Goal: Task Accomplishment & Management: Complete application form

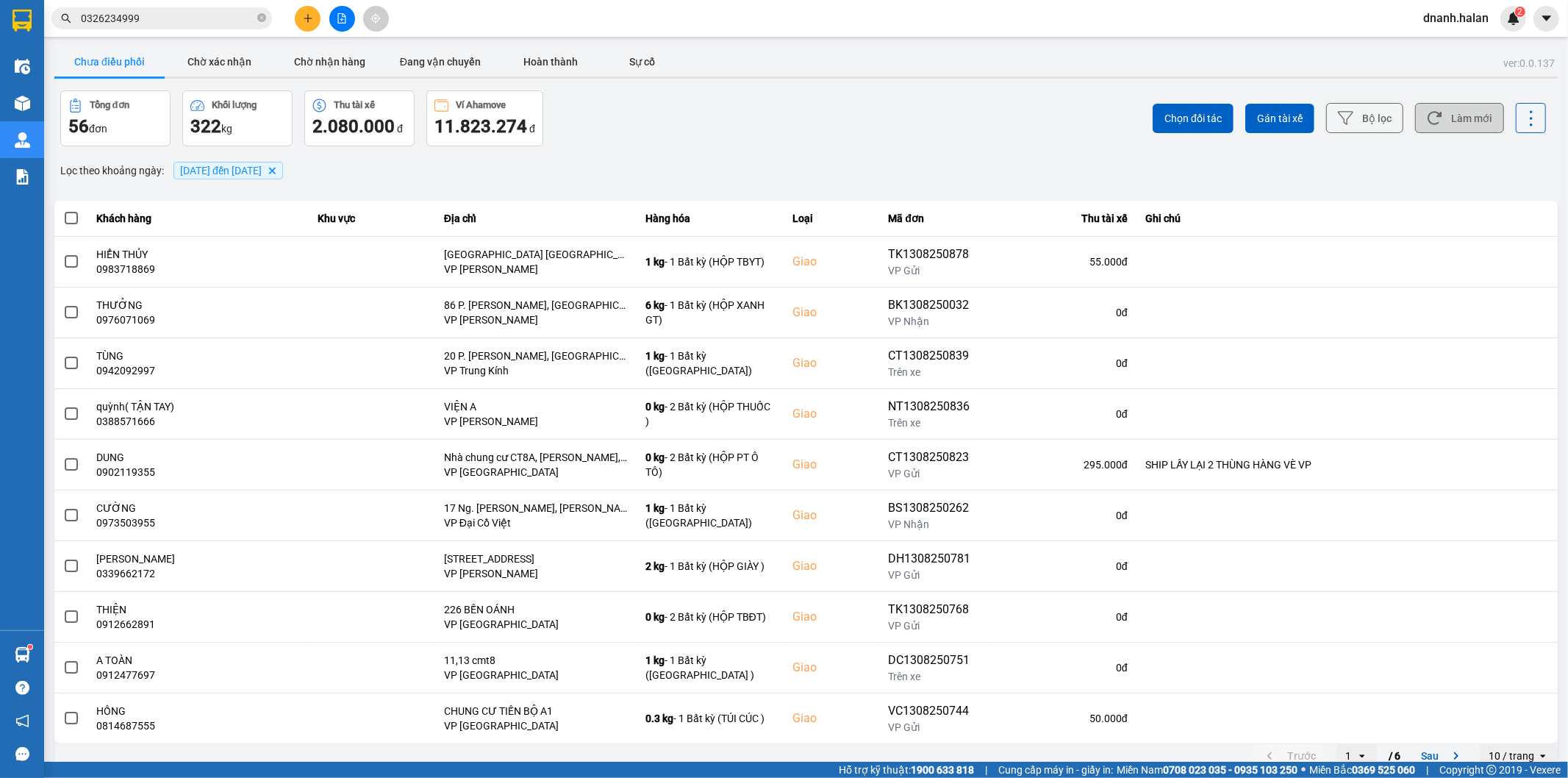
click at [1450, 114] on button "Làm mới" at bounding box center [1459, 118] width 89 height 30
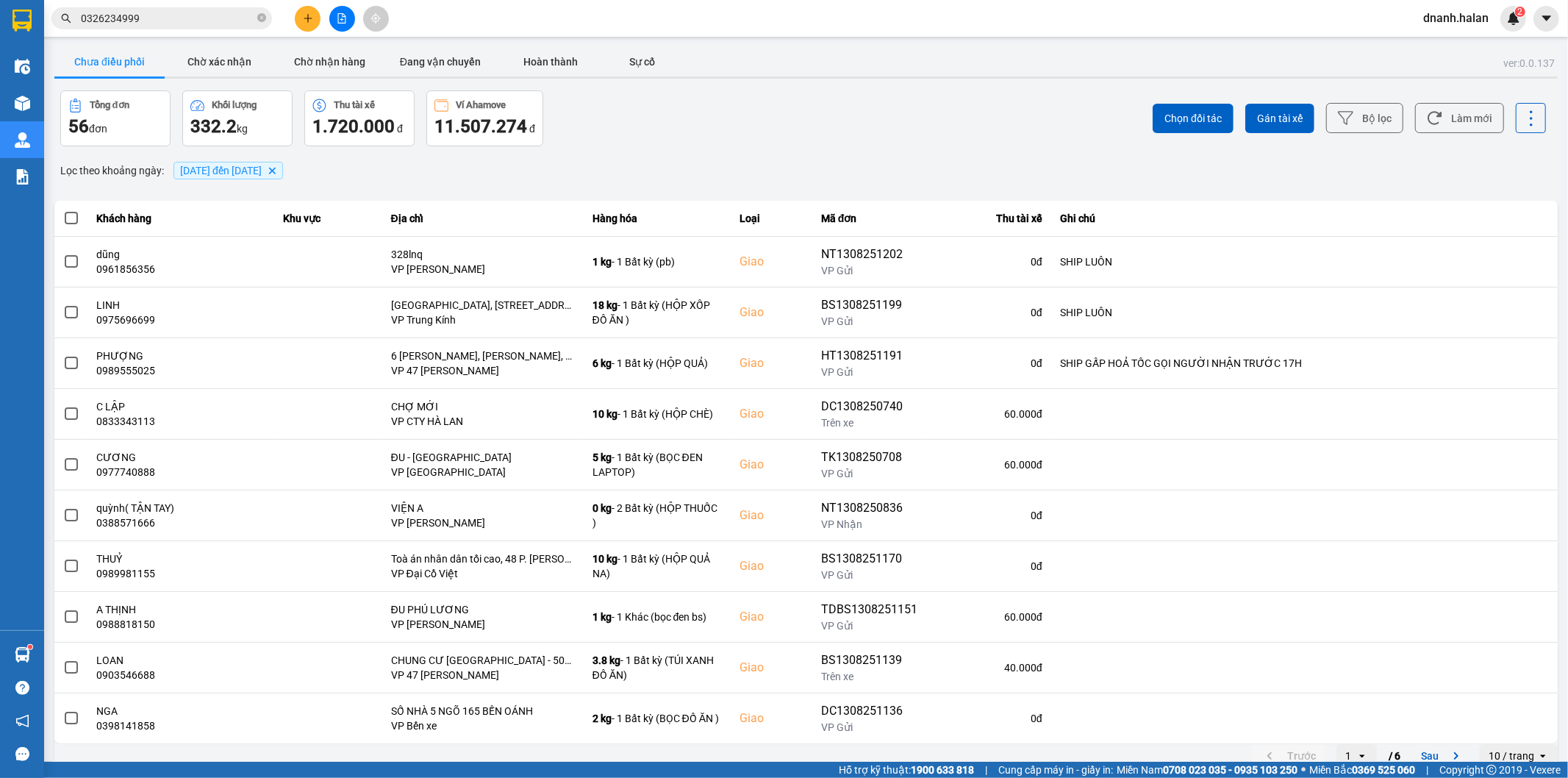
click at [174, 26] on input "0326234999" at bounding box center [168, 18] width 174 height 16
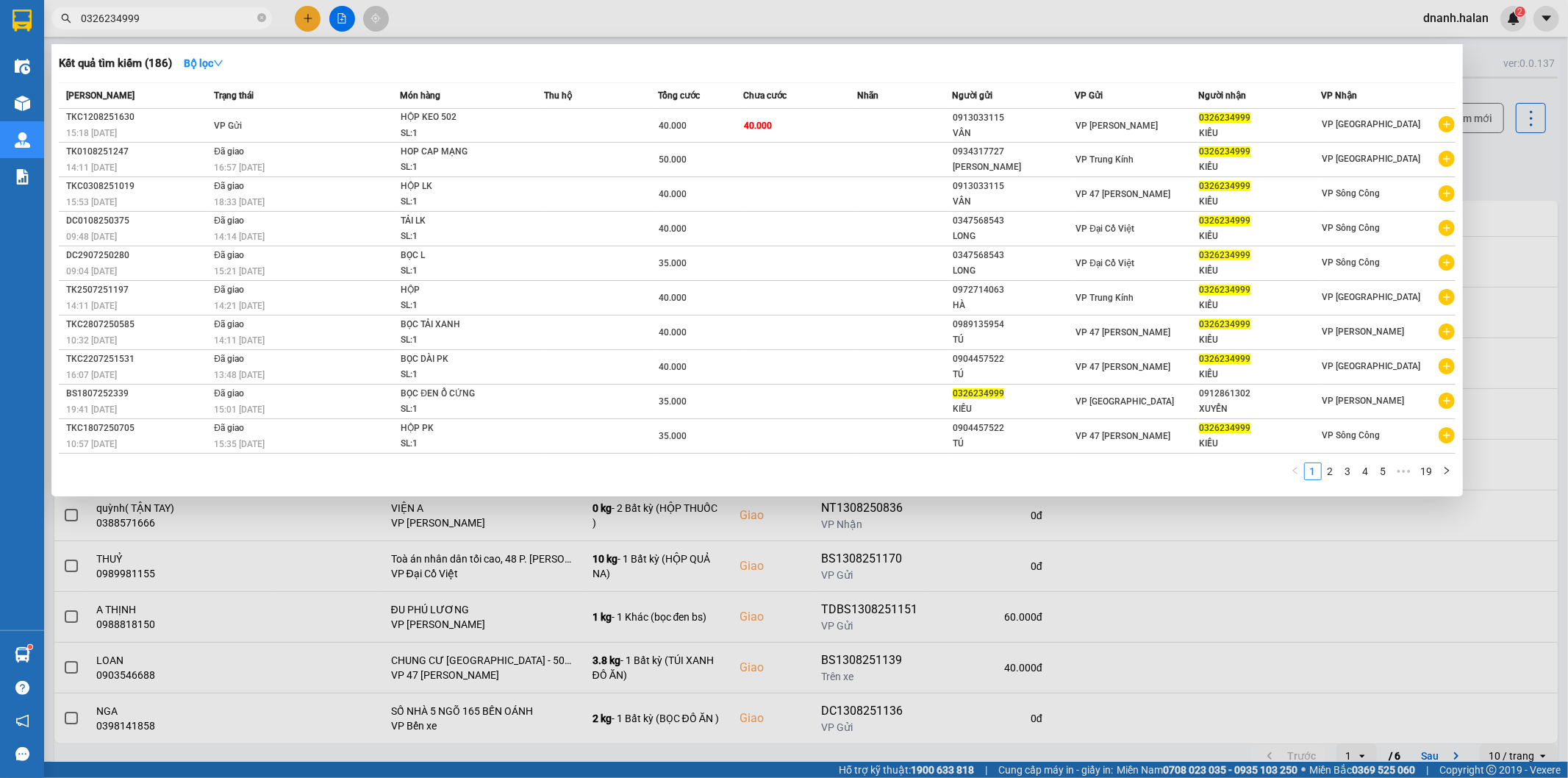
click at [174, 26] on input "0326234999" at bounding box center [168, 18] width 174 height 16
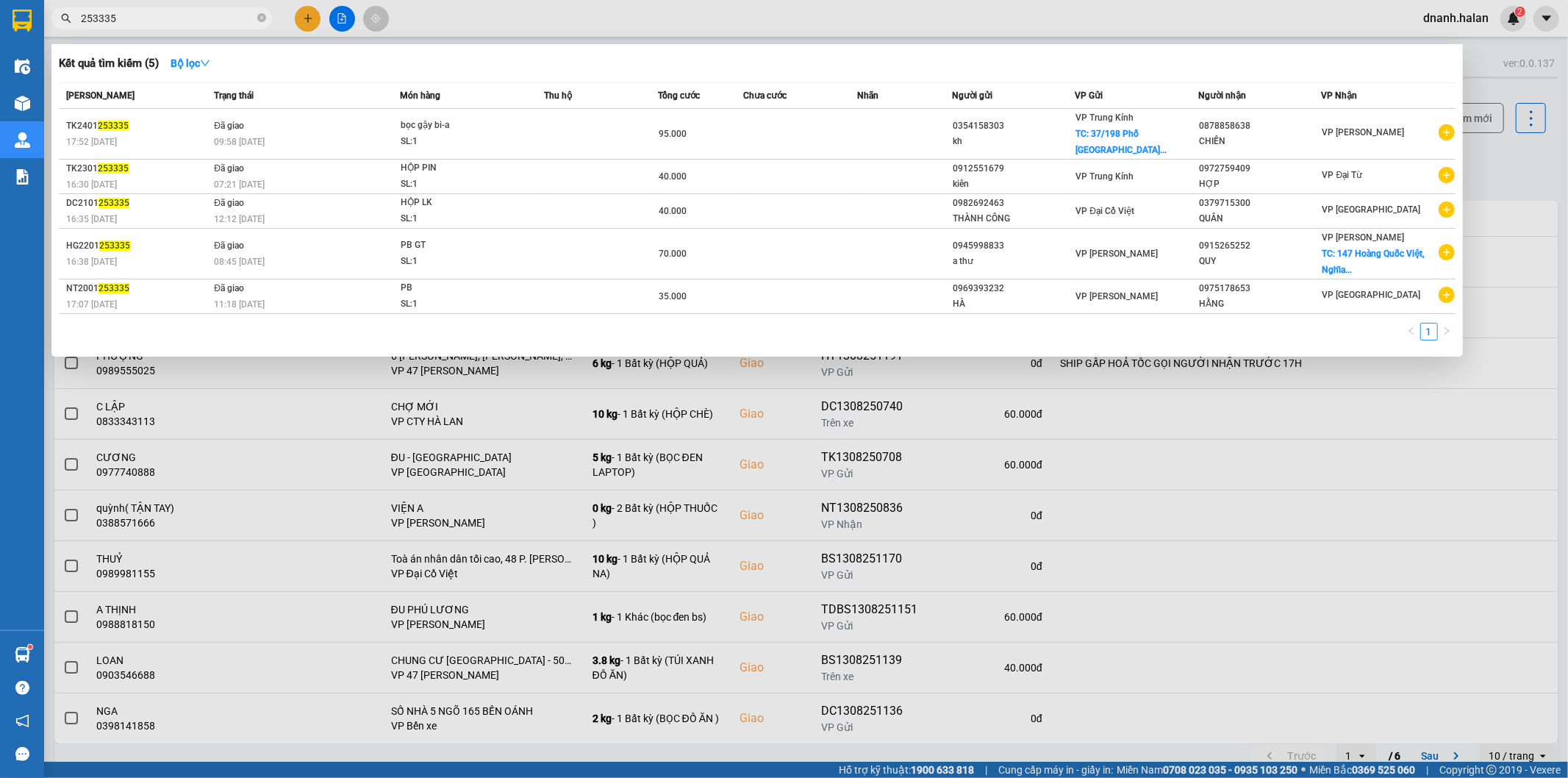
click at [85, 17] on input "253335" at bounding box center [168, 18] width 174 height 16
click at [79, 17] on span "253335" at bounding box center [161, 18] width 220 height 22
click at [81, 15] on input "253335" at bounding box center [168, 18] width 174 height 16
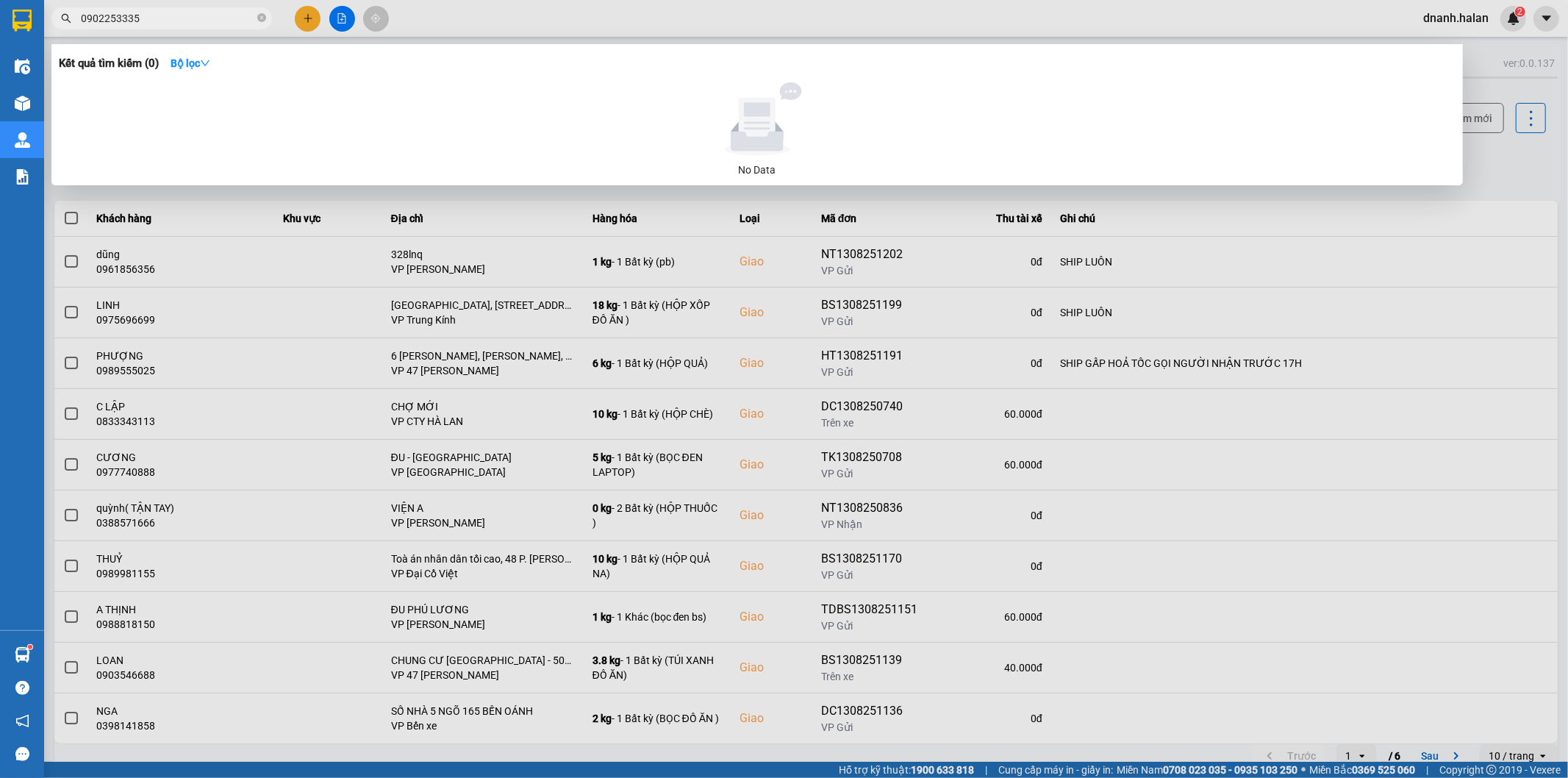
click at [81, 15] on input "0902253335" at bounding box center [168, 18] width 174 height 16
click at [145, 20] on input "0902253335" at bounding box center [168, 18] width 174 height 16
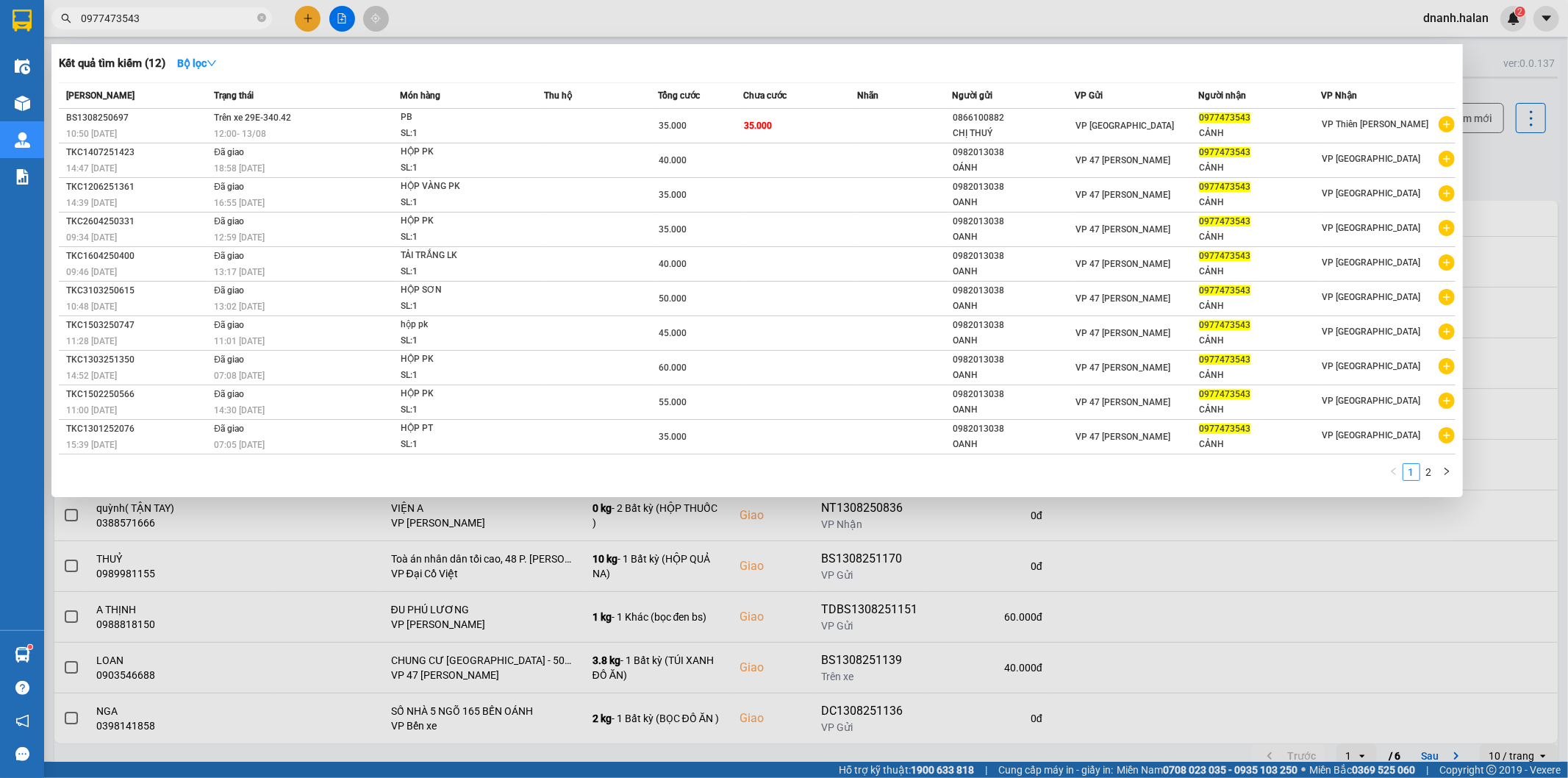
type input "0977473543"
click at [170, 21] on input "0977473543" at bounding box center [168, 18] width 174 height 16
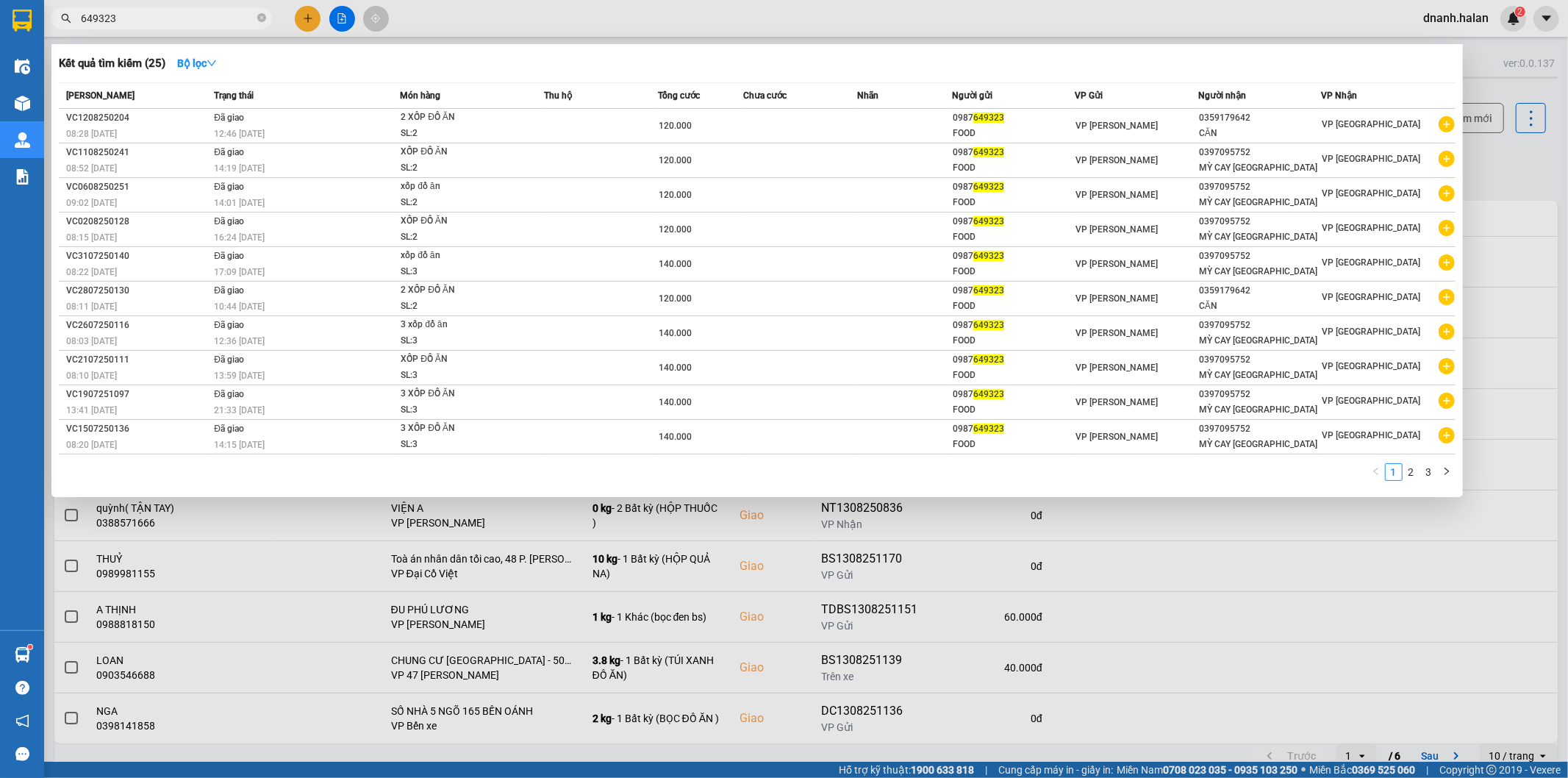
type input "649323"
click at [604, 20] on div at bounding box center [784, 389] width 1568 height 778
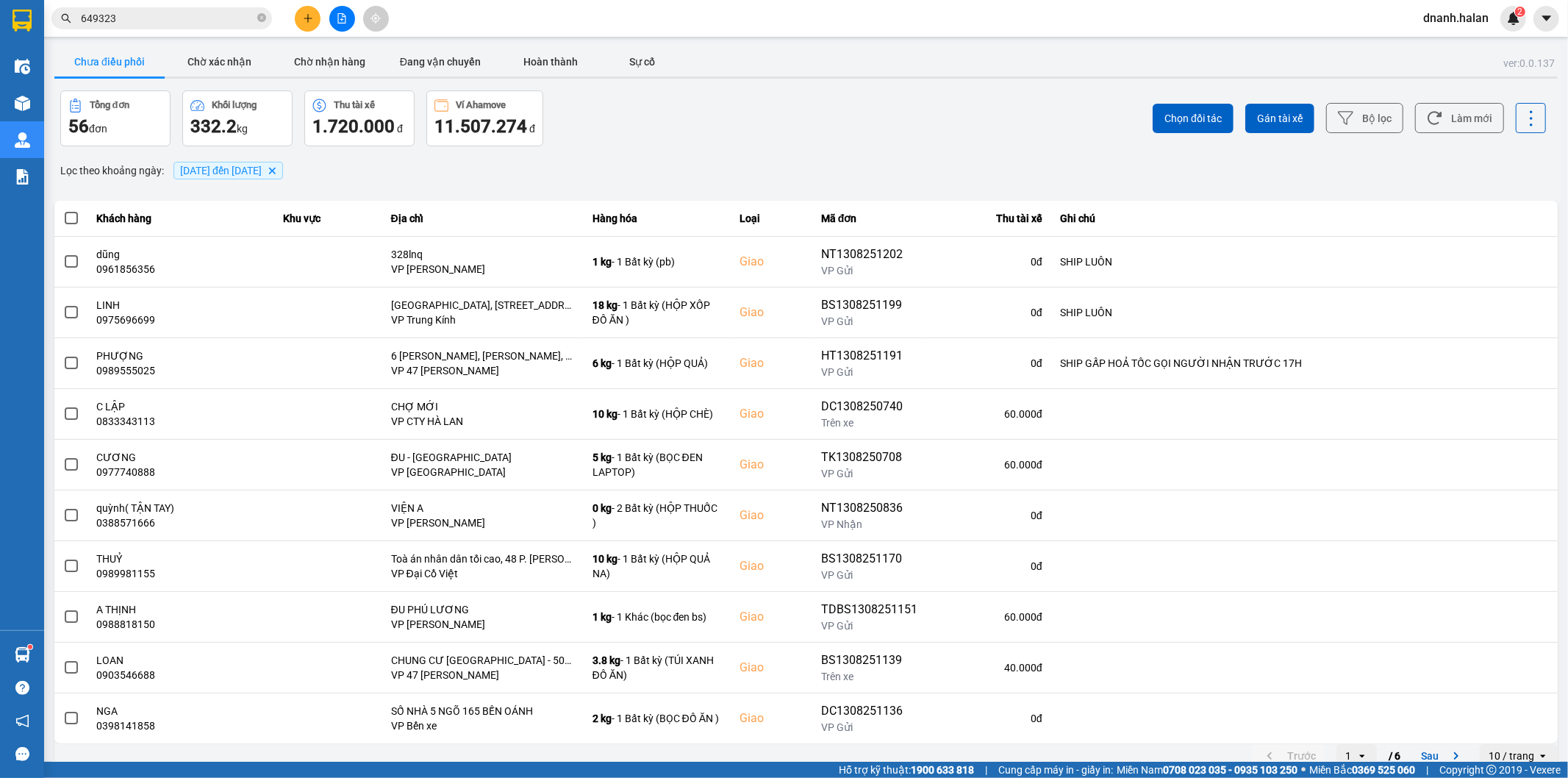
click at [142, 15] on input "649323" at bounding box center [168, 18] width 174 height 16
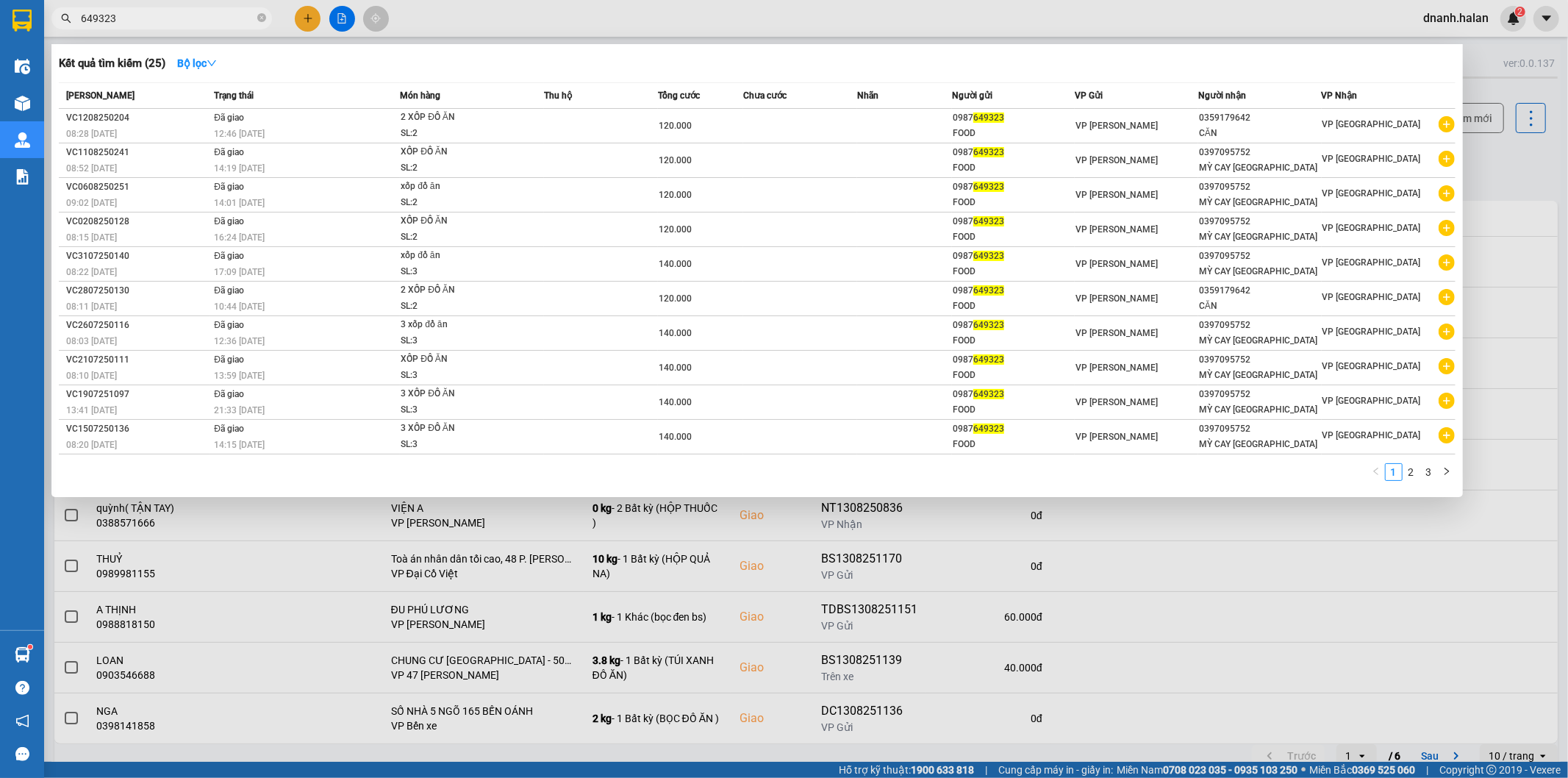
click at [142, 15] on input "649323" at bounding box center [168, 18] width 174 height 16
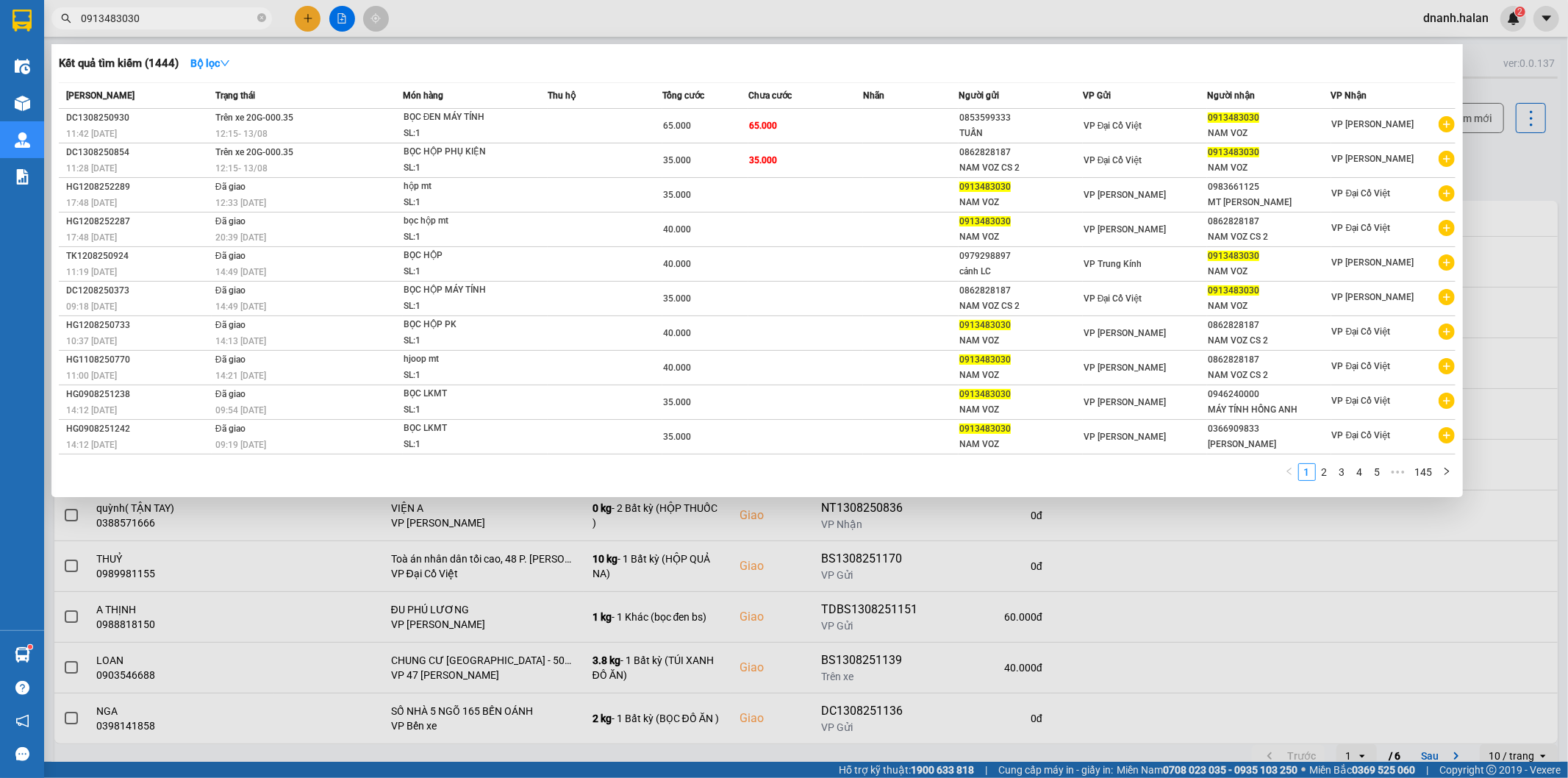
click at [237, 13] on input "0913483030" at bounding box center [168, 18] width 174 height 16
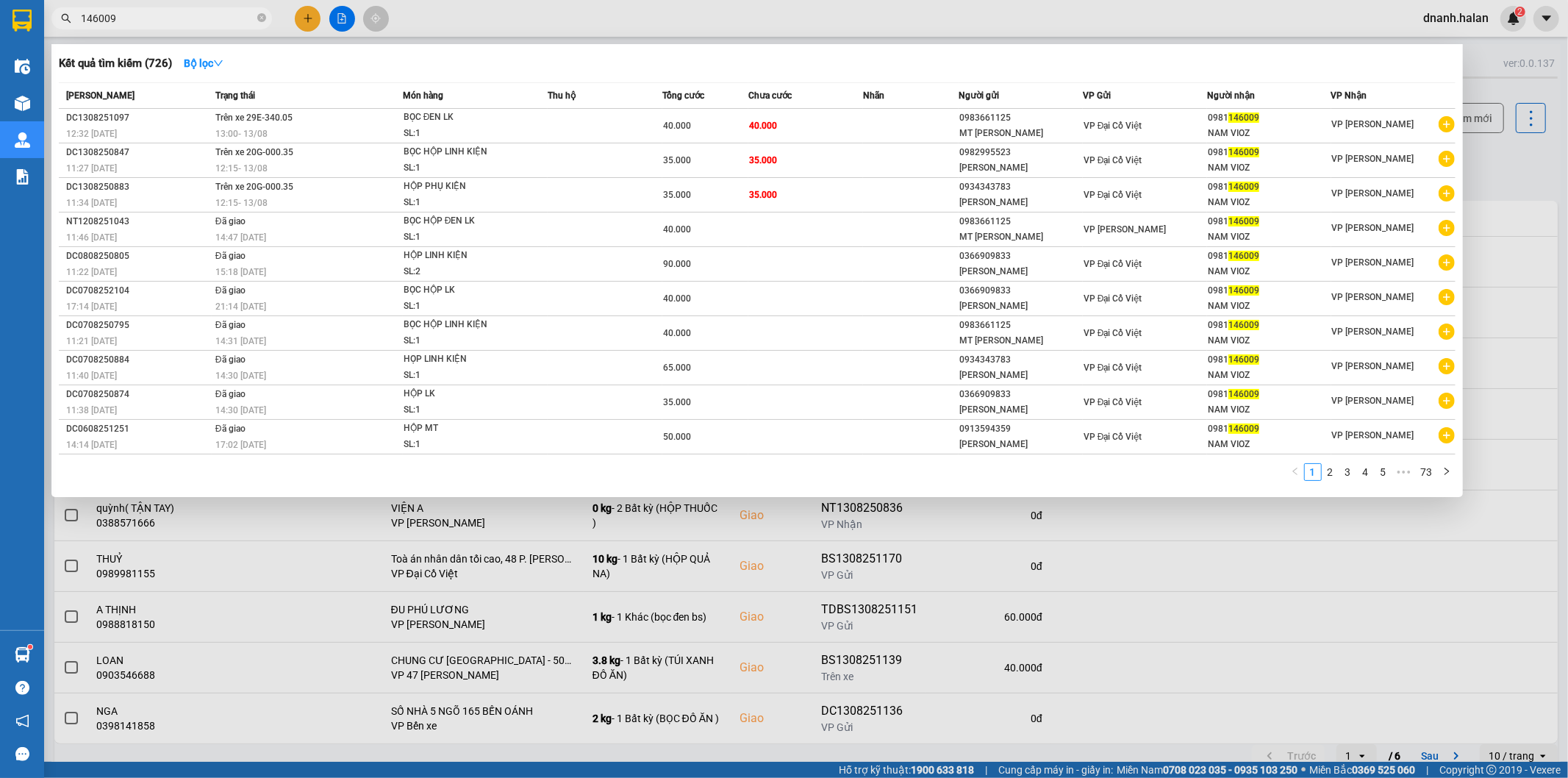
type input "146009"
click at [190, 16] on input "146009" at bounding box center [168, 18] width 174 height 16
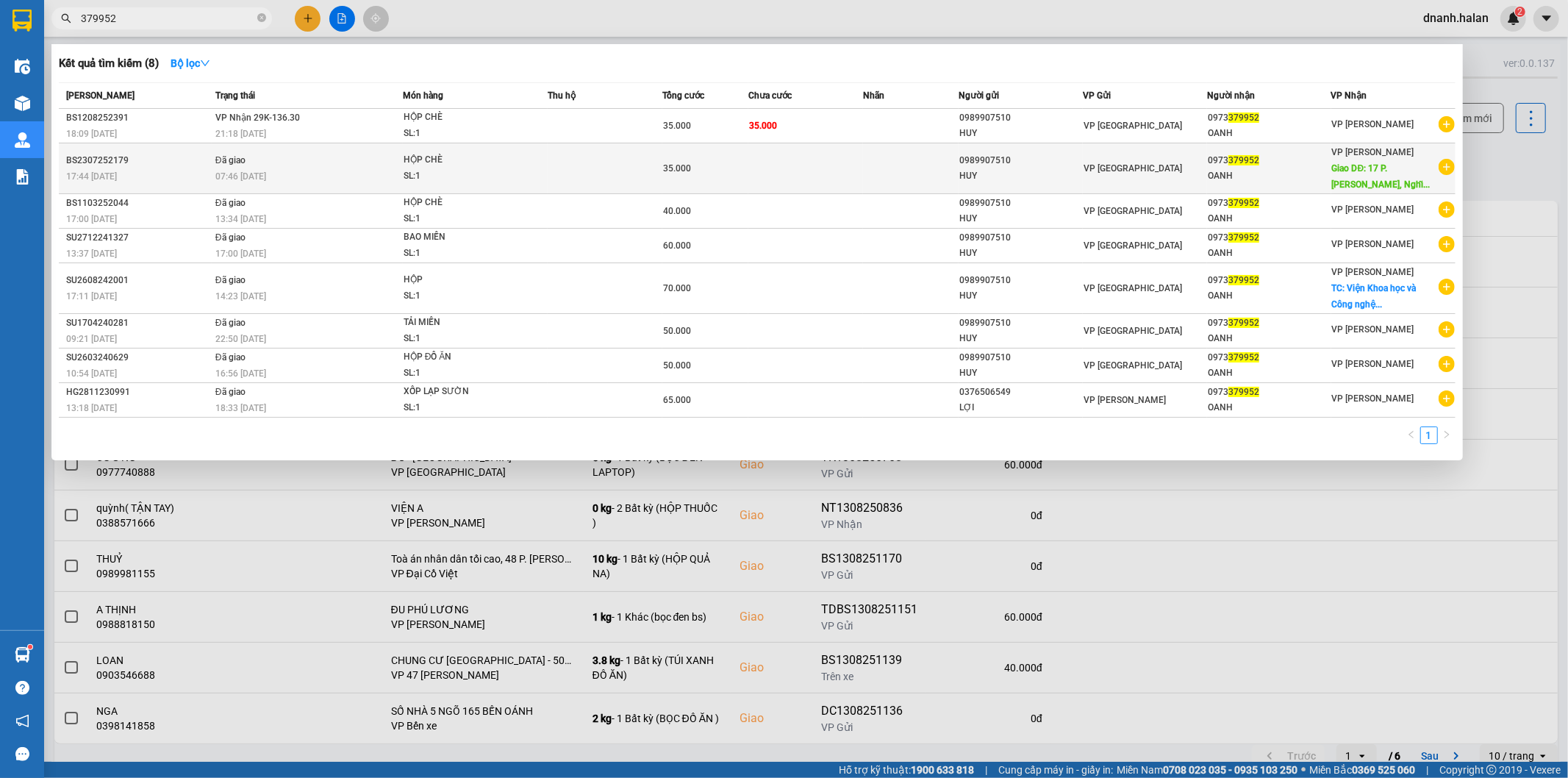
type input "379952"
click at [1357, 188] on span "Giao DĐ: 17 P. Hoàng Sâm, Nghĩ..." at bounding box center [1381, 176] width 99 height 27
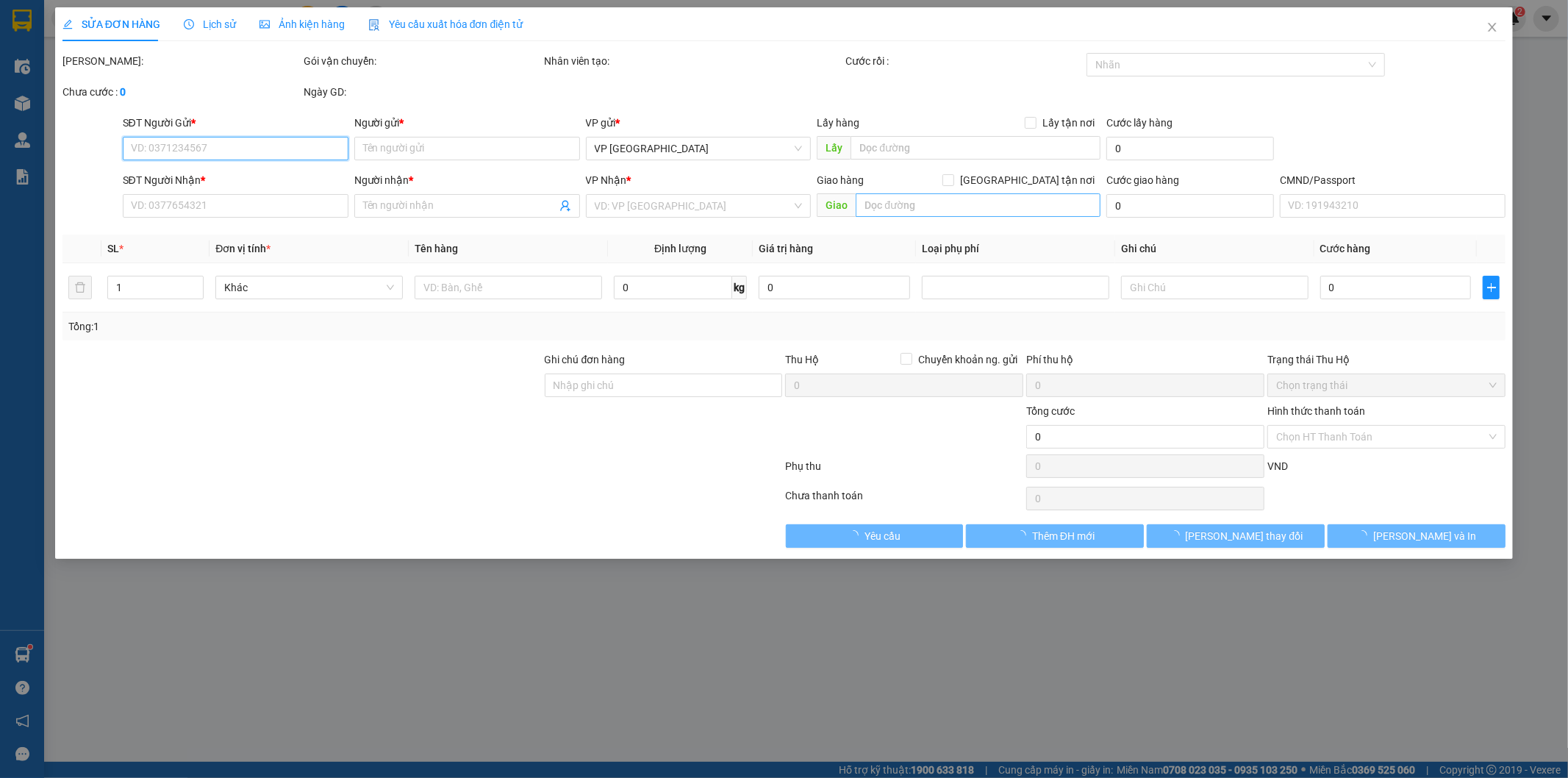
type input "0989907510"
type input "HUY"
type input "0973379952"
type input "OANH"
type input "17 P. Hoàng Sâm, Nghĩa Đô, Cầu Giấy, Hà Nội, Việt Nam"
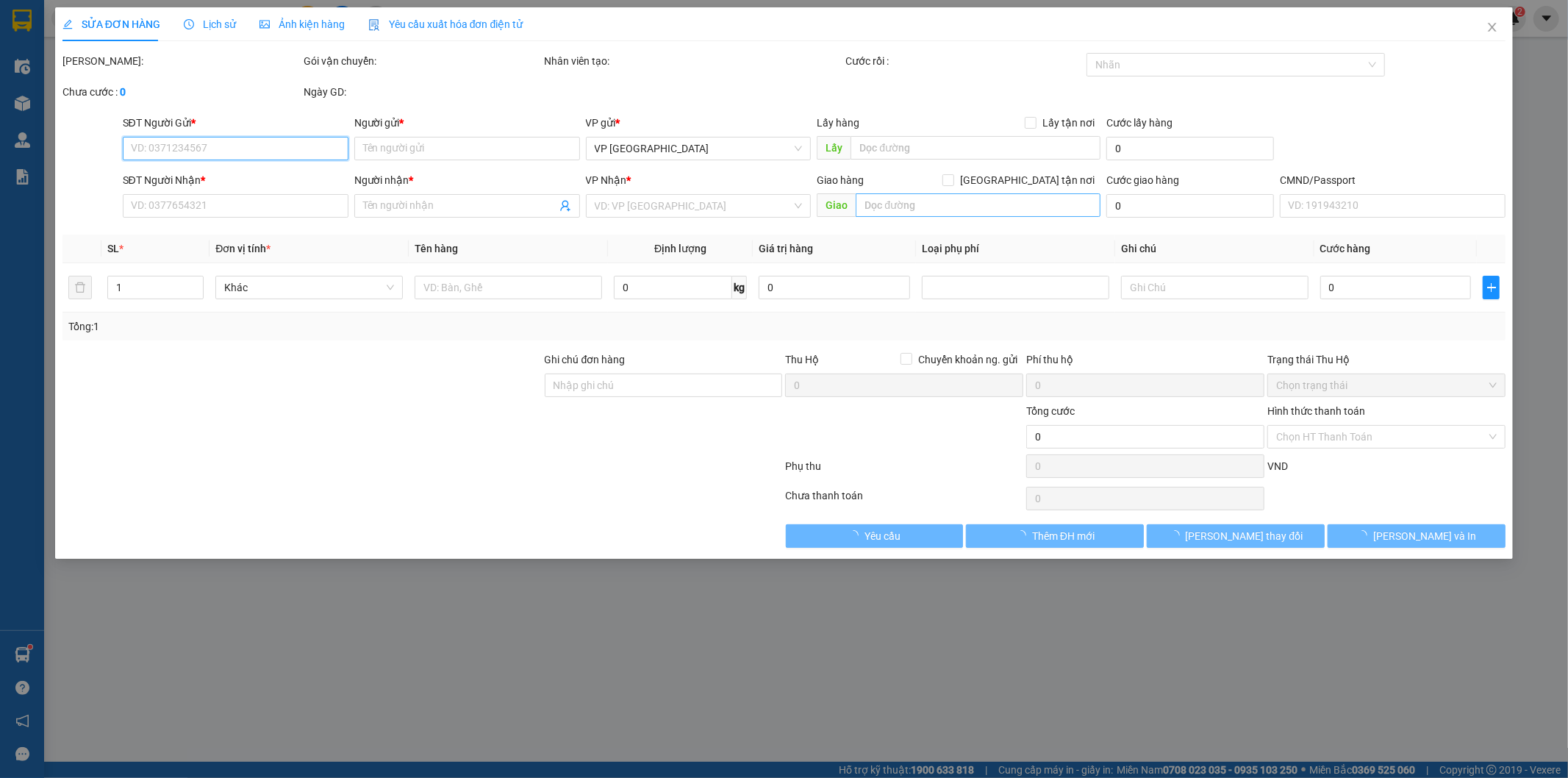
type input "KH BÁO RA VP NHẬN"
type input "35.000"
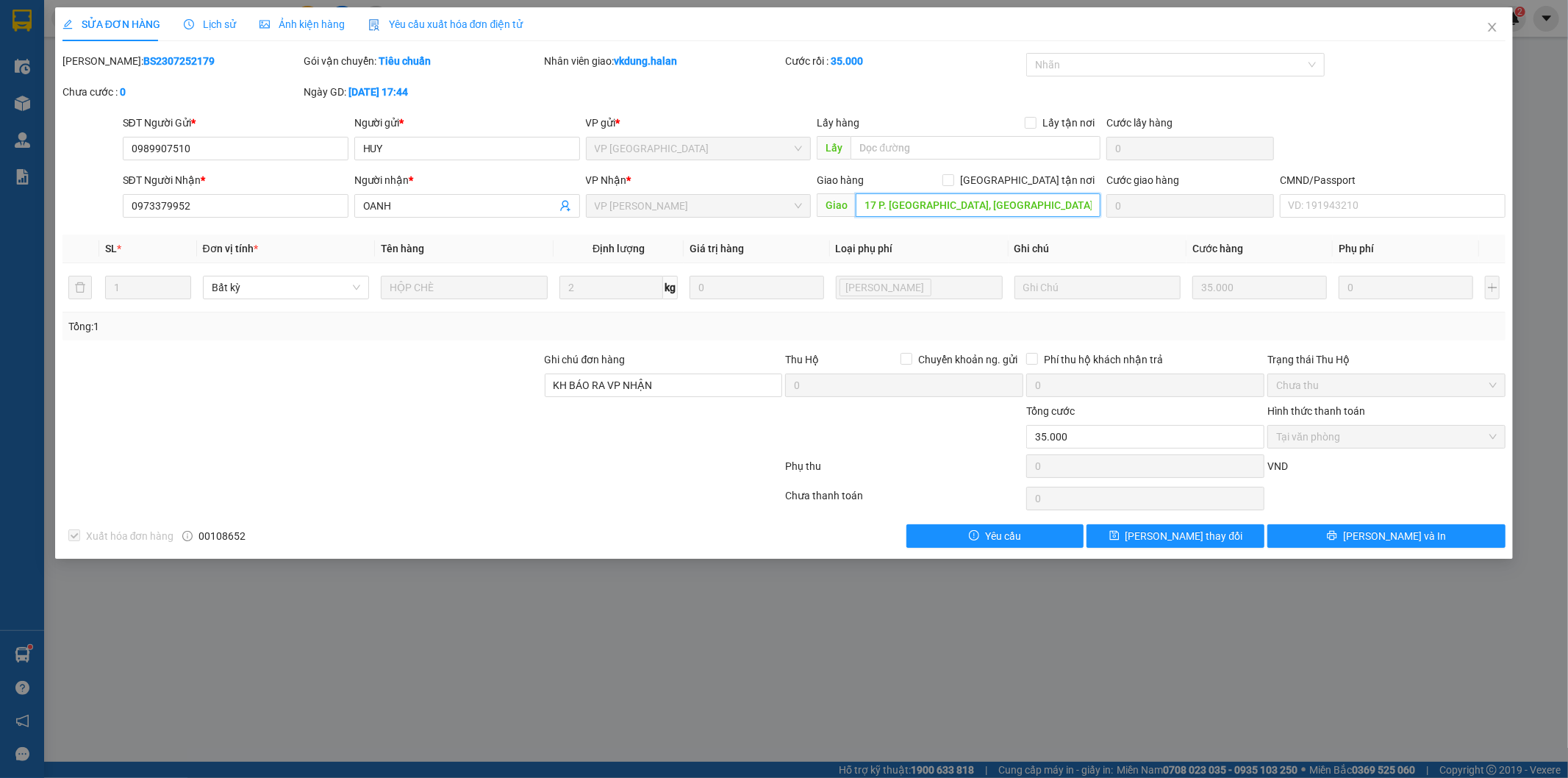
click at [997, 202] on input "17 P. Hoàng Sâm, Nghĩa Đô, Cầu Giấy, Hà Nội, Việt Nam" at bounding box center [978, 206] width 245 height 24
click at [1487, 24] on icon "close" at bounding box center [1492, 28] width 12 height 12
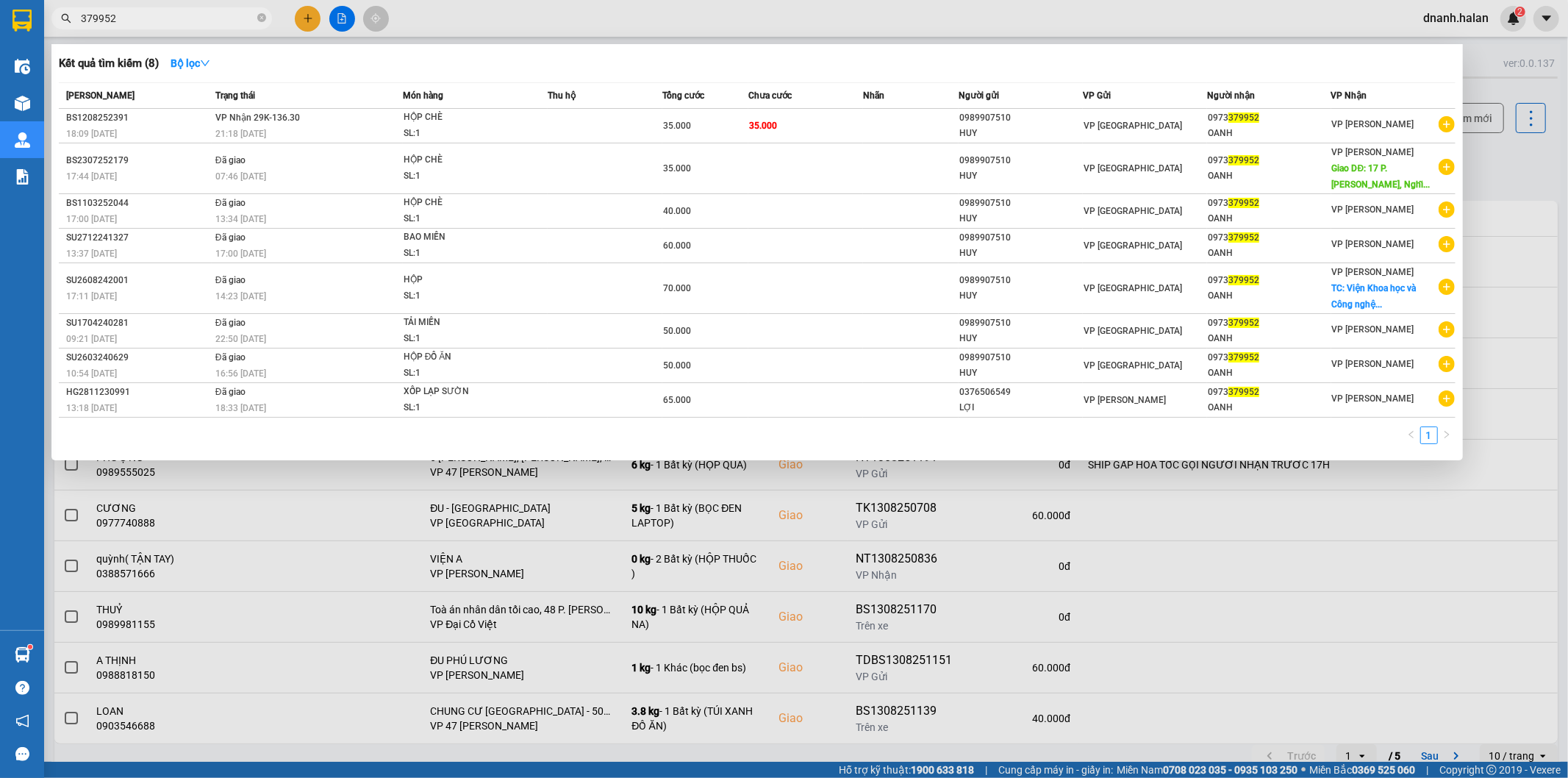
click at [214, 19] on input "379952" at bounding box center [168, 18] width 174 height 16
click at [1185, 135] on td "VP [GEOGRAPHIC_DATA]" at bounding box center [1145, 126] width 124 height 35
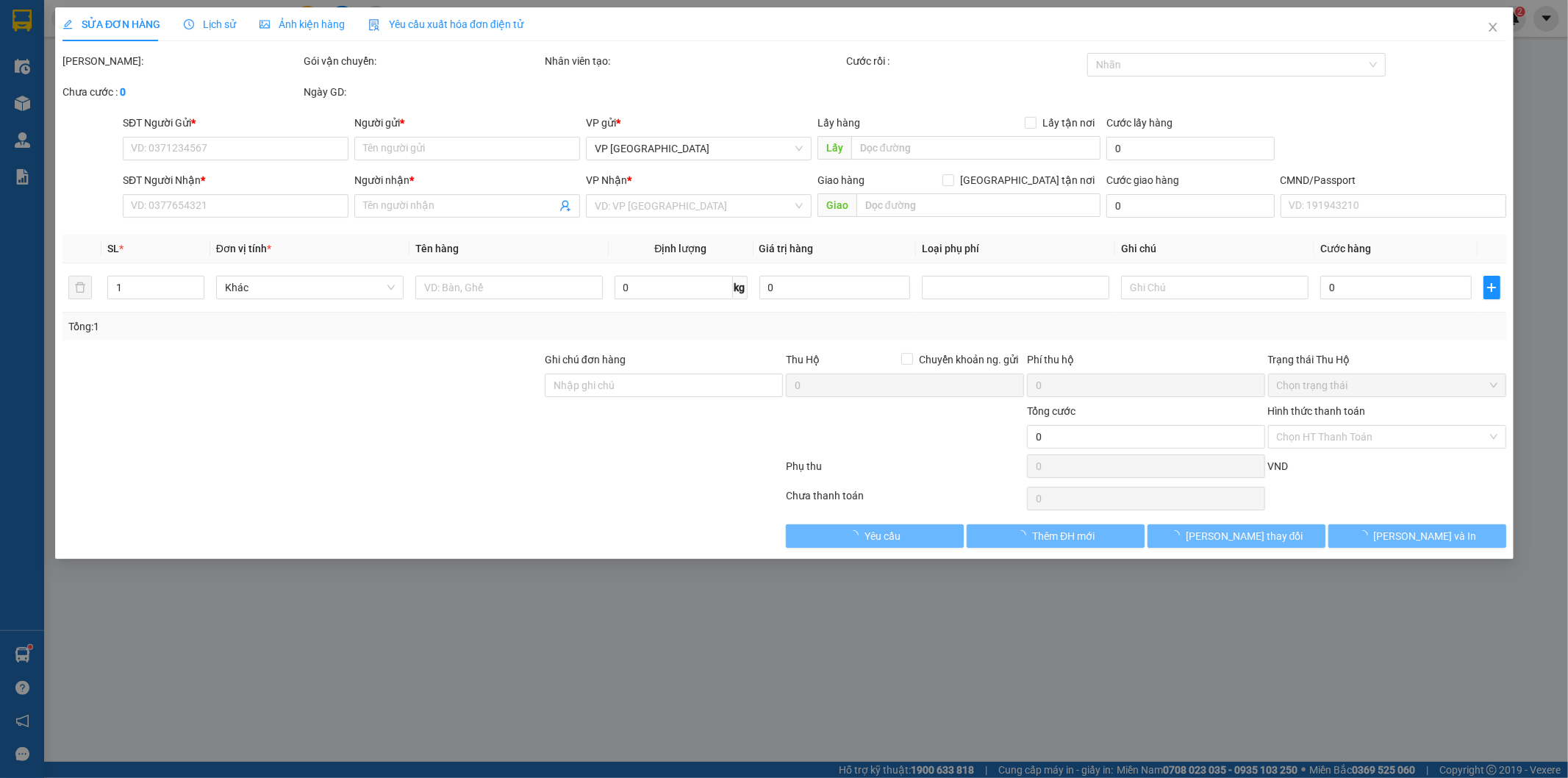
type input "0989907510"
type input "HUY"
type input "0973379952"
type input "OANH"
type input "35.000"
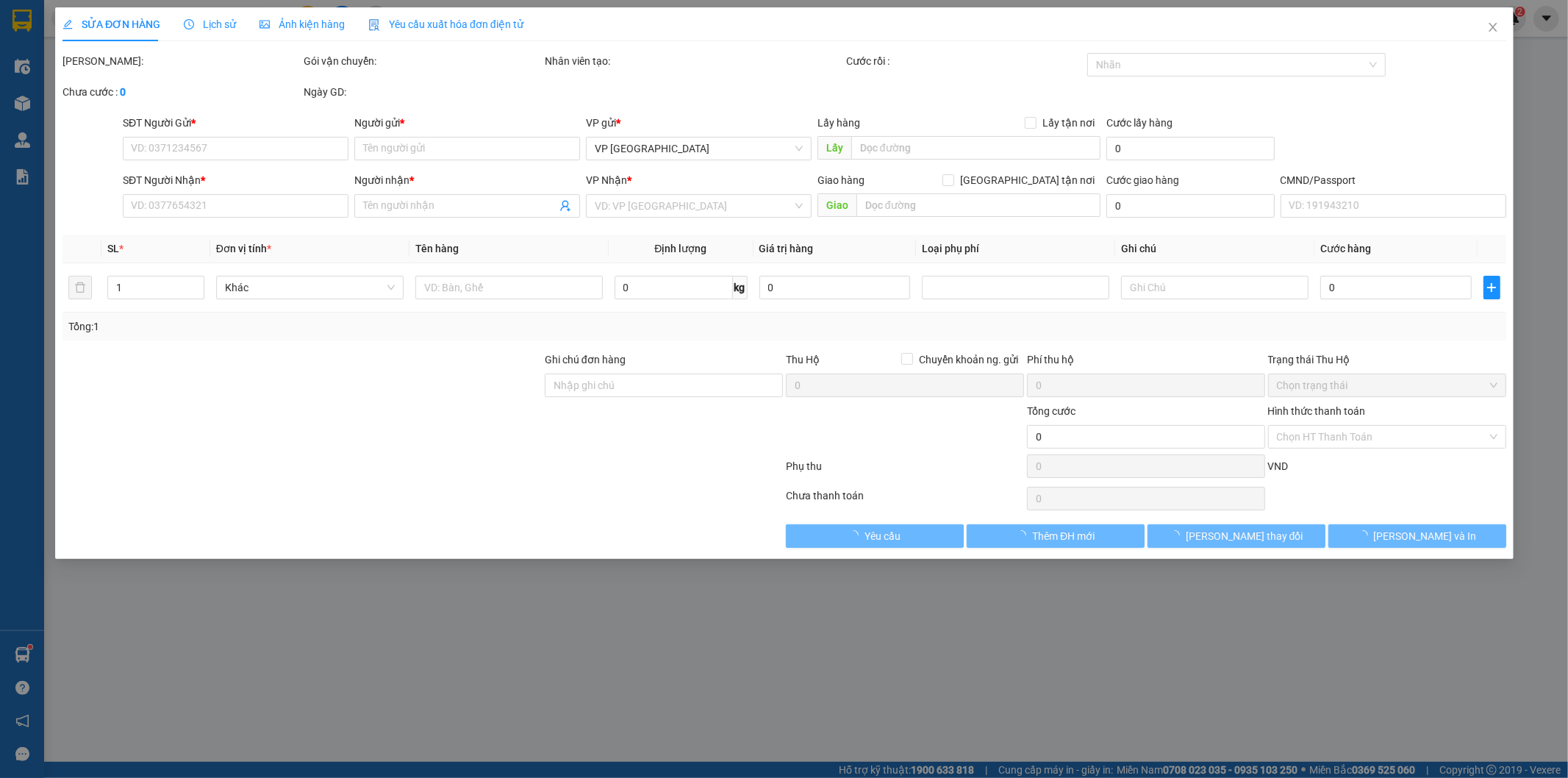
type input "35.000"
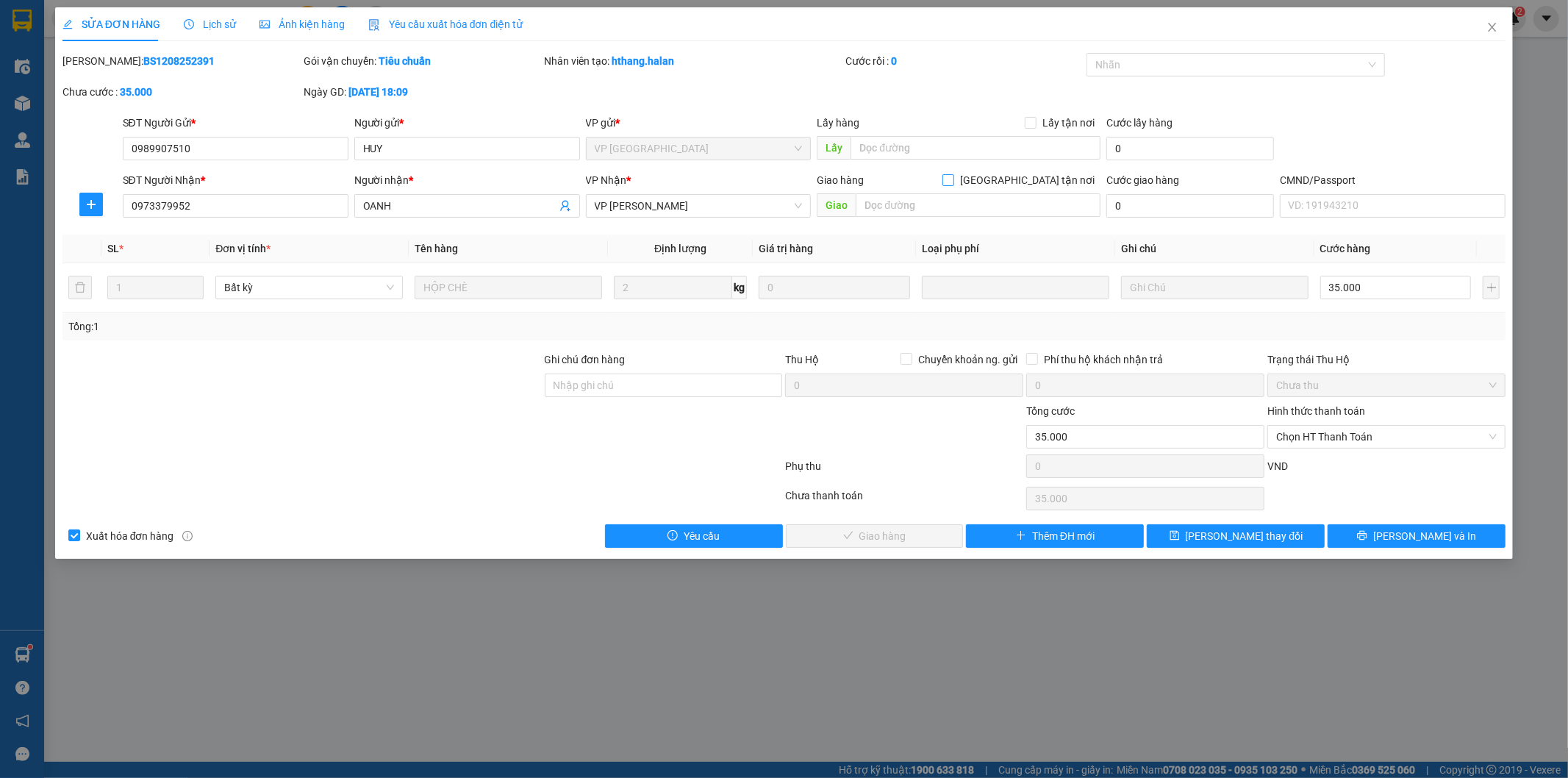
click at [952, 182] on input "[GEOGRAPHIC_DATA] tận nơi" at bounding box center [948, 179] width 10 height 10
checkbox input "true"
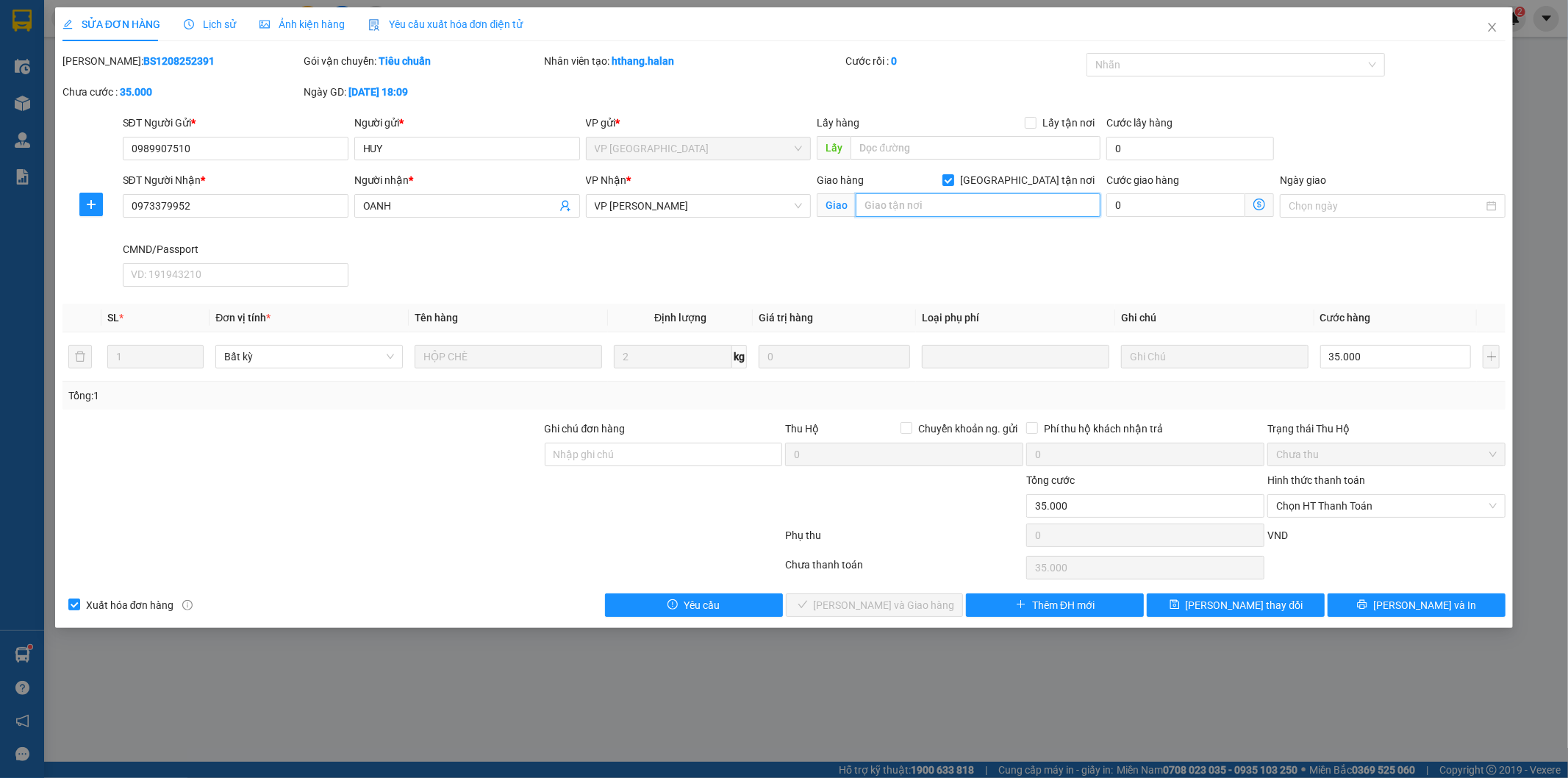
click at [1000, 205] on input "text" at bounding box center [978, 206] width 245 height 24
paste input "17 P. Hoàng Sâm, Nghĩa Đô, Cầu Giấy, Hà Nội, Việt Nam"
type input "17 P. Hoàng Sâm, Nghĩa Đô, Cầu Giấy, Hà Nội, Việt Nam"
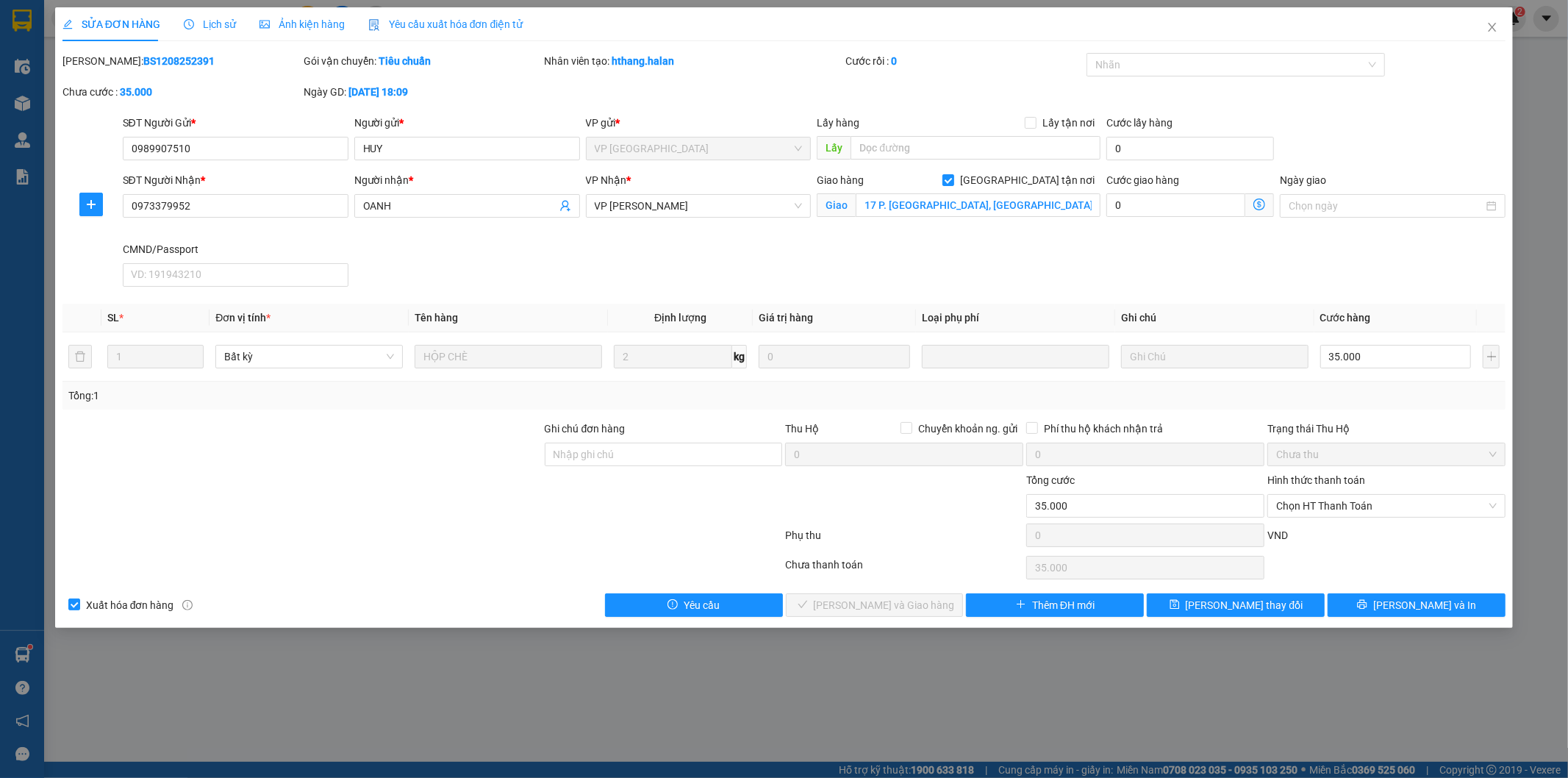
click at [1258, 209] on icon "dollar-circle" at bounding box center [1259, 205] width 12 height 12
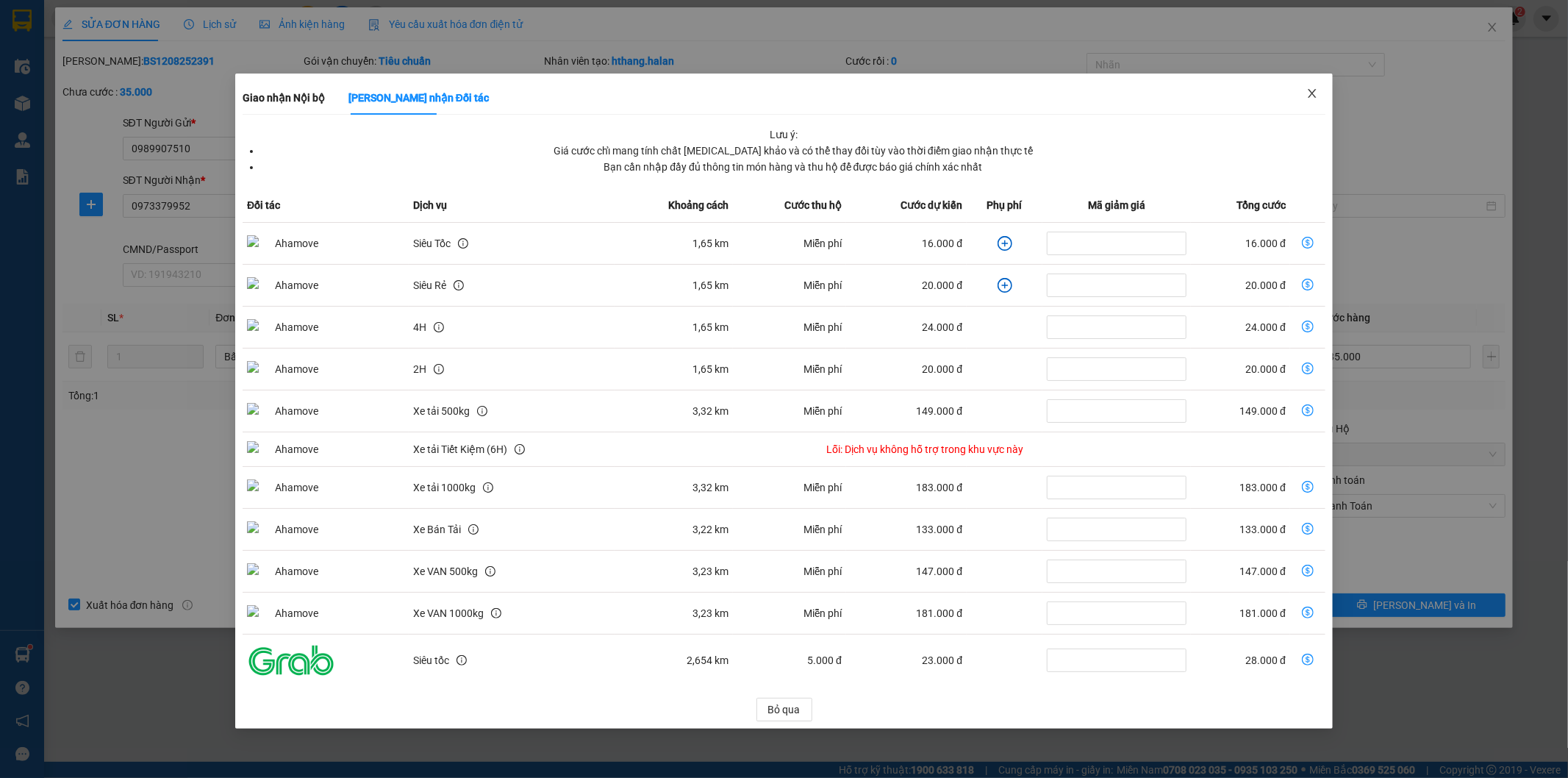
click at [1301, 99] on span "Close" at bounding box center [1312, 94] width 41 height 42
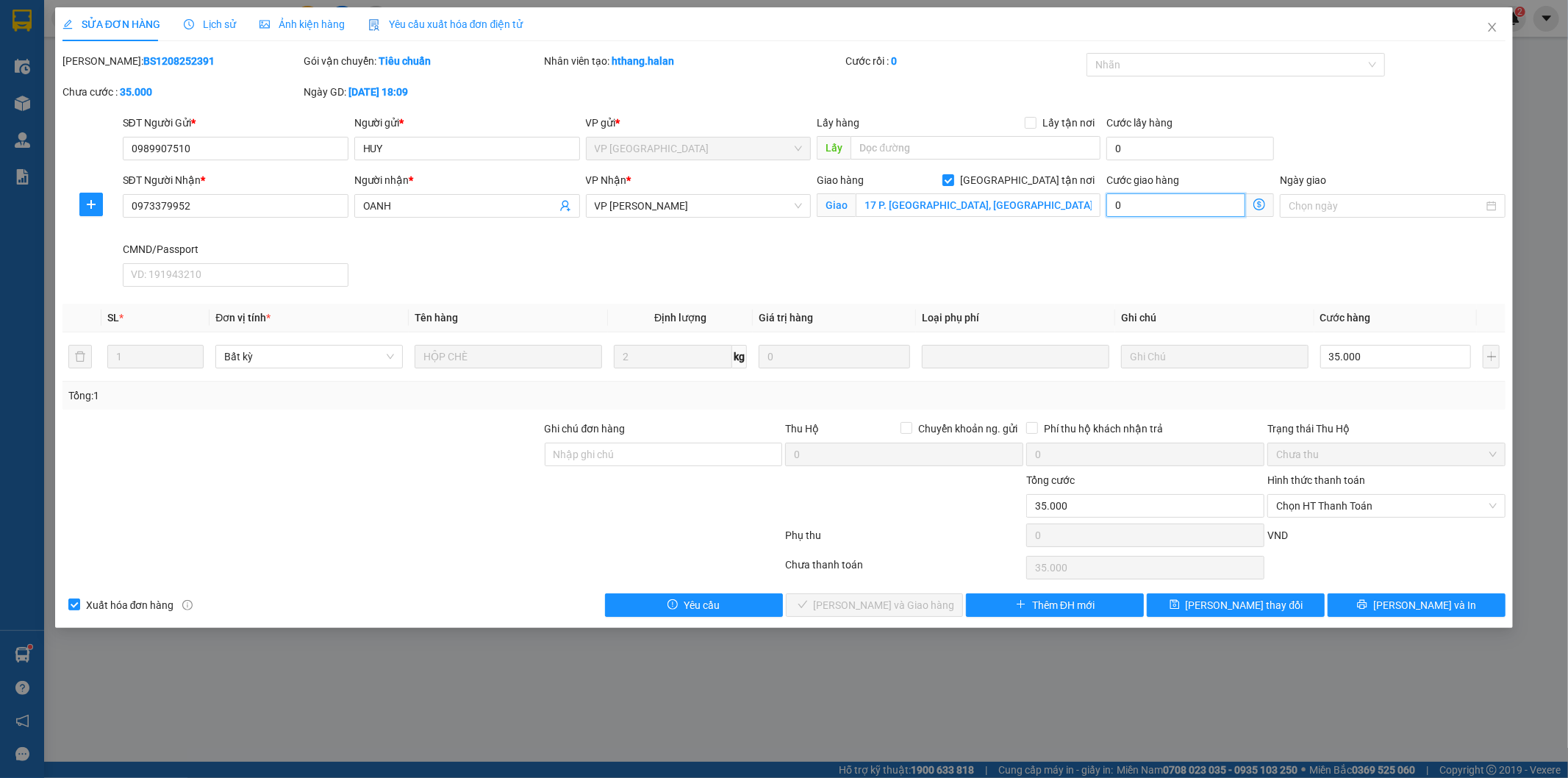
click at [1178, 200] on input "0" at bounding box center [1175, 206] width 139 height 24
type input "35.003"
type input "0"
type input "35.000"
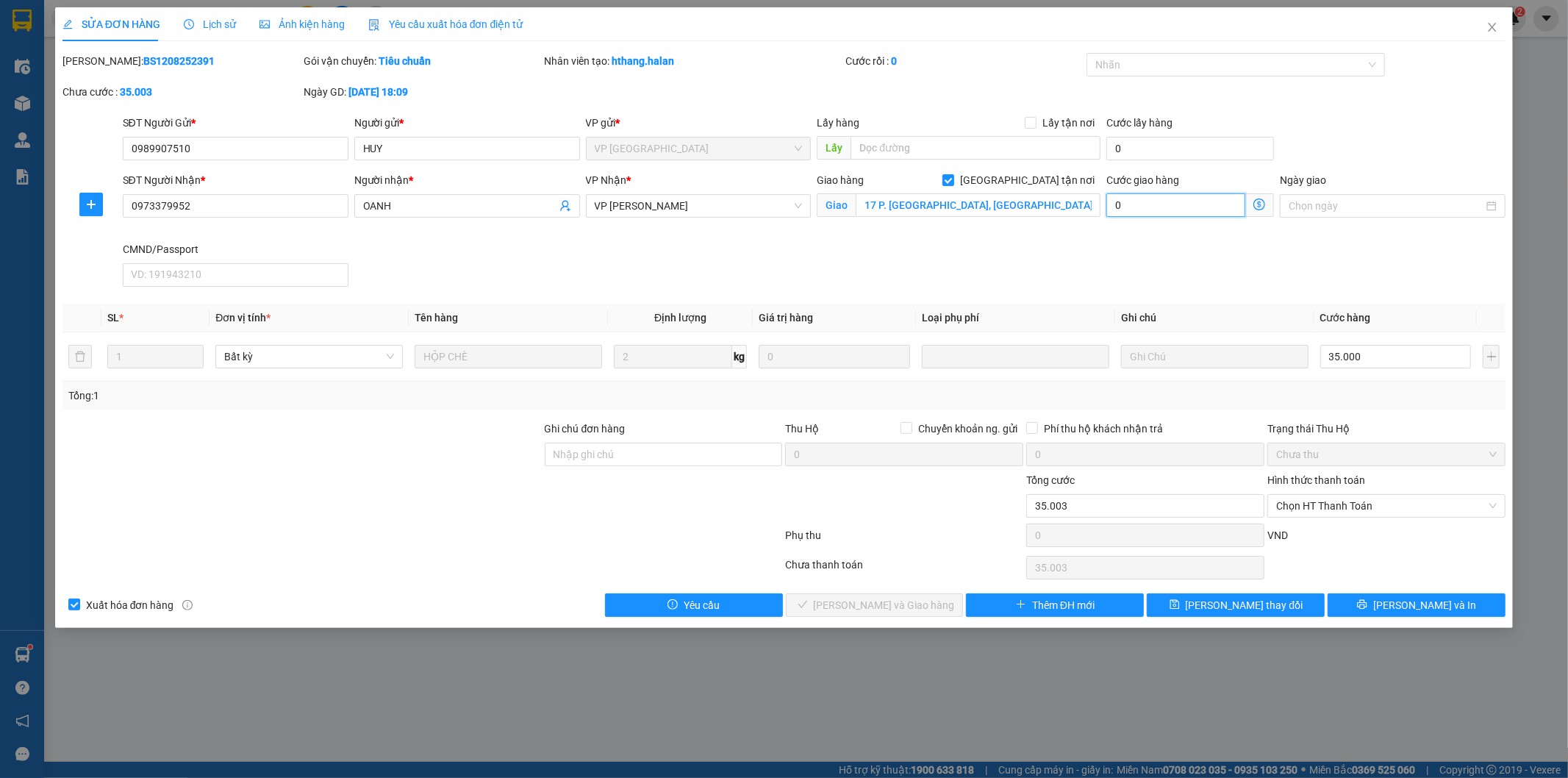
type input "35.000"
type input "1"
type input "35.001"
type input "0"
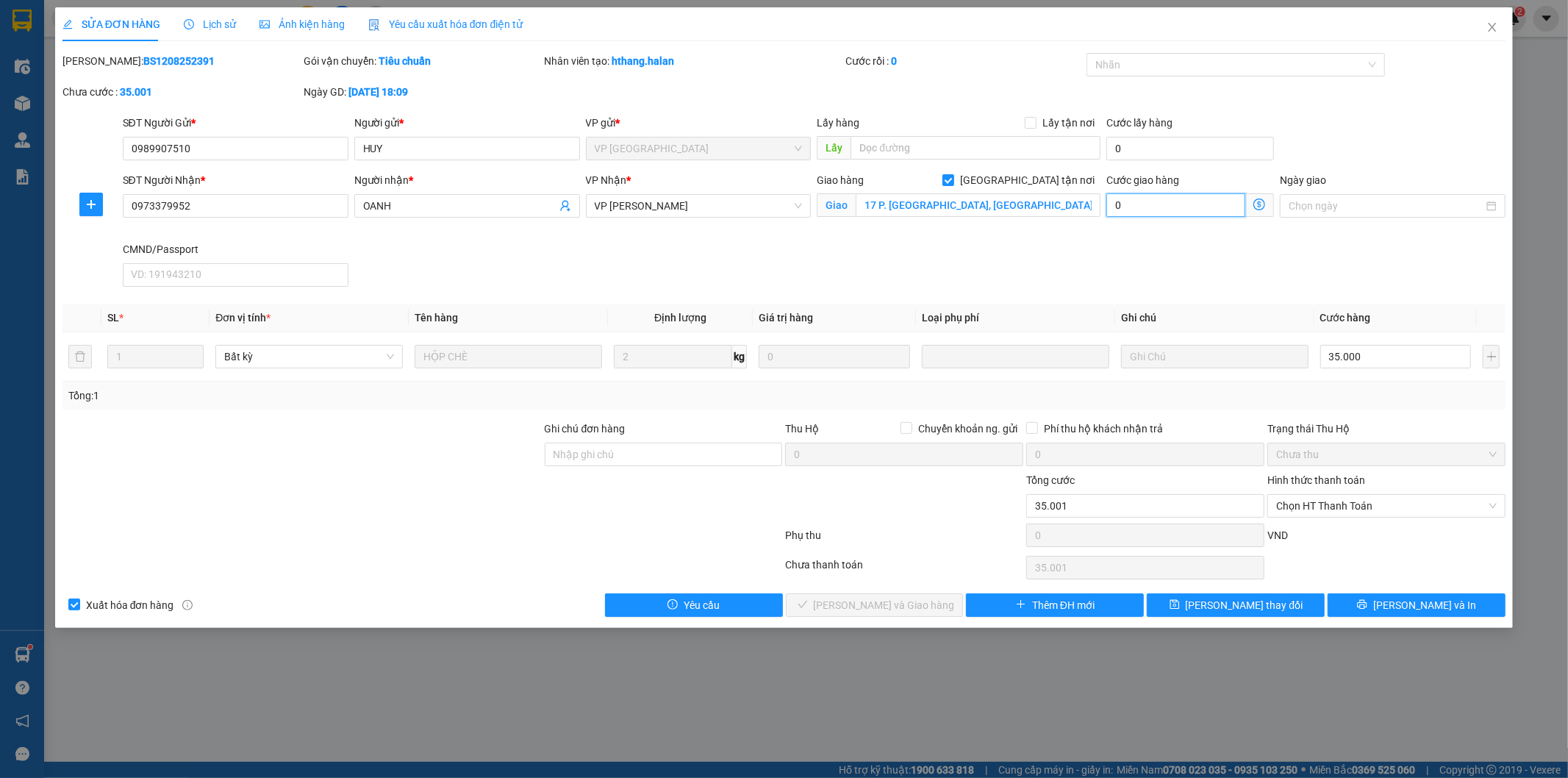
type input "35.000"
type input "2"
type input "35.002"
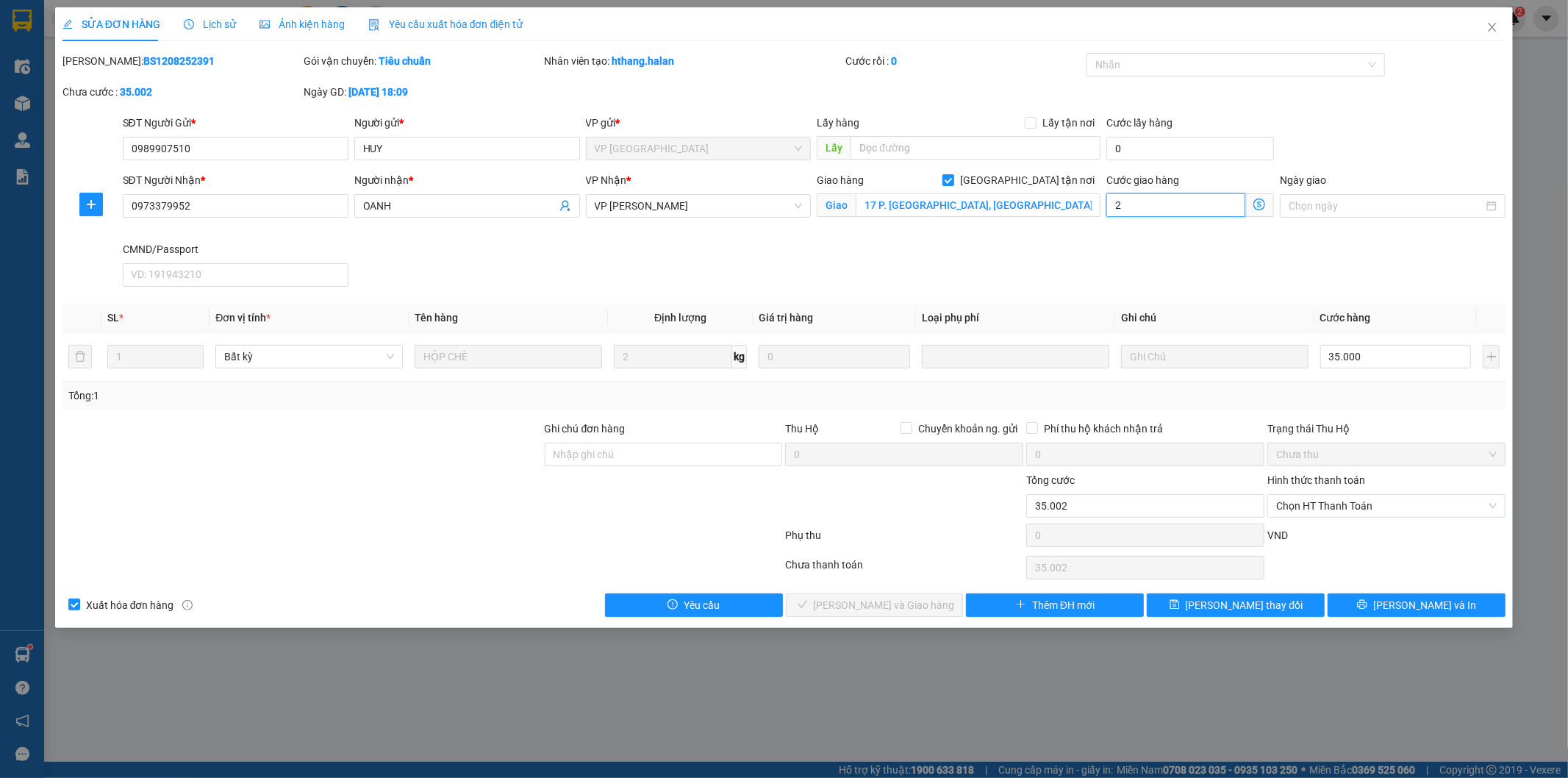
type input "35.025"
type input "25"
type input "60.000"
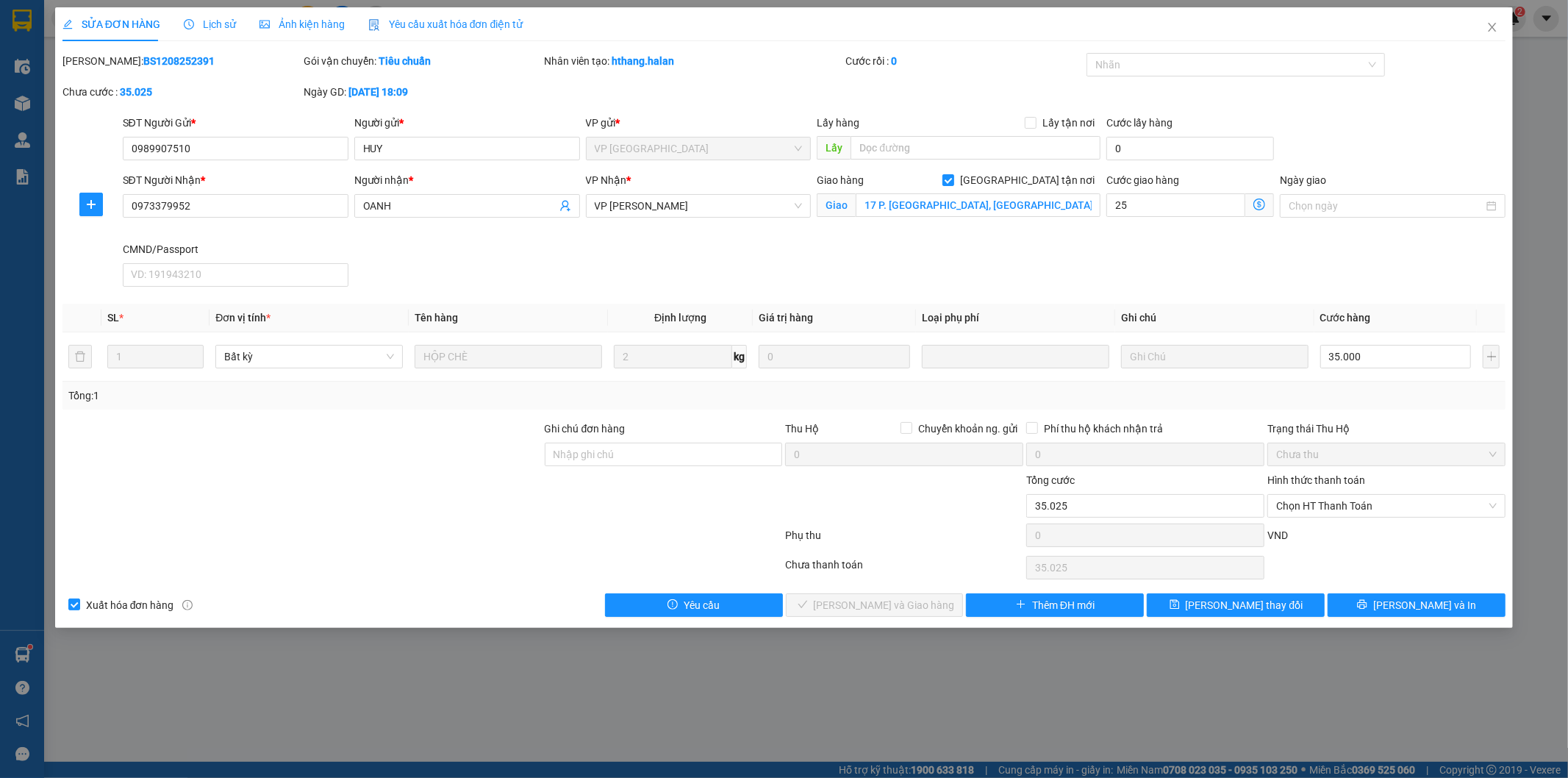
type input "25.000"
drag, startPoint x: 527, startPoint y: 548, endPoint x: 536, endPoint y: 553, distance: 10.3
click at [527, 548] on div at bounding box center [423, 539] width 723 height 30
click at [1231, 607] on span "[PERSON_NAME] thay đổi" at bounding box center [1244, 605] width 118 height 16
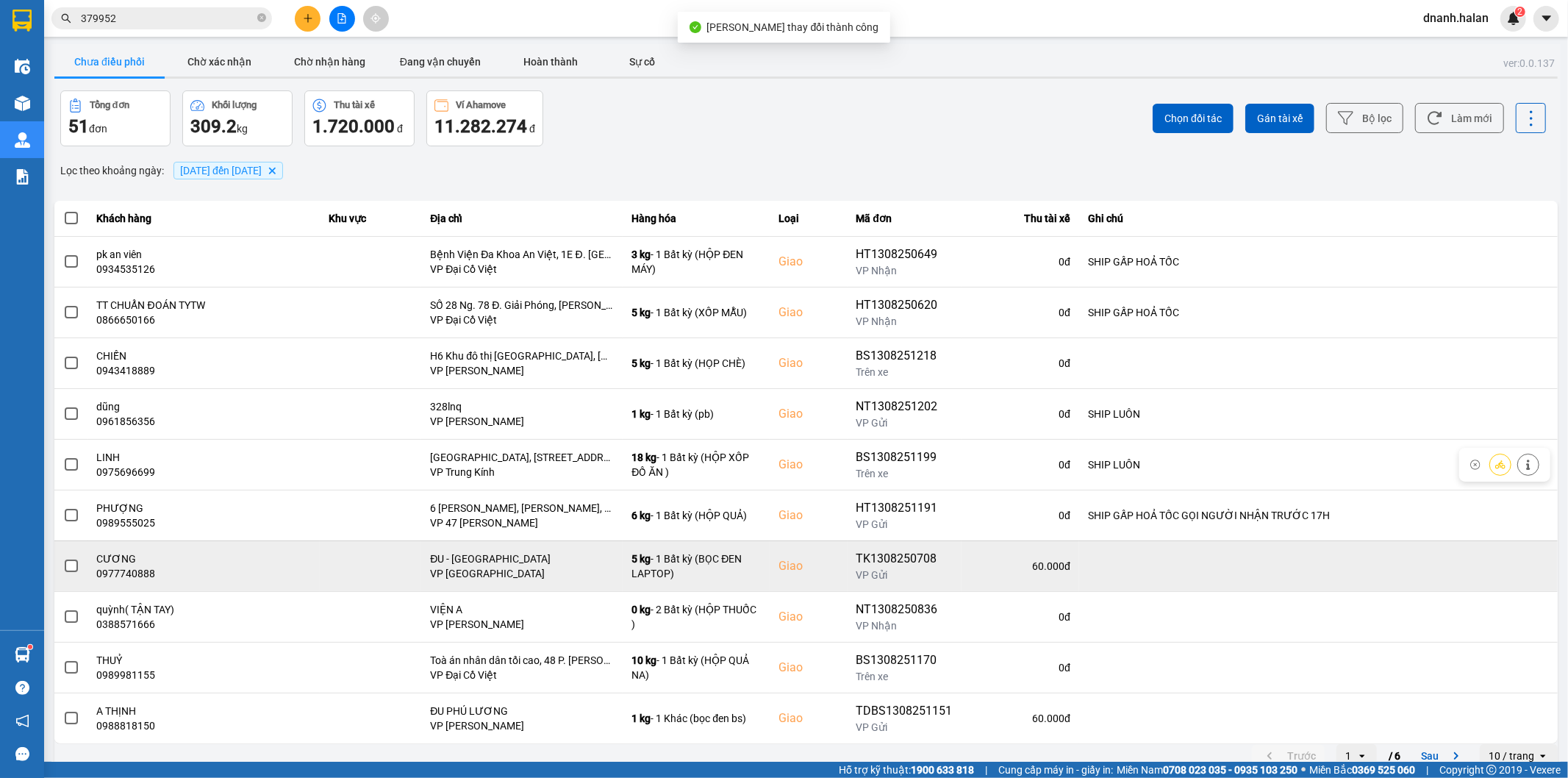
scroll to position [16, 0]
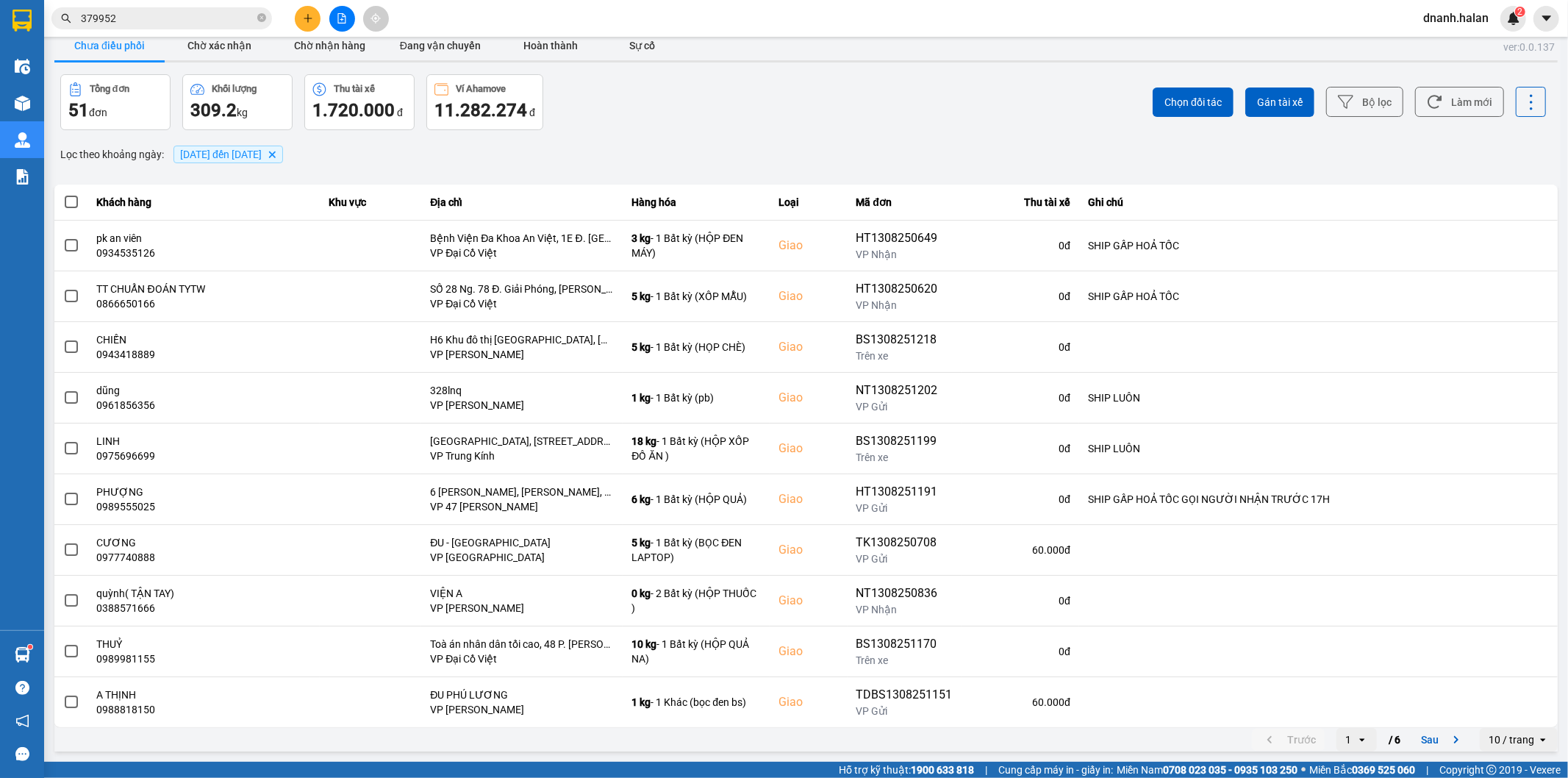
click at [1357, 739] on div "open" at bounding box center [1365, 739] width 21 height 24
click at [1343, 704] on li "5" at bounding box center [1344, 706] width 41 height 27
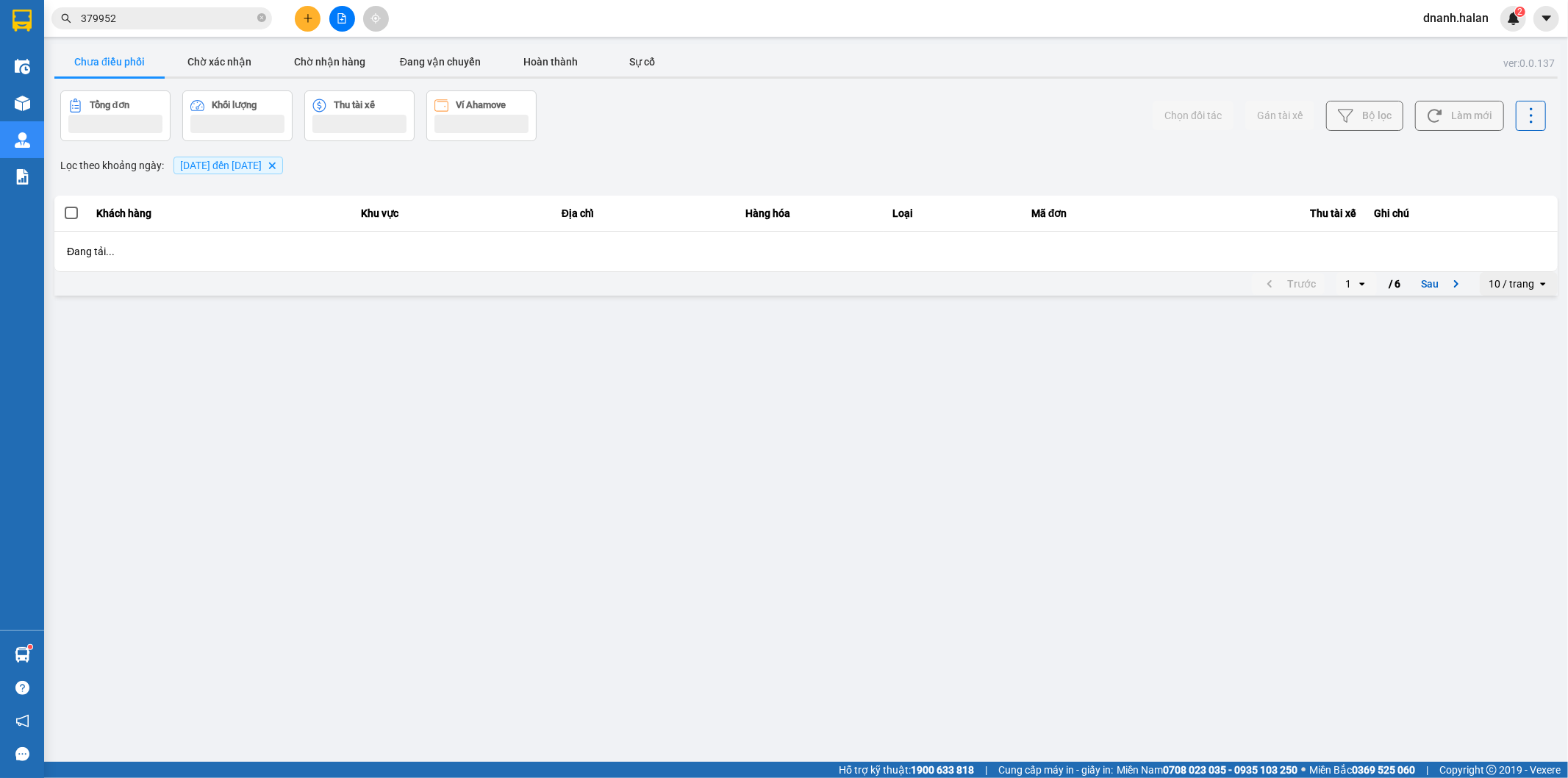
scroll to position [0, 0]
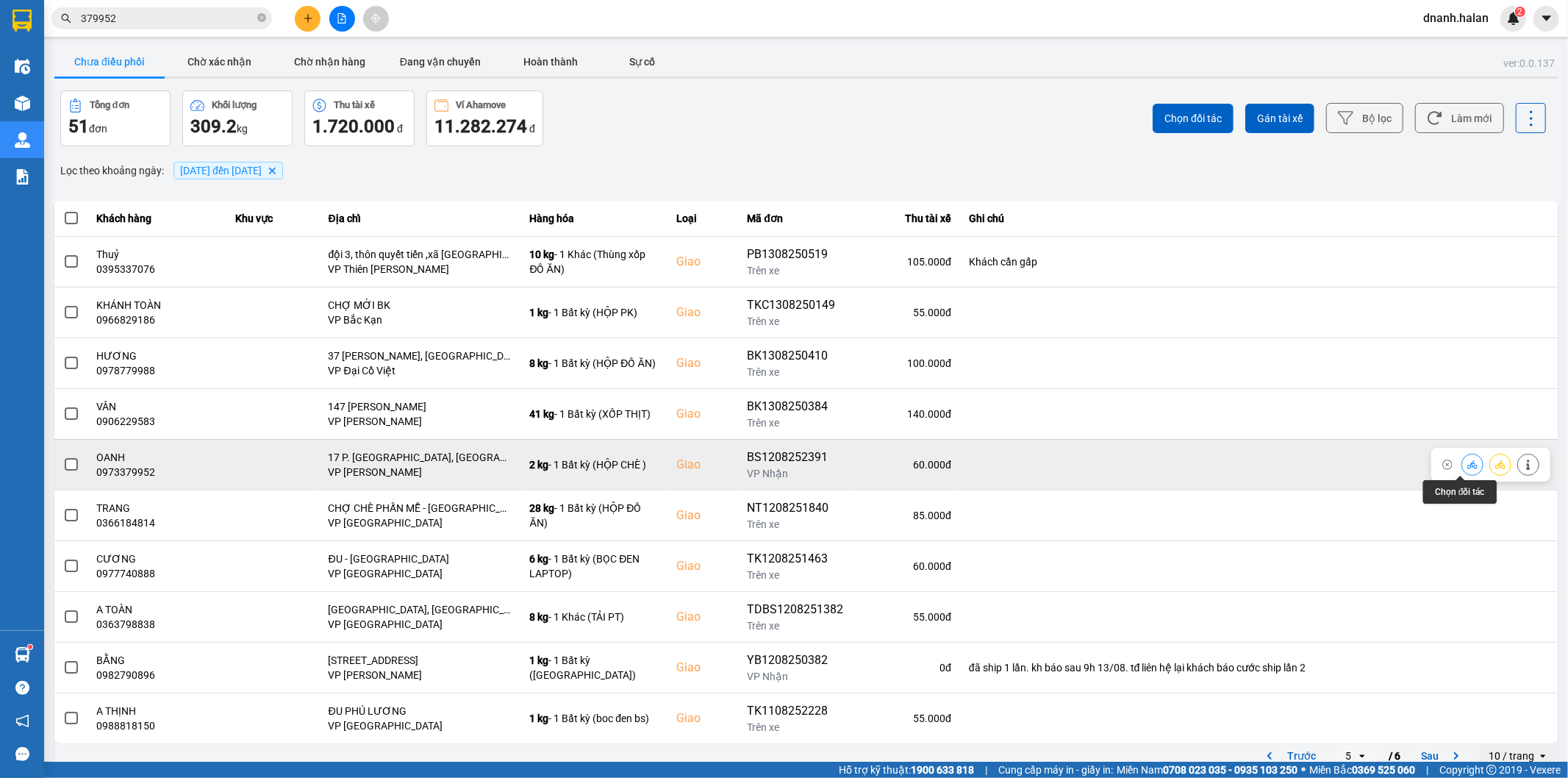
click at [1462, 471] on button at bounding box center [1471, 465] width 21 height 26
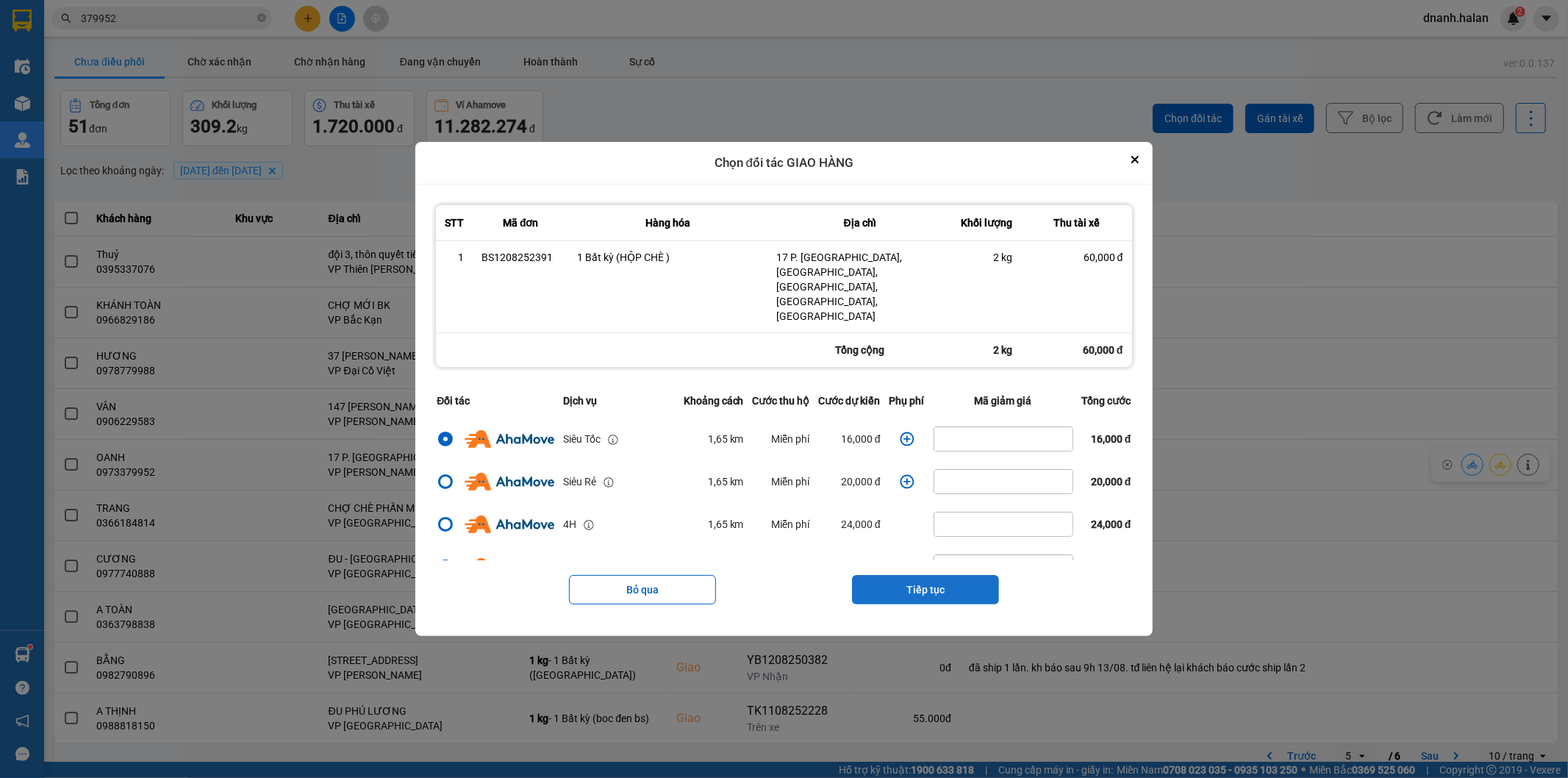
click at [912, 575] on button "Tiếp tục" at bounding box center [925, 590] width 147 height 30
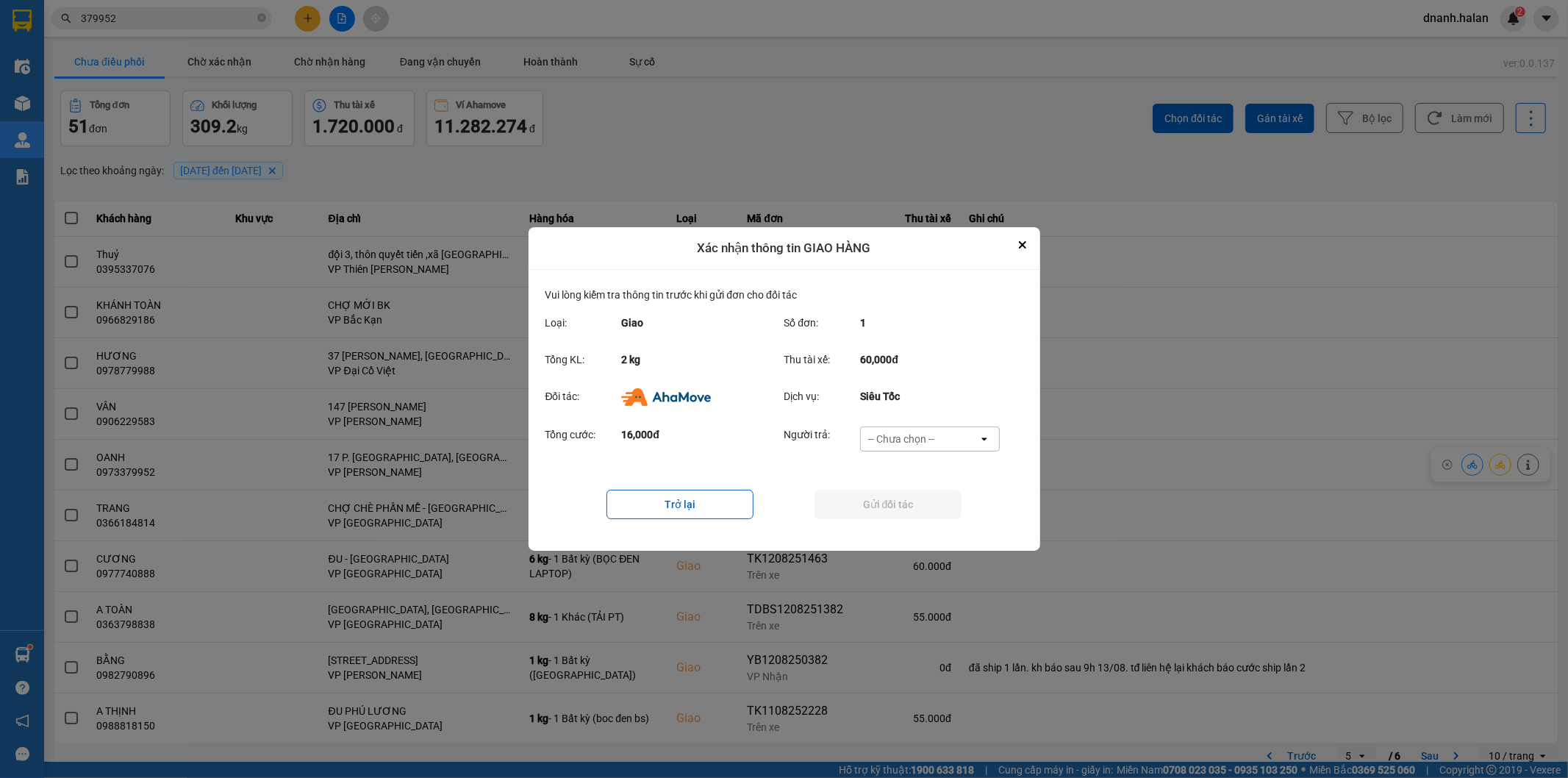
click at [939, 449] on div "-- Chưa chọn --" at bounding box center [919, 439] width 118 height 24
click at [892, 527] on span "Ví Ahamove" at bounding box center [901, 523] width 59 height 15
click at [905, 511] on button "Gửi đối tác" at bounding box center [887, 504] width 147 height 30
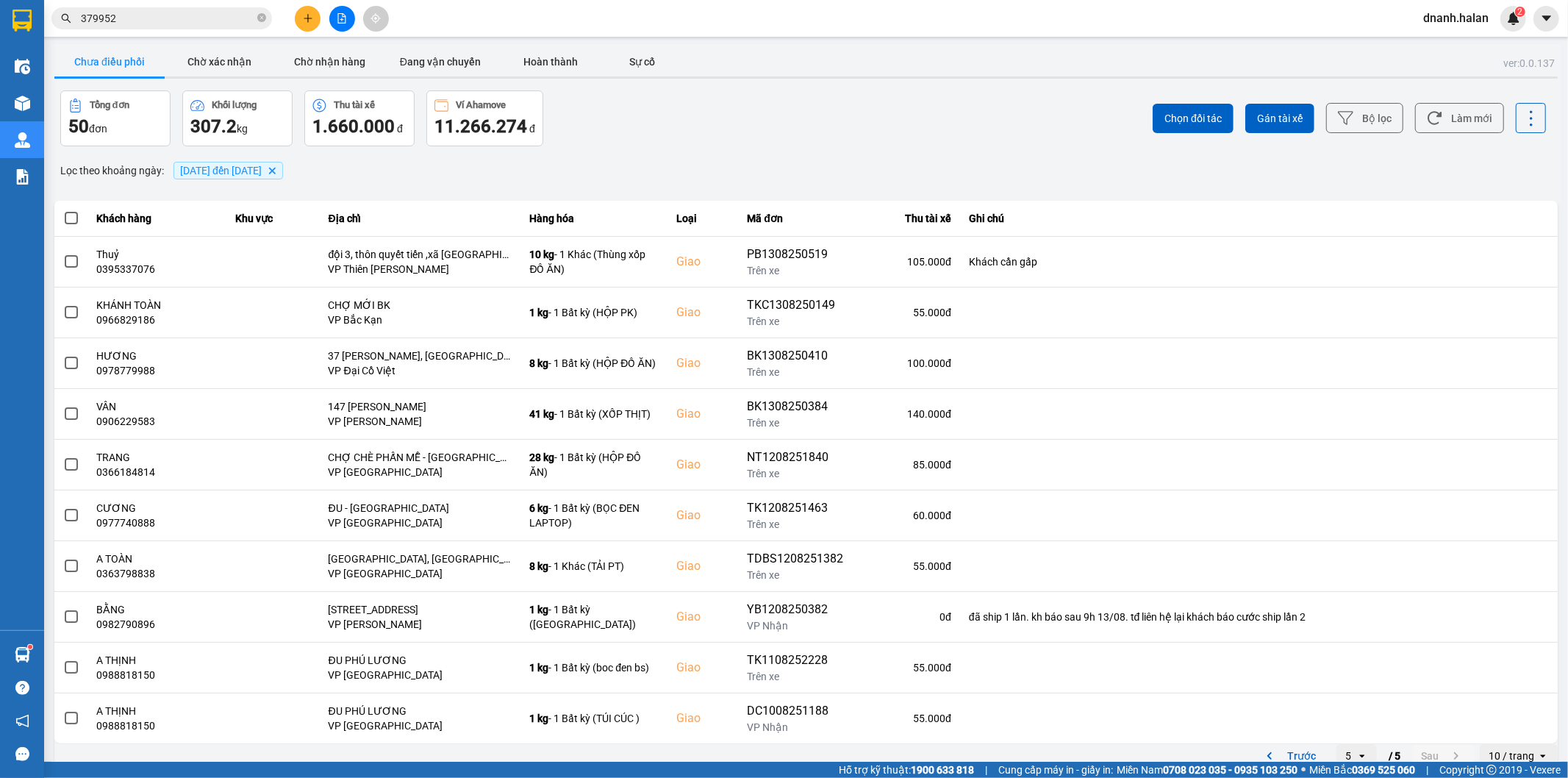
click at [179, 16] on input "379952" at bounding box center [168, 18] width 174 height 16
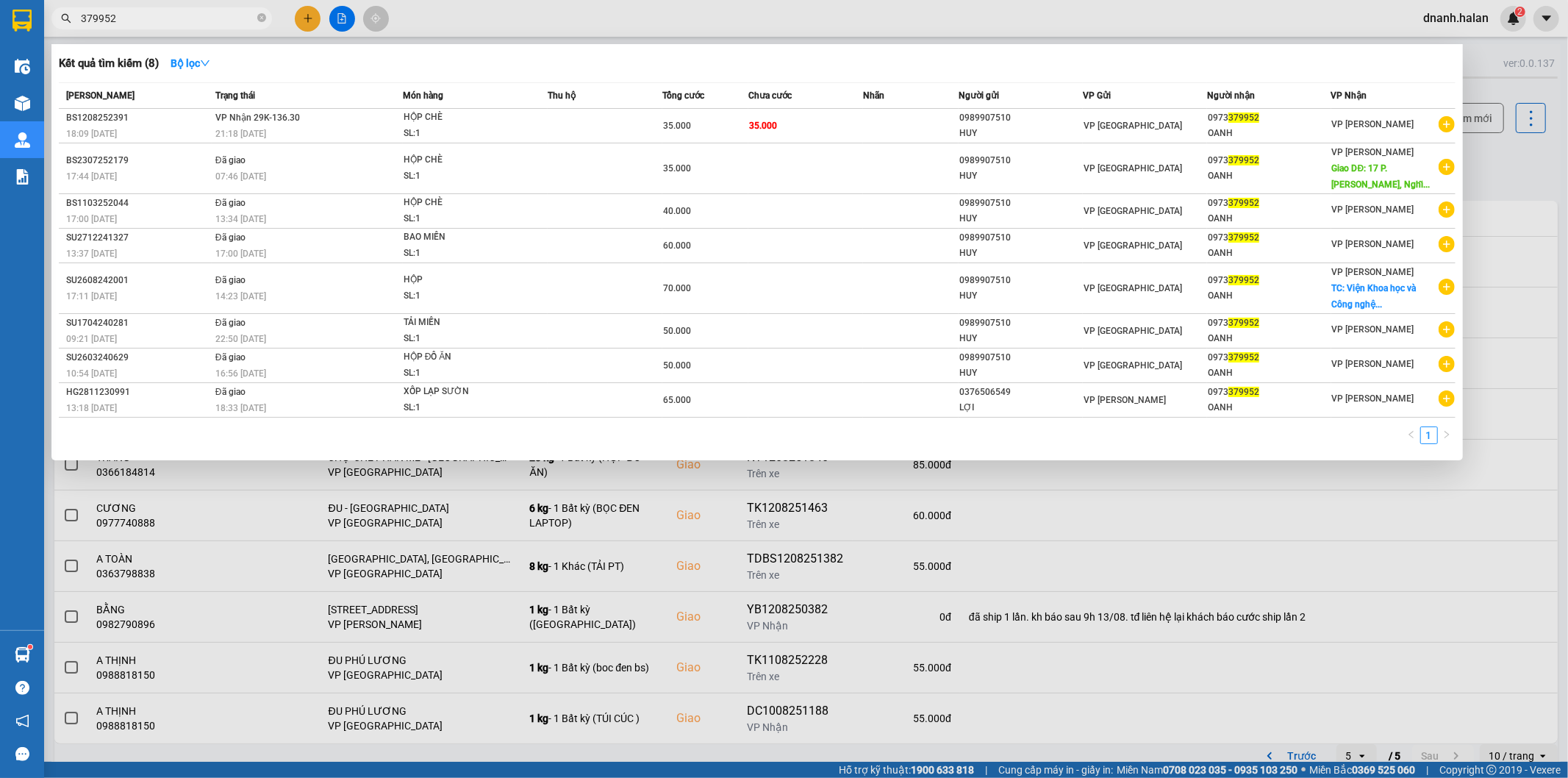
click at [179, 16] on input "379952" at bounding box center [168, 18] width 174 height 16
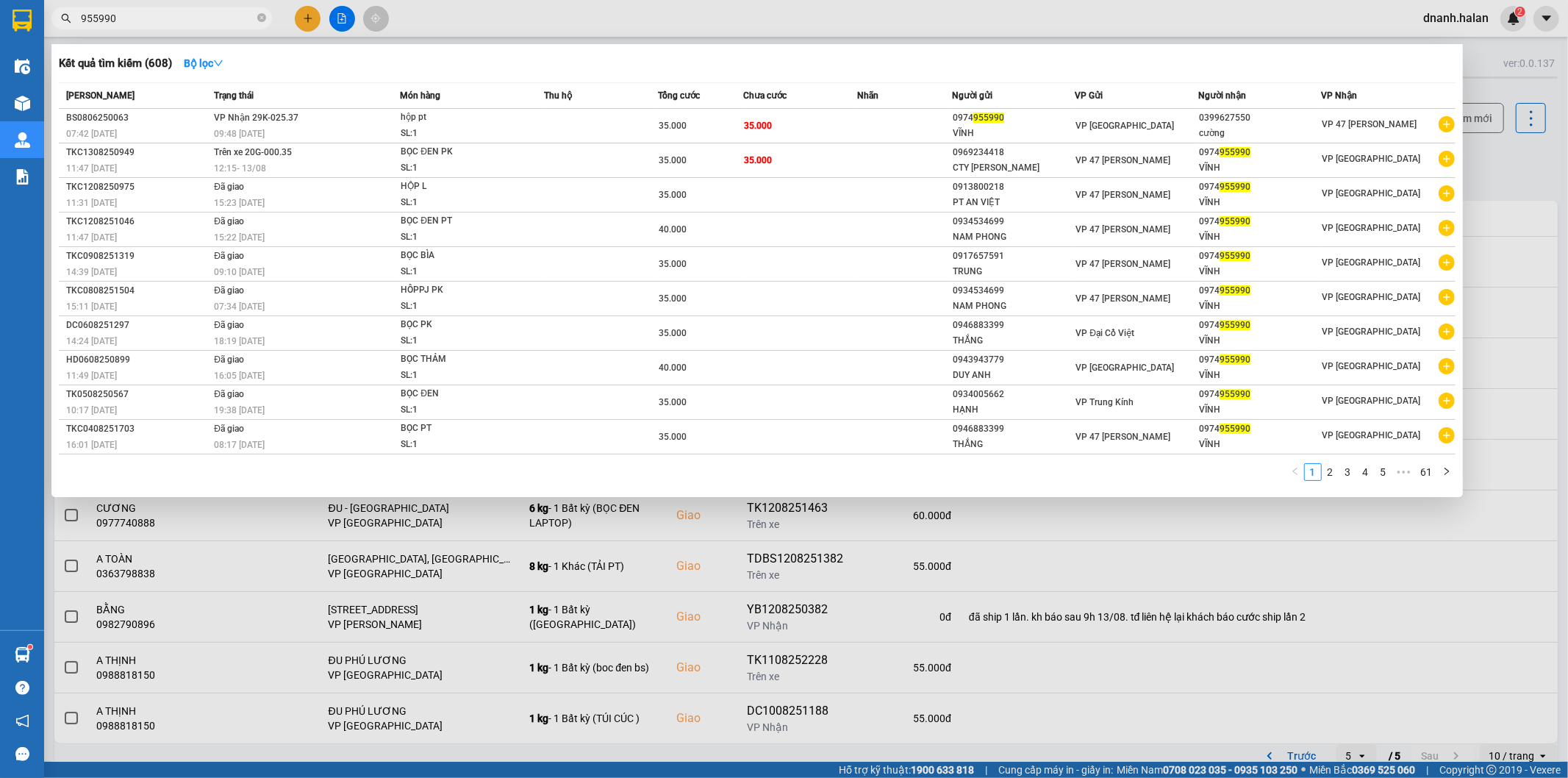
type input "955990"
click at [1098, 28] on div at bounding box center [784, 389] width 1568 height 778
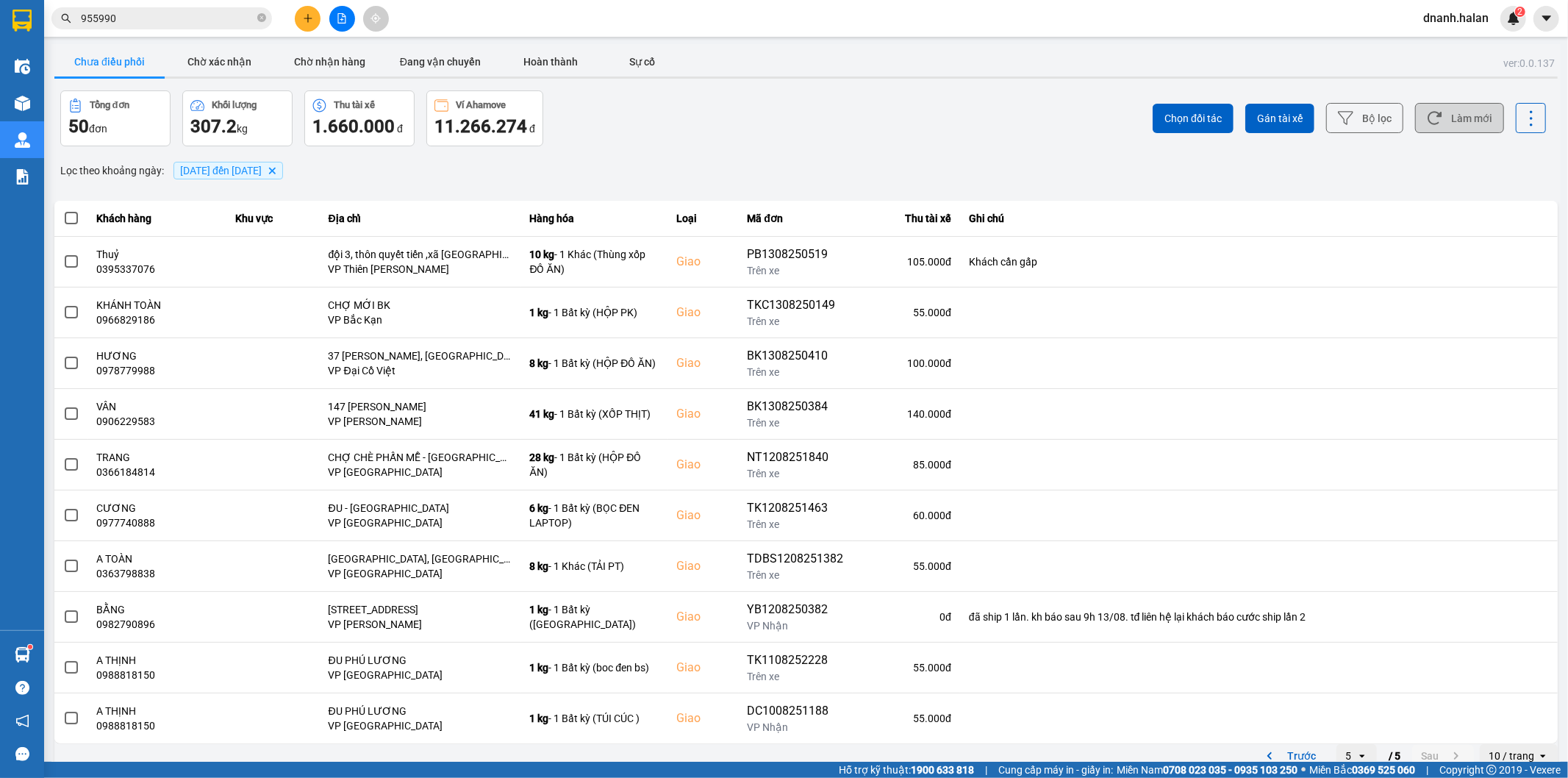
click at [1470, 121] on button "Làm mới" at bounding box center [1459, 118] width 89 height 30
click at [1456, 123] on button "Làm mới" at bounding box center [1459, 118] width 89 height 30
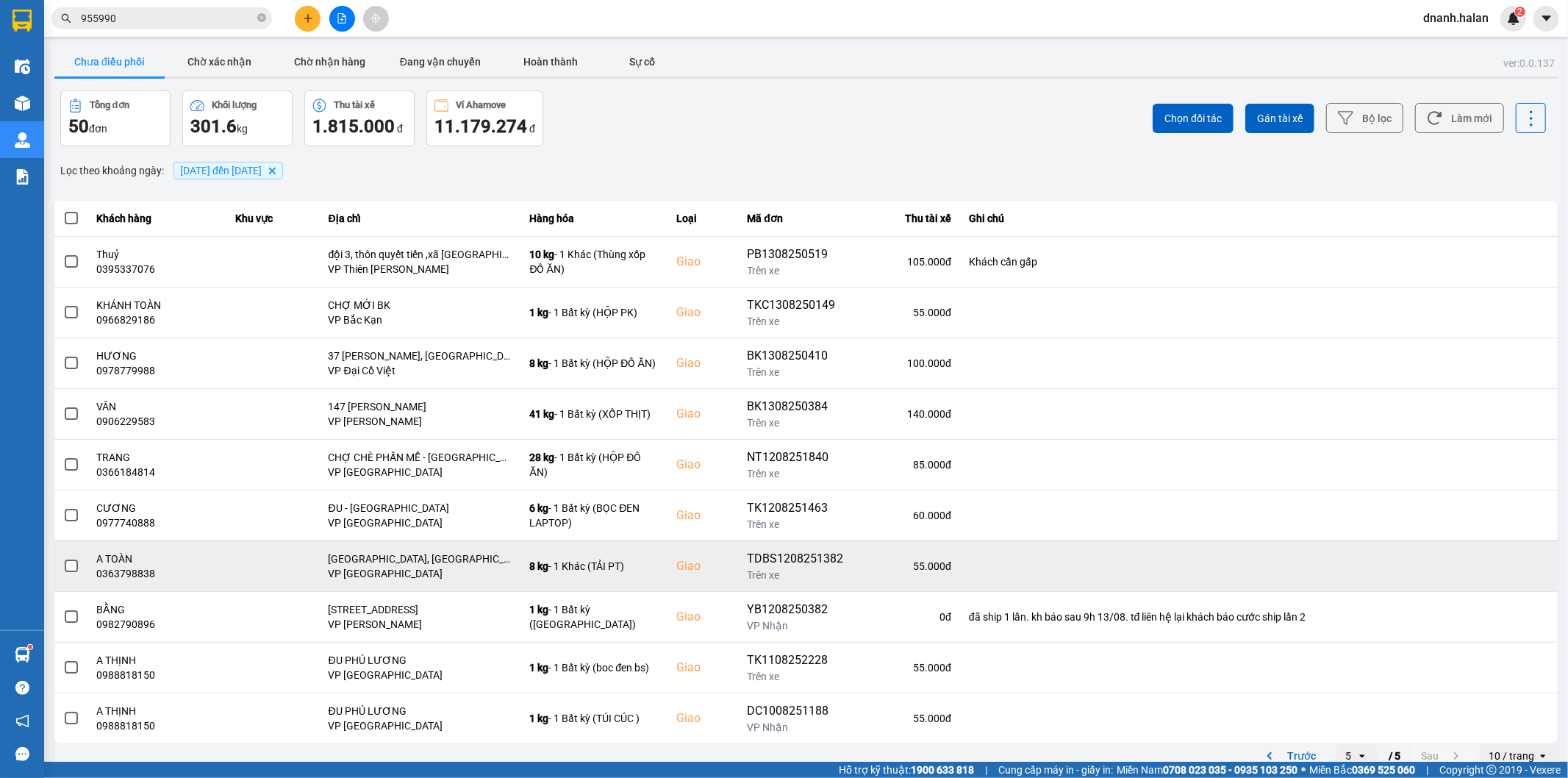
scroll to position [16, 0]
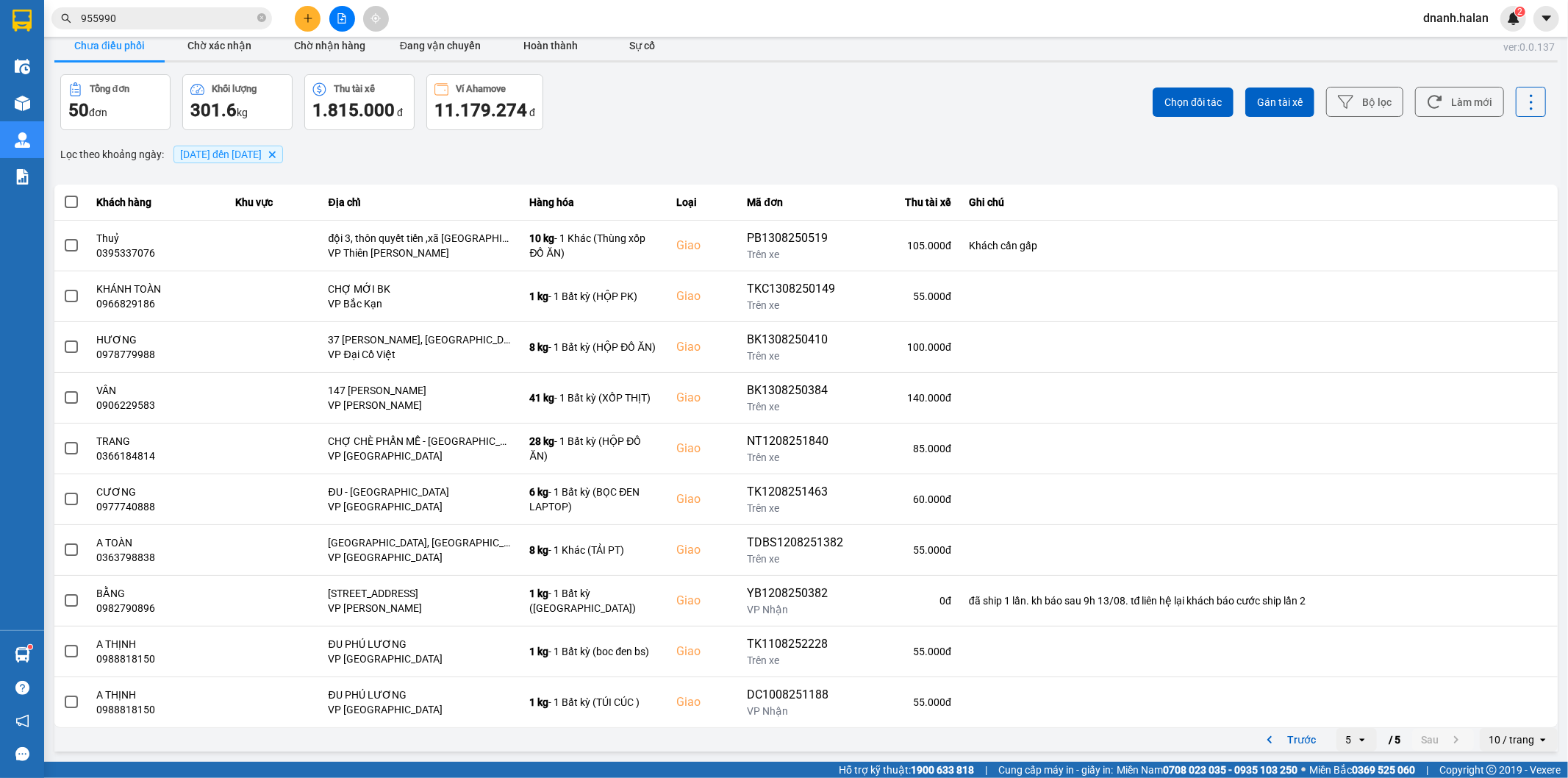
click at [1356, 744] on icon "open" at bounding box center [1362, 739] width 12 height 12
click at [1347, 599] on div "1" at bounding box center [1344, 603] width 17 height 15
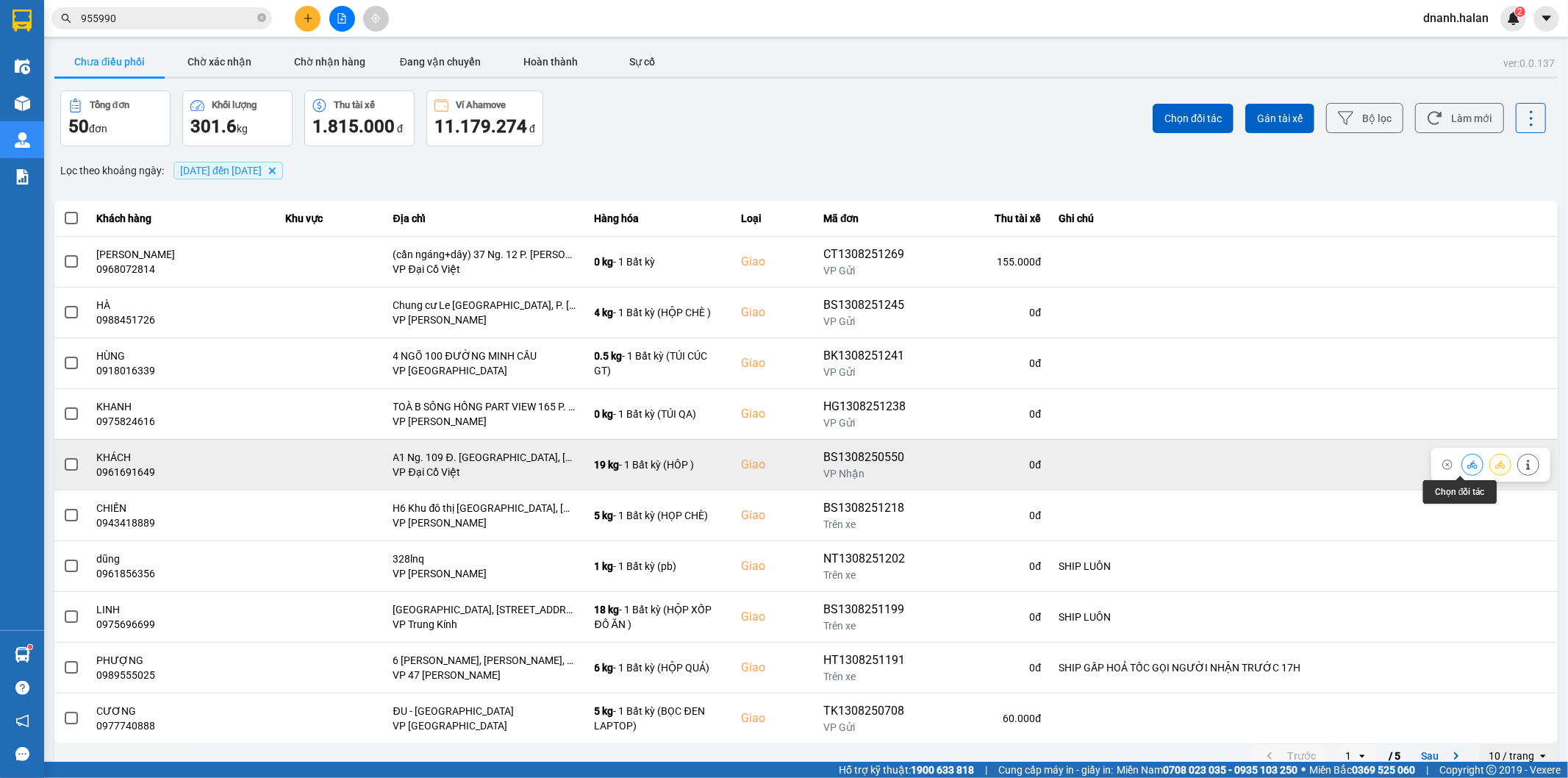
click at [1461, 464] on button at bounding box center [1471, 465] width 21 height 26
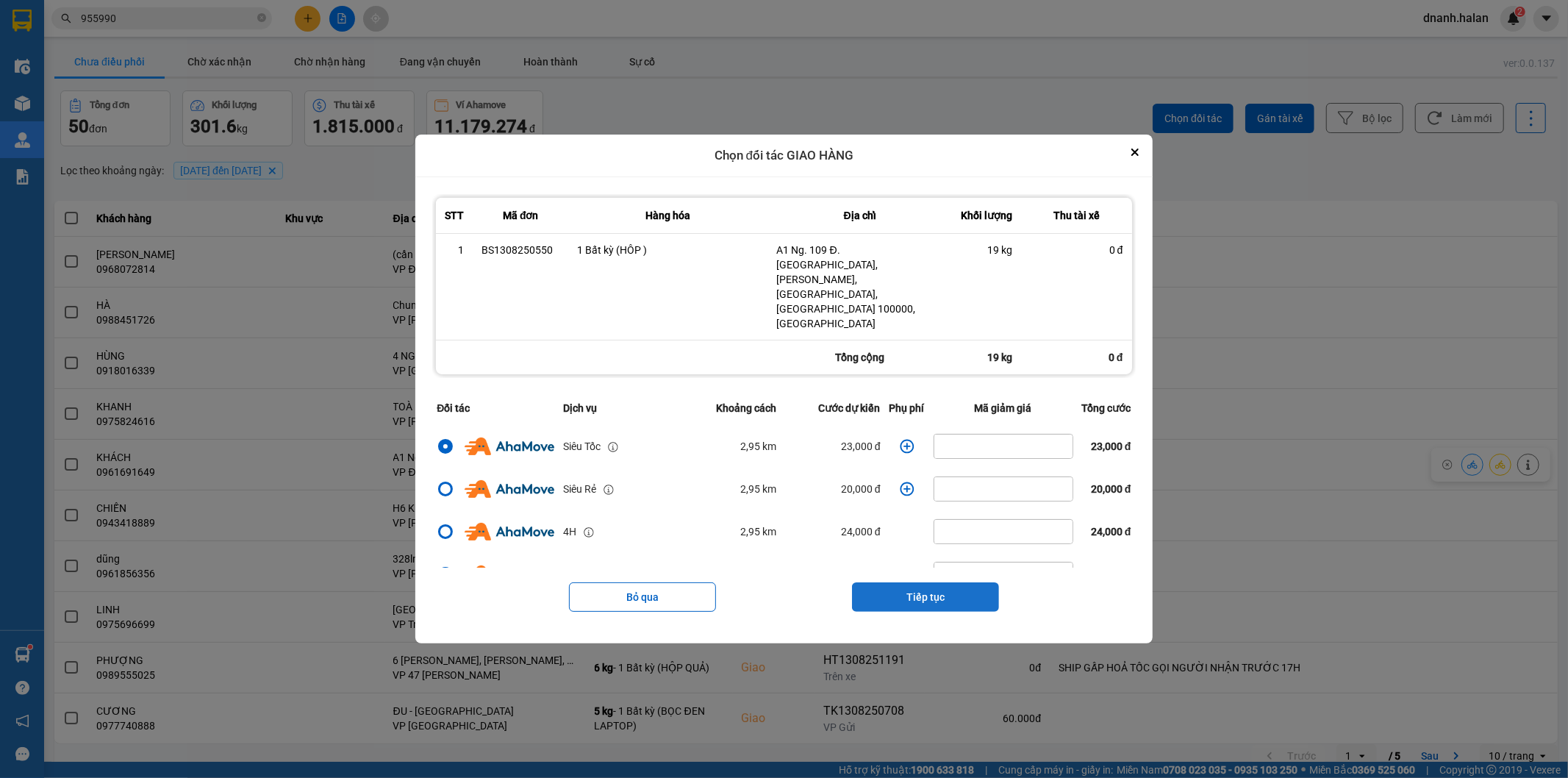
click at [959, 582] on button "Tiếp tục" at bounding box center [925, 597] width 147 height 30
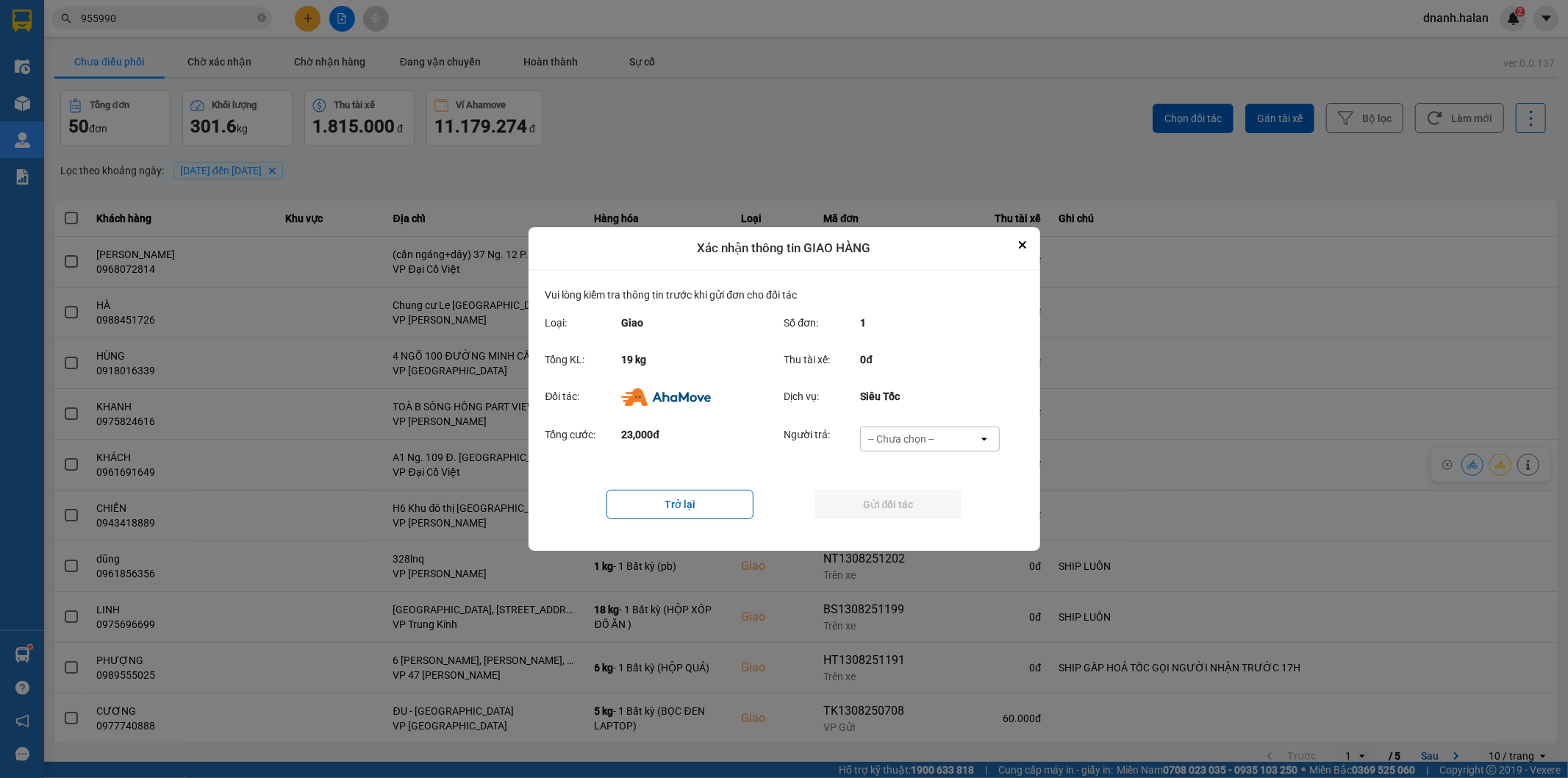
click at [923, 439] on div "-- Chưa chọn --" at bounding box center [900, 439] width 66 height 15
click at [899, 524] on span "Ví Ahamove" at bounding box center [901, 523] width 59 height 15
click at [917, 504] on button "Gửi đối tác" at bounding box center [887, 504] width 147 height 30
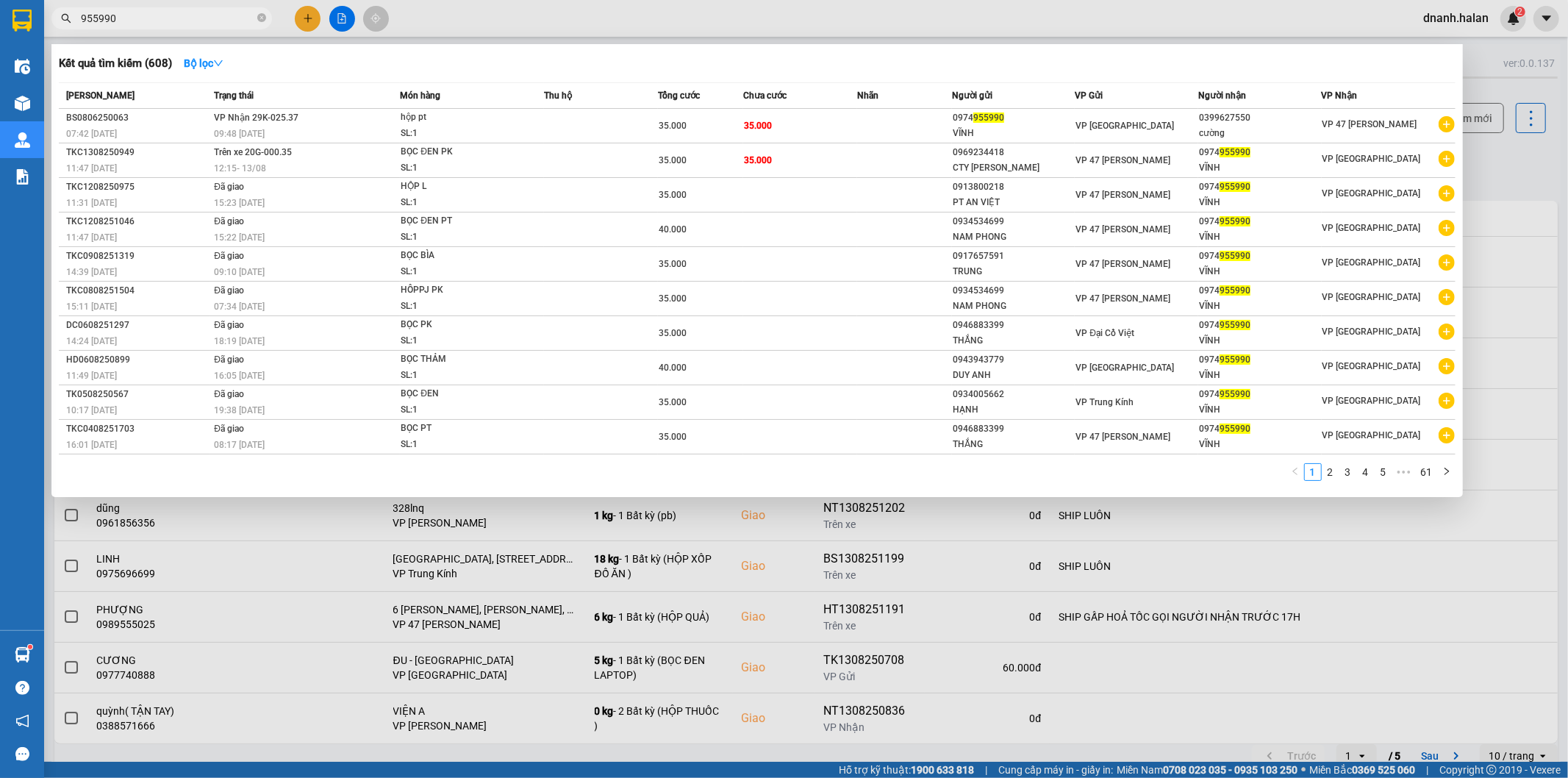
click at [150, 19] on input "955990" at bounding box center [168, 18] width 174 height 16
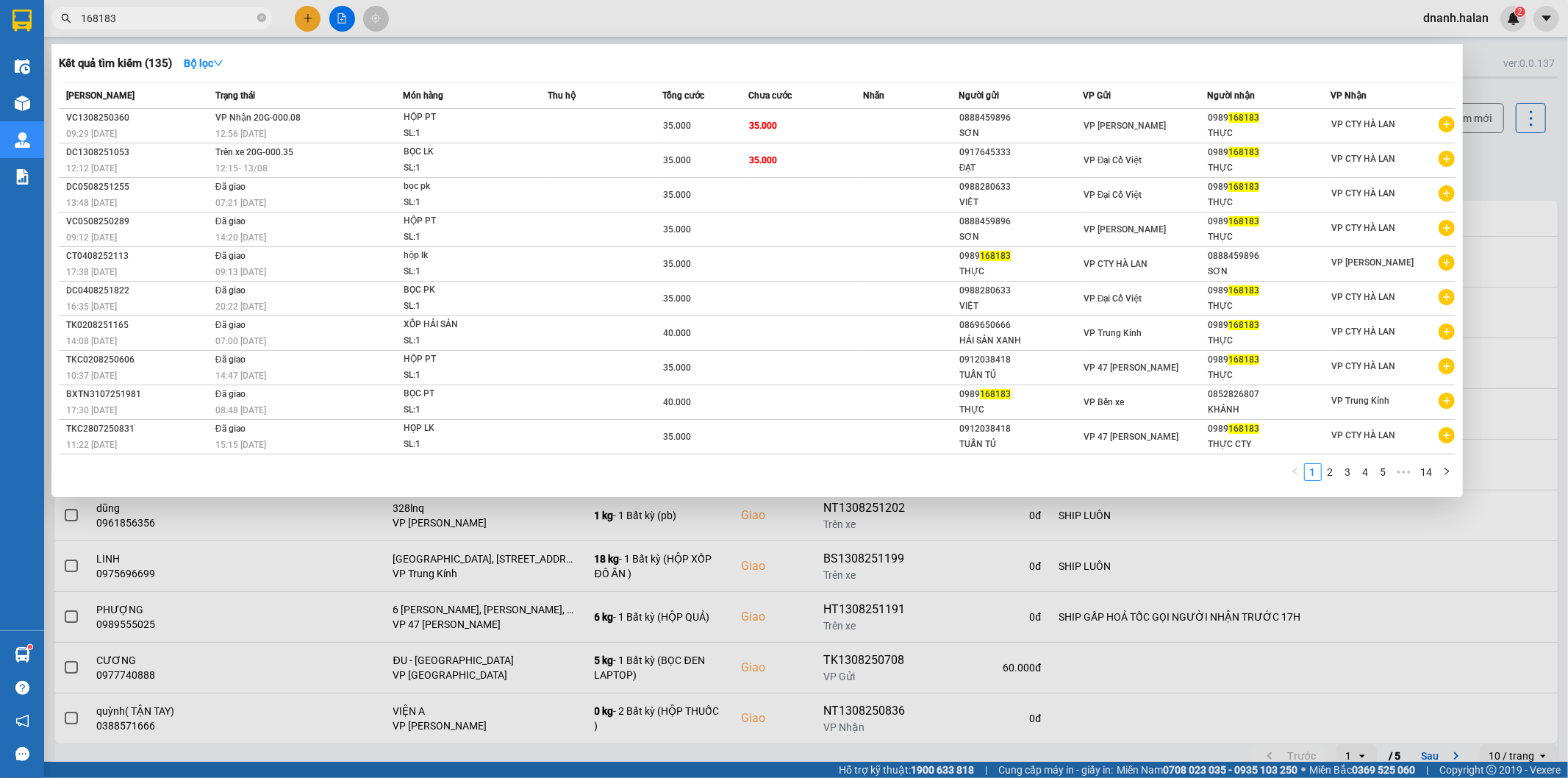
type input "168183"
click at [524, 25] on div at bounding box center [784, 389] width 1568 height 778
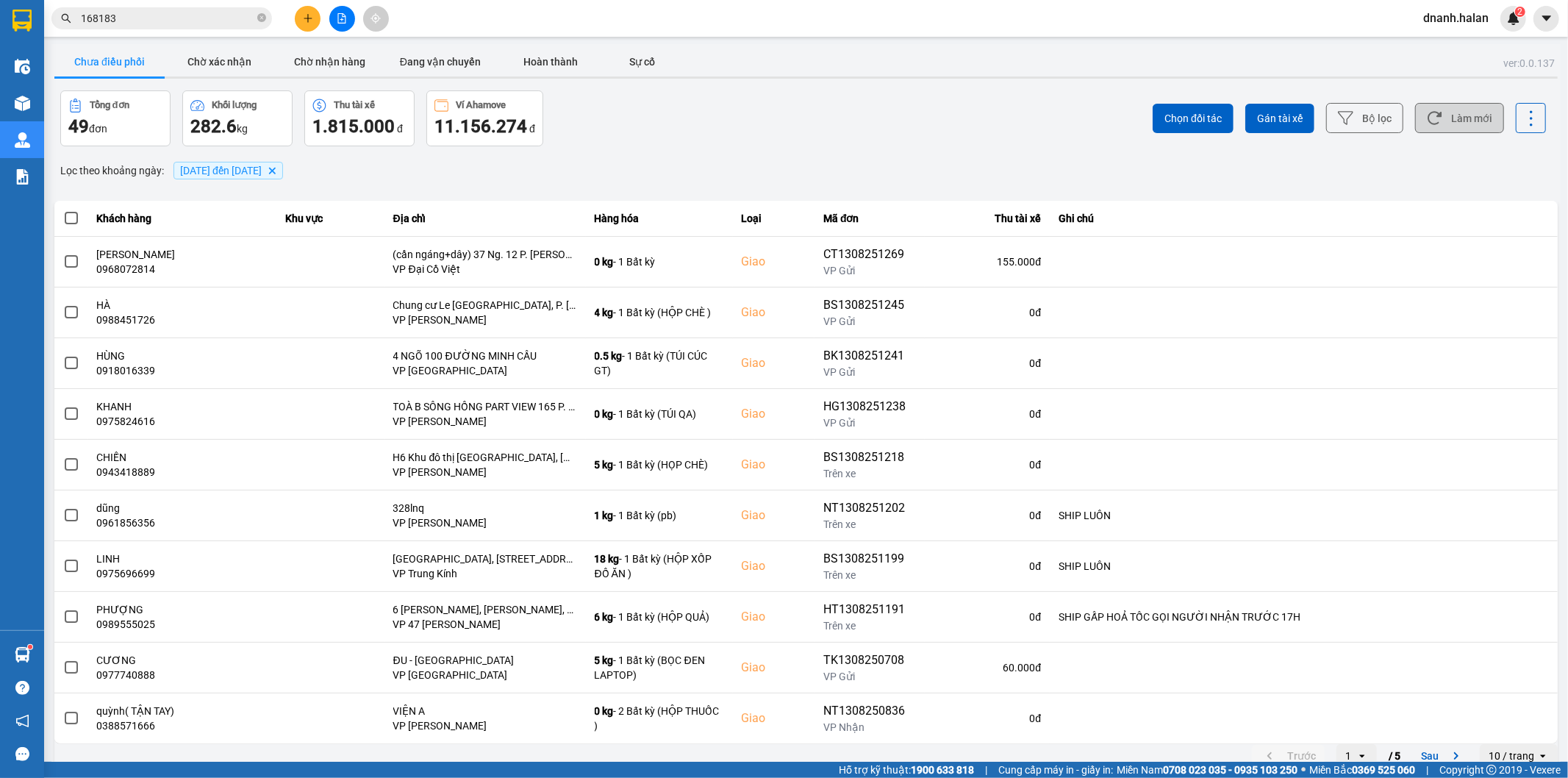
click at [1439, 122] on button "Làm mới" at bounding box center [1459, 118] width 89 height 30
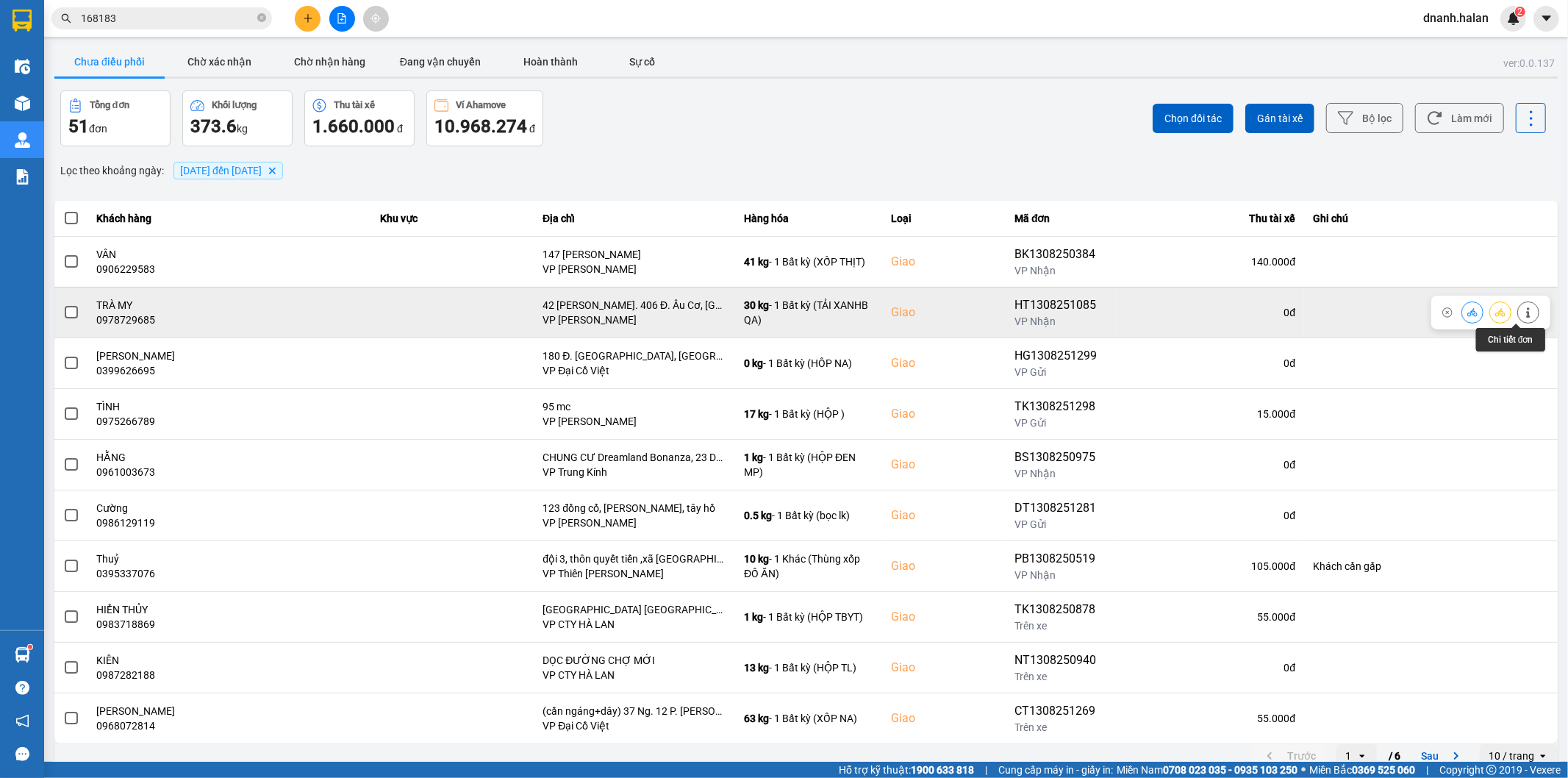
click at [1526, 312] on icon at bounding box center [1527, 312] width 4 height 10
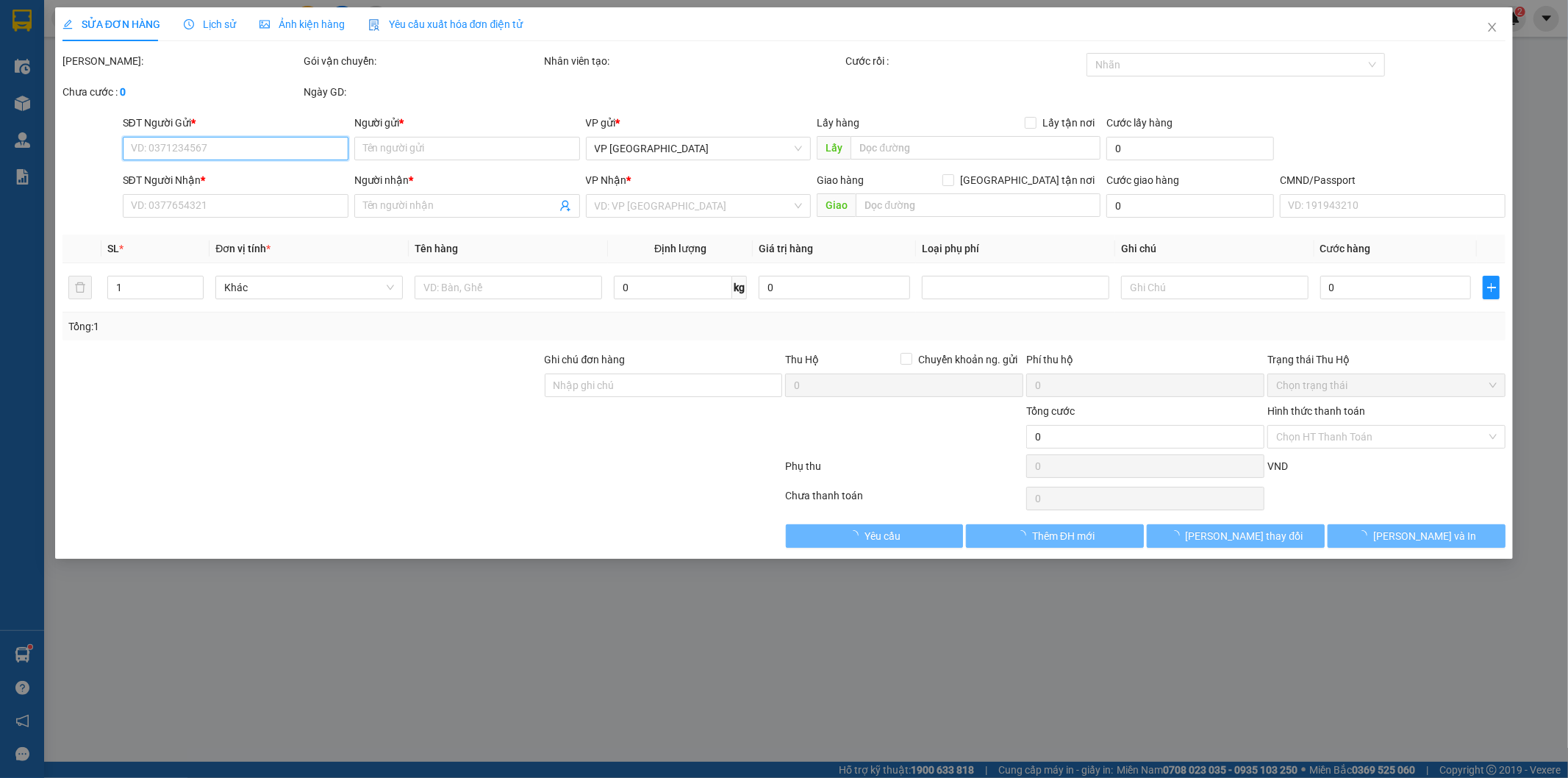
type input "0963029580"
type input "LINH"
type input "0978729685"
type input "TRÀ MY"
checkbox input "true"
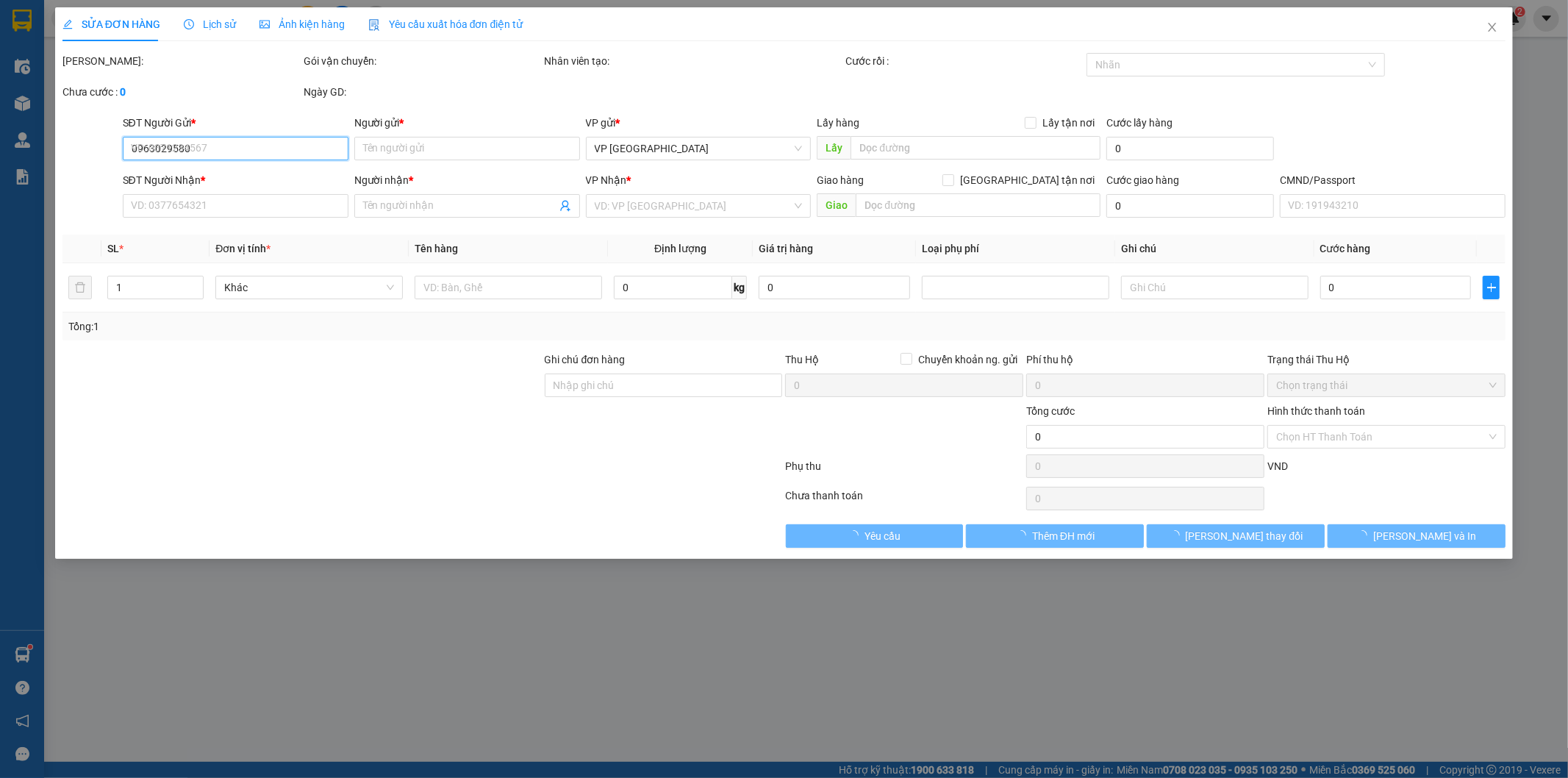
type input "42 Ng. 406 Đ. Âu Cơ, Nhật Tân, Tây Hồ, Hà Nội, Việt Nam"
type input "125.000"
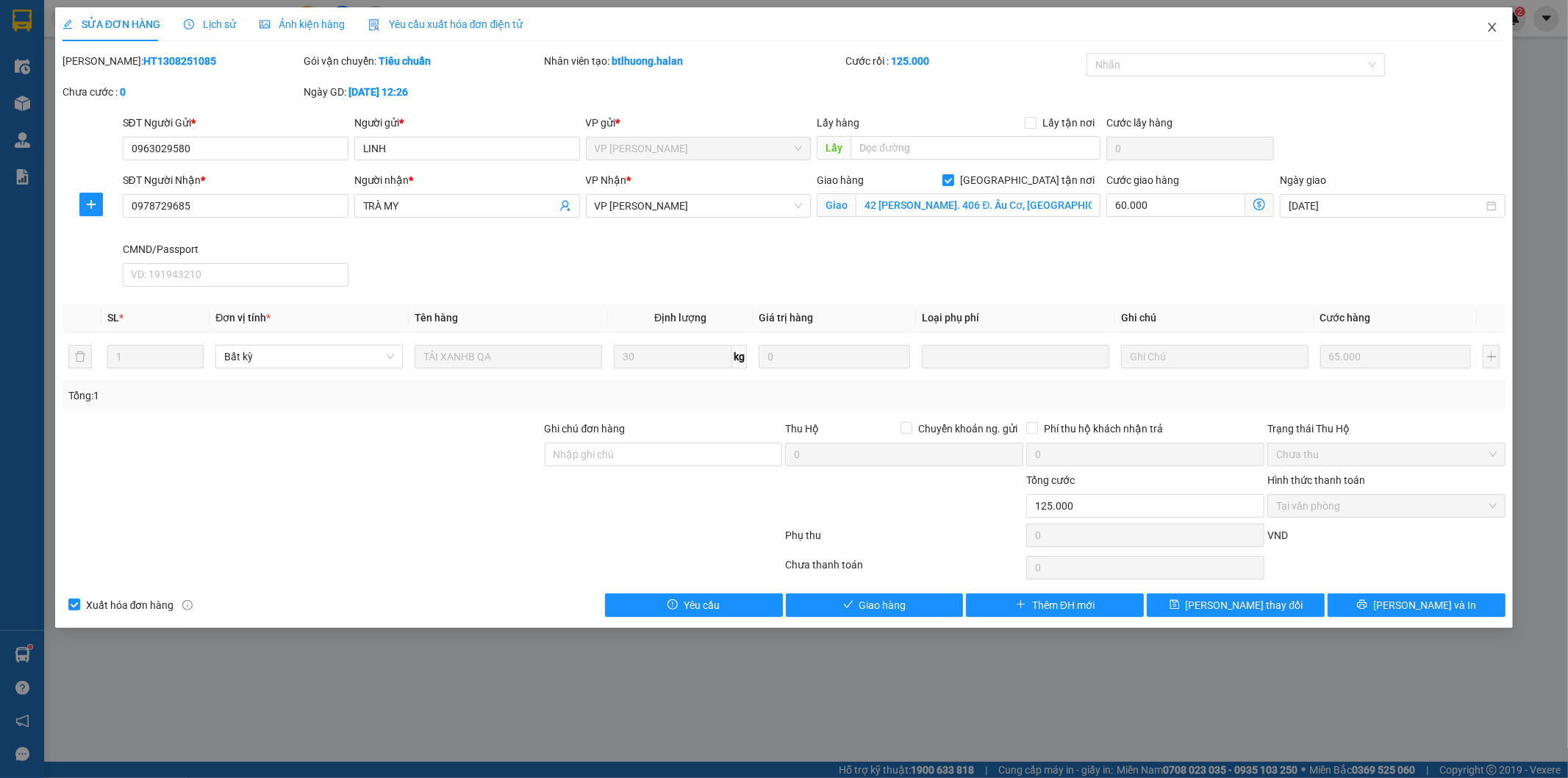
click at [1486, 24] on icon "close" at bounding box center [1492, 28] width 12 height 12
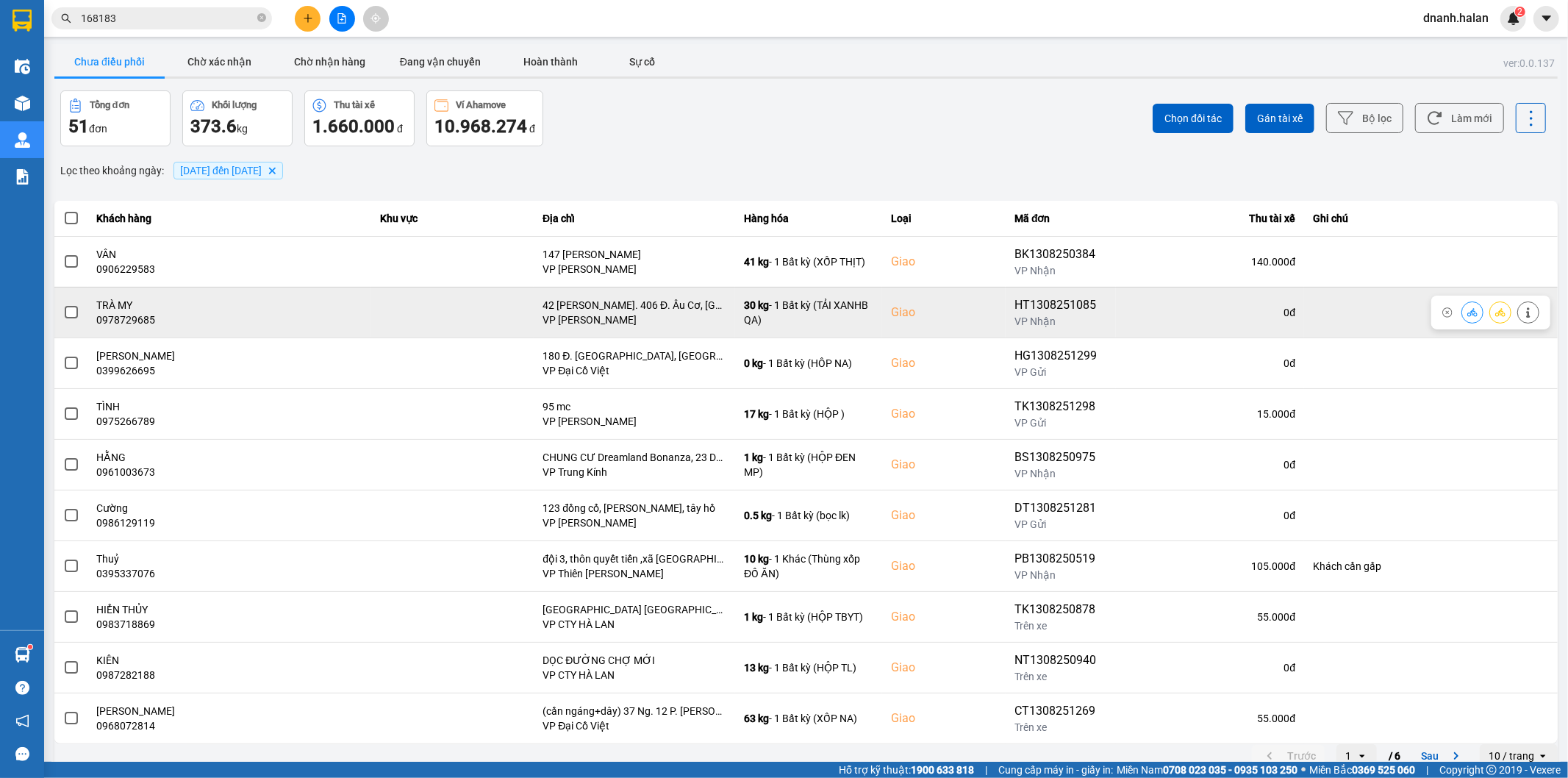
click at [1467, 316] on icon at bounding box center [1472, 312] width 10 height 10
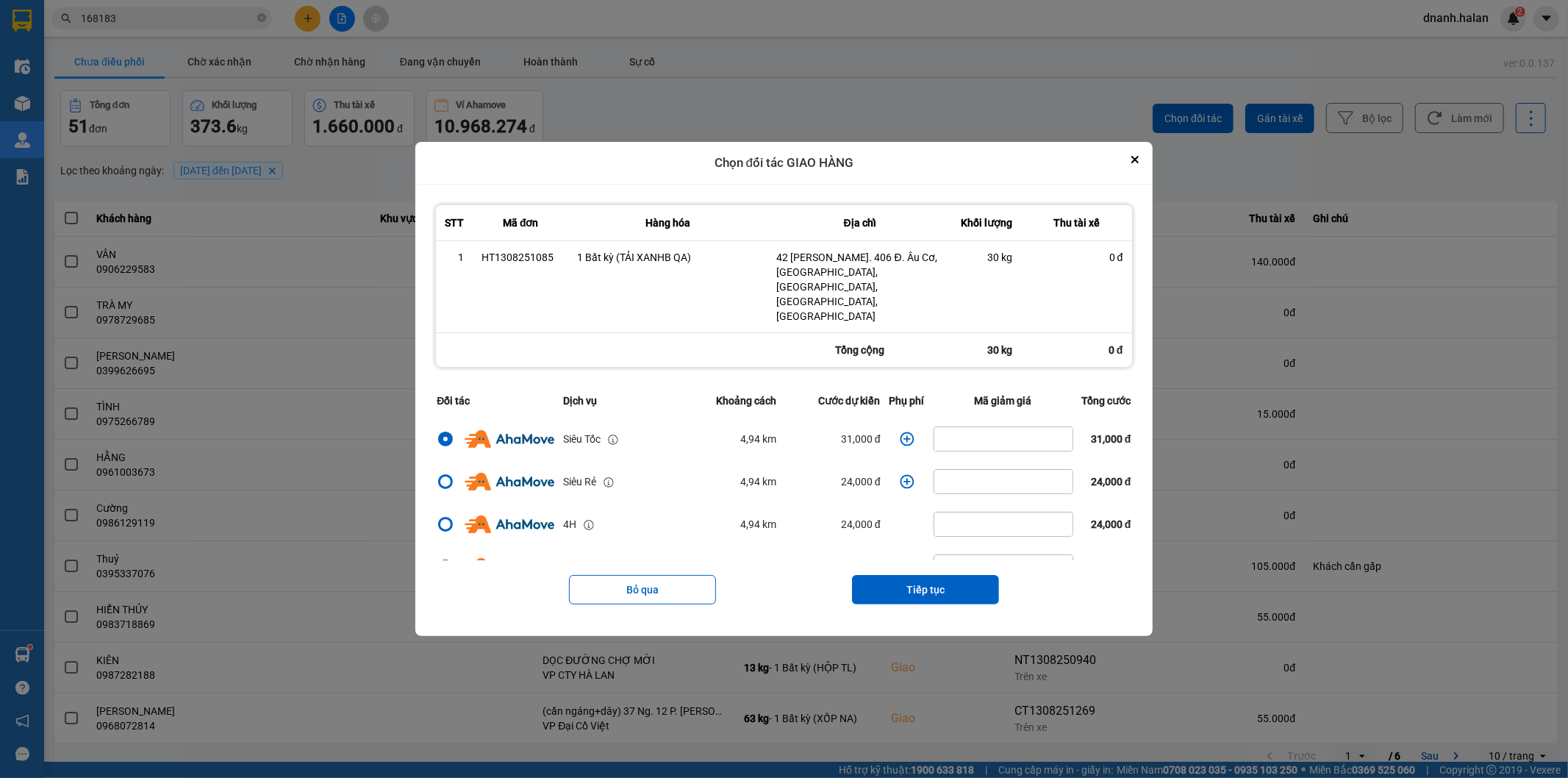
click at [899, 432] on icon "dialog" at bounding box center [906, 439] width 15 height 15
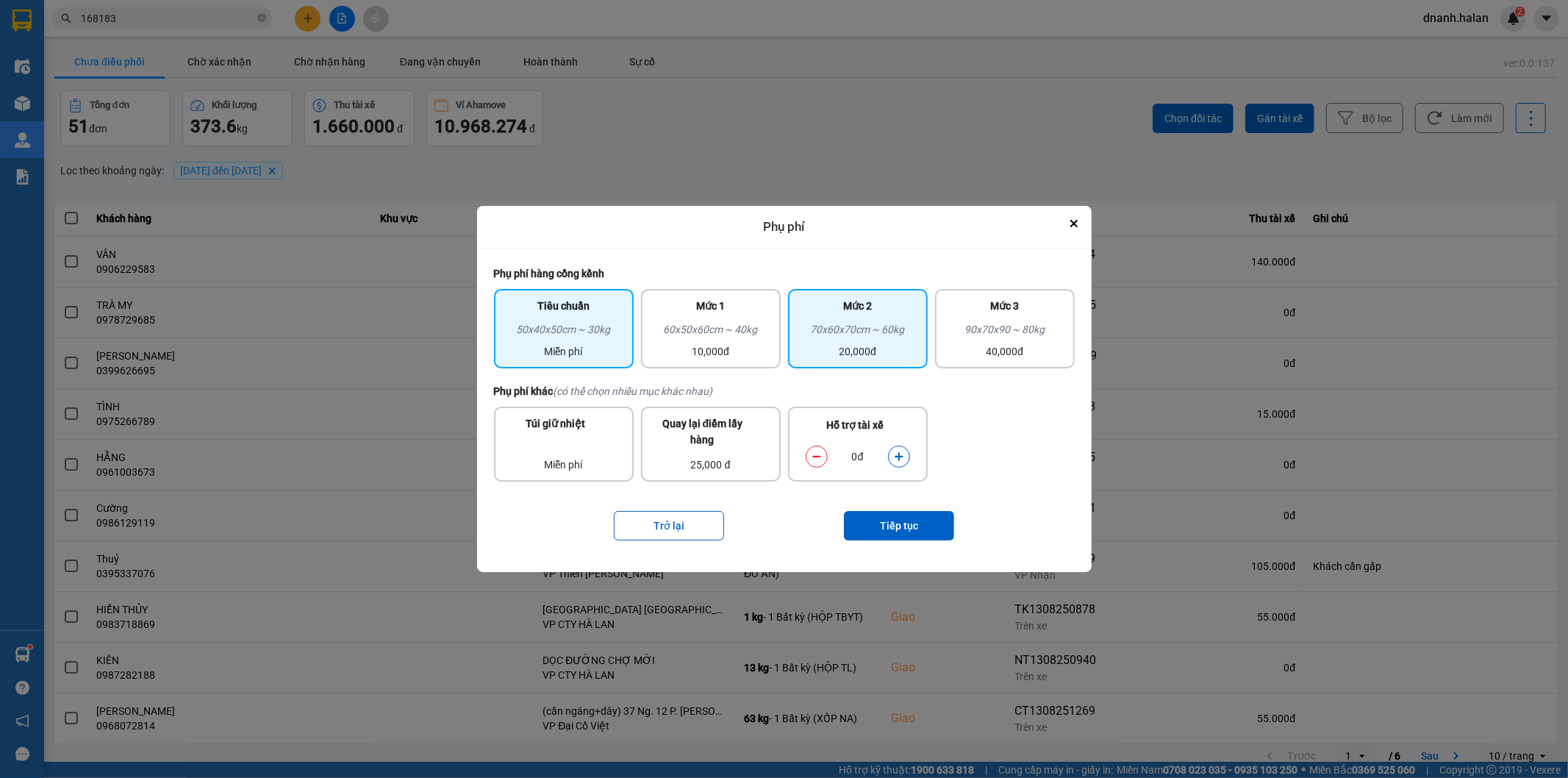
click at [834, 335] on div "70x60x70cm ~ 60kg" at bounding box center [857, 332] width 122 height 22
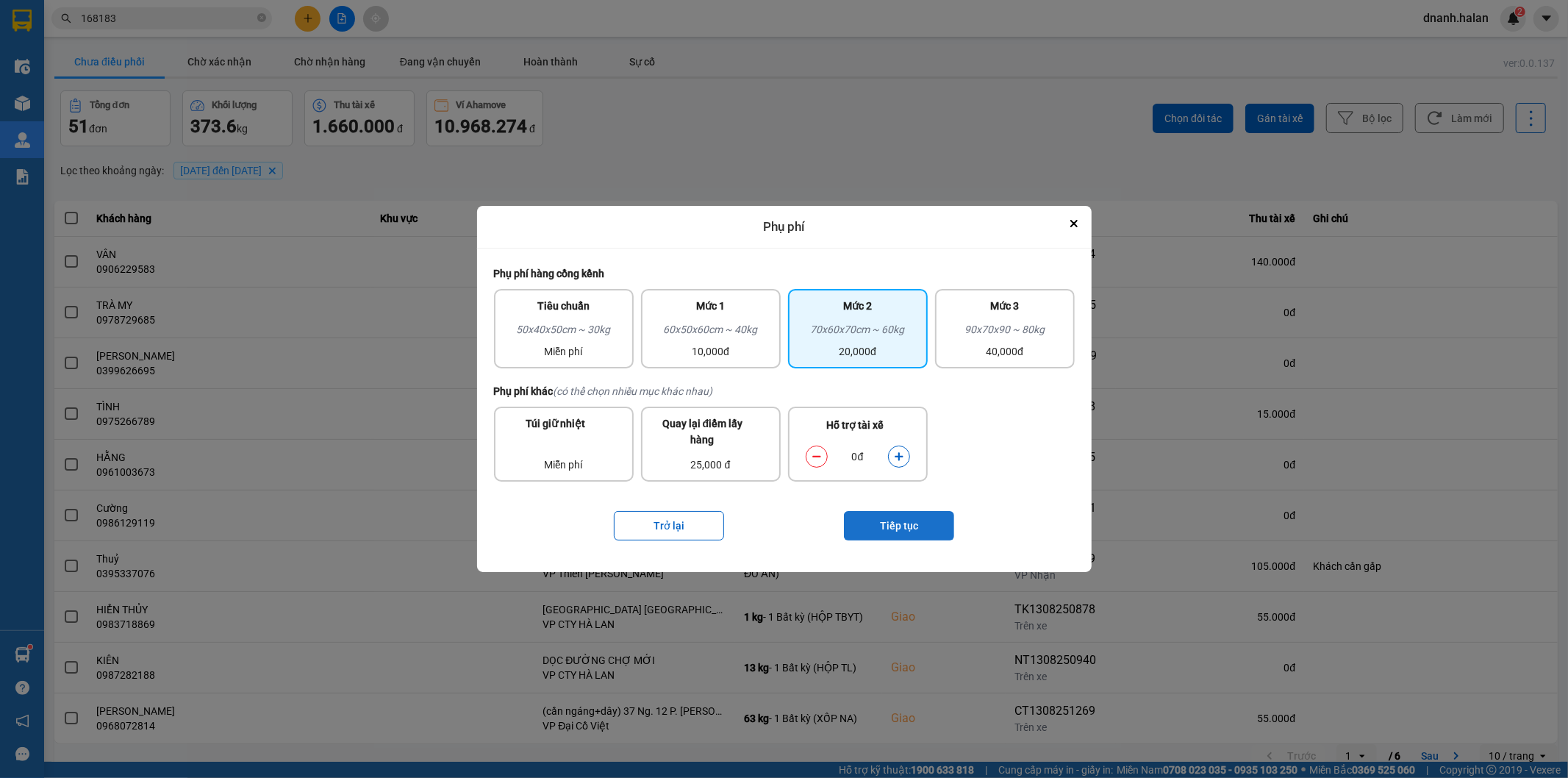
click at [894, 519] on button "Tiếp tục" at bounding box center [899, 526] width 111 height 30
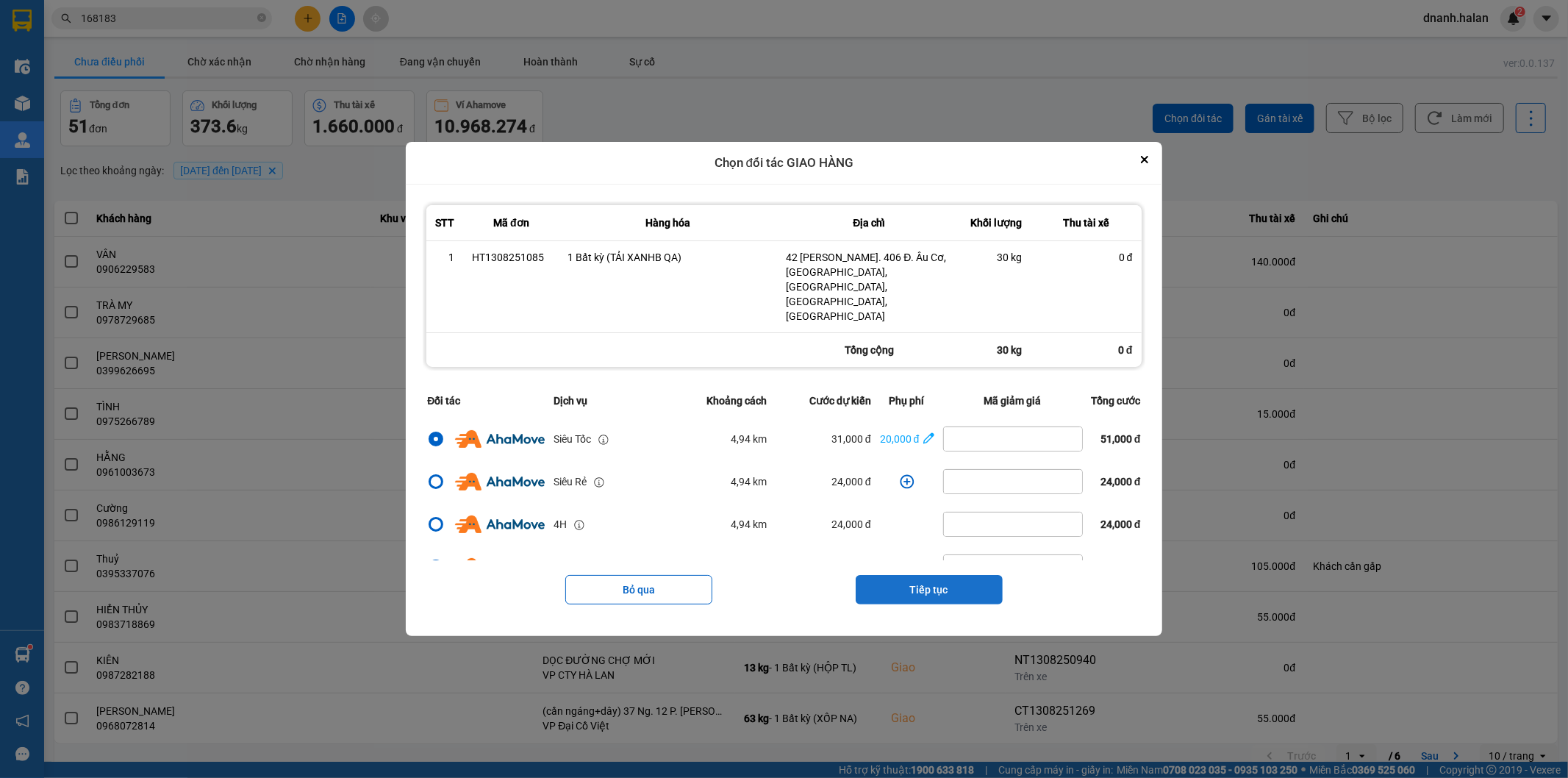
click at [914, 575] on button "Tiếp tục" at bounding box center [929, 590] width 147 height 30
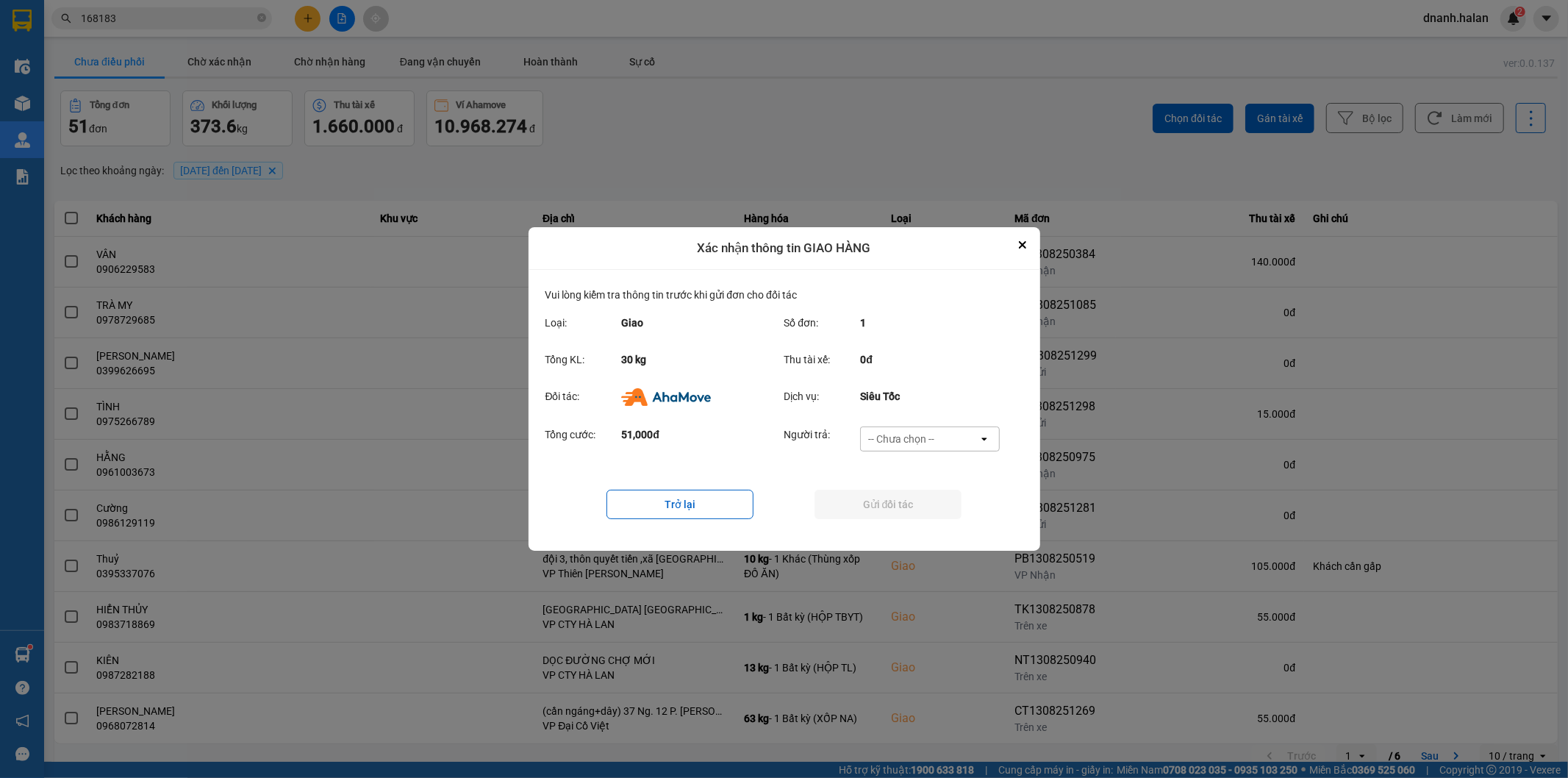
click at [938, 441] on div "-- Chưa chọn --" at bounding box center [919, 439] width 118 height 24
click at [917, 538] on ul "Khách hàng Nhà xe trả tiền mặt Ví Ahamove" at bounding box center [929, 497] width 139 height 91
click at [920, 531] on div "Ví Ahamove" at bounding box center [929, 523] width 139 height 27
click at [914, 505] on button "Gửi đối tác" at bounding box center [887, 504] width 147 height 30
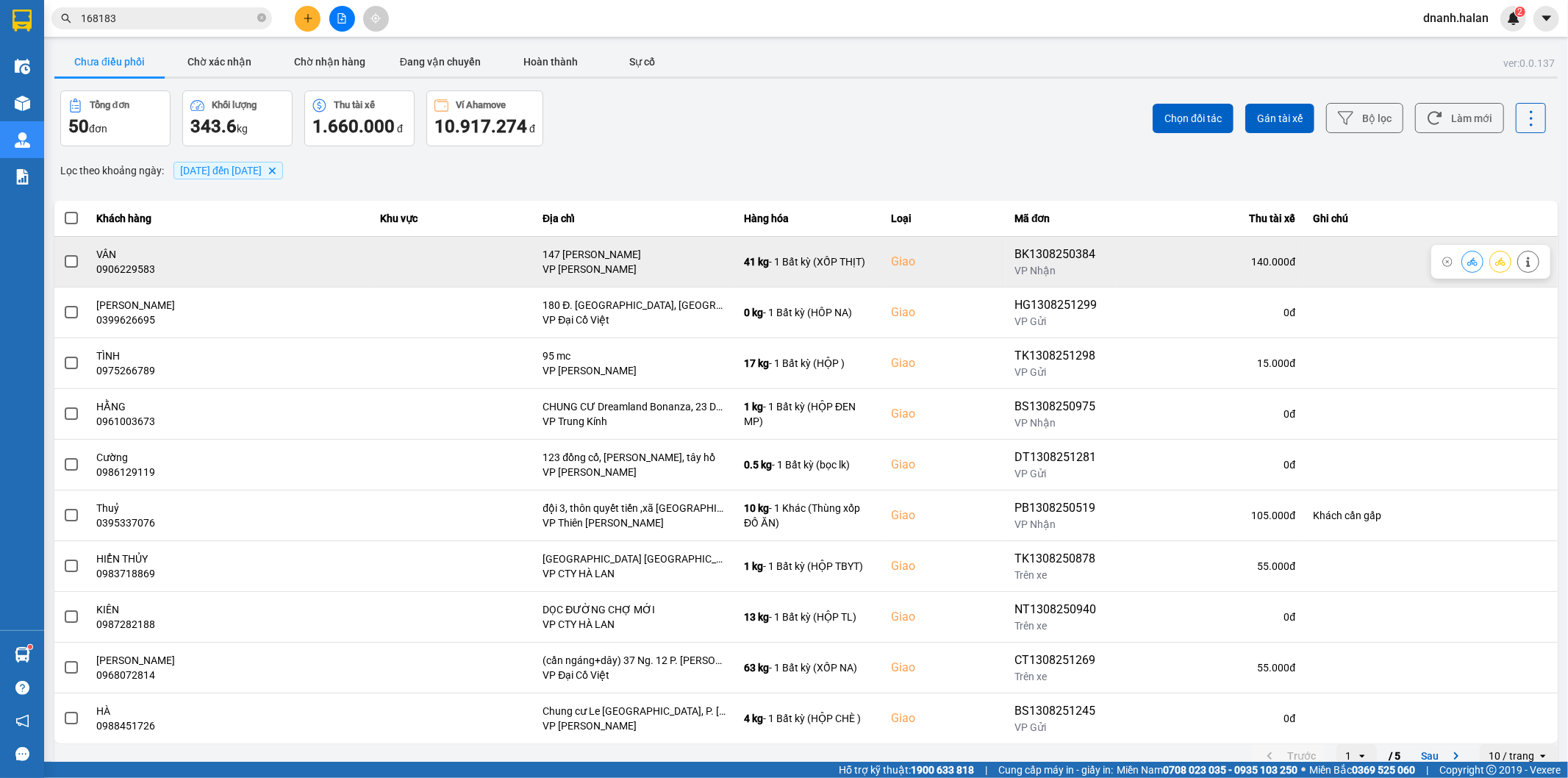
click at [1525, 268] on div at bounding box center [1527, 262] width 22 height 22
click at [1523, 267] on icon at bounding box center [1527, 262] width 10 height 10
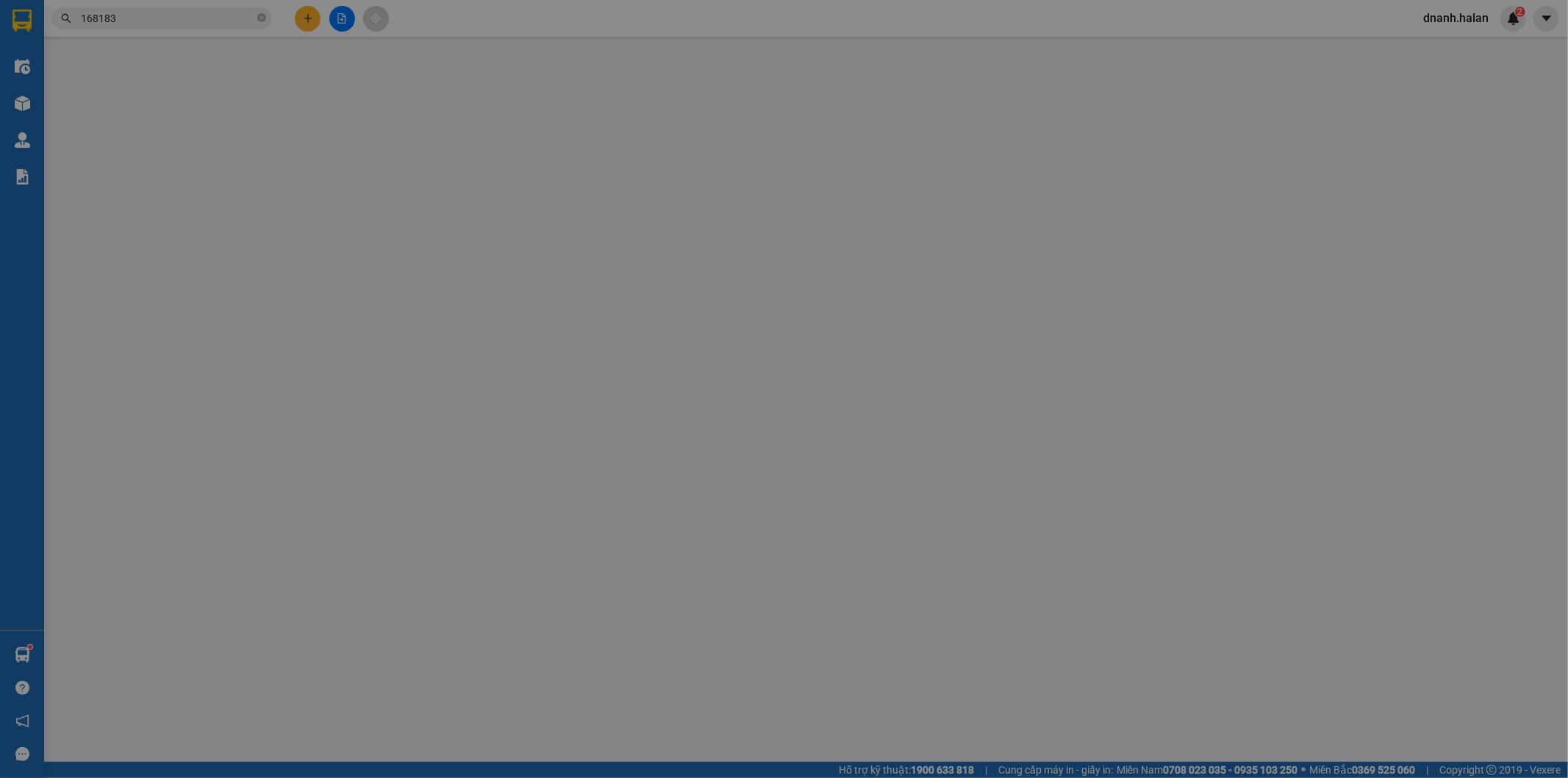
type input "0983072193"
type input "PHONG"
type input "0906229583"
type input "VÂN"
checkbox input "true"
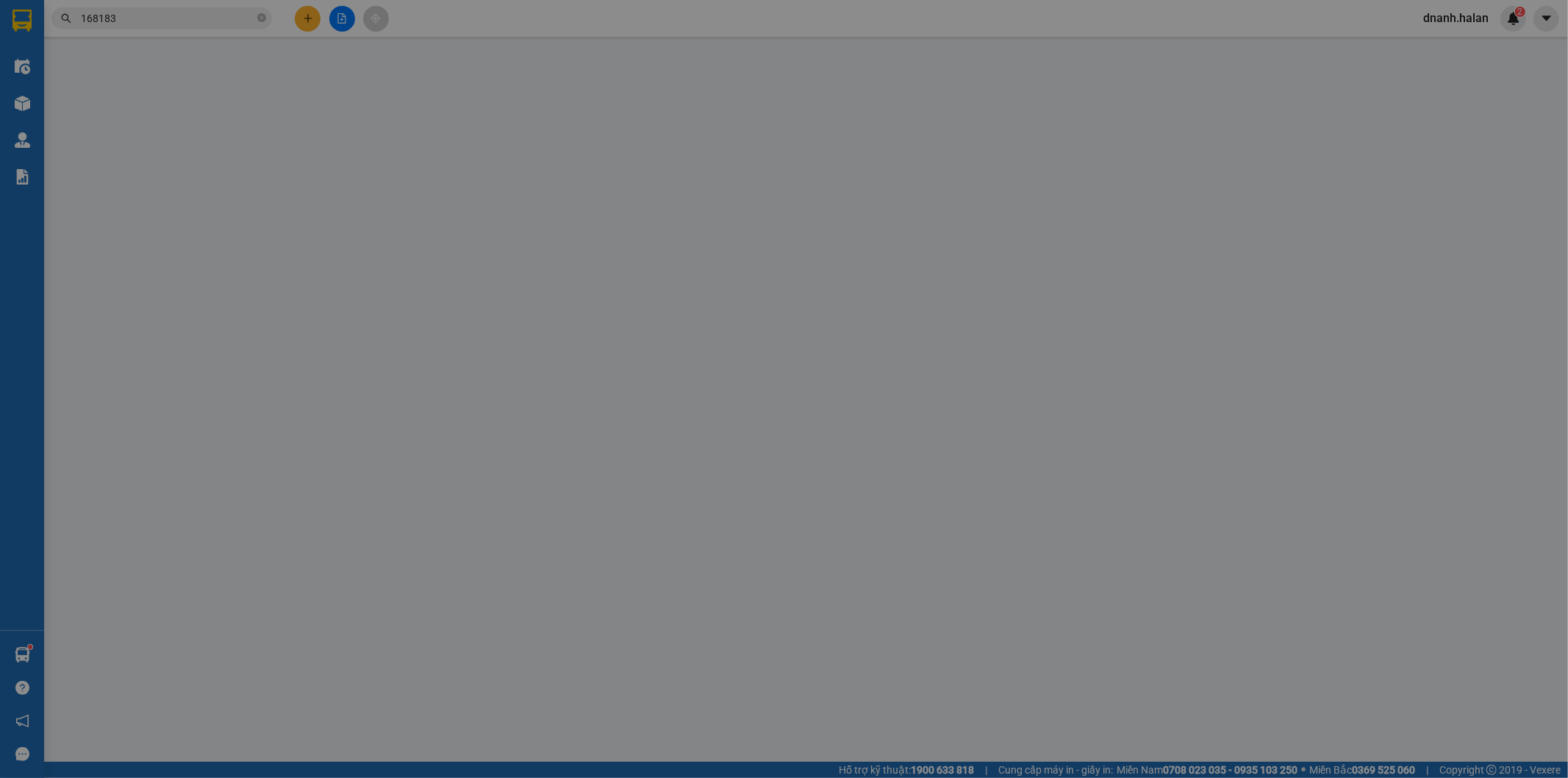
type input "147 NGUYỄN VĂN CỪ"
type input "140.000"
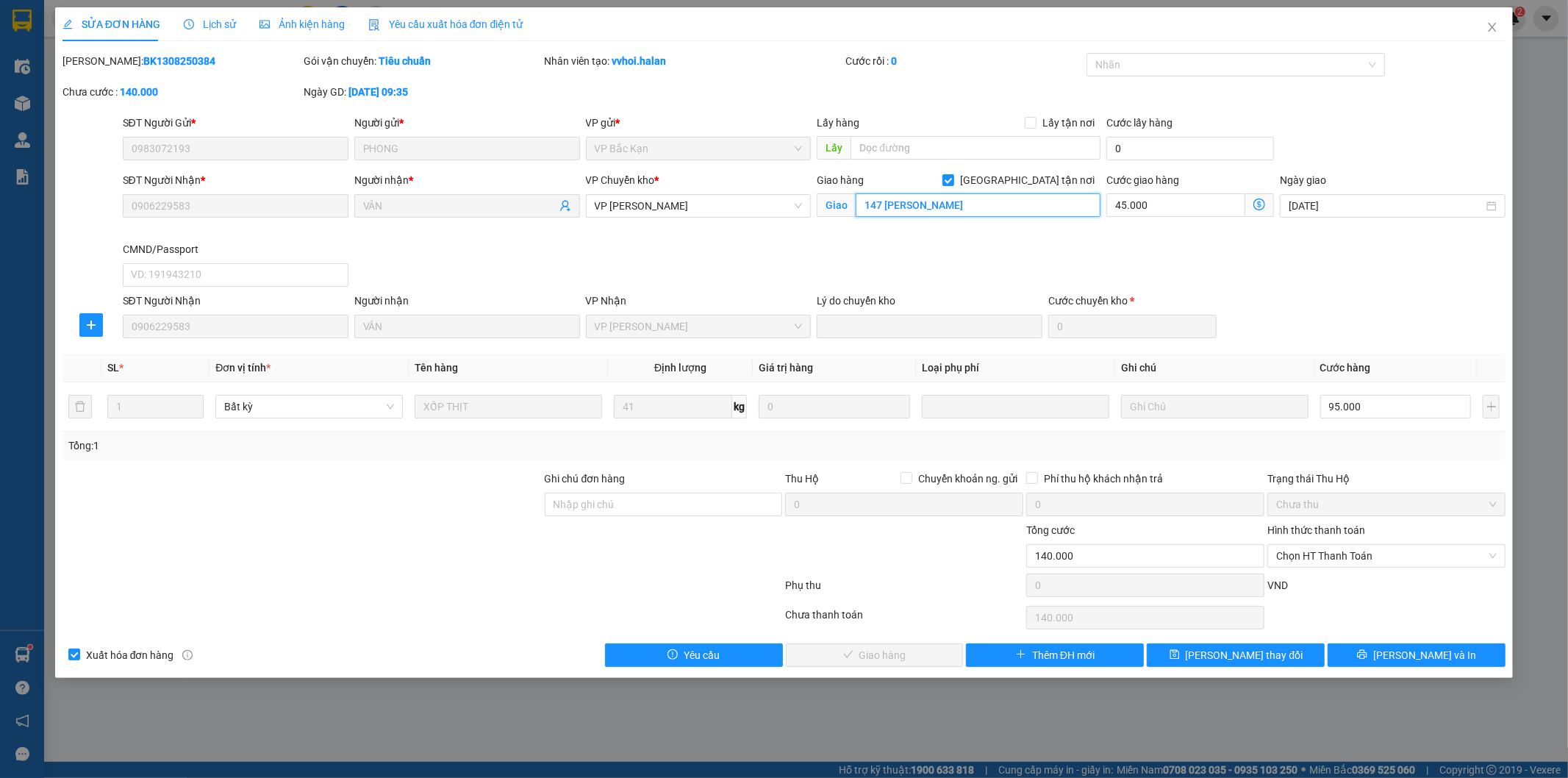
click at [905, 197] on input "147 NGUYỄN VĂN CỪ" at bounding box center [978, 206] width 245 height 24
click at [923, 206] on input "147 NGUYỄN VĂN CỪ" at bounding box center [978, 206] width 245 height 24
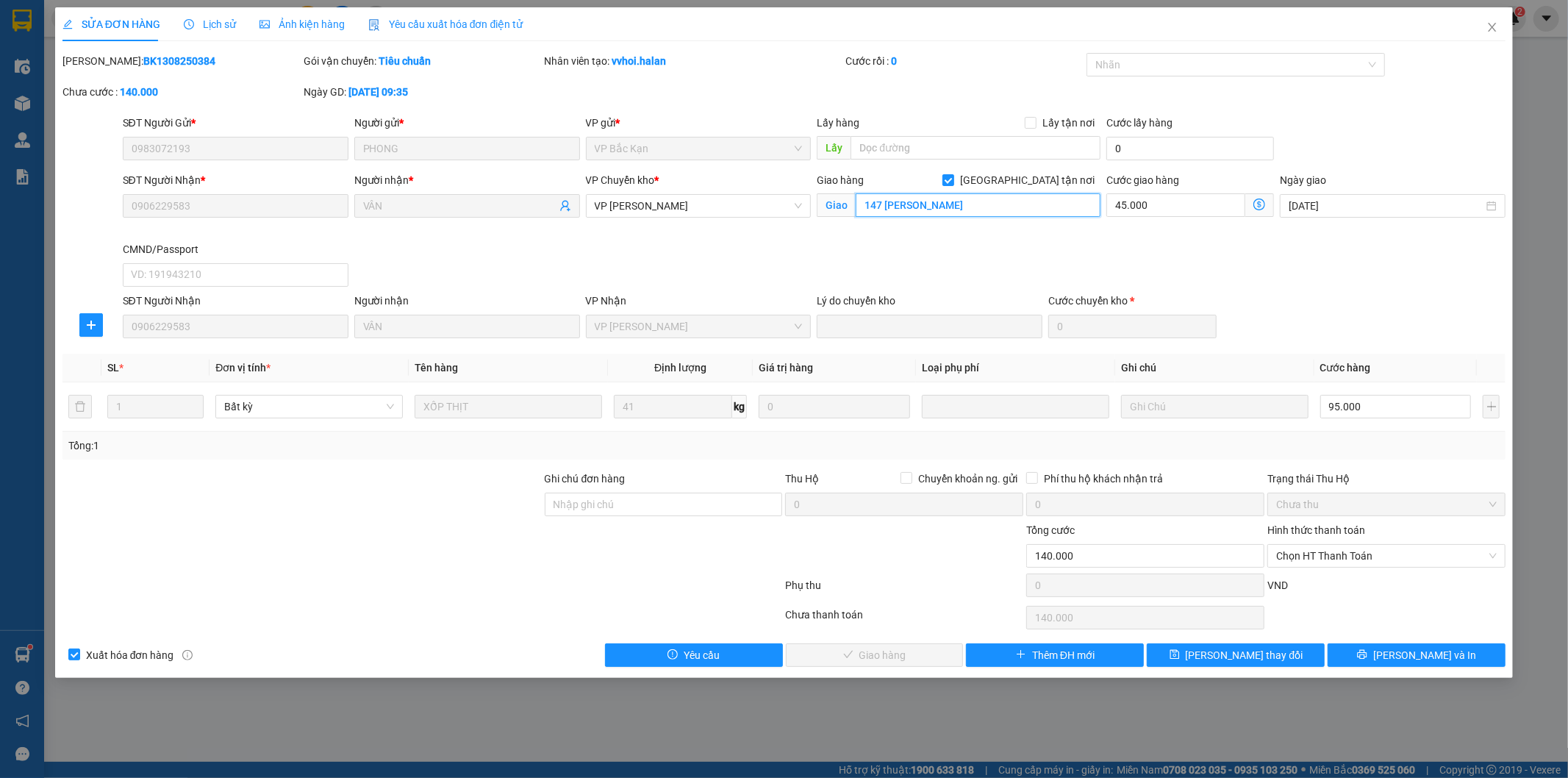
click at [940, 210] on input "147 NGUYỄN VĂN CỪ" at bounding box center [978, 206] width 245 height 24
paste input "147 Đ. Nguyễn Văn Cừ, Ngọc Lâm, Long Biên, Hà Nội, Việt Nam"
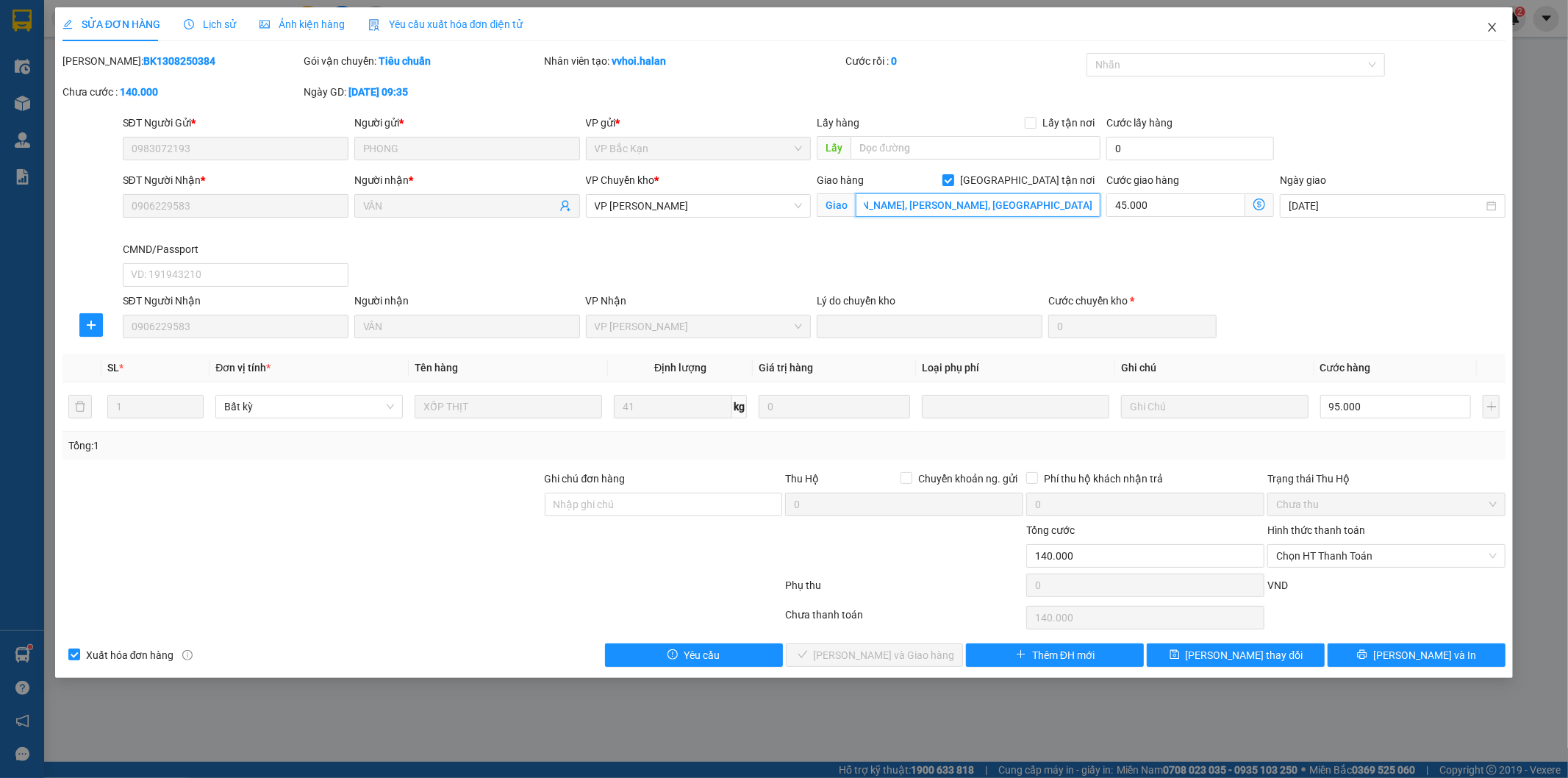
type input "147 Đ. Nguyễn Văn Cừ, Ngọc Lâm, Long Biên, Hà Nội, Việt Nam"
click at [1493, 32] on icon "close" at bounding box center [1492, 28] width 12 height 12
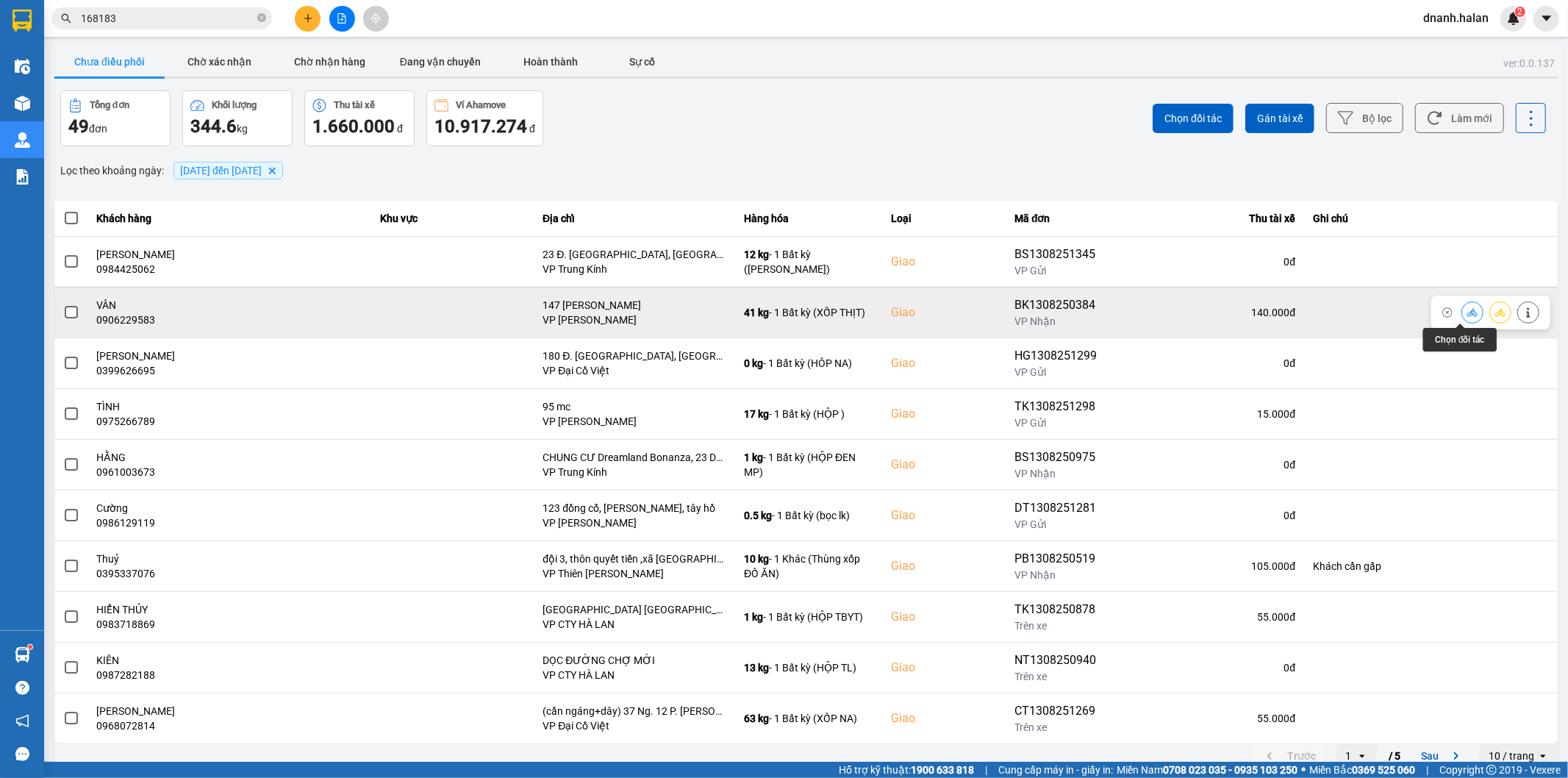
click at [1467, 308] on icon at bounding box center [1472, 312] width 10 height 8
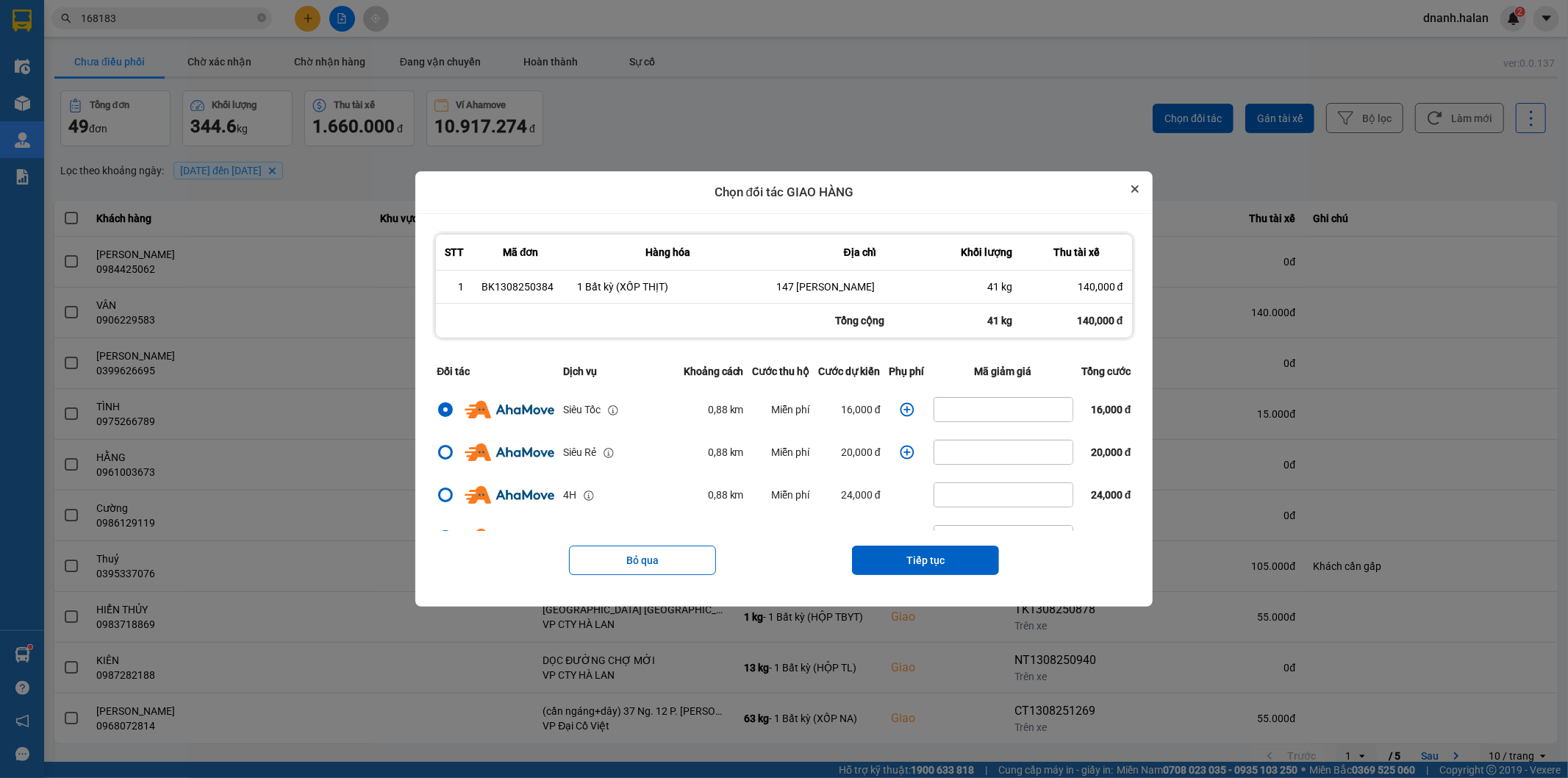
click at [1137, 187] on icon "Close" at bounding box center [1135, 189] width 6 height 6
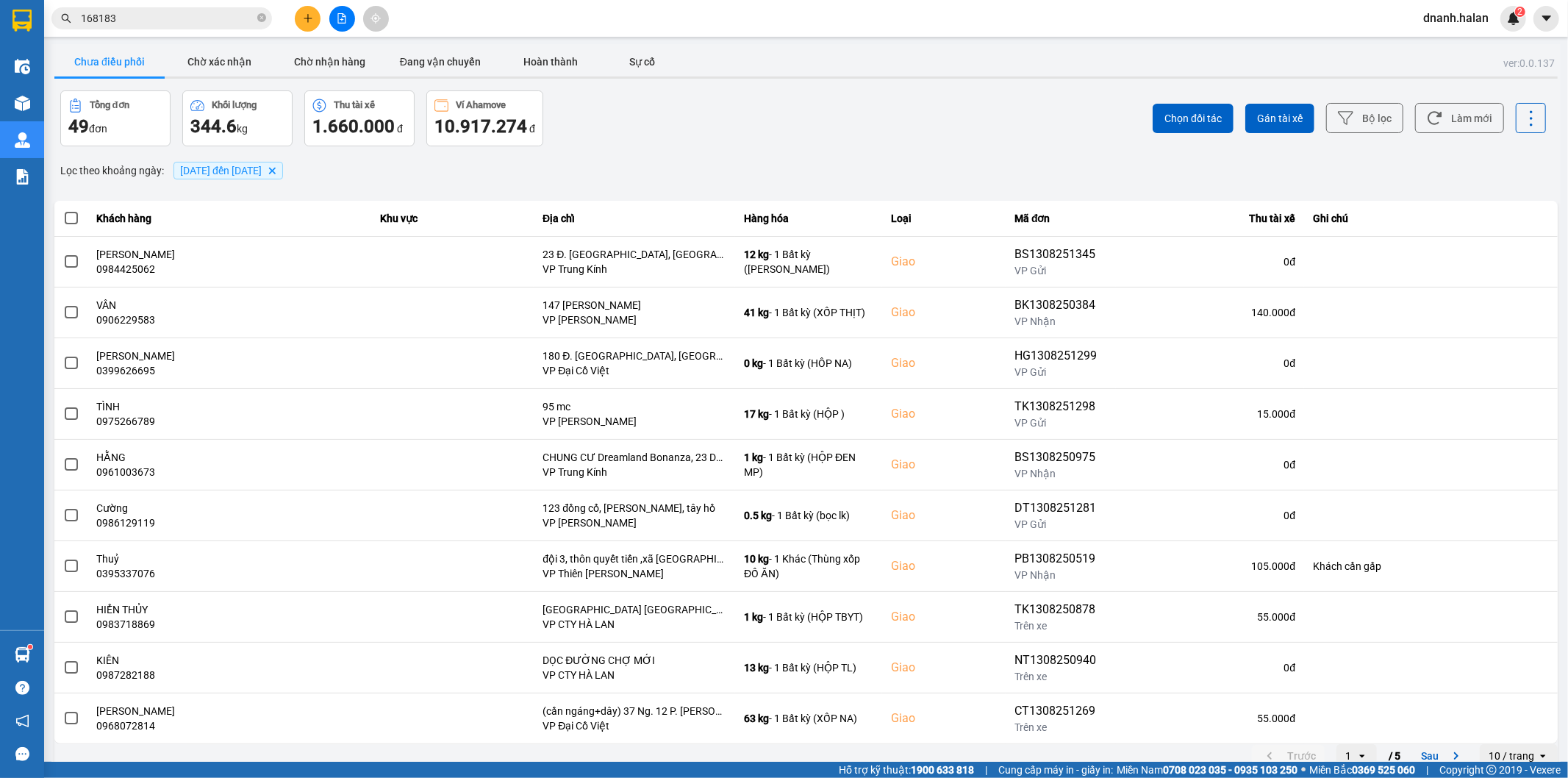
click at [164, 28] on span "168183" at bounding box center [161, 18] width 220 height 22
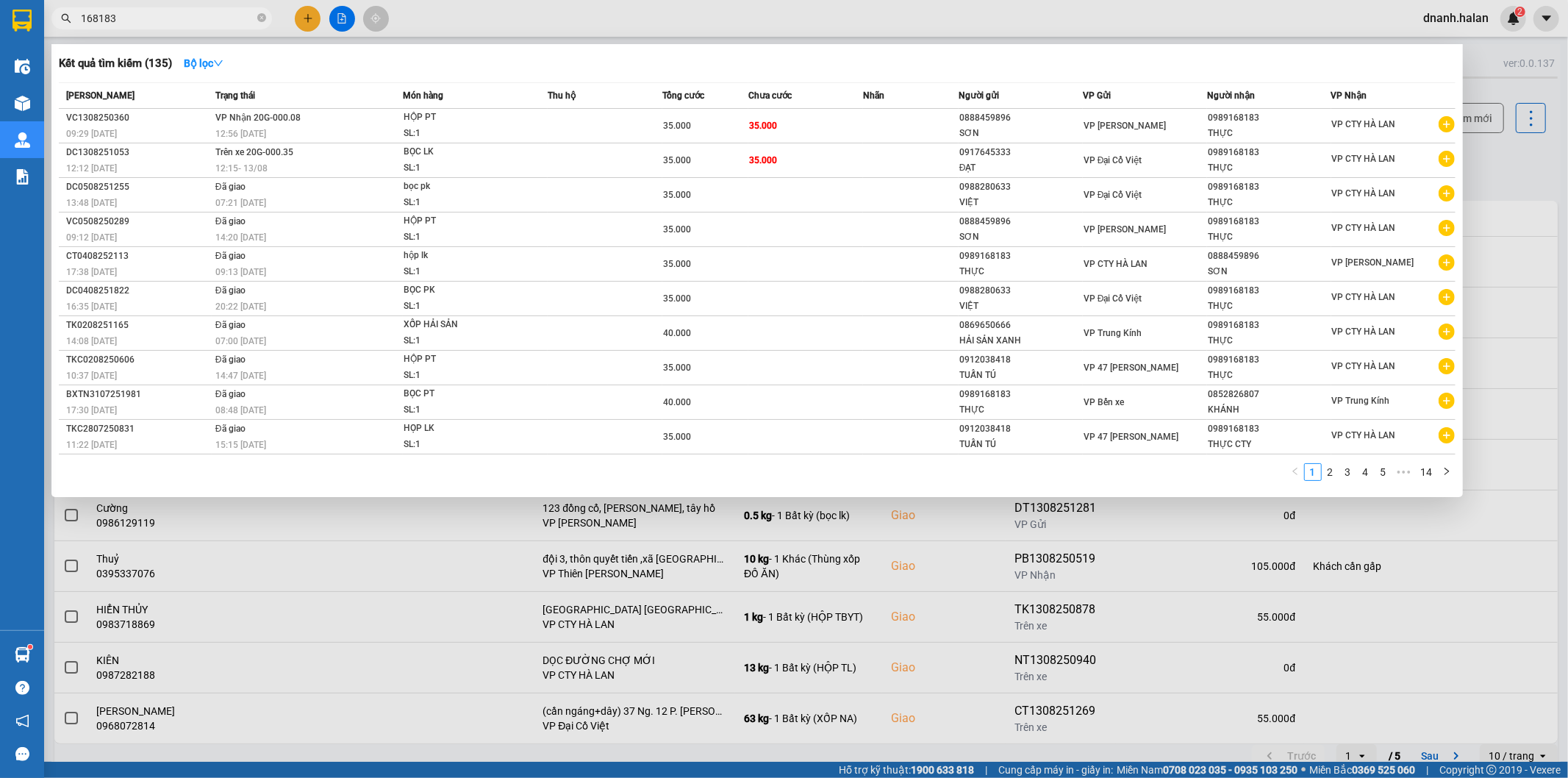
click at [159, 19] on input "168183" at bounding box center [168, 18] width 174 height 16
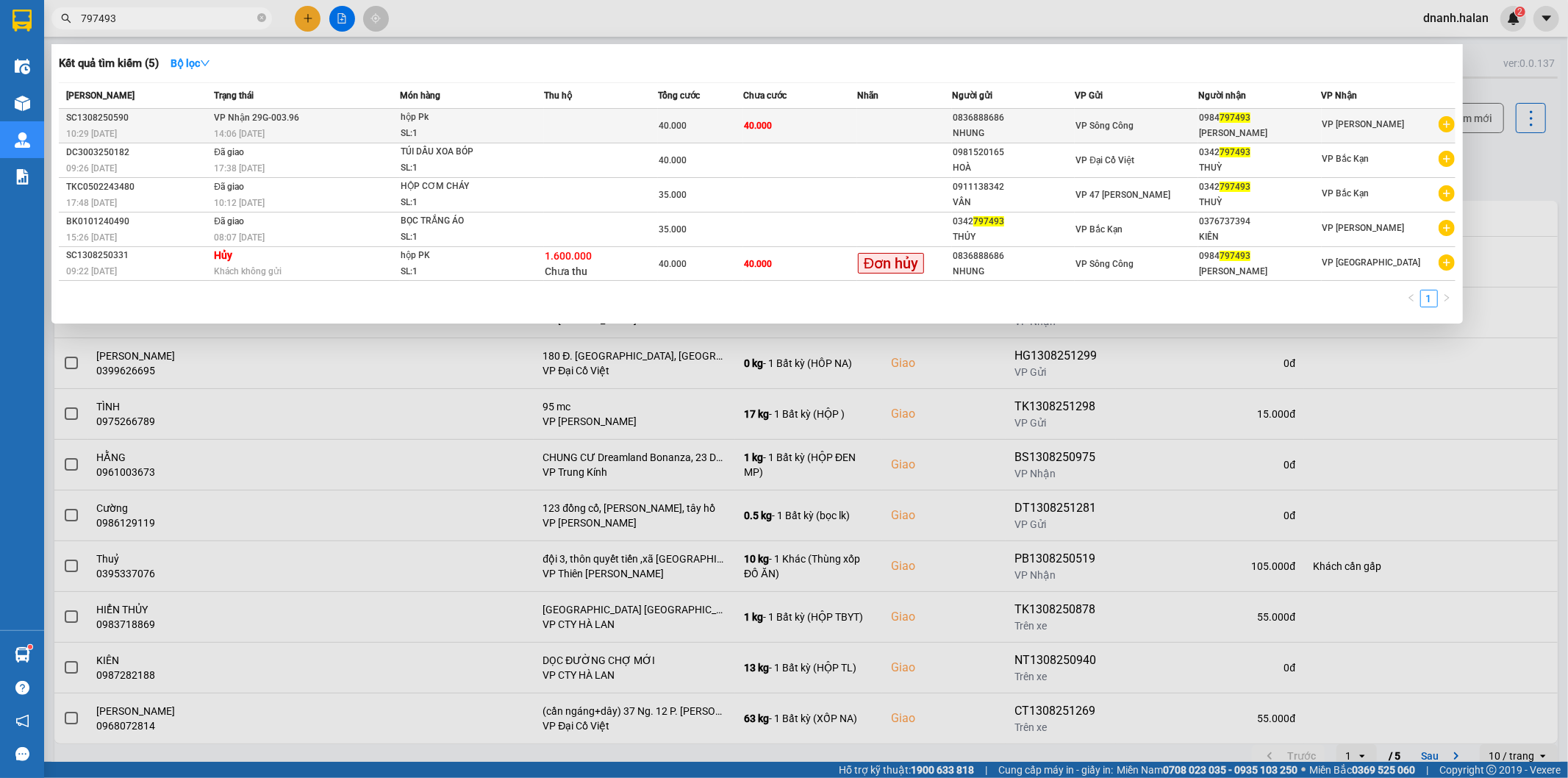
type input "797493"
click at [1317, 133] on div "Quỳnh Quỳnh" at bounding box center [1259, 133] width 122 height 16
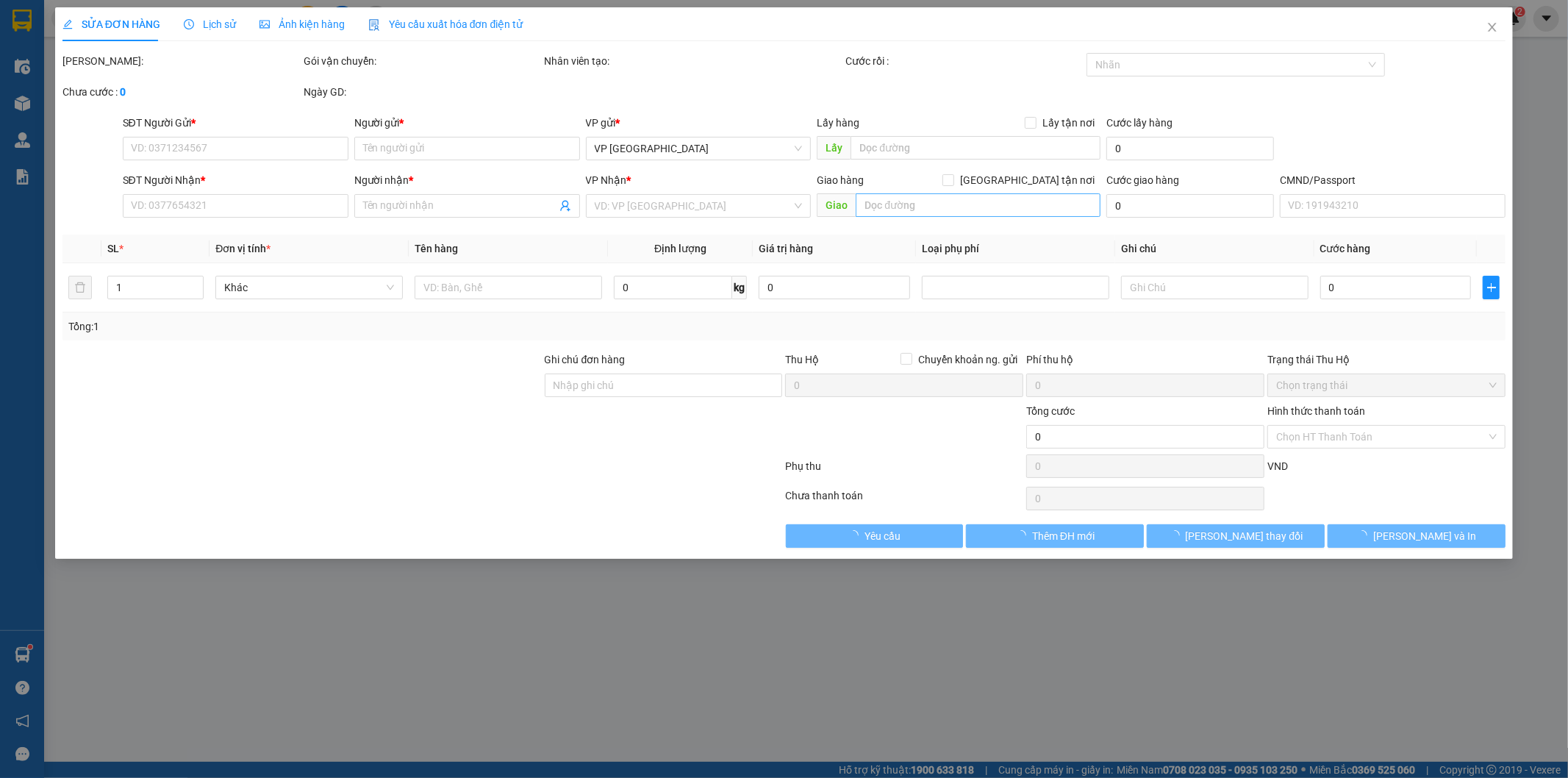
type input "0836888686"
type input "NHUNG"
type input "0984797493"
type input "Quỳnh Quỳnh"
checkbox input "true"
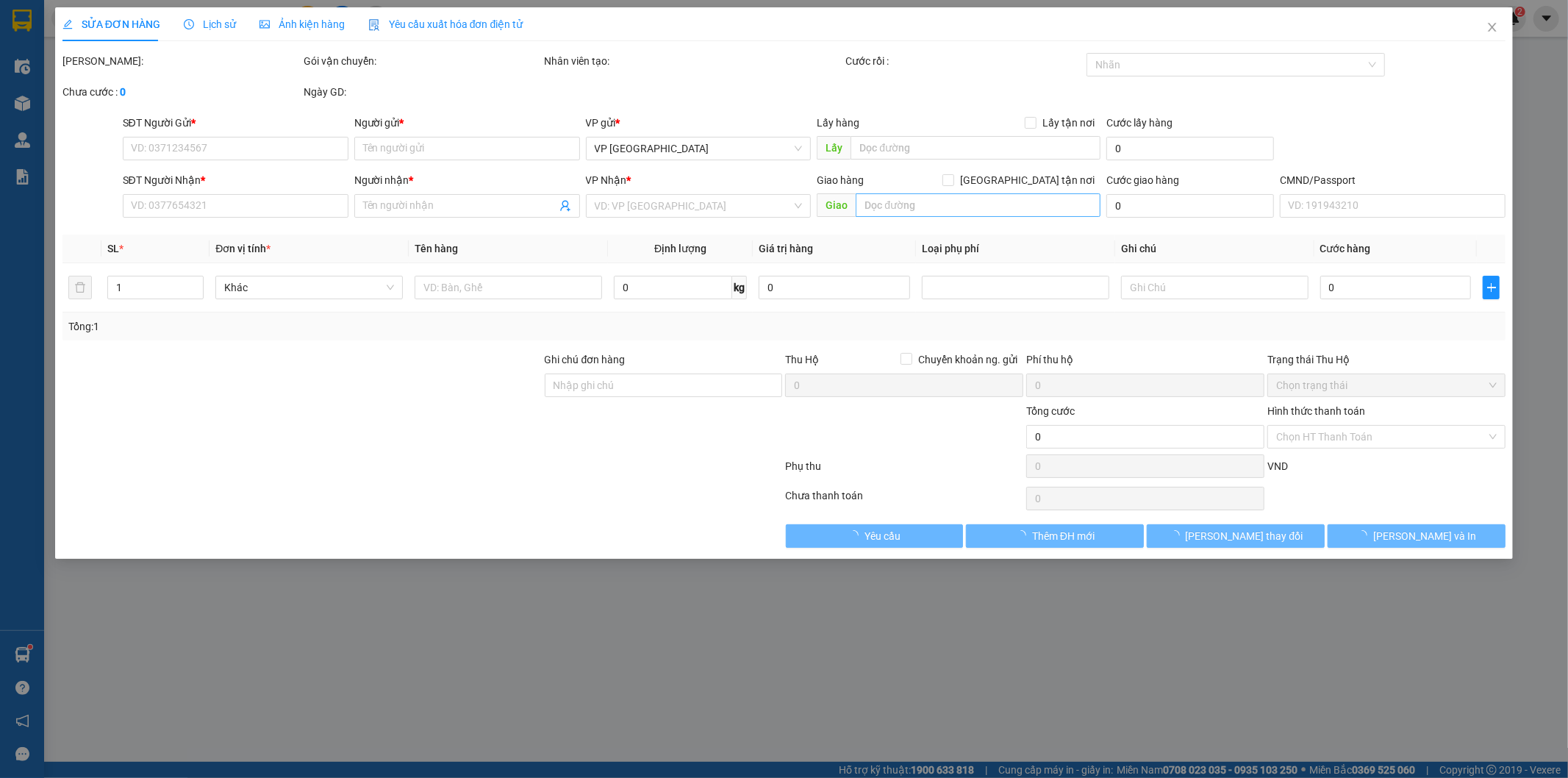
type input "40.000"
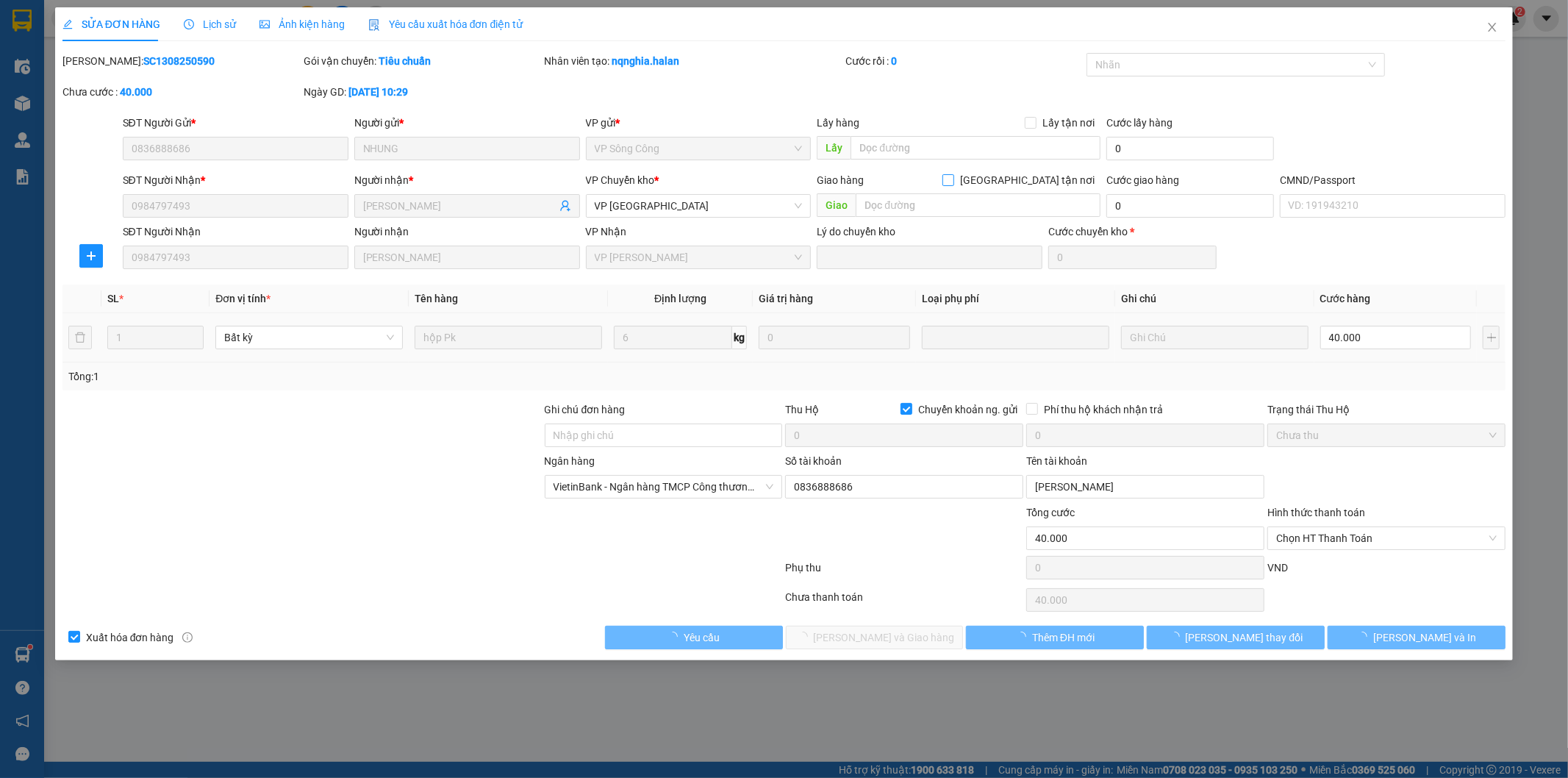
click at [952, 181] on input "Giao tận nơi" at bounding box center [948, 179] width 10 height 10
checkbox input "true"
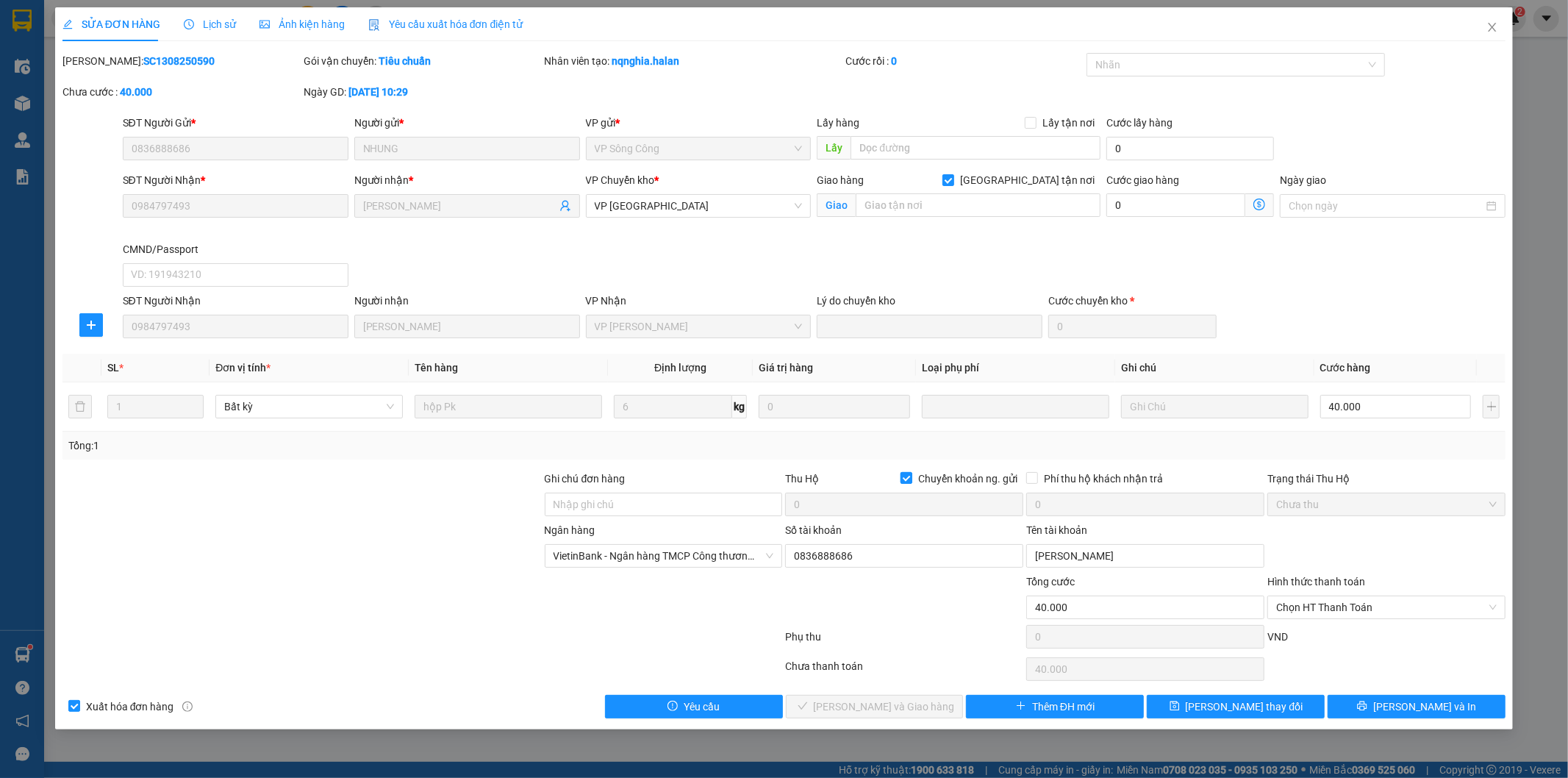
click at [907, 479] on input "Chuyển khoản ng. gửi" at bounding box center [905, 477] width 10 height 10
checkbox input "false"
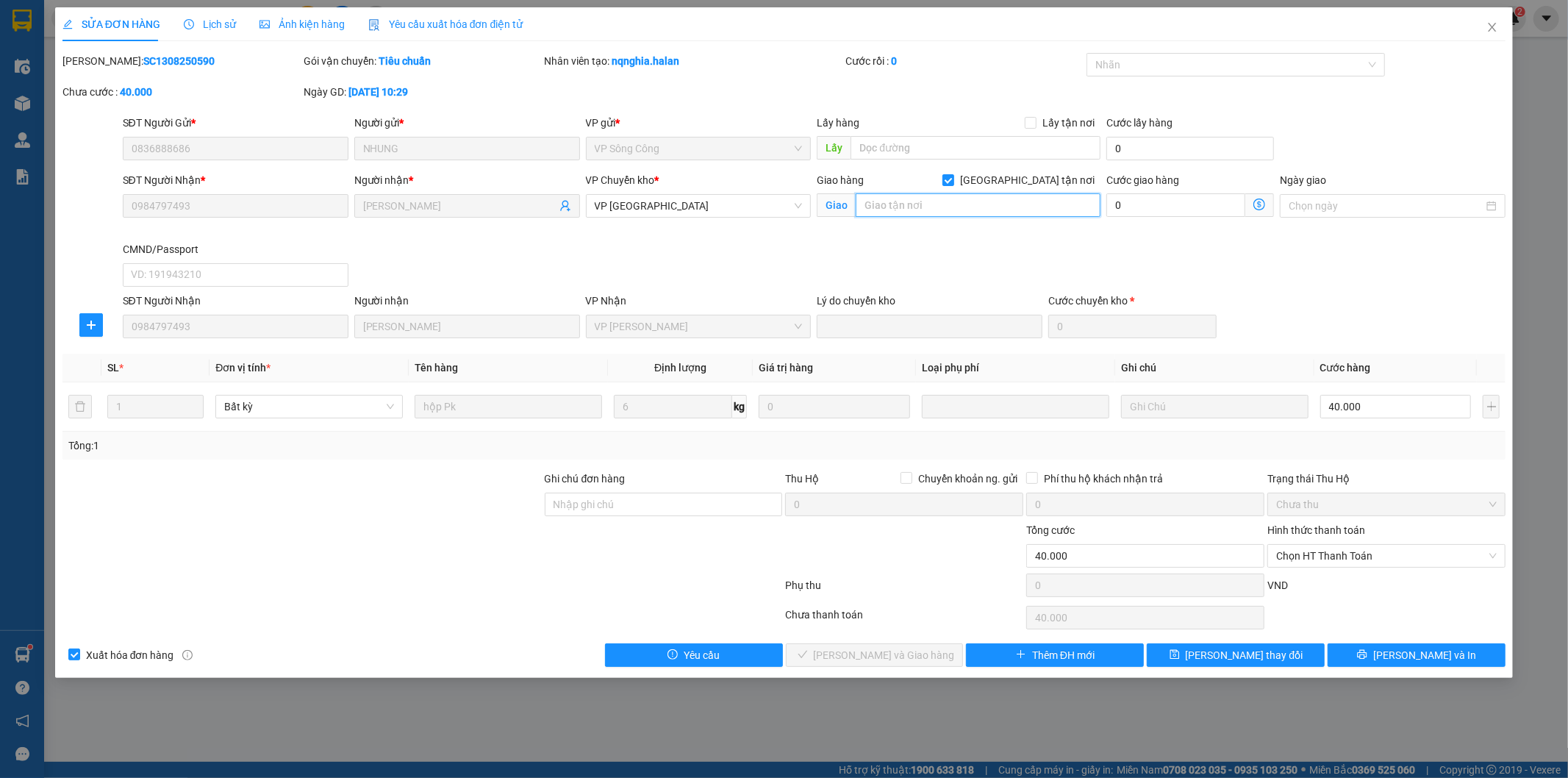
click at [927, 211] on input "text" at bounding box center [978, 206] width 245 height 24
paste input "238 P. Quan Nhân, Thanh Xuân Trung, Thanh Xuân, Hà Nội, Việt Nam"
click at [745, 206] on span "VP Yên Bình" at bounding box center [699, 206] width 208 height 22
type input "238 P. Quan Nhân, Thanh Xuân Trung, Thanh Xuân, Hà Nội, Việt Nam"
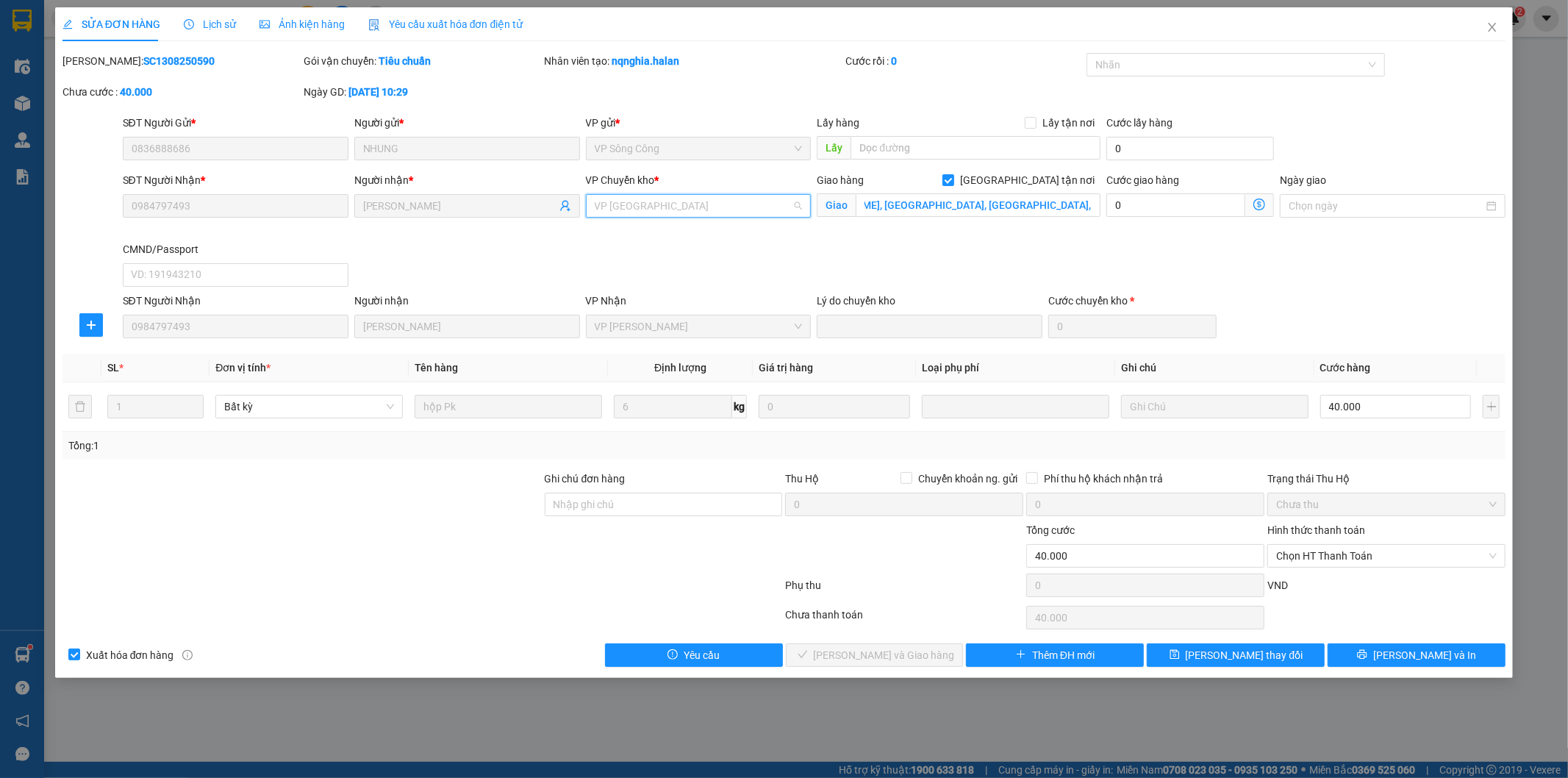
scroll to position [0, 0]
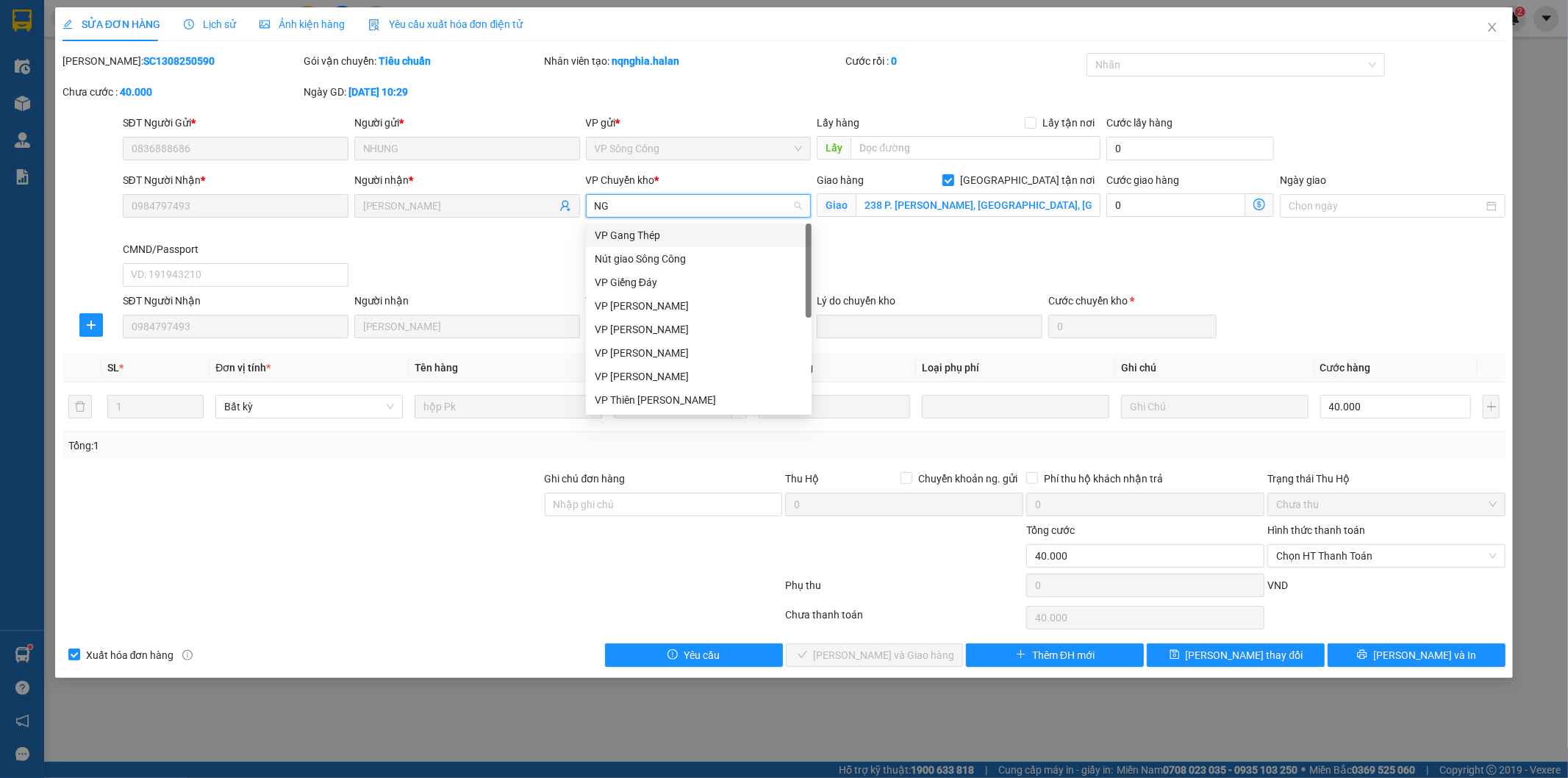
type input "NGU"
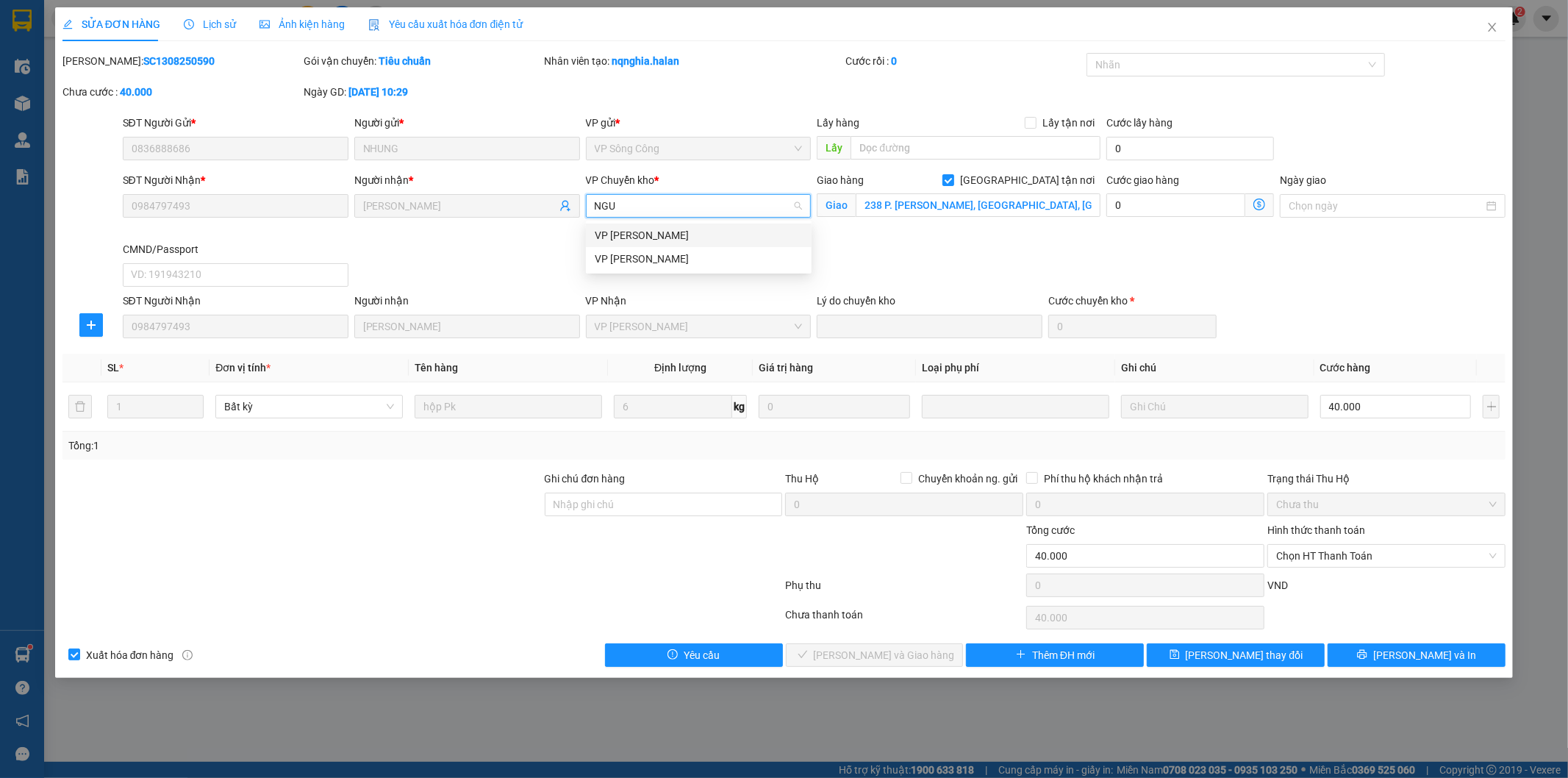
click at [721, 239] on div "VP [PERSON_NAME]" at bounding box center [699, 235] width 208 height 16
click at [1255, 209] on icon "dollar-circle" at bounding box center [1259, 205] width 12 height 12
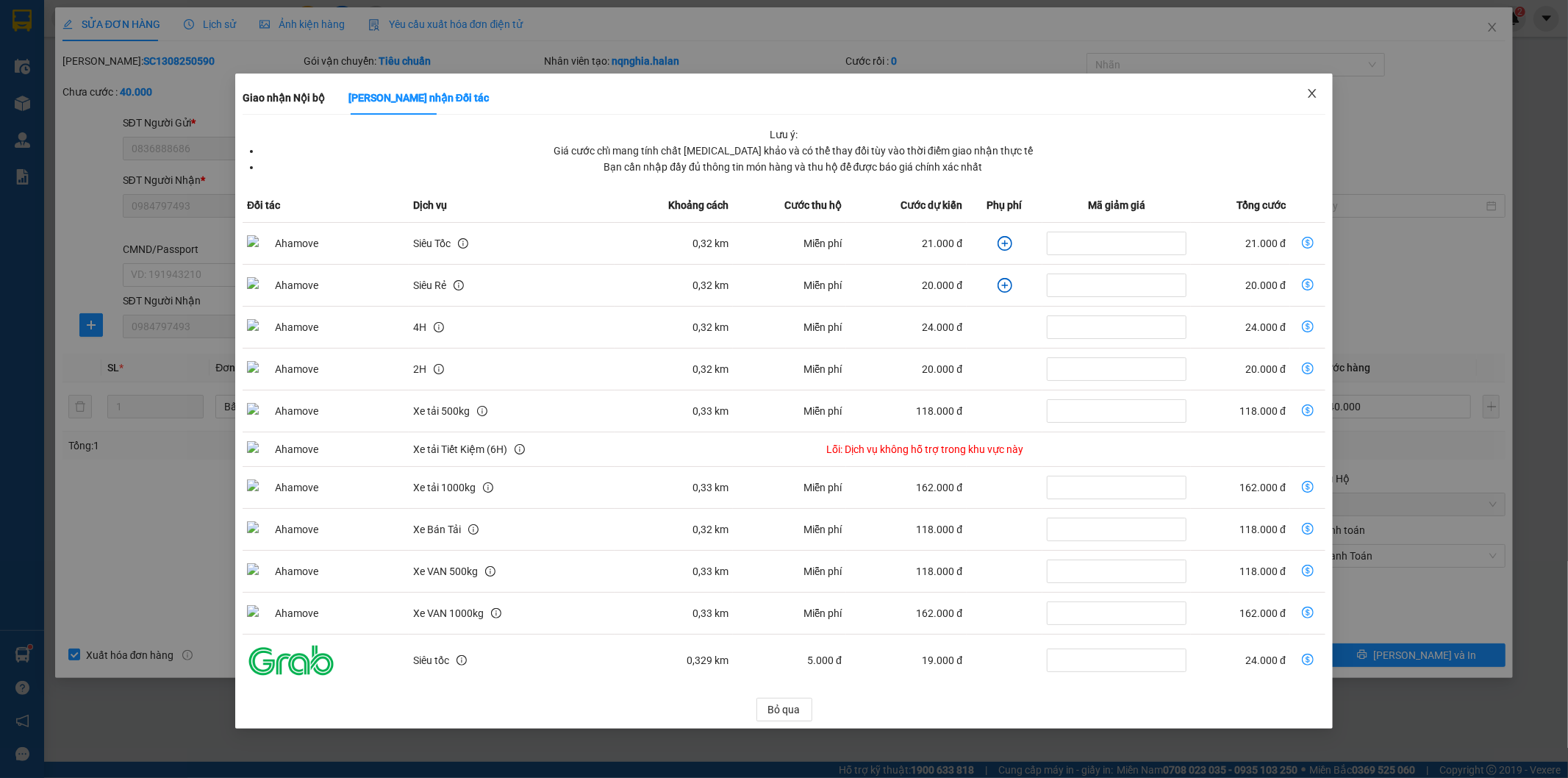
click at [1316, 89] on icon "close" at bounding box center [1312, 94] width 12 height 12
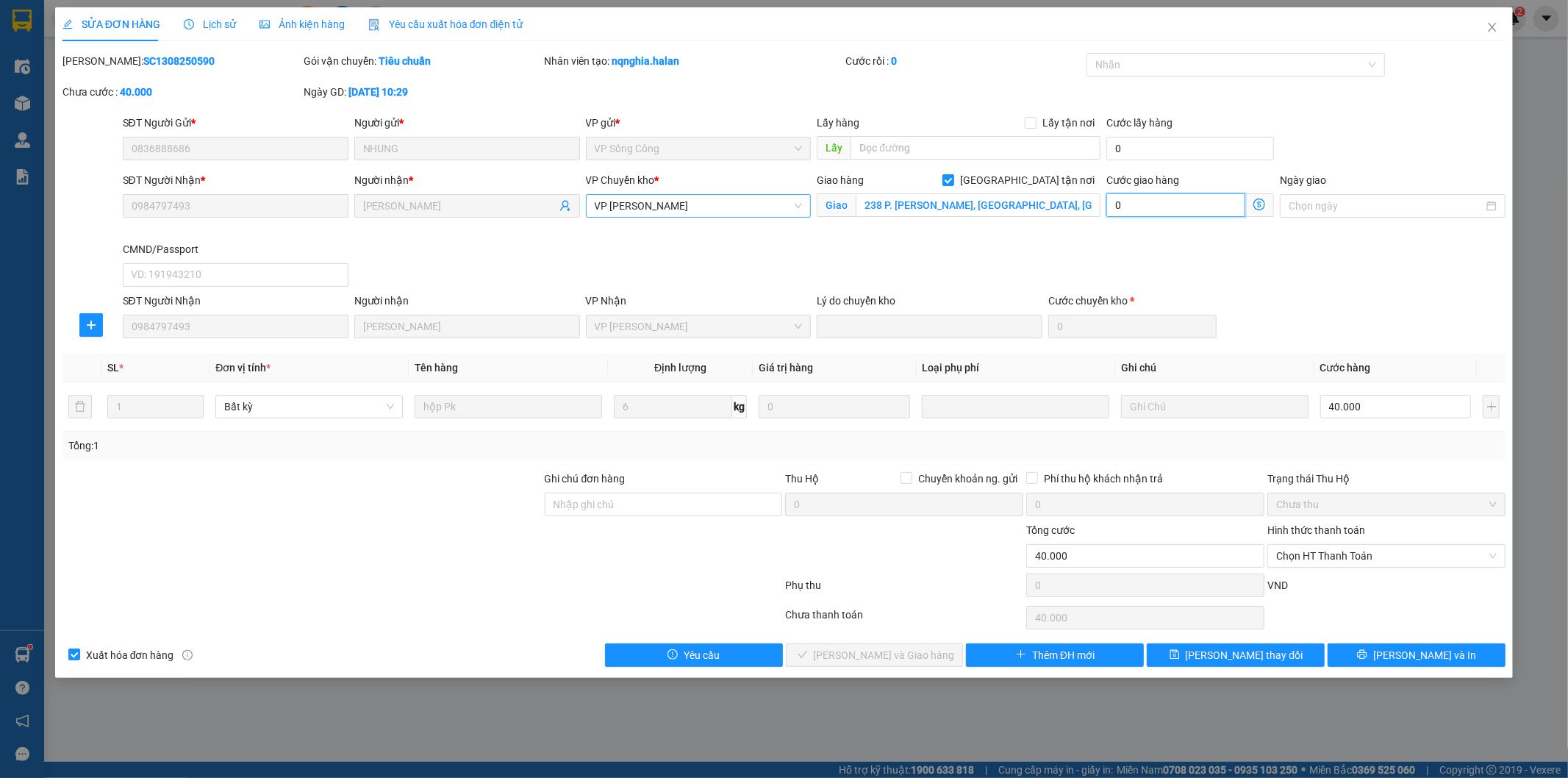
click at [1181, 207] on input "0" at bounding box center [1175, 206] width 139 height 24
type input "3"
type input "40.003"
type input "30"
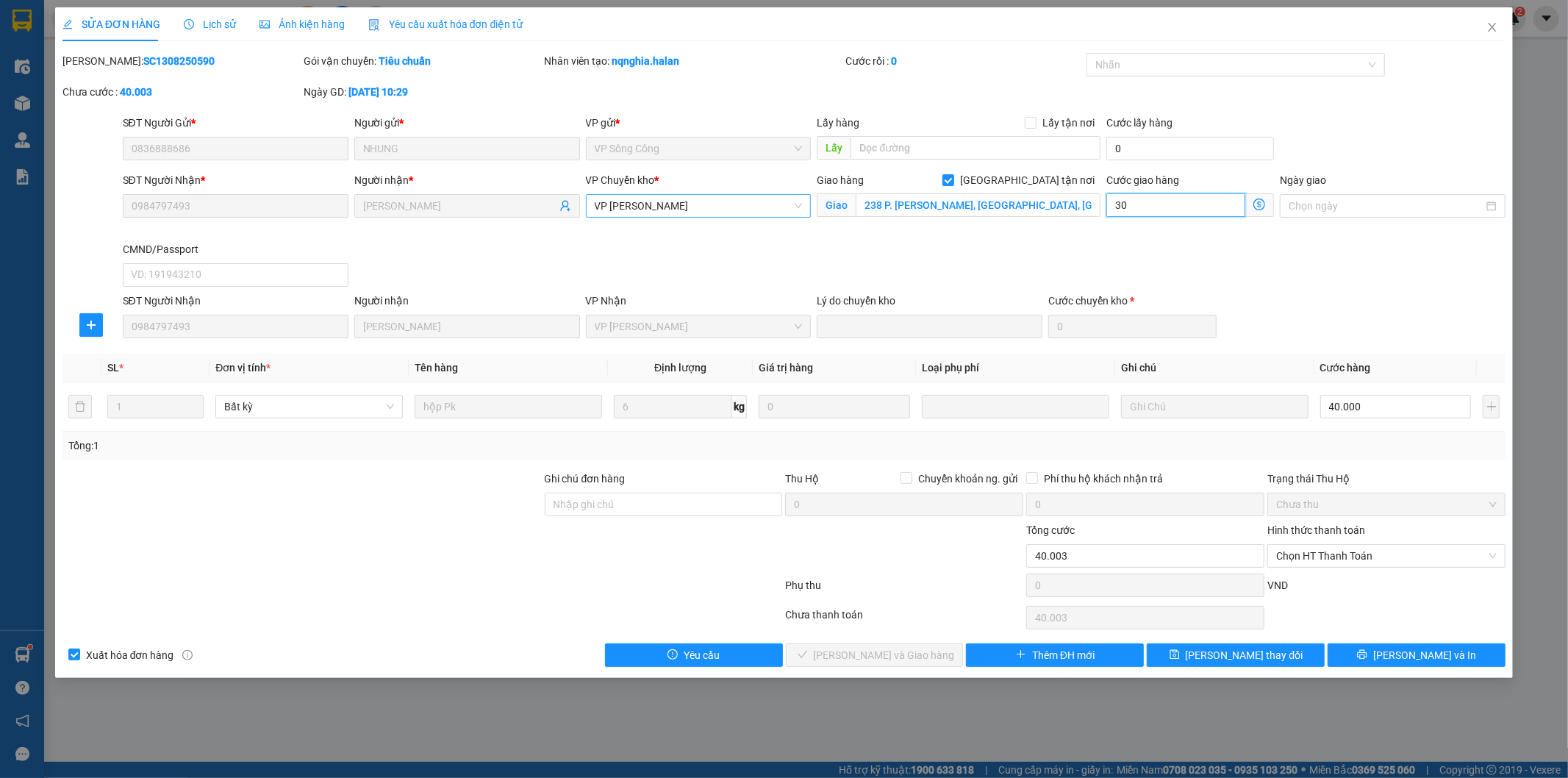
type input "40.030"
type input "30"
type input "70.000"
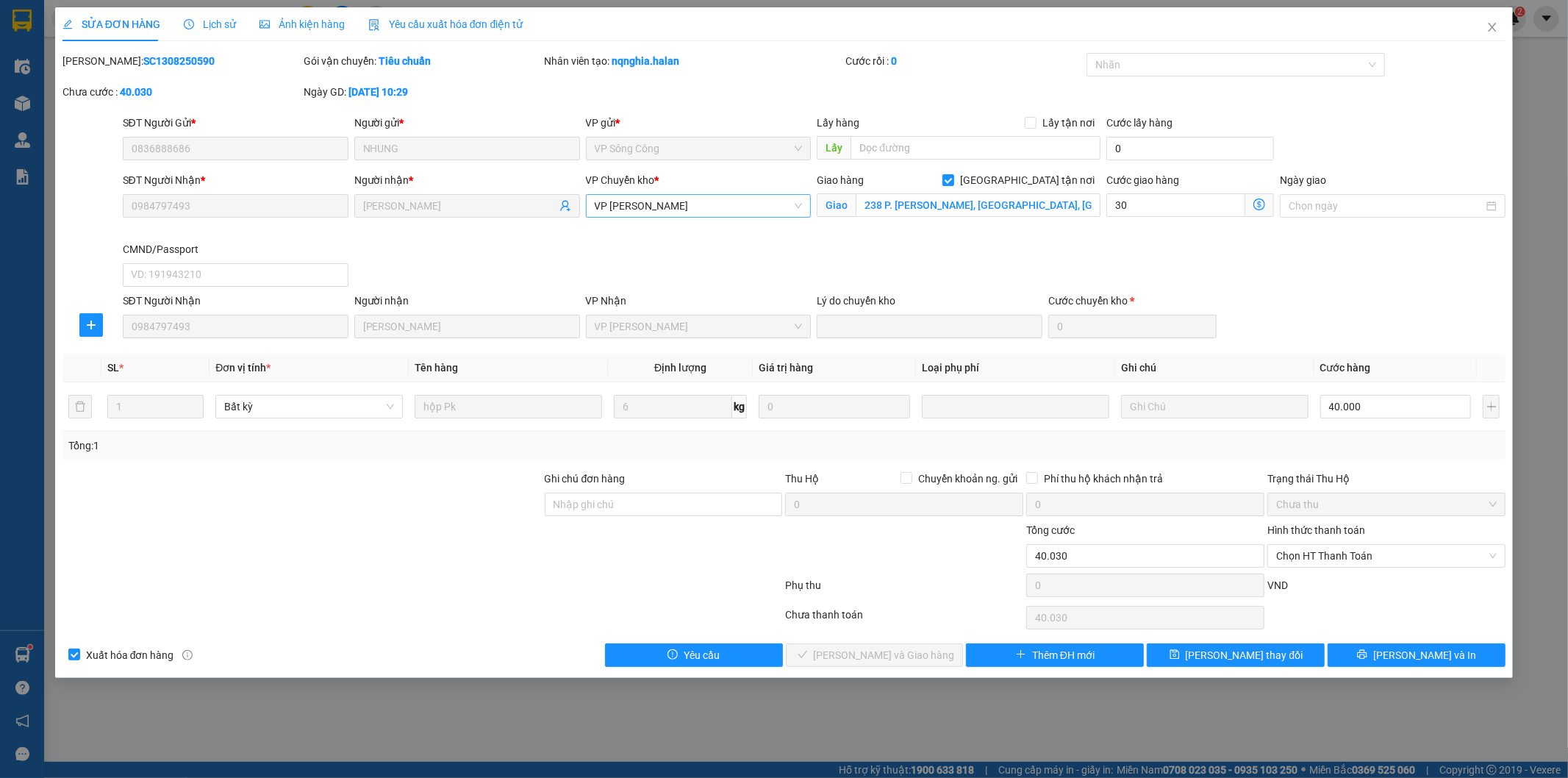
type input "30.000"
click at [991, 277] on div "SĐT Người Nhận * 0984797493 Người nhận * Quỳnh Quỳnh VP Chuyển kho * VP Nguyễn …" at bounding box center [814, 232] width 1389 height 121
click at [1248, 660] on span "Lưu thay đổi" at bounding box center [1244, 655] width 118 height 16
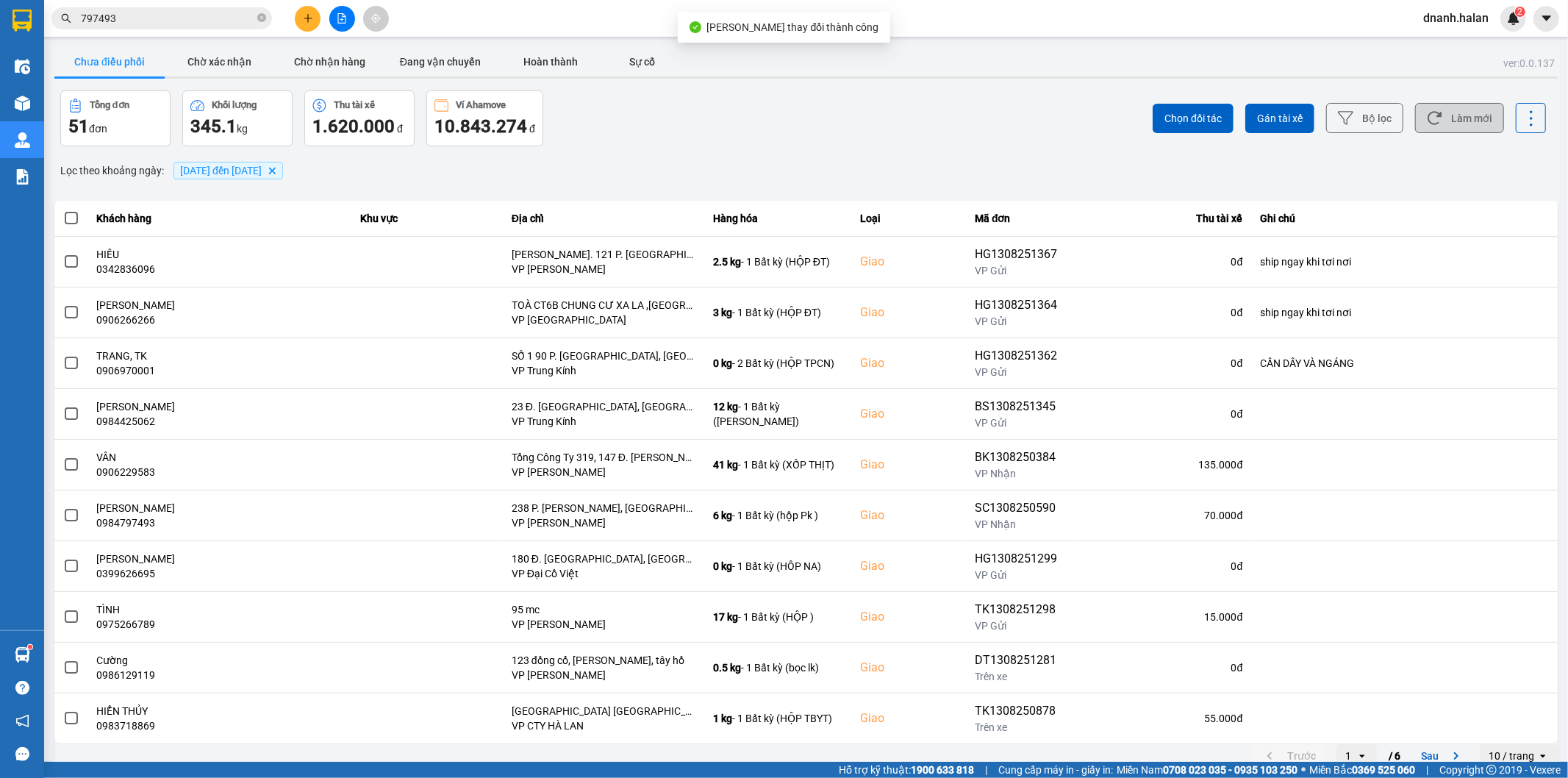
click at [1442, 129] on button "Làm mới" at bounding box center [1459, 118] width 89 height 30
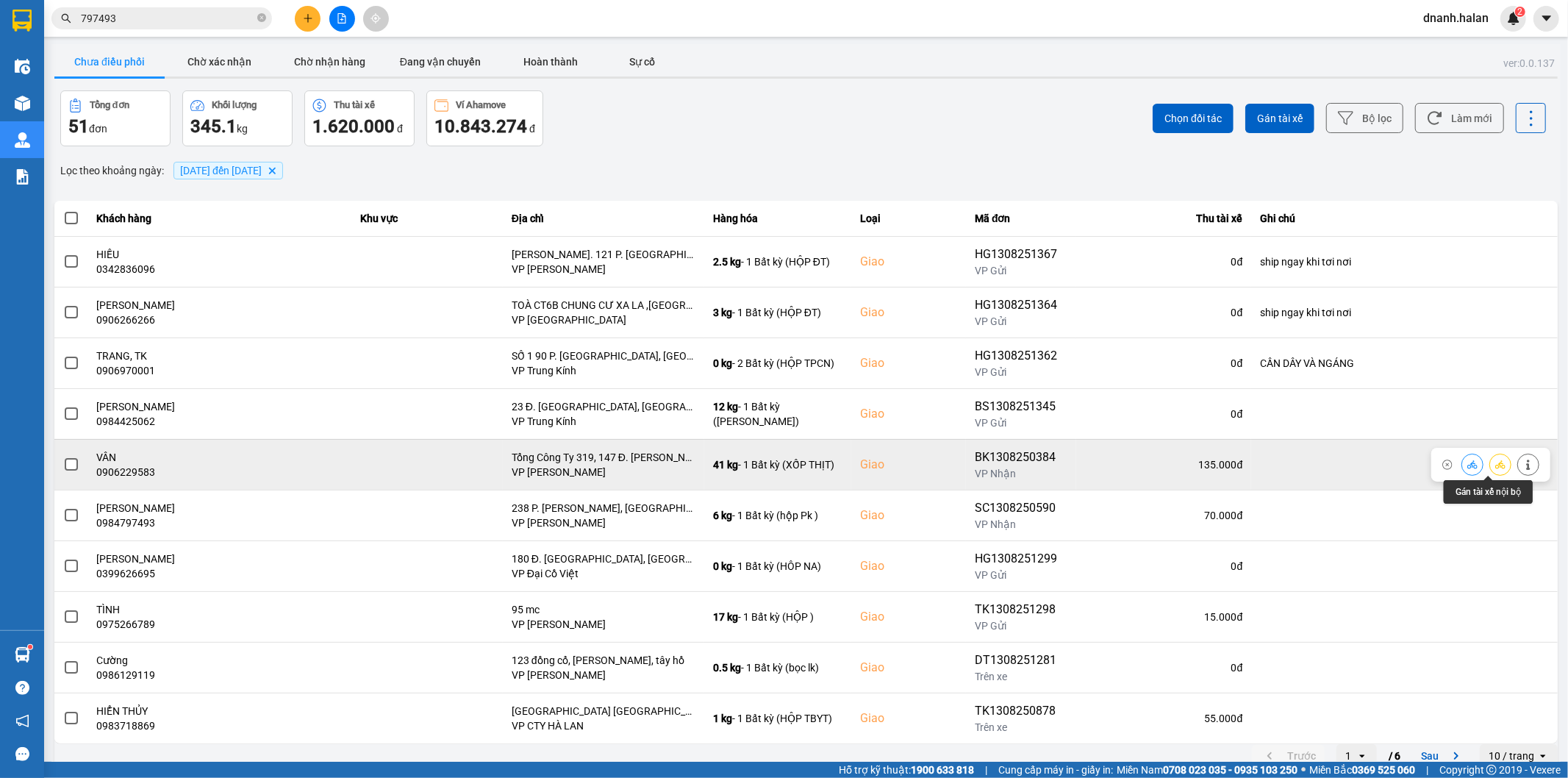
click at [1495, 465] on icon at bounding box center [1500, 465] width 10 height 10
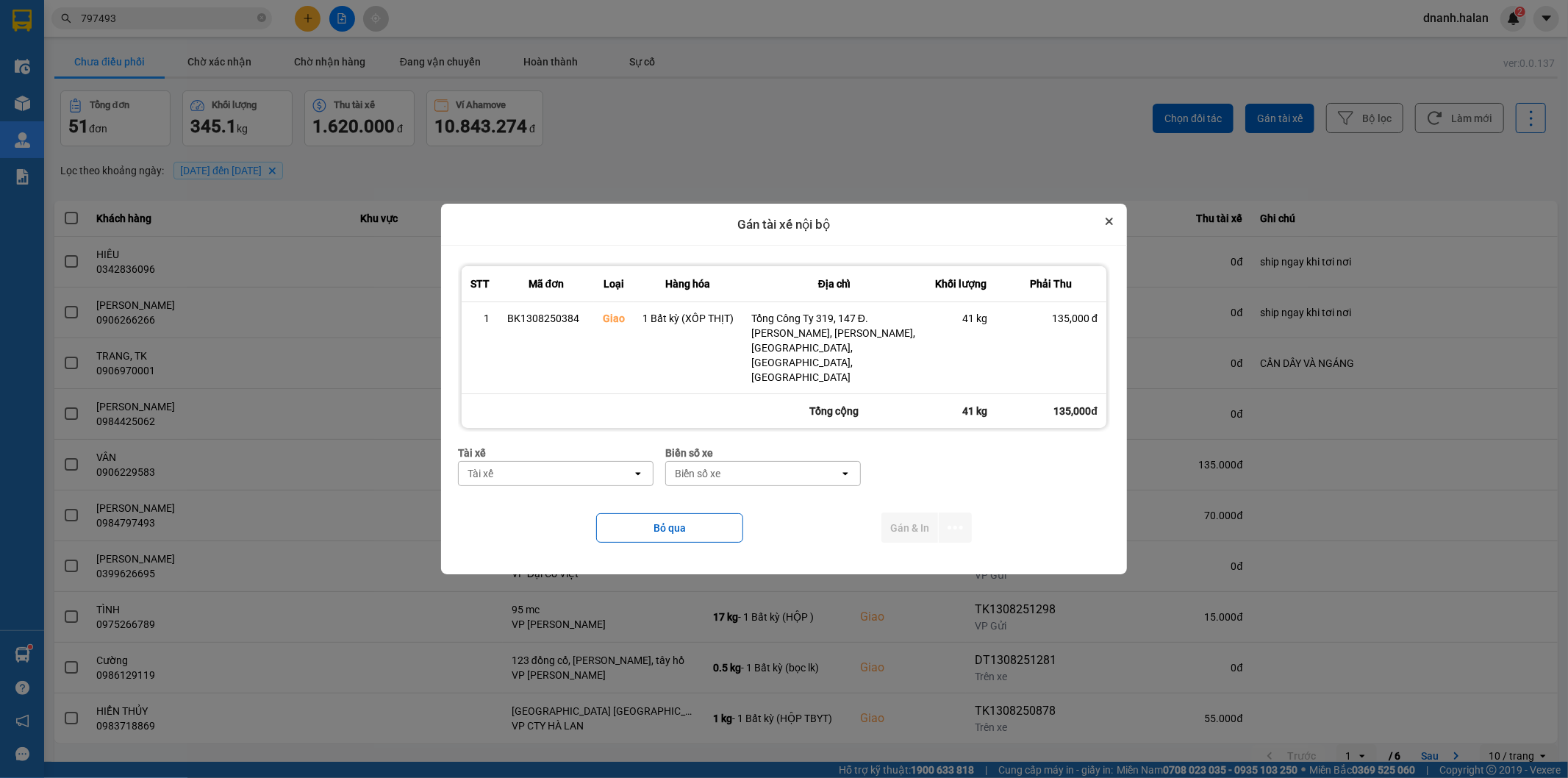
click at [1113, 230] on button "Close" at bounding box center [1110, 221] width 18 height 18
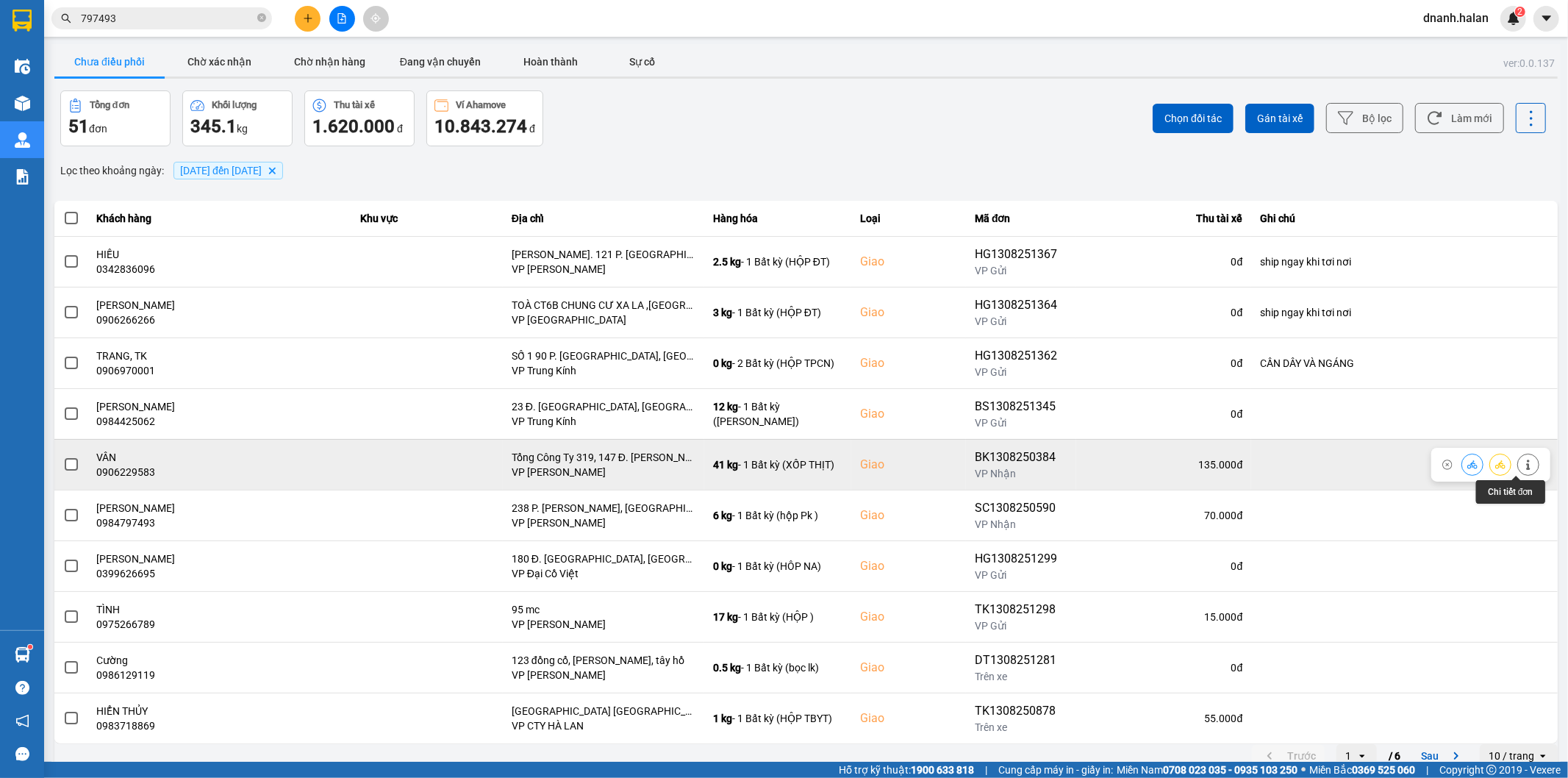
click at [1526, 466] on icon at bounding box center [1527, 465] width 4 height 10
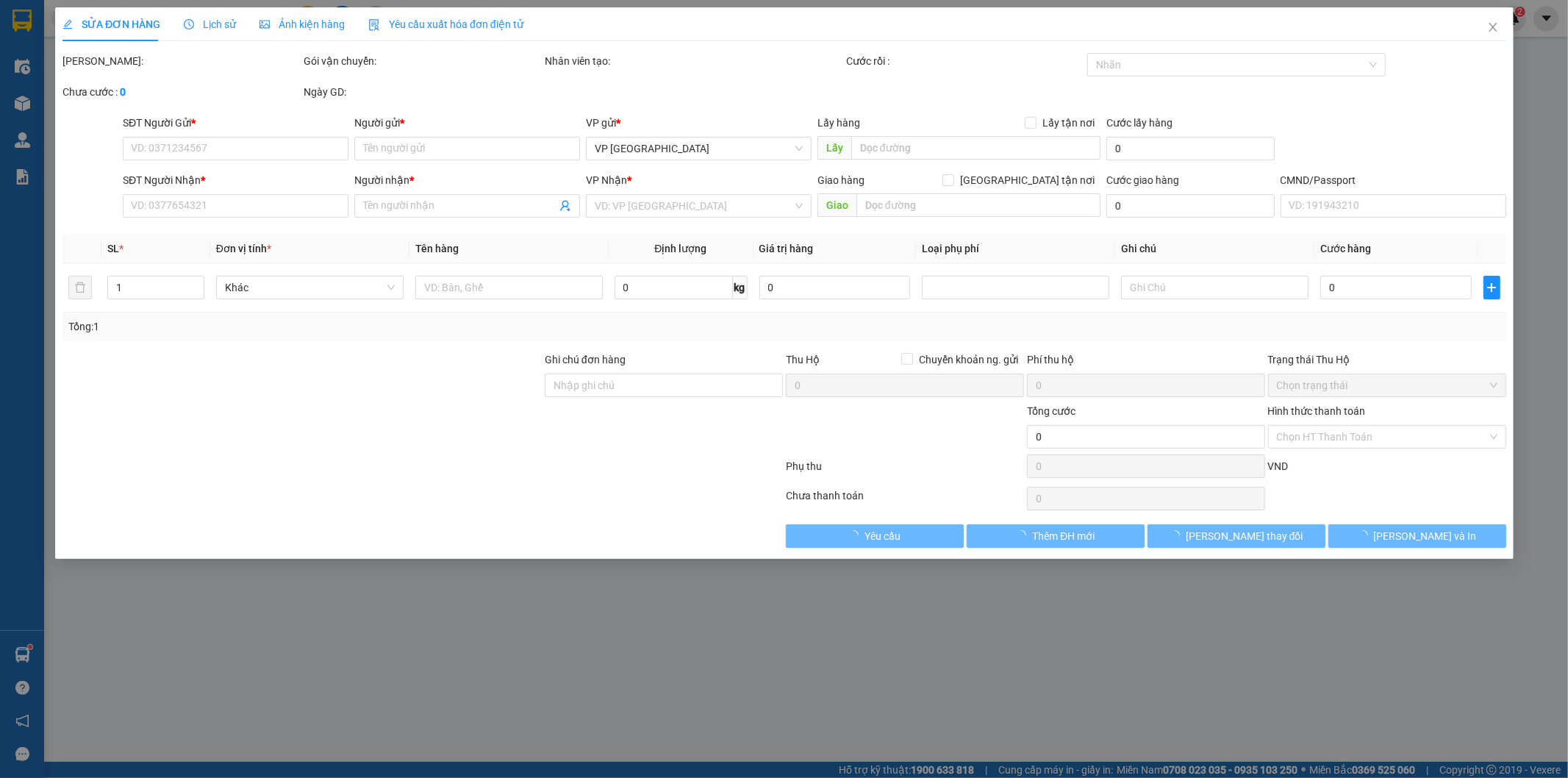
type input "0983072193"
type input "PHONG"
type input "0906229583"
type input "VÂN"
checkbox input "true"
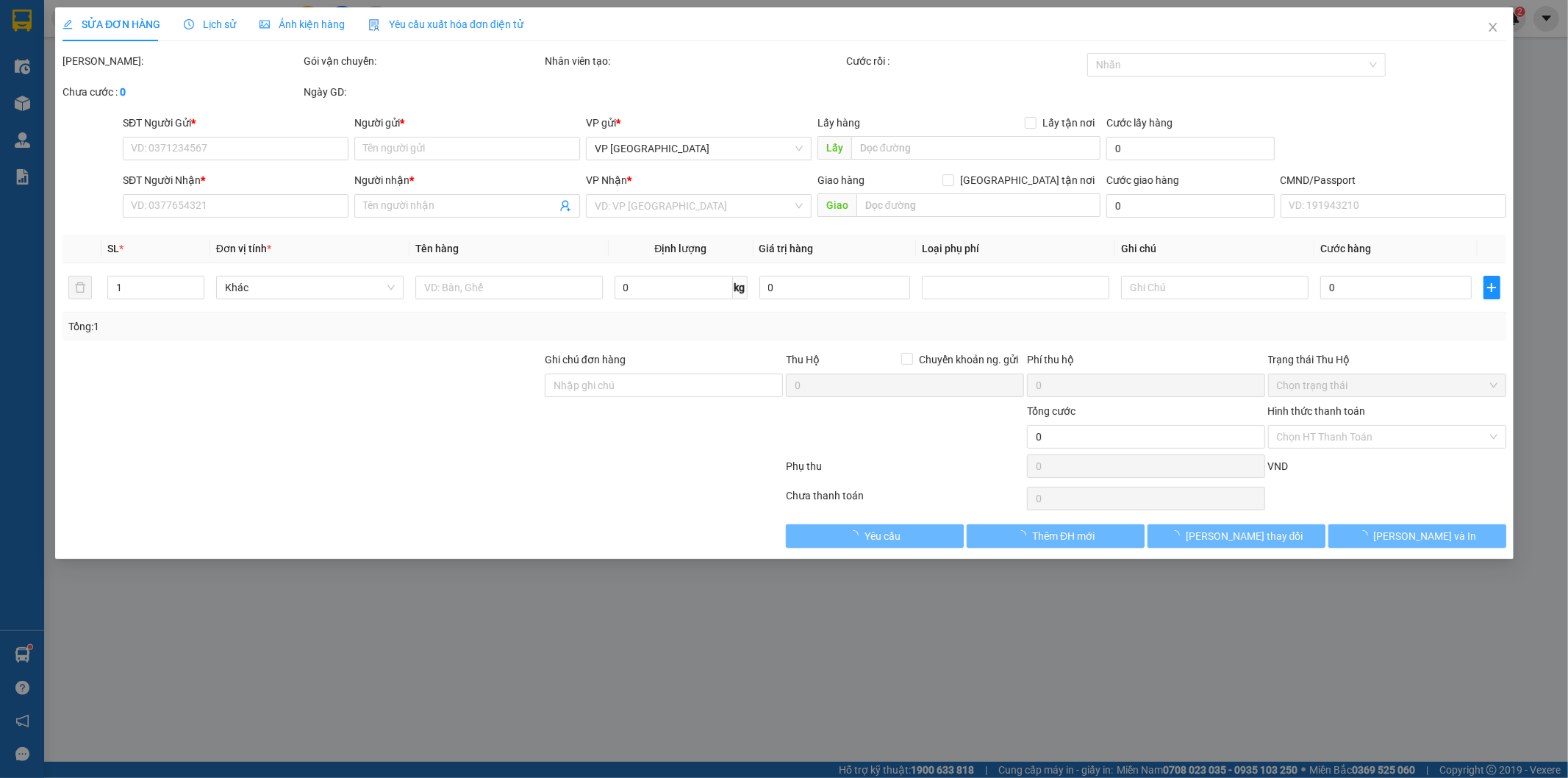
type input "Tổng Công Ty 319, 147 Đ. Nguyễn Văn Cừ, Ngọc Lâm, Long Biên, Hà Nội, Việt Nam"
type input "135.000"
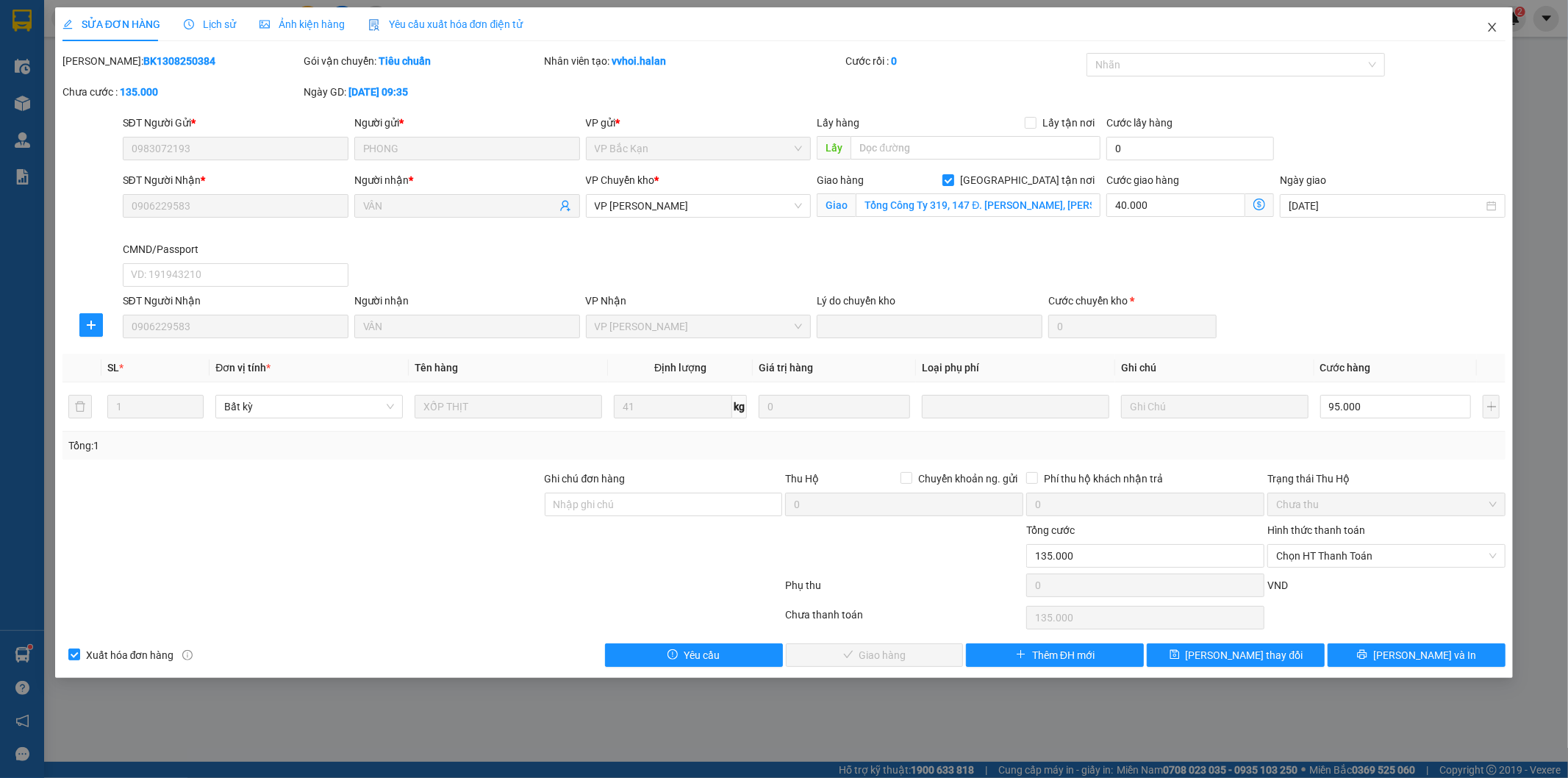
click at [1503, 31] on span "Close" at bounding box center [1492, 28] width 41 height 42
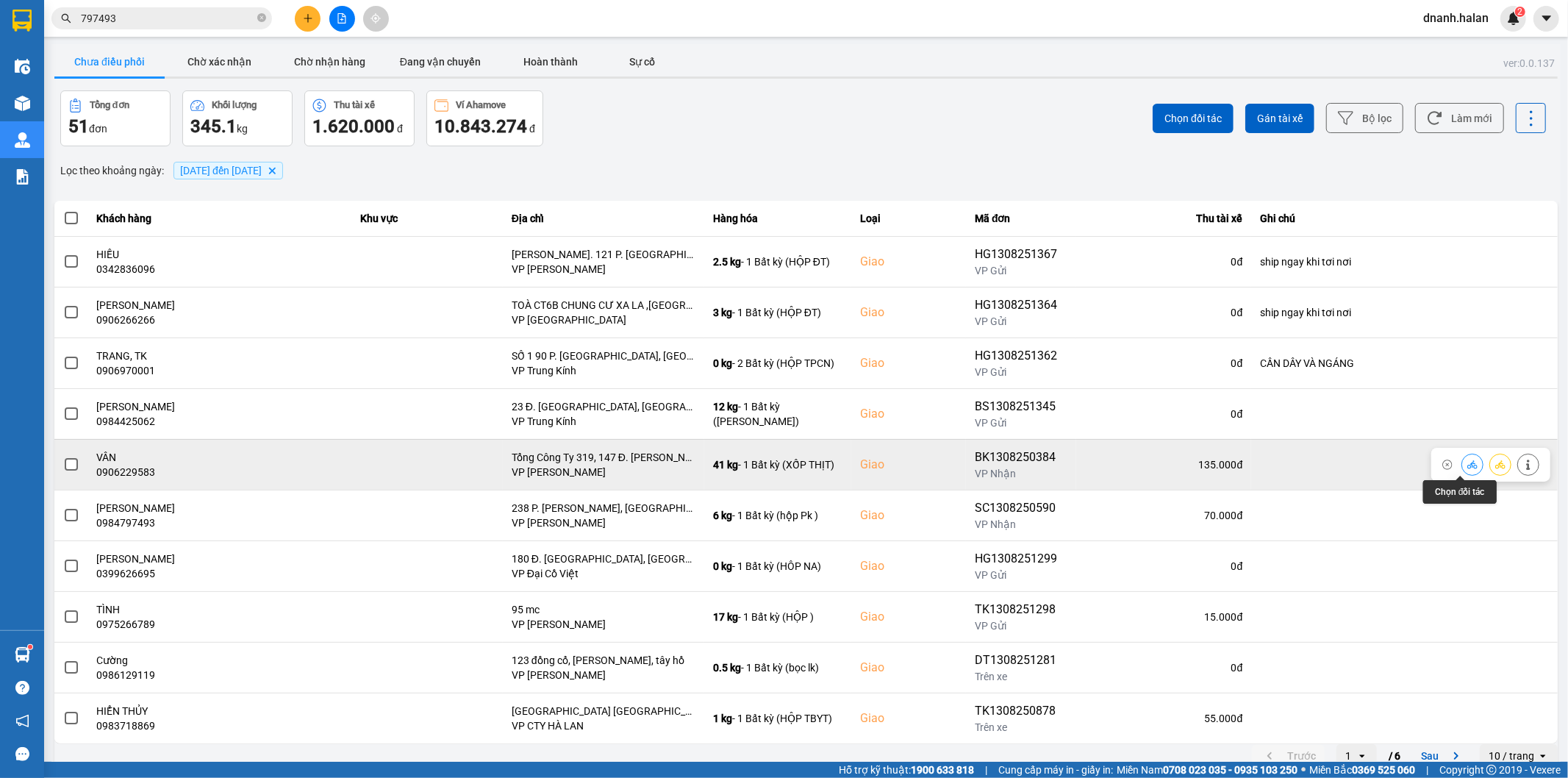
click at [1467, 470] on icon at bounding box center [1472, 465] width 10 height 10
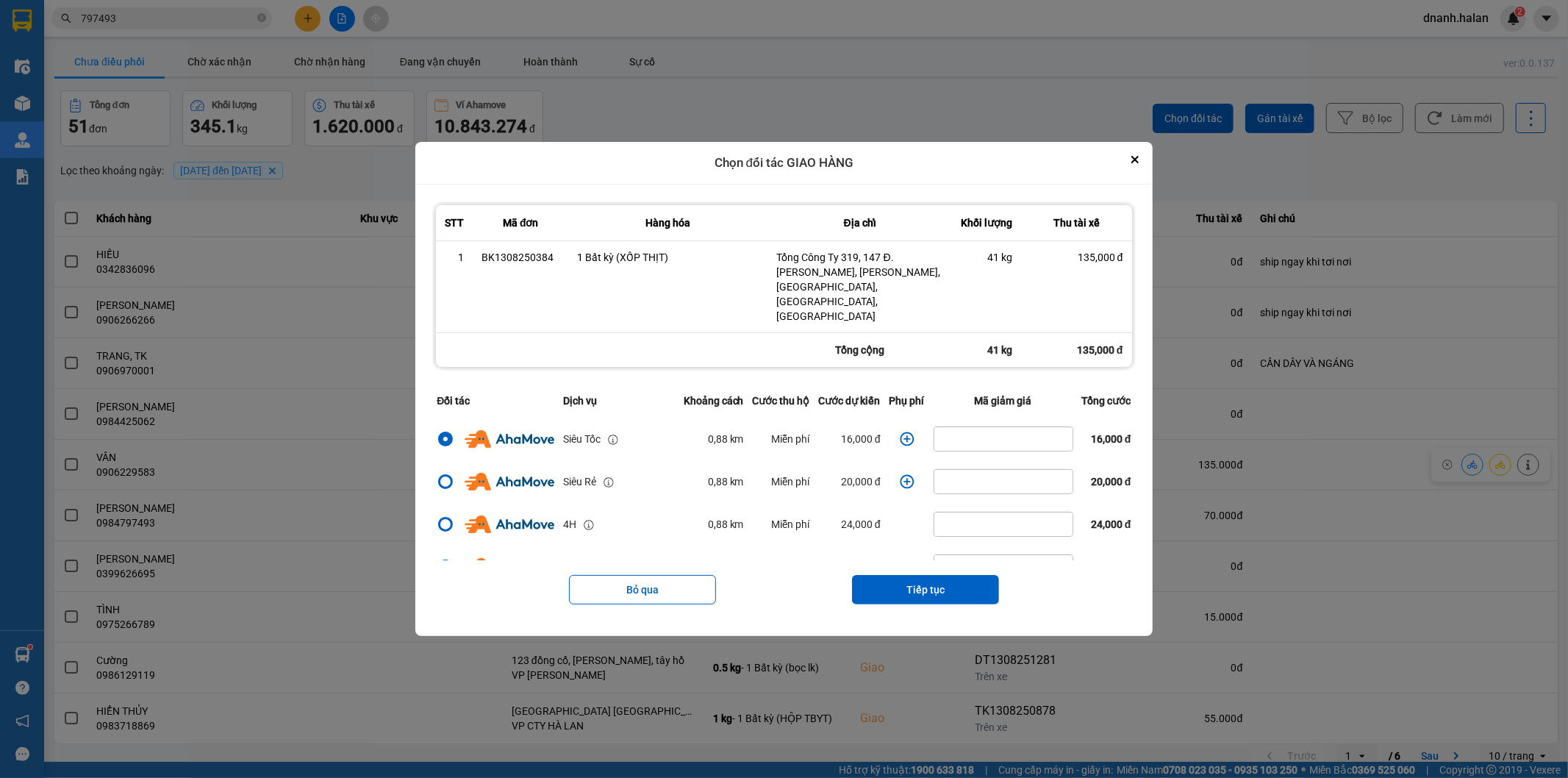
click at [899, 432] on icon "dialog" at bounding box center [906, 439] width 15 height 15
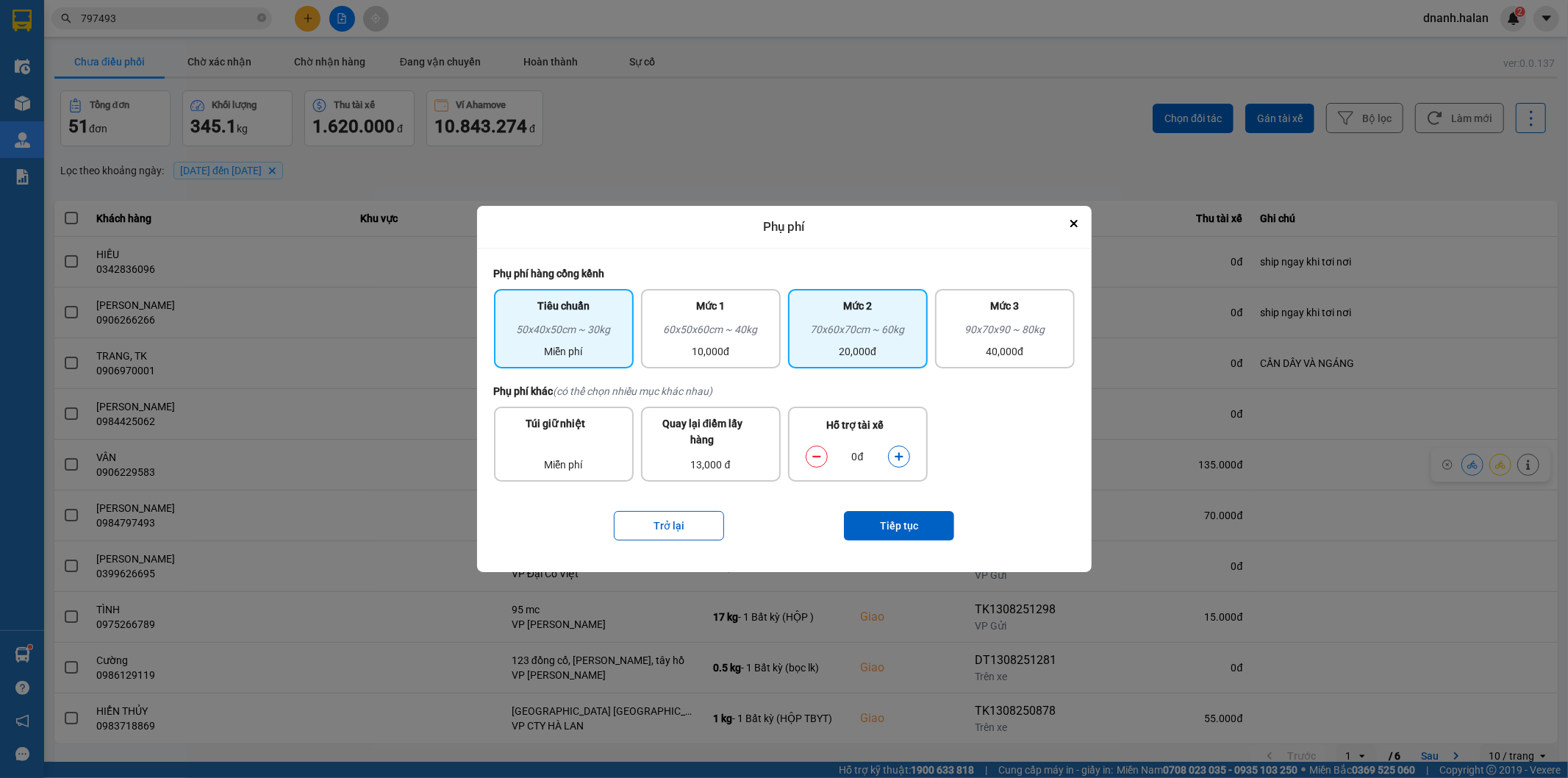
click at [846, 335] on div "70x60x70cm ~ 60kg" at bounding box center [857, 332] width 122 height 22
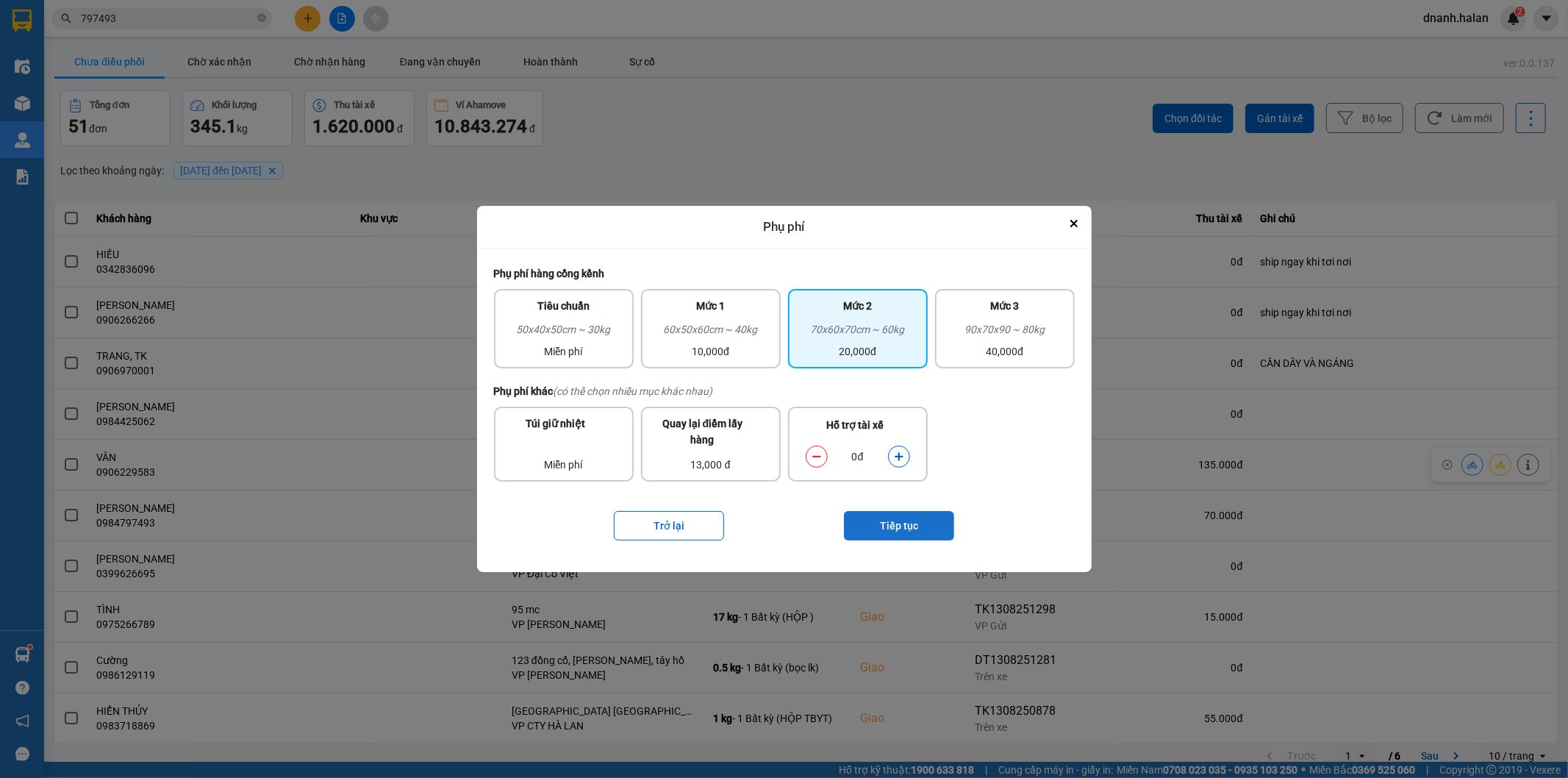
click at [890, 517] on button "Tiếp tục" at bounding box center [899, 526] width 111 height 30
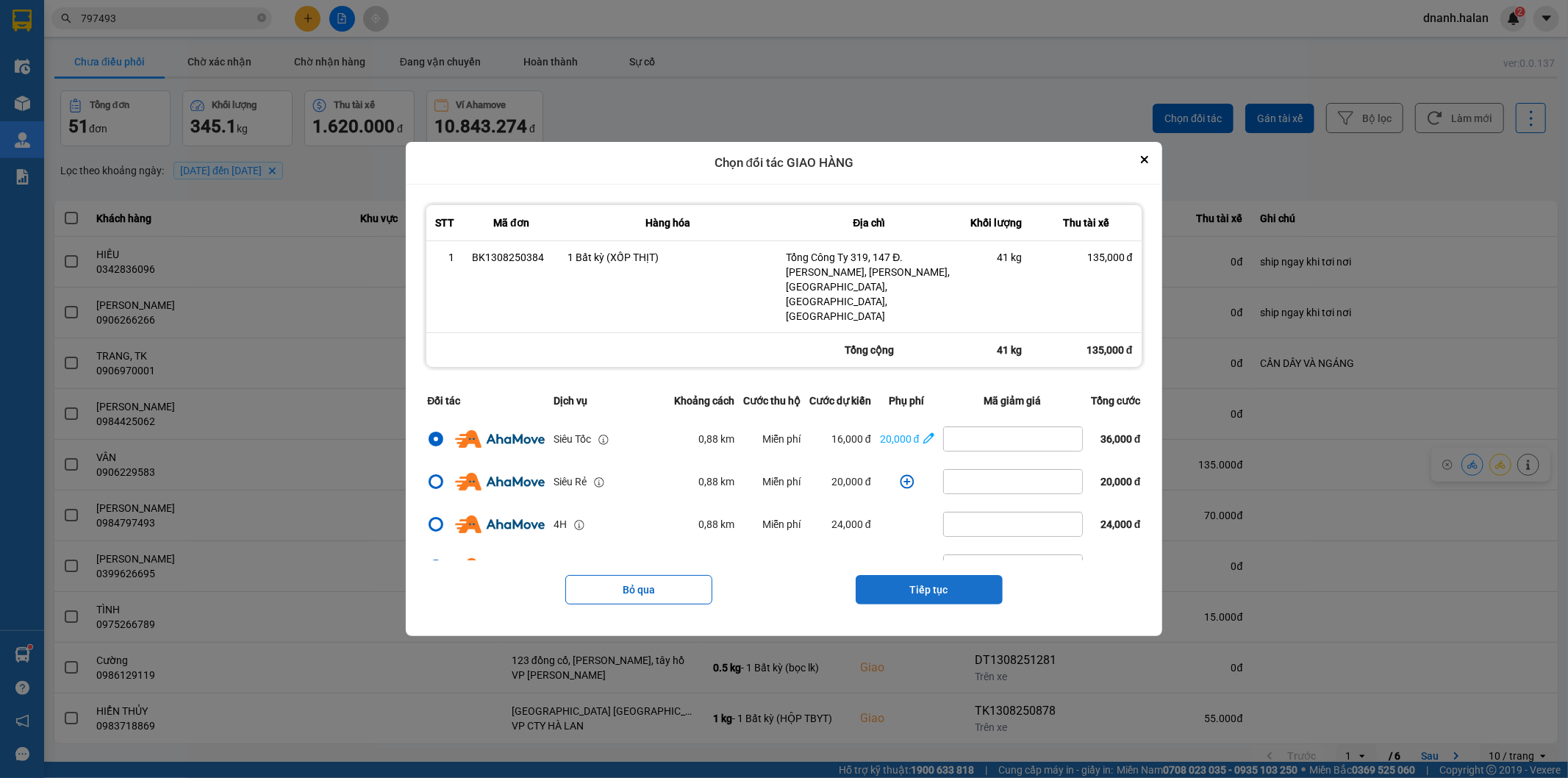
click at [942, 593] on div "Bỏ qua Tiếp tục" at bounding box center [784, 590] width 721 height 59
click at [924, 431] on icon "dialog" at bounding box center [928, 438] width 11 height 15
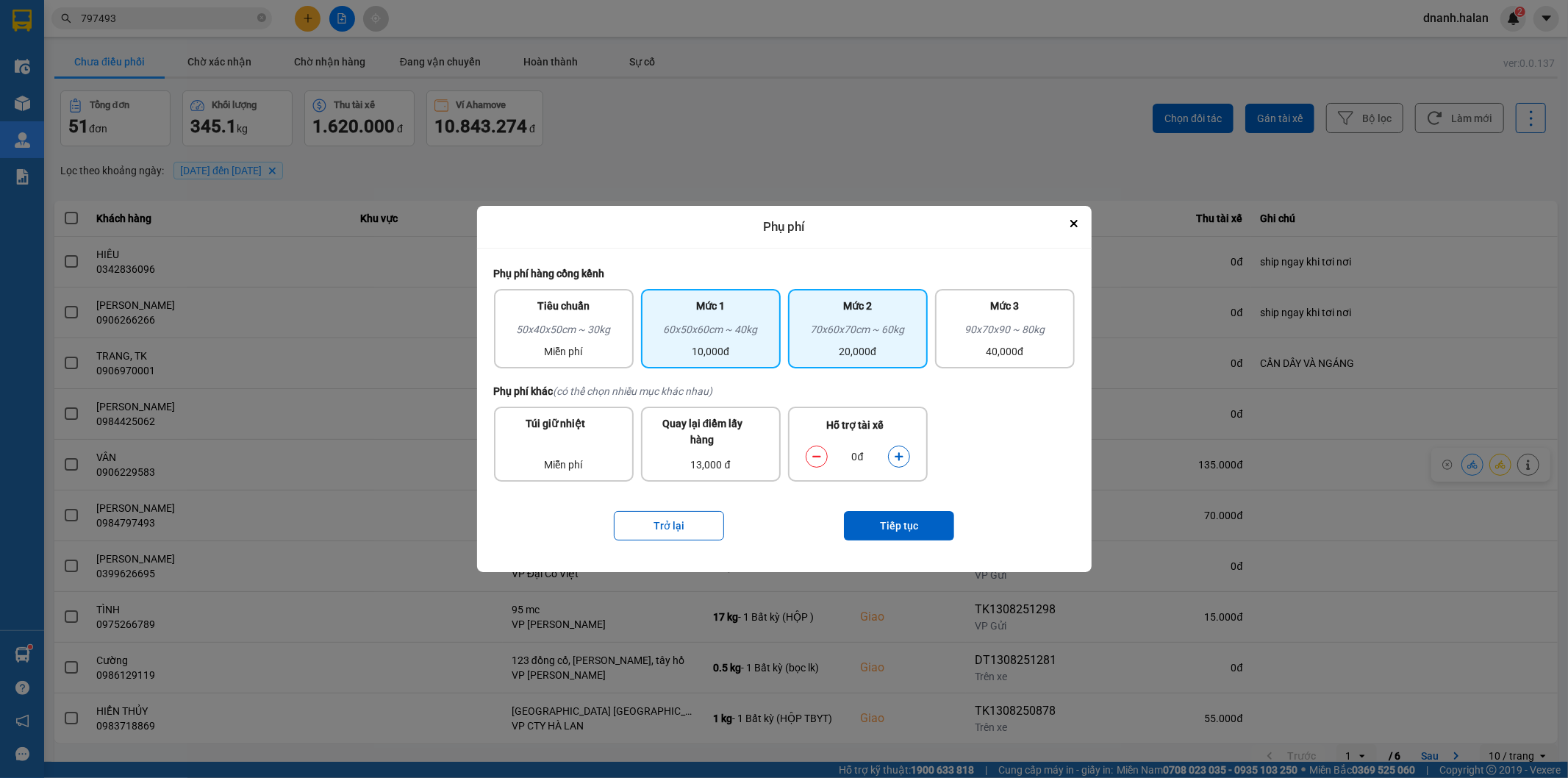
click at [737, 338] on div "60x50x60cm ~ 40kg" at bounding box center [710, 332] width 122 height 22
click at [891, 453] on button "dialog" at bounding box center [898, 457] width 21 height 26
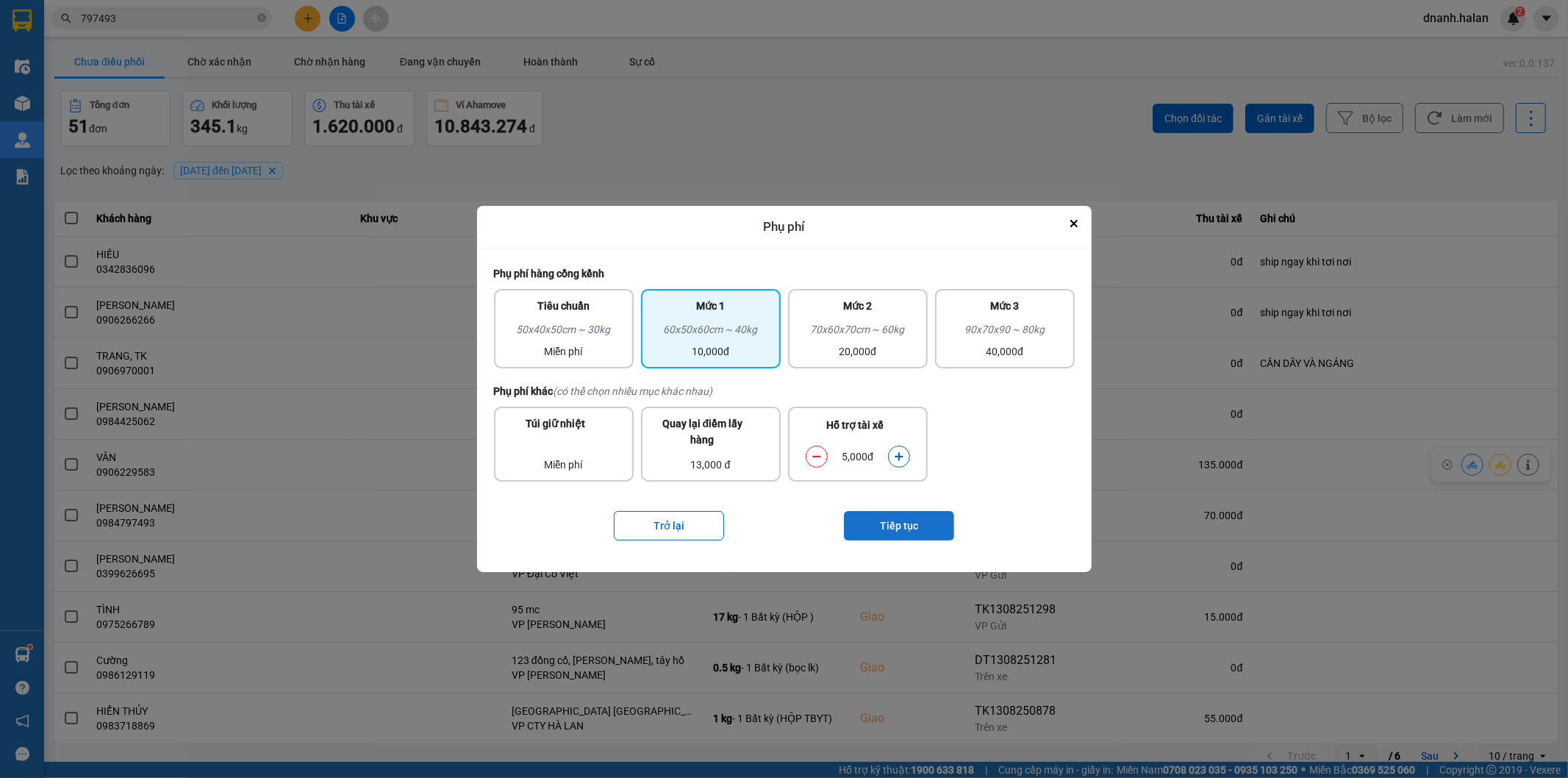
click at [907, 515] on button "Tiếp tục" at bounding box center [899, 526] width 111 height 30
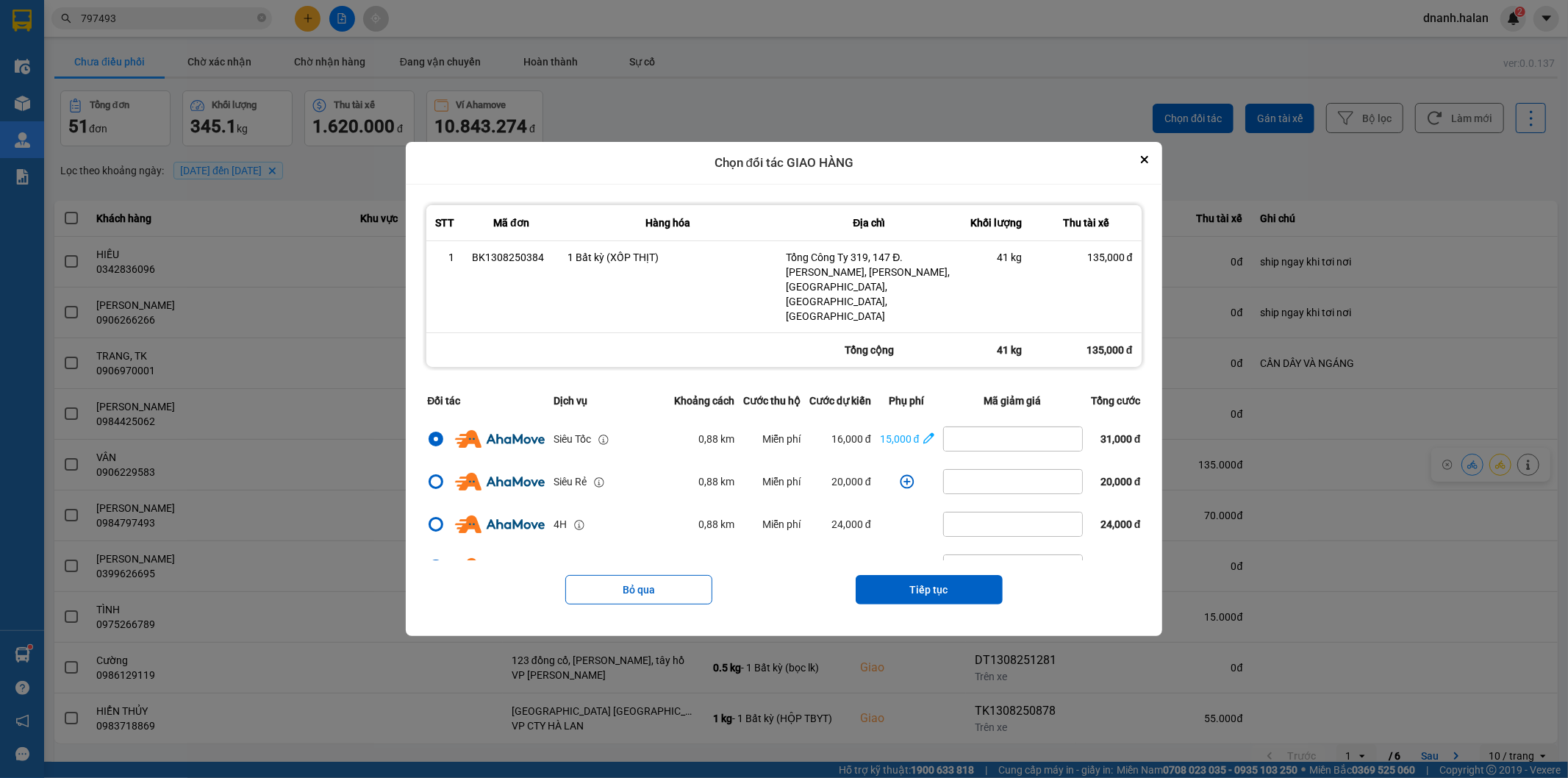
click at [919, 561] on div "Bỏ qua Tiếp tục" at bounding box center [784, 590] width 721 height 59
drag, startPoint x: 920, startPoint y: 575, endPoint x: 923, endPoint y: 568, distance: 7.6
click at [920, 575] on button "Tiếp tục" at bounding box center [929, 590] width 147 height 30
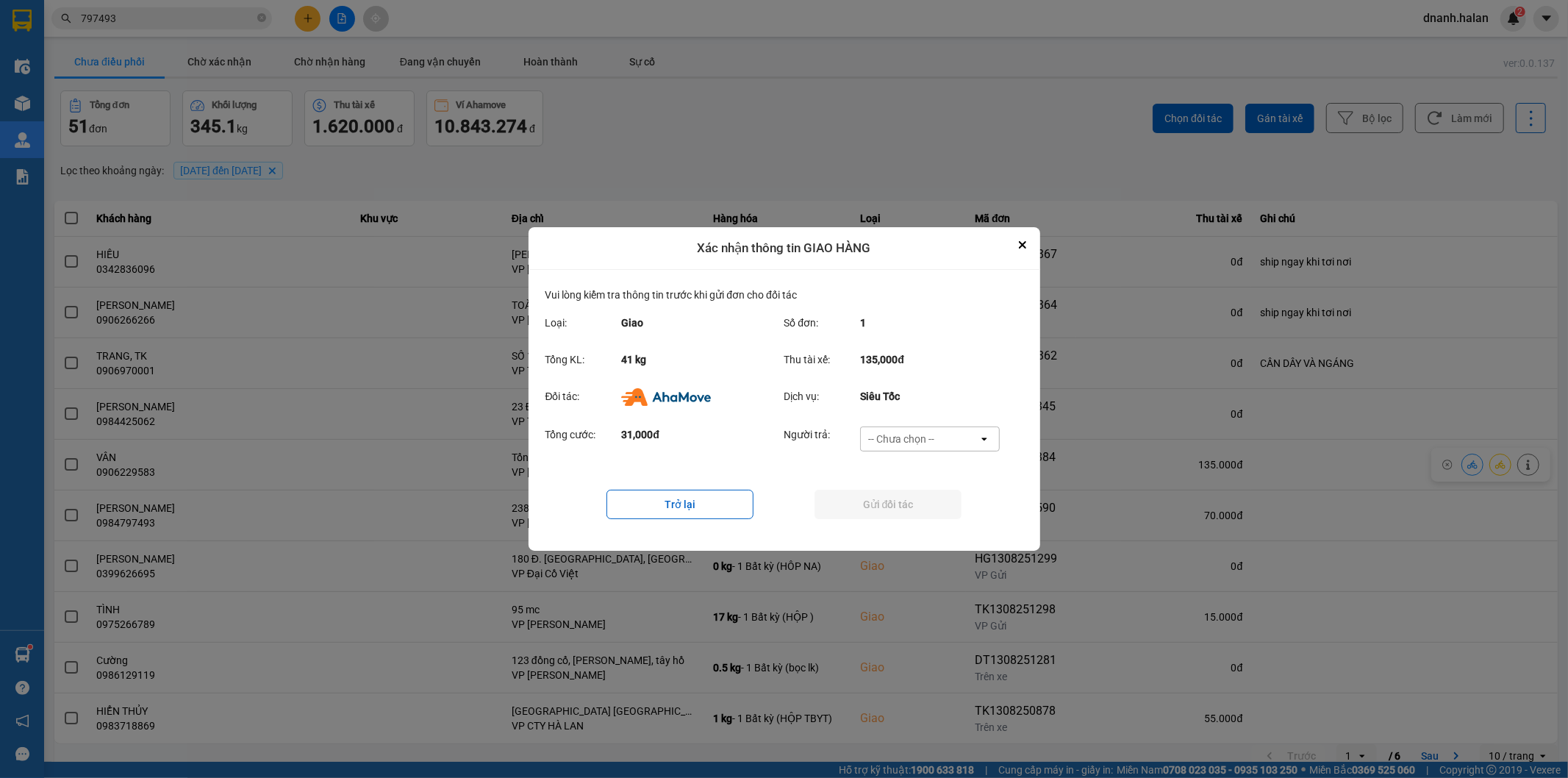
drag, startPoint x: 932, startPoint y: 455, endPoint x: 929, endPoint y: 447, distance: 8.5
click at [931, 451] on div "Người trả: -- Chưa chọn -- open" at bounding box center [897, 443] width 225 height 34
click at [929, 447] on div "-- Chưa chọn --" at bounding box center [919, 439] width 118 height 24
click at [917, 533] on div "Ví Ahamove" at bounding box center [929, 523] width 139 height 27
click at [924, 509] on button "Gửi đối tác" at bounding box center [887, 504] width 147 height 30
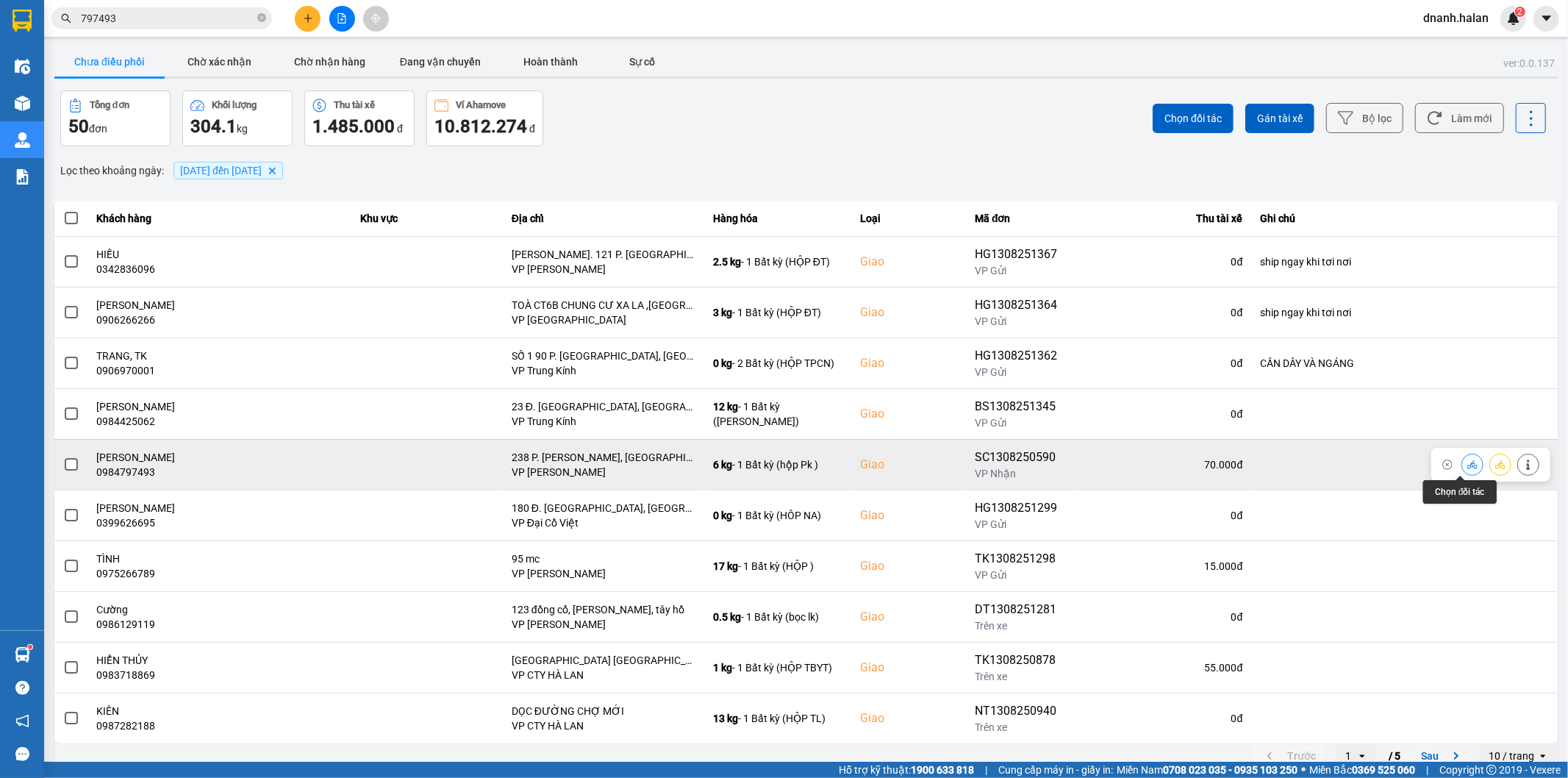
click at [1467, 466] on icon at bounding box center [1472, 465] width 10 height 8
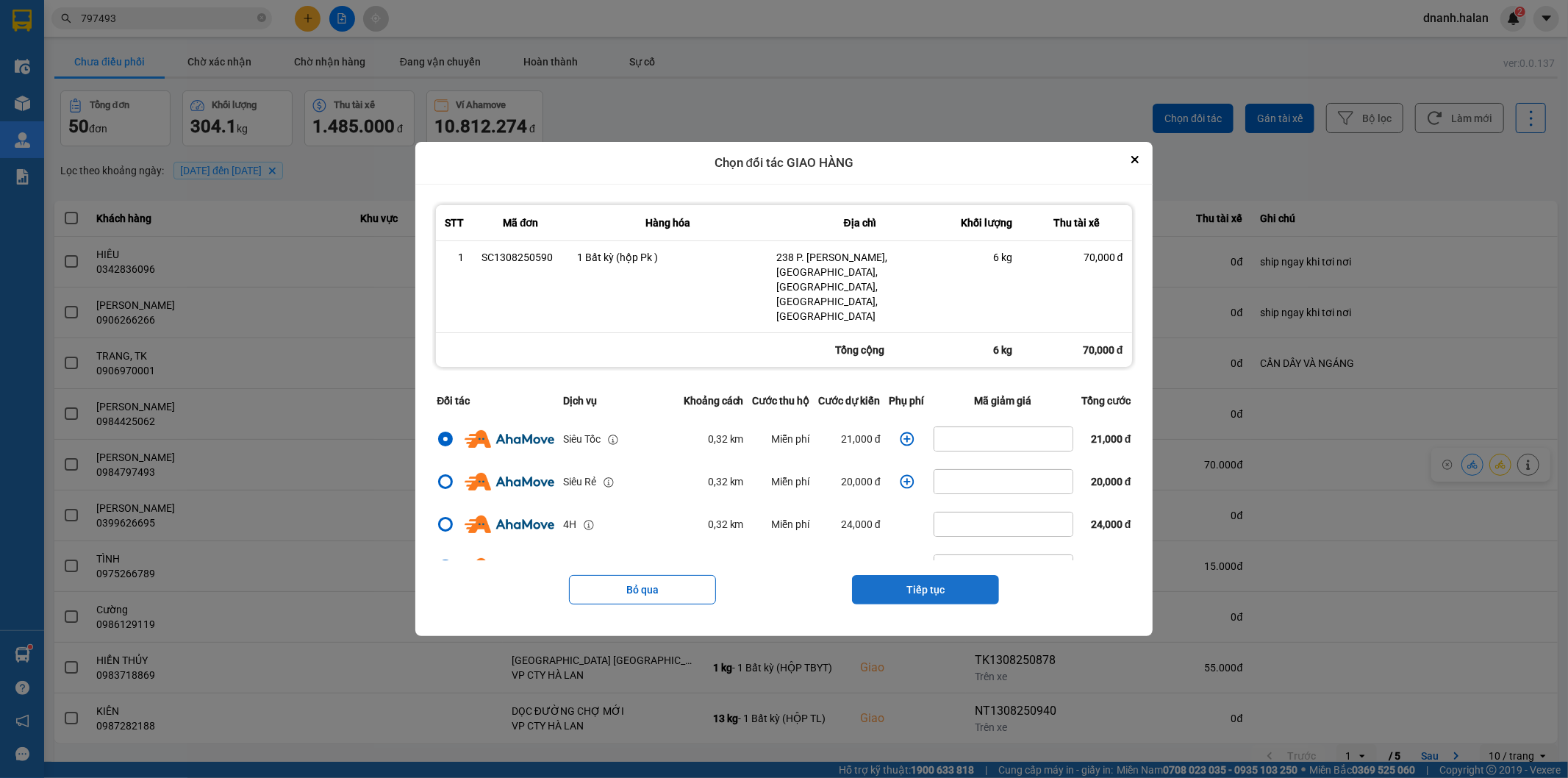
click at [934, 578] on button "Tiếp tục" at bounding box center [925, 590] width 147 height 30
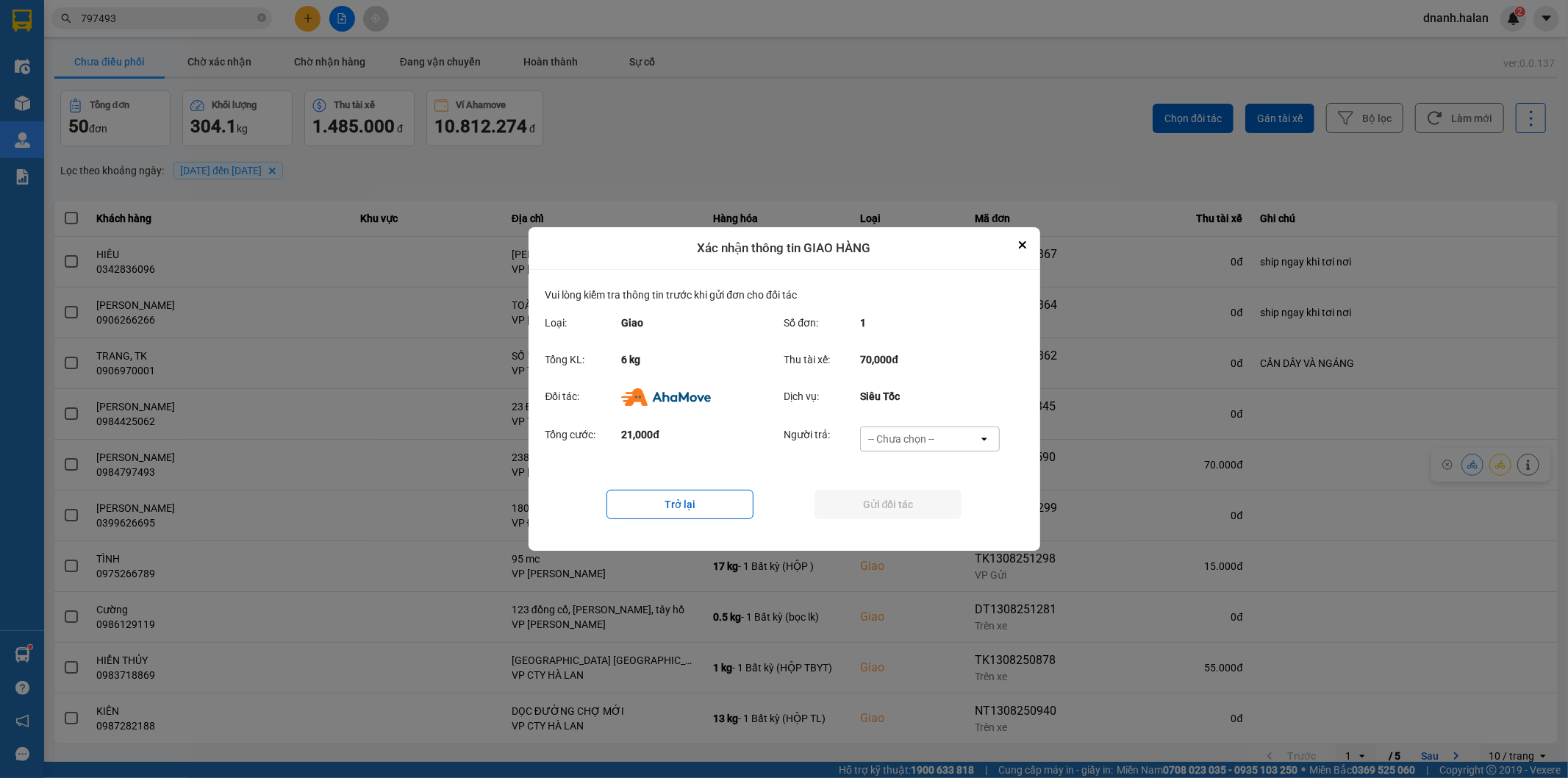
click at [929, 435] on div "-- Chưa chọn --" at bounding box center [900, 439] width 66 height 15
click at [902, 523] on span "Ví Ahamove" at bounding box center [901, 523] width 59 height 15
click at [911, 505] on button "Gửi đối tác" at bounding box center [887, 504] width 147 height 30
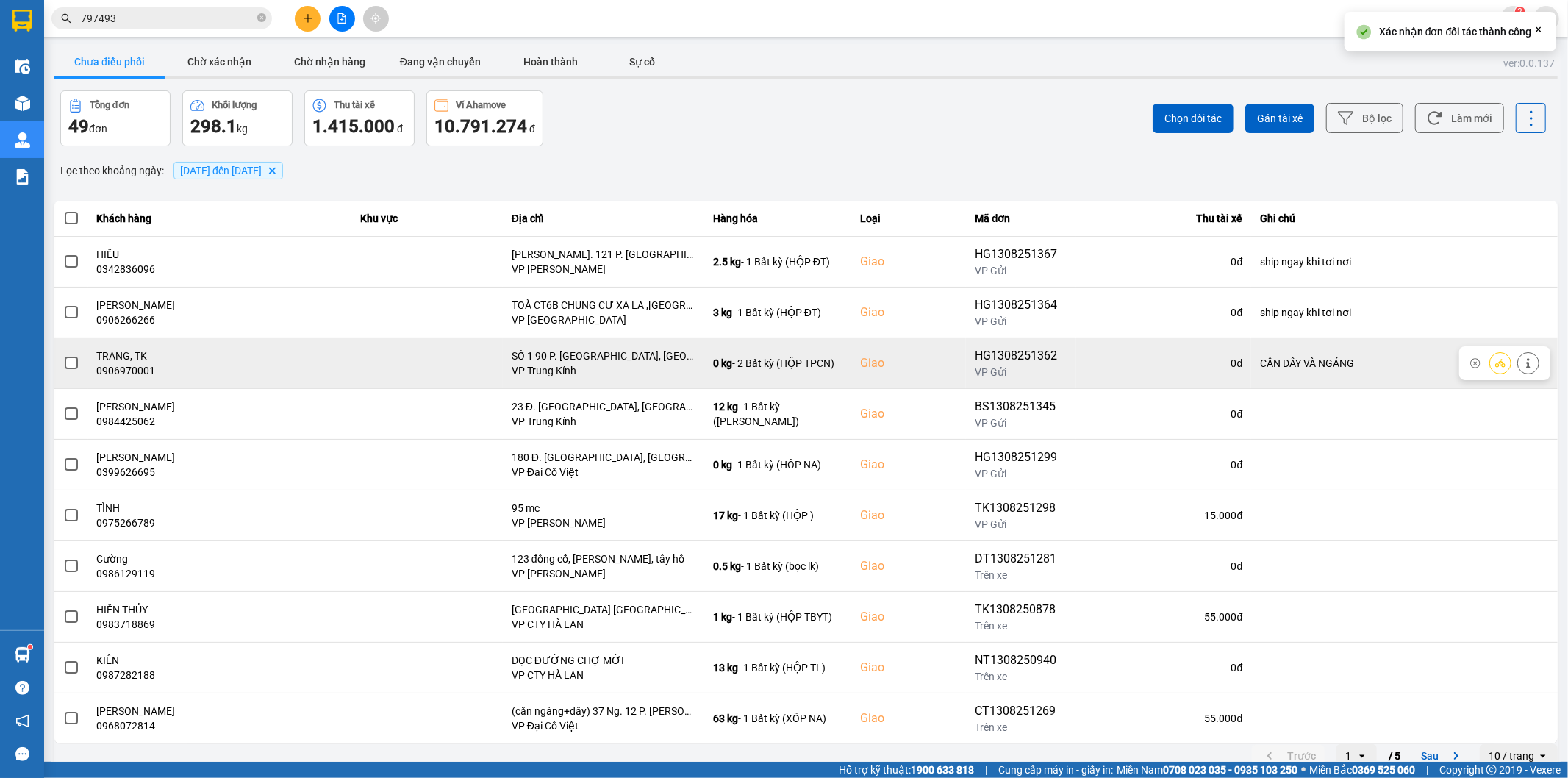
scroll to position [16, 0]
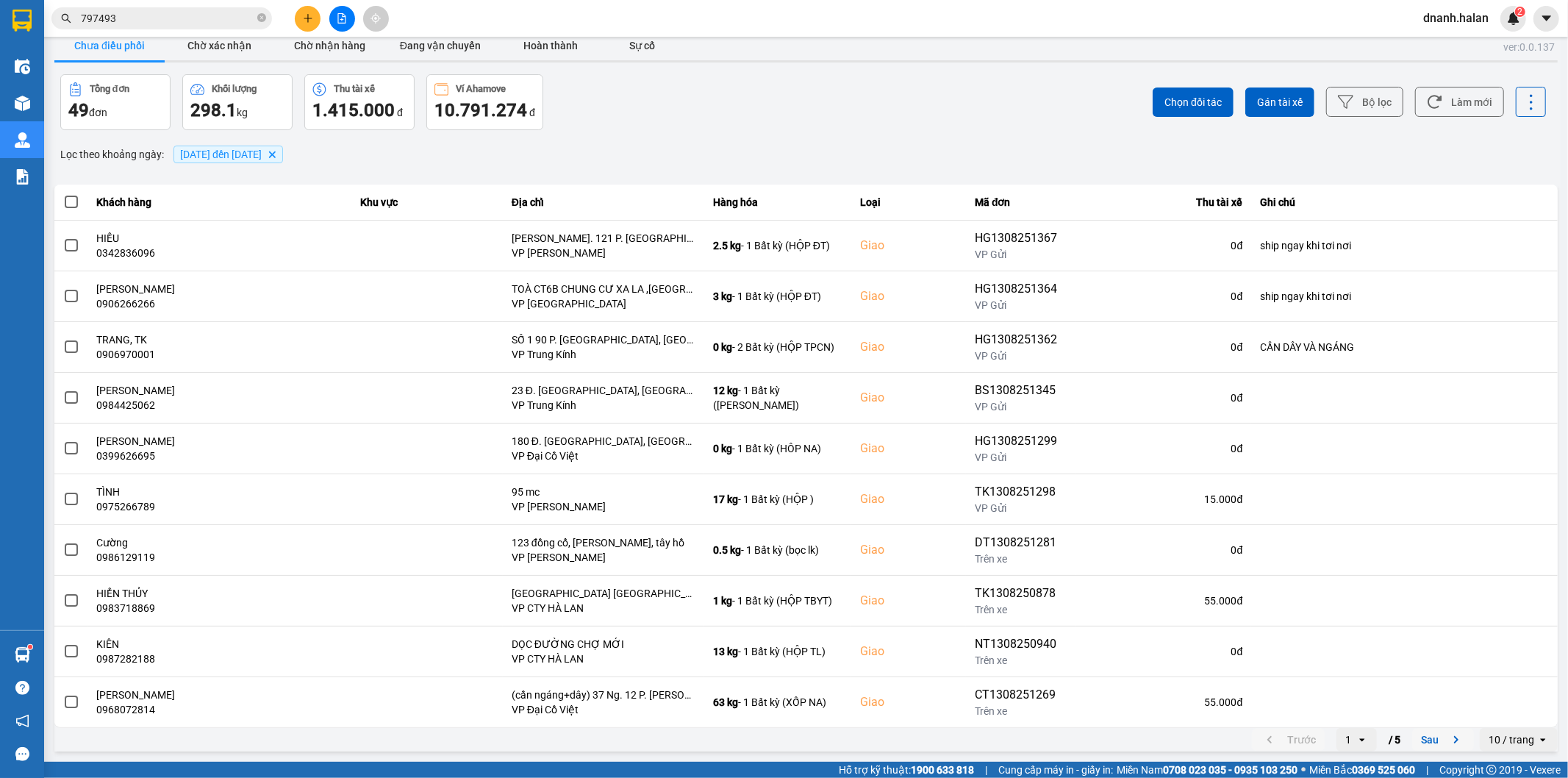
click at [1419, 747] on button "Sau" at bounding box center [1443, 739] width 61 height 22
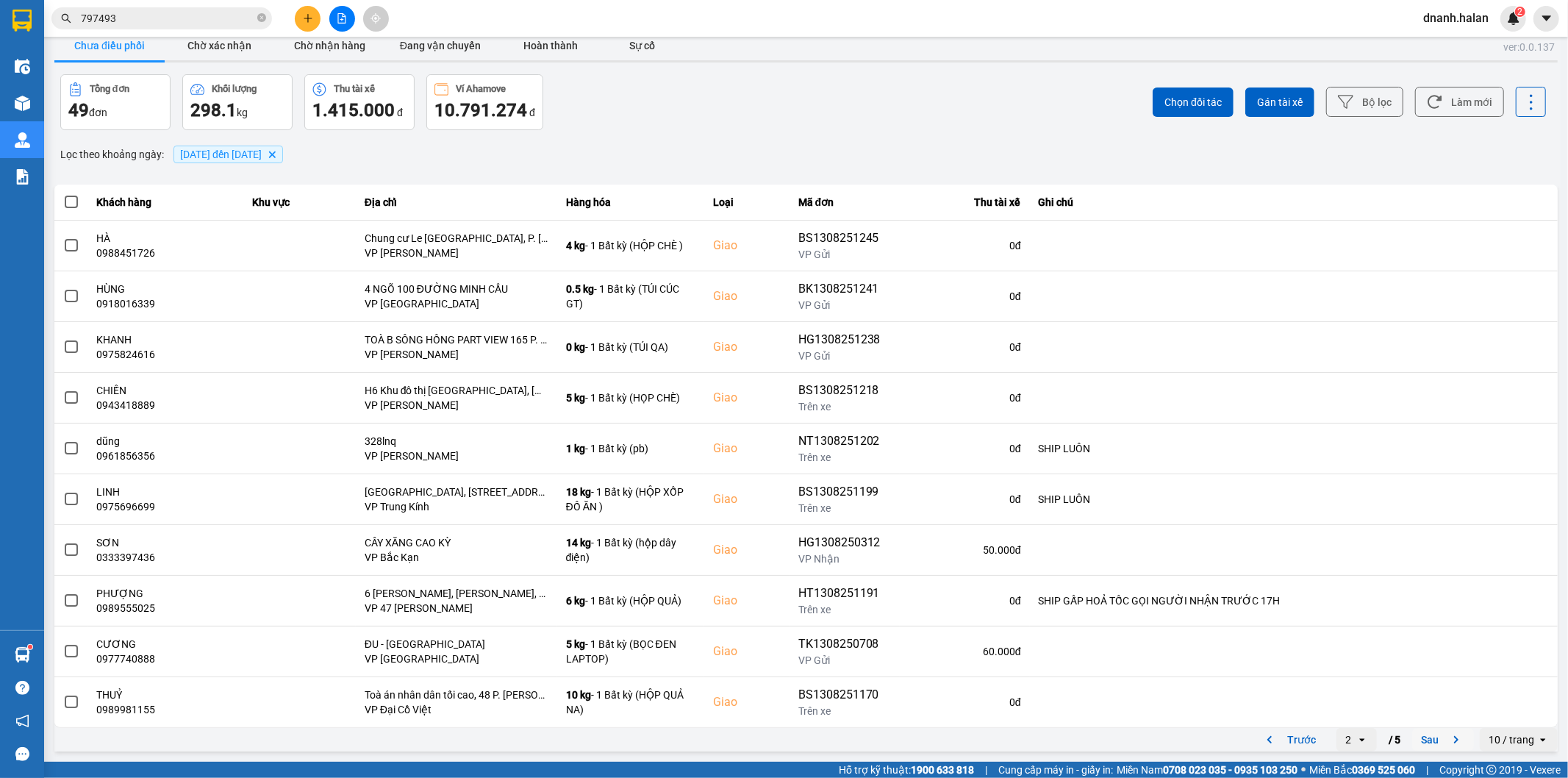
click at [1429, 740] on button "Sau" at bounding box center [1443, 739] width 61 height 22
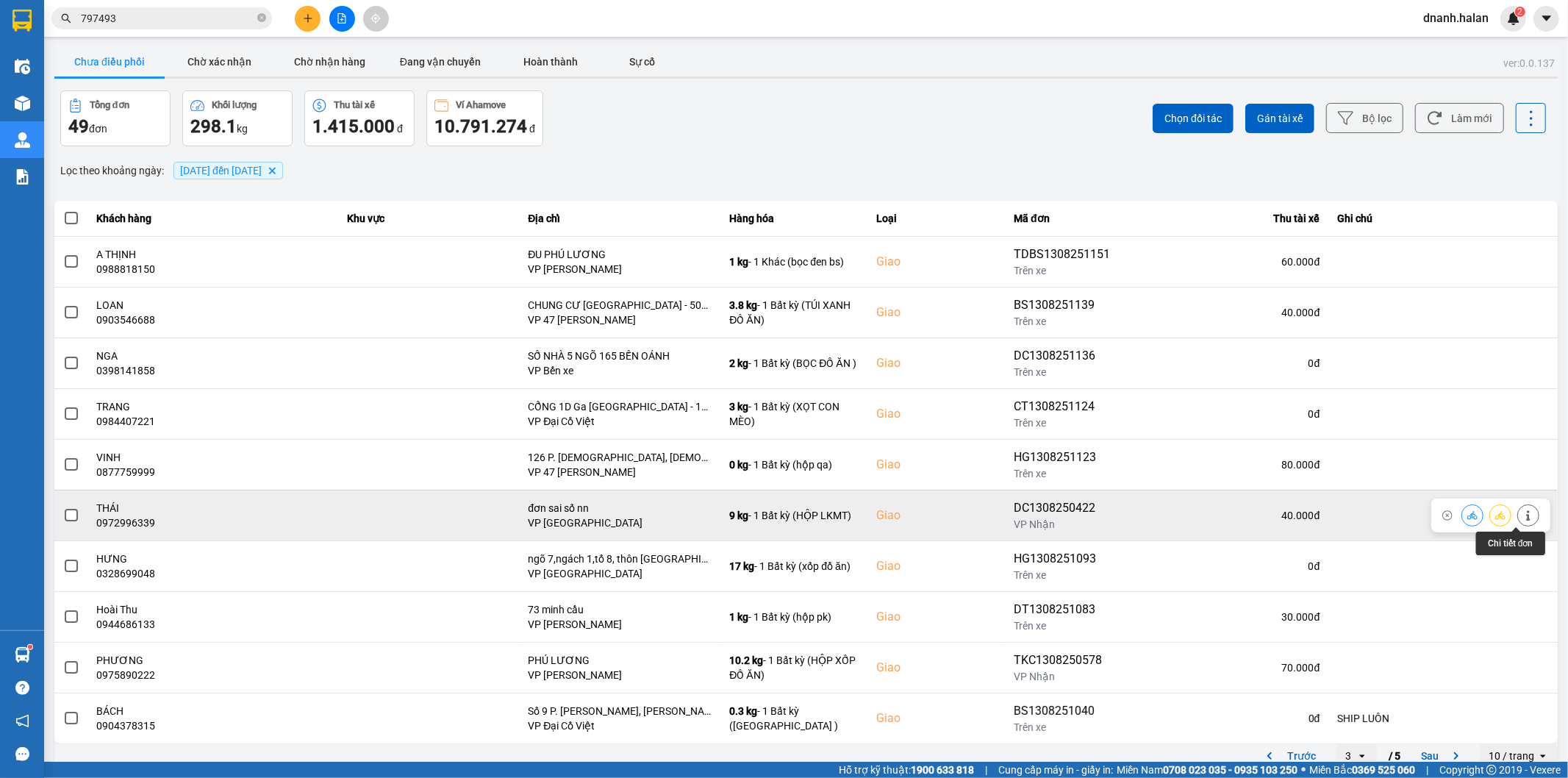
click at [1518, 509] on button at bounding box center [1527, 515] width 21 height 26
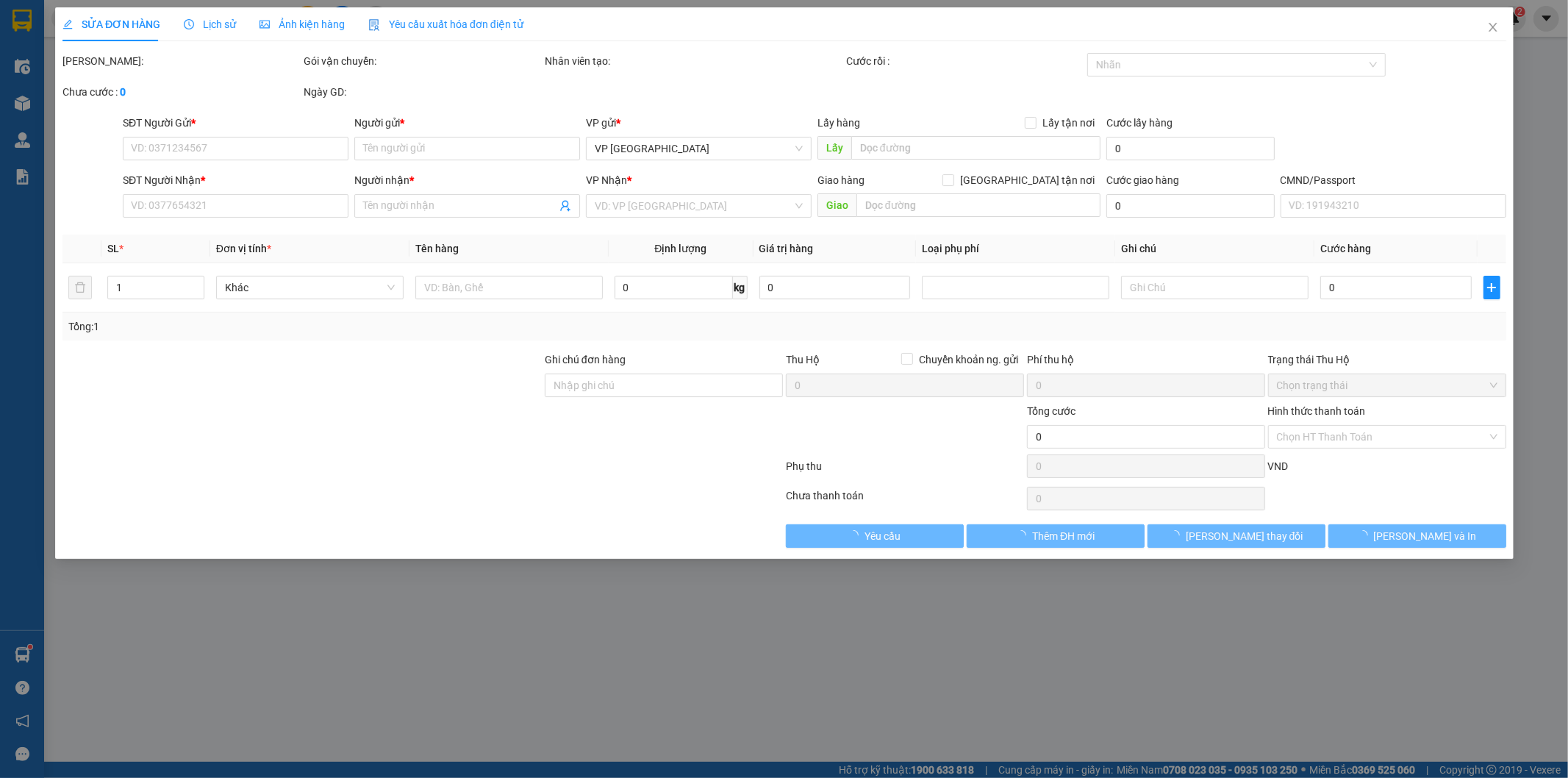
type input "0974843871"
type input "TÚ"
type input "0972996339"
type input "THÁI"
checkbox input "true"
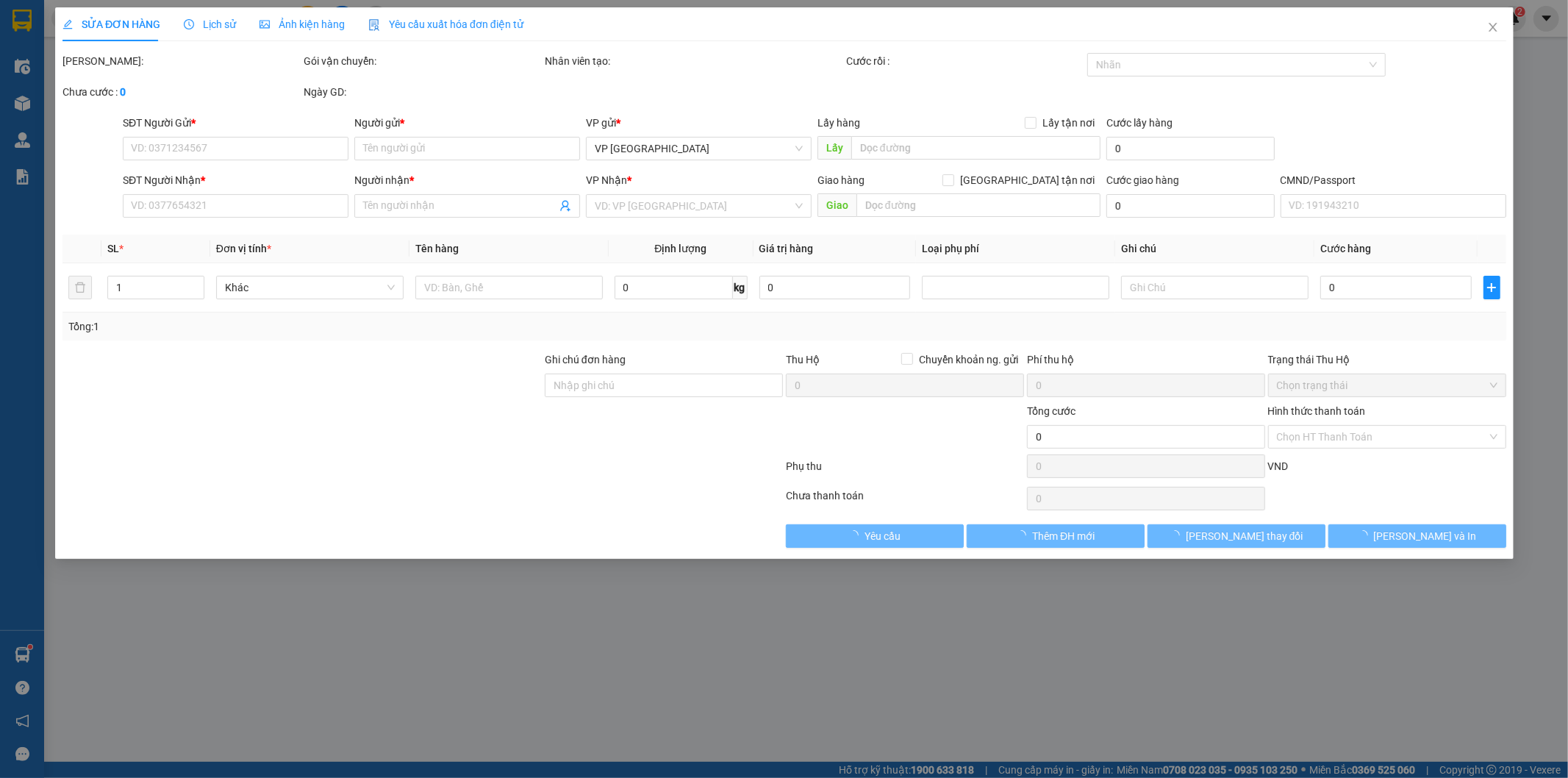
type input "đơn sai số nn"
type input "40.000"
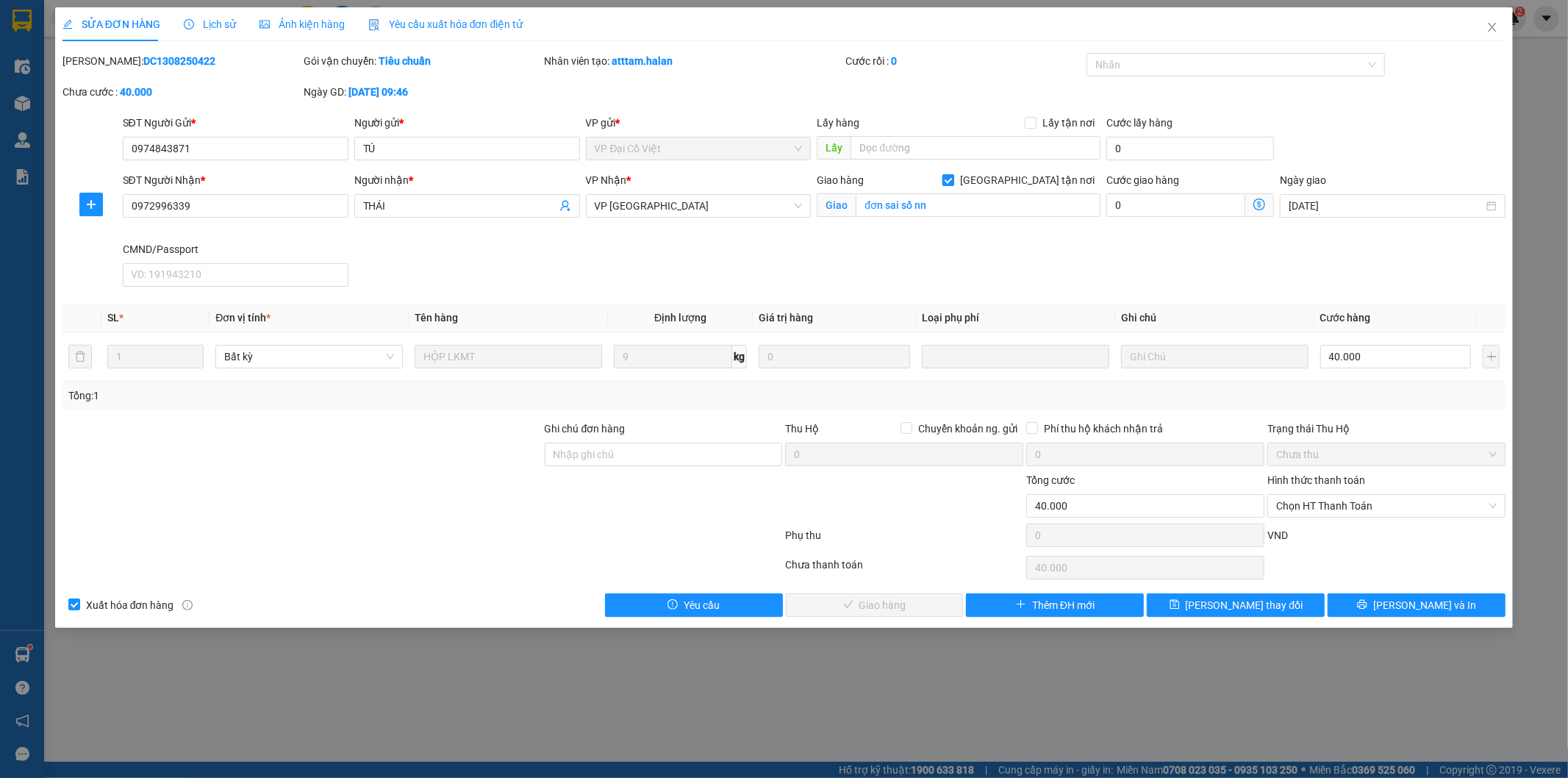
click at [952, 179] on input "Giao tận nơi" at bounding box center [948, 179] width 10 height 10
checkbox input "false"
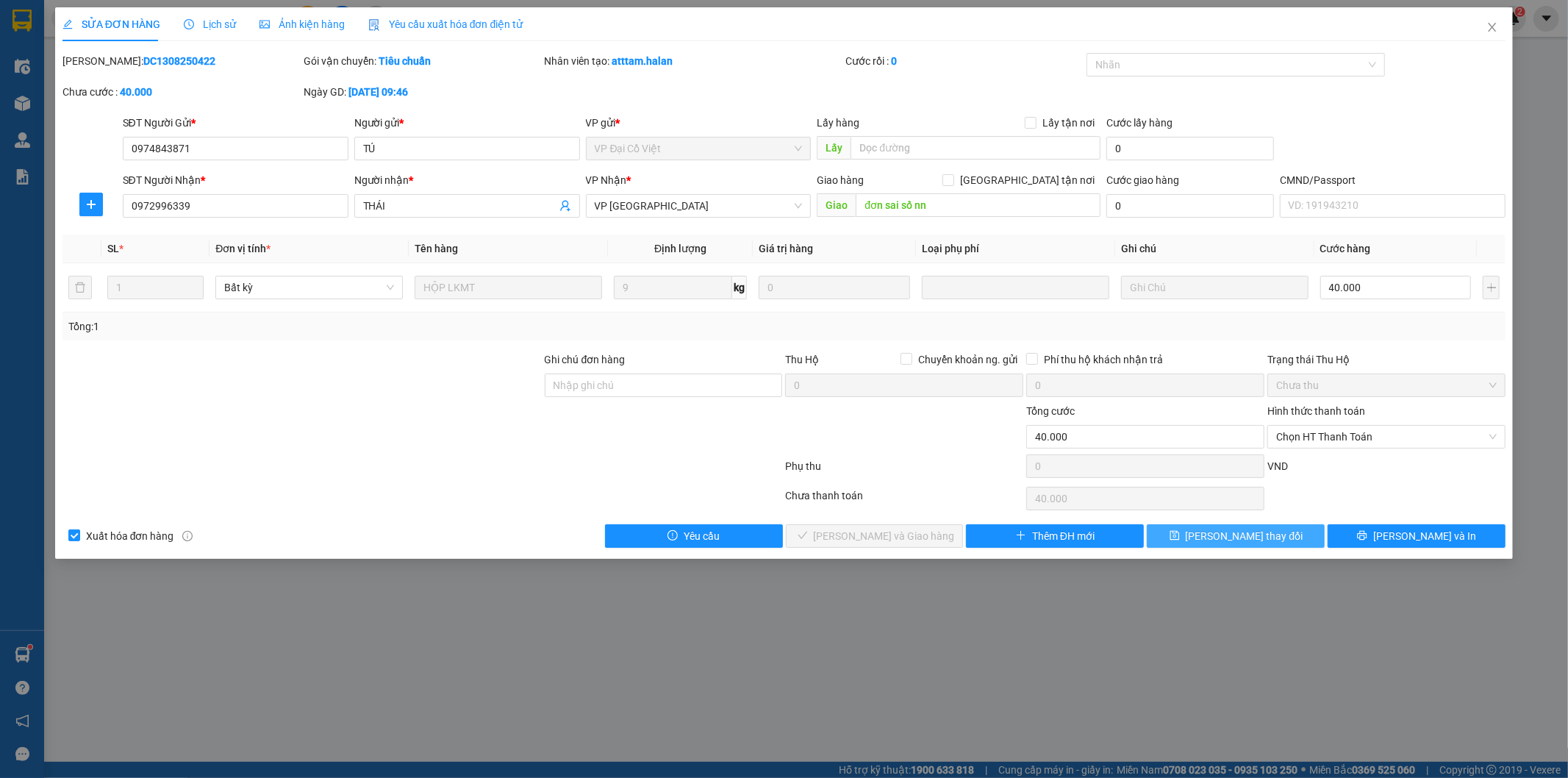
click at [1237, 541] on span "Lưu thay đổi" at bounding box center [1244, 536] width 118 height 16
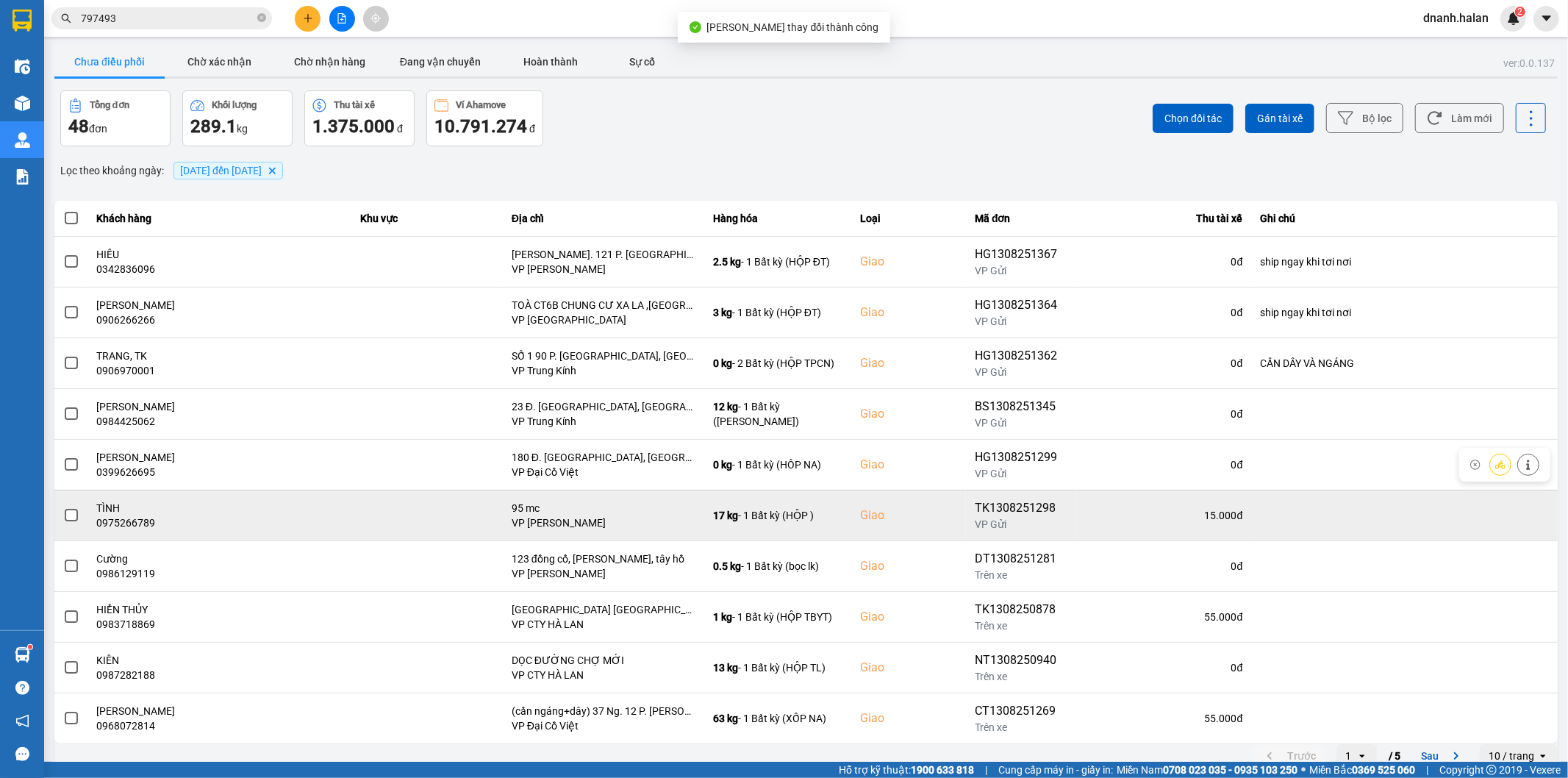
scroll to position [16, 0]
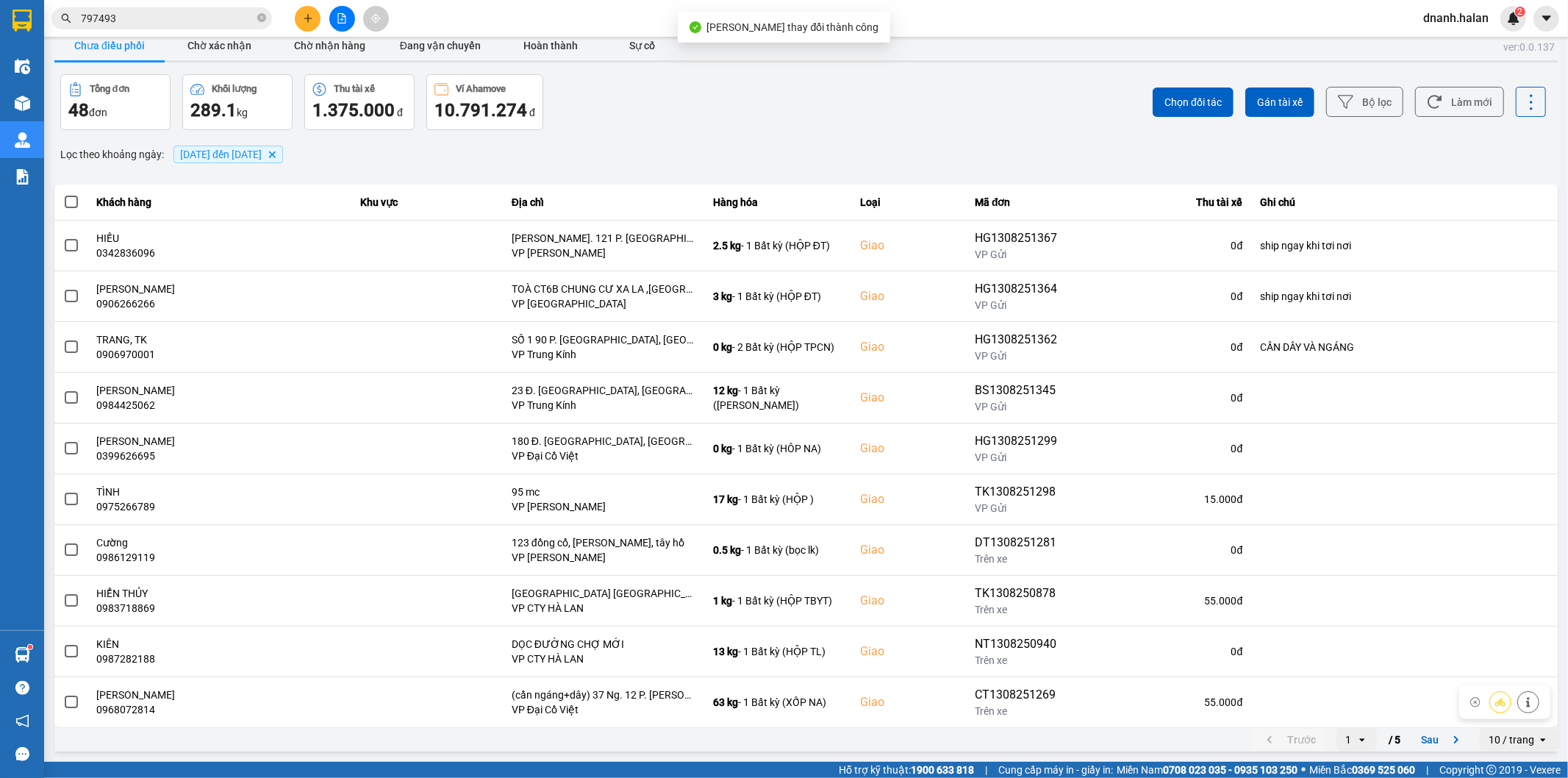
click at [1417, 739] on button "Sau" at bounding box center [1443, 739] width 61 height 22
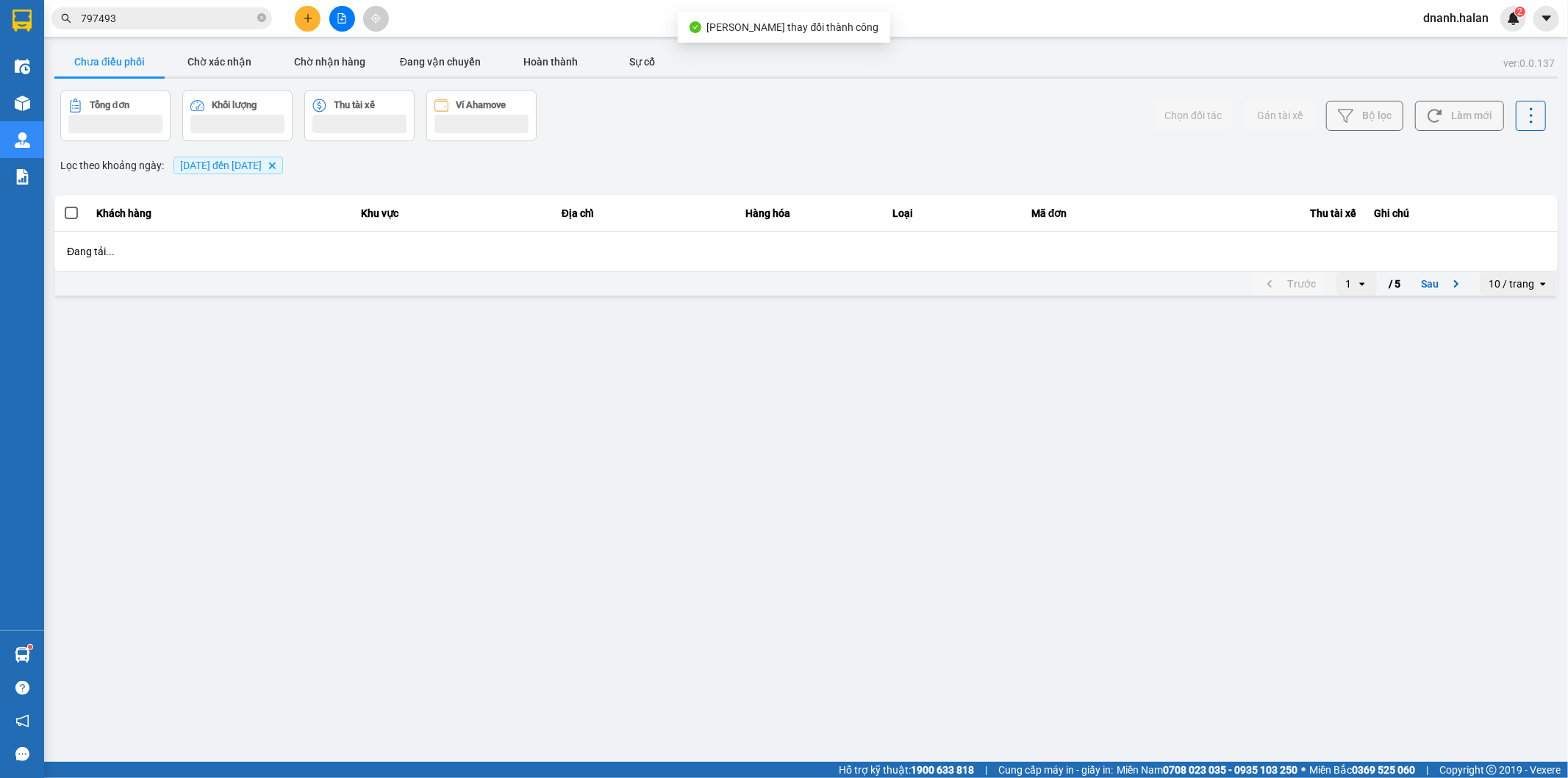
scroll to position [0, 0]
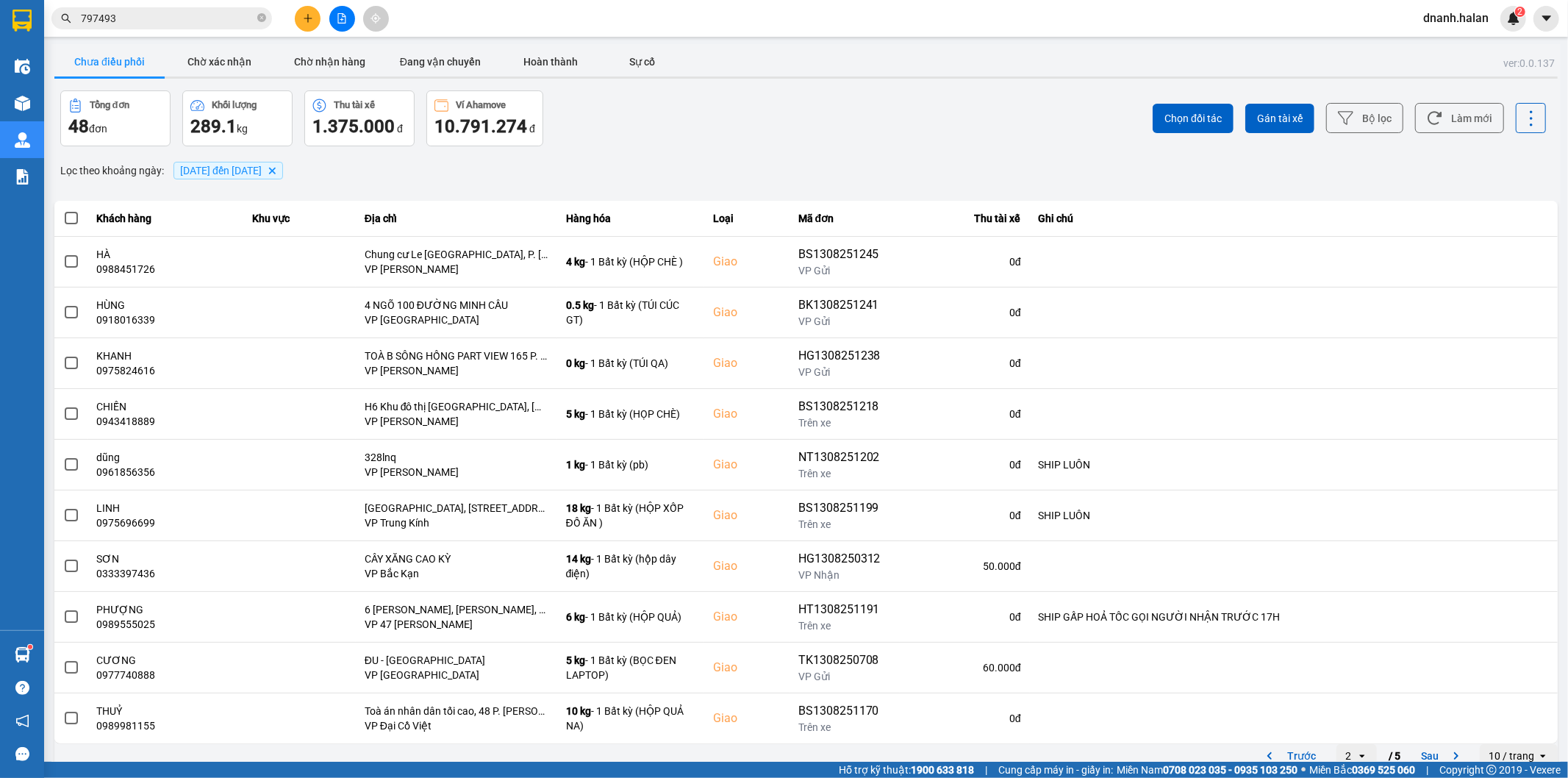
click at [222, 20] on input "797493" at bounding box center [168, 18] width 174 height 16
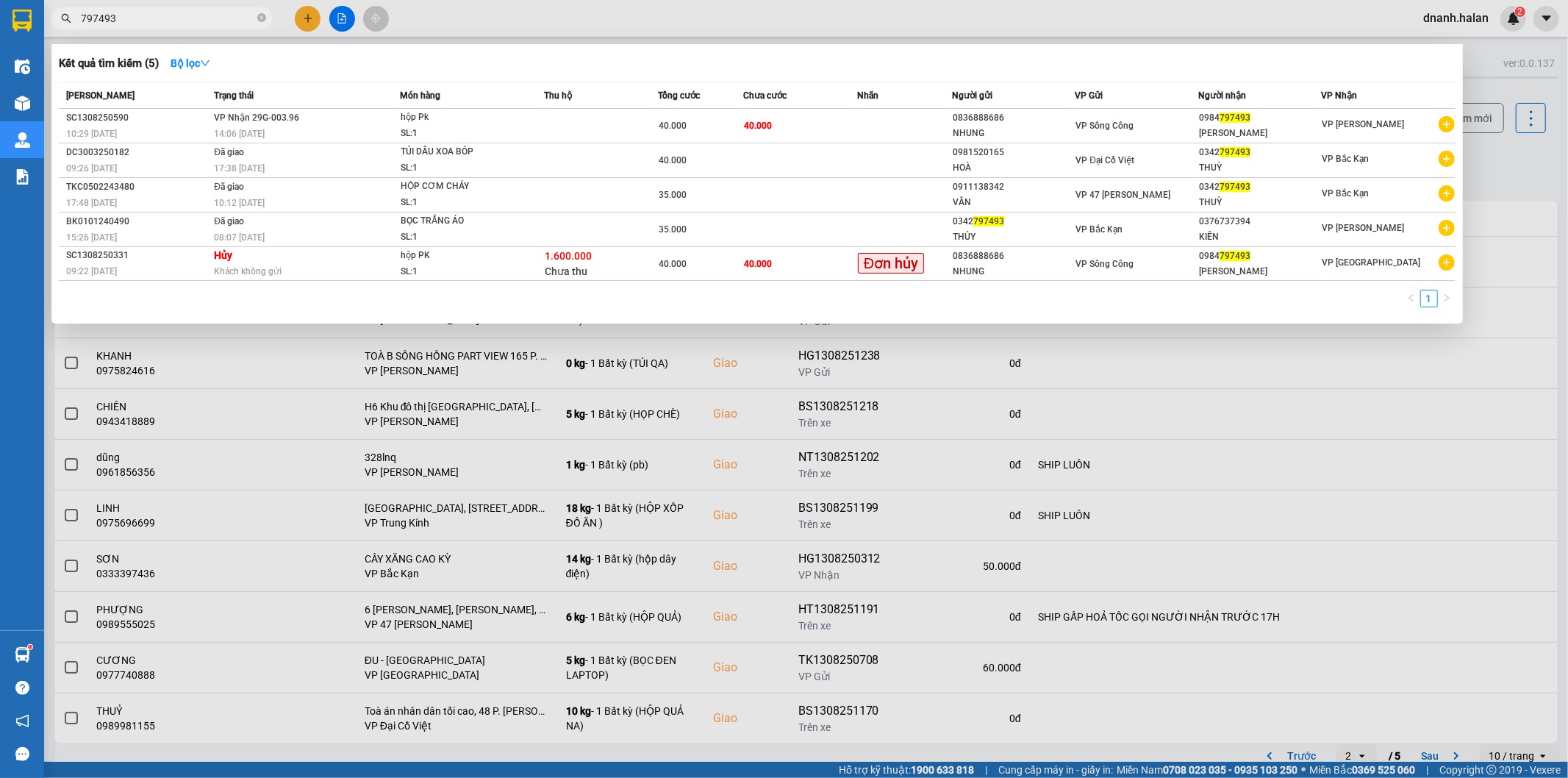
click at [222, 20] on input "797493" at bounding box center [168, 18] width 174 height 16
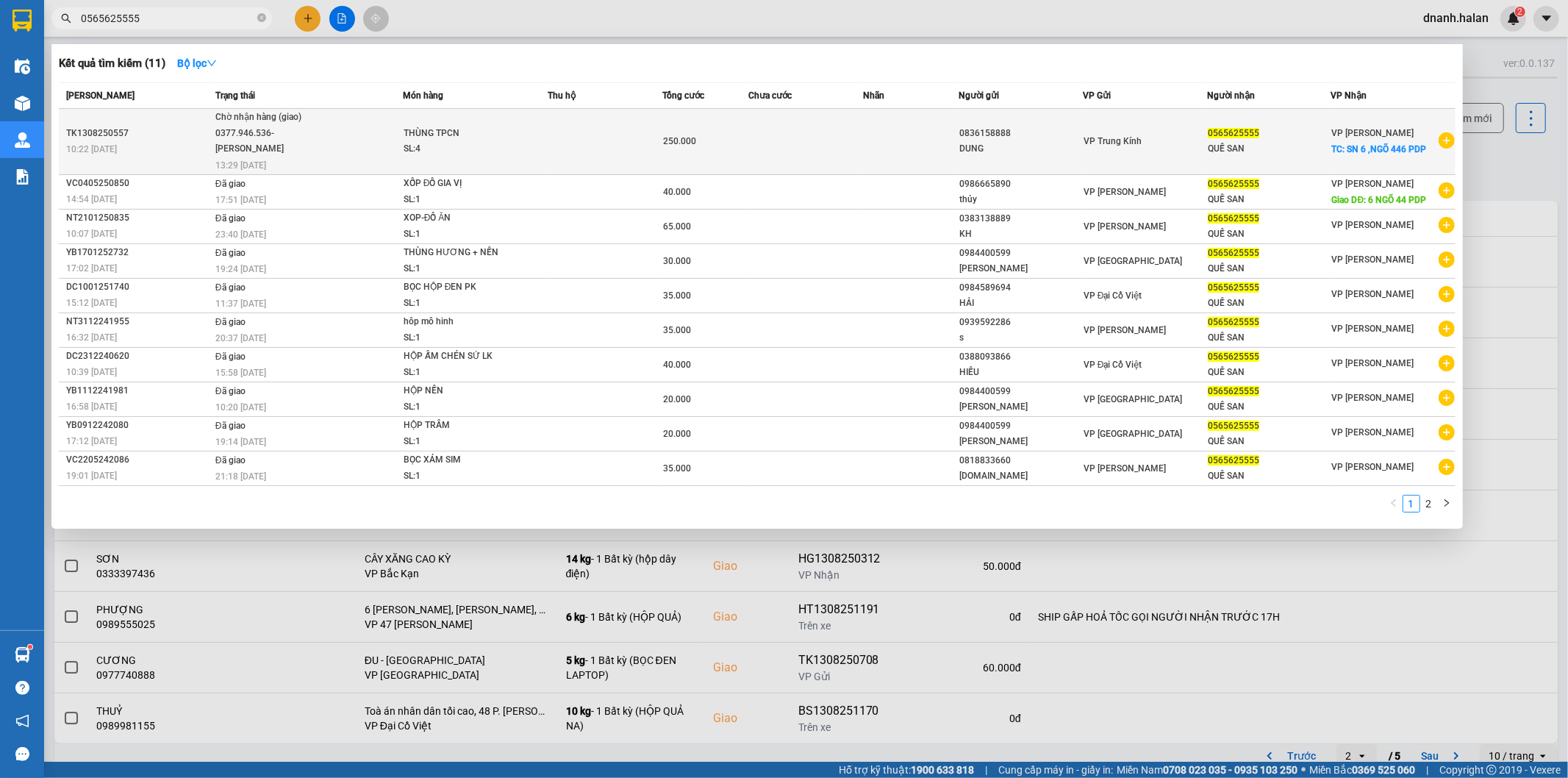
type input "0565625555"
click at [1028, 142] on div "DUNG" at bounding box center [1021, 149] width 123 height 16
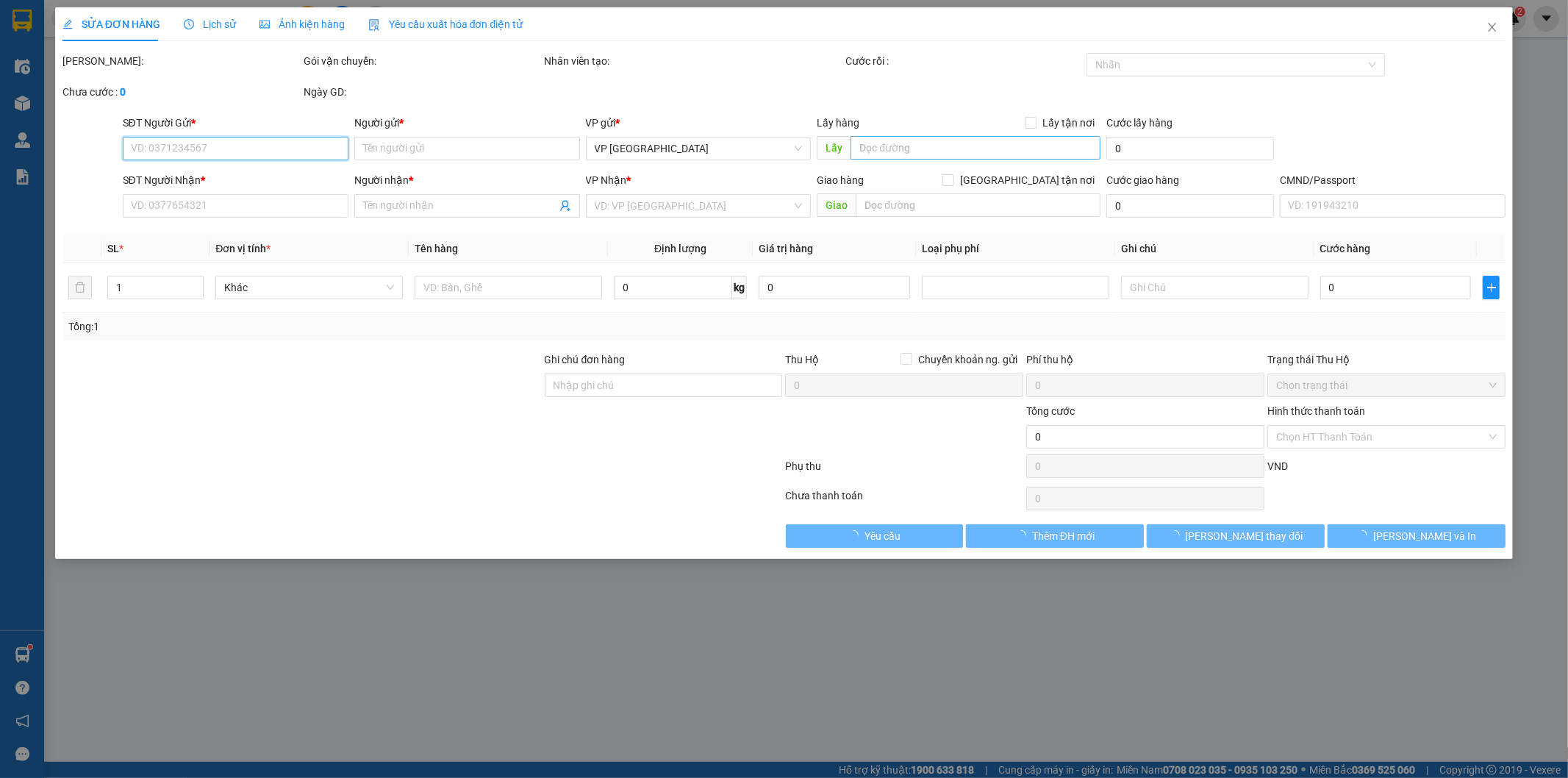
type input "0836158888"
type input "DUNG"
type input "0565625555"
type input "QUẾ SAN"
checkbox input "true"
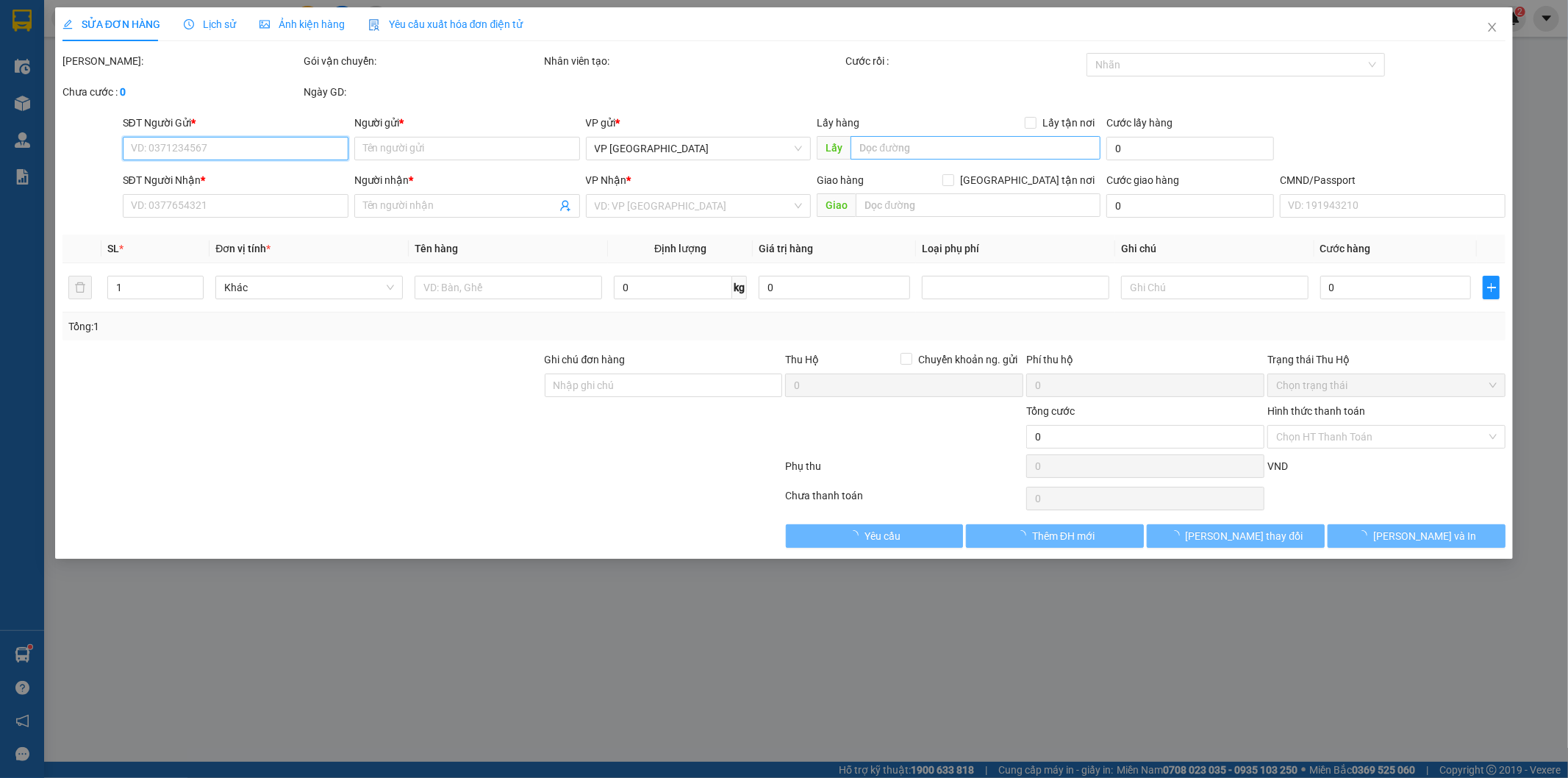
type input "SN 6 ,NGÕ 446 PDP"
type input "250.000"
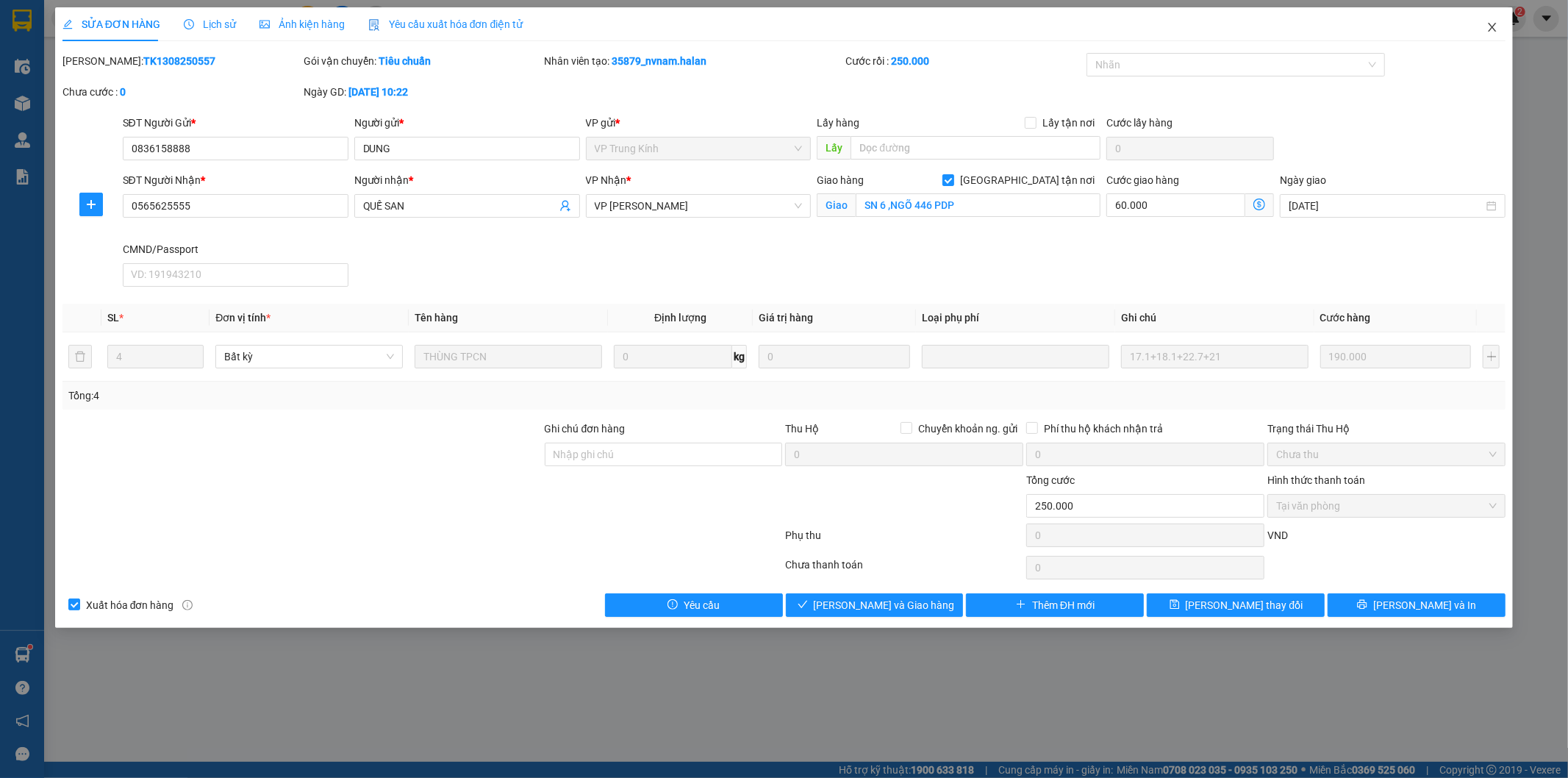
click at [1503, 32] on span "Close" at bounding box center [1492, 28] width 41 height 42
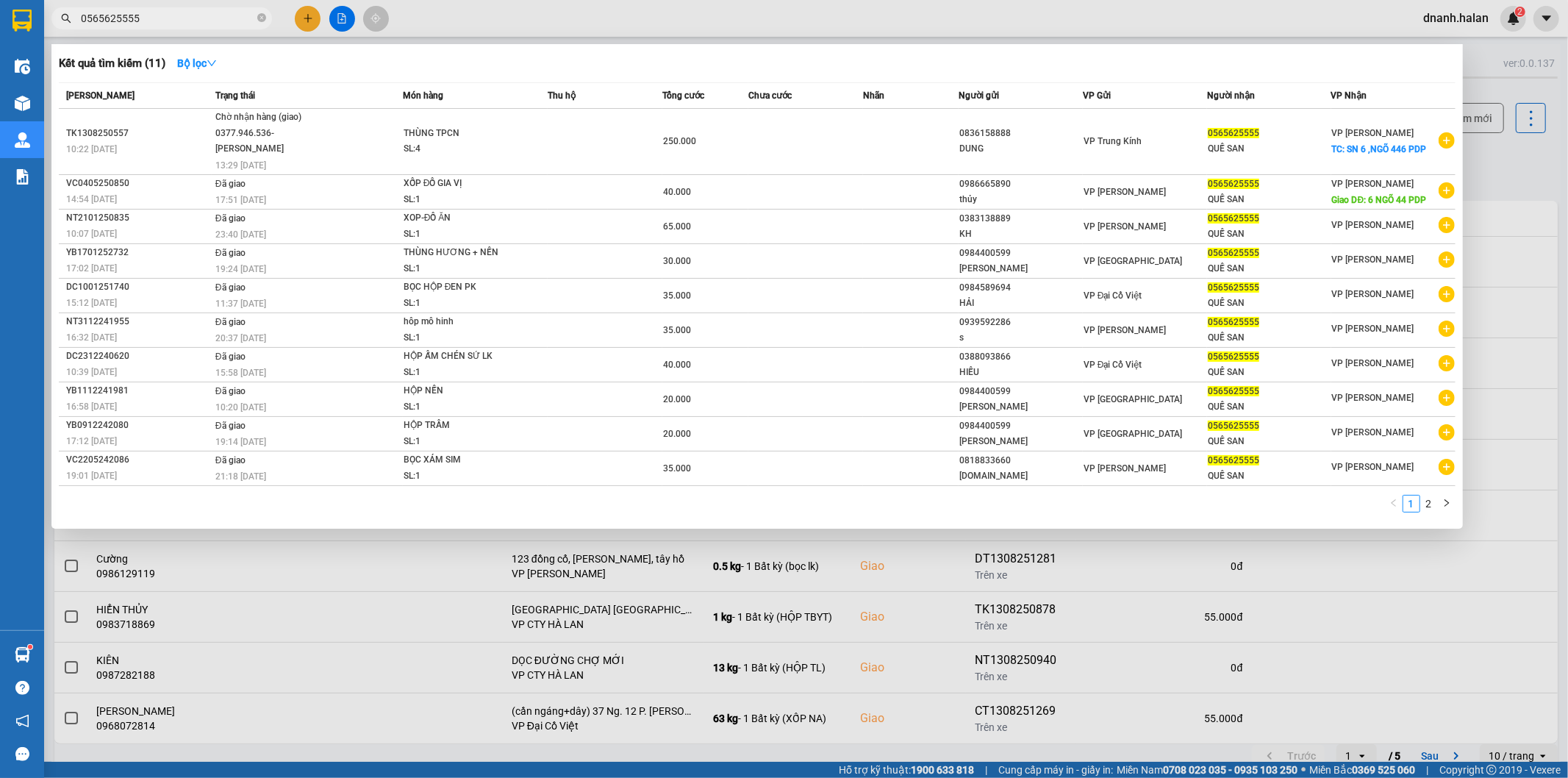
click at [200, 20] on input "0565625555" at bounding box center [168, 18] width 174 height 16
click at [682, 18] on div at bounding box center [784, 389] width 1568 height 778
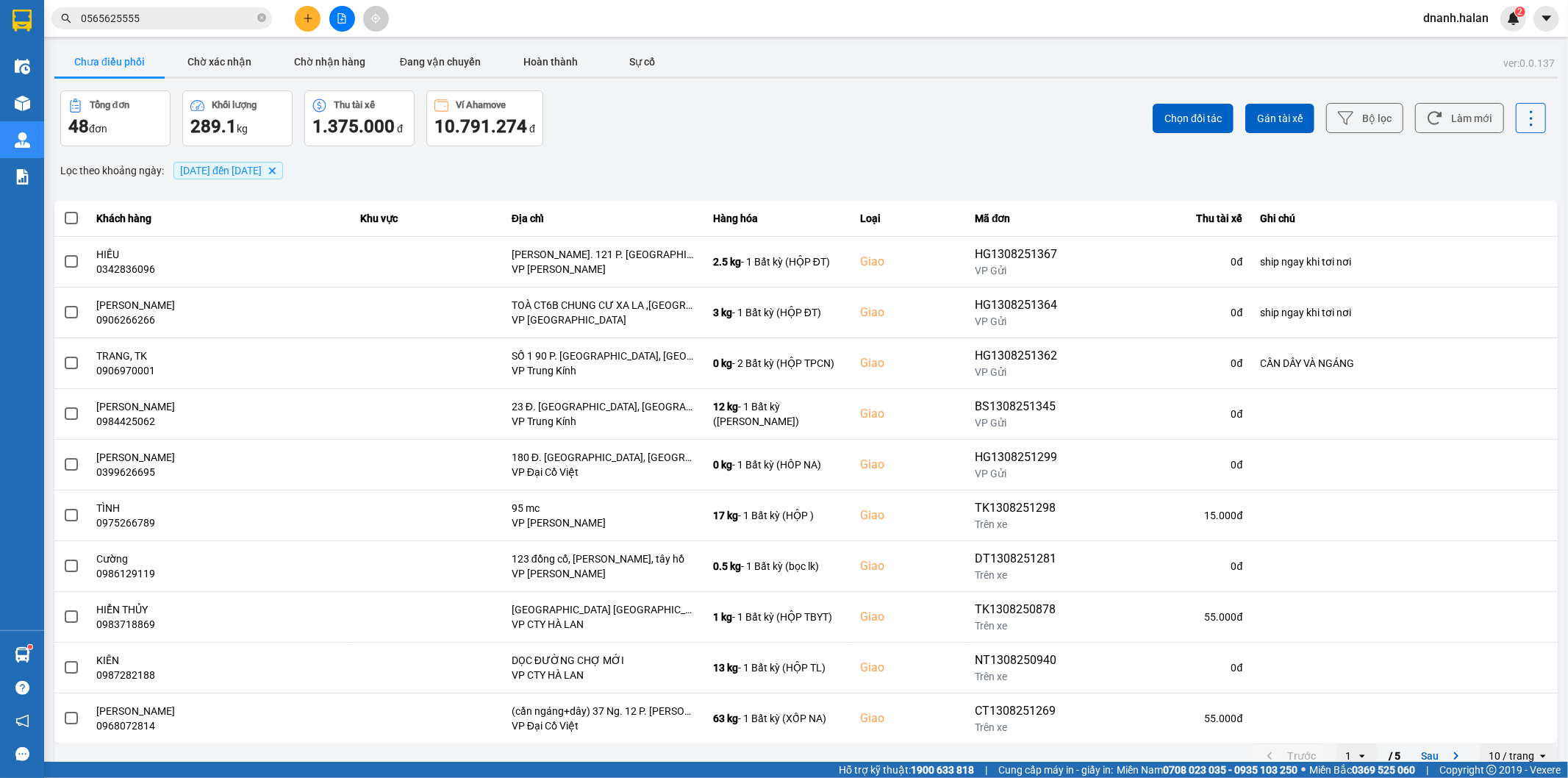
click at [192, 22] on input "0565625555" at bounding box center [168, 18] width 174 height 16
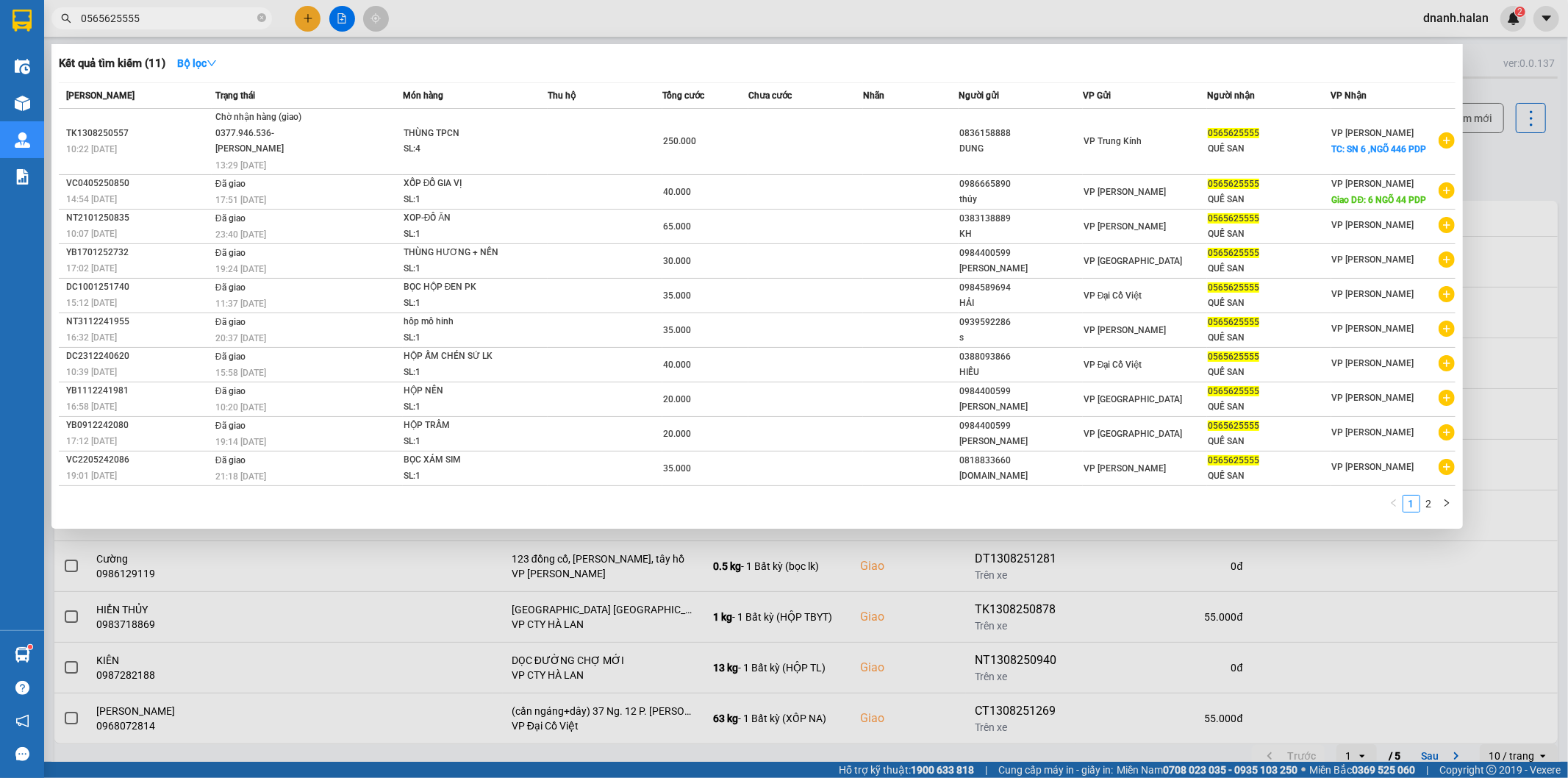
click at [192, 21] on input "0565625555" at bounding box center [168, 18] width 174 height 16
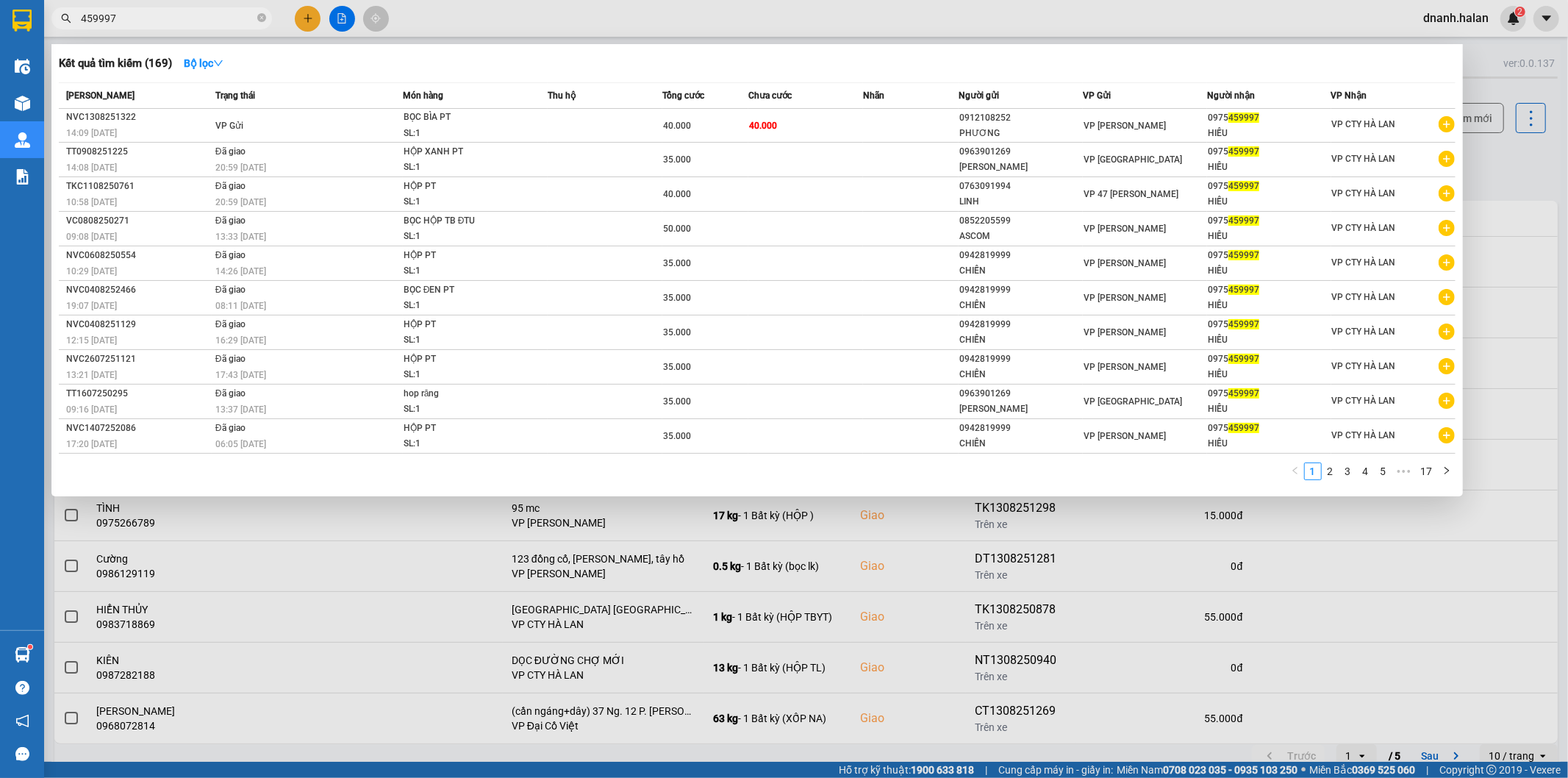
click at [192, 15] on input "459997" at bounding box center [168, 18] width 174 height 16
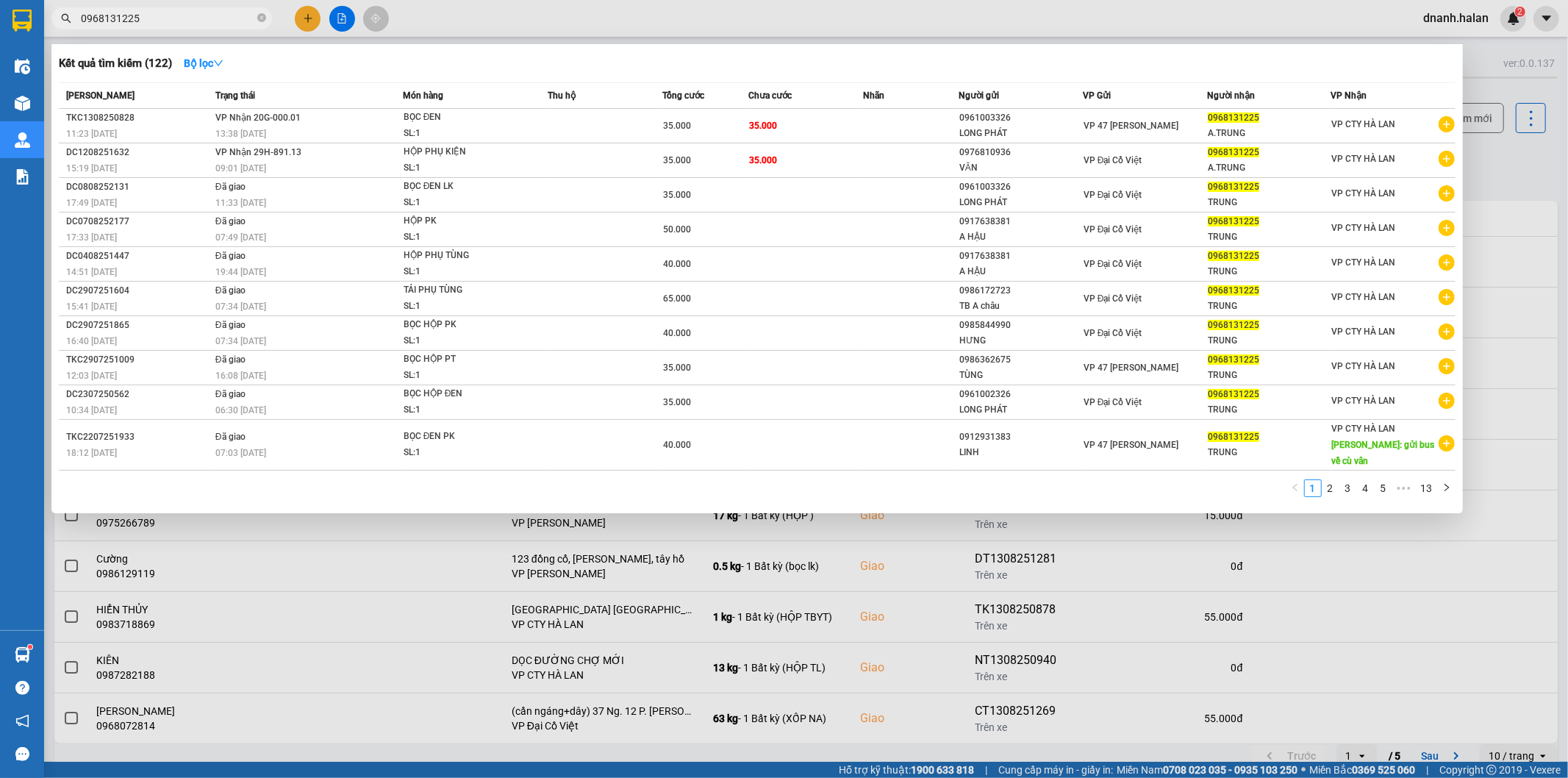
click at [109, 18] on input "0968131225" at bounding box center [168, 18] width 174 height 16
type input "0968131225"
click at [188, 21] on input "0968131225" at bounding box center [168, 18] width 174 height 16
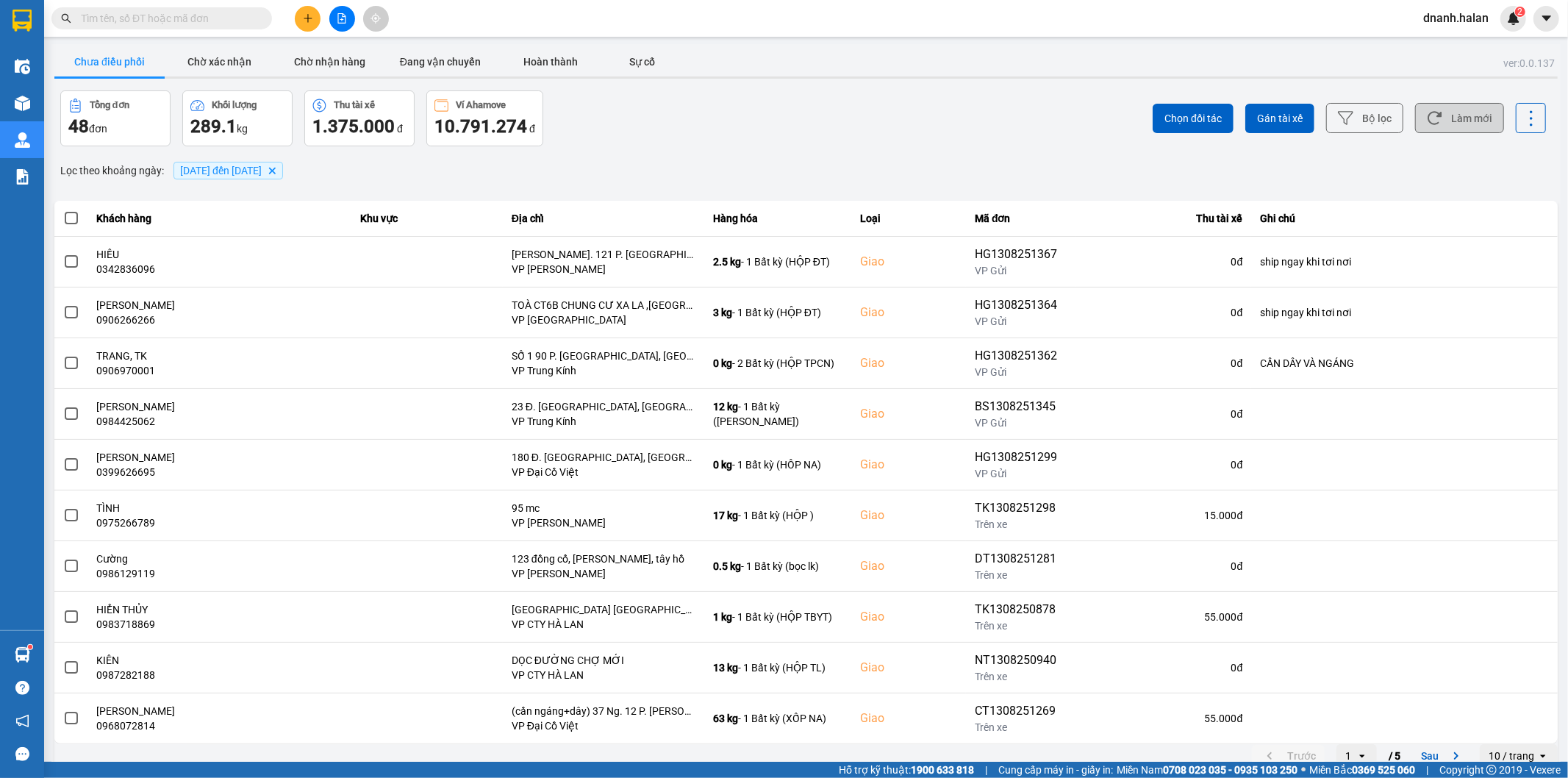
click at [1428, 114] on icon at bounding box center [1435, 118] width 14 height 13
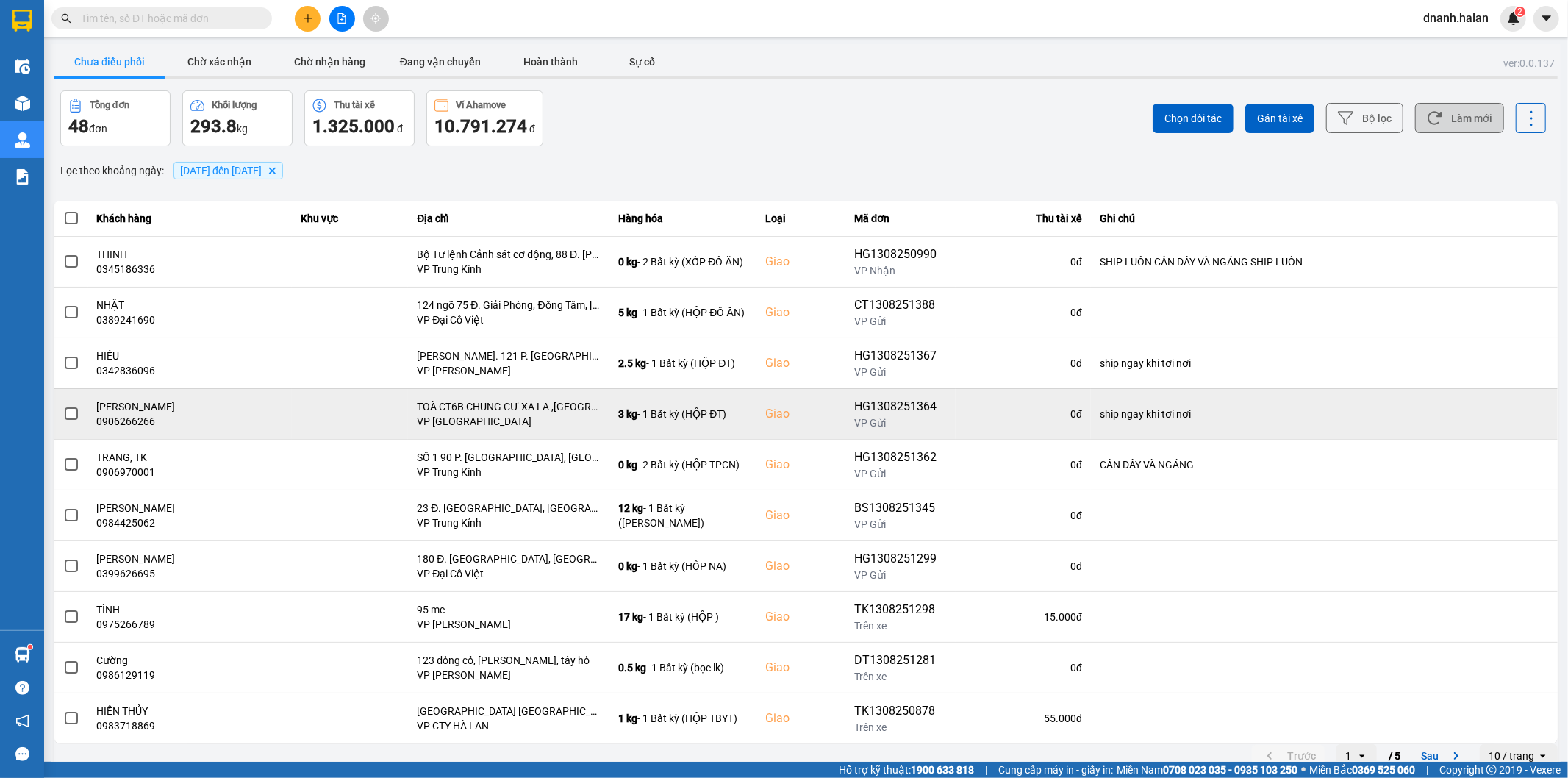
scroll to position [16, 0]
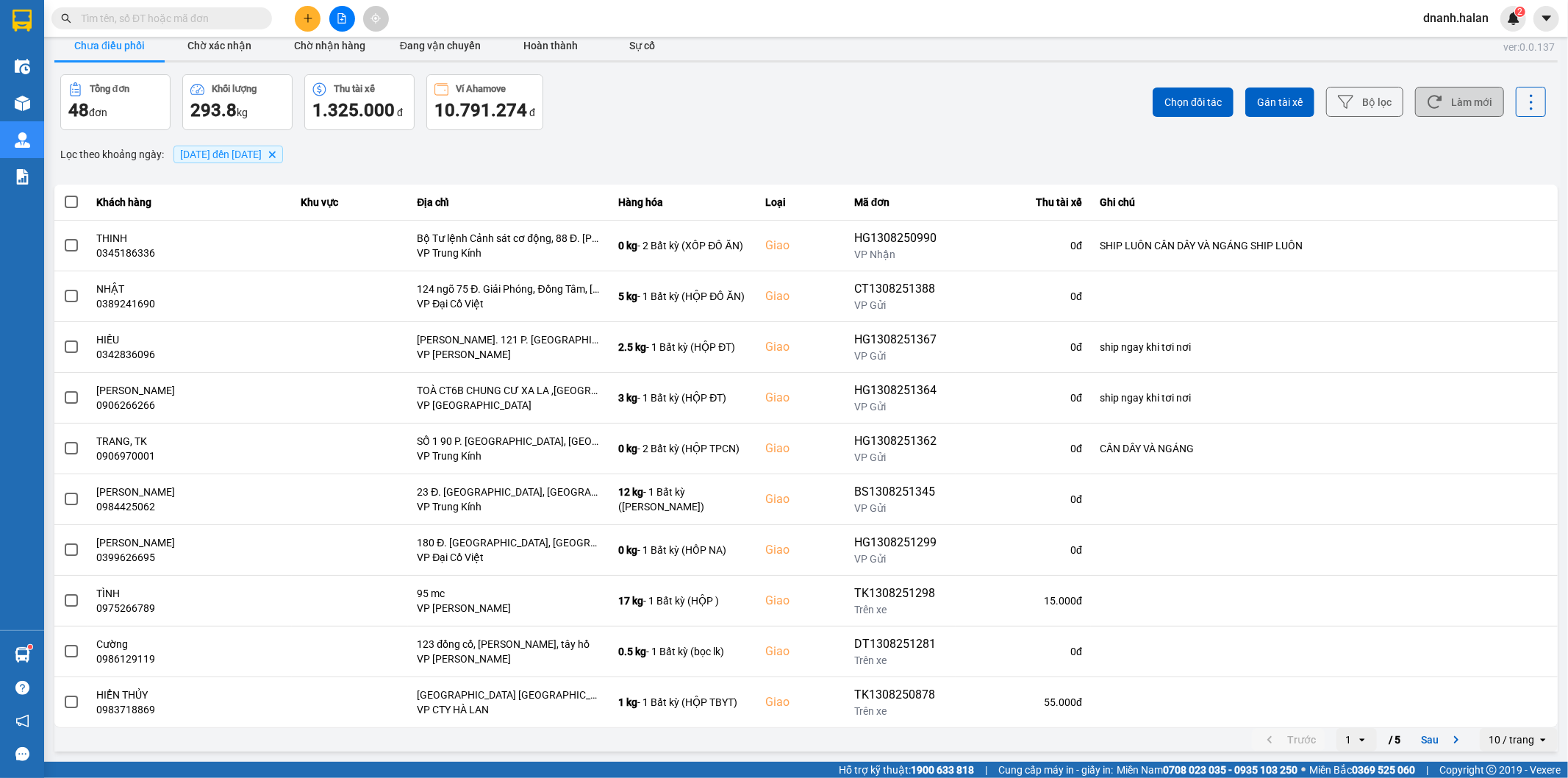
click at [1345, 739] on div "1" at bounding box center [1348, 739] width 6 height 15
click at [1342, 718] on li "5" at bounding box center [1344, 709] width 41 height 27
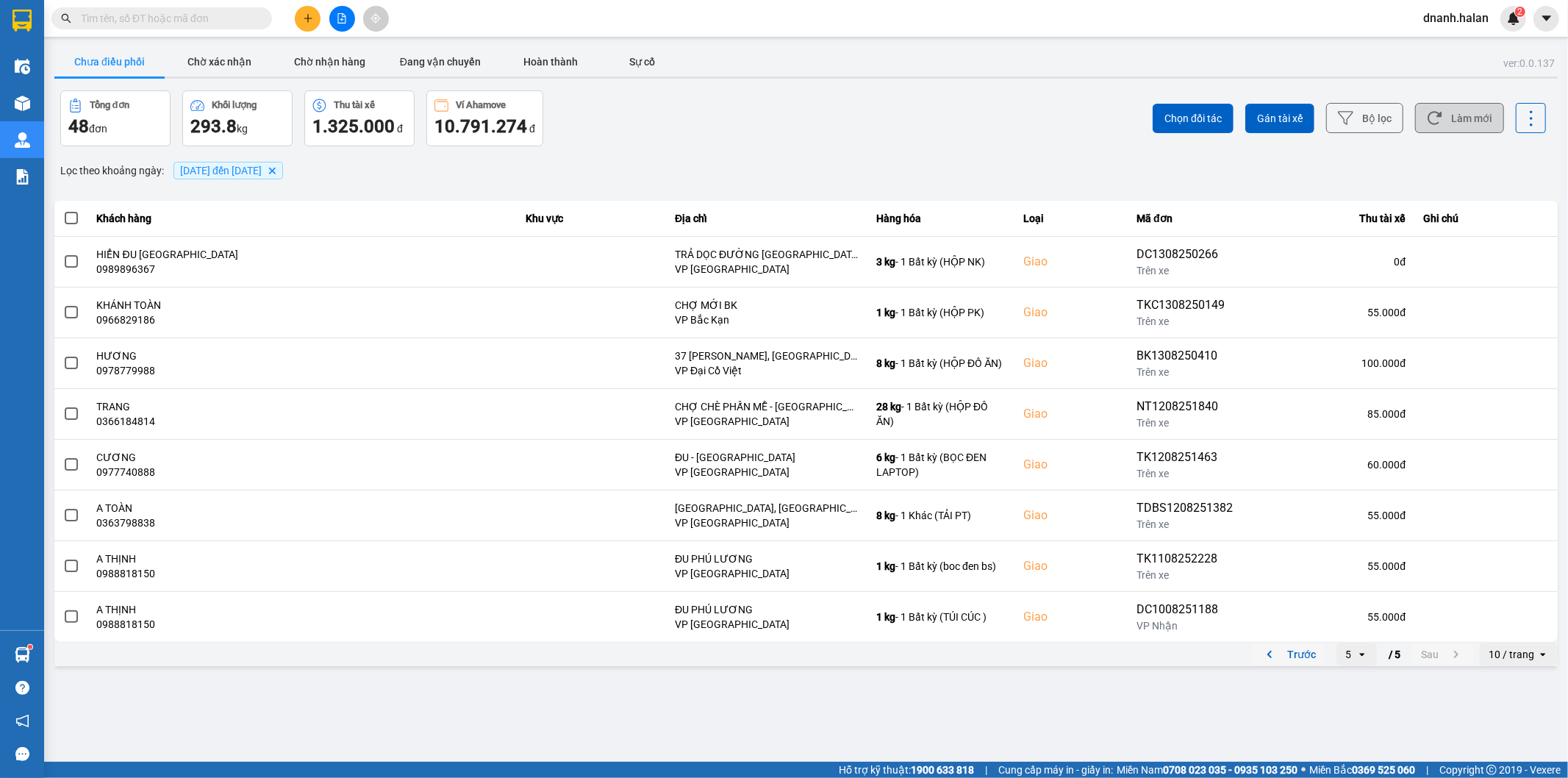
click at [1310, 659] on button "Trước" at bounding box center [1288, 654] width 73 height 22
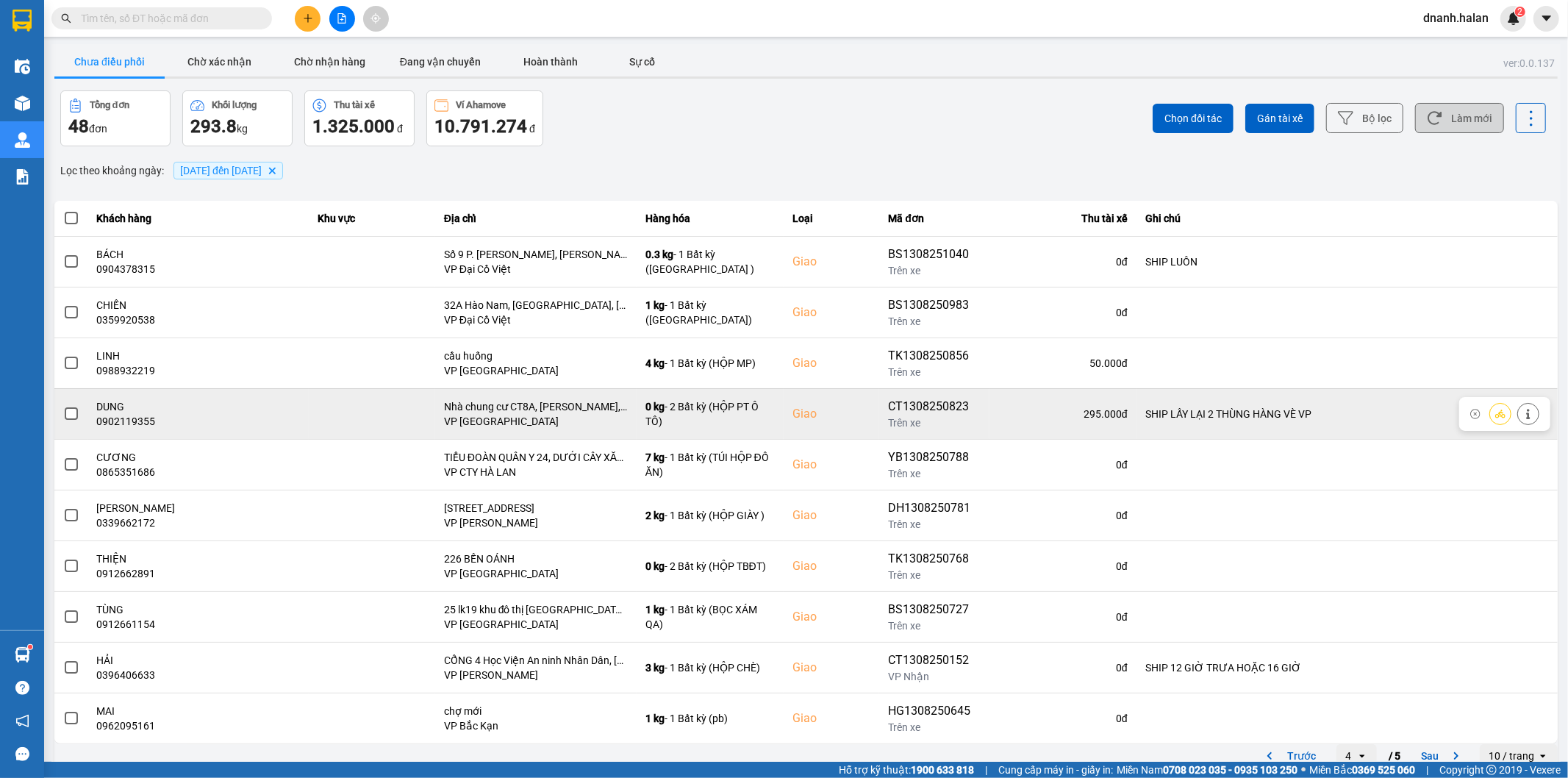
scroll to position [16, 0]
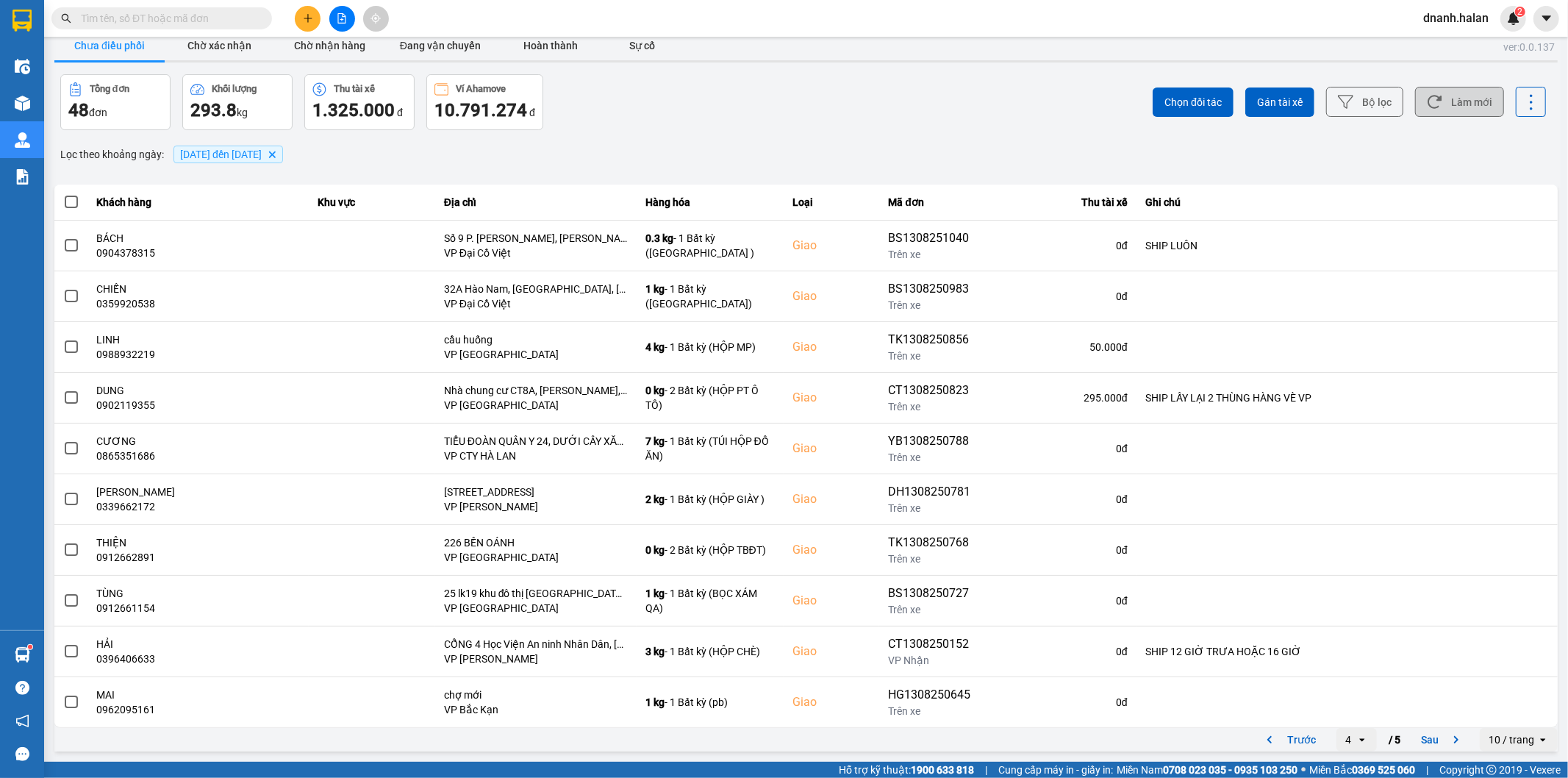
click at [175, 22] on input "text" at bounding box center [168, 18] width 174 height 16
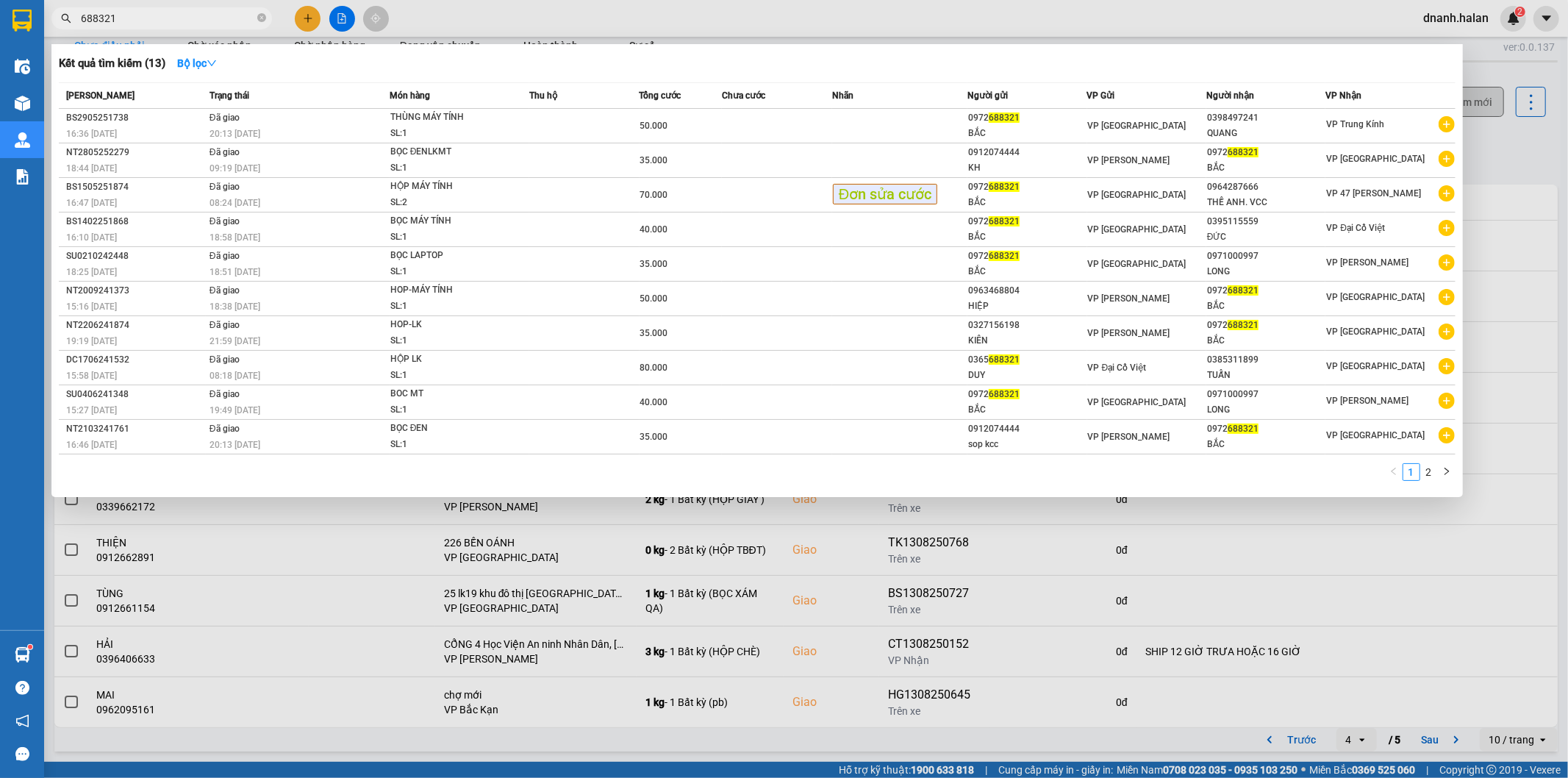
click at [175, 22] on input "688321" at bounding box center [168, 18] width 174 height 16
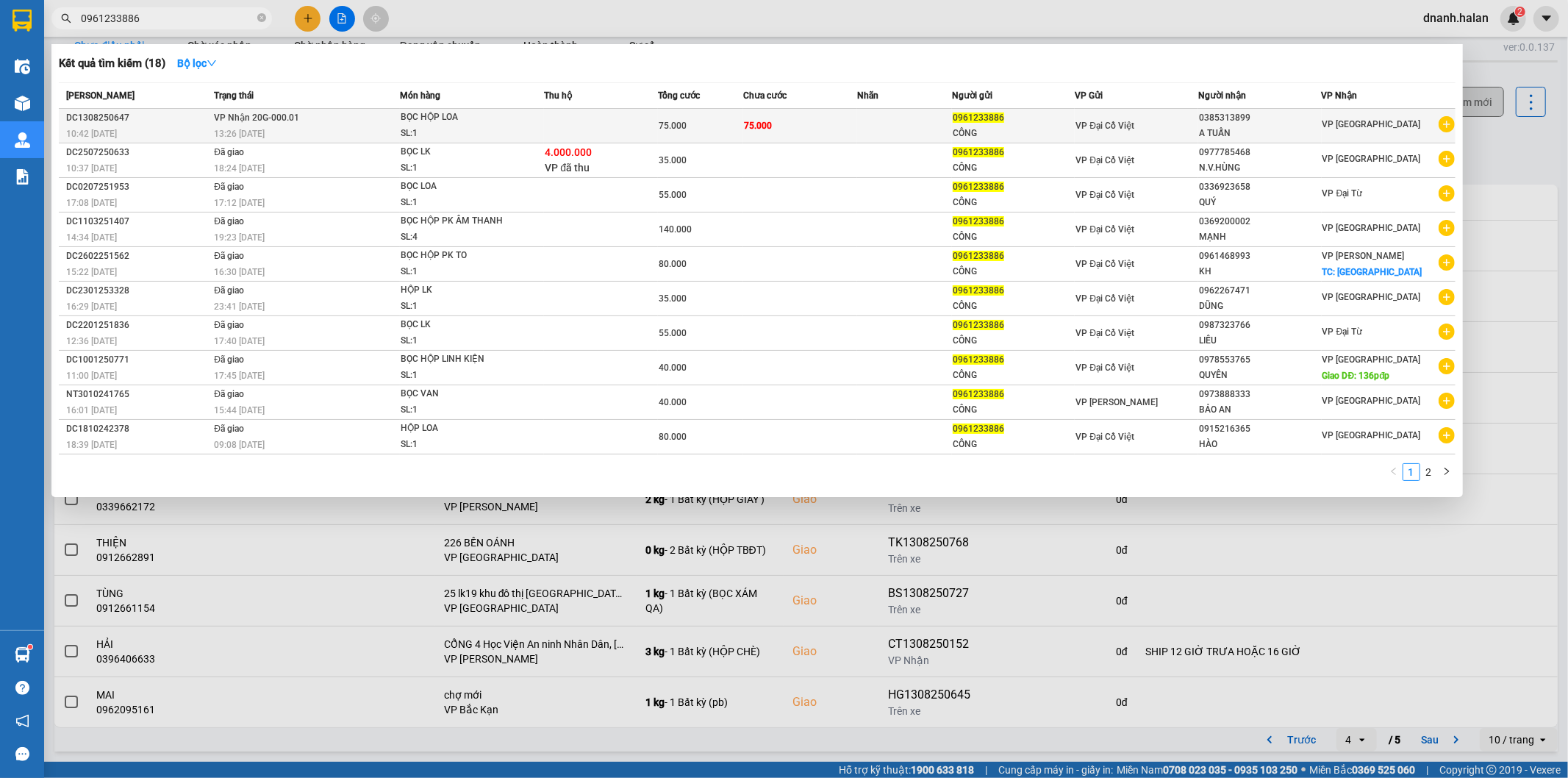
type input "0961233886"
click at [1169, 128] on div "VP Đại Cồ Việt" at bounding box center [1135, 126] width 122 height 16
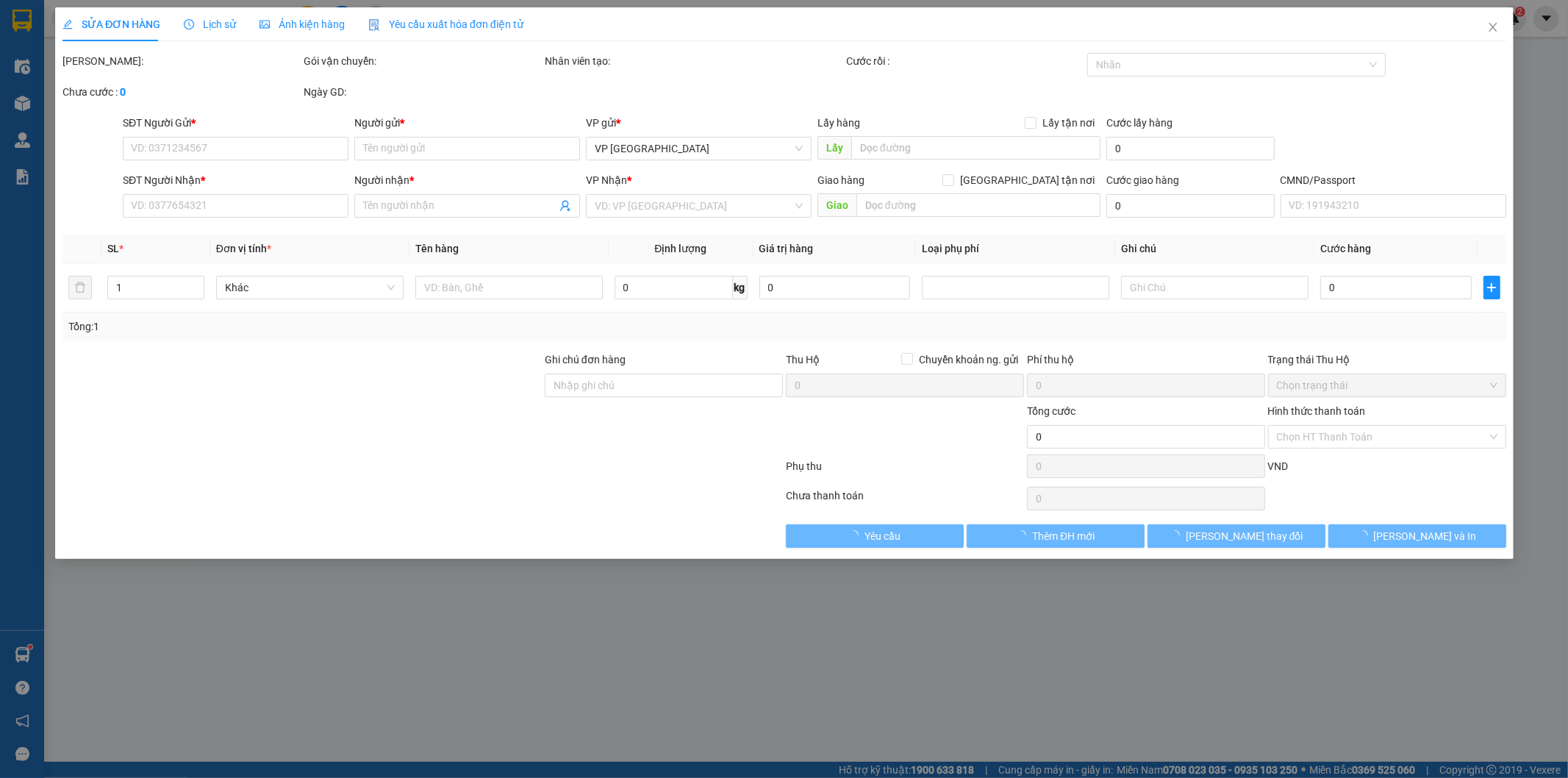
type input "0961233886"
type input "CÔNG"
type input "0385313899"
type input "A TUẤN"
checkbox input "true"
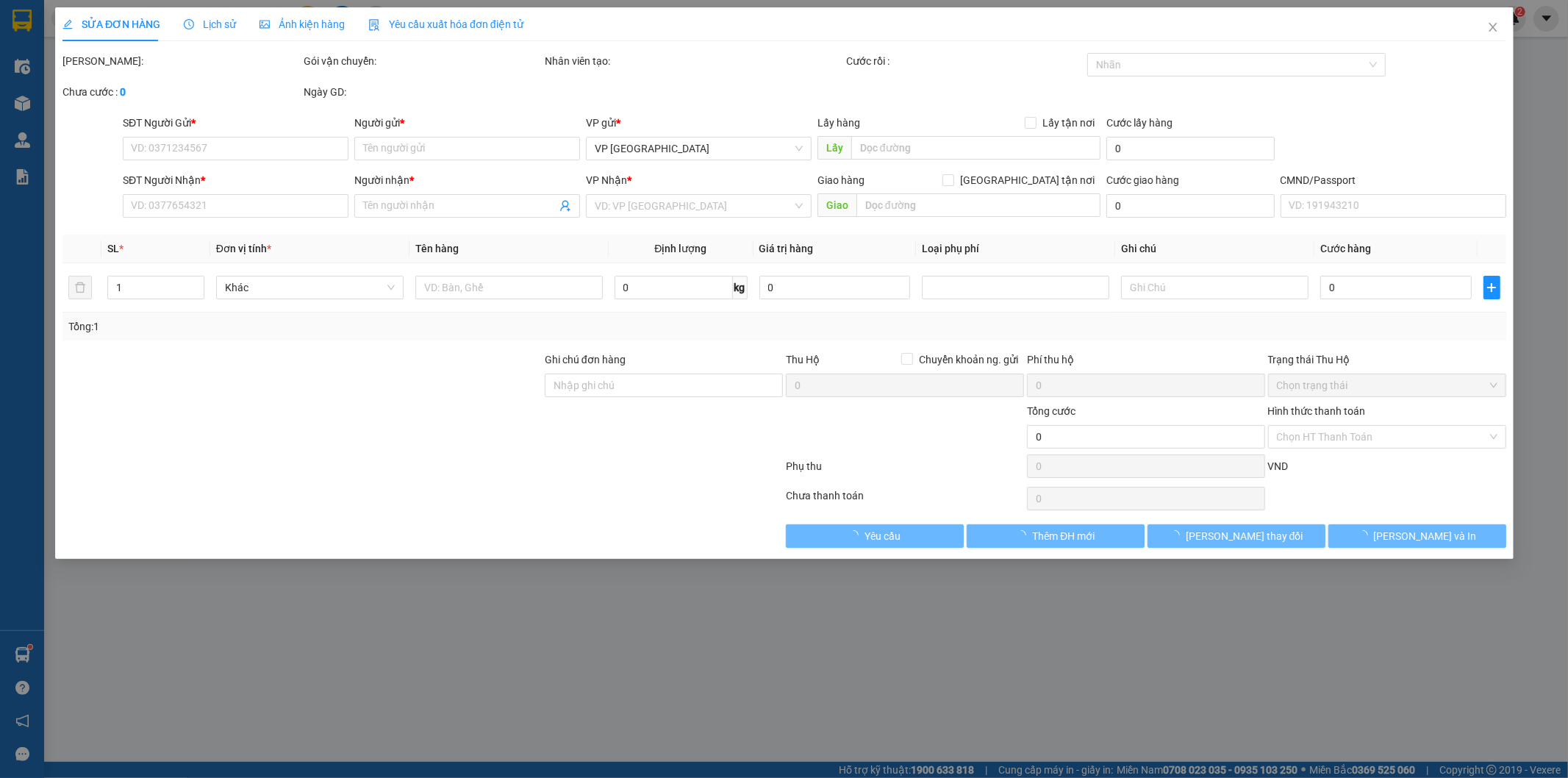
type input "75.000"
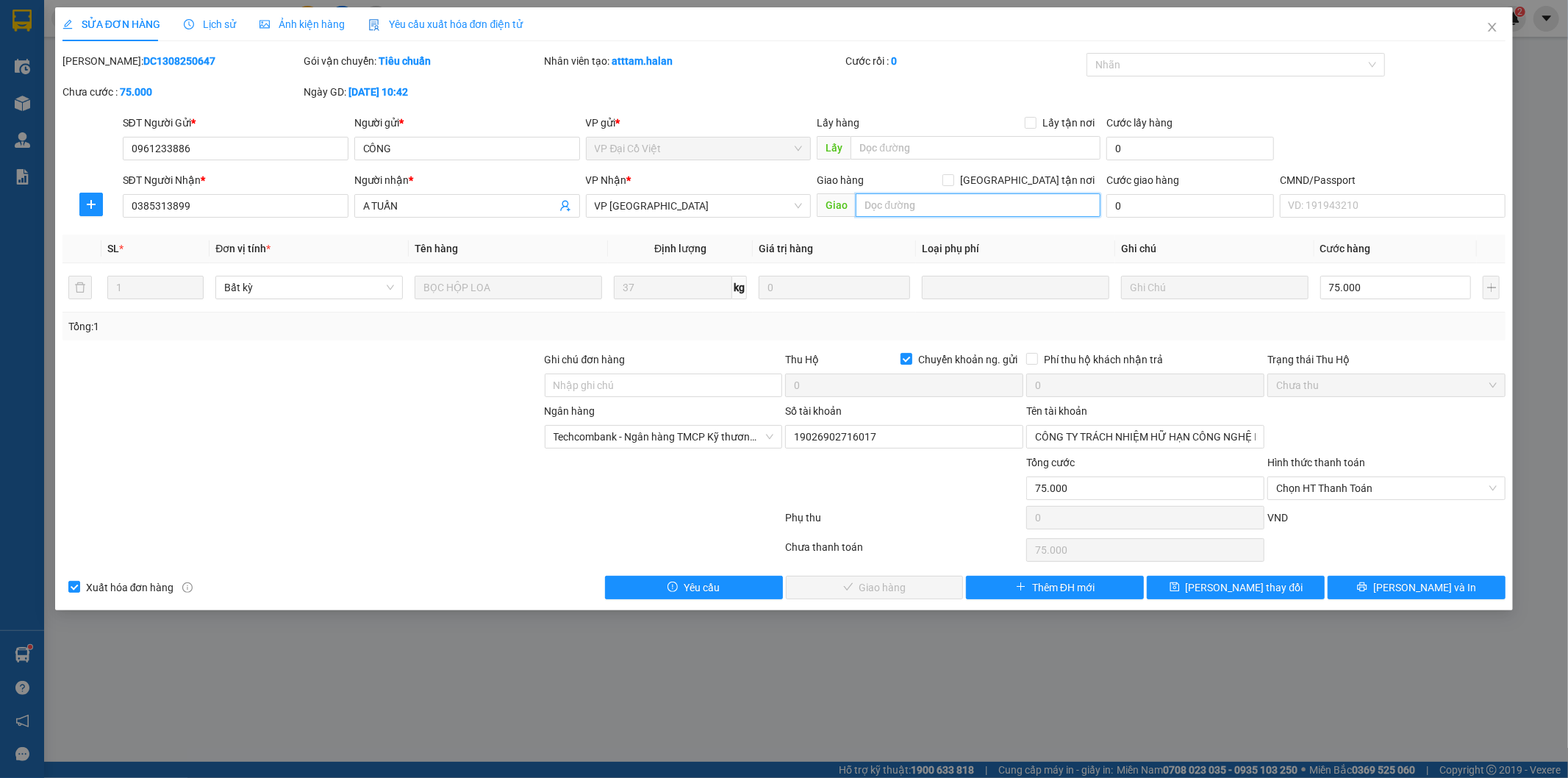
click at [975, 205] on input "text" at bounding box center [978, 206] width 245 height 24
type input "D"
type input "ĐƠN SAI SỐ NN"
click at [912, 361] on span at bounding box center [906, 359] width 12 height 12
click at [911, 361] on input "Chuyển khoản ng. gửi" at bounding box center [905, 358] width 10 height 10
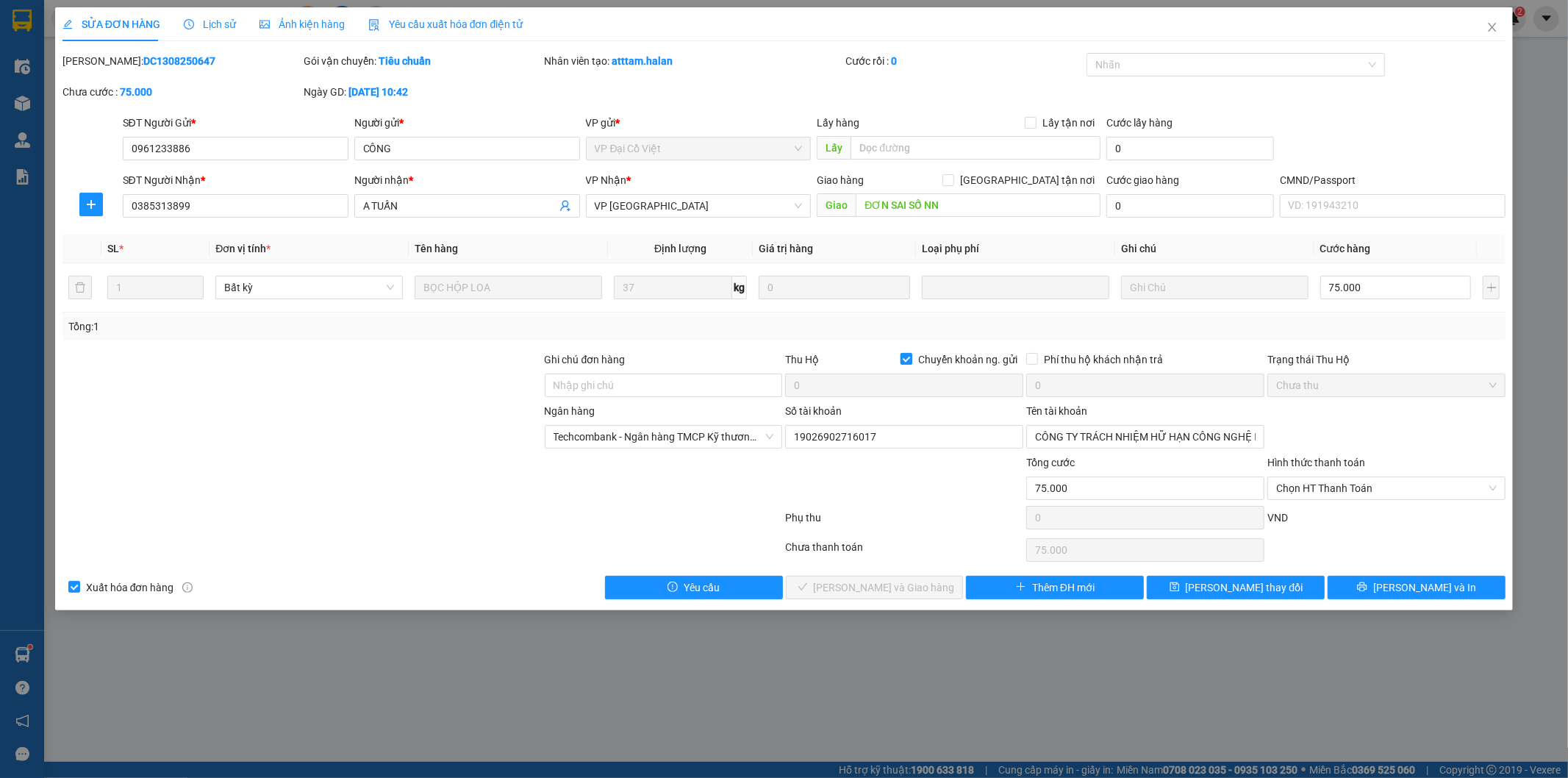
checkbox input "false"
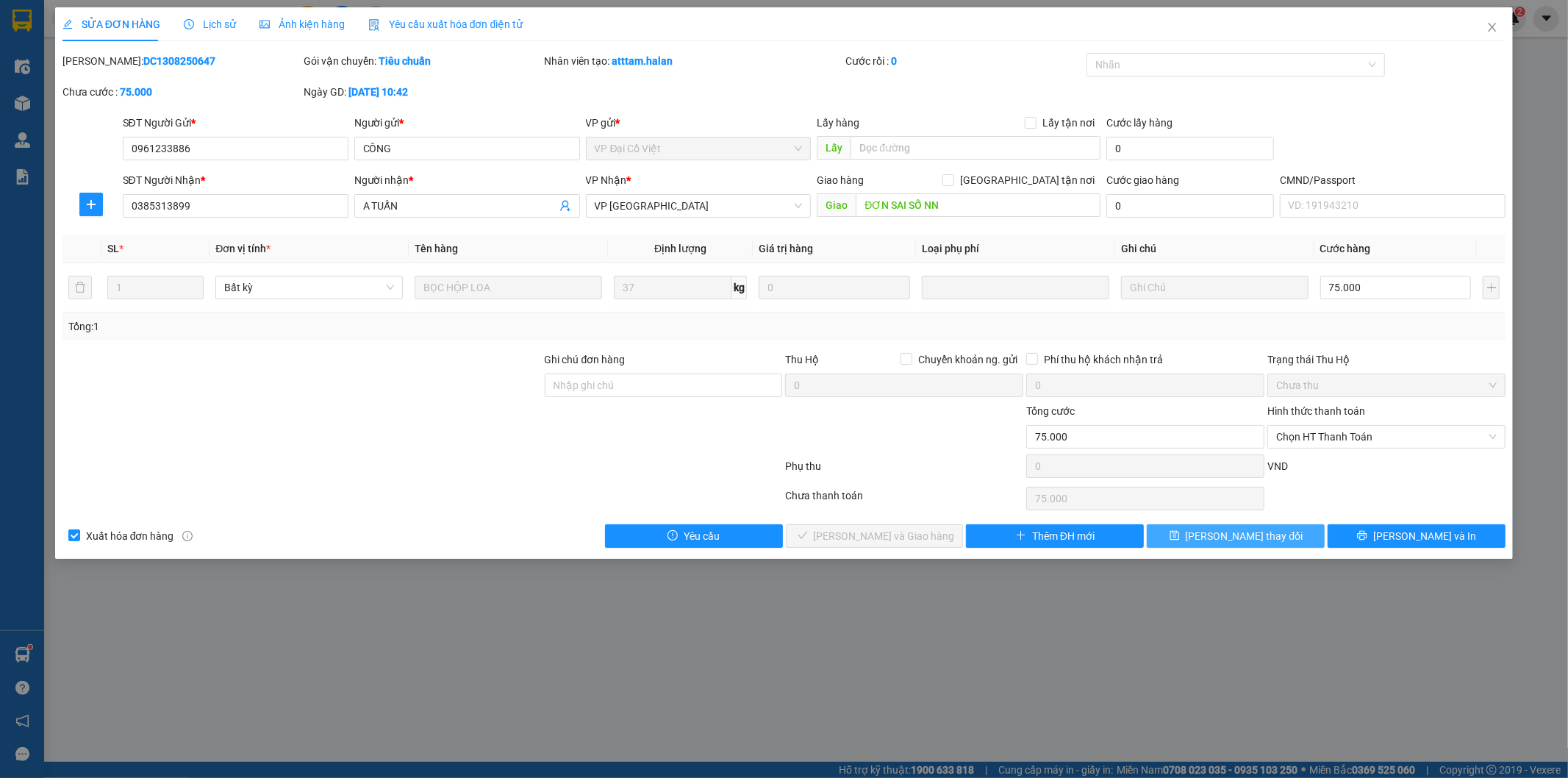
click at [1227, 539] on span "Lưu thay đổi" at bounding box center [1244, 536] width 118 height 16
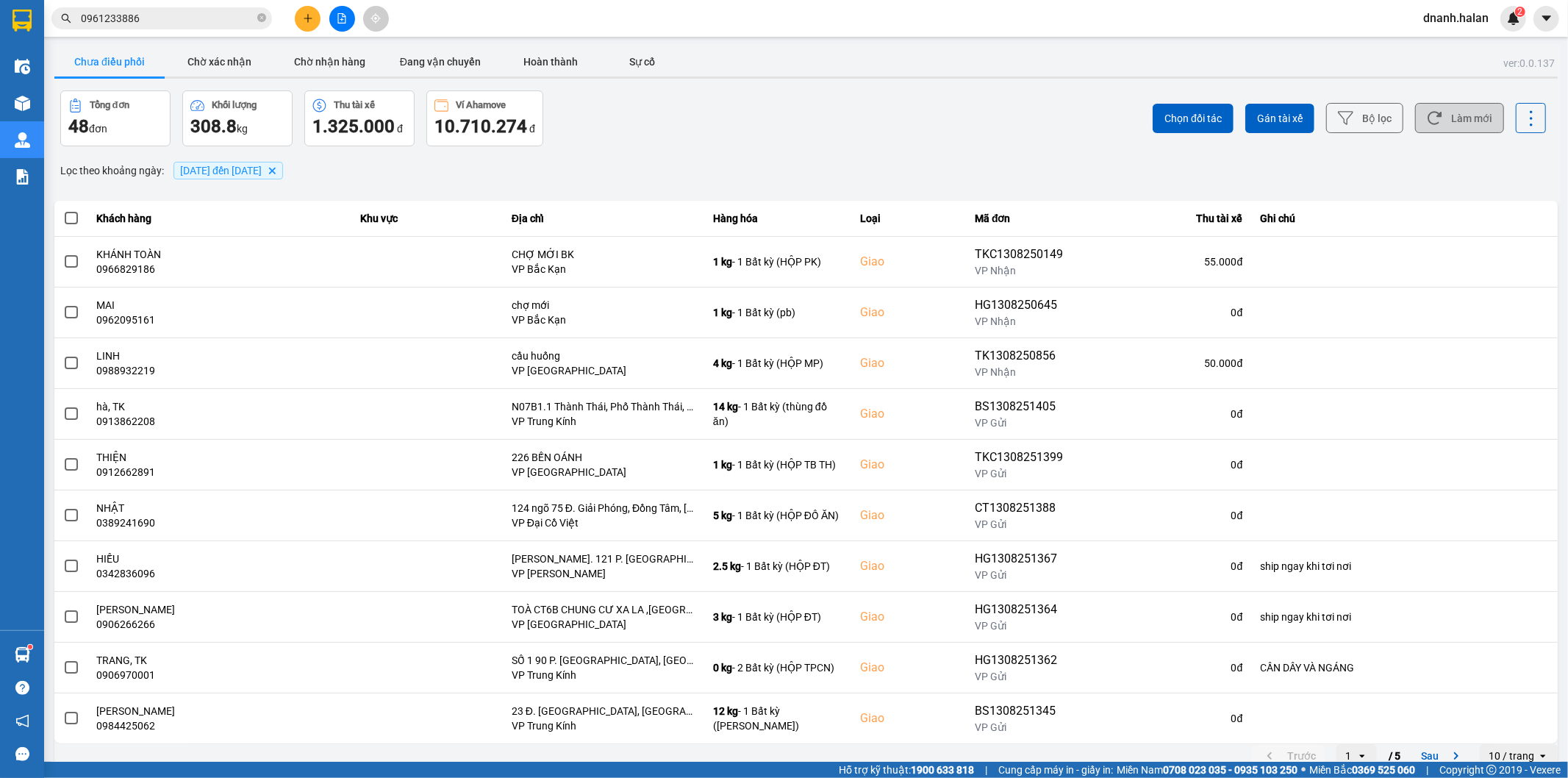
click at [1459, 126] on button "Làm mới" at bounding box center [1459, 118] width 89 height 30
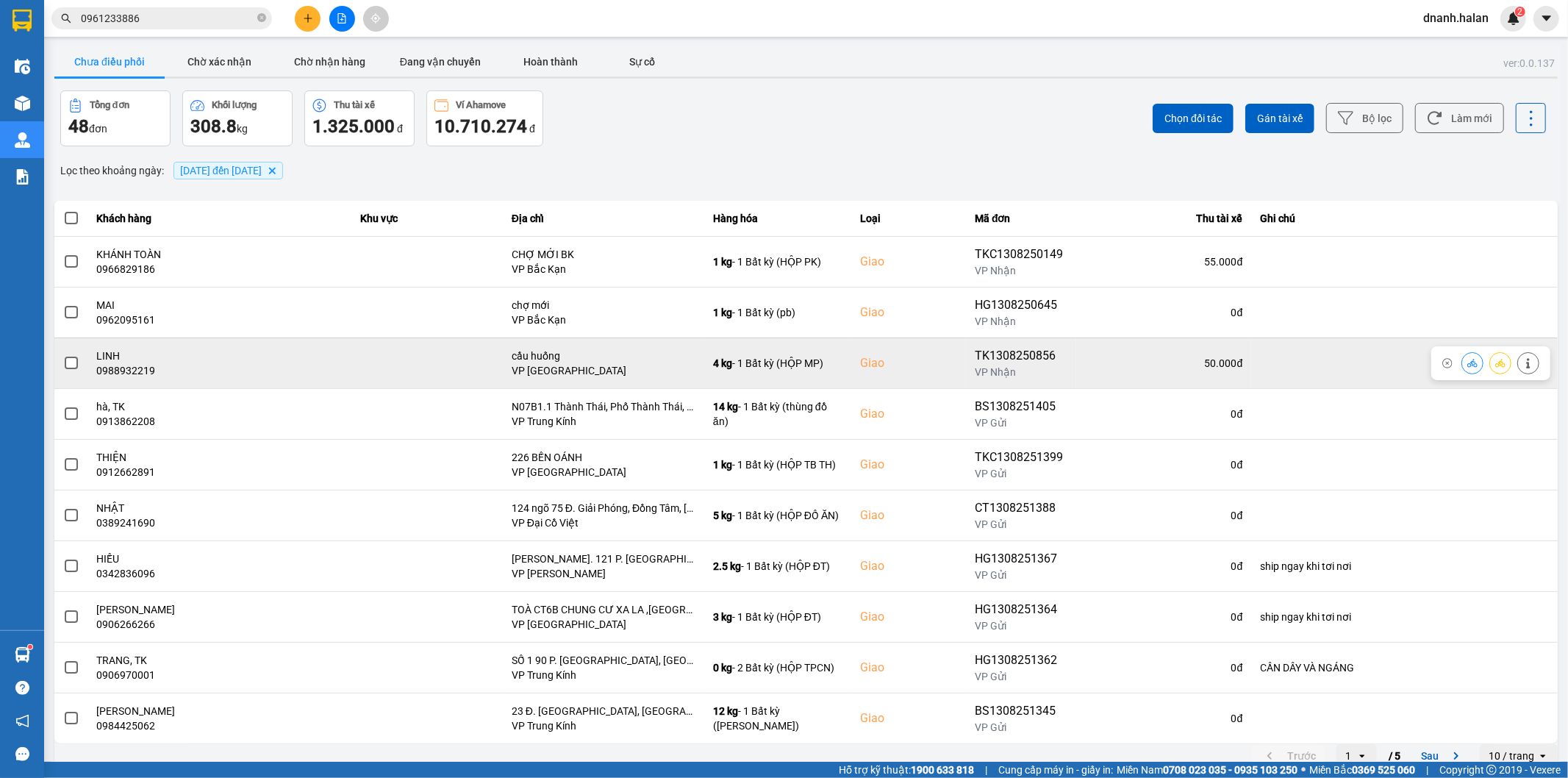
click at [1490, 365] on button at bounding box center [1500, 363] width 21 height 26
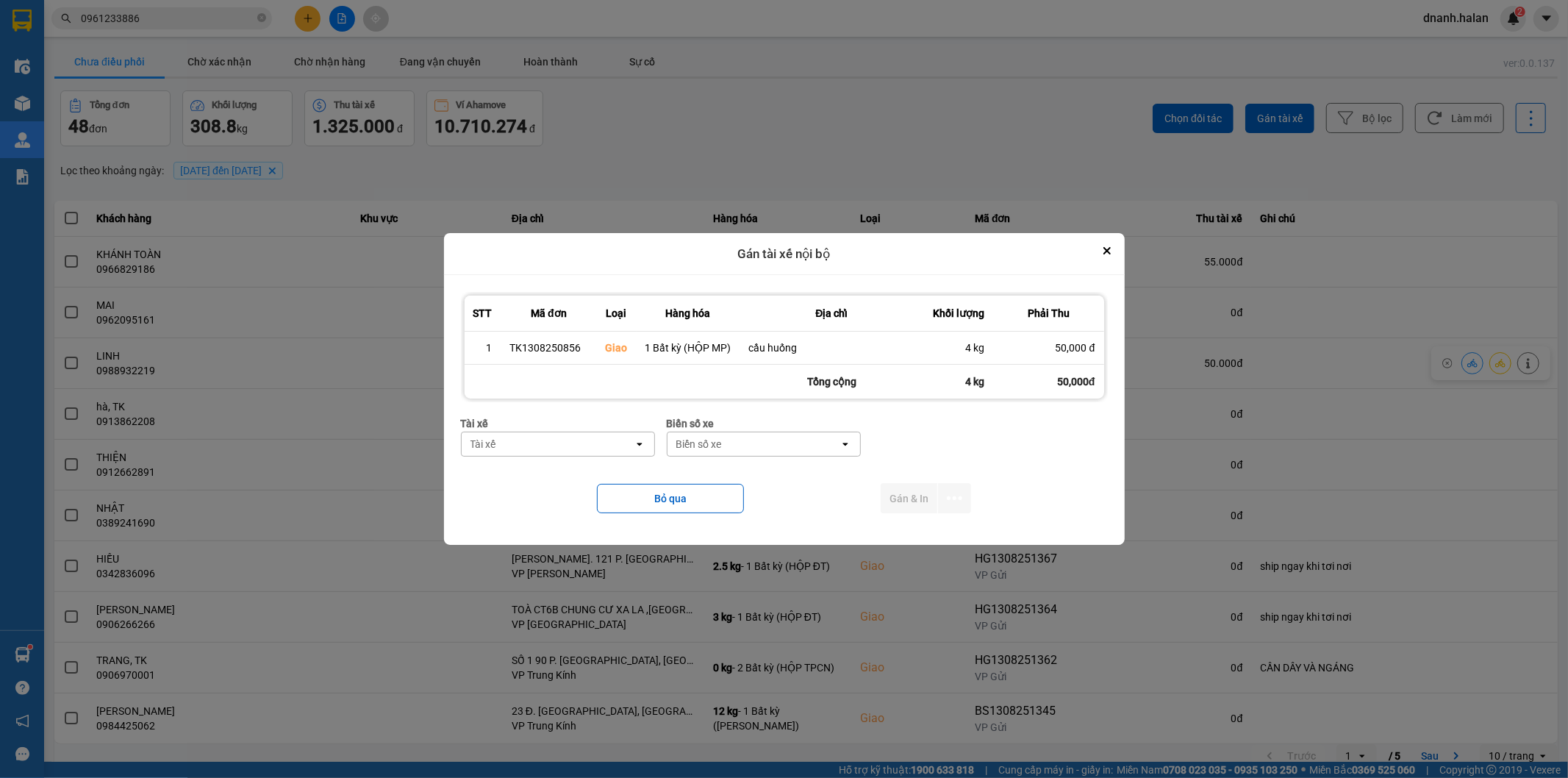
click at [574, 454] on div "Tài xế" at bounding box center [547, 444] width 172 height 24
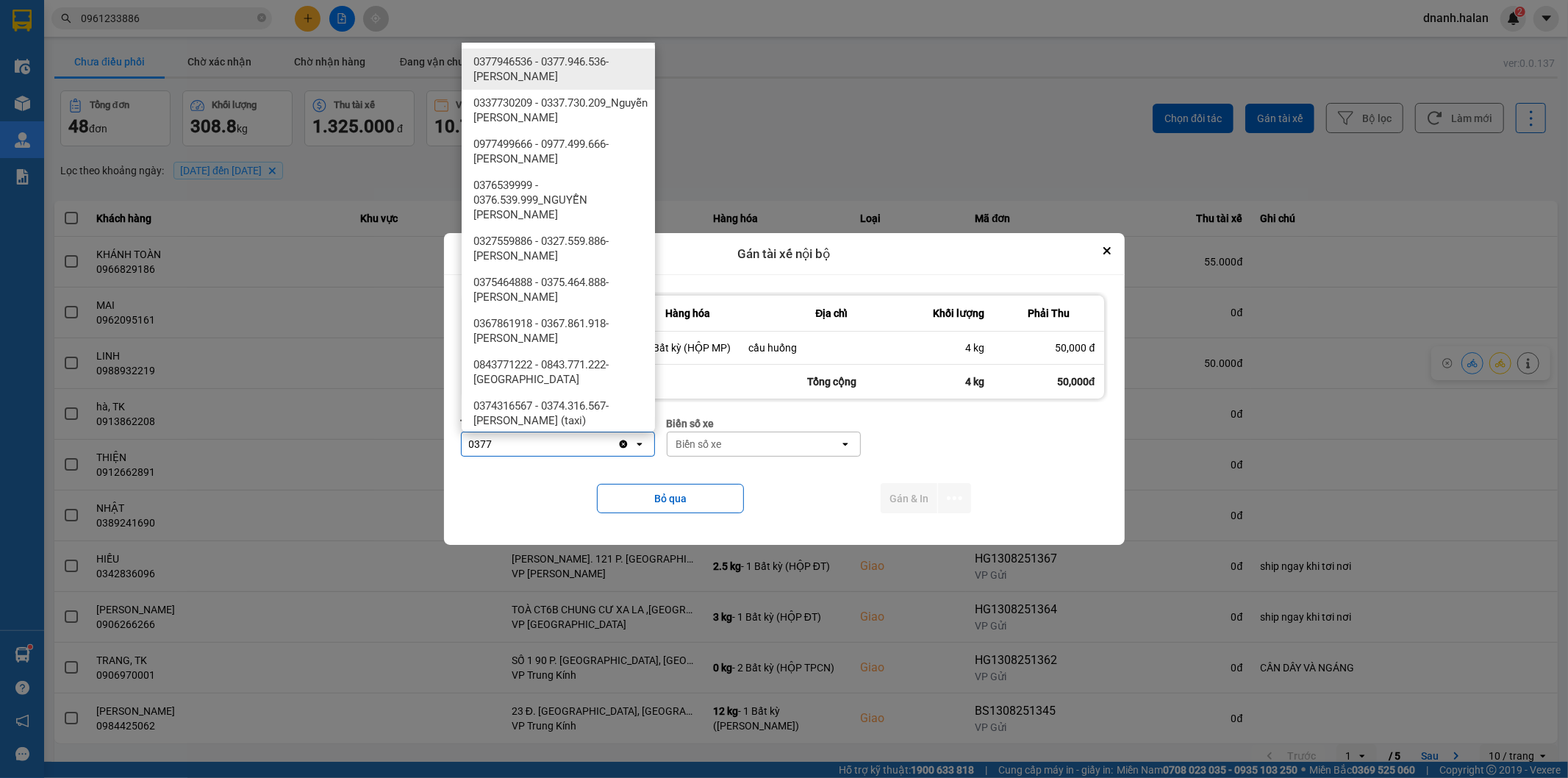
type input "0377"
click at [510, 67] on span "0377946536 - 0377.946.536- Đào Duy Hoàn" at bounding box center [561, 69] width 176 height 30
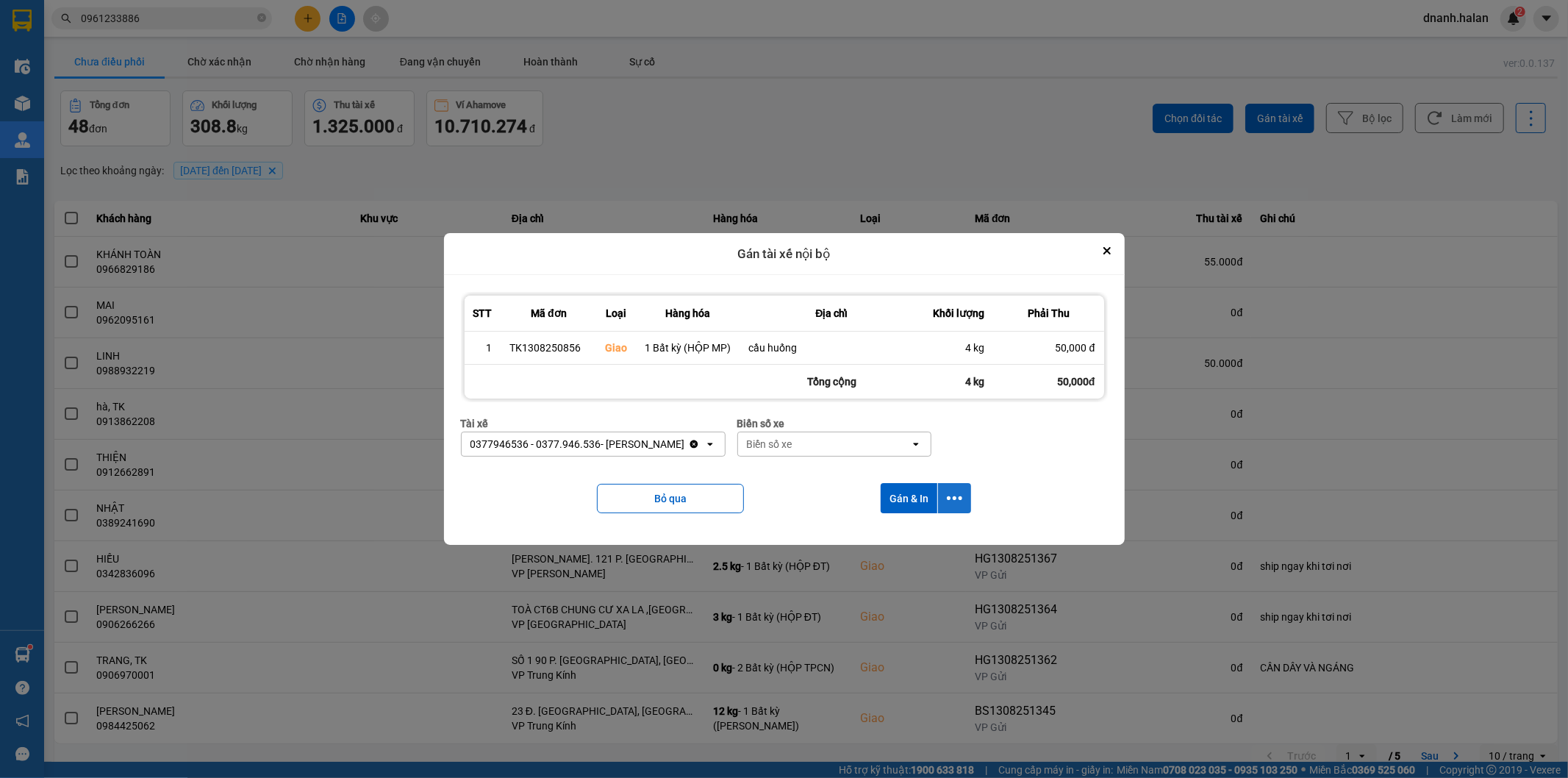
click at [959, 505] on icon "dialog" at bounding box center [954, 498] width 16 height 16
drag, startPoint x: 902, startPoint y: 538, endPoint x: 898, endPoint y: 550, distance: 12.6
click at [902, 538] on span "Chỉ gán tài" at bounding box center [895, 539] width 48 height 15
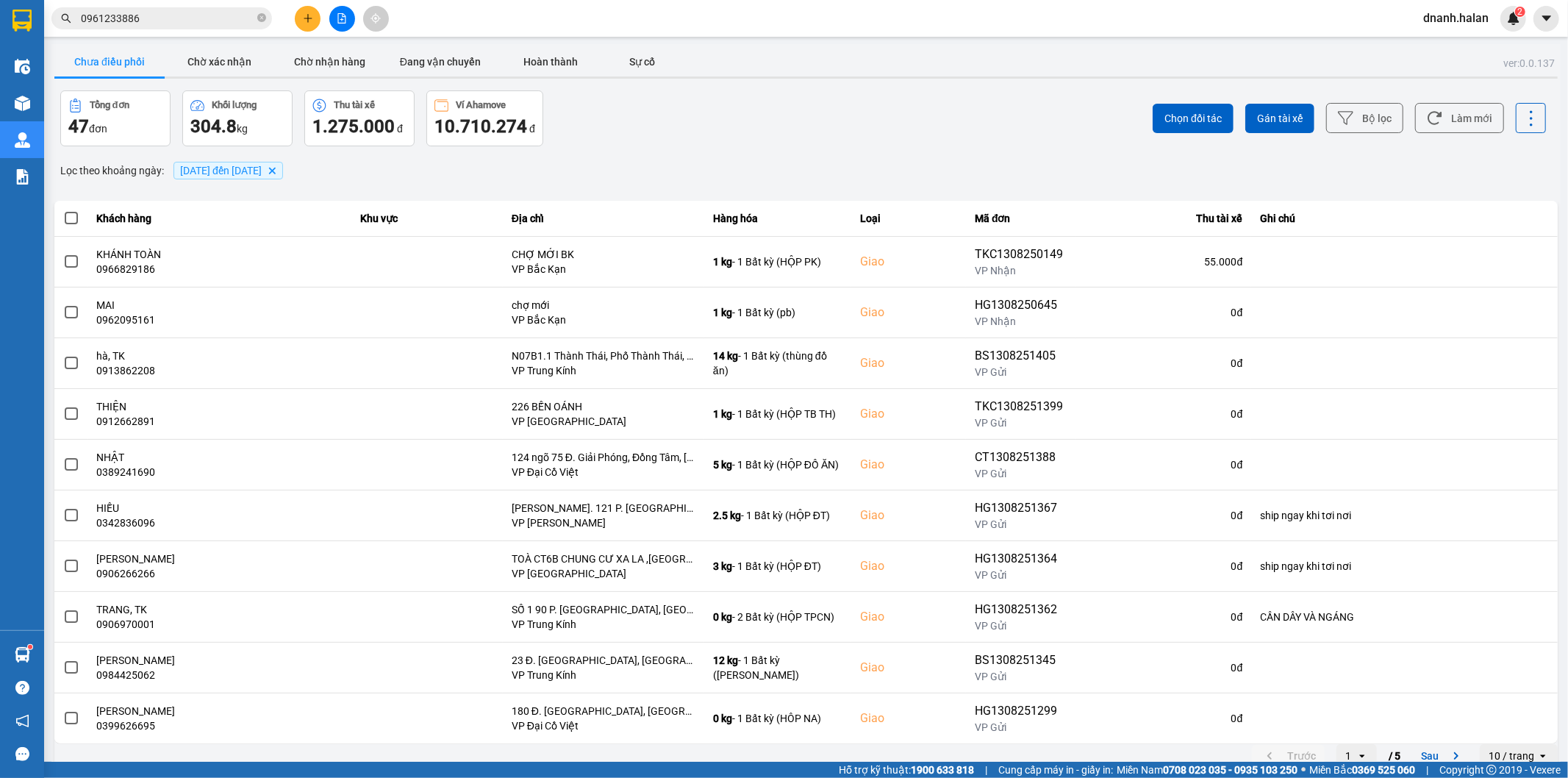
click at [159, 13] on input "0961233886" at bounding box center [168, 18] width 174 height 16
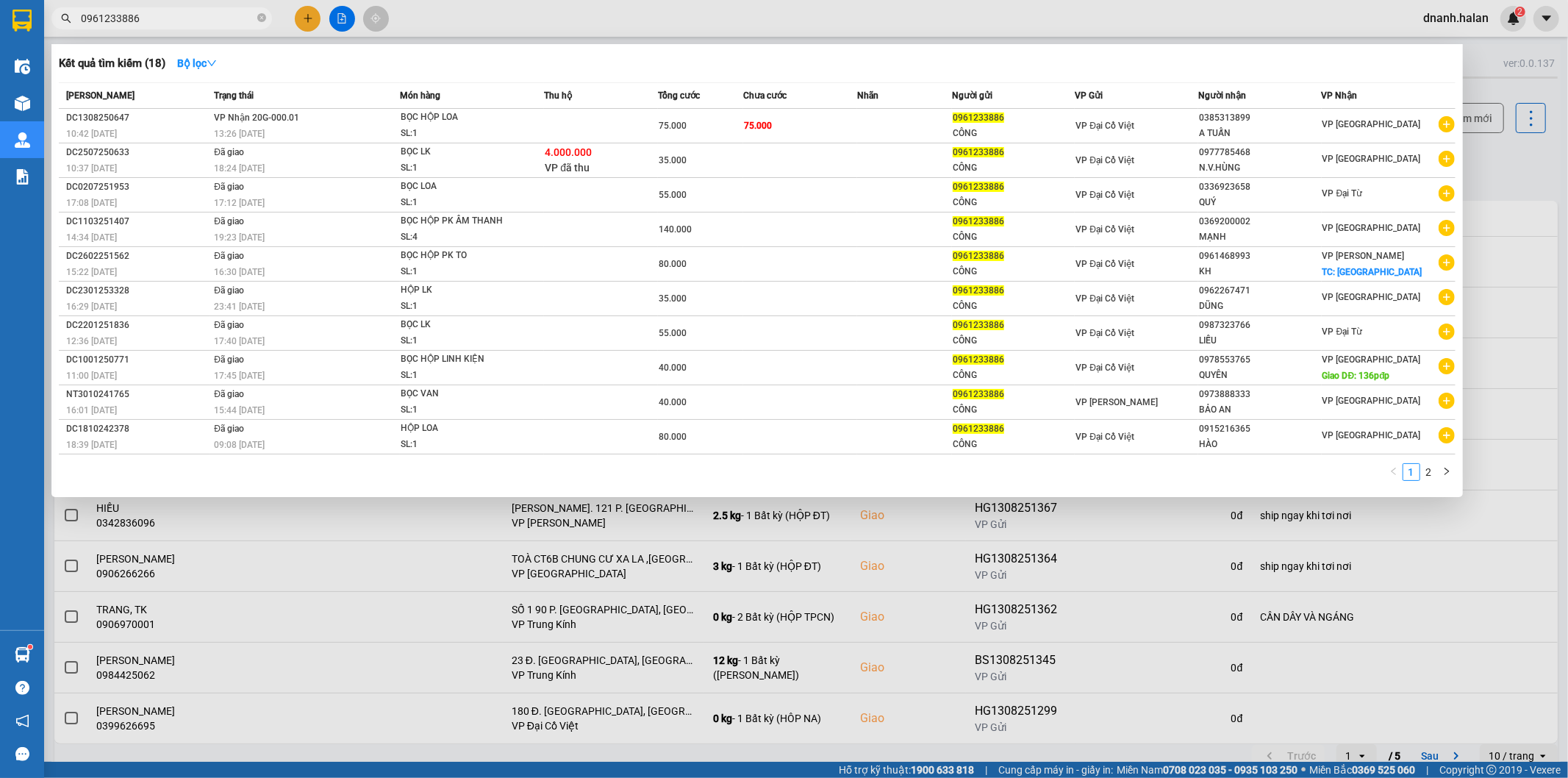
click at [159, 13] on input "0961233886" at bounding box center [168, 18] width 174 height 16
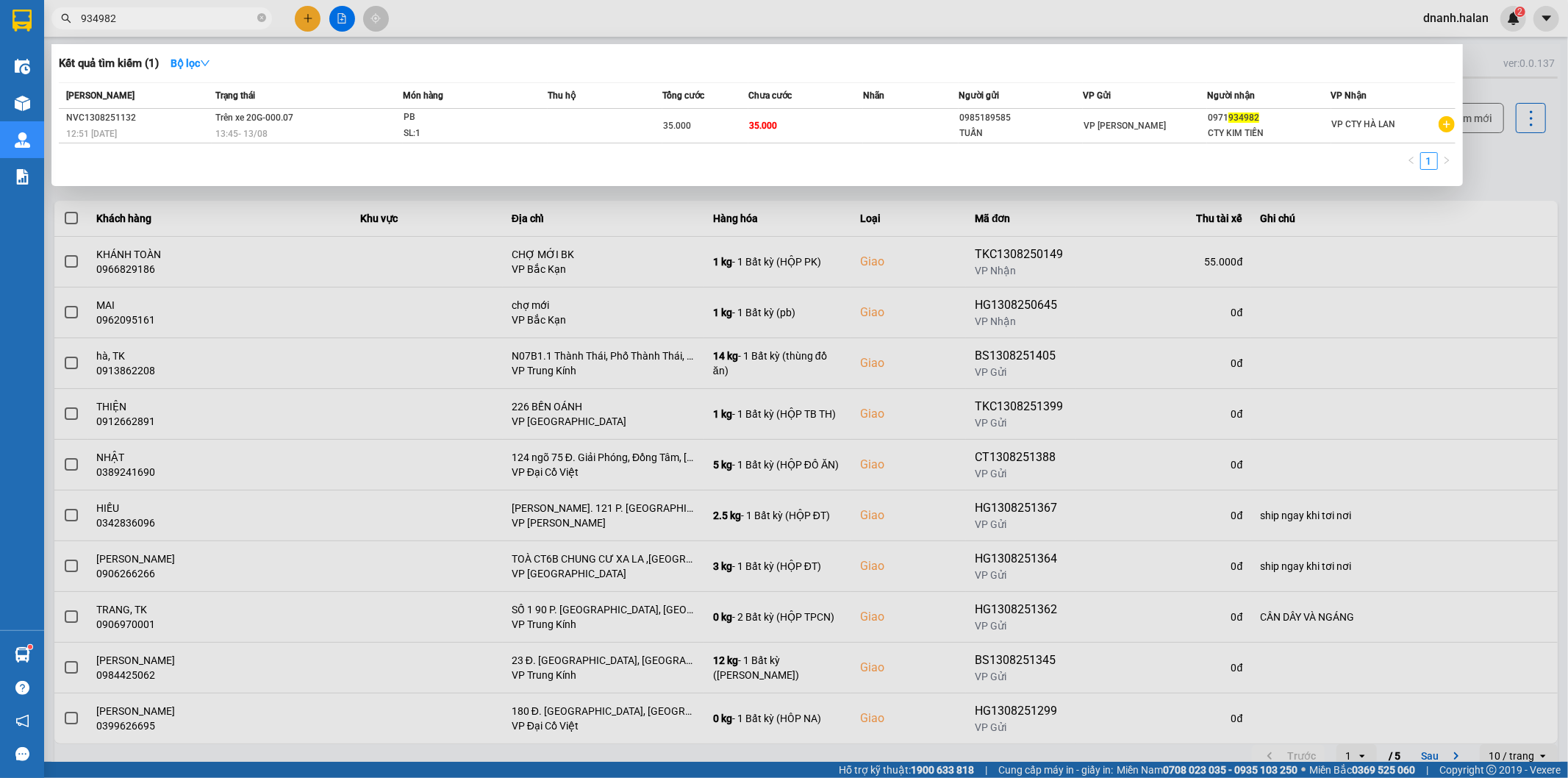
type input "934982"
click at [1169, 152] on div "1" at bounding box center [757, 165] width 1396 height 27
click at [1213, 119] on div "0971 934982" at bounding box center [1269, 119] width 123 height 16
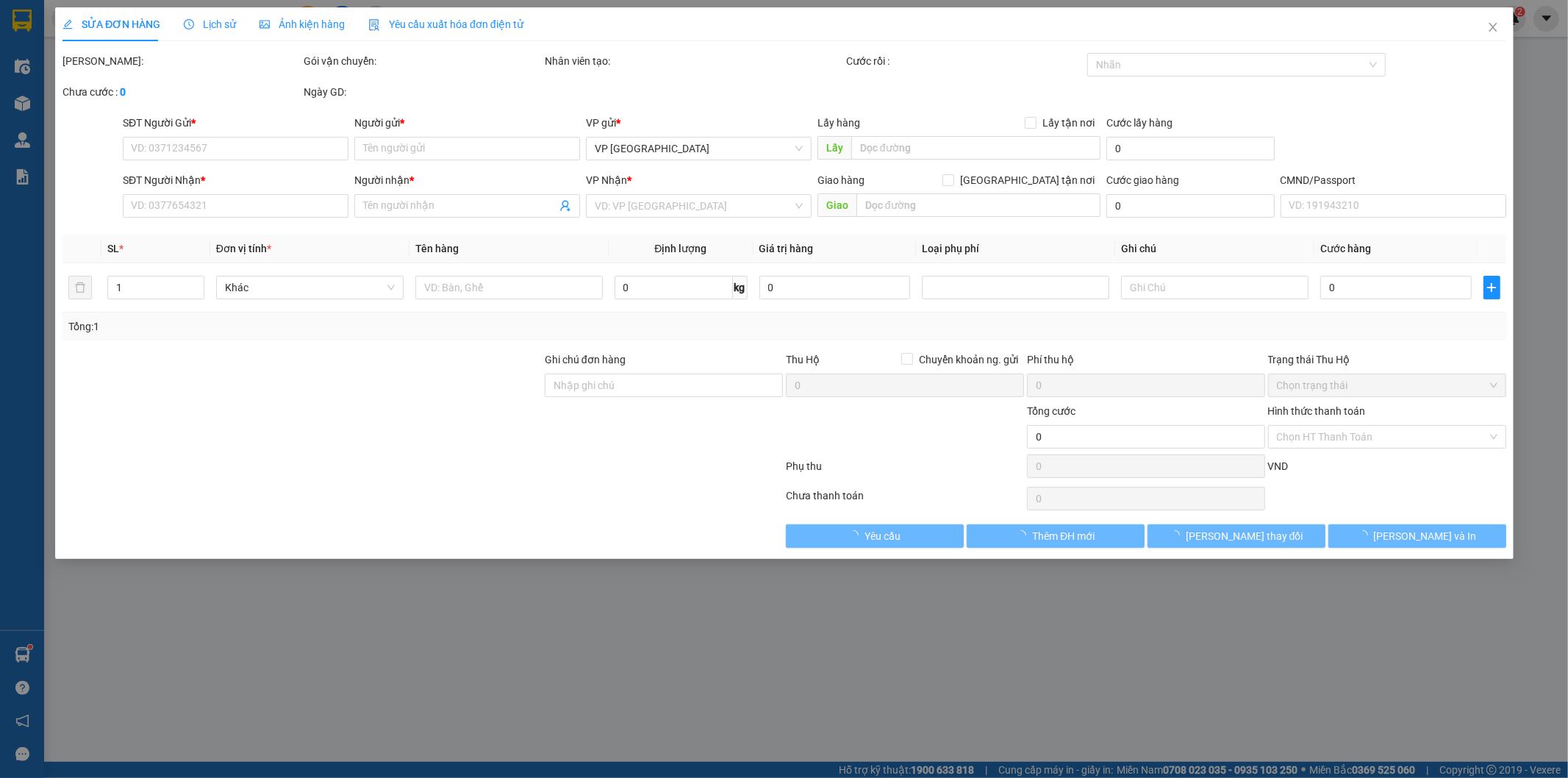
type input "0985189585"
type input "TUẤN"
type input "0971934982"
type input "CTY KIM TIỀN"
type input "35.000"
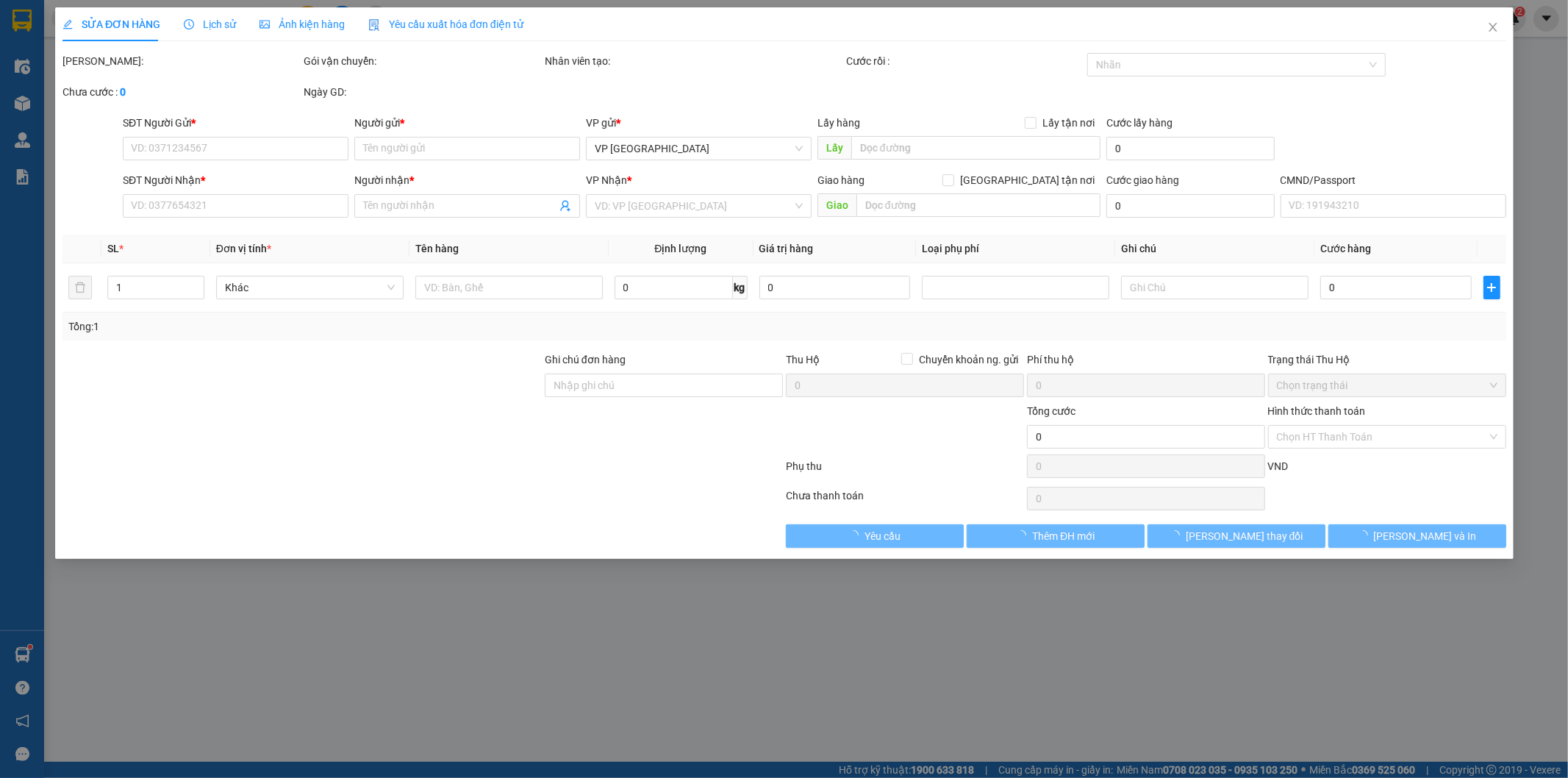
type input "35.000"
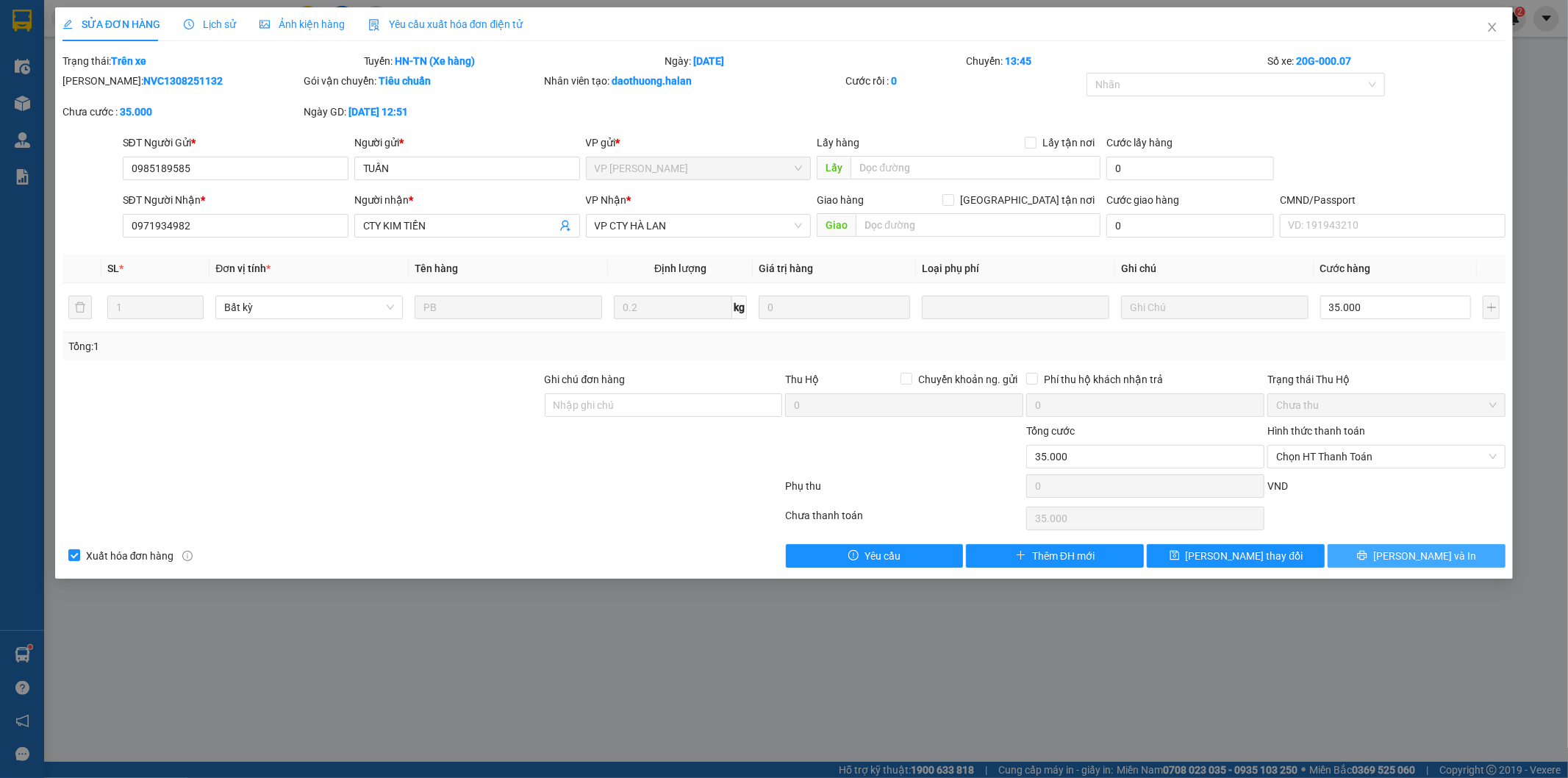
click at [1426, 564] on button "Lưu và In" at bounding box center [1416, 556] width 178 height 24
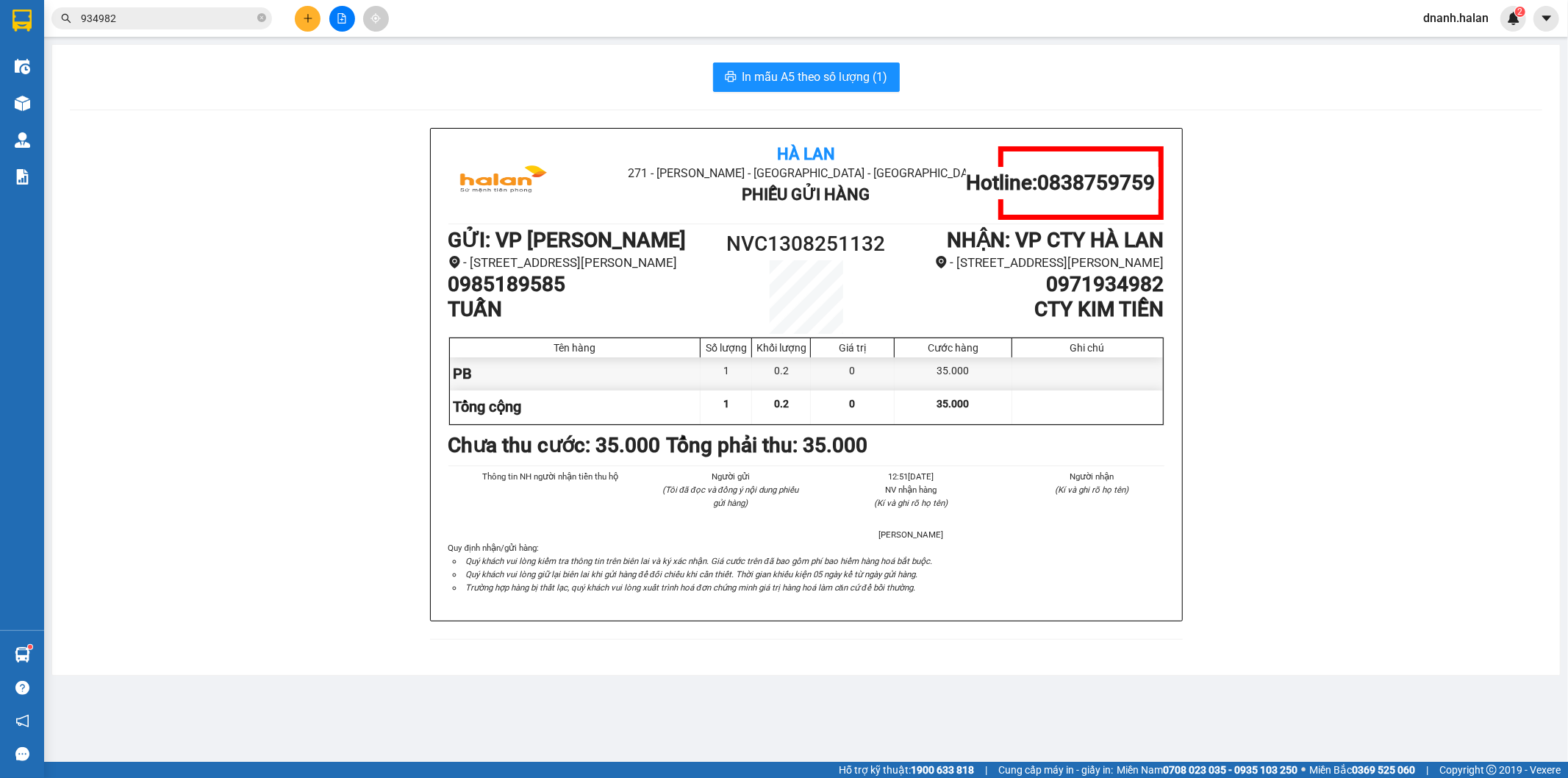
click at [338, 473] on div "Hà Lan 271 - Dương Tự Minh - Phường Tân Long - Thái Nguyên Phiếu Gửi Hàng Hotli…" at bounding box center [806, 392] width 1472 height 530
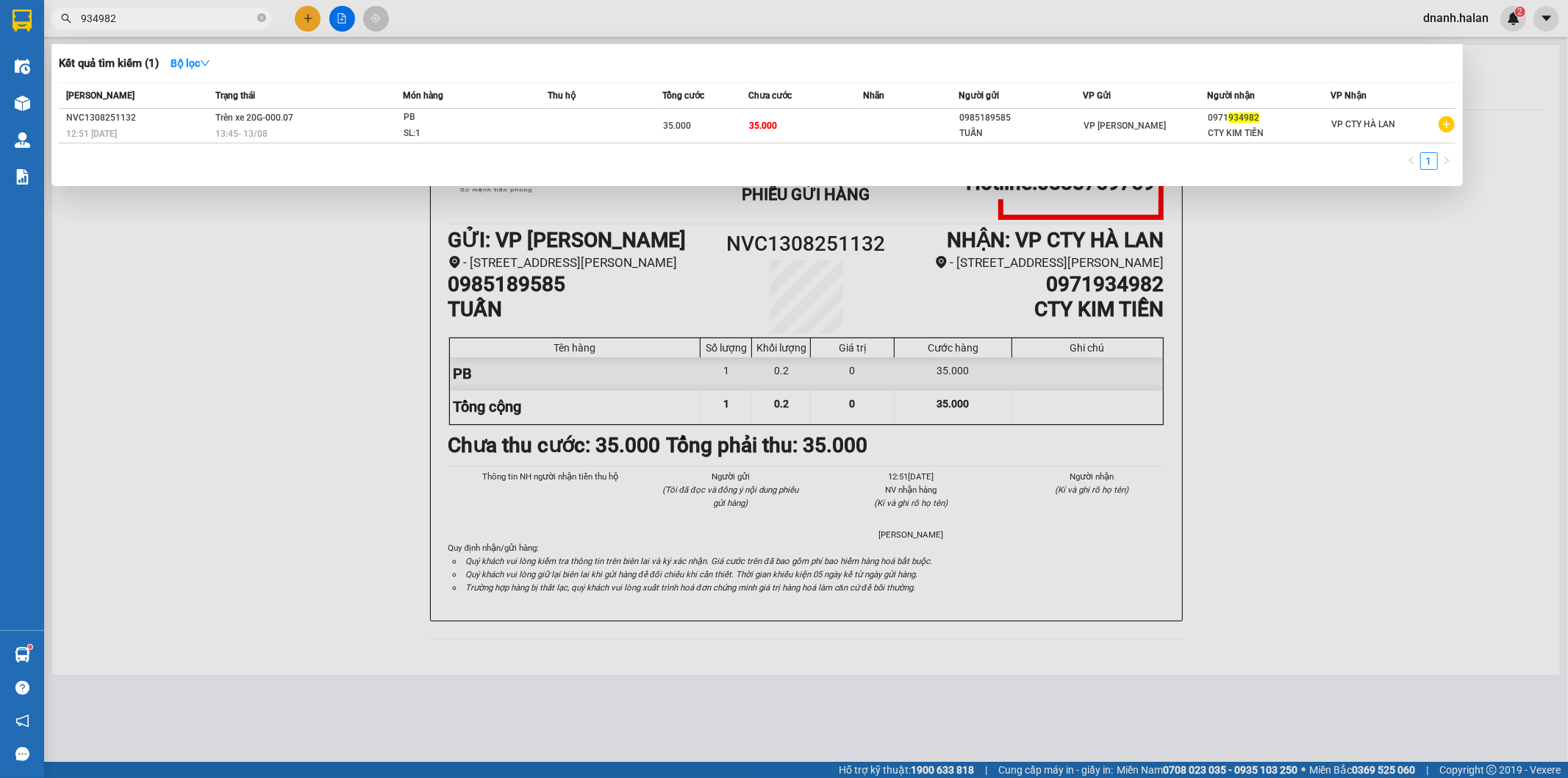
click at [144, 26] on span "934982" at bounding box center [161, 18] width 220 height 22
click at [384, 122] on td "Trên xe 20G-000.07 13:45 - 13/08" at bounding box center [306, 126] width 191 height 35
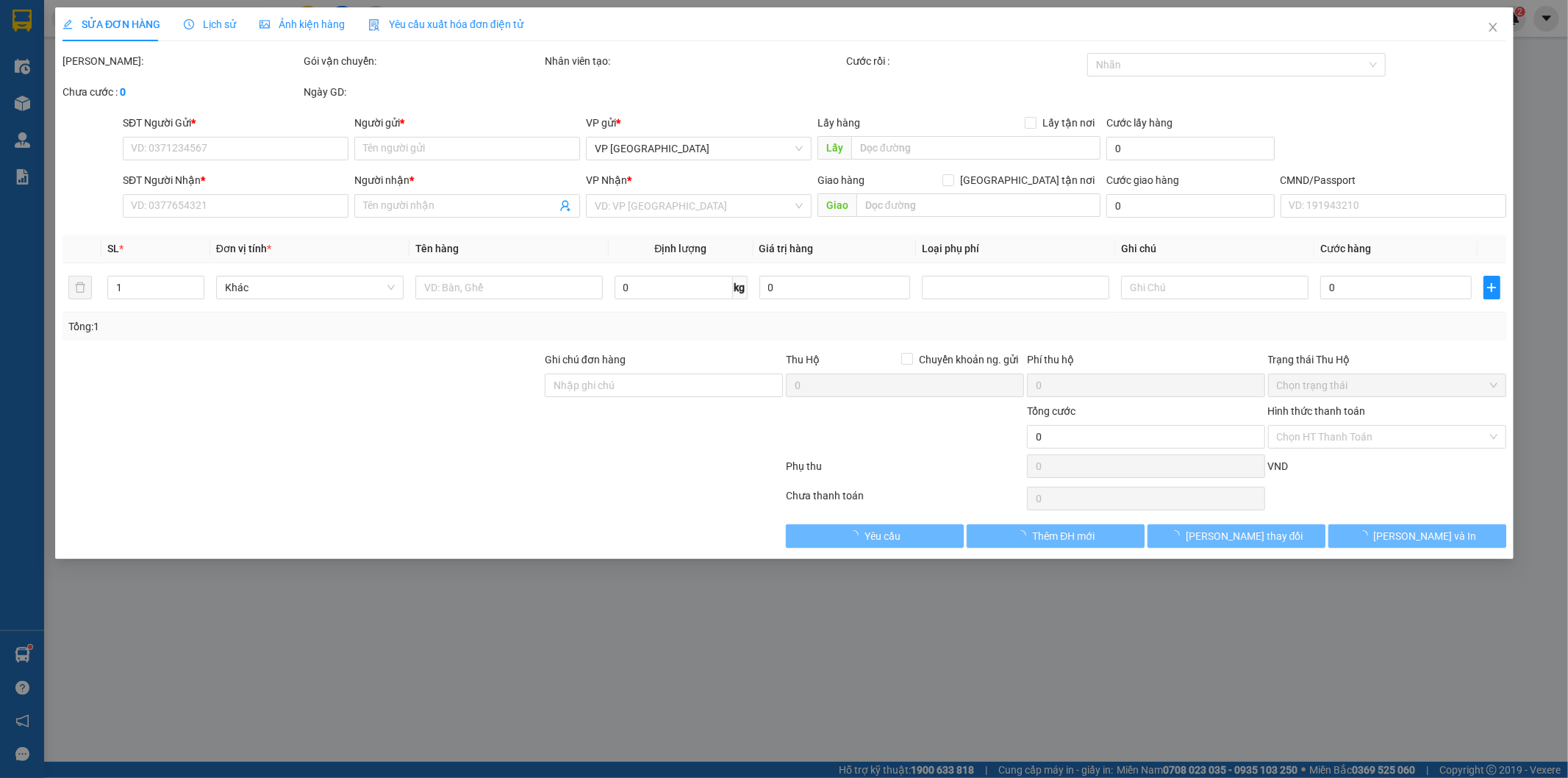
type input "0985189585"
type input "TUẤN"
type input "0971934982"
type input "CTY KIM TIỀN"
type input "35.000"
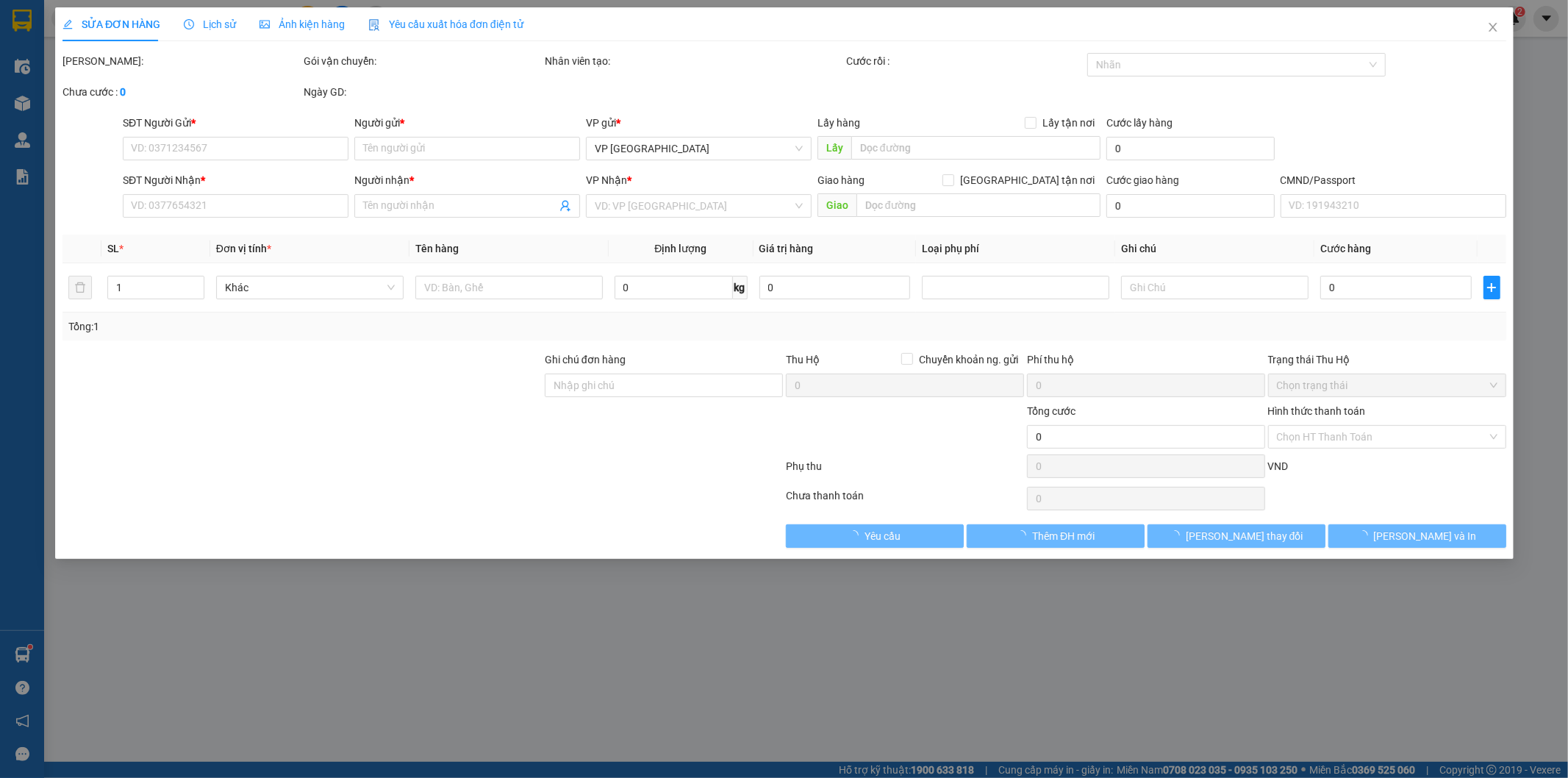
type input "35.000"
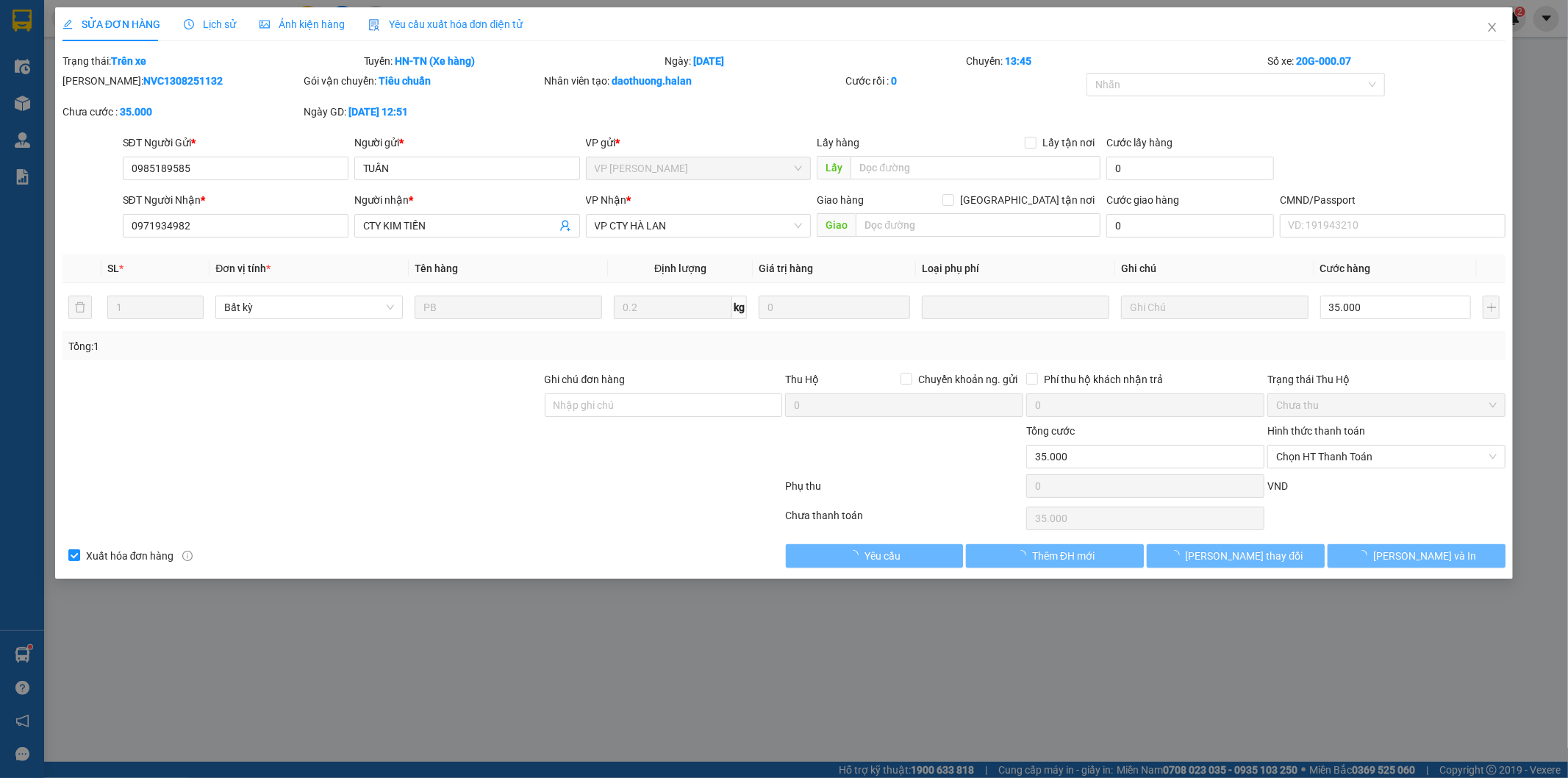
click at [226, 25] on span "Lịch sử" at bounding box center [209, 25] width 52 height 12
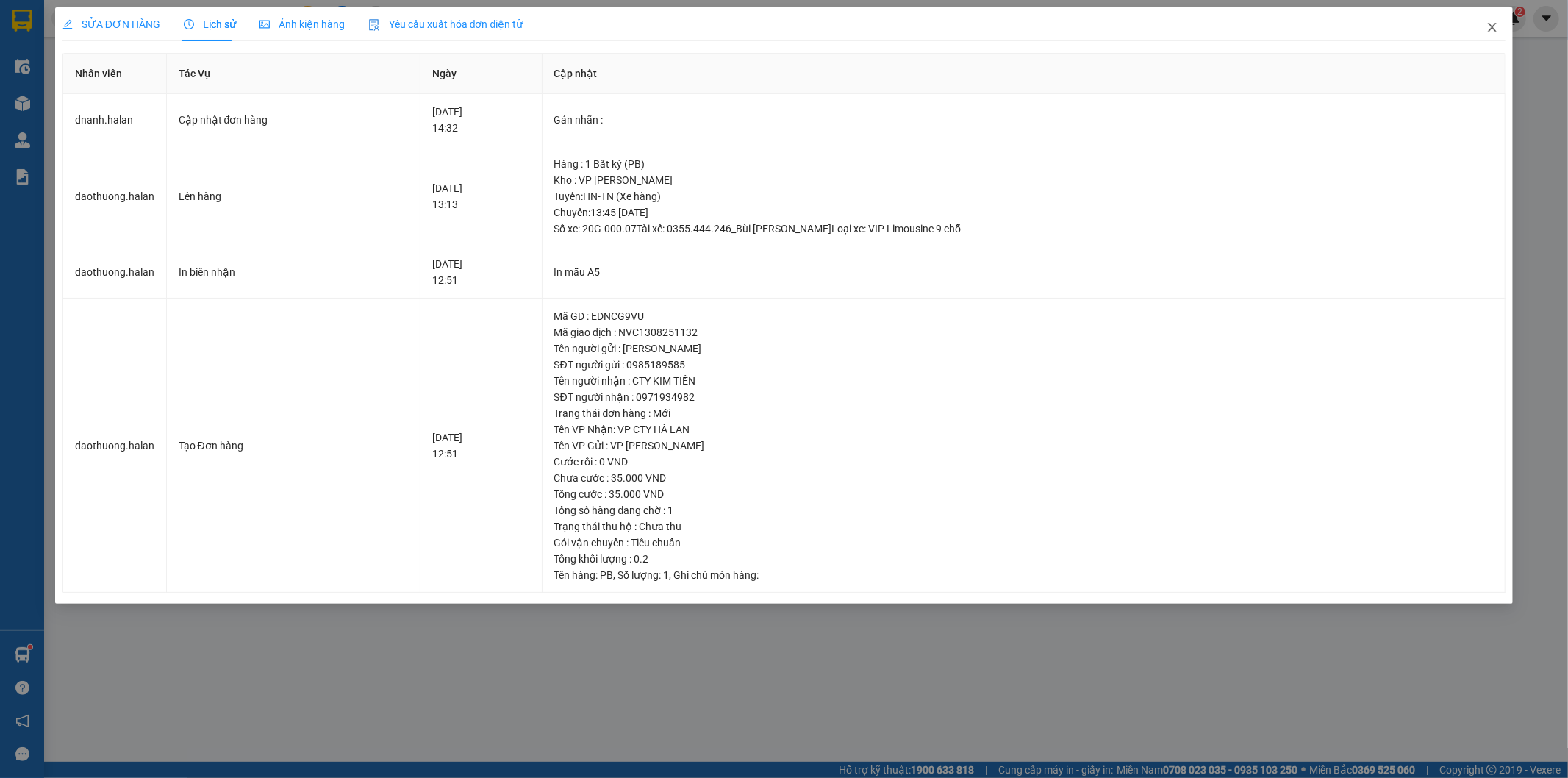
click at [1499, 23] on span "Close" at bounding box center [1492, 28] width 41 height 42
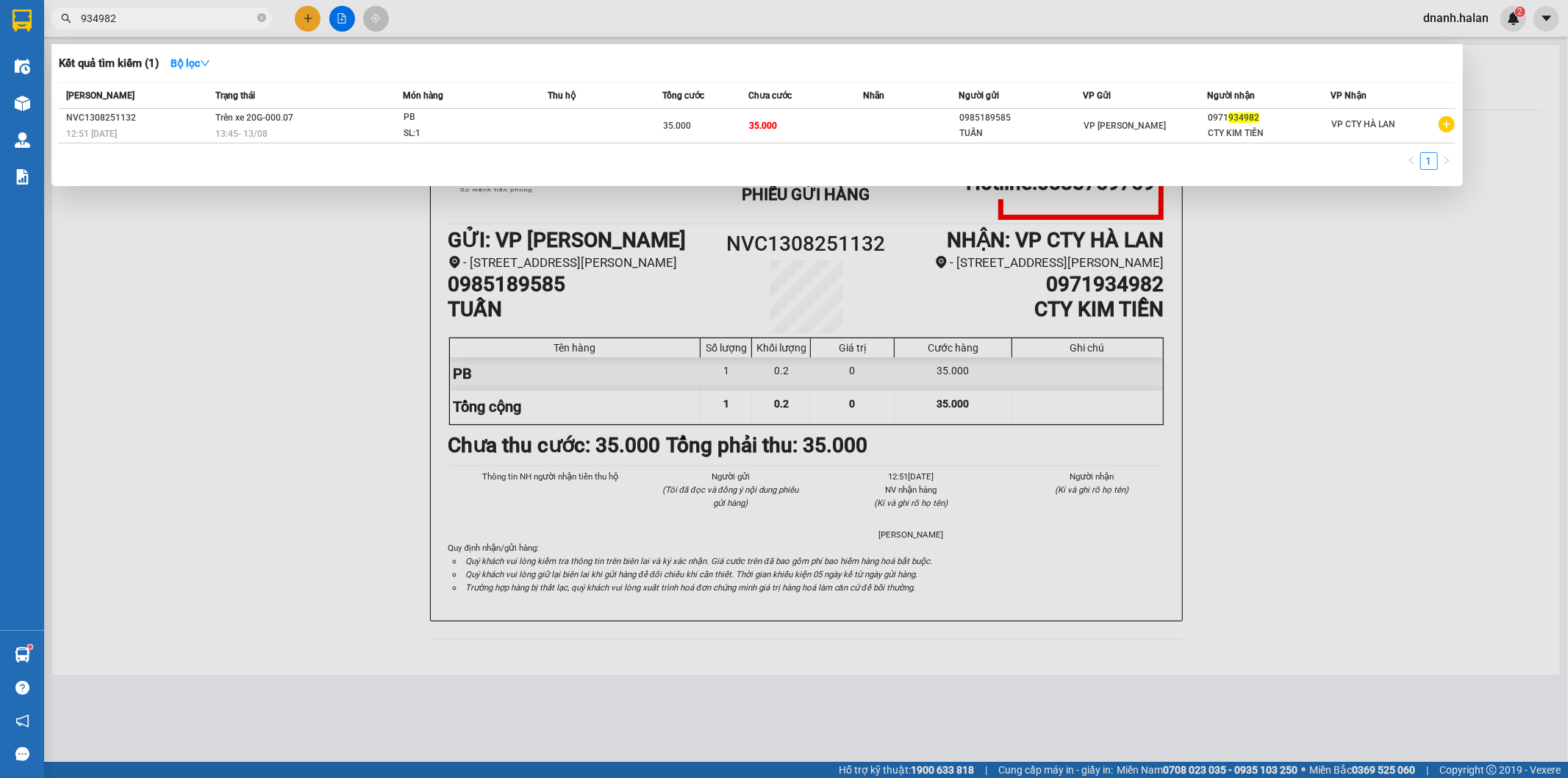
click at [209, 10] on input "934982" at bounding box center [168, 18] width 174 height 16
click at [211, 6] on div "Kết quả tìm kiếm ( 1 ) Bộ lọc Mã ĐH Trạng thái Món hàng Thu hộ Tổng cước Chưa c…" at bounding box center [143, 19] width 287 height 26
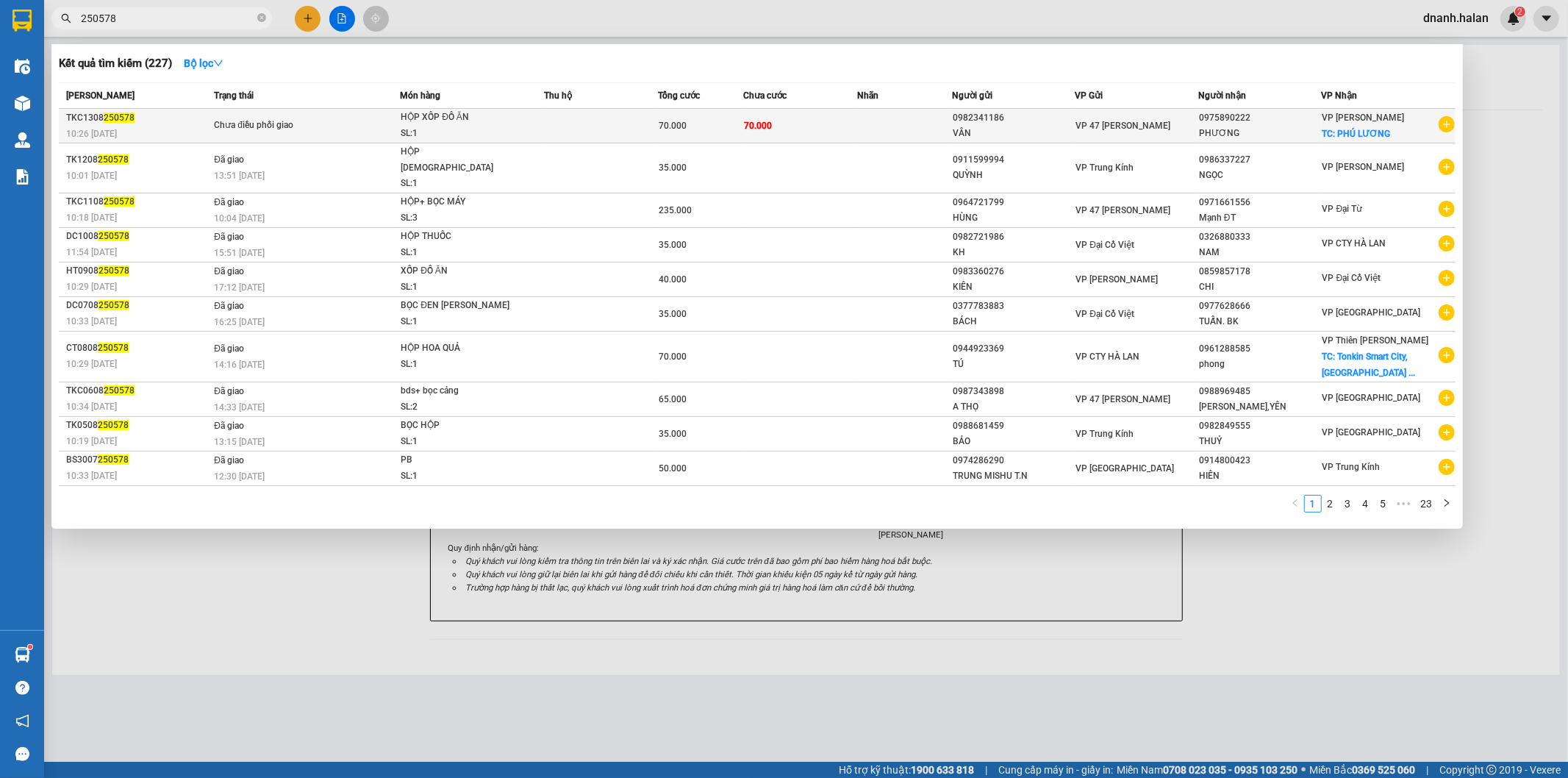
type input "250578"
click at [991, 117] on div "0982341186" at bounding box center [1013, 119] width 122 height 16
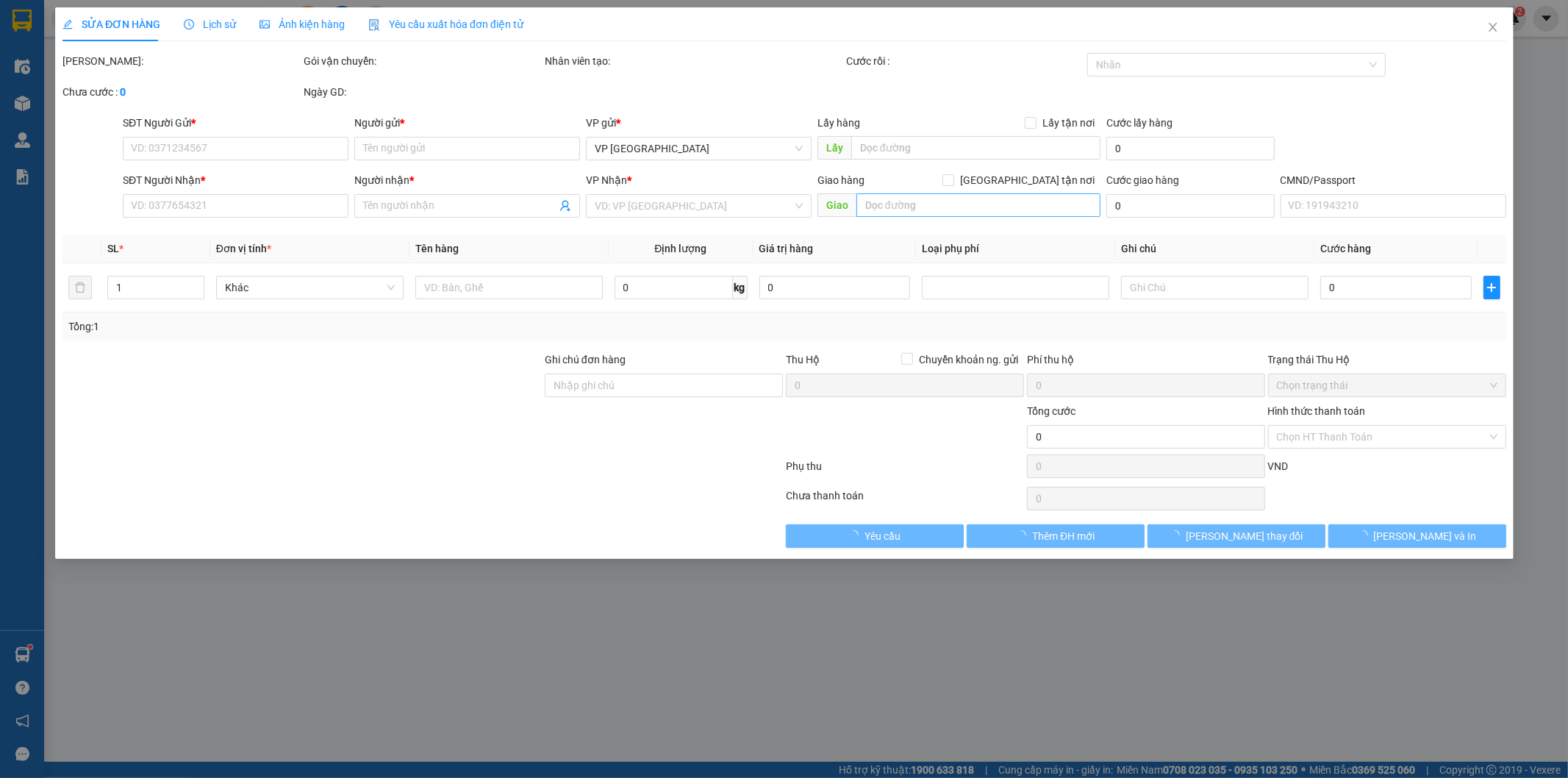
type input "0982341186"
type input "VÂN"
type input "0975890222"
type input "PHƯƠNG"
checkbox input "true"
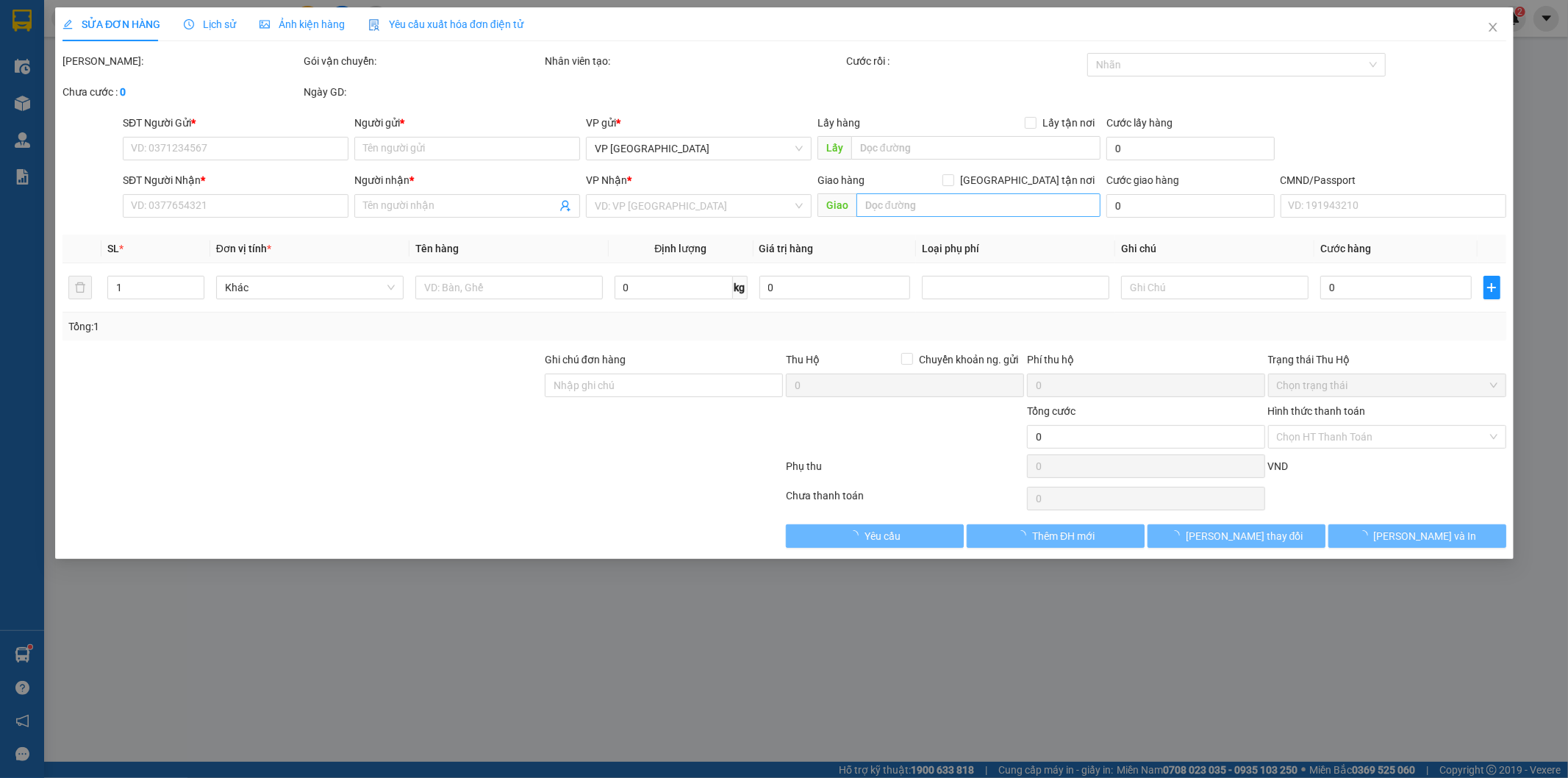
type input "PHÚ LƯƠNG"
type input "70.000"
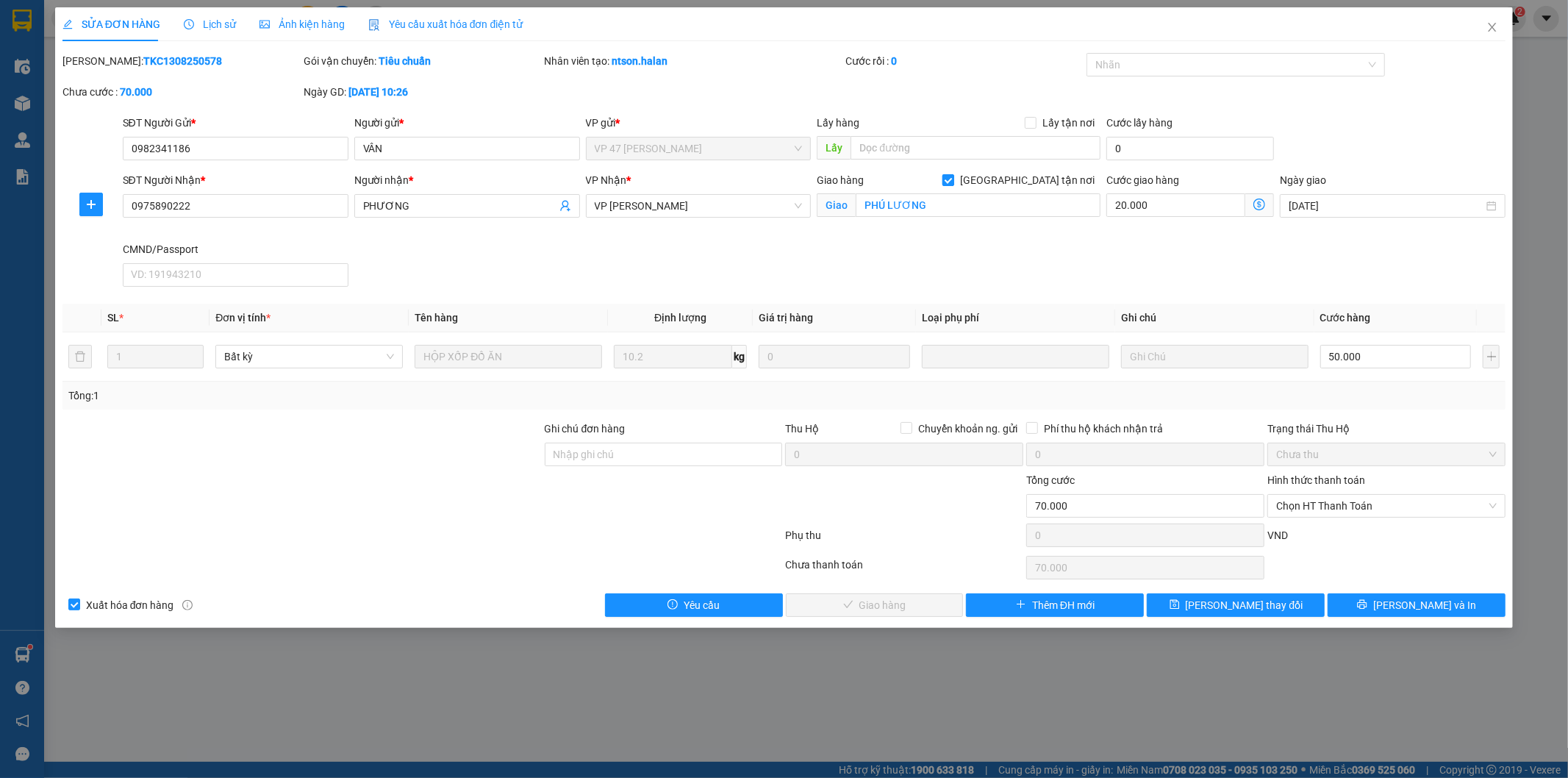
click at [952, 180] on input "Giao tận nơi" at bounding box center [948, 179] width 10 height 10
checkbox input "false"
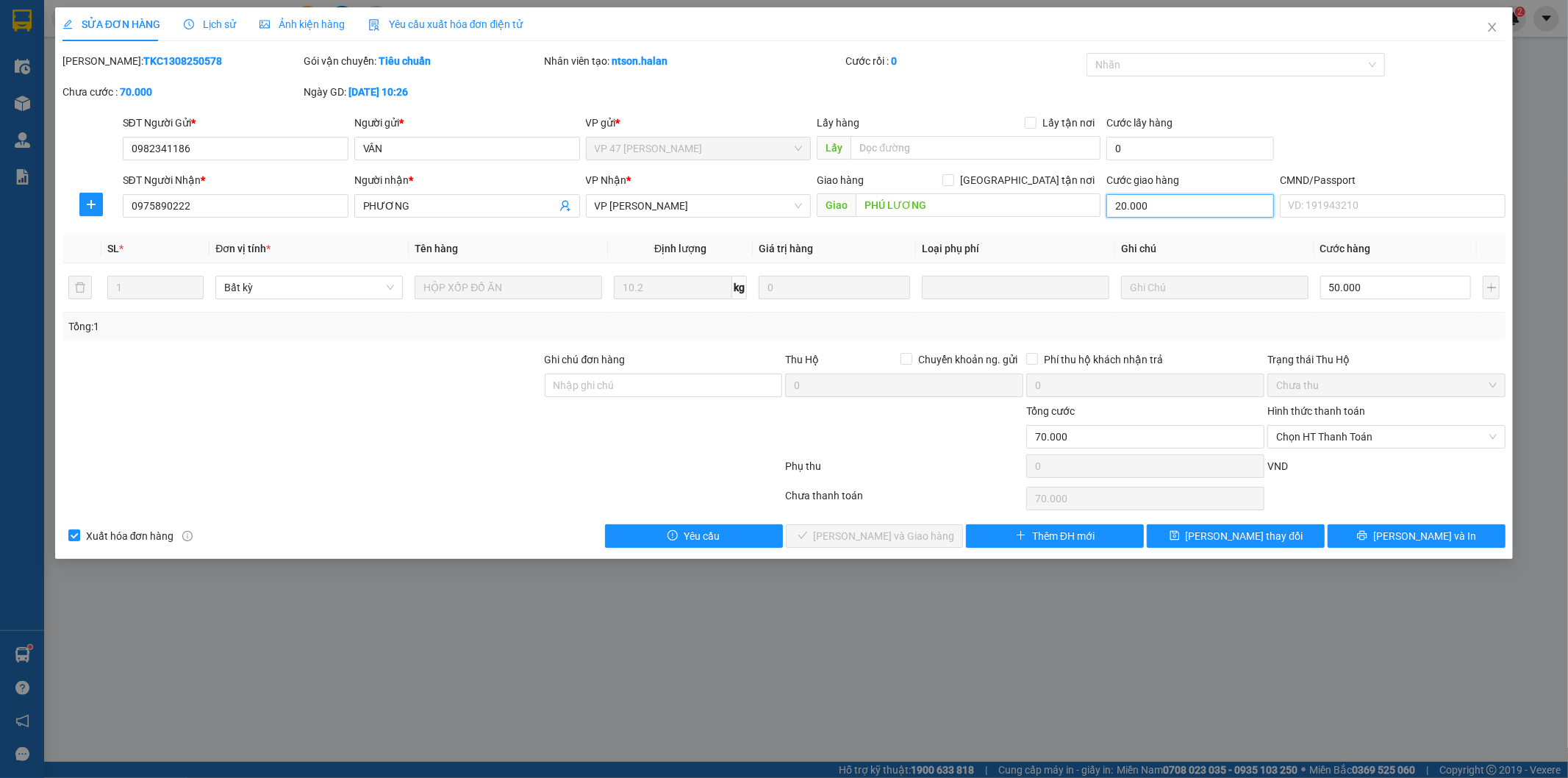
click at [1152, 209] on input "20.000" at bounding box center [1190, 206] width 168 height 24
type input "0"
type input "50.000"
type input "0"
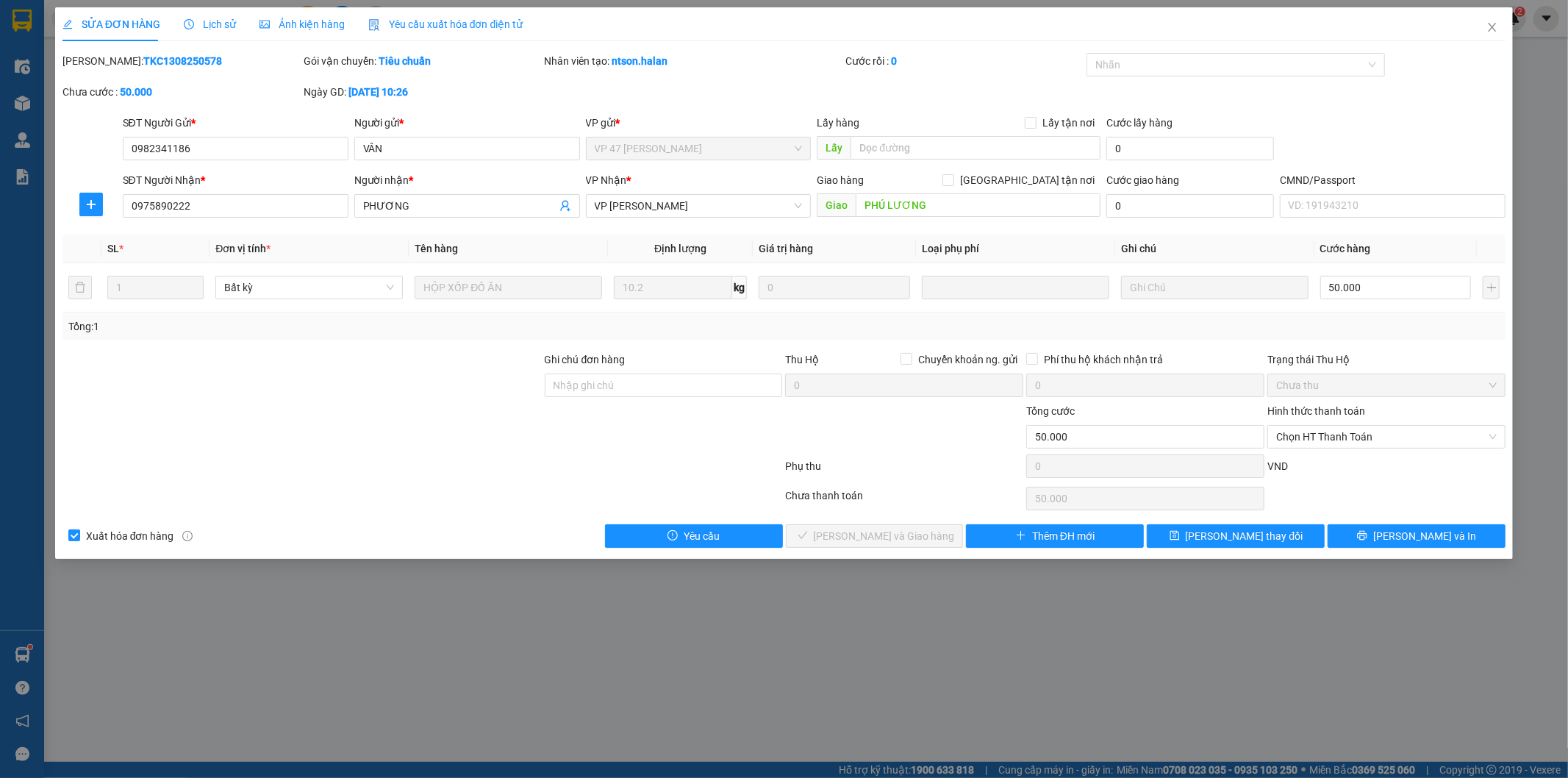
click at [1263, 550] on div "SỬA ĐƠN HÀNG Lịch sử Ảnh kiện hàng Yêu cầu xuất hóa đơn điện tử Total Paid Fee …" at bounding box center [784, 283] width 1458 height 552
click at [1263, 545] on button "Lưu thay đổi" at bounding box center [1235, 536] width 178 height 24
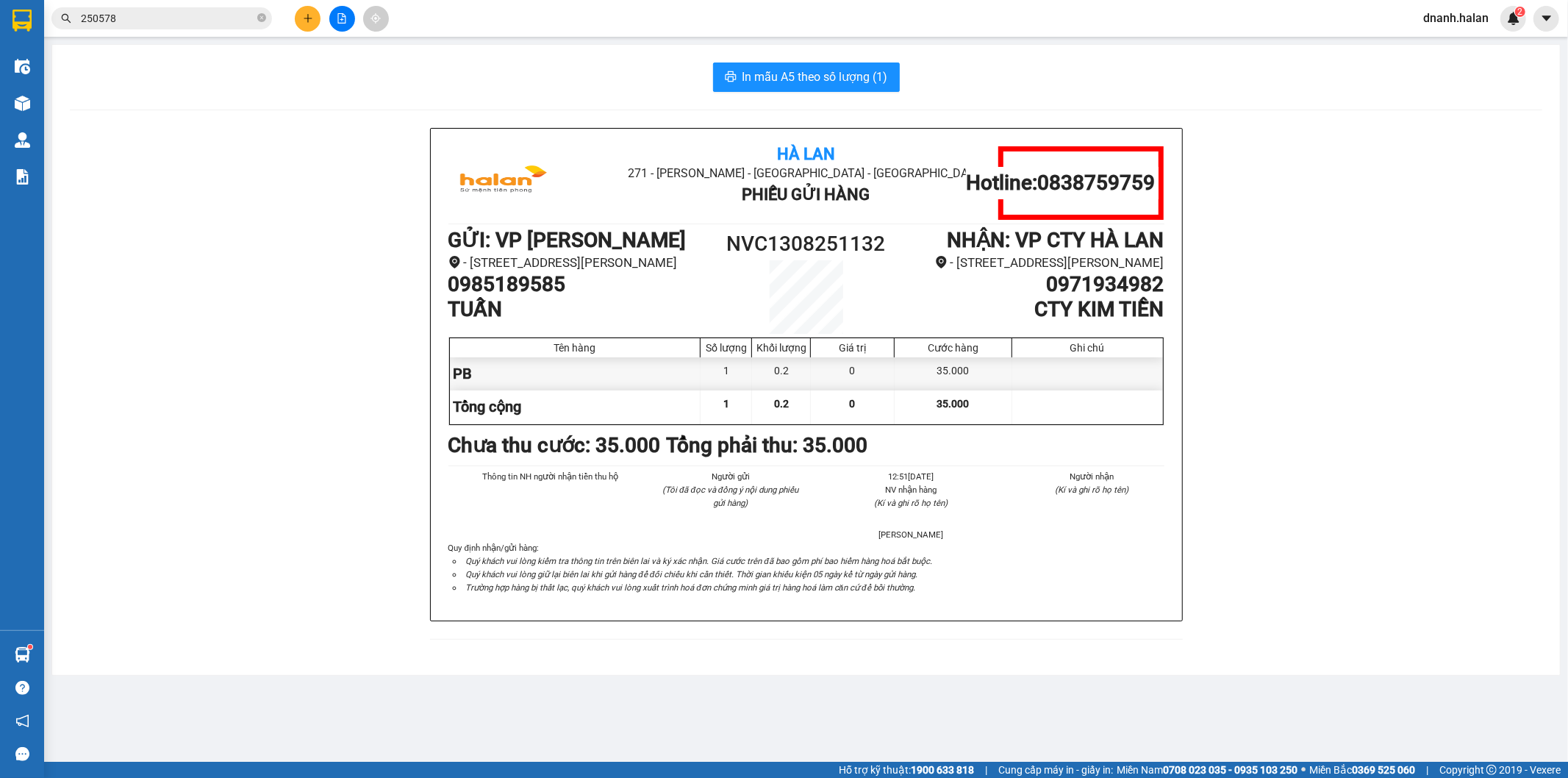
click at [173, 25] on input "250578" at bounding box center [168, 18] width 174 height 16
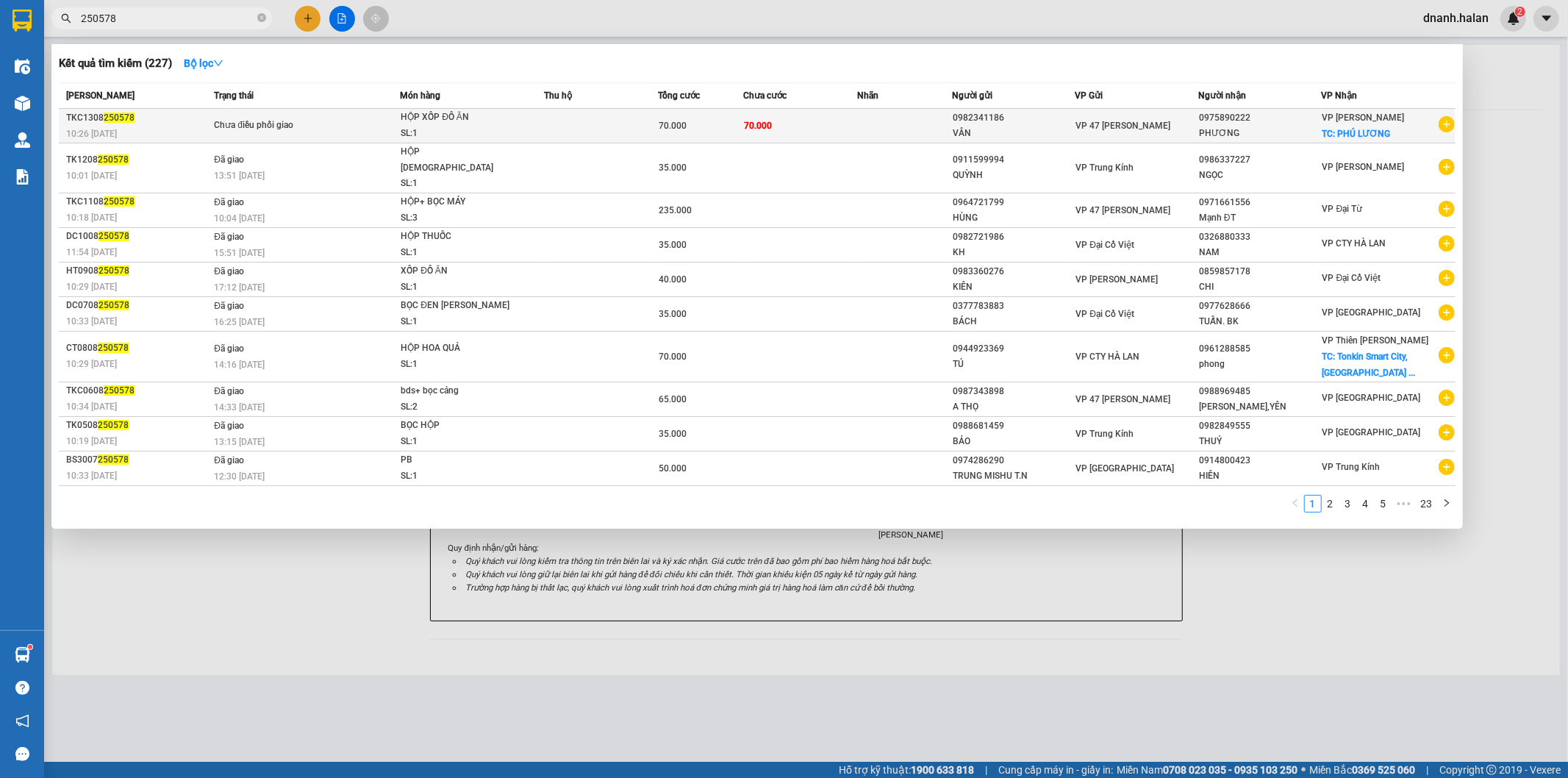
click at [1169, 126] on span "VP 47 [PERSON_NAME]" at bounding box center [1122, 126] width 95 height 10
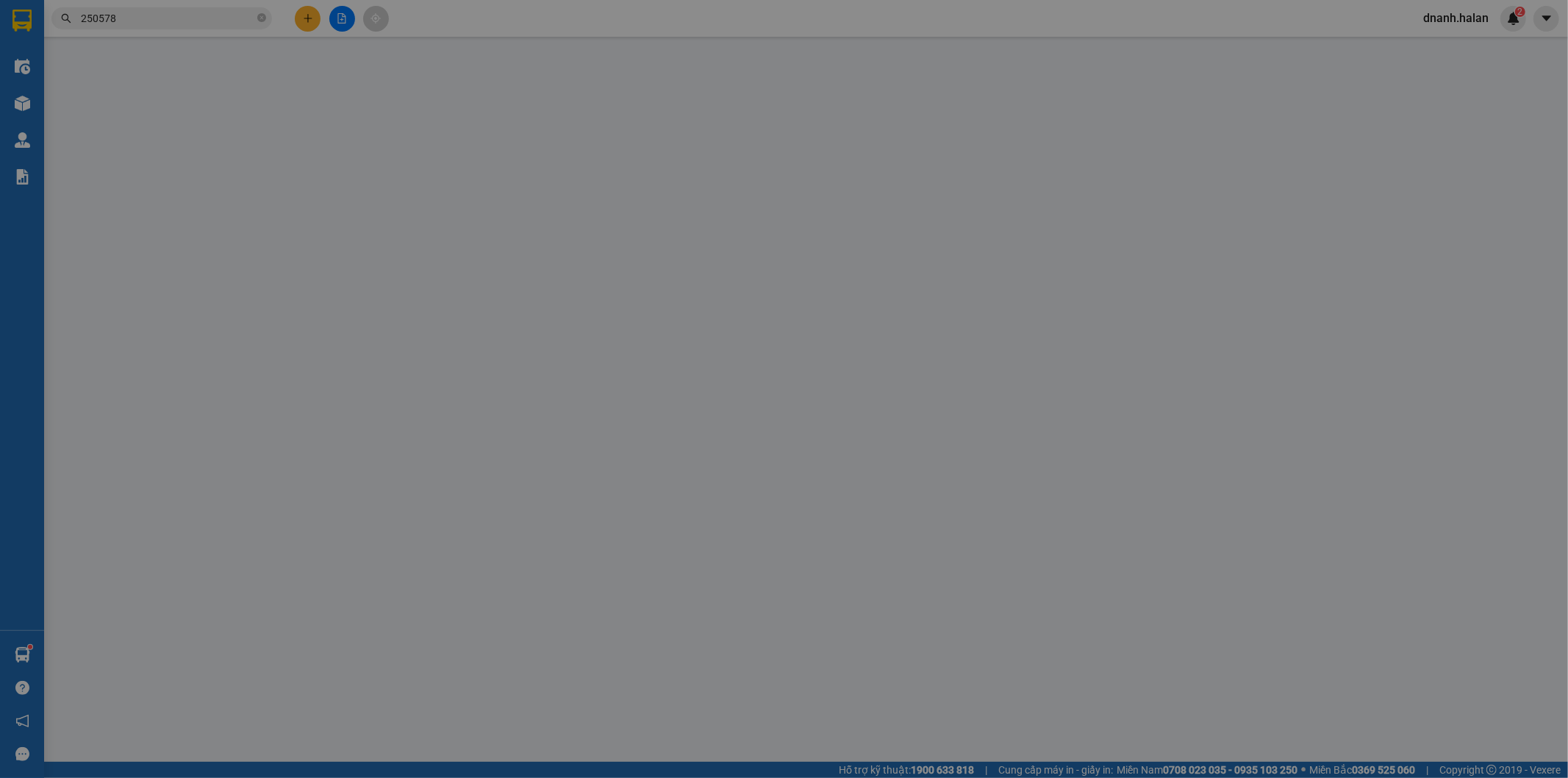
type input "0982341186"
type input "VÂN"
type input "0975890222"
type input "PHƯƠNG"
type input "PHÚ LƯƠNG"
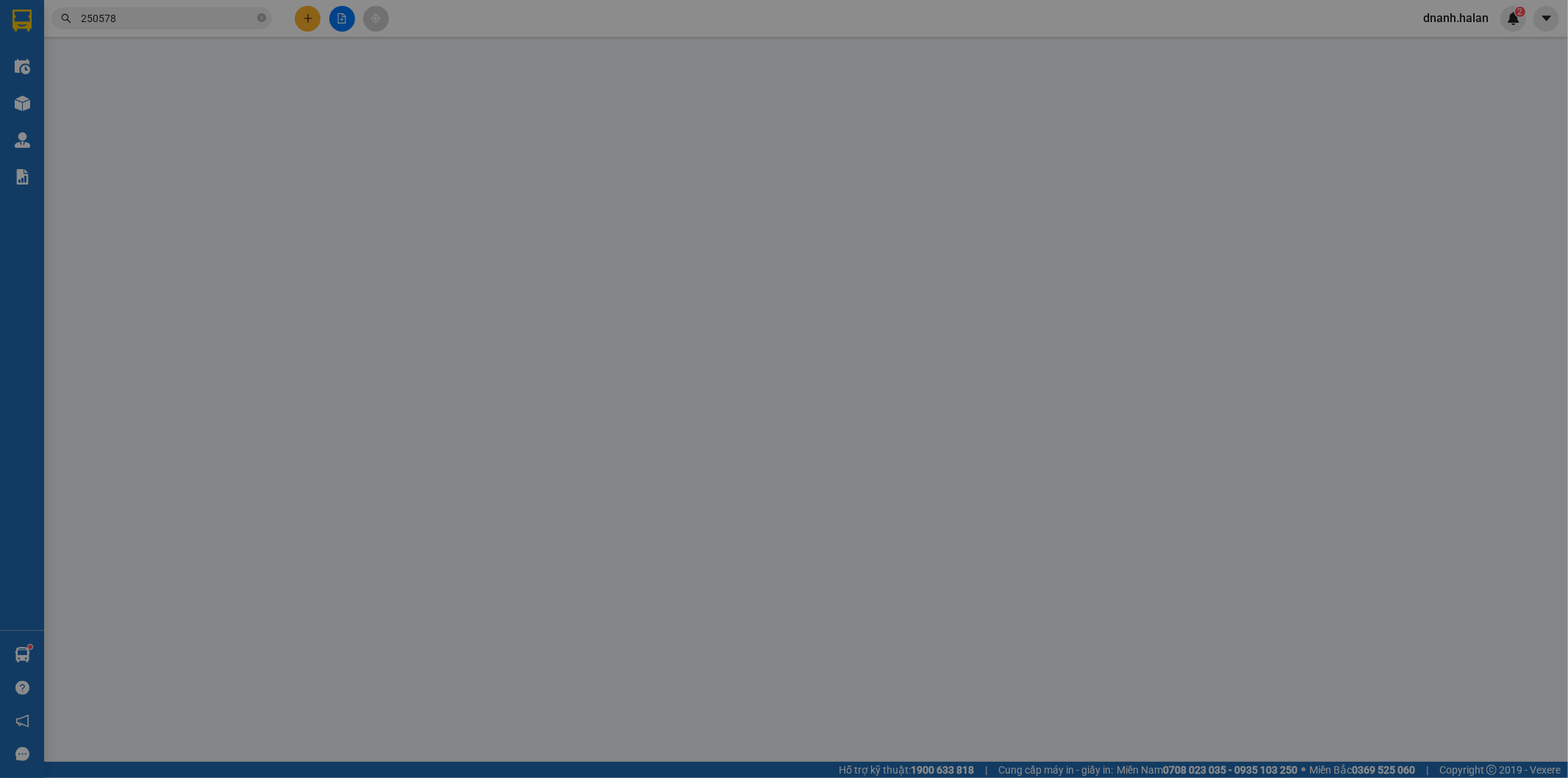
type input "50.000"
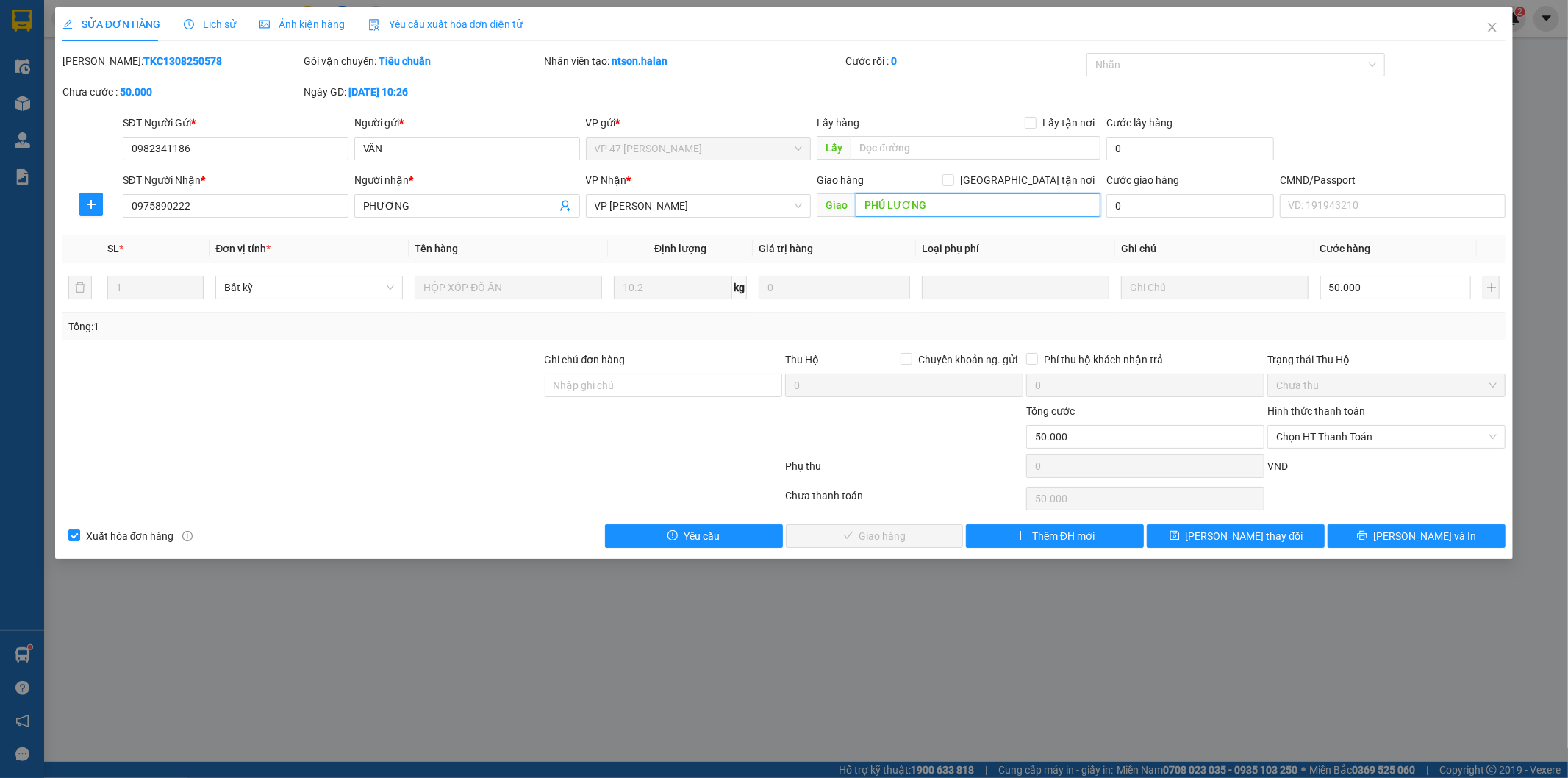
click at [929, 200] on input "PHÚ LƯƠNG" at bounding box center [978, 206] width 245 height 24
click at [1232, 546] on button "Lưu thay đổi" at bounding box center [1235, 536] width 178 height 24
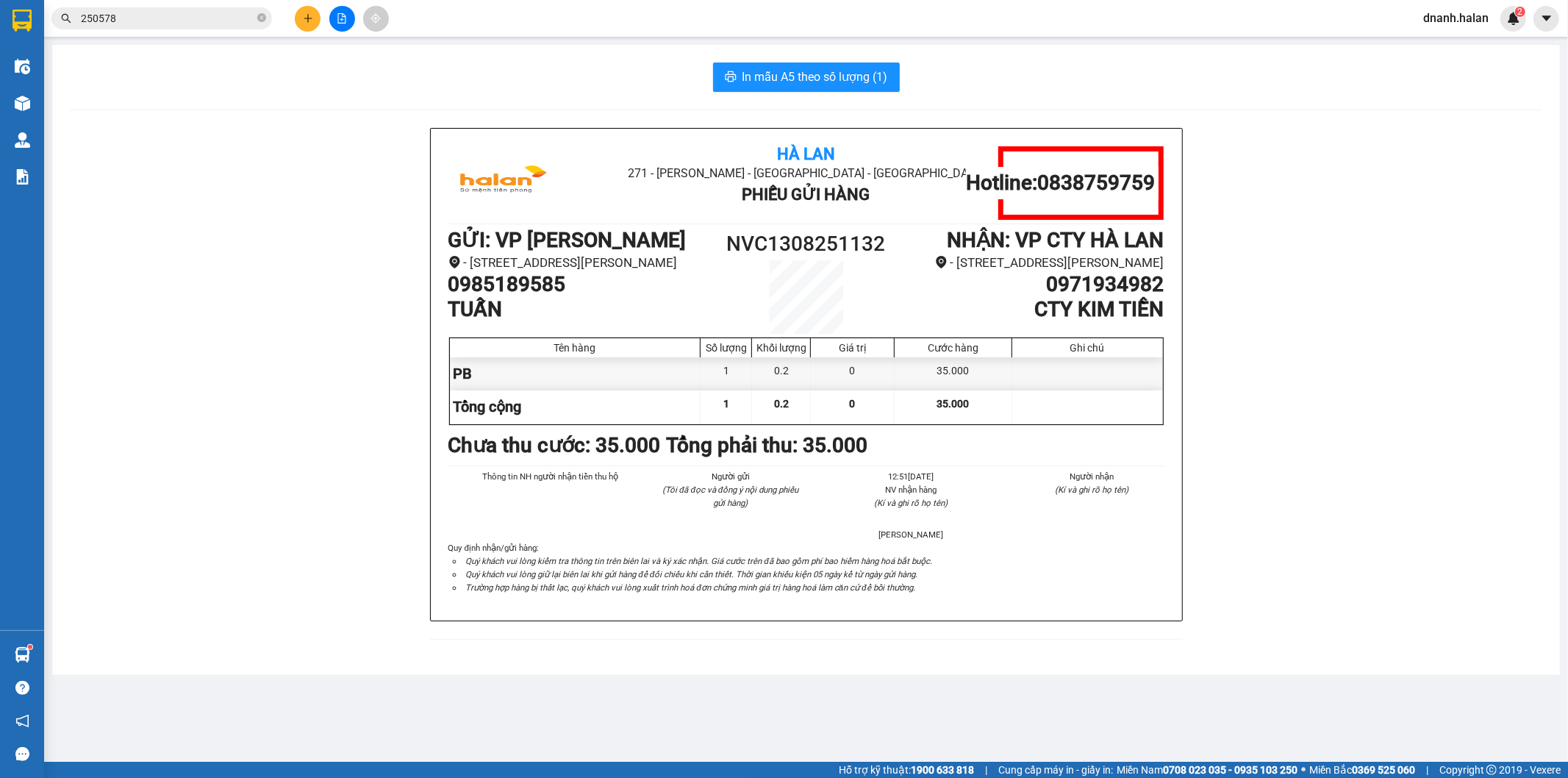
click at [170, 15] on input "250578" at bounding box center [168, 18] width 174 height 16
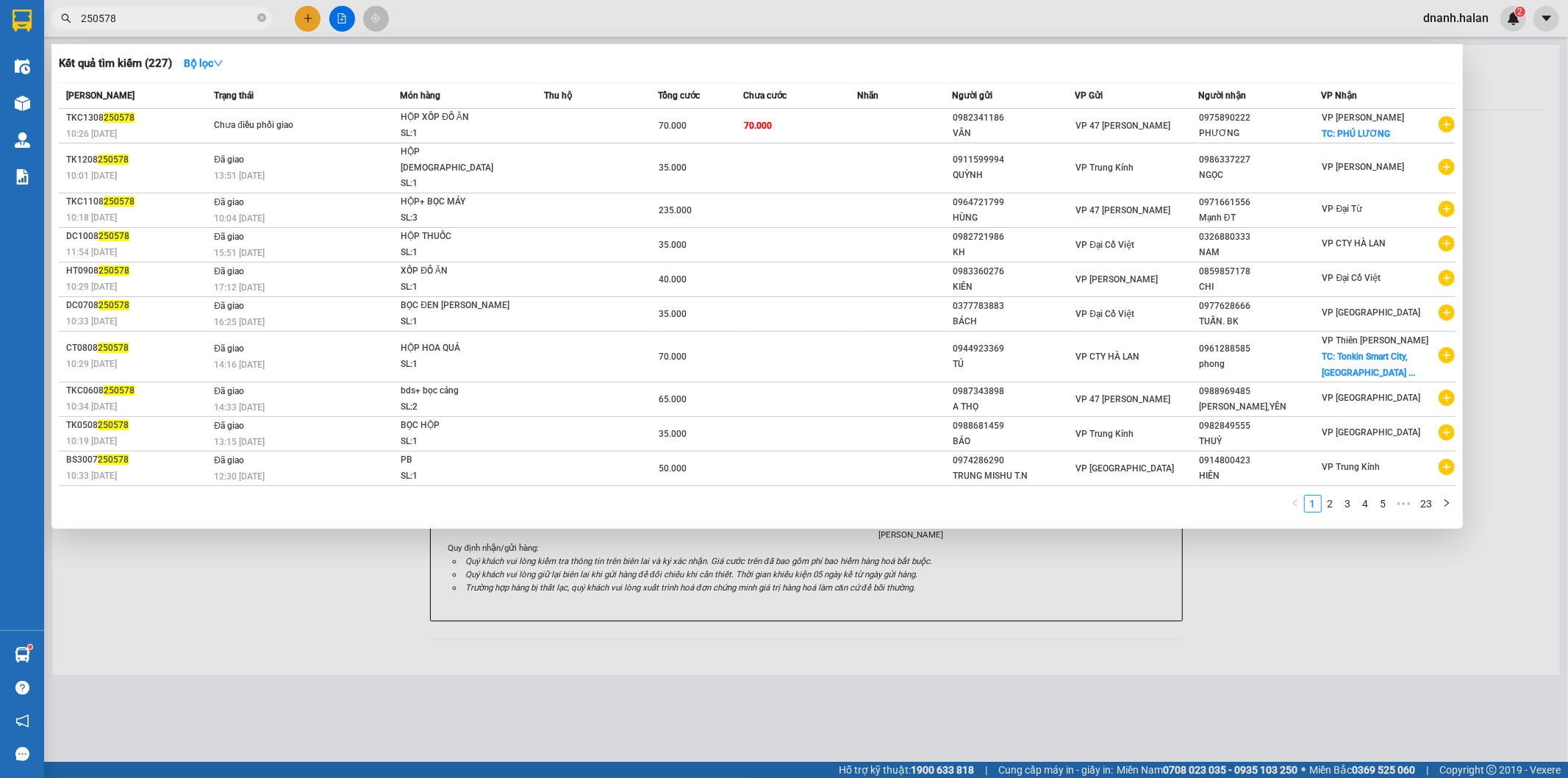
click at [170, 15] on input "250578" at bounding box center [168, 18] width 174 height 16
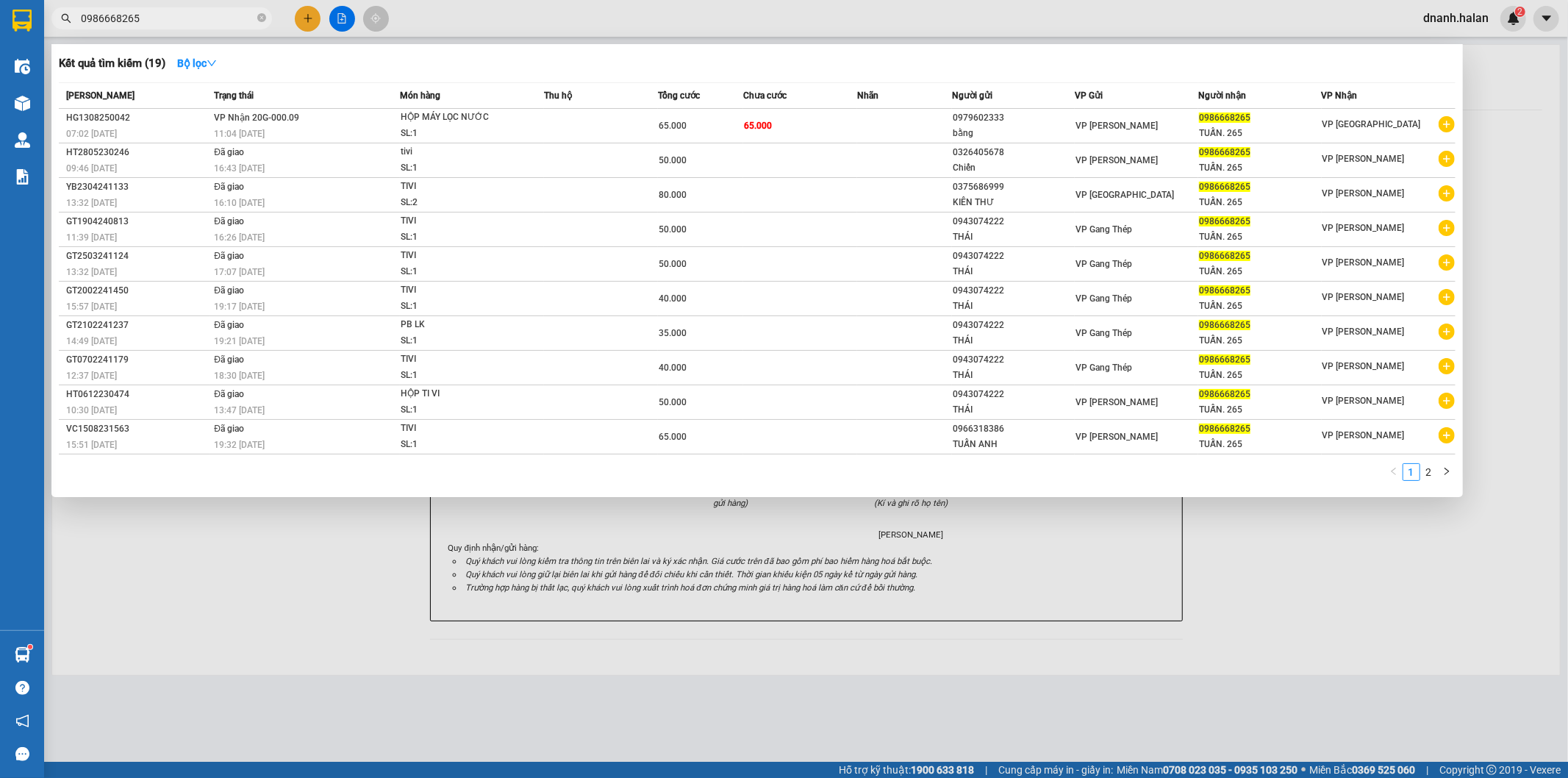
click at [170, 13] on input "0986668265" at bounding box center [168, 18] width 174 height 16
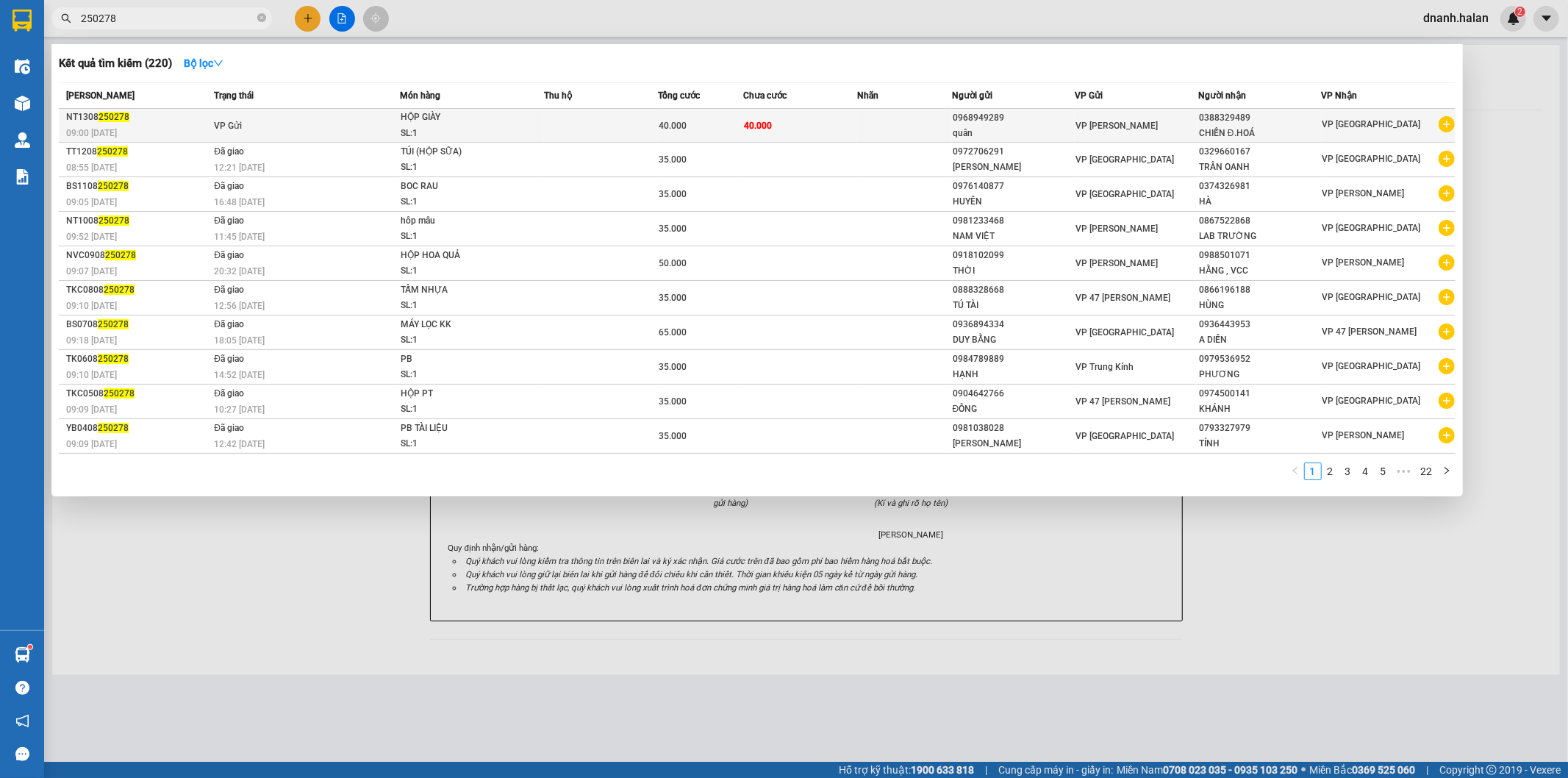
type input "250278"
click at [980, 128] on div "quân" at bounding box center [1013, 133] width 122 height 16
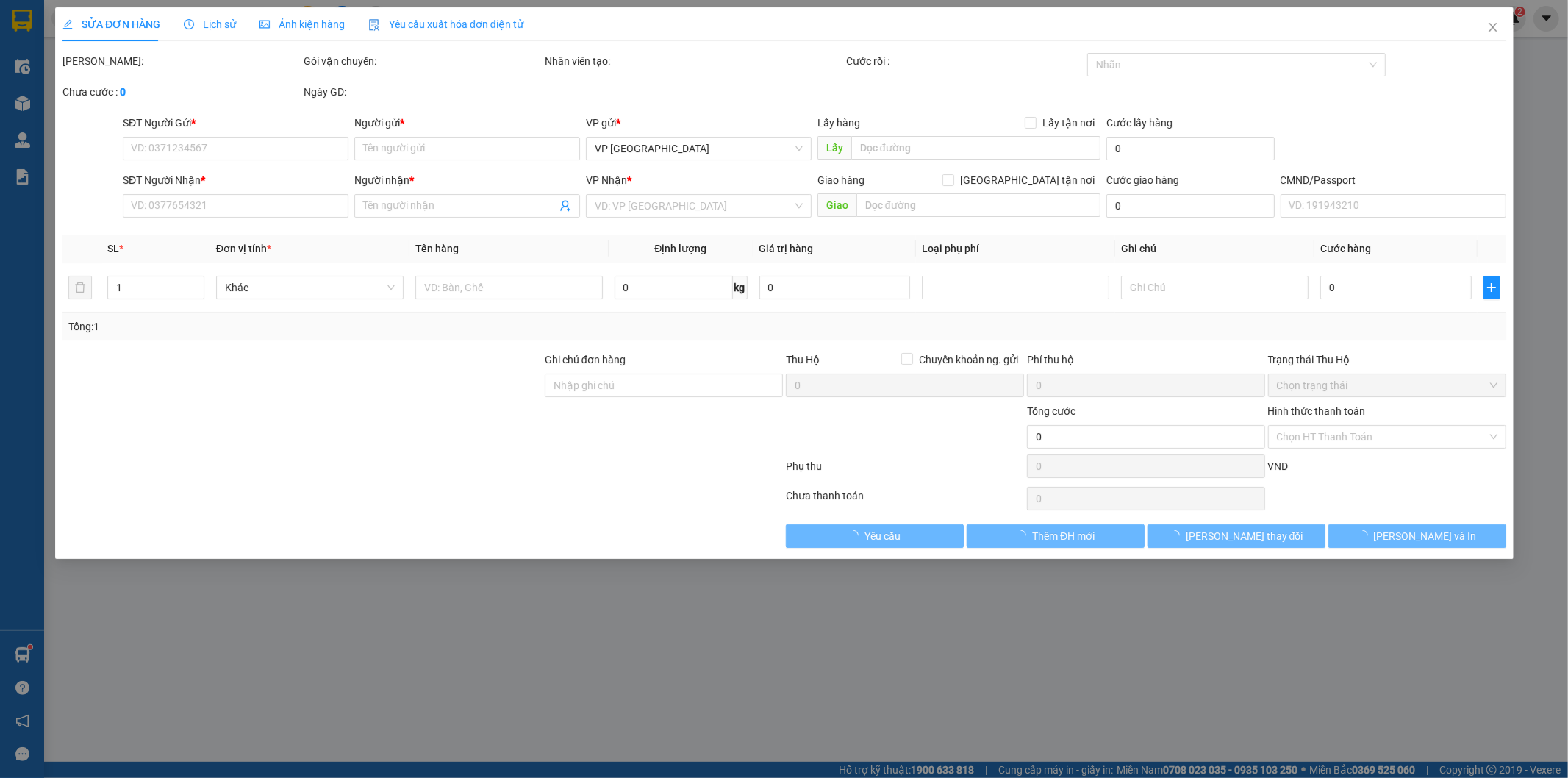
type input "0968949289"
type input "quân"
type input "0388329489"
type input "CHIẾN Đ.HOÁ"
type input "40.000"
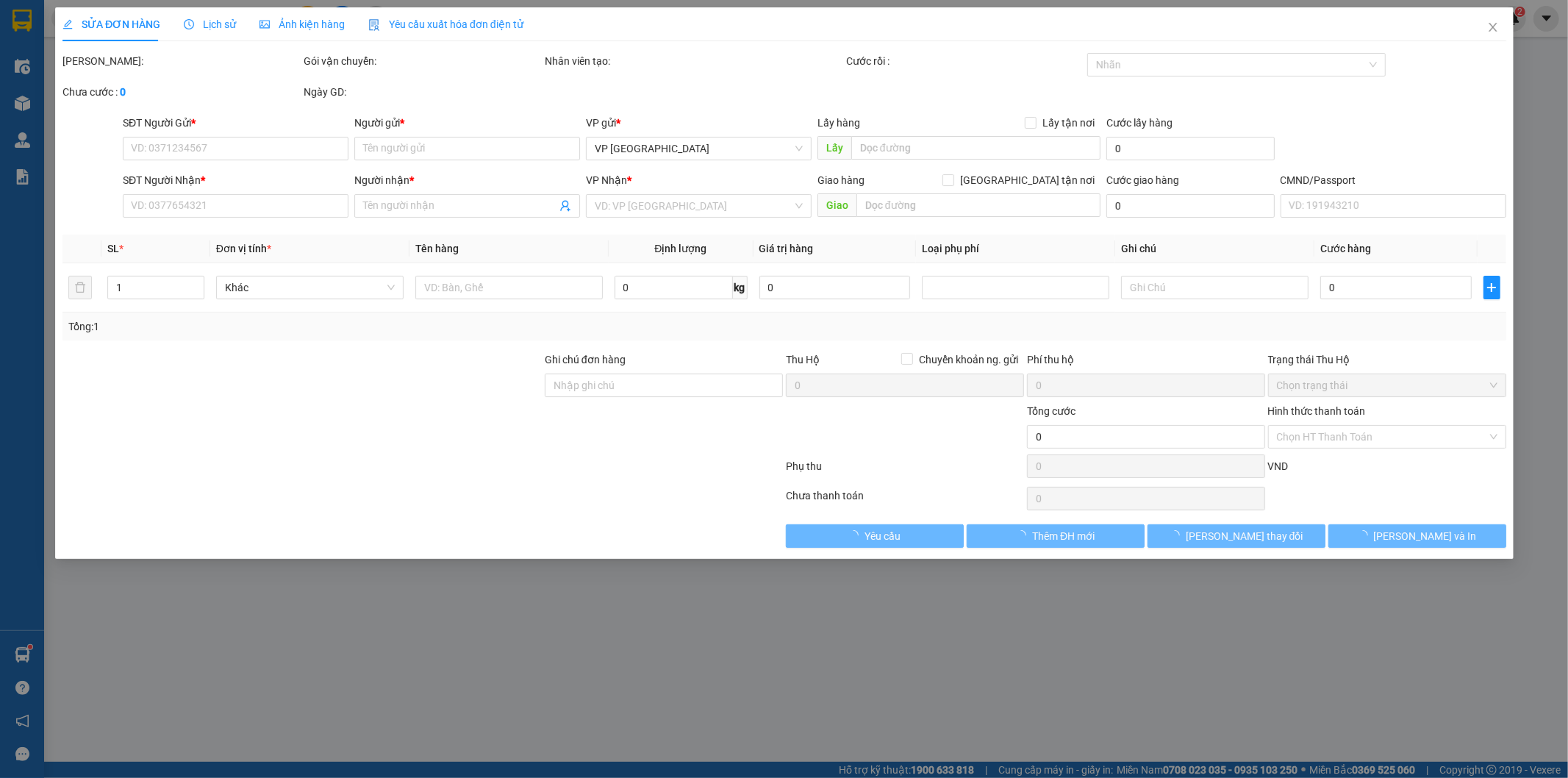
type input "40.000"
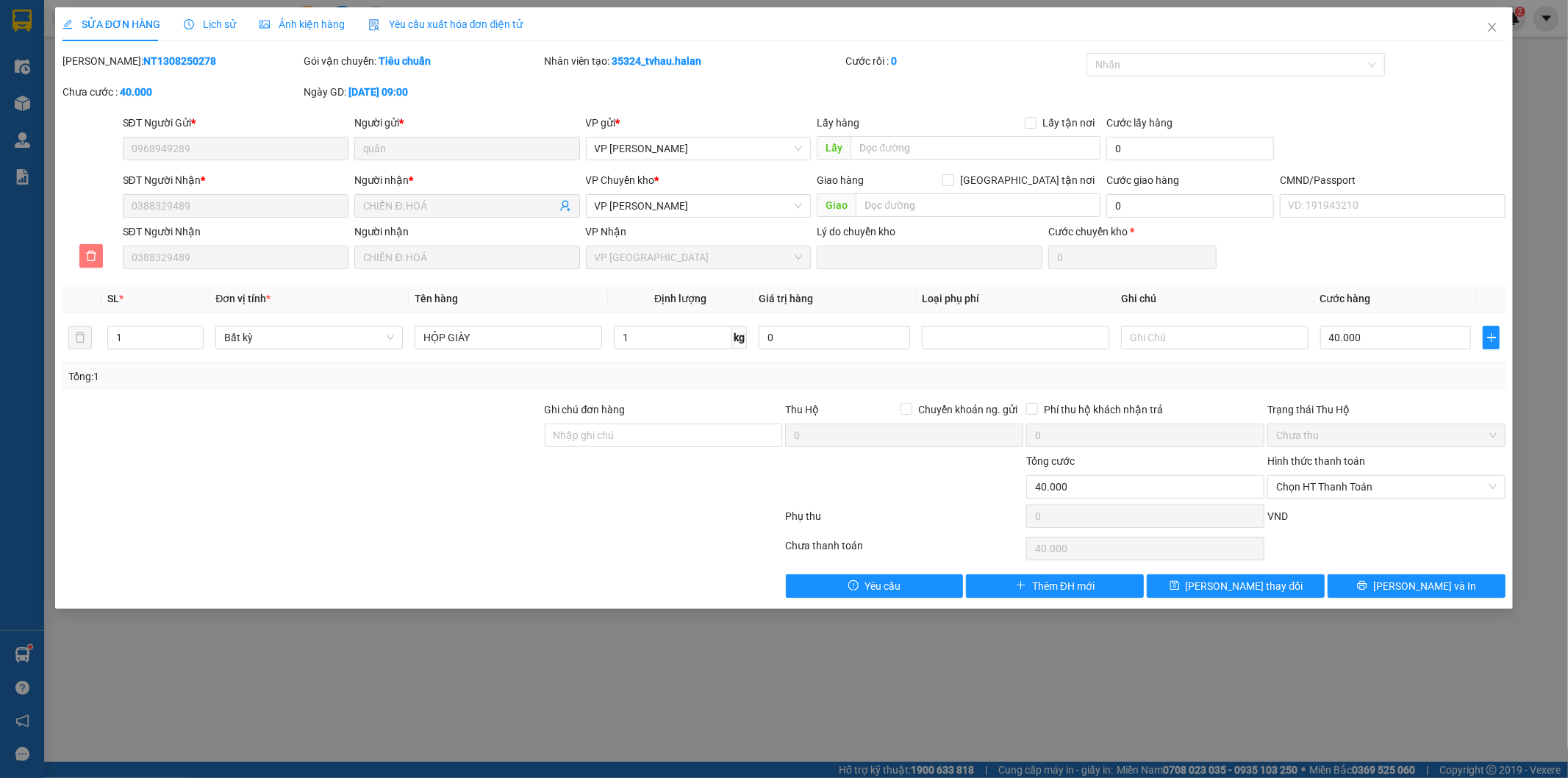
click at [93, 252] on icon "delete" at bounding box center [91, 256] width 12 height 12
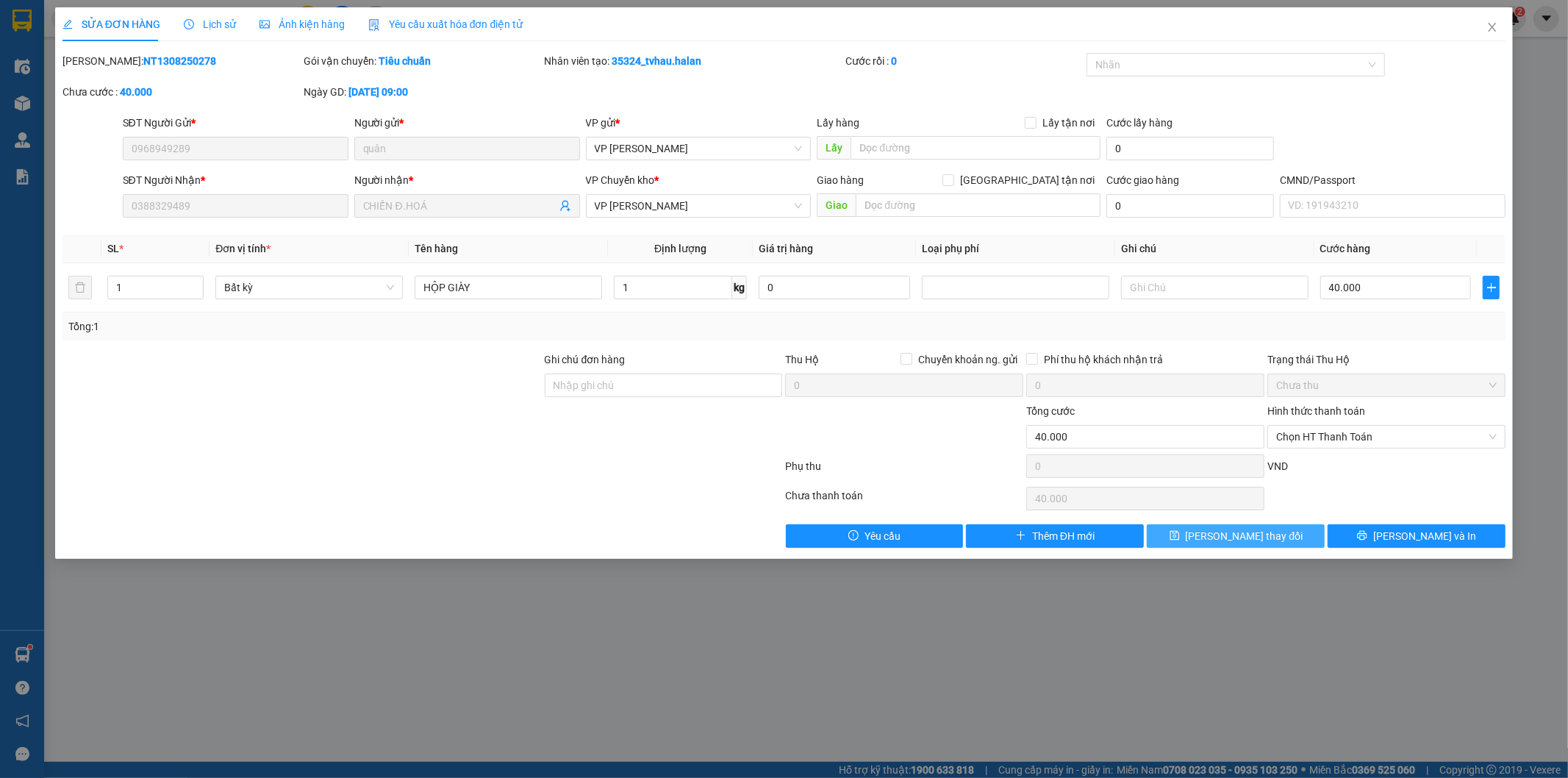
click at [1245, 542] on span "Lưu thay đổi" at bounding box center [1244, 536] width 118 height 16
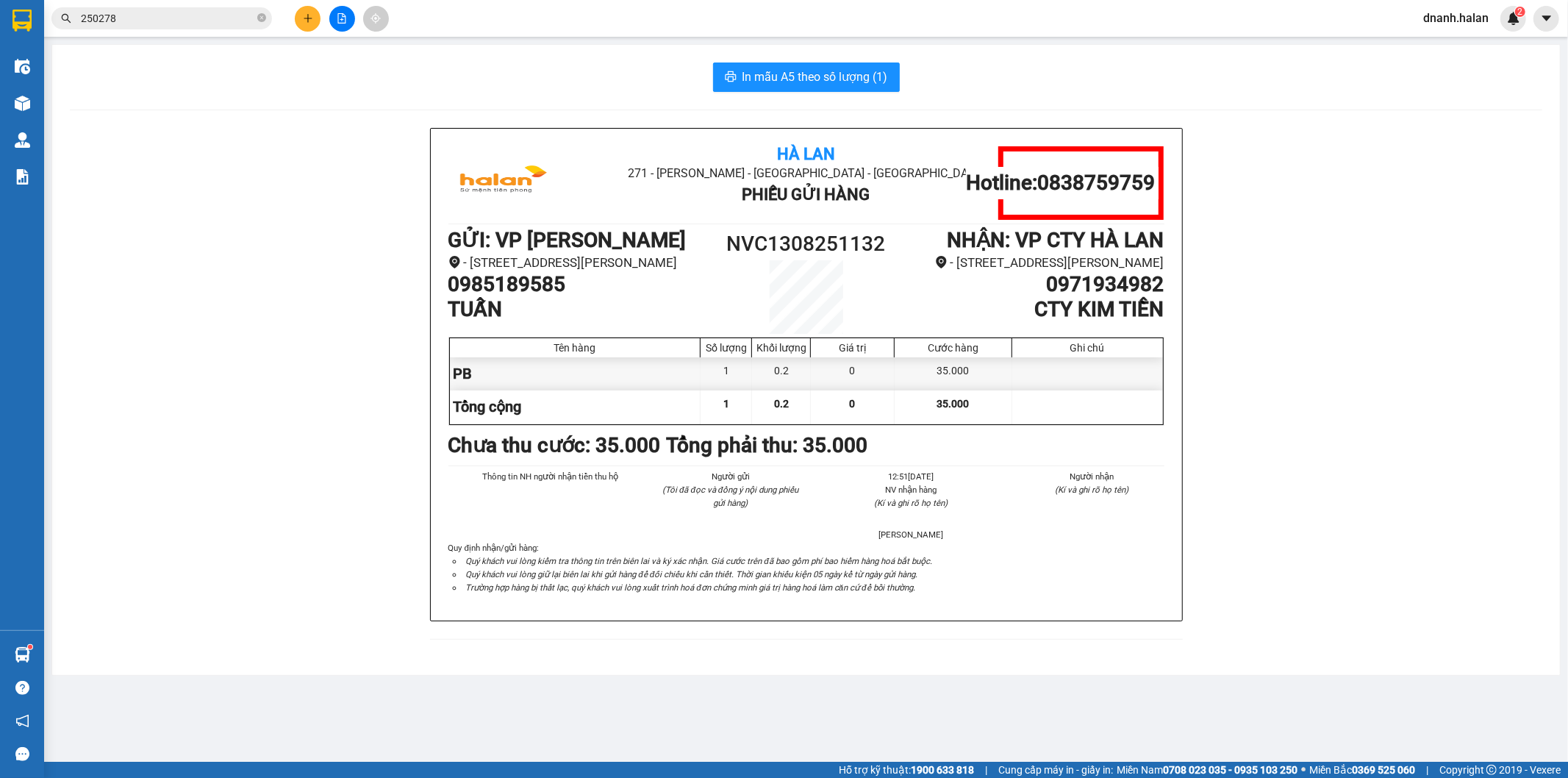
click at [175, 18] on input "250278" at bounding box center [168, 18] width 174 height 16
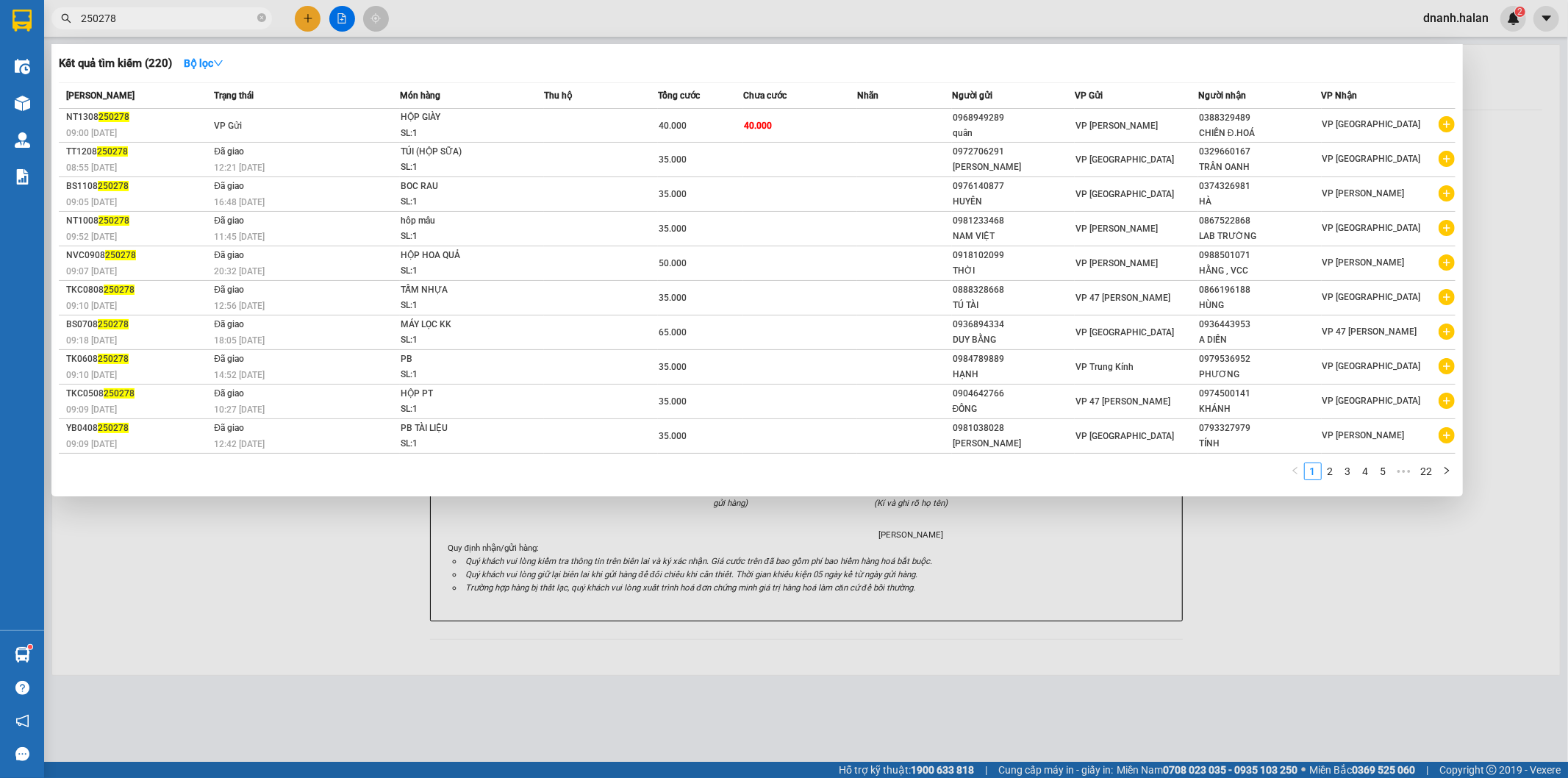
click at [175, 18] on input "250278" at bounding box center [168, 18] width 174 height 16
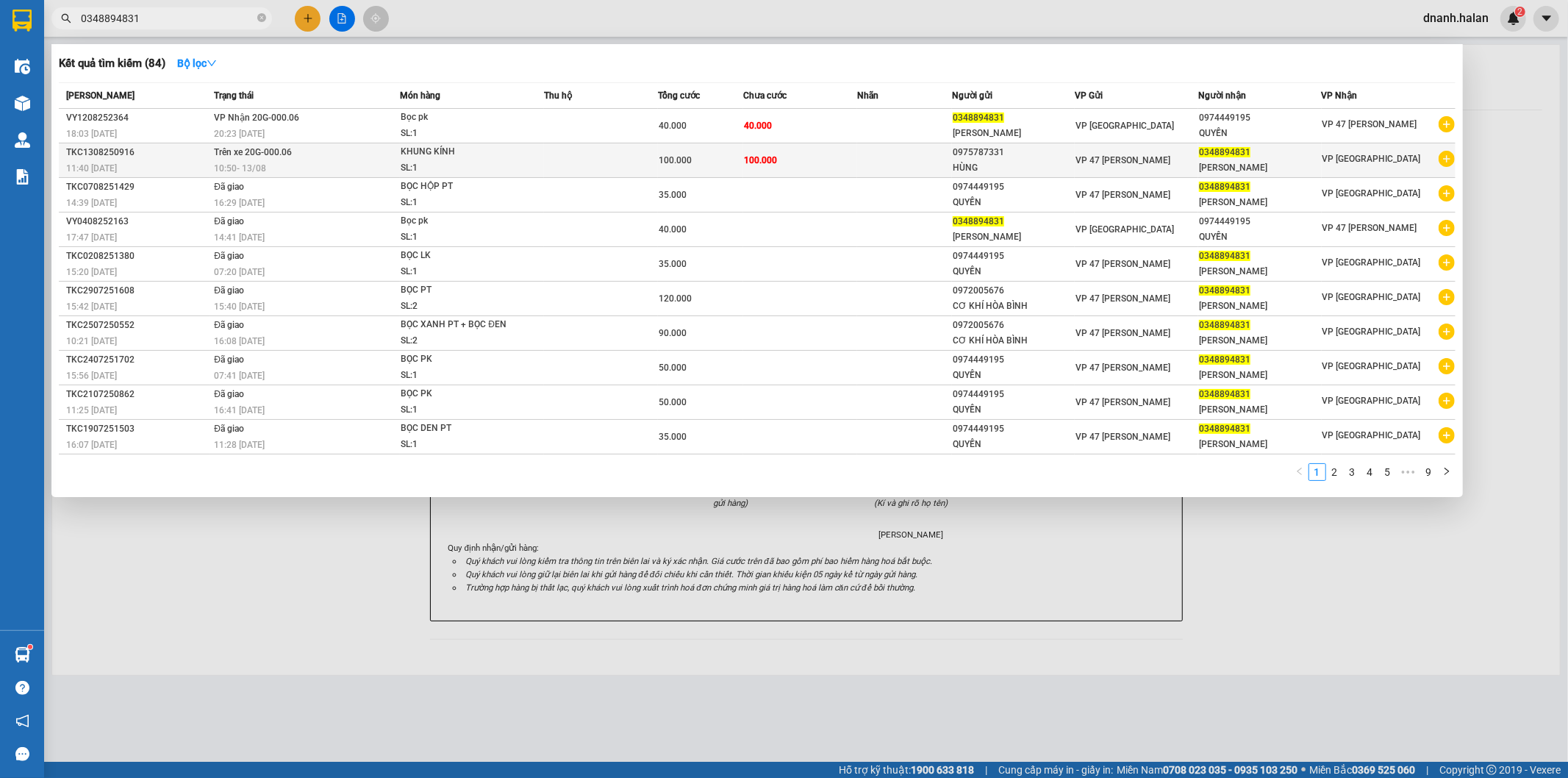
type input "0348894831"
click at [624, 154] on td at bounding box center [600, 160] width 114 height 35
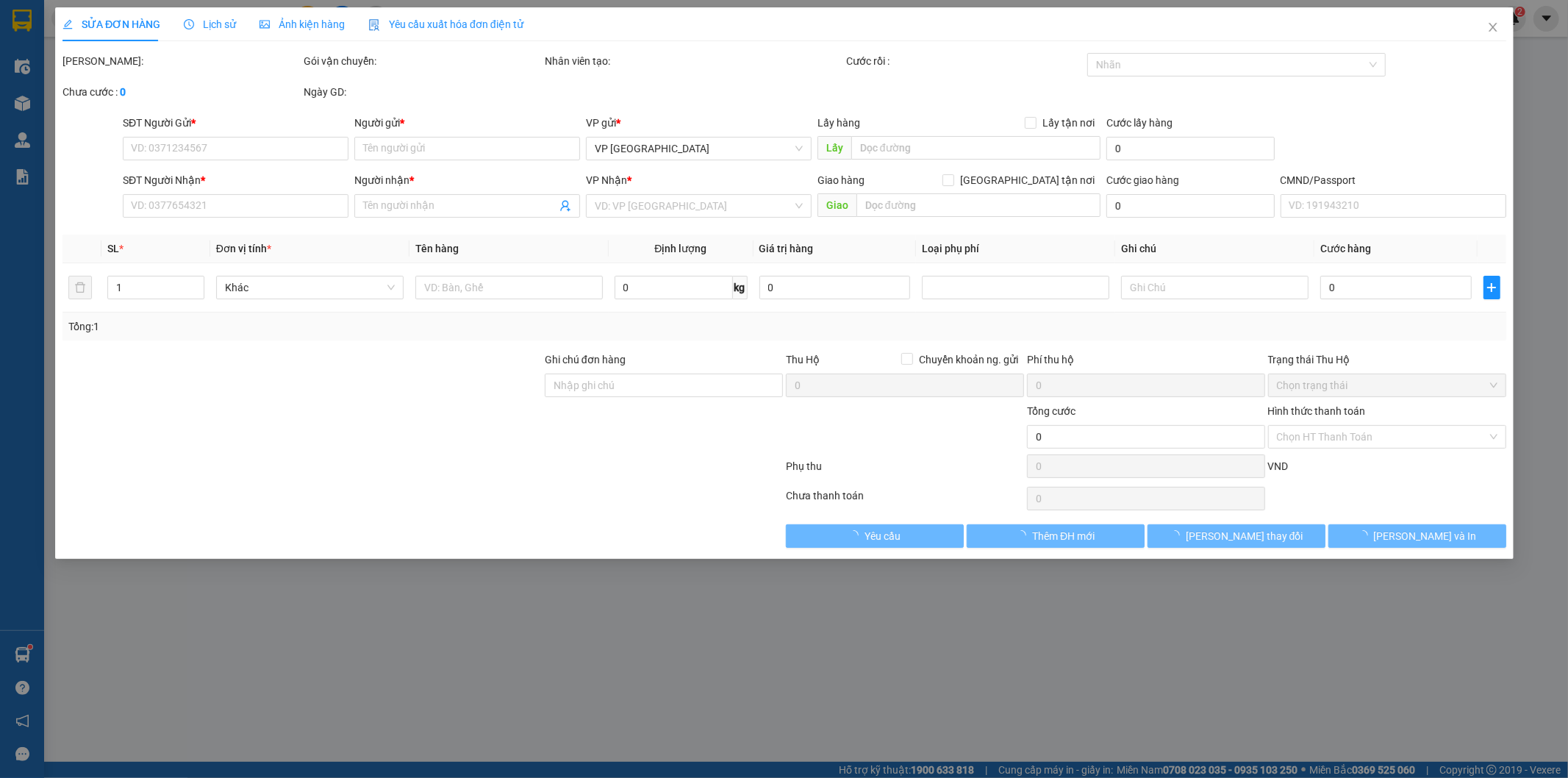
type input "0975787331"
type input "HÙNG"
type input "0348894831"
type input "KHƯƠNG CẢNH SƠN NAM"
type input "100.000"
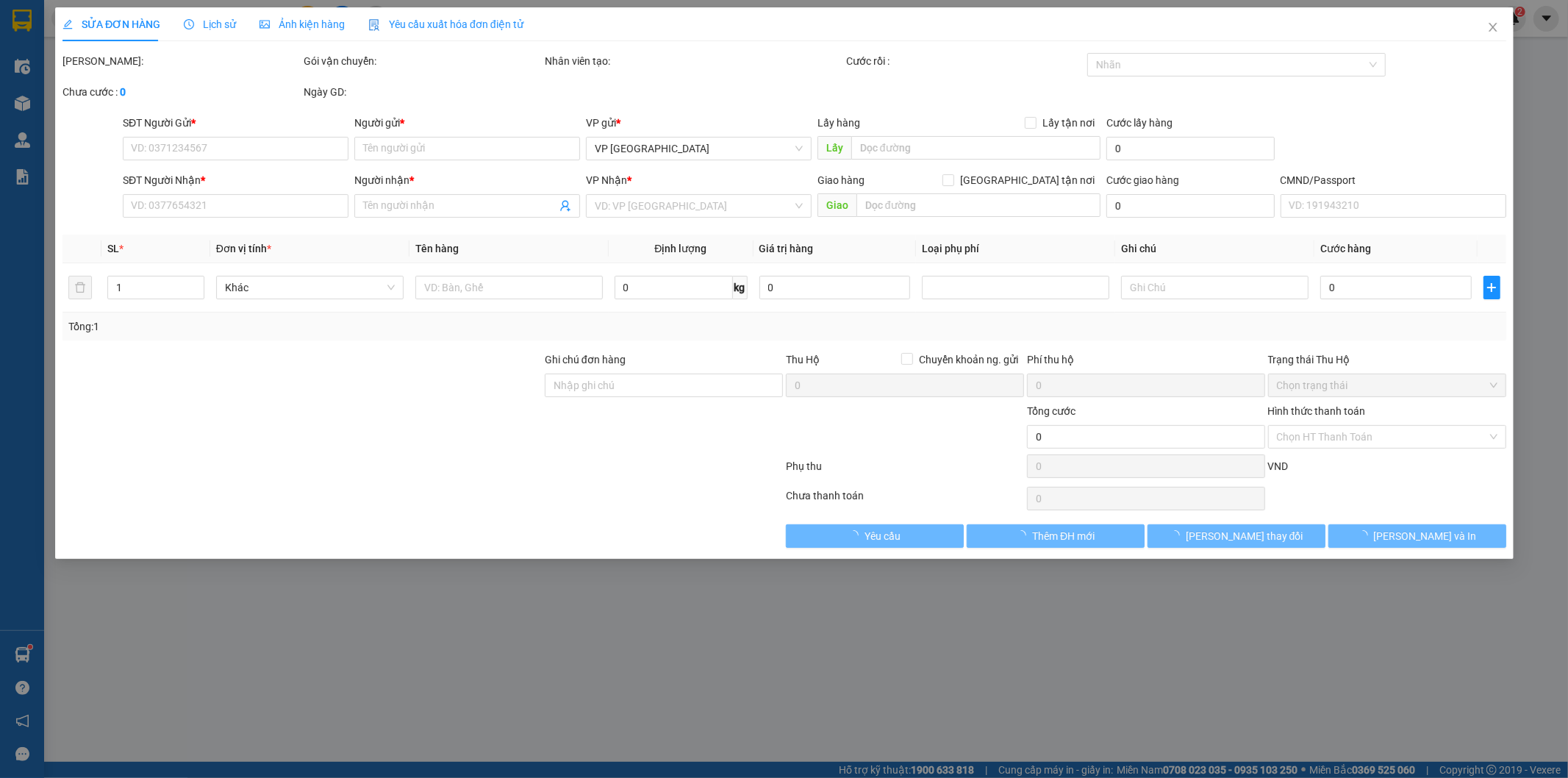
type input "100.000"
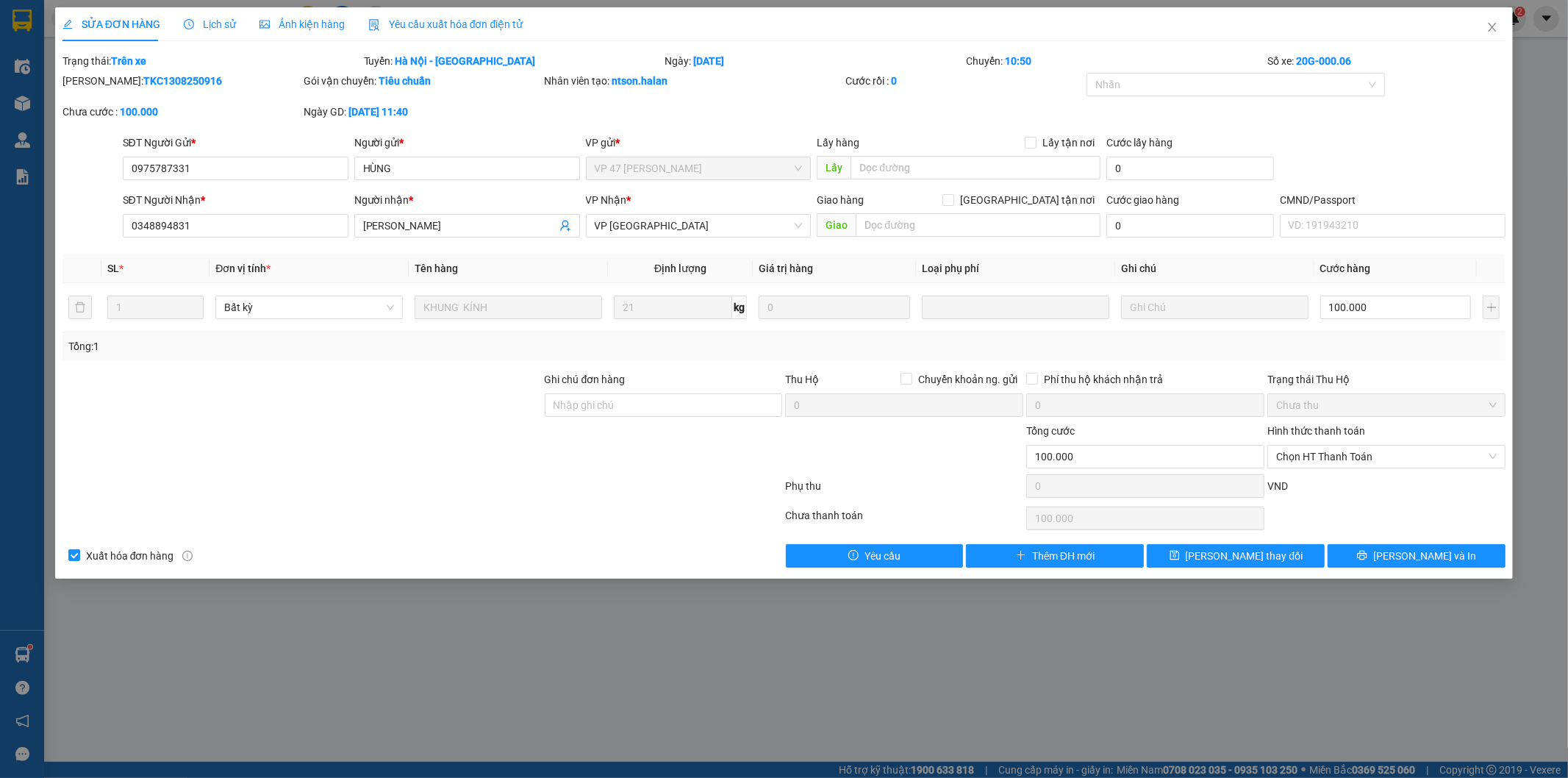
click at [207, 24] on span "Lịch sử" at bounding box center [209, 25] width 52 height 12
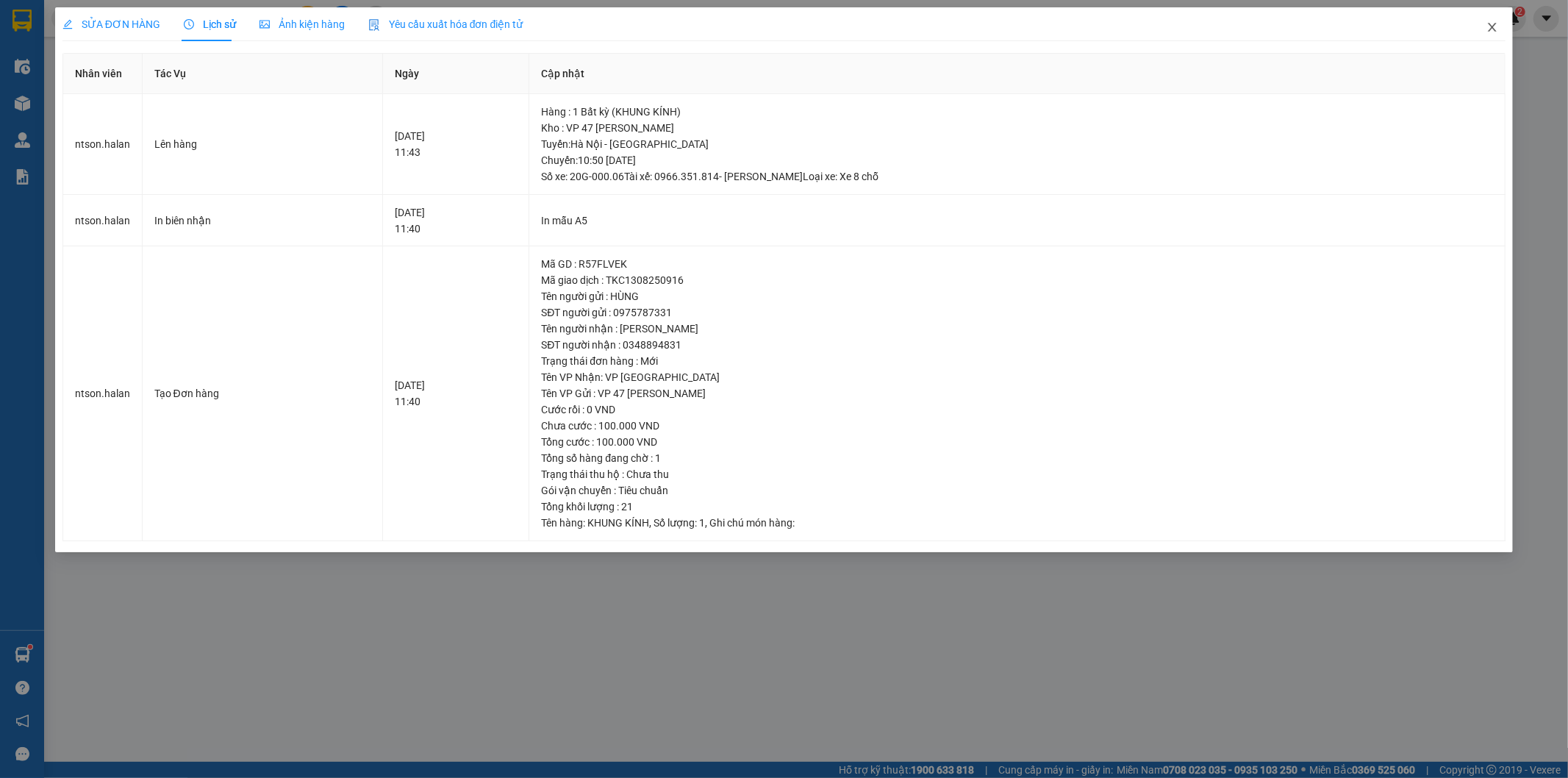
click at [1487, 20] on span "Close" at bounding box center [1492, 28] width 41 height 42
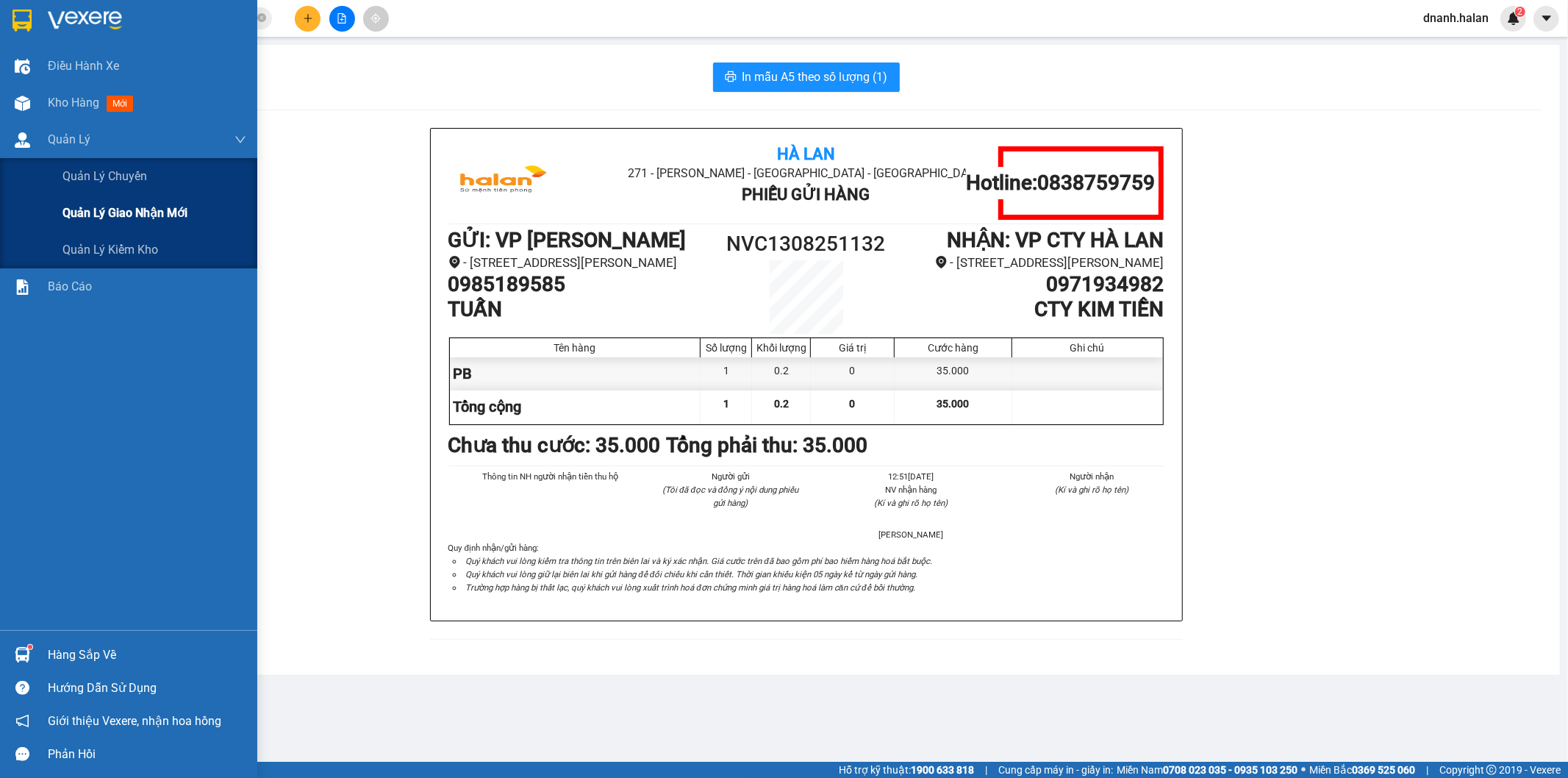
drag, startPoint x: 112, startPoint y: 223, endPoint x: 129, endPoint y: 228, distance: 17.7
click at [113, 223] on div "Quản lý giao nhận mới" at bounding box center [154, 213] width 184 height 37
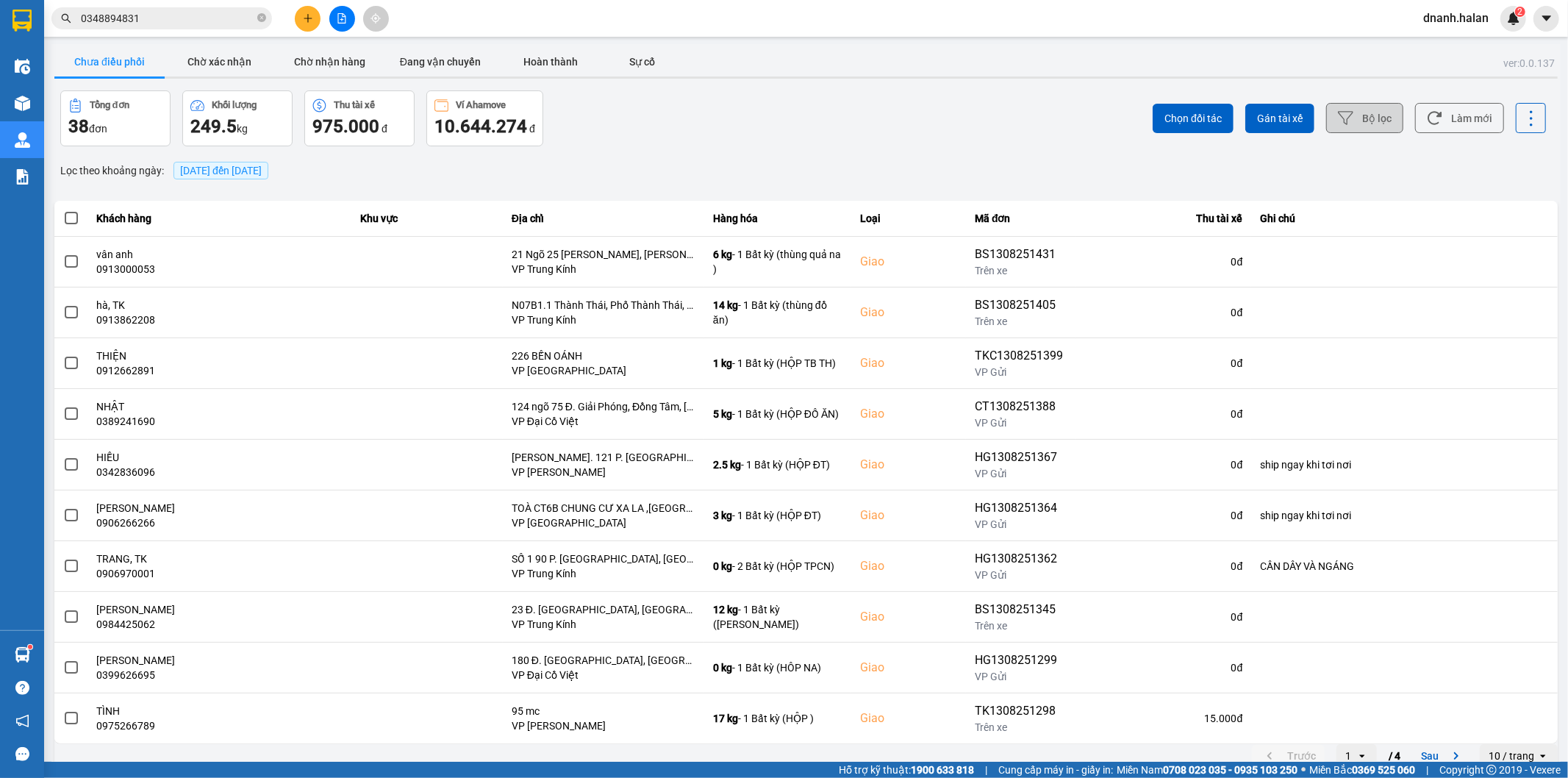
click at [1330, 128] on button "Bộ lọc" at bounding box center [1364, 118] width 77 height 30
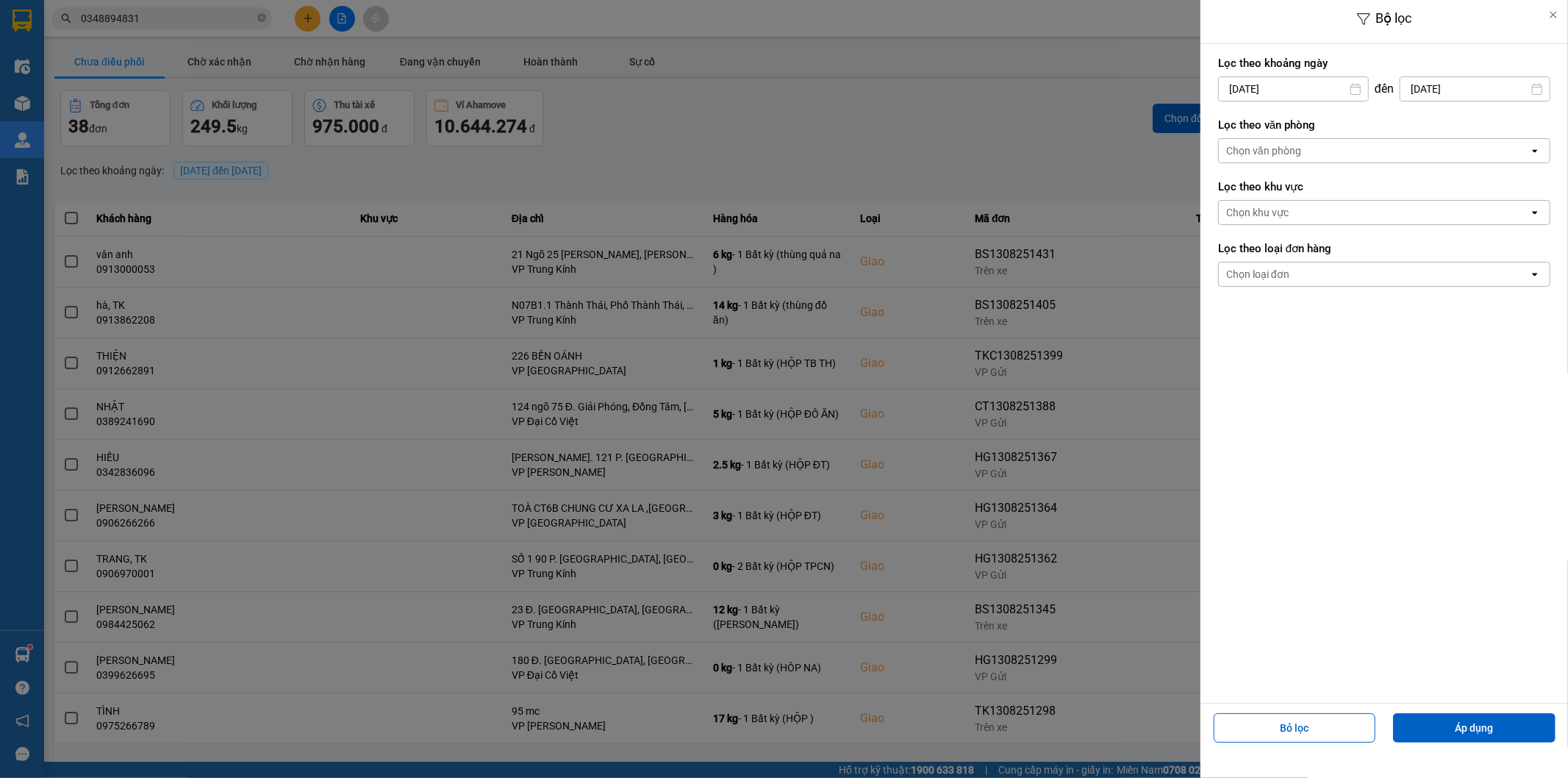
click at [1290, 88] on input "13/08/2025" at bounding box center [1292, 89] width 149 height 24
click at [1370, 231] on div "9" at bounding box center [1373, 228] width 21 height 18
type input "09/08/2025"
click at [1441, 732] on button "Áp dụng" at bounding box center [1474, 729] width 162 height 30
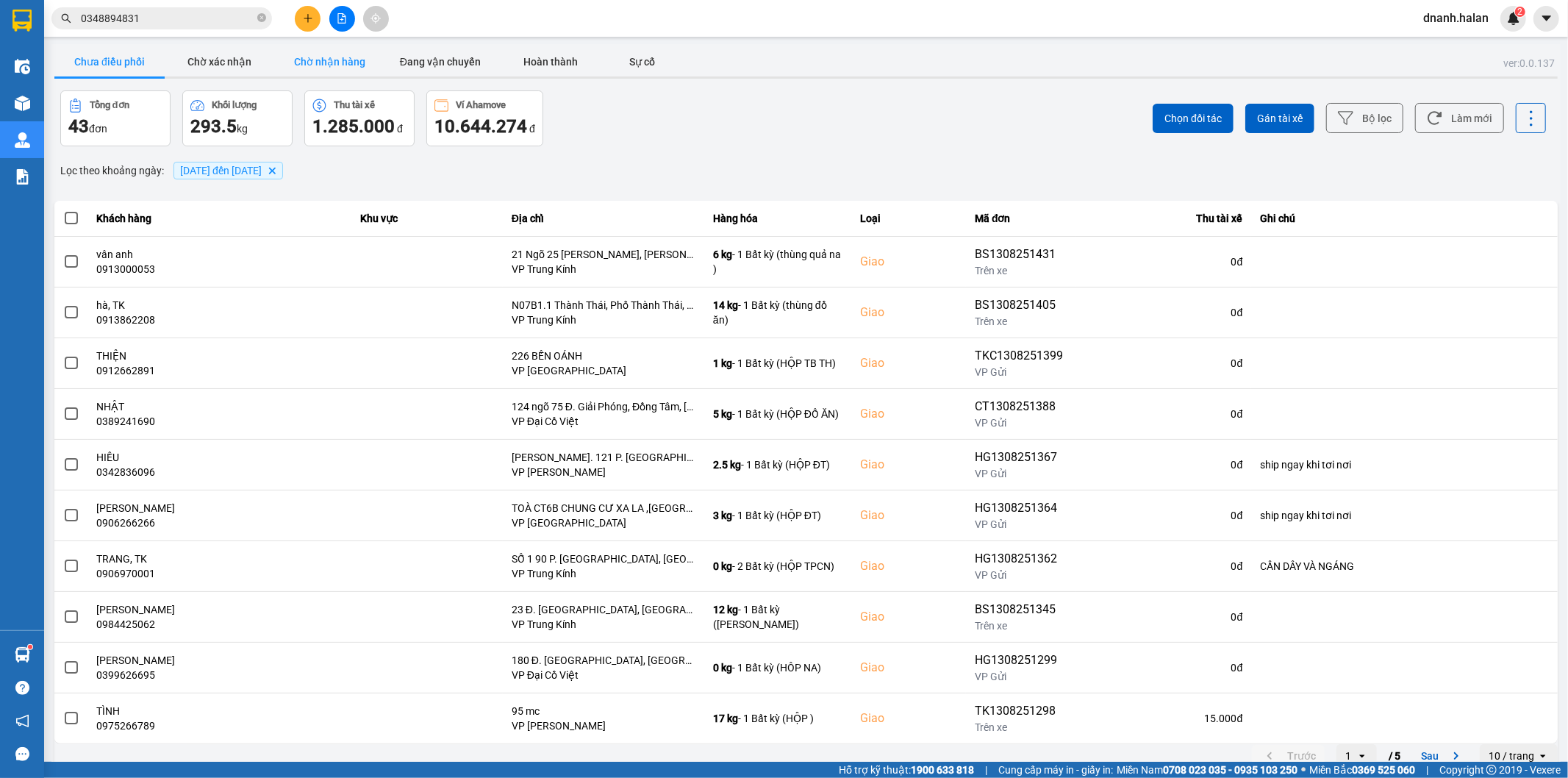
click at [341, 68] on button "Chờ nhận hàng" at bounding box center [330, 62] width 111 height 30
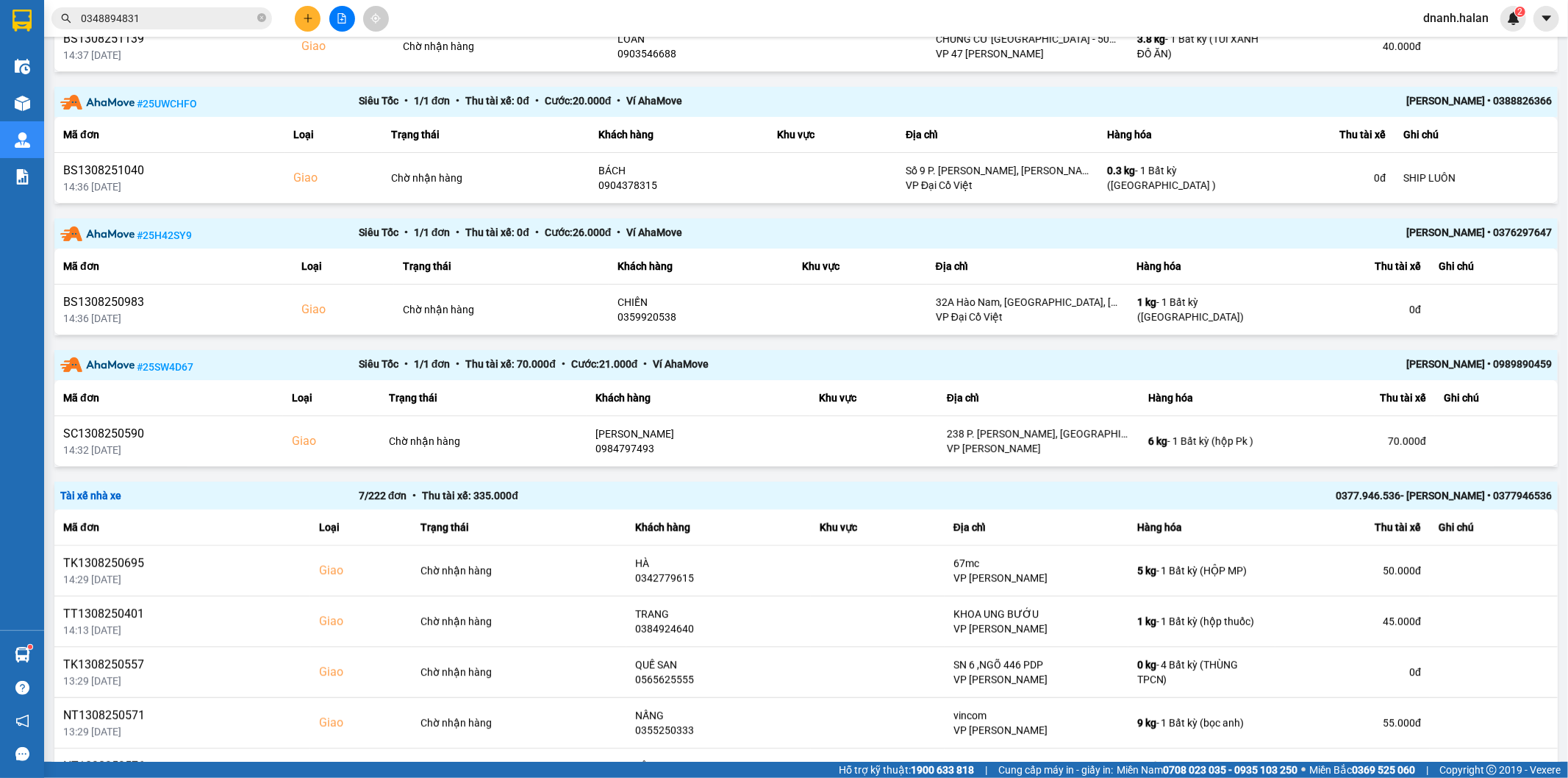
scroll to position [163, 0]
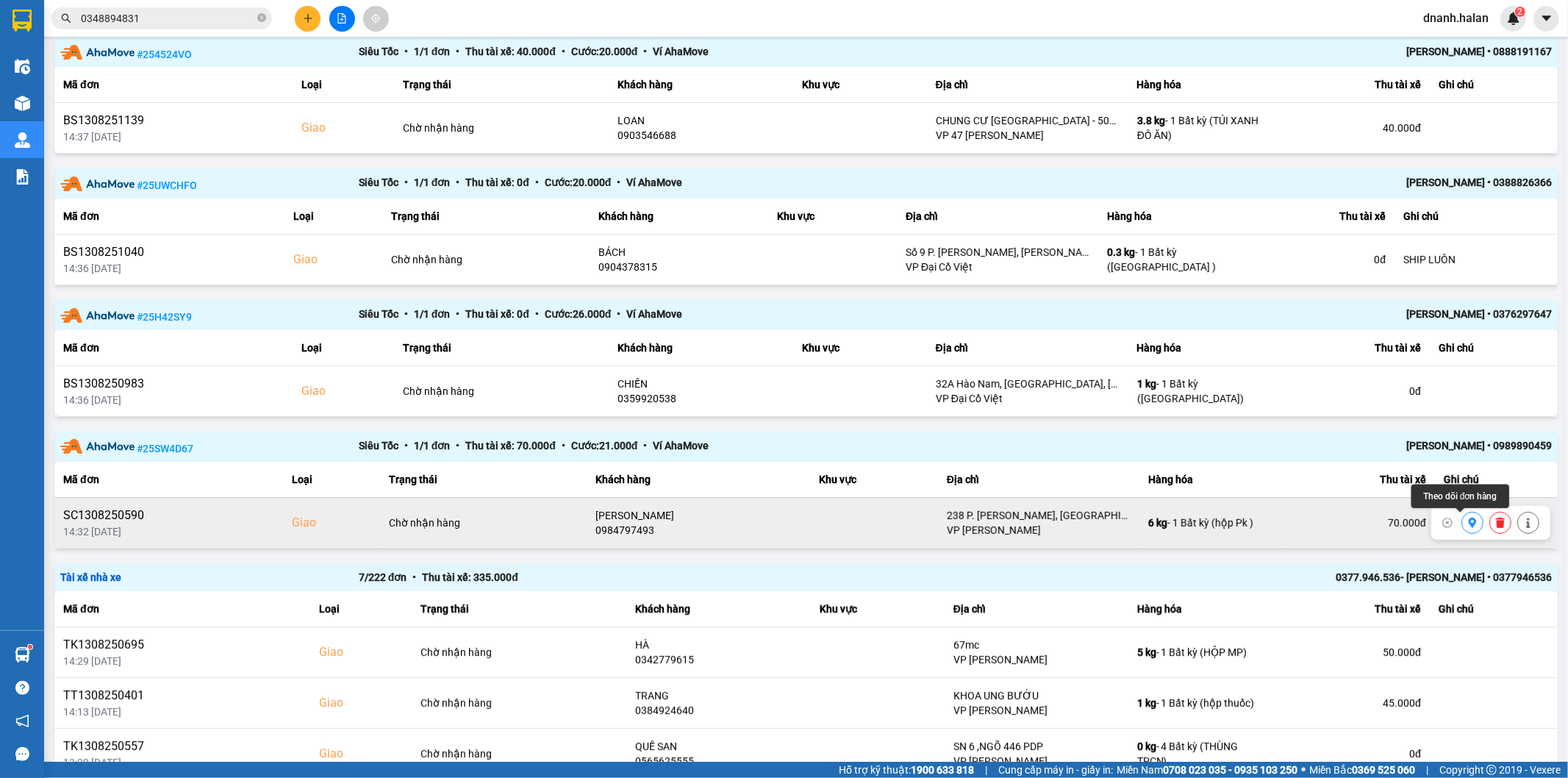
click at [1468, 520] on icon at bounding box center [1472, 523] width 8 height 10
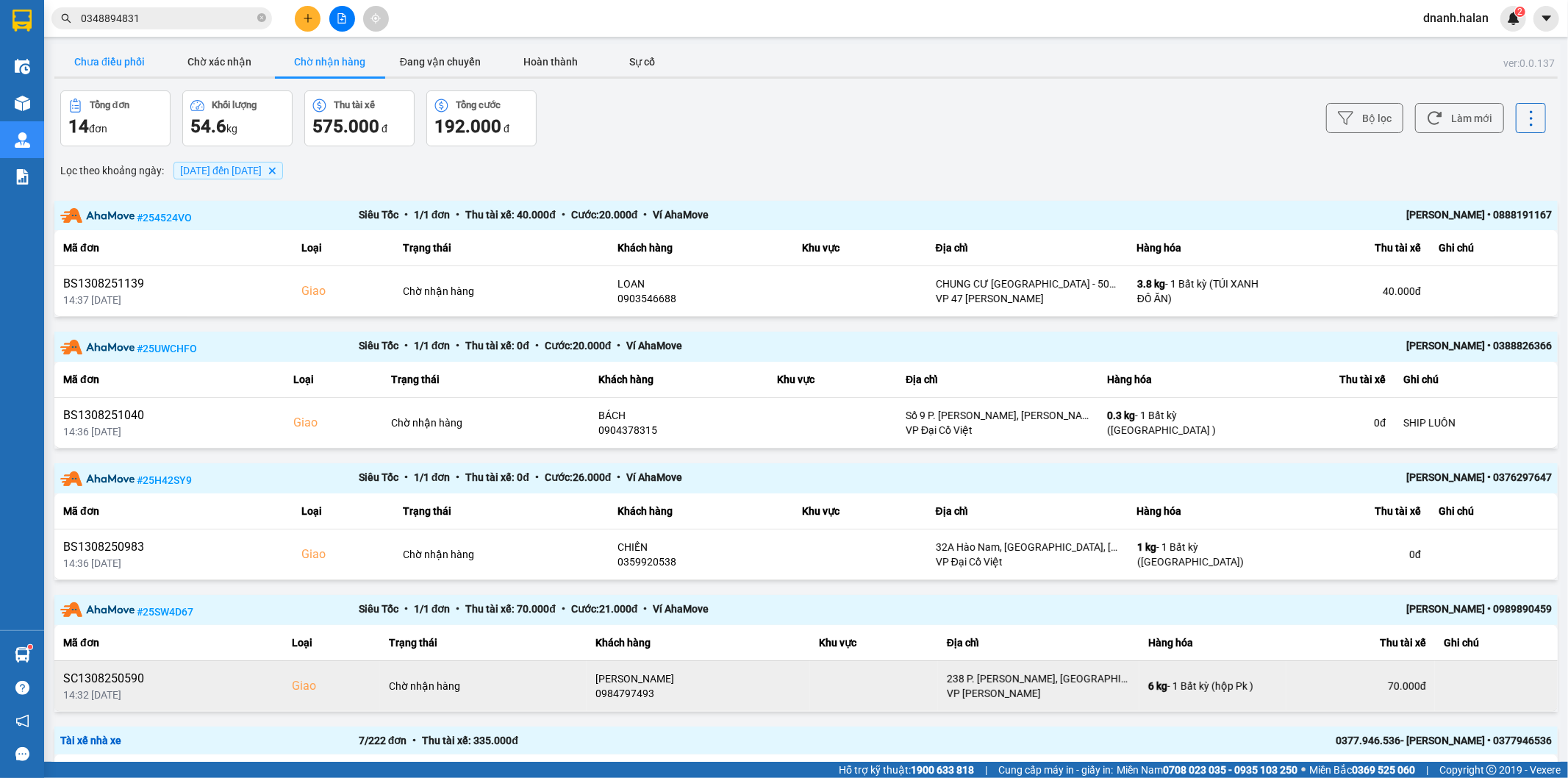
click at [130, 66] on button "Chưa điều phối" at bounding box center [110, 62] width 111 height 30
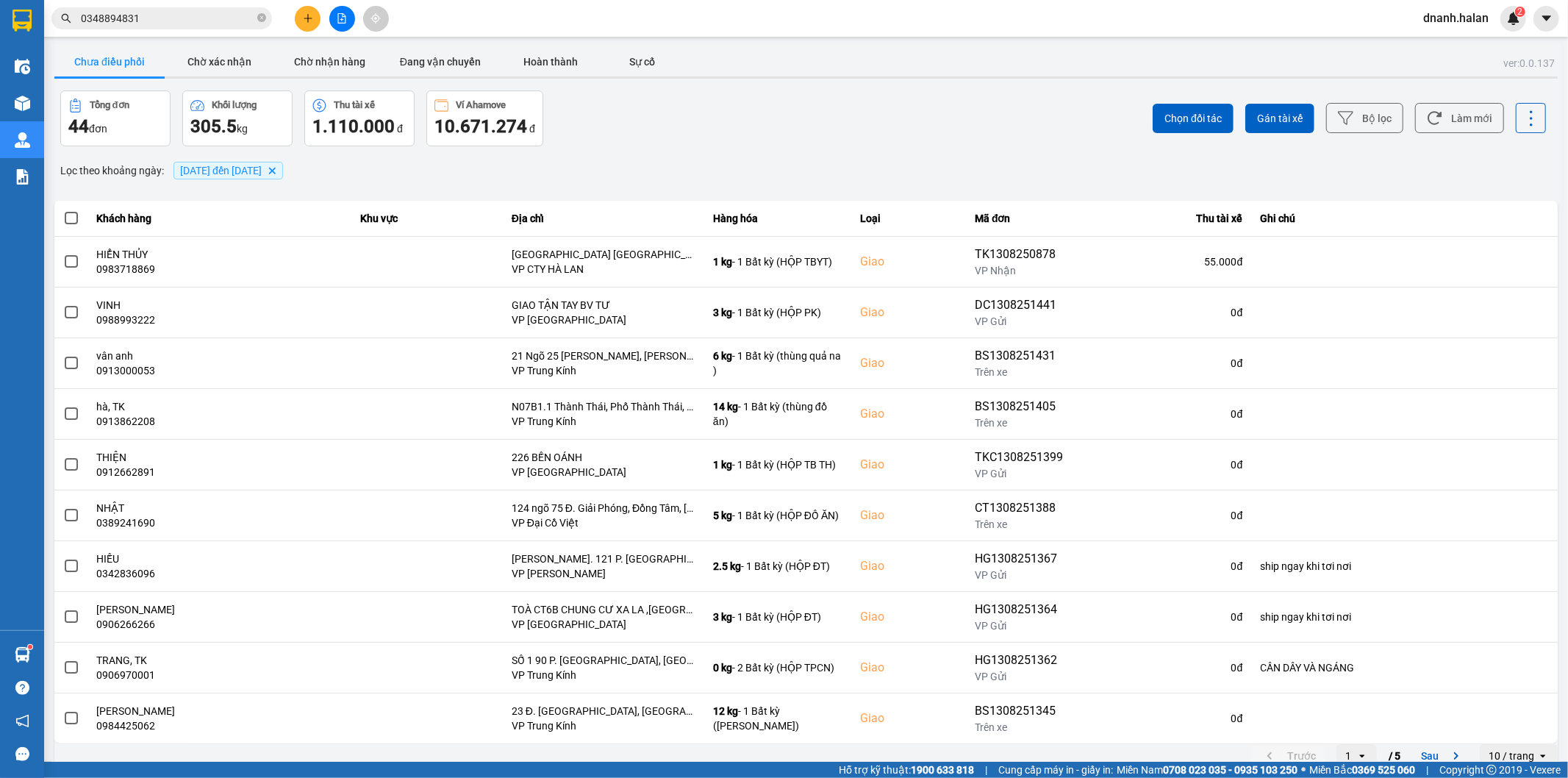
click at [208, 28] on span "0348894831" at bounding box center [161, 18] width 220 height 22
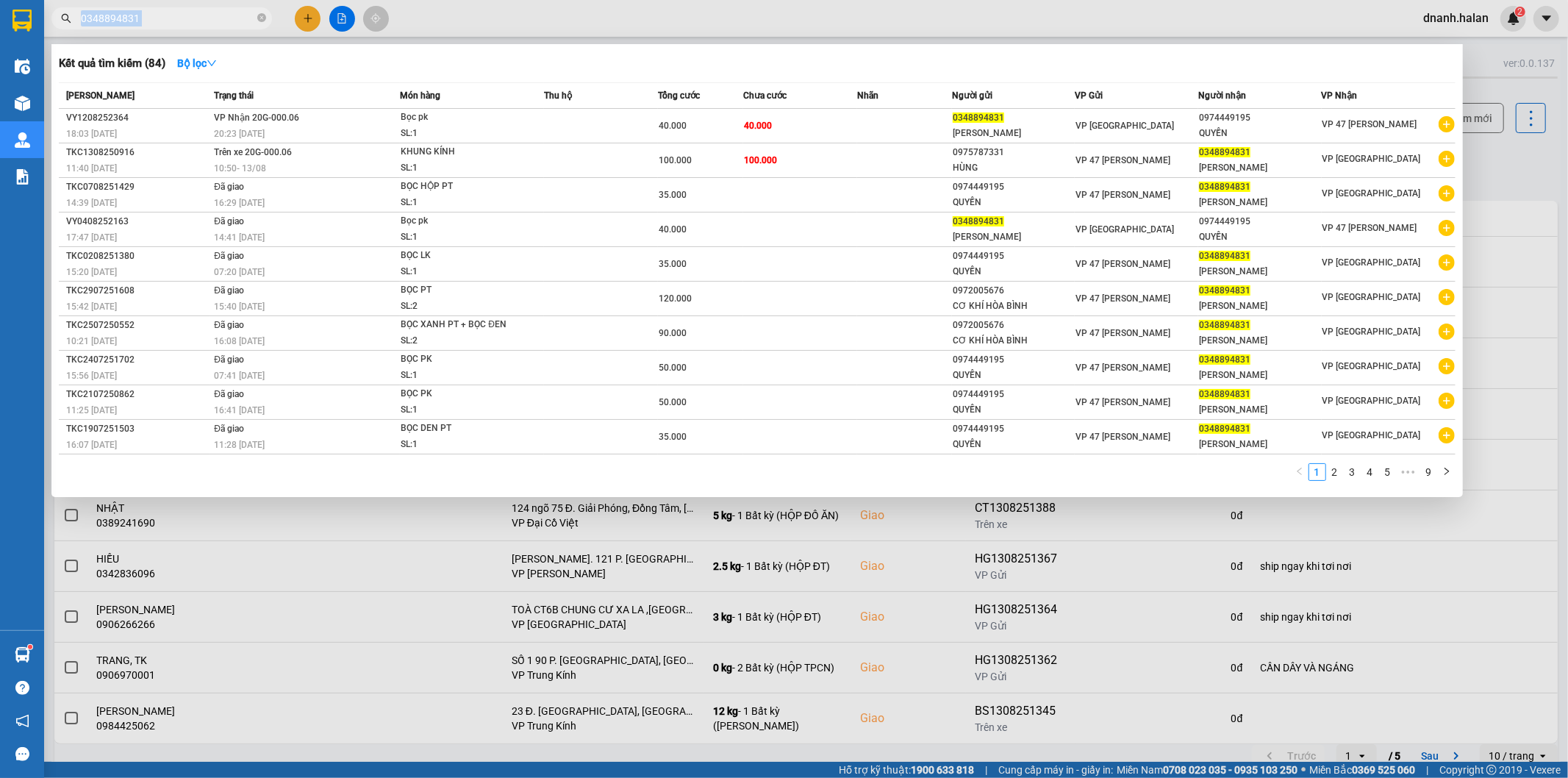
click at [208, 28] on span "0348894831" at bounding box center [161, 18] width 220 height 22
click at [204, 18] on input "0348894831" at bounding box center [168, 18] width 174 height 16
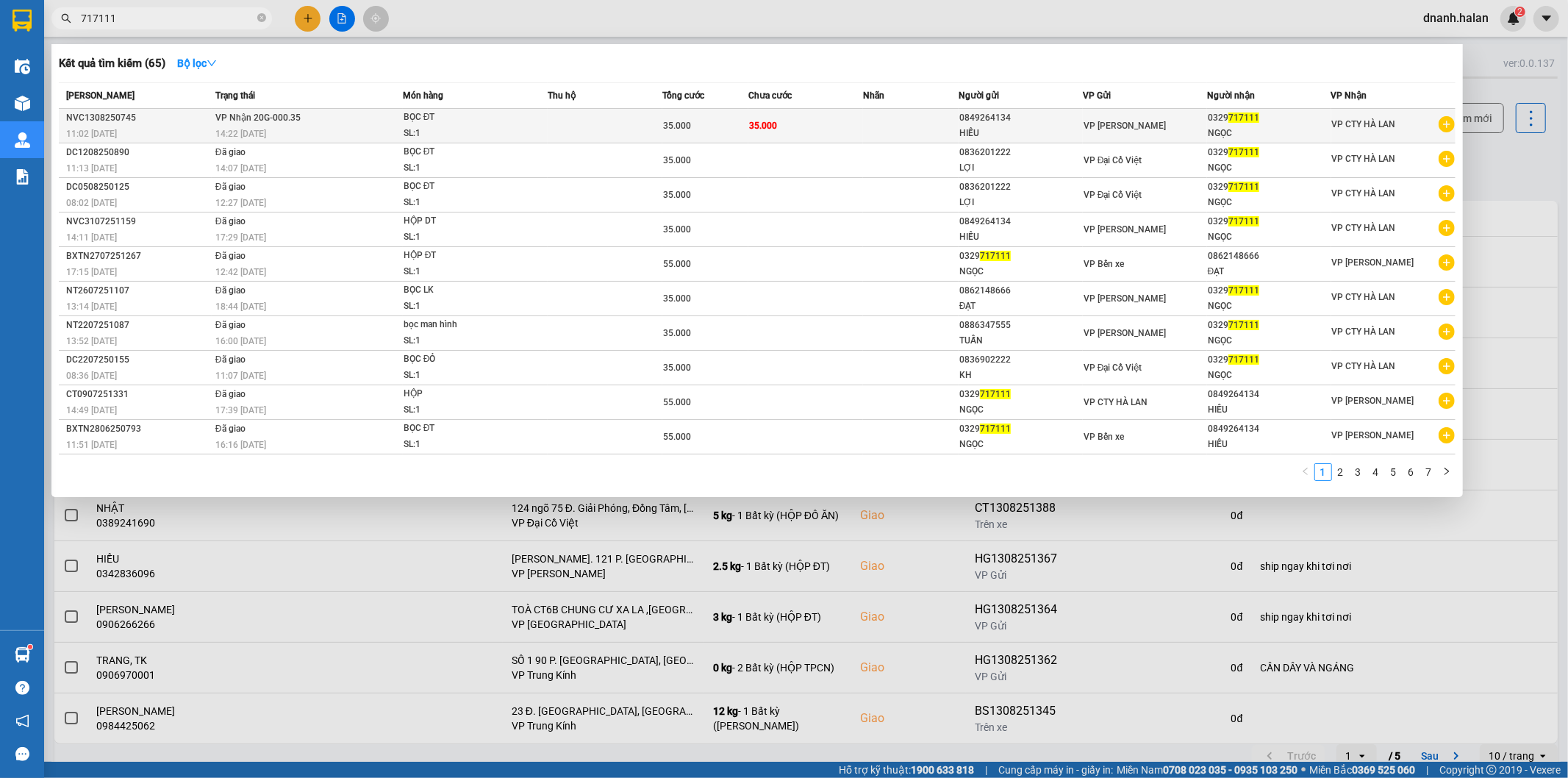
type input "717111"
click at [1268, 122] on div "0329 717111" at bounding box center [1269, 119] width 123 height 16
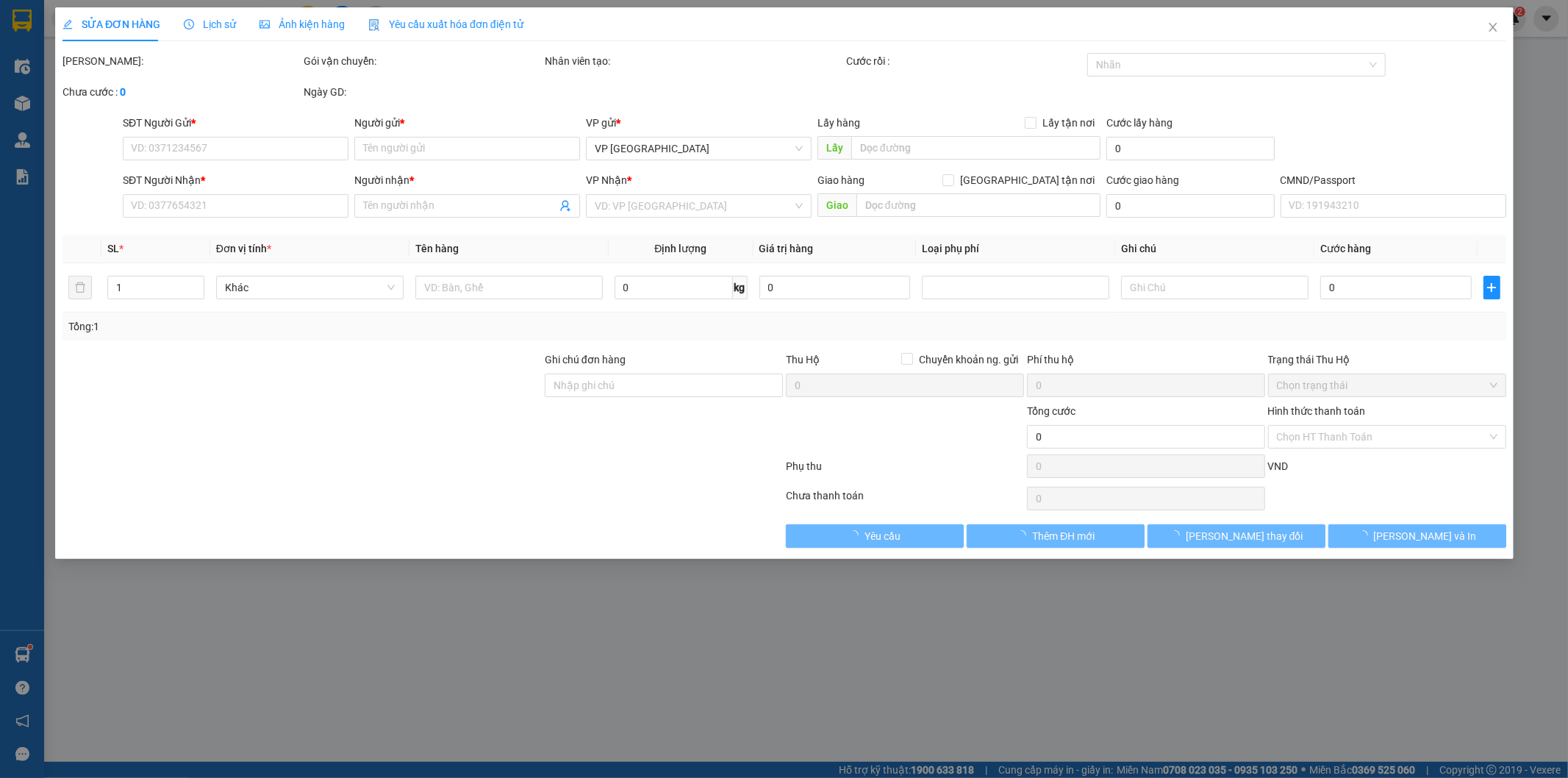
type input "0849264134"
type input "HIẾU"
type input "0329717111"
type input "NGỌC"
type input "35.000"
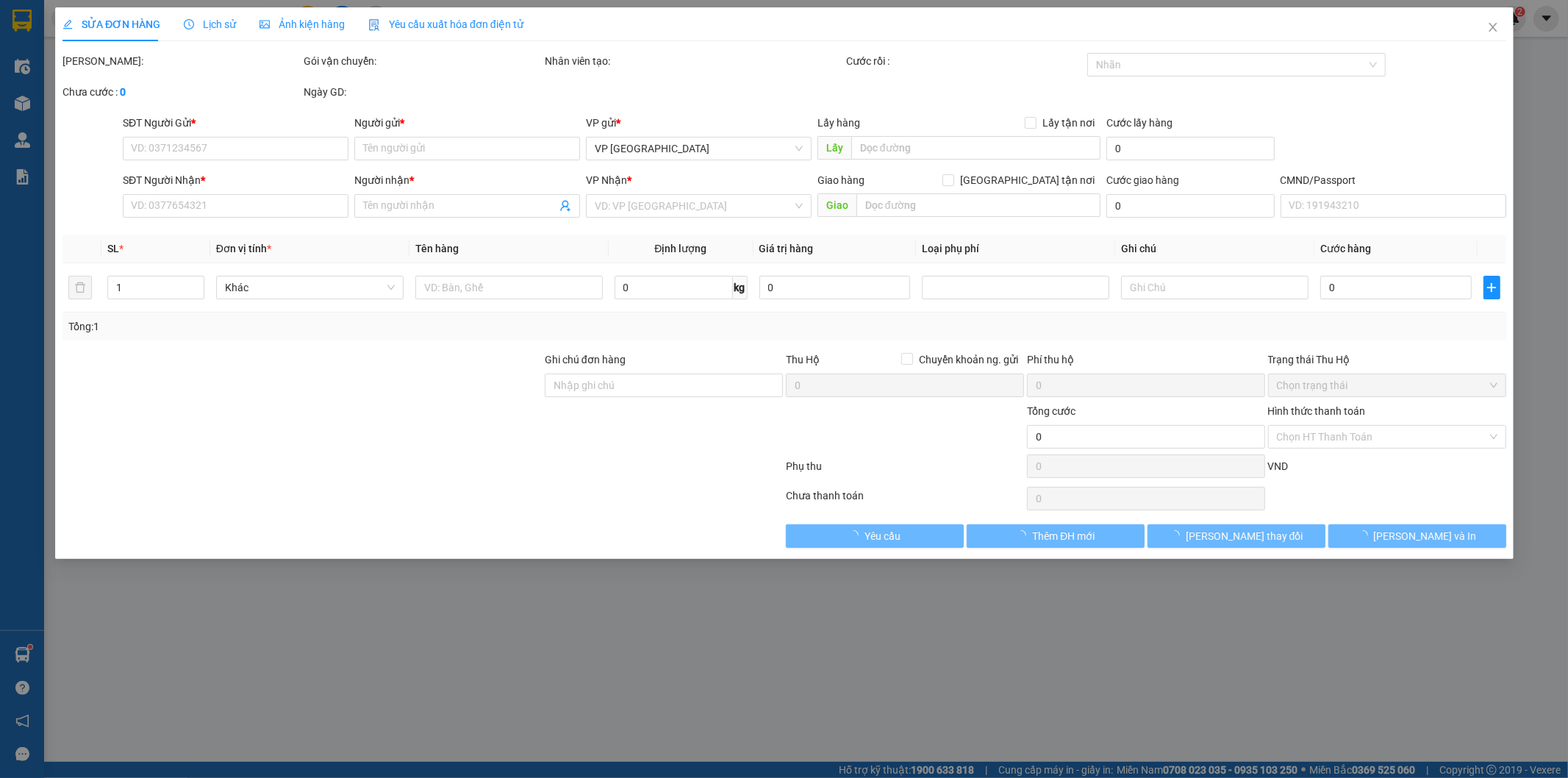
type input "35.000"
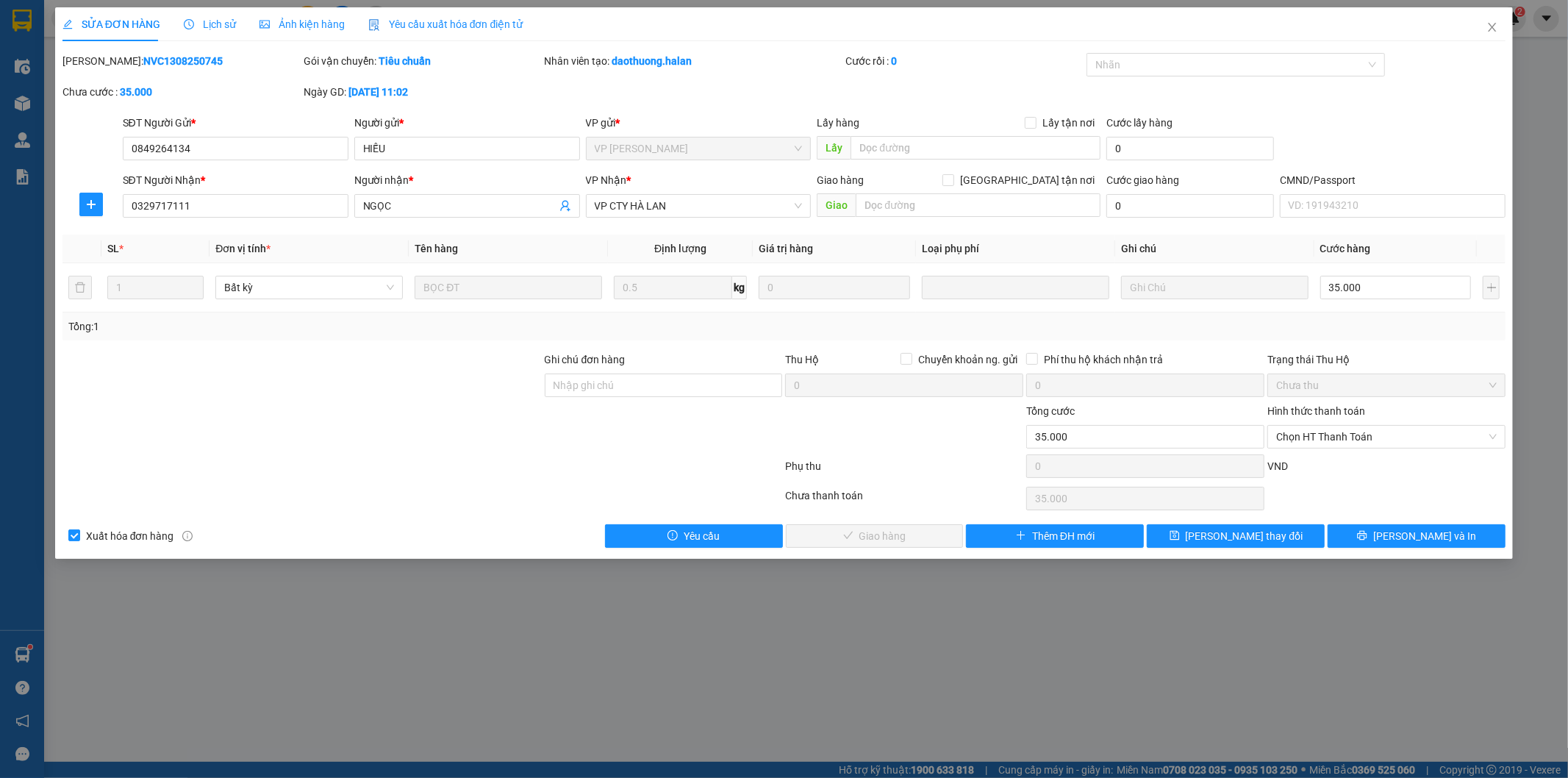
click at [143, 61] on b "NVC1308250745" at bounding box center [183, 61] width 79 height 12
copy b "NVC1308250745"
click at [1498, 25] on span "Close" at bounding box center [1492, 28] width 41 height 42
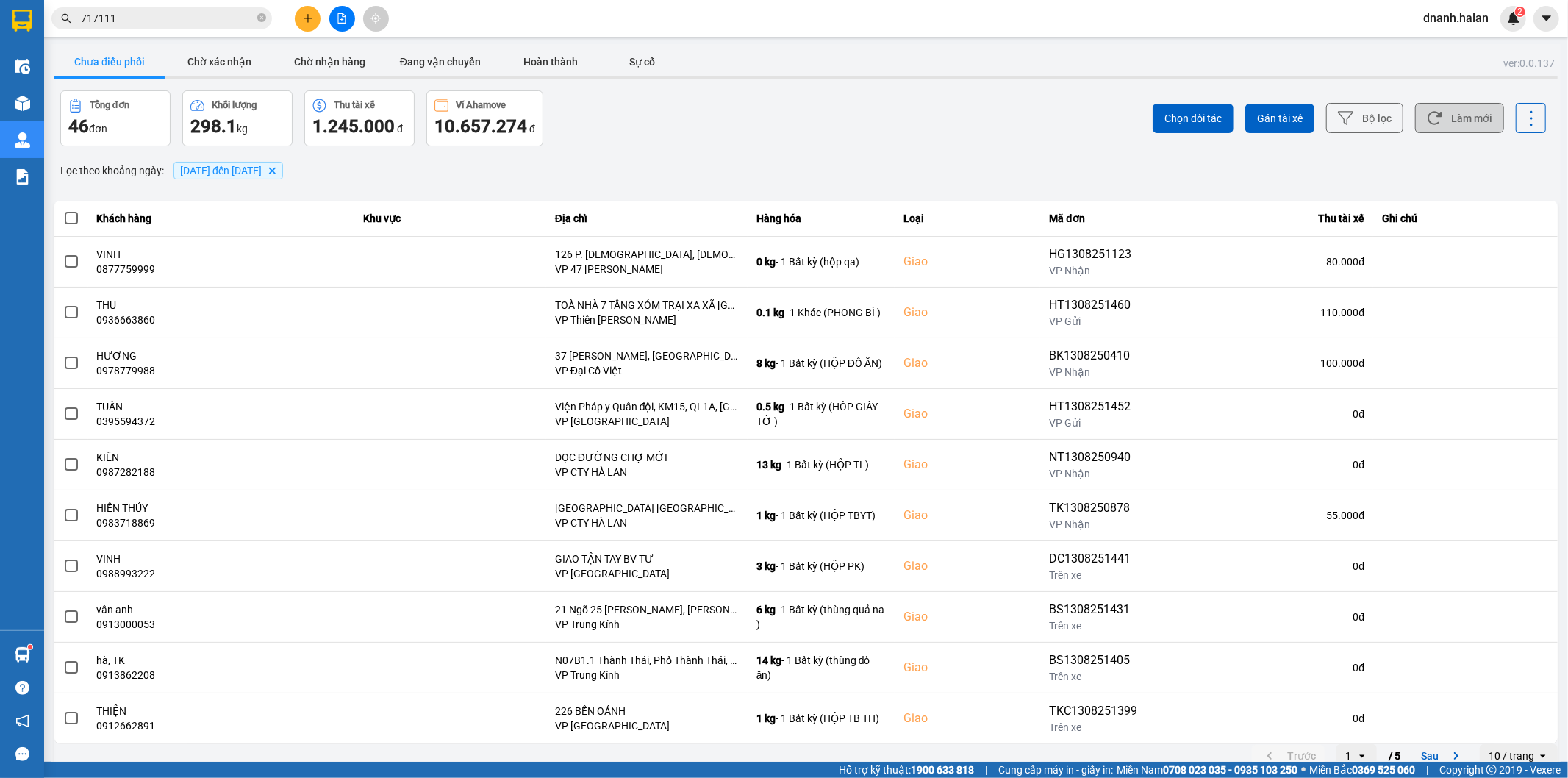
click at [1431, 121] on button "Làm mới" at bounding box center [1459, 118] width 89 height 30
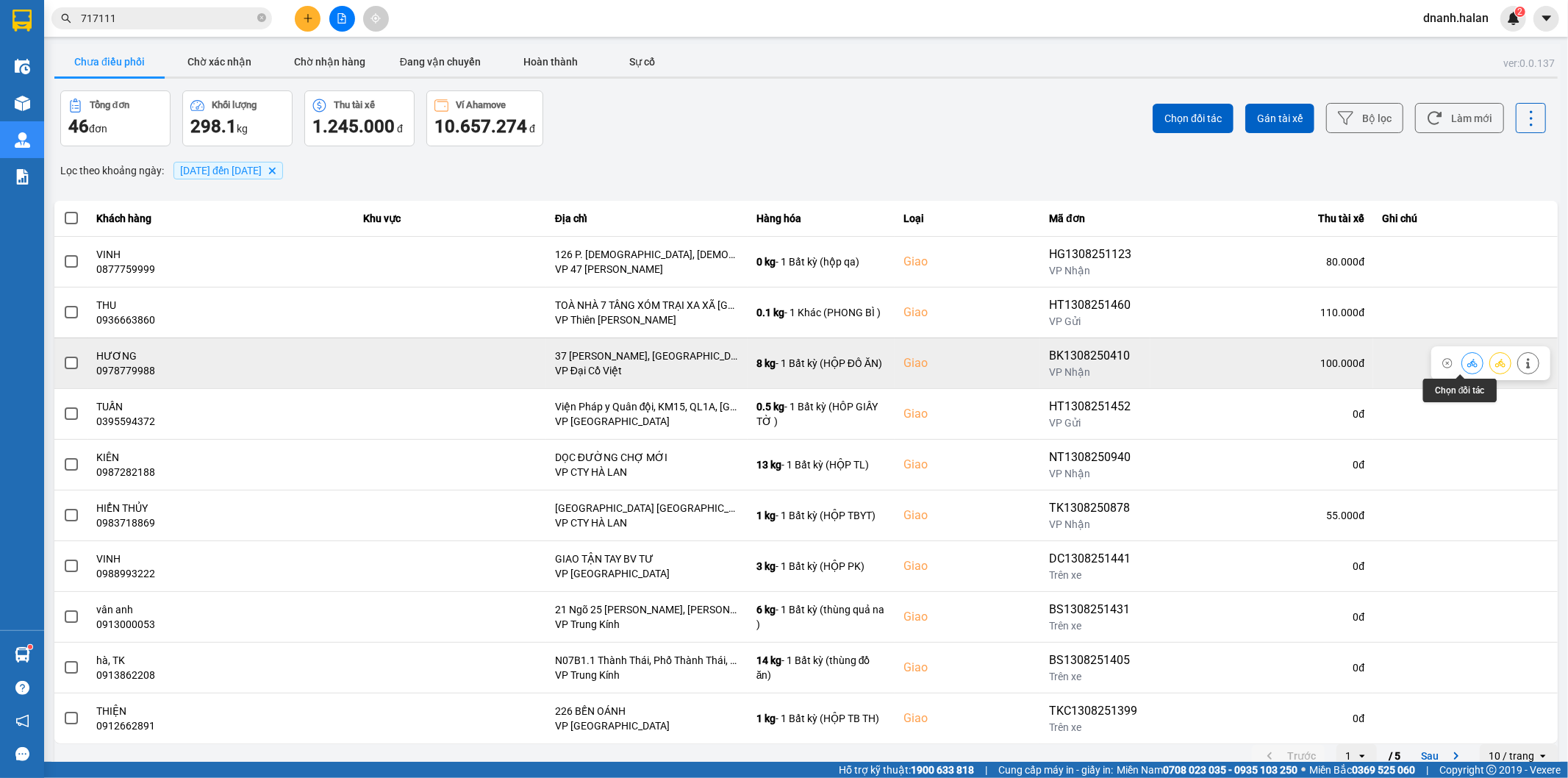
click at [1467, 365] on icon at bounding box center [1472, 363] width 10 height 8
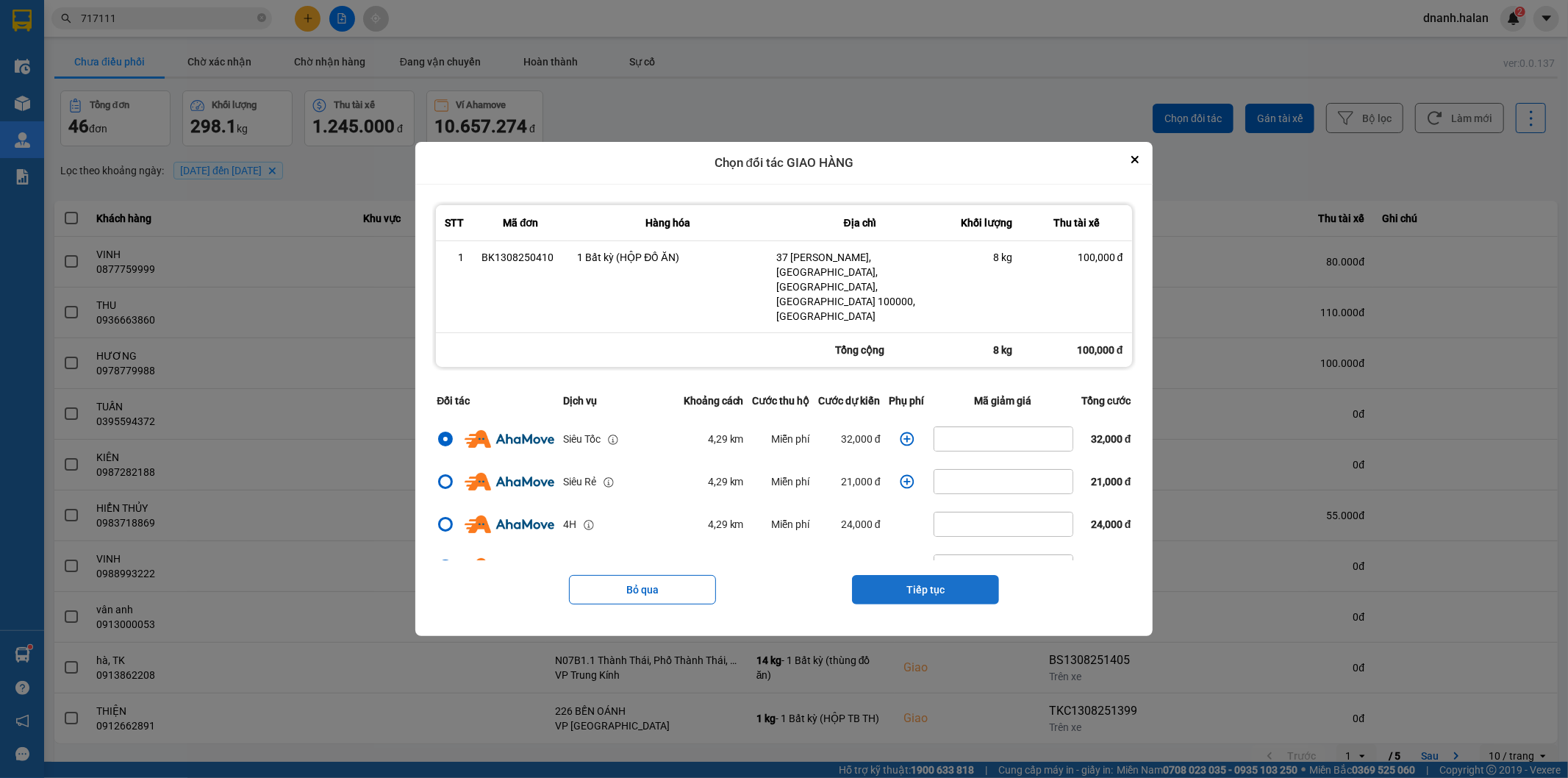
click at [934, 575] on button "Tiếp tục" at bounding box center [925, 590] width 147 height 30
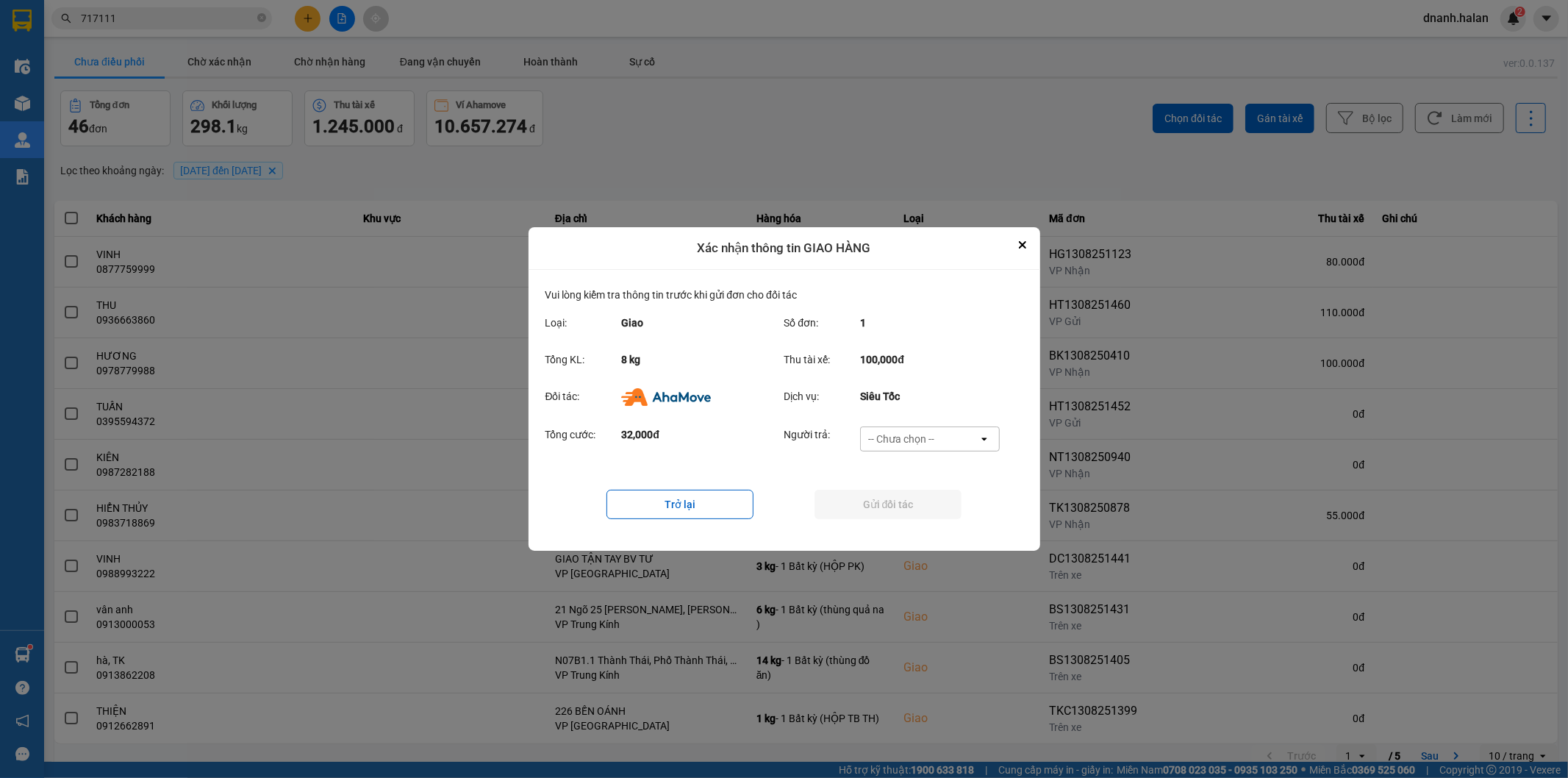
click at [916, 449] on div "-- Chưa chọn --" at bounding box center [919, 439] width 118 height 24
drag, startPoint x: 932, startPoint y: 530, endPoint x: 929, endPoint y: 506, distance: 24.2
click at [932, 528] on div "Ví Ahamove" at bounding box center [929, 523] width 139 height 27
click at [929, 506] on button "Gửi đối tác" at bounding box center [887, 504] width 147 height 30
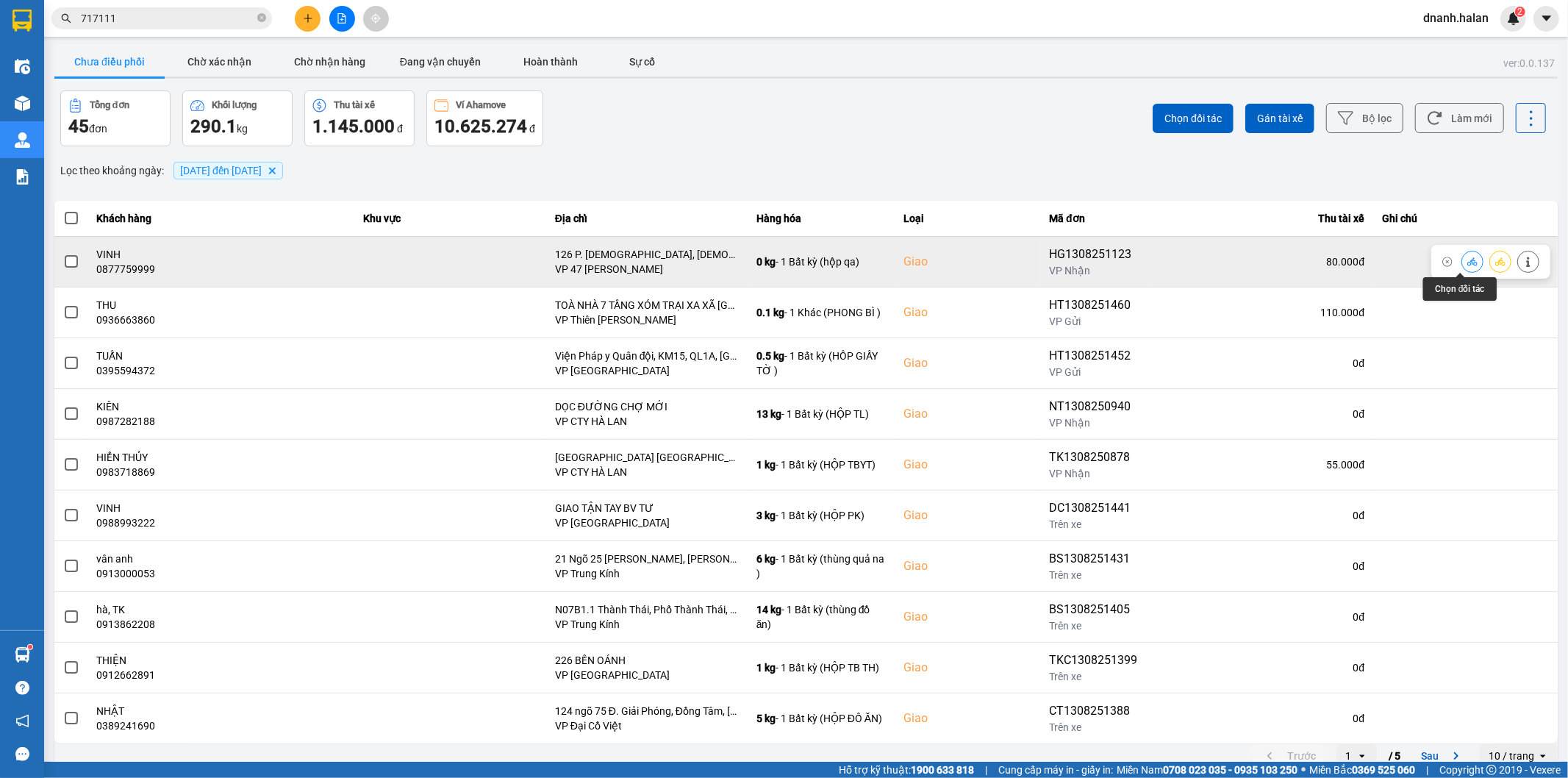
click at [1467, 267] on icon at bounding box center [1472, 262] width 10 height 10
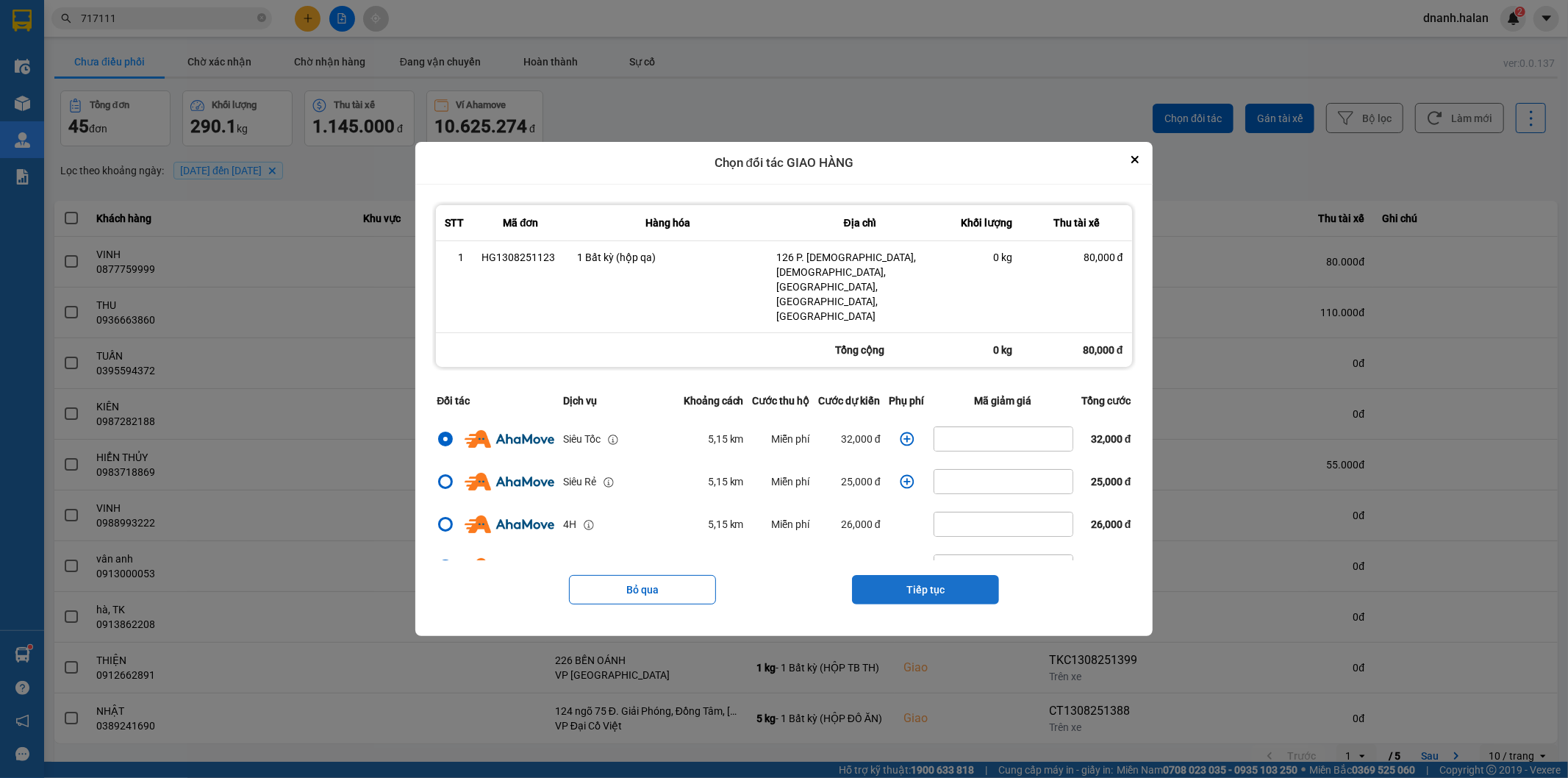
click at [949, 575] on button "Tiếp tục" at bounding box center [925, 590] width 147 height 30
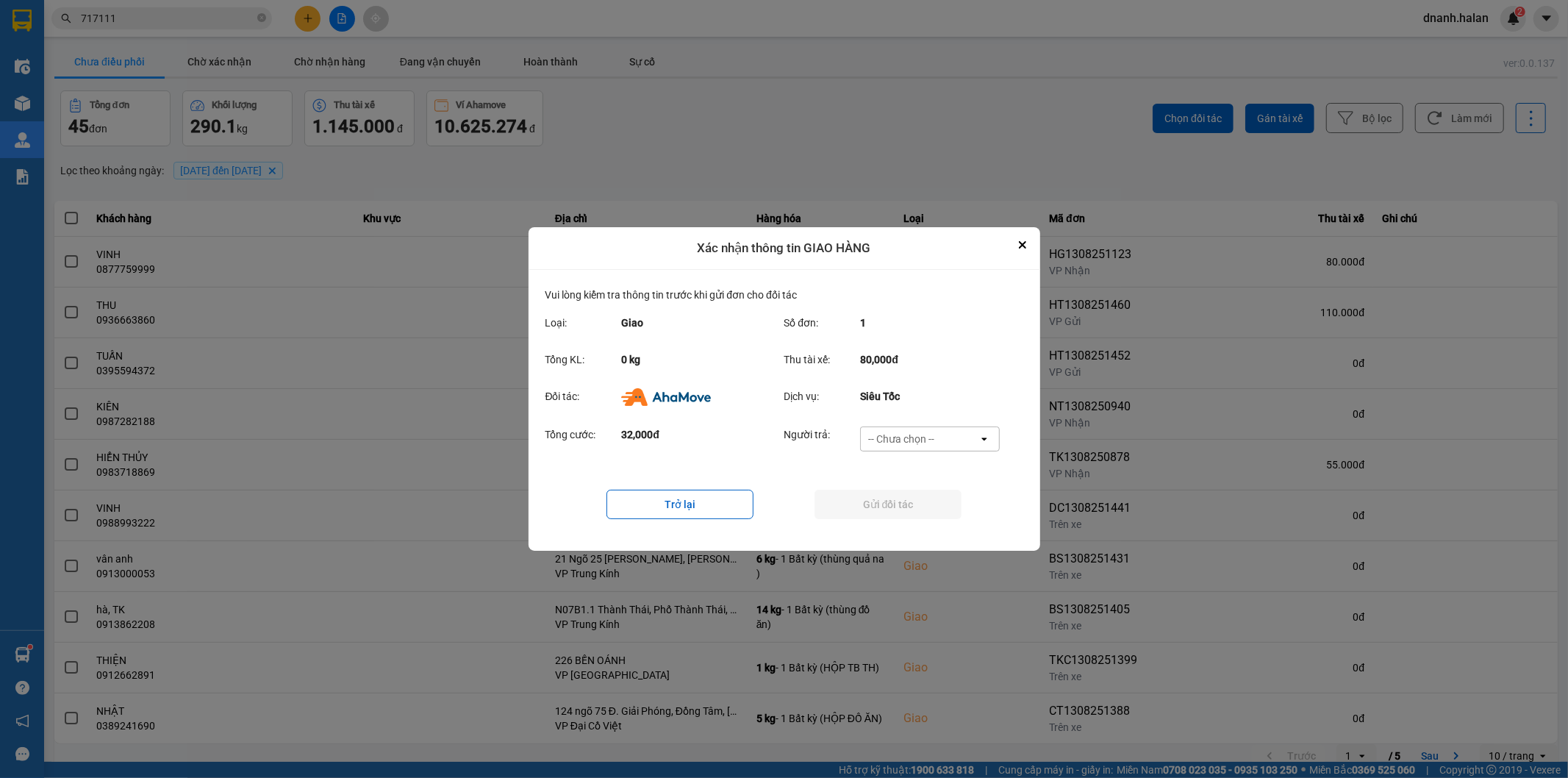
click at [923, 432] on div "-- Chưa chọn --" at bounding box center [900, 439] width 66 height 15
click at [924, 531] on div "Ví Ahamove" at bounding box center [929, 523] width 139 height 27
click at [924, 511] on button "Gửi đối tác" at bounding box center [887, 504] width 147 height 30
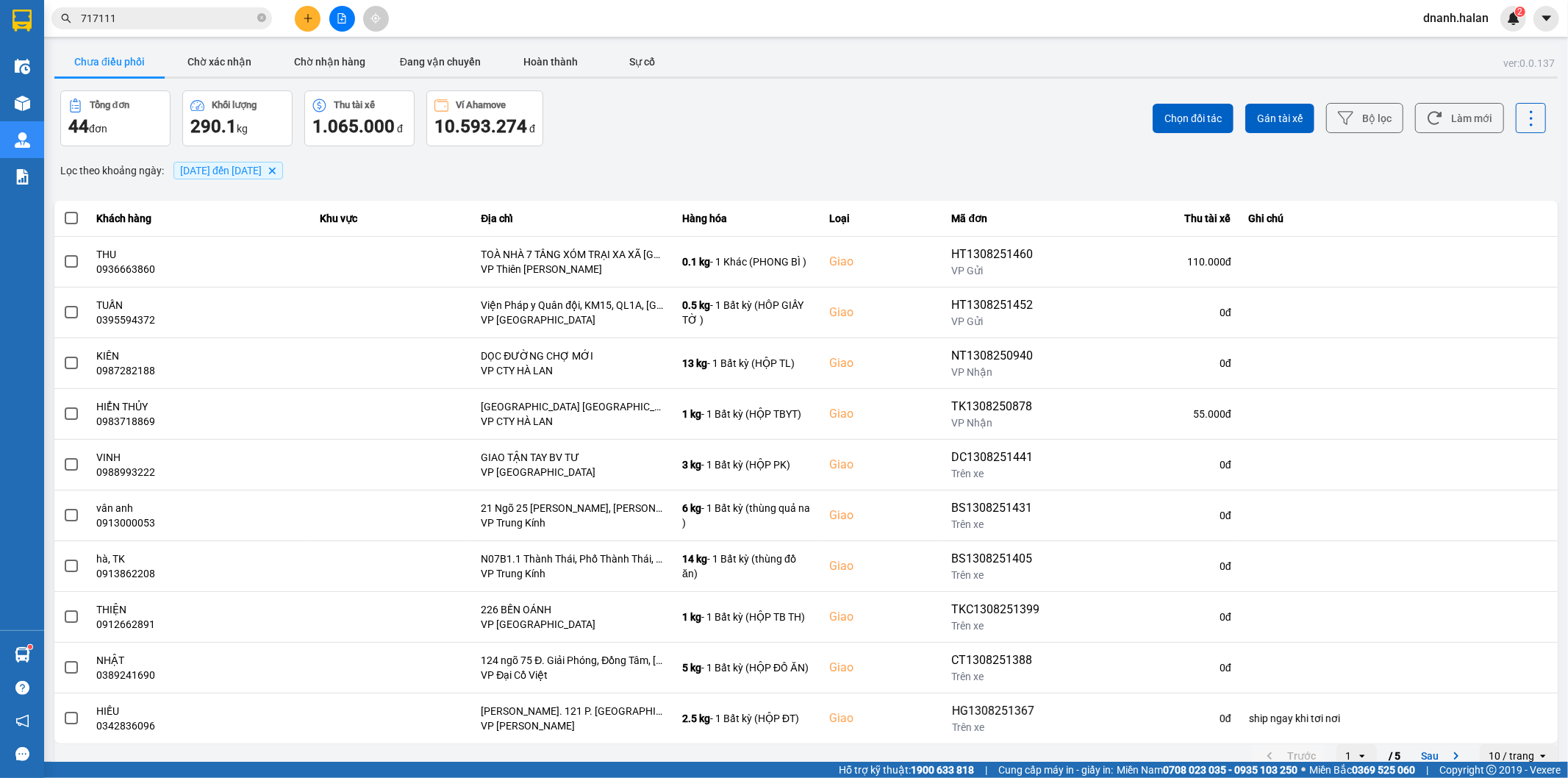
click at [171, 22] on input "717111" at bounding box center [168, 18] width 174 height 16
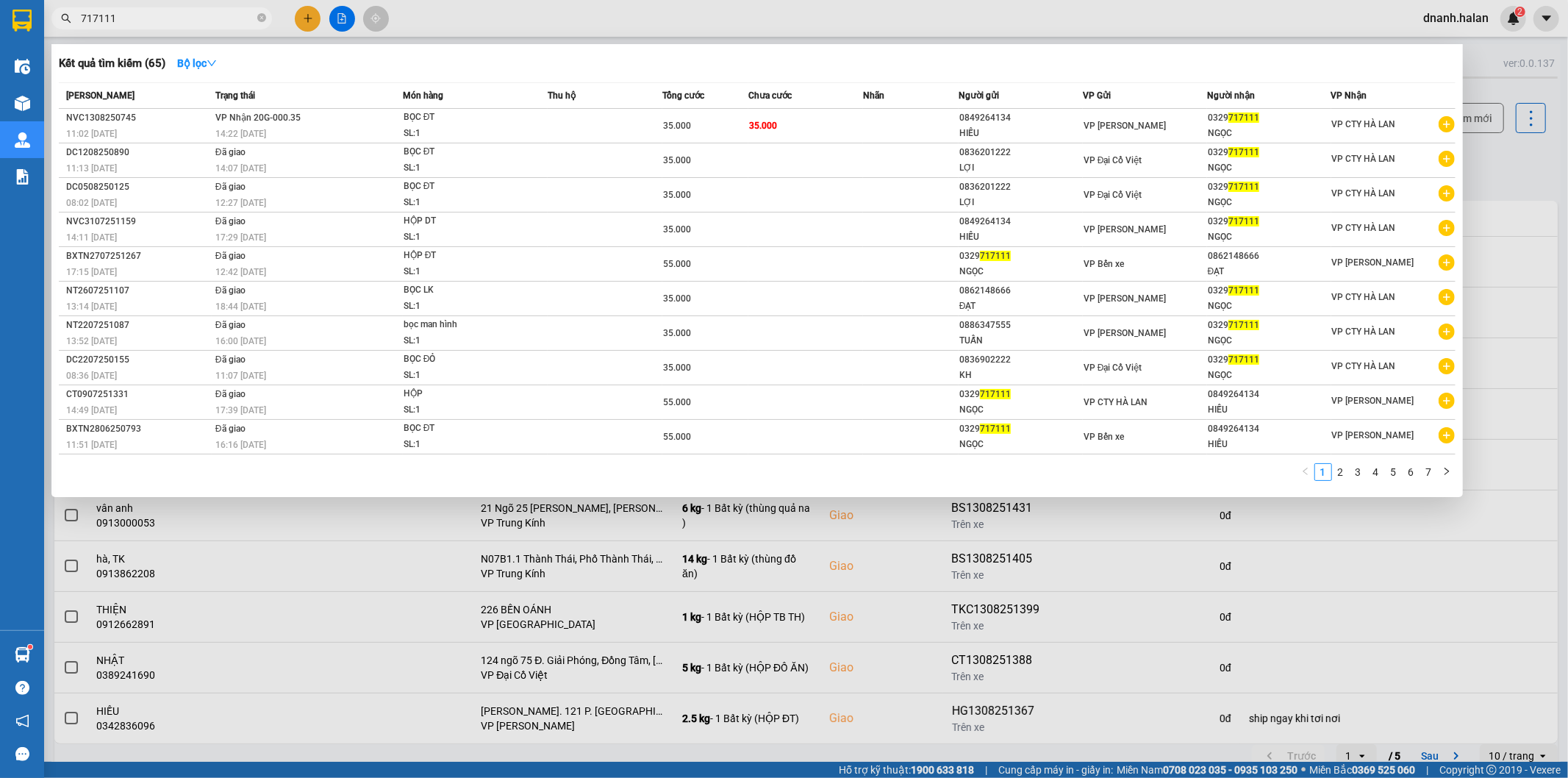
click at [171, 22] on input "717111" at bounding box center [168, 18] width 174 height 16
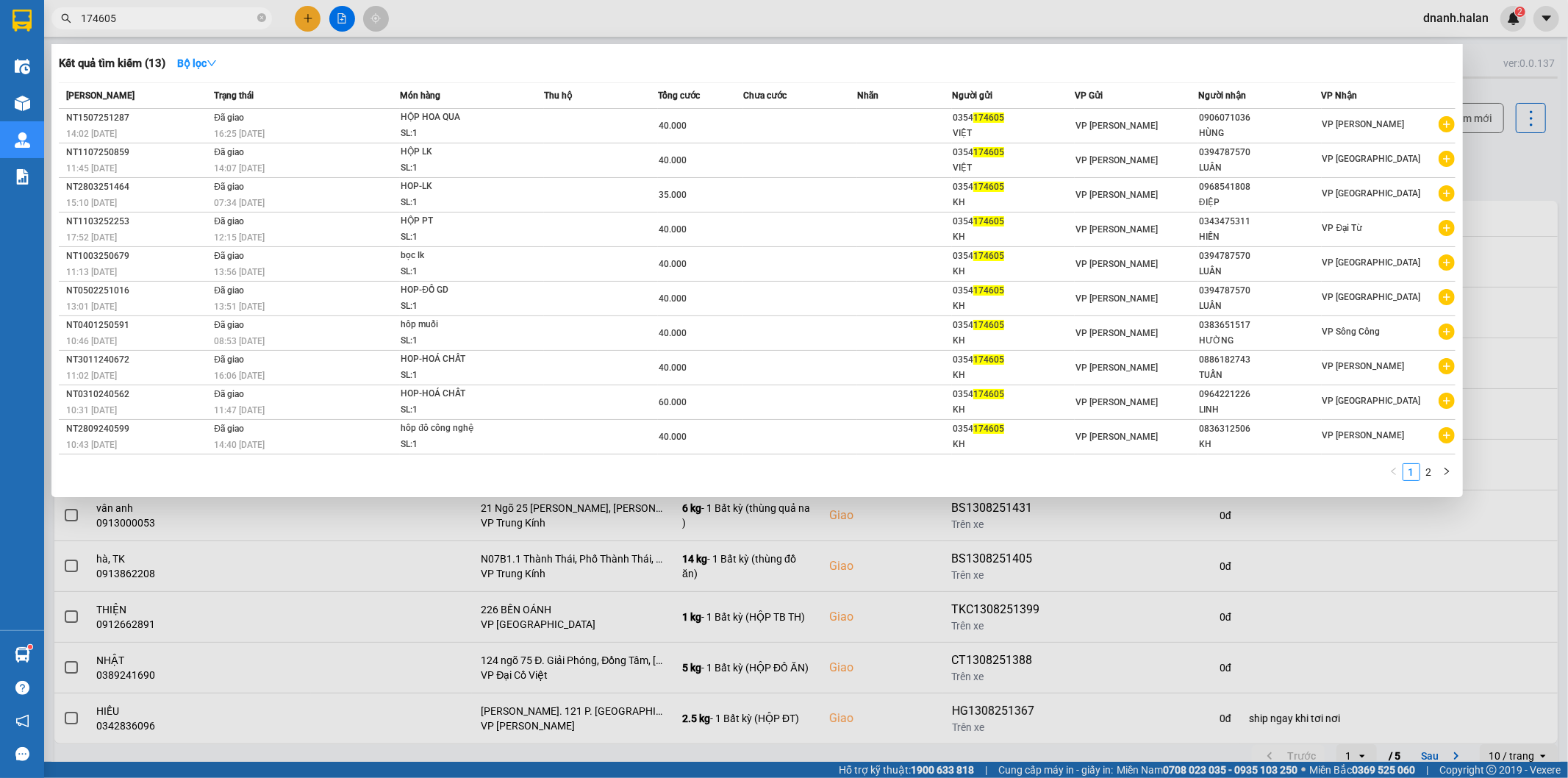
type input "174605"
click at [142, 24] on input "174605" at bounding box center [168, 18] width 174 height 16
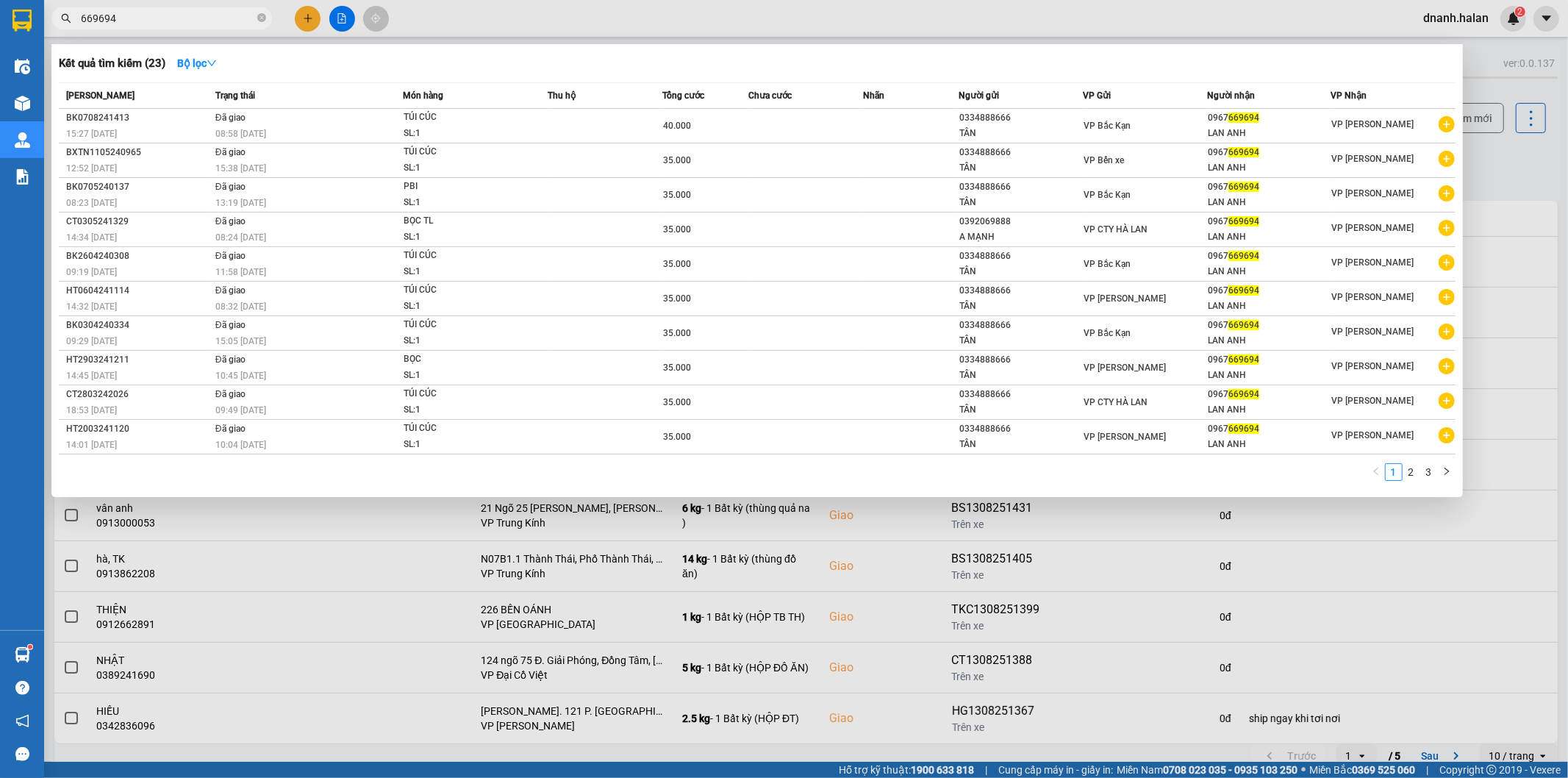
click at [197, 19] on input "669694" at bounding box center [168, 18] width 174 height 16
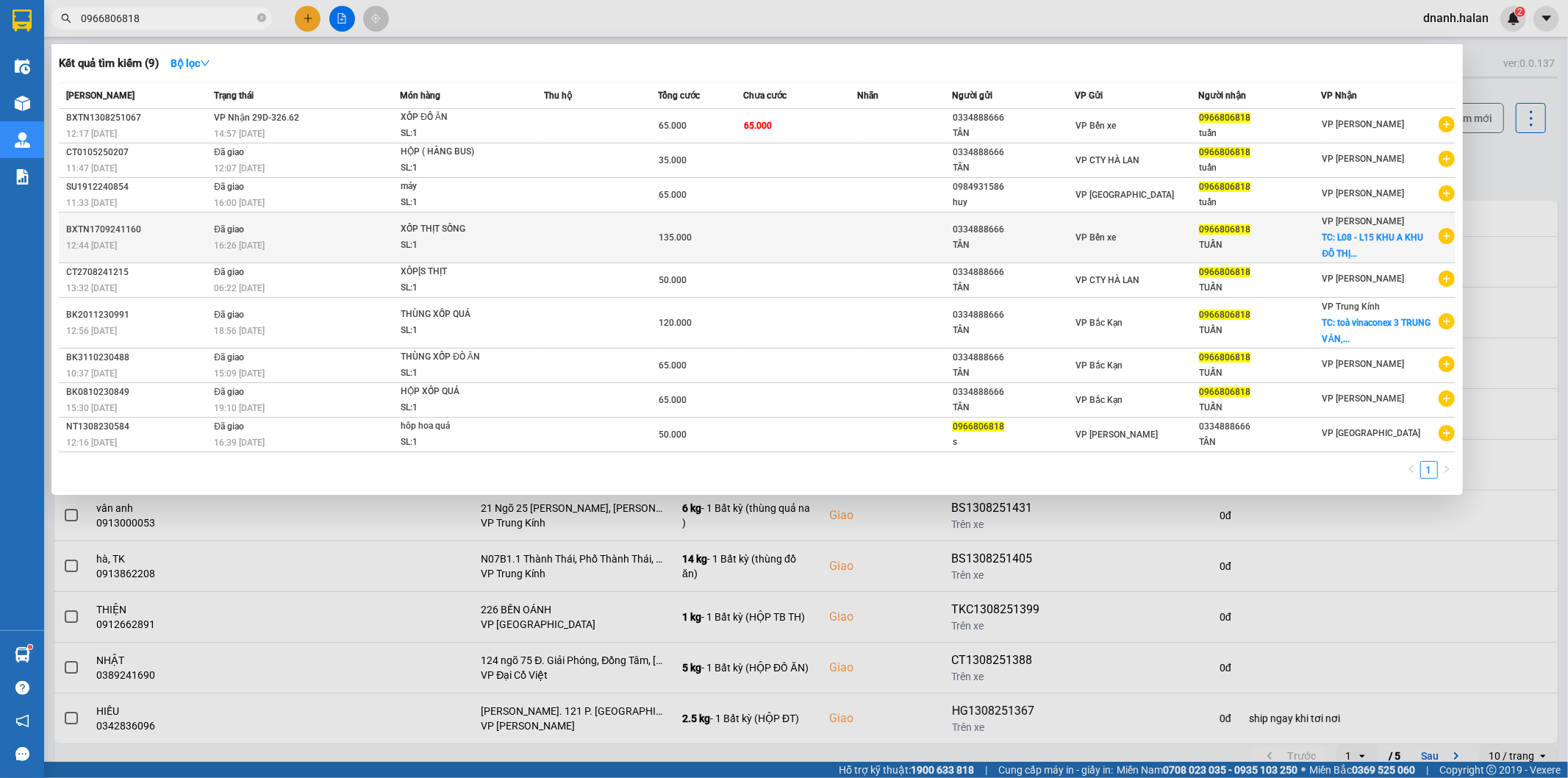
type input "0966806818"
click at [1336, 256] on span "TC: L08 - L15 KHU A KHU ĐÔ THỊ..." at bounding box center [1372, 245] width 102 height 27
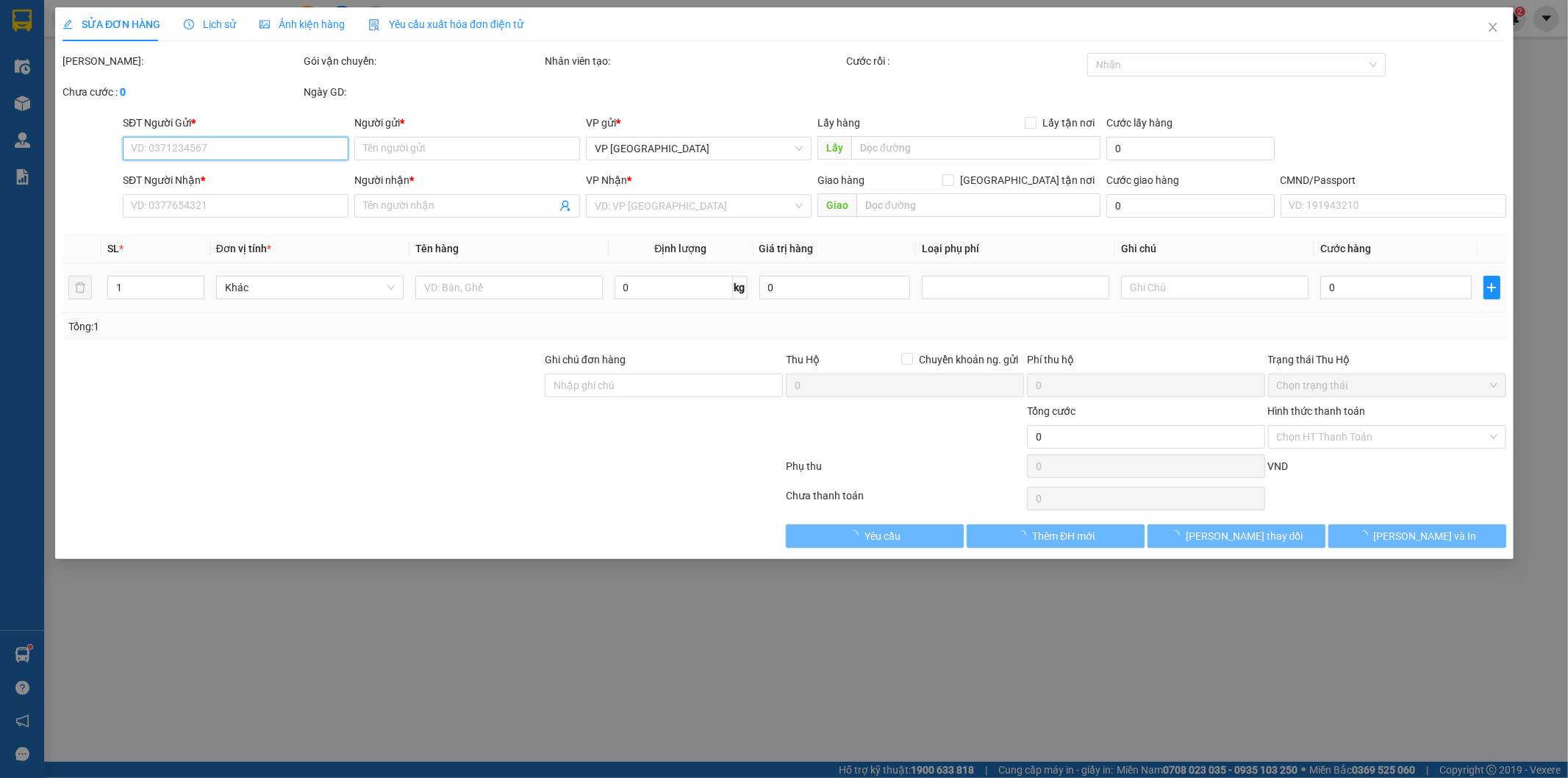
type input "0334888666"
type input "TÂN"
type input "0966806818"
type input "TUẤN"
checkbox input "true"
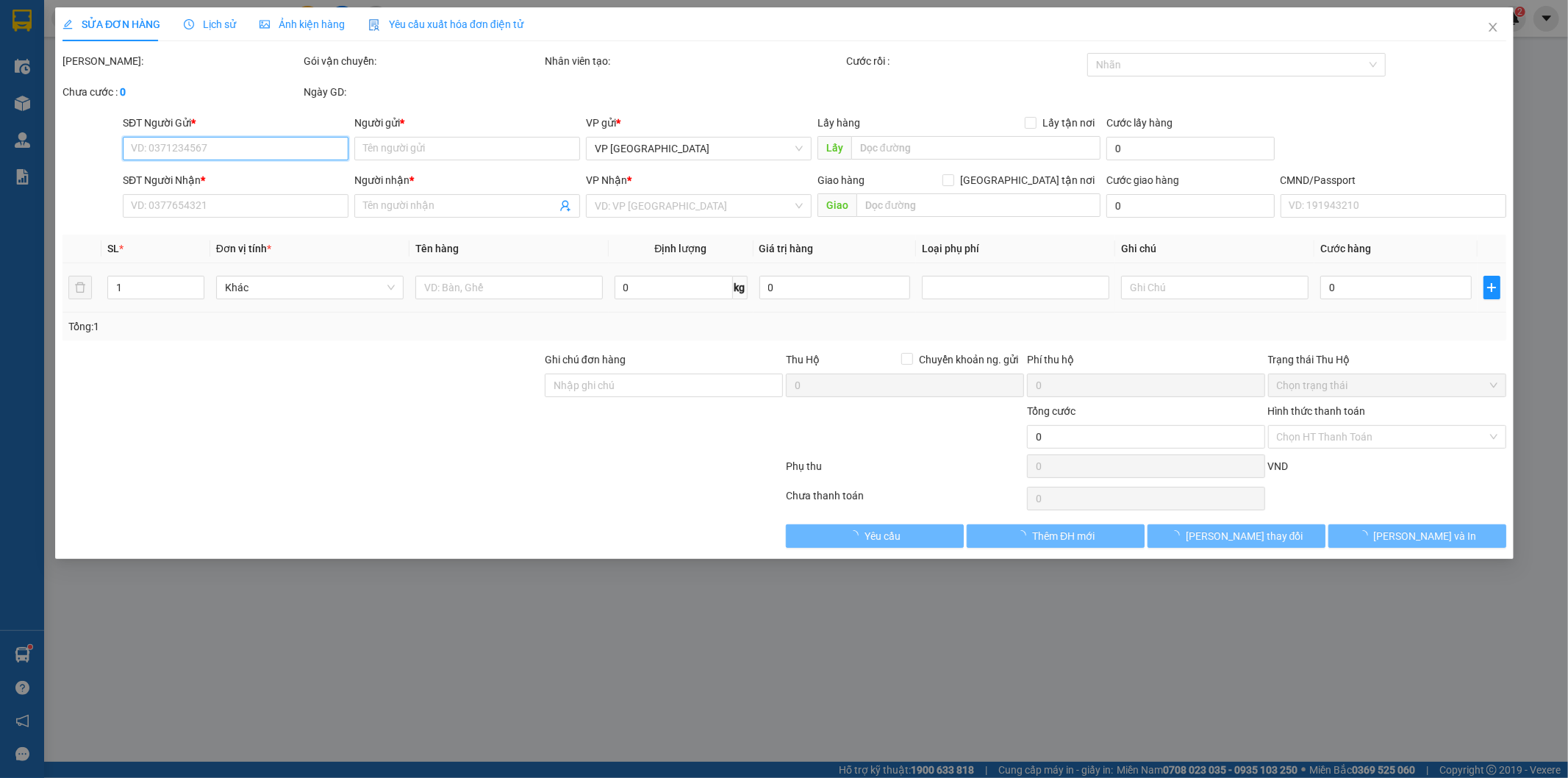
type input "L08 - L15 KHU A KHU ĐÔ THỊ DƯƠNG NỘI, PHƯỜNG DƯƠNG NỘI, QUẬN HÀ ĐÔNG, HÀ NỘI"
type input "70.000"
type input "CẦN DÂY"
type input "135.000"
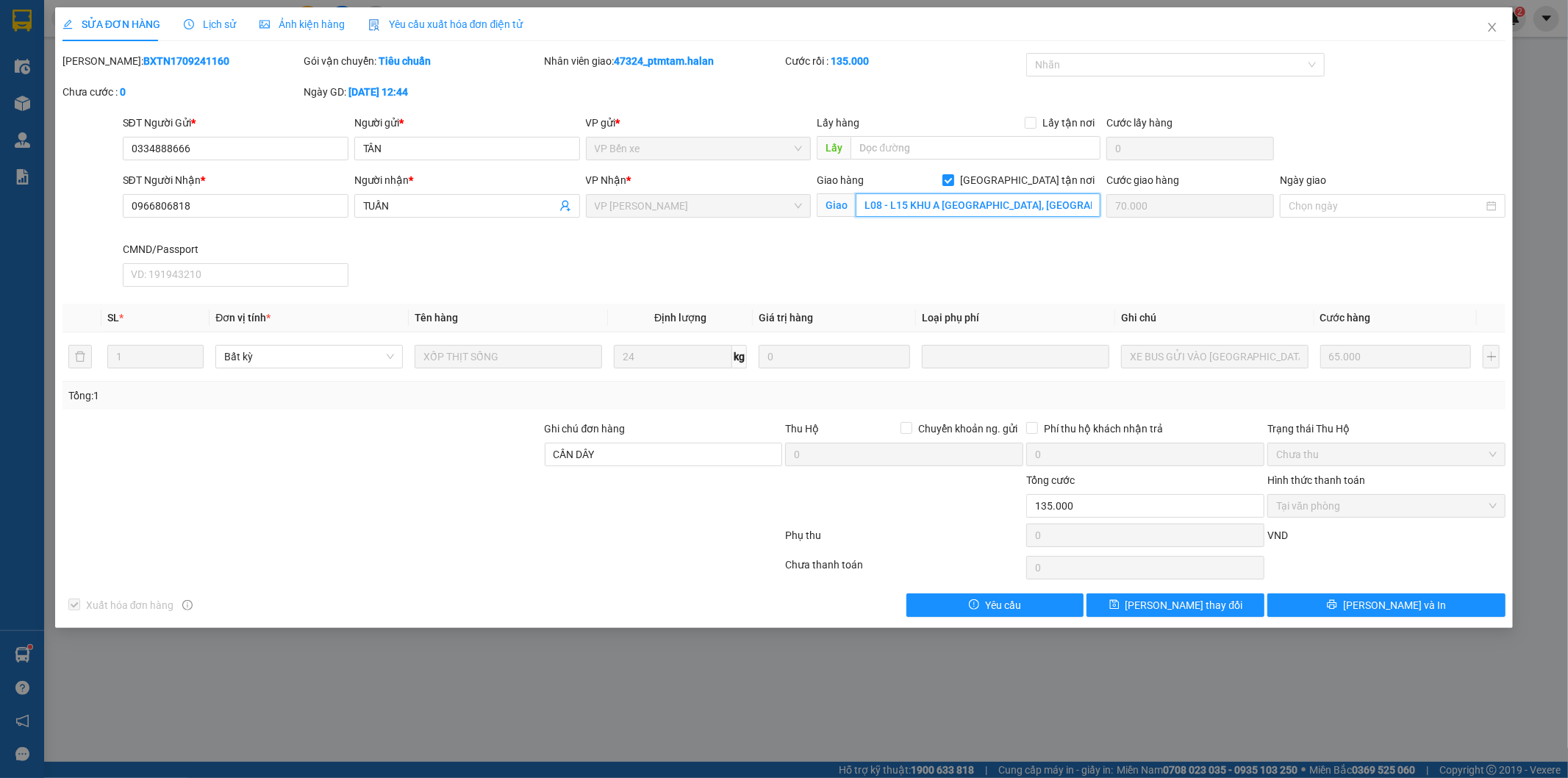
click at [978, 206] on input "L08 - L15 KHU A KHU ĐÔ THỊ DƯƠNG NỘI, PHƯỜNG DƯƠNG NỘI, QUẬN HÀ ĐÔNG, HÀ NỘI" at bounding box center [978, 206] width 245 height 24
click at [1488, 25] on icon "close" at bounding box center [1492, 28] width 12 height 12
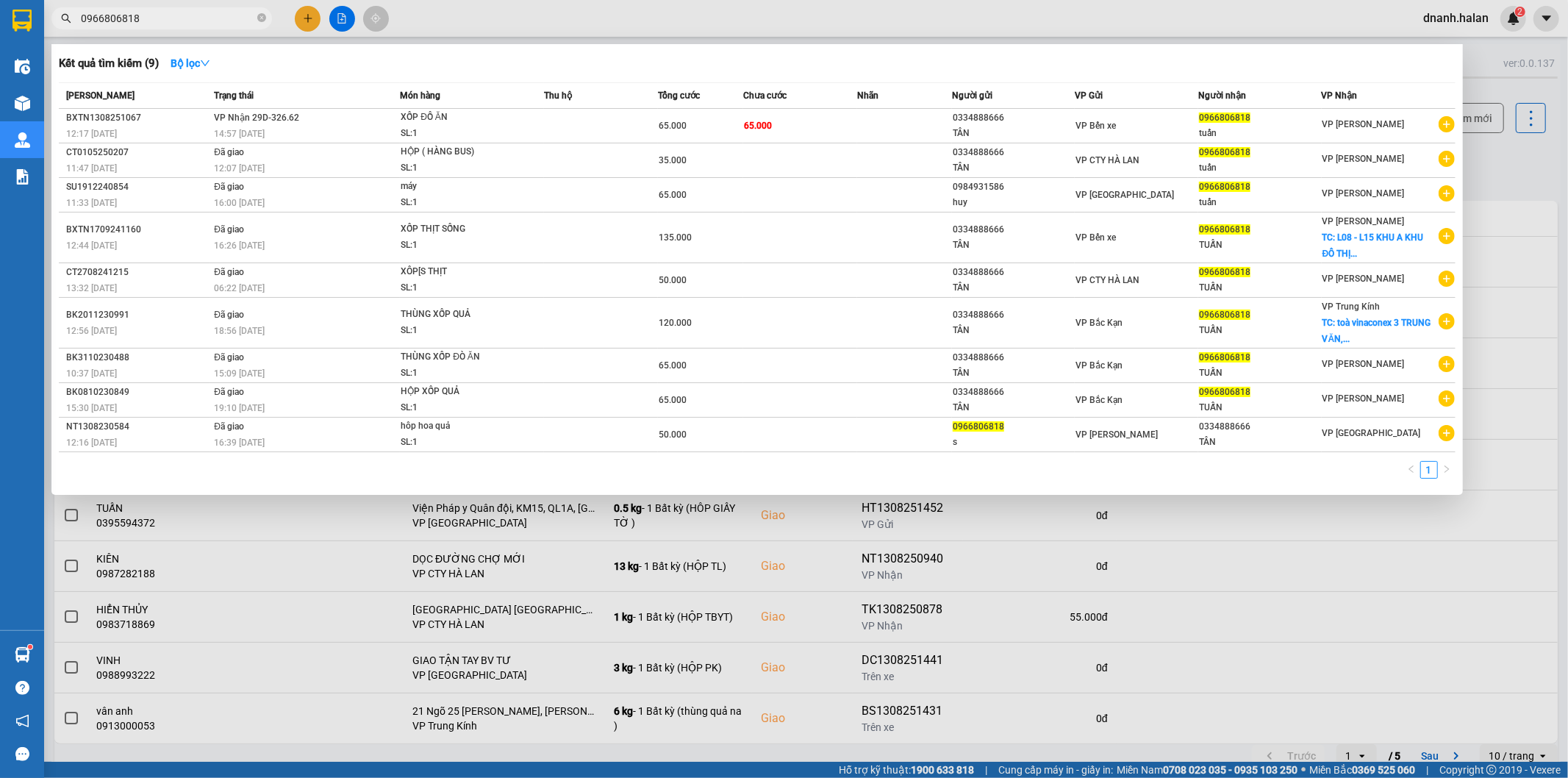
click at [148, 15] on input "0966806818" at bounding box center [168, 18] width 174 height 16
click at [1247, 128] on div "tuấn" at bounding box center [1259, 133] width 122 height 16
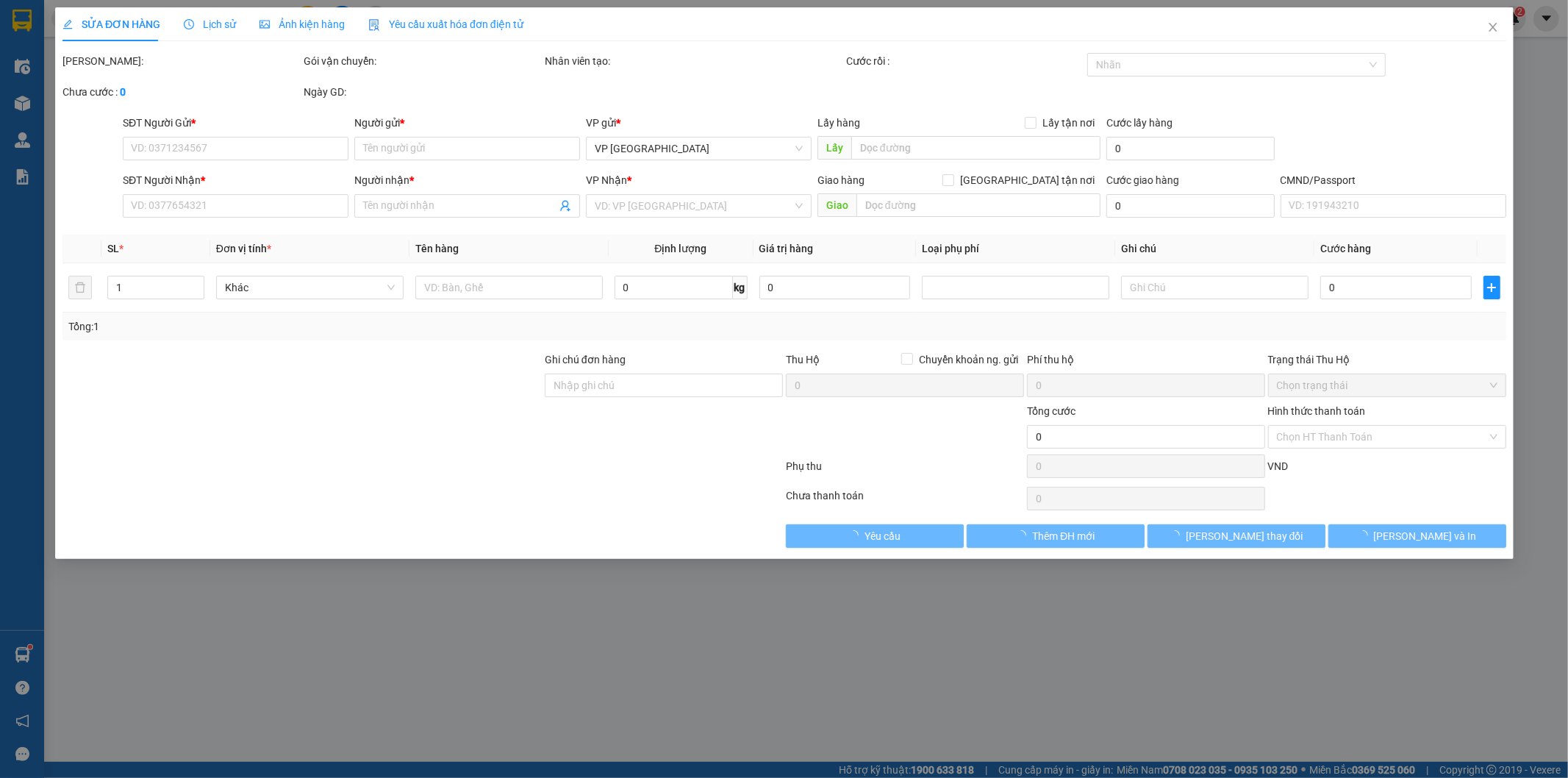
type input "0334888666"
type input "TÂN"
type input "0966806818"
type input "tuấn"
type input "65.000"
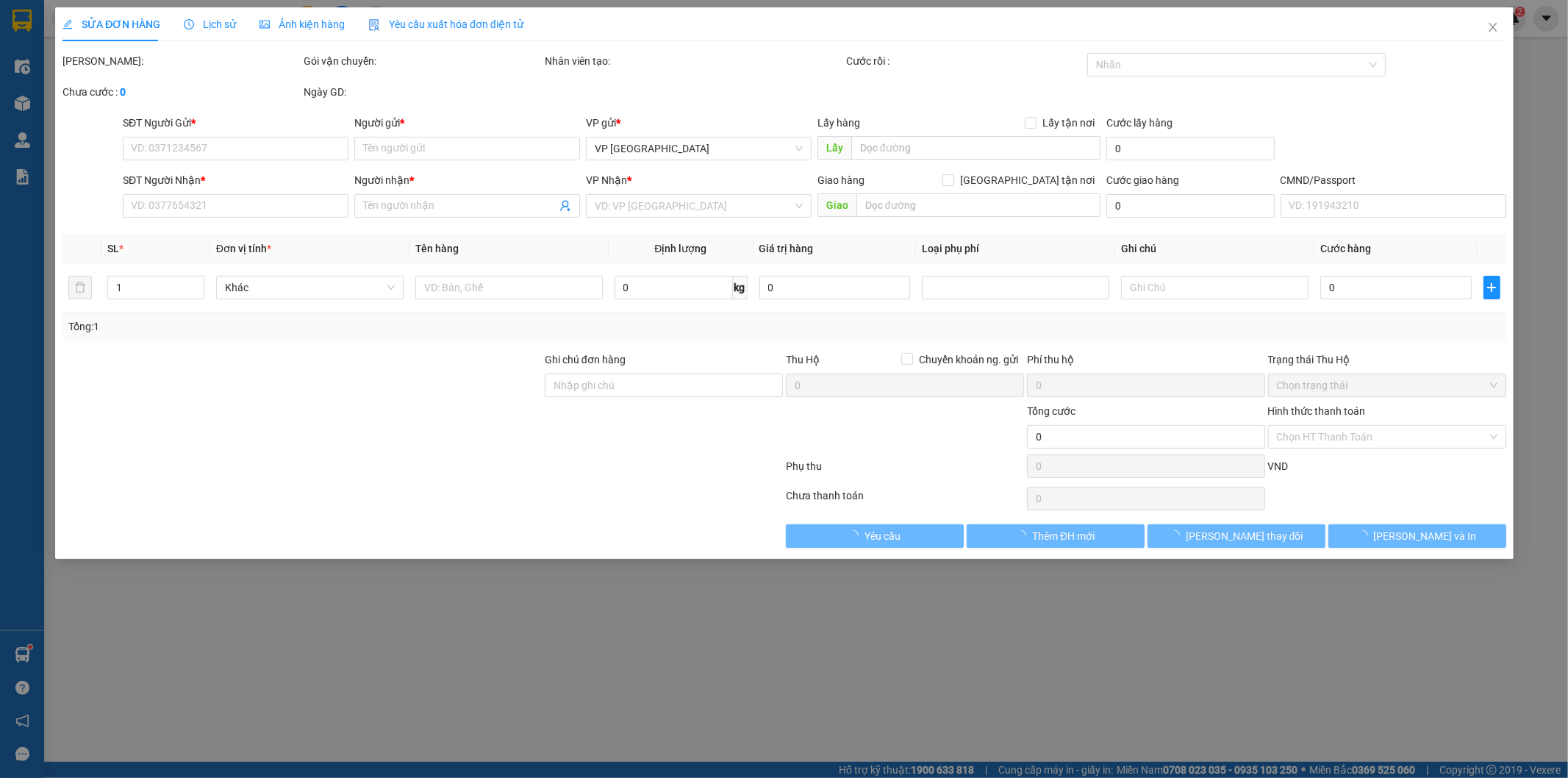
type input "65.000"
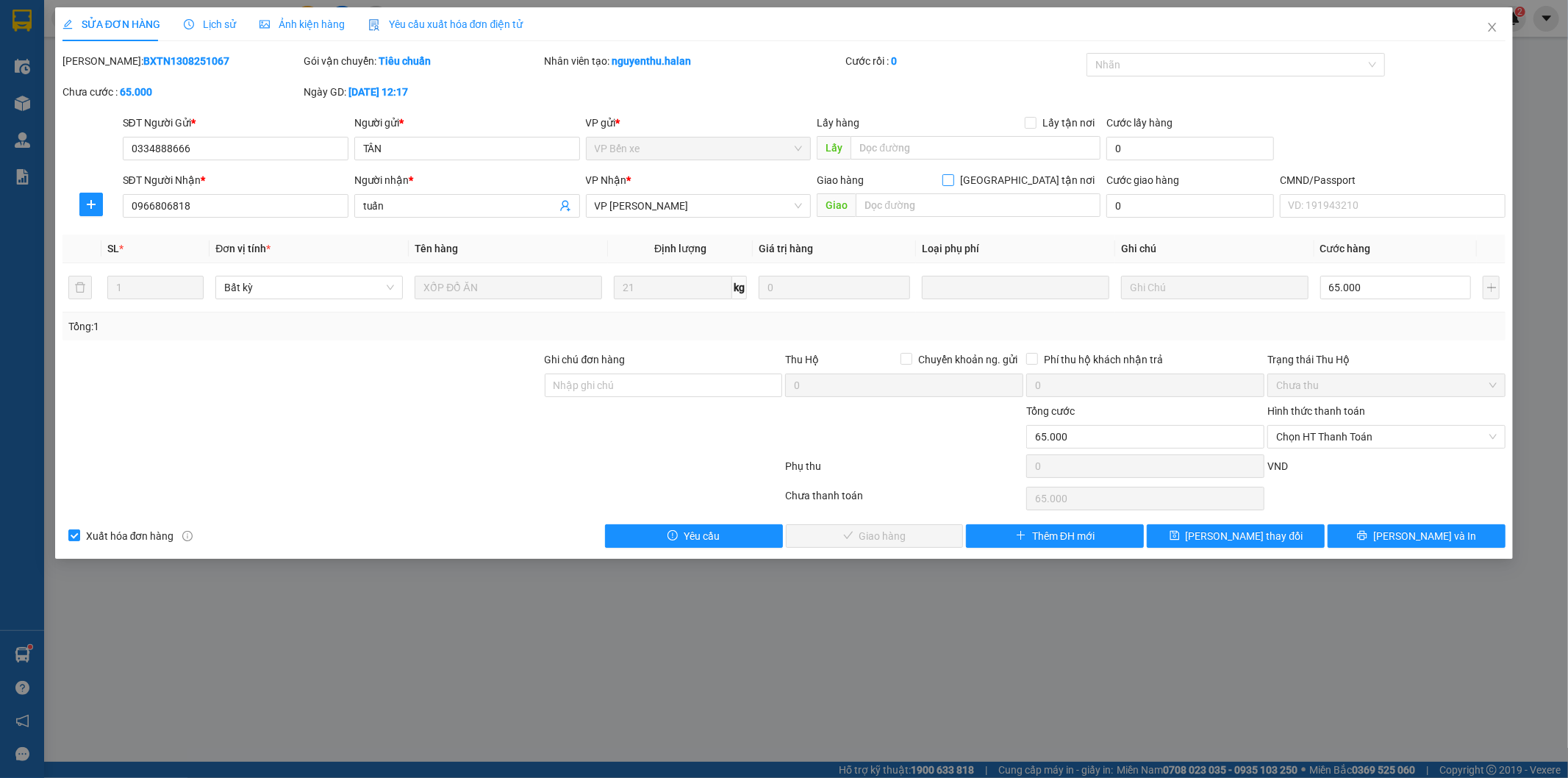
click at [1031, 187] on label "Giao tận nơi" at bounding box center [1022, 180] width 158 height 16
click at [952, 185] on input "Giao tận nơi" at bounding box center [948, 179] width 10 height 10
checkbox input "true"
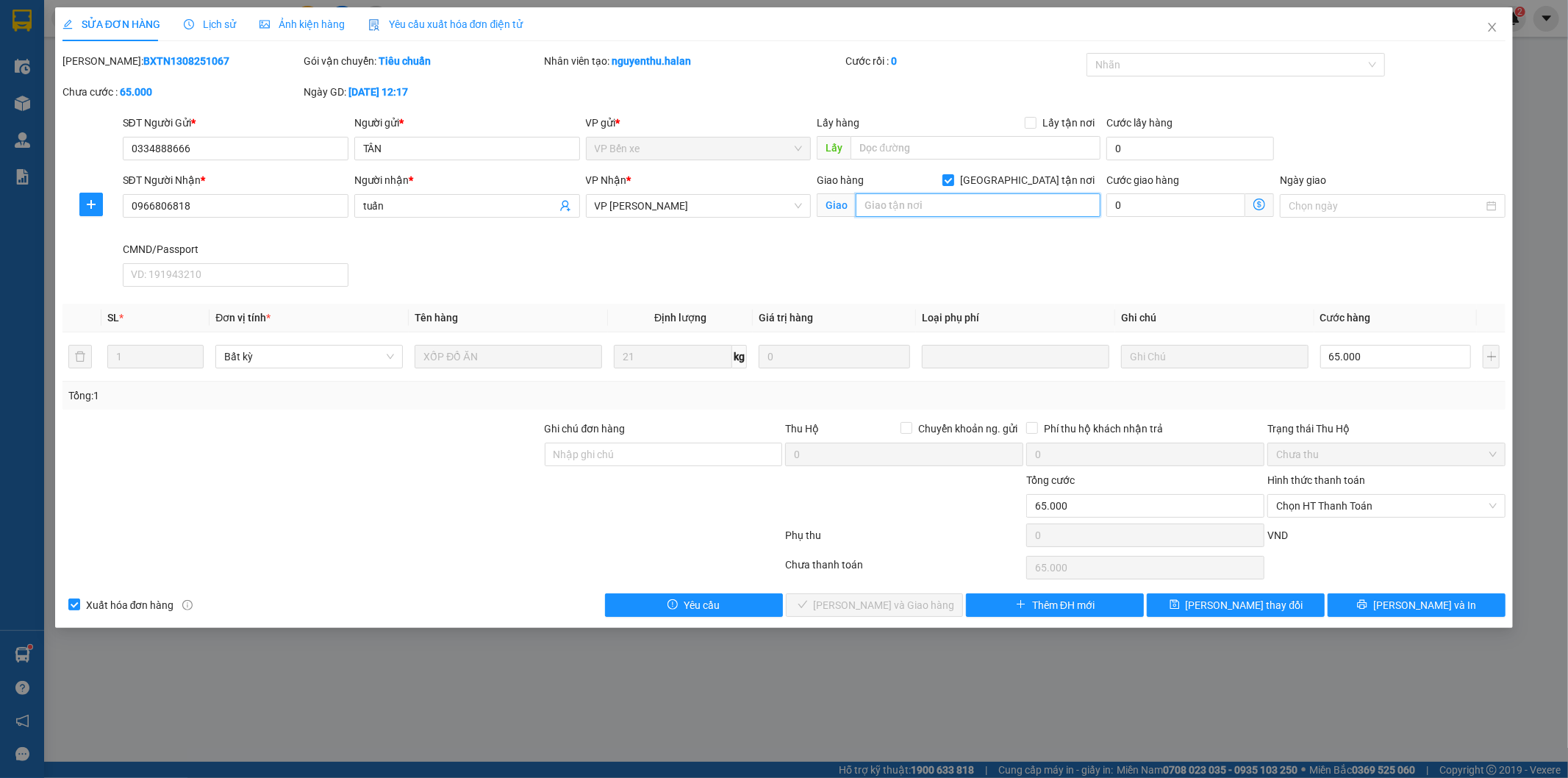
click at [1015, 207] on input "text" at bounding box center [978, 206] width 245 height 24
paste input "L08 - L15 KHU A KHU ĐÔ THỊ DƯƠNG NỘI, PHƯỜNG DƯƠNG NỘI, QUẬN HÀ ĐÔNG, HÀ NỘI"
type input "L08 - L15 KHU A KHU ĐÔ THỊ DƯƠNG NỘI, PHƯỜNG DƯƠNG NỘI, QUẬN HÀ ĐÔNG, HÀ NỘI"
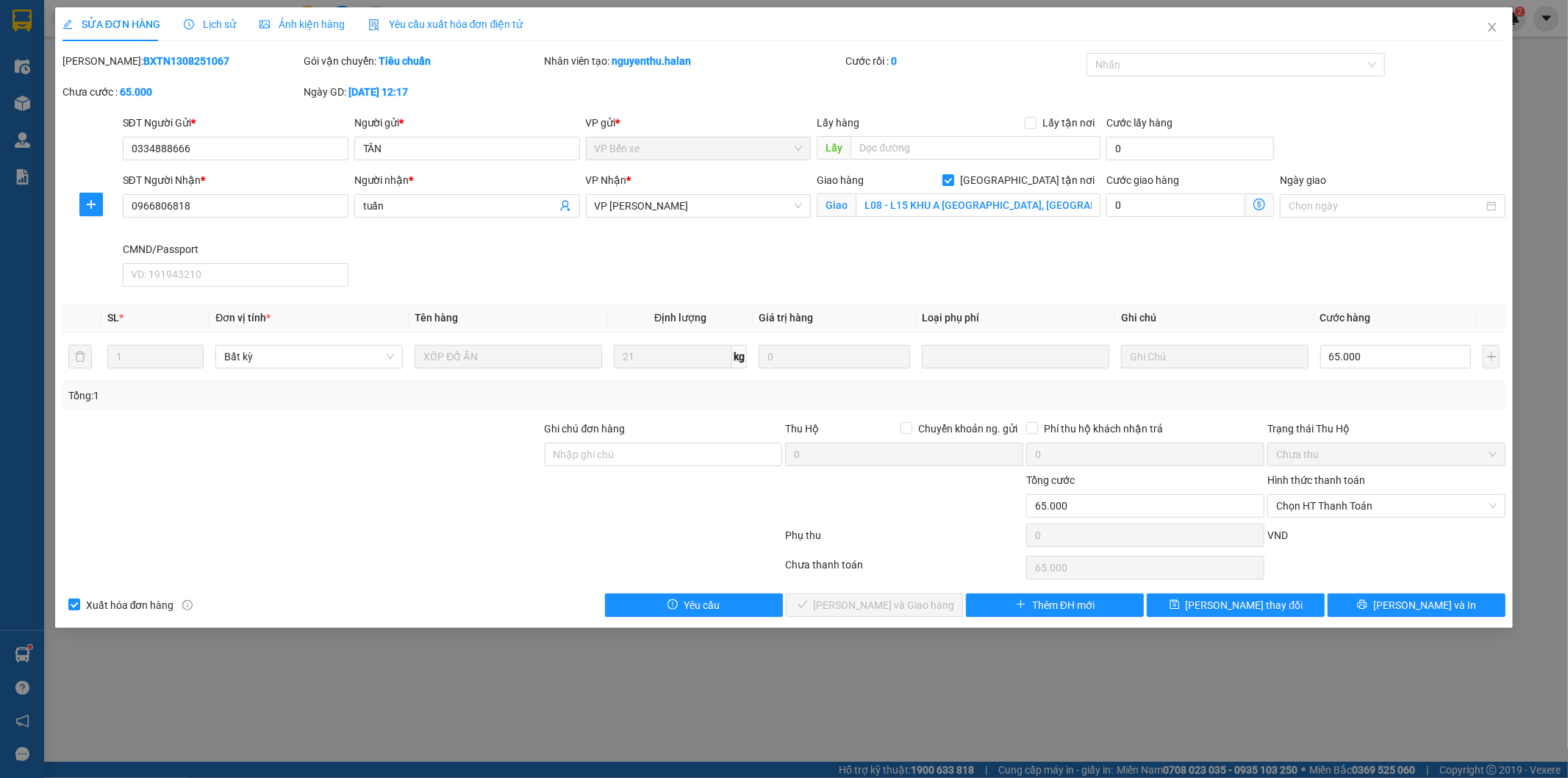
click at [1253, 209] on icon "dollar-circle" at bounding box center [1259, 205] width 12 height 12
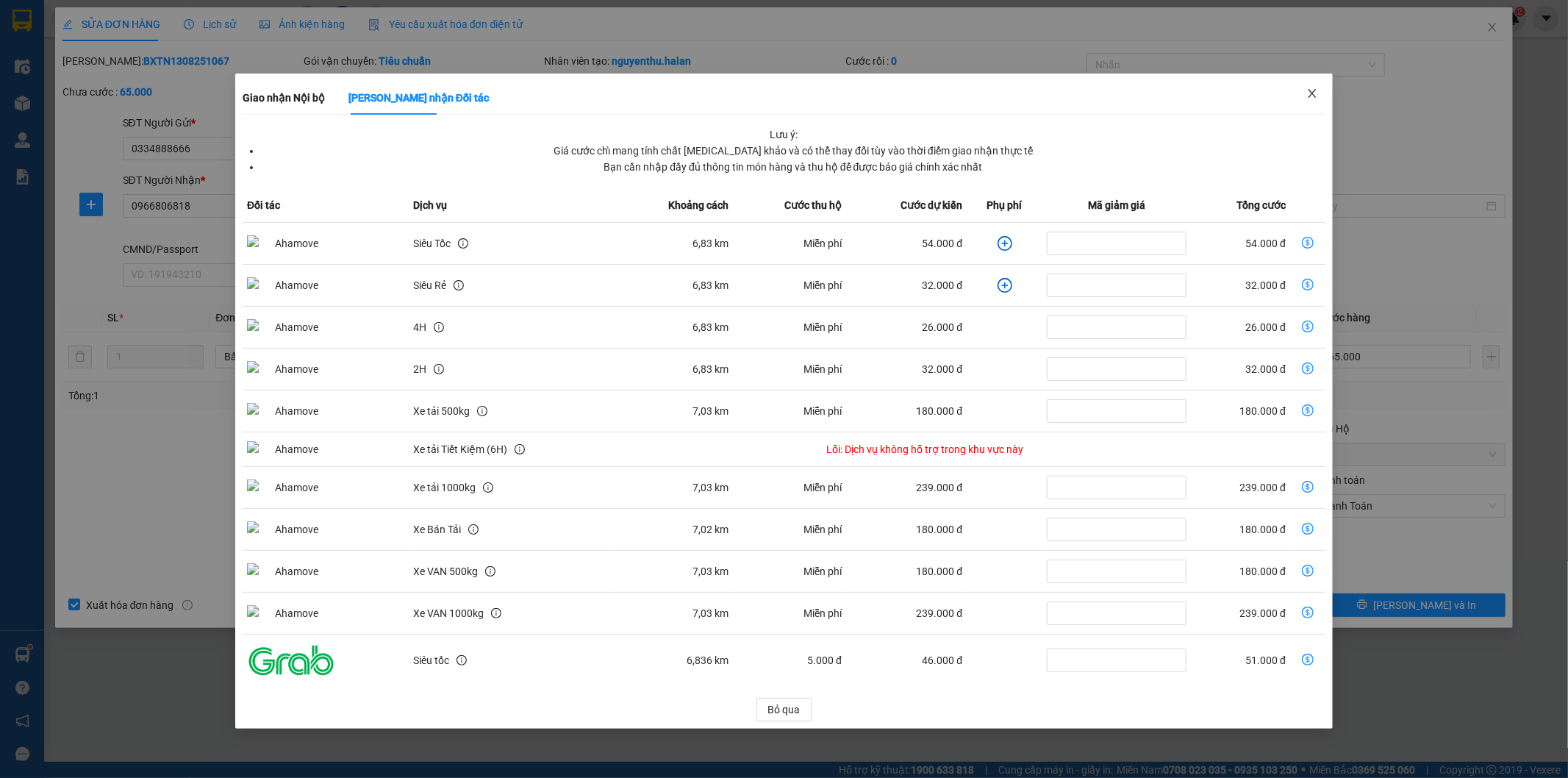
click at [1312, 90] on icon "close" at bounding box center [1312, 94] width 12 height 12
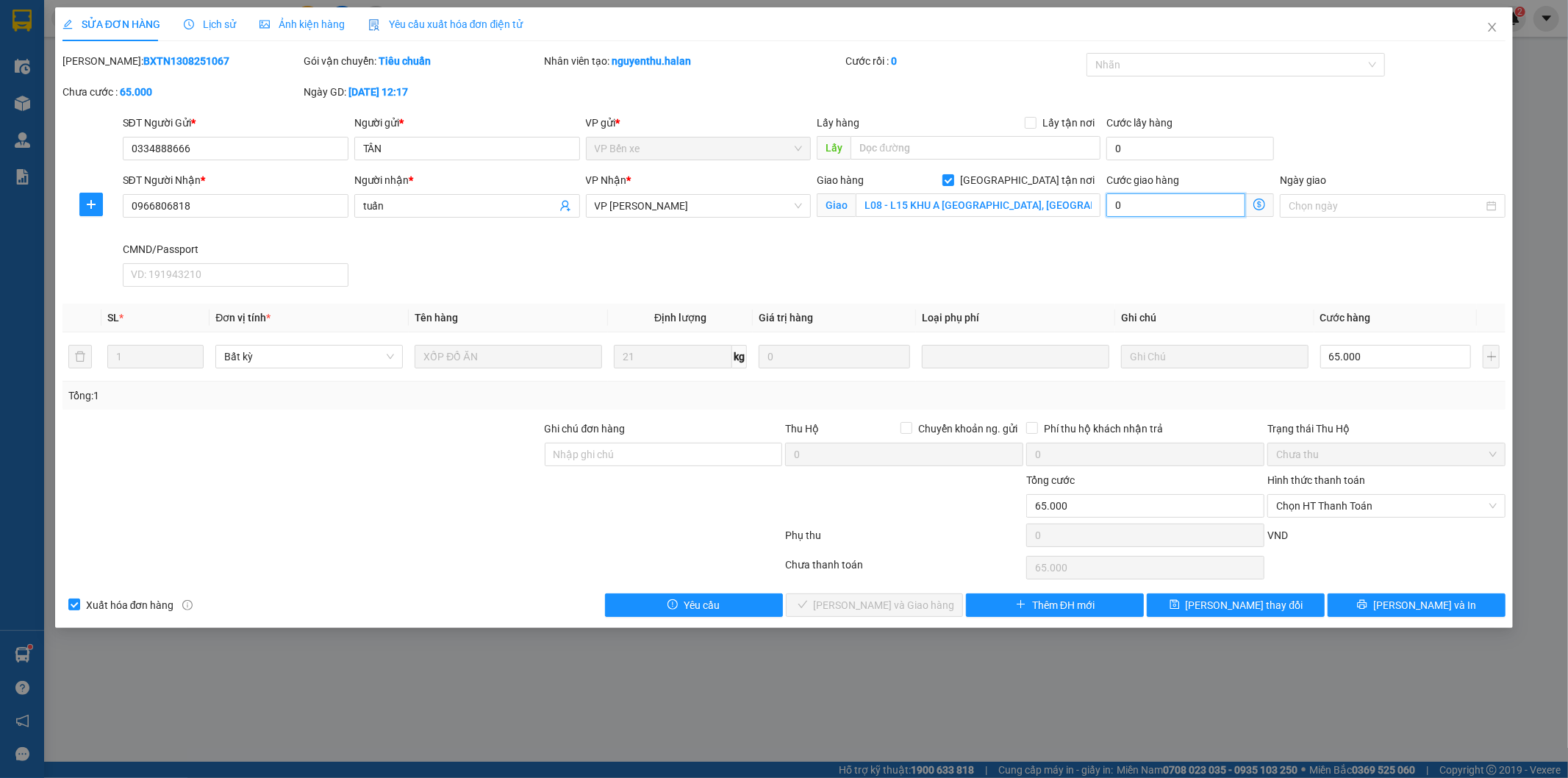
click at [1158, 209] on input "0" at bounding box center [1175, 206] width 139 height 24
type input "7"
type input "65.007"
type input "75"
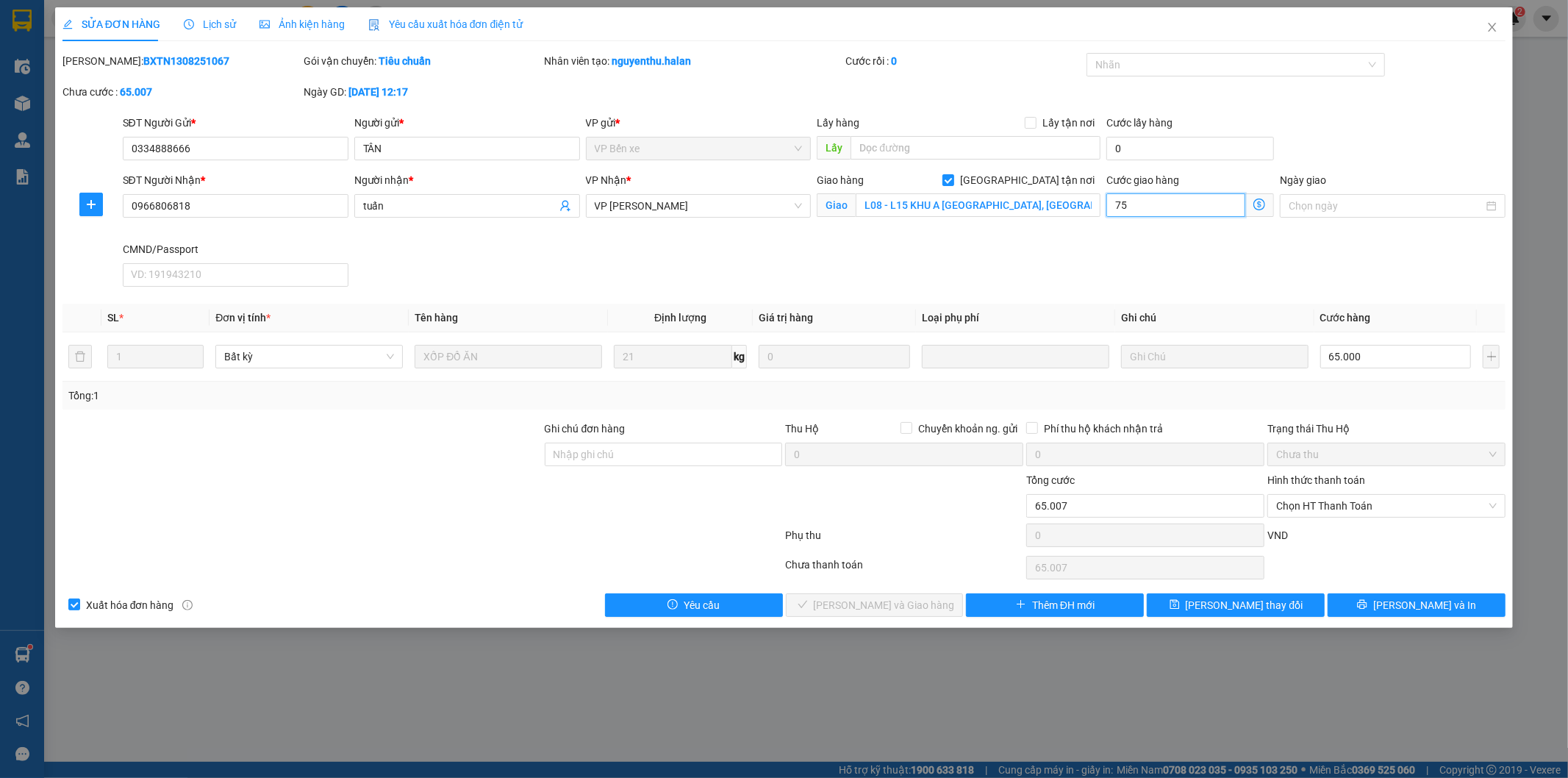
type input "65.075"
click at [1060, 237] on div "Giao hàng Giao tận nơi Giao L08 - L15 KHU A KHU ĐÔ THỊ DƯƠNG NỘI, PHƯỜNG DƯƠNG …" at bounding box center [957, 207] width 289 height 69
click at [1224, 616] on button "Lưu thay đổi" at bounding box center [1235, 605] width 178 height 24
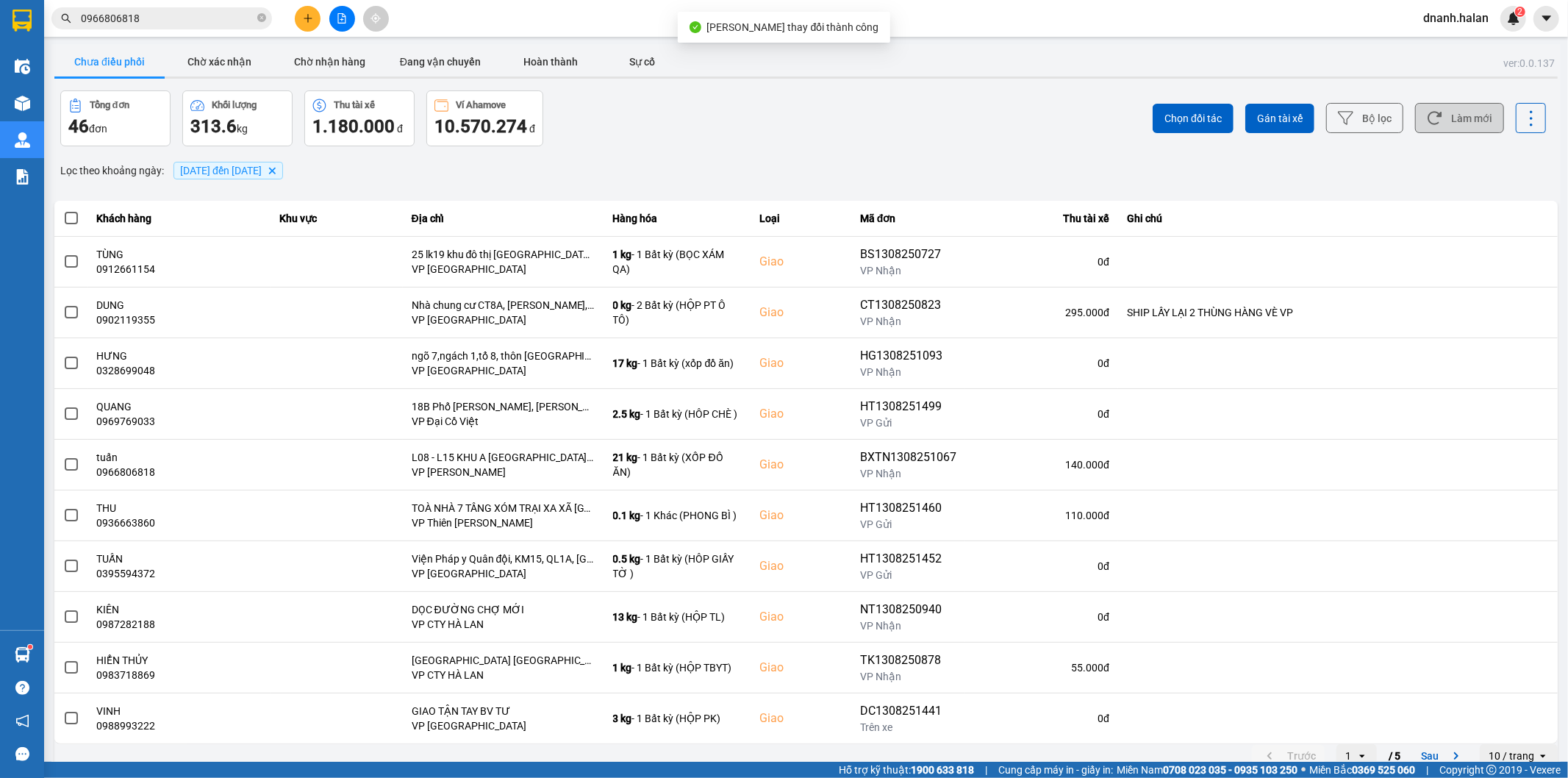
click at [1456, 121] on button "Làm mới" at bounding box center [1459, 118] width 89 height 30
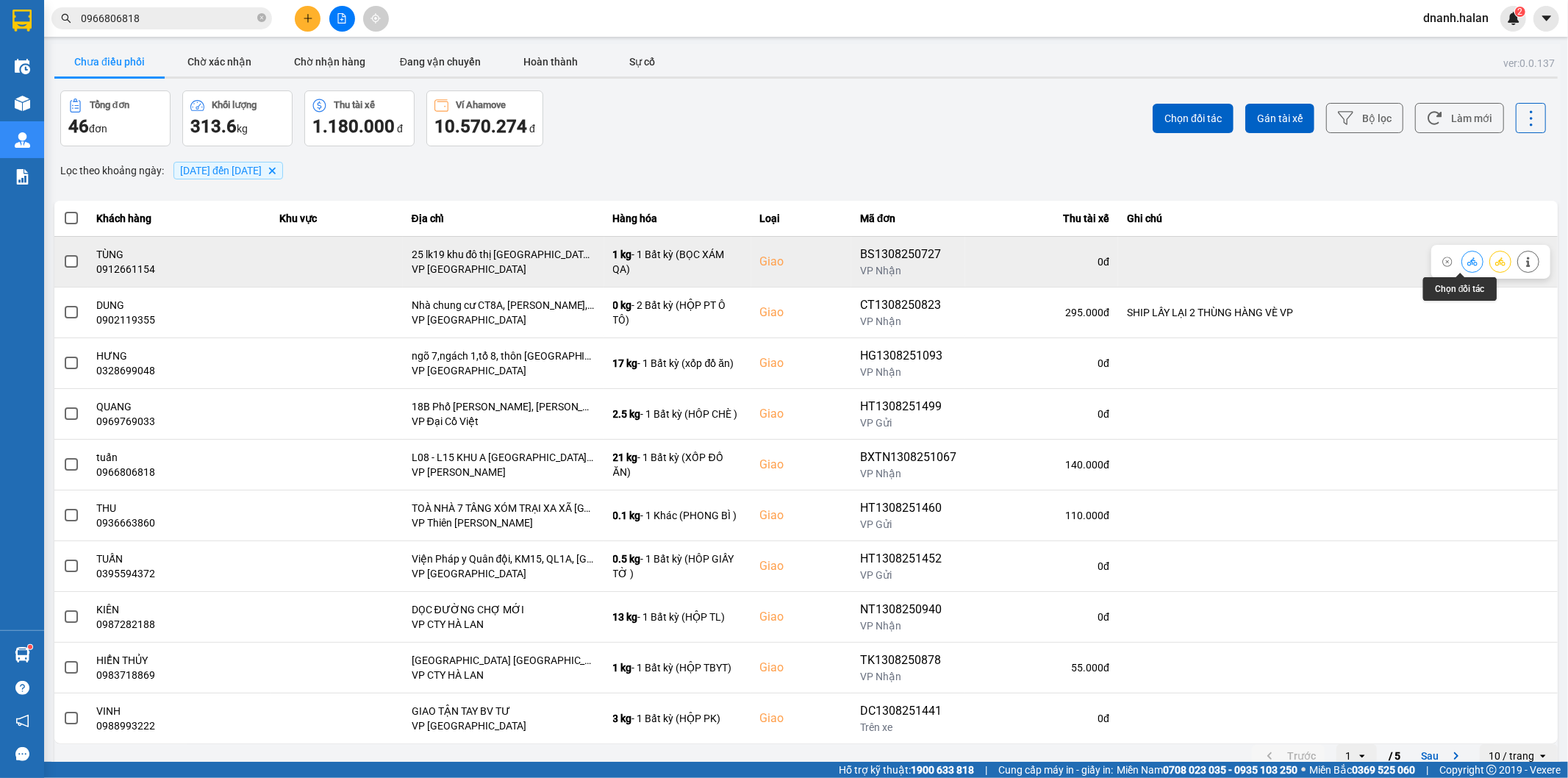
click at [1467, 260] on icon at bounding box center [1472, 262] width 10 height 10
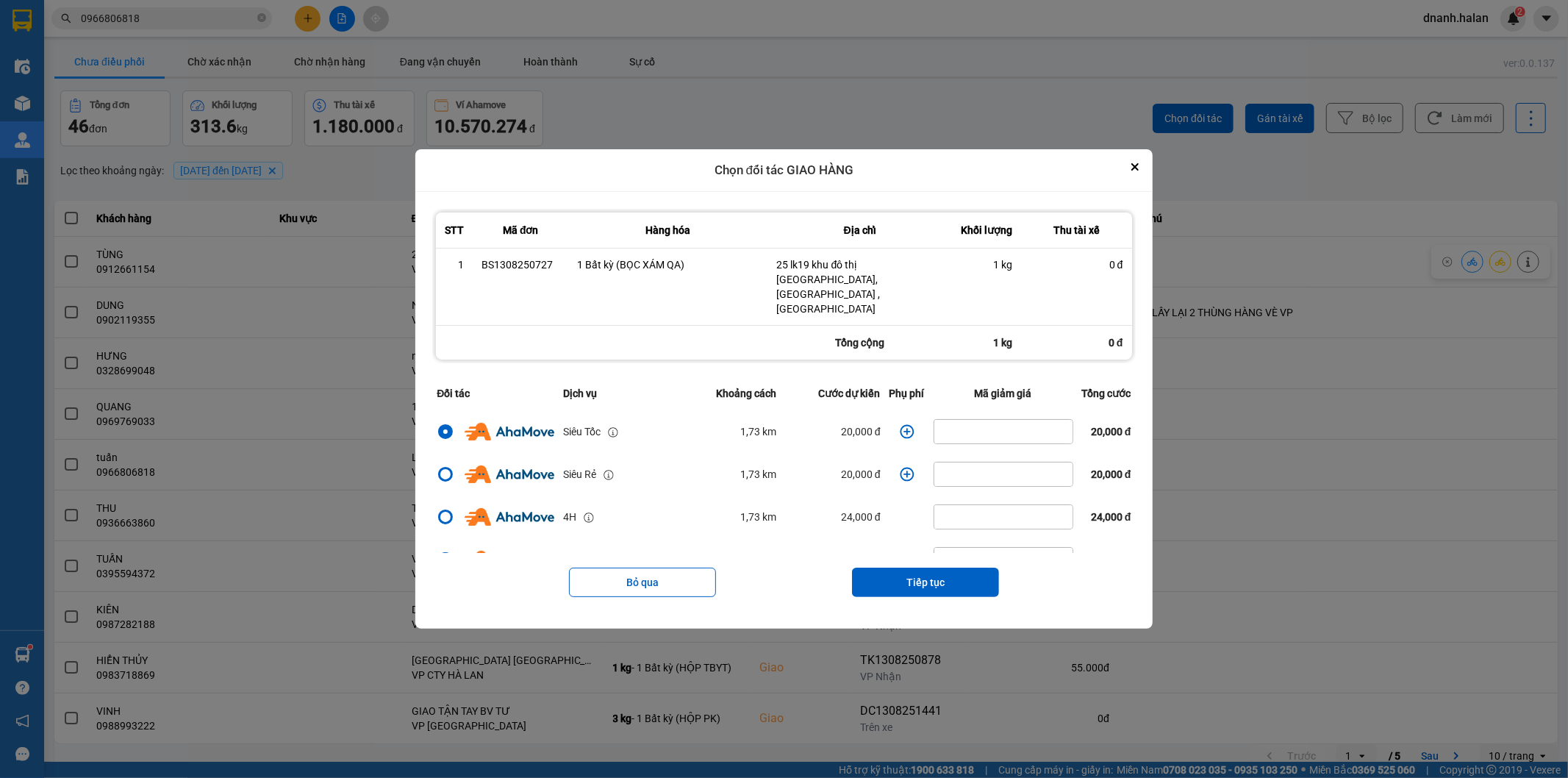
click at [959, 575] on button "Tiếp tục" at bounding box center [925, 582] width 147 height 30
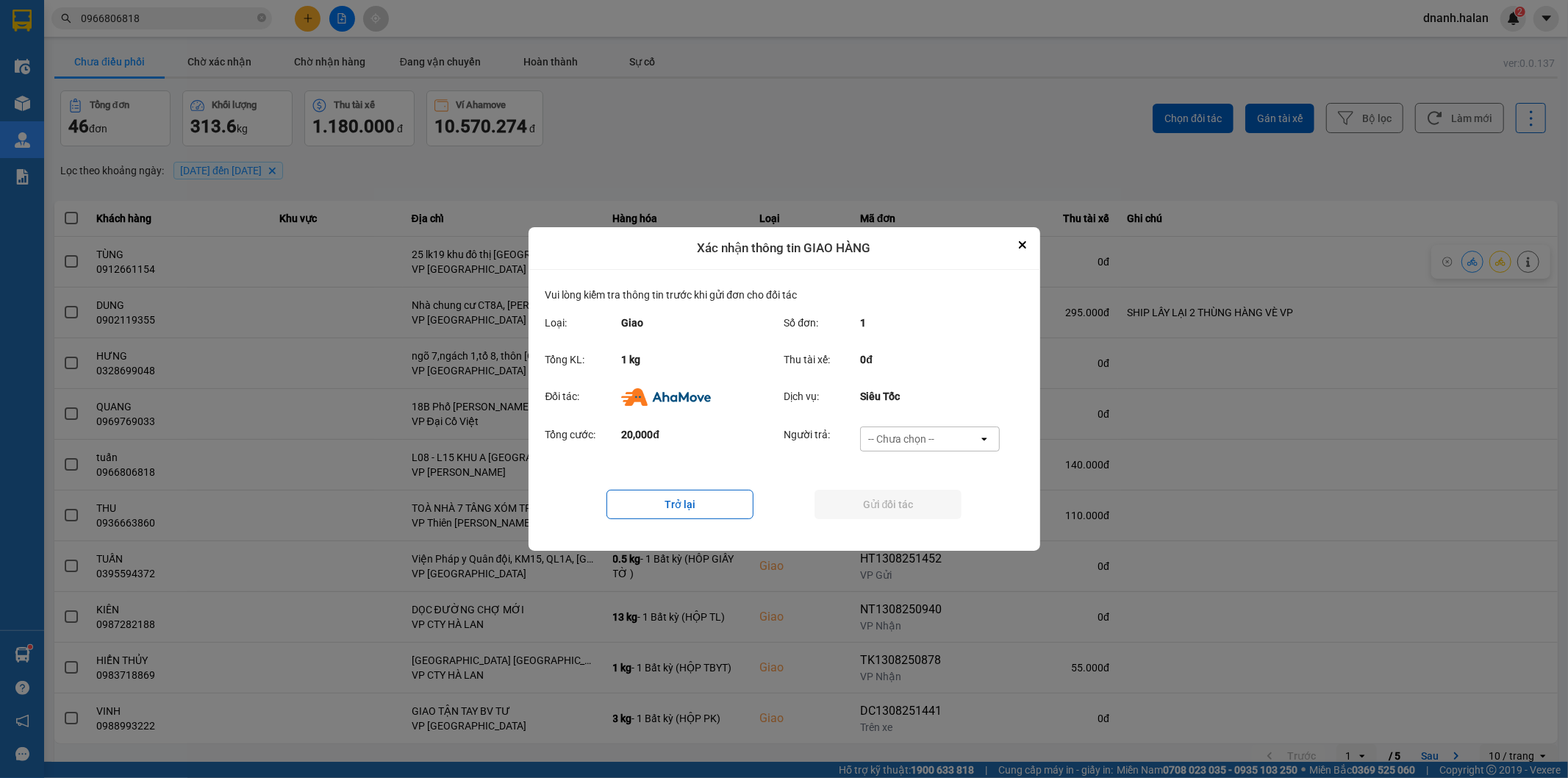
click at [947, 432] on div "-- Chưa chọn --" at bounding box center [919, 439] width 118 height 24
drag, startPoint x: 928, startPoint y: 533, endPoint x: 928, endPoint y: 520, distance: 13.0
click at [928, 532] on div "Ví Ahamove" at bounding box center [929, 523] width 139 height 27
click at [928, 508] on button "Gửi đối tác" at bounding box center [887, 504] width 147 height 30
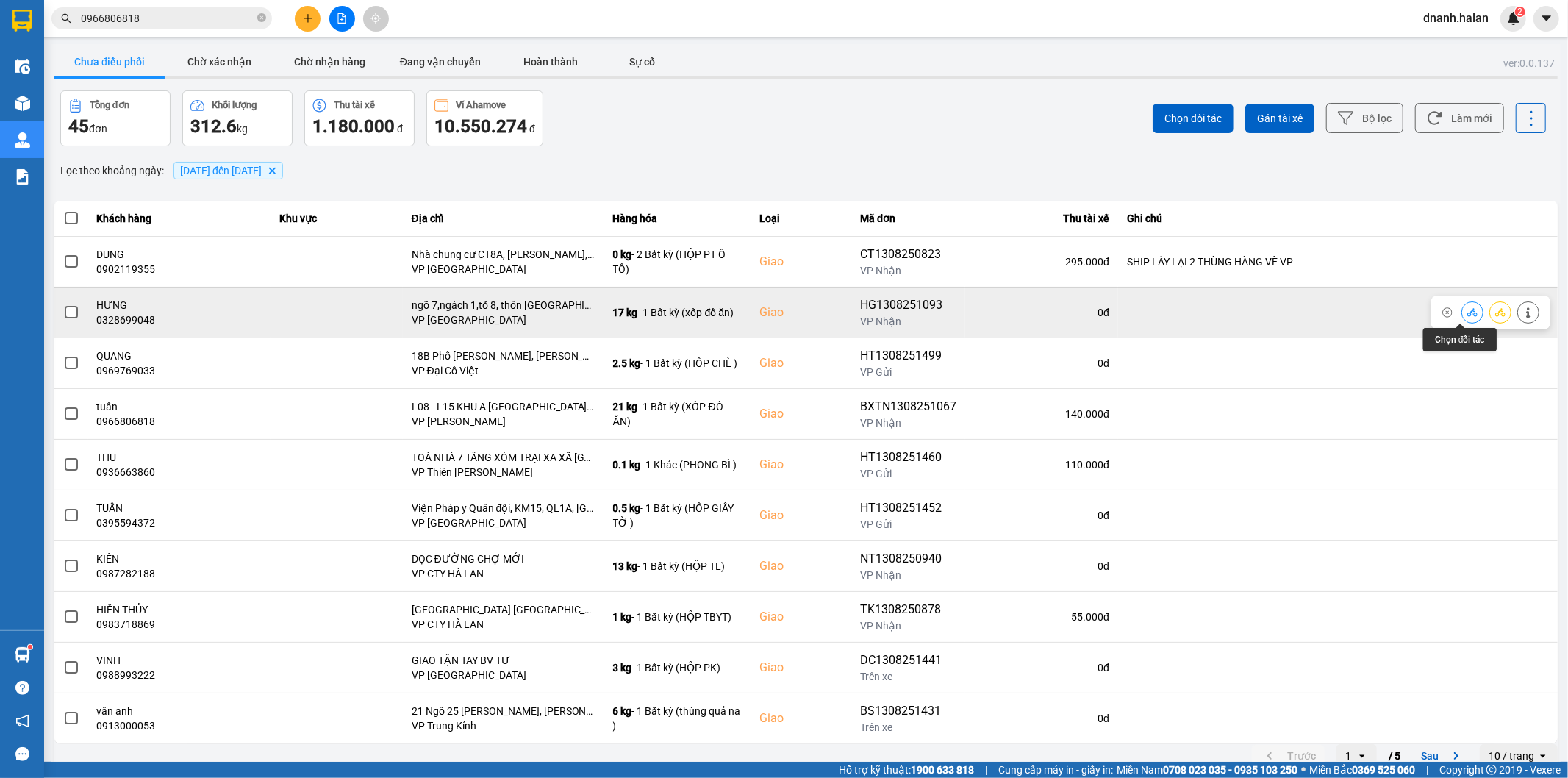
click at [1467, 317] on icon at bounding box center [1472, 312] width 10 height 10
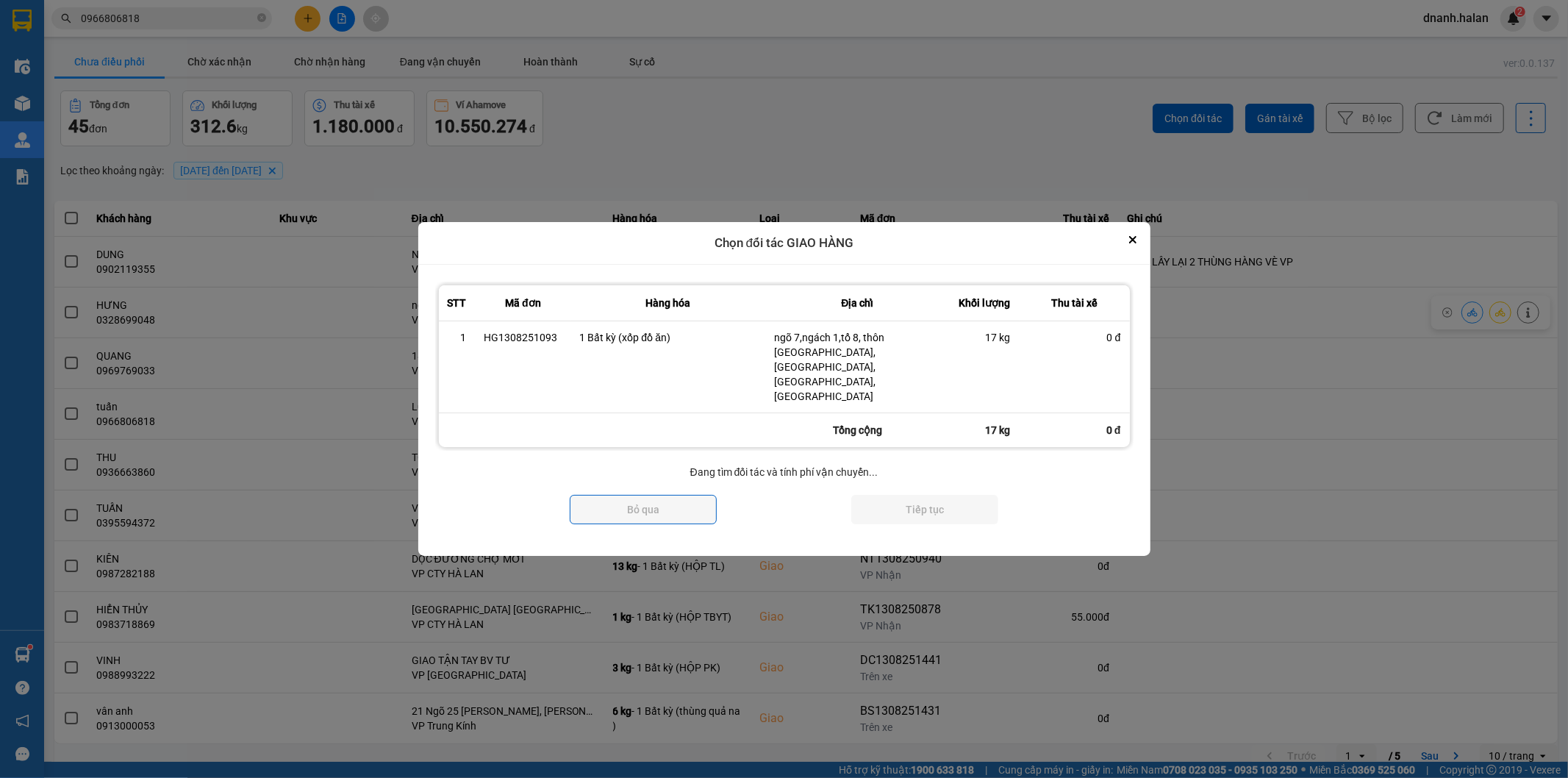
click at [1132, 265] on div "Chọn đối tác GIAO HÀNG" at bounding box center [784, 243] width 732 height 43
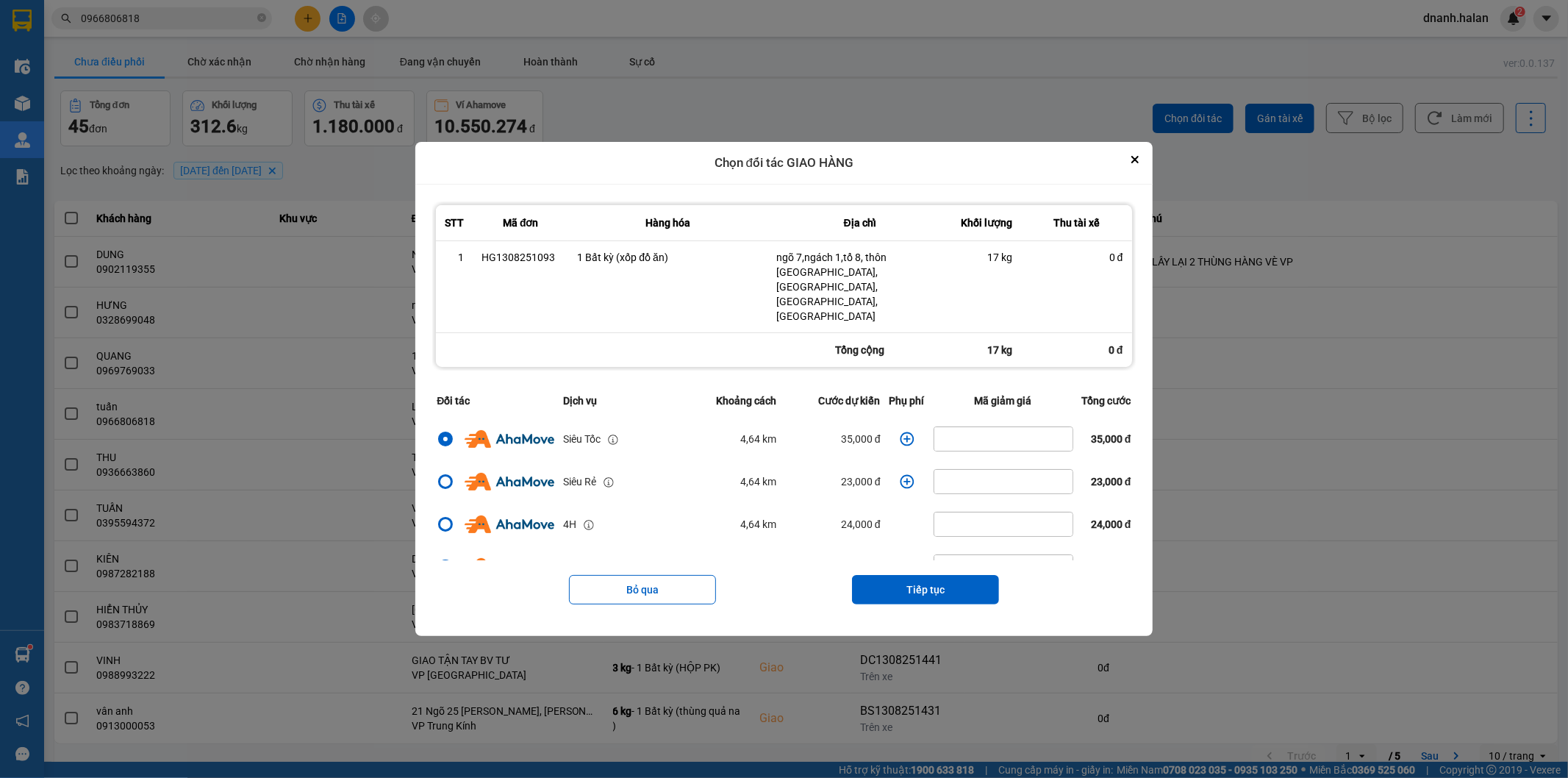
click at [1130, 241] on th "Thu tài xế" at bounding box center [1077, 223] width 111 height 36
click at [1140, 168] on button "Close" at bounding box center [1135, 159] width 18 height 18
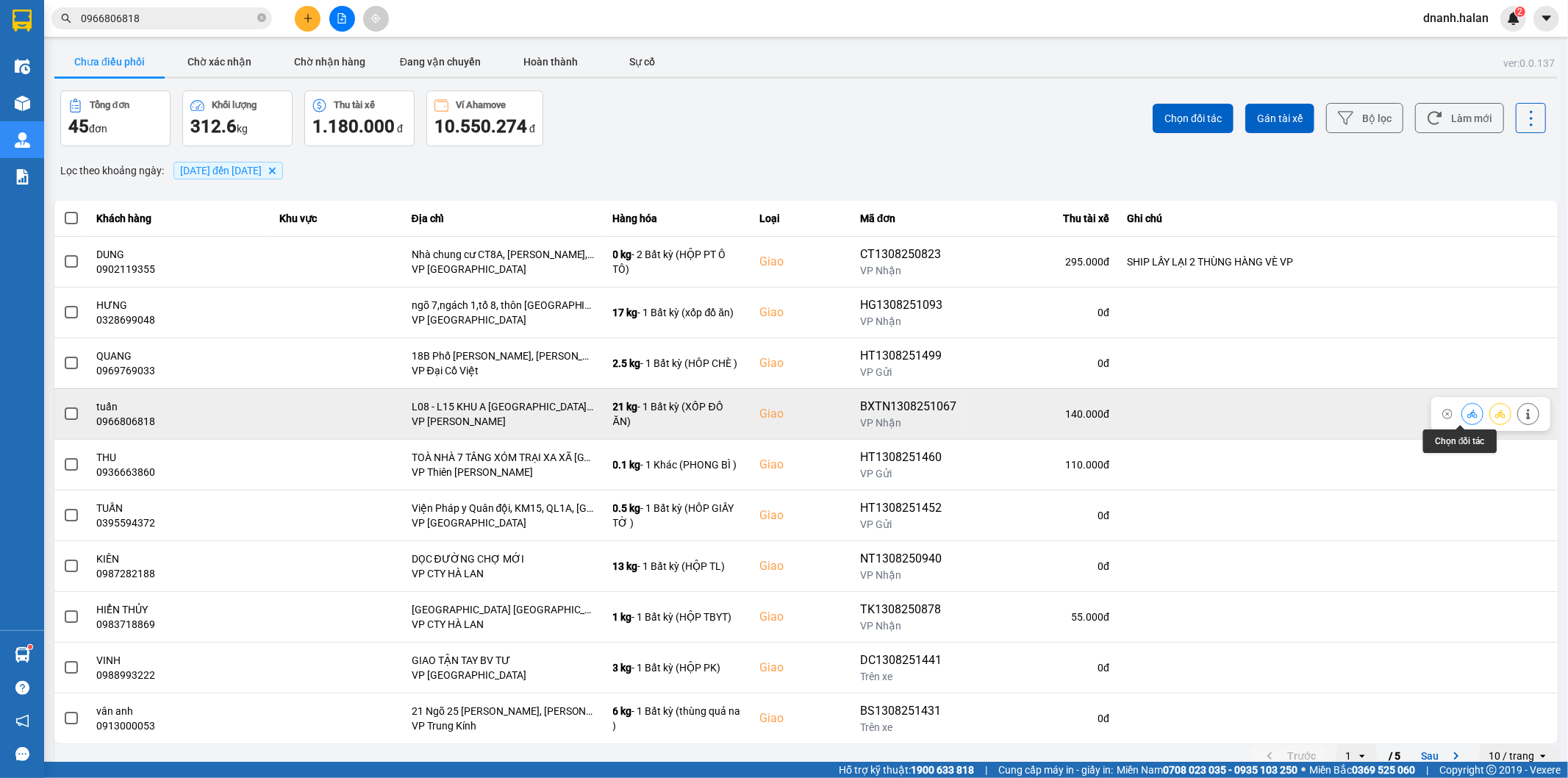
click at [1467, 412] on icon at bounding box center [1472, 414] width 10 height 10
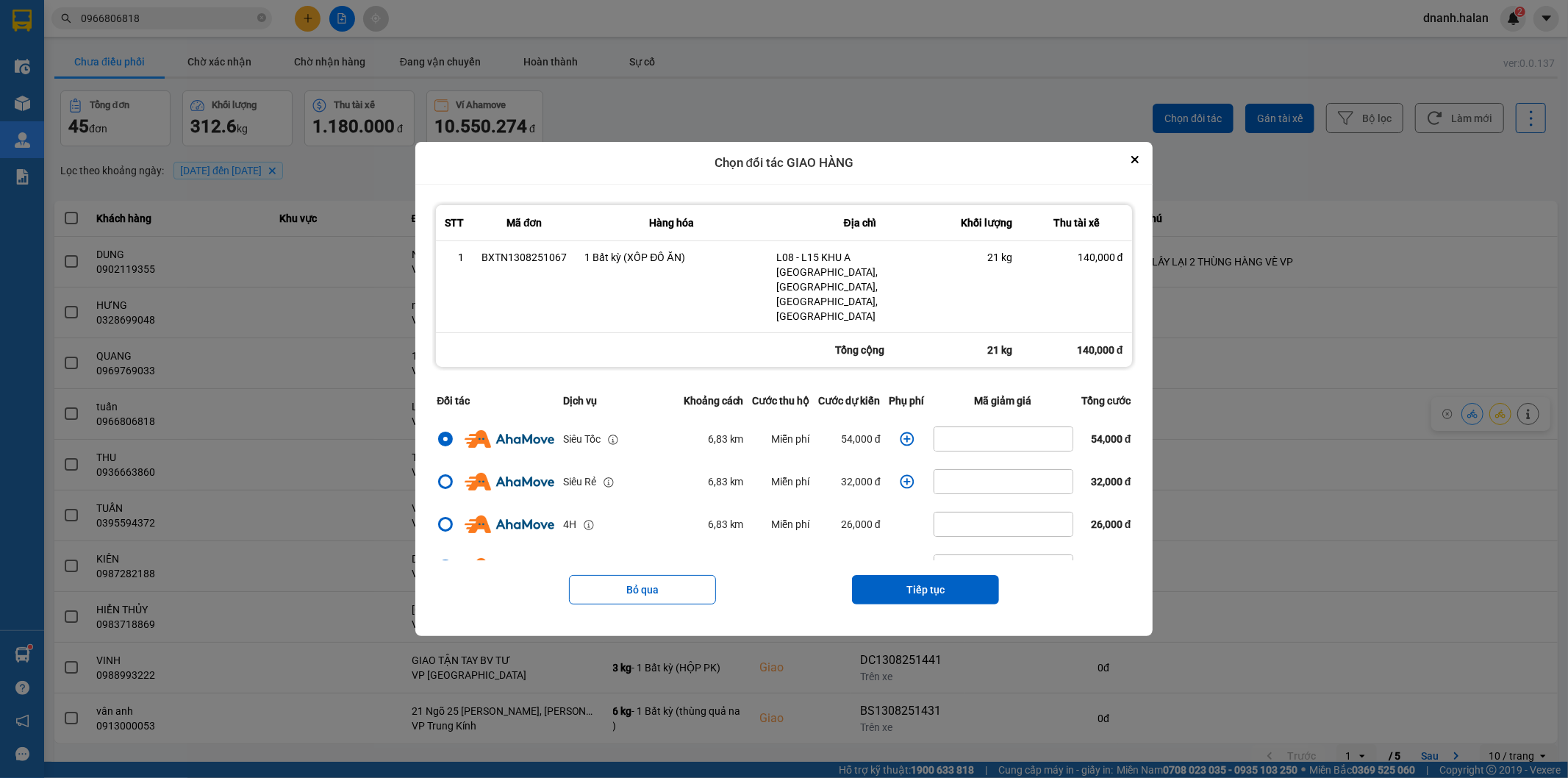
click at [907, 432] on icon "dialog" at bounding box center [906, 439] width 14 height 14
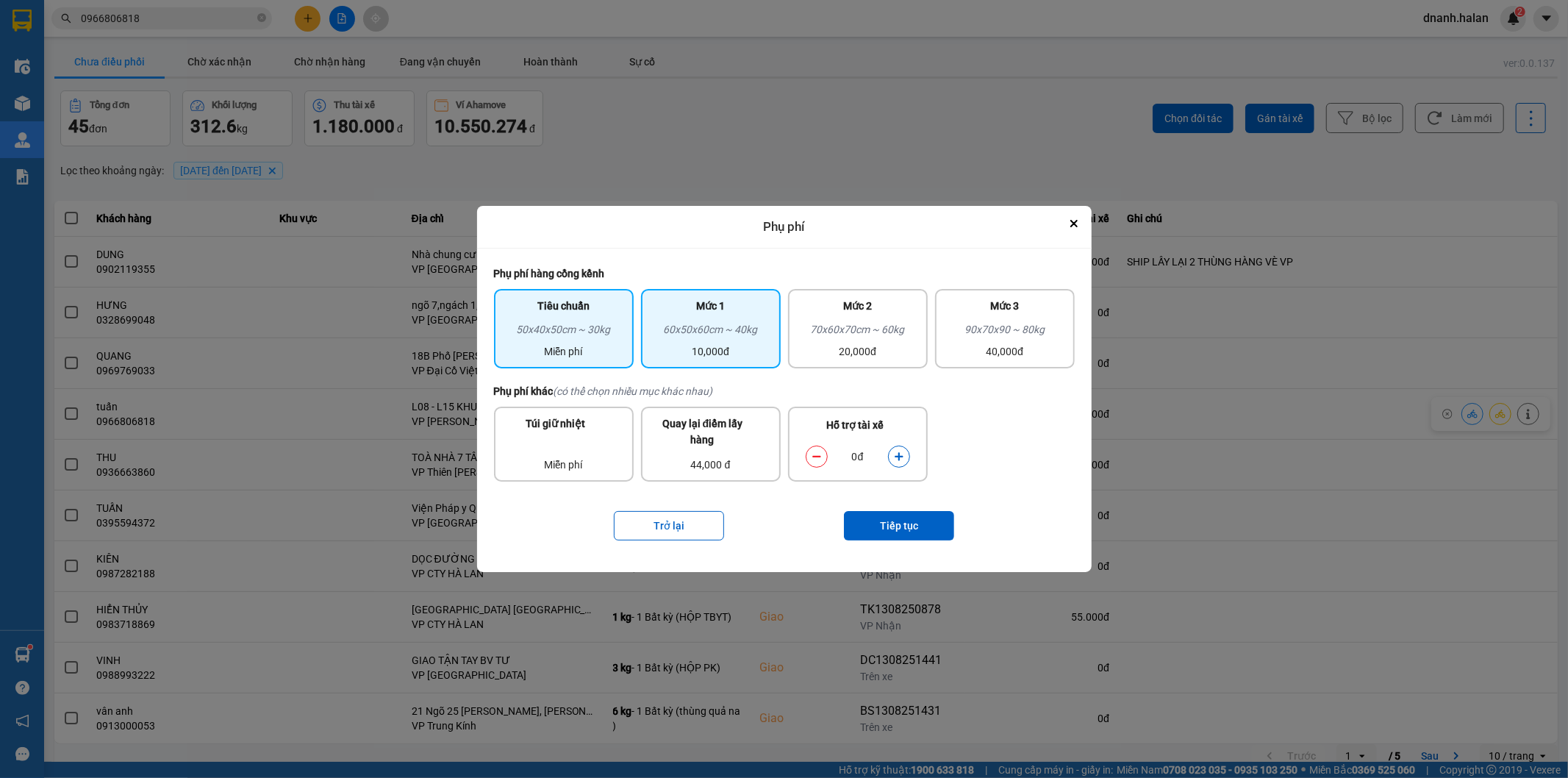
click at [728, 360] on div "10,000đ" at bounding box center [710, 351] width 122 height 16
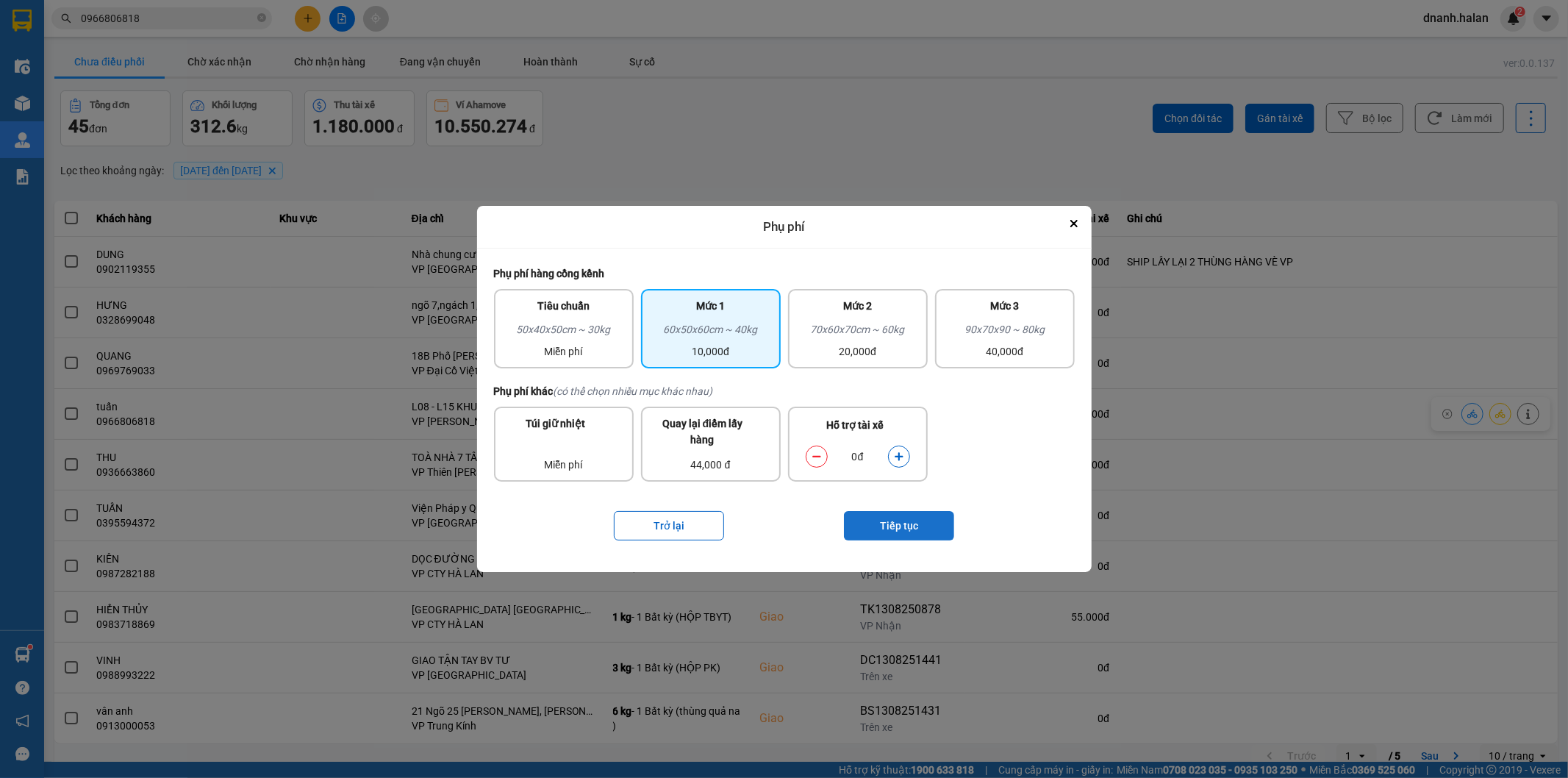
click at [911, 522] on button "Tiếp tục" at bounding box center [899, 526] width 111 height 30
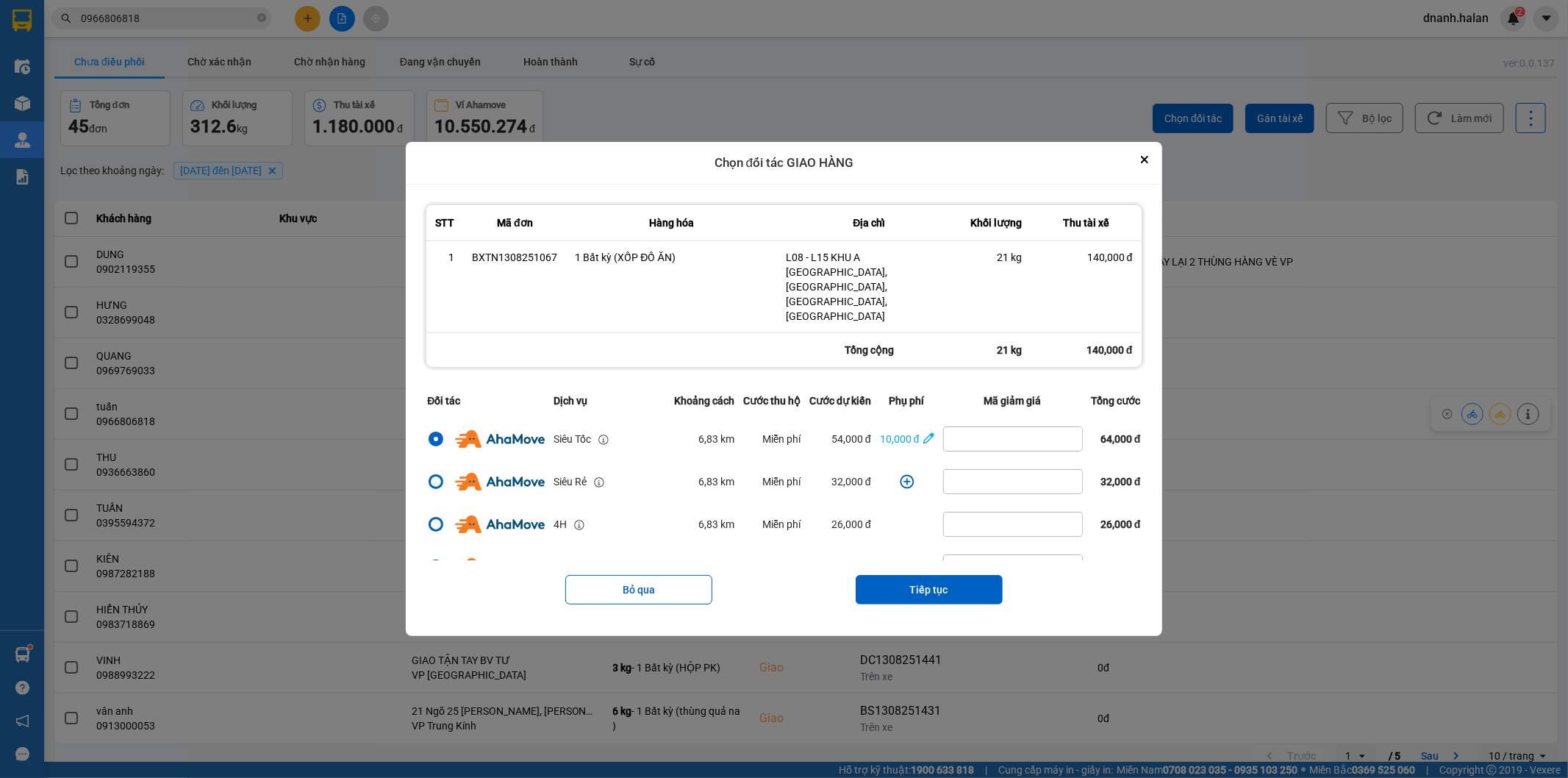
click at [944, 575] on button "Tiếp tục" at bounding box center [929, 590] width 147 height 30
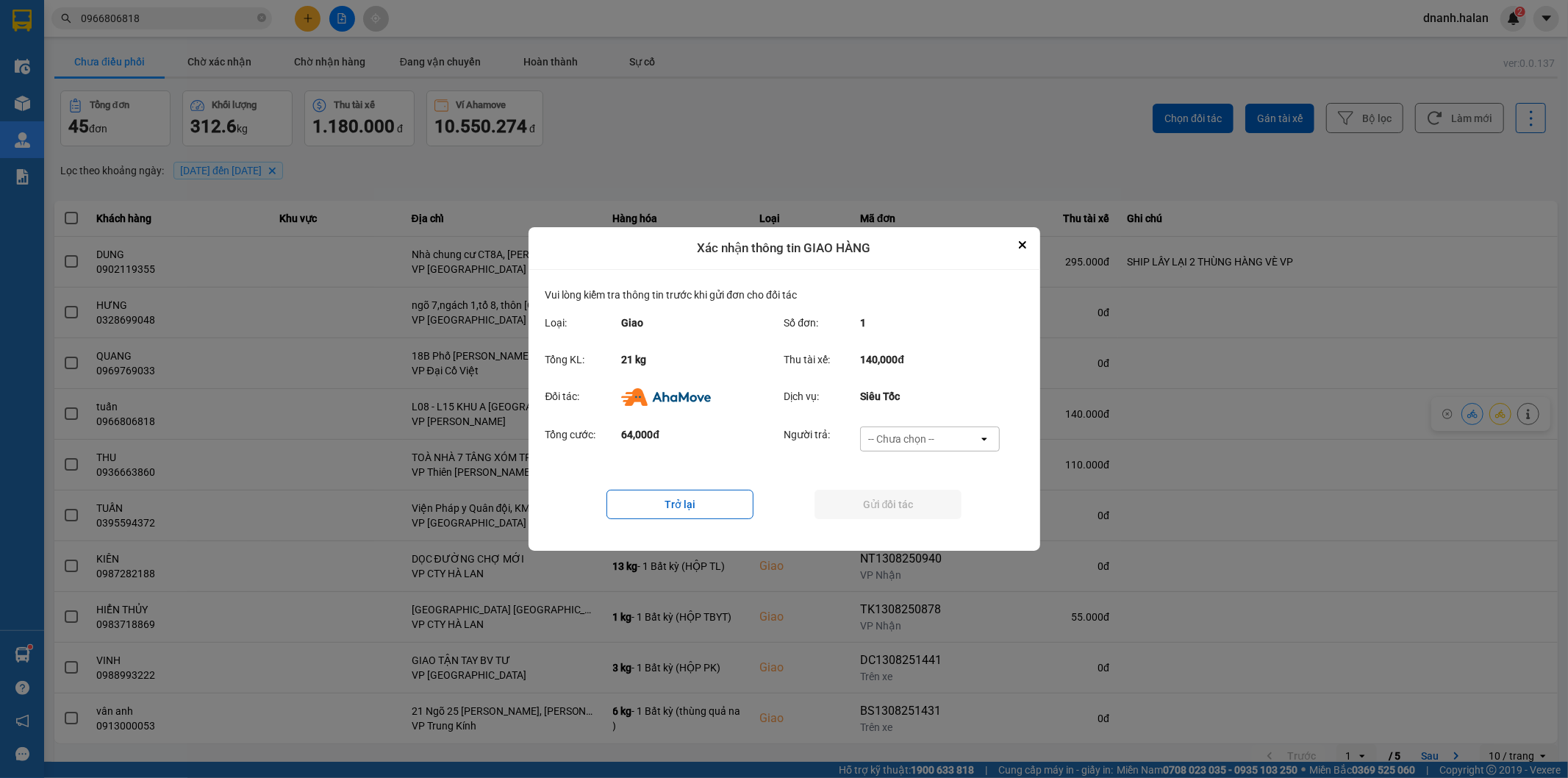
click at [921, 435] on div "-- Chưa chọn --" at bounding box center [900, 439] width 66 height 15
drag, startPoint x: 936, startPoint y: 526, endPoint x: 947, endPoint y: 511, distance: 18.6
click at [936, 525] on div "Ví Ahamove" at bounding box center [929, 523] width 139 height 27
click at [947, 511] on button "Gửi đối tác" at bounding box center [887, 504] width 147 height 30
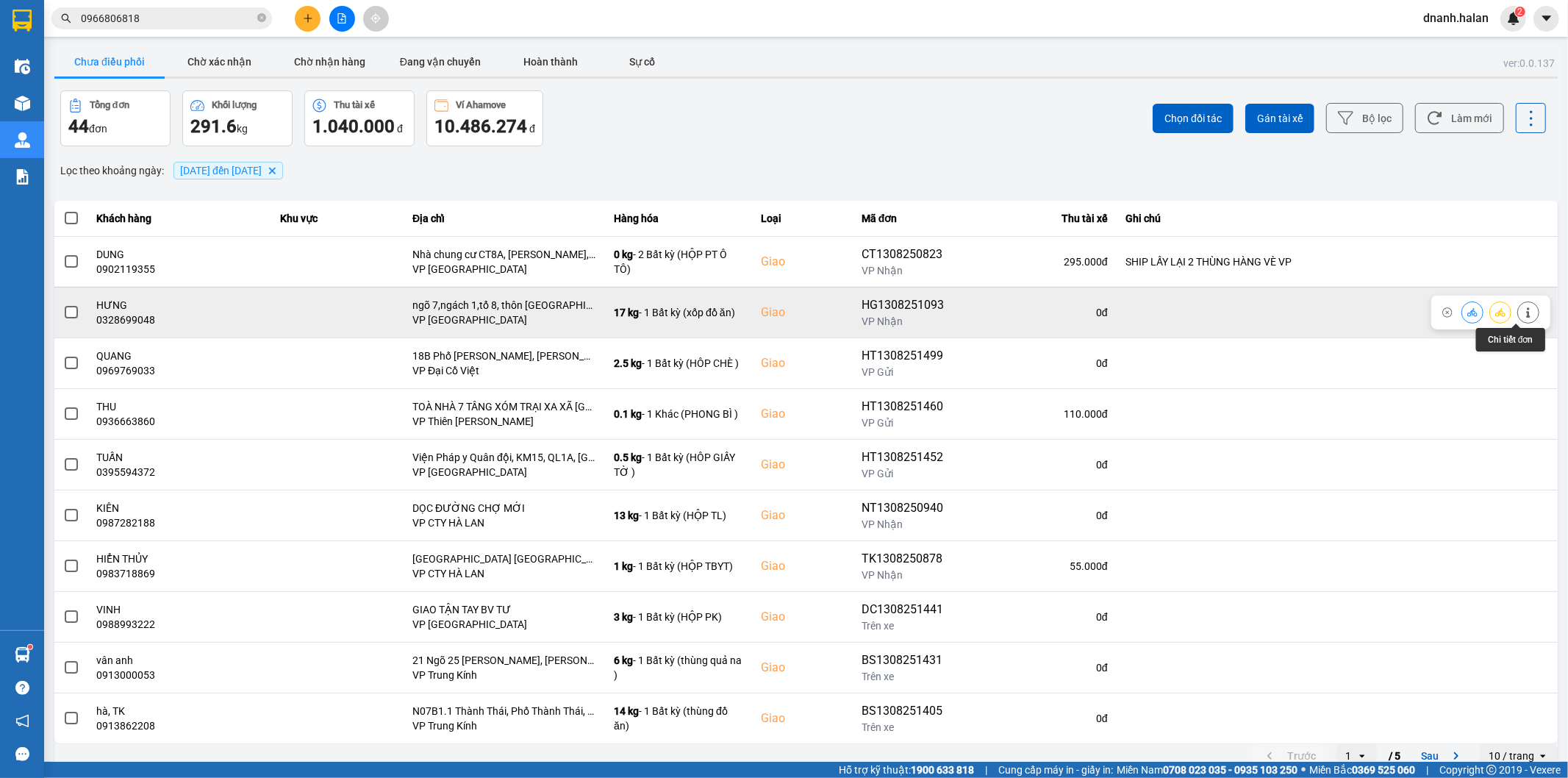
click at [1523, 314] on icon at bounding box center [1527, 312] width 10 height 10
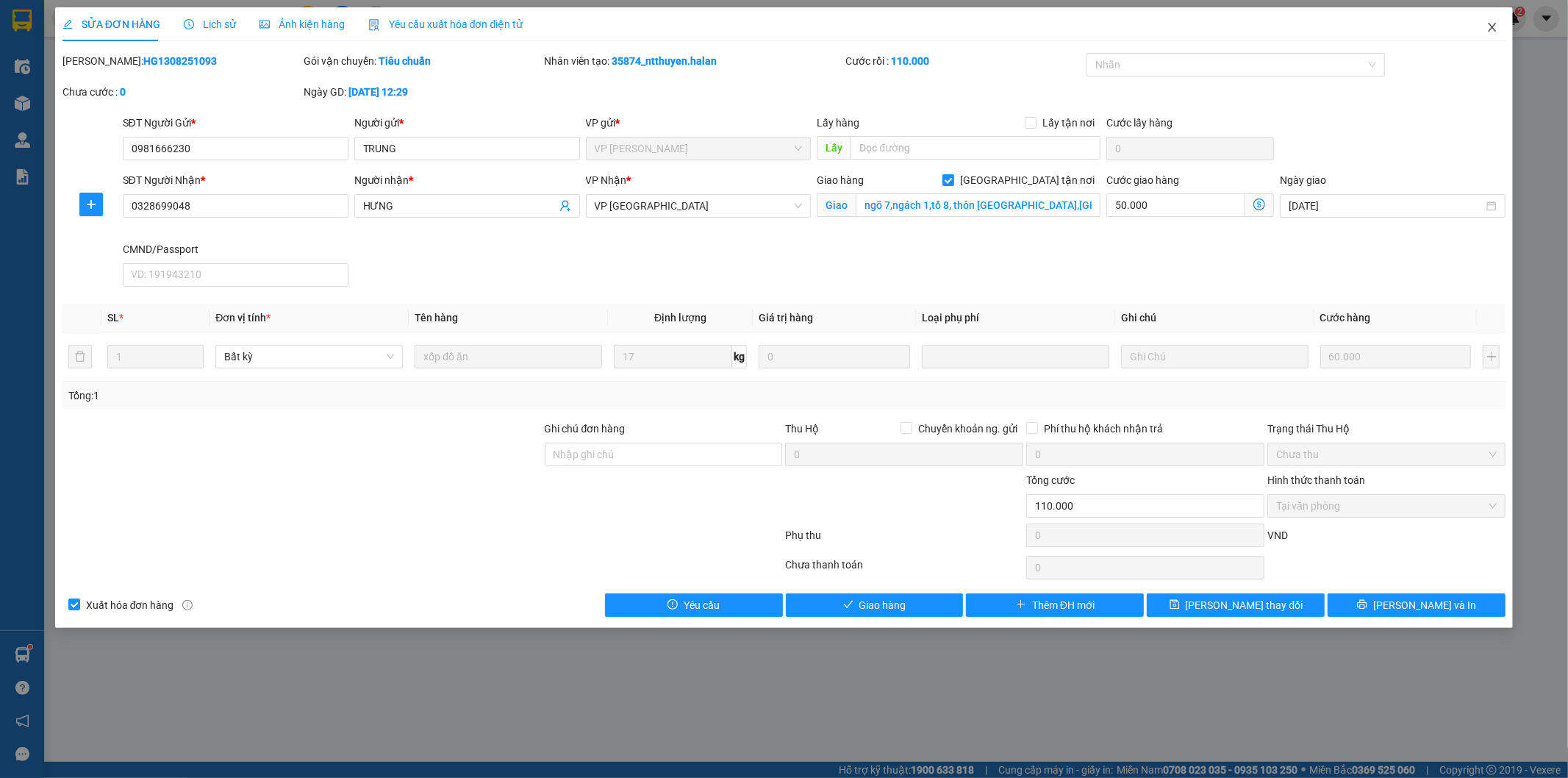
click at [1490, 23] on icon "close" at bounding box center [1492, 28] width 12 height 12
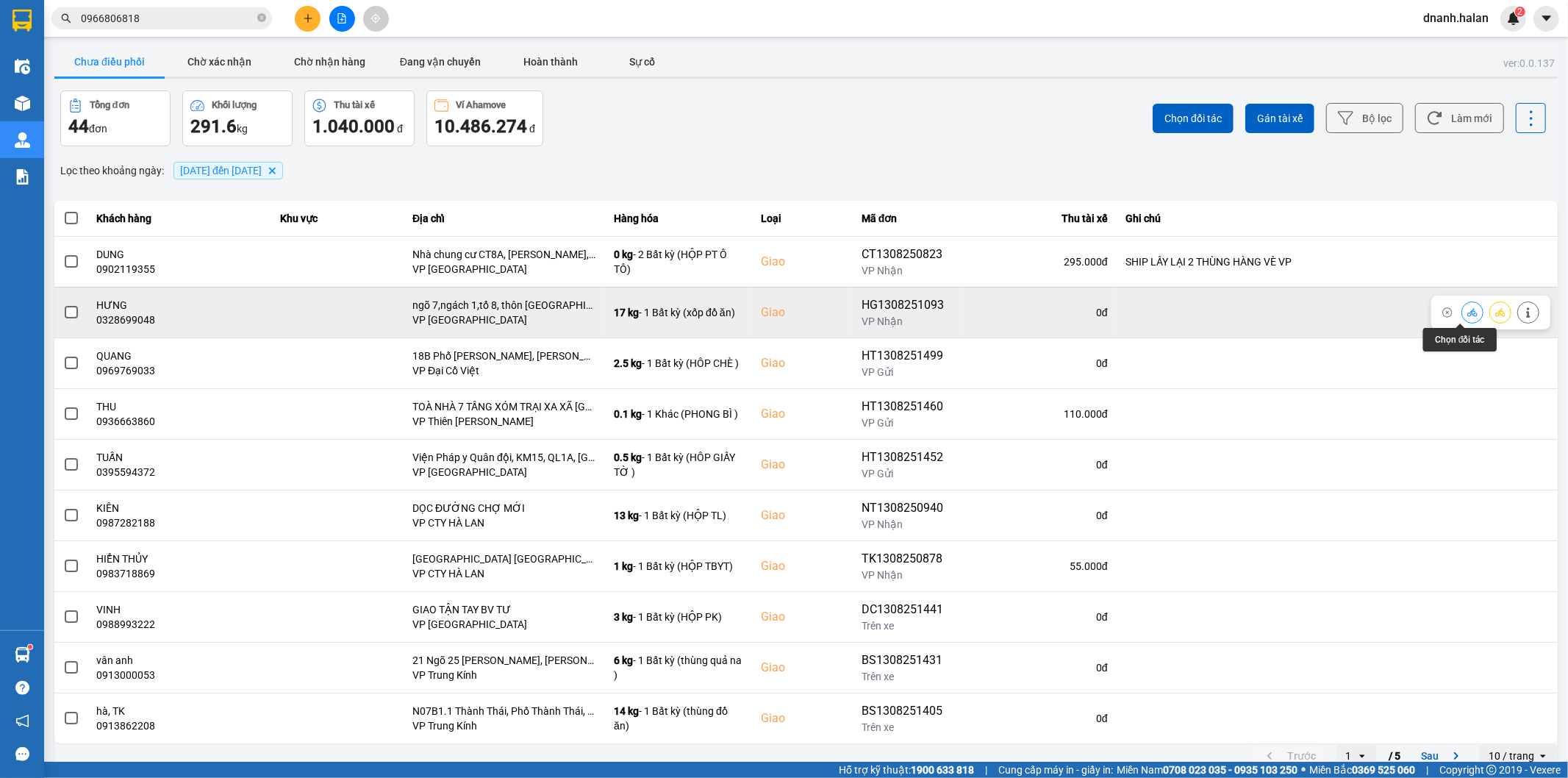
click at [1467, 313] on icon at bounding box center [1472, 312] width 10 height 8
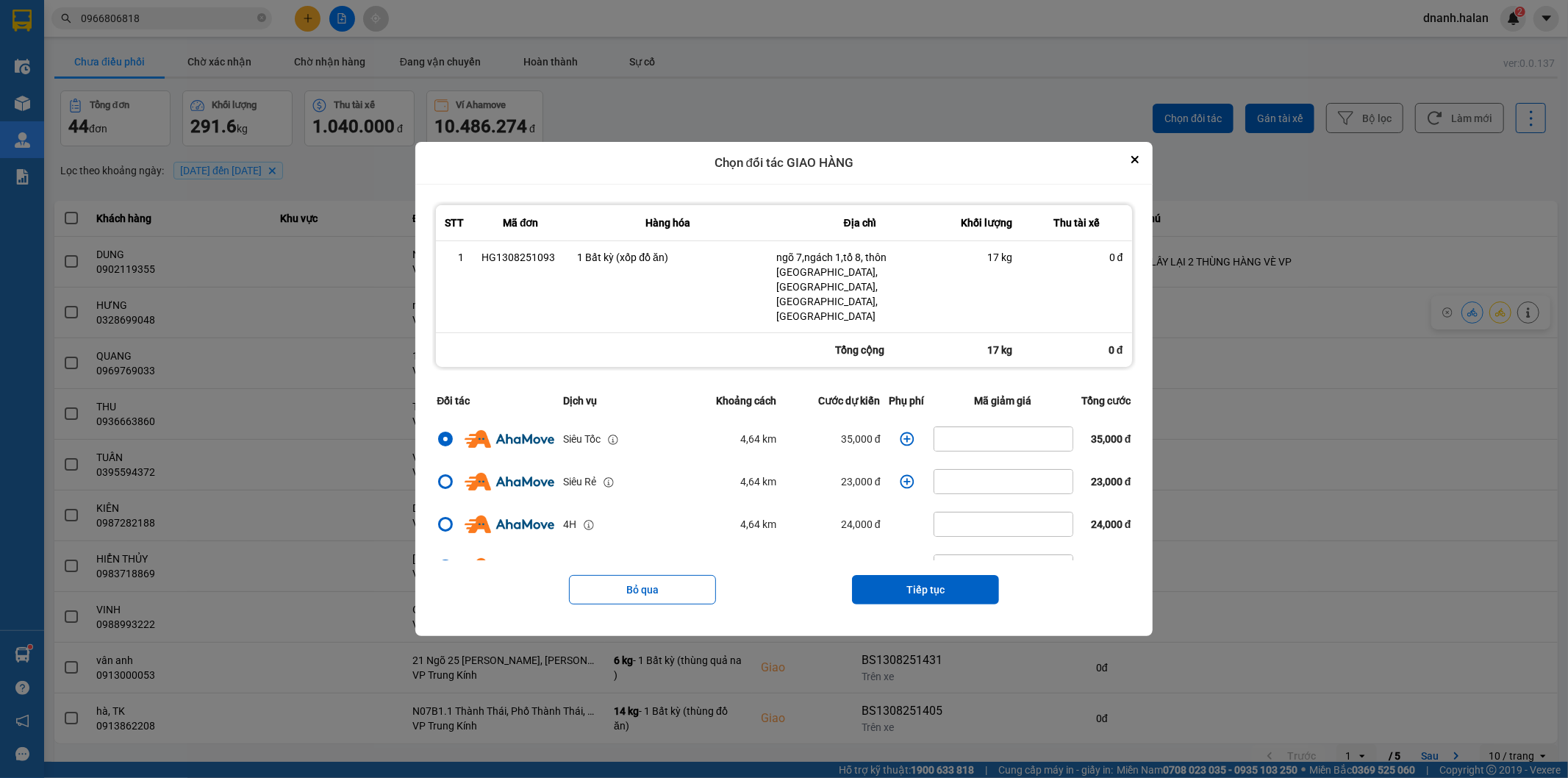
click at [899, 432] on icon "dialog" at bounding box center [906, 439] width 15 height 15
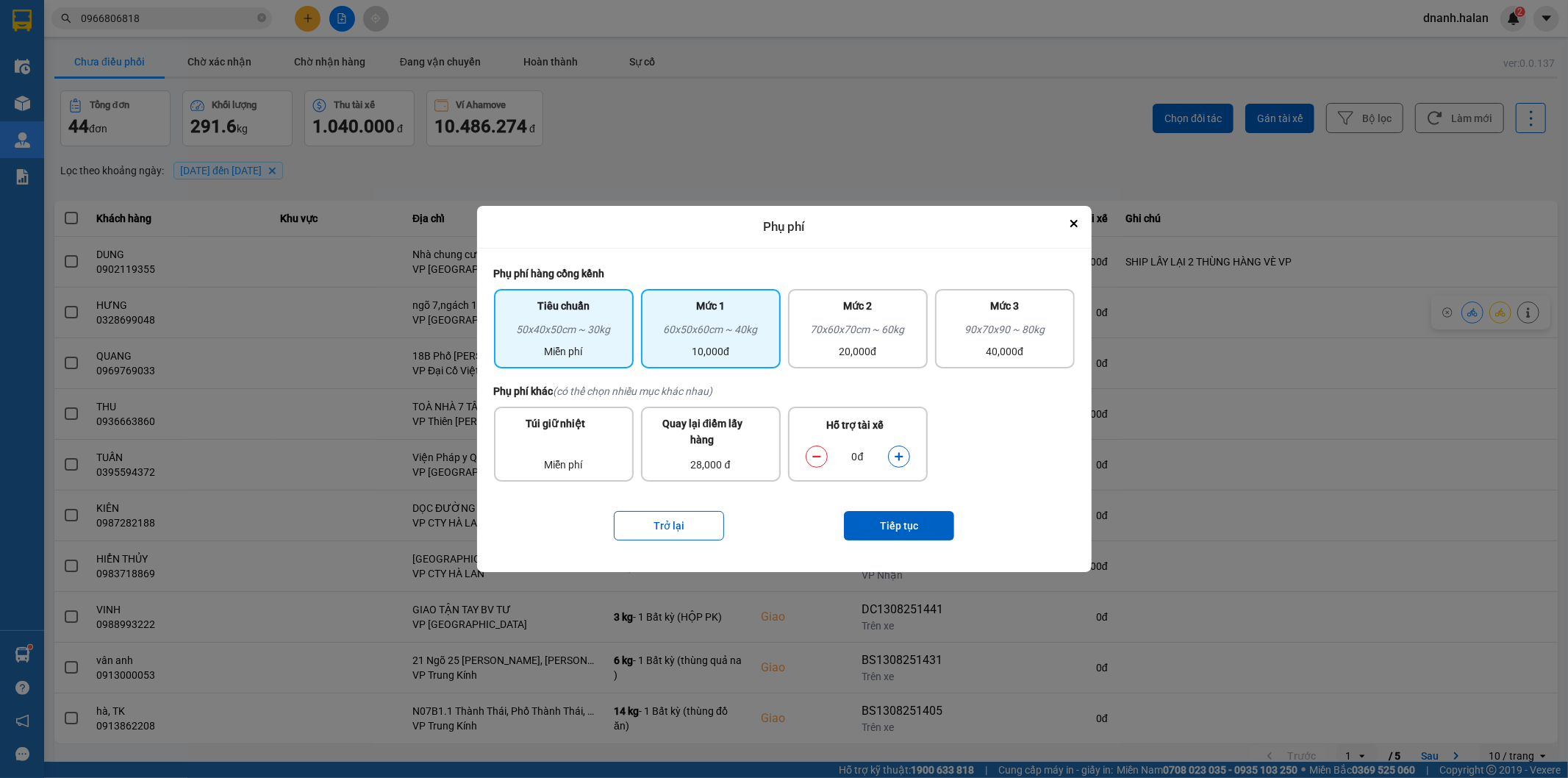
click at [707, 325] on div "60x50x60cm ~ 40kg" at bounding box center [710, 332] width 122 height 22
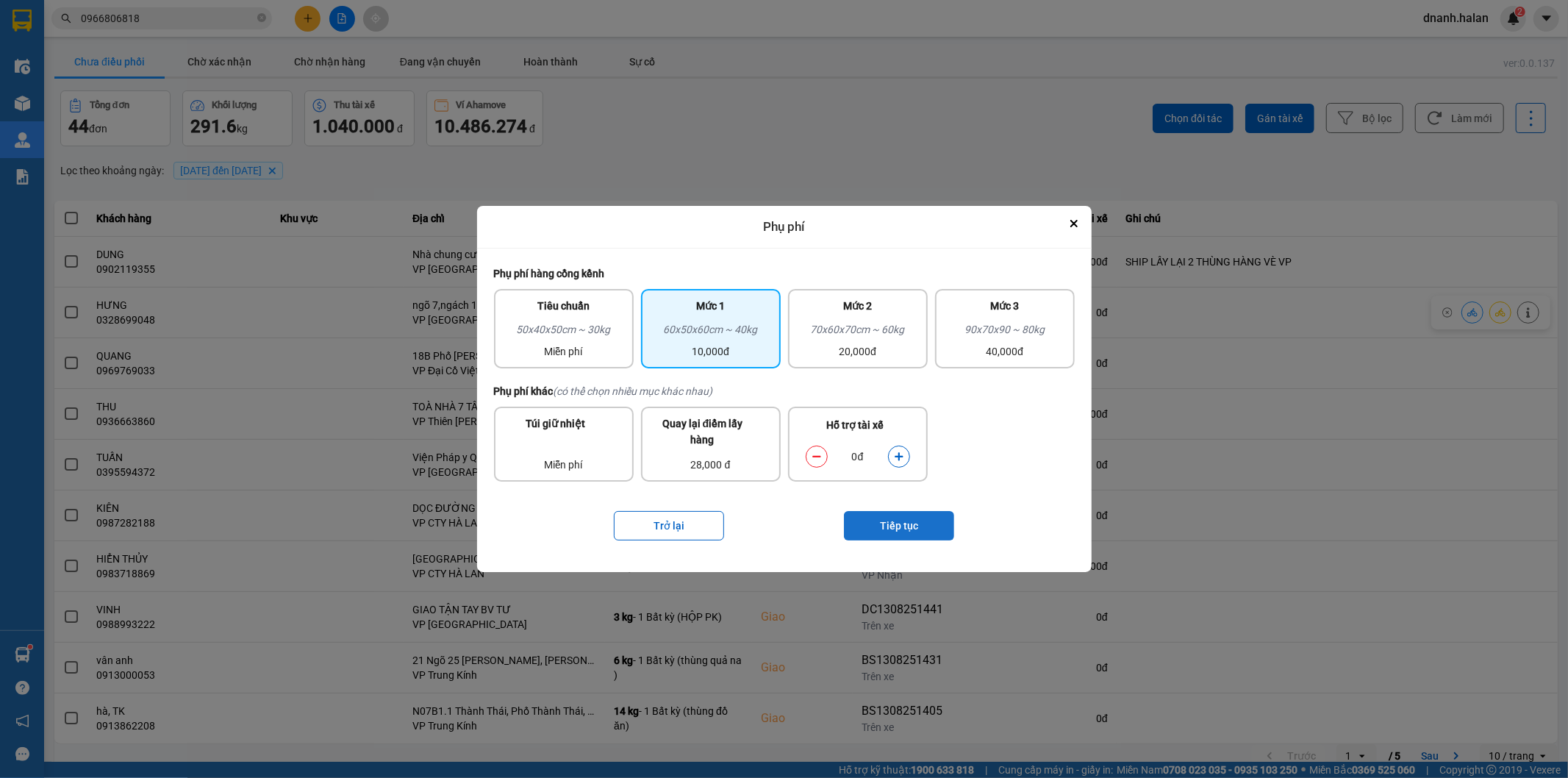
click at [934, 527] on button "Tiếp tục" at bounding box center [899, 526] width 111 height 30
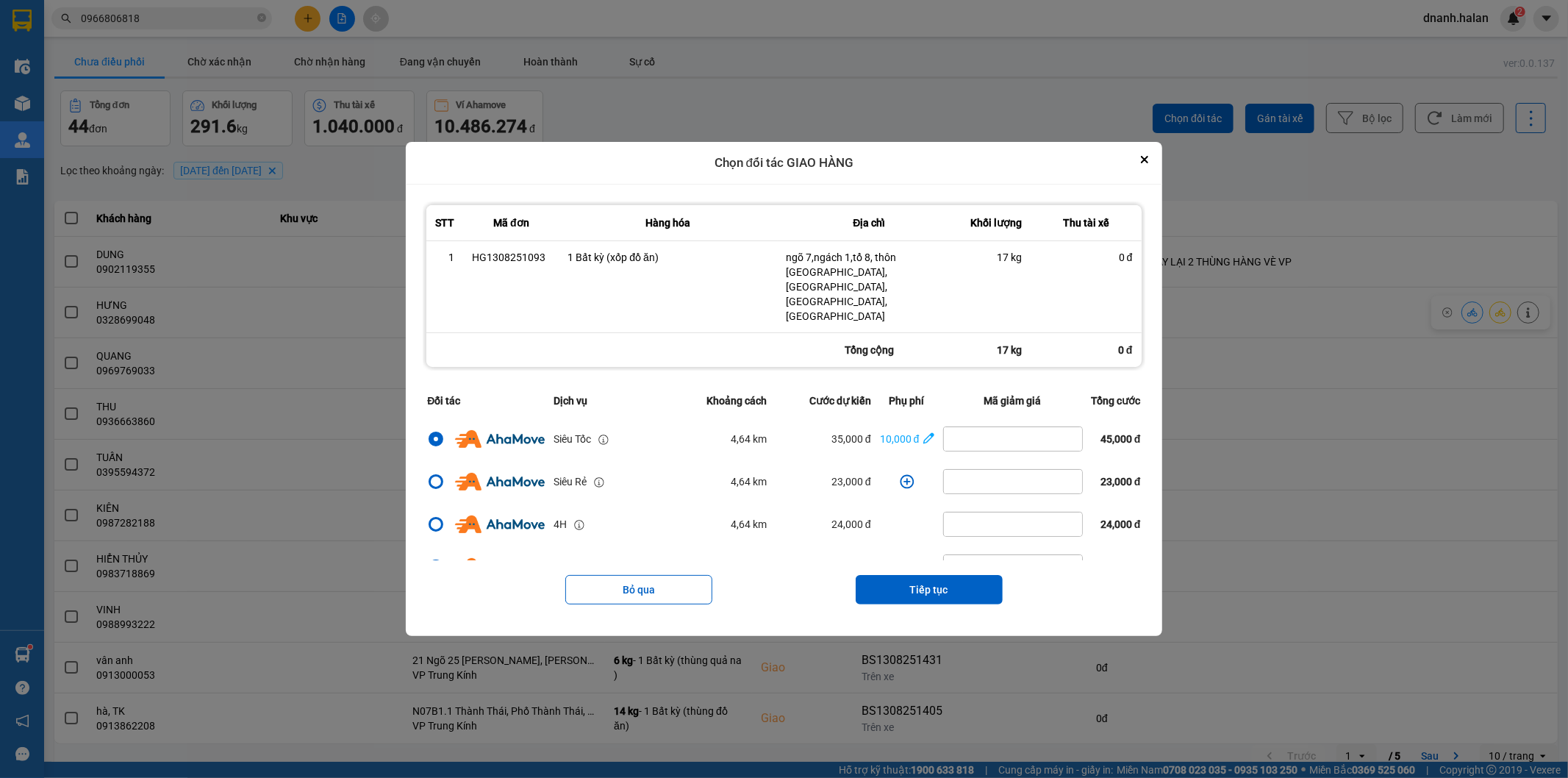
drag, startPoint x: 941, startPoint y: 577, endPoint x: 938, endPoint y: 562, distance: 15.3
click at [940, 575] on button "Tiếp tục" at bounding box center [929, 590] width 147 height 30
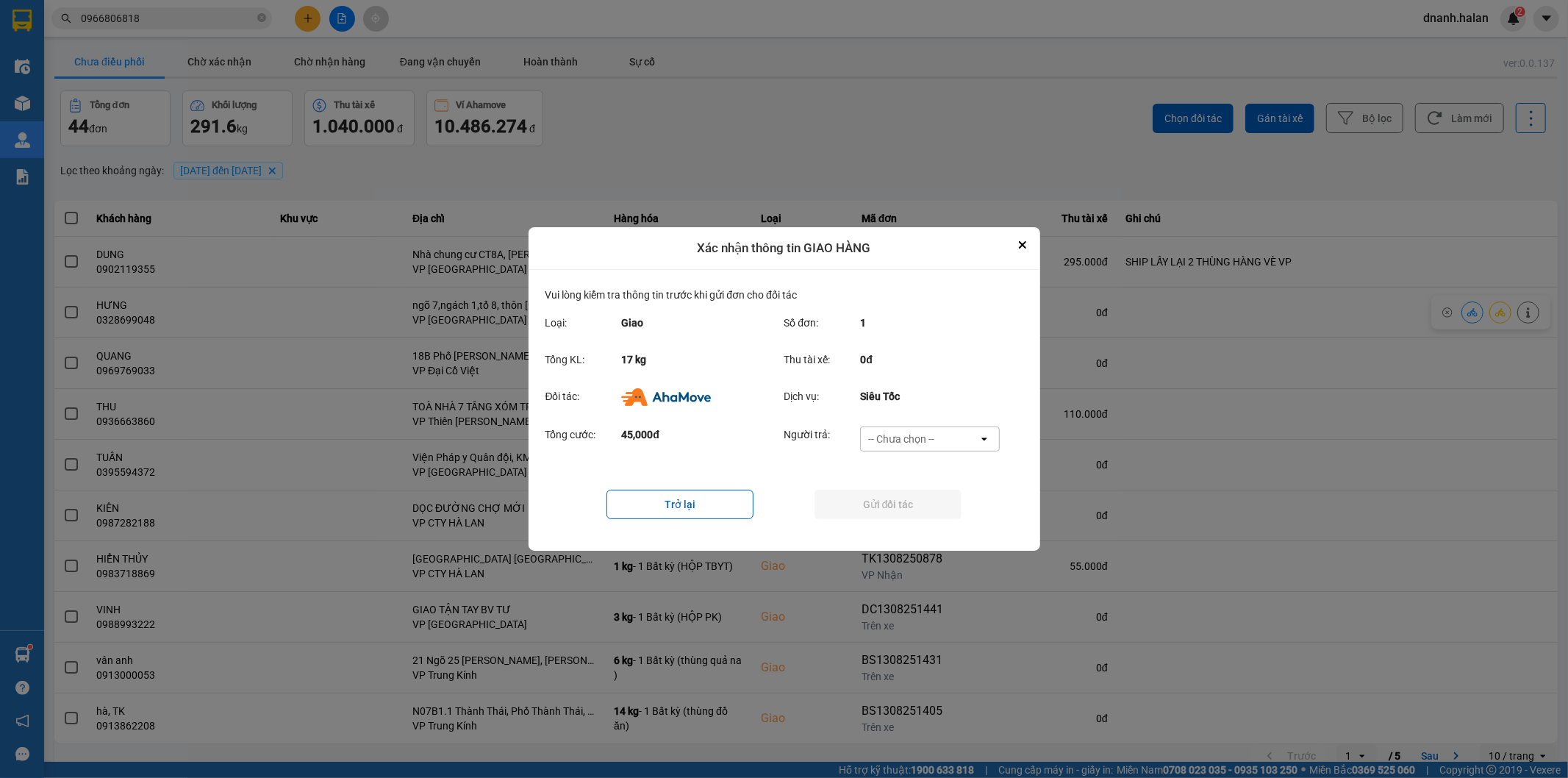
click at [898, 423] on div "Tổng cước: 45,000đ Người trả: -- Chưa chọn -- open" at bounding box center [784, 443] width 477 height 45
click at [901, 444] on div "-- Chưa chọn --" at bounding box center [900, 439] width 66 height 15
click at [915, 527] on span "Ví Ahamove" at bounding box center [901, 523] width 59 height 15
click at [920, 512] on button "Gửi đối tác" at bounding box center [887, 504] width 147 height 30
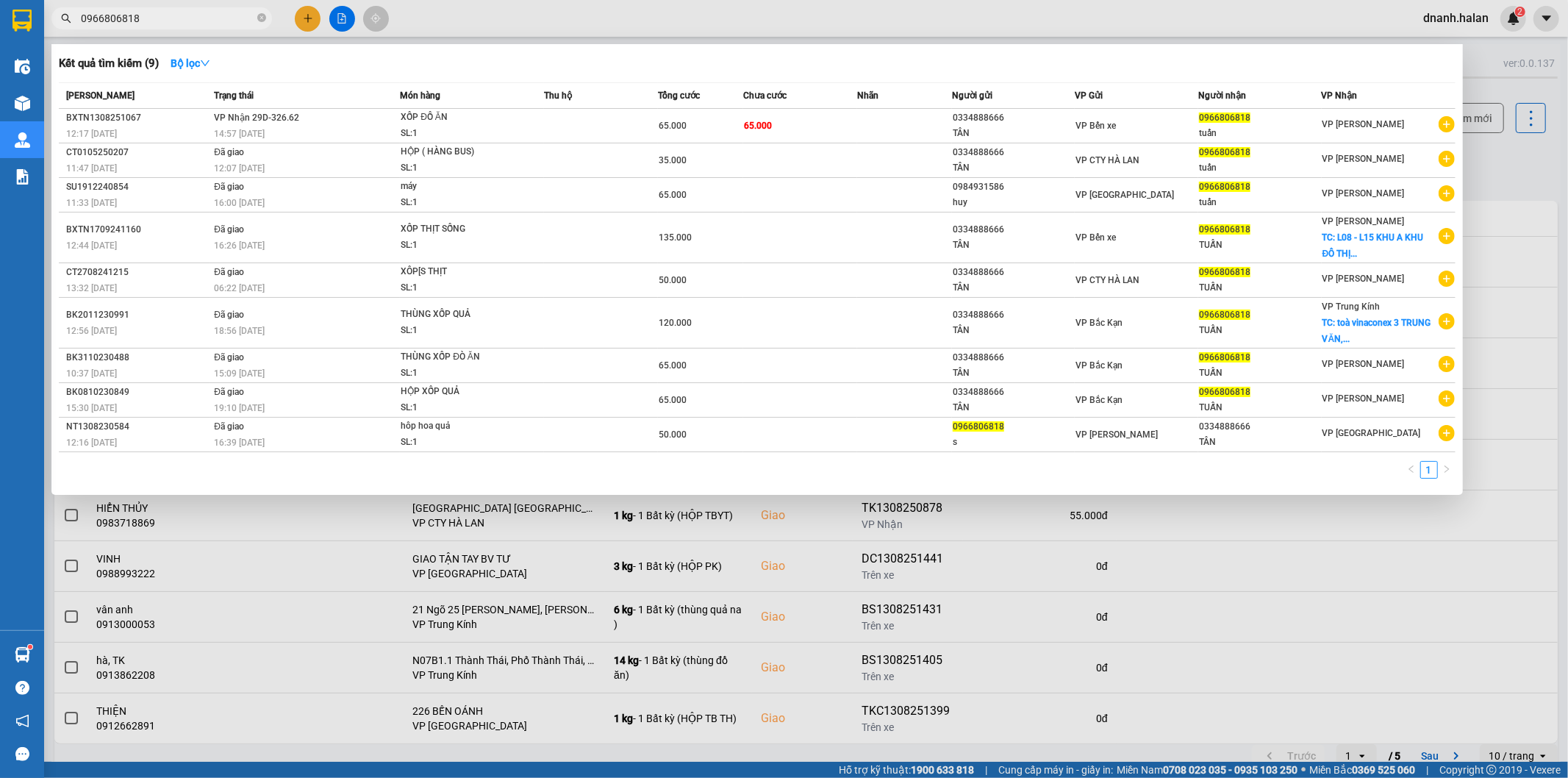
click at [164, 16] on input "0966806818" at bounding box center [168, 18] width 174 height 16
click at [178, 18] on input "0966806818" at bounding box center [168, 18] width 174 height 16
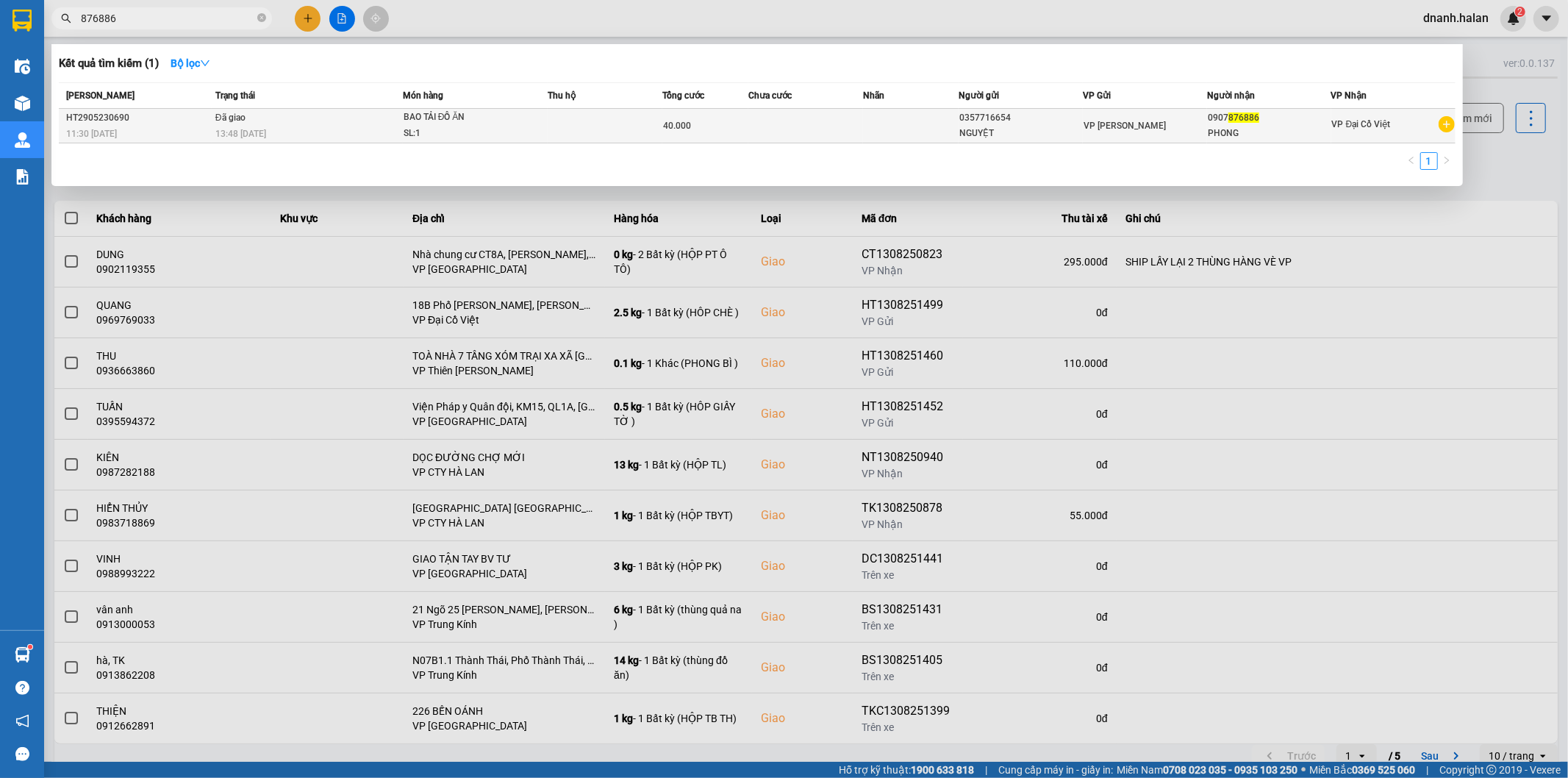
click at [1262, 130] on div "PHONG" at bounding box center [1269, 133] width 123 height 16
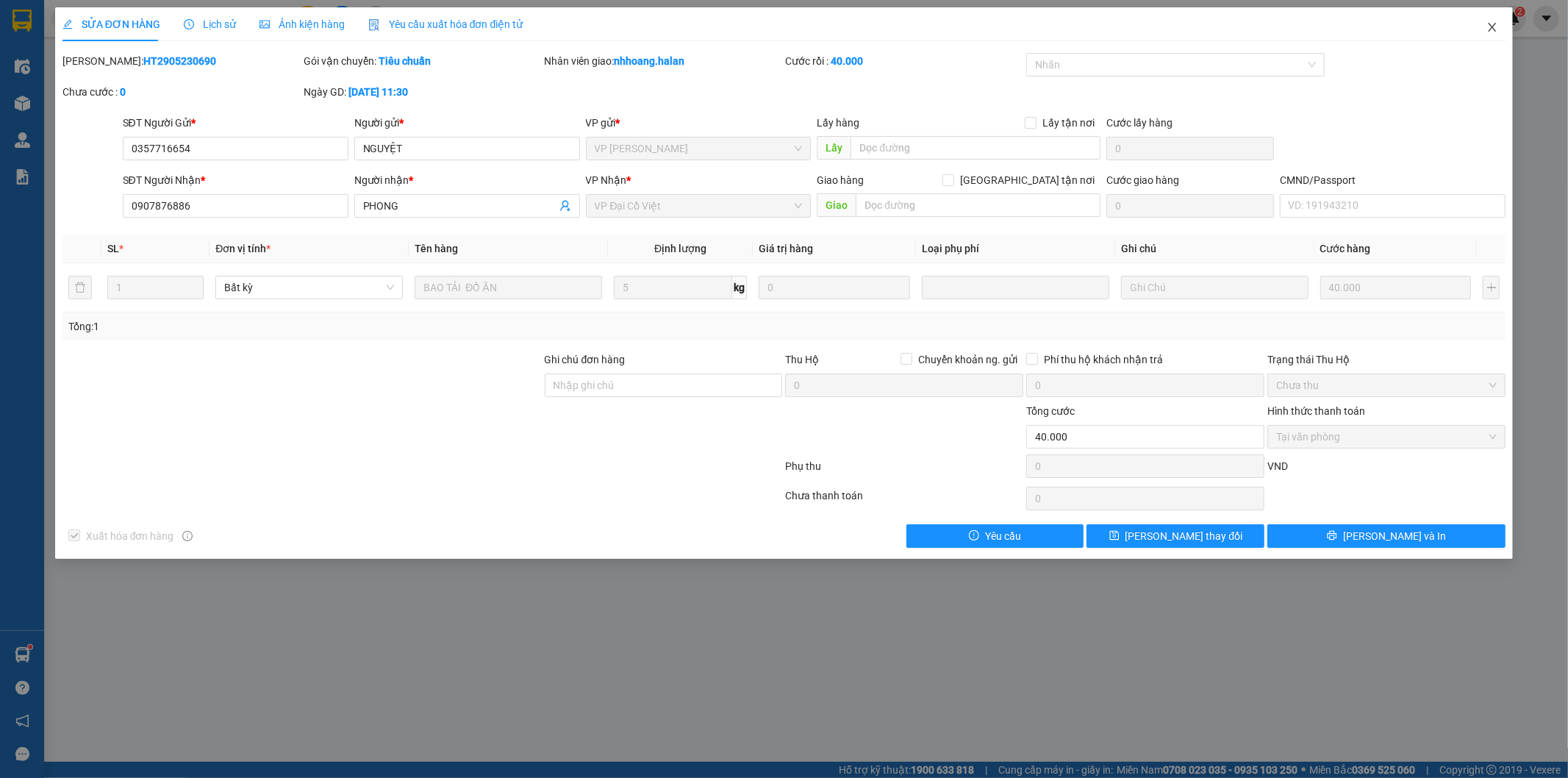
click at [1499, 32] on span "Close" at bounding box center [1492, 28] width 41 height 42
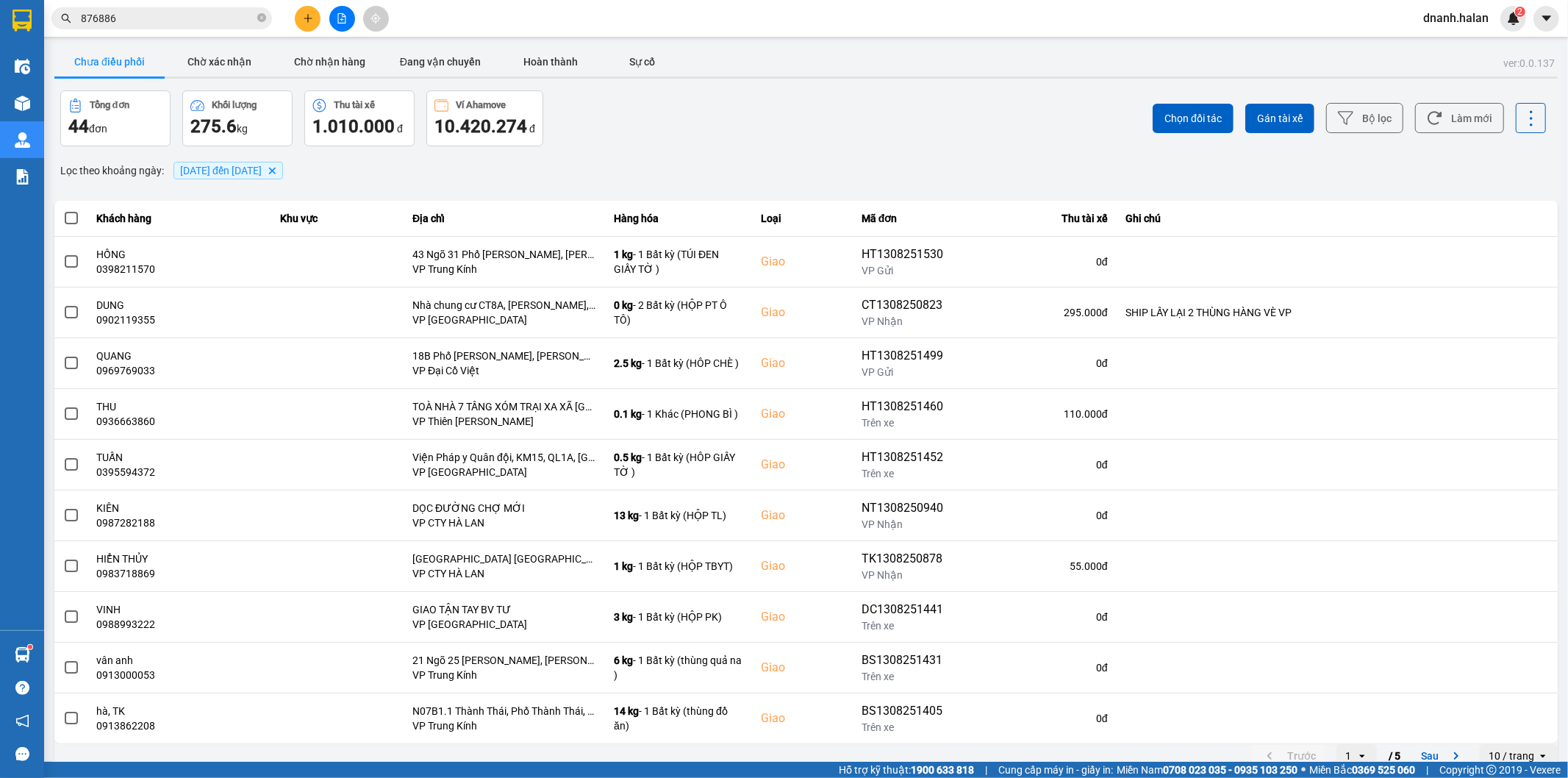
click at [85, 18] on input "876886" at bounding box center [168, 18] width 174 height 16
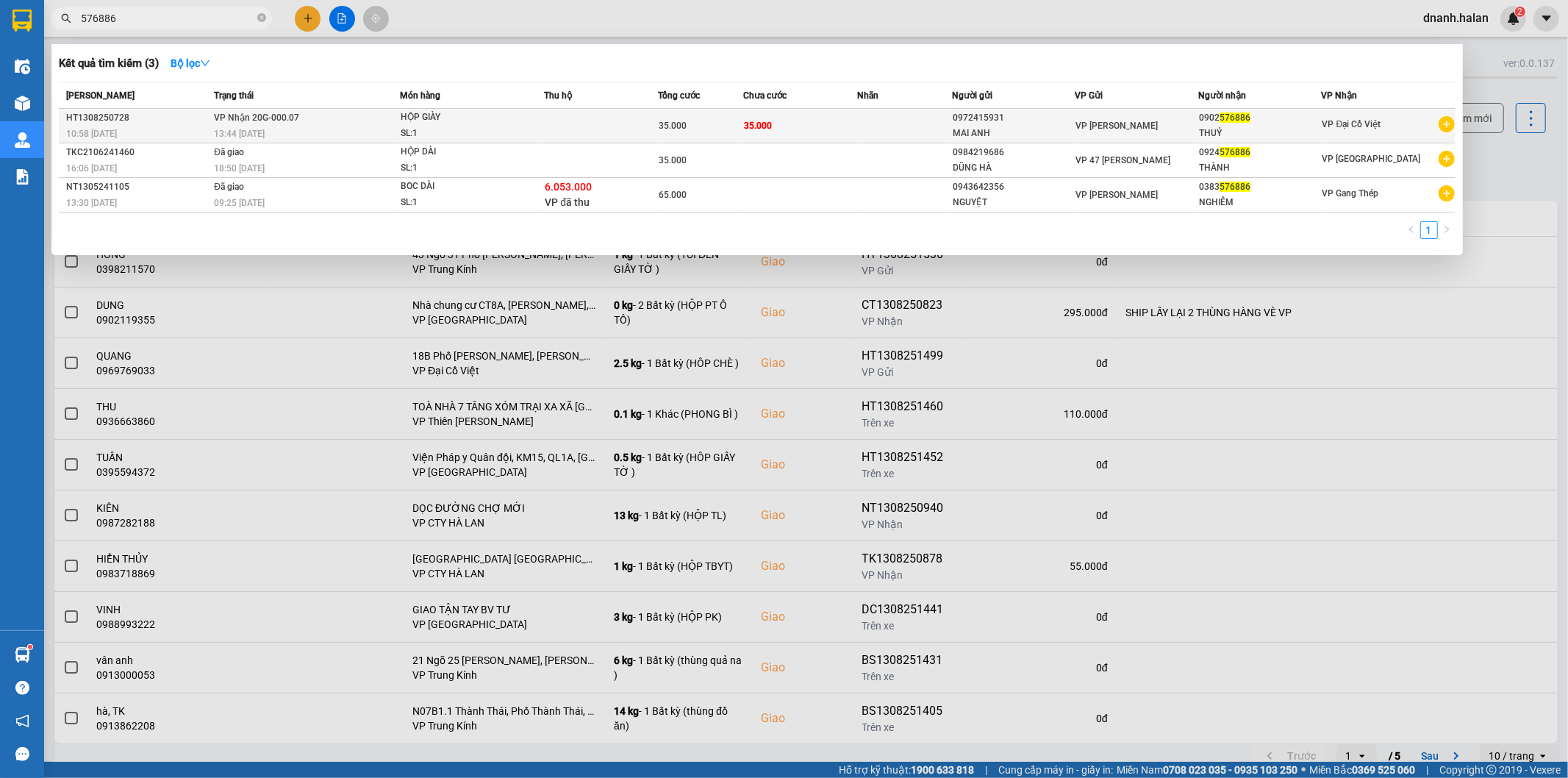
click at [1301, 130] on div "THUỶ" at bounding box center [1259, 133] width 122 height 16
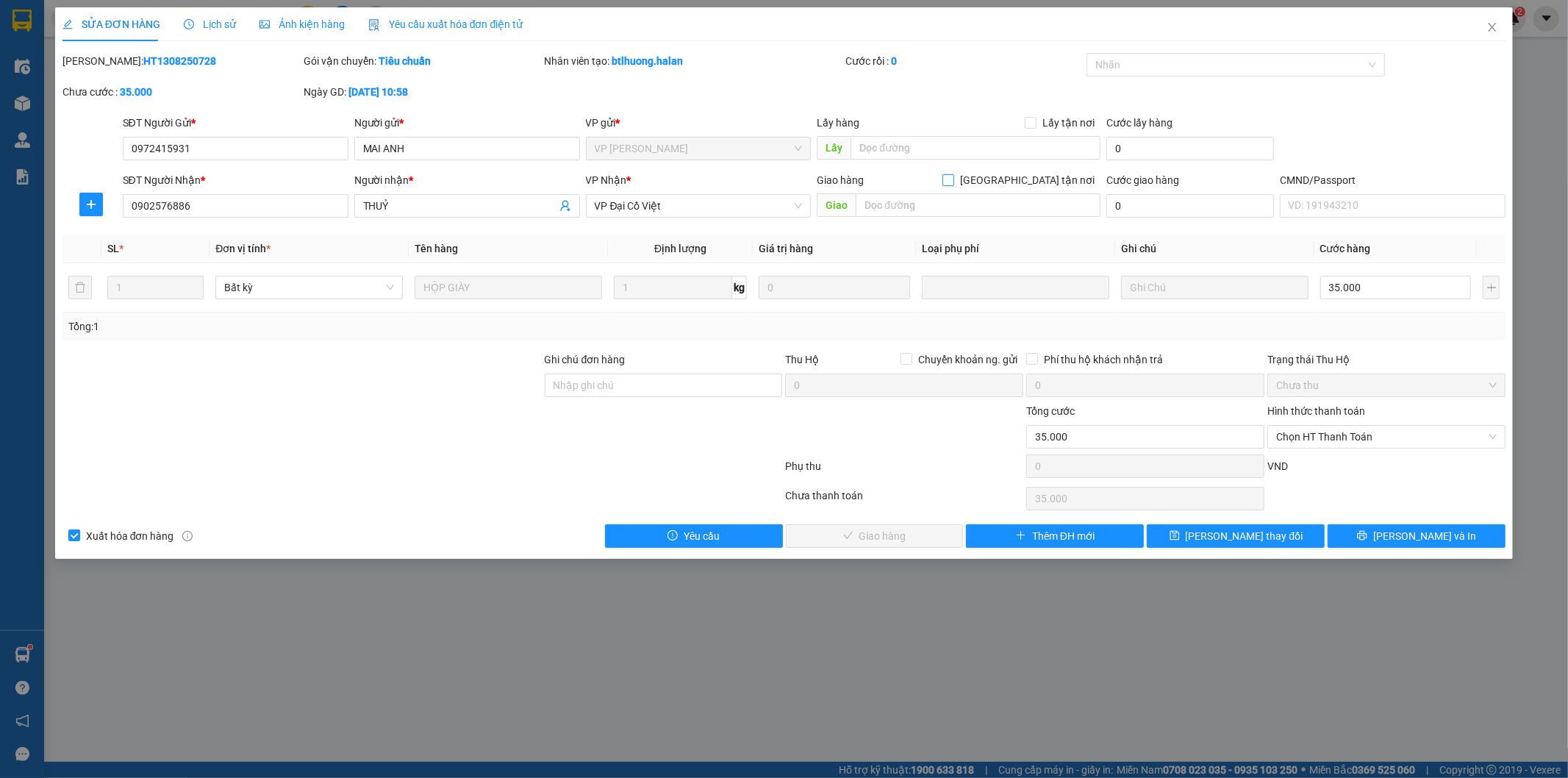
click at [952, 179] on input "Giao tận nơi" at bounding box center [948, 179] width 10 height 10
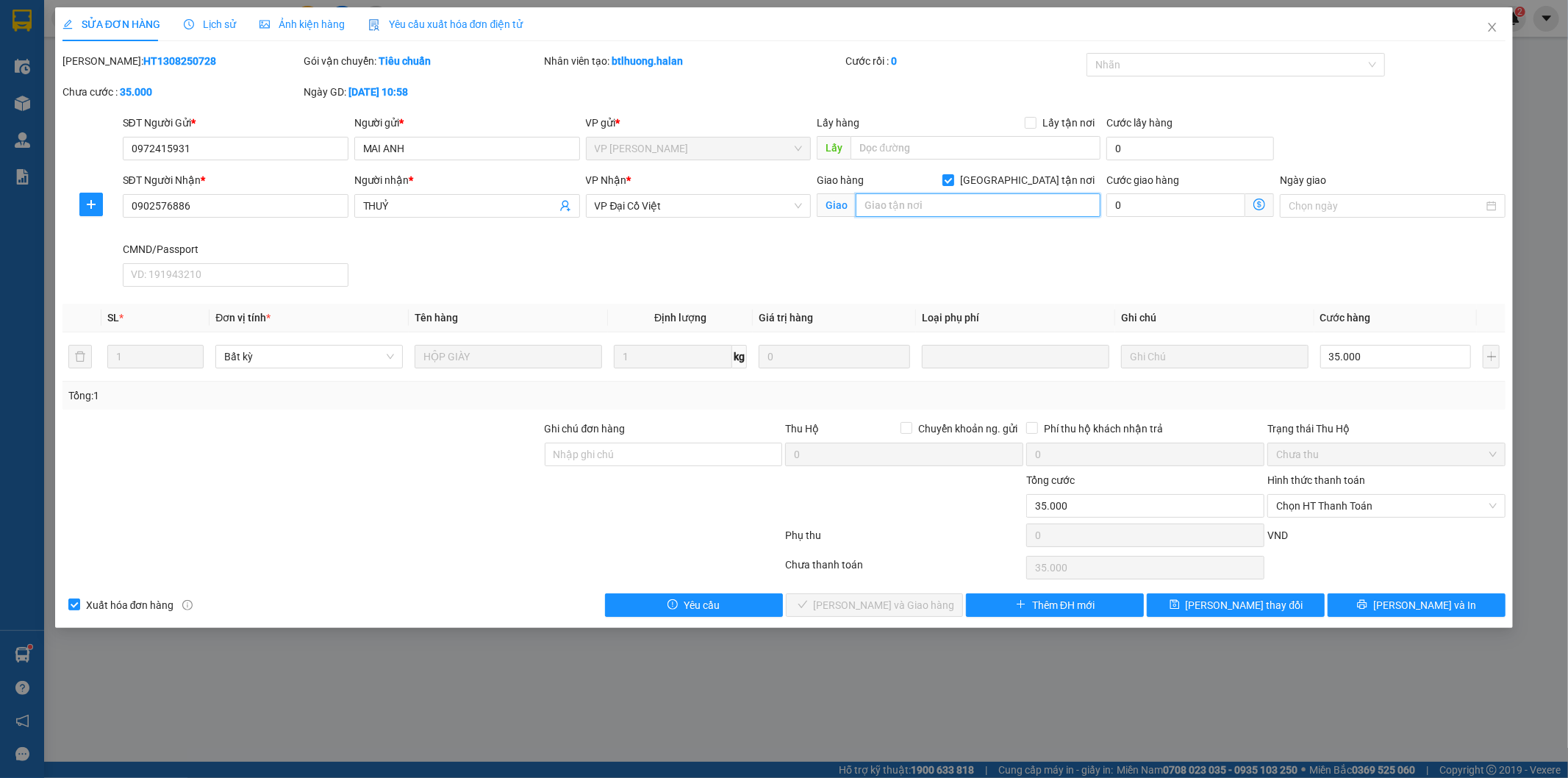
click at [1006, 205] on input "text" at bounding box center [978, 206] width 245 height 24
click at [944, 204] on input "text" at bounding box center [978, 206] width 245 height 24
paste input "434a Đ. Trần Khát Chân, Phố Huế, Hai Bà Trưng, Hà Nội, Việt Nam"
click at [1259, 203] on icon "dollar-circle" at bounding box center [1259, 205] width 12 height 12
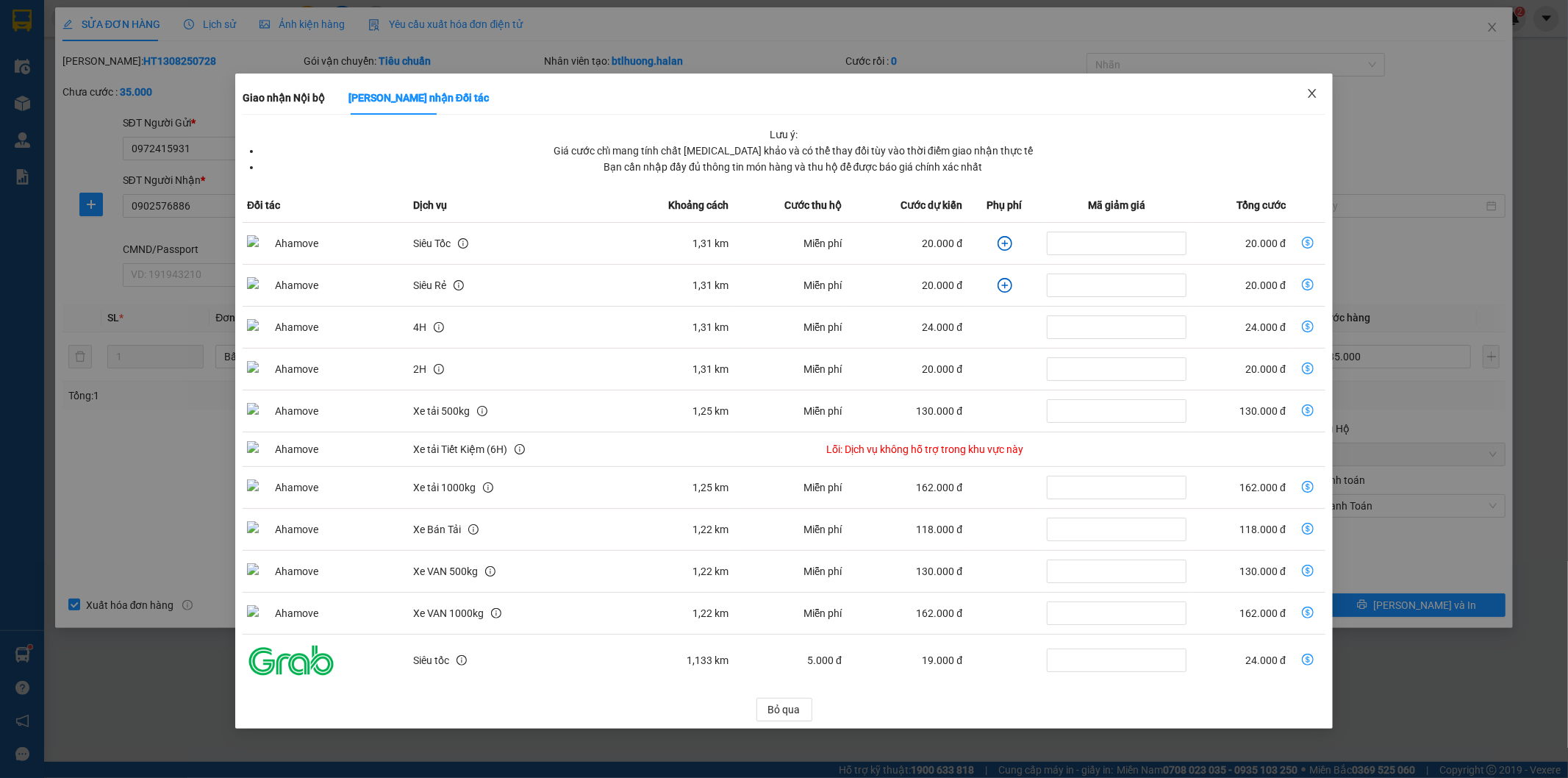
click at [1320, 93] on span "Close" at bounding box center [1312, 94] width 41 height 42
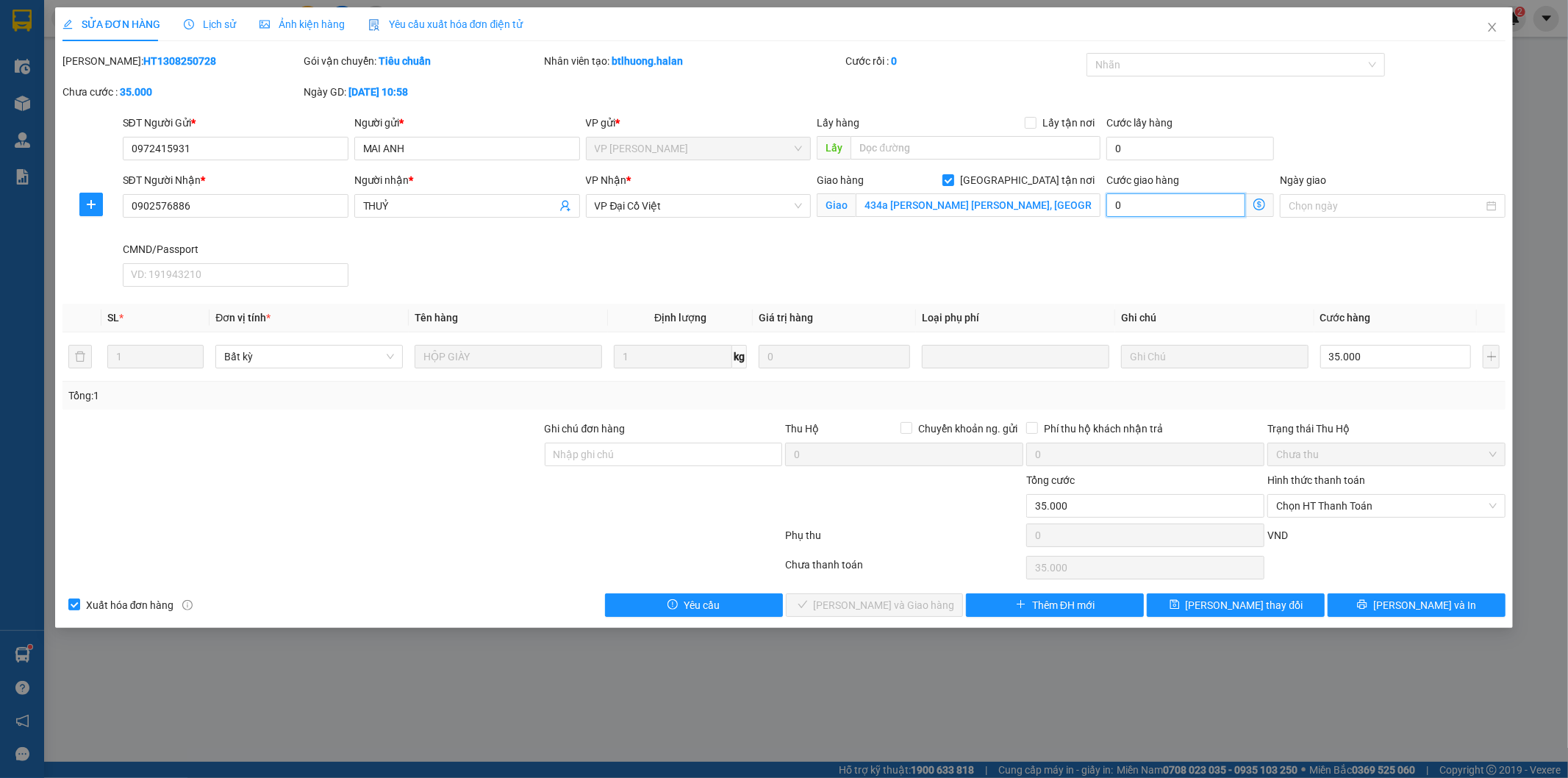
click at [1203, 209] on input "0" at bounding box center [1175, 206] width 139 height 24
drag, startPoint x: 441, startPoint y: 444, endPoint x: 463, endPoint y: 442, distance: 22.1
click at [442, 444] on div at bounding box center [302, 446] width 482 height 51
click at [1267, 606] on span "Lưu thay đổi" at bounding box center [1244, 605] width 118 height 16
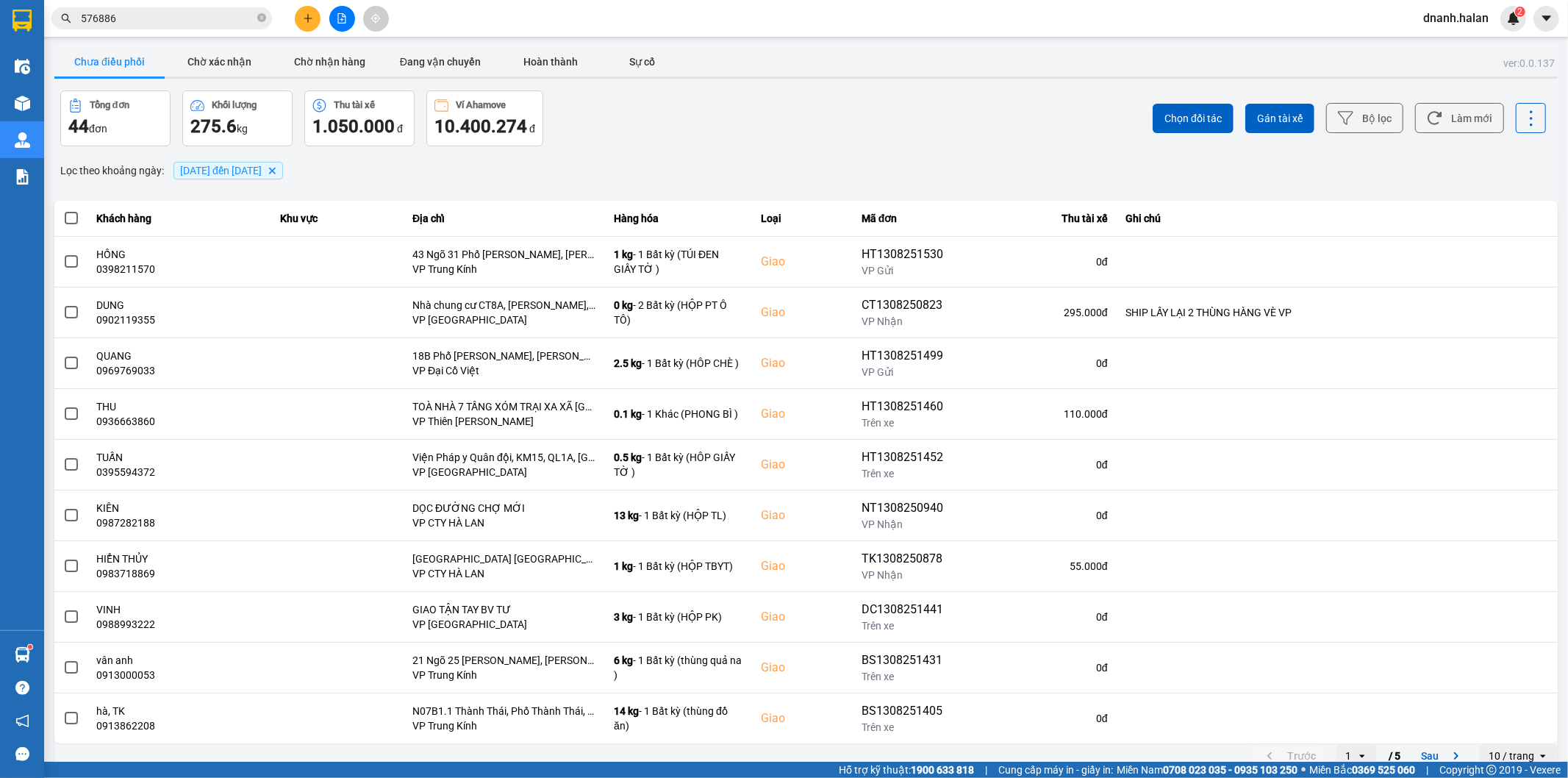
scroll to position [16, 0]
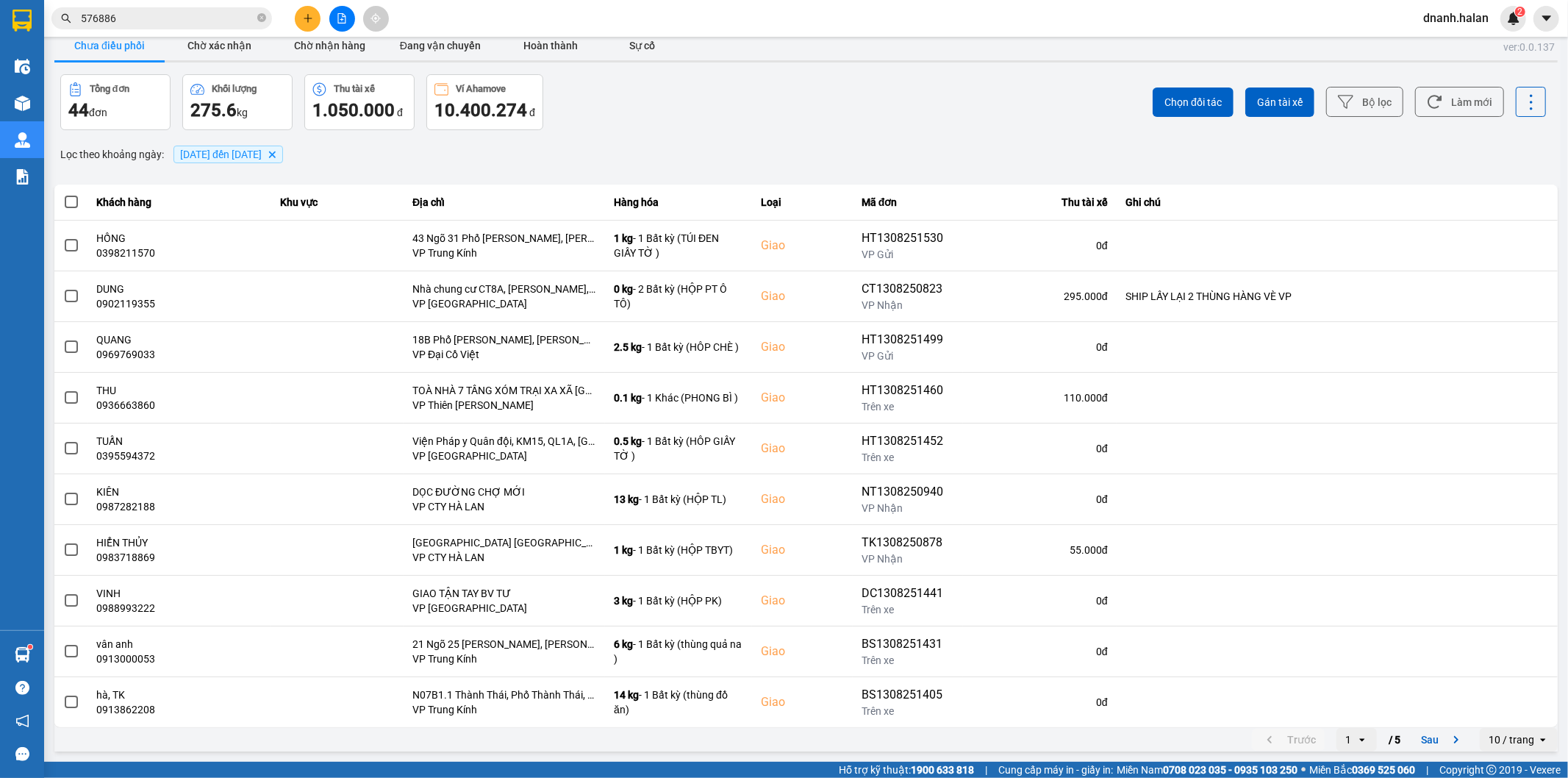
click at [1416, 740] on button "Sau" at bounding box center [1443, 739] width 61 height 22
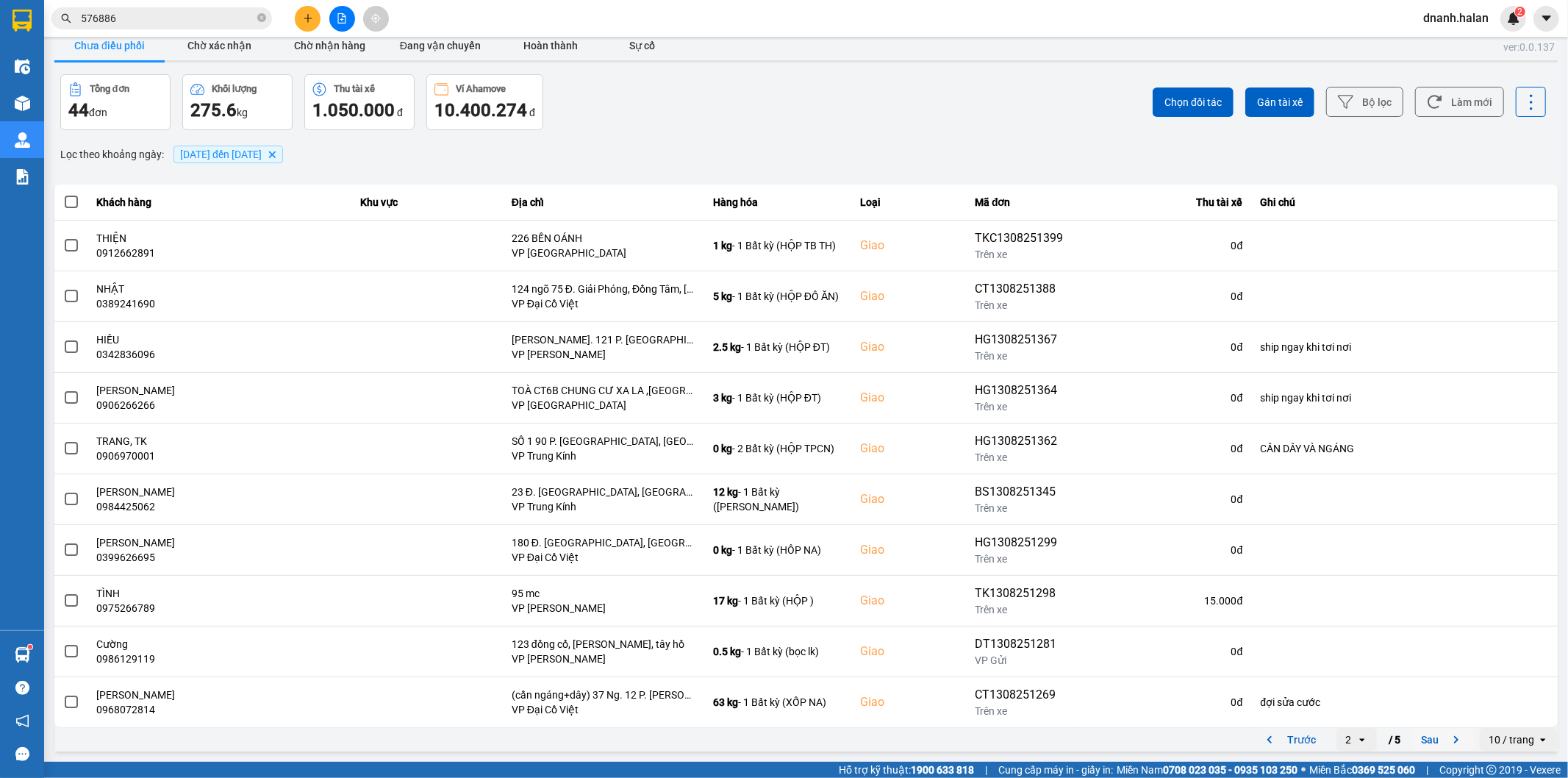
click at [1429, 744] on button "Sau" at bounding box center [1443, 739] width 61 height 22
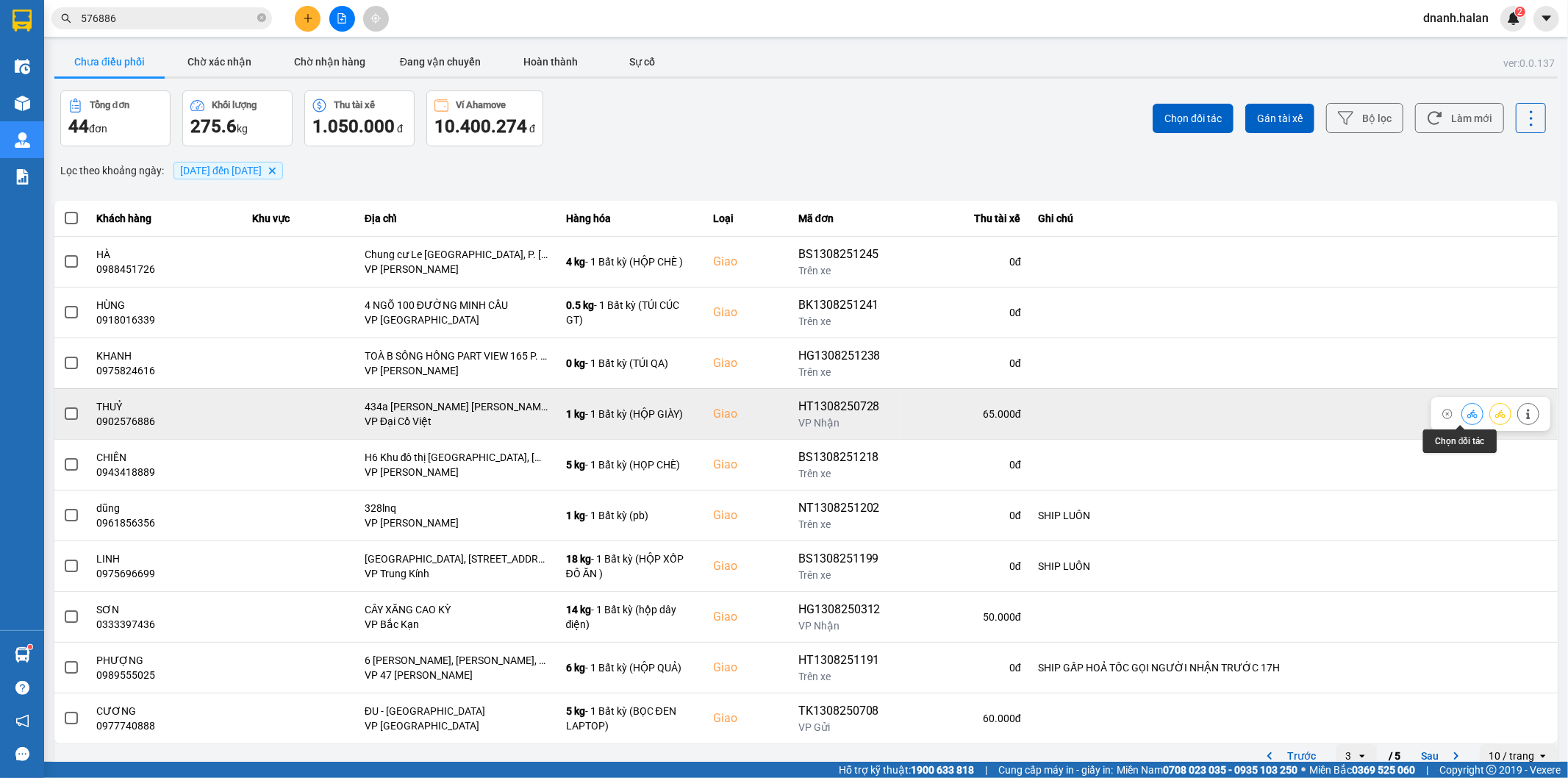
click at [1467, 413] on icon at bounding box center [1472, 414] width 10 height 10
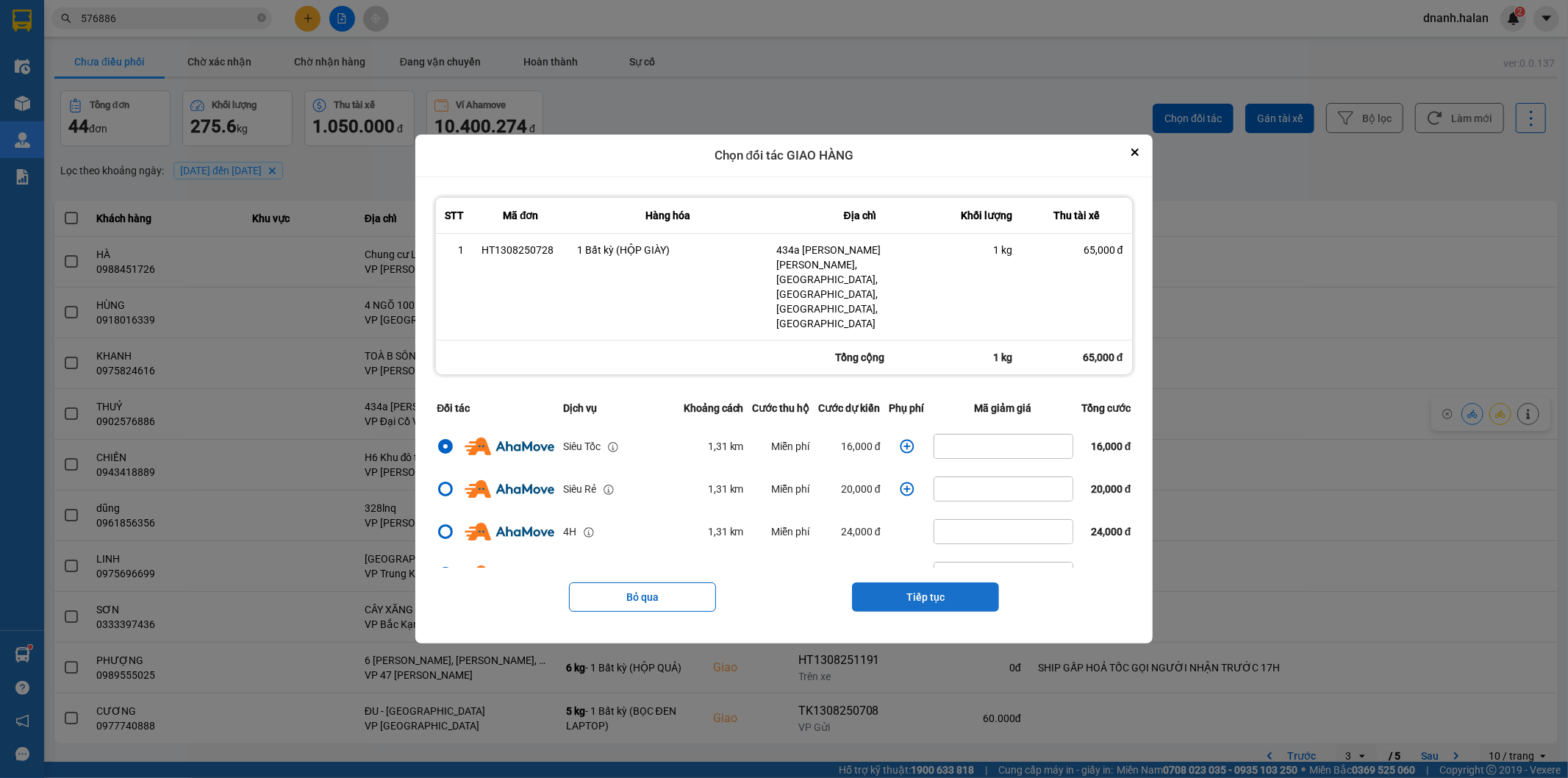
click at [982, 582] on button "Tiếp tục" at bounding box center [925, 597] width 147 height 30
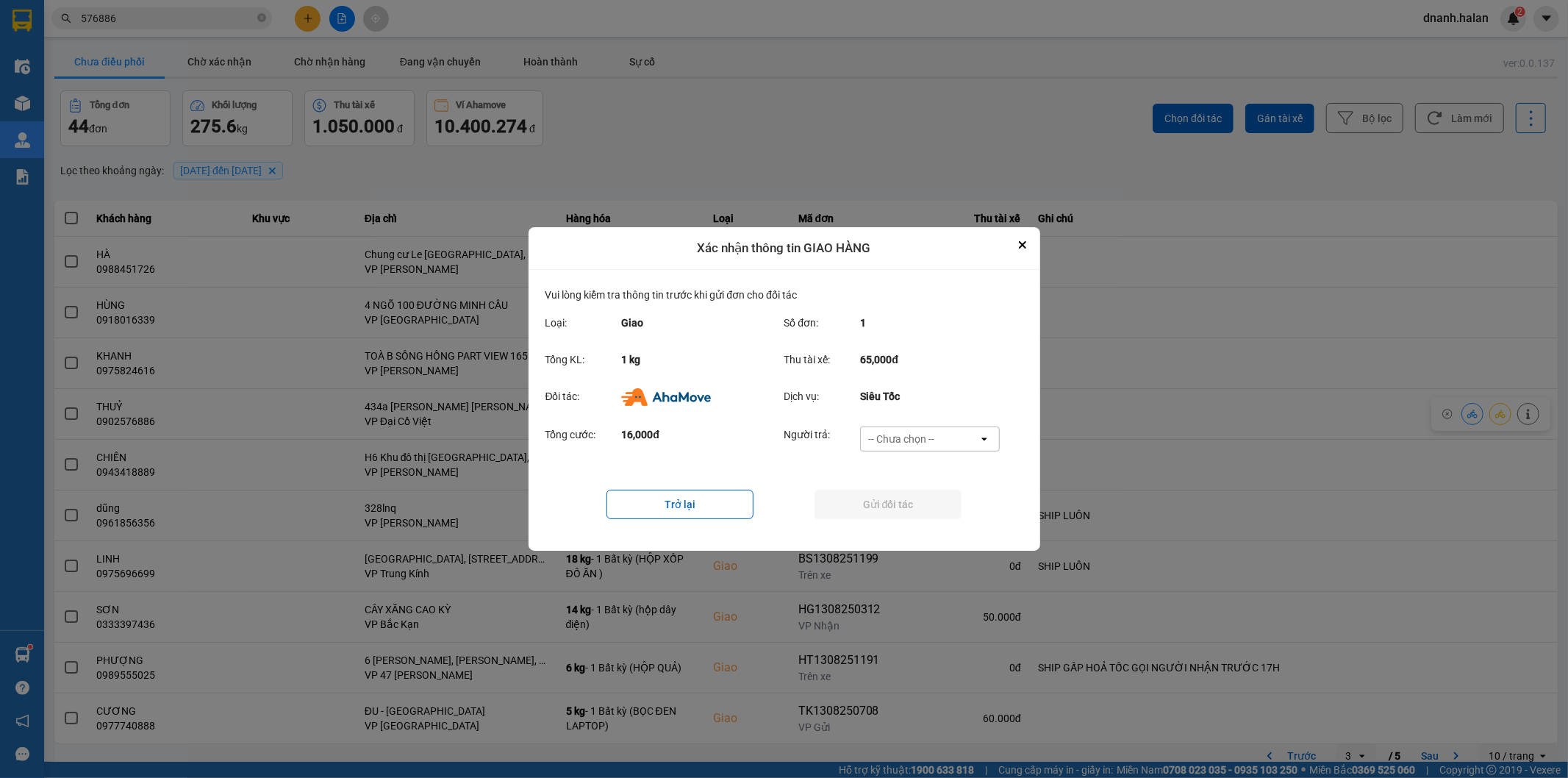
click at [977, 449] on div "-- Chưa chọn --" at bounding box center [919, 439] width 118 height 24
click at [949, 525] on div "Ví Ahamove" at bounding box center [929, 523] width 139 height 27
click at [947, 513] on button "Gửi đối tác" at bounding box center [887, 504] width 147 height 30
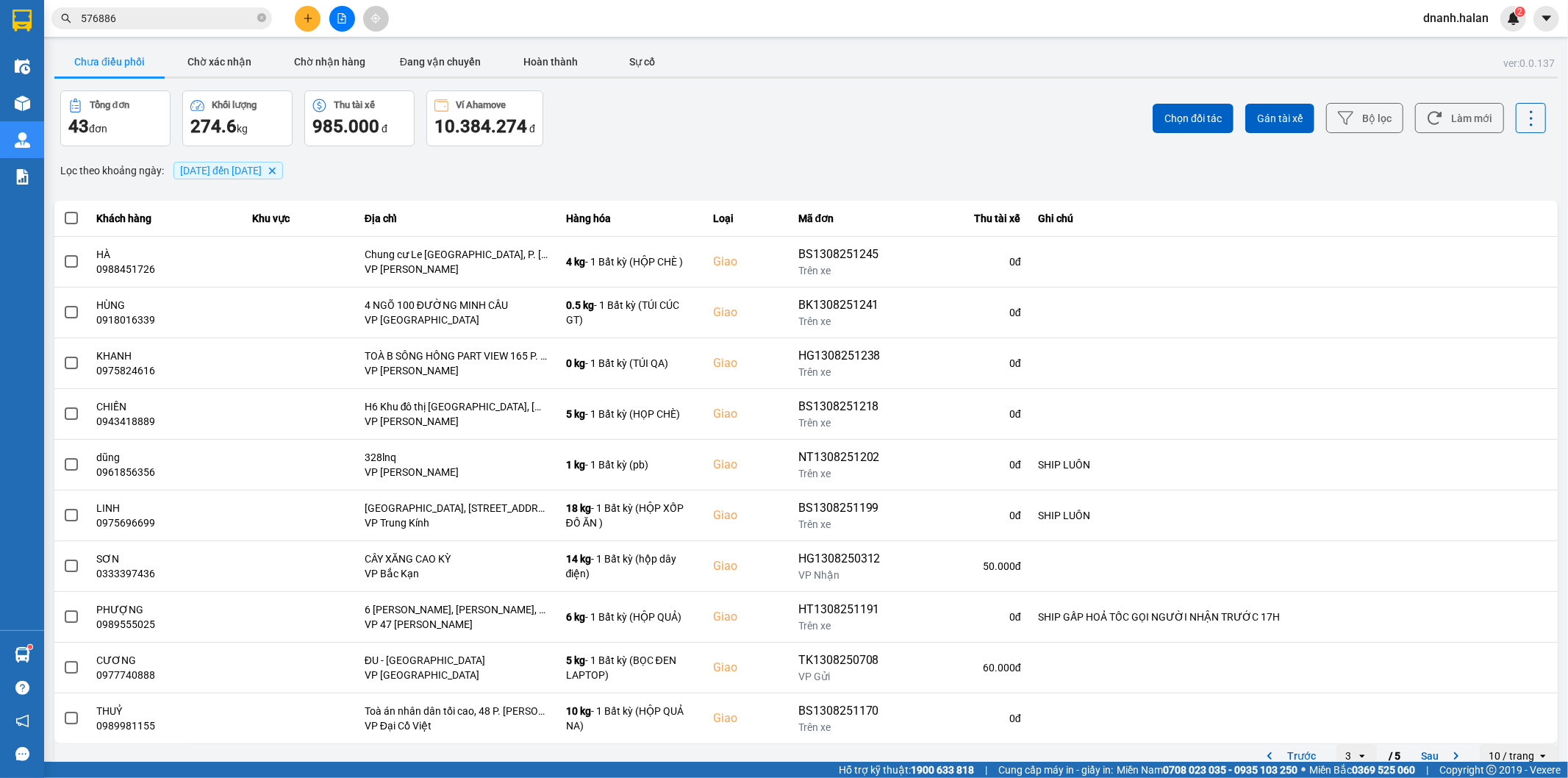
click at [148, 16] on input "576886" at bounding box center [168, 18] width 174 height 16
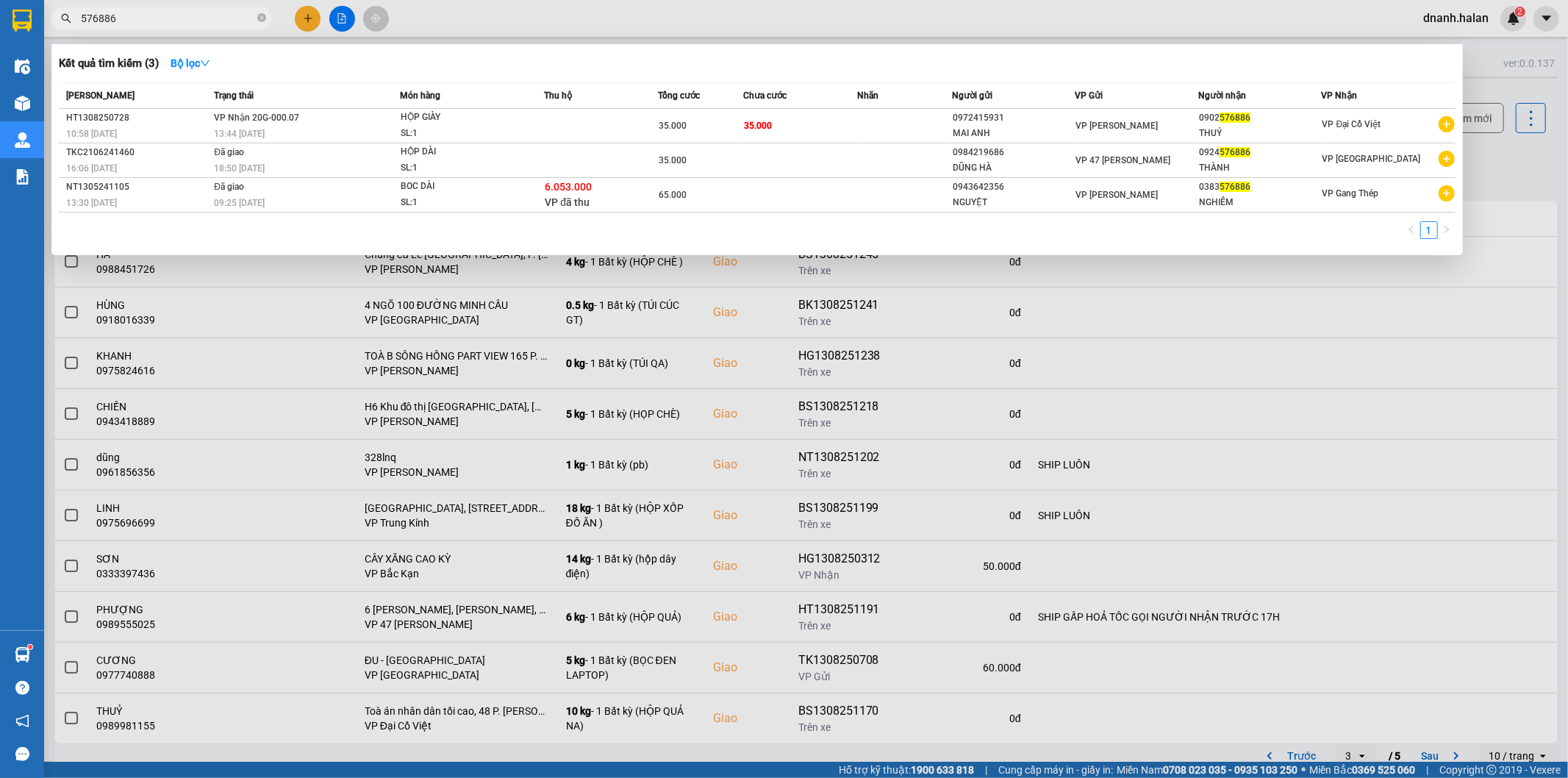
click at [894, 6] on div at bounding box center [784, 389] width 1568 height 778
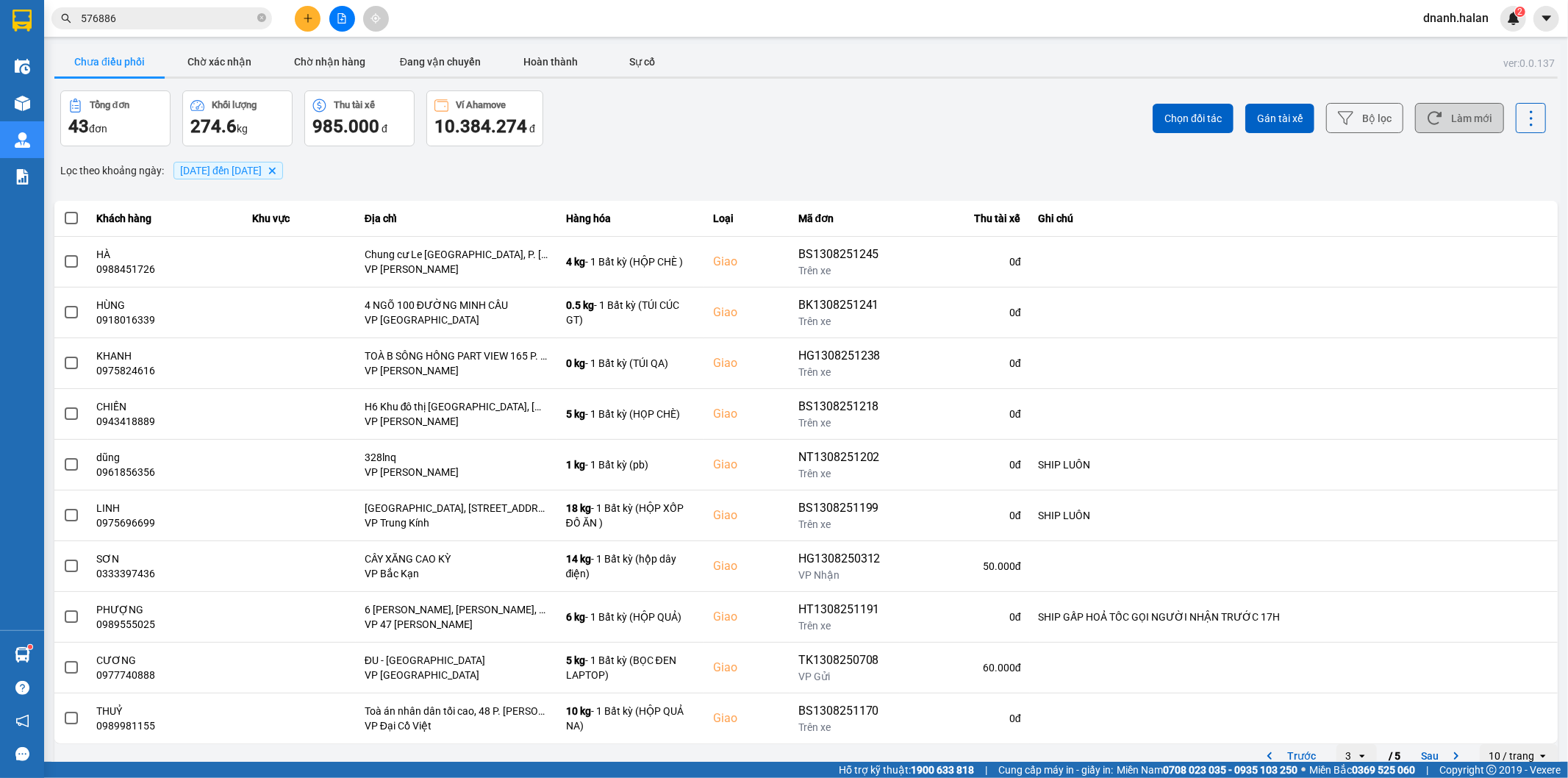
click at [1468, 119] on button "Làm mới" at bounding box center [1459, 118] width 89 height 30
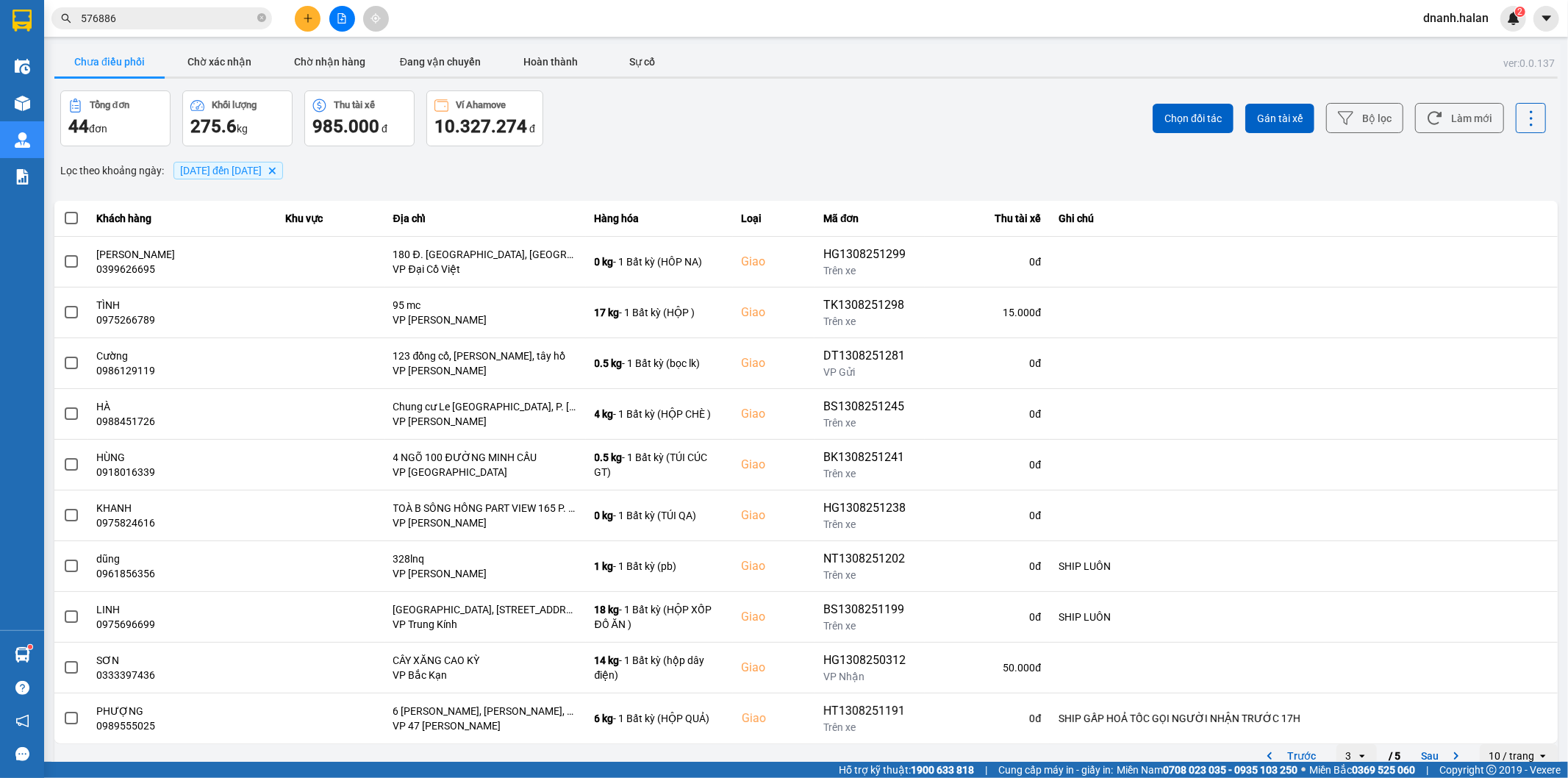
click at [173, 13] on input "576886" at bounding box center [168, 18] width 174 height 16
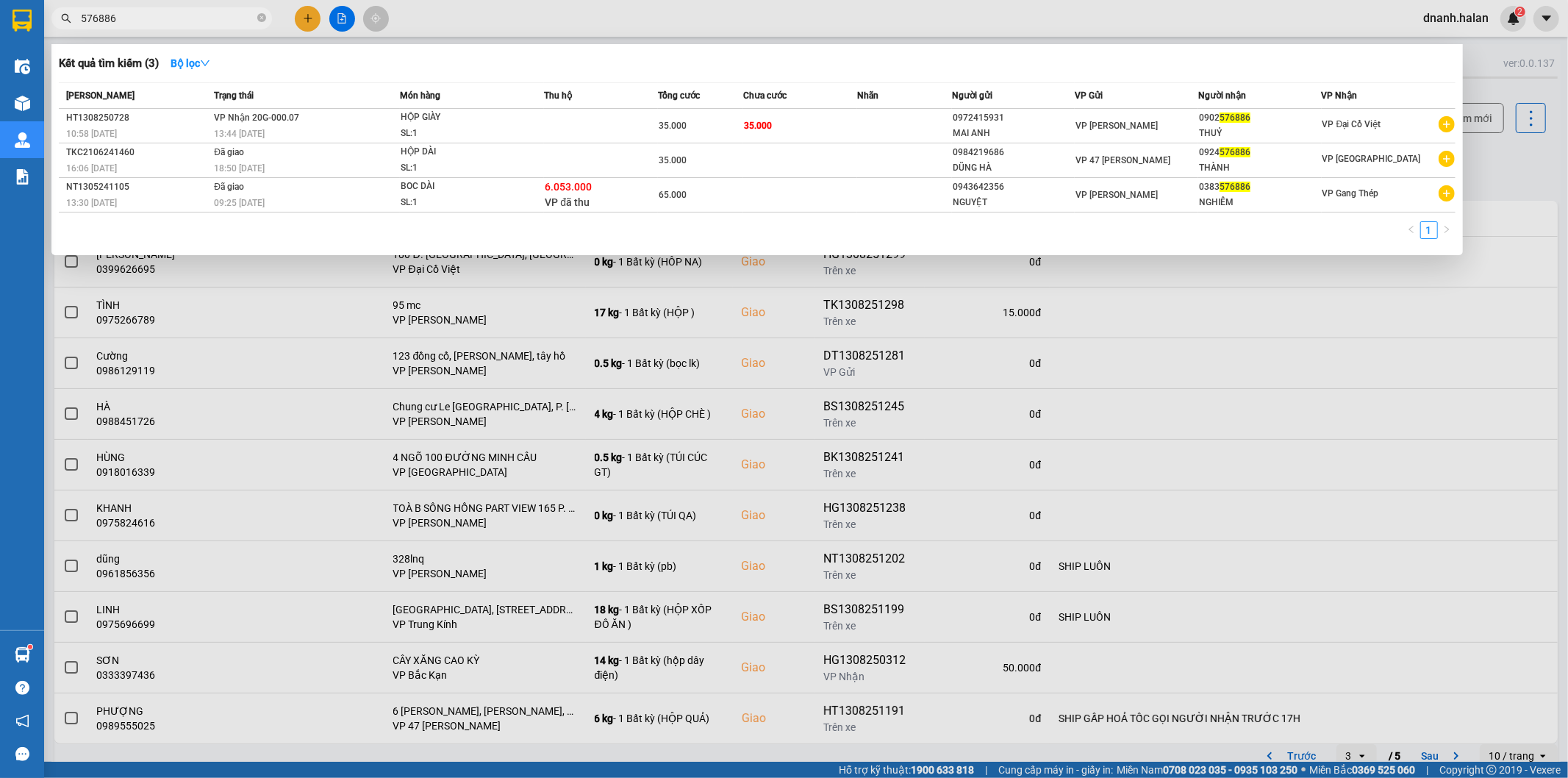
click at [173, 13] on input "576886" at bounding box center [168, 18] width 174 height 16
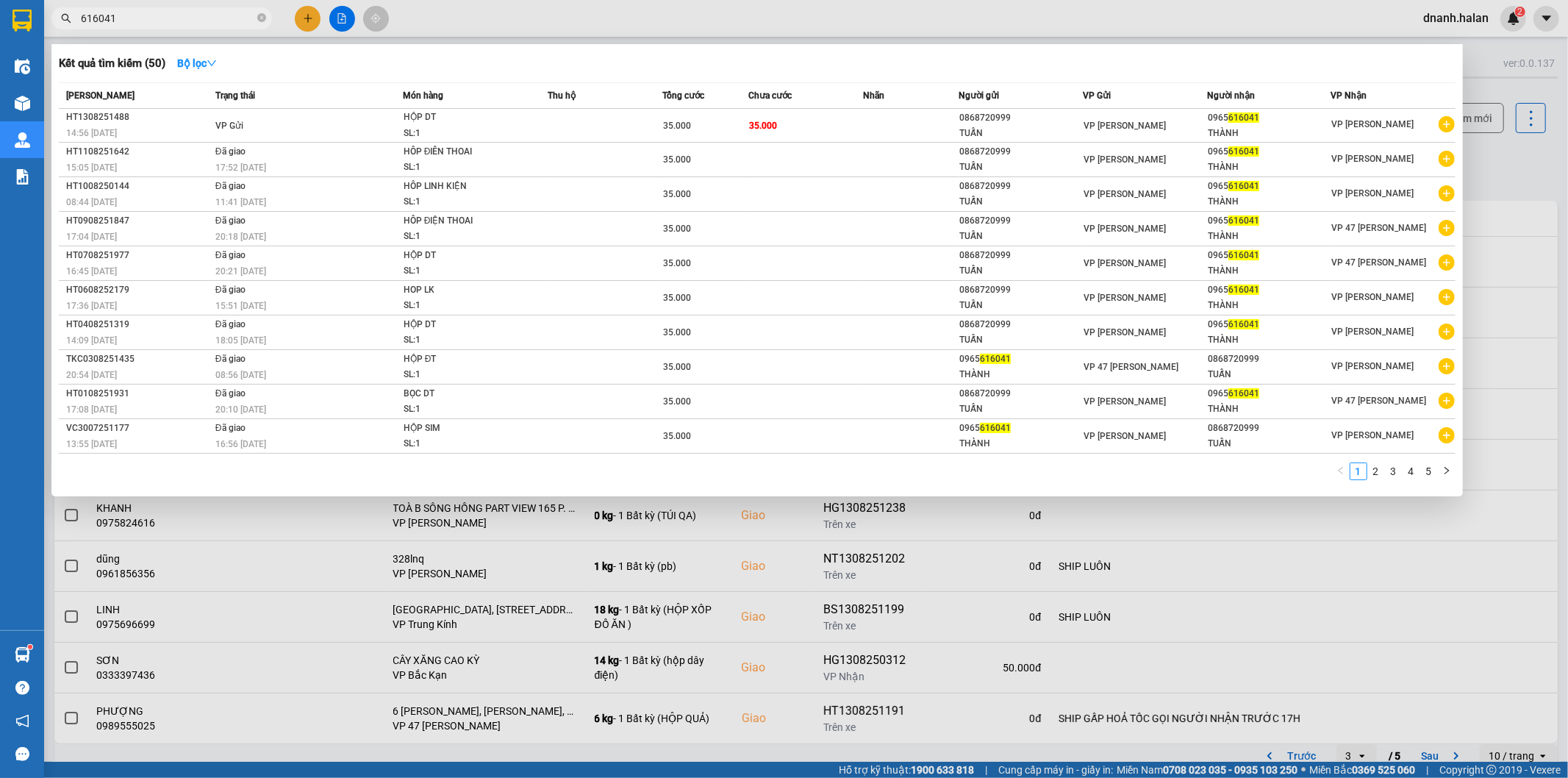
click at [159, 30] on div at bounding box center [784, 389] width 1568 height 778
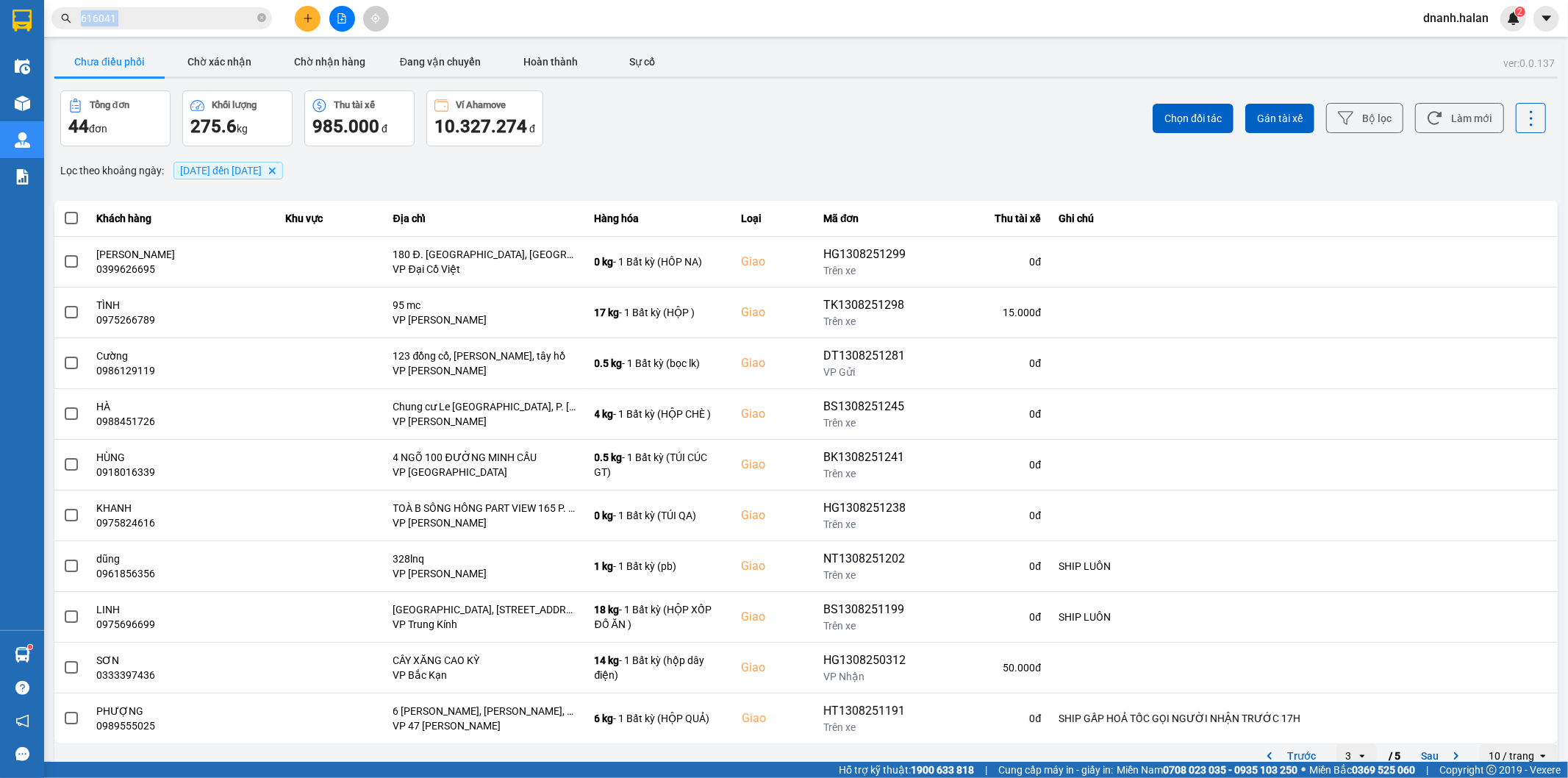
click at [159, 30] on div "Kết quả tìm kiếm ( 50 ) Bộ lọc Mã ĐH Trạng thái Món hàng Thu hộ Tổng cước Chưa …" at bounding box center [143, 19] width 287 height 26
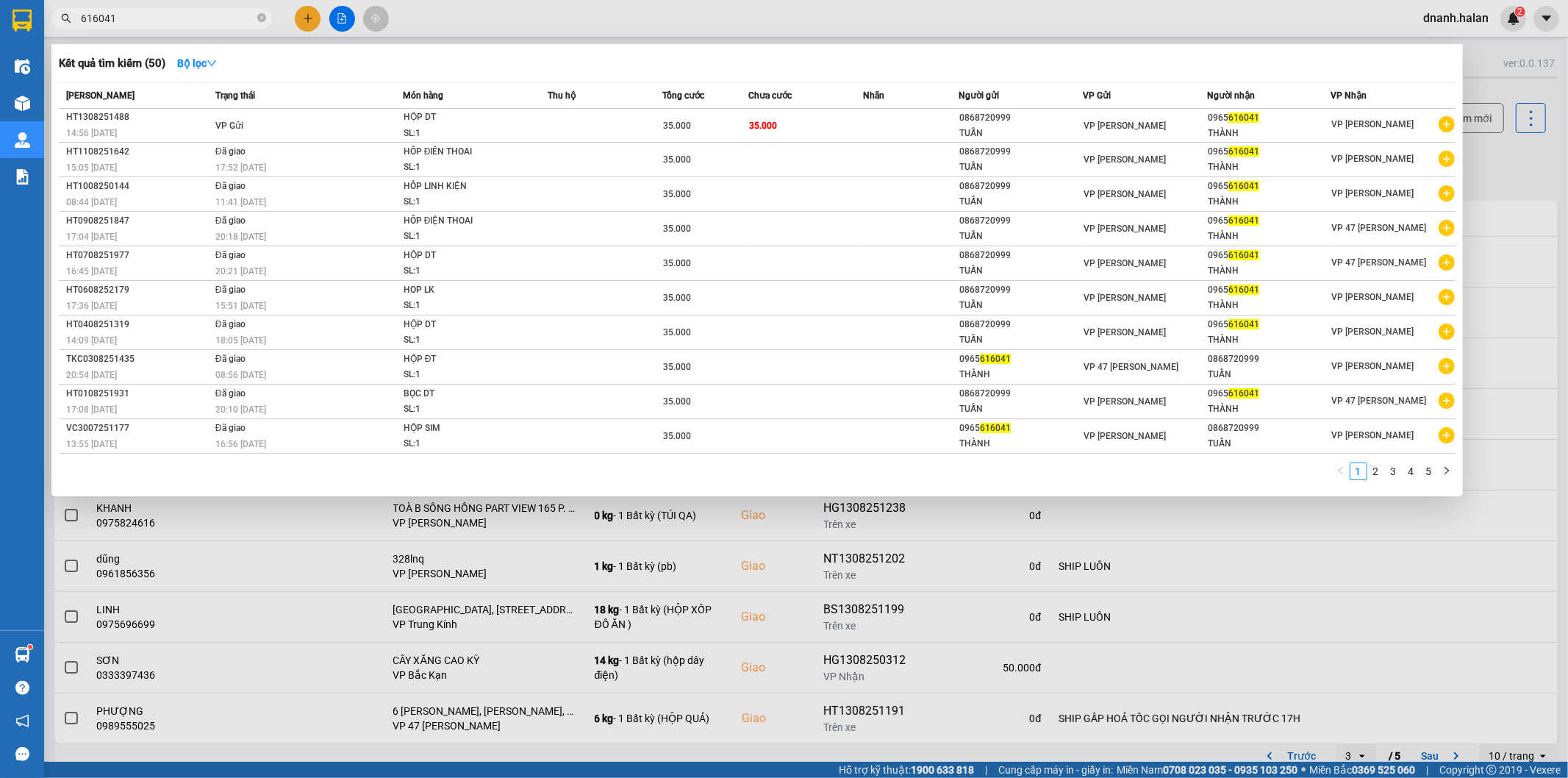
click at [159, 23] on input "616041" at bounding box center [168, 18] width 174 height 16
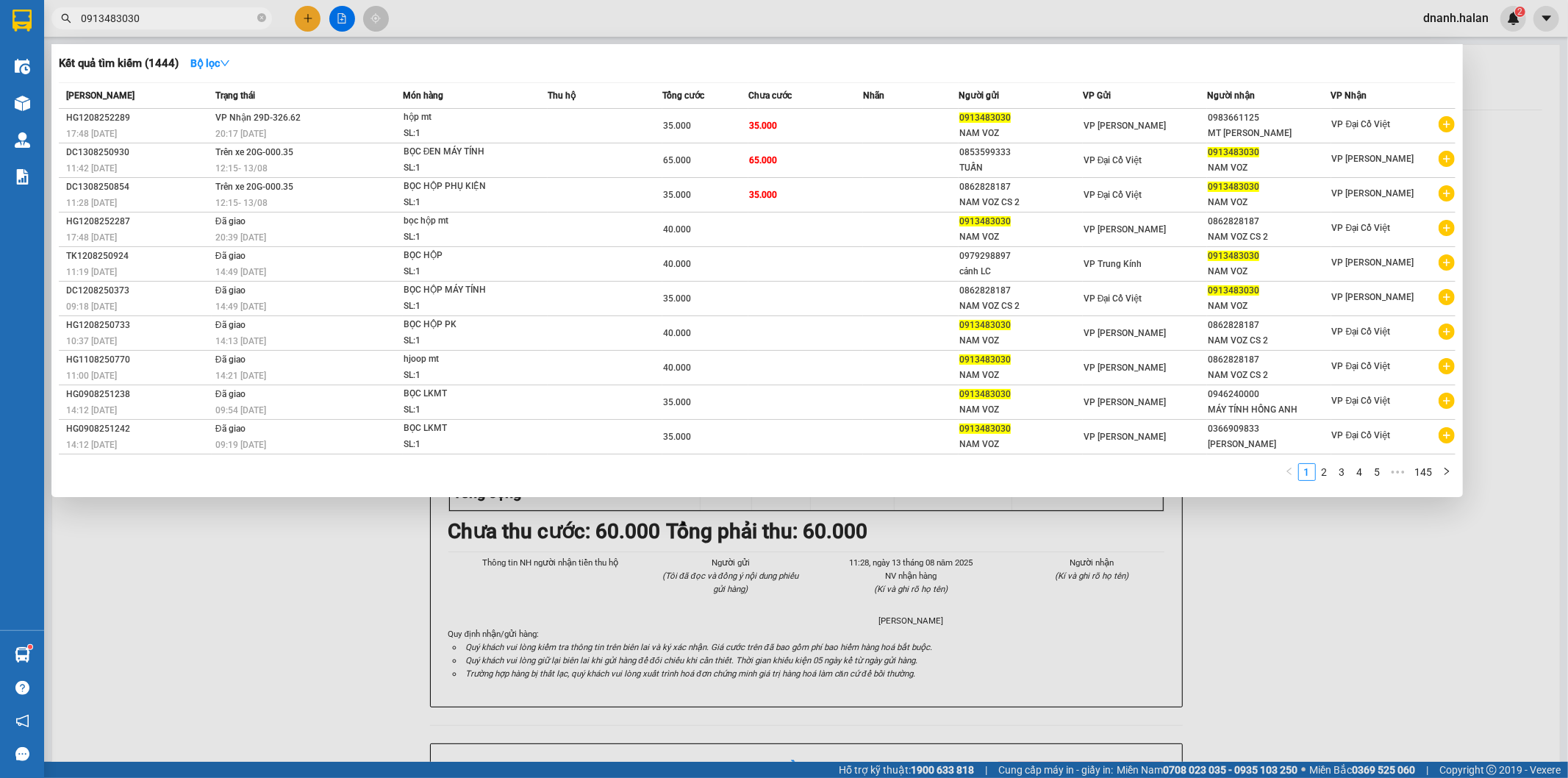
click at [186, 19] on input "0913483030" at bounding box center [168, 18] width 174 height 16
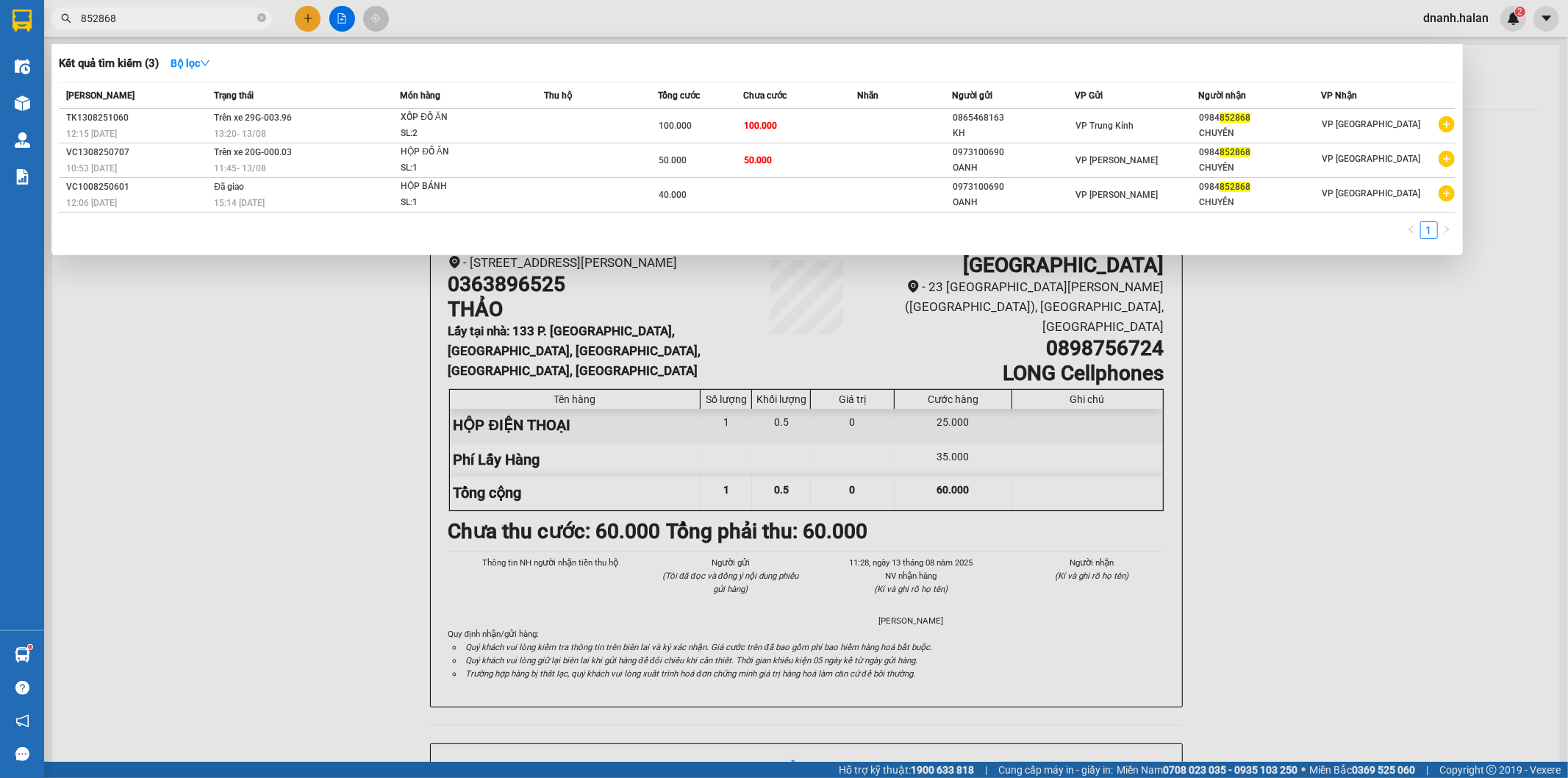
type input "852868"
click at [228, 16] on input "852868" at bounding box center [168, 18] width 174 height 16
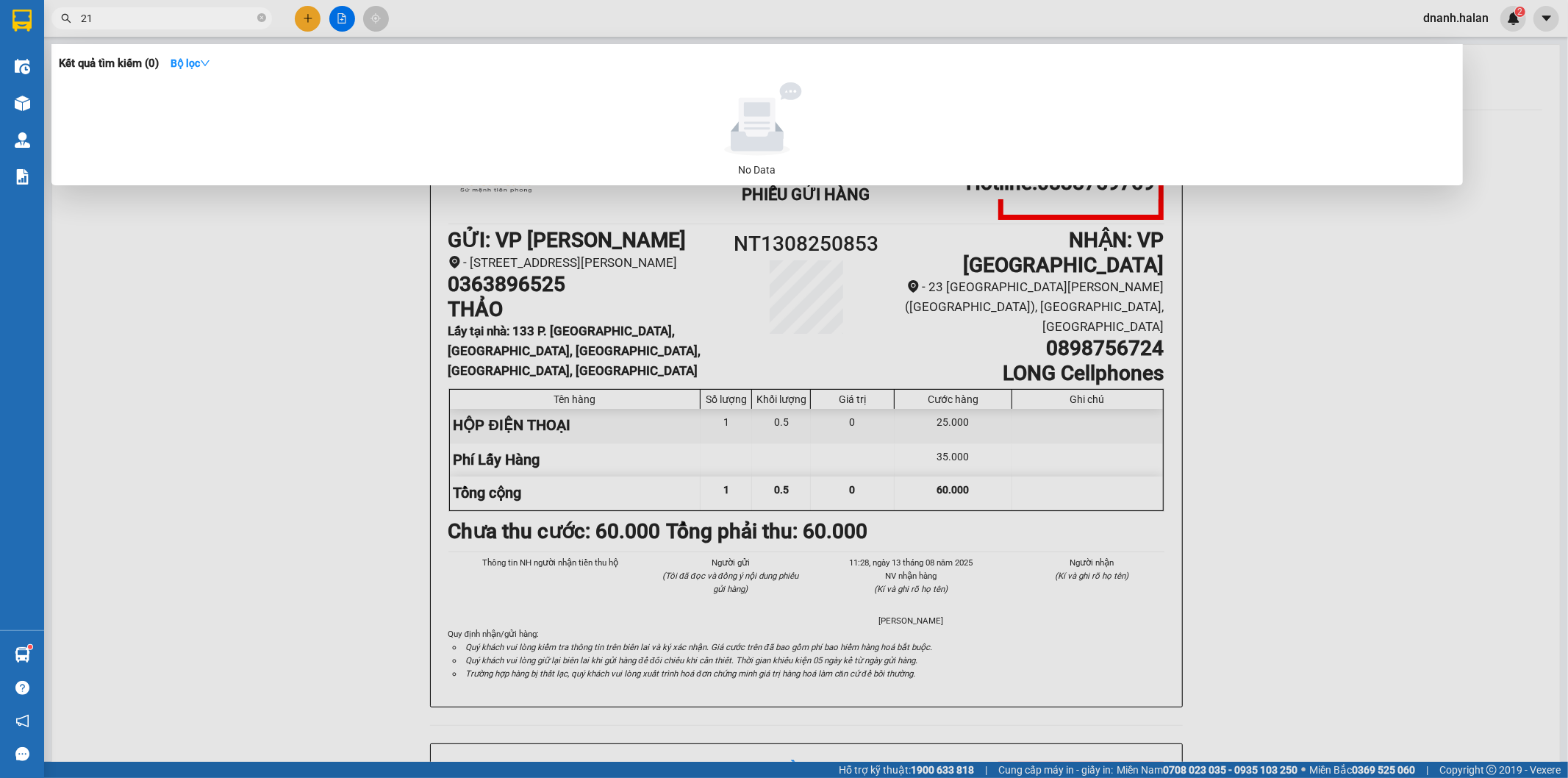
type input "2"
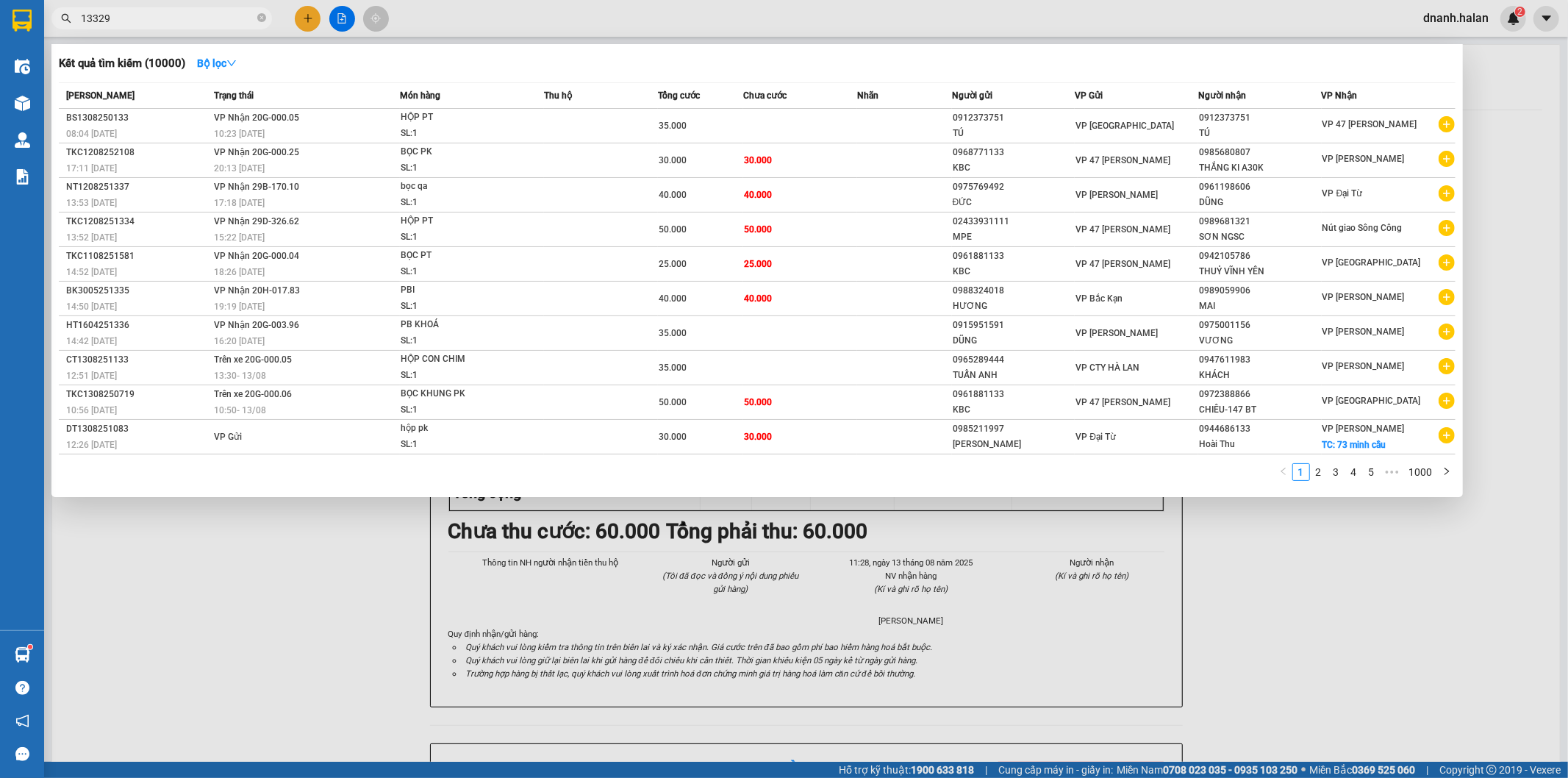
type input "133297"
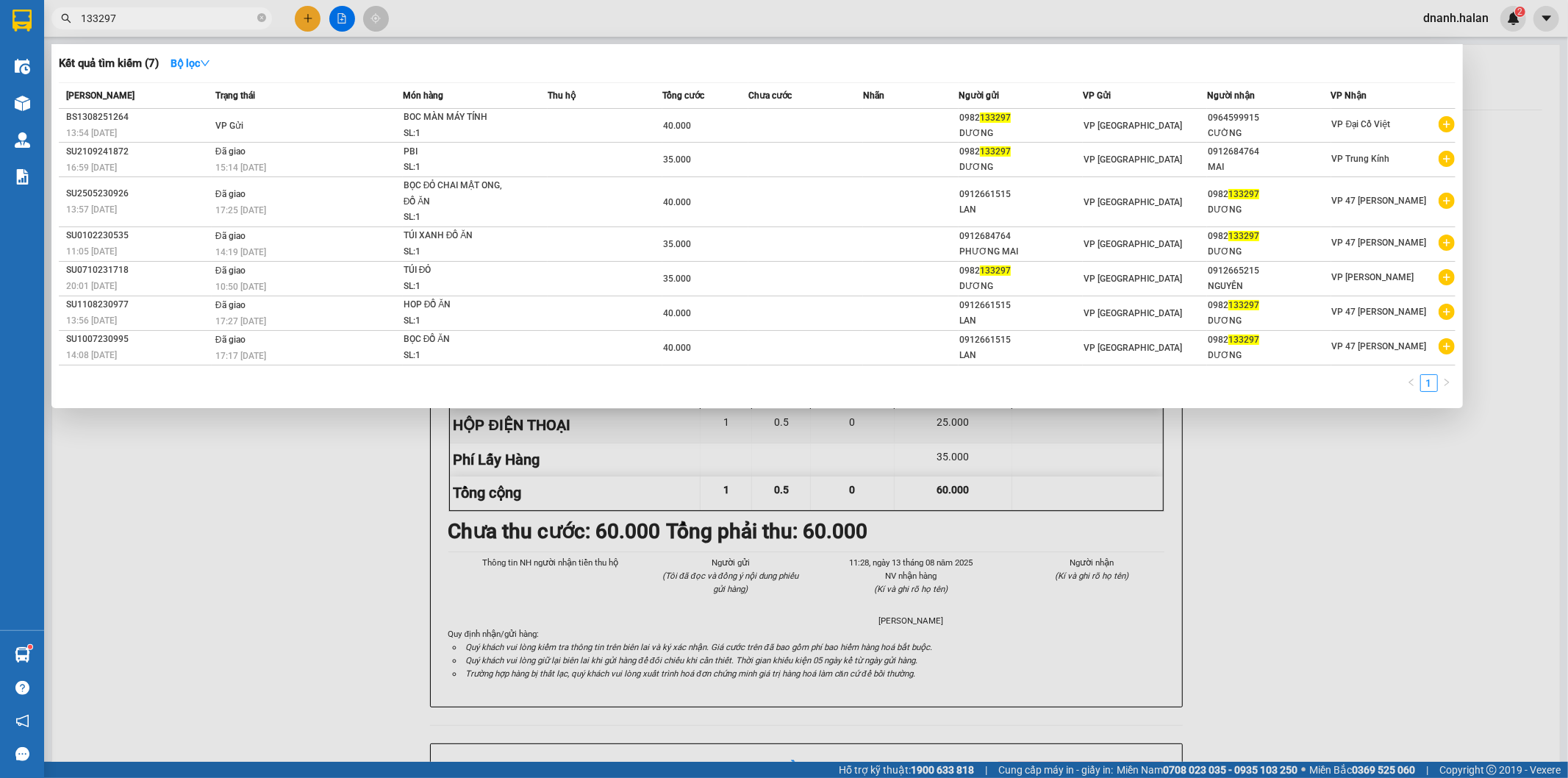
click at [206, 22] on input "133297" at bounding box center [168, 18] width 174 height 16
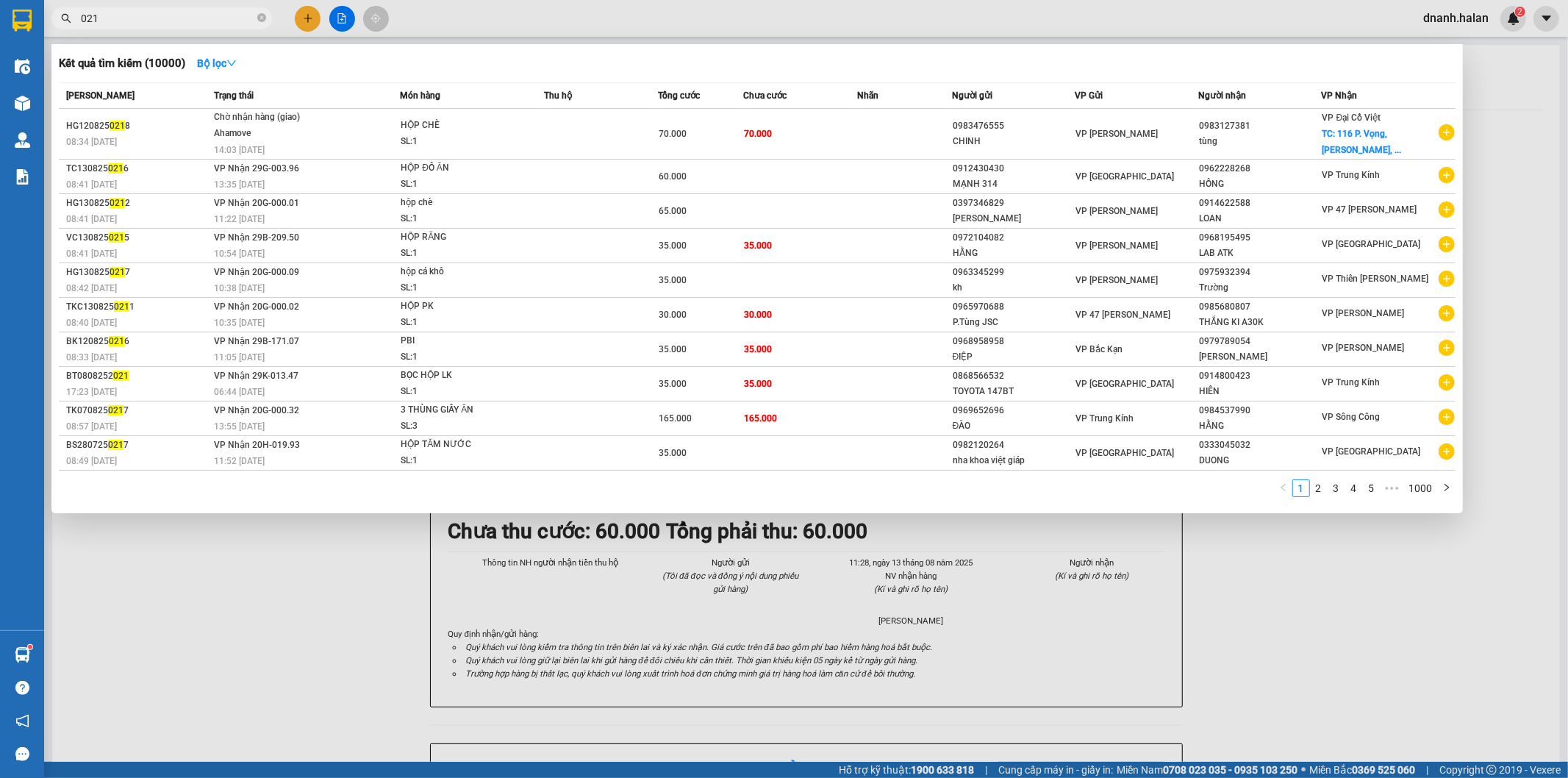
type input "021"
click at [124, 19] on input "021" at bounding box center [168, 18] width 174 height 16
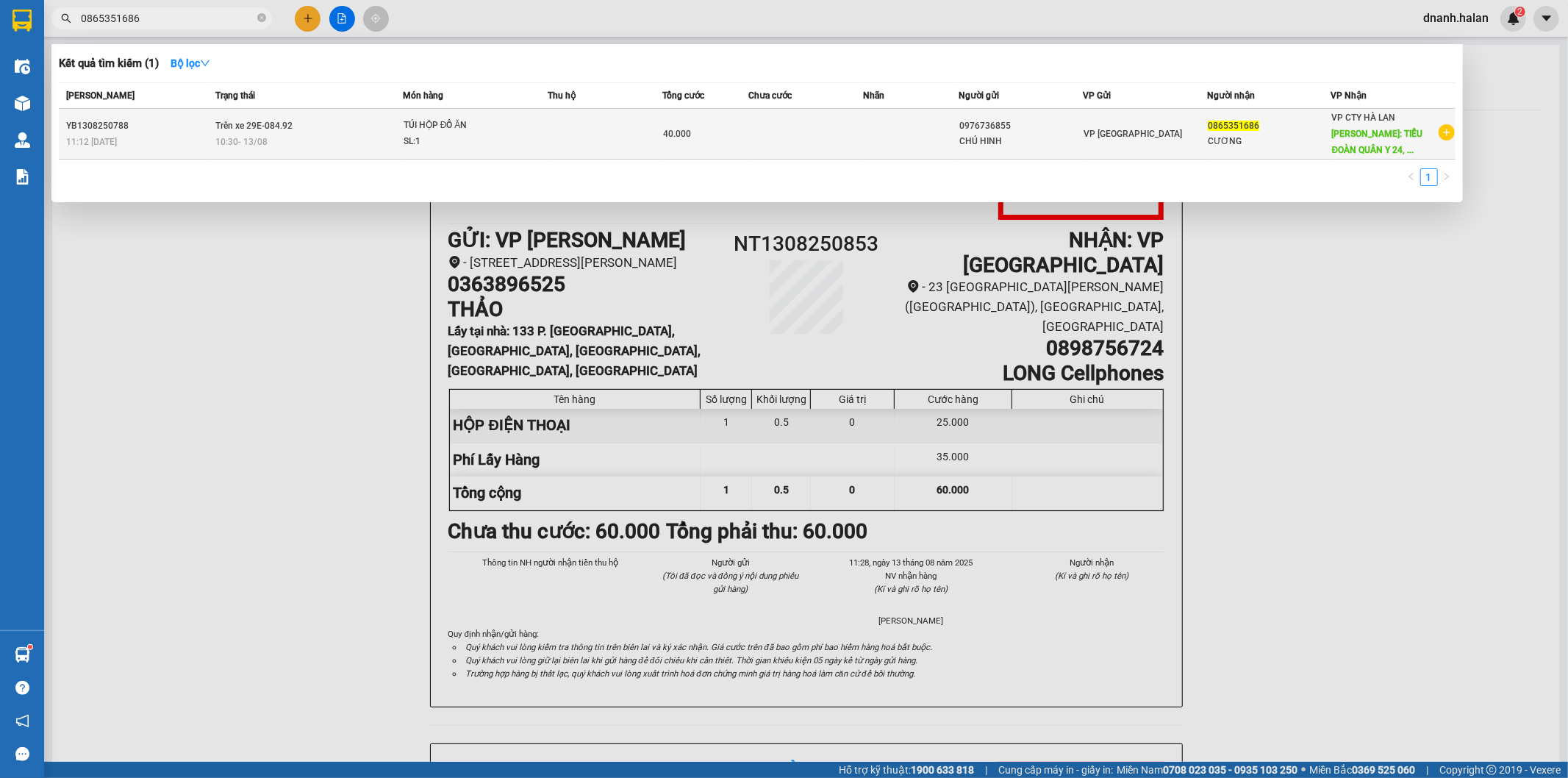
type input "0865351686"
click at [768, 138] on td at bounding box center [805, 133] width 115 height 50
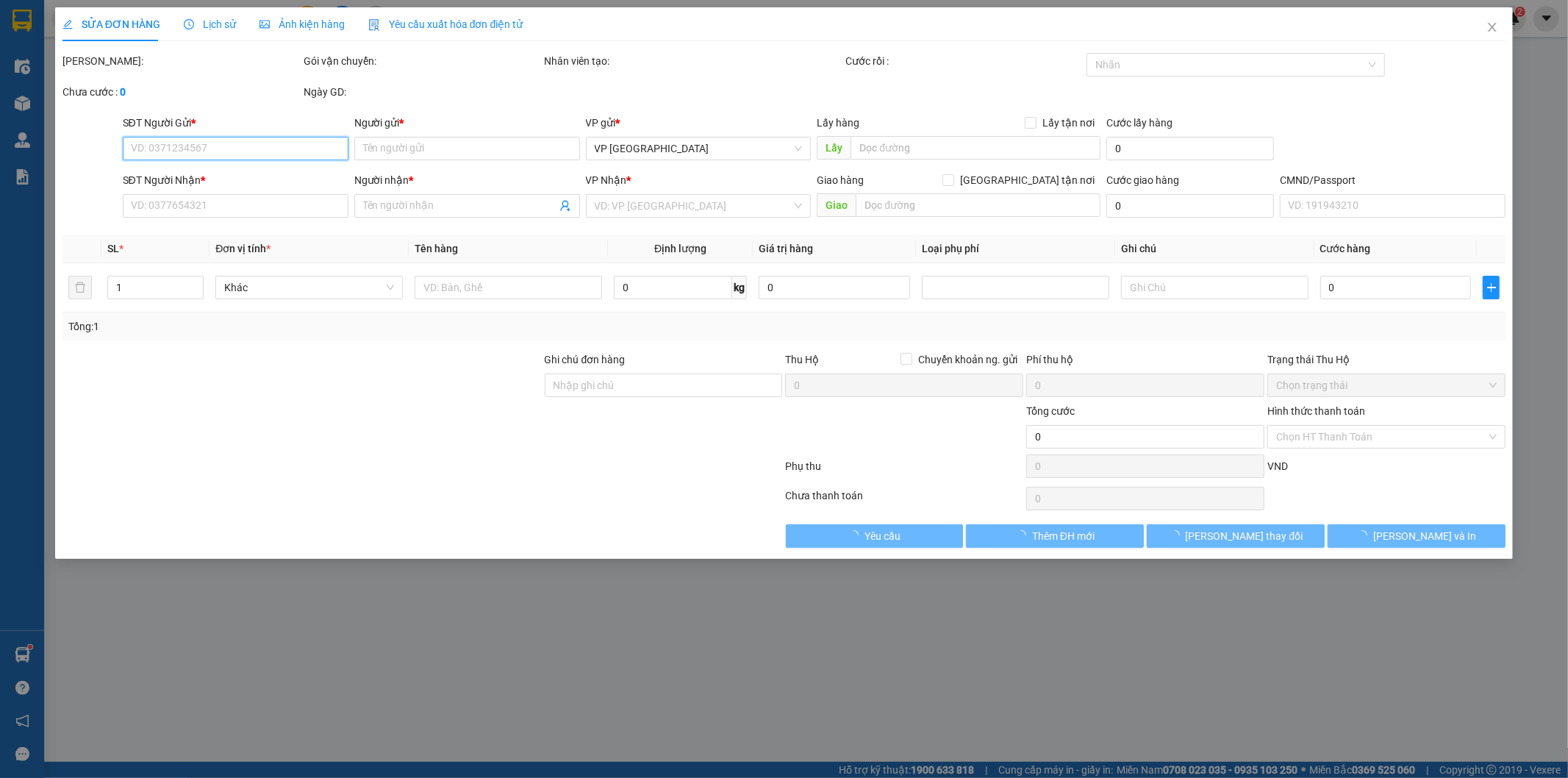
type input "0976736855"
type input "CHÚ HINH"
type input "0865351686"
type input "CƯƠNG"
type input "TIỂU ĐOÀN QUÂN Y 24, DƯỚI CÂY XĂNG QUÂN ĐỘI YÊN TRẠCH, [GEOGRAPHIC_DATA]"
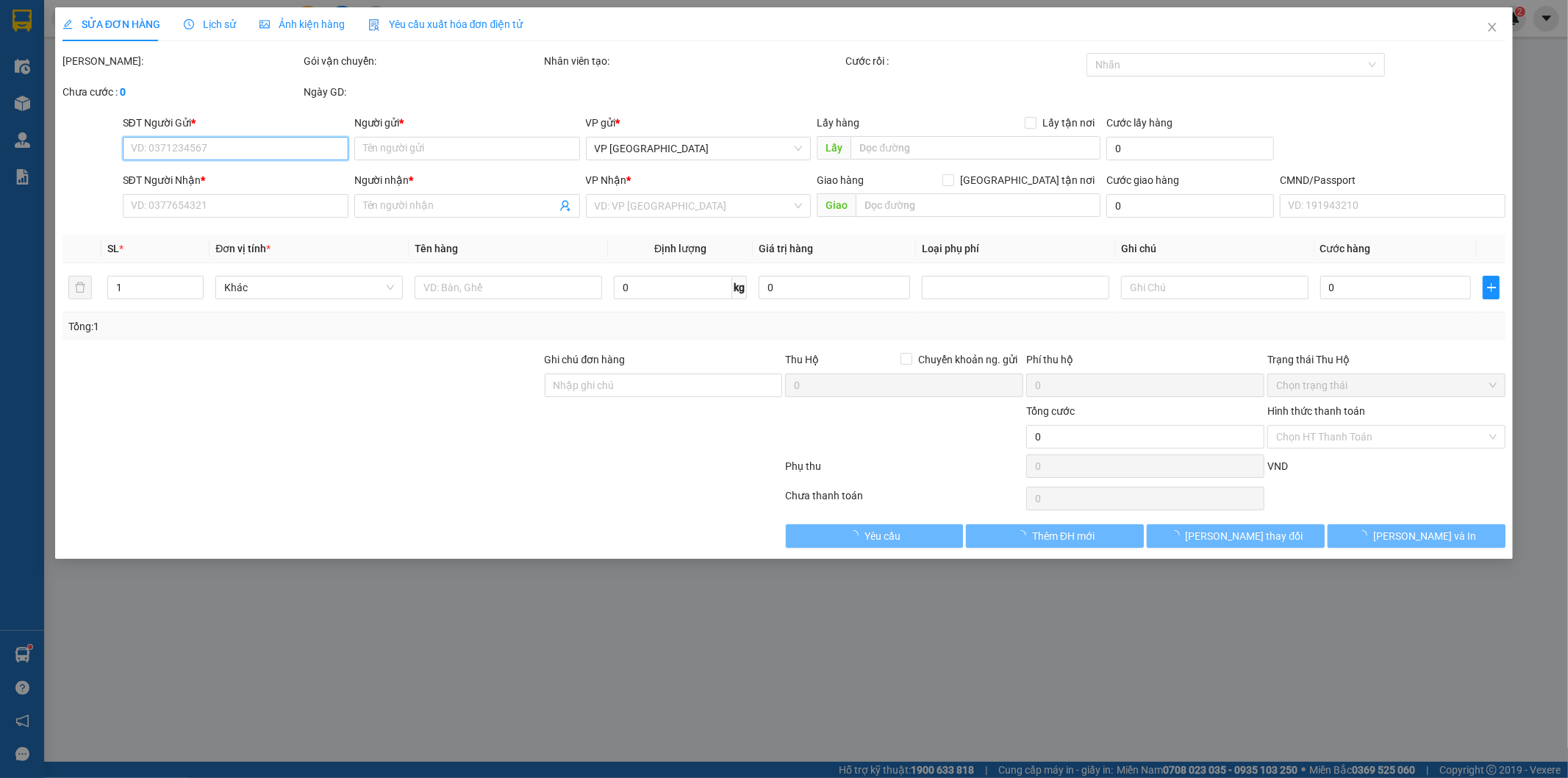
type input "20.000"
type input "40.000"
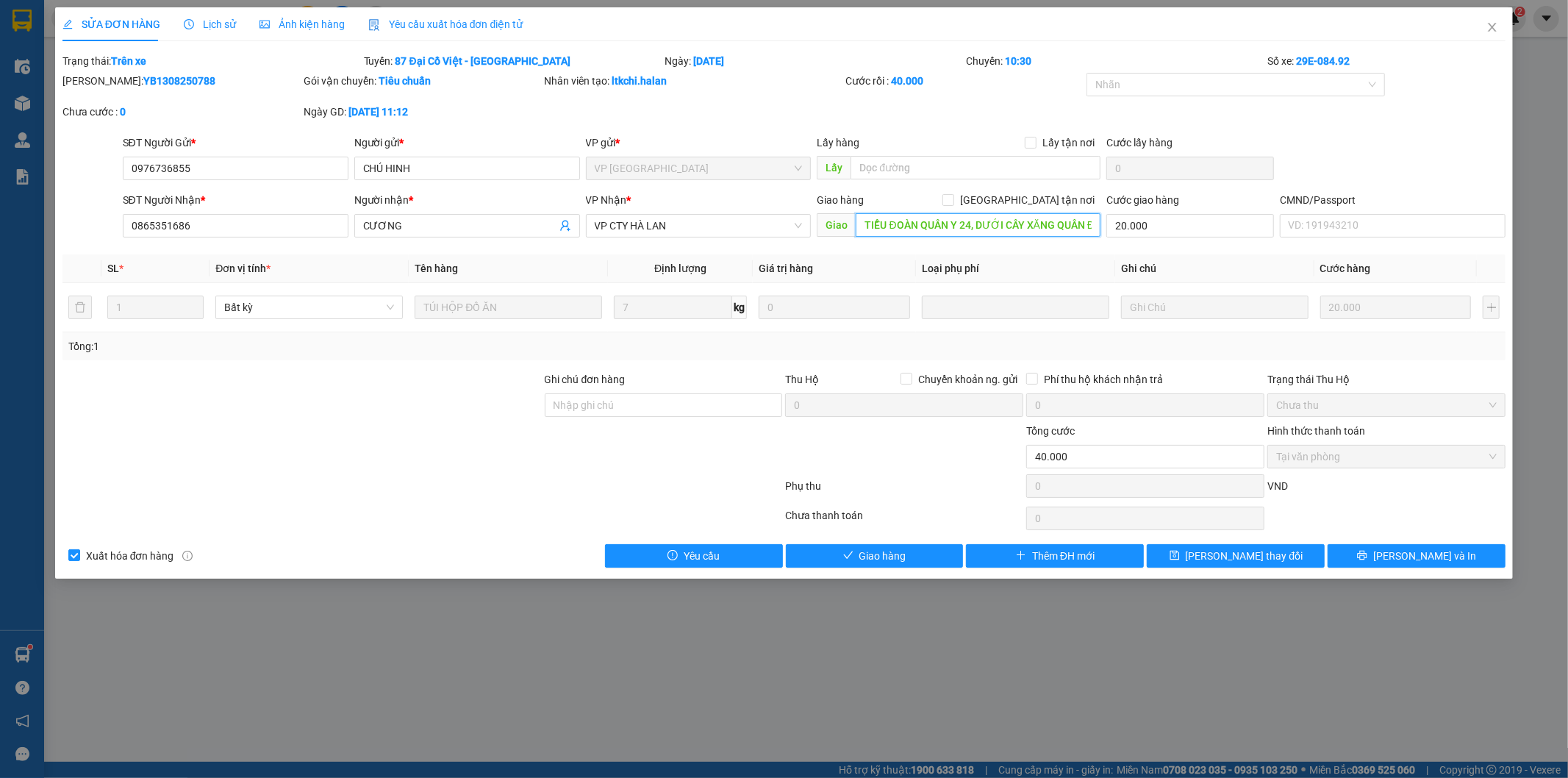
click at [1025, 228] on input "TIỂU ĐOÀN QUÂN Y 24, DƯỚI CÂY XĂNG QUÂN ĐỘI YÊN TRẠCH, [GEOGRAPHIC_DATA]" at bounding box center [978, 225] width 245 height 24
click at [1025, 222] on input "TIỂU ĐOÀN QUÂN Y 24, DƯỚI CÂY XĂNG QUÂN ĐỘI YÊN TRẠCH, [GEOGRAPHIC_DATA]" at bounding box center [978, 225] width 245 height 24
click at [143, 75] on b "YB1308250788" at bounding box center [179, 81] width 72 height 12
copy b "YB1308250788"
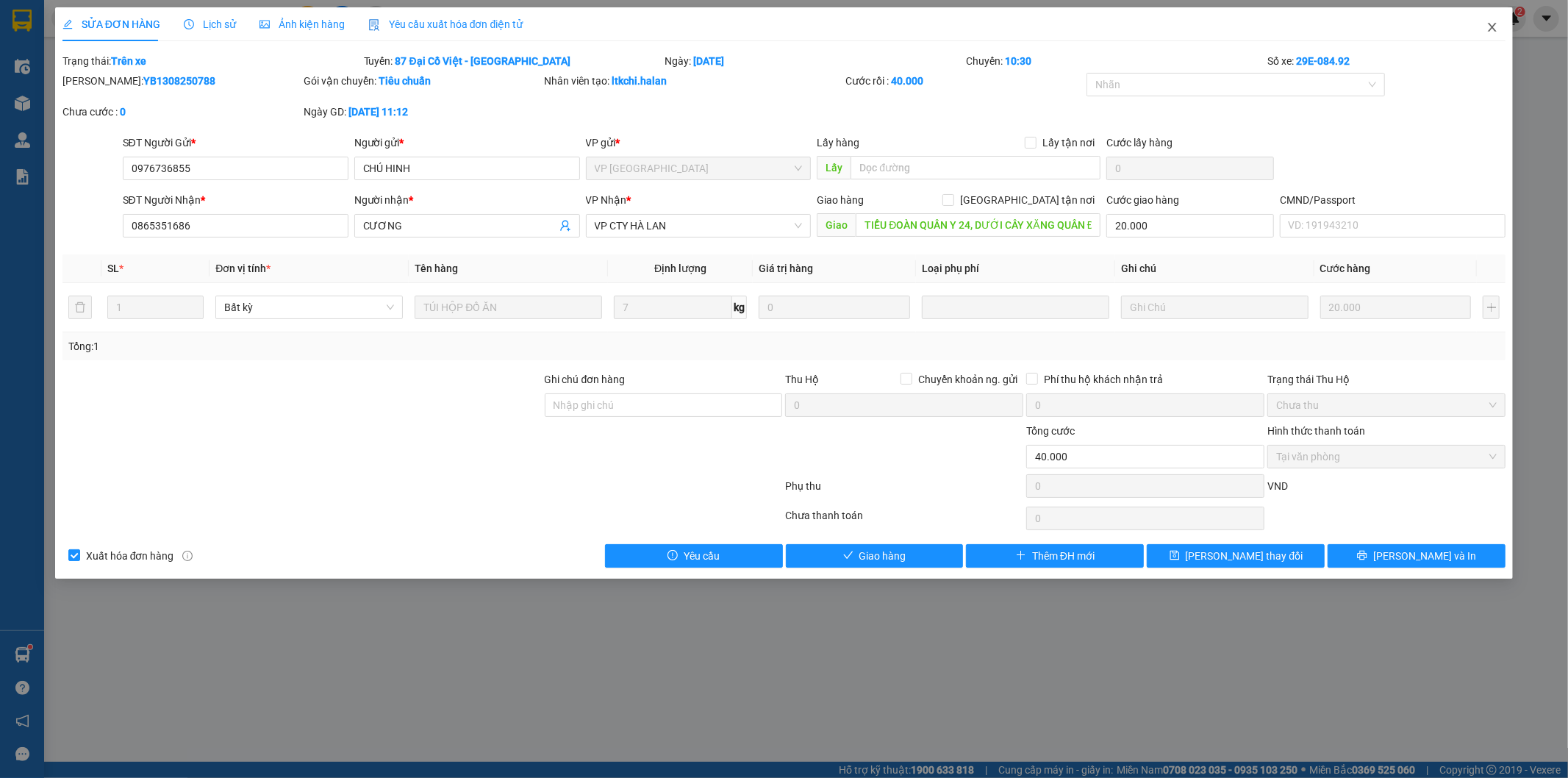
click at [1490, 30] on icon "close" at bounding box center [1492, 28] width 12 height 12
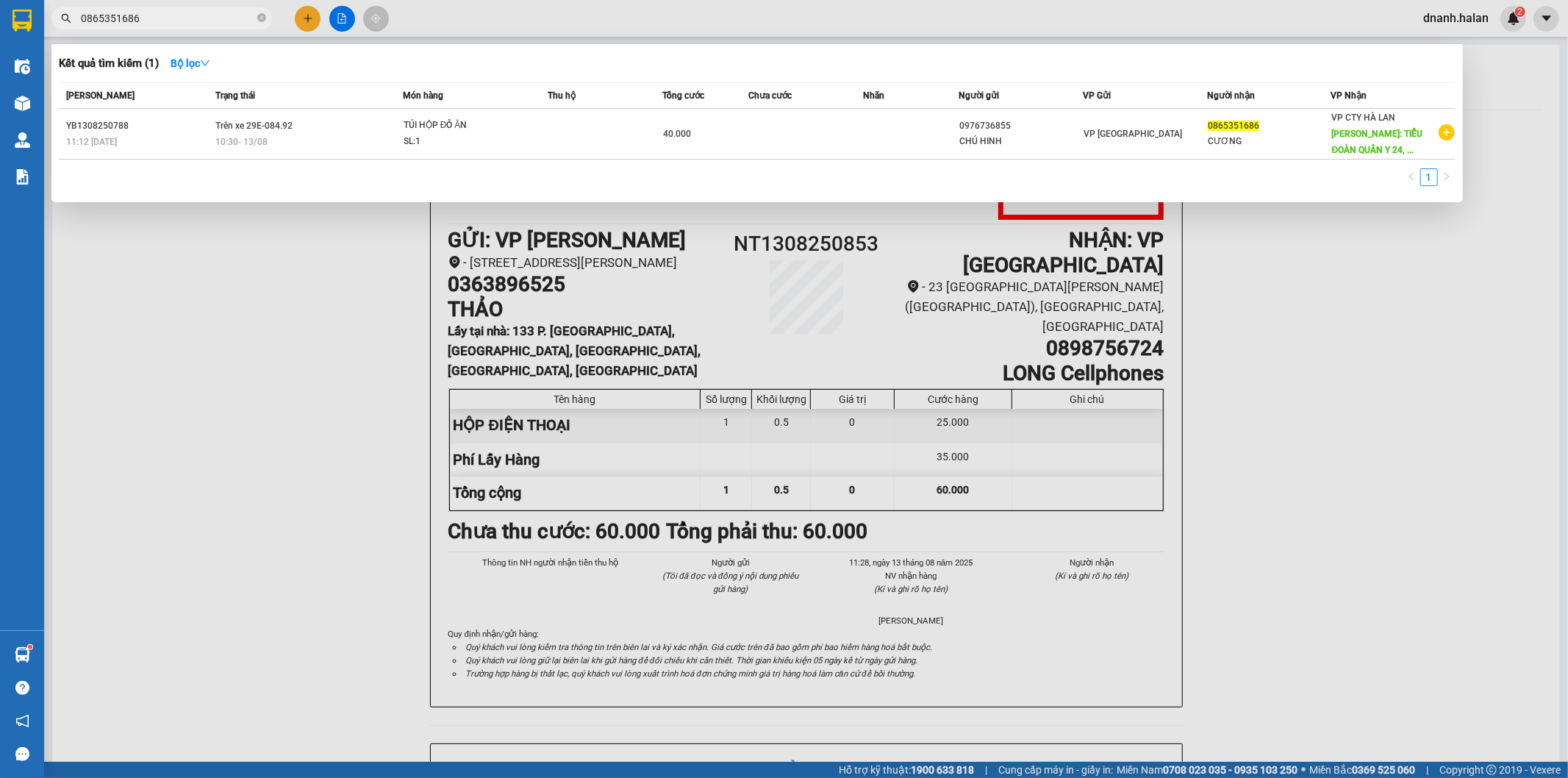
click at [200, 17] on input "0865351686" at bounding box center [168, 18] width 174 height 16
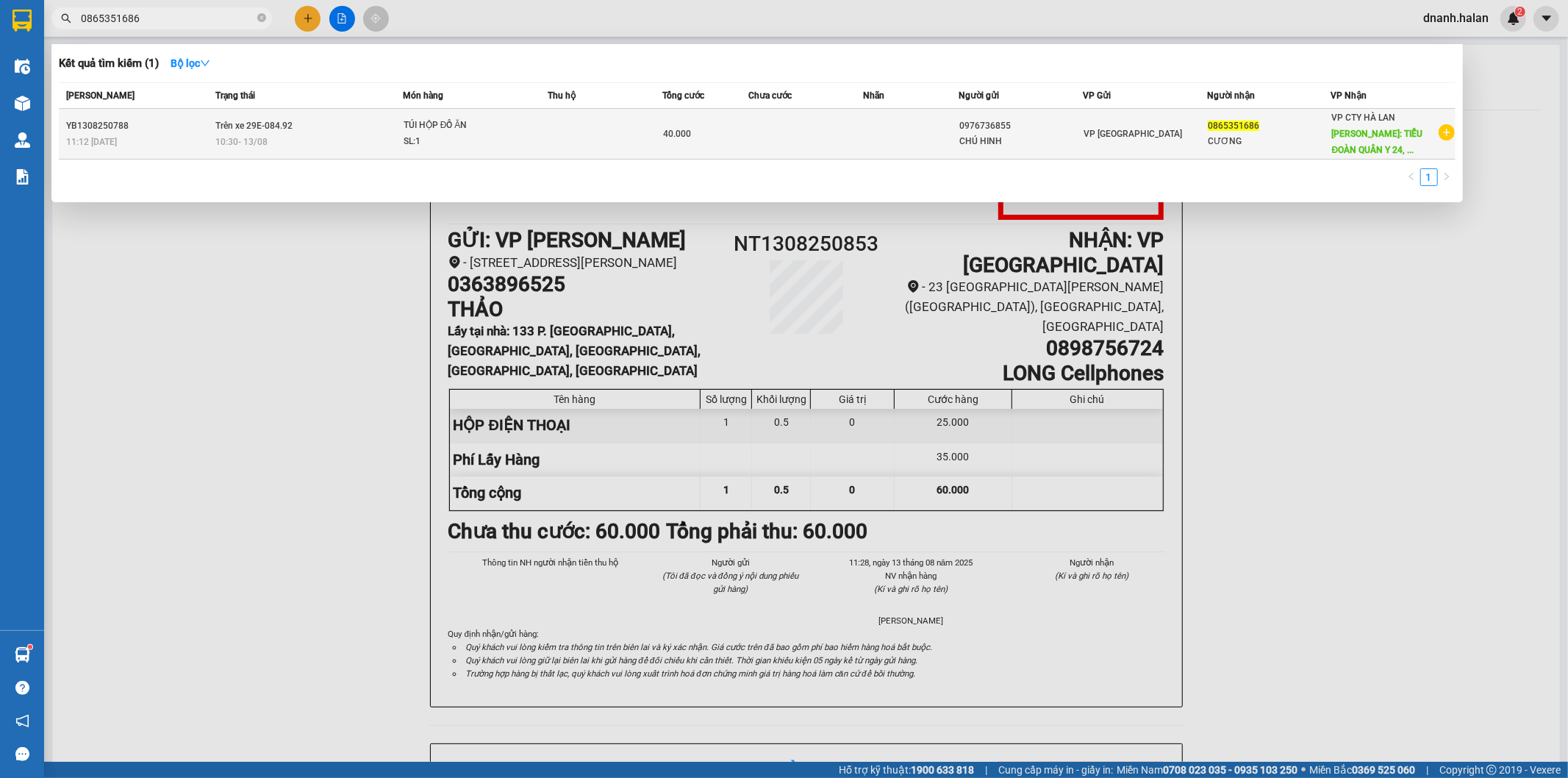
click at [478, 139] on div "SL: 1" at bounding box center [458, 141] width 111 height 16
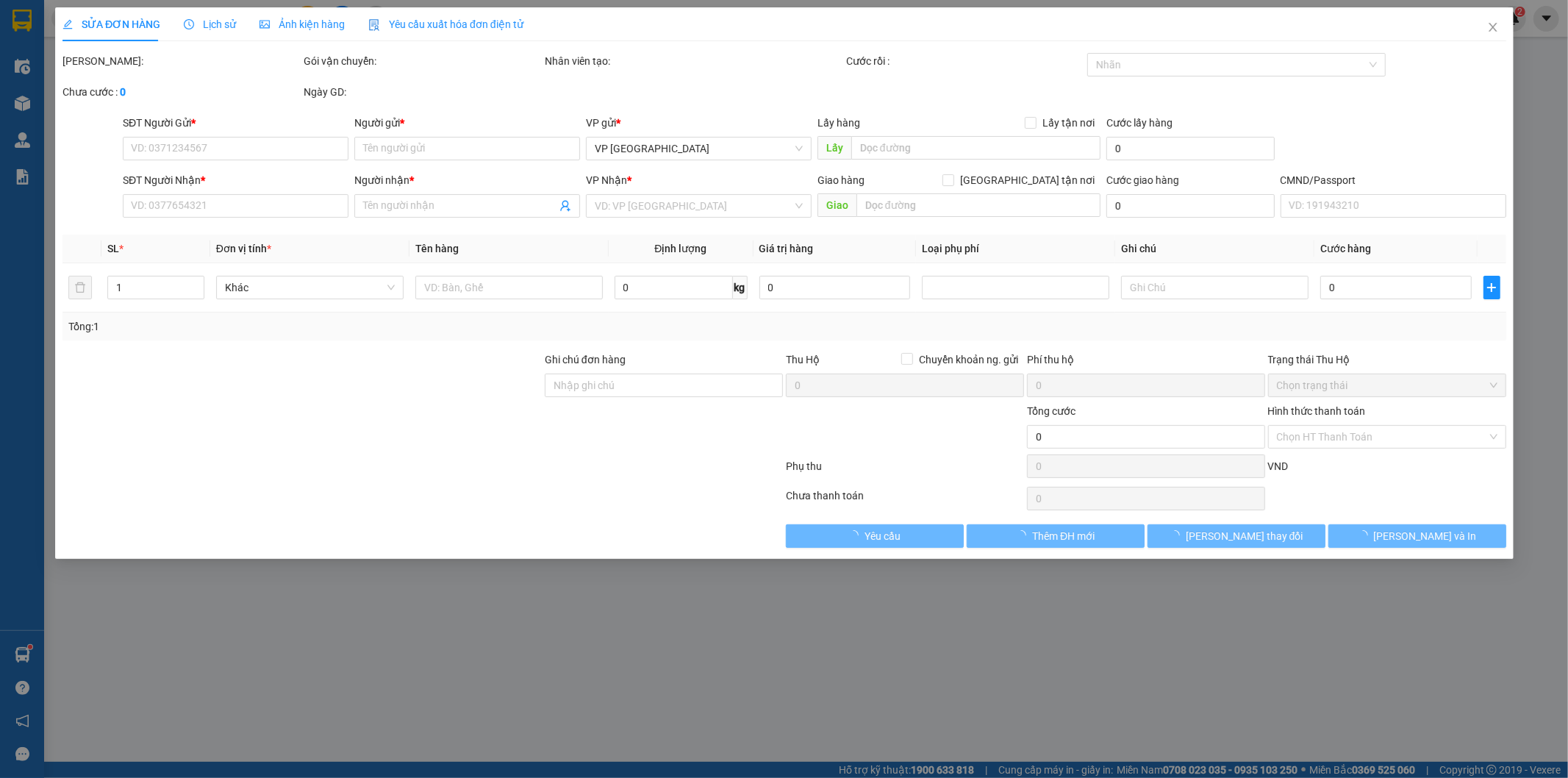
type input "0976736855"
type input "CHÚ HINH"
type input "0865351686"
type input "CƯƠNG"
type input "TIỂU ĐOÀN QUÂN Y 24, DƯỚI CÂY XĂNG QUÂN ĐỘI YÊN TRẠCH, [GEOGRAPHIC_DATA]"
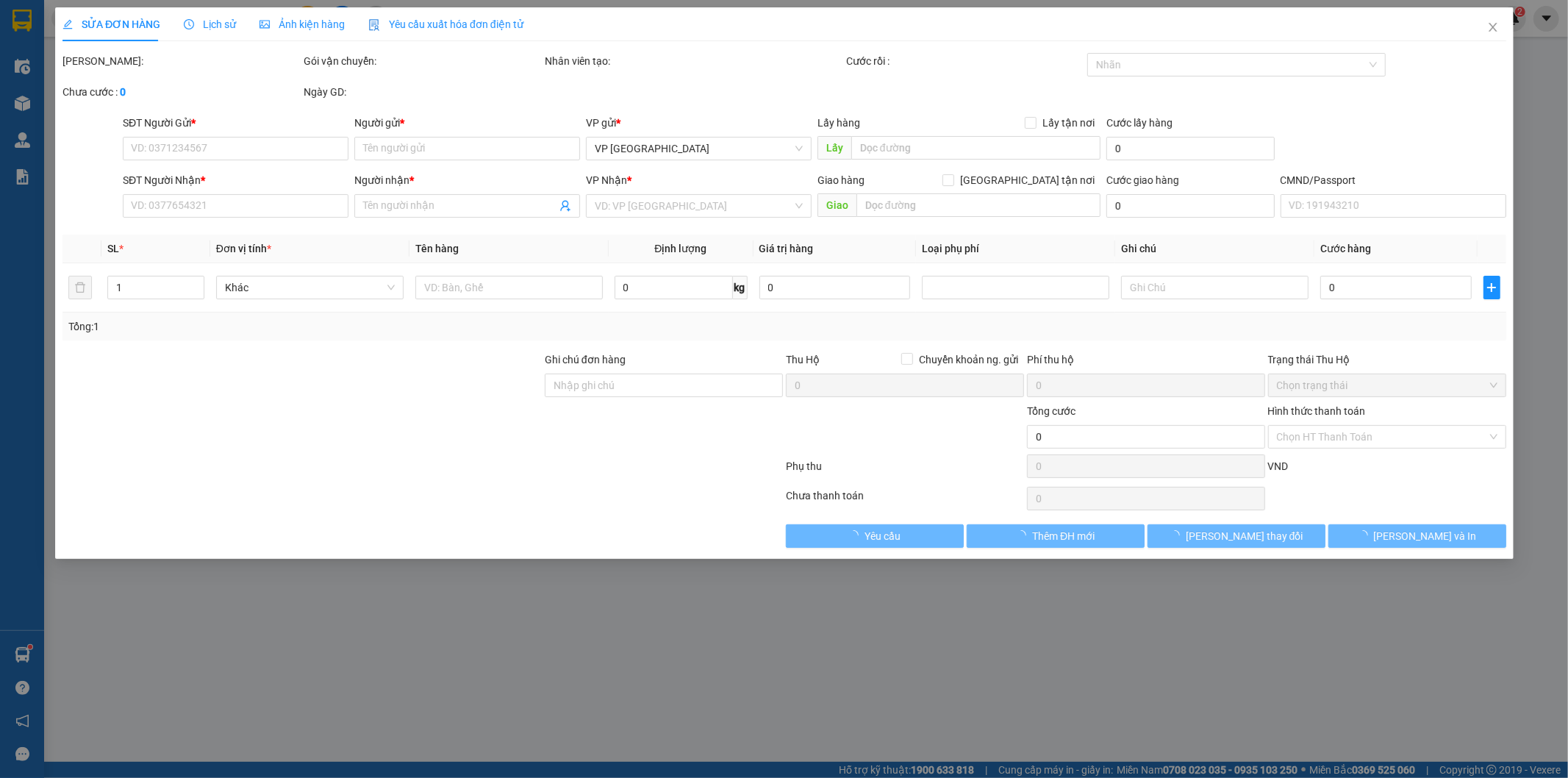
type input "20.000"
type input "40.000"
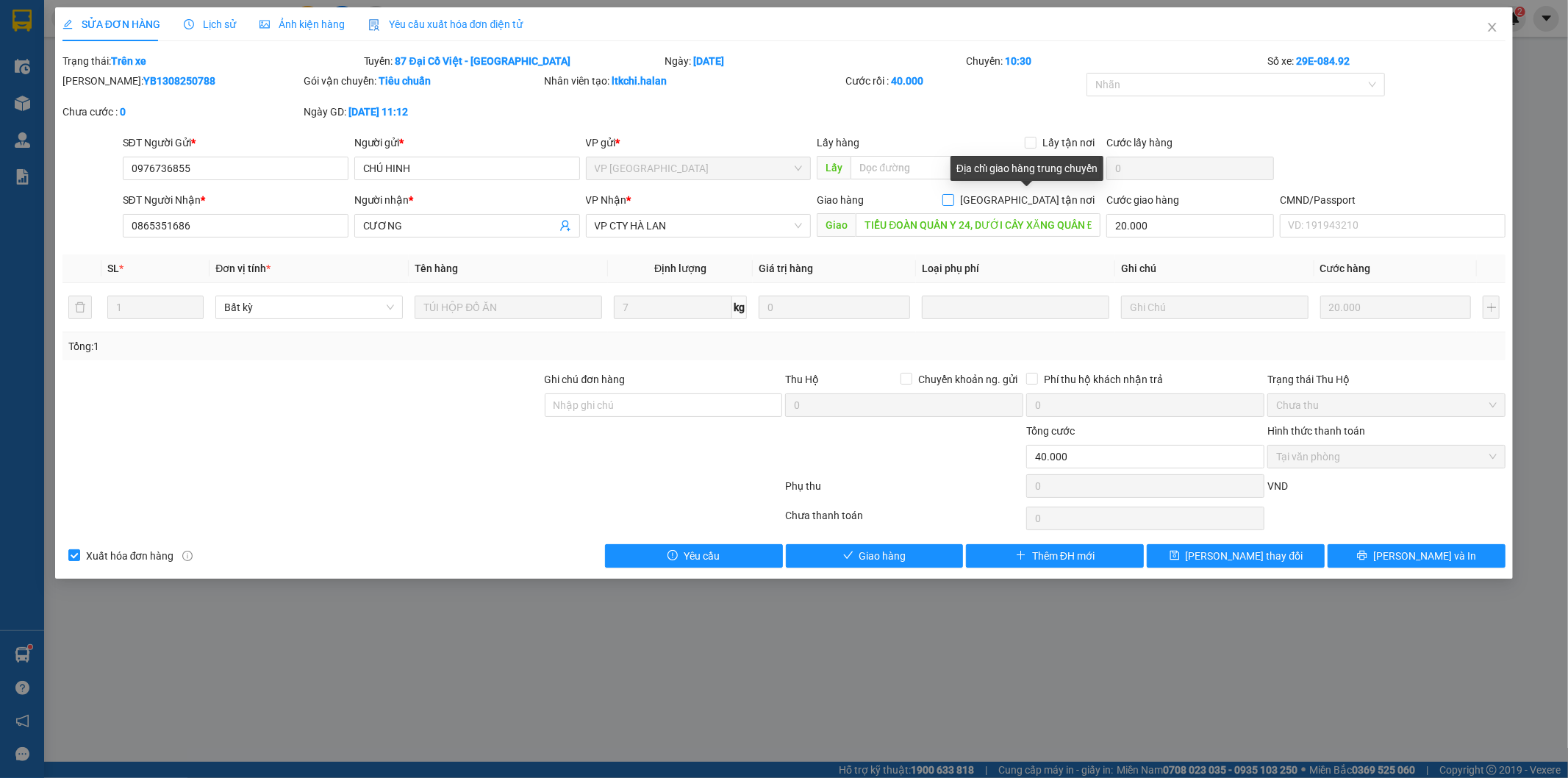
click at [952, 201] on input "Giao tận nơi" at bounding box center [948, 199] width 10 height 10
checkbox input "true"
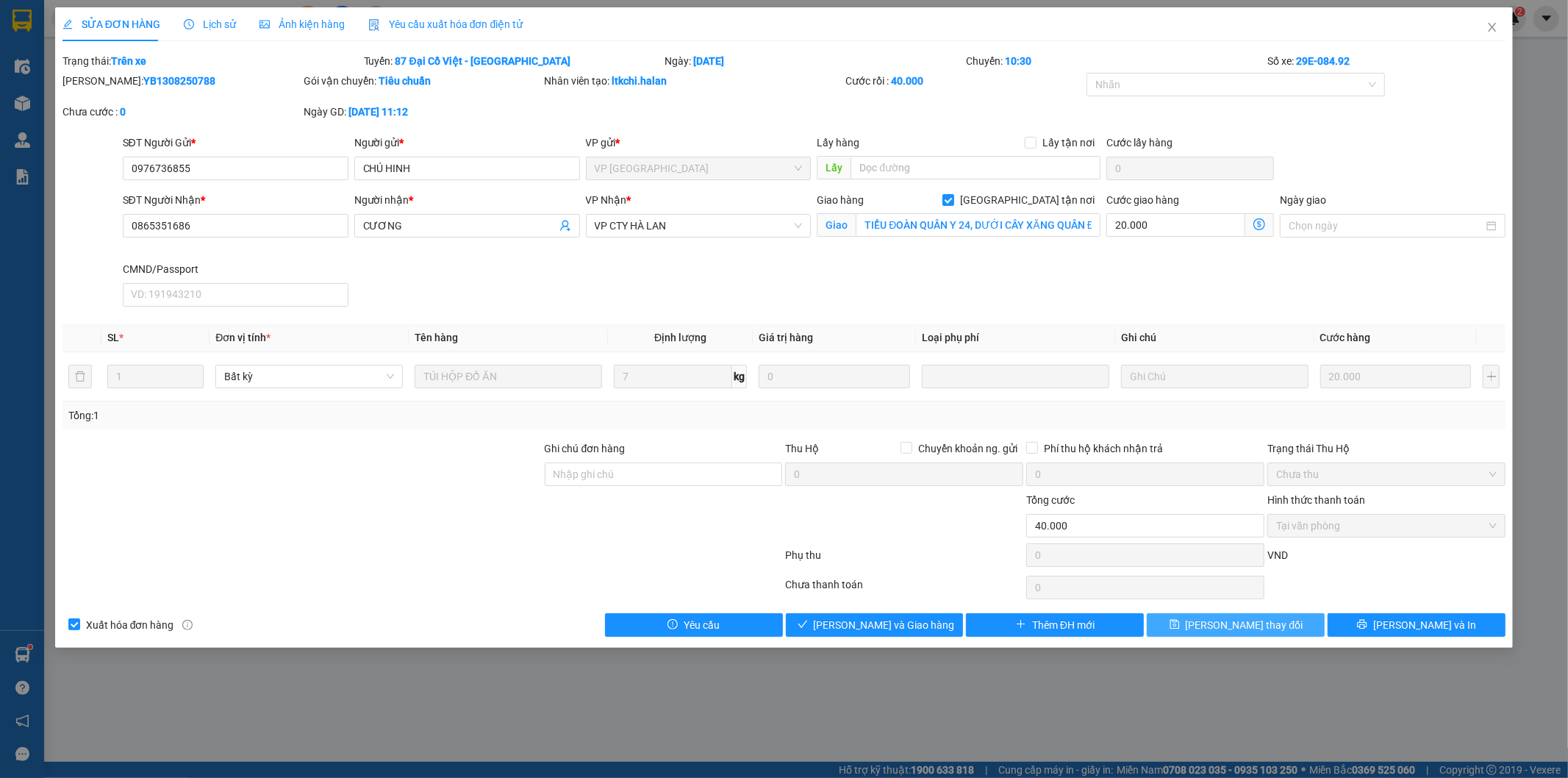
click at [1244, 619] on span "[PERSON_NAME] thay đổi" at bounding box center [1244, 625] width 118 height 16
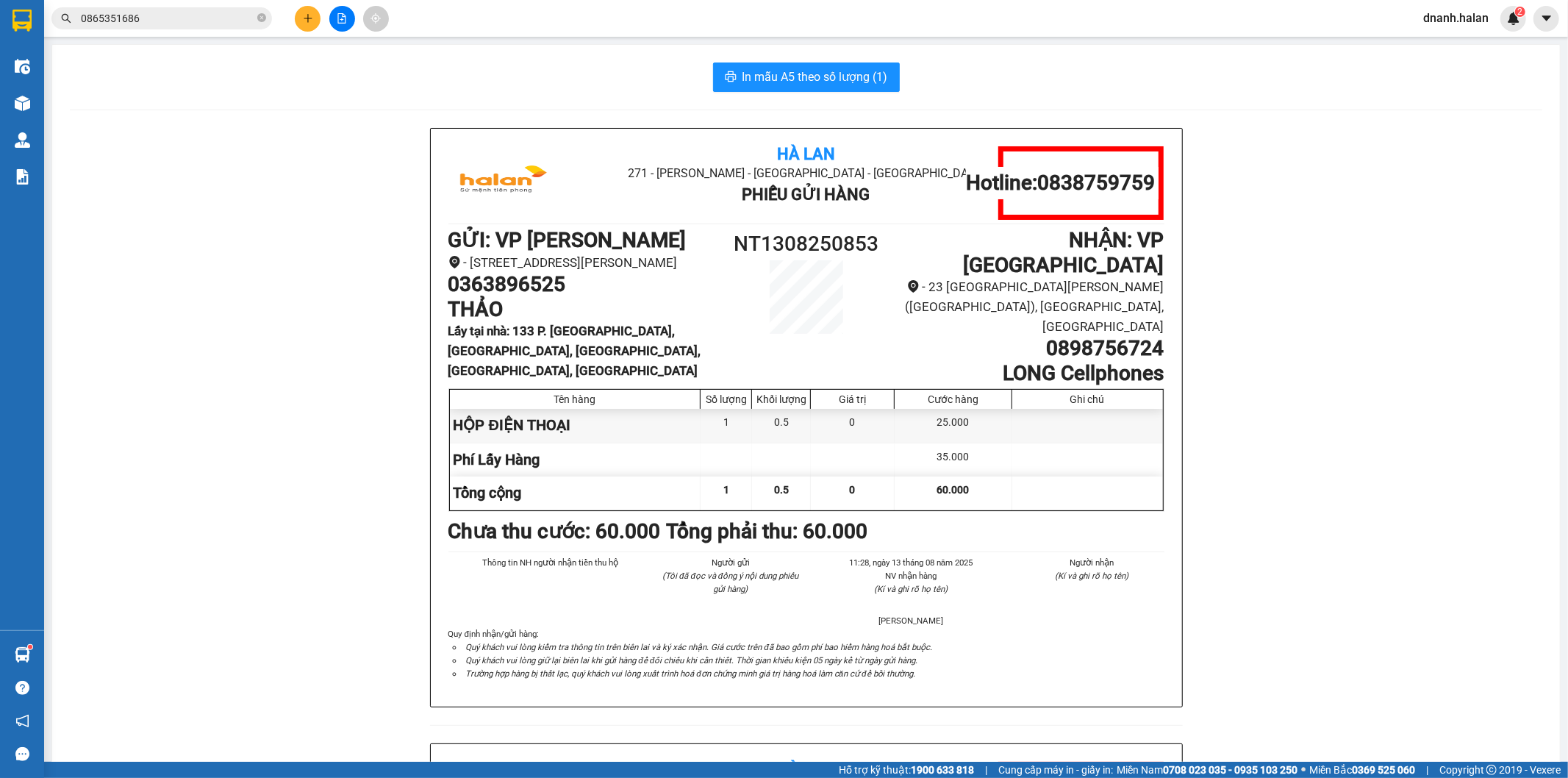
click at [159, 13] on input "0865351686" at bounding box center [168, 18] width 174 height 16
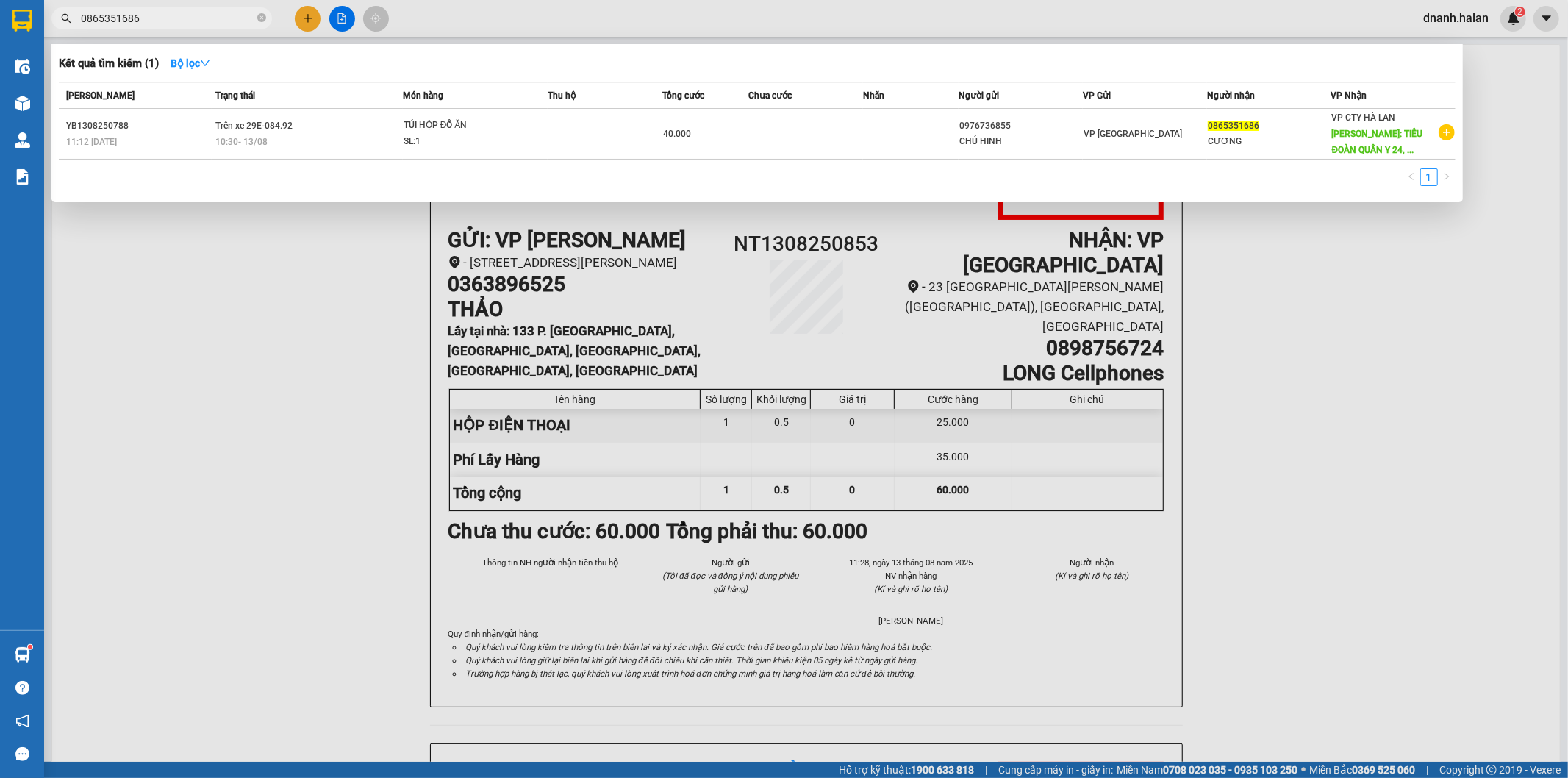
click at [159, 13] on input "0865351686" at bounding box center [168, 18] width 174 height 16
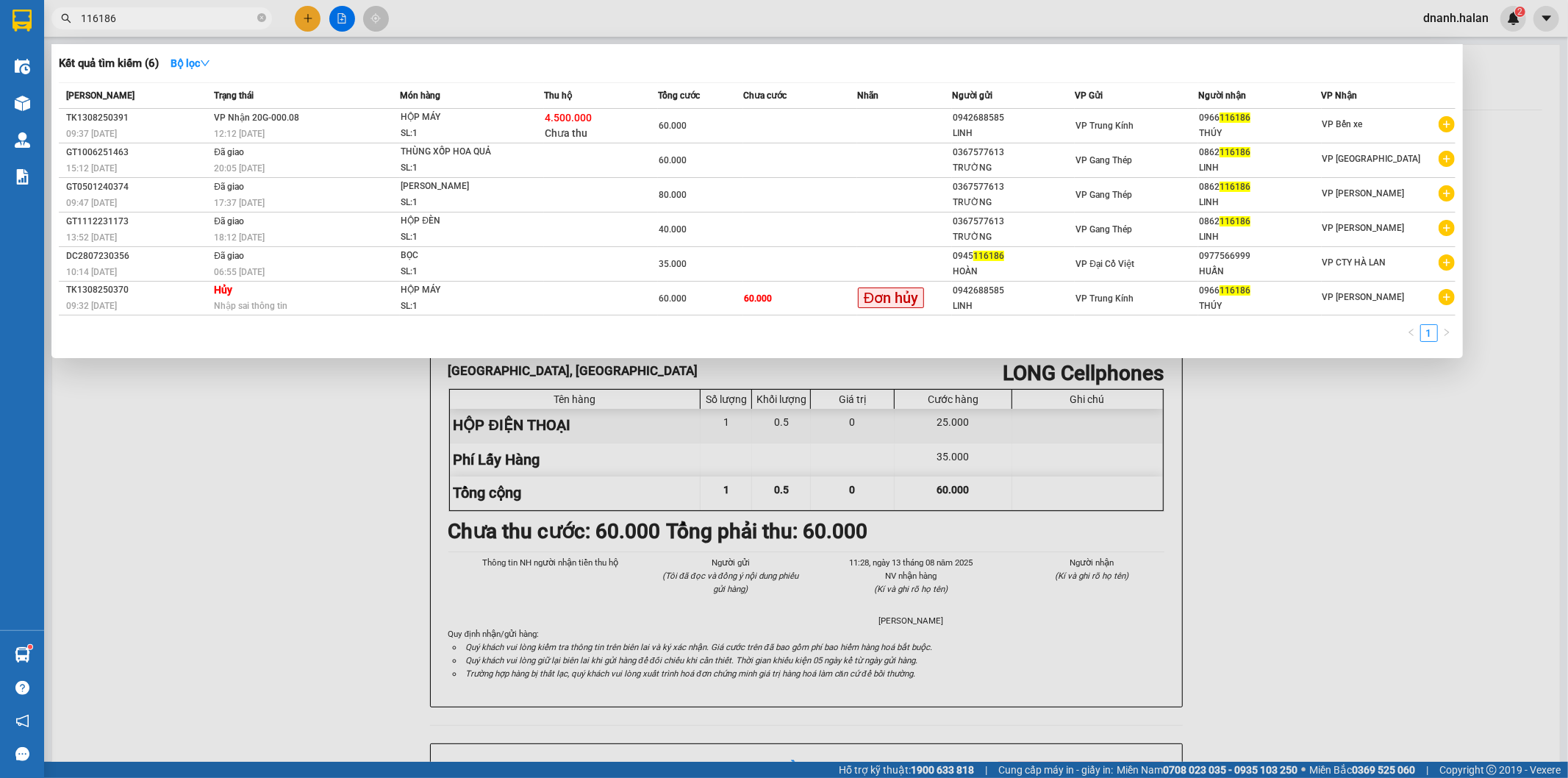
type input "116186"
click at [148, 15] on input "116186" at bounding box center [168, 18] width 174 height 16
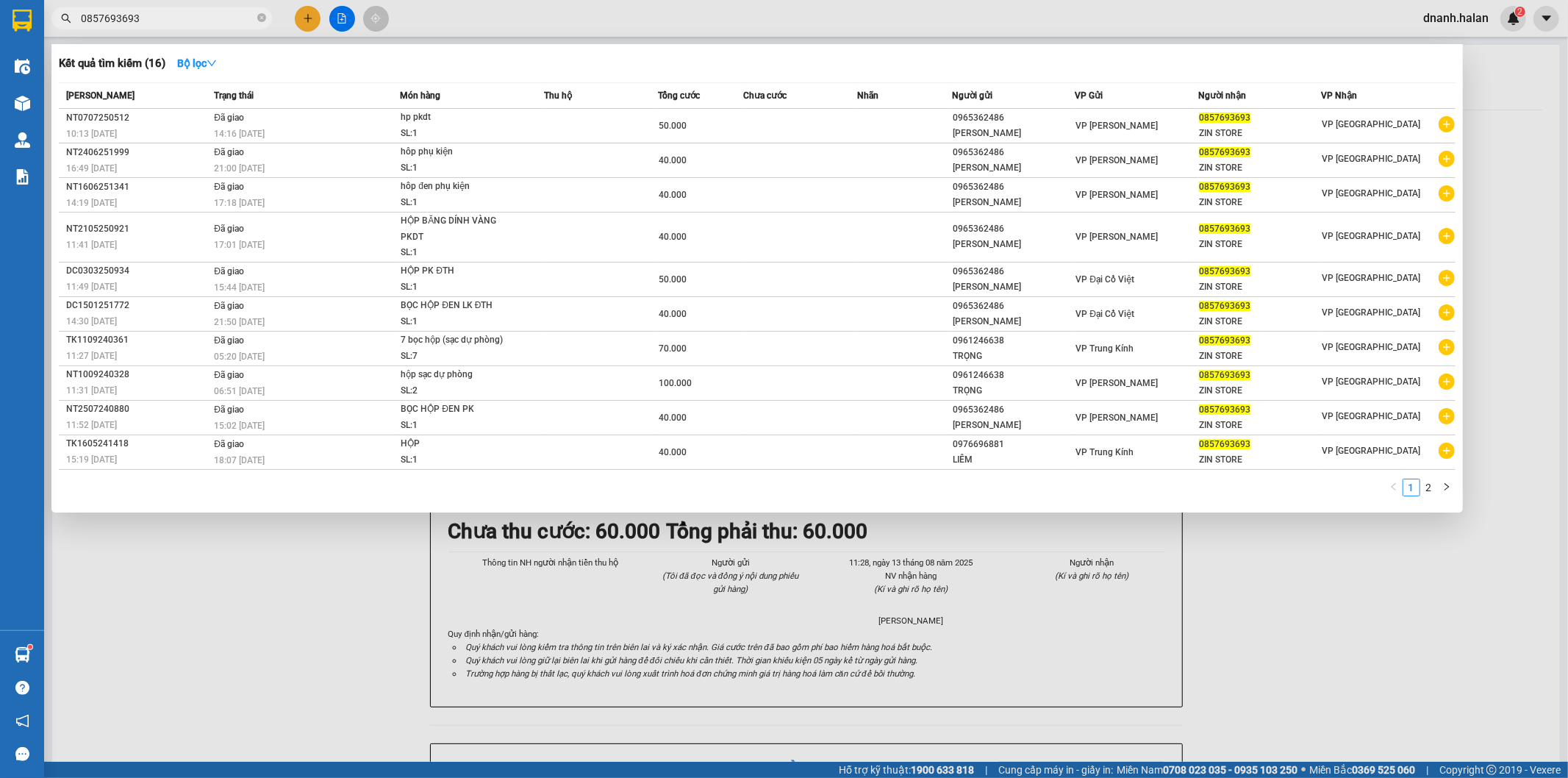
click at [160, 27] on span "0857693693" at bounding box center [161, 18] width 220 height 22
click at [160, 20] on input "0857693693" at bounding box center [168, 18] width 174 height 16
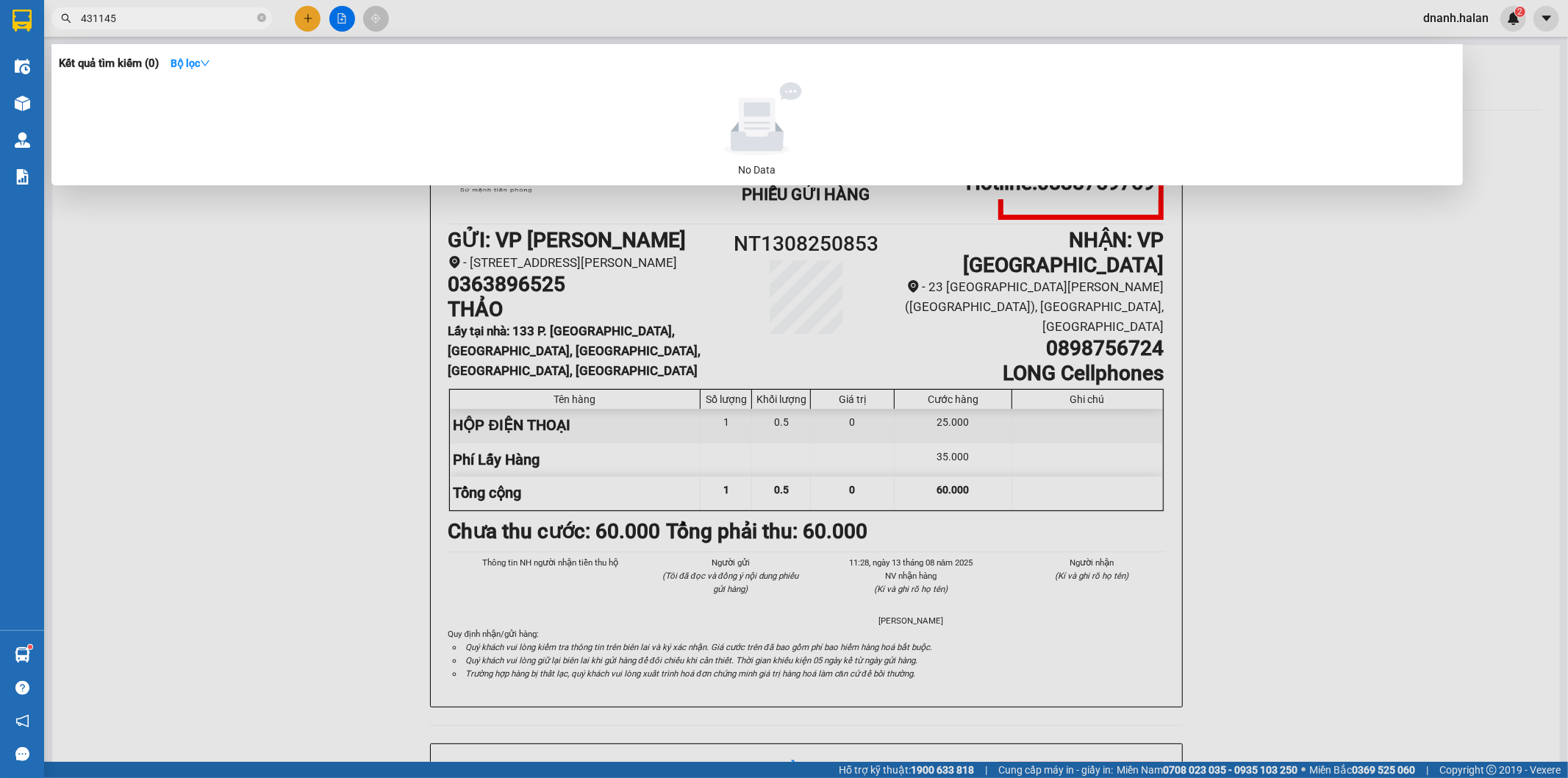
click at [143, 16] on input "431145" at bounding box center [168, 18] width 174 height 16
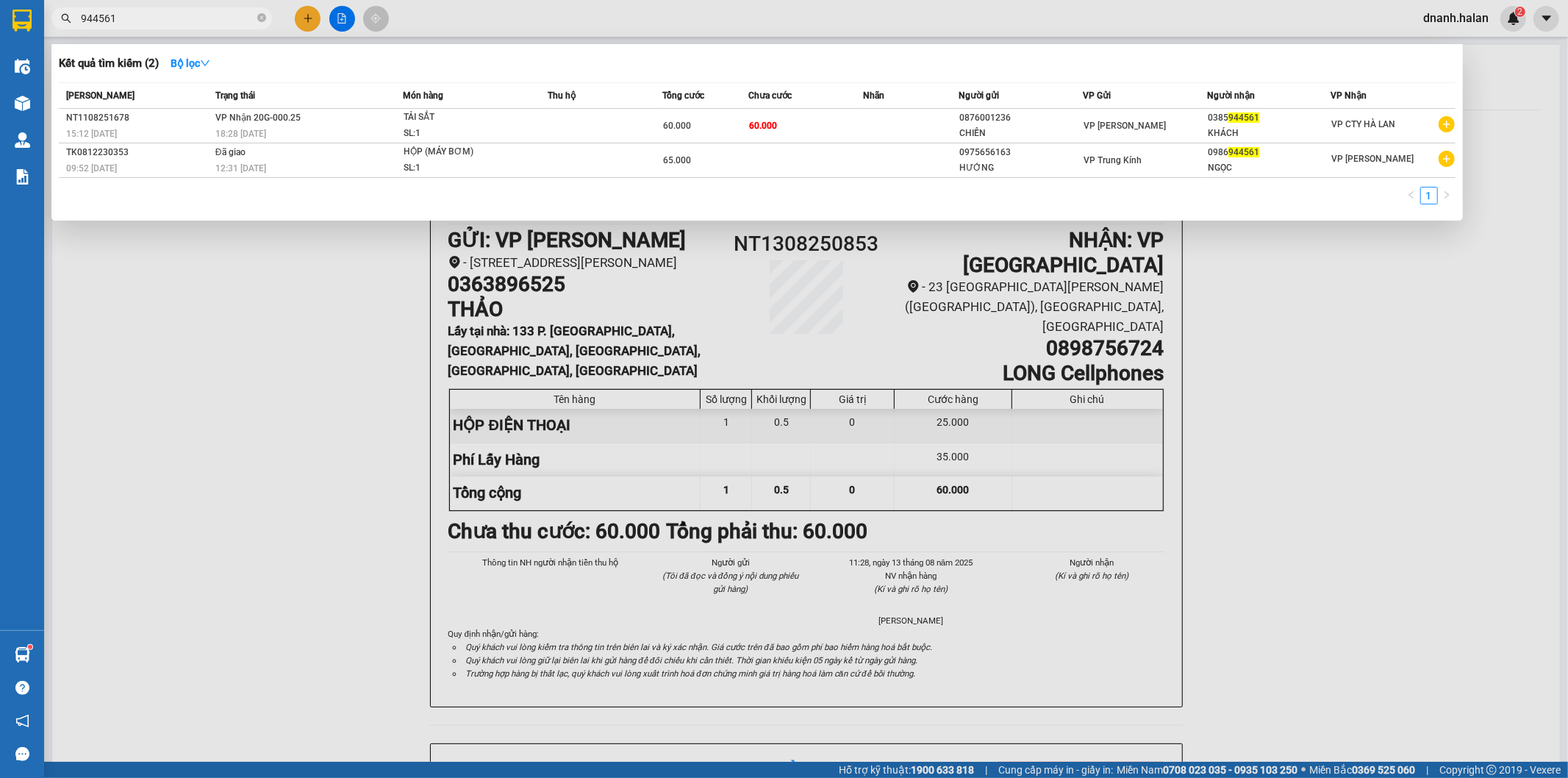
type input "944561"
click at [209, 5] on div at bounding box center [784, 389] width 1568 height 778
click at [204, 11] on input "944561" at bounding box center [168, 18] width 174 height 16
click at [203, 19] on input "944561" at bounding box center [168, 18] width 174 height 16
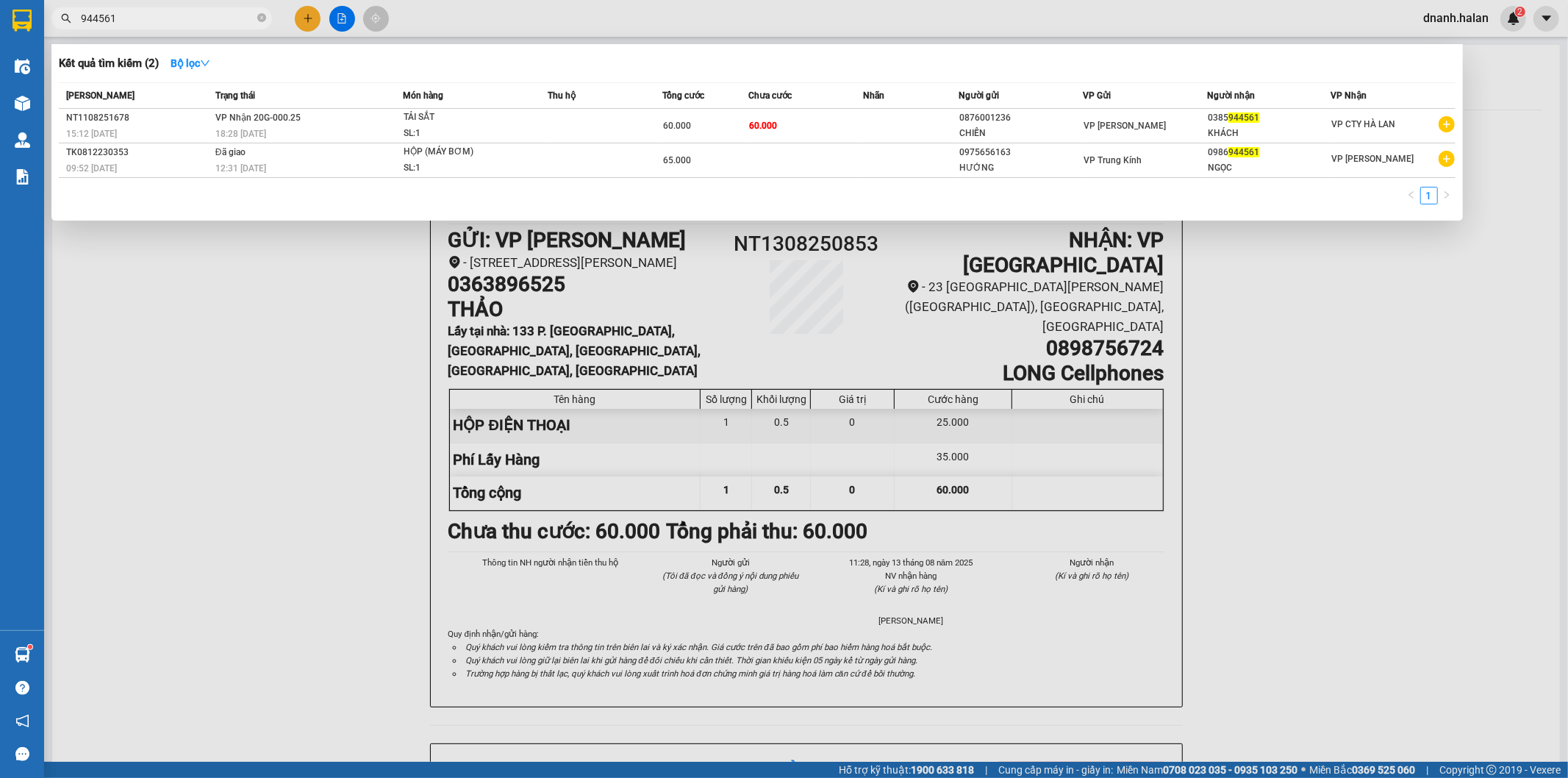
click at [203, 19] on input "944561" at bounding box center [168, 18] width 174 height 16
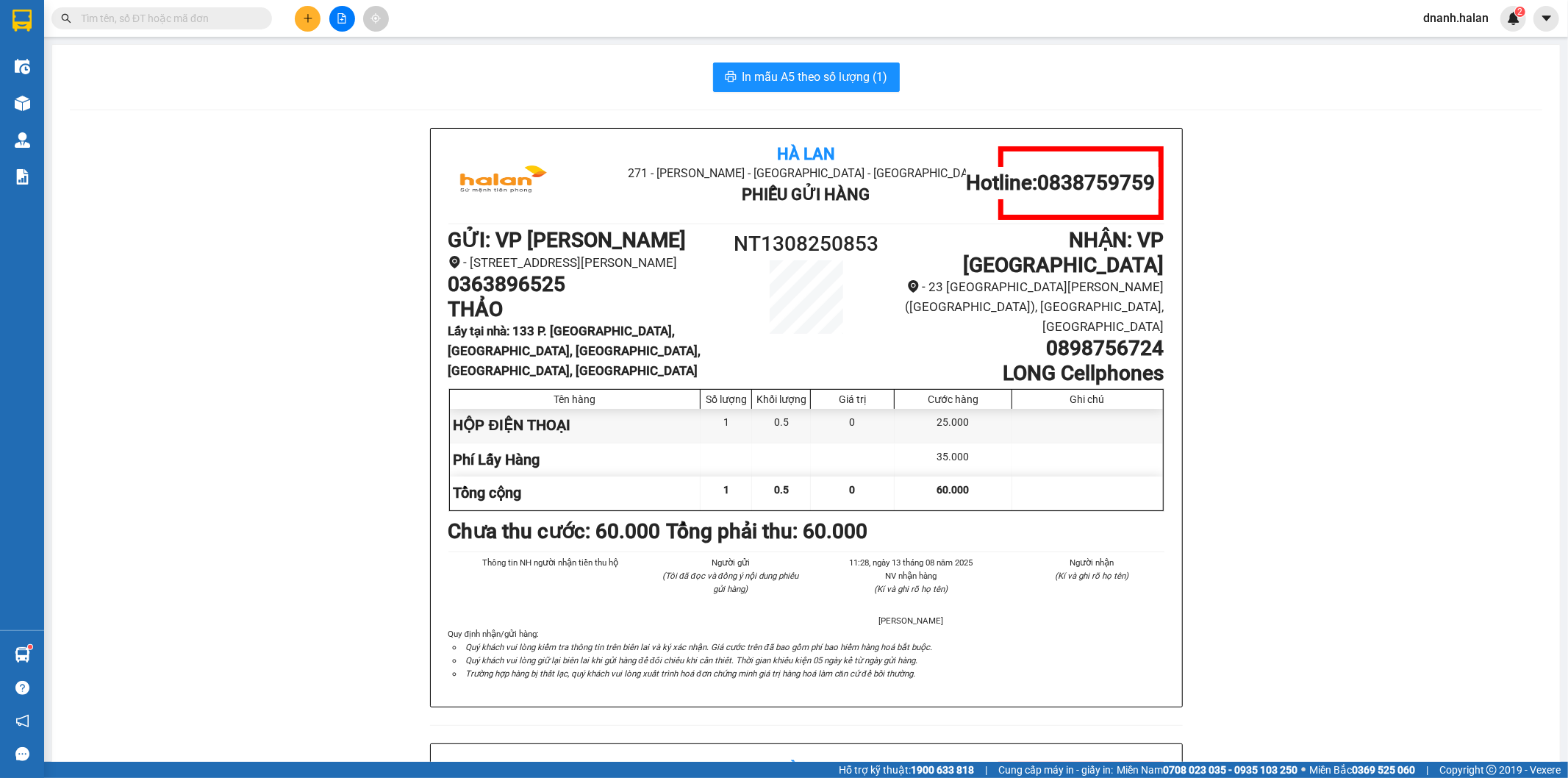
click at [160, 11] on input "text" at bounding box center [168, 18] width 174 height 16
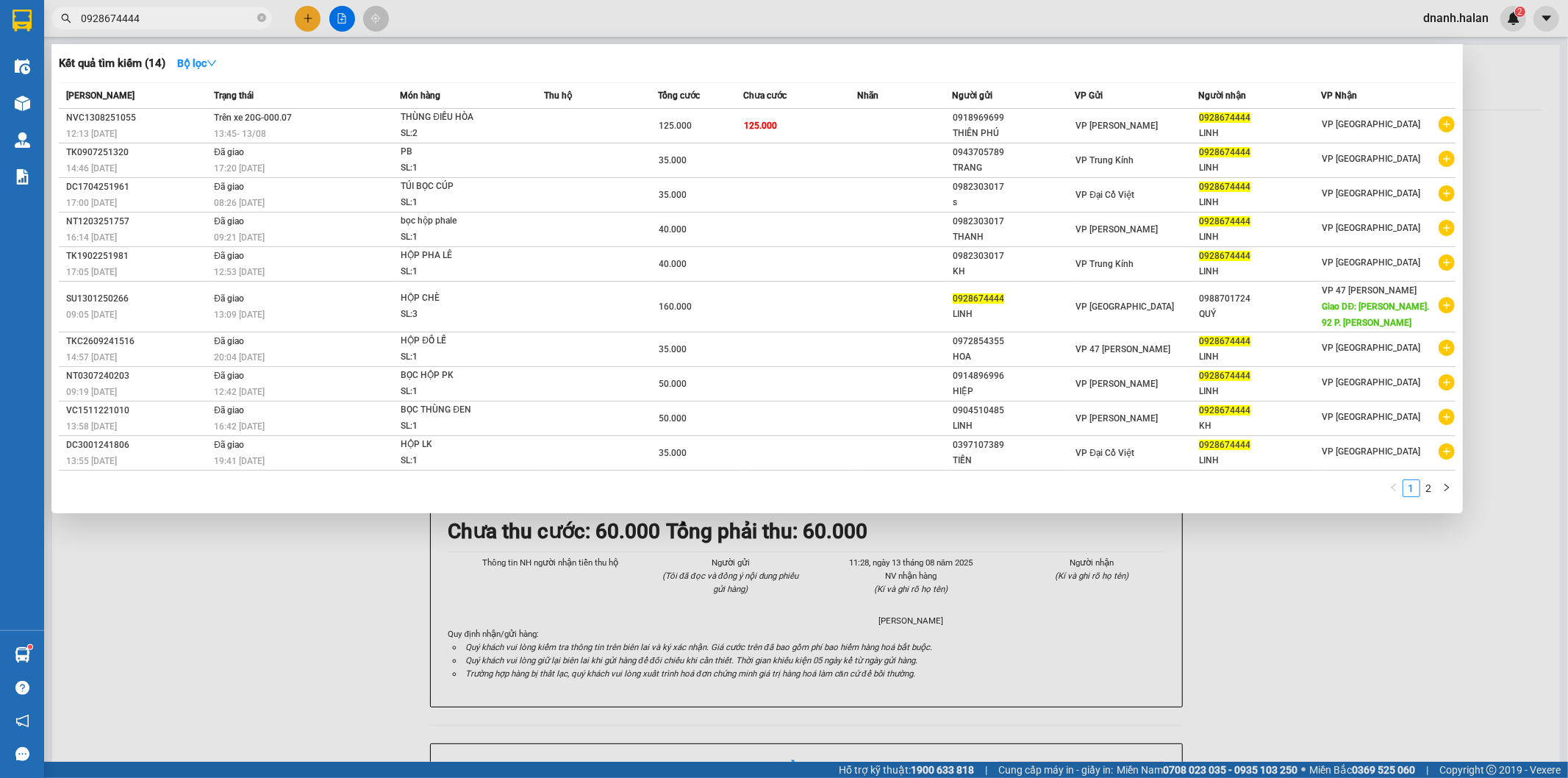
type input "0928674444"
click at [223, 10] on input "0928674444" at bounding box center [168, 18] width 174 height 16
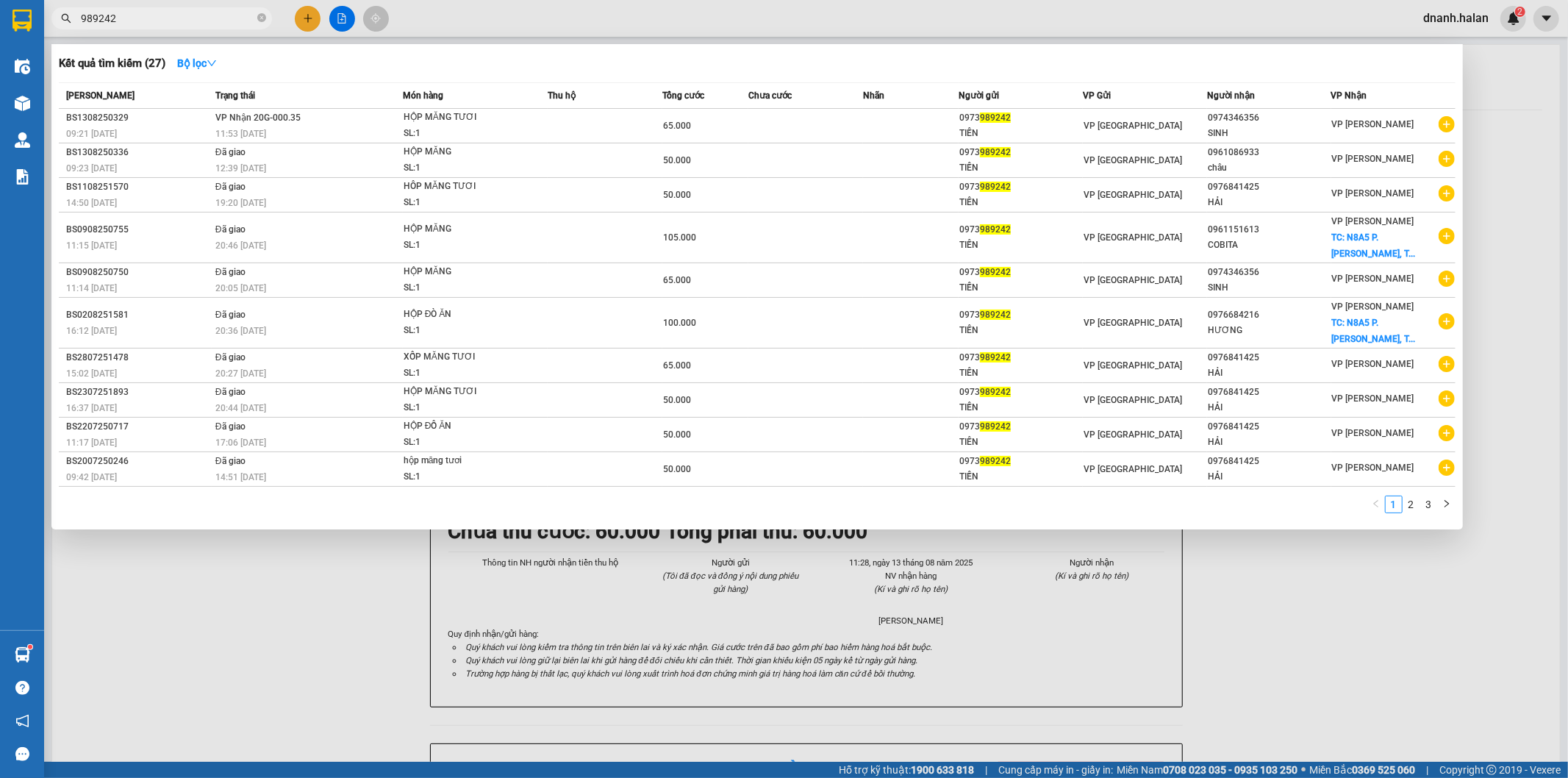
click at [201, 26] on input "989242" at bounding box center [168, 18] width 174 height 16
click at [201, 25] on input "989242" at bounding box center [168, 18] width 174 height 16
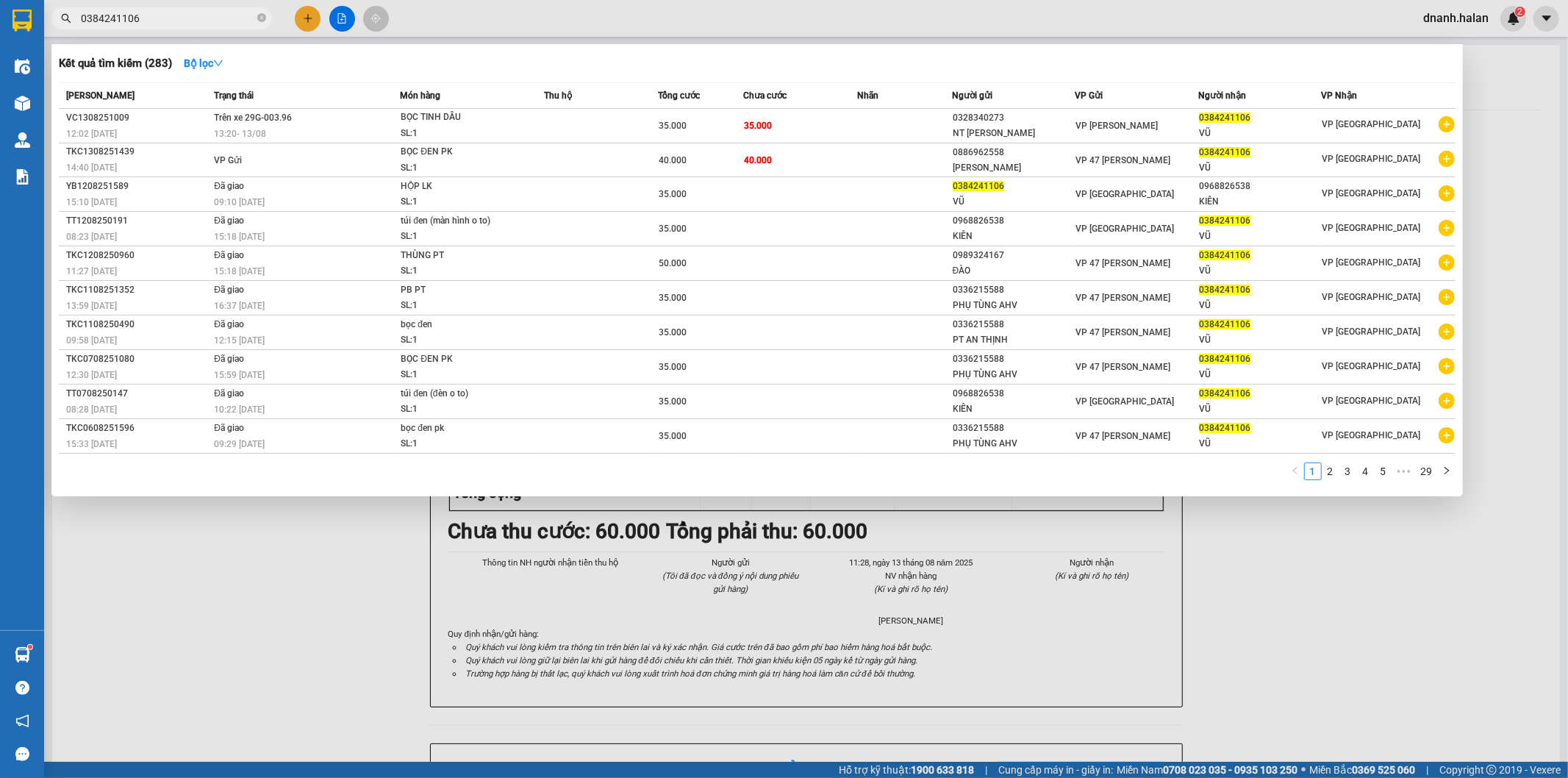
click at [236, 4] on div at bounding box center [784, 389] width 1568 height 778
click at [233, 15] on input "0384241106" at bounding box center [168, 18] width 174 height 16
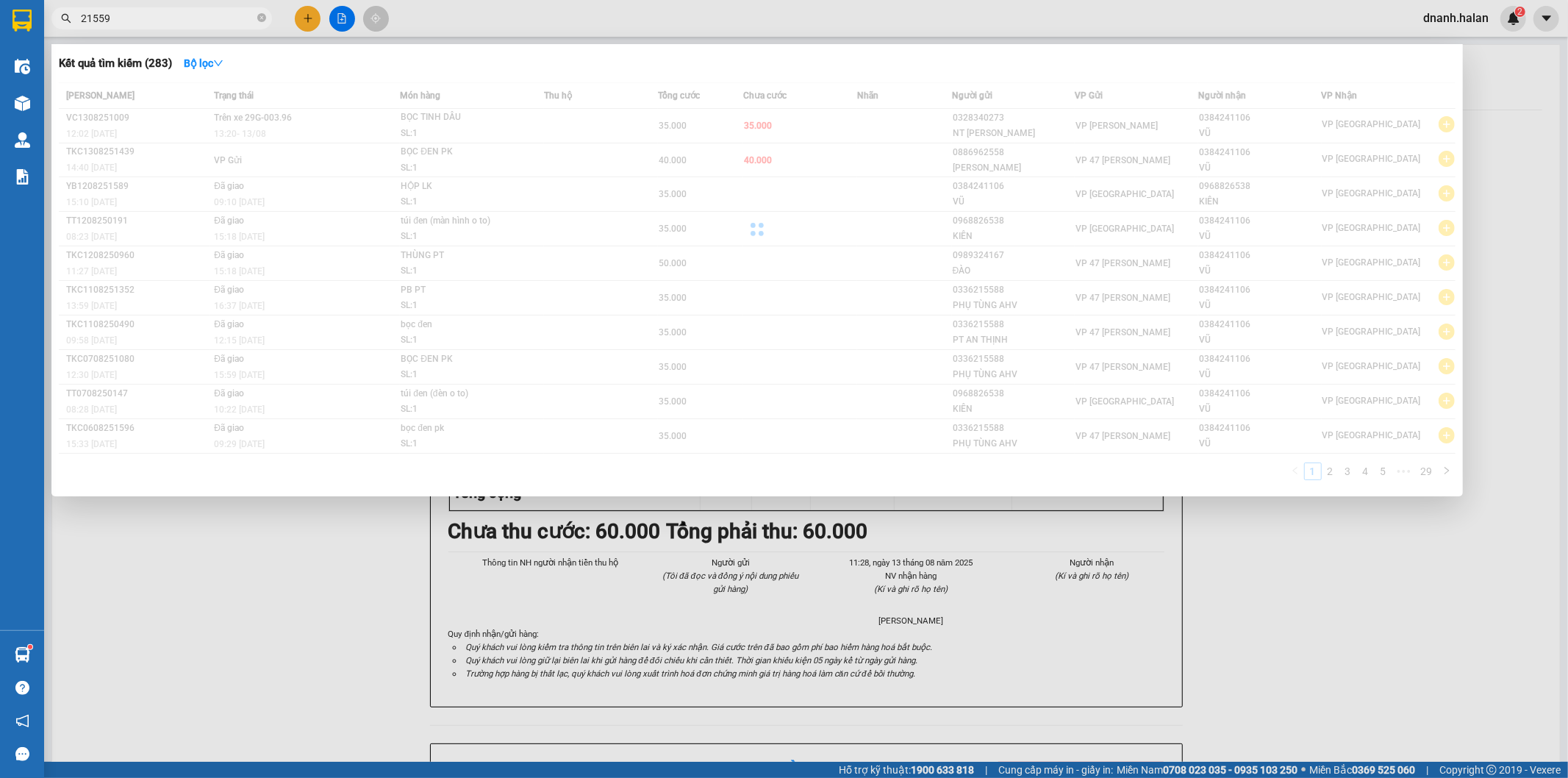
type input "215593"
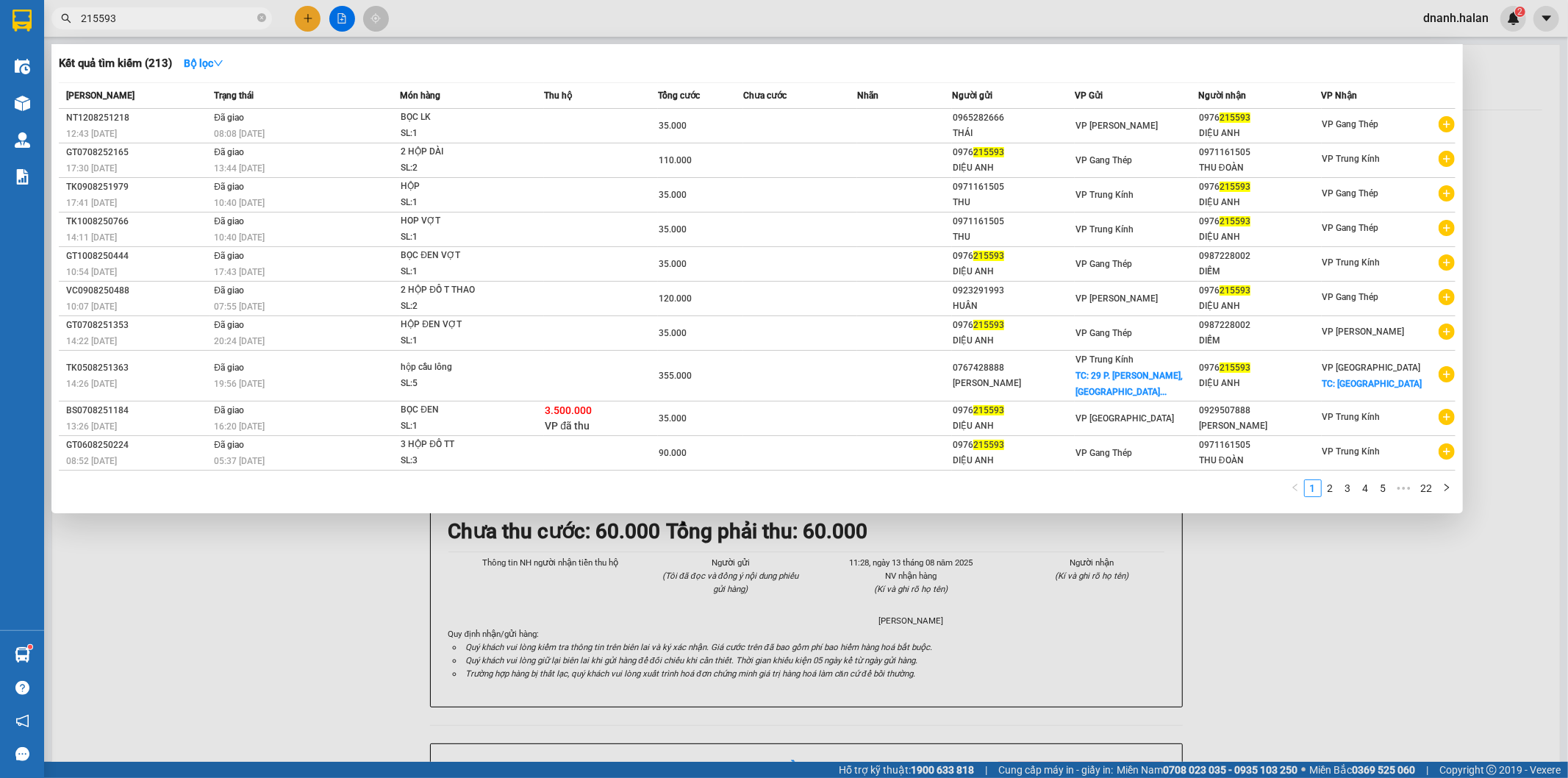
click at [144, 21] on input "215593" at bounding box center [168, 18] width 174 height 16
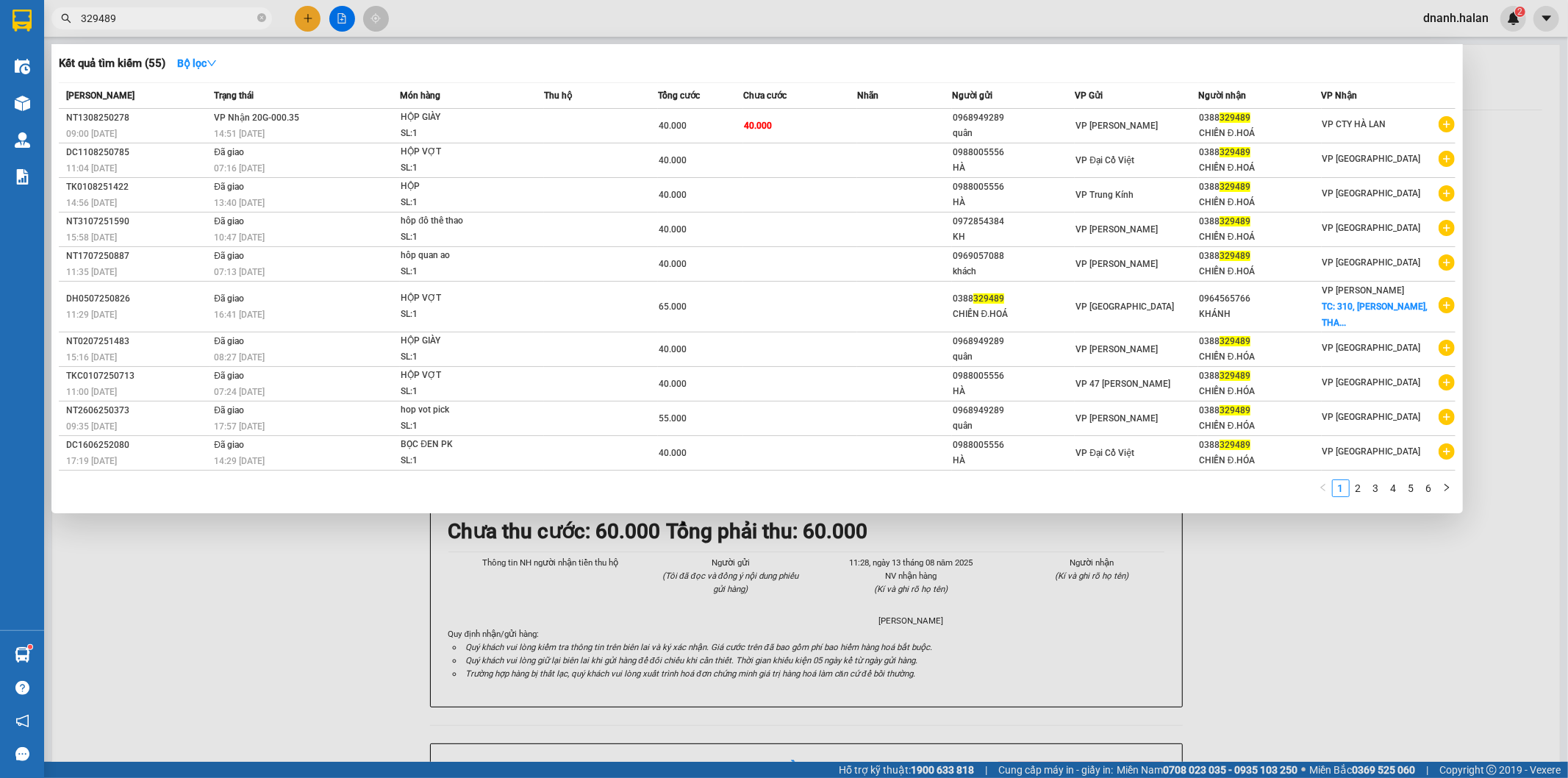
type input "329489"
click at [1134, 132] on div "VP [PERSON_NAME]" at bounding box center [1135, 126] width 122 height 16
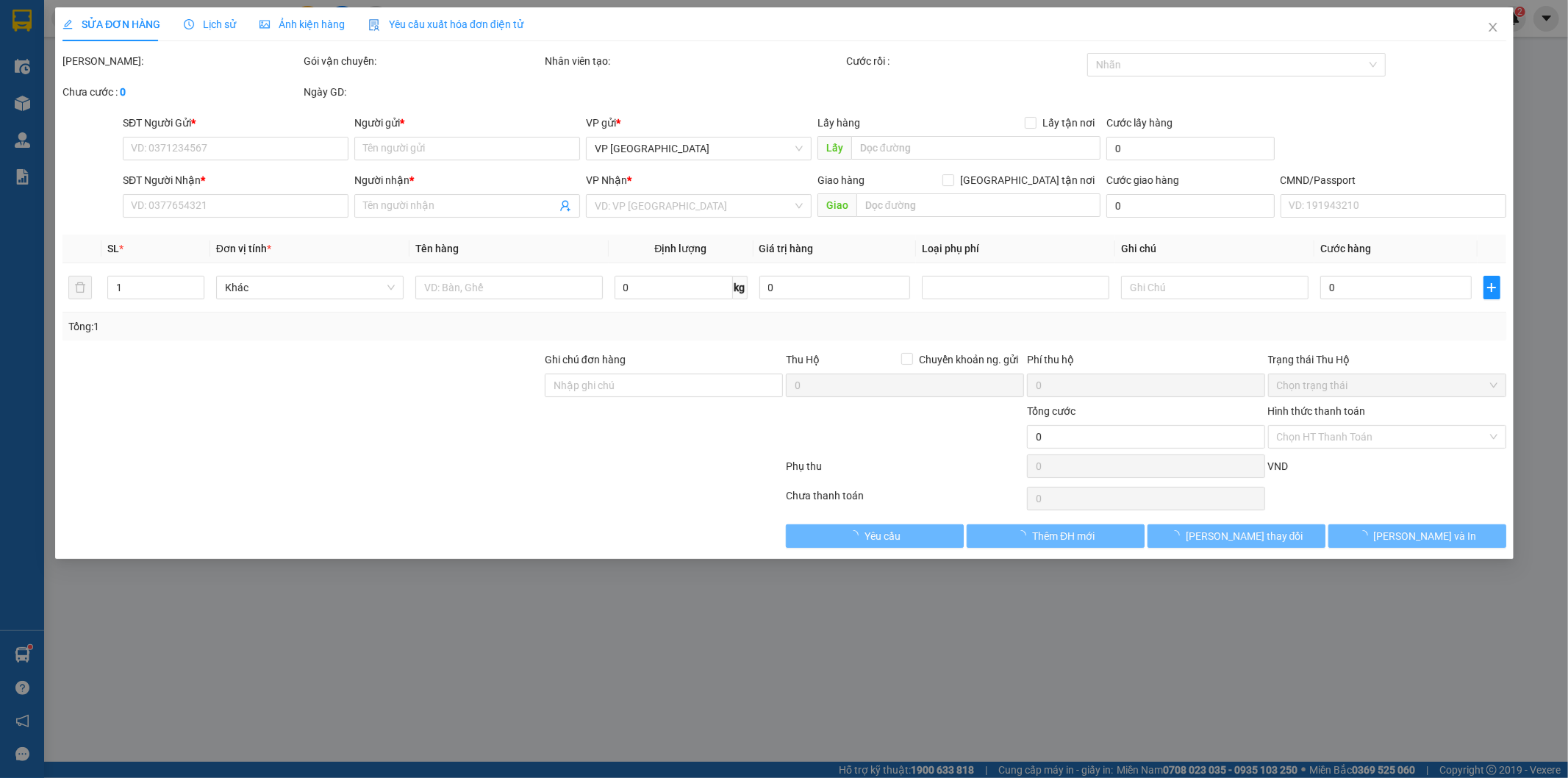
type input "0968949289"
type input "quân"
type input "0388329489"
type input "CHIẾN Đ.HOÁ"
type input "40.000"
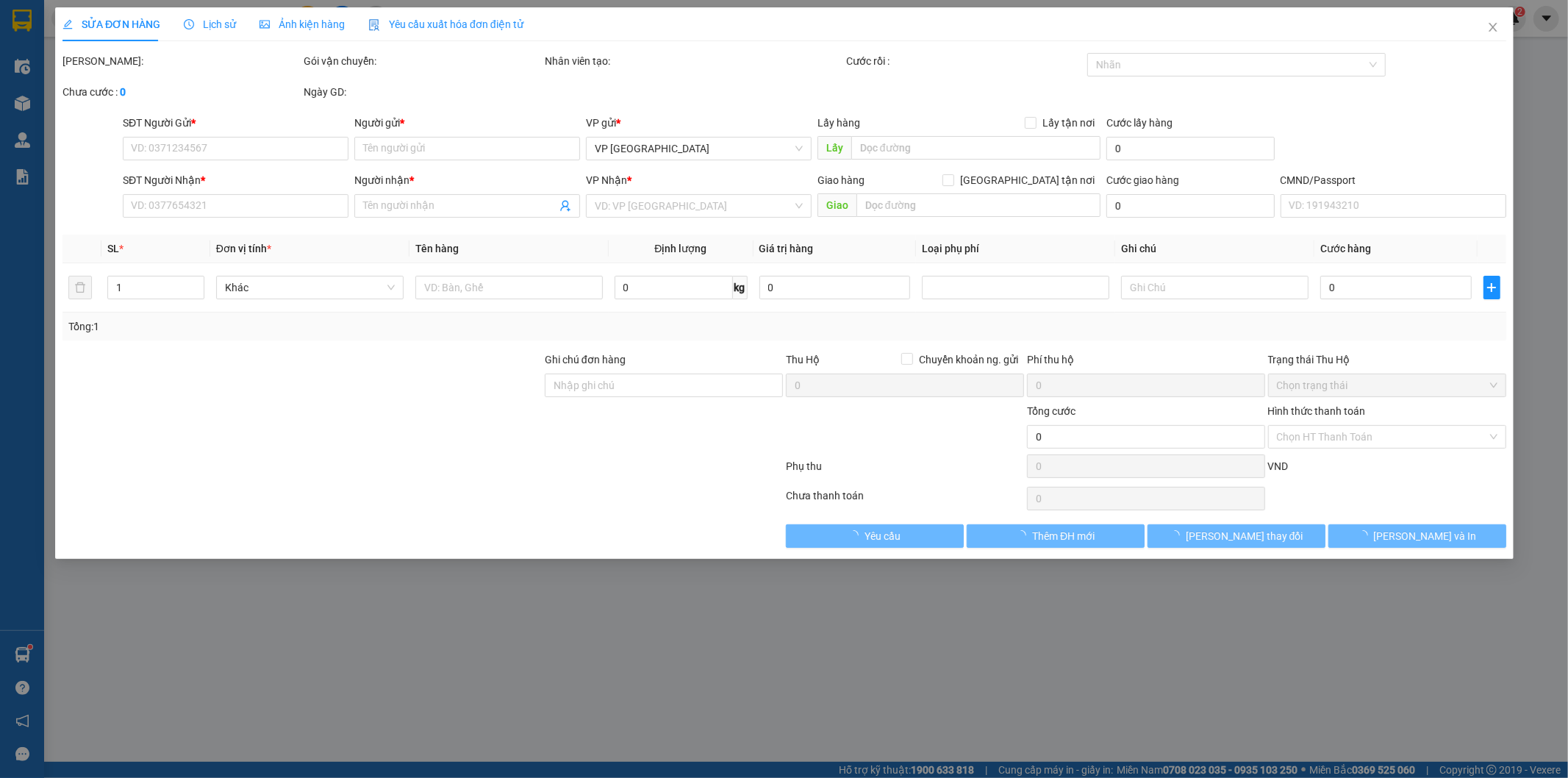
type input "40.000"
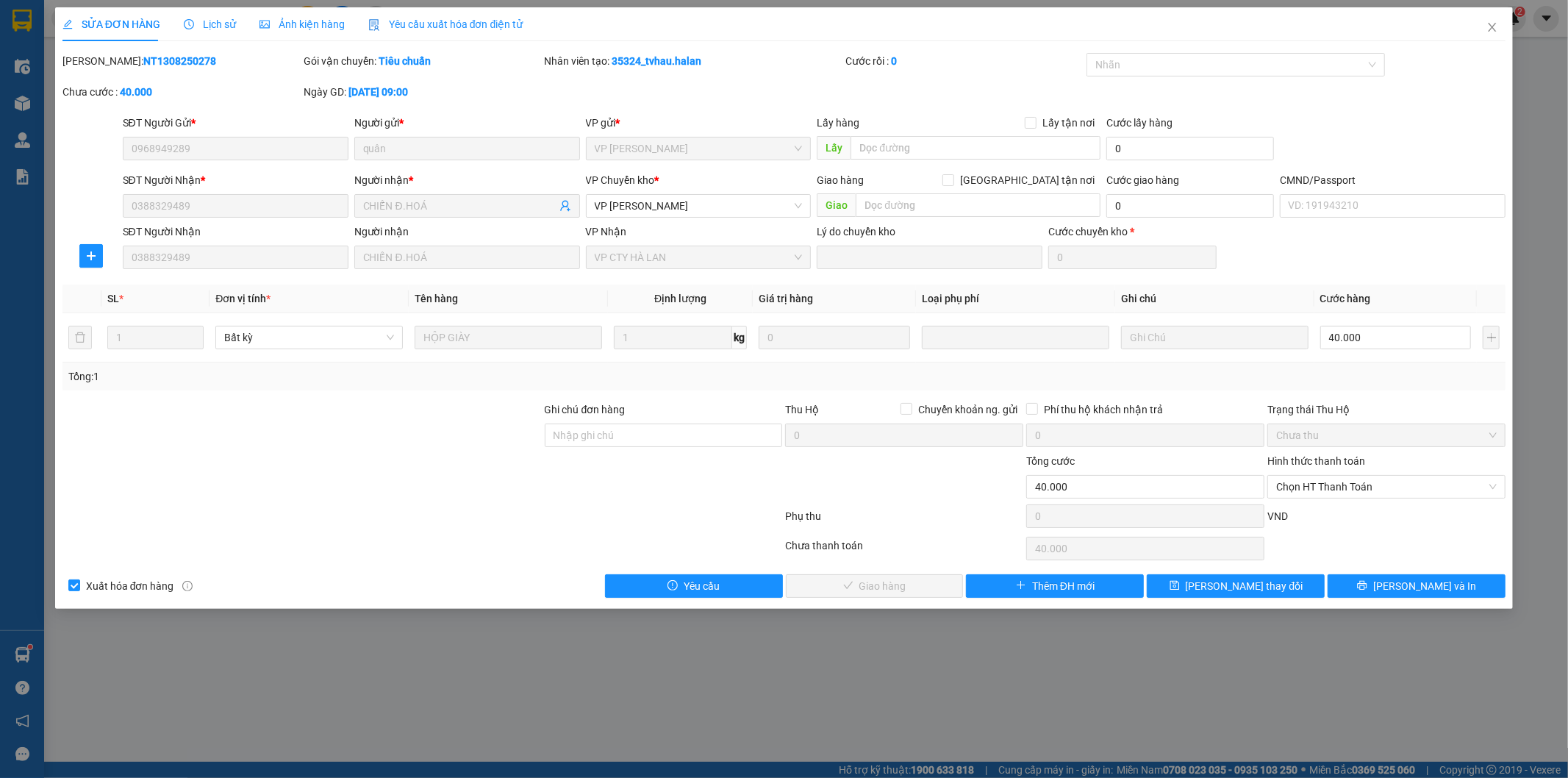
click at [143, 63] on b "NT1308250278" at bounding box center [180, 61] width 73 height 12
copy b "NT1308250278"
click at [1483, 31] on span "Close" at bounding box center [1492, 28] width 41 height 42
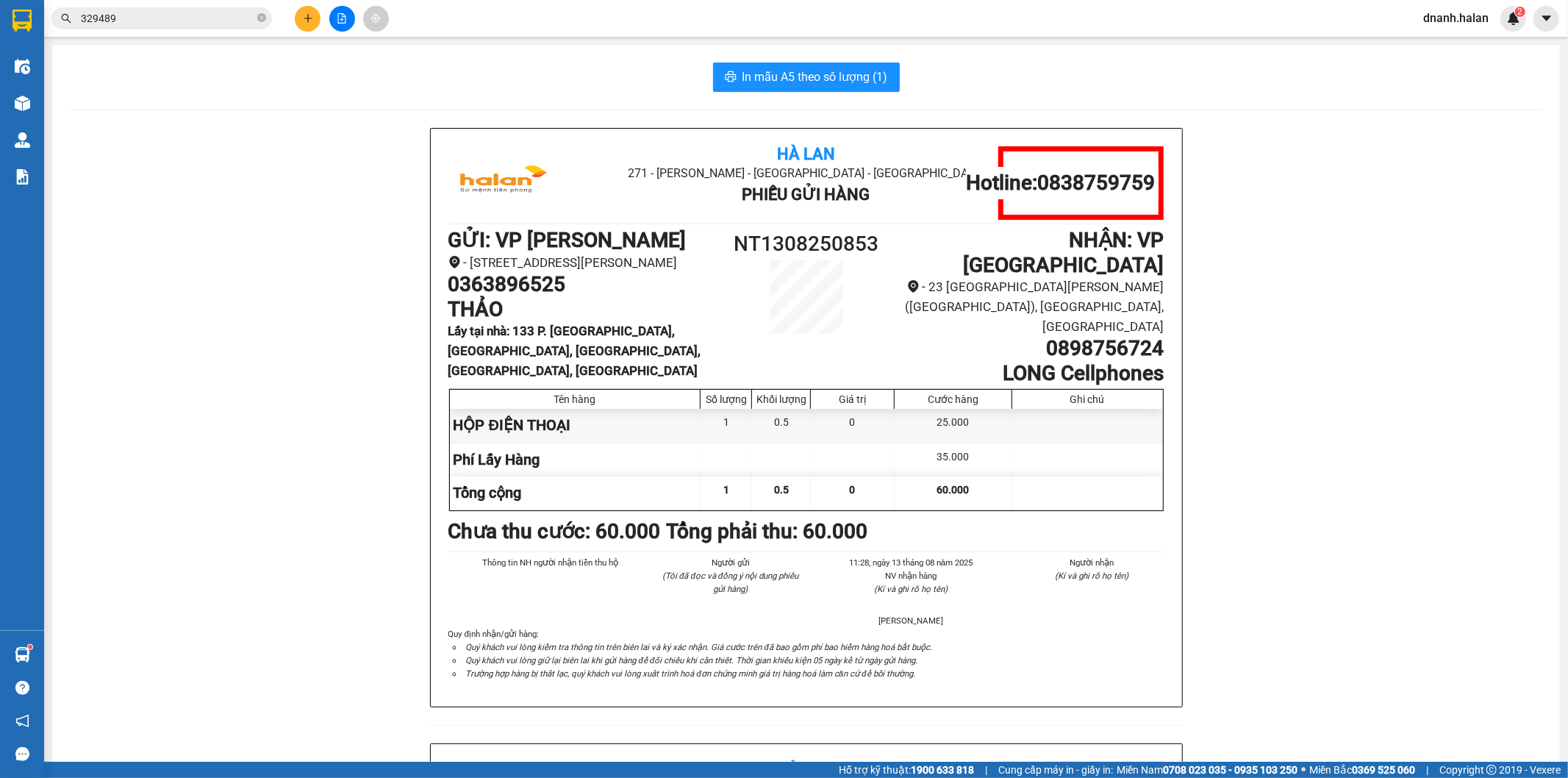
click at [168, 24] on input "329489" at bounding box center [168, 18] width 174 height 16
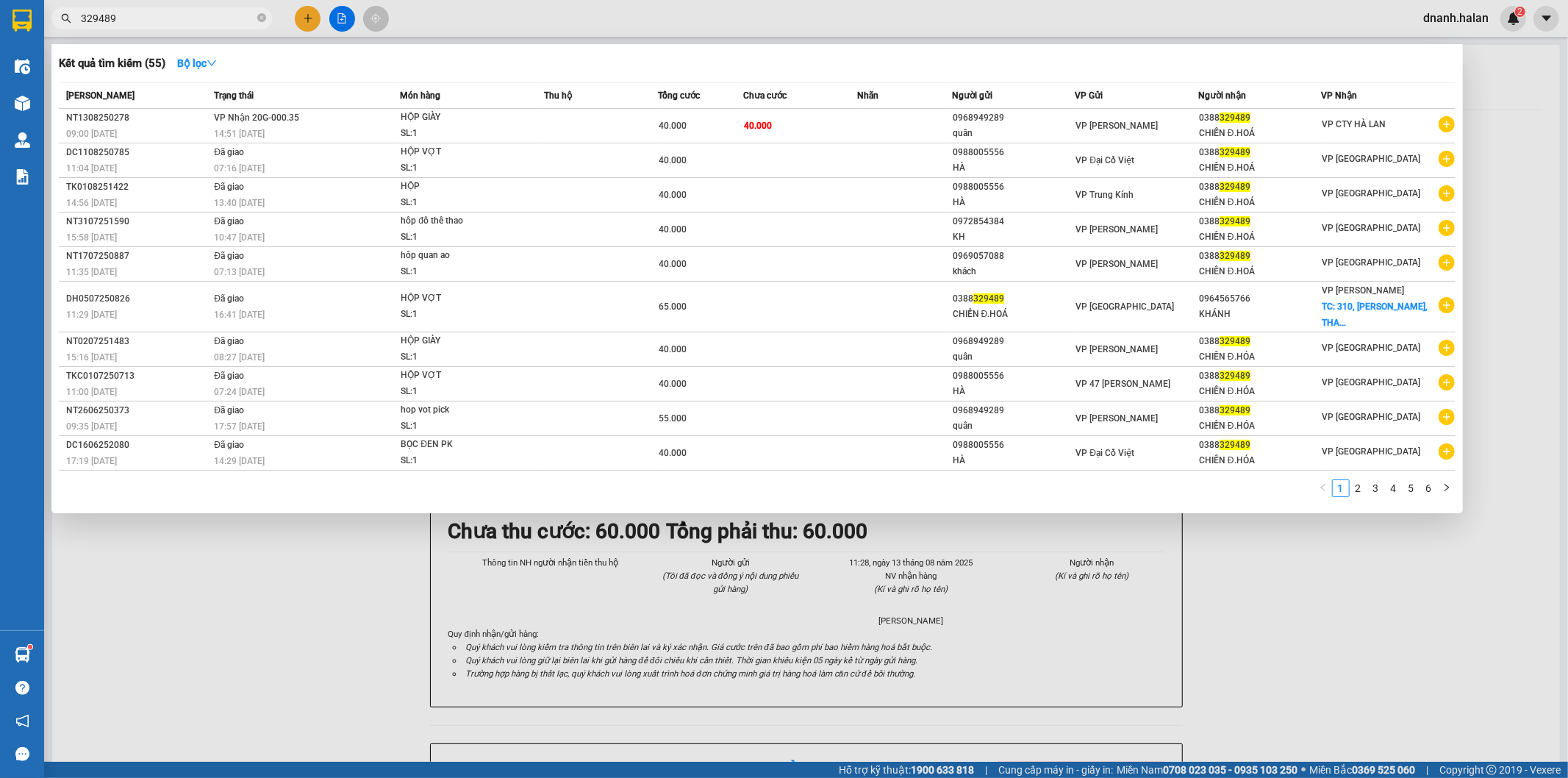
click at [168, 24] on input "329489" at bounding box center [168, 18] width 174 height 16
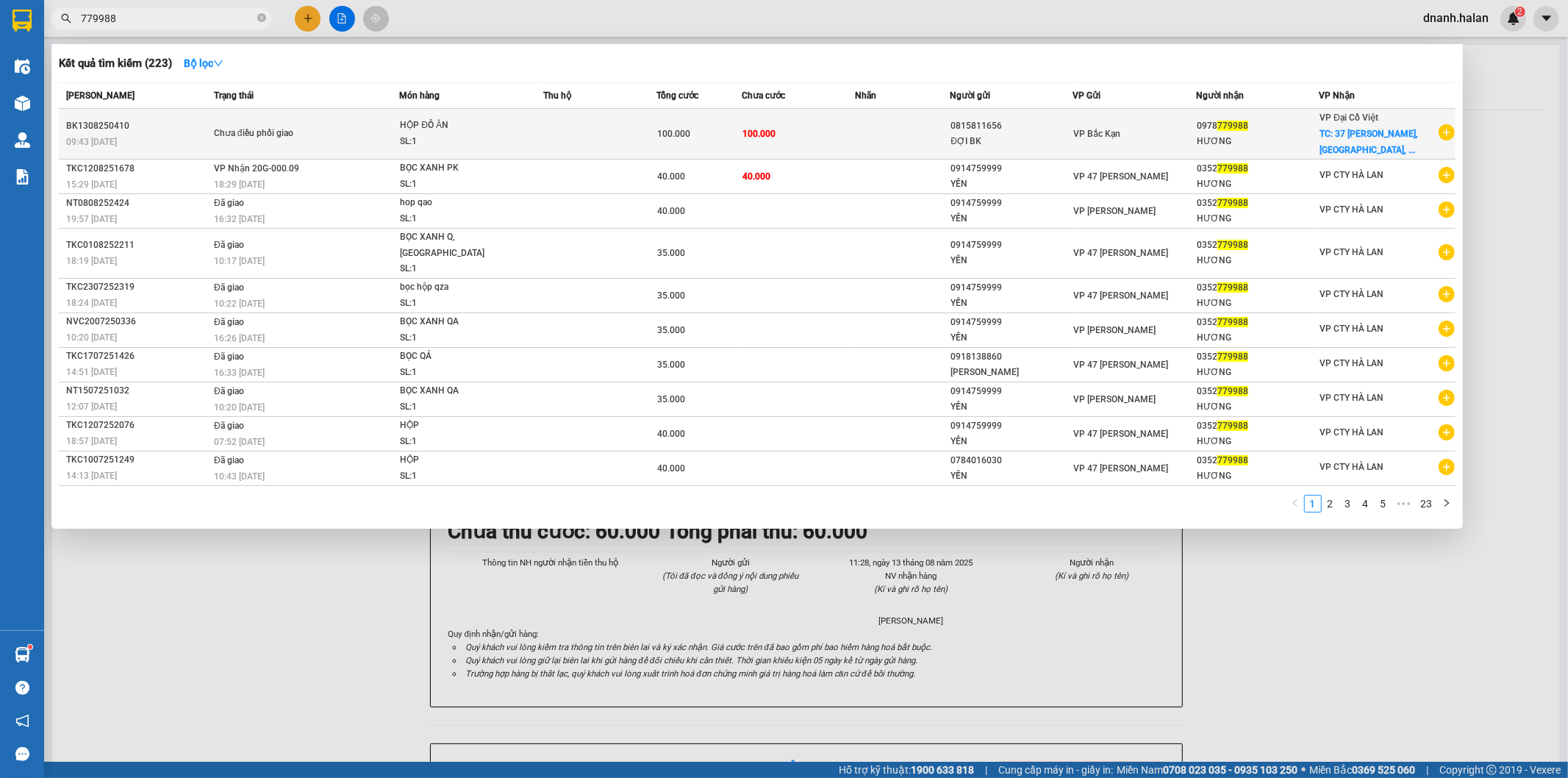
type input "779988"
click at [1174, 123] on td "VP Bắc Kạn" at bounding box center [1134, 133] width 123 height 50
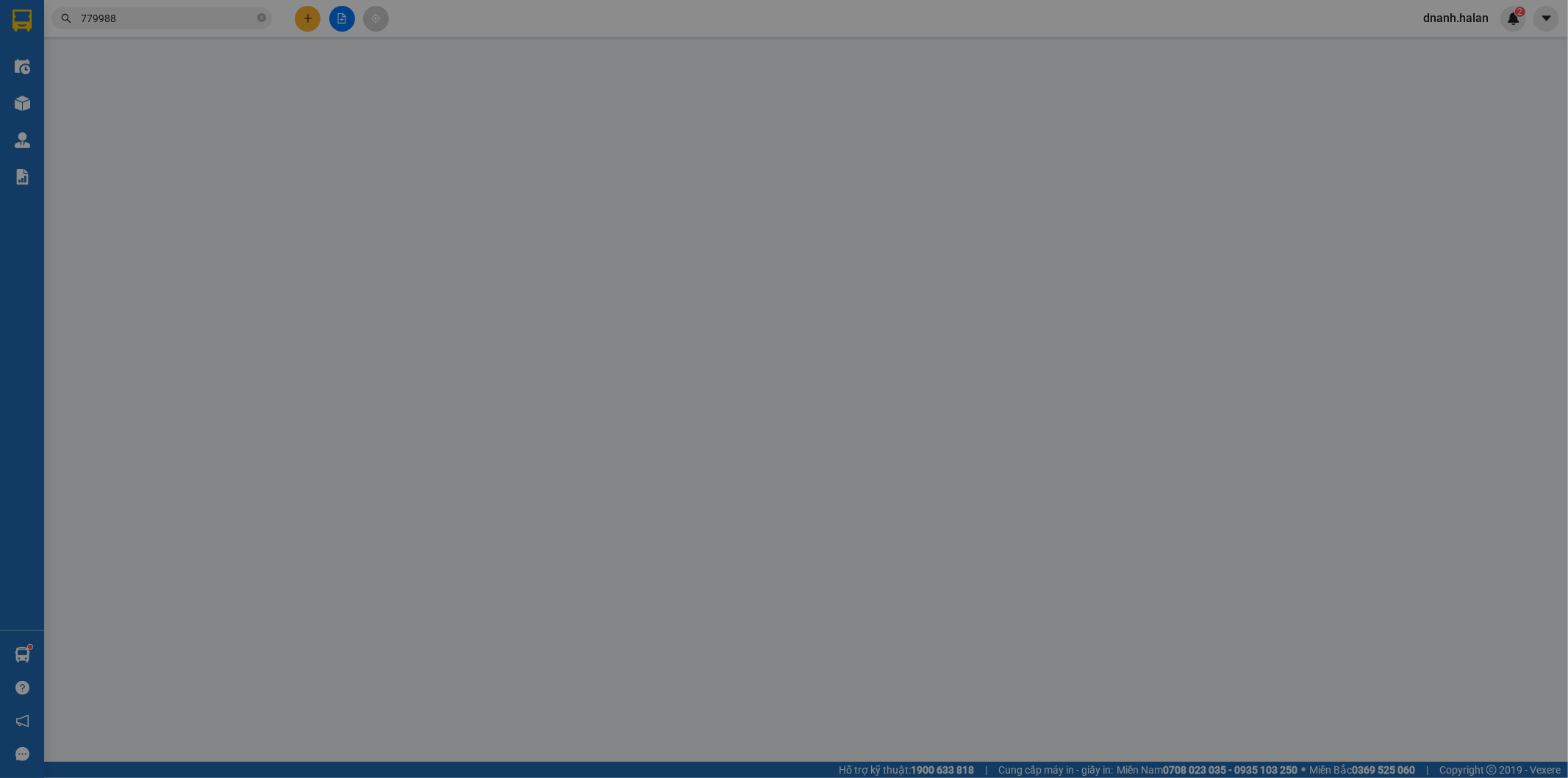
type input "0815811656"
type input "ĐỢI BK"
type input "0978779988"
type input "HƯƠNG"
checkbox input "true"
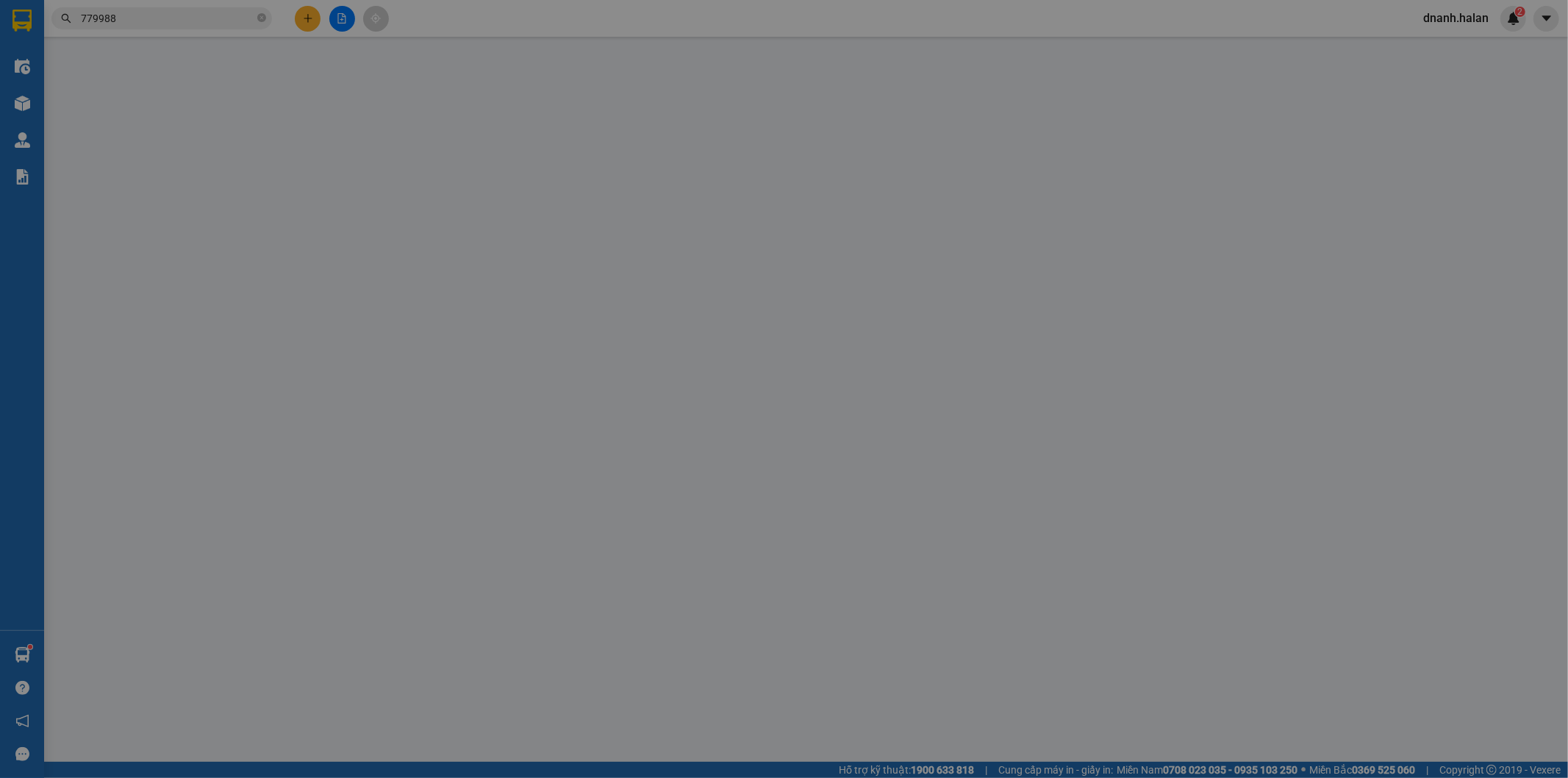
type input "37 Hùng Vương, Điện Biên, Ba Đình, Hà Nội 100000, Việt Nam"
type input "100.000"
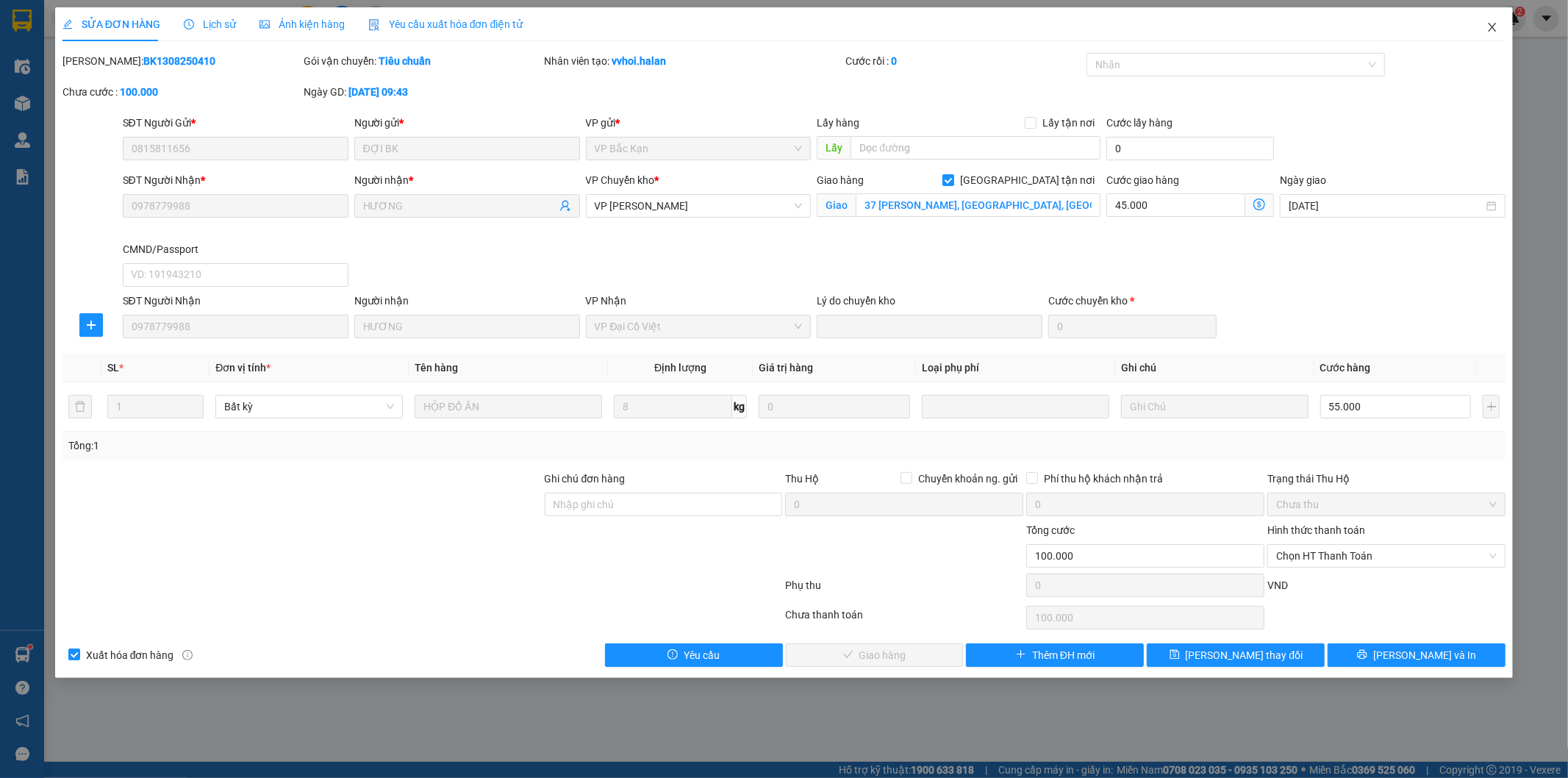
click at [1488, 30] on icon "close" at bounding box center [1492, 28] width 12 height 12
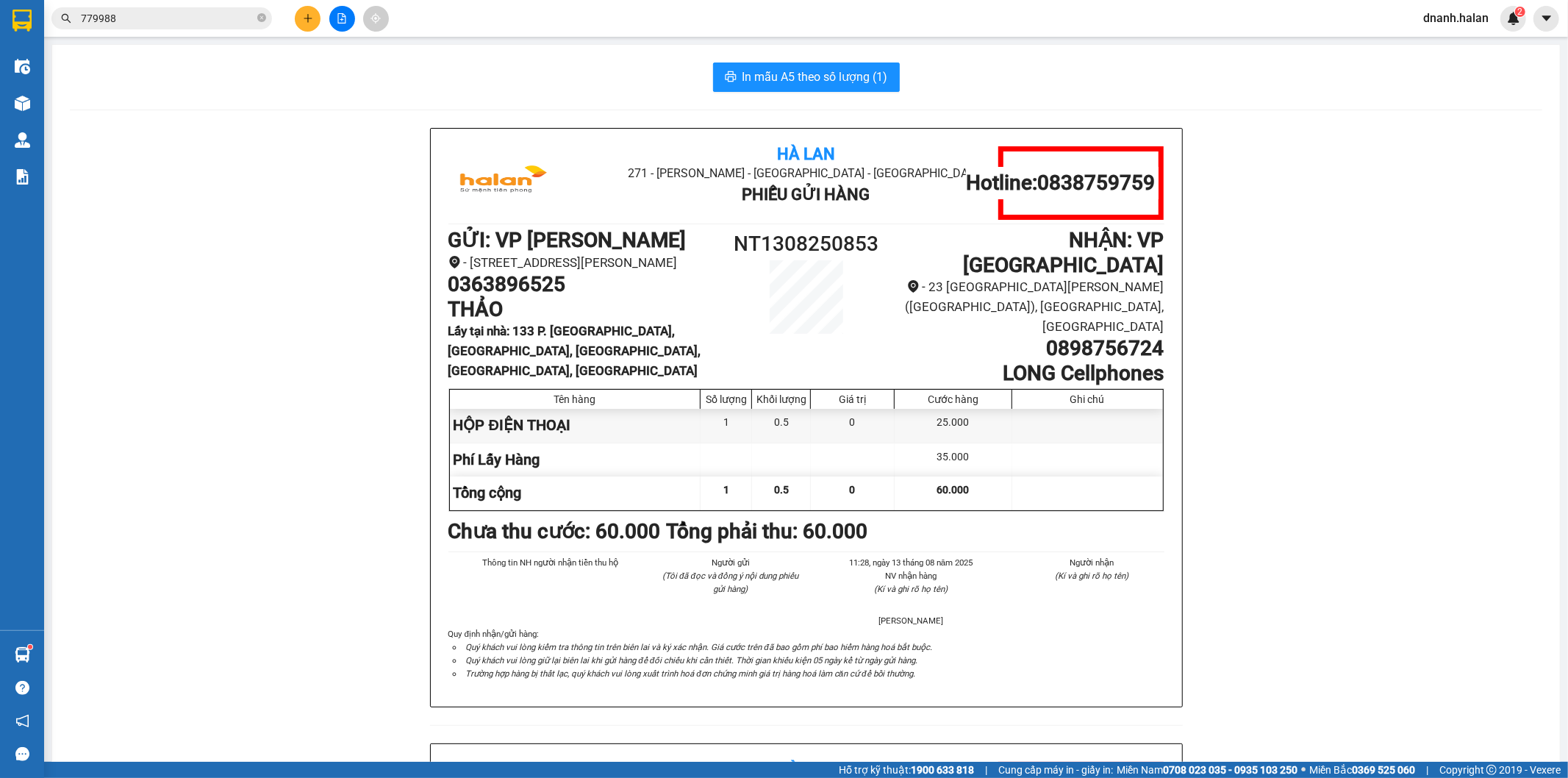
click at [129, 22] on input "779988" at bounding box center [168, 18] width 174 height 16
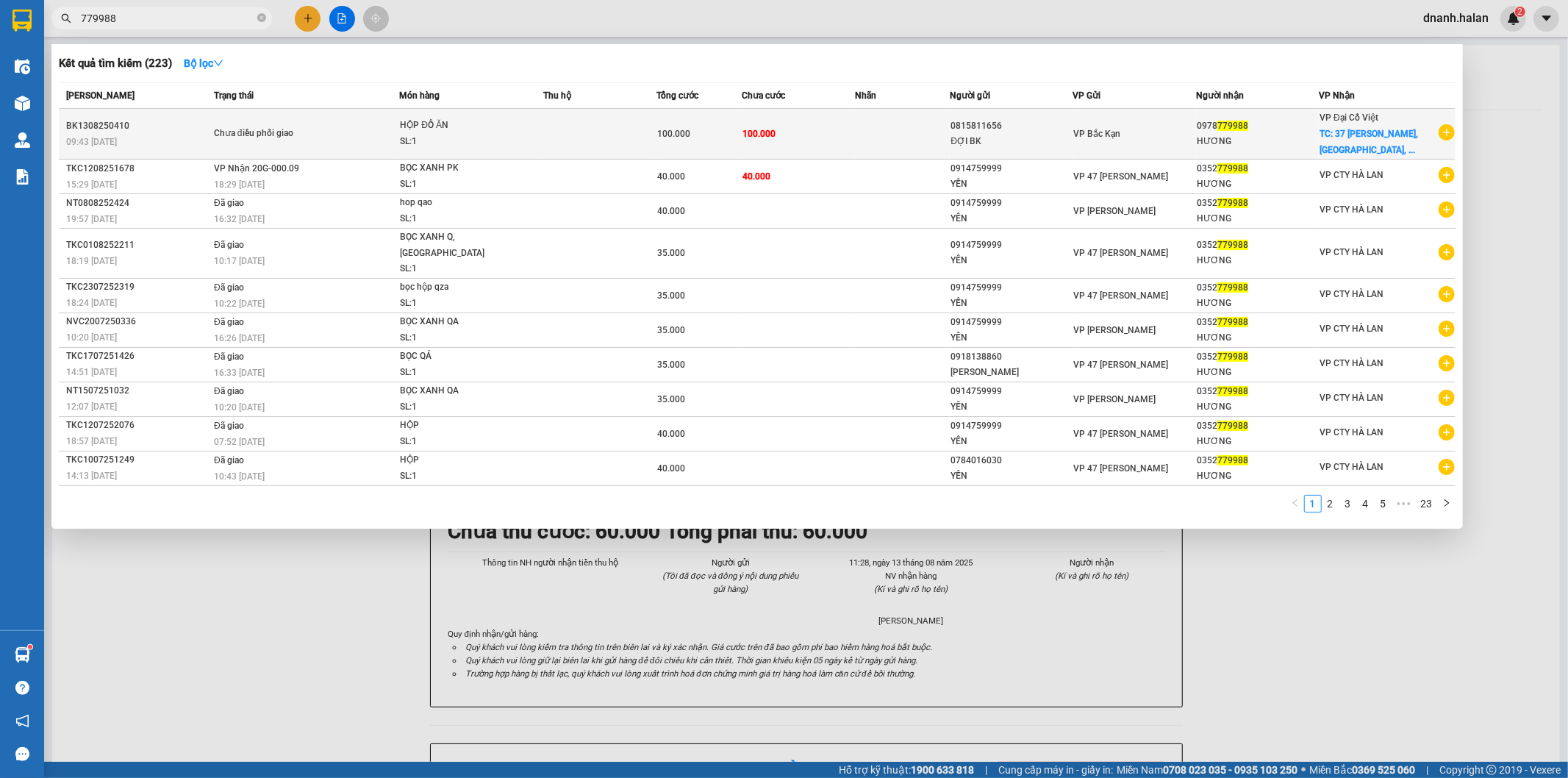
click at [450, 128] on div "HỘP ĐỒ ĂN" at bounding box center [455, 126] width 111 height 16
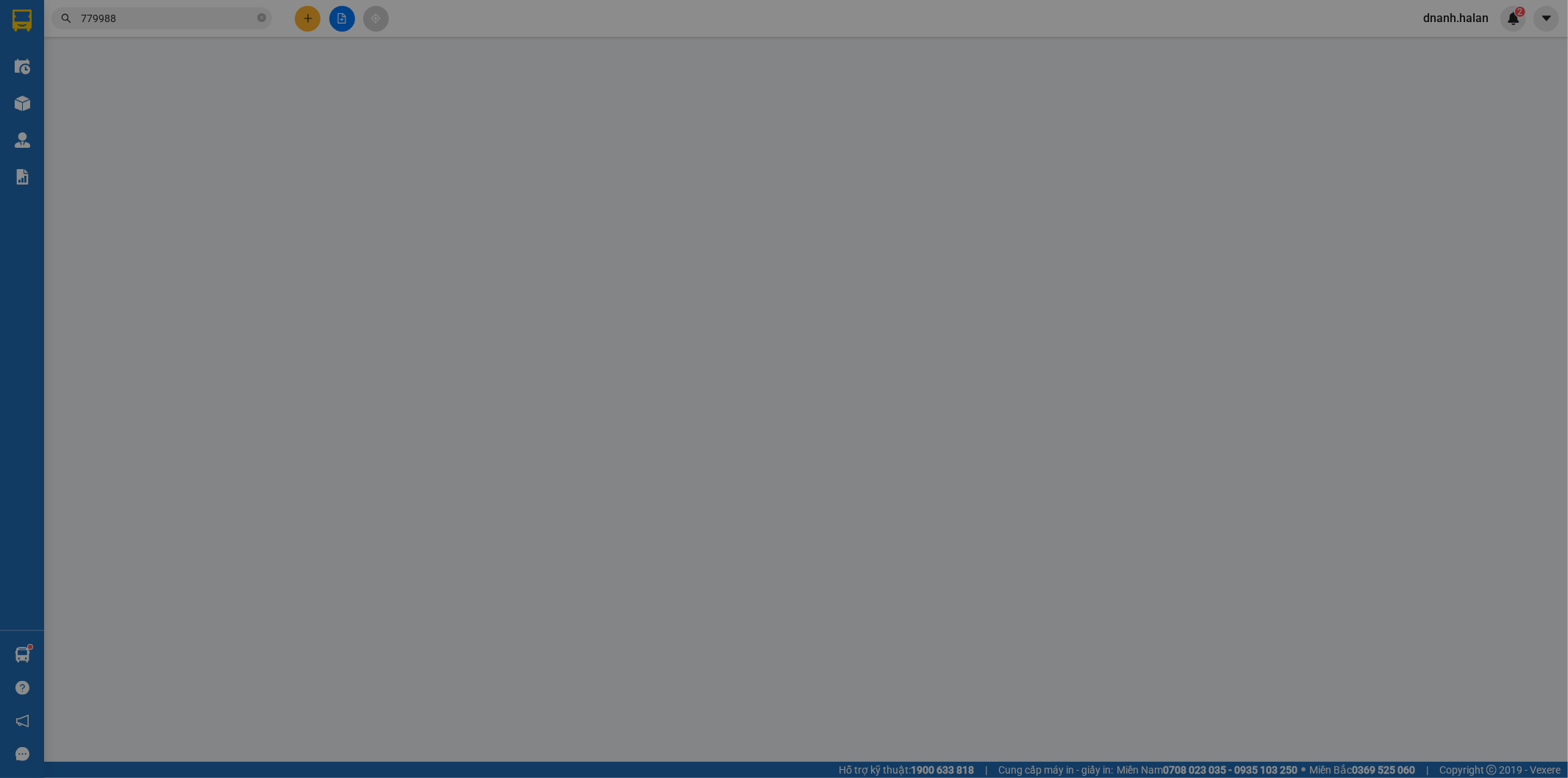
type input "0815811656"
type input "ĐỢI BK"
type input "0978779988"
type input "HƯƠNG"
checkbox input "true"
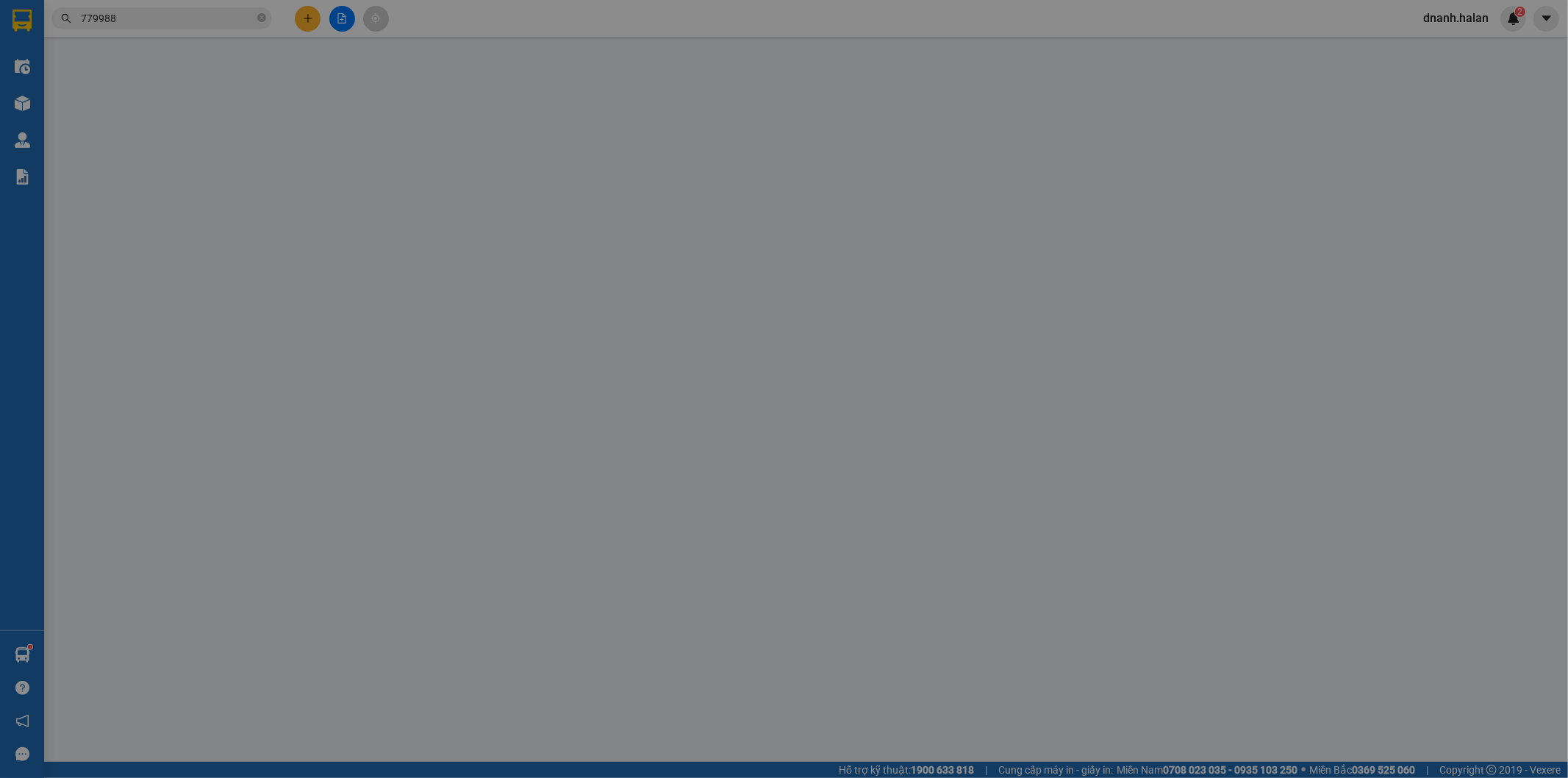
type input "37 Hùng Vương, Điện Biên, Ba Đình, Hà Nội 100000, Việt Nam"
type input "100.000"
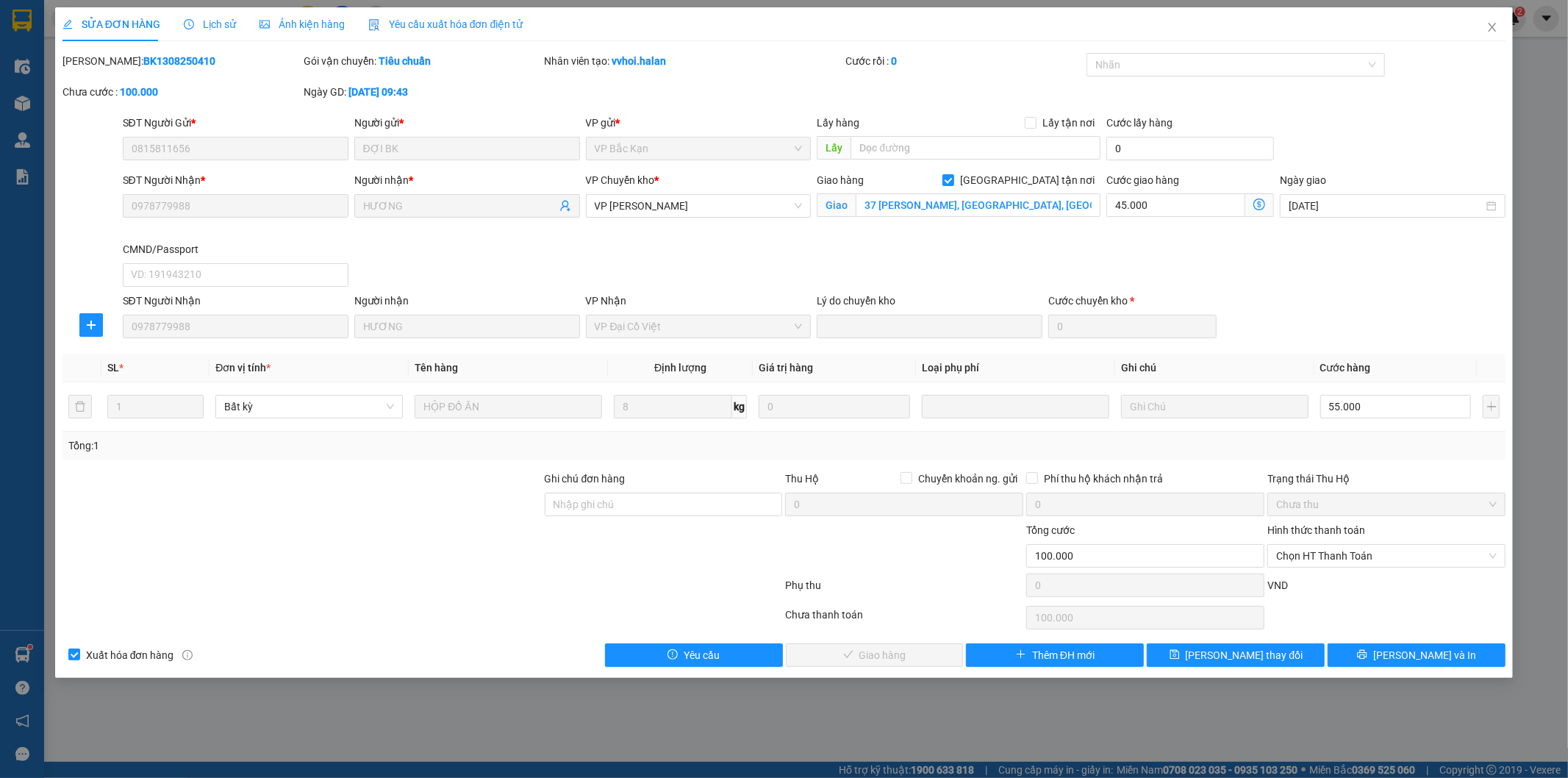
click at [216, 33] on div "Lịch sử" at bounding box center [209, 24] width 52 height 34
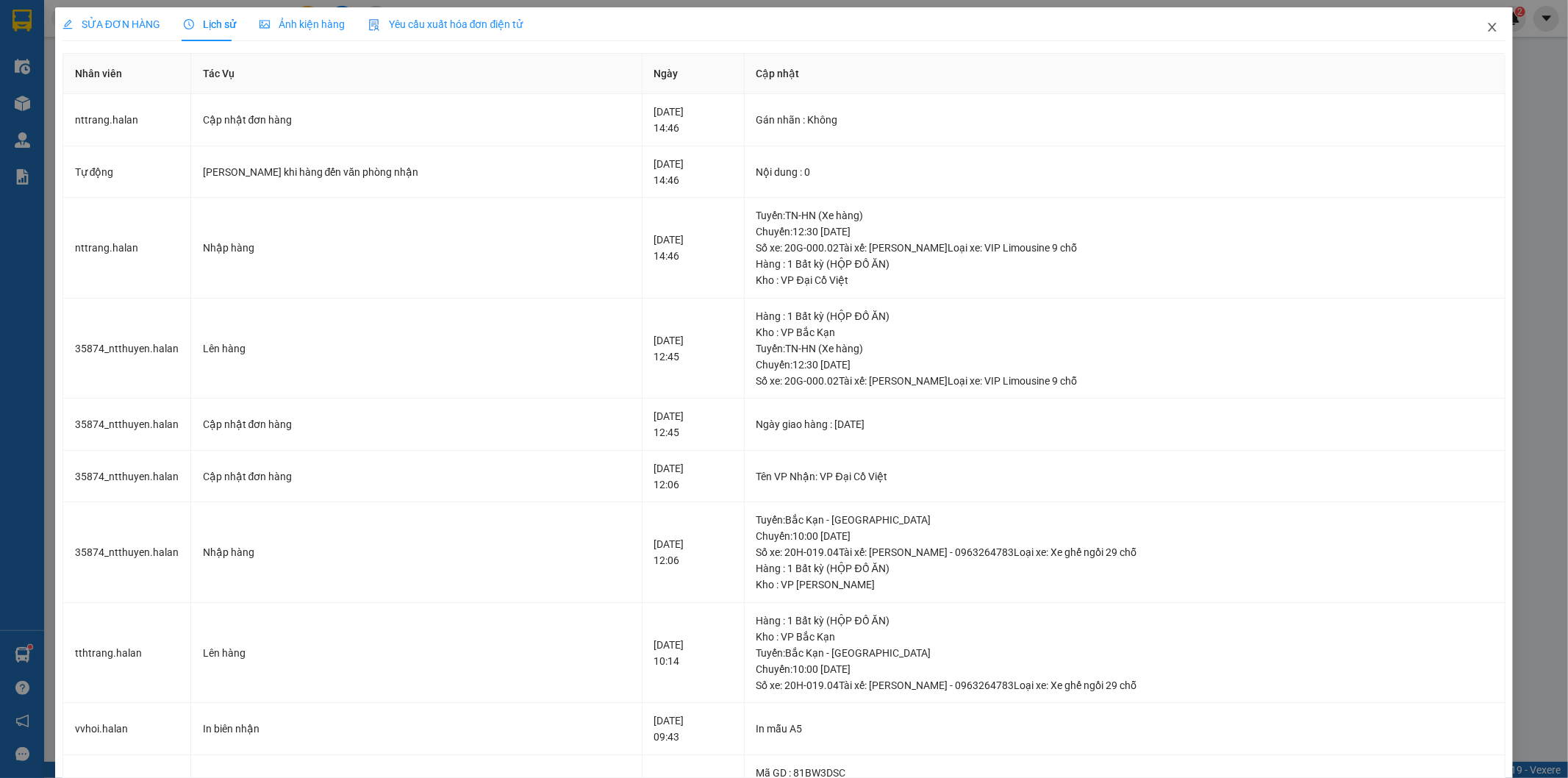
click at [1486, 31] on icon "close" at bounding box center [1492, 28] width 12 height 12
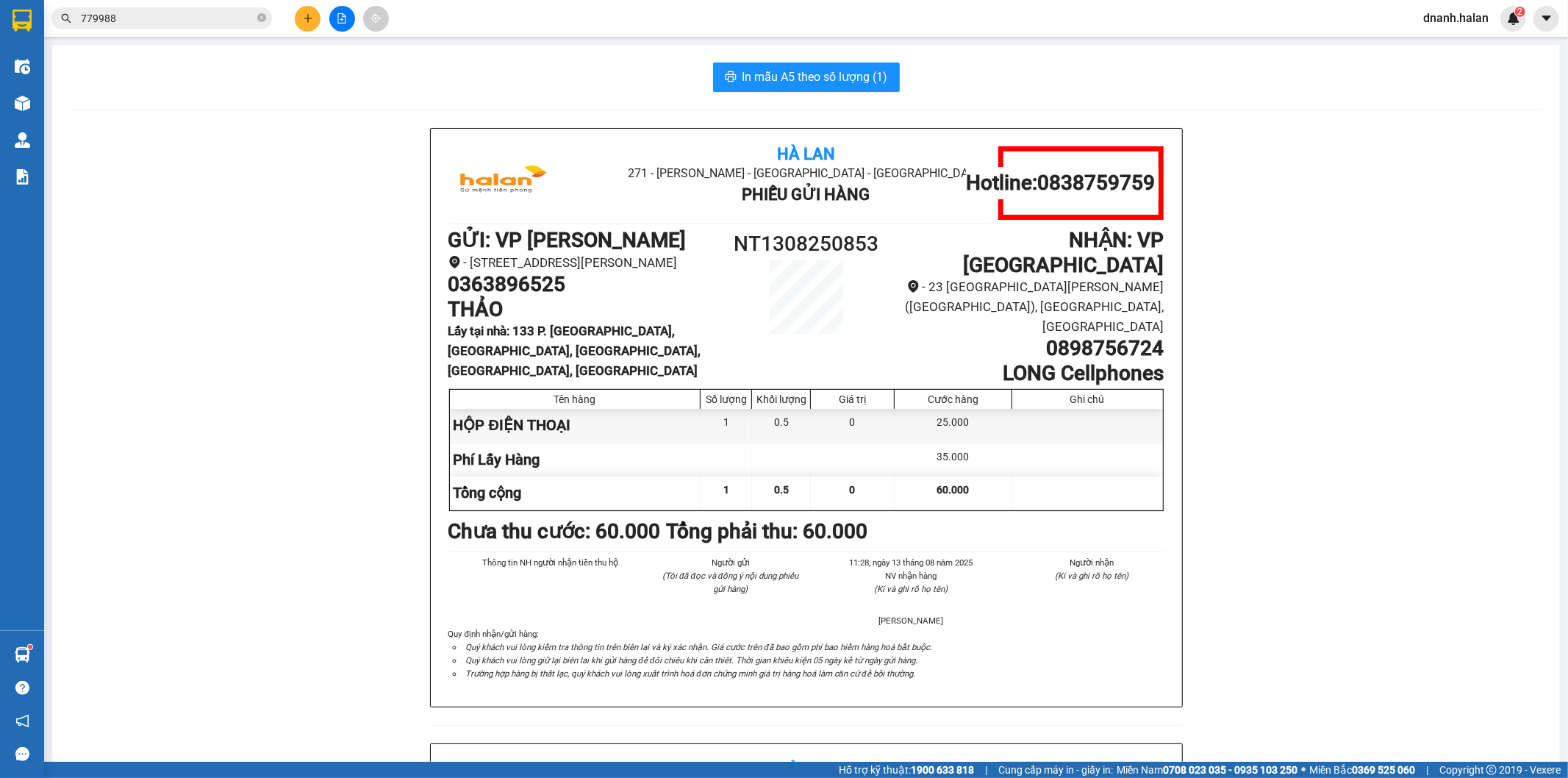
click at [194, 28] on span "779988" at bounding box center [161, 18] width 220 height 22
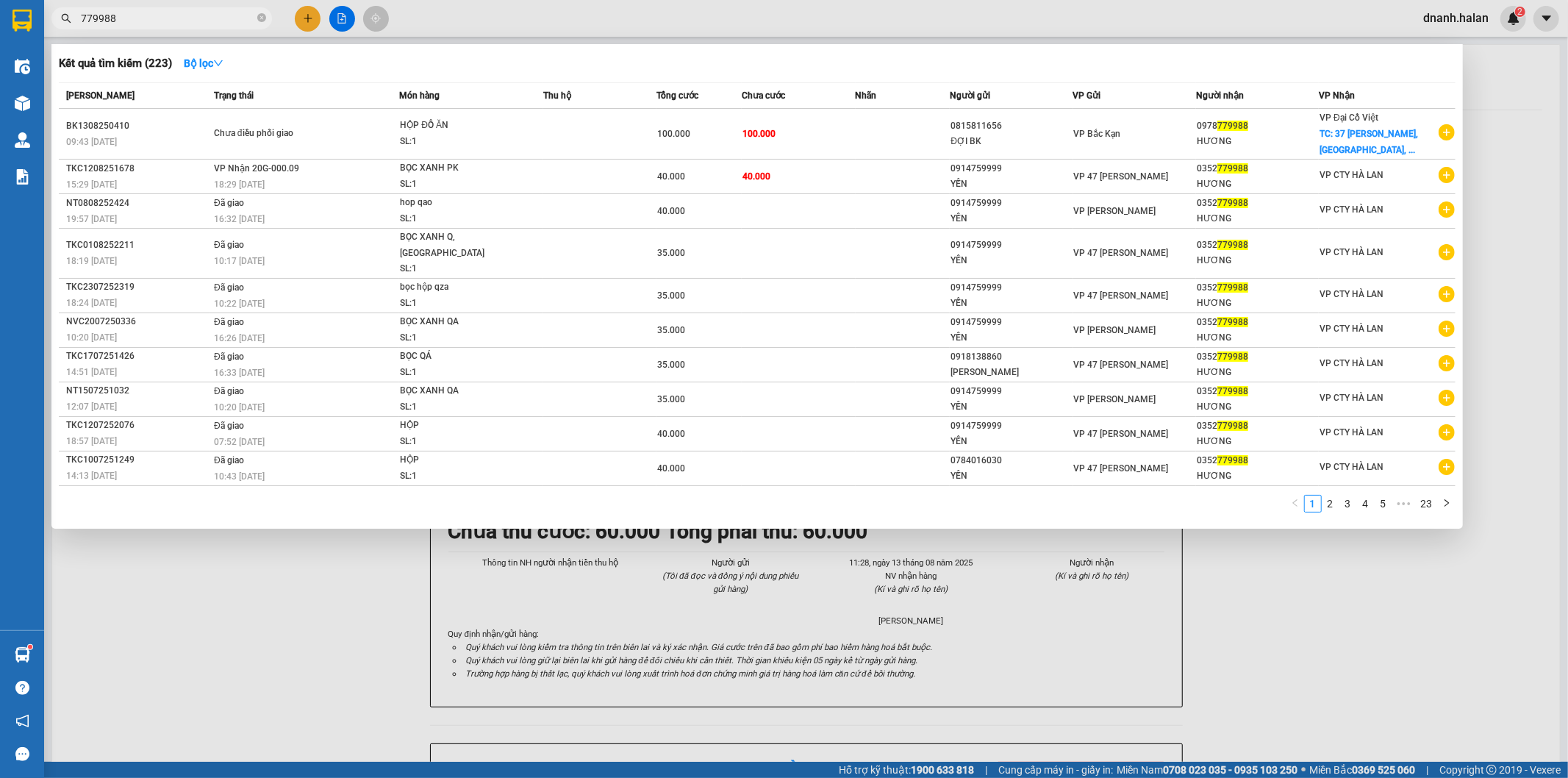
click at [194, 19] on input "779988" at bounding box center [168, 18] width 174 height 16
drag, startPoint x: 194, startPoint y: 19, endPoint x: 164, endPoint y: 10, distance: 31.3
click at [194, 19] on input "779988" at bounding box center [168, 18] width 174 height 16
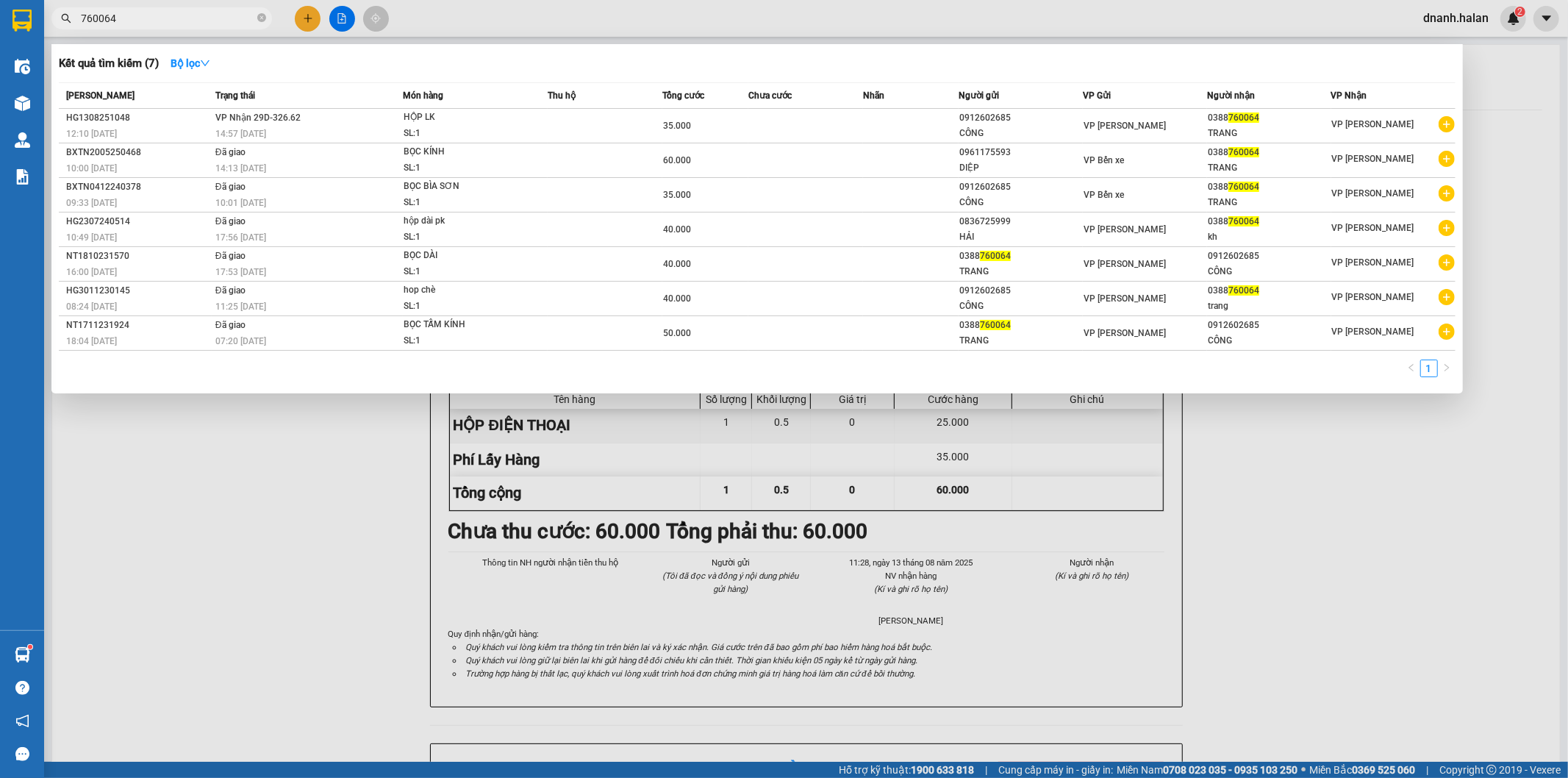
type input "760064"
click at [133, 30] on div at bounding box center [784, 389] width 1568 height 778
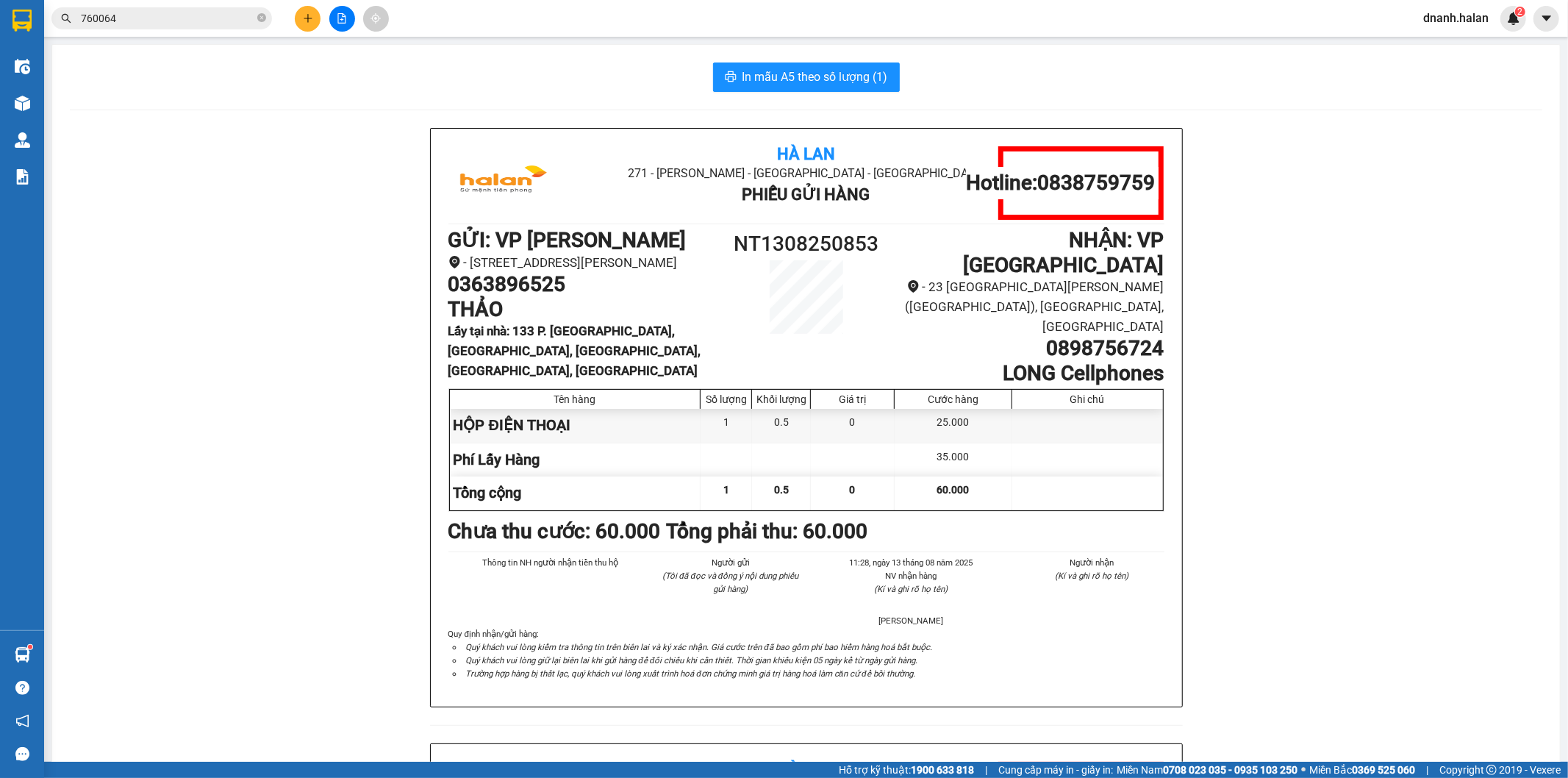
click at [138, 10] on input "760064" at bounding box center [168, 18] width 174 height 16
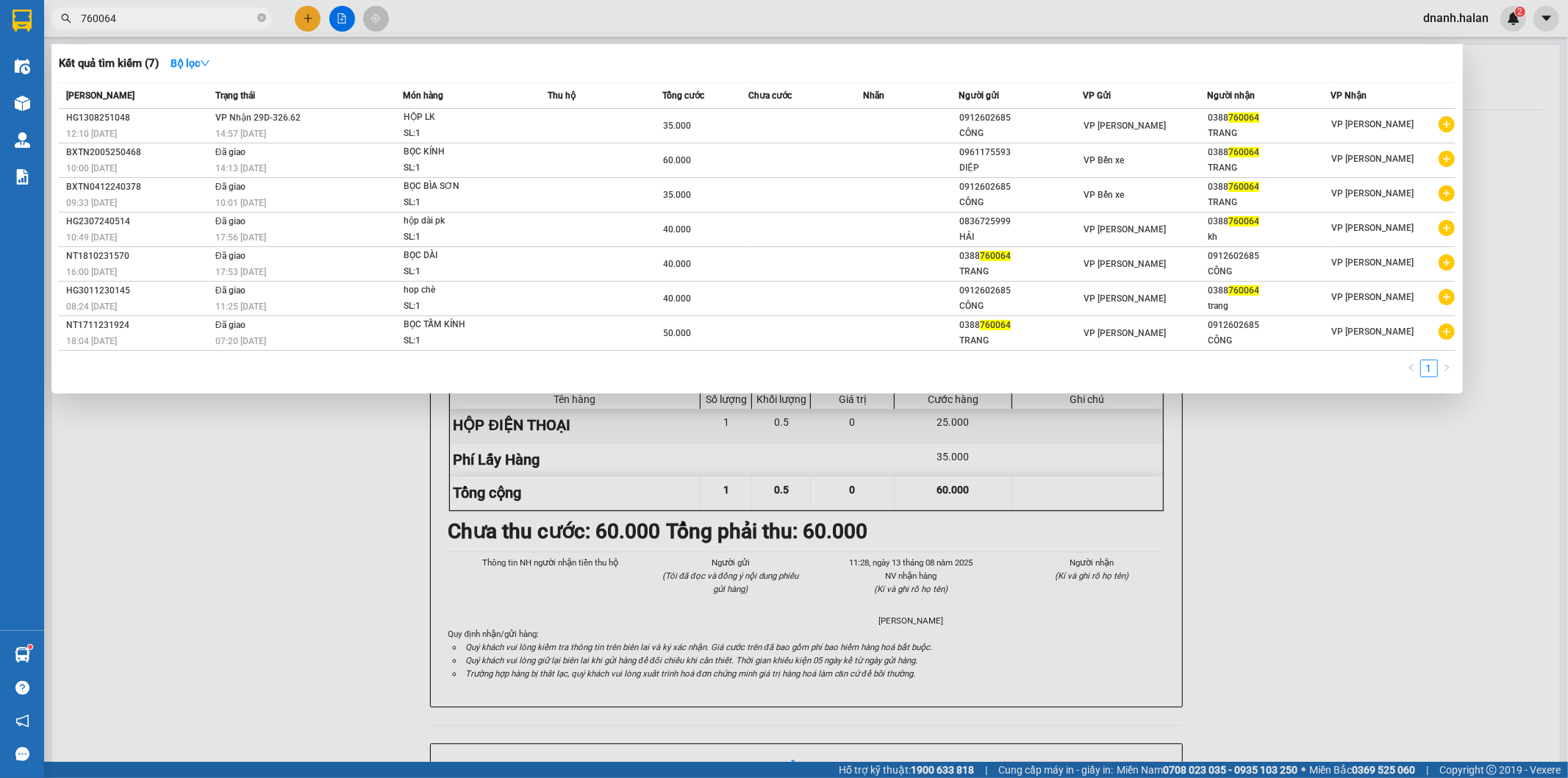
click at [138, 10] on input "760064" at bounding box center [168, 18] width 174 height 16
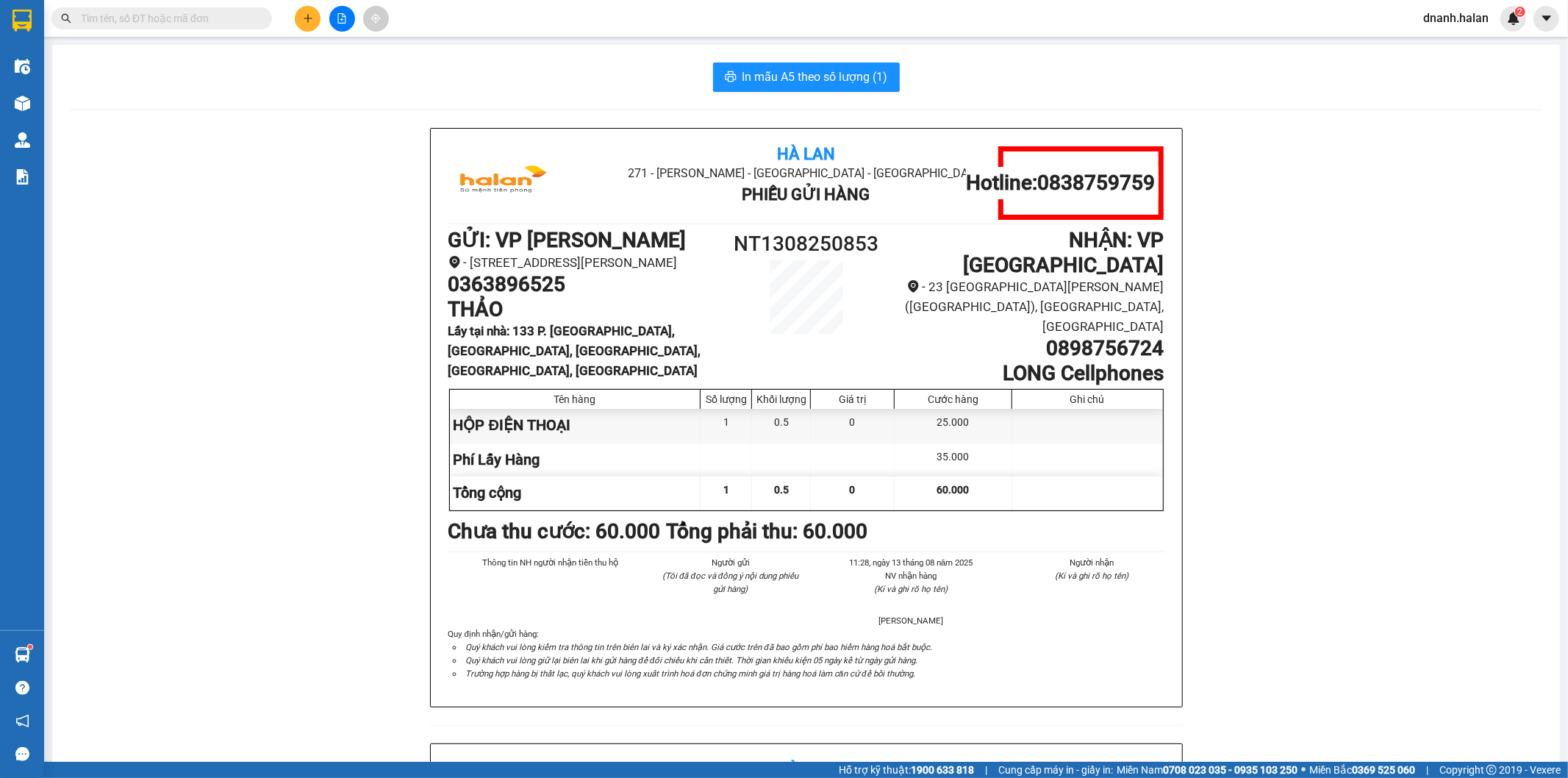
click at [207, 20] on input "text" at bounding box center [168, 18] width 174 height 16
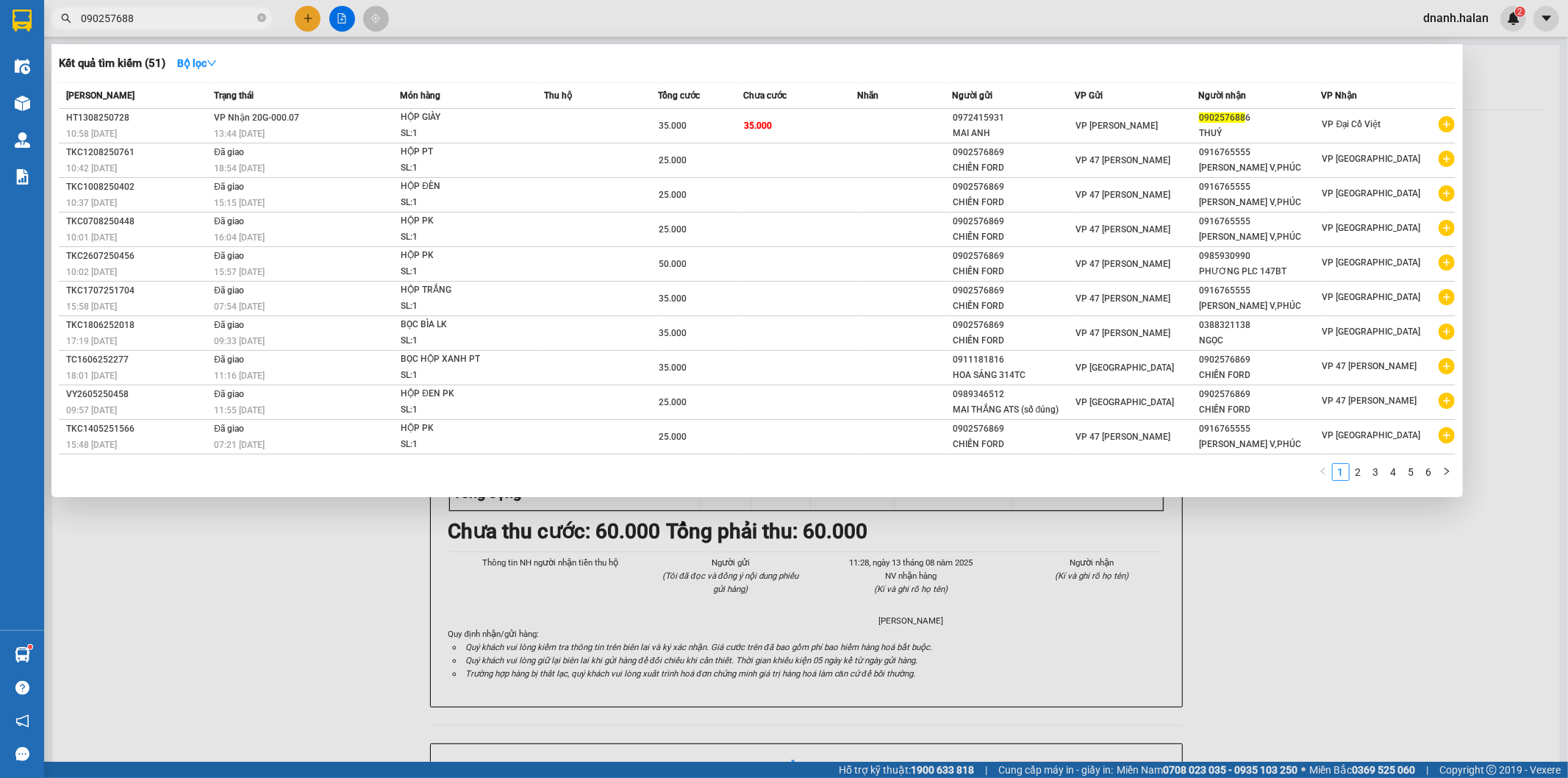
type input "0902576886"
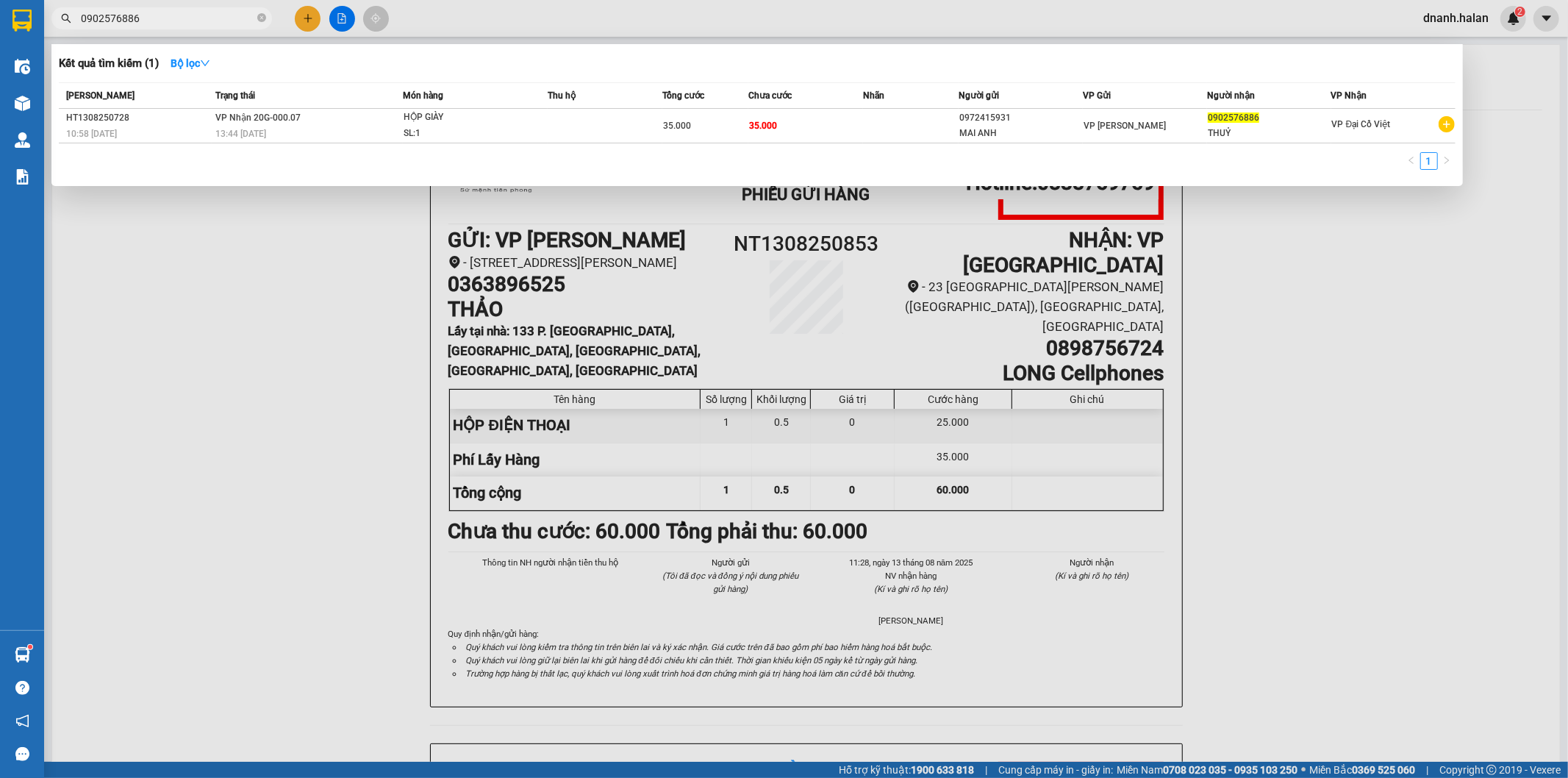
click at [219, 20] on input "0902576886" at bounding box center [168, 18] width 174 height 16
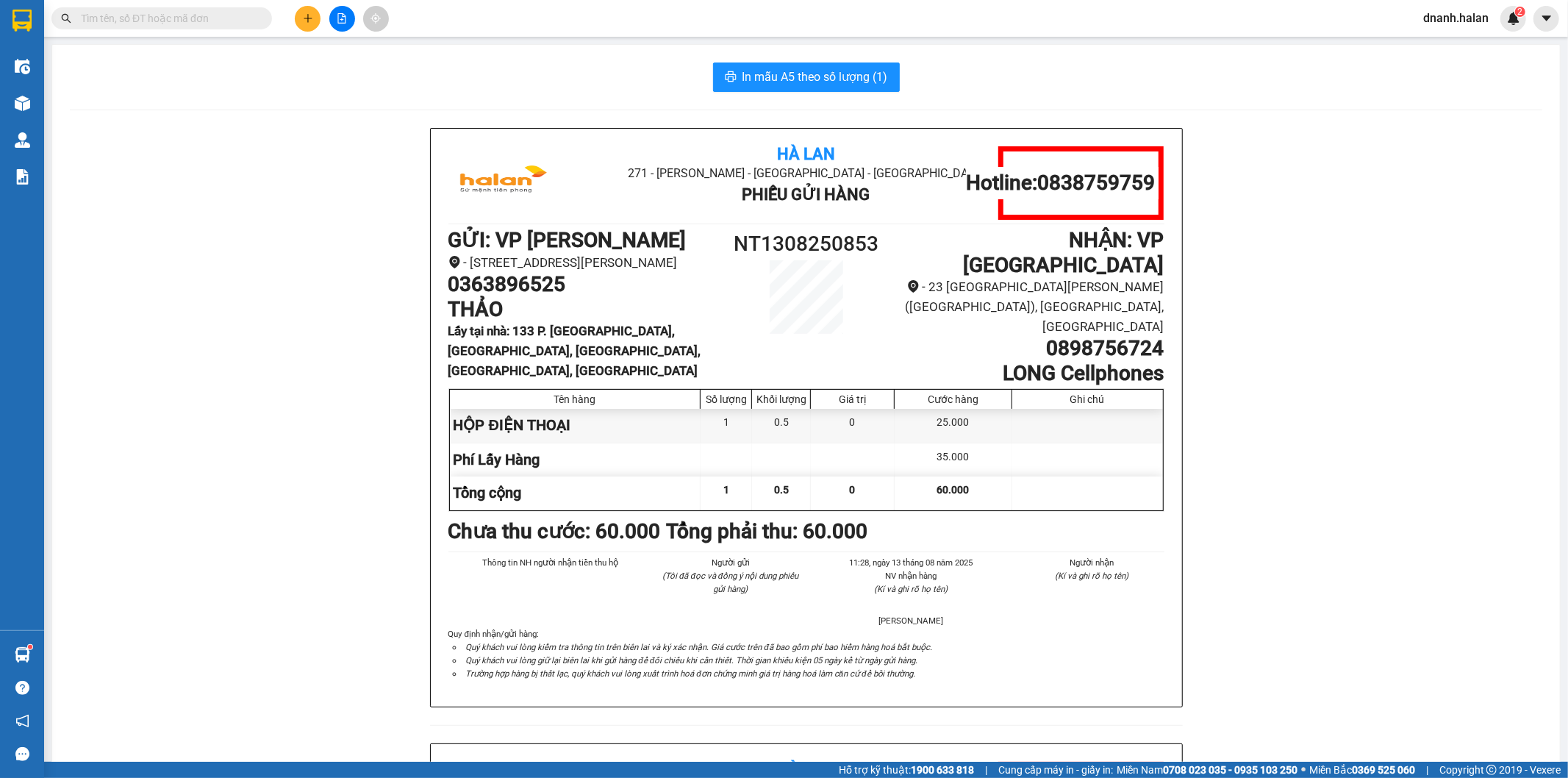
click at [177, 15] on input "text" at bounding box center [168, 18] width 174 height 16
paste input "0349414686"
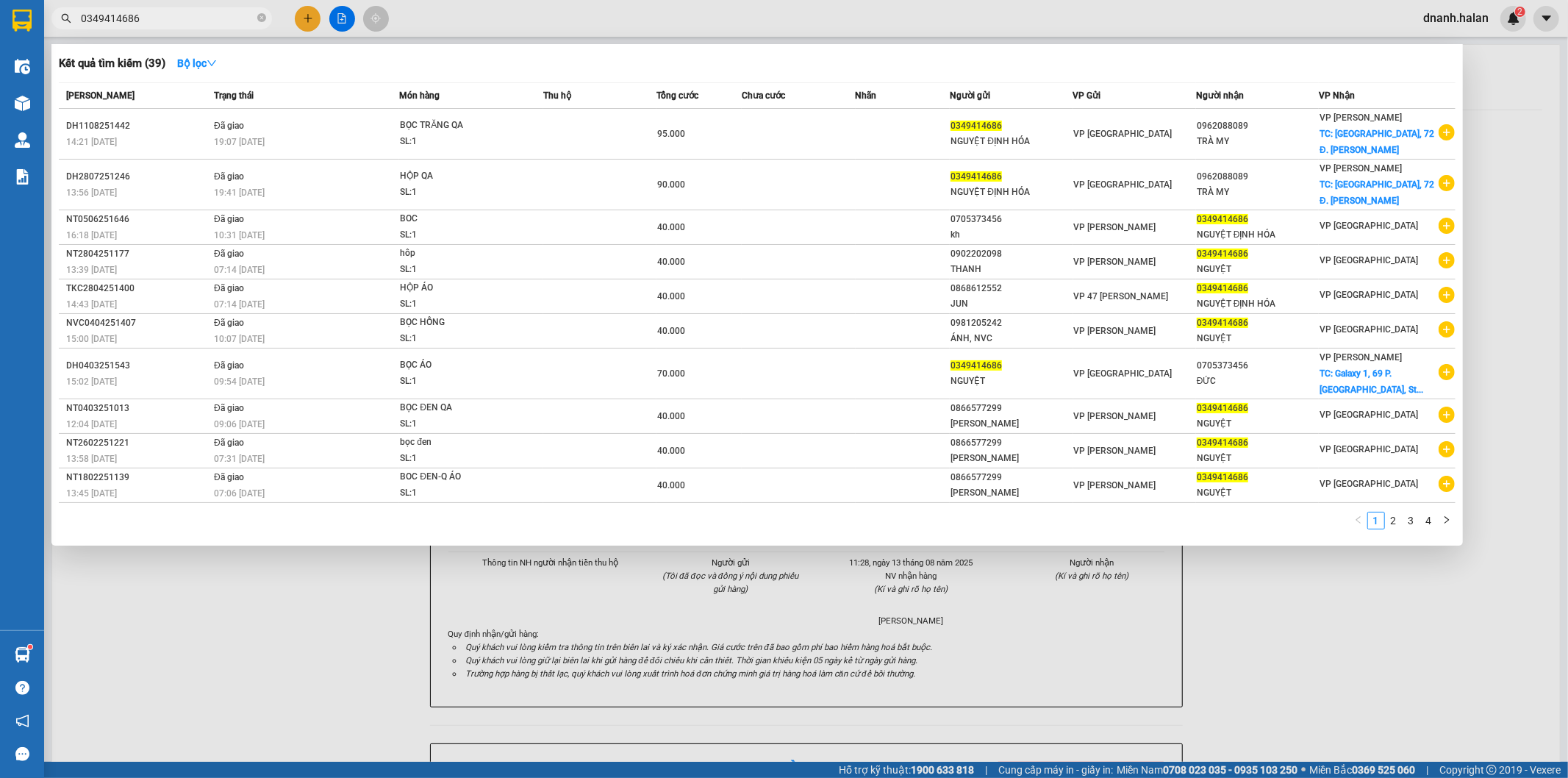
type input "0349414686"
click at [195, 18] on input "0349414686" at bounding box center [168, 18] width 174 height 16
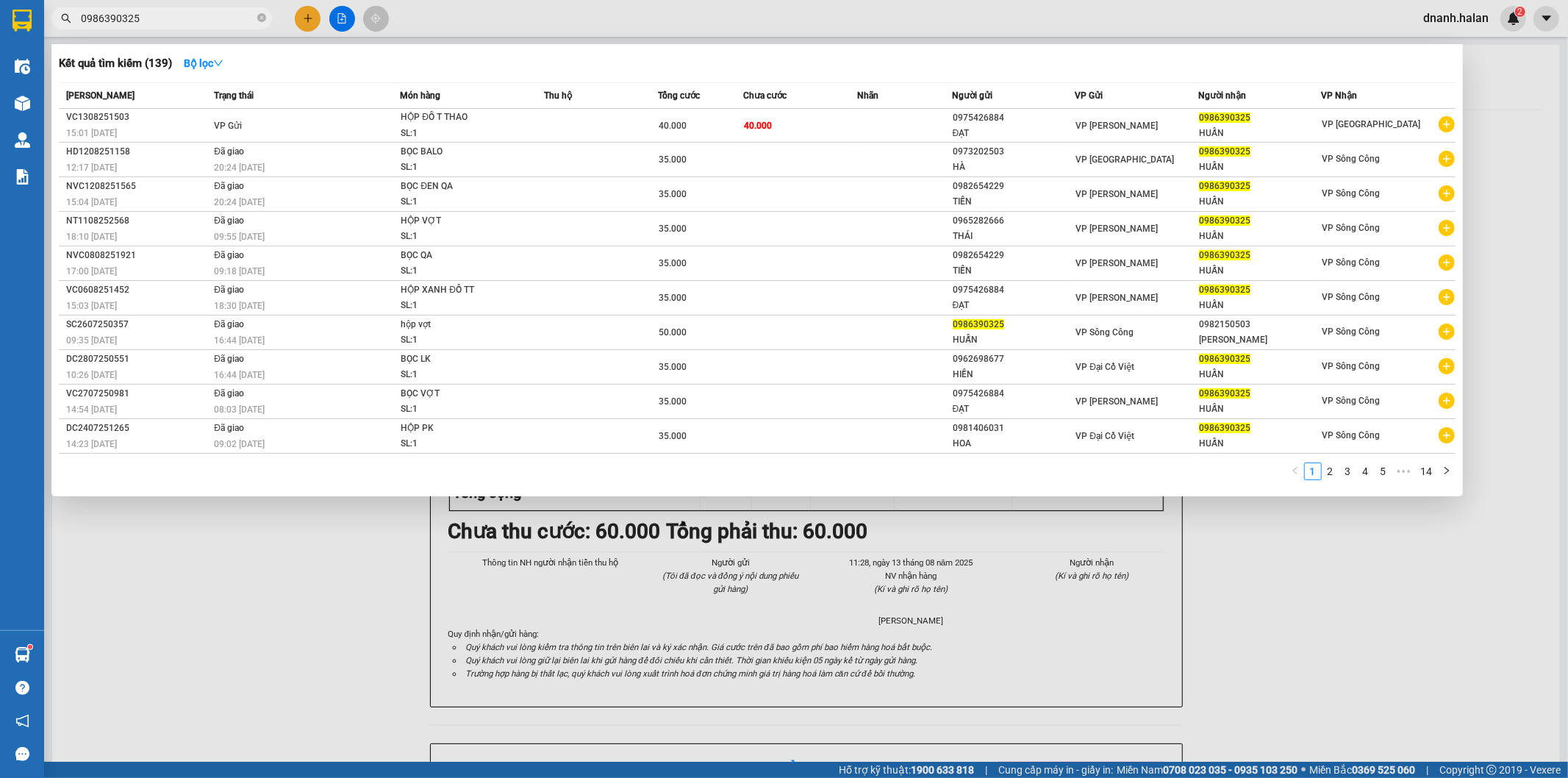
type input "0986390325"
click at [210, 18] on input "0986390325" at bounding box center [168, 18] width 174 height 16
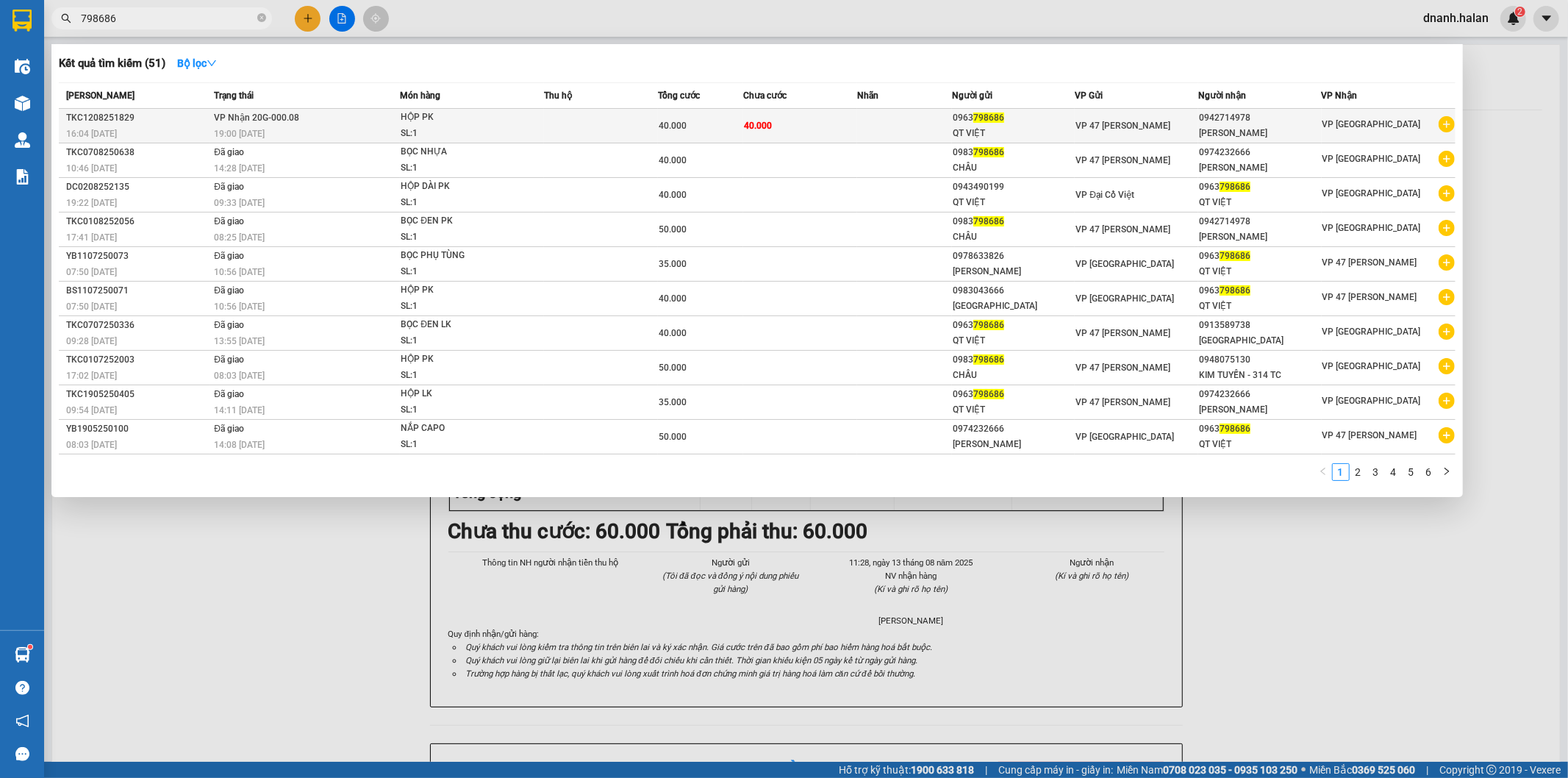
type input "798686"
click at [1317, 123] on div "0942714978" at bounding box center [1259, 119] width 122 height 16
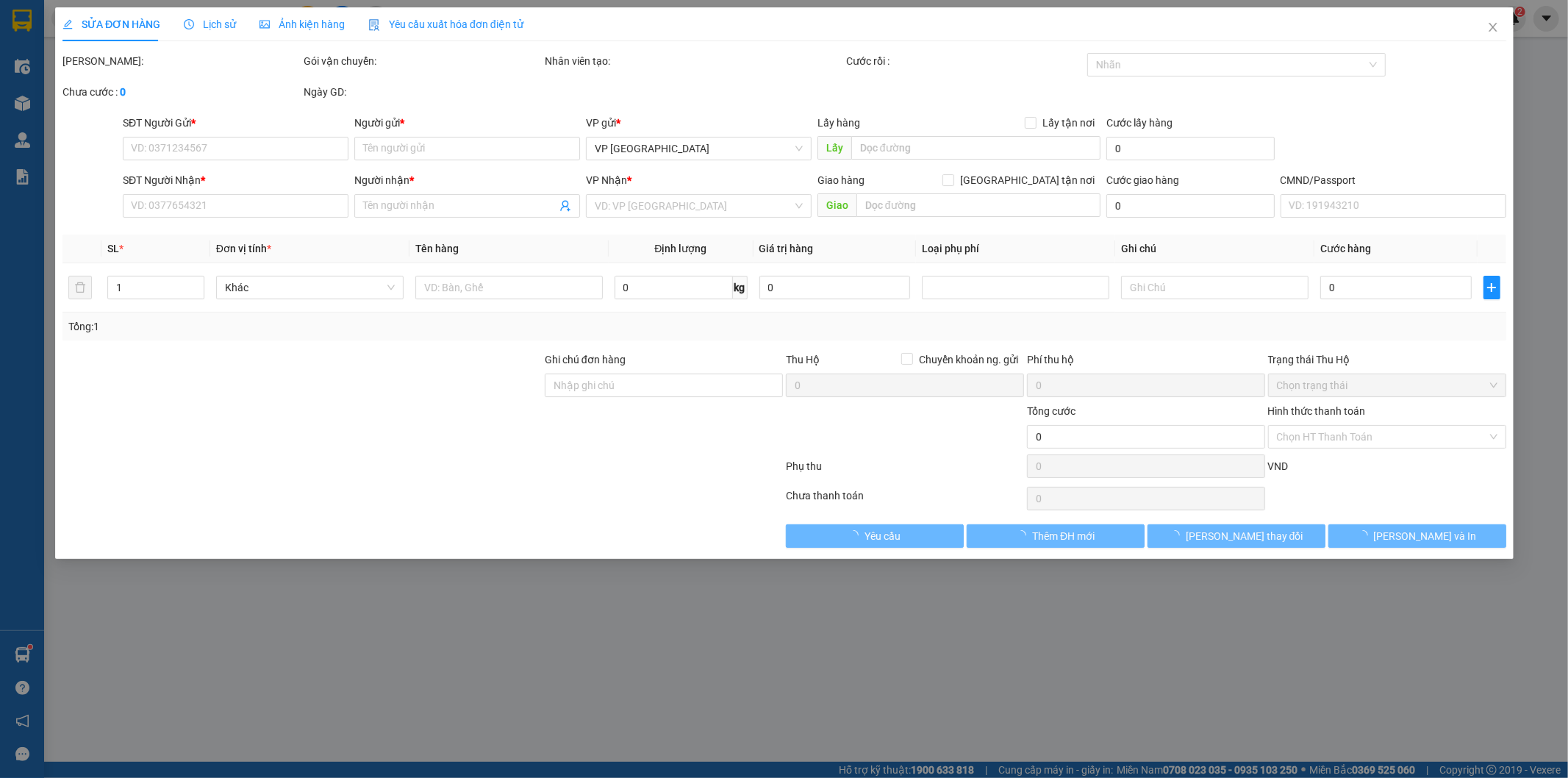
type input "0963798686"
type input "QT VIỆT"
type input "0942714978"
type input "TRẦN LAN"
type input "40.000"
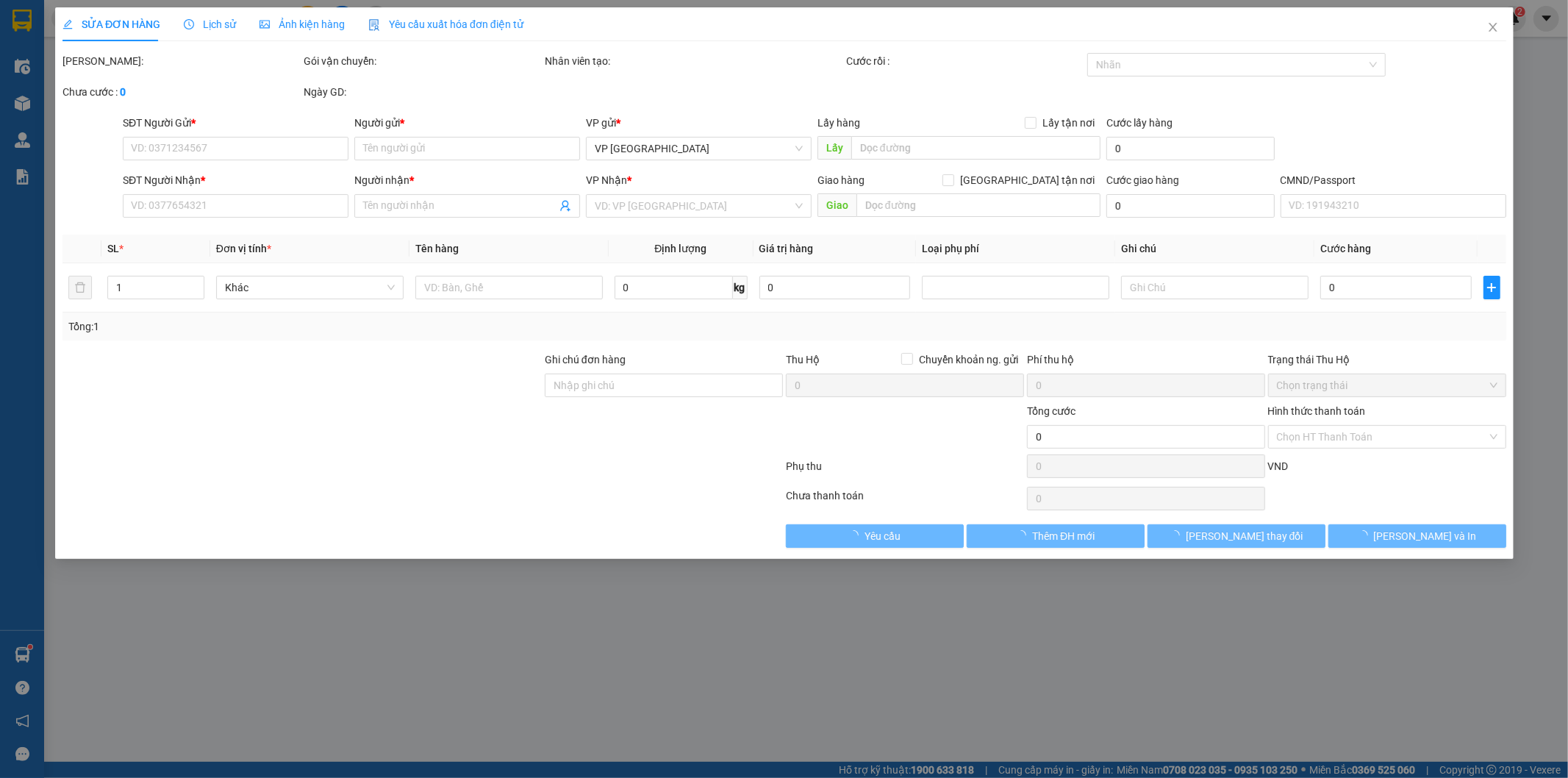
type input "40.000"
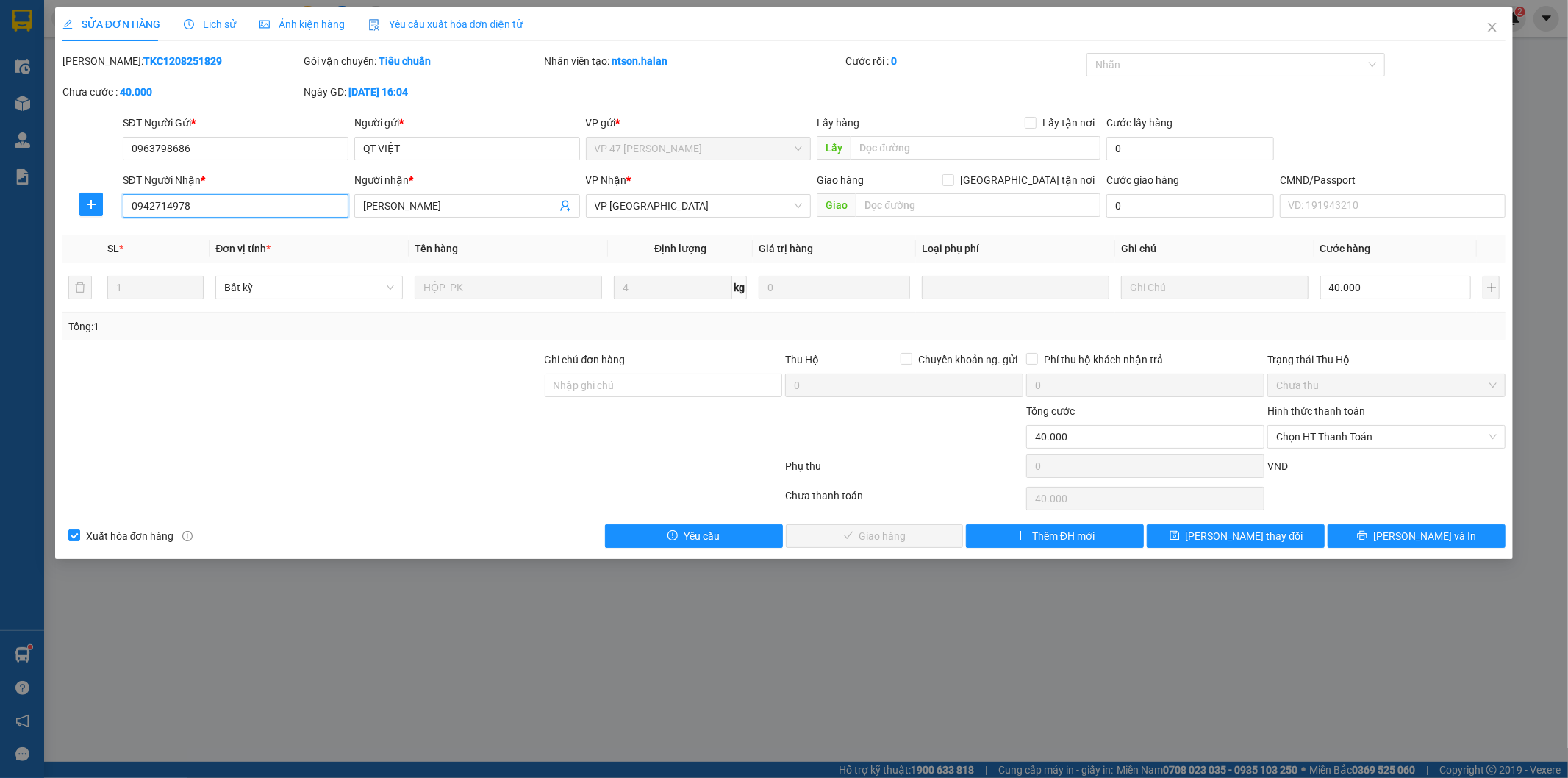
click at [206, 210] on input "0942714978" at bounding box center [235, 206] width 225 height 24
click at [174, 204] on input "0974232666" at bounding box center [235, 206] width 225 height 24
type input "0974232666"
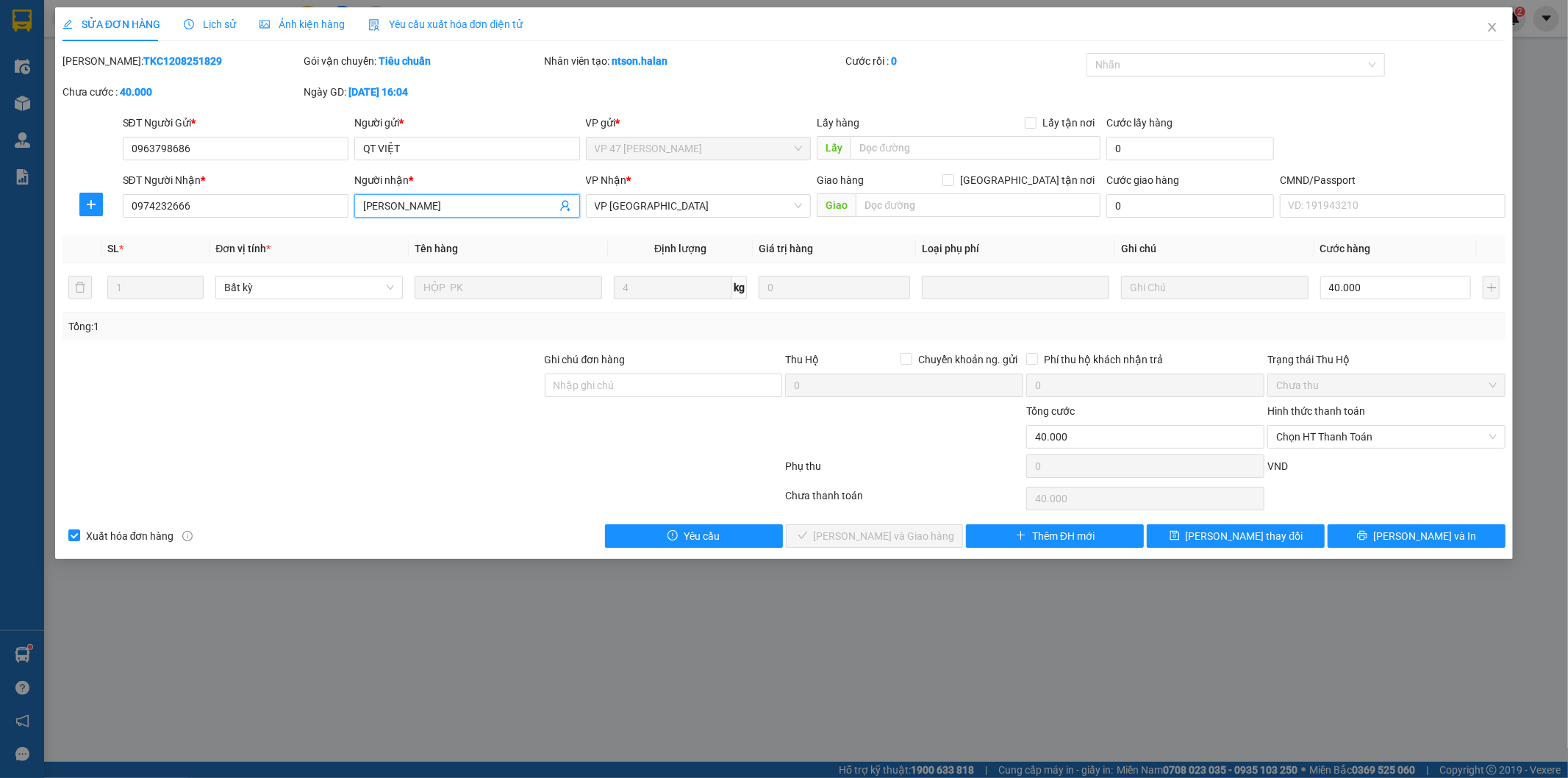
click at [380, 201] on input "TRẦN LAN" at bounding box center [459, 206] width 194 height 16
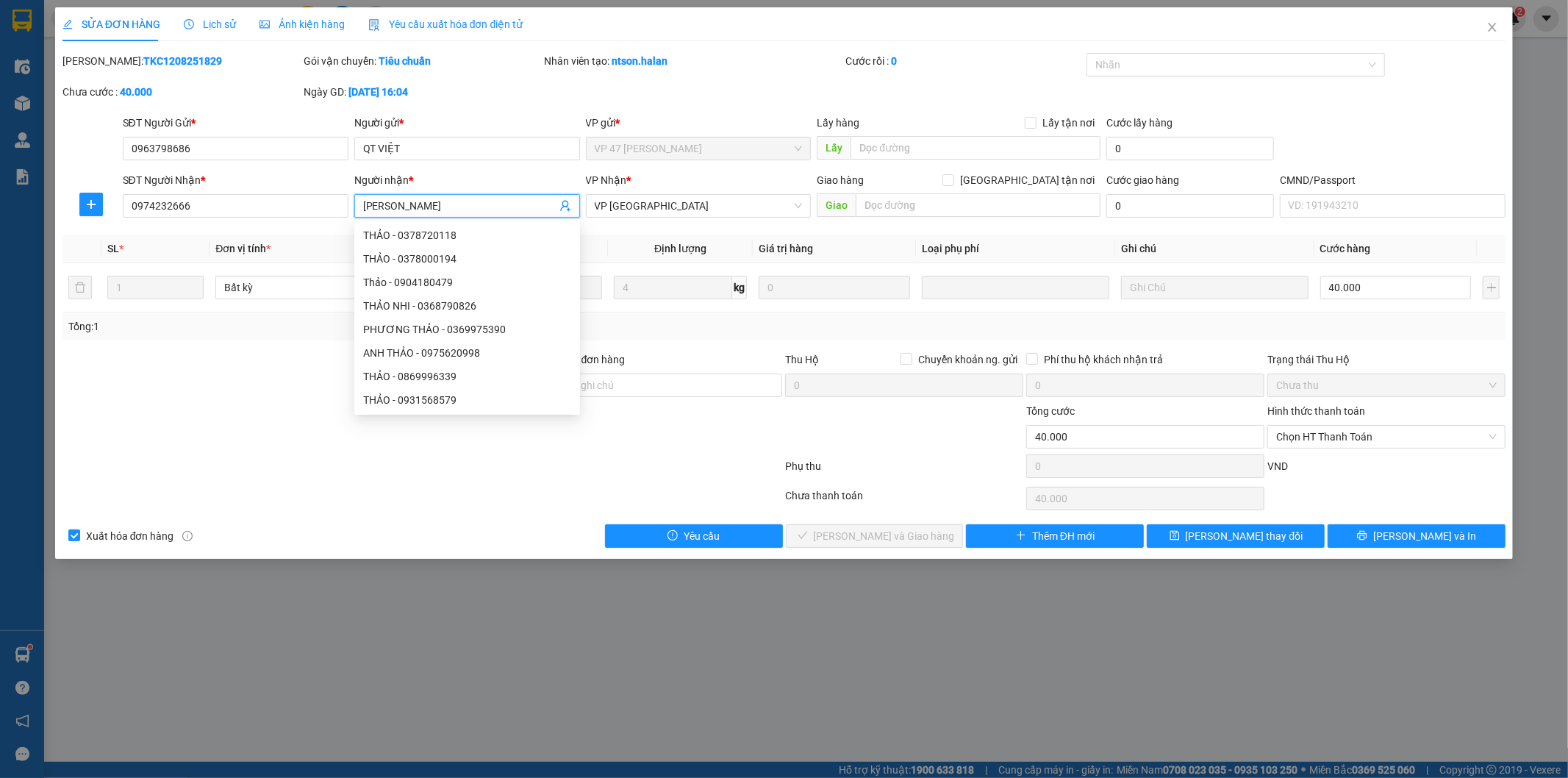
click at [389, 205] on input "TRẦN LAN" at bounding box center [459, 206] width 194 height 16
drag, startPoint x: 389, startPoint y: 205, endPoint x: 362, endPoint y: 203, distance: 27.1
click at [362, 203] on span "TRẦN LAN" at bounding box center [467, 206] width 225 height 24
type input "CHUNG LAN"
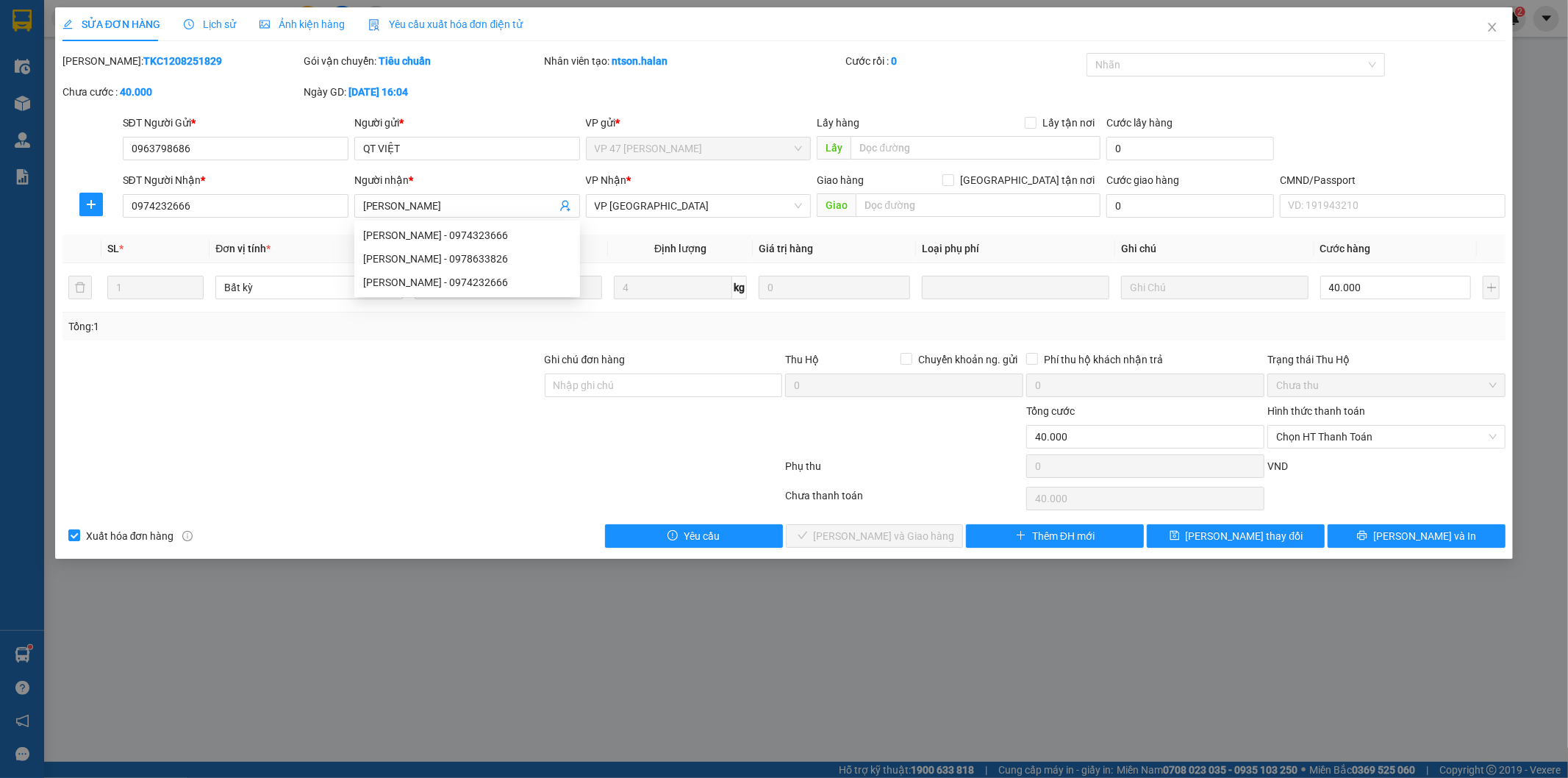
click at [258, 420] on div at bounding box center [302, 429] width 482 height 51
click at [1252, 541] on span "Lưu thay đổi" at bounding box center [1244, 536] width 118 height 16
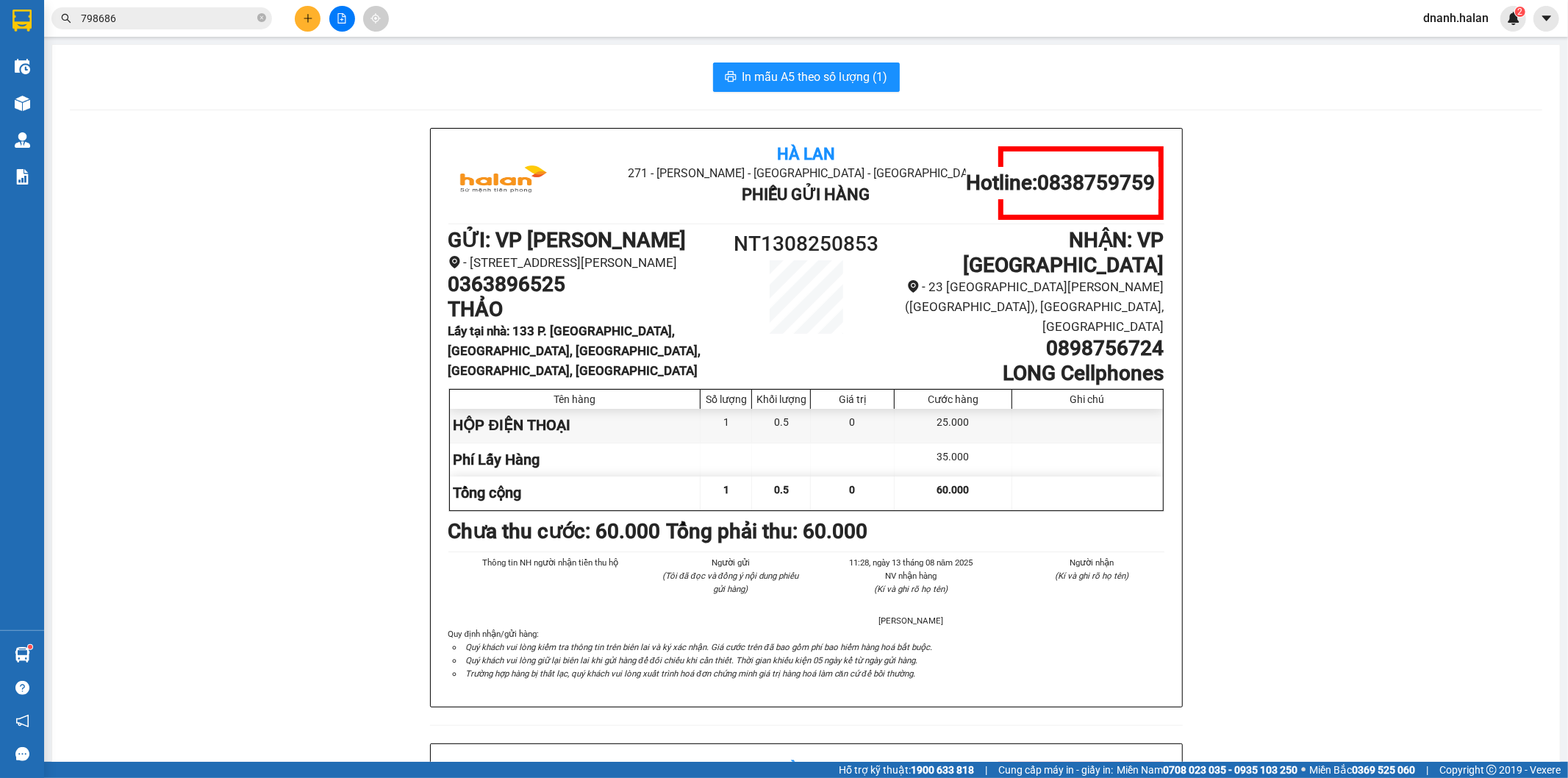
click at [156, 15] on input "798686" at bounding box center [168, 18] width 174 height 16
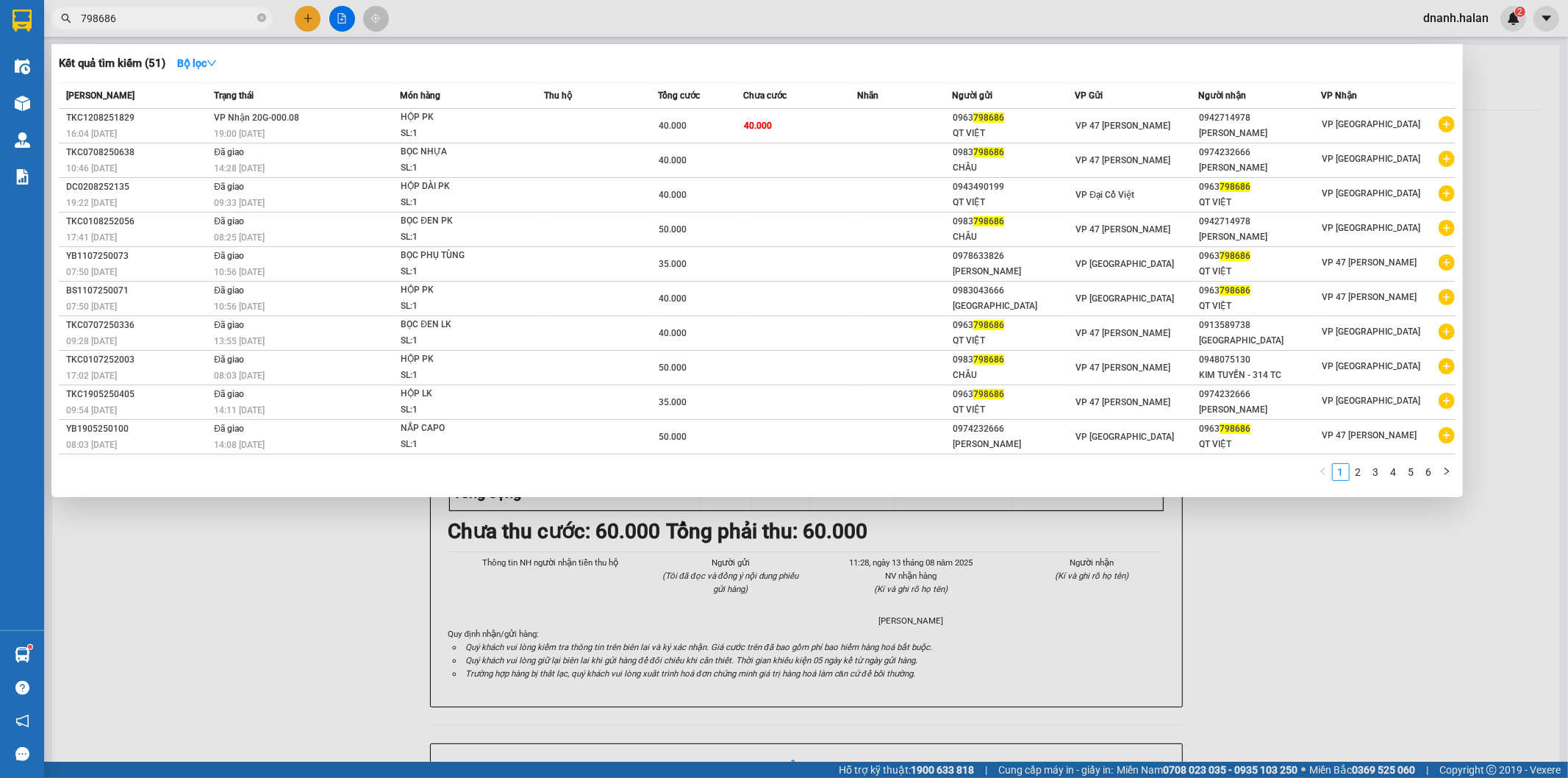
click at [156, 15] on input "798686" at bounding box center [168, 18] width 174 height 16
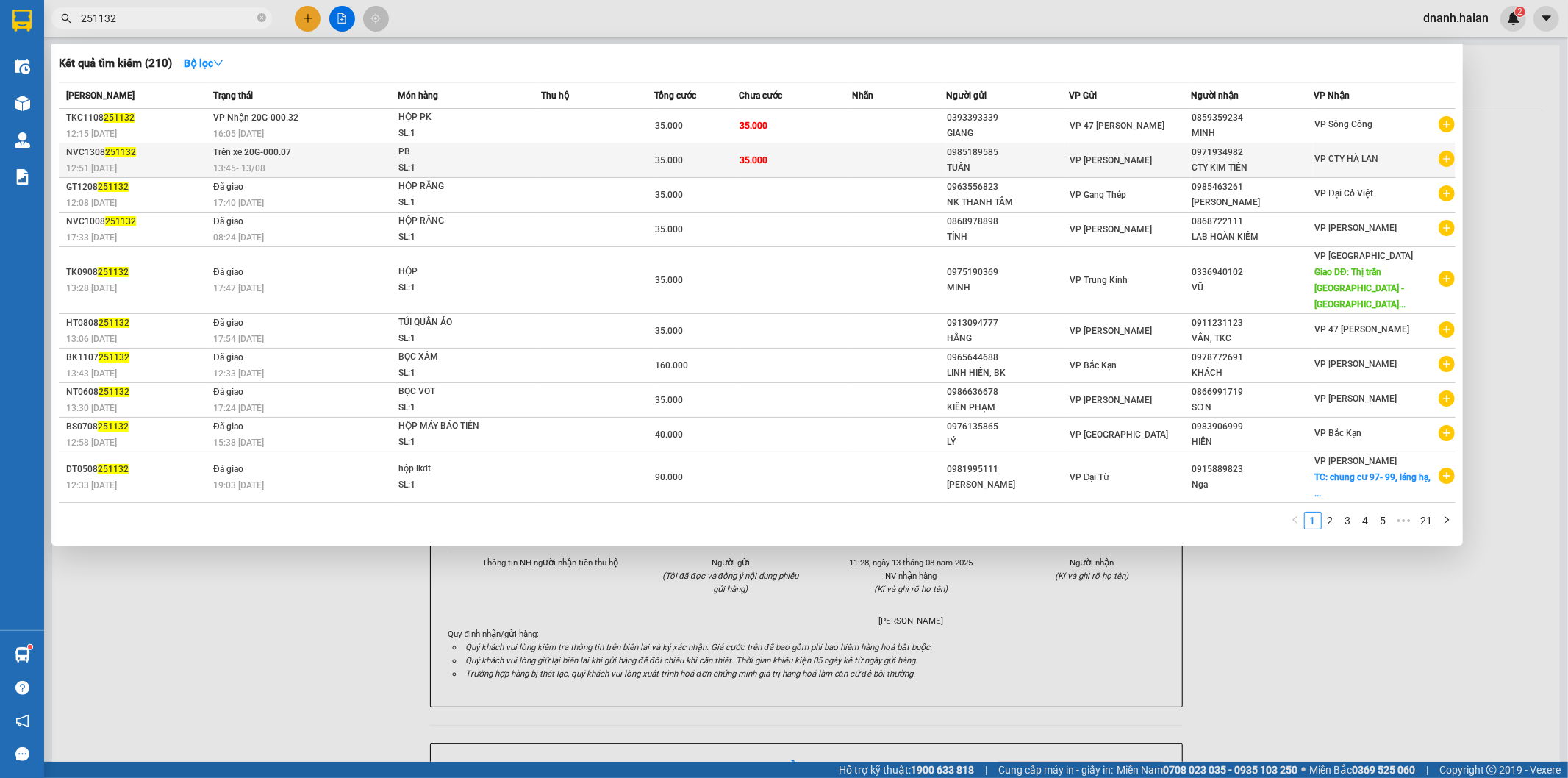
type input "251132"
click at [998, 157] on div "0985189585" at bounding box center [1007, 153] width 122 height 16
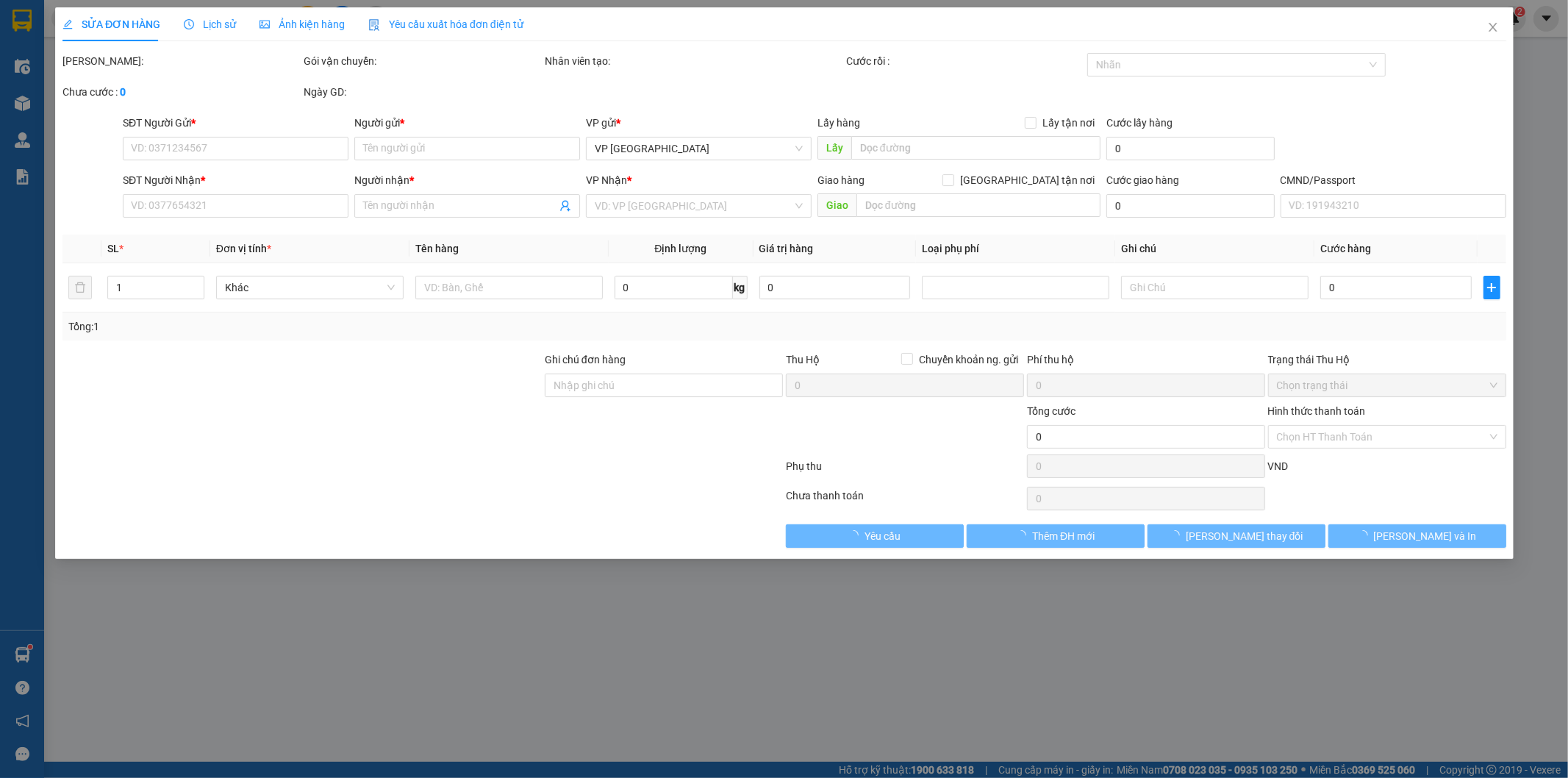
type input "0985189585"
type input "TUẤN"
type input "0971934982"
type input "CTY KIM TIỀN"
type input "35.000"
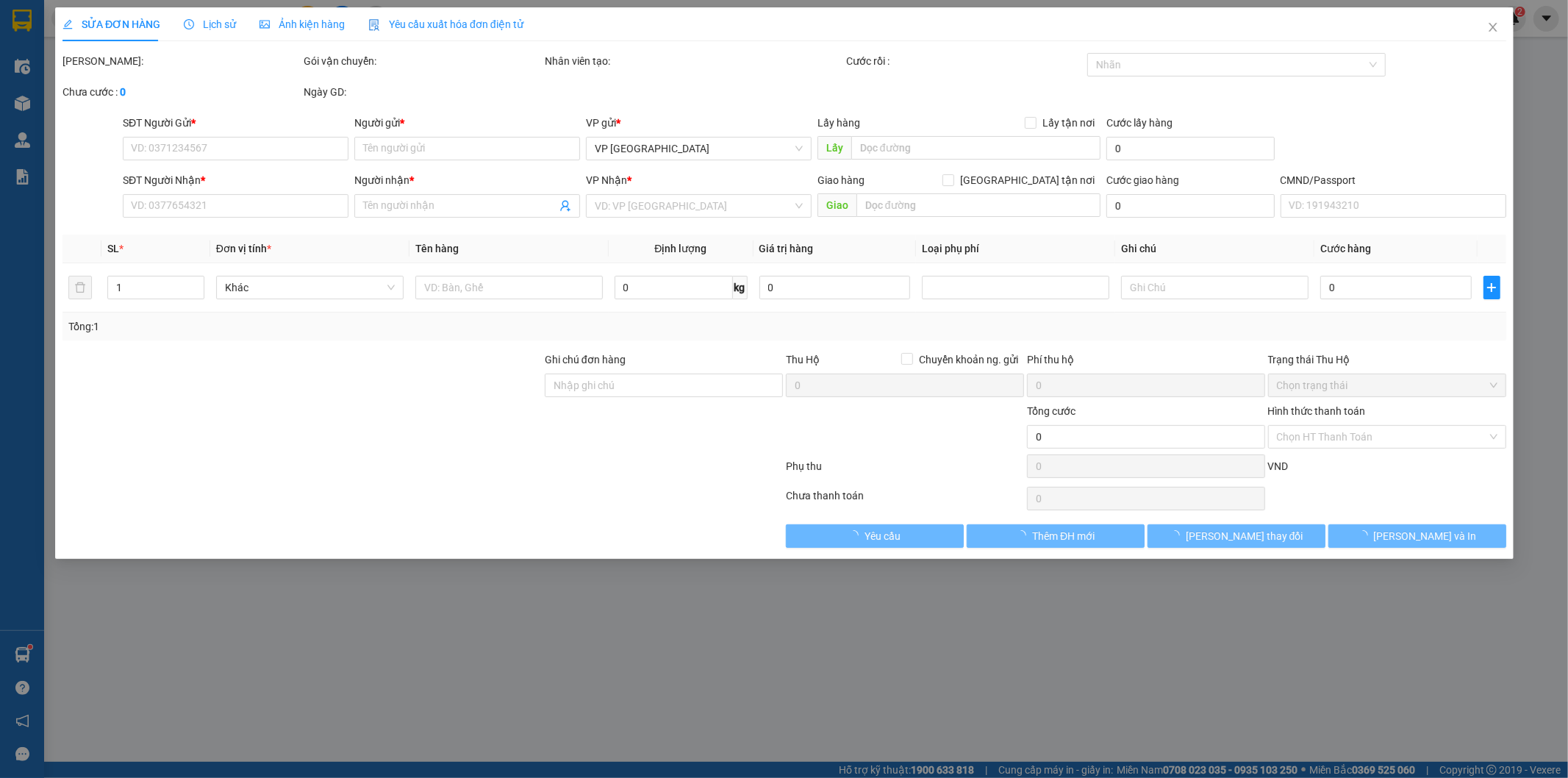
type input "35.000"
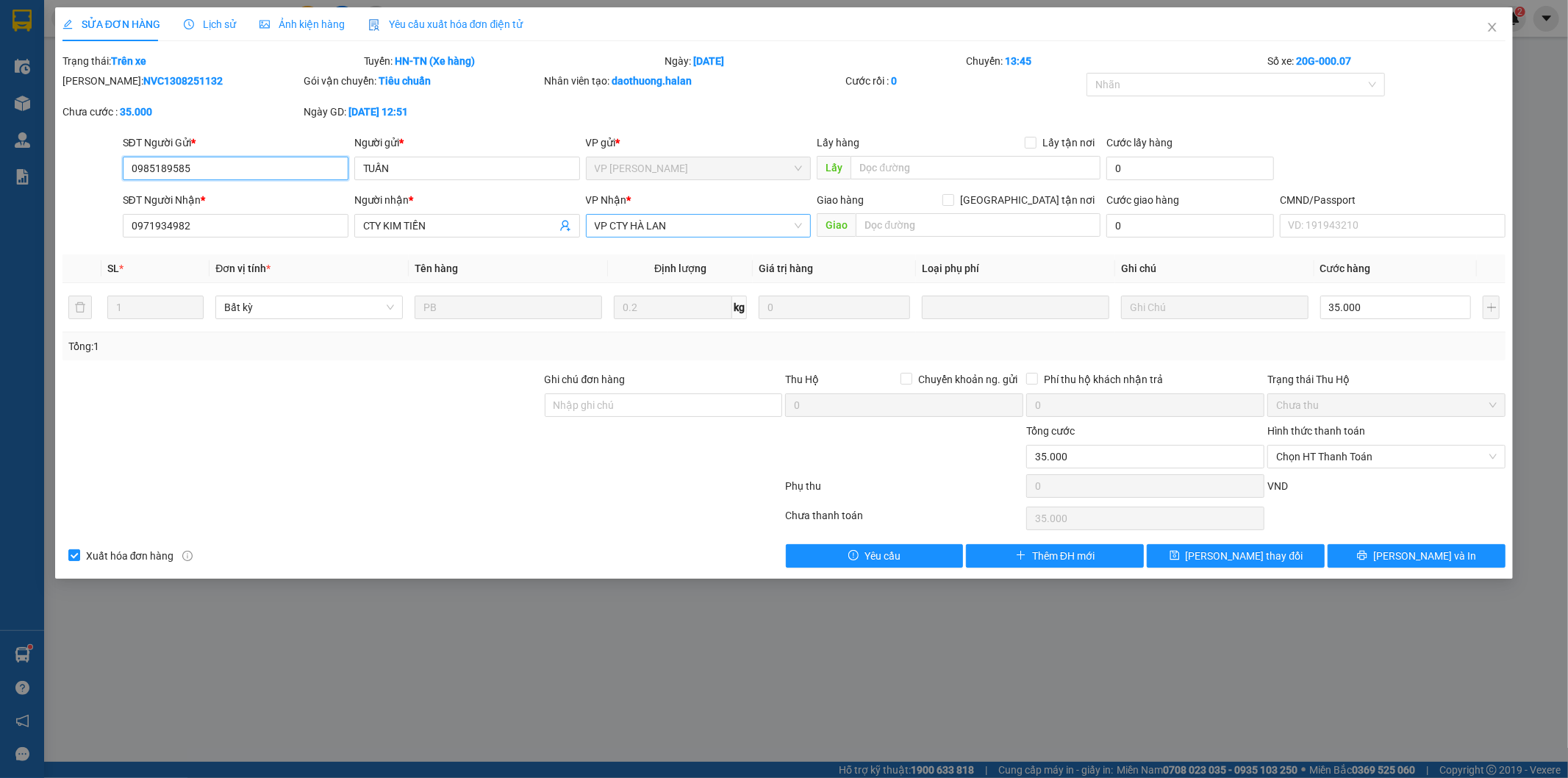
click at [632, 232] on span "VP CTY HÀ LAN" at bounding box center [699, 225] width 208 height 22
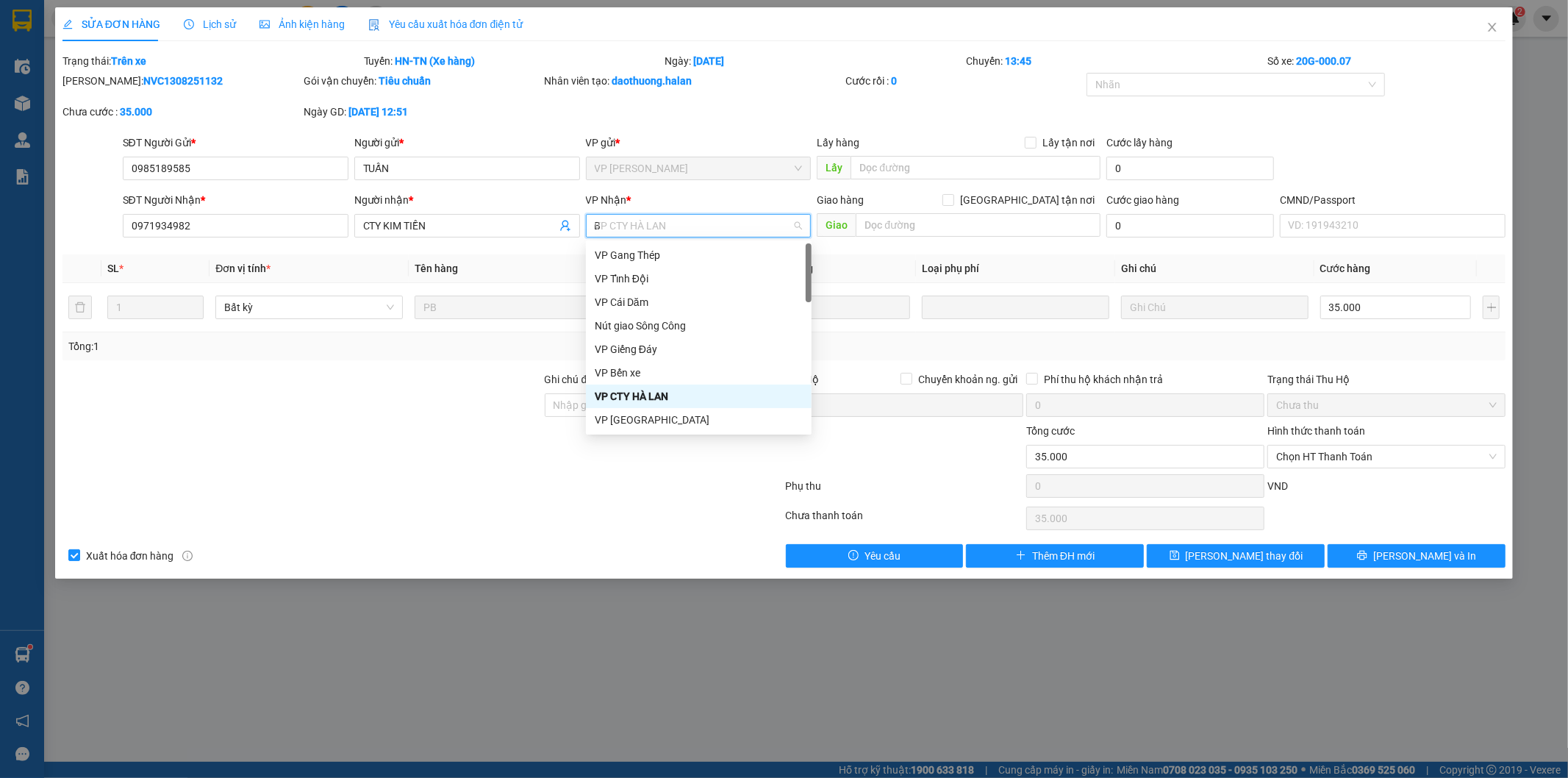
type input "BX"
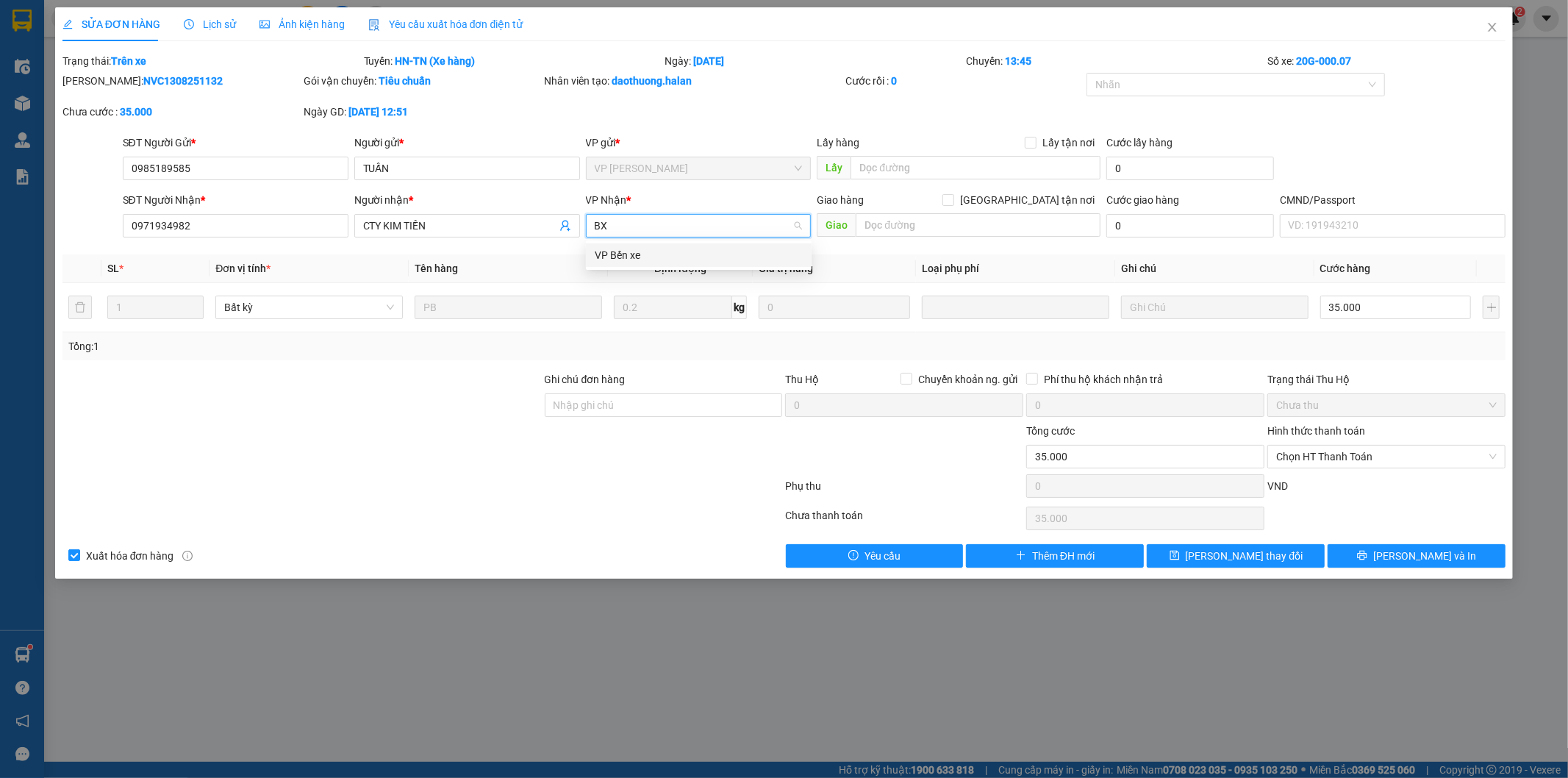
click at [670, 251] on div "VP Bến xe" at bounding box center [699, 255] width 208 height 16
click at [1229, 557] on span "Lưu thay đổi" at bounding box center [1244, 556] width 118 height 16
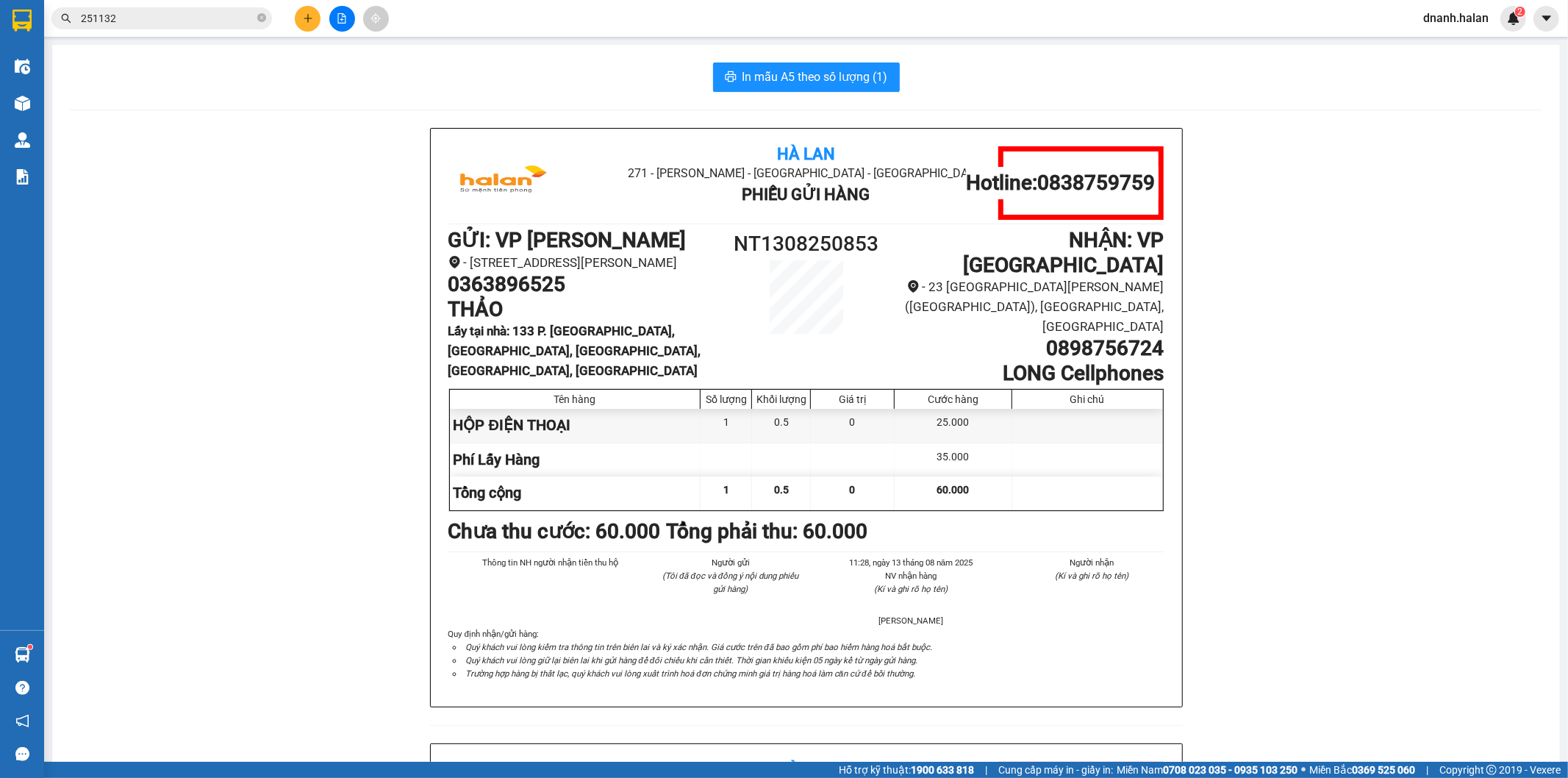
click at [142, 11] on input "251132" at bounding box center [168, 18] width 174 height 16
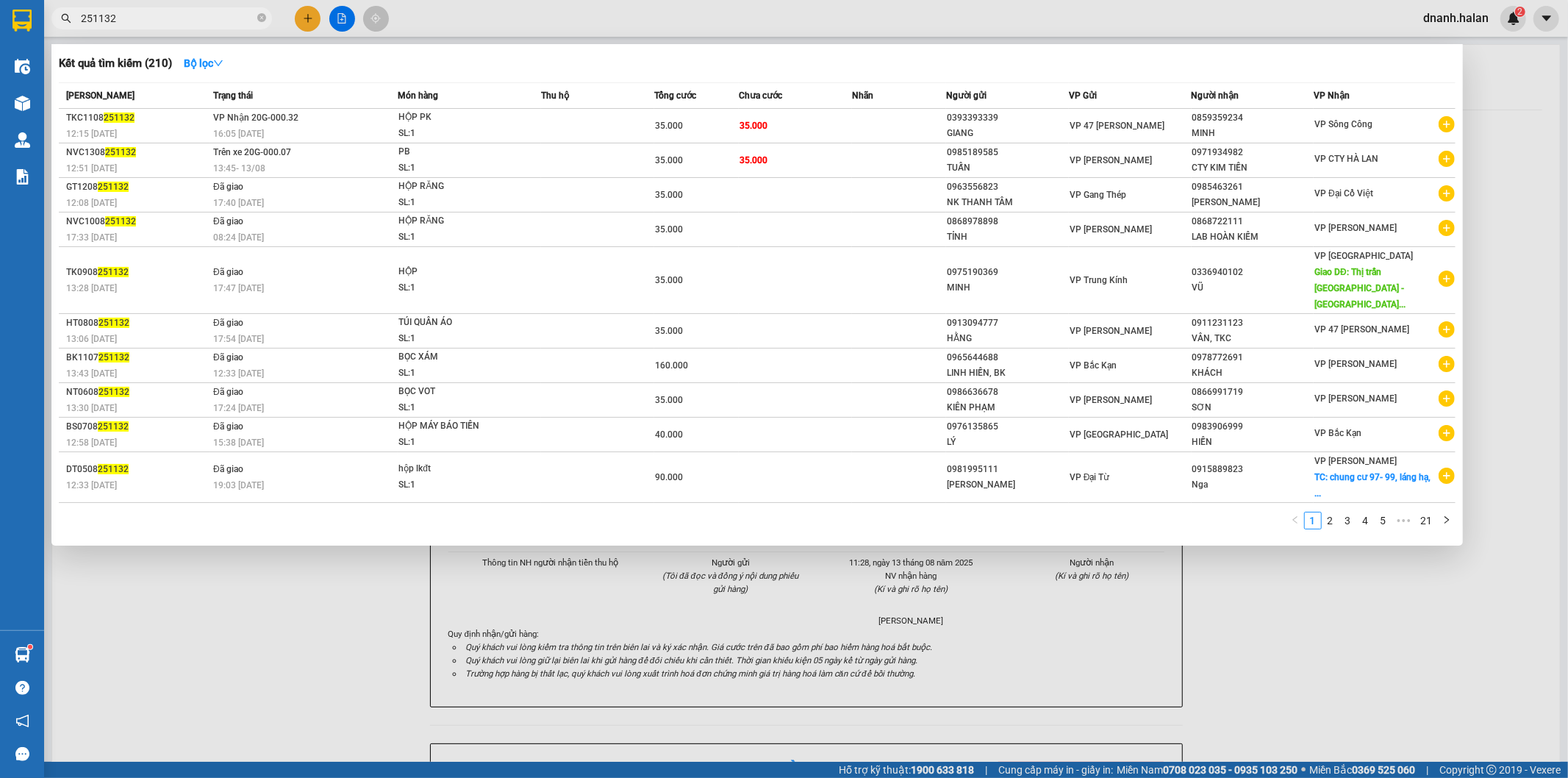
click at [142, 11] on input "251132" at bounding box center [168, 18] width 174 height 16
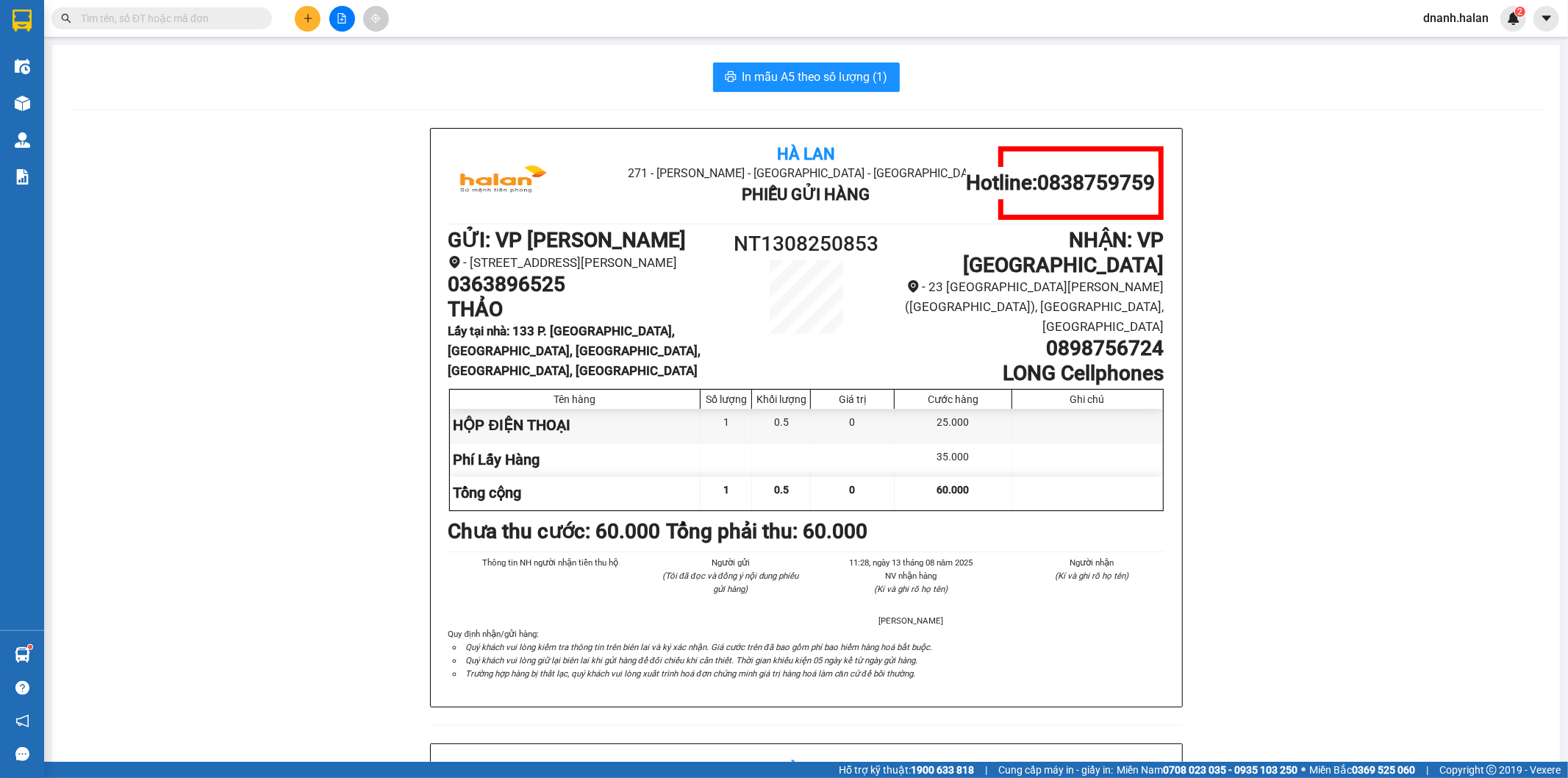
click at [136, 28] on span at bounding box center [161, 18] width 220 height 22
click at [136, 21] on input "text" at bounding box center [168, 18] width 174 height 16
click at [135, 19] on input "text" at bounding box center [168, 18] width 174 height 16
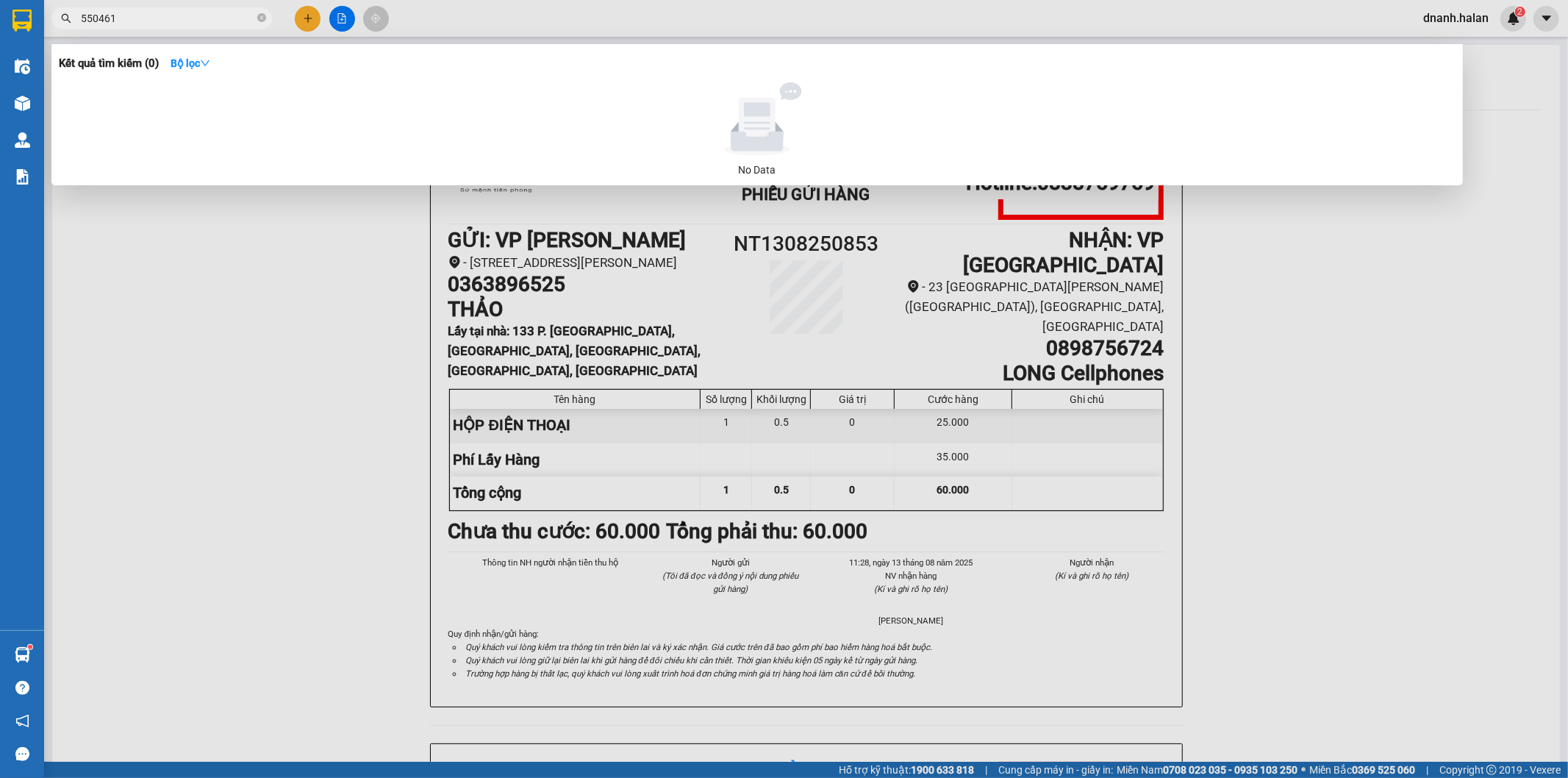
drag, startPoint x: 120, startPoint y: 16, endPoint x: 55, endPoint y: 12, distance: 65.1
click at [55, 12] on span "550461" at bounding box center [161, 18] width 220 height 22
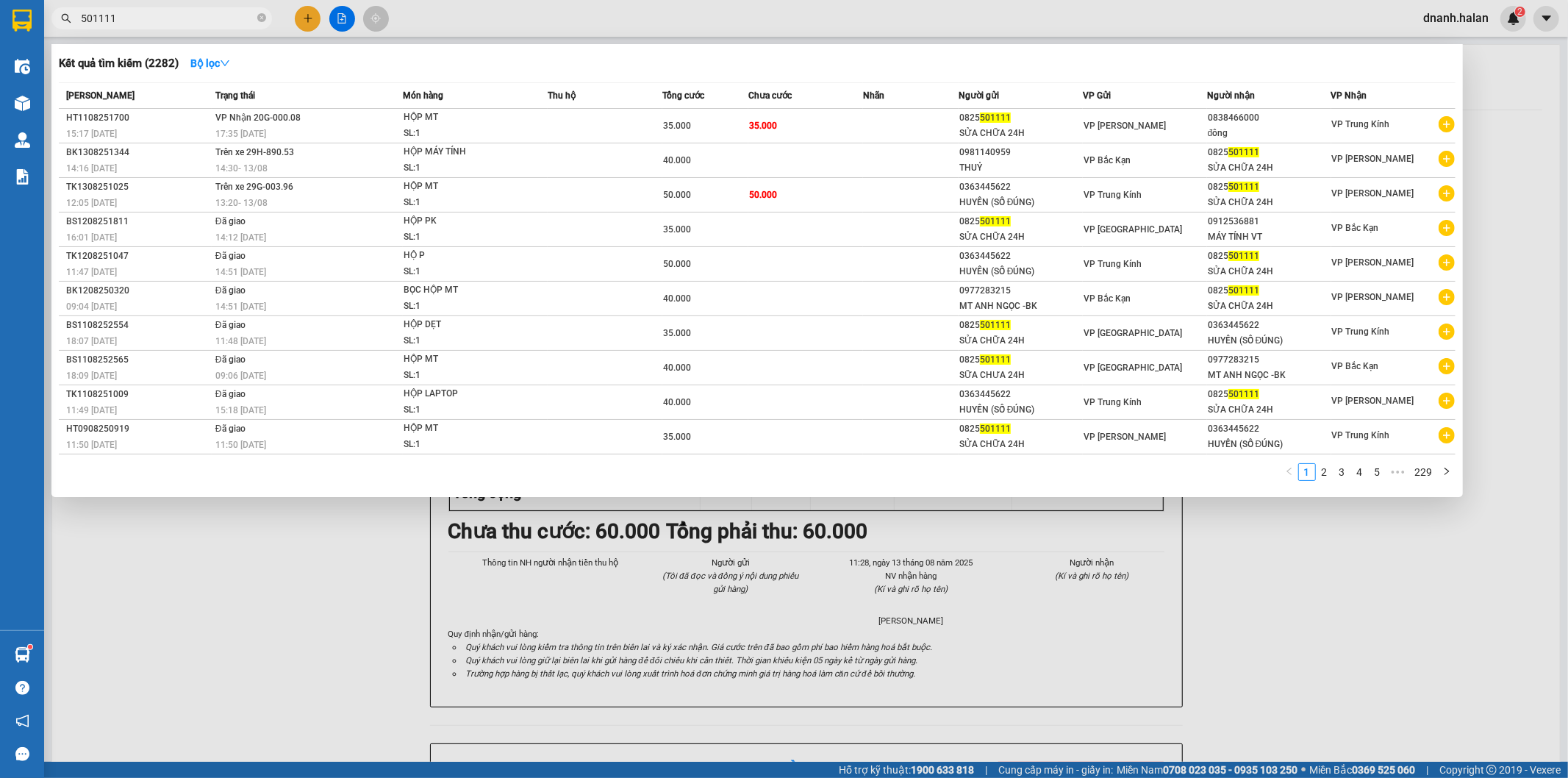
type input "501111"
click at [187, 17] on input "501111" at bounding box center [168, 18] width 174 height 16
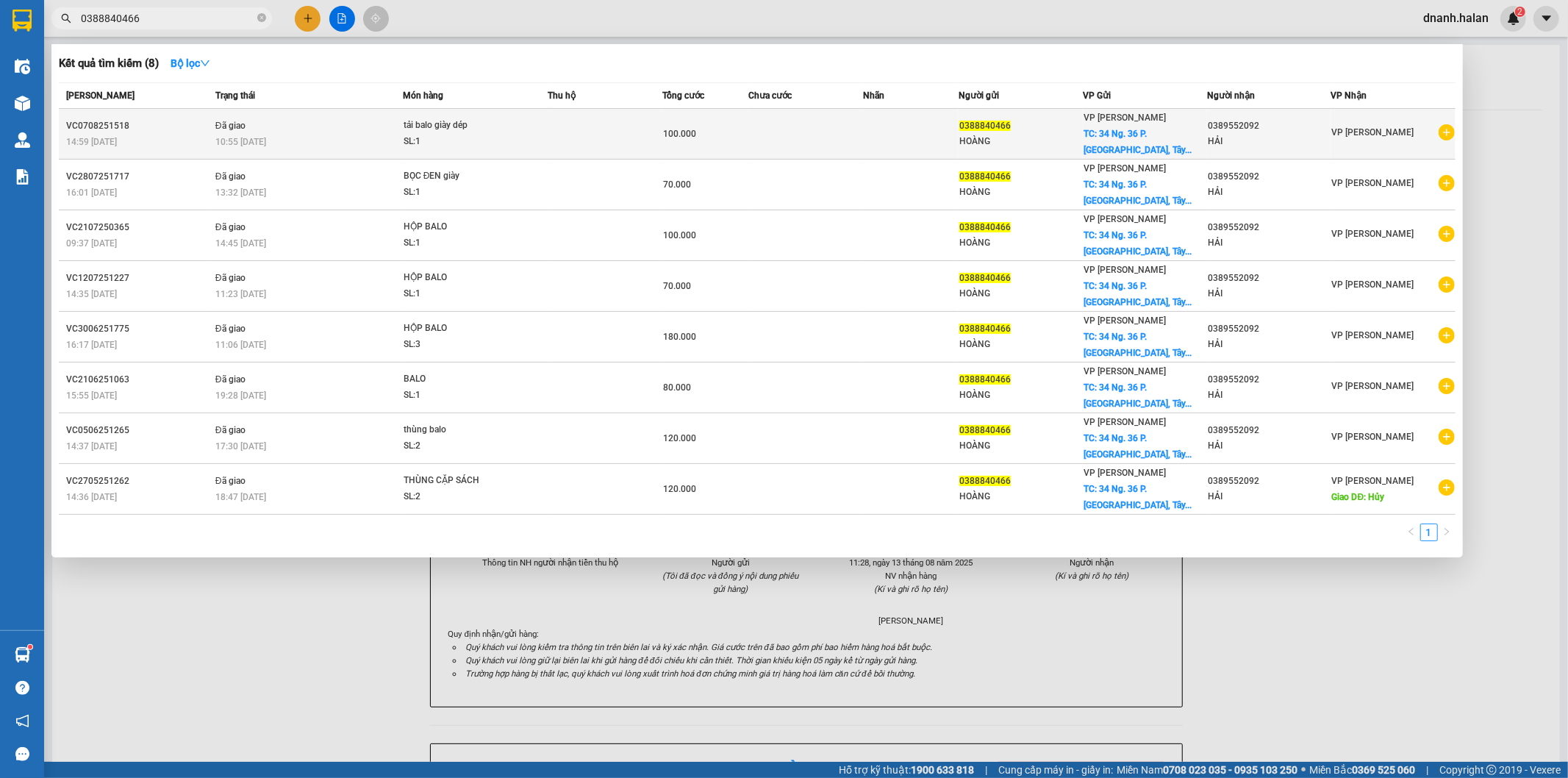
type input "0388840466"
click at [1441, 133] on icon "plus-circle" at bounding box center [1446, 132] width 16 height 16
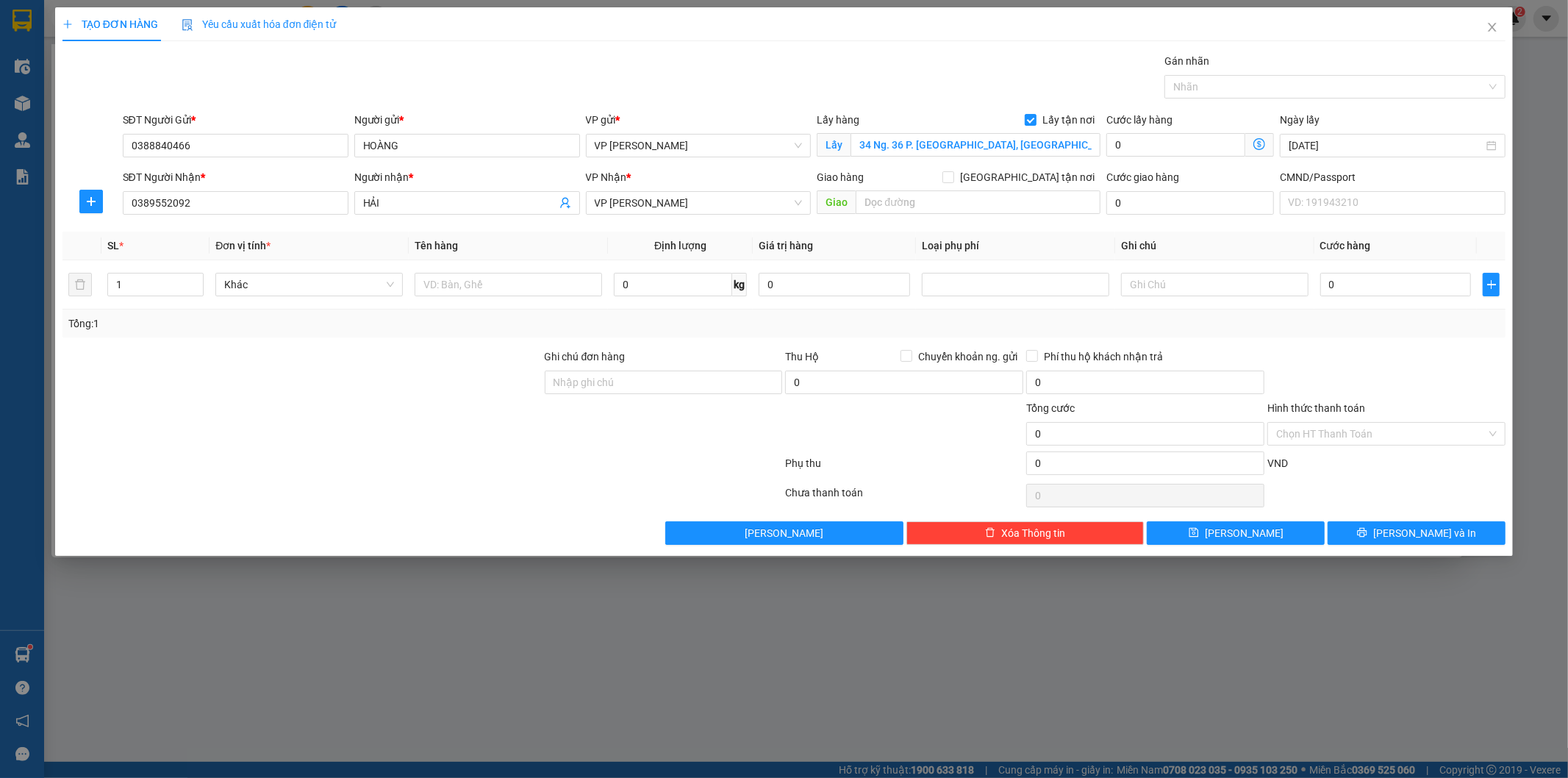
click at [1257, 143] on icon "dollar-circle" at bounding box center [1259, 144] width 12 height 12
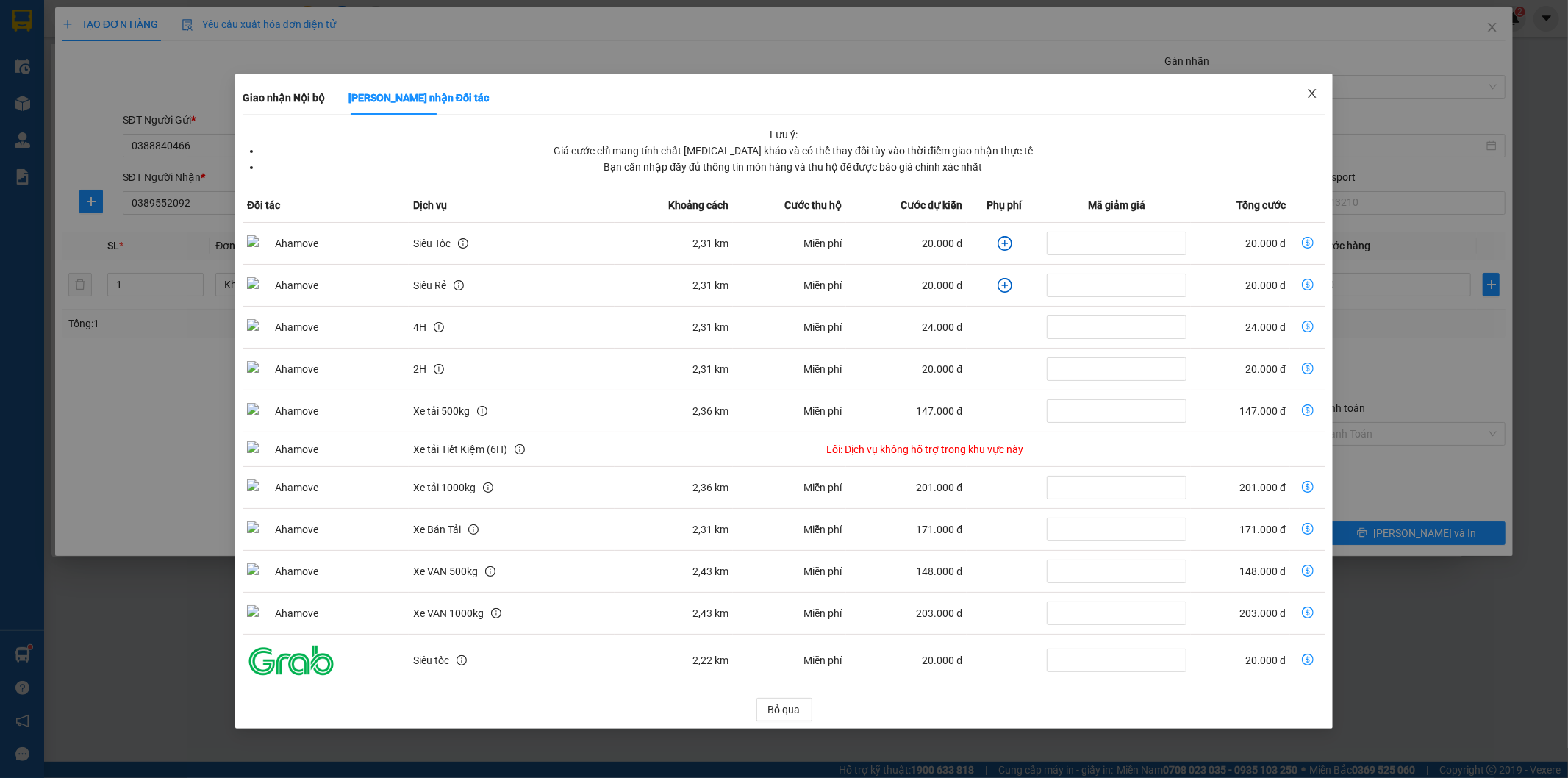
click at [1307, 90] on icon "close" at bounding box center [1312, 94] width 12 height 12
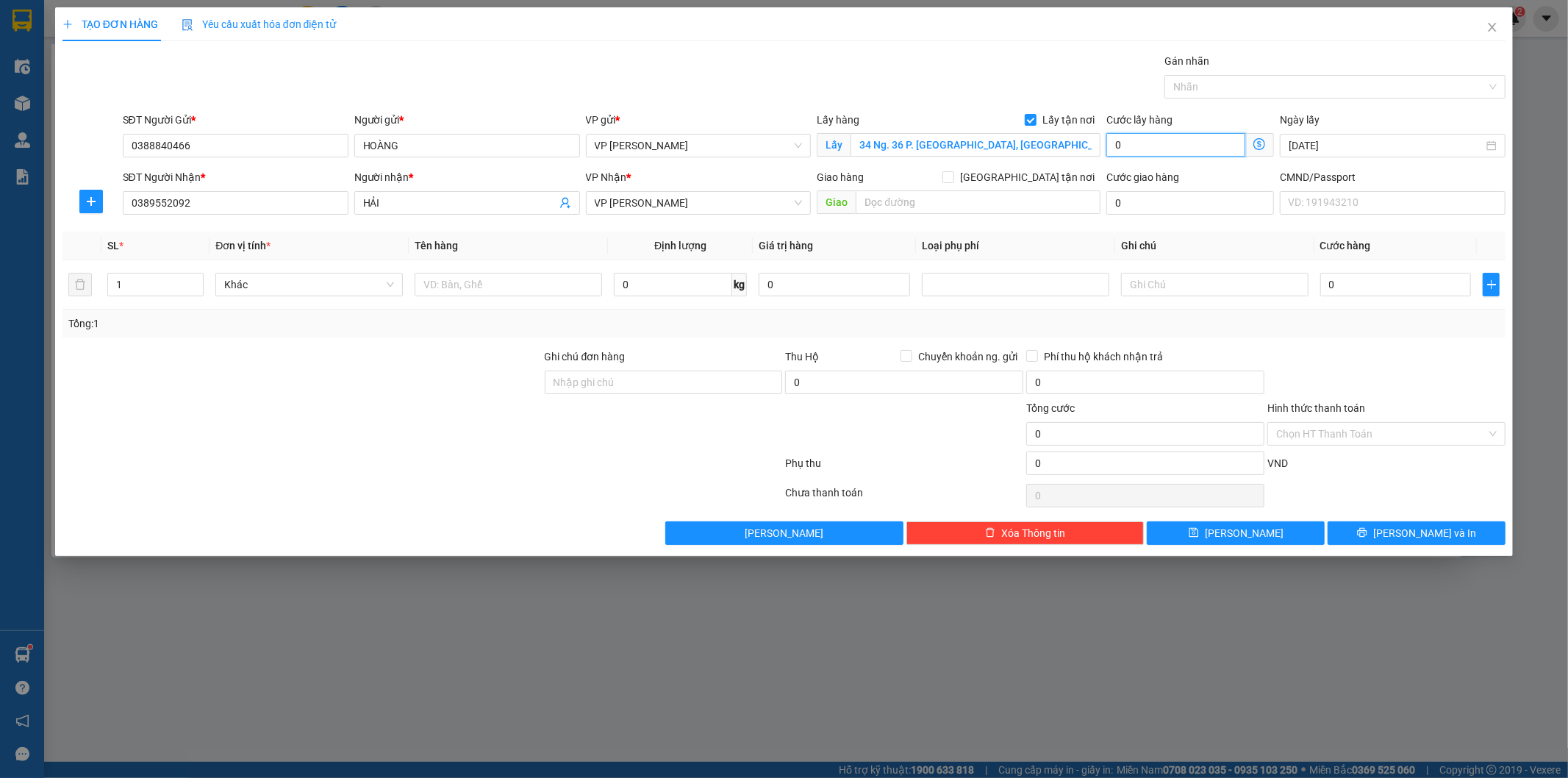
click at [1152, 141] on input "0" at bounding box center [1175, 145] width 139 height 24
type input "4"
type input "40"
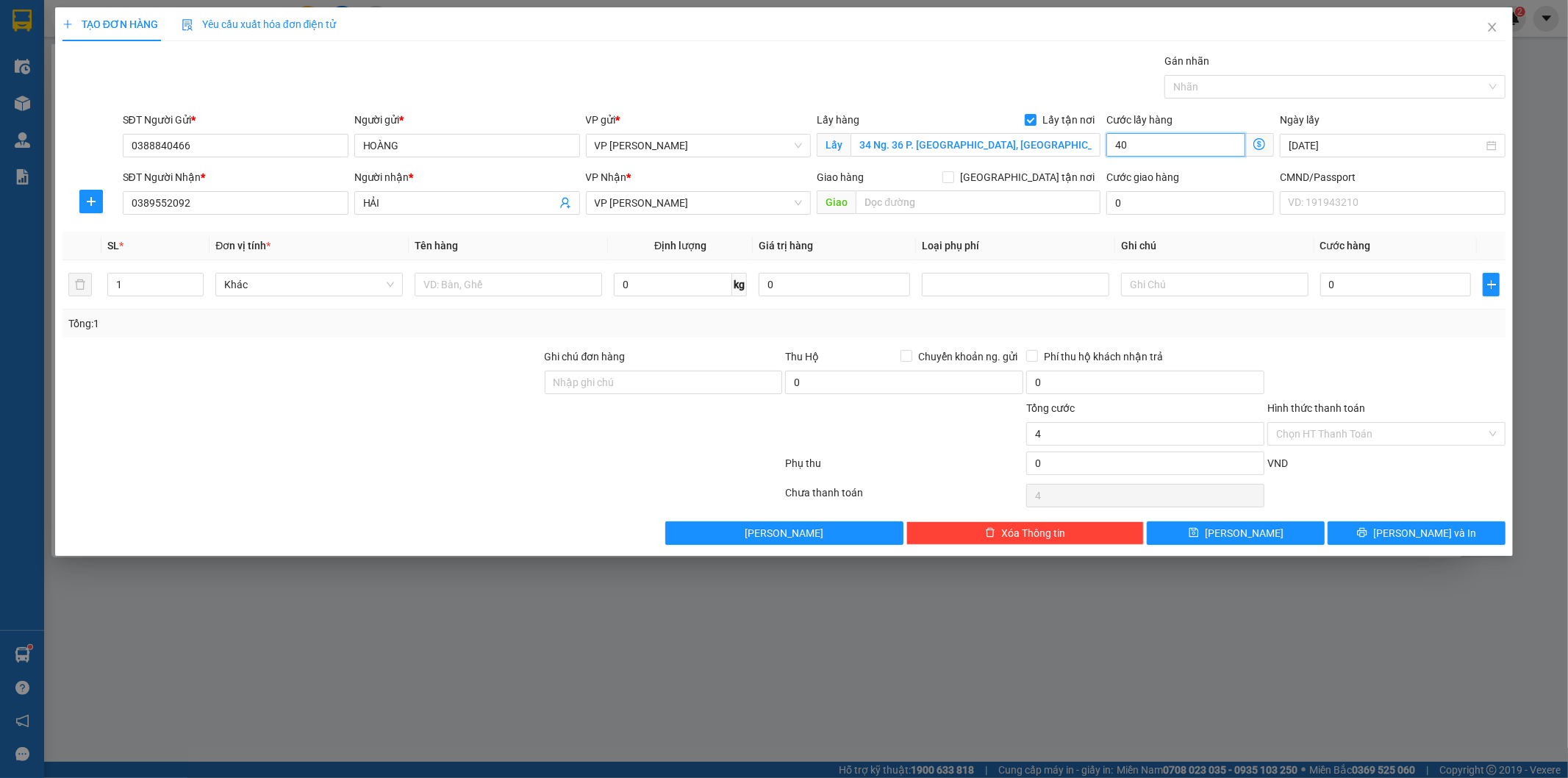
type input "40"
type input "40.000"
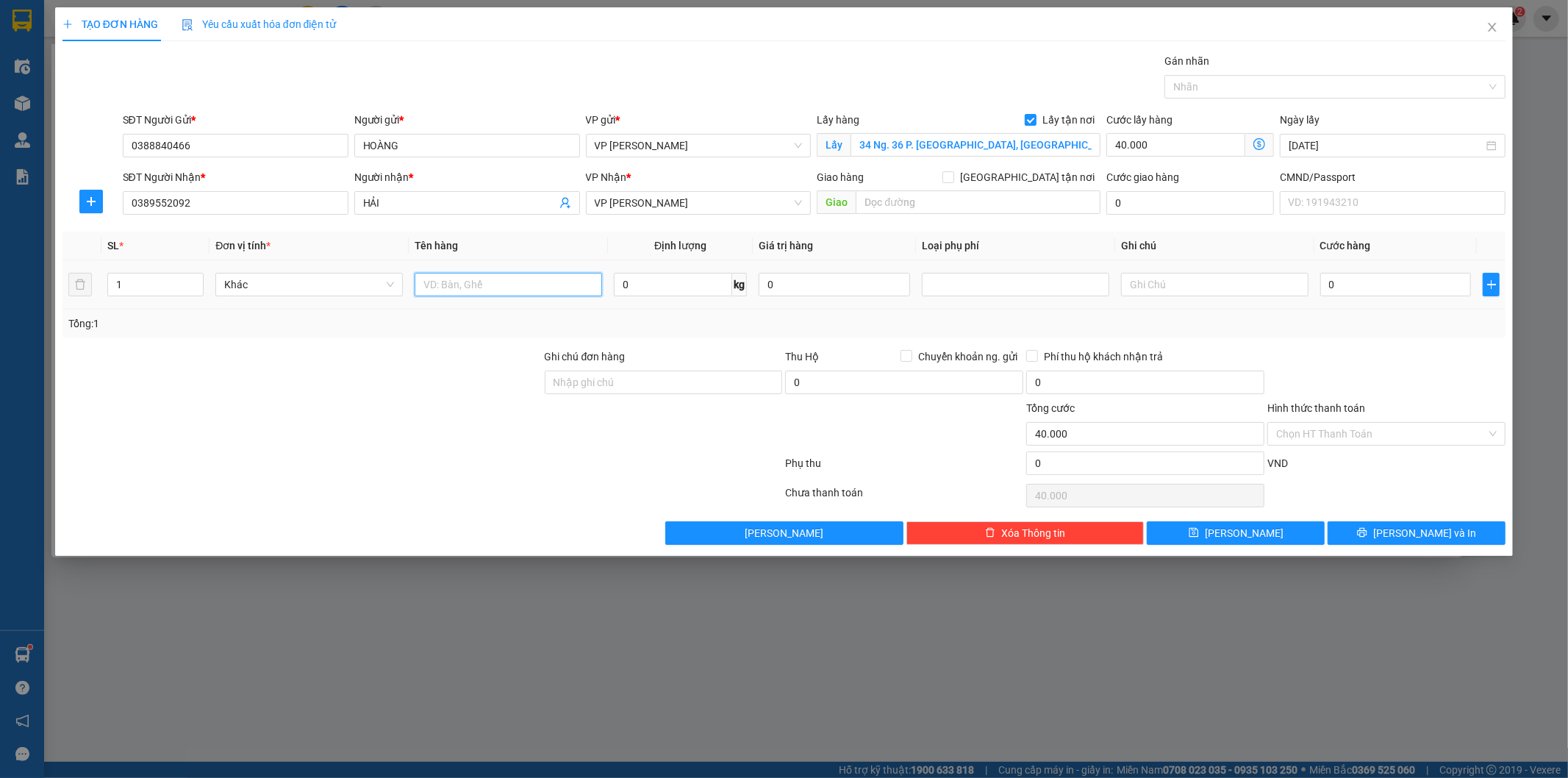
click at [466, 286] on input "text" at bounding box center [509, 285] width 188 height 24
type input "HỘP"
click at [666, 293] on input "0" at bounding box center [673, 285] width 119 height 24
type input "28"
click at [427, 358] on div at bounding box center [302, 375] width 482 height 51
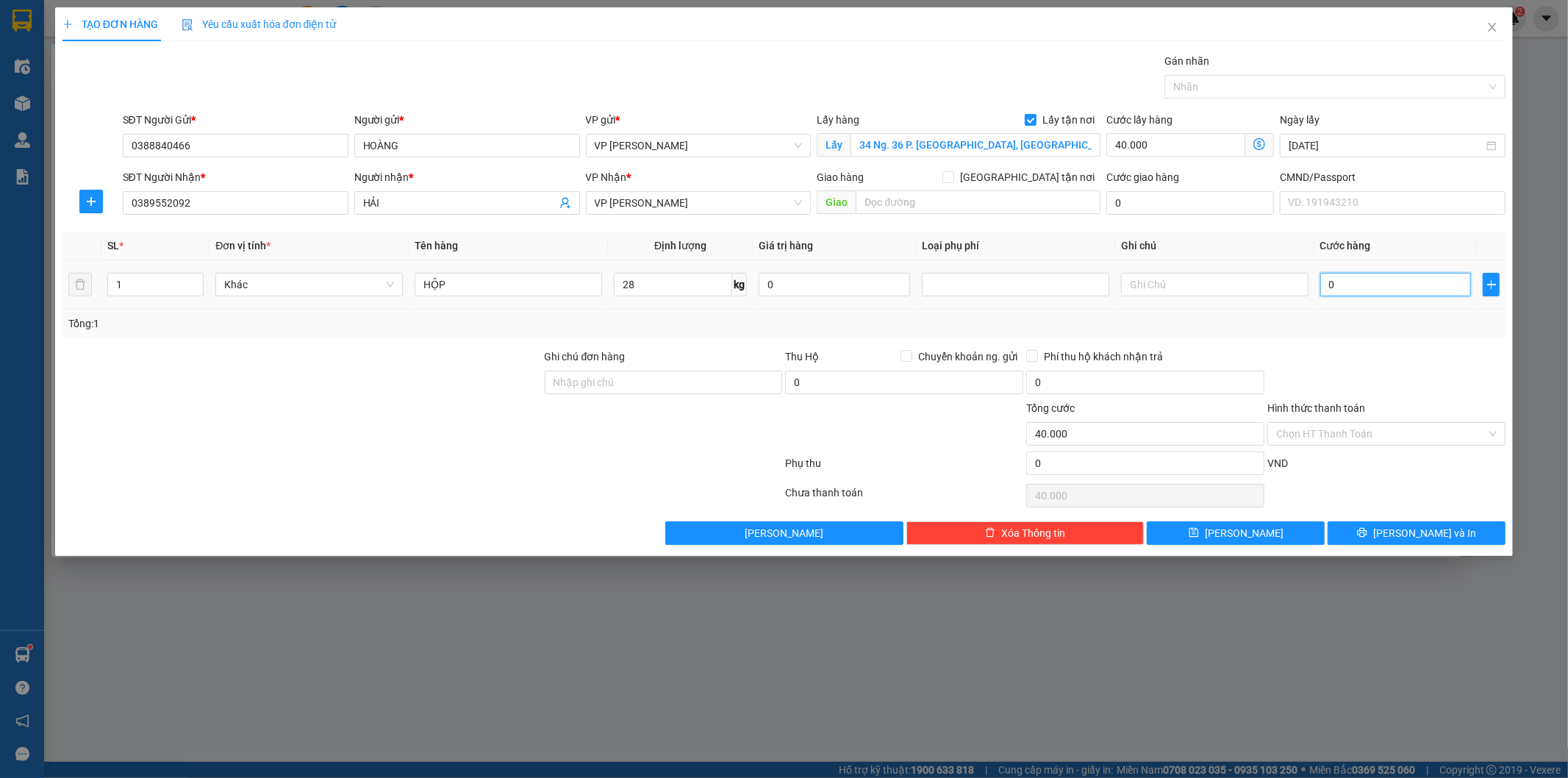
click at [1367, 274] on input "0" at bounding box center [1395, 285] width 151 height 24
type input "6"
type input "40.006"
type input "65"
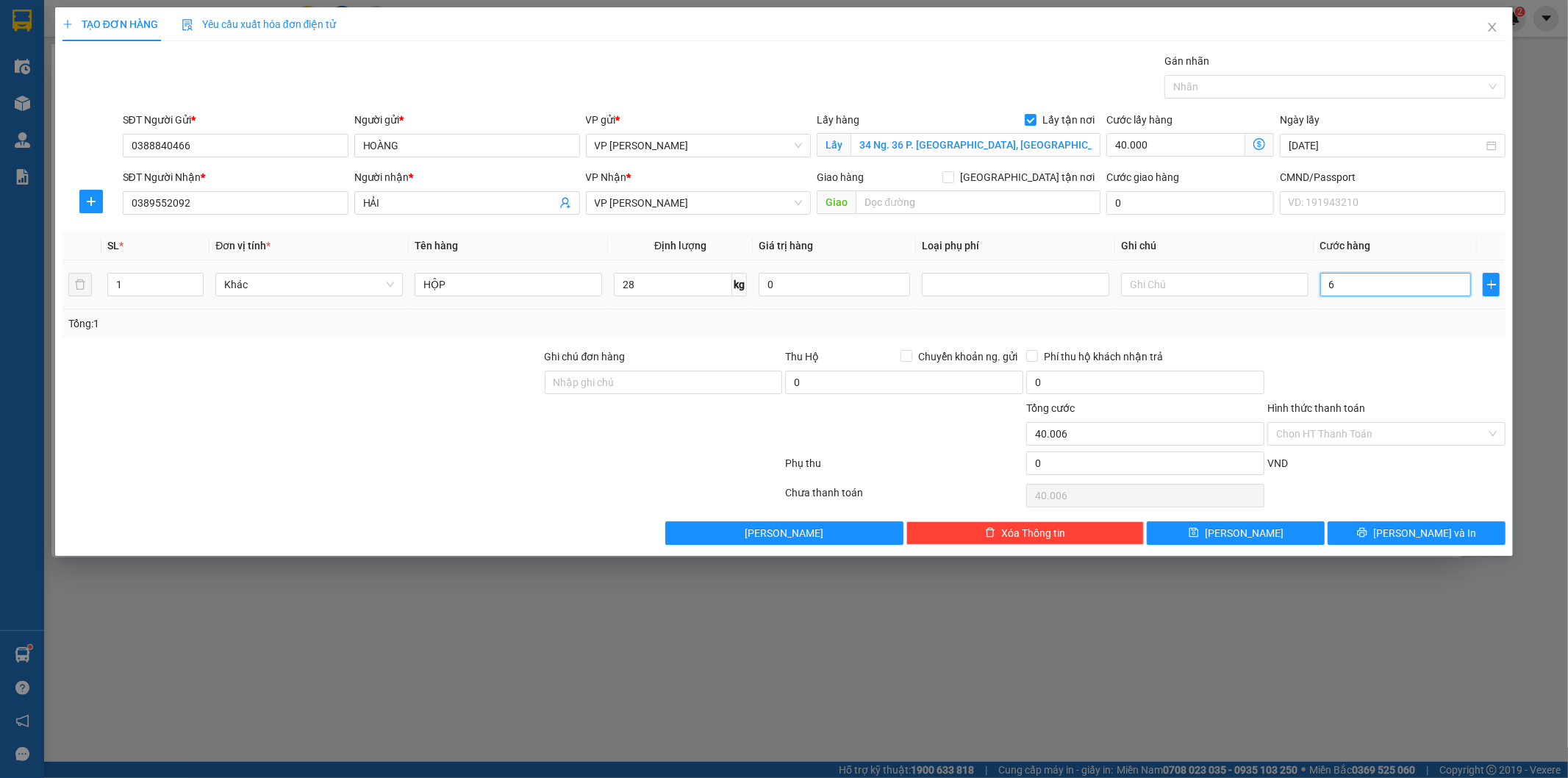
type input "40.065"
type input "65.000"
type input "105.000"
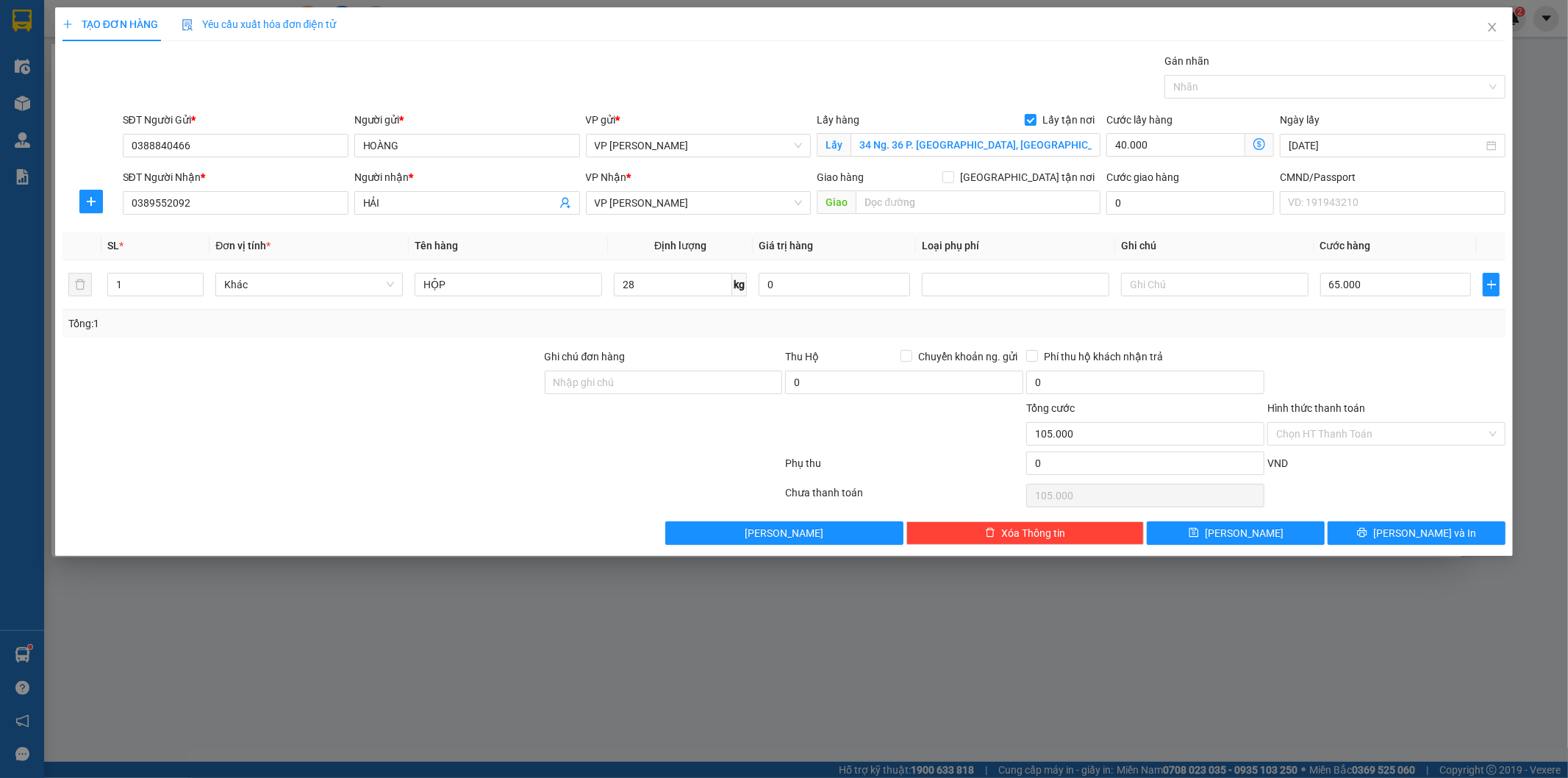
click at [621, 469] on div at bounding box center [423, 467] width 723 height 30
click at [1432, 531] on span "Lưu và In" at bounding box center [1424, 533] width 103 height 16
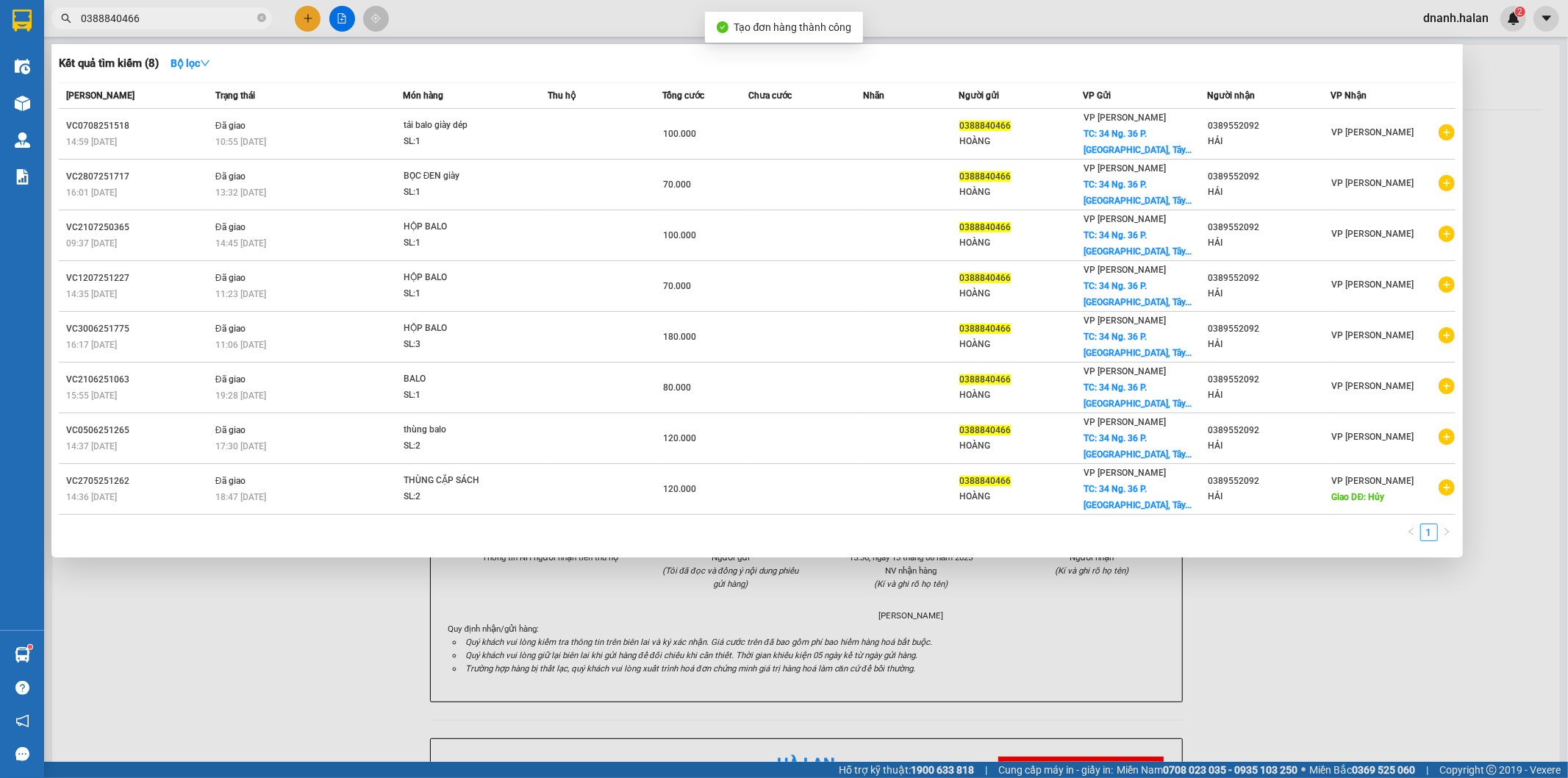
click at [915, 16] on div at bounding box center [784, 389] width 1568 height 778
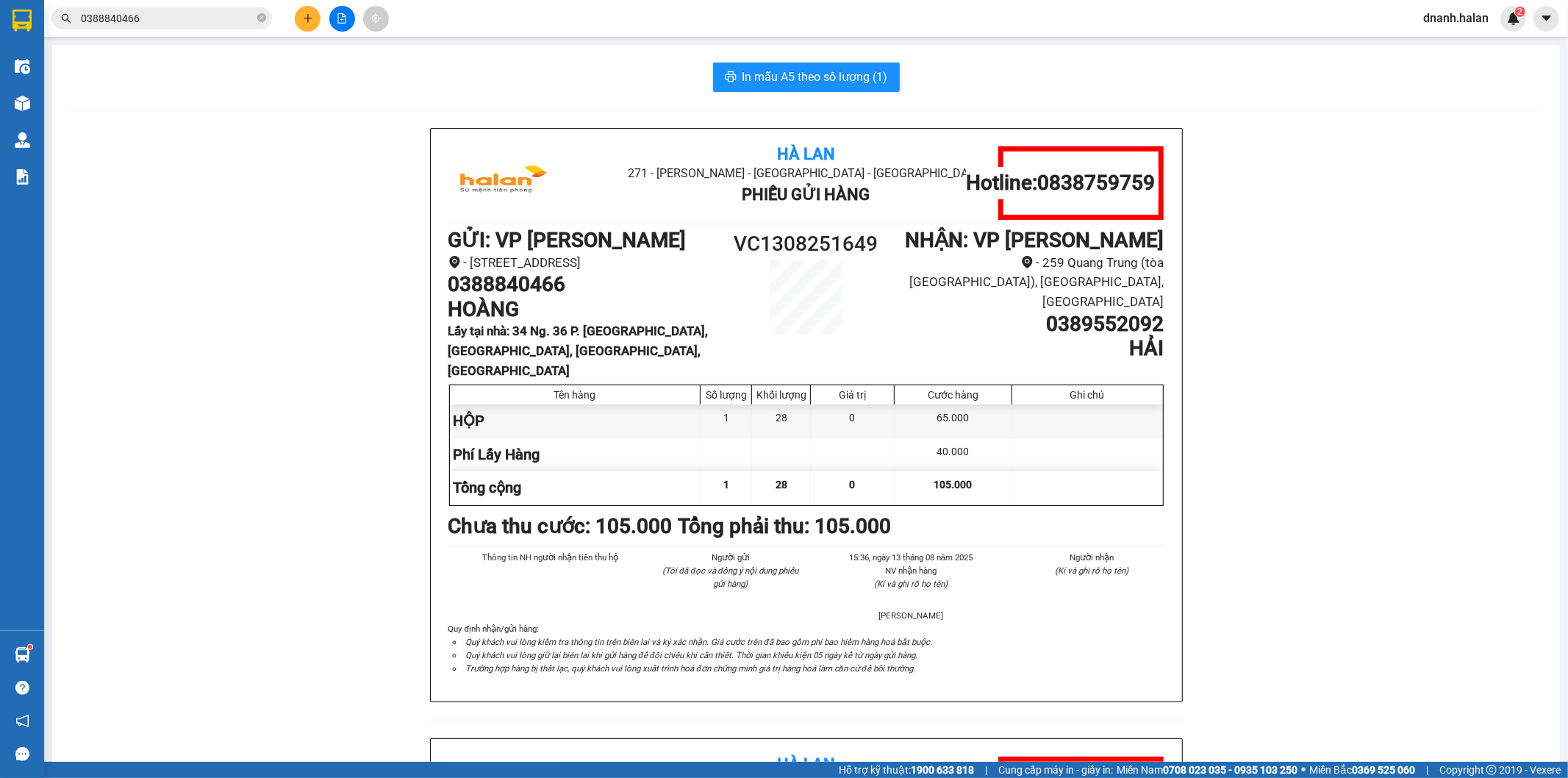
click at [150, 19] on input "0388840466" at bounding box center [168, 18] width 174 height 16
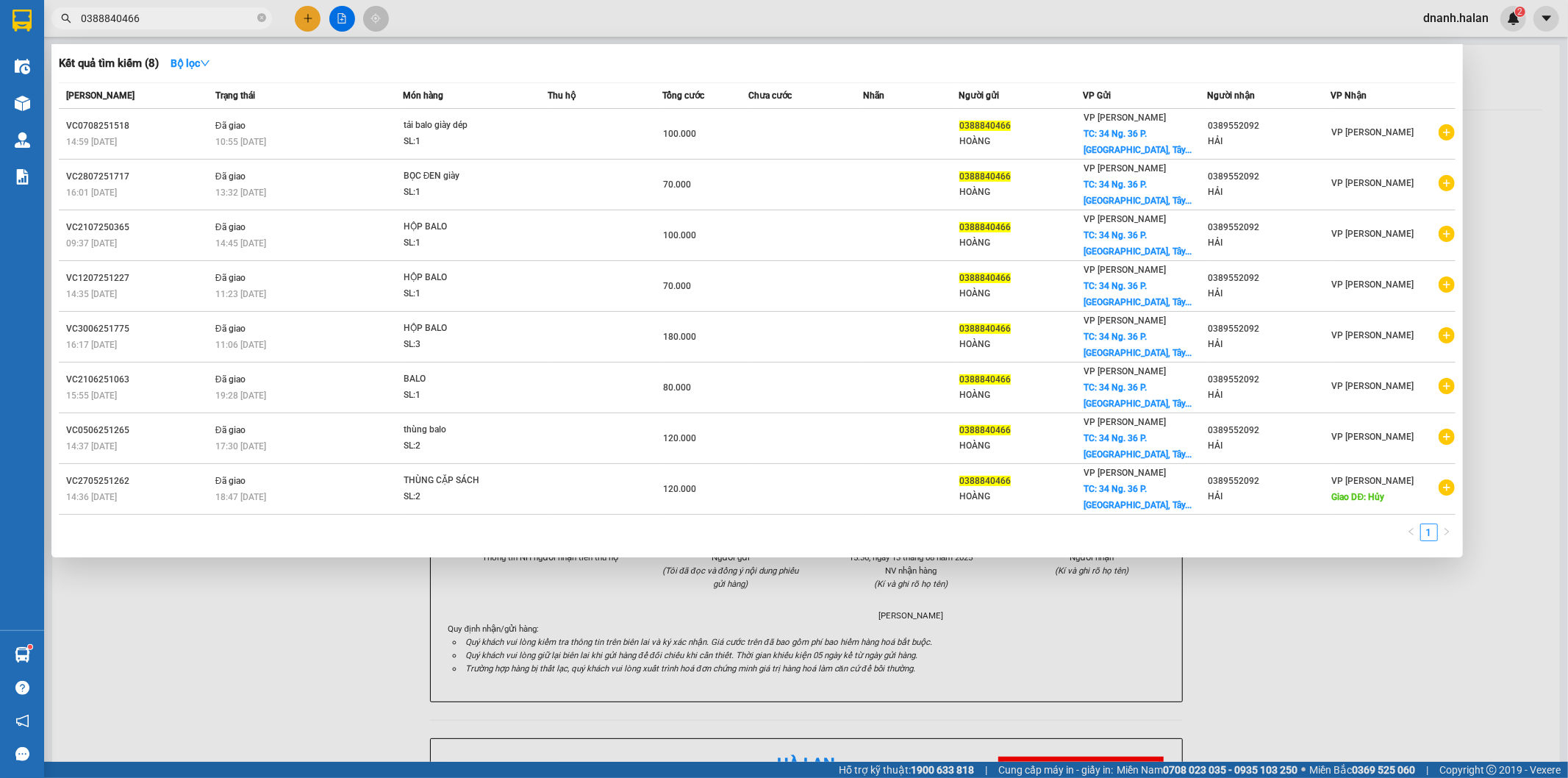
click at [150, 19] on input "0388840466" at bounding box center [168, 18] width 174 height 16
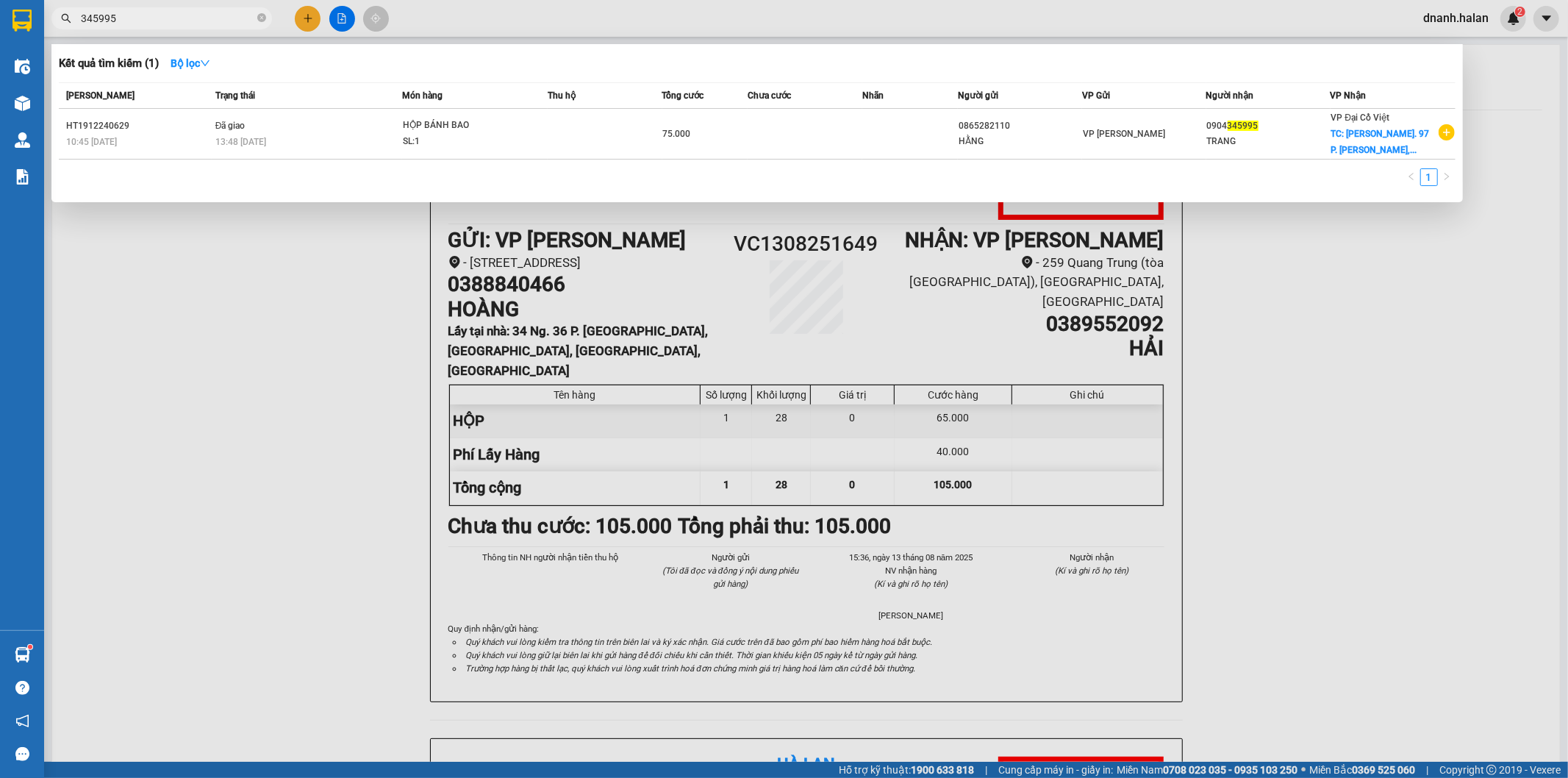
click at [159, 19] on input "345995" at bounding box center [168, 18] width 174 height 16
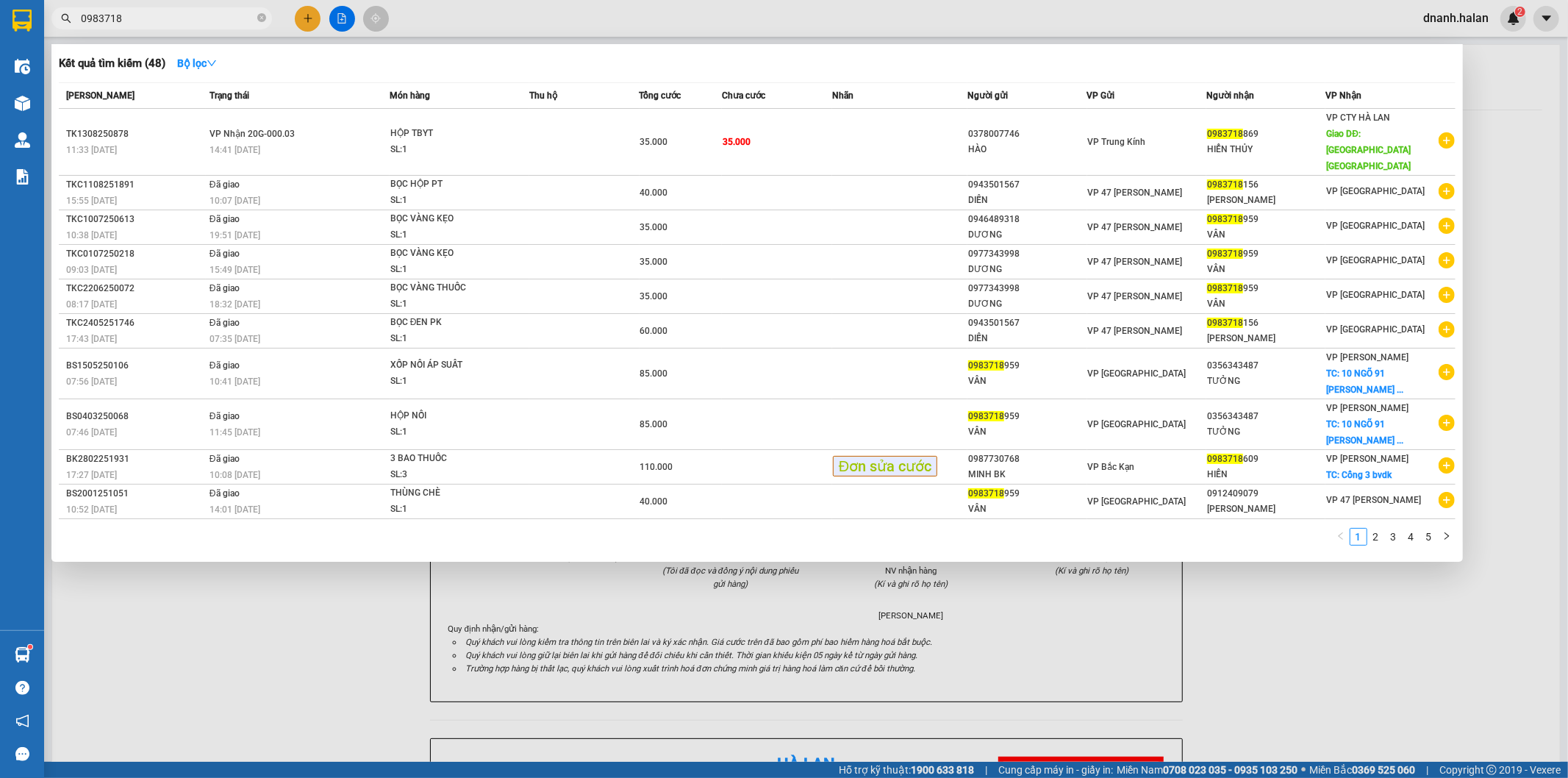
click at [174, 20] on input "0983718" at bounding box center [168, 18] width 174 height 16
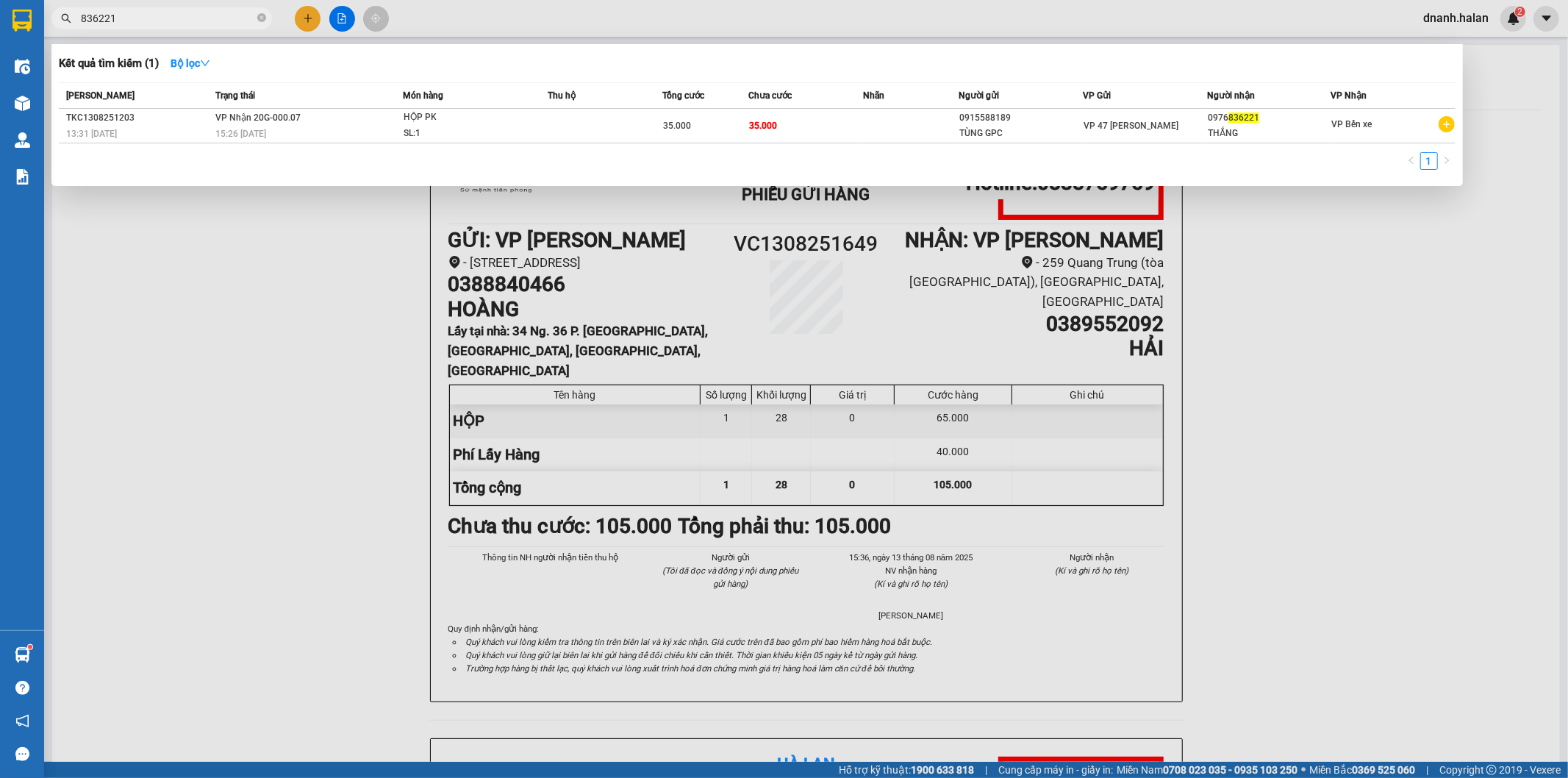
type input "836221"
click at [185, 19] on input "836221" at bounding box center [168, 18] width 174 height 16
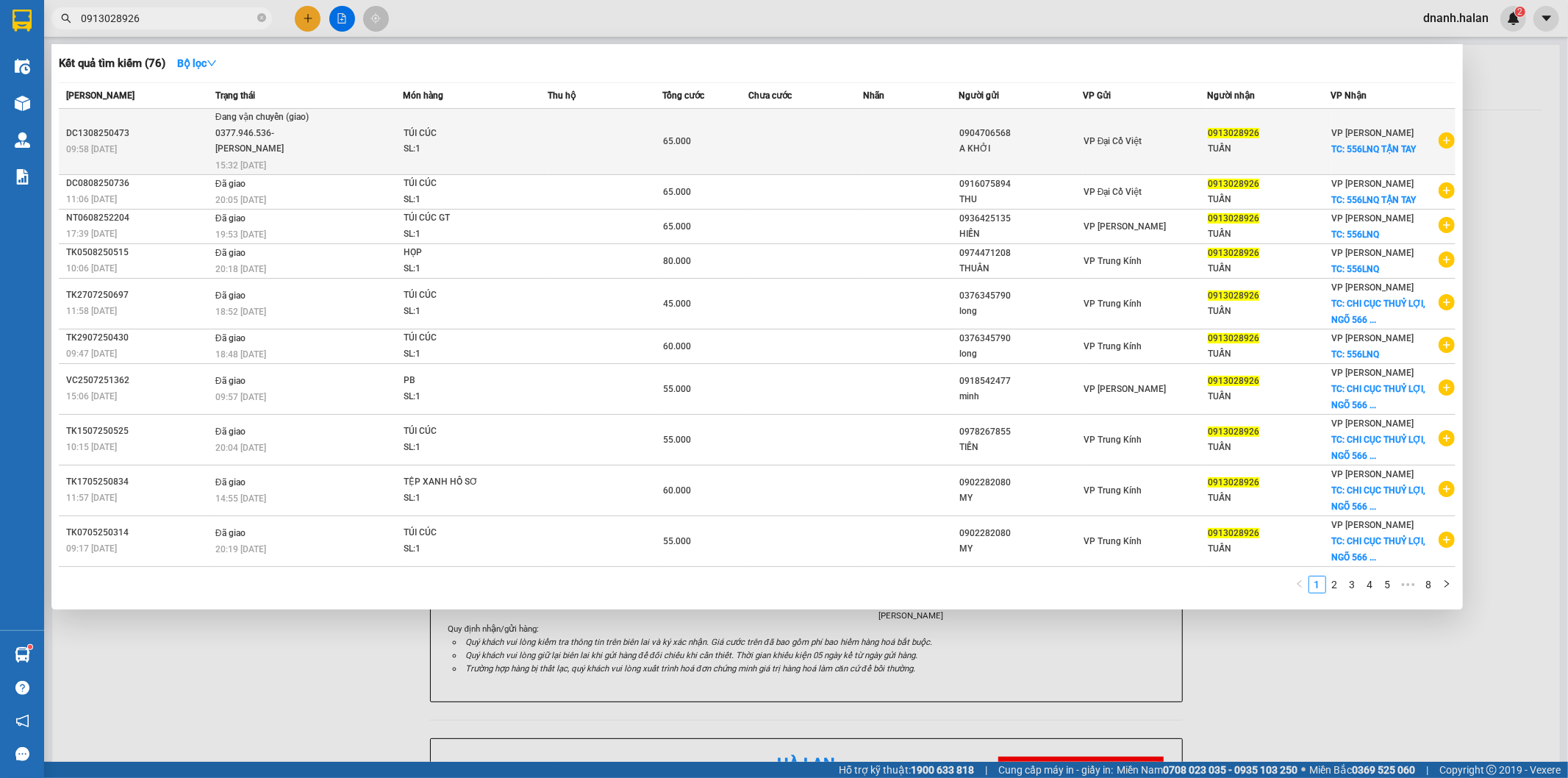
type input "0913028926"
click at [831, 147] on td at bounding box center [805, 141] width 115 height 66
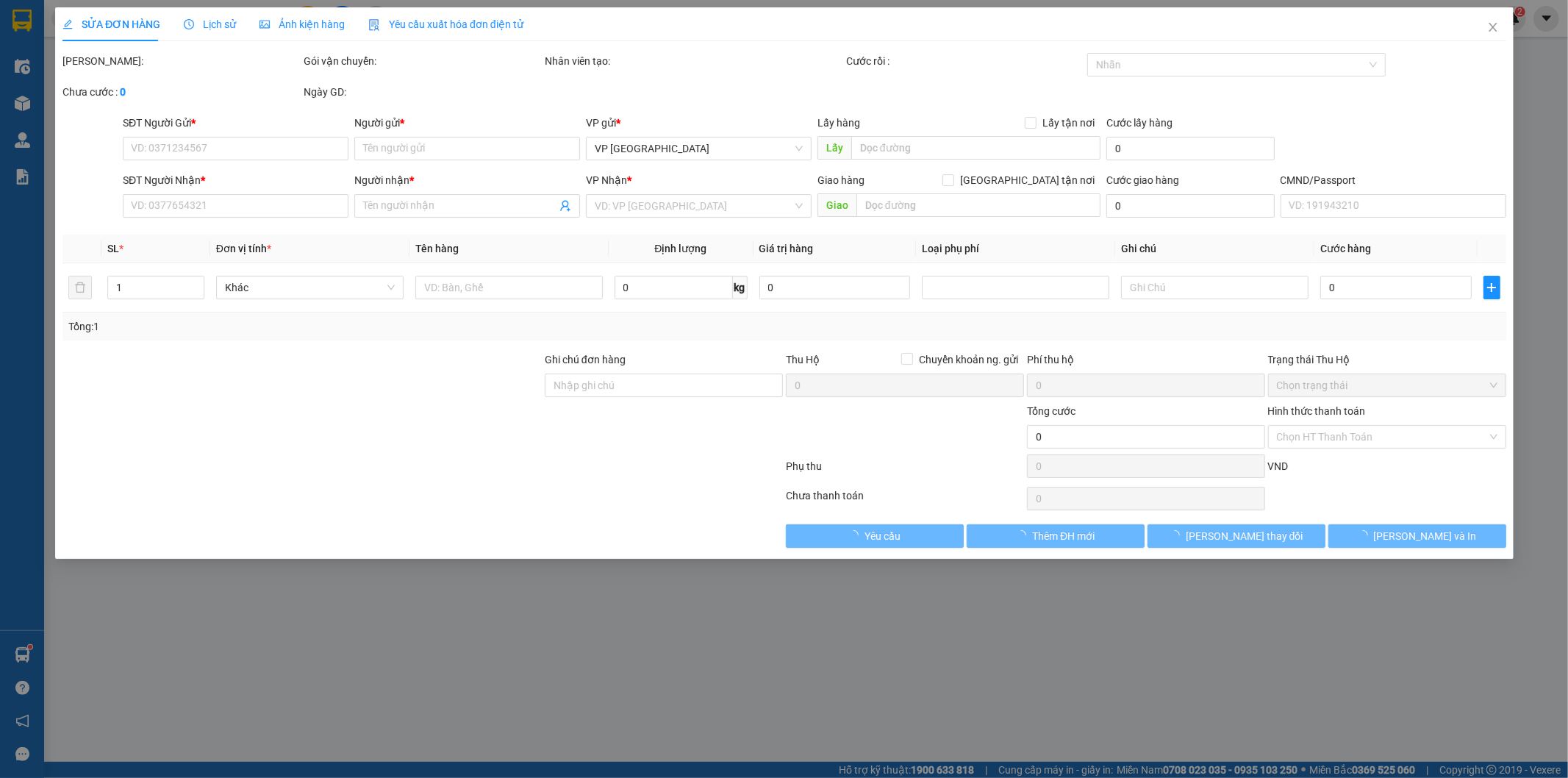
type input "0904706568"
type input "A KHỞI"
type input "0913028926"
type input "TUẤN"
checkbox input "true"
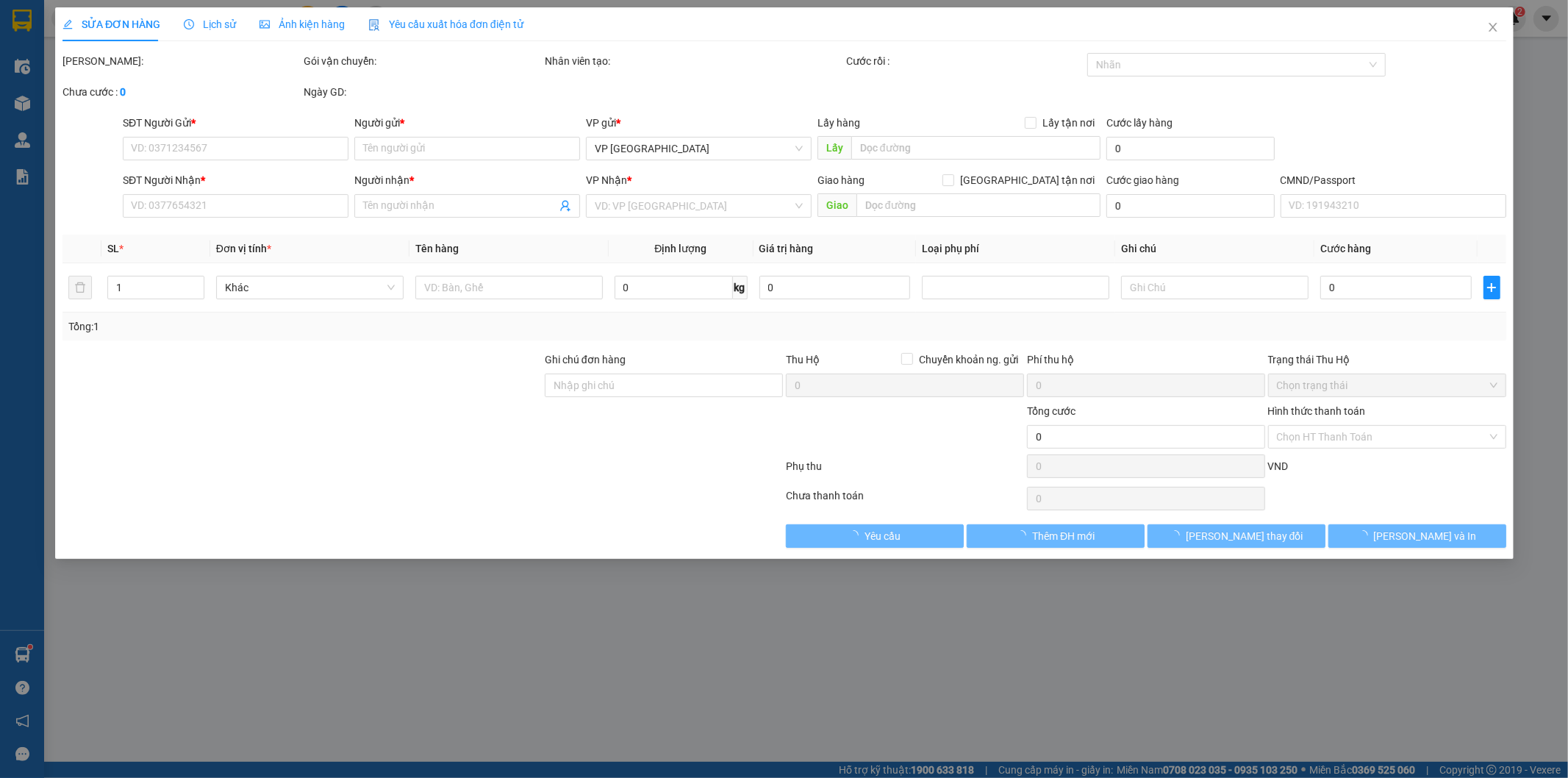
type input "556LNQ TẬN TAY"
type input "65.000"
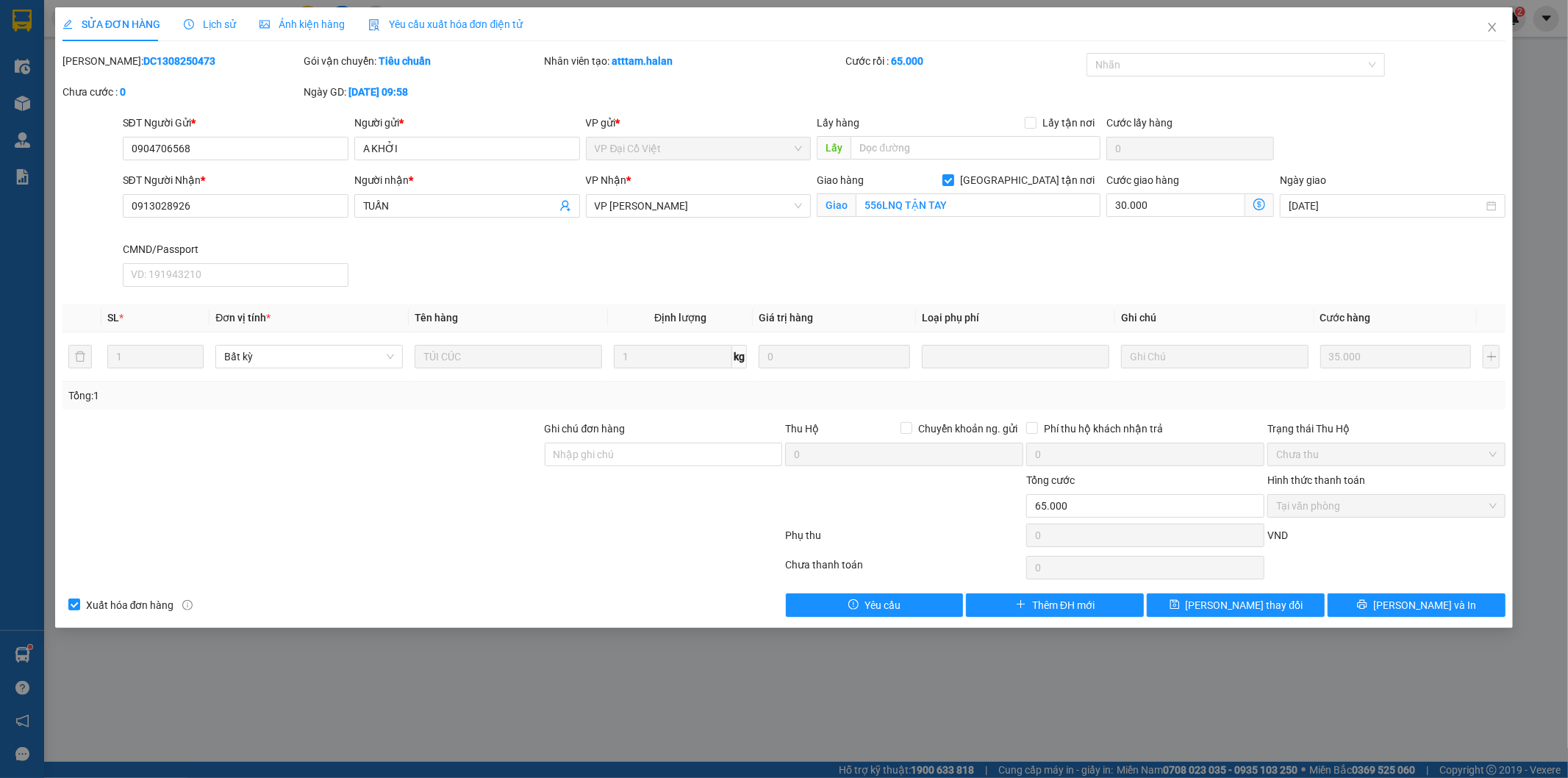
click at [400, 526] on div at bounding box center [423, 539] width 723 height 30
click at [216, 20] on span "Lịch sử" at bounding box center [209, 25] width 52 height 12
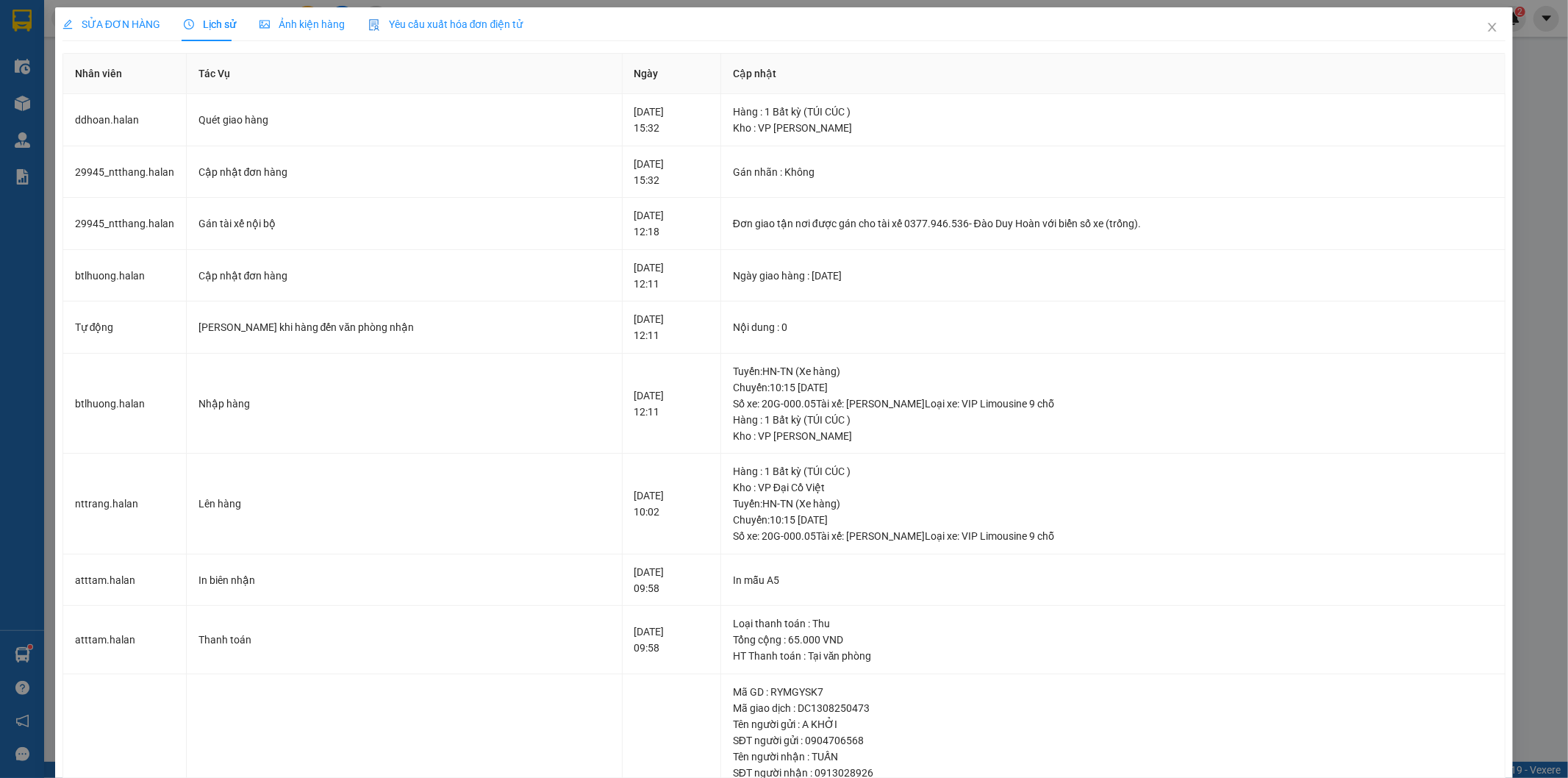
click at [120, 19] on span "SỬA ĐƠN HÀNG" at bounding box center [111, 25] width 98 height 12
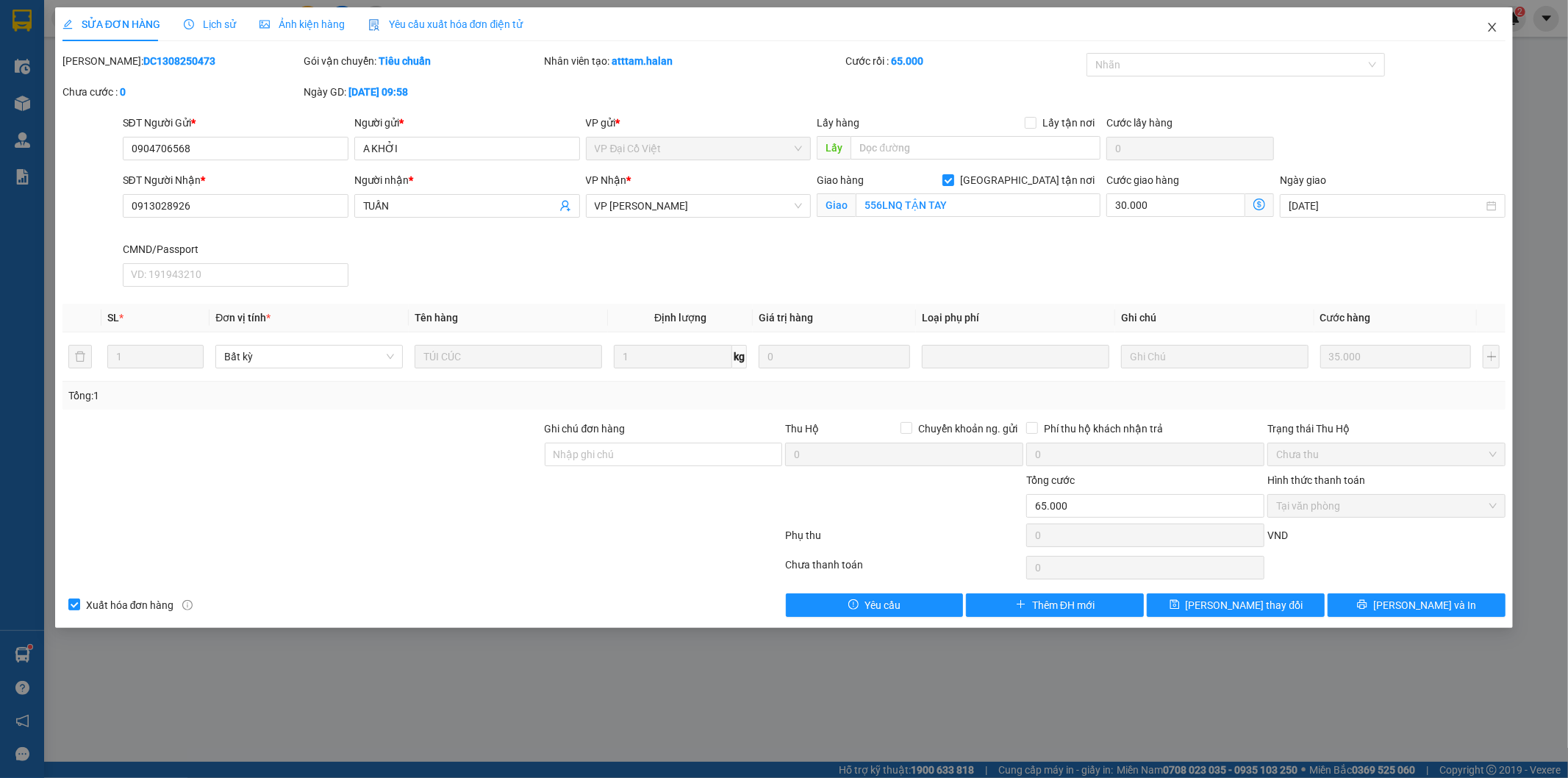
click at [1492, 18] on span "Close" at bounding box center [1492, 28] width 41 height 42
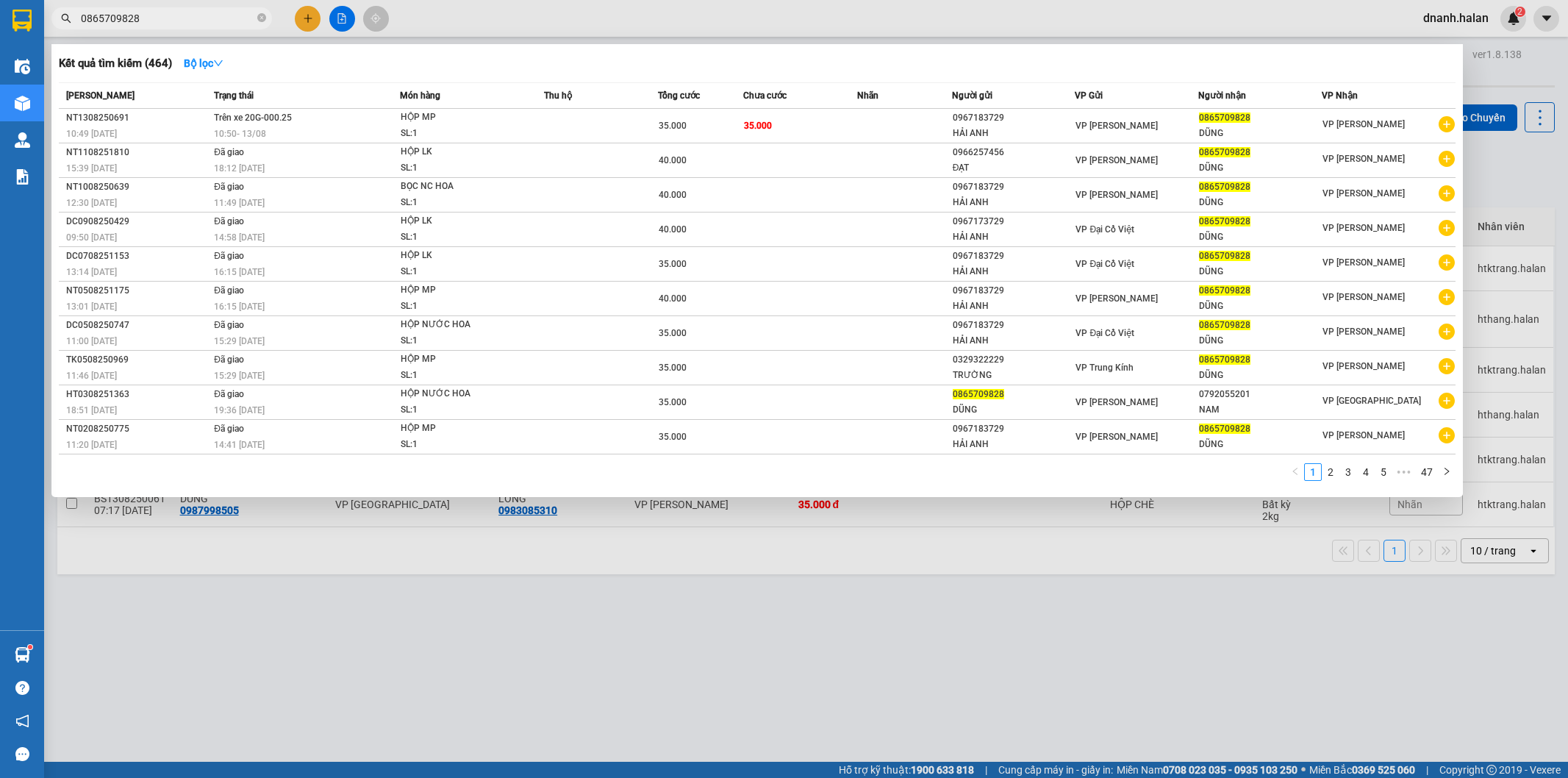
click at [195, 23] on input "0865709828" at bounding box center [168, 18] width 174 height 16
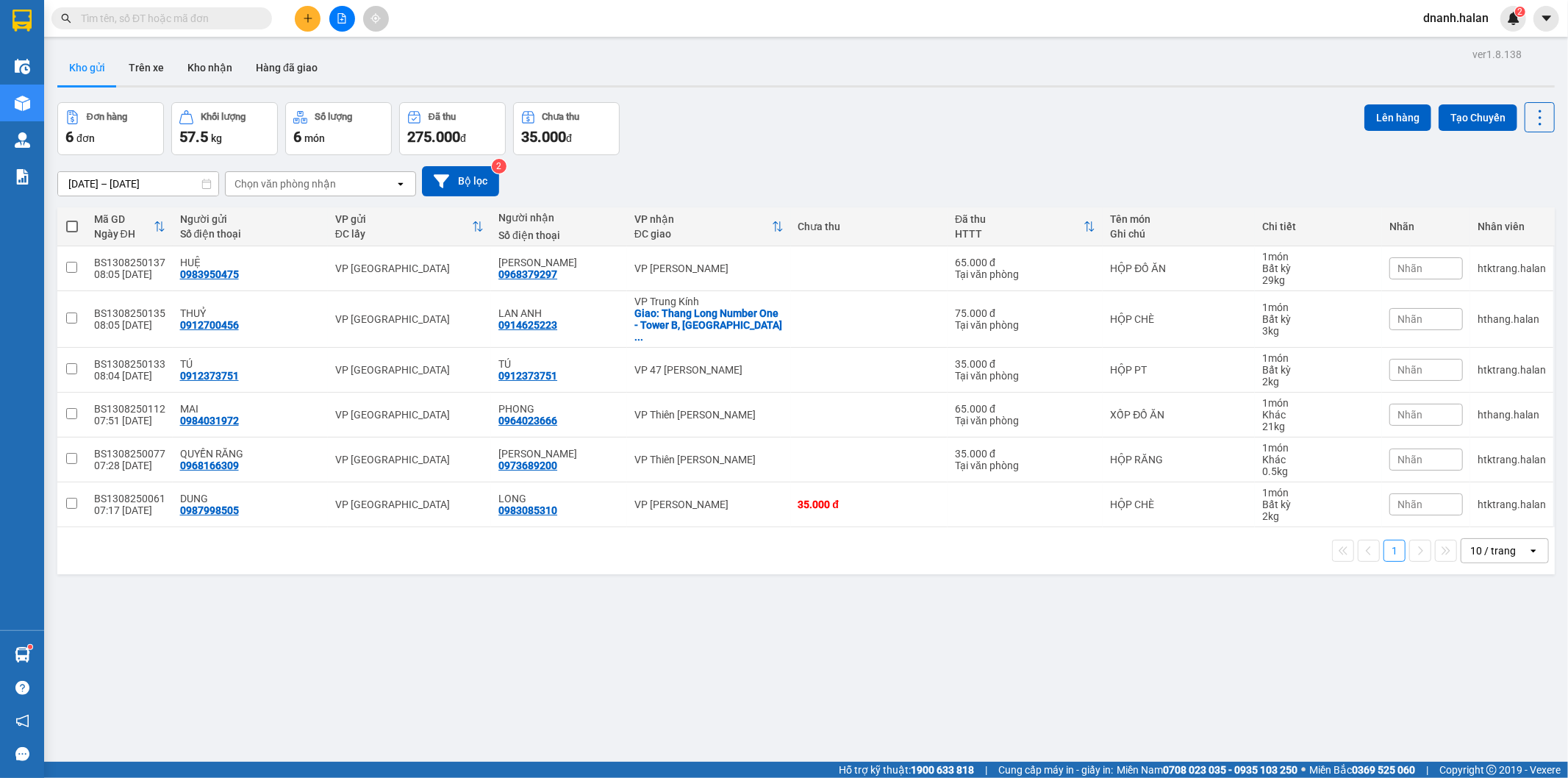
click at [195, 23] on input "text" at bounding box center [168, 18] width 174 height 16
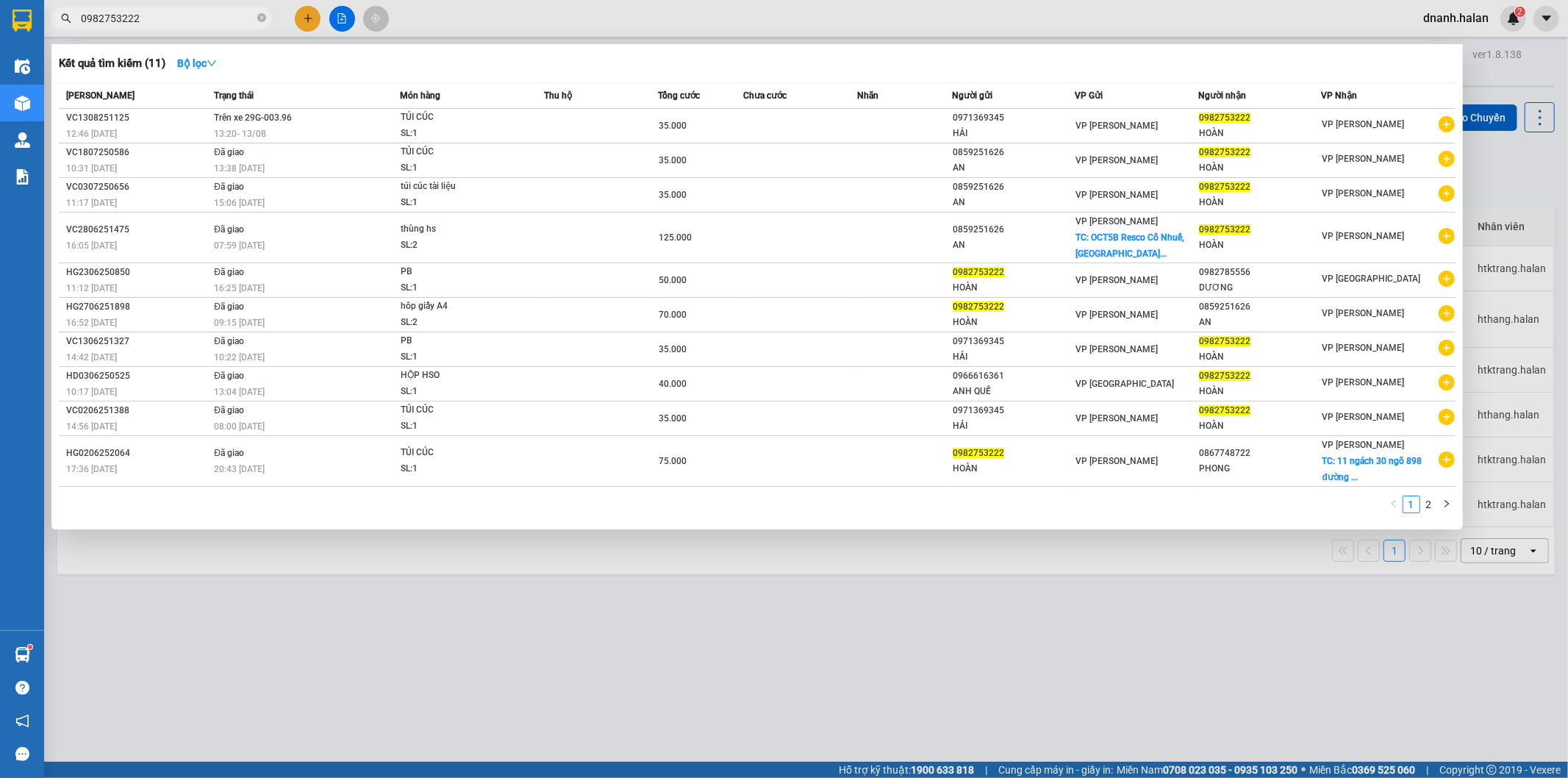
type input "0982753222"
click at [166, 19] on input "0982753222" at bounding box center [168, 18] width 174 height 16
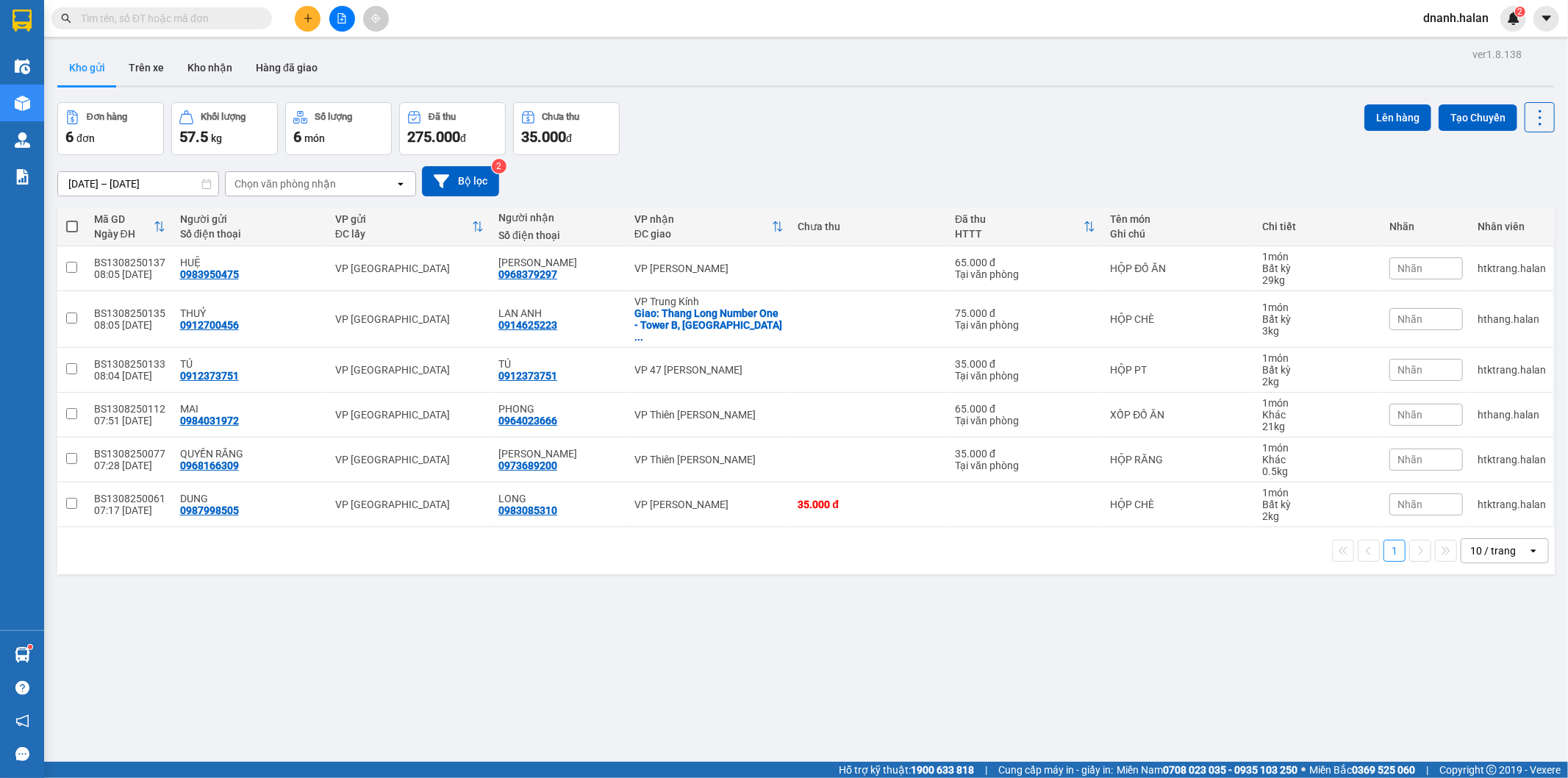
click at [223, 13] on input "text" at bounding box center [168, 18] width 174 height 16
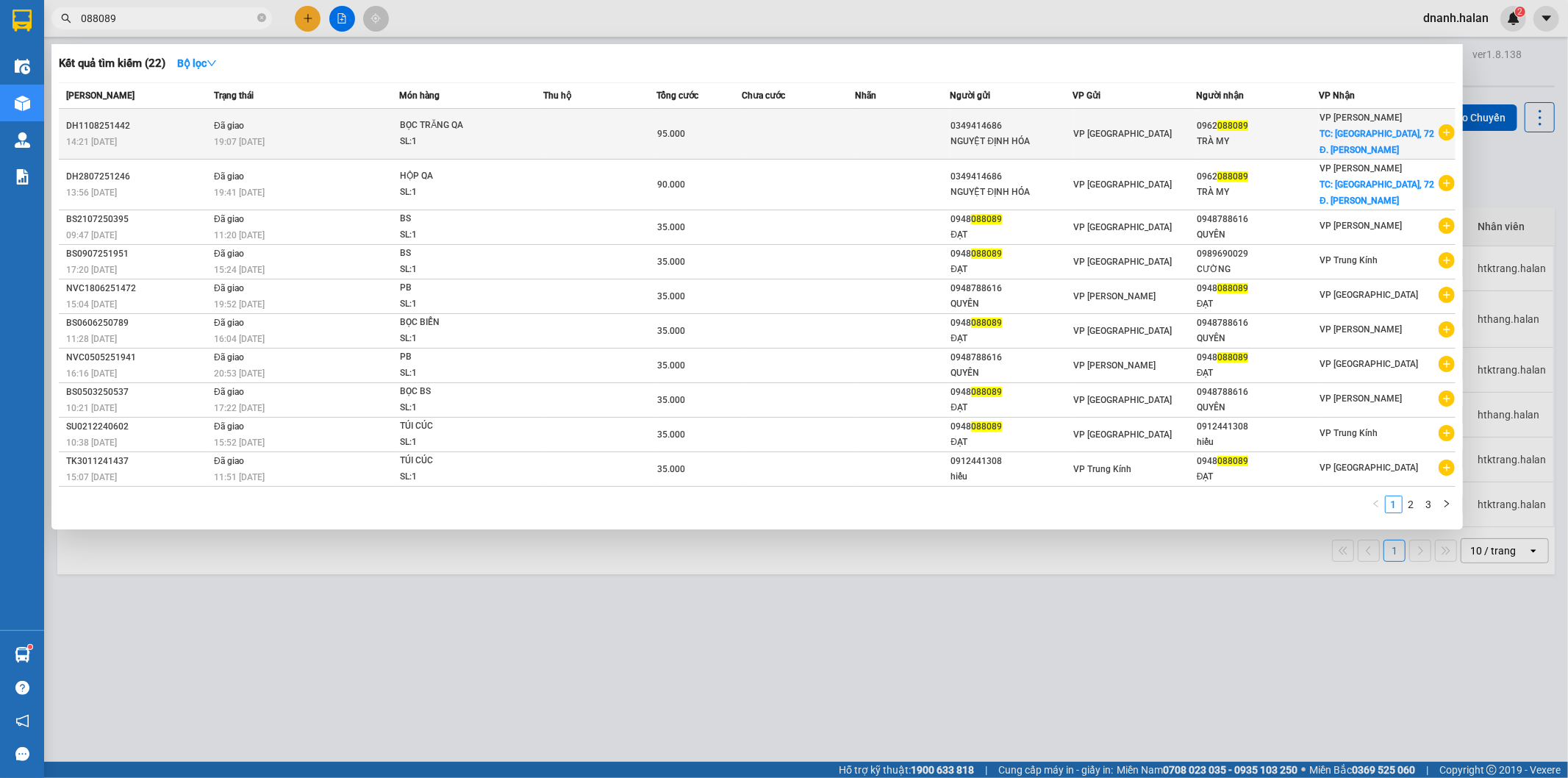
type input "088089"
click at [1068, 135] on div "NGUYỆT ĐỊNH HÓA" at bounding box center [1011, 141] width 122 height 16
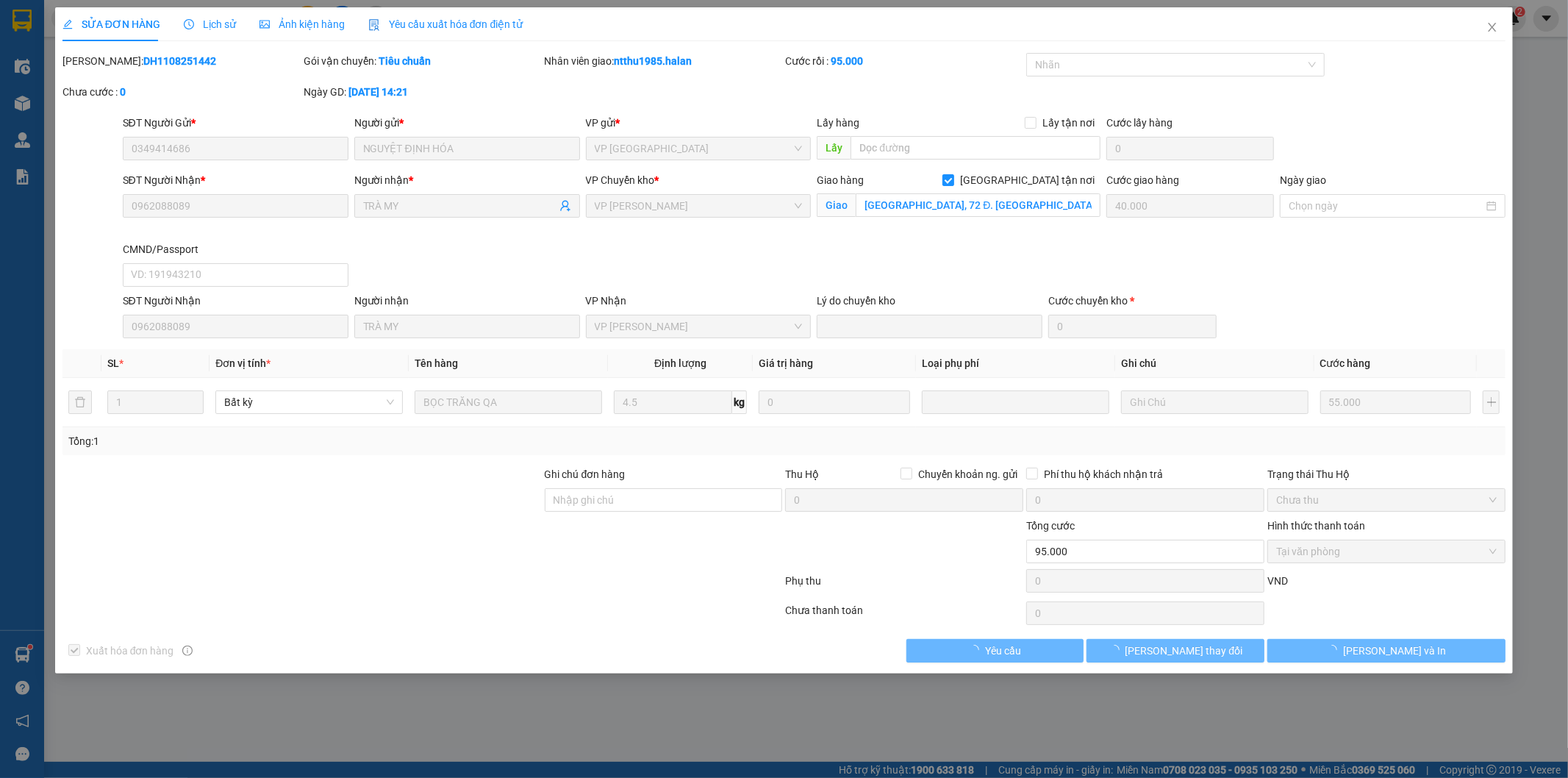
type input "0349414686"
type input "NGUYỆT ĐỊNH HÓA"
type input "0962088089"
type input "TRÀ MY"
checkbox input "true"
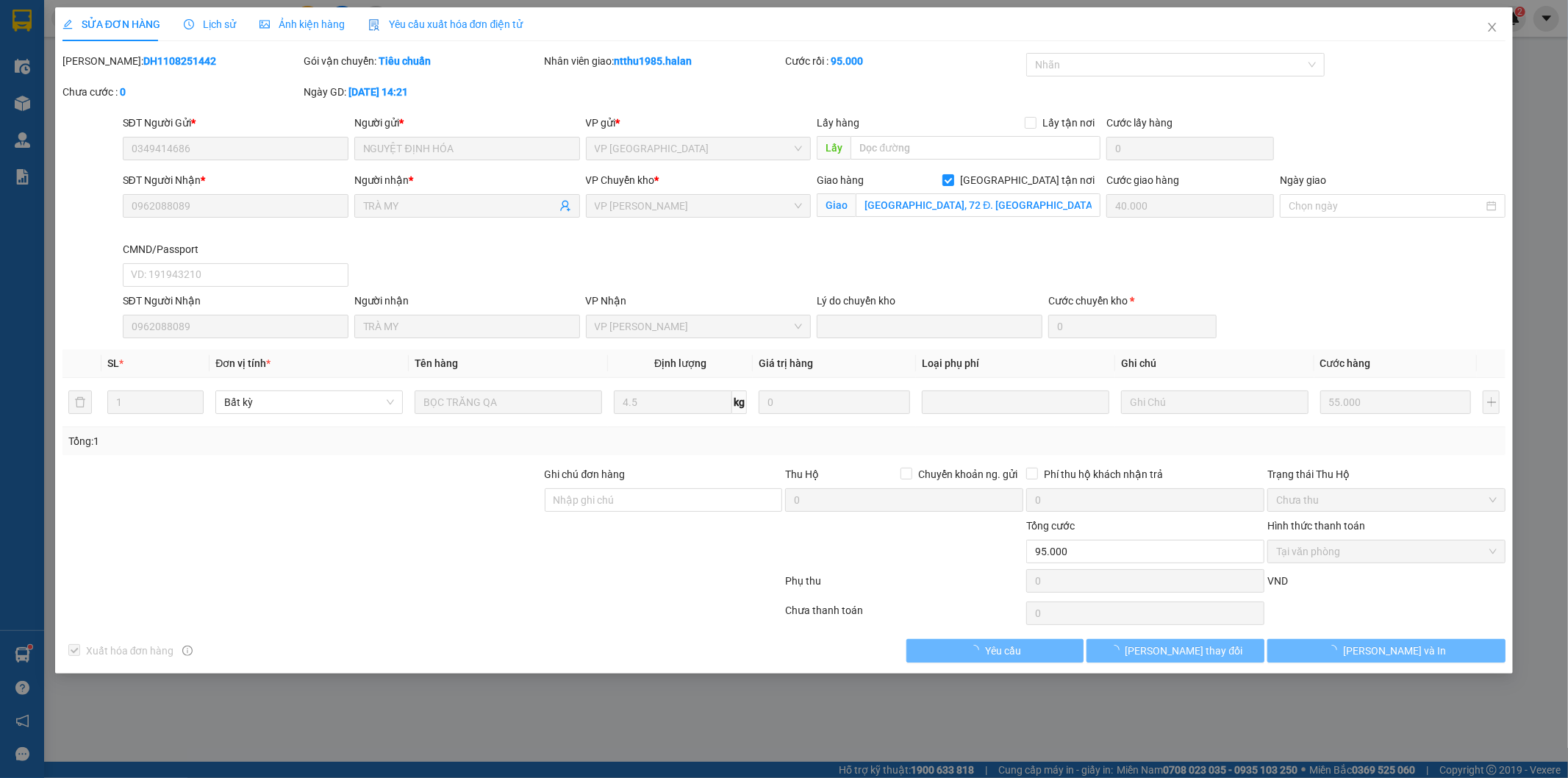
type input "Royal City, 72 Đ. Nguyễn Trãi, Khu đô thị Royal City, Thanh Xuân, Hà Nội 100000…"
type input "40.000"
type input "95.000"
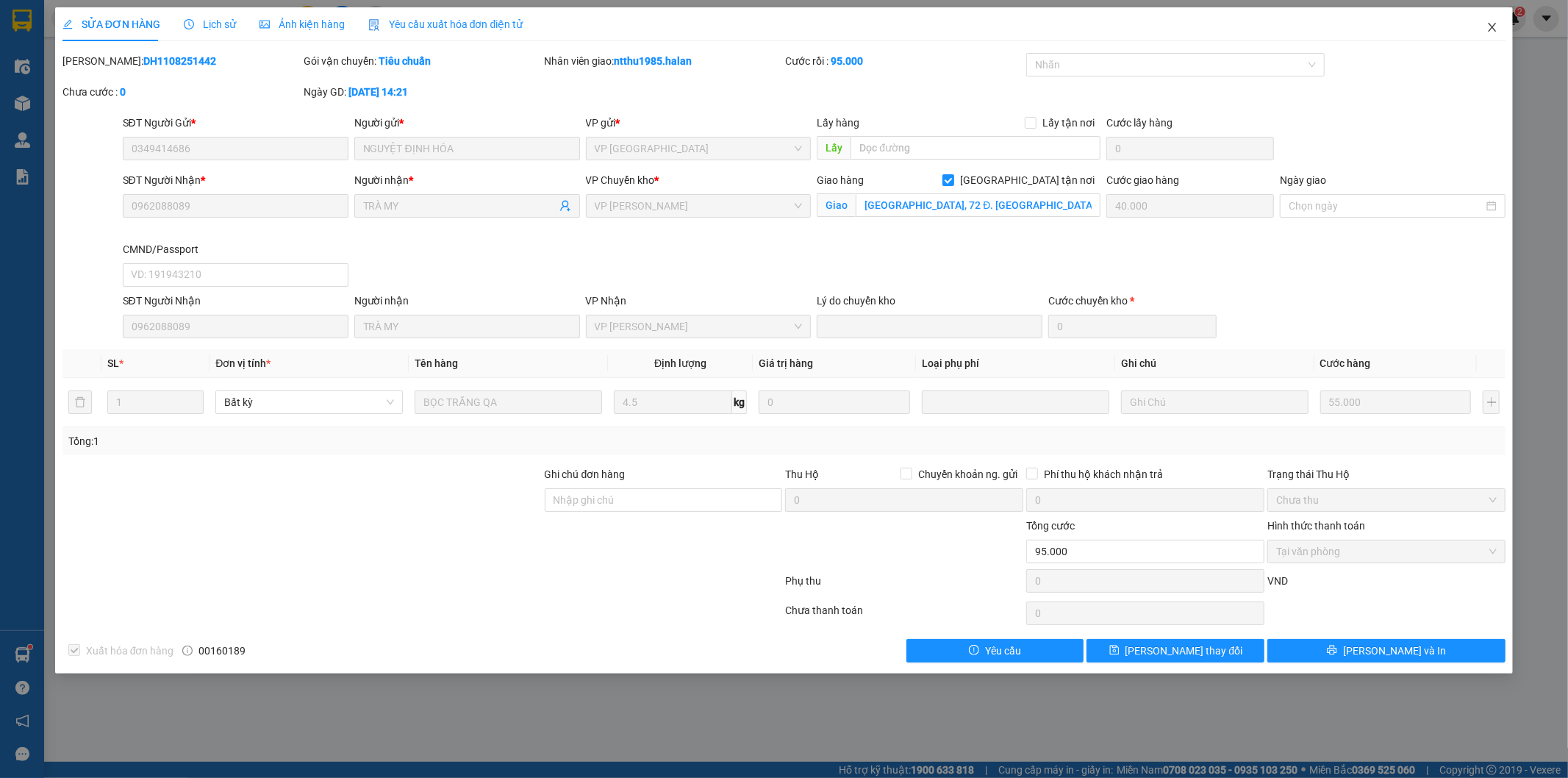
click at [1493, 27] on icon "close" at bounding box center [1492, 27] width 8 height 9
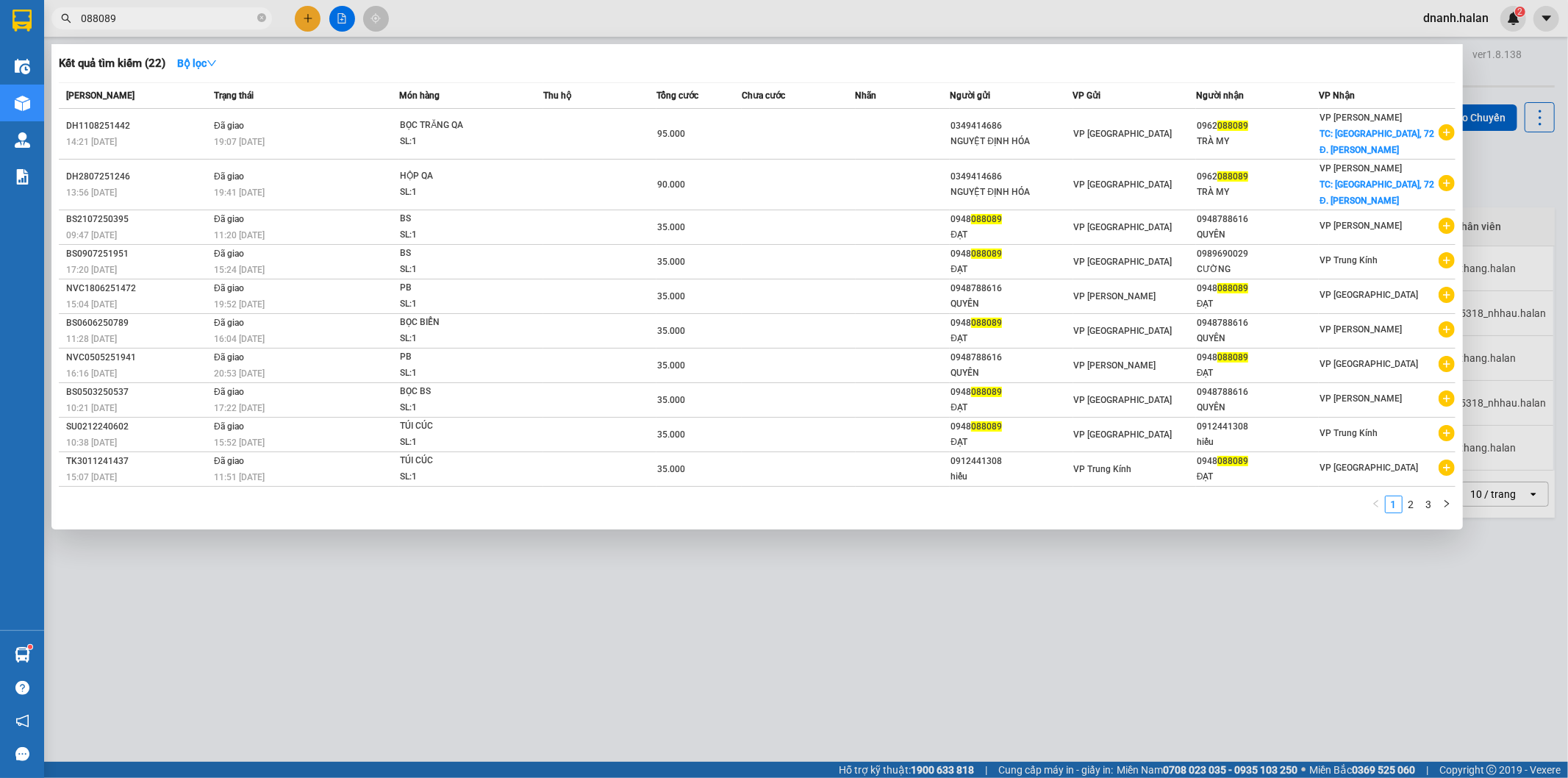
click at [181, 17] on input "088089" at bounding box center [168, 18] width 174 height 16
paste input "974232666"
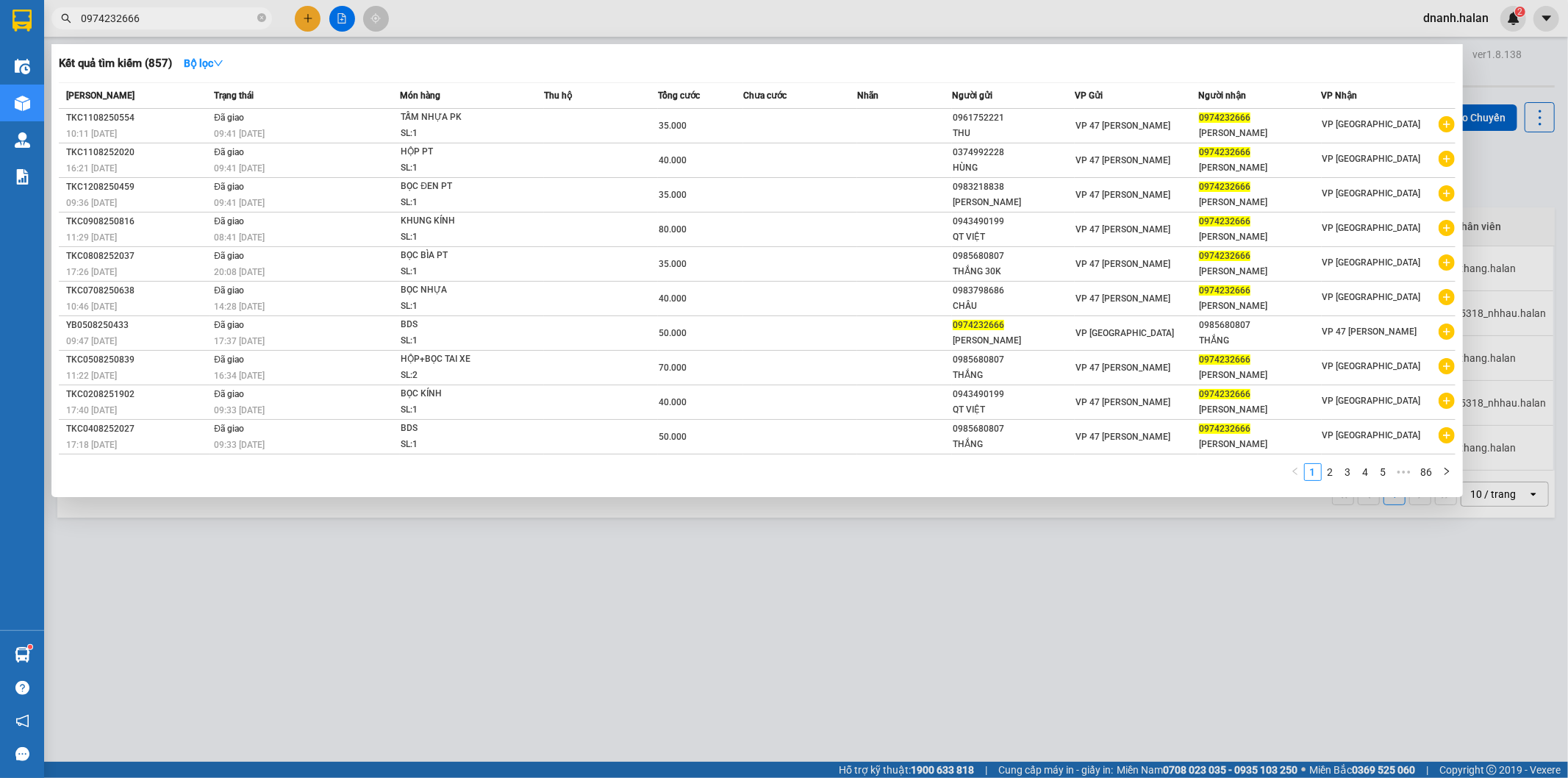
type input "0974232666"
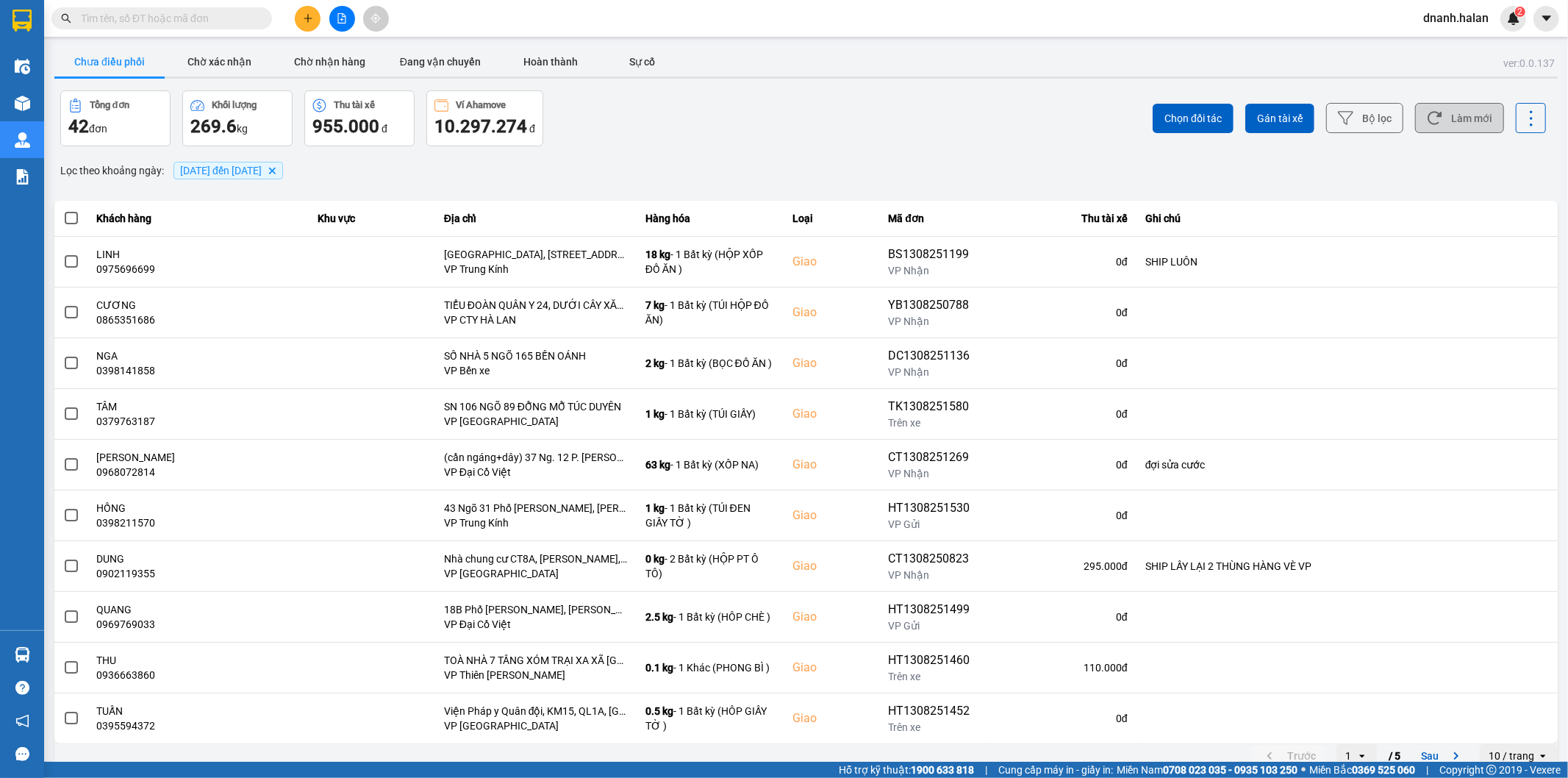
click at [1436, 117] on button "Làm mới" at bounding box center [1459, 118] width 89 height 30
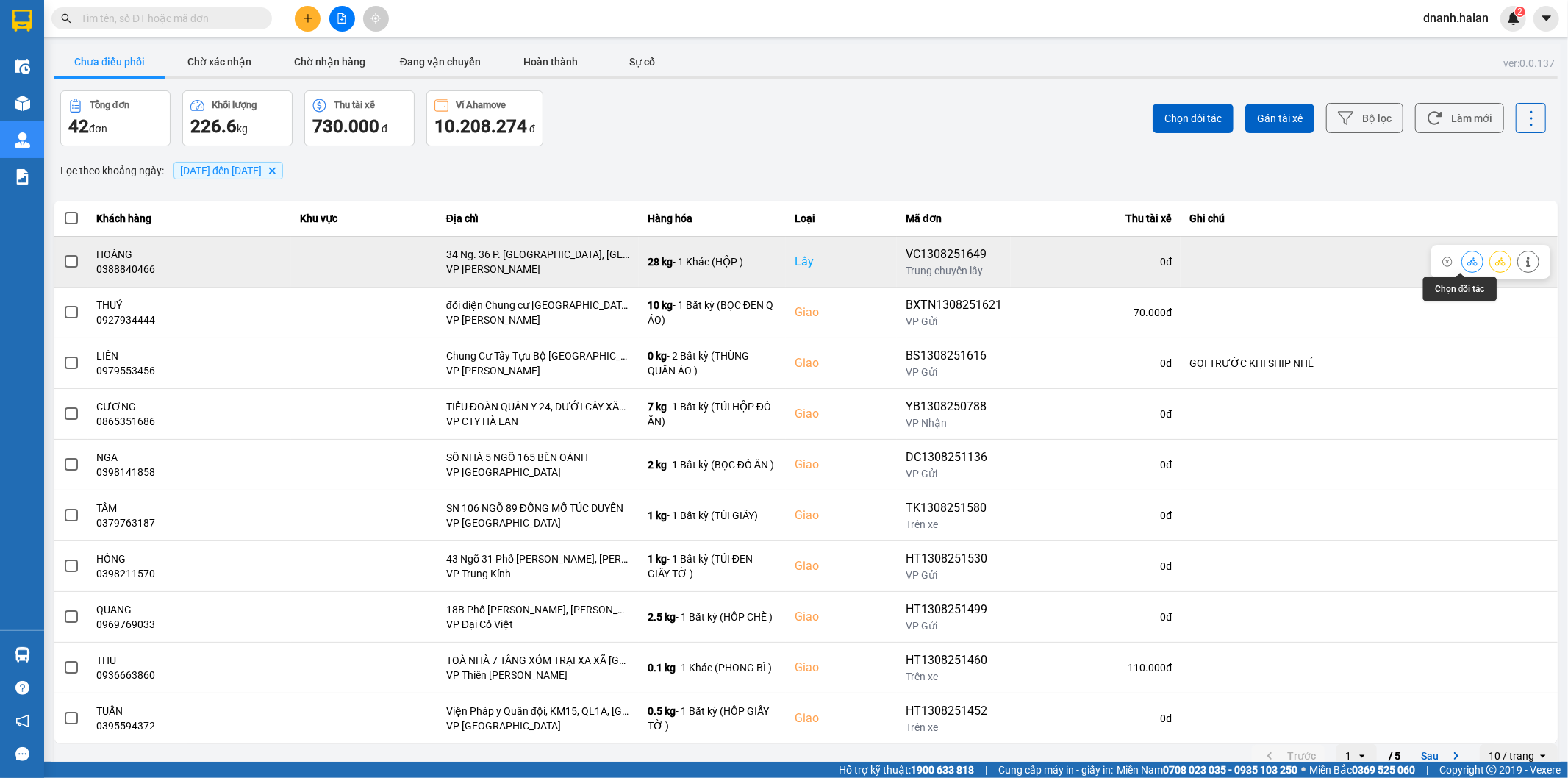
click at [1467, 258] on icon at bounding box center [1472, 261] width 10 height 8
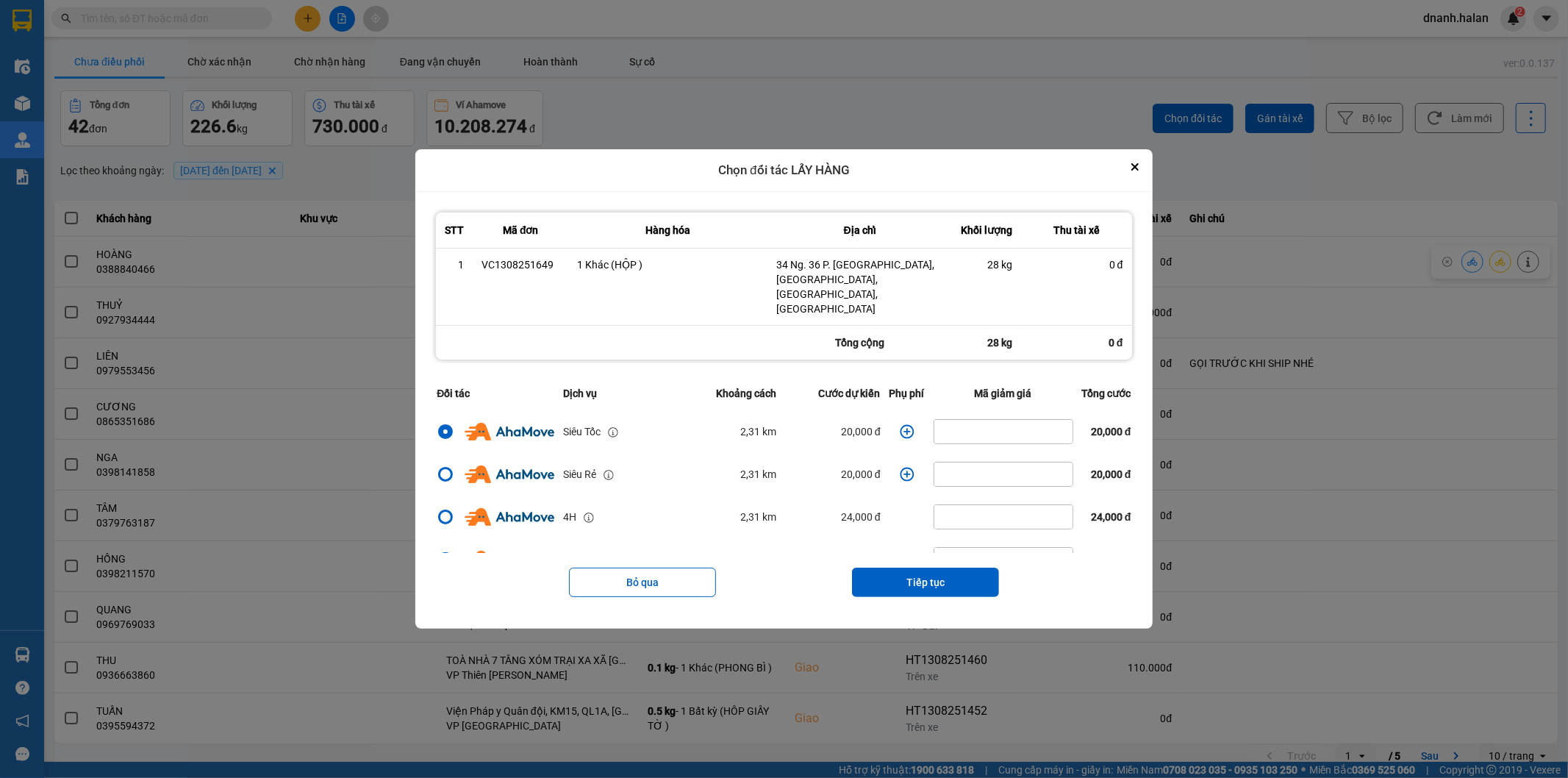
click at [901, 424] on icon "dialog" at bounding box center [906, 431] width 14 height 14
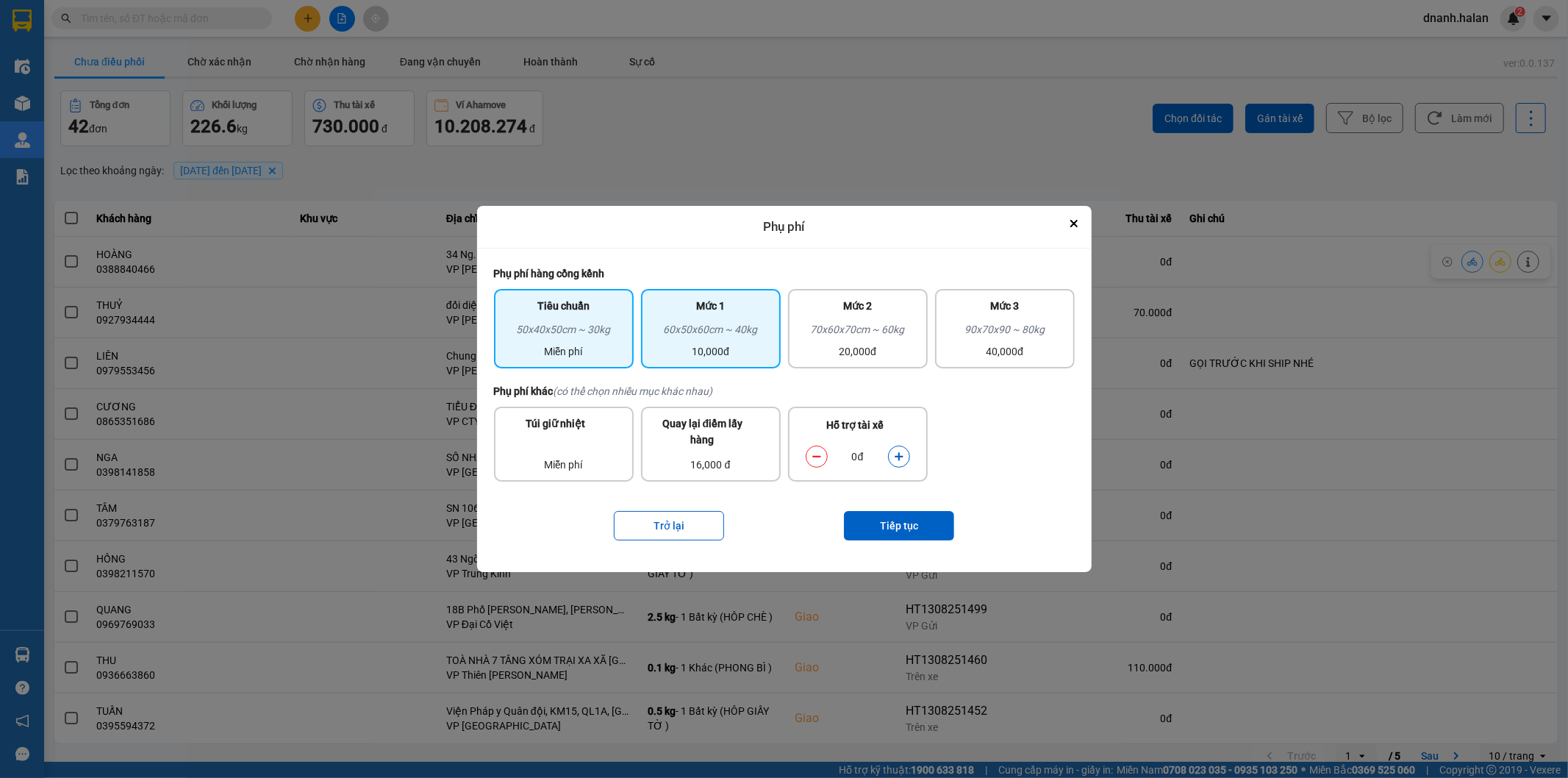
click at [707, 335] on div "60x50x60cm ~ 40kg" at bounding box center [710, 332] width 122 height 22
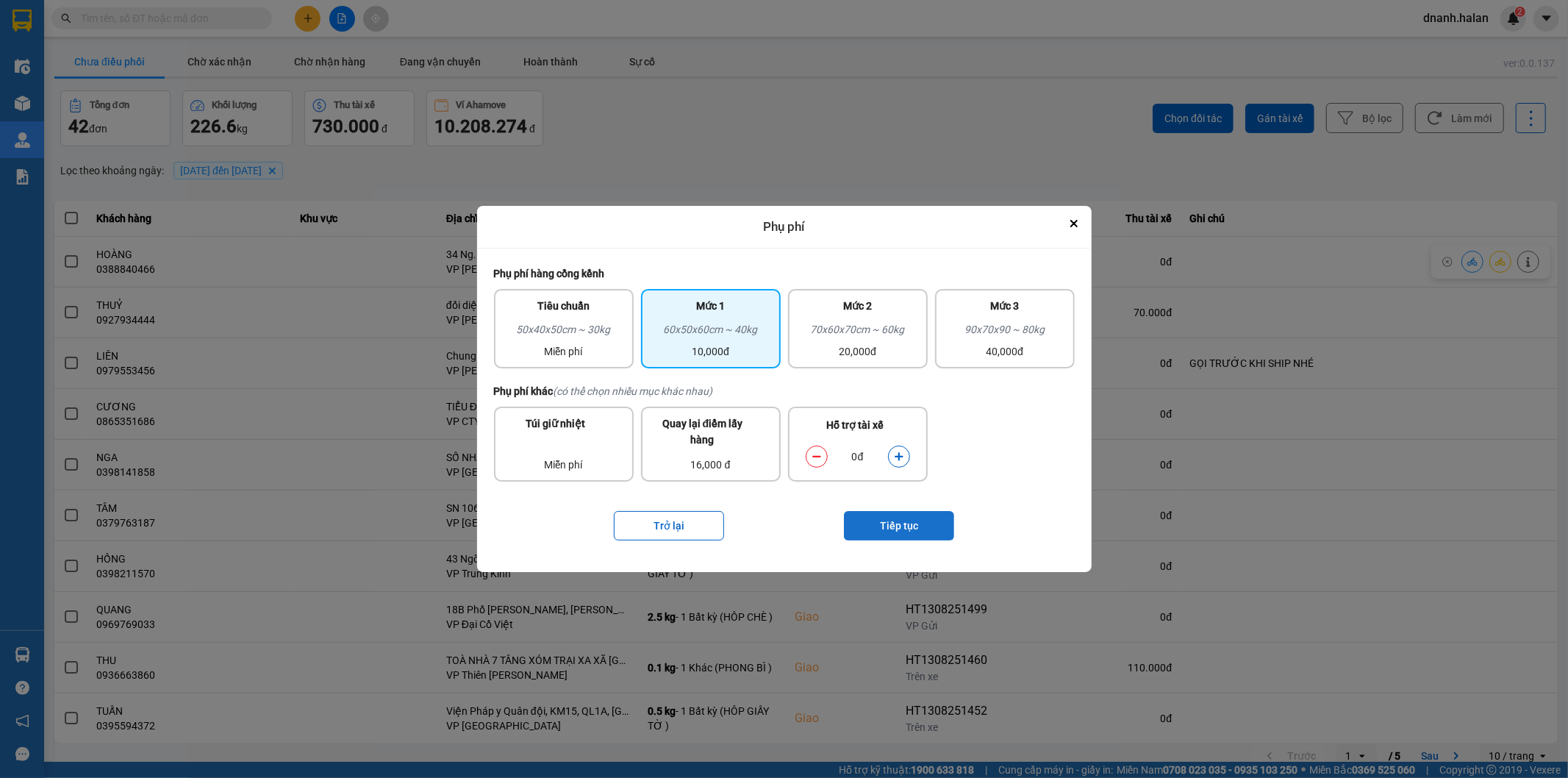
click at [900, 527] on button "Tiếp tục" at bounding box center [899, 526] width 111 height 30
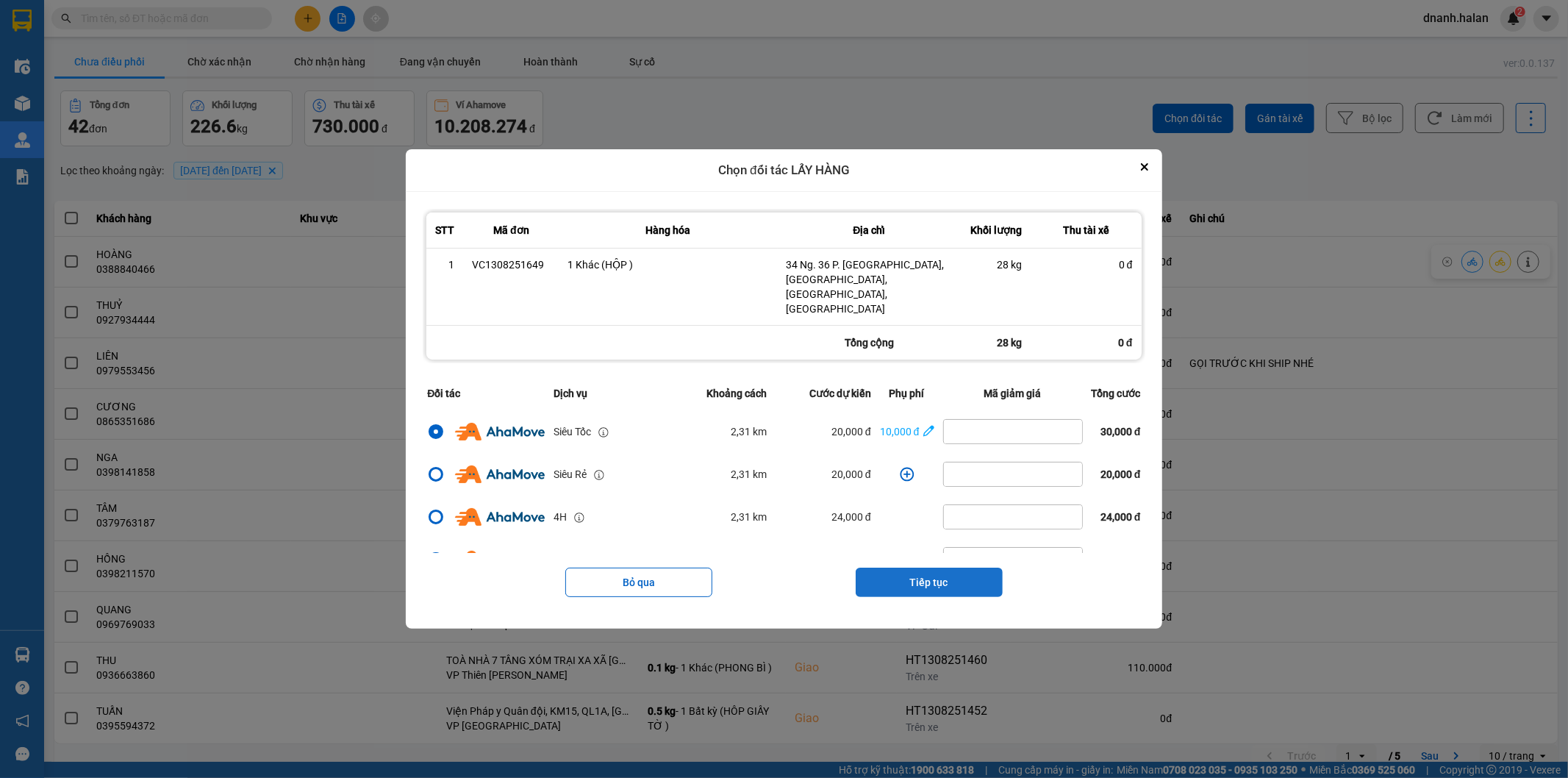
click at [955, 567] on button "Tiếp tục" at bounding box center [929, 582] width 147 height 30
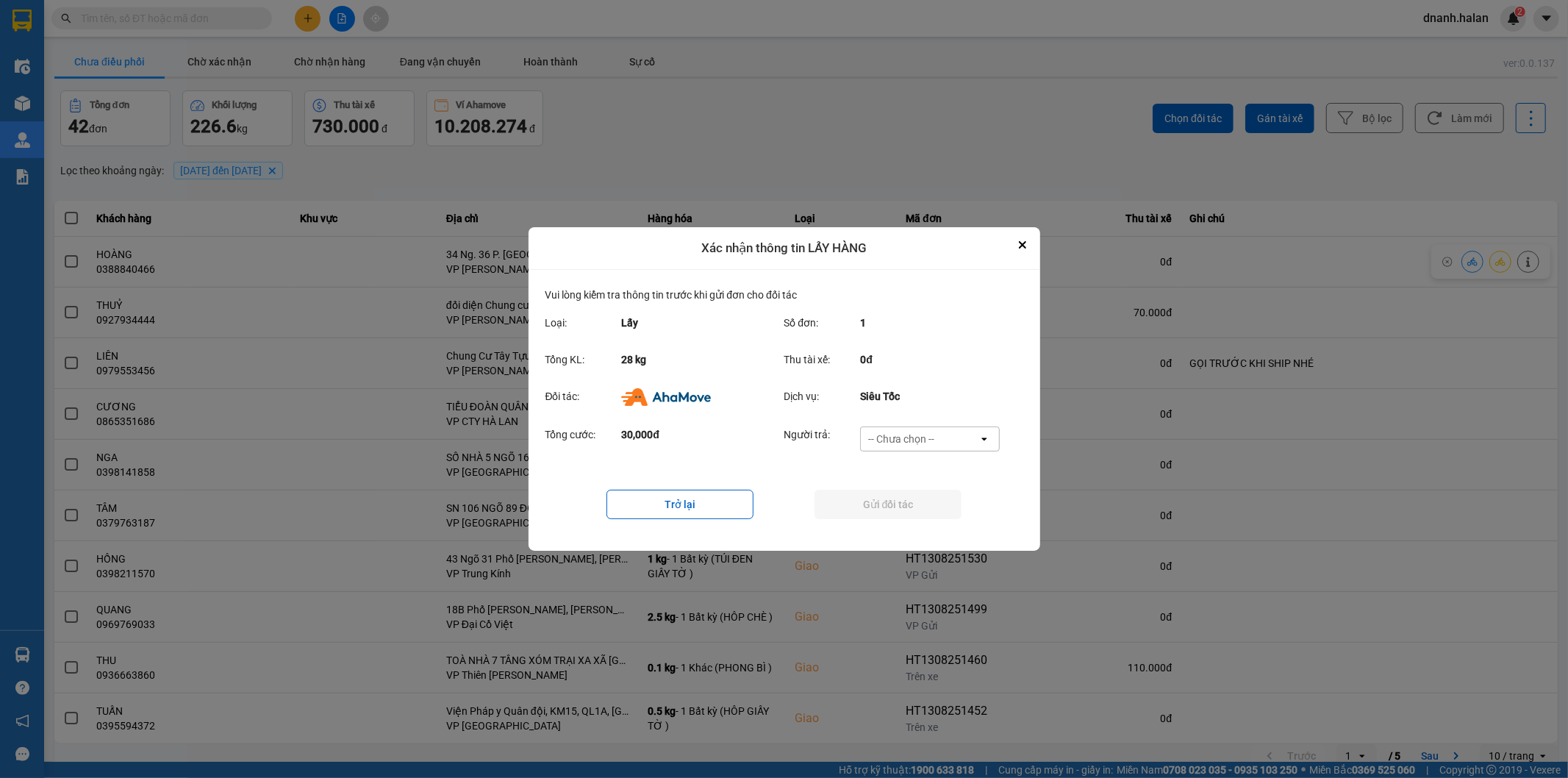
click at [940, 446] on div "-- Chưa chọn --" at bounding box center [919, 439] width 118 height 24
click at [934, 515] on div "Ví Ahamove" at bounding box center [929, 523] width 139 height 27
click at [931, 504] on button "Gửi đối tác" at bounding box center [887, 504] width 147 height 30
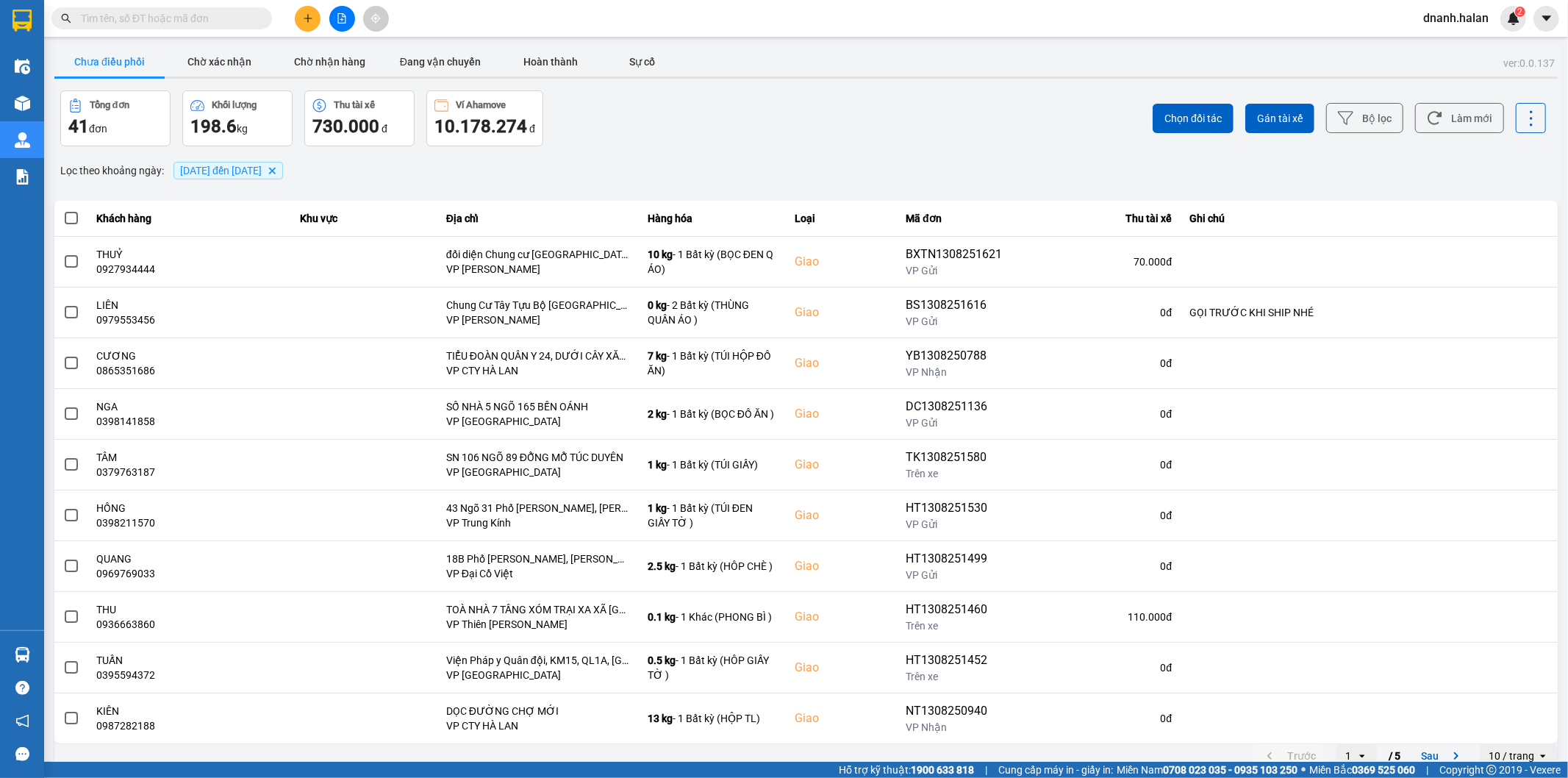
click at [591, 148] on div "ver: 0.0.137 Chưa điều phối Chờ xác nhận Chờ nhận hàng Đang vận chuyển Hoàn thà…" at bounding box center [805, 407] width 1509 height 727
click at [246, 19] on input "text" at bounding box center [168, 18] width 174 height 16
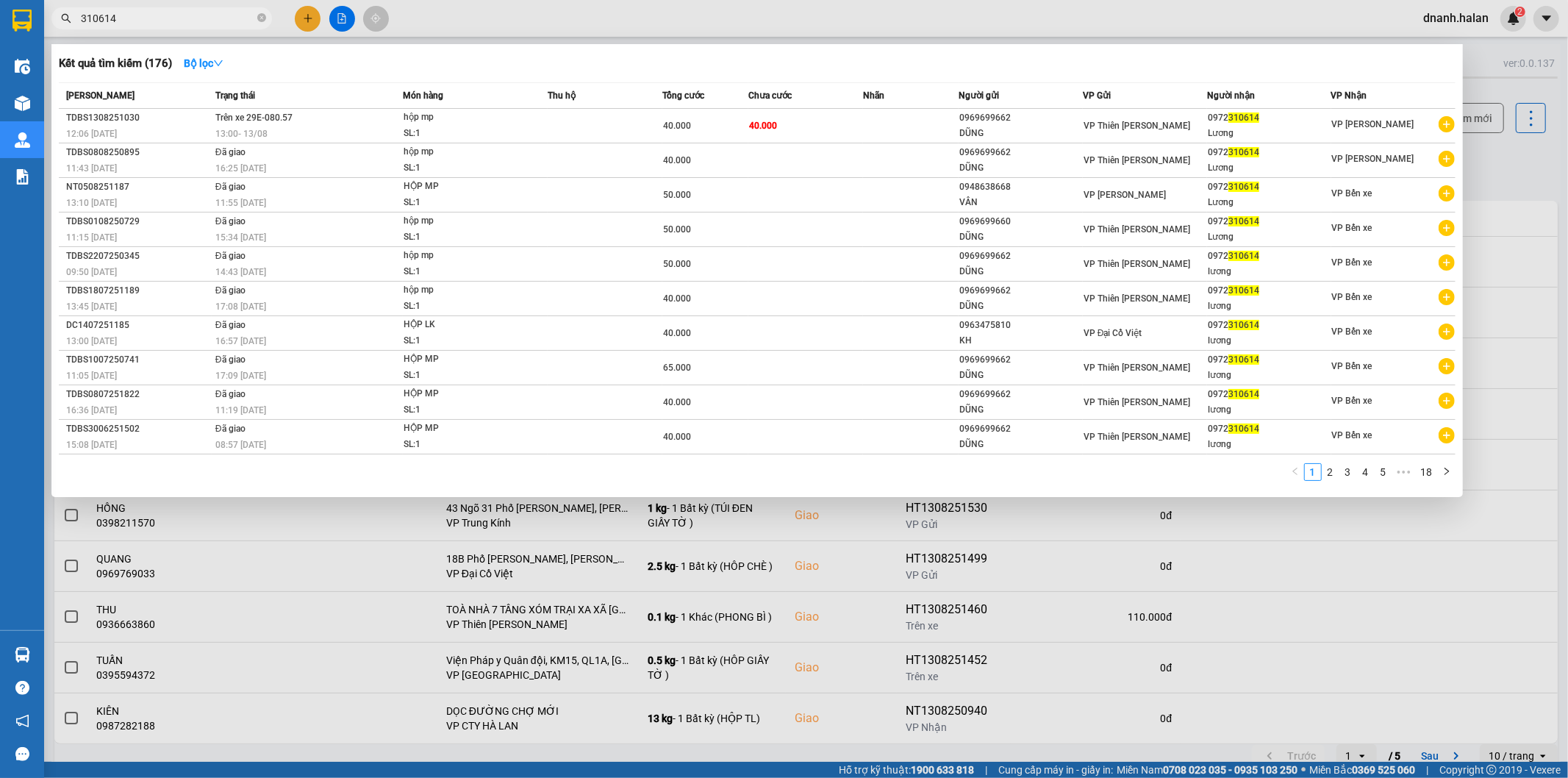
click at [157, 24] on input "310614" at bounding box center [168, 18] width 174 height 16
click at [157, 23] on input "310614" at bounding box center [168, 18] width 174 height 16
click at [188, 26] on input "310614" at bounding box center [168, 18] width 174 height 16
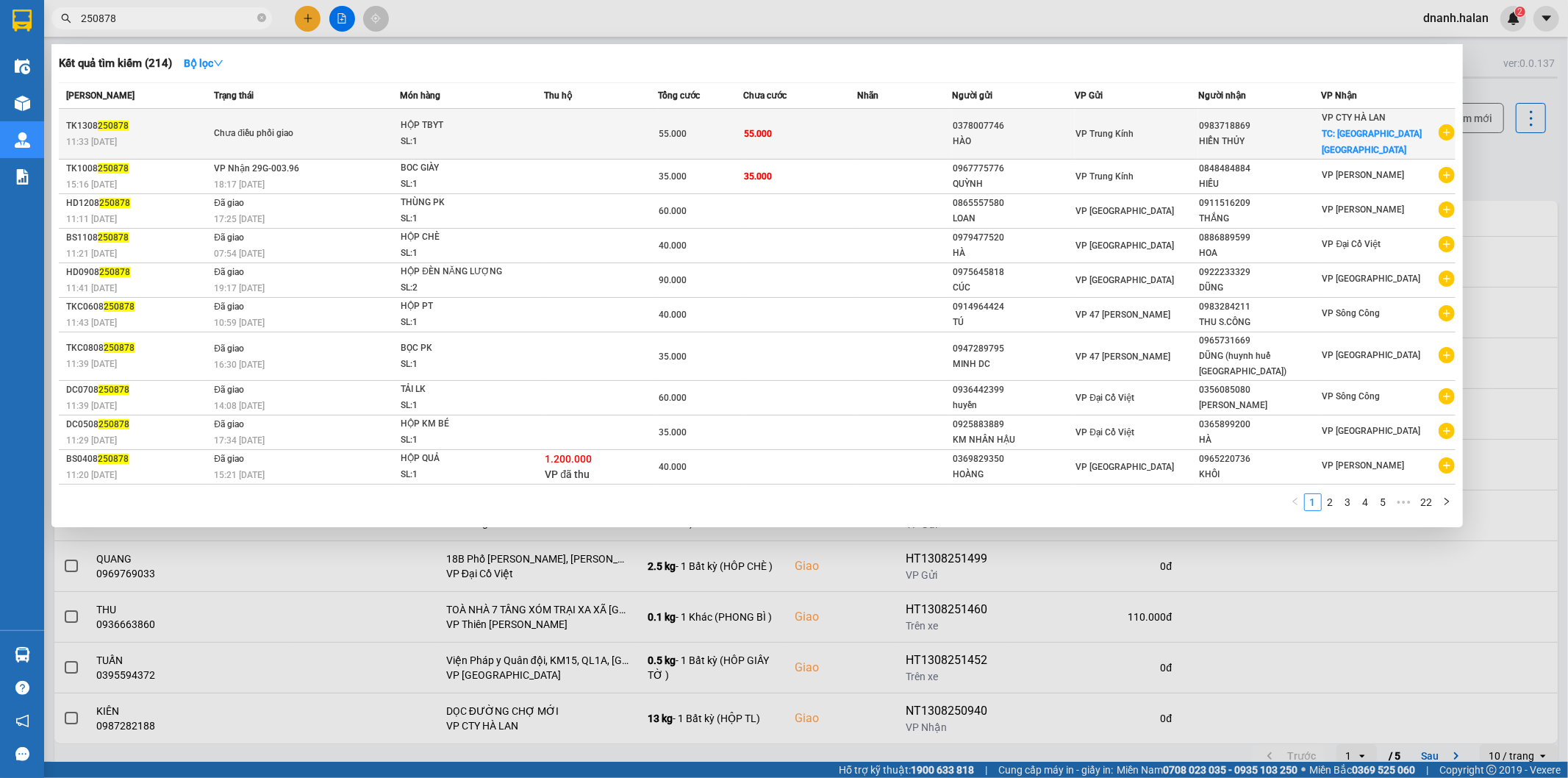
type input "250878"
click at [965, 149] on td "0378007746 HÀO" at bounding box center [1013, 133] width 124 height 50
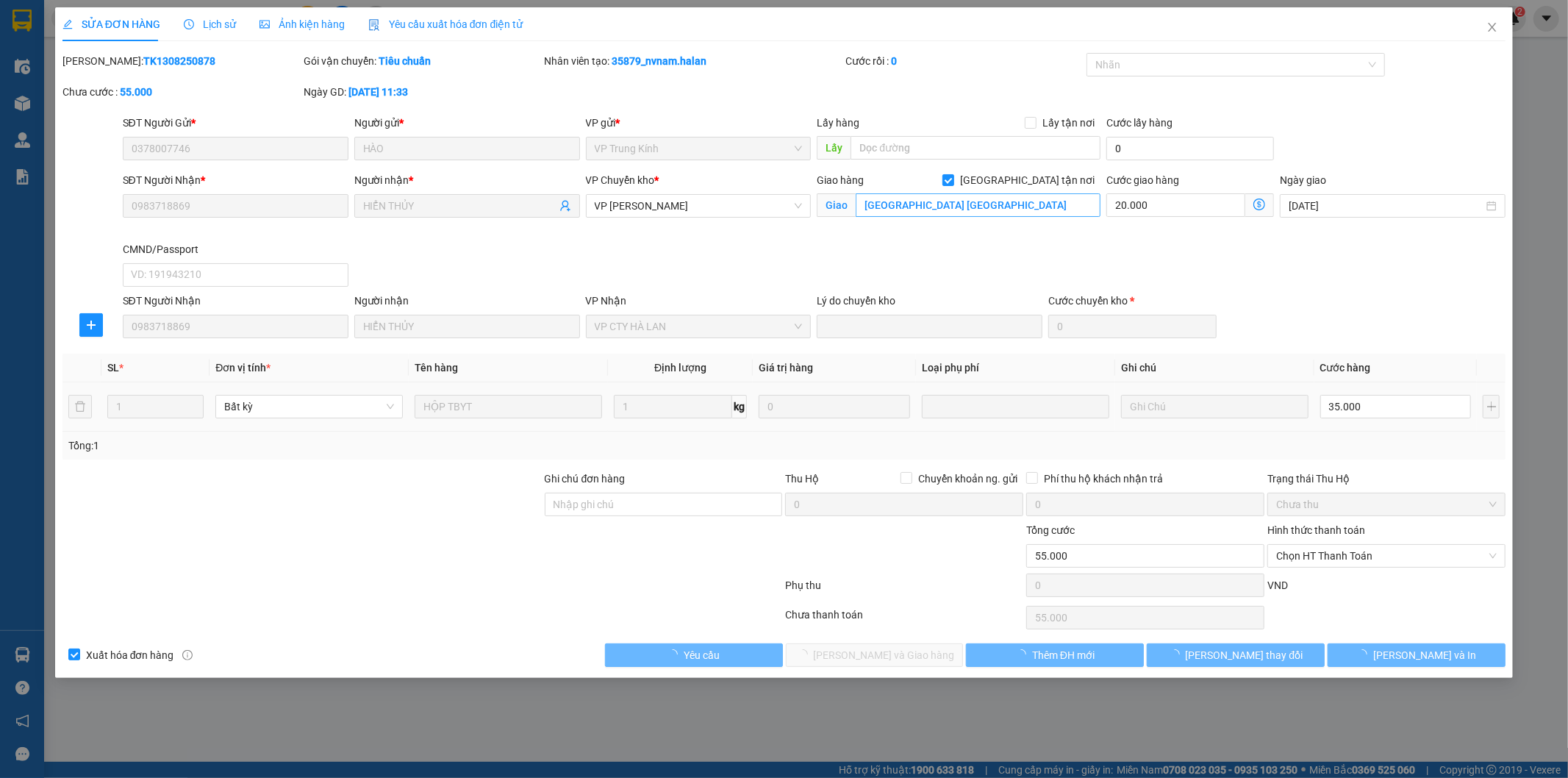
type input "0378007746"
type input "HÀO"
type input "0983718869"
type input "HIỂN THỦY"
checkbox input "true"
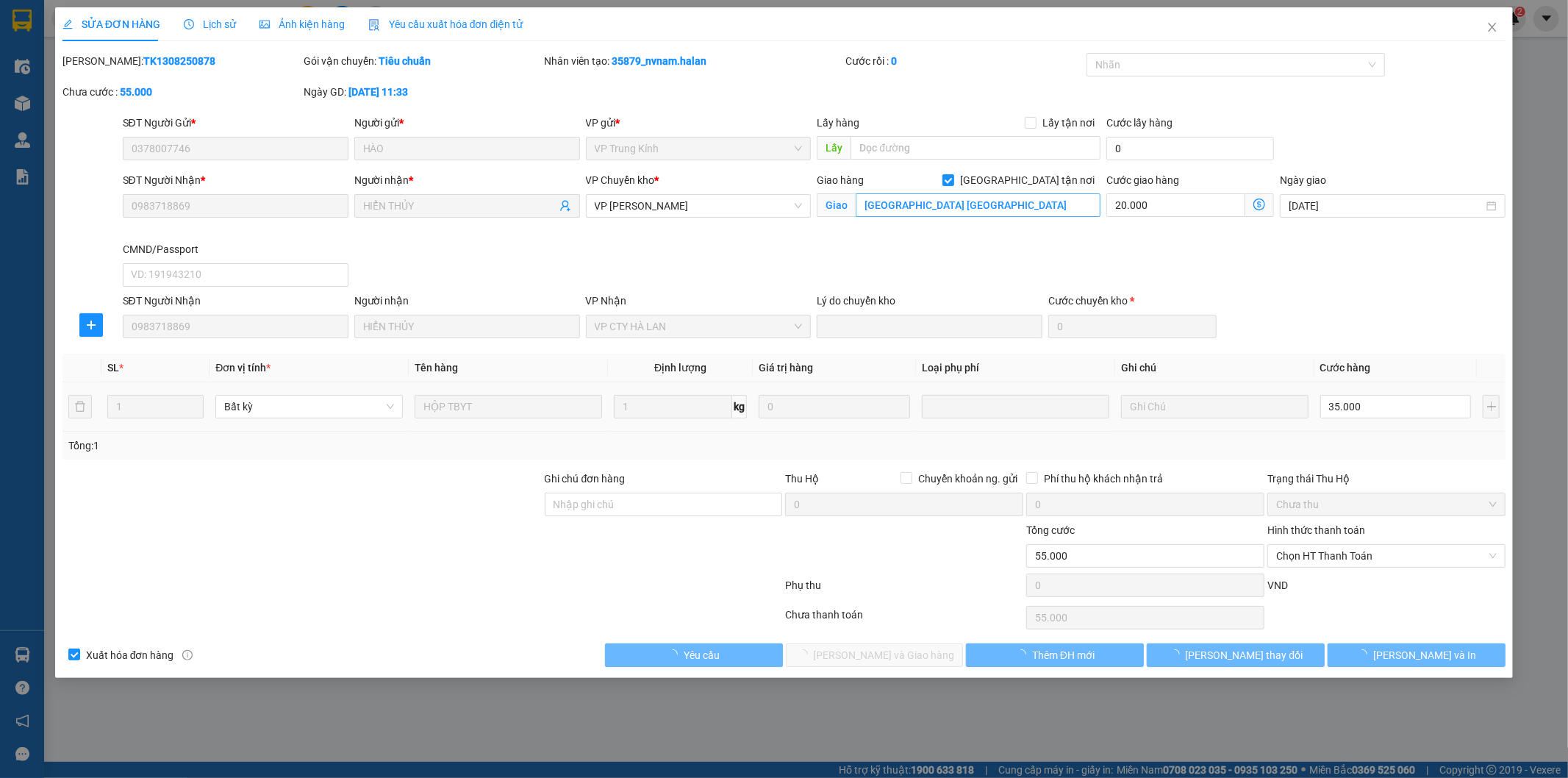
type input "YÊN NINH PHÚ LƯƠNG"
type input "55.000"
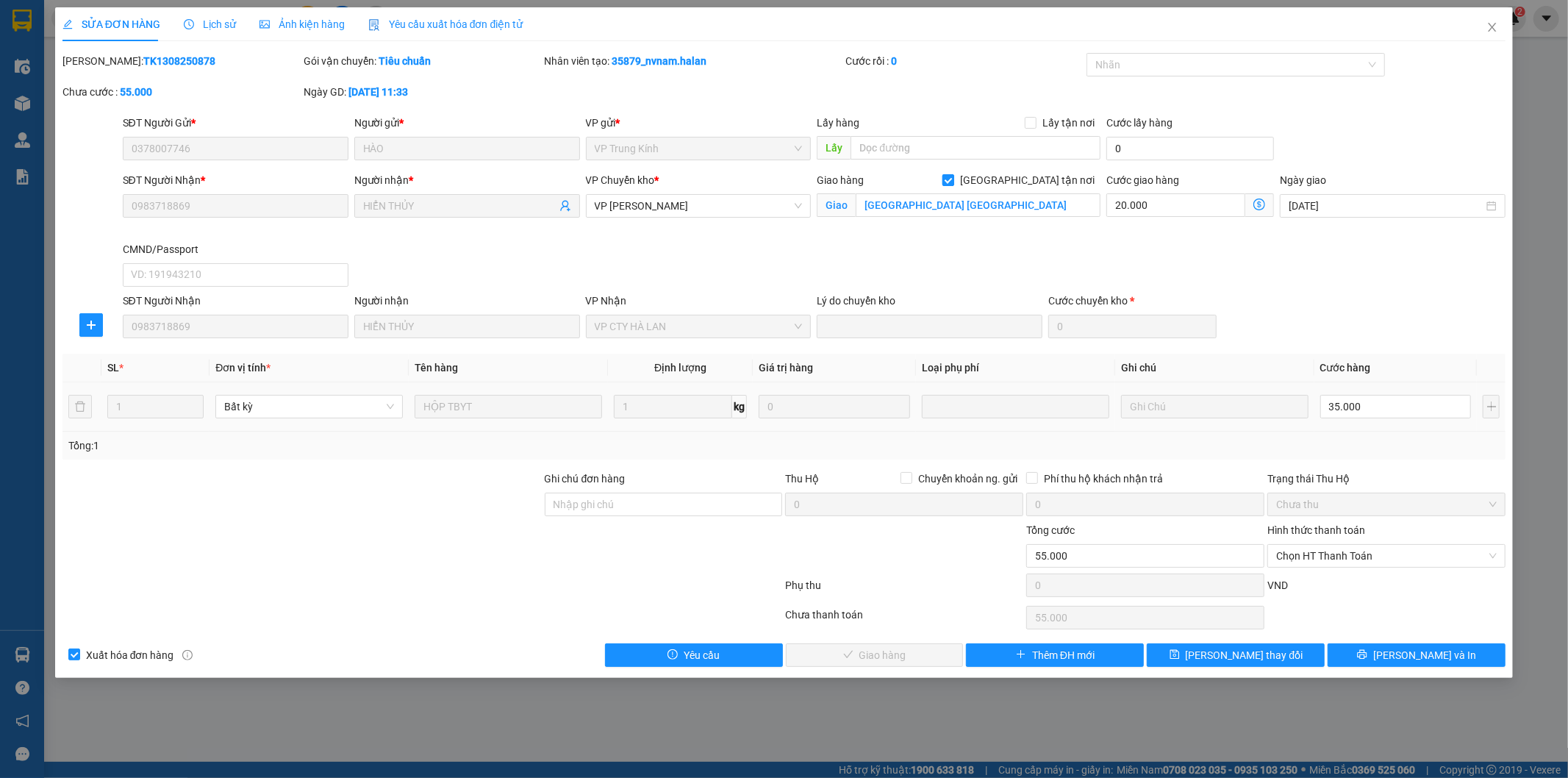
drag, startPoint x: 1029, startPoint y: 182, endPoint x: 1099, endPoint y: 204, distance: 73.4
click at [952, 182] on input "[GEOGRAPHIC_DATA] tận nơi" at bounding box center [948, 179] width 10 height 10
checkbox input "false"
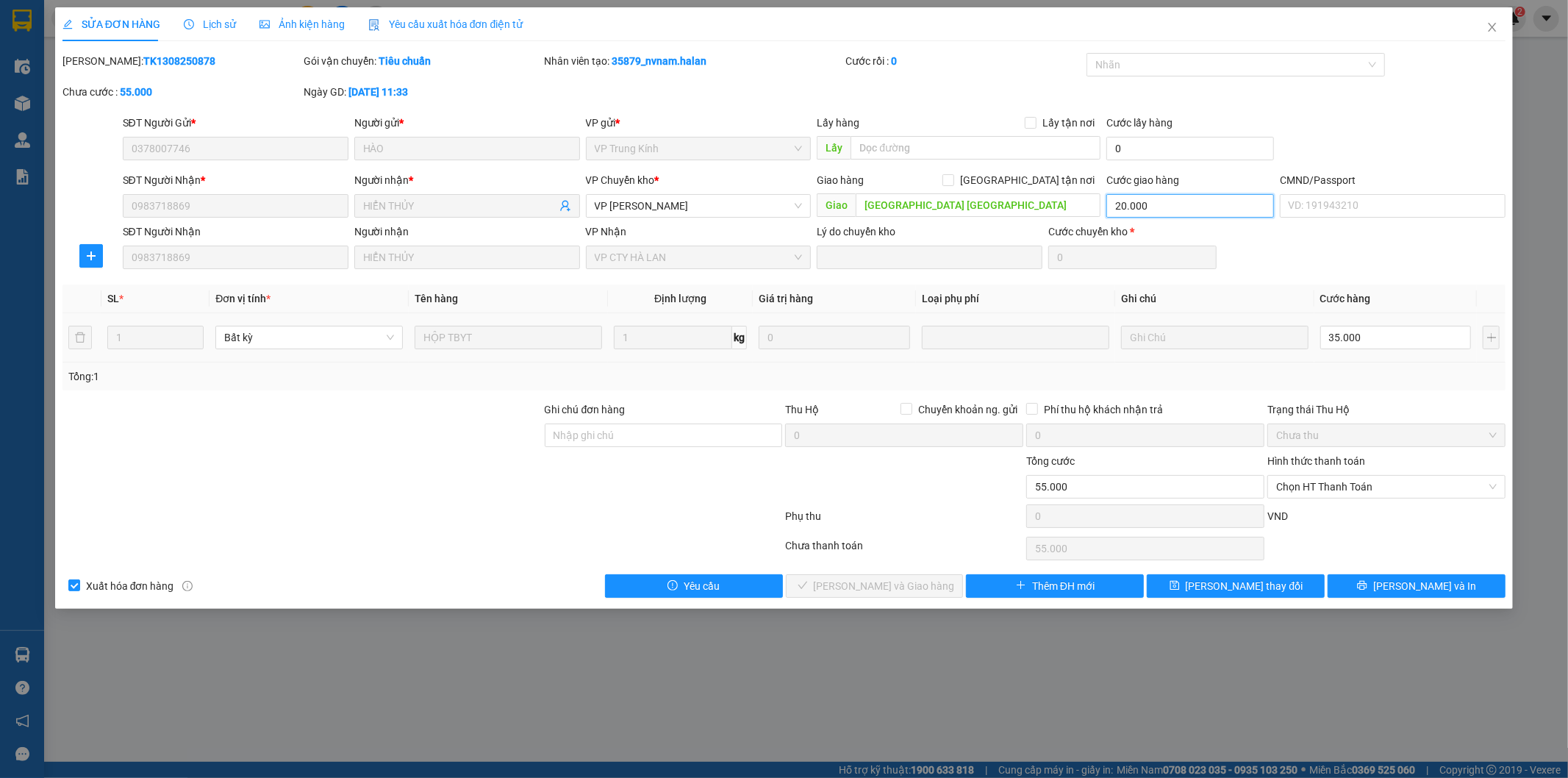
click at [1164, 212] on input "20.000" at bounding box center [1190, 206] width 168 height 24
type input "0"
type input "35.000"
type input "0"
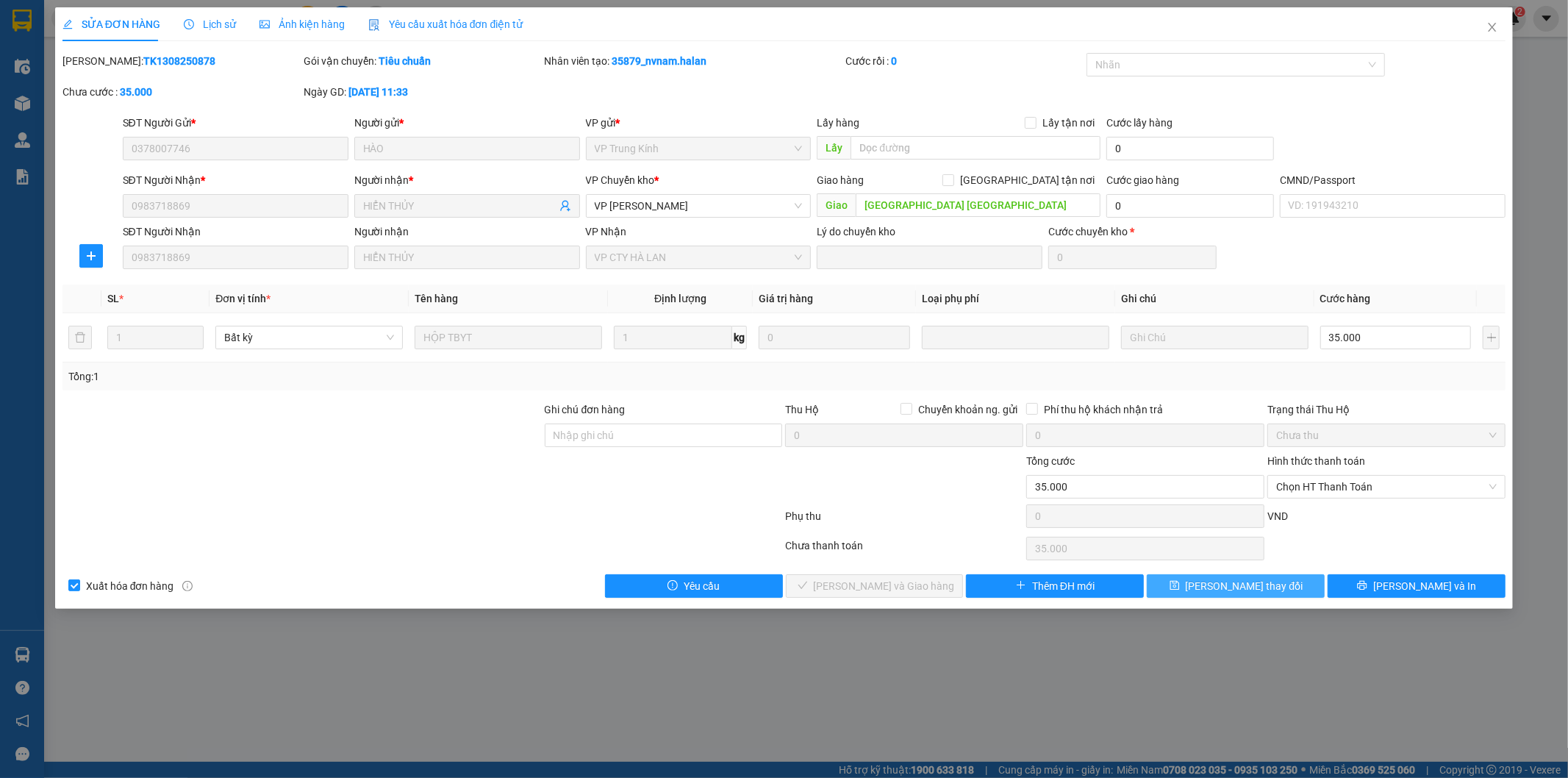
click at [1233, 574] on button "[PERSON_NAME] thay đổi" at bounding box center [1235, 586] width 178 height 24
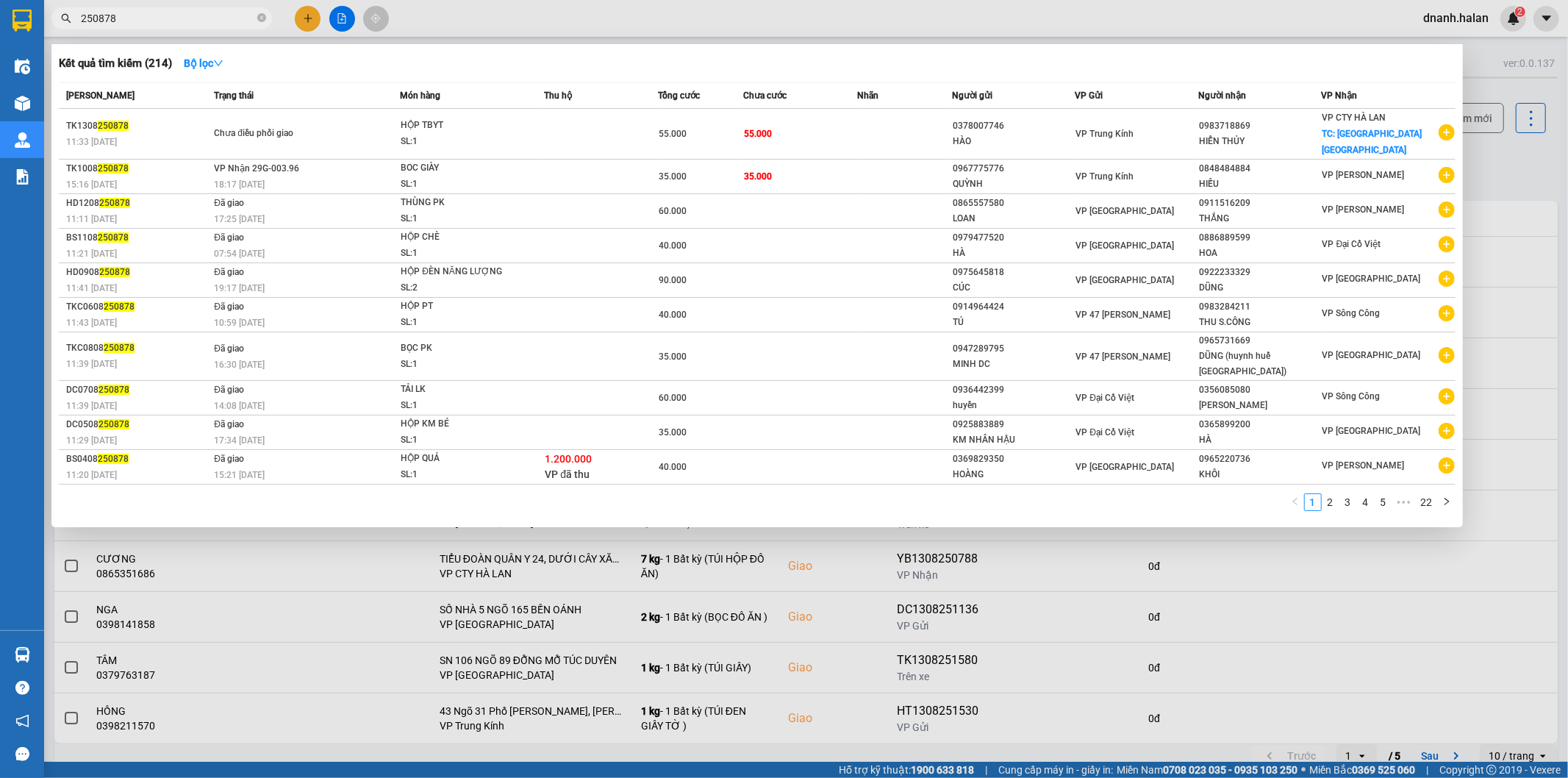
click at [237, 11] on input "250878" at bounding box center [168, 18] width 174 height 16
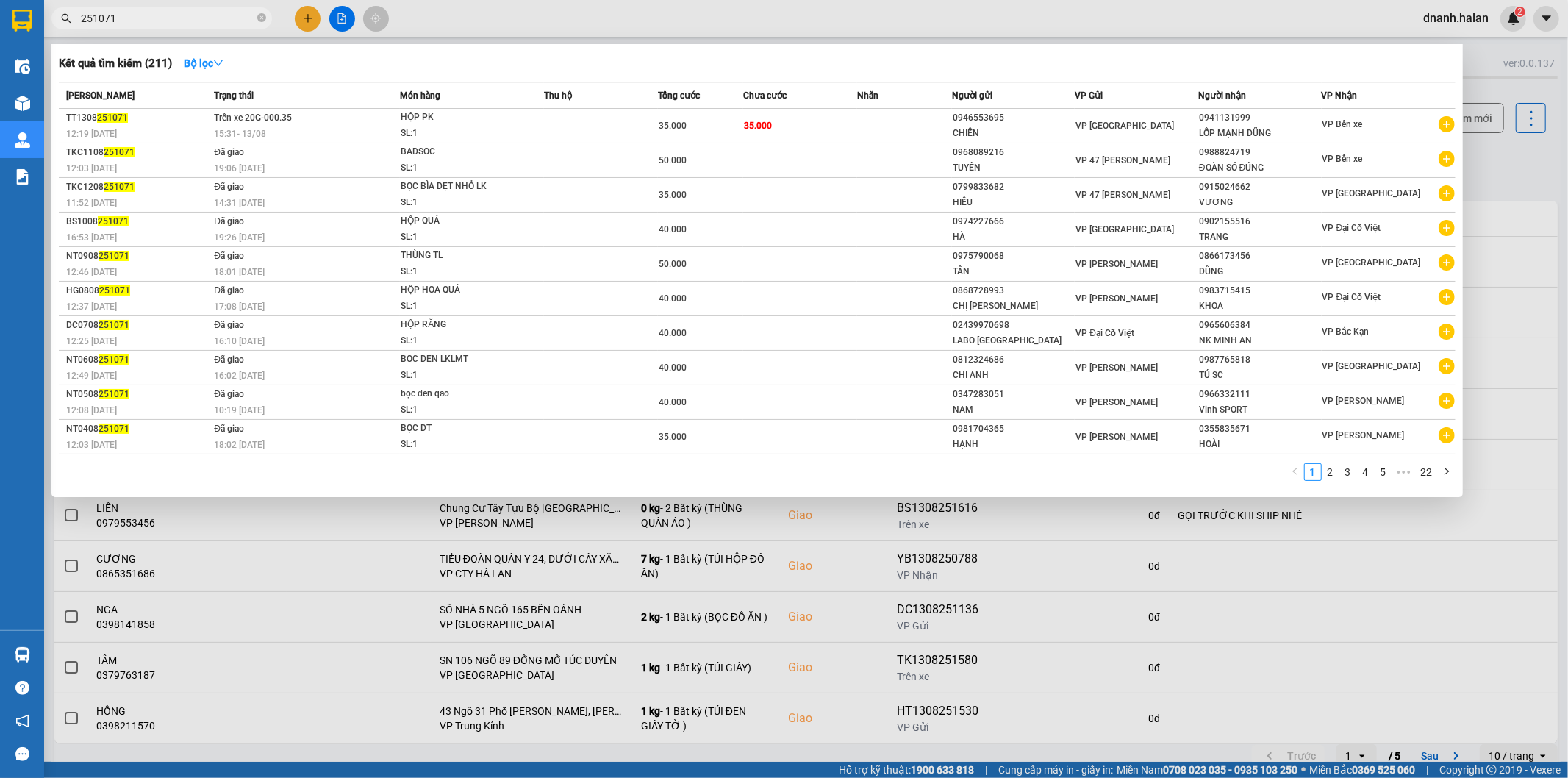
type input "251071"
click at [1184, 129] on div "VP Tân Triều" at bounding box center [1135, 126] width 122 height 16
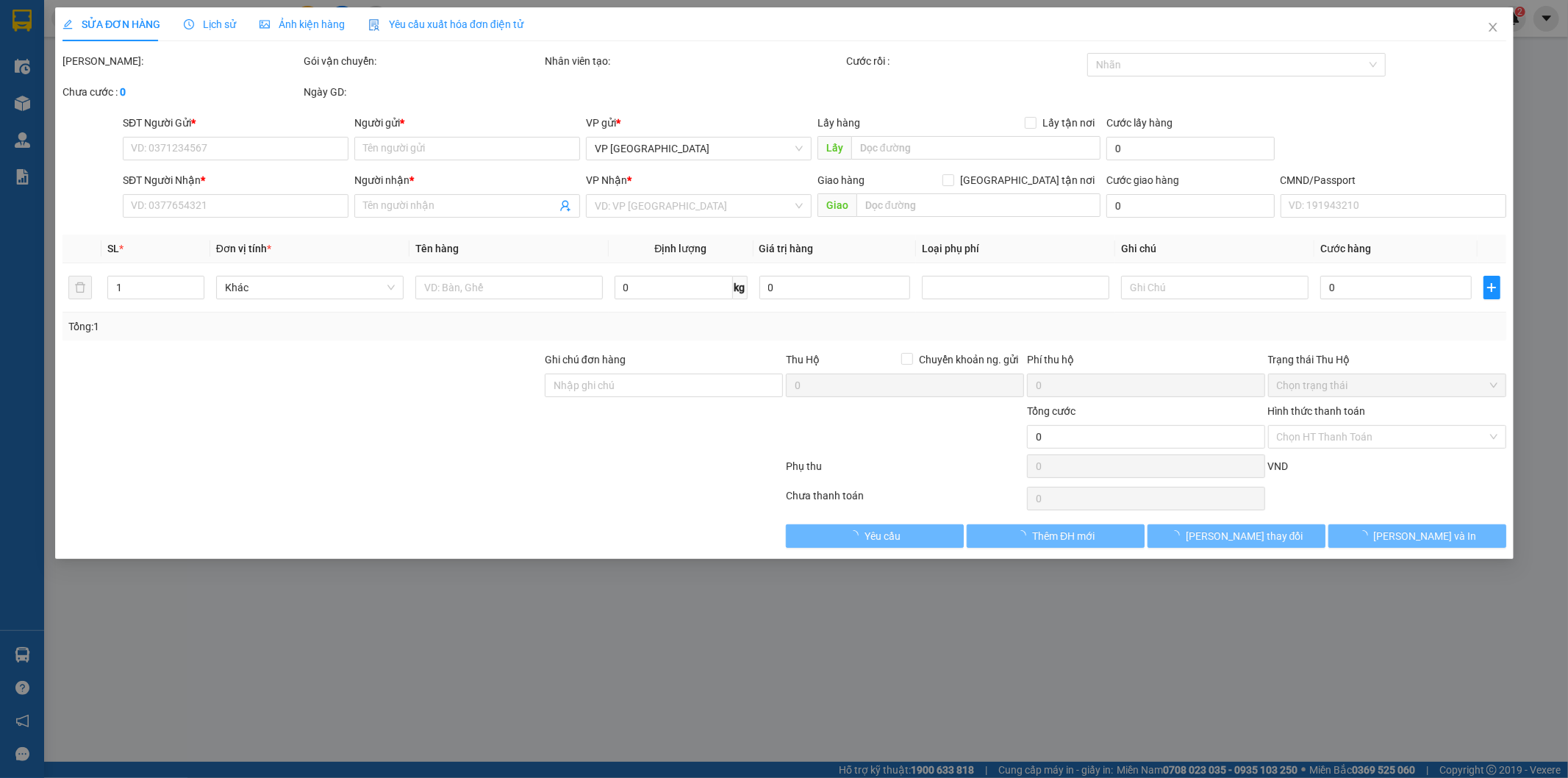
type input "0946553695"
type input "CHIẾN"
type input "0941131999"
type input "LỐP MẠNH DŨNG"
type input "35.000"
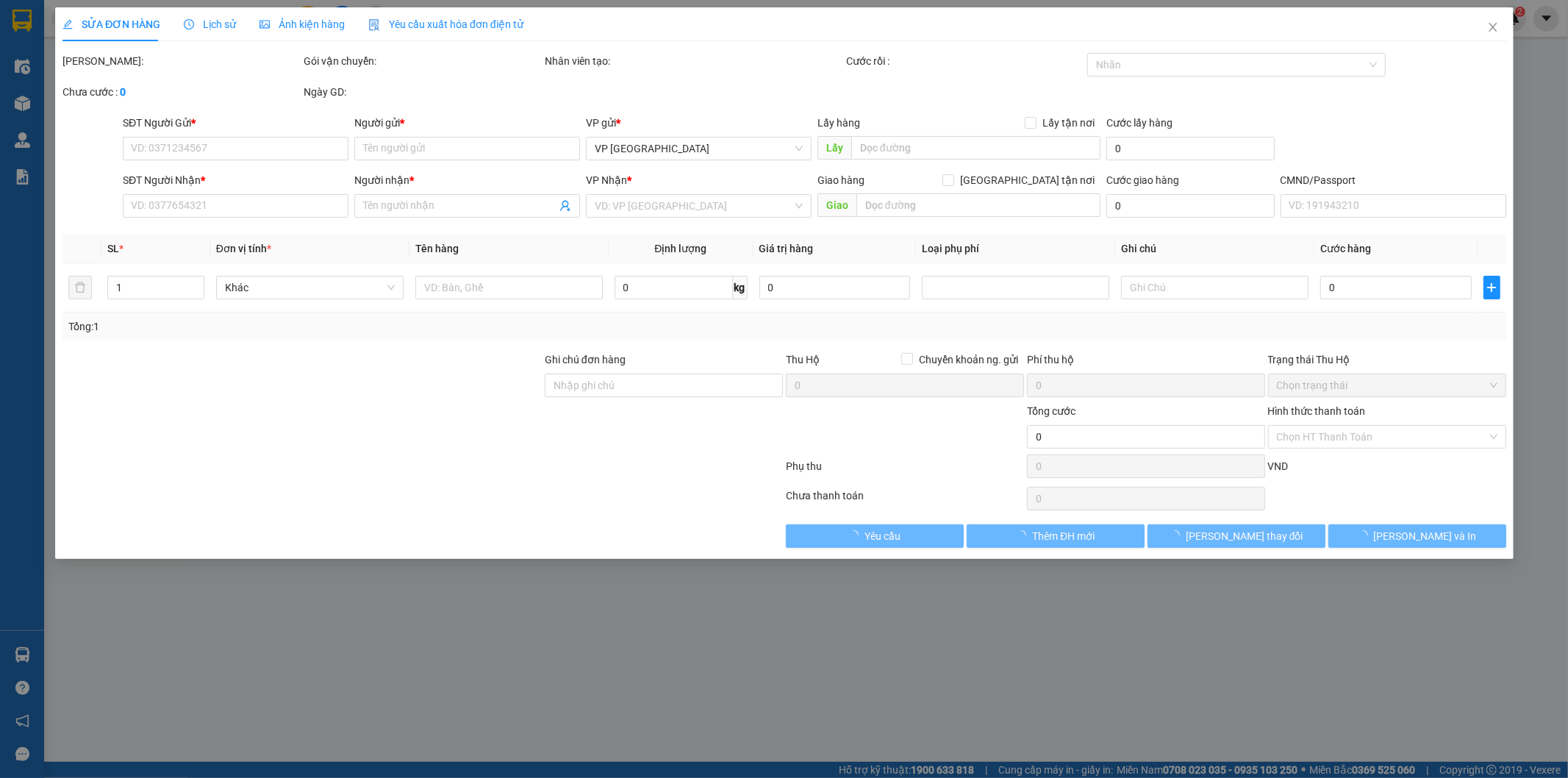
type input "35.000"
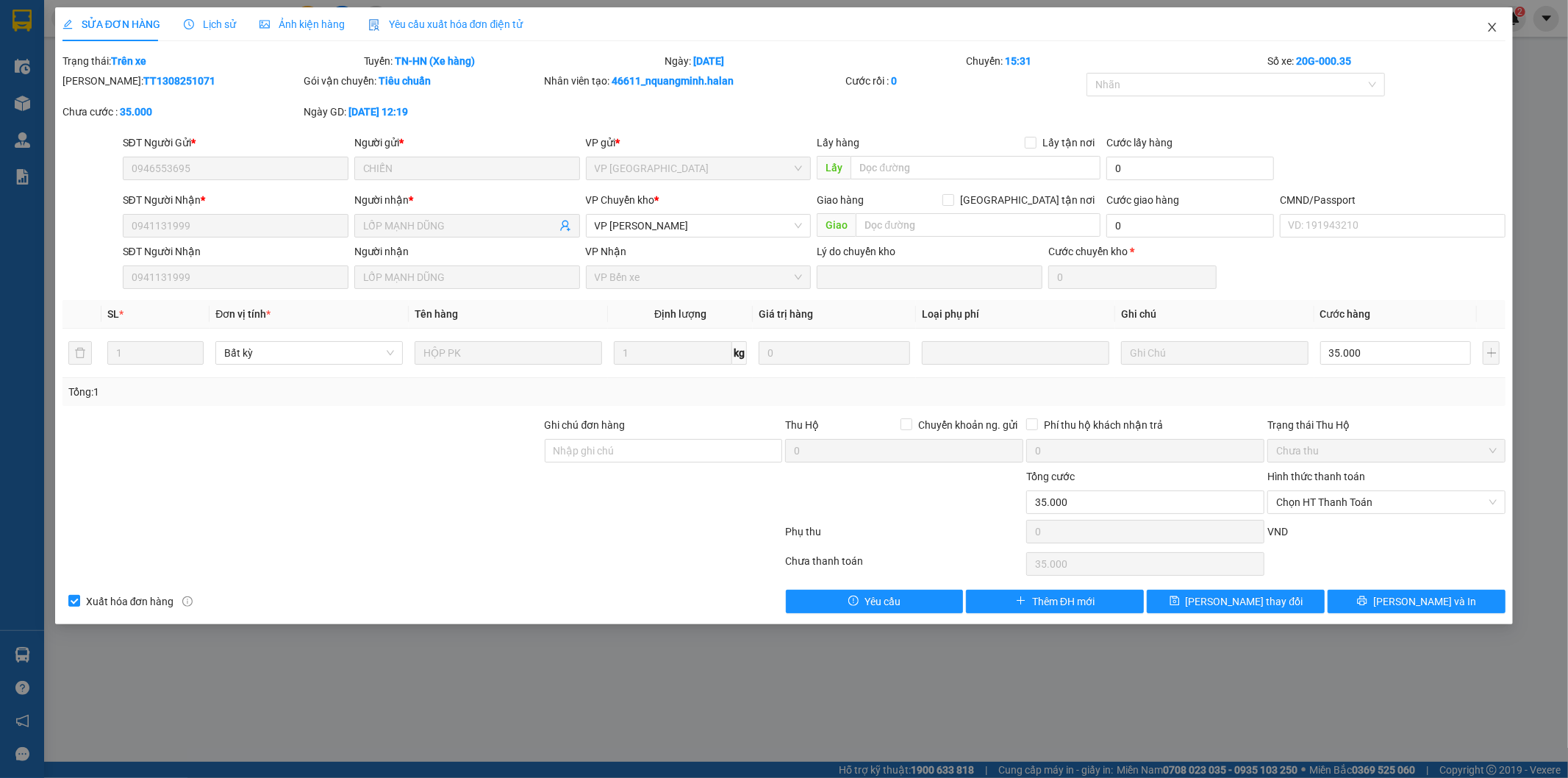
click at [1488, 25] on icon "close" at bounding box center [1492, 28] width 12 height 12
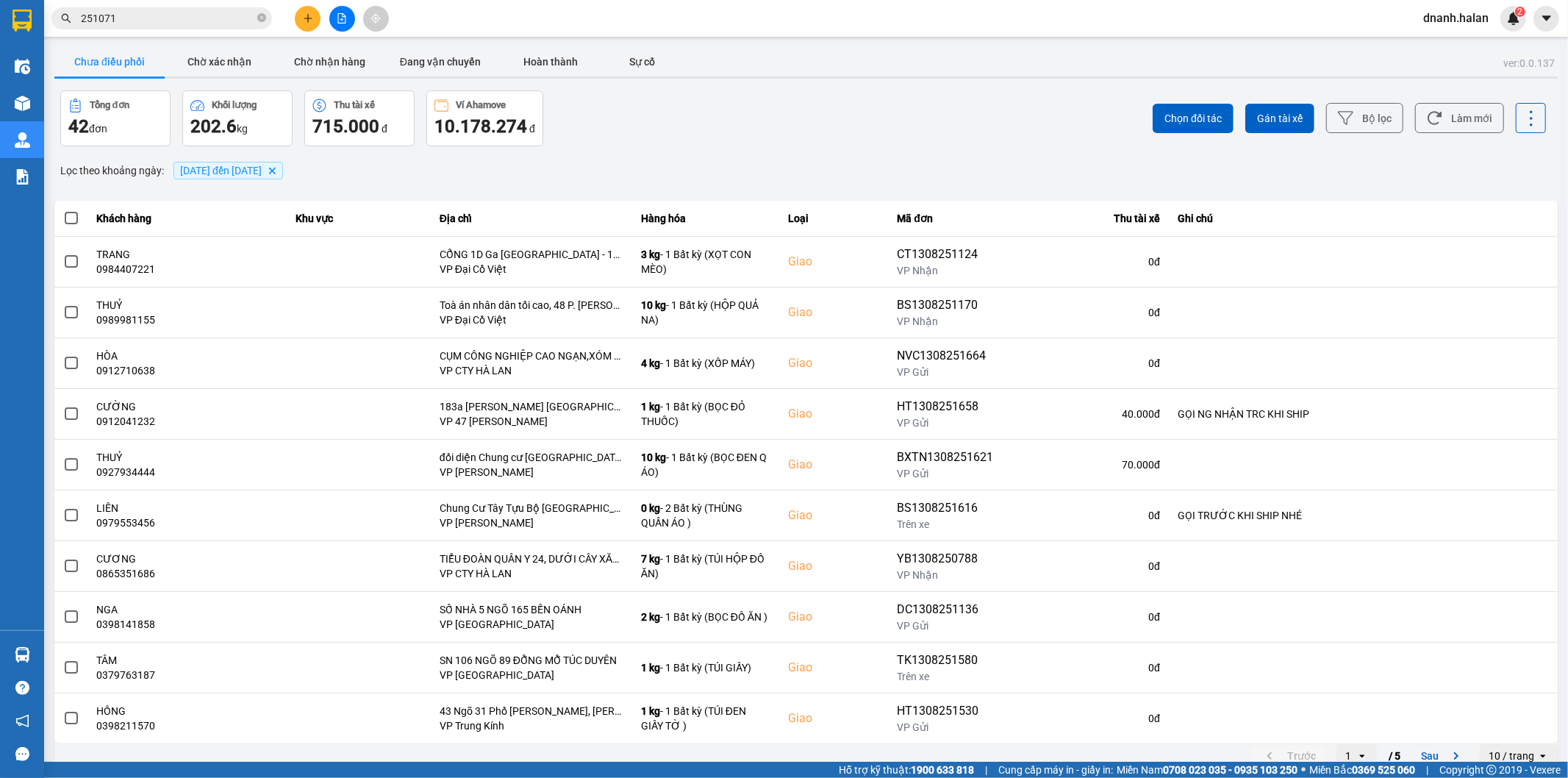
click at [810, 99] on div "Chọn đối tác Gán tài xế Bộ lọc Làm mới" at bounding box center [1175, 118] width 743 height 56
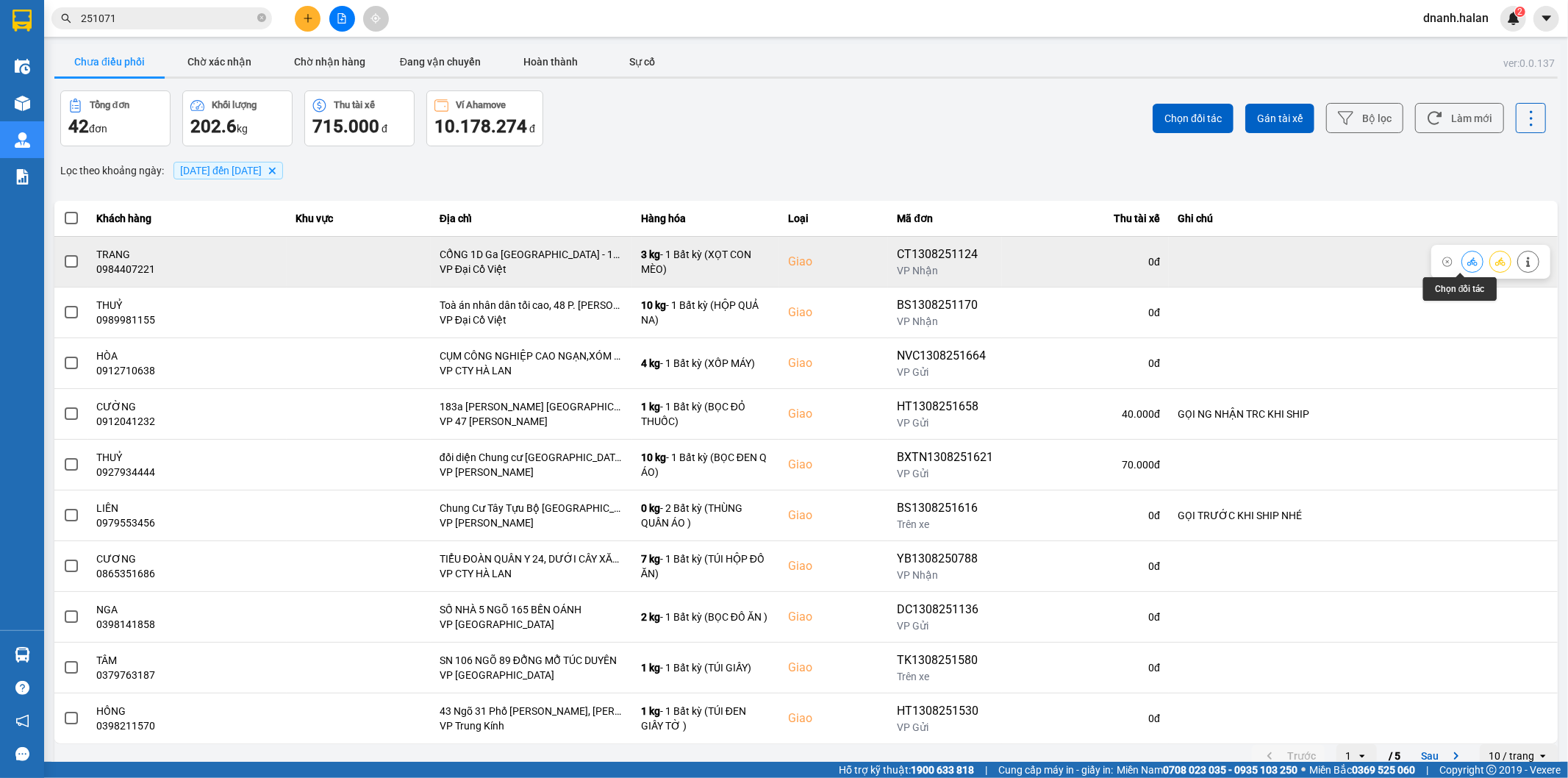
click at [1467, 262] on icon at bounding box center [1472, 262] width 10 height 10
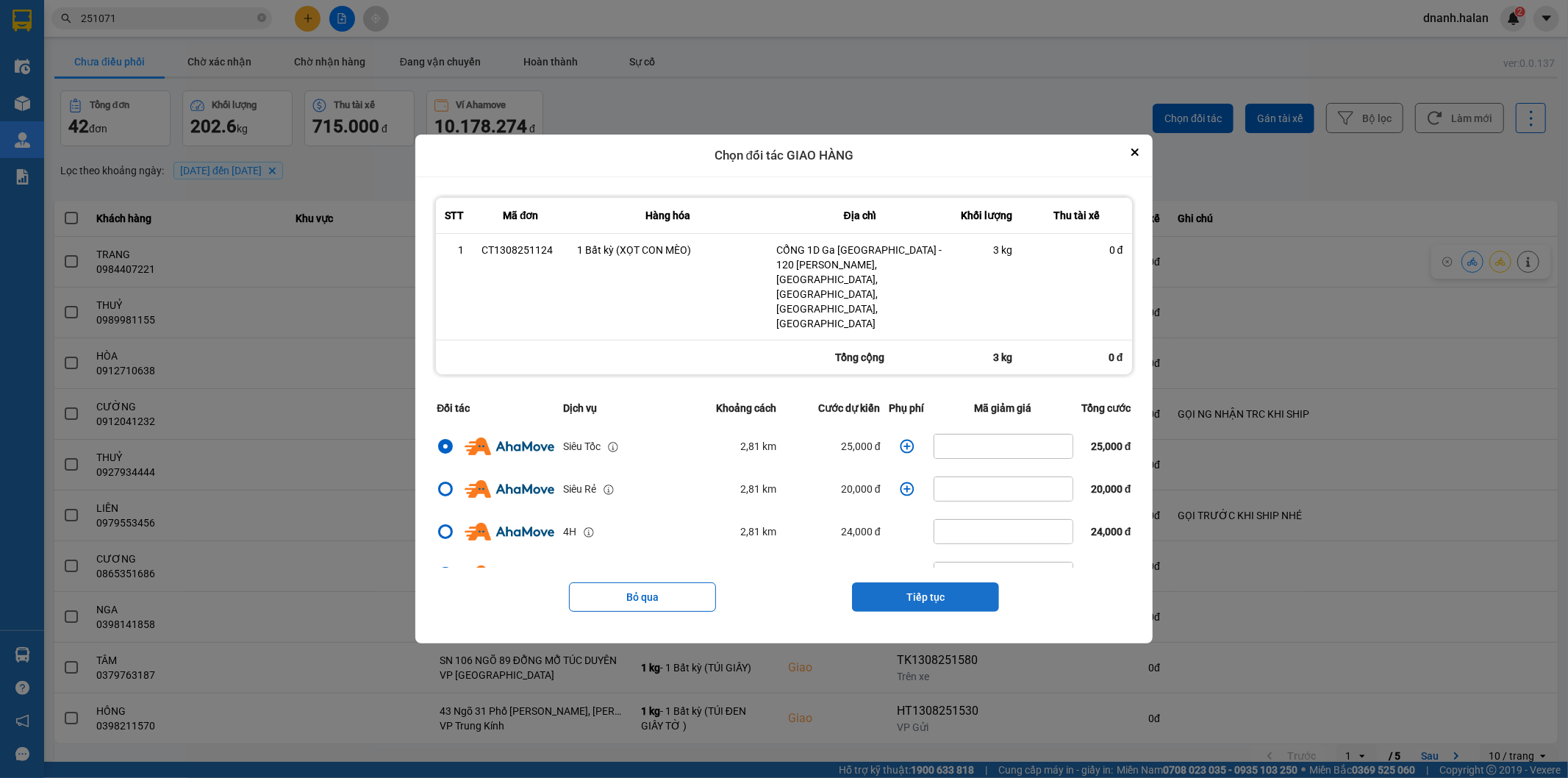
click at [932, 582] on button "Tiếp tục" at bounding box center [925, 597] width 147 height 30
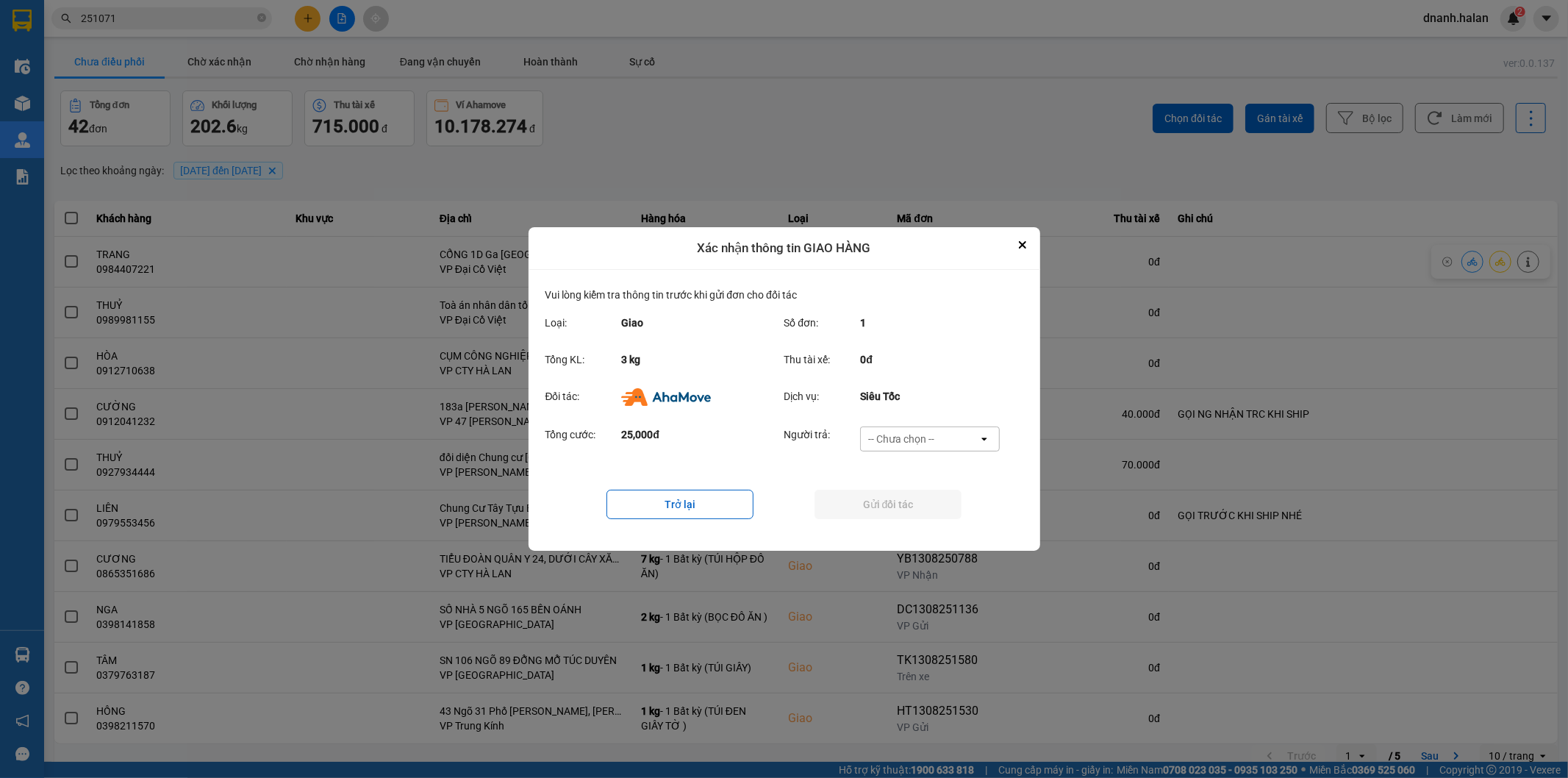
click at [949, 441] on div "-- Chưa chọn --" at bounding box center [919, 439] width 118 height 24
click at [920, 518] on span "Ví Ahamove" at bounding box center [901, 523] width 59 height 15
click at [920, 513] on button "Gửi đối tác" at bounding box center [887, 504] width 147 height 30
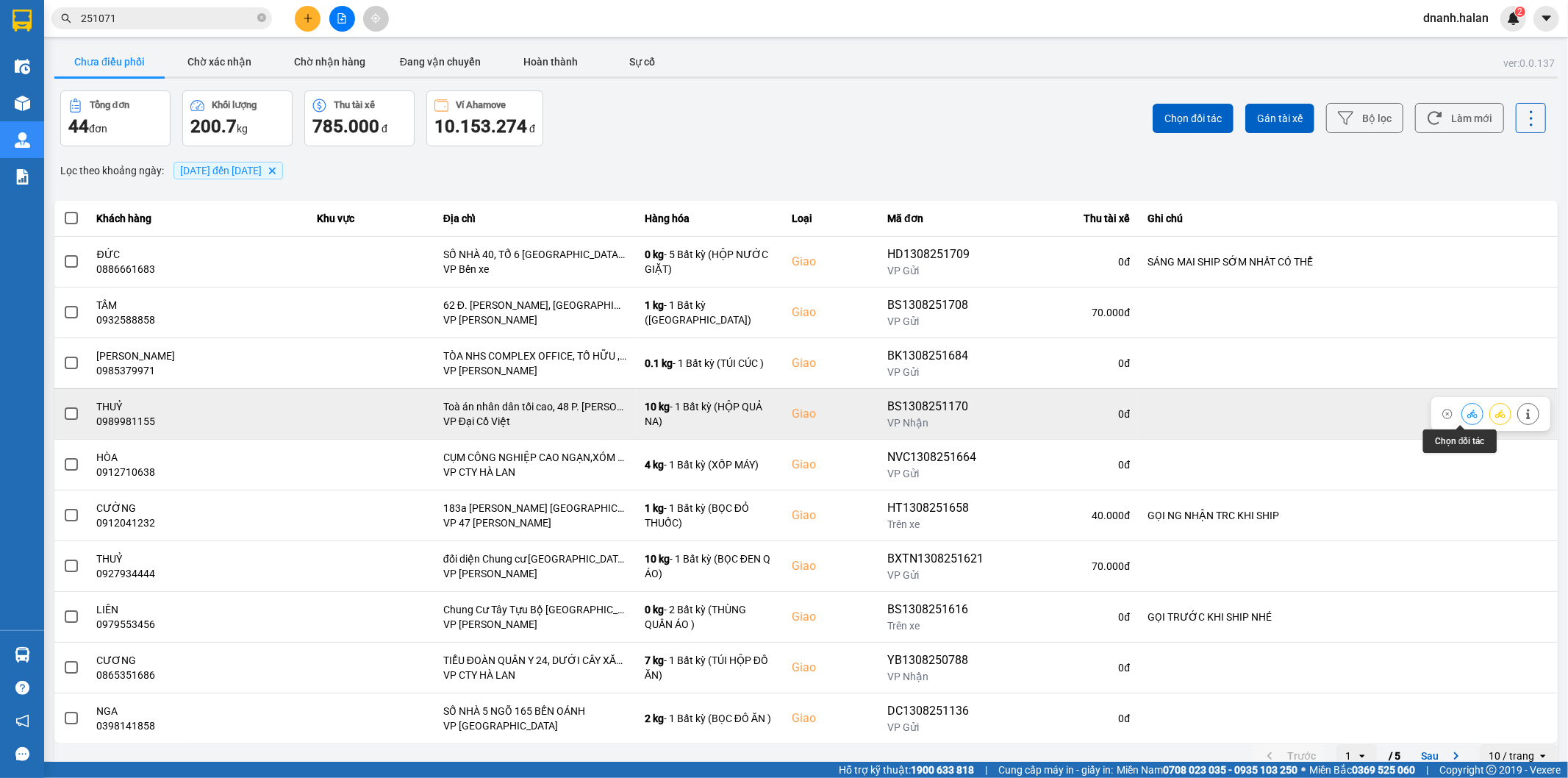
click at [1467, 412] on icon at bounding box center [1472, 414] width 10 height 10
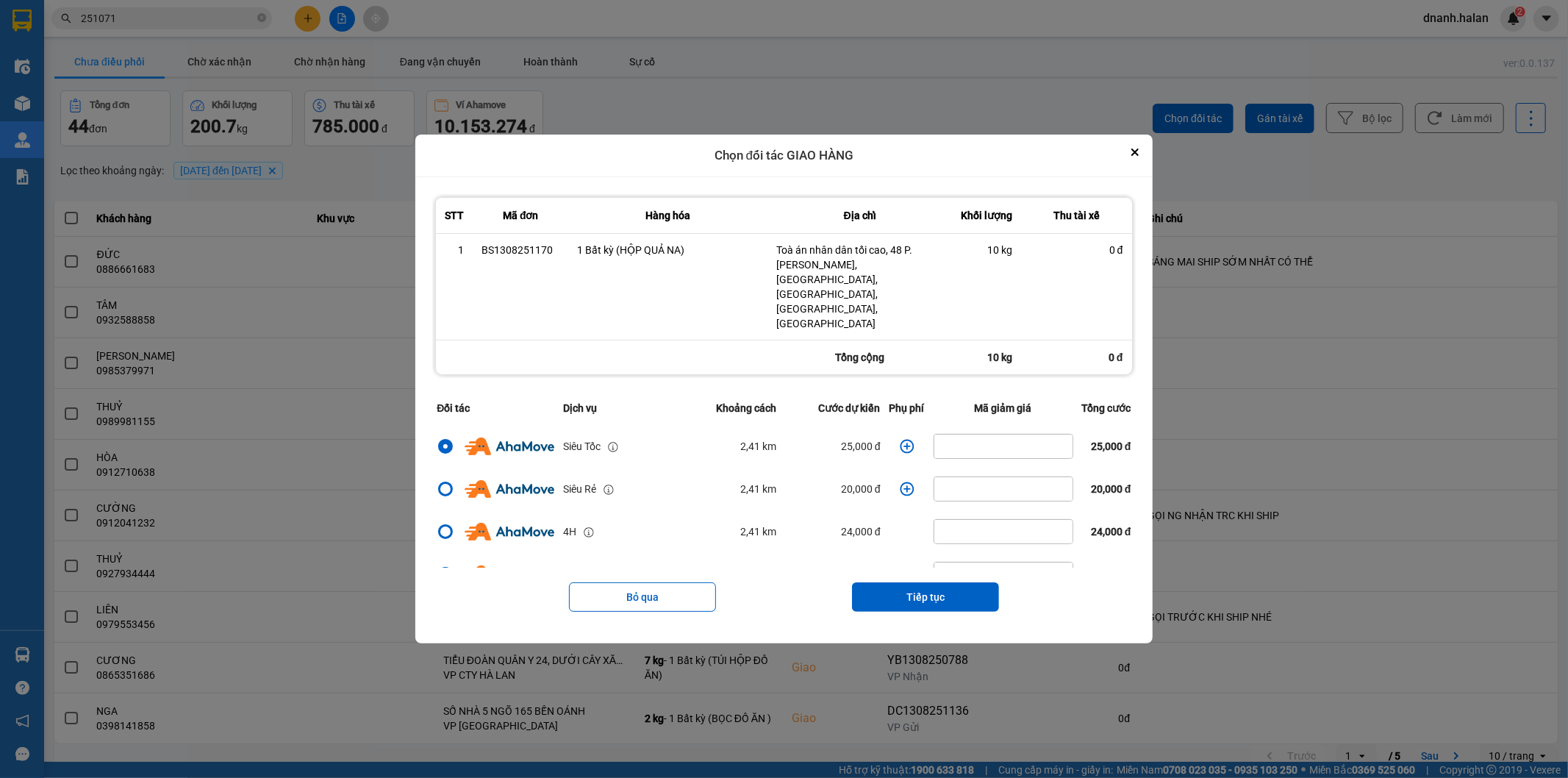
click at [1138, 156] on icon "Close" at bounding box center [1134, 151] width 7 height 7
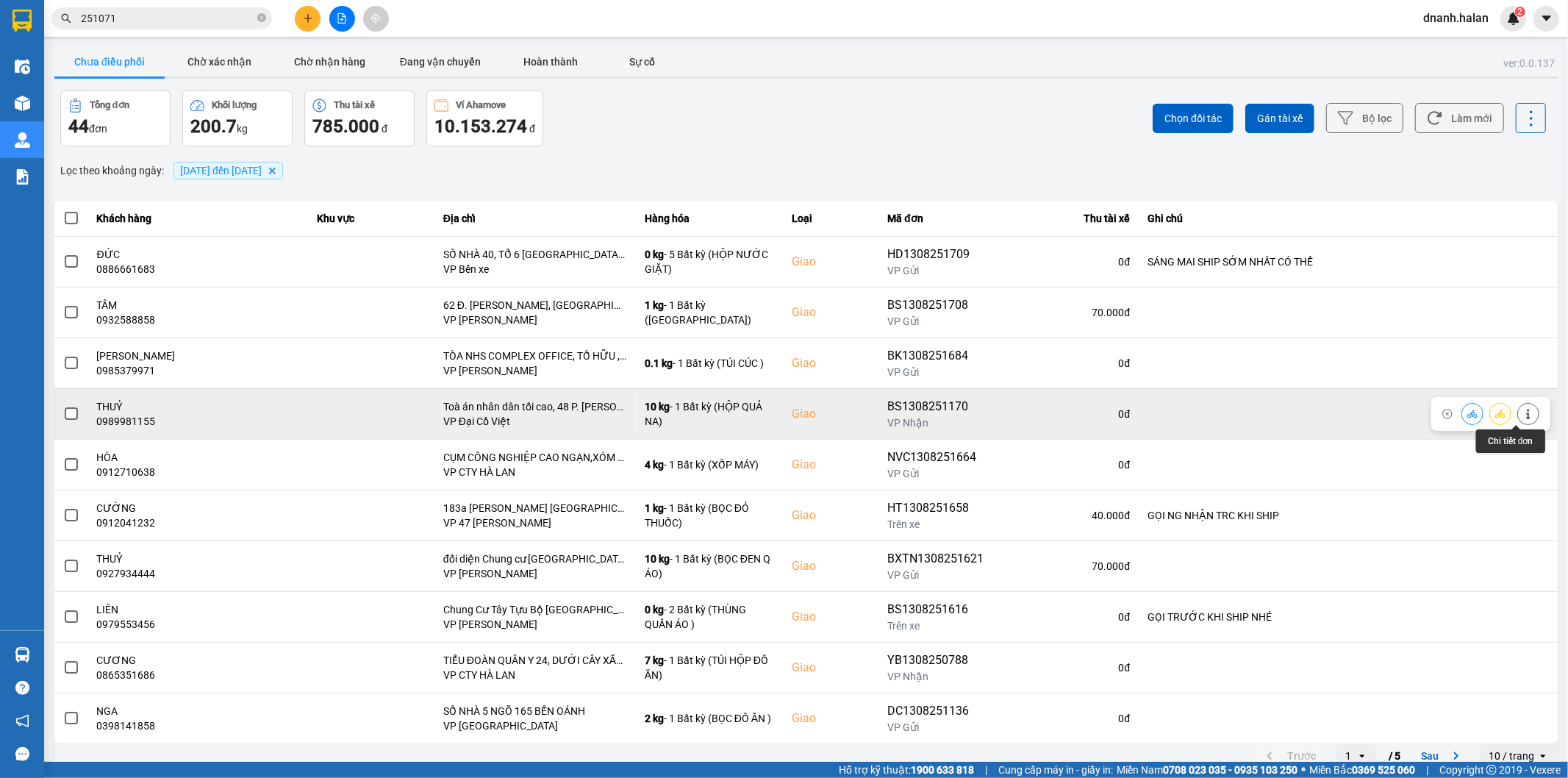
click at [1523, 415] on icon at bounding box center [1527, 414] width 10 height 10
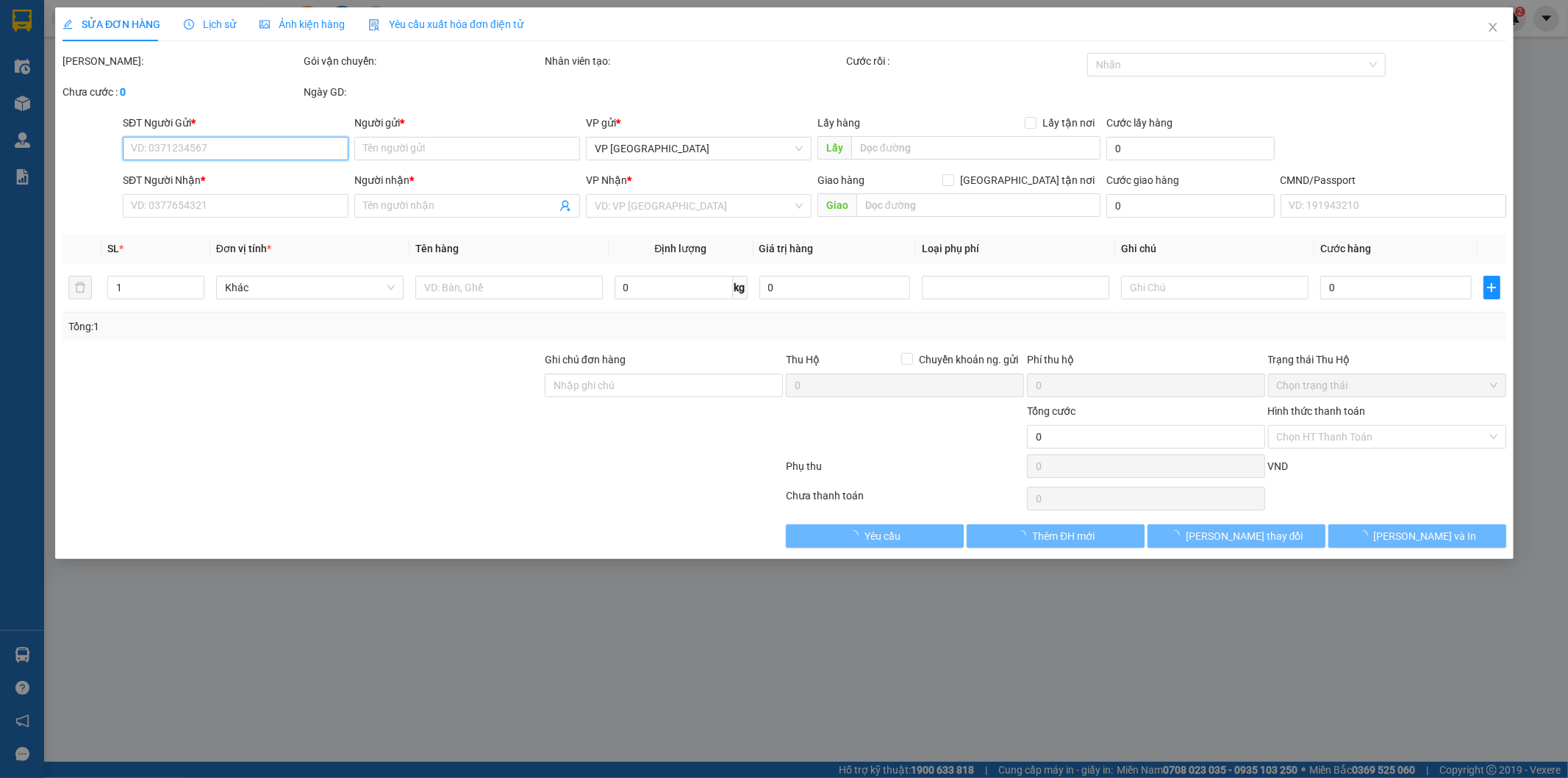
type input "0989905668"
type input "THỊNH"
type input "0989981155"
type input "THUỶ"
checkbox input "true"
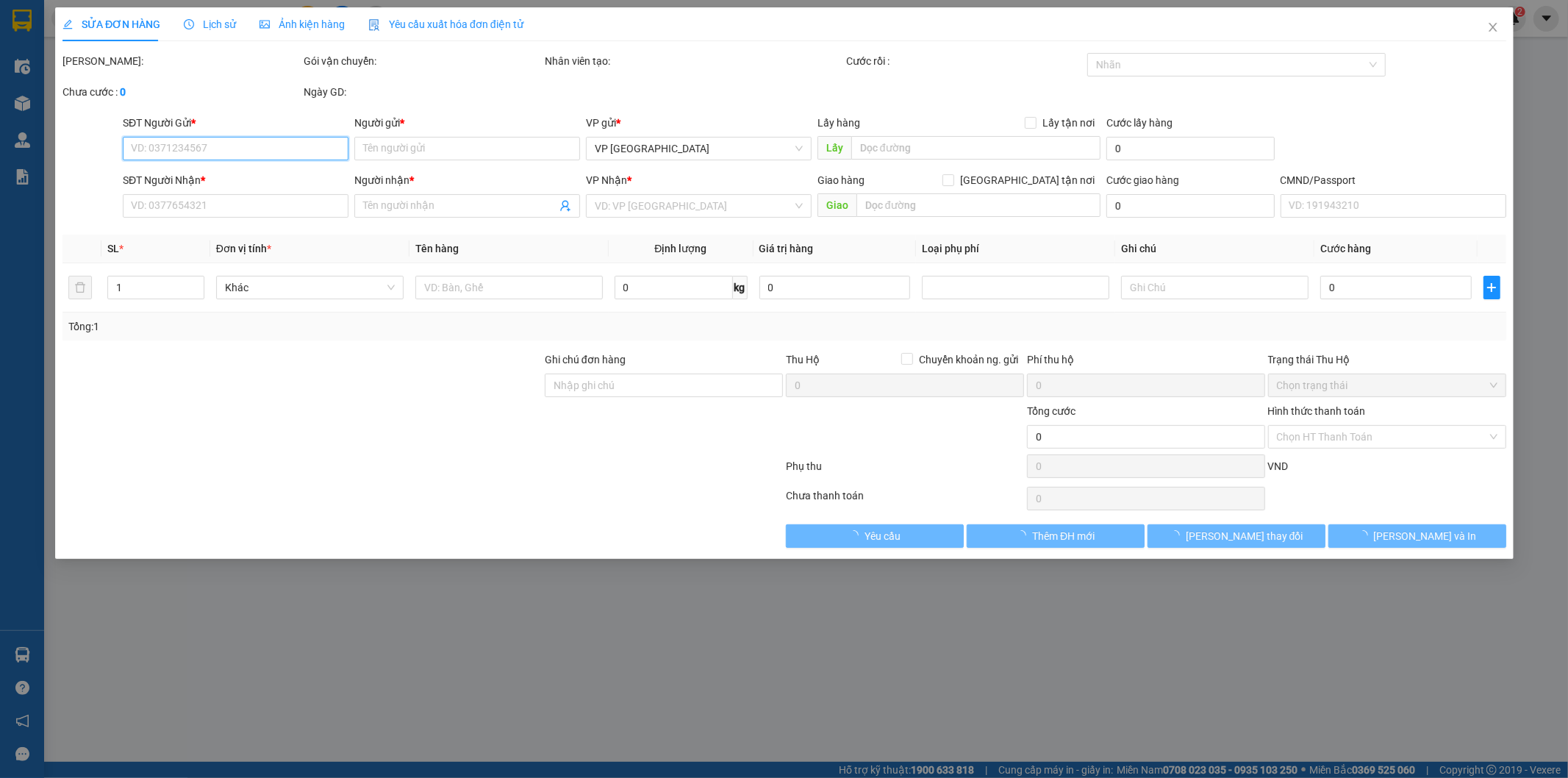
type input "Toà án nhân dân tối cao, 48 P. Lý Thường Kiệt, Trần Hưng Đạo, Hoàn Kiếm, Hà Nội…"
type input "80.000"
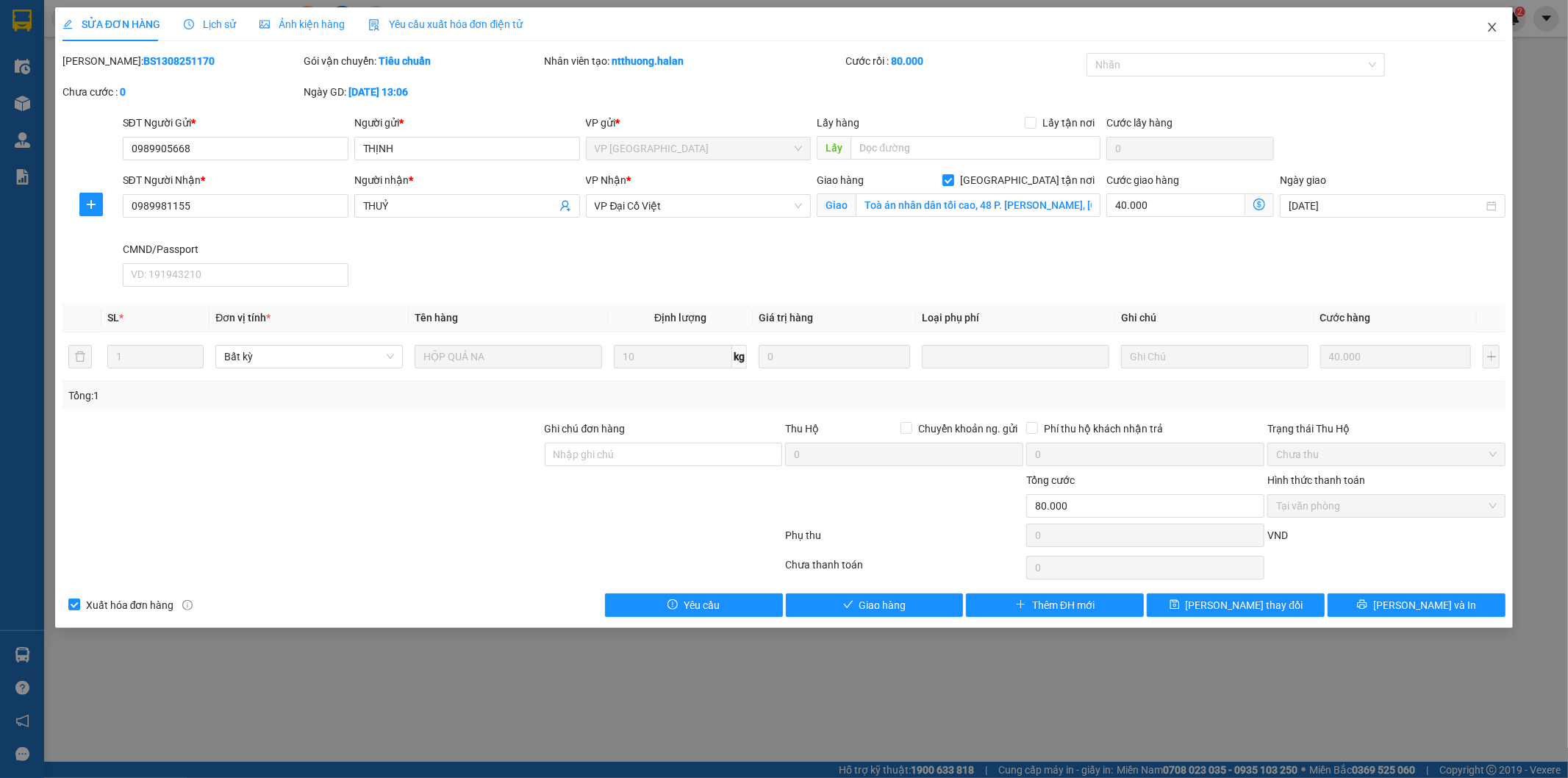
click at [1488, 23] on icon "close" at bounding box center [1492, 28] width 12 height 12
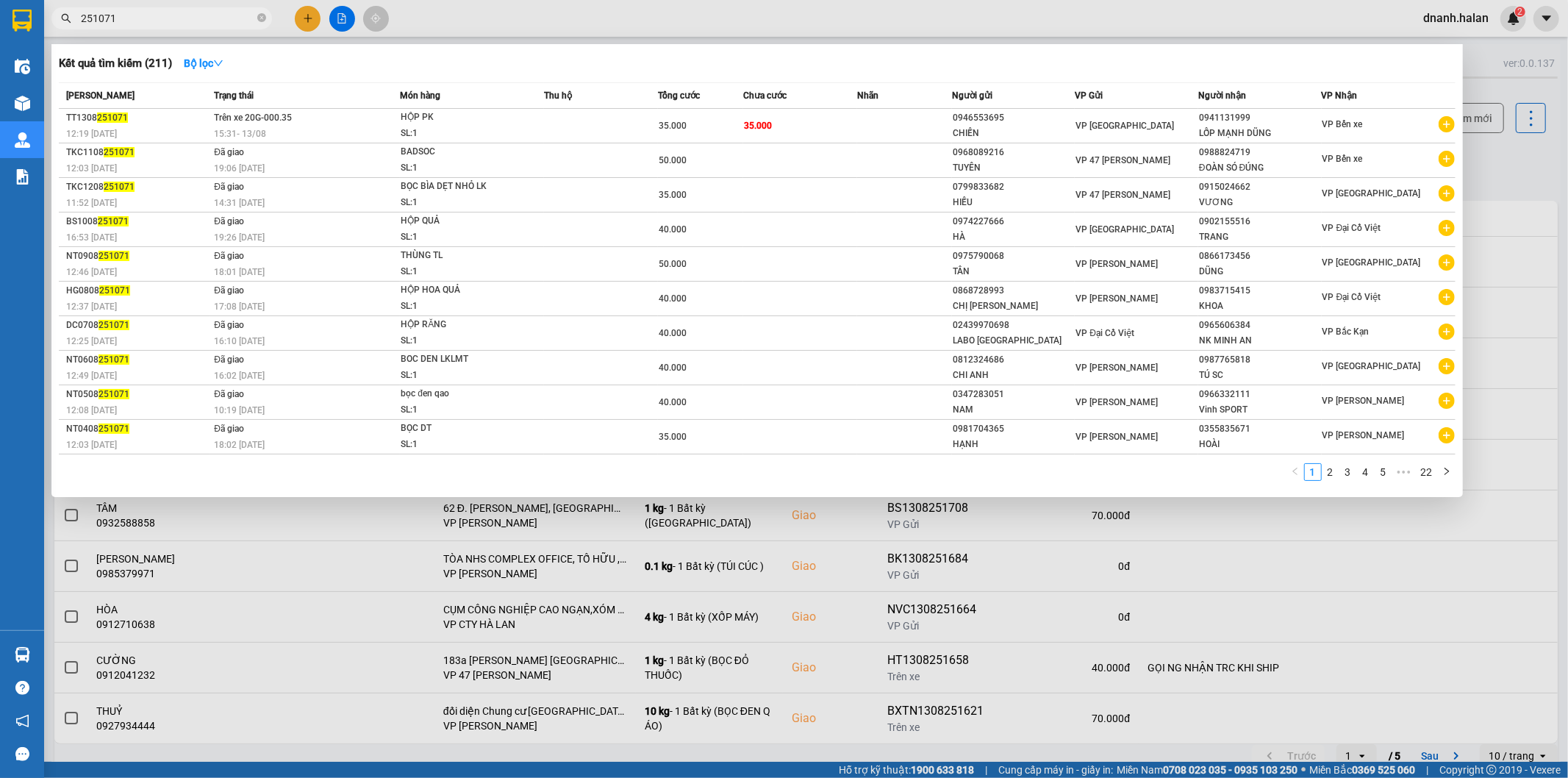
click at [216, 12] on input "251071" at bounding box center [168, 18] width 174 height 16
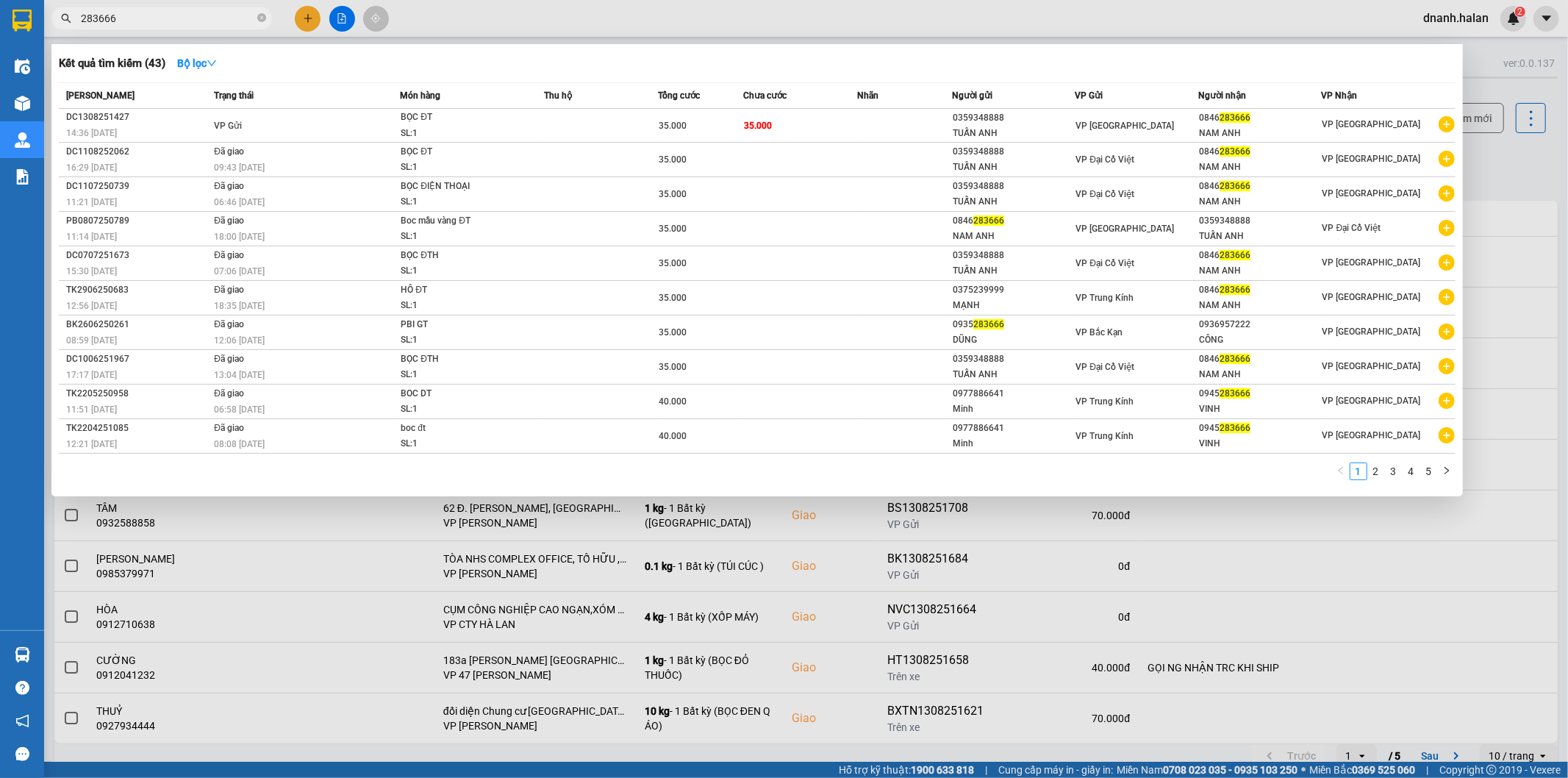
type input "283666"
click at [405, 120] on div "BỌC ĐT" at bounding box center [455, 118] width 111 height 16
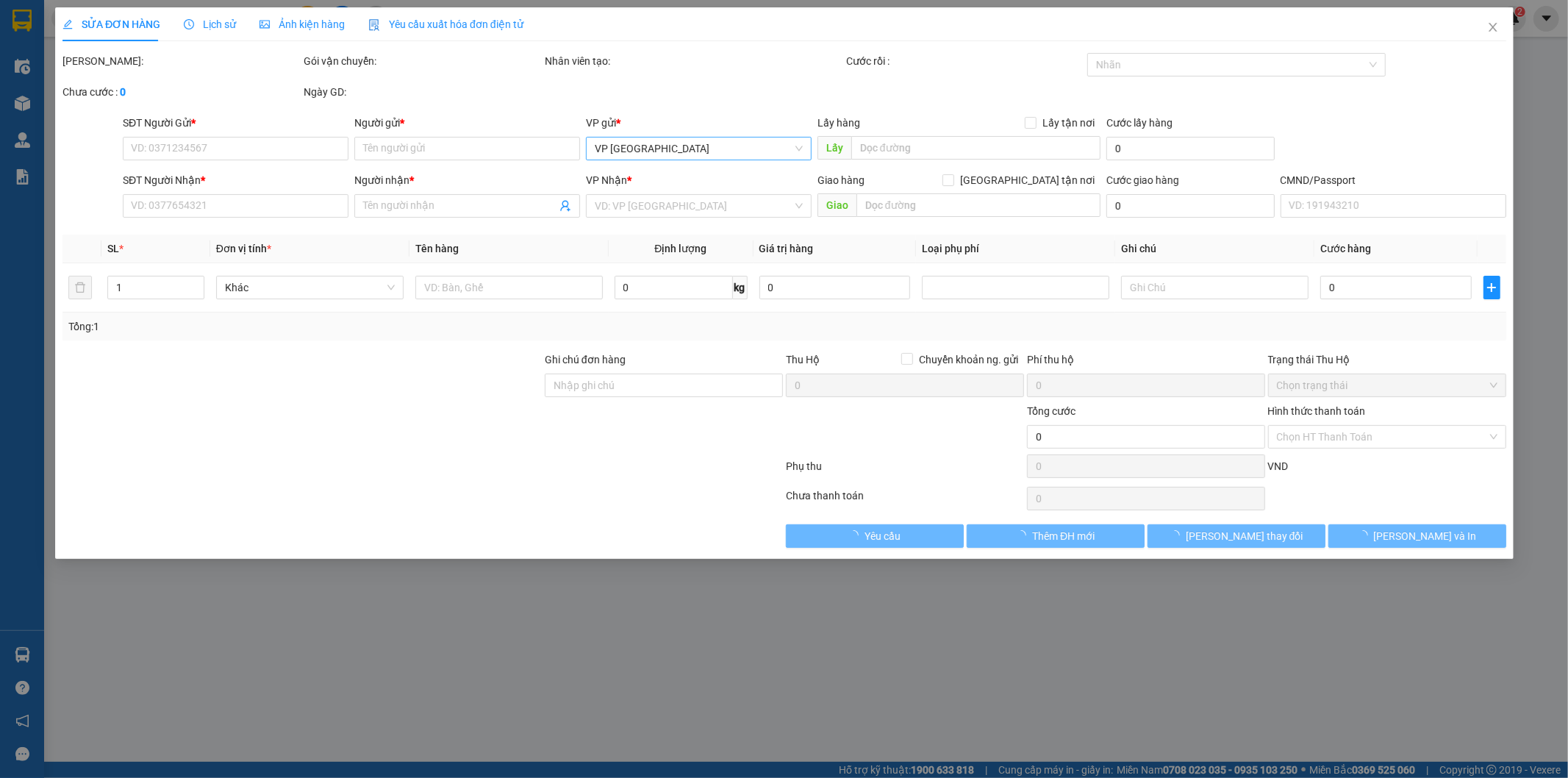
type input "0359348888"
type input "TUẤN ANH"
type input "0846283666"
type input "NAM ANH"
type input "35.000"
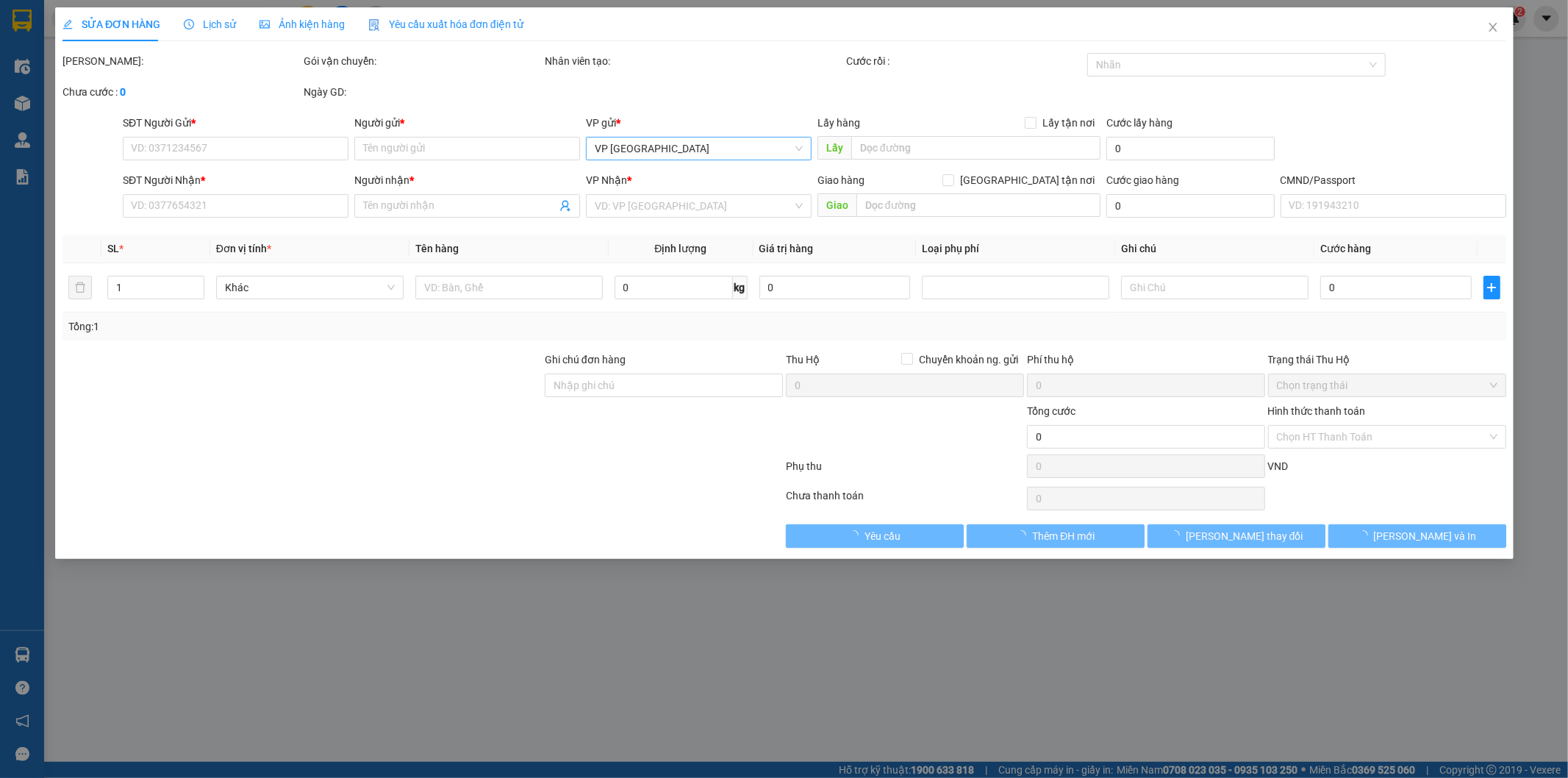
type input "35.000"
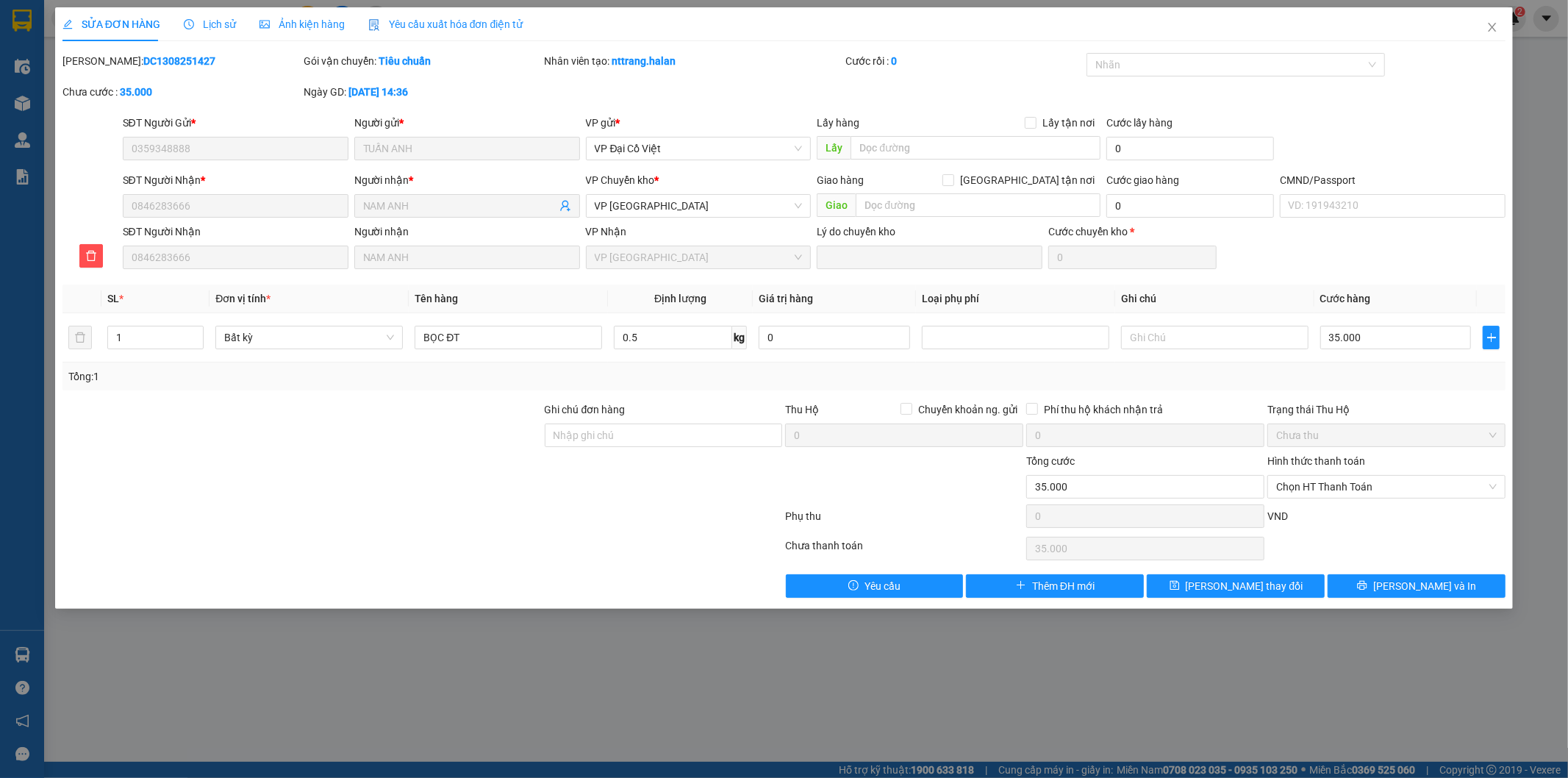
click at [216, 25] on span "Lịch sử" at bounding box center [209, 25] width 52 height 12
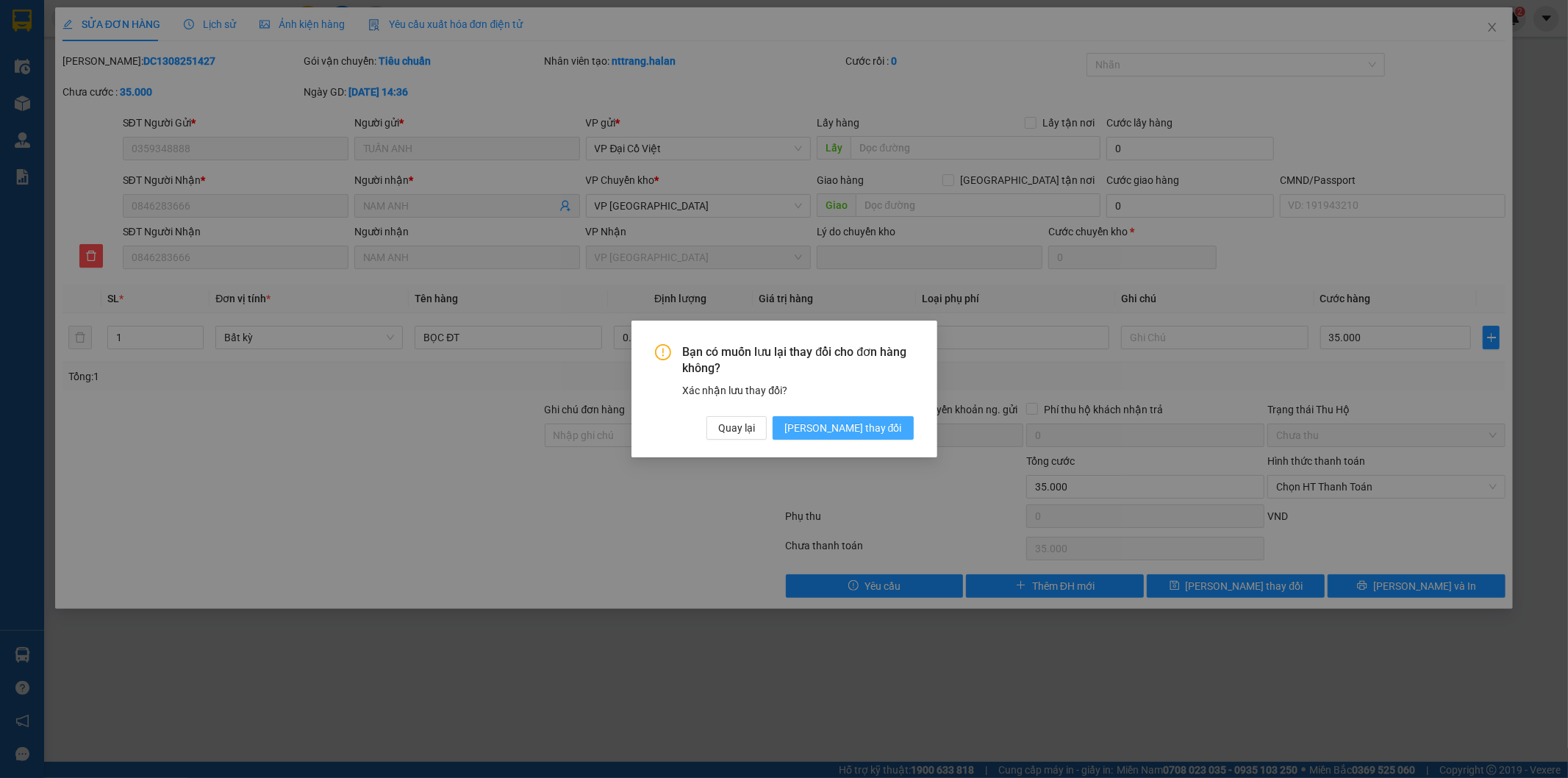
click at [883, 436] on span "Lưu thay đổi" at bounding box center [843, 428] width 118 height 16
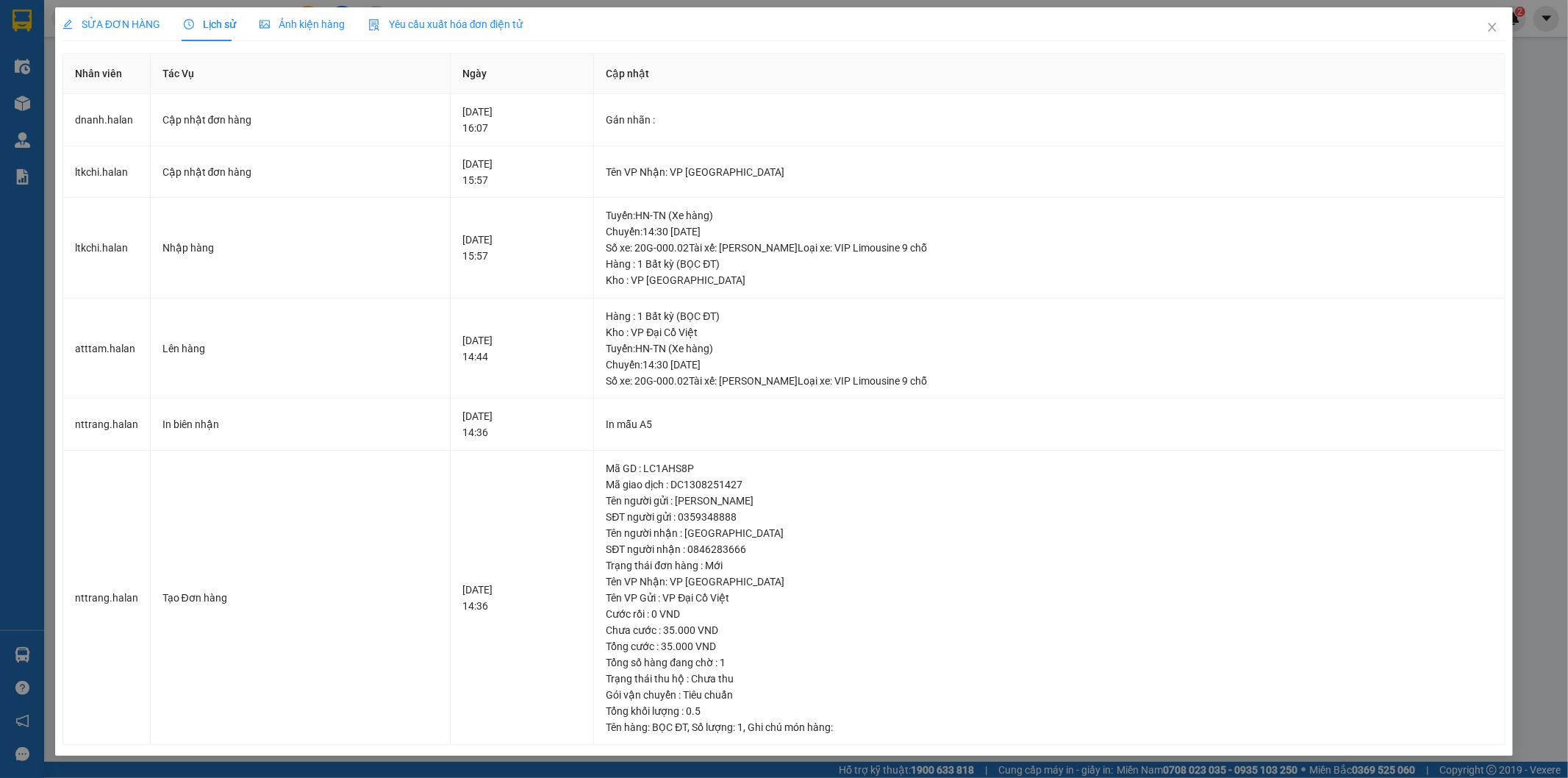
click at [1247, 36] on div "SỬA ĐƠN HÀNG Lịch sử Ảnh kiện hàng Yêu cầu xuất hóa đơn điện tử" at bounding box center [784, 24] width 1444 height 34
click at [1496, 28] on icon "close" at bounding box center [1492, 28] width 12 height 12
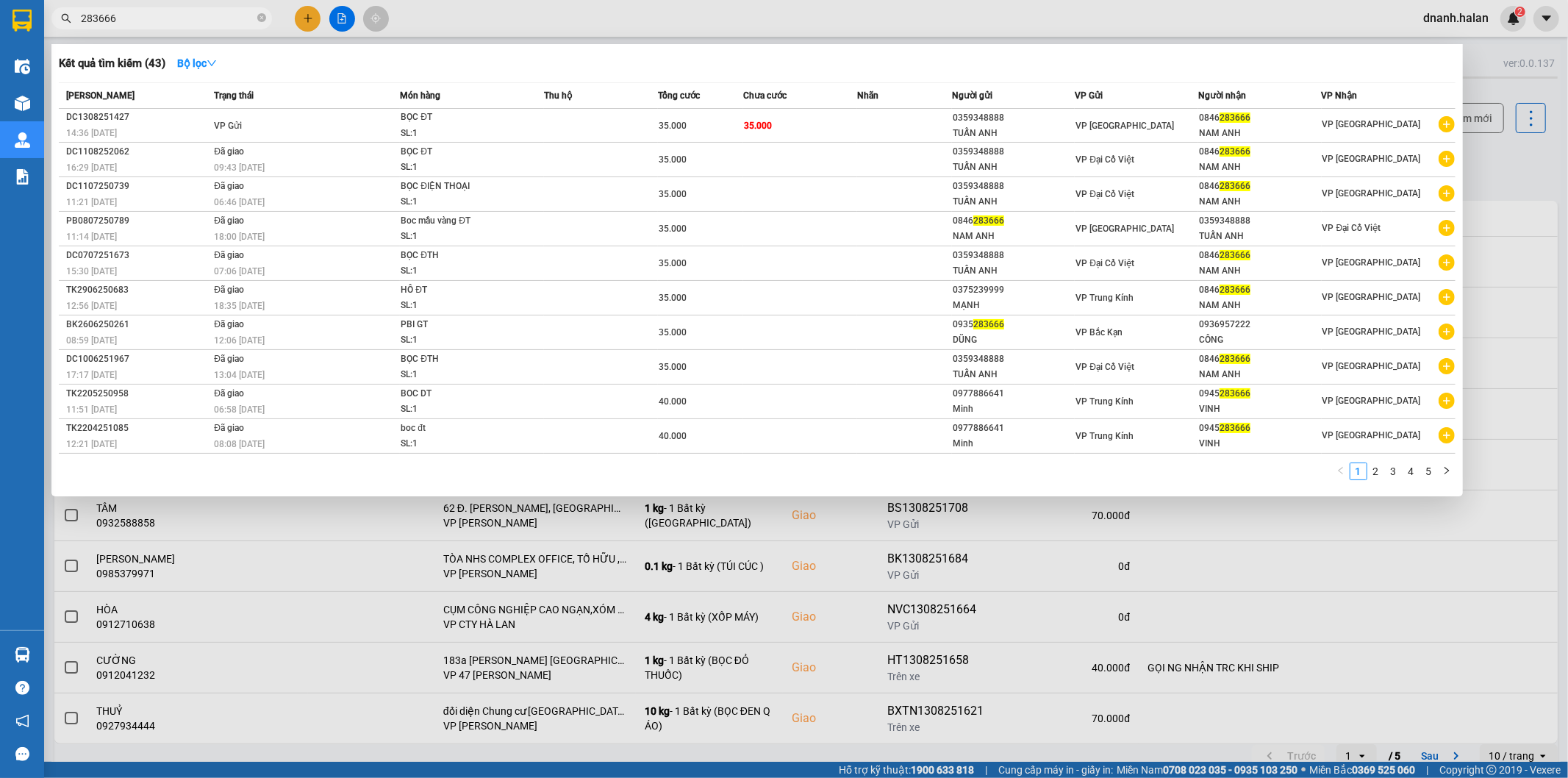
click at [180, 21] on input "283666" at bounding box center [168, 18] width 174 height 16
click at [861, 22] on div at bounding box center [784, 389] width 1568 height 778
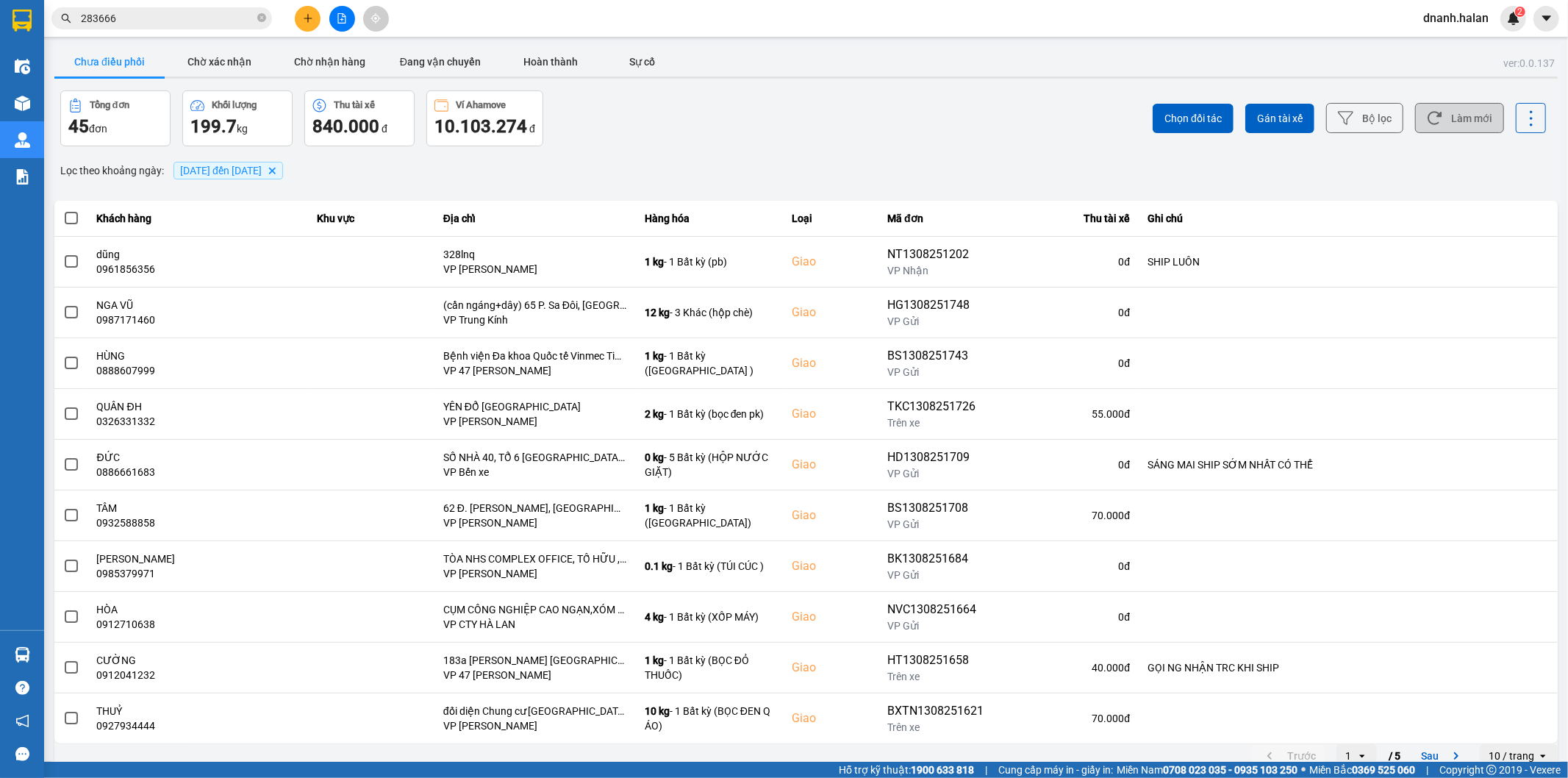
click at [1452, 106] on button "Làm mới" at bounding box center [1459, 118] width 89 height 30
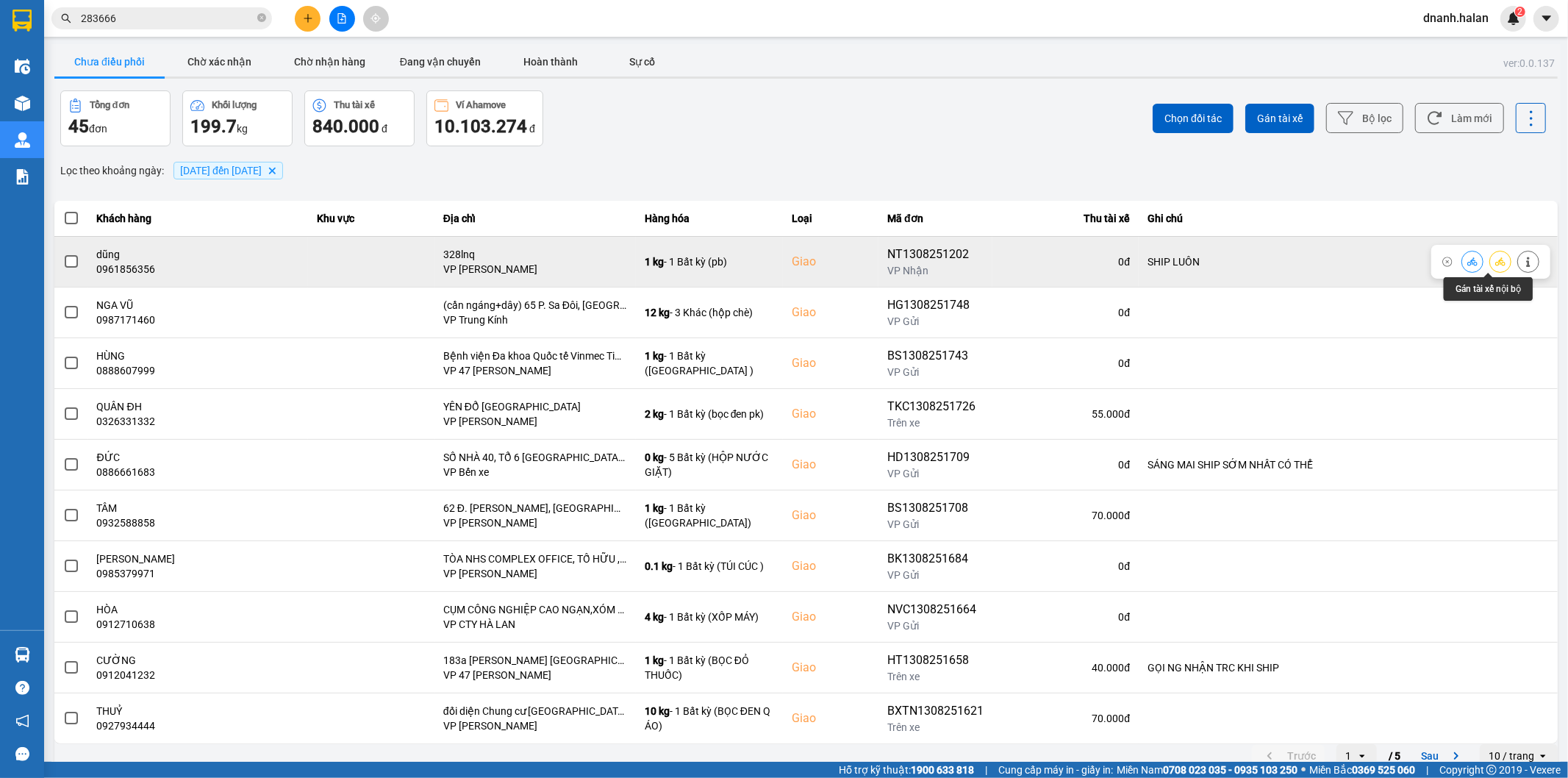
click at [1495, 260] on icon at bounding box center [1500, 262] width 10 height 10
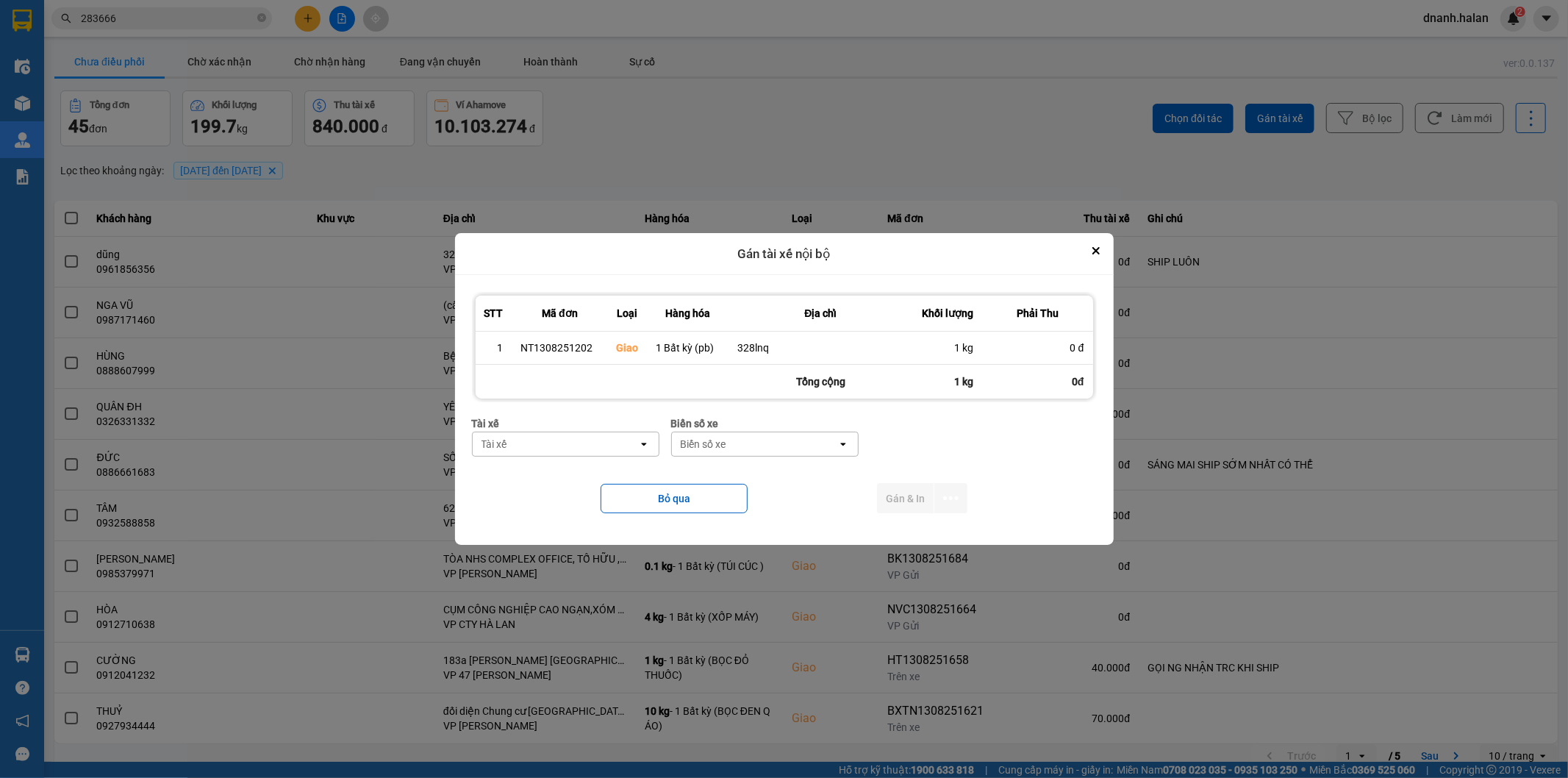
click at [510, 443] on div "Tài xế" at bounding box center [554, 444] width 165 height 24
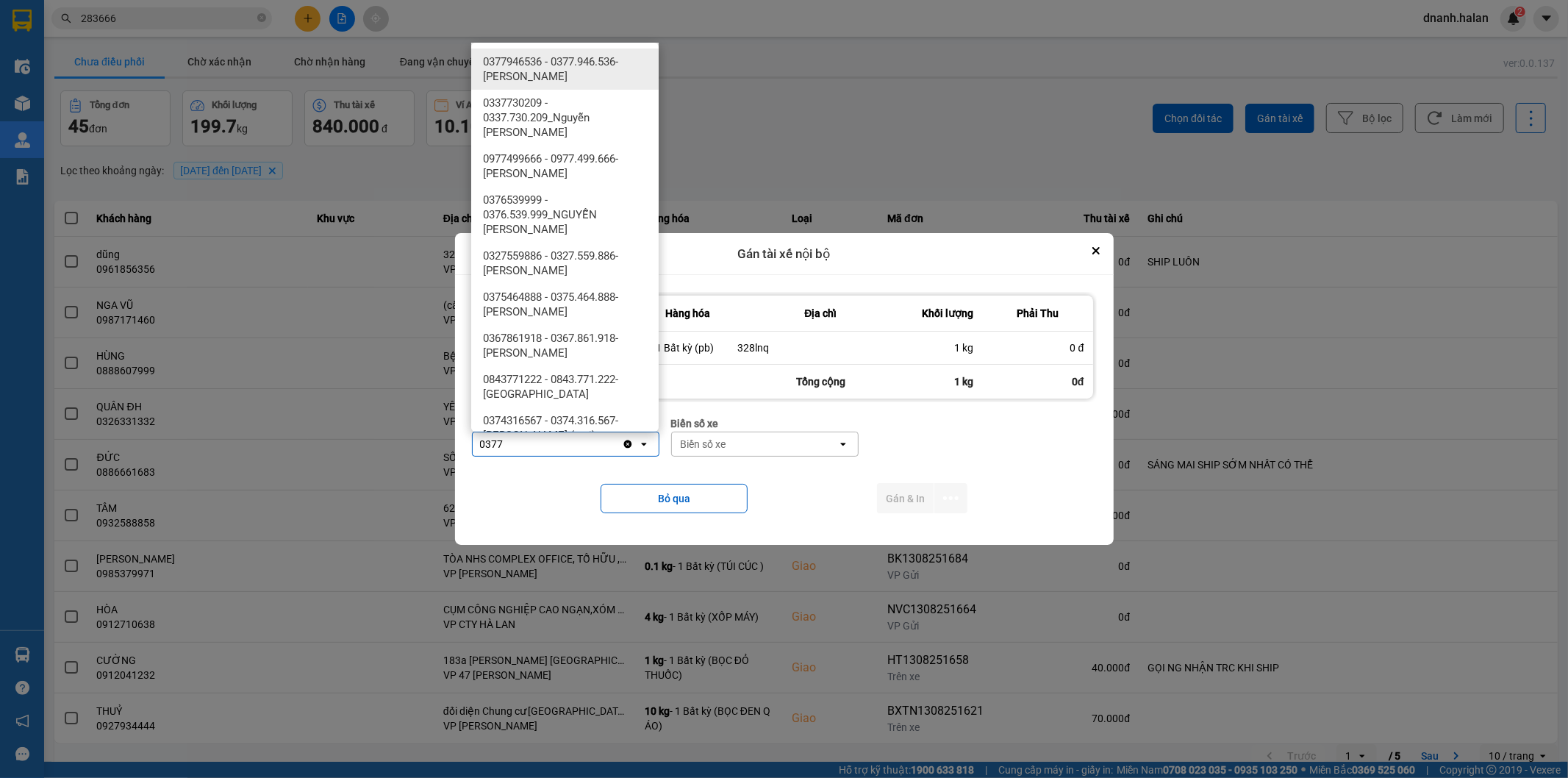
type input "0377"
click at [560, 69] on span "0377946536 - 0377.946.536- Đào Duy Hoàn" at bounding box center [568, 69] width 170 height 30
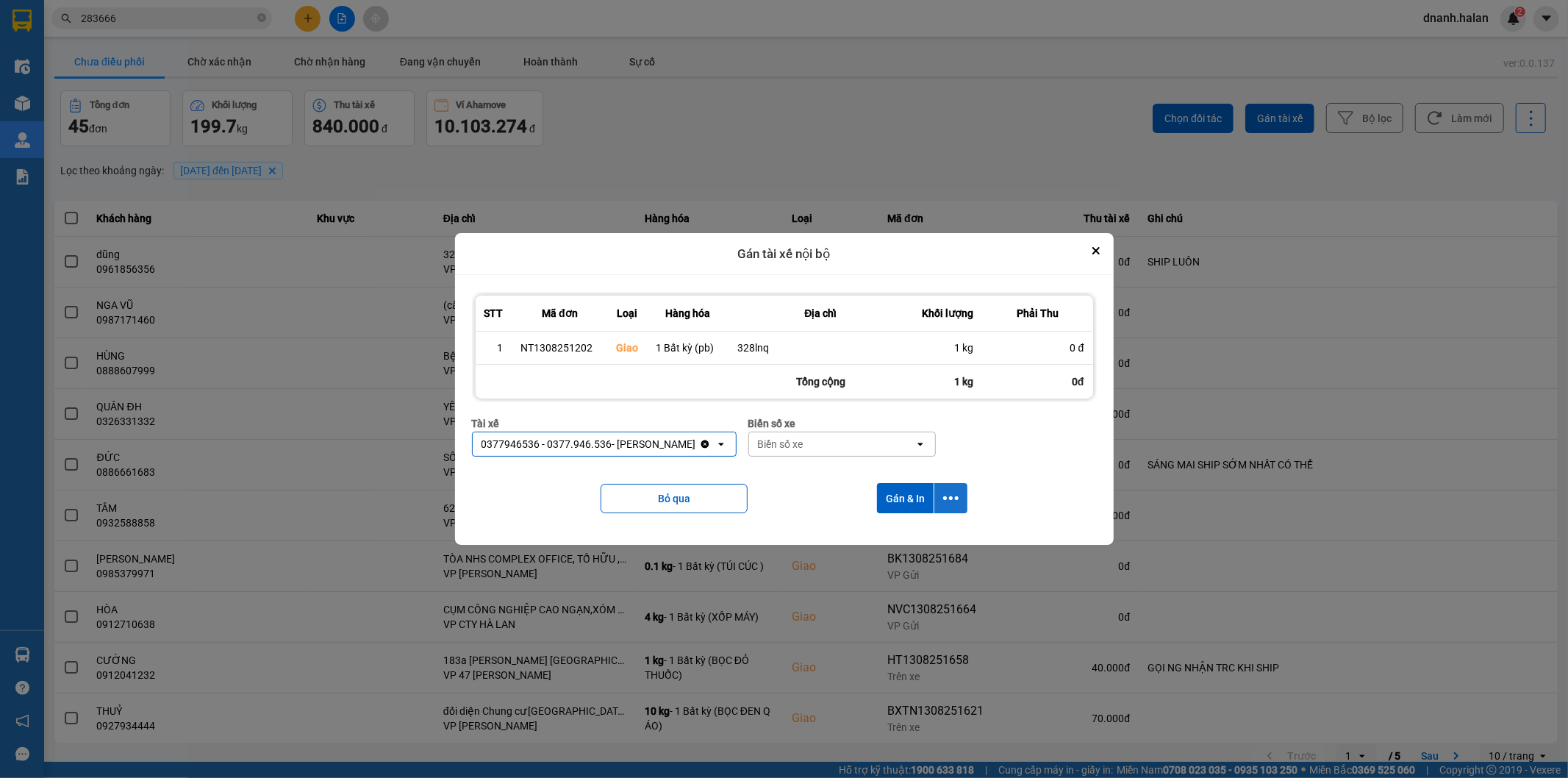
click at [949, 500] on icon "dialog" at bounding box center [950, 498] width 16 height 4
click at [886, 539] on span "Chỉ gán tài" at bounding box center [891, 539] width 48 height 15
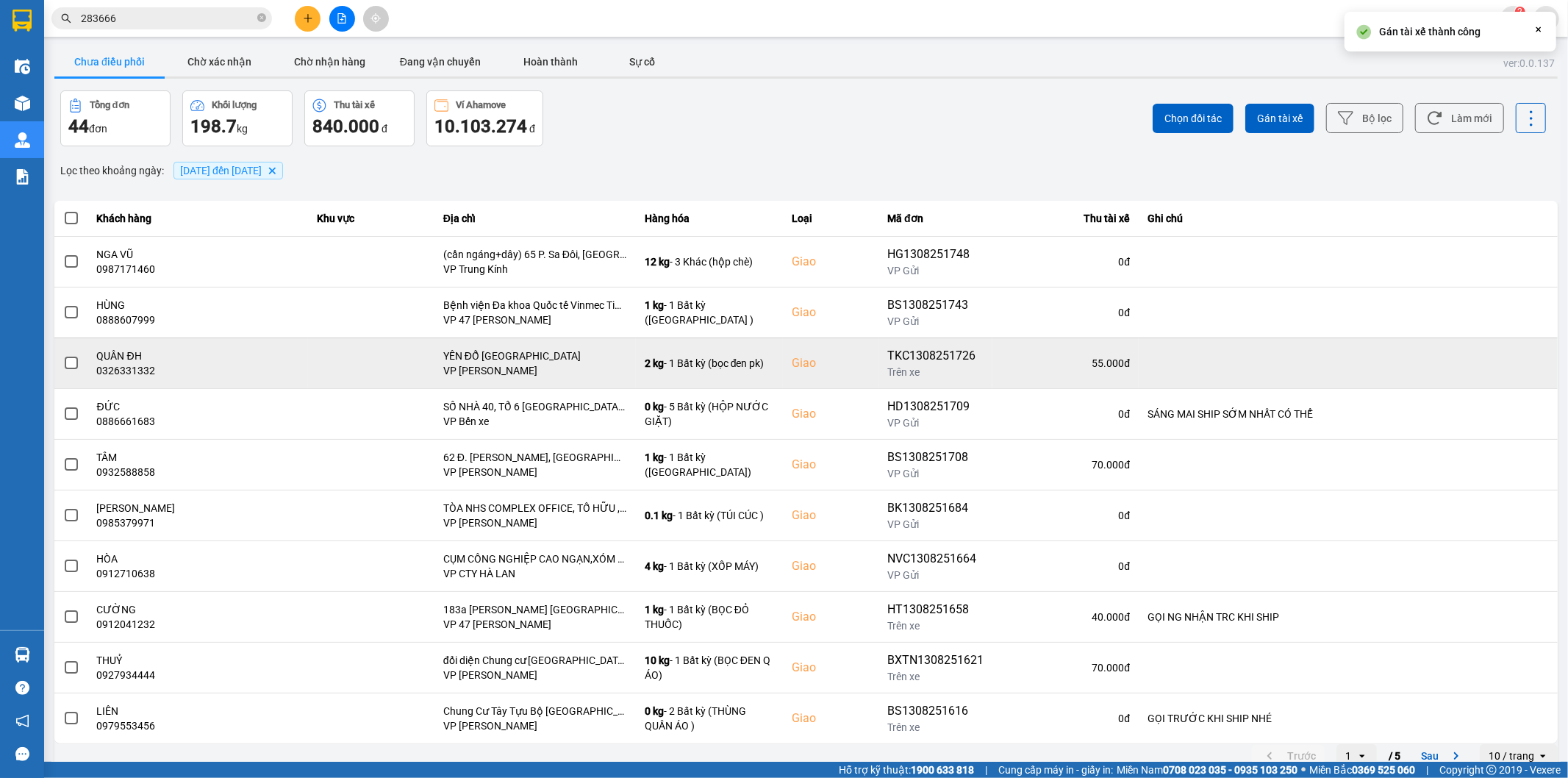
scroll to position [16, 0]
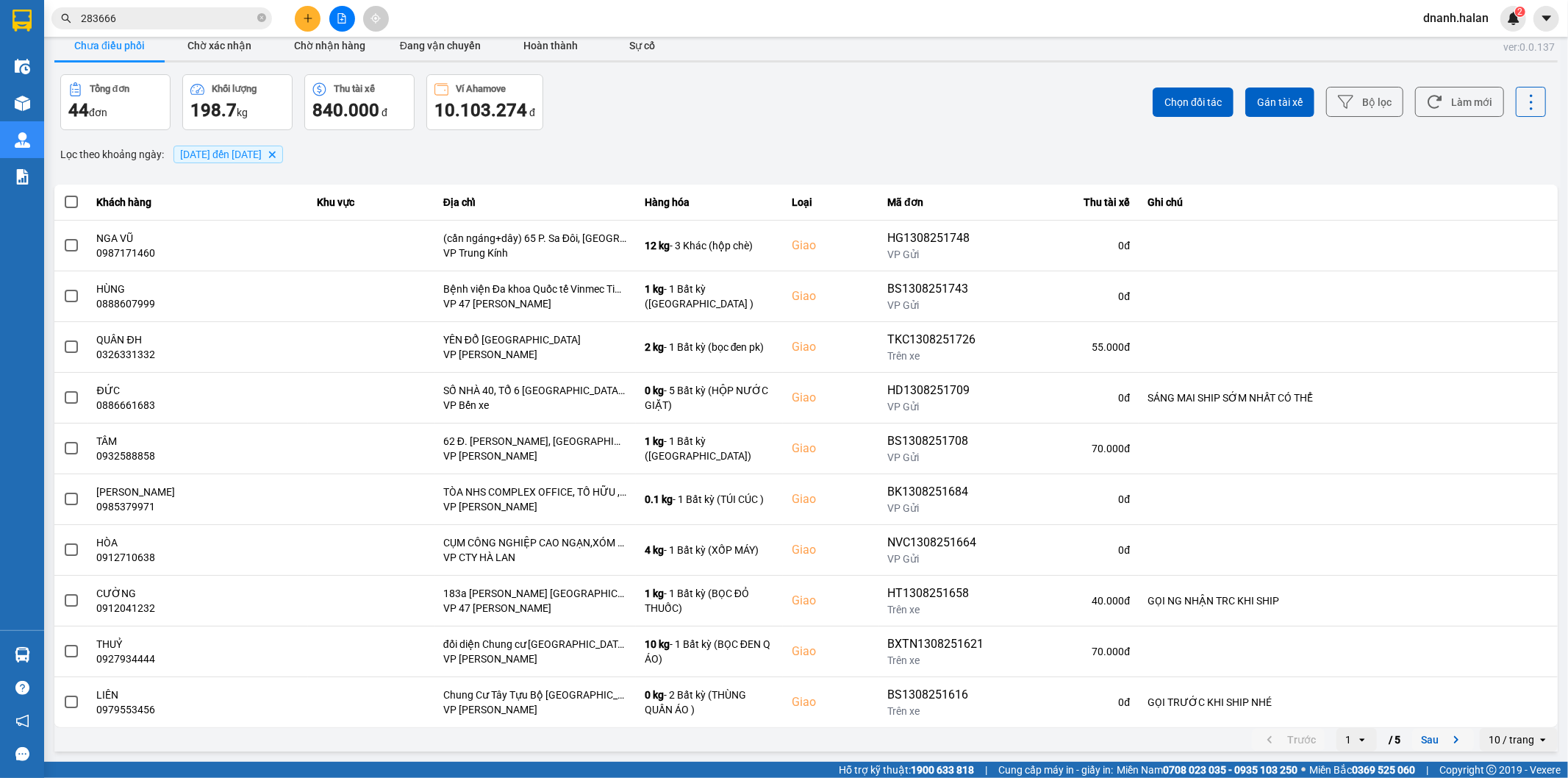
click at [1419, 734] on button "Sau" at bounding box center [1443, 739] width 61 height 22
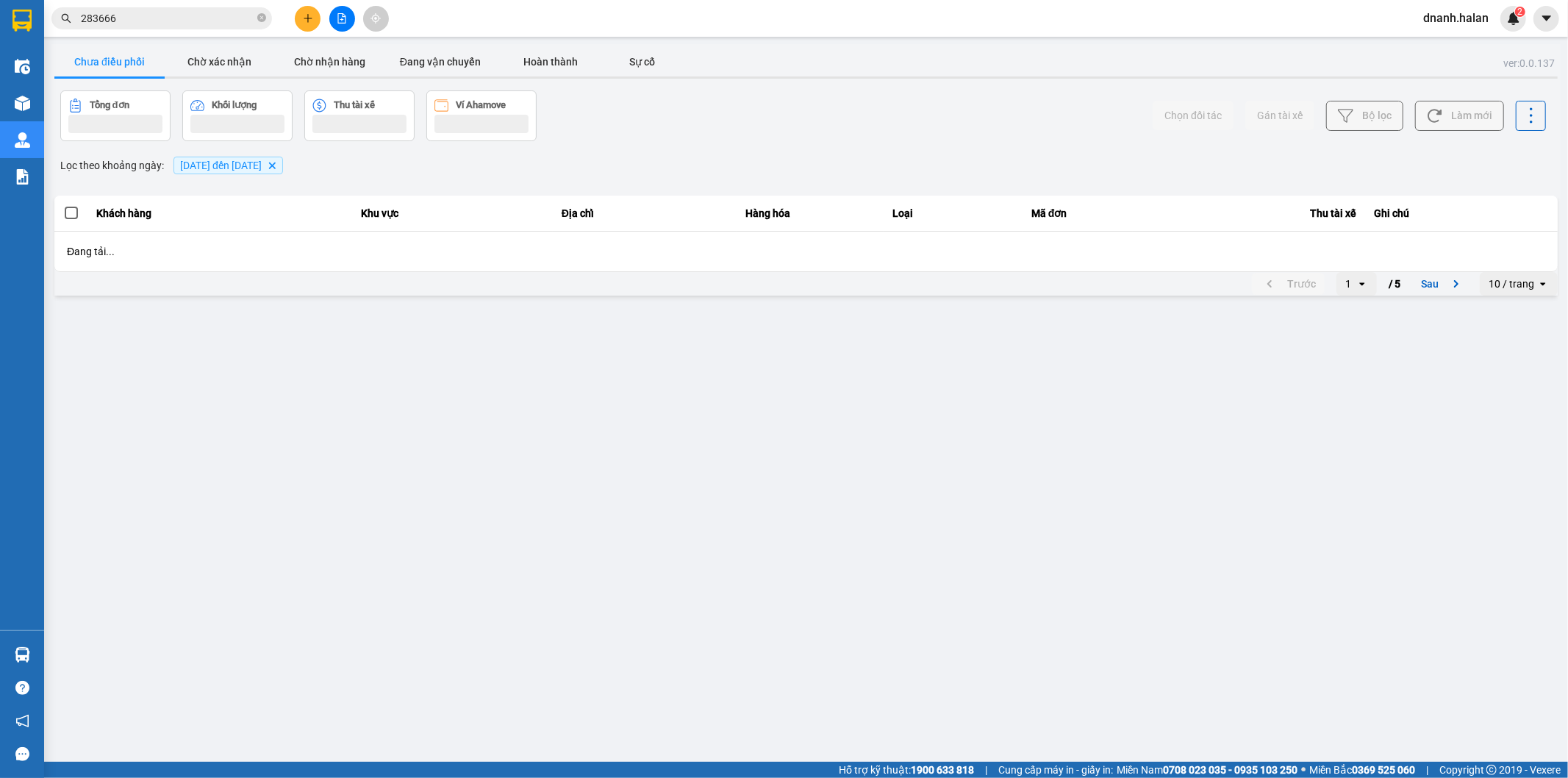
scroll to position [0, 0]
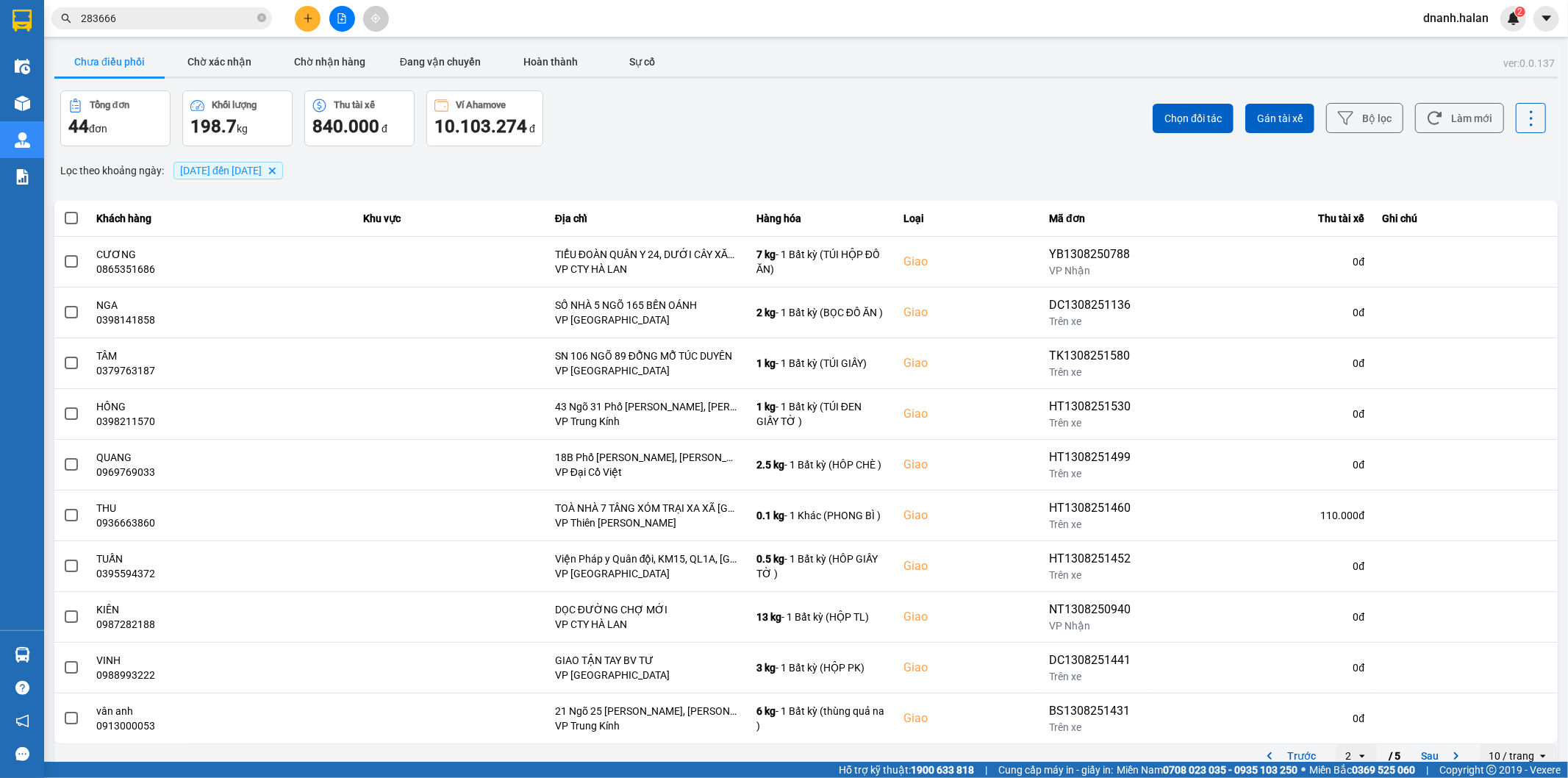
click at [216, 13] on input "283666" at bounding box center [168, 18] width 174 height 16
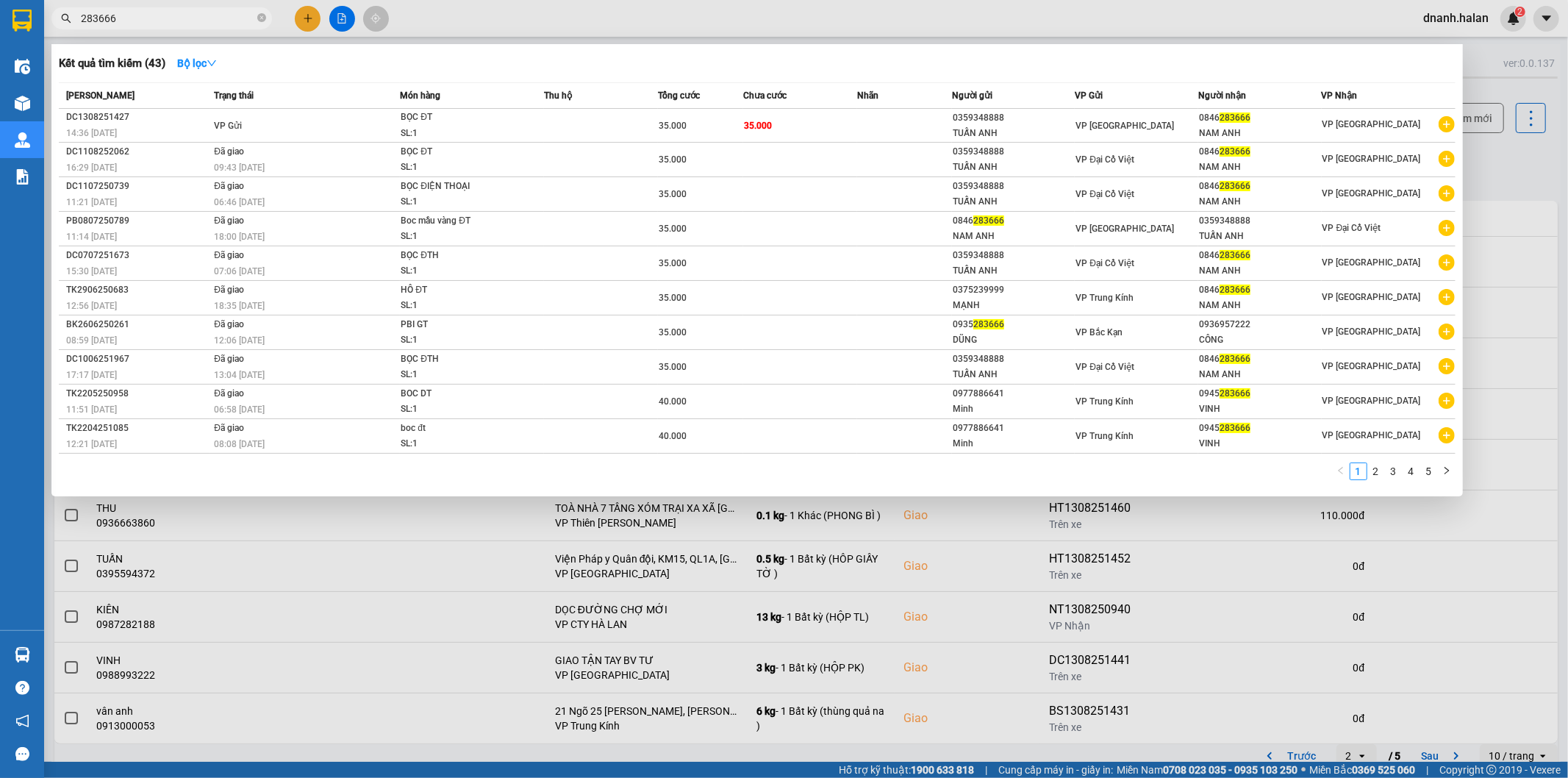
click at [216, 13] on input "283666" at bounding box center [168, 18] width 174 height 16
click at [222, 28] on span "786098" at bounding box center [161, 18] width 220 height 22
click at [222, 19] on input "786098" at bounding box center [168, 18] width 174 height 16
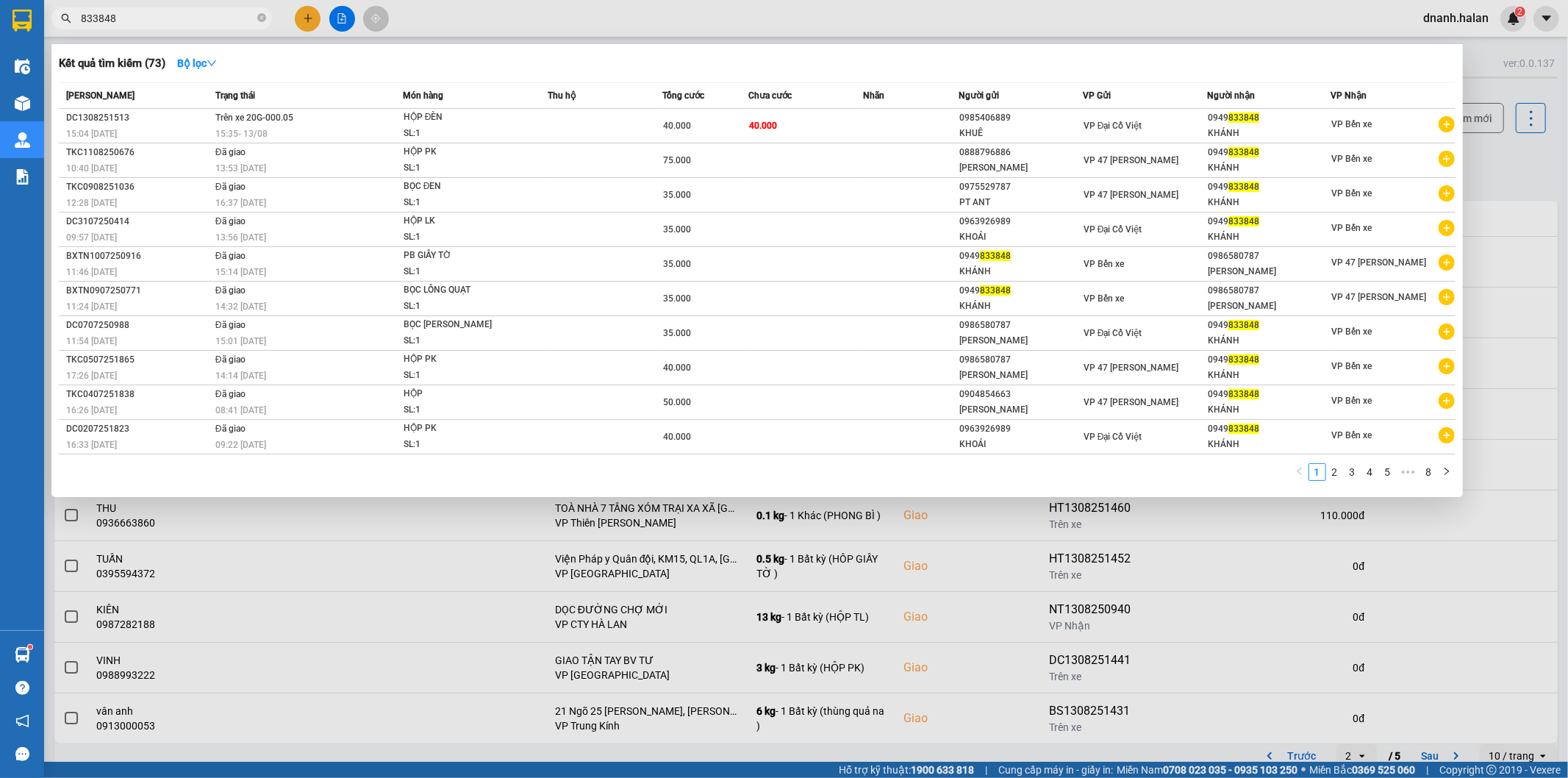
type input "833848"
click at [208, 19] on input "833848" at bounding box center [168, 18] width 174 height 16
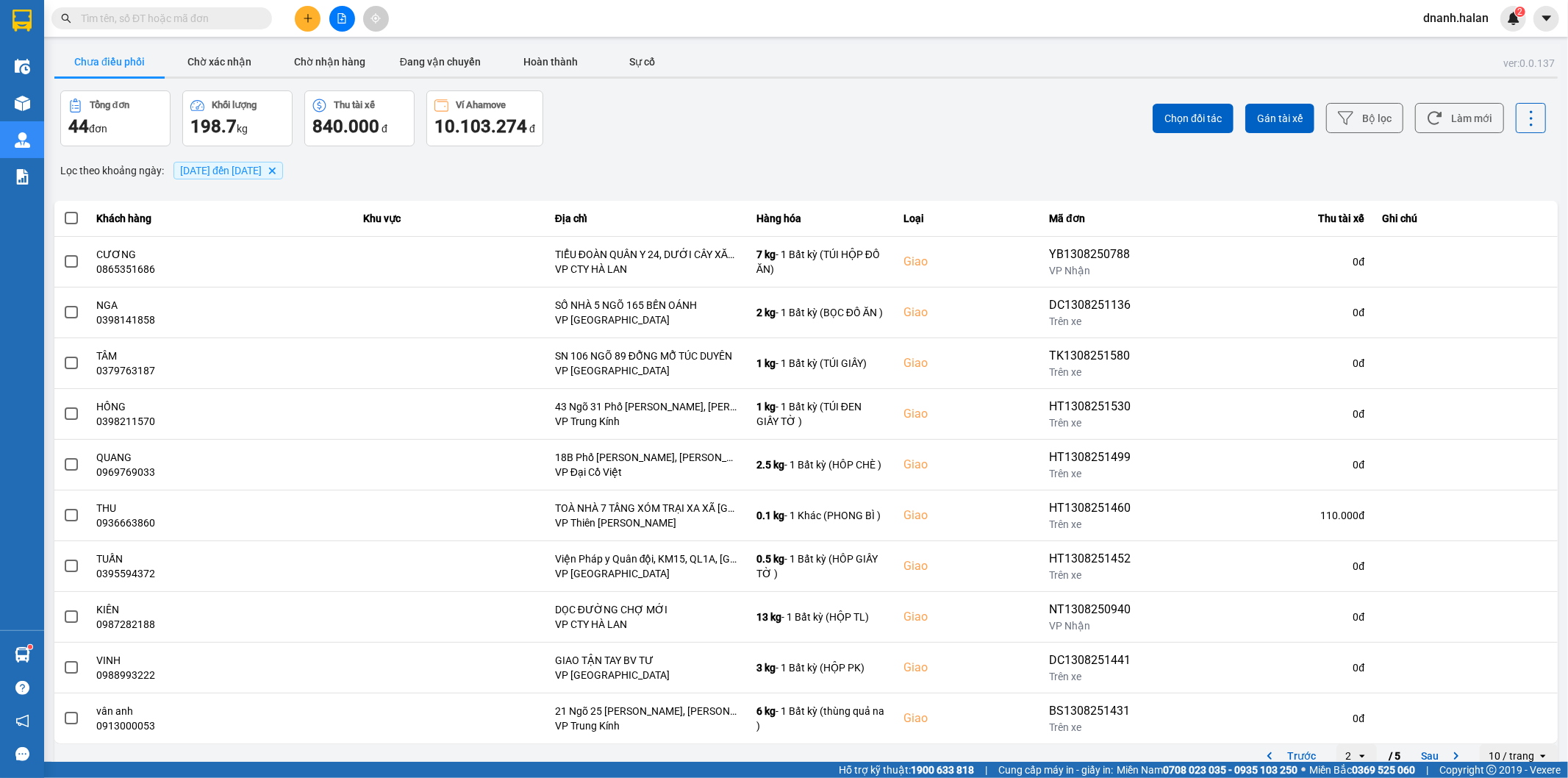
click at [197, 16] on input "text" at bounding box center [168, 18] width 174 height 16
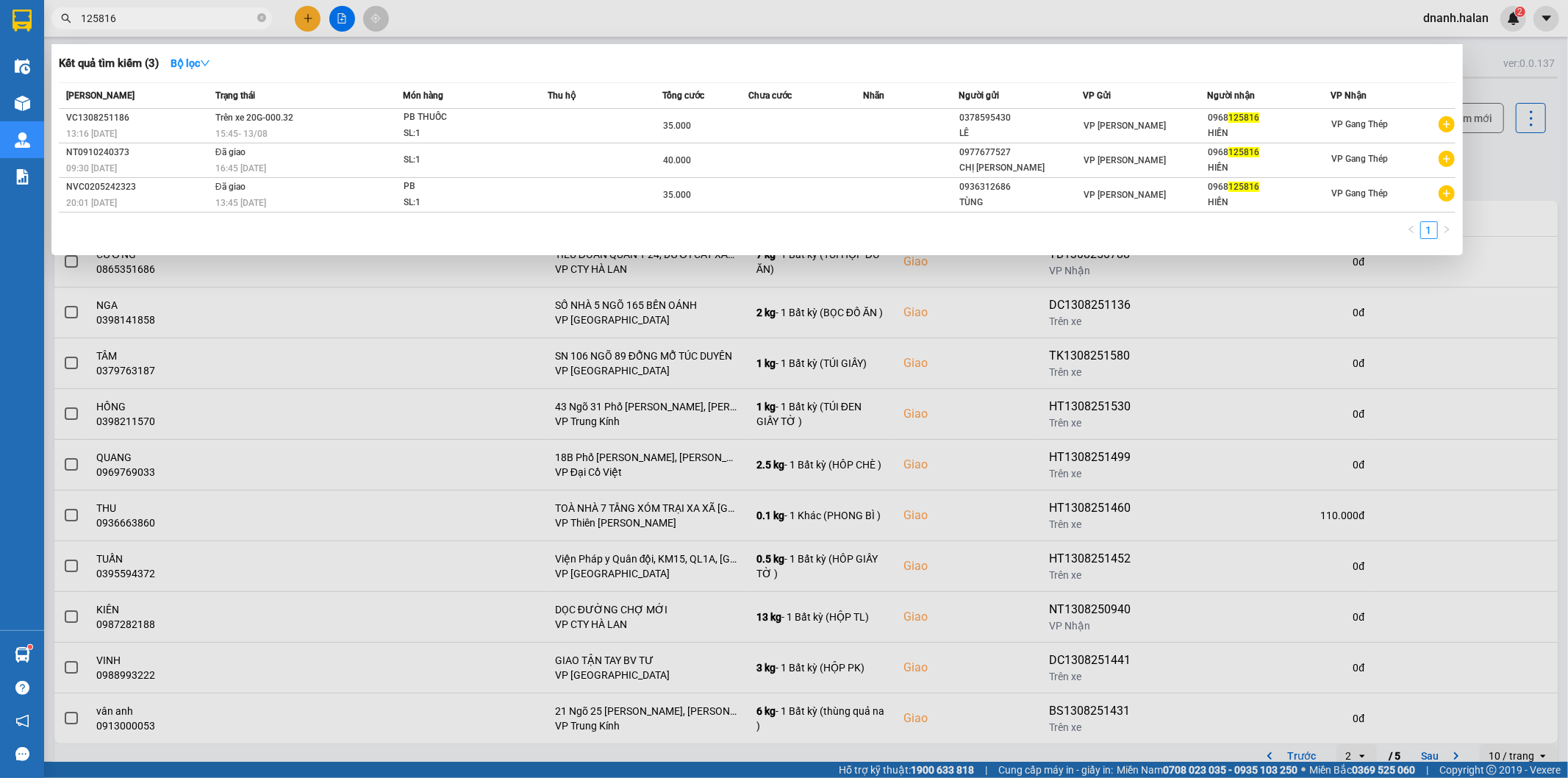
type input "125816"
click at [172, 15] on input "125816" at bounding box center [168, 18] width 174 height 16
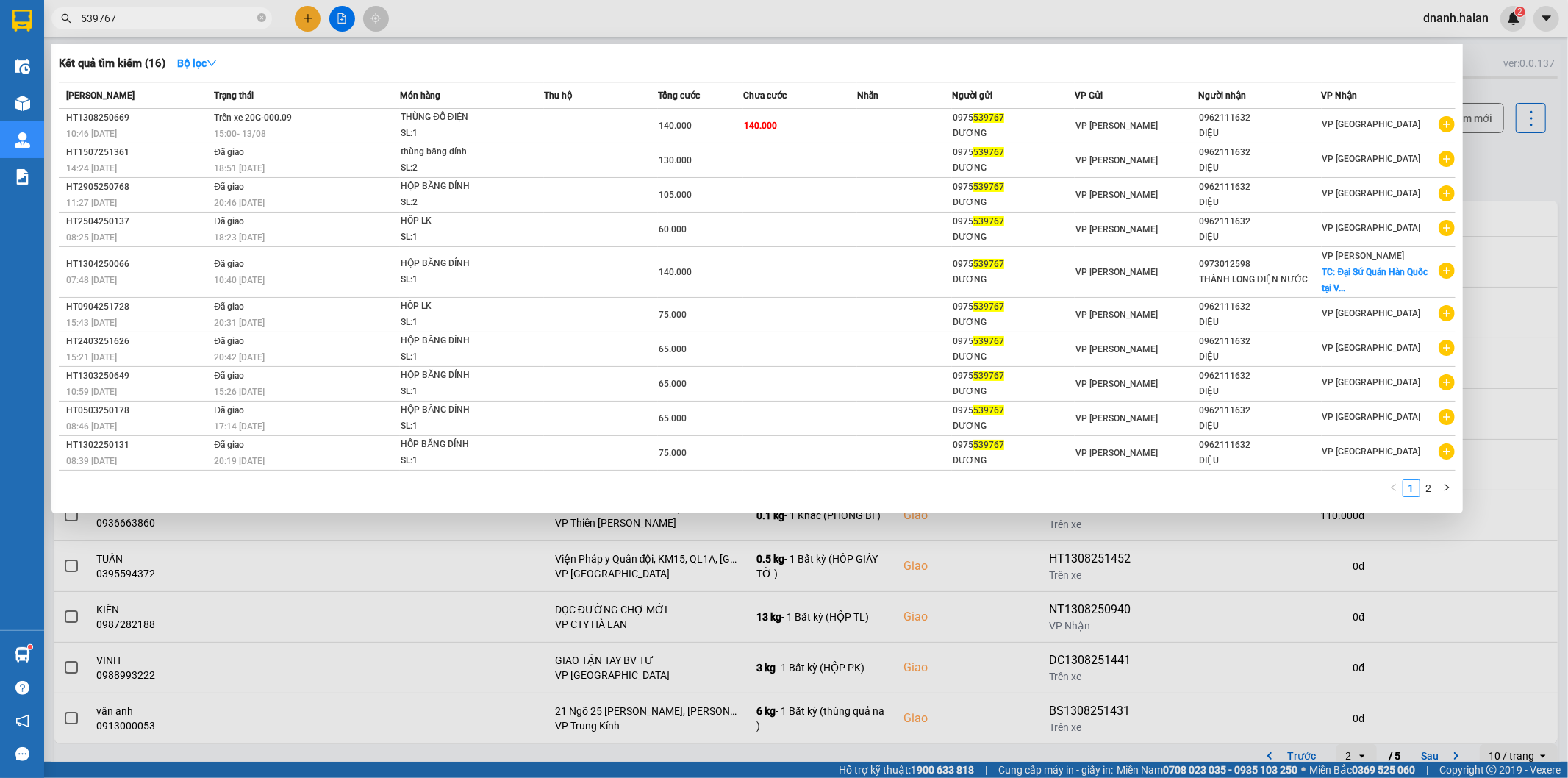
type input "539767"
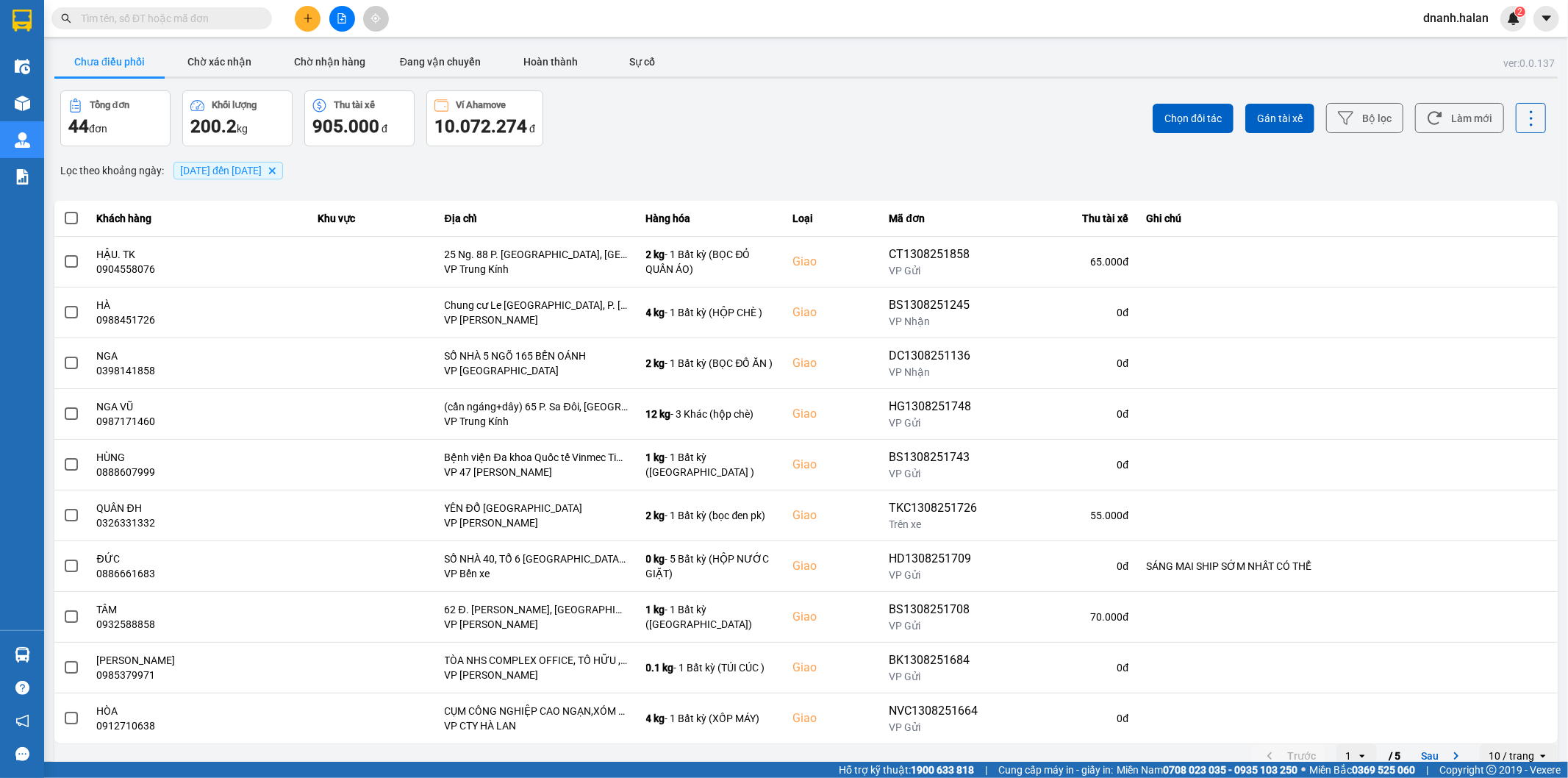
click at [174, 26] on input "text" at bounding box center [168, 18] width 174 height 16
drag, startPoint x: 174, startPoint y: 26, endPoint x: 173, endPoint y: 18, distance: 8.1
click at [173, 20] on input "text" at bounding box center [168, 18] width 174 height 16
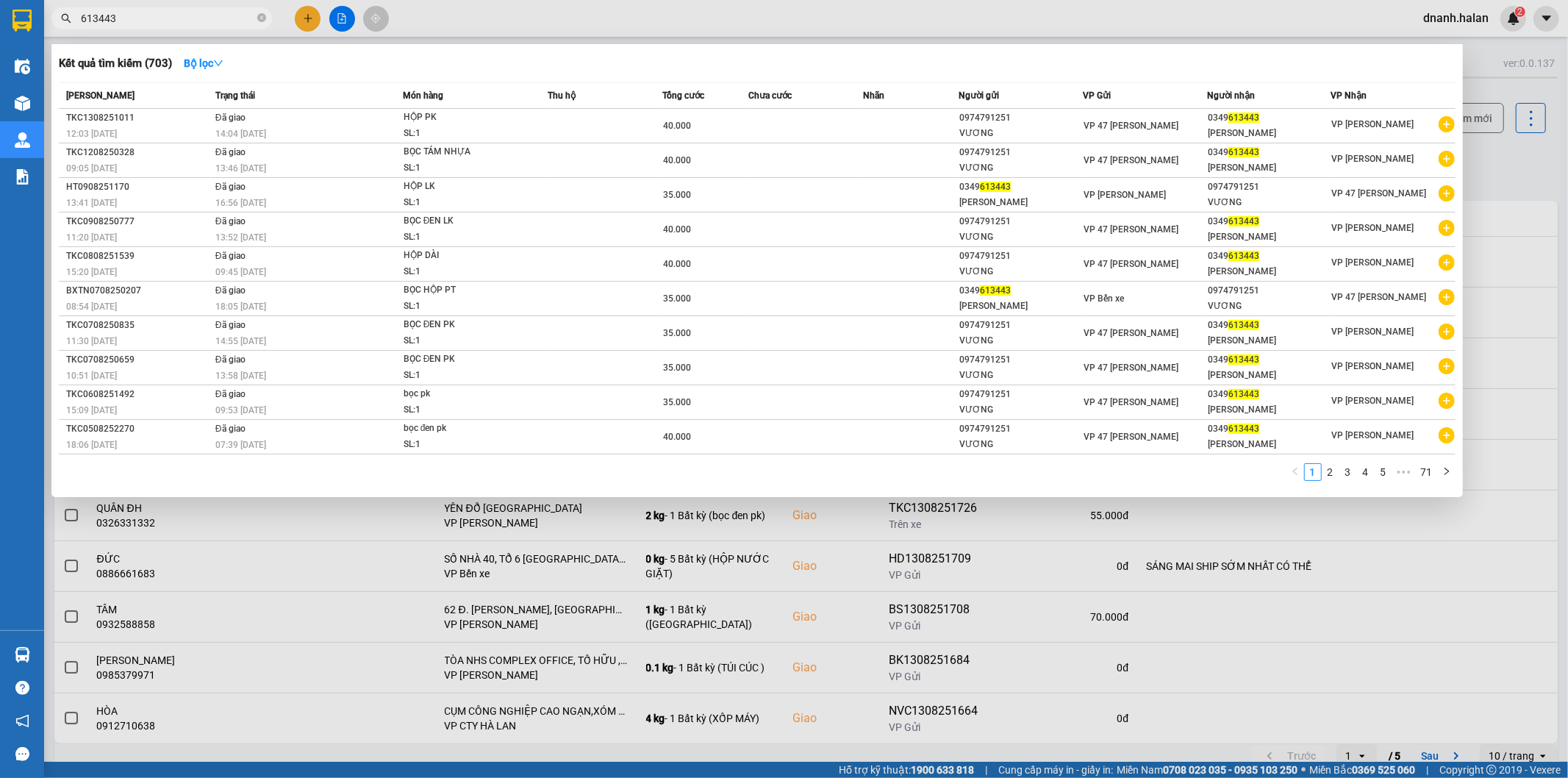
click at [152, 17] on input "613443" at bounding box center [168, 18] width 174 height 16
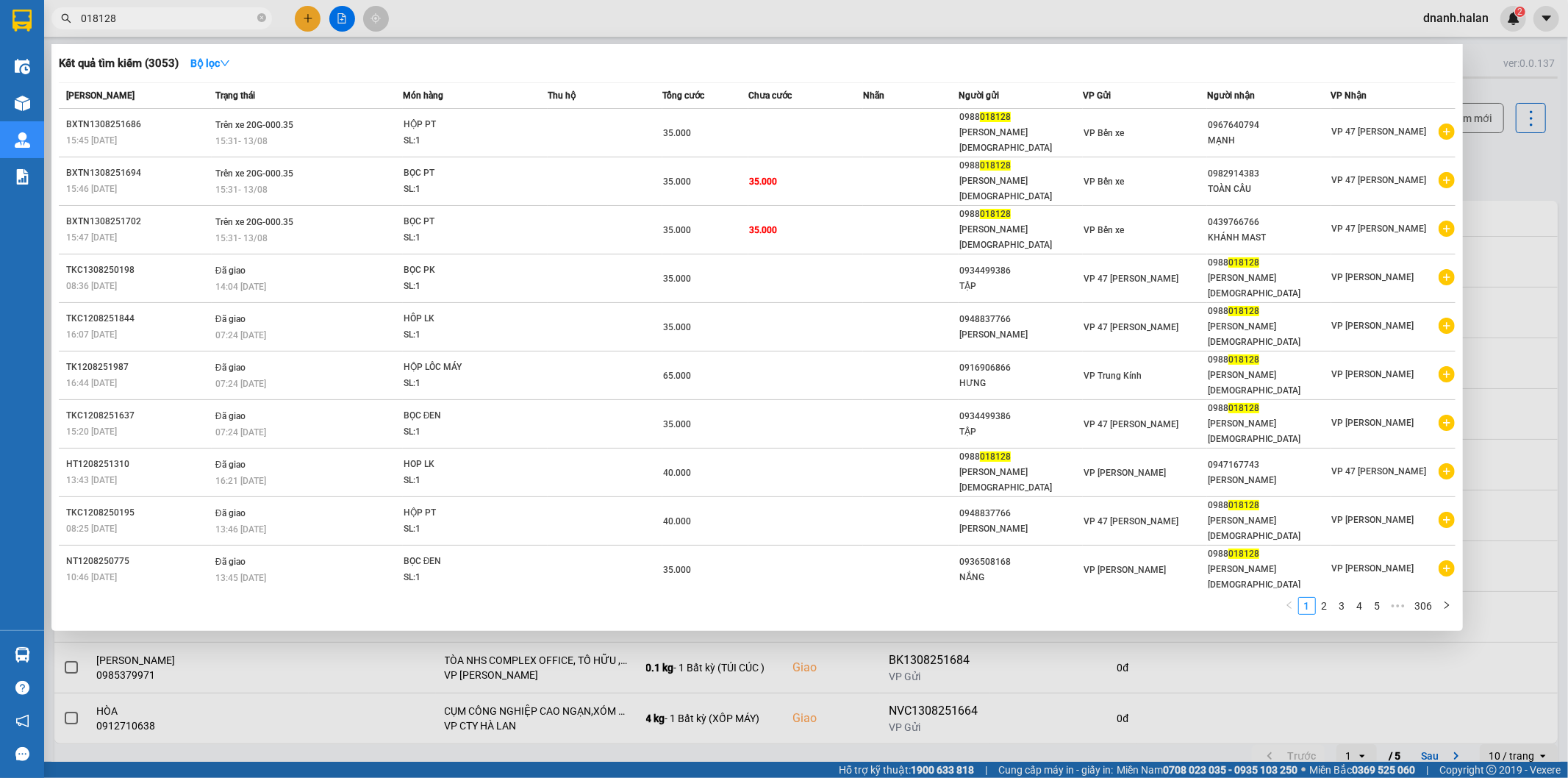
click at [165, 18] on input "018128" at bounding box center [168, 18] width 174 height 16
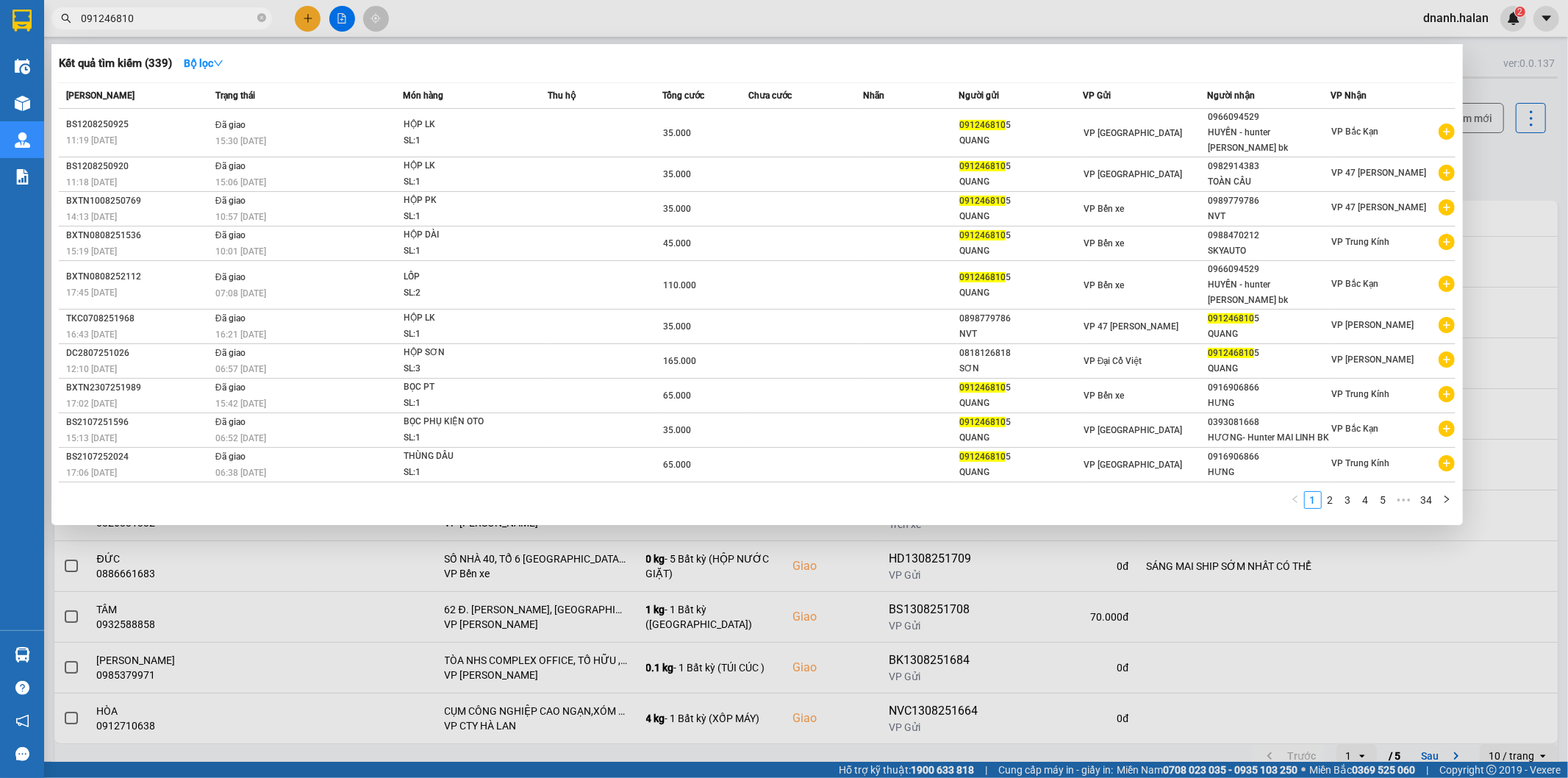
click at [197, 25] on input "091246810" at bounding box center [168, 18] width 174 height 16
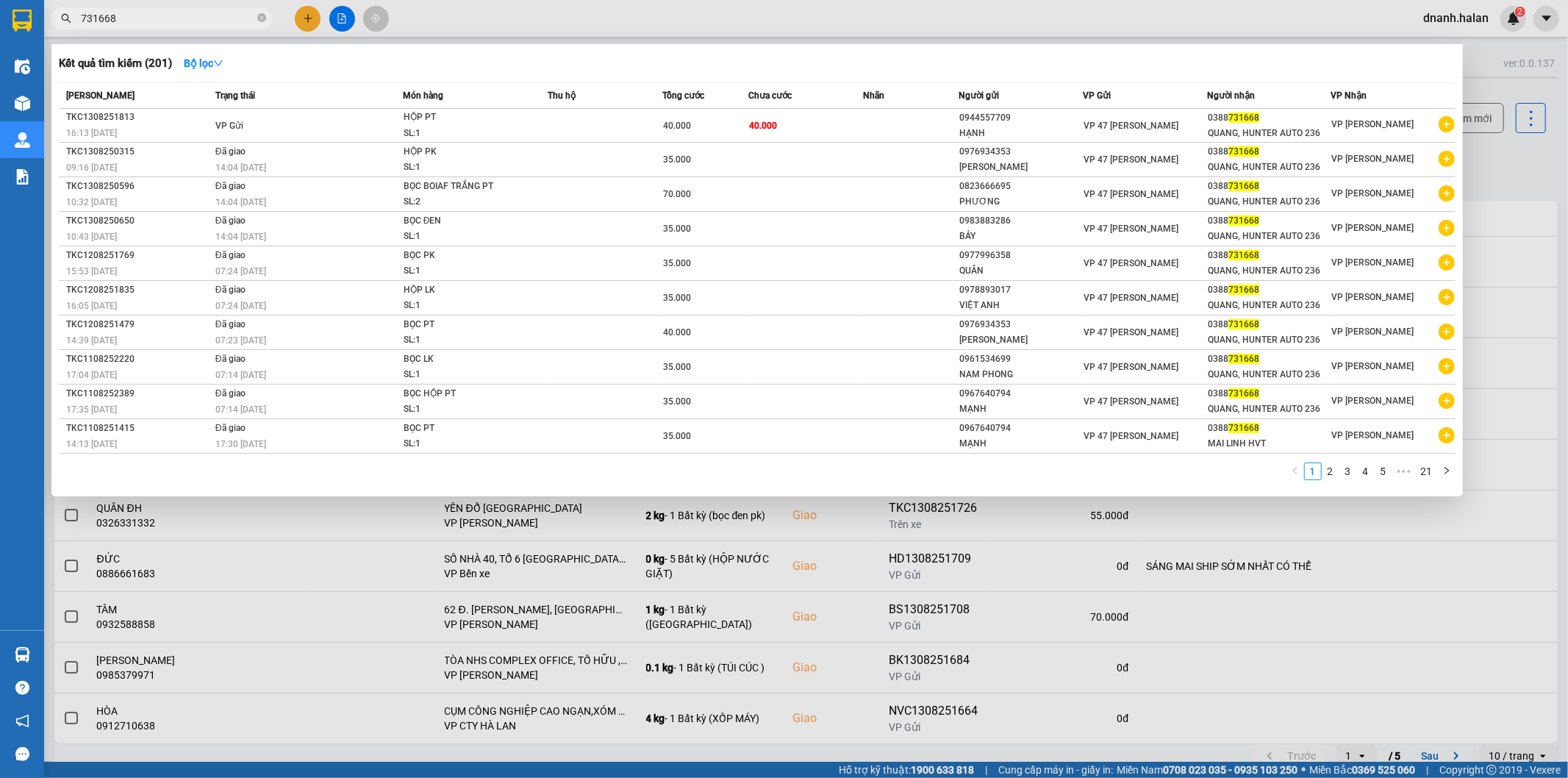
click at [784, 480] on div "1 2 3 4 5 ••• 21" at bounding box center [757, 475] width 1396 height 27
click at [194, 19] on input "731668" at bounding box center [168, 18] width 174 height 16
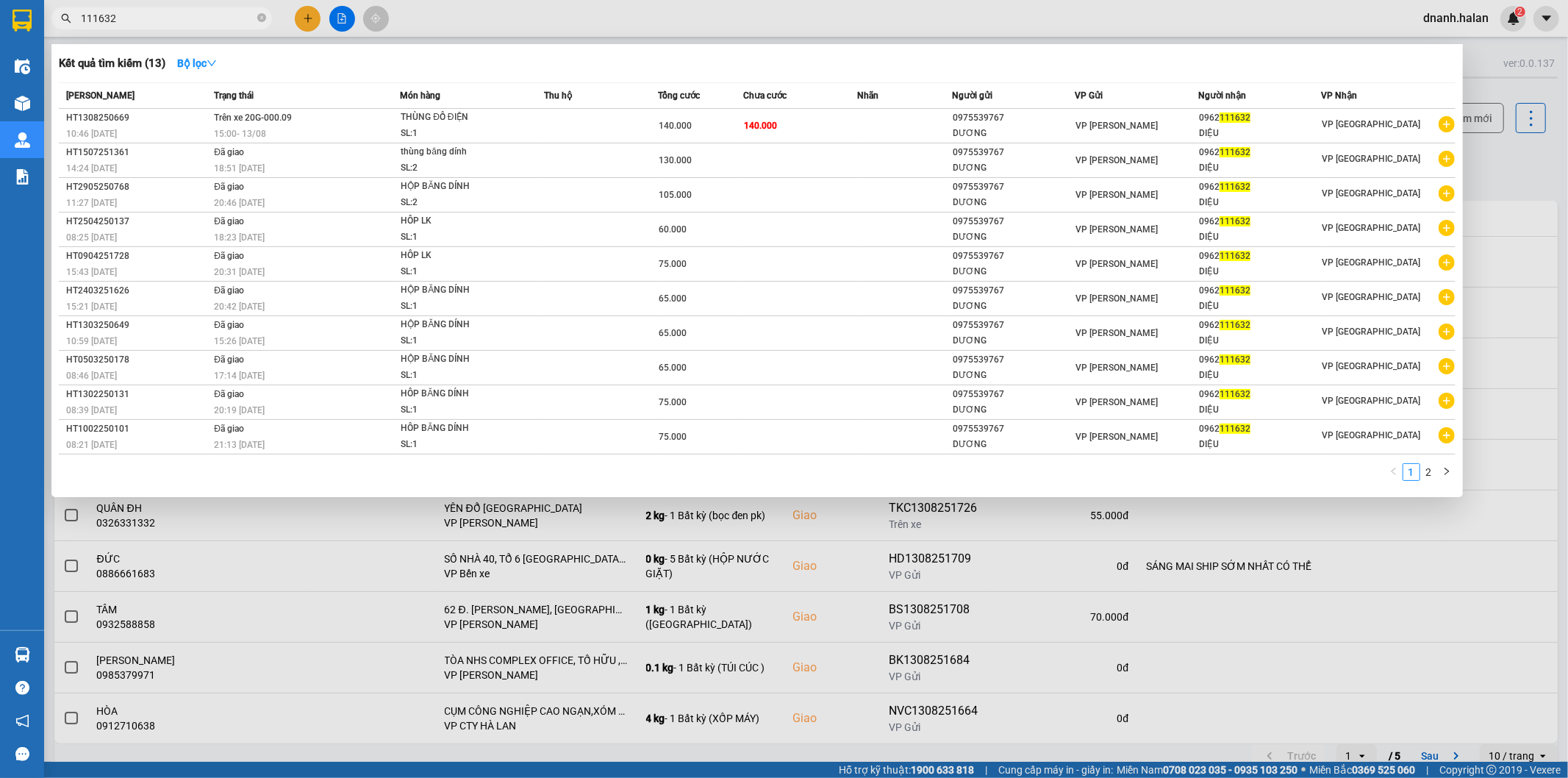
type input "111632"
click at [221, 23] on input "111632" at bounding box center [168, 18] width 174 height 16
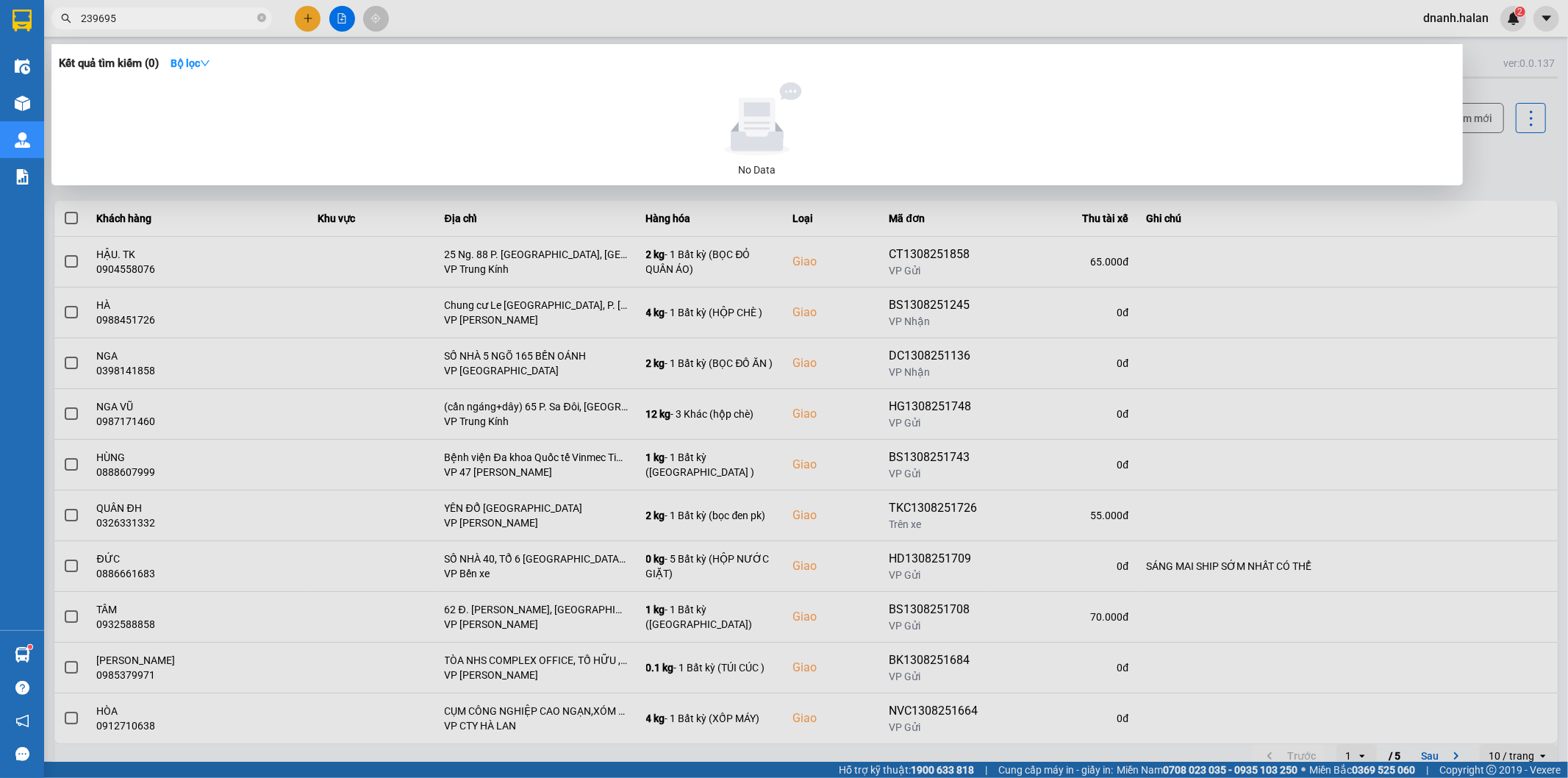
click at [177, 24] on input "239695" at bounding box center [168, 18] width 174 height 16
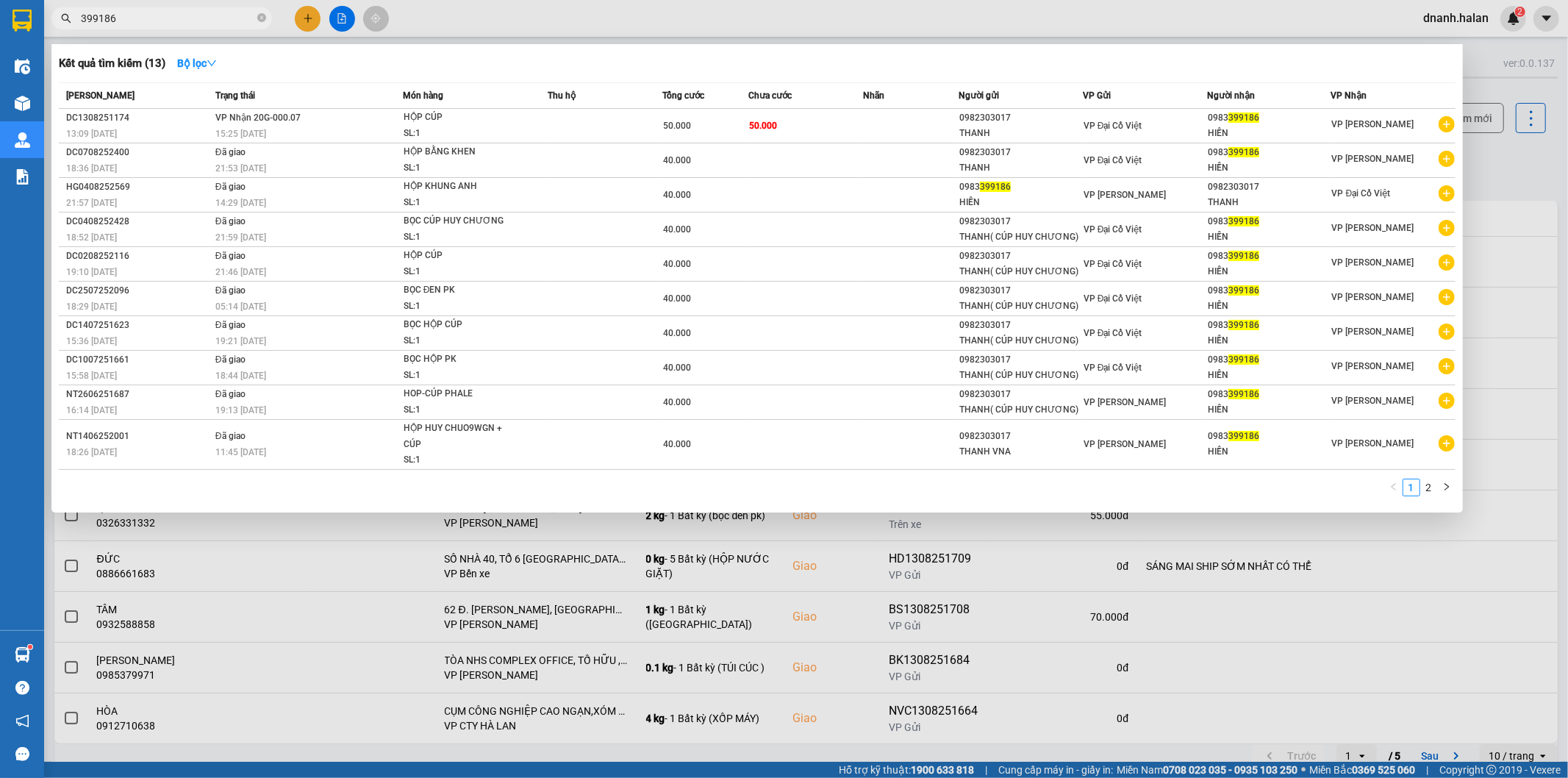
click at [225, 27] on span "399186" at bounding box center [161, 18] width 220 height 22
click at [225, 24] on input "399186" at bounding box center [168, 18] width 174 height 16
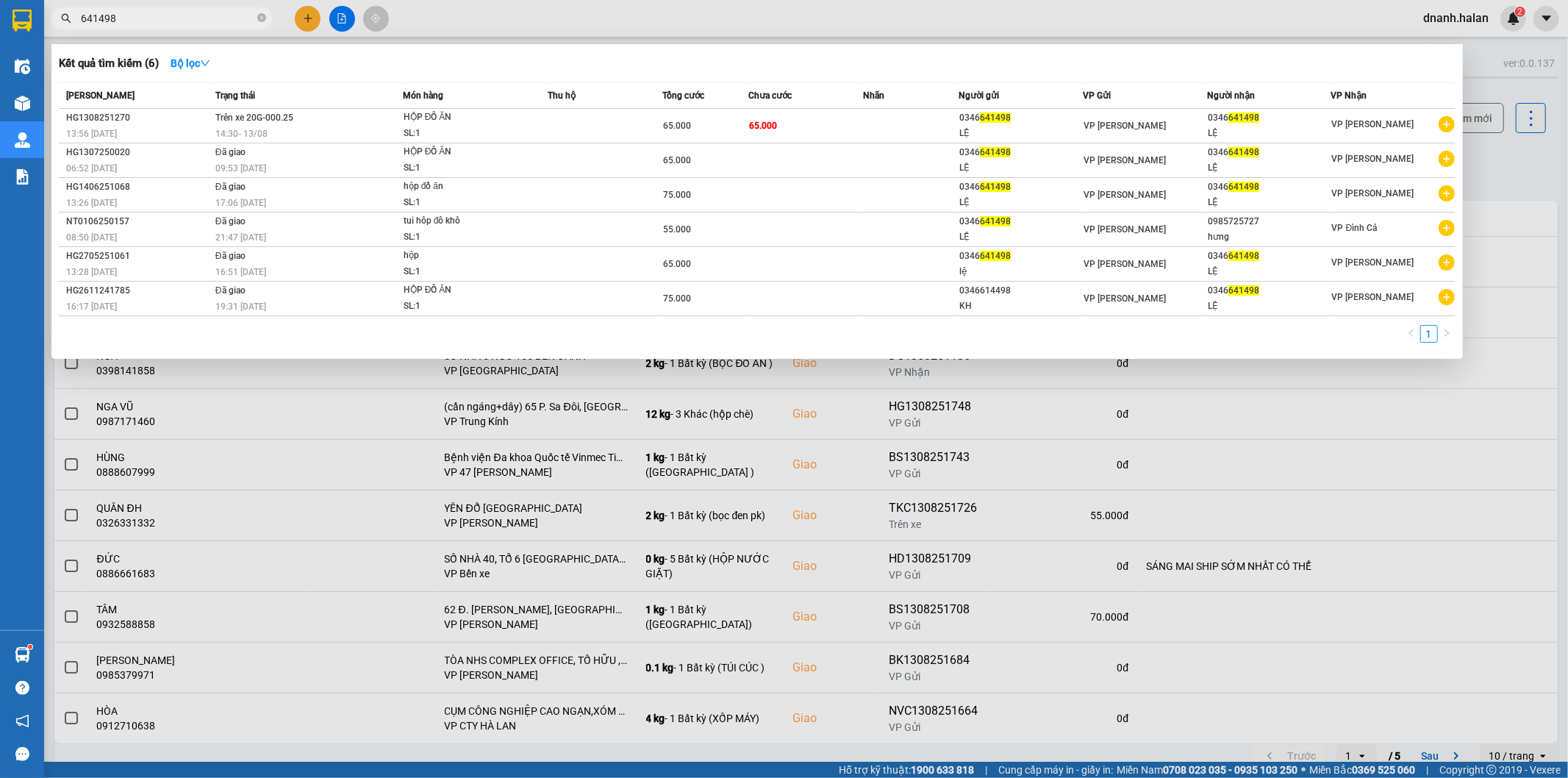
type input "641498"
click at [691, 125] on div "65.000" at bounding box center [705, 126] width 85 height 16
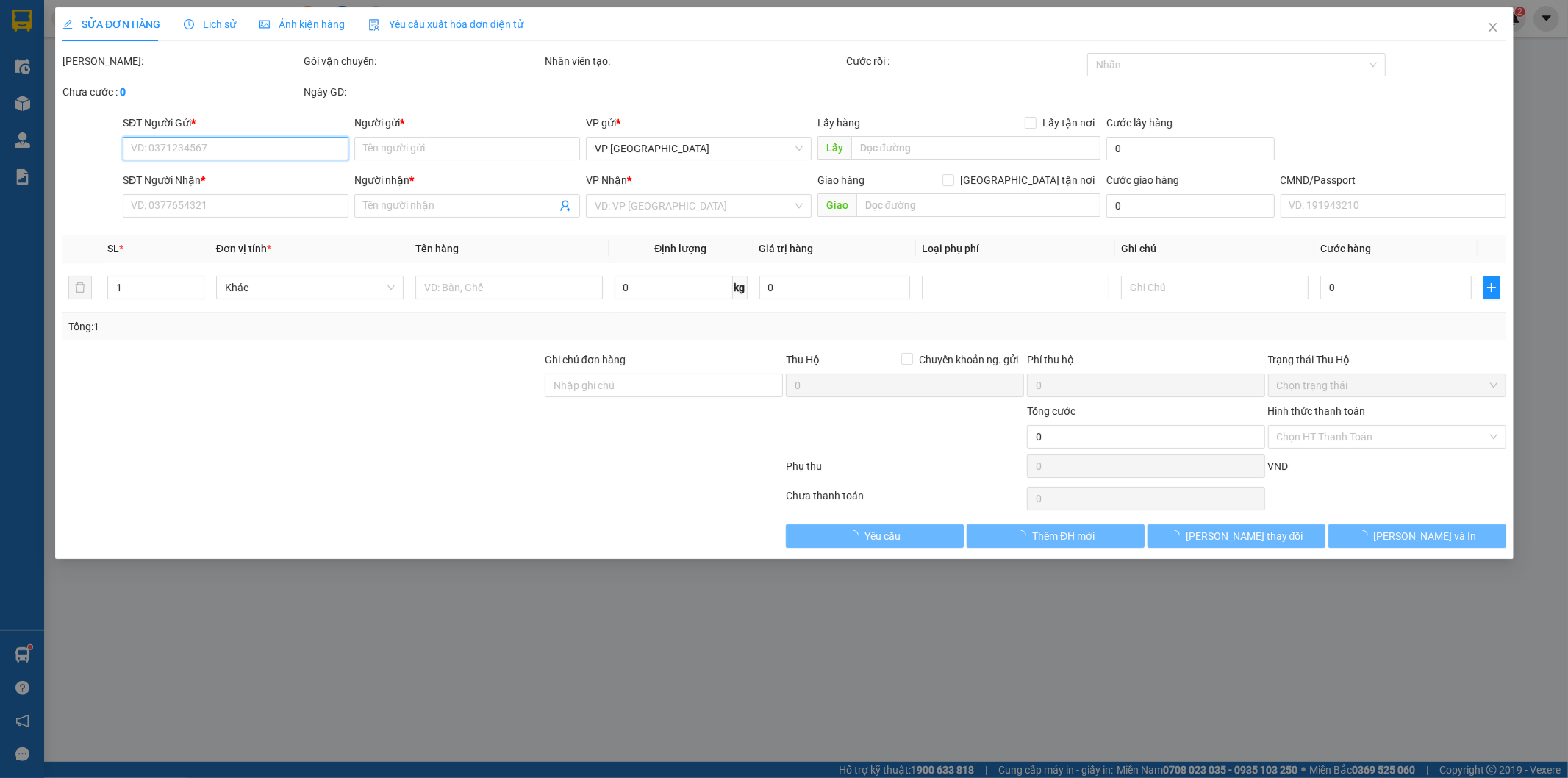
type input "0346641498"
type input "LỆ"
type input "0346641498"
type input "LỆ"
type input "65.000"
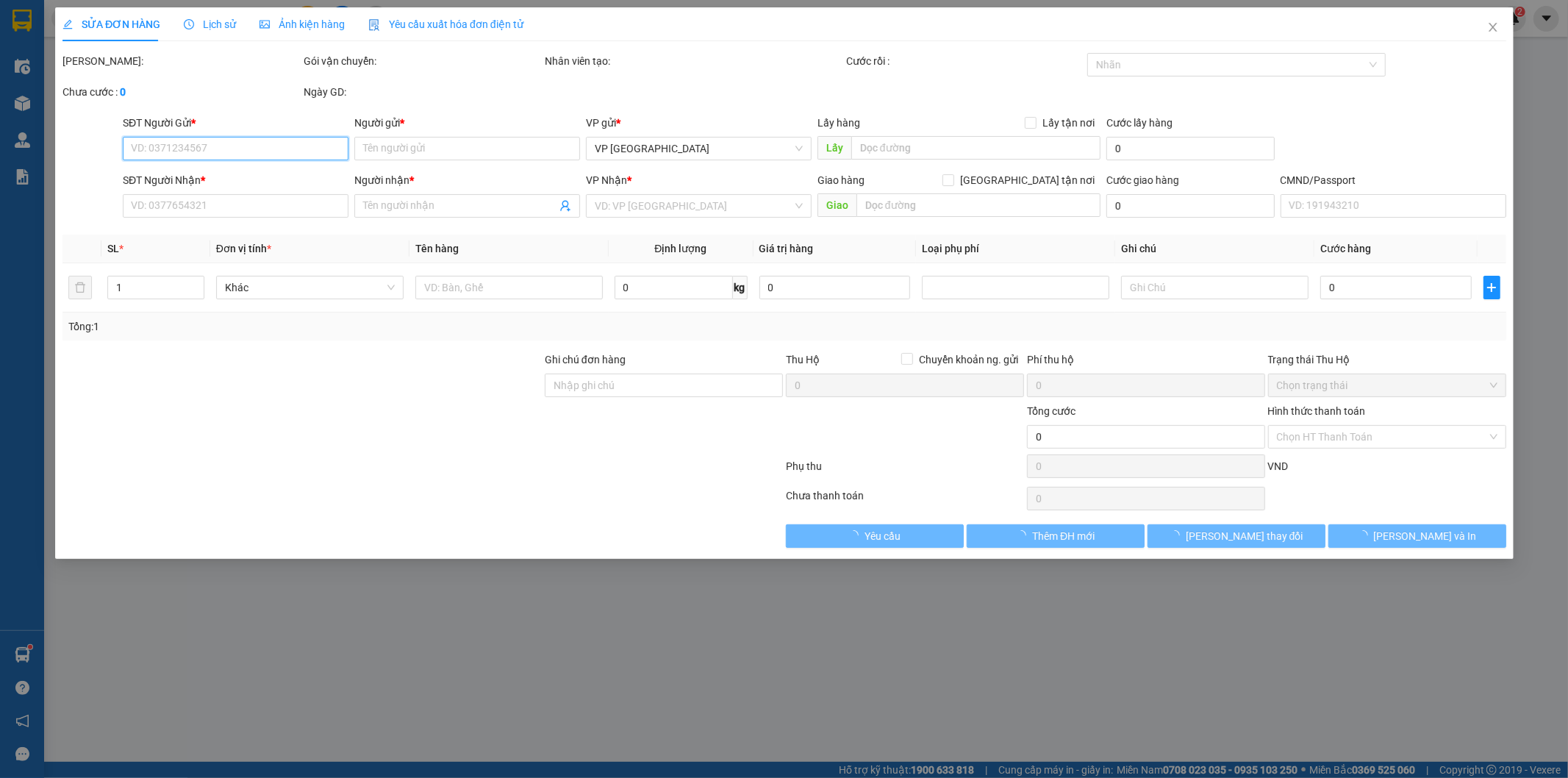
type input "65.000"
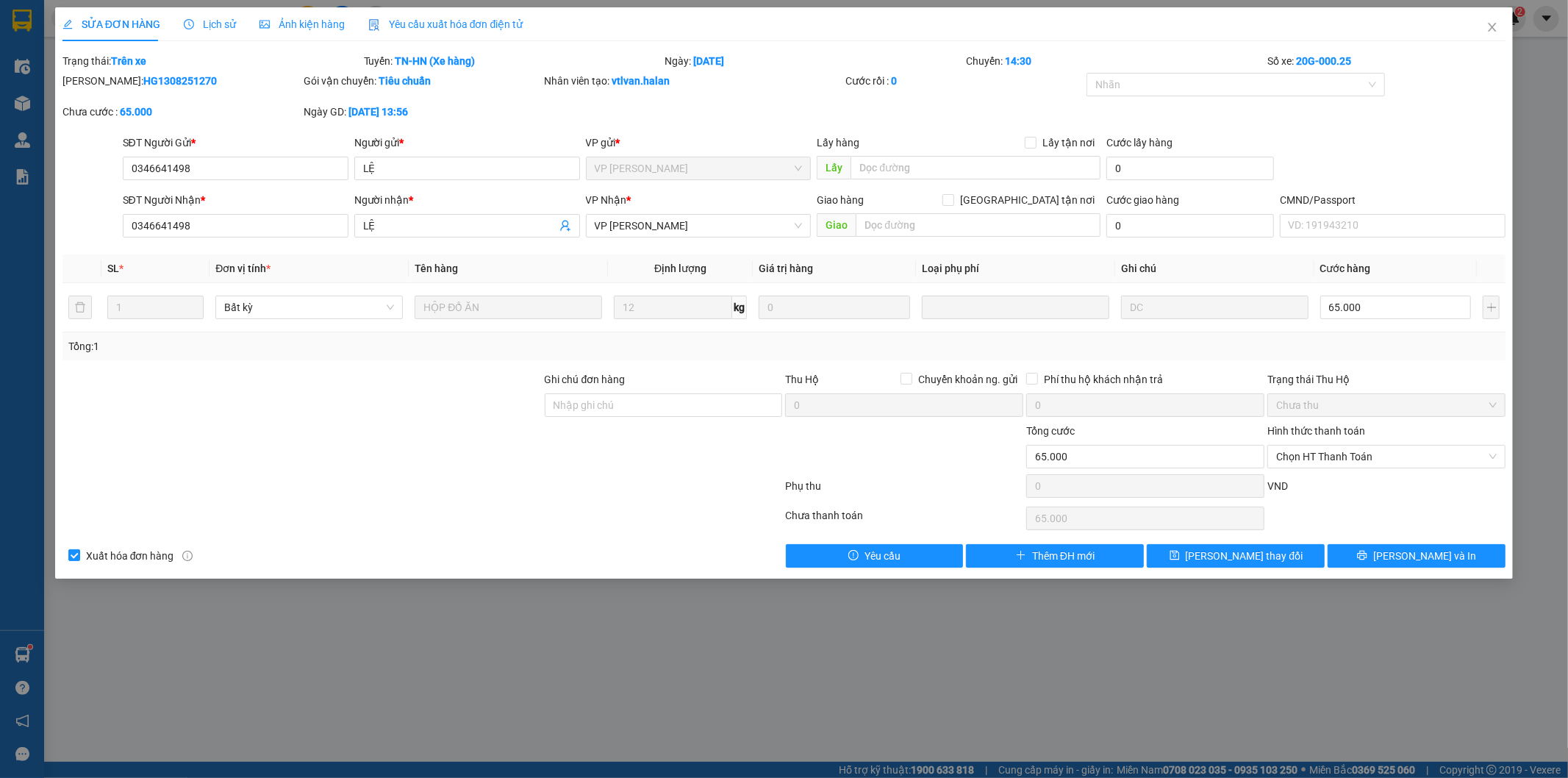
click at [224, 26] on span "Lịch sử" at bounding box center [209, 25] width 52 height 12
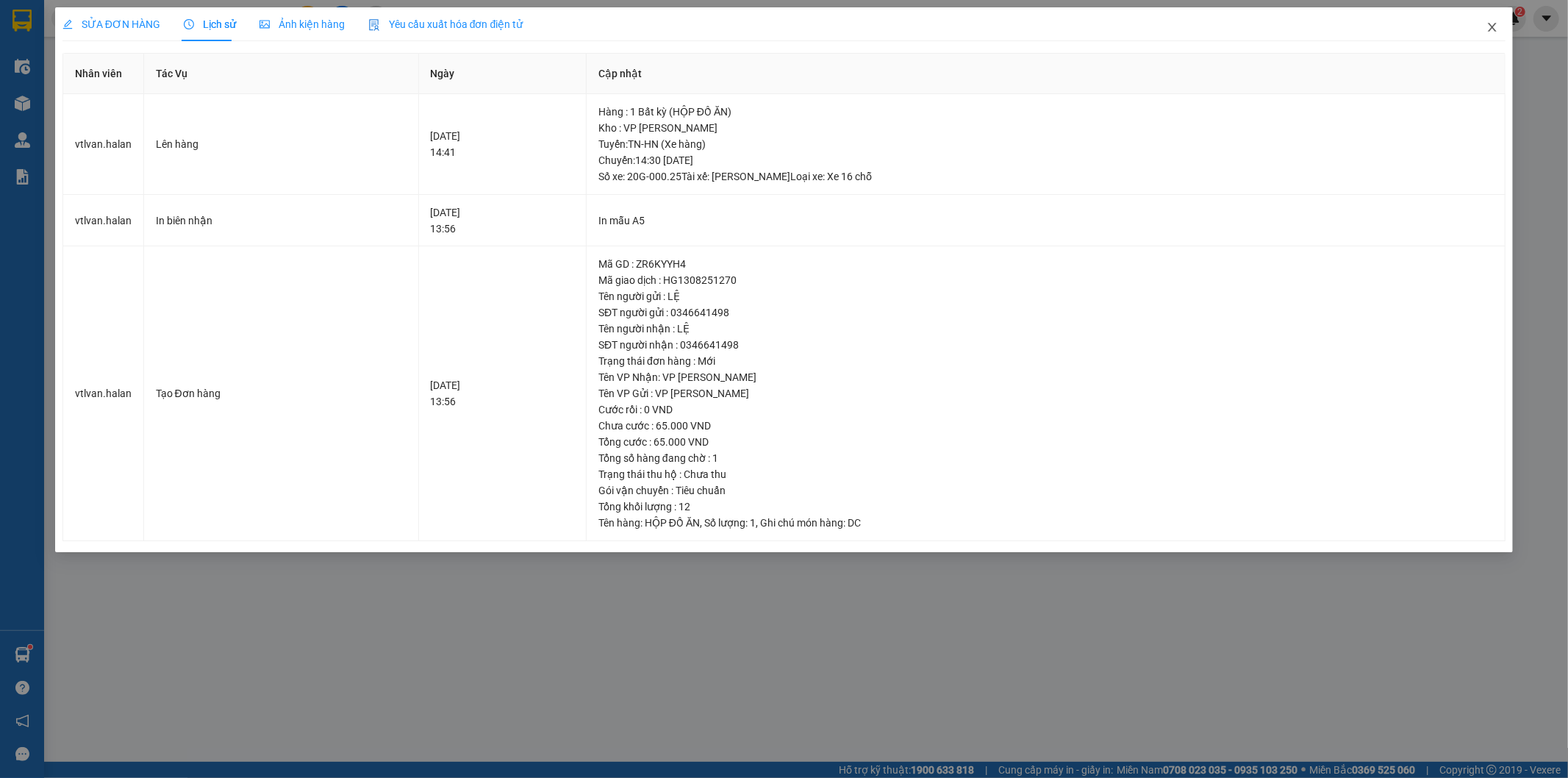
click at [1490, 28] on icon "close" at bounding box center [1492, 28] width 12 height 12
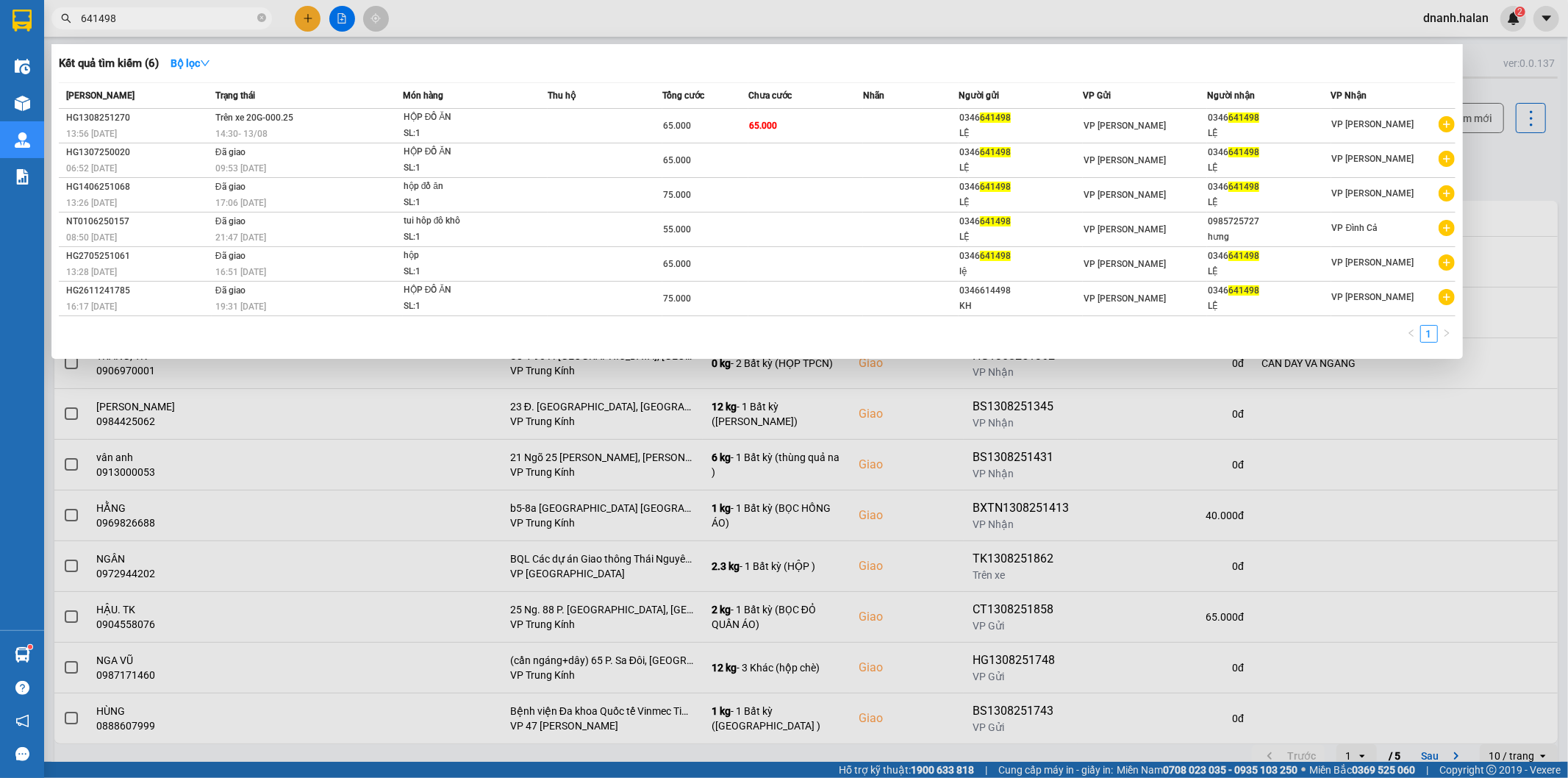
click at [207, 16] on input "641498" at bounding box center [168, 18] width 174 height 16
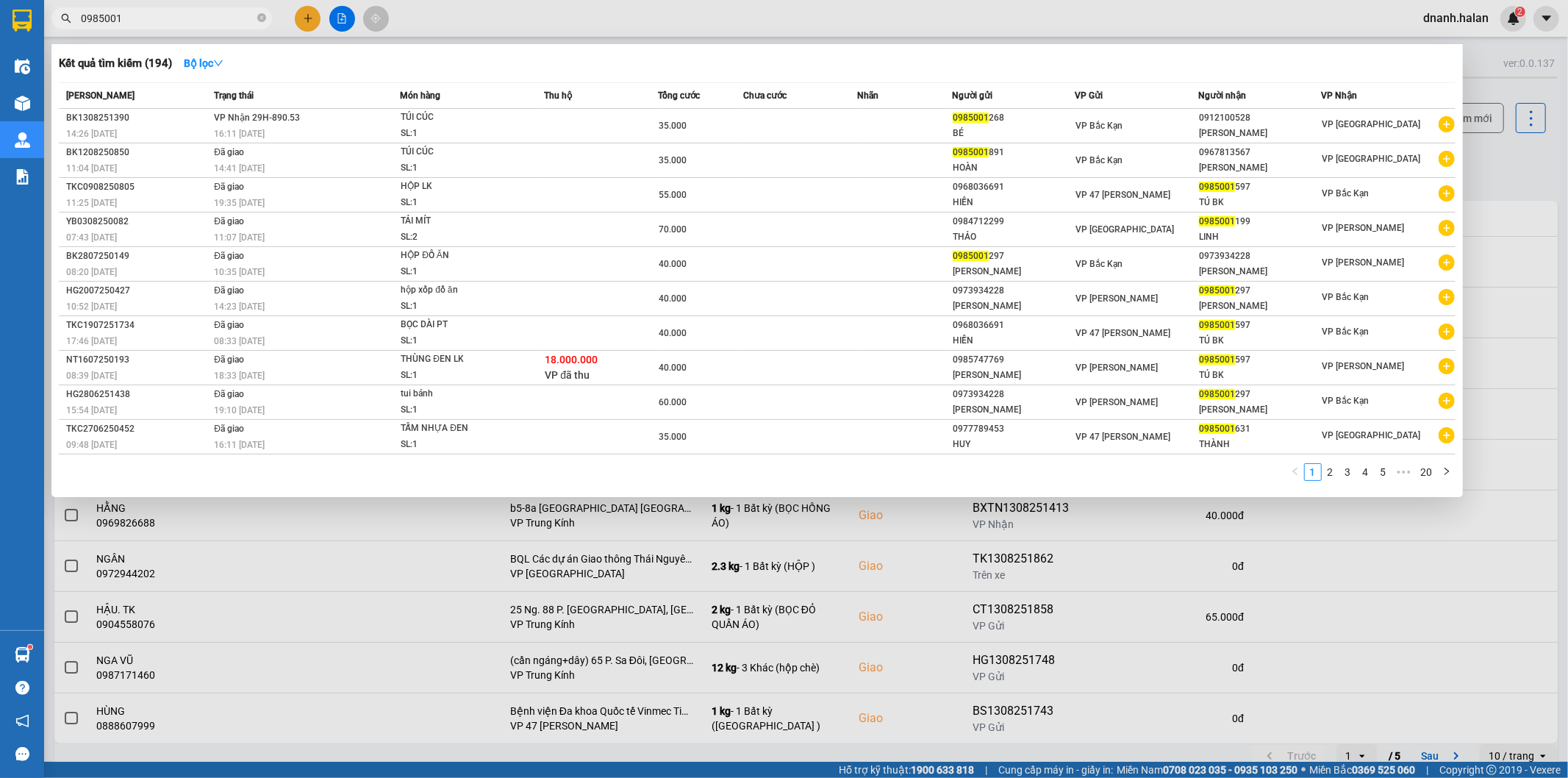
click at [206, 25] on input "0985001" at bounding box center [168, 18] width 174 height 16
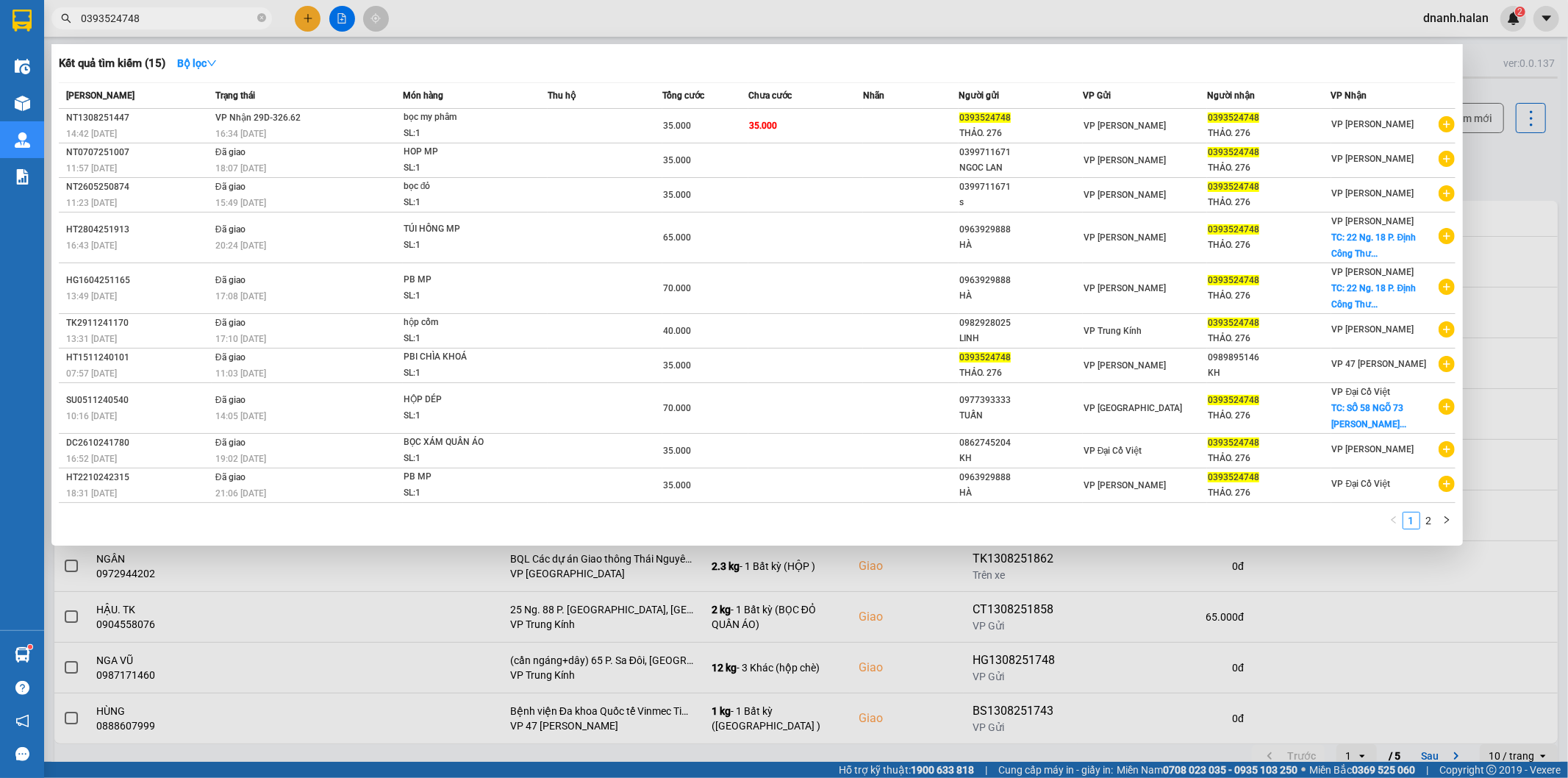
click at [192, 16] on input "0393524748" at bounding box center [168, 18] width 174 height 16
drag, startPoint x: 192, startPoint y: 16, endPoint x: 1037, endPoint y: 136, distance: 853.5
click at [207, 17] on input "0393524748" at bounding box center [168, 18] width 174 height 16
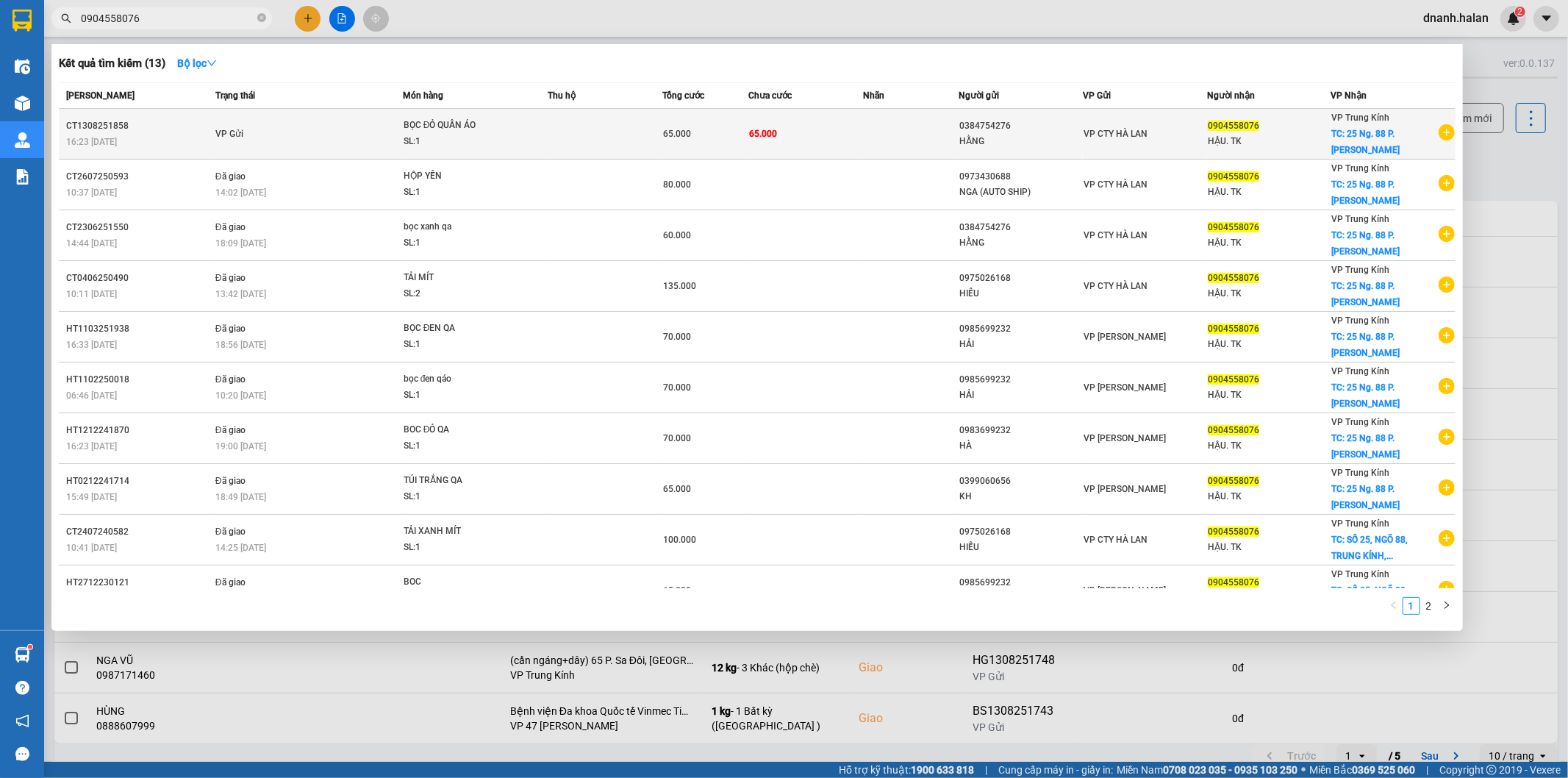
type input "0904558076"
click at [1133, 145] on td "VP CTY HÀ LAN" at bounding box center [1145, 133] width 124 height 50
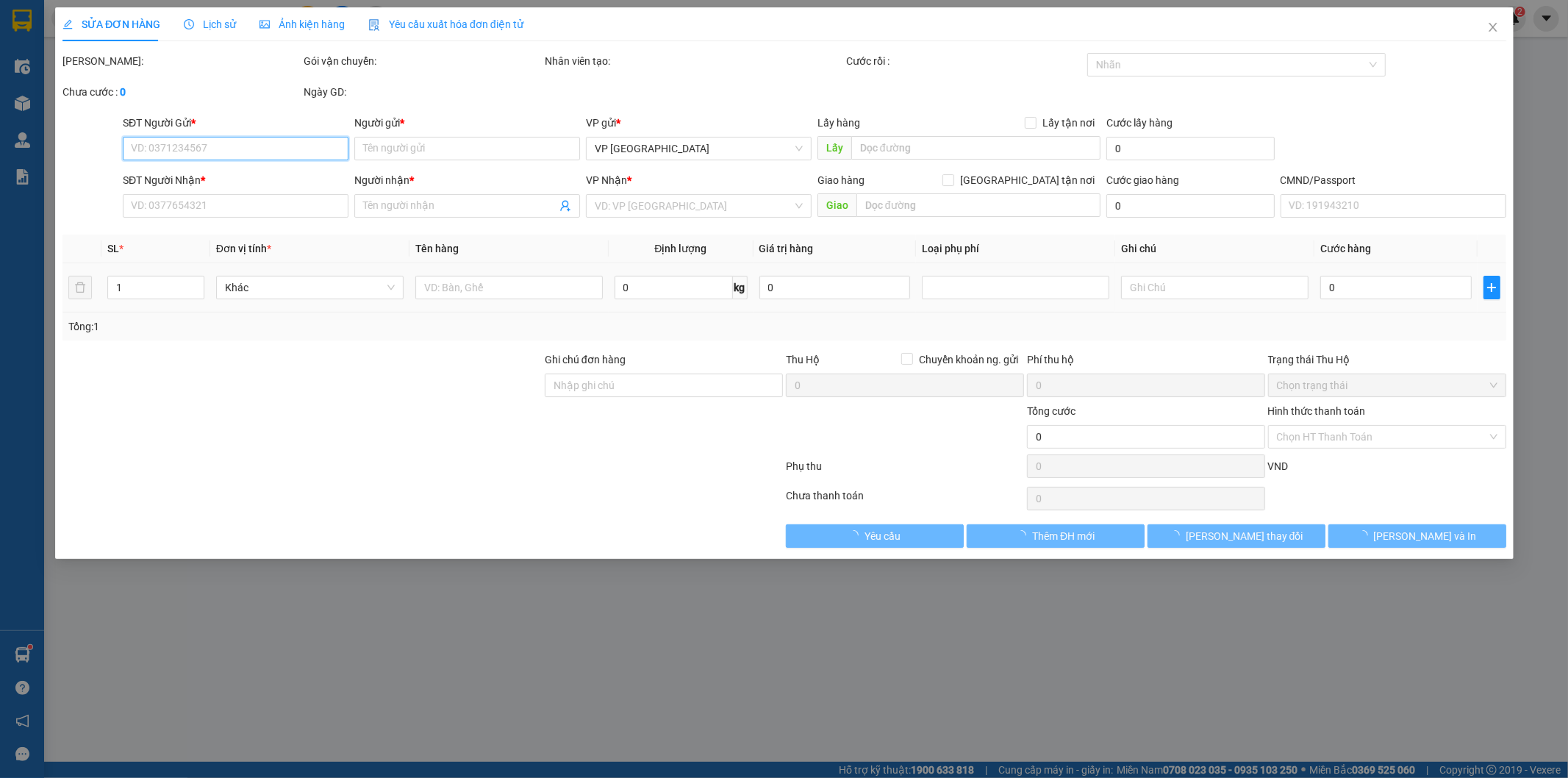
type input "0384754276"
type input "HẰNG"
type input "0904558076"
type input "HẬU. TK"
checkbox input "true"
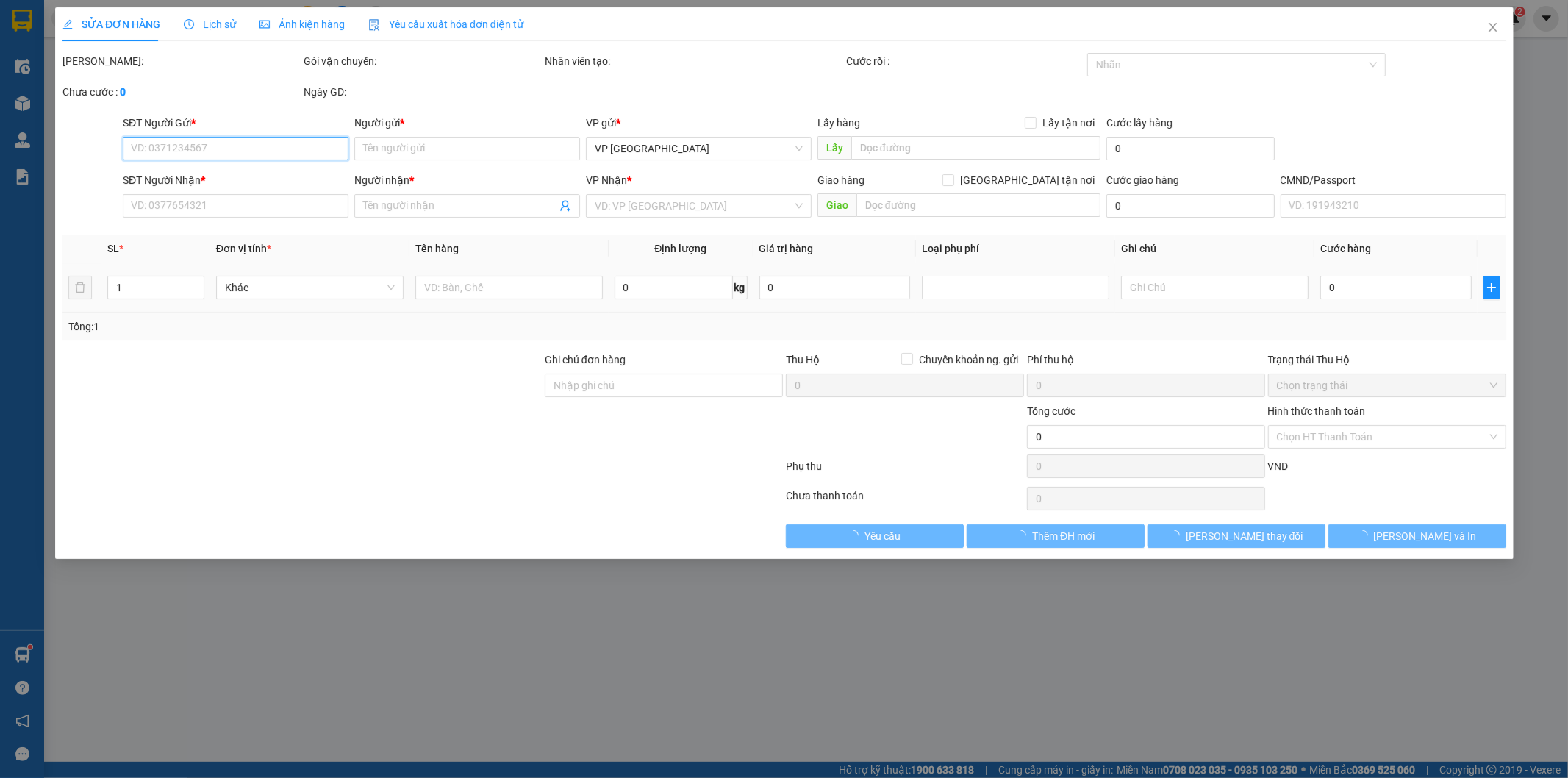
type input "25 Ng. 88 P. [GEOGRAPHIC_DATA], [GEOGRAPHIC_DATA], [GEOGRAPHIC_DATA], [GEOGRAPH…"
type input "65.000"
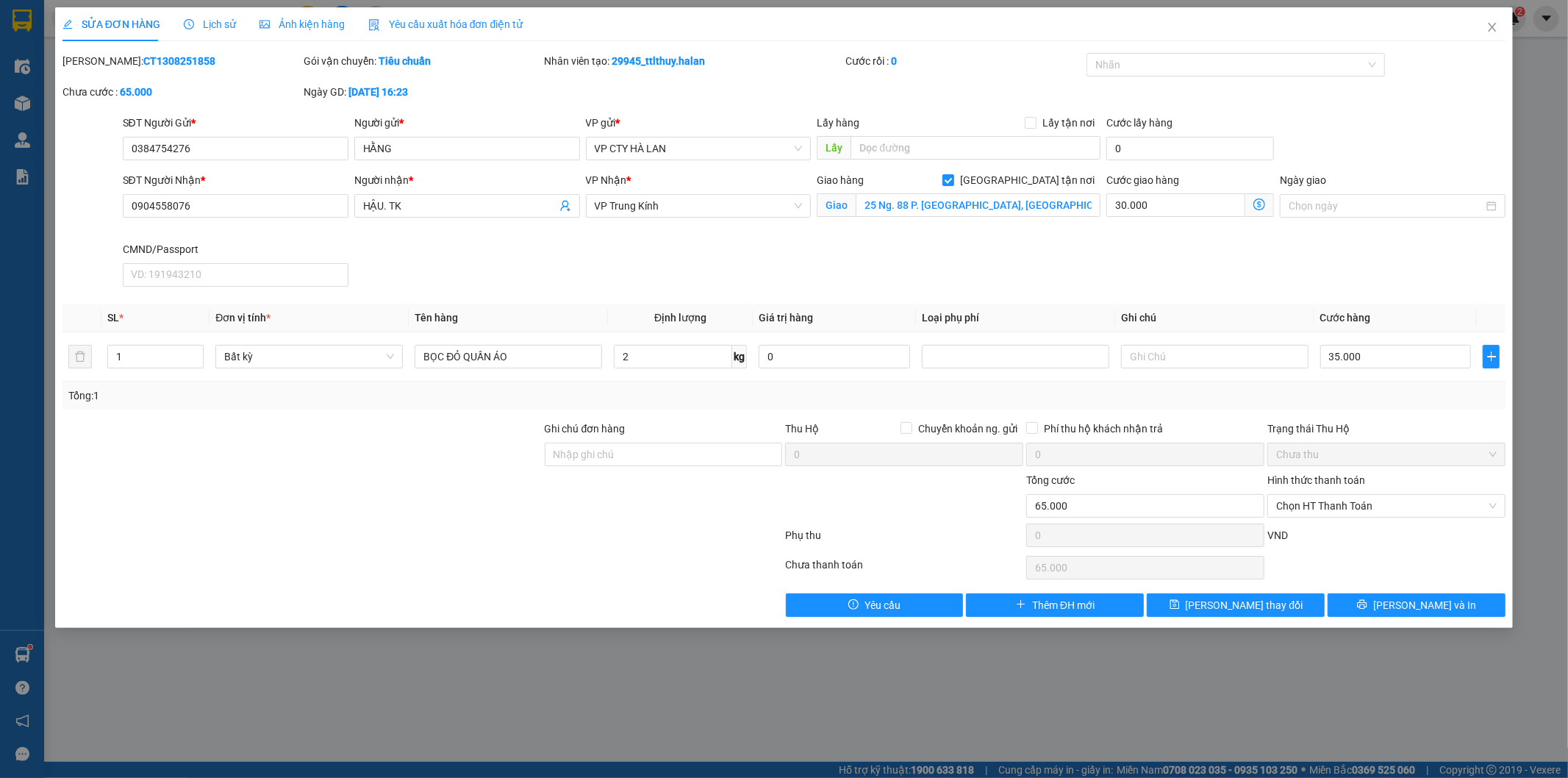
click at [487, 548] on div at bounding box center [423, 539] width 723 height 30
click at [573, 464] on input "Ghi chú đơn hàng" at bounding box center [663, 455] width 238 height 24
type input "SHIP LUÔN *"
click at [1227, 604] on span "[PERSON_NAME] thay đổi" at bounding box center [1244, 605] width 118 height 16
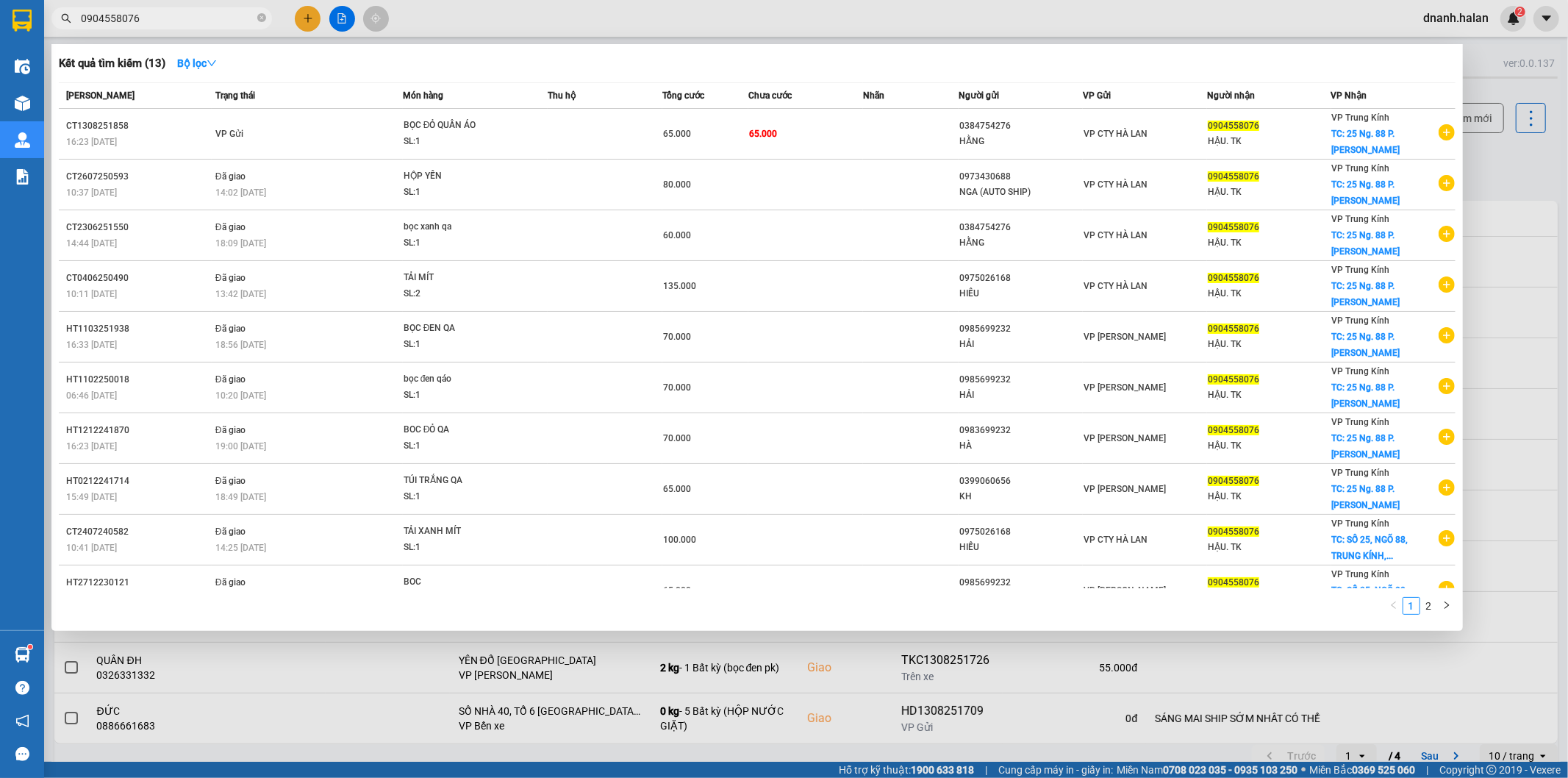
click at [205, 16] on input "0904558076" at bounding box center [168, 18] width 174 height 16
click at [206, 16] on input "0904558076" at bounding box center [168, 18] width 174 height 16
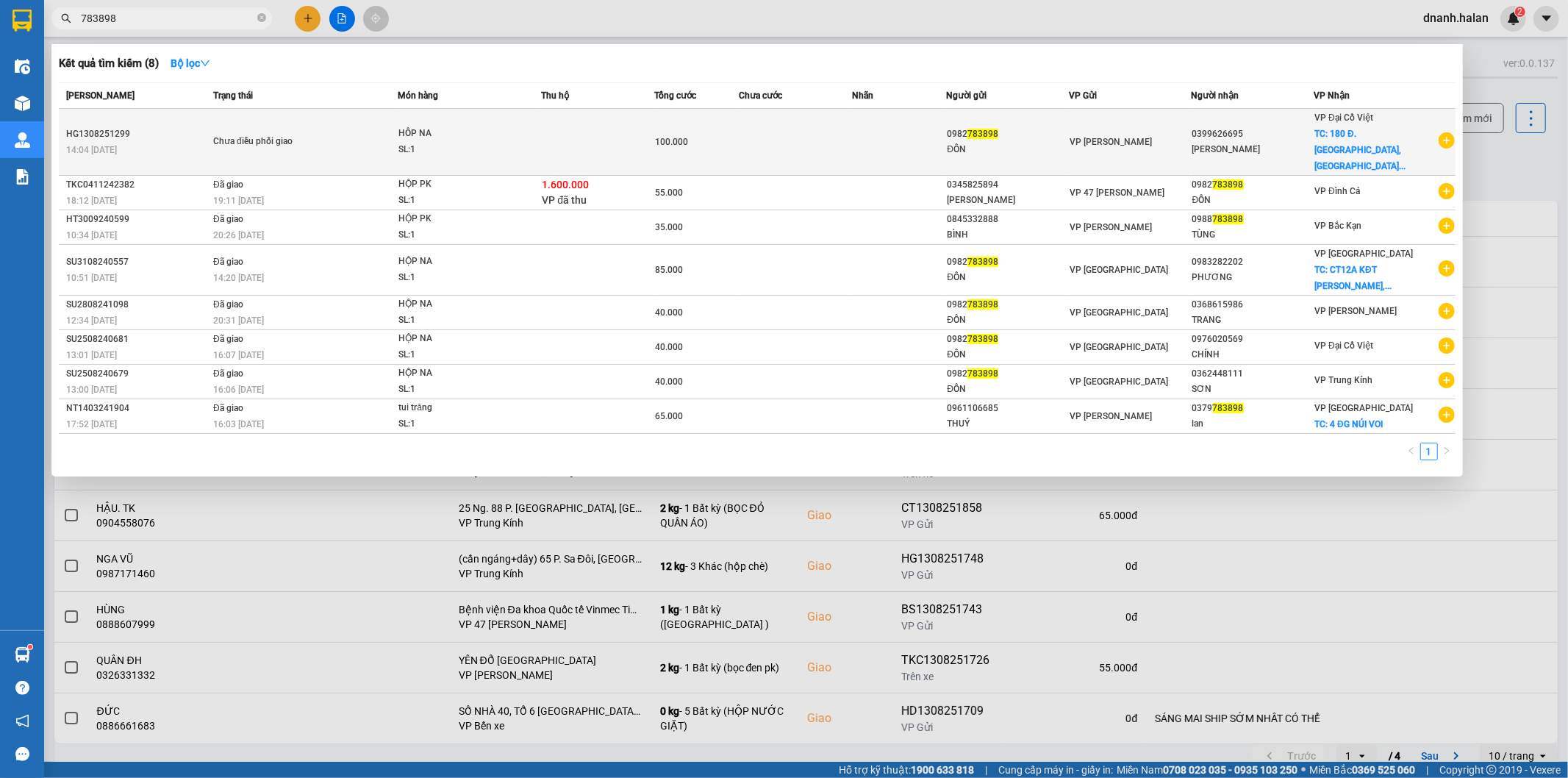
type input "783898"
click at [1277, 130] on div "0399626695" at bounding box center [1253, 134] width 122 height 16
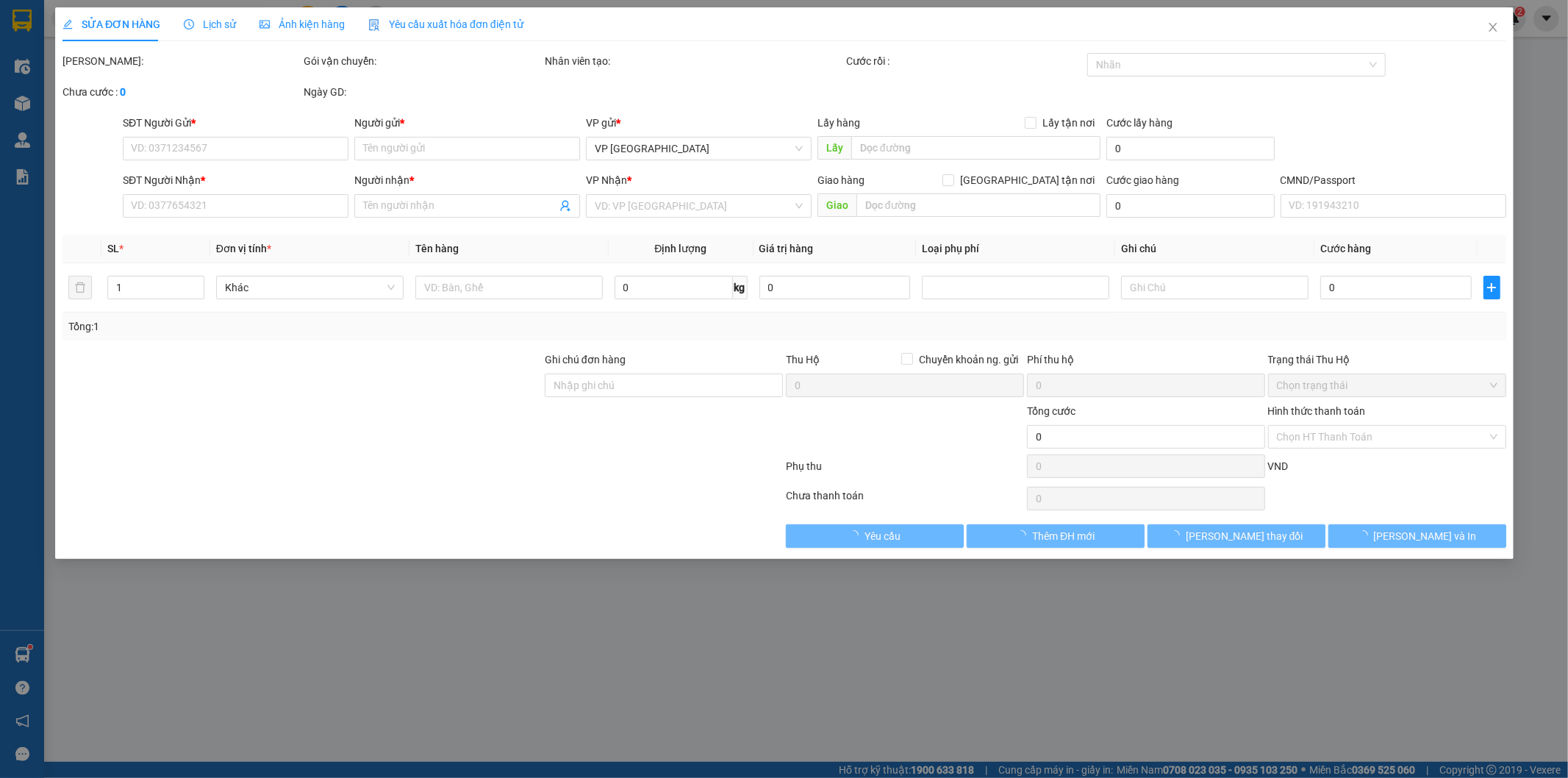
type input "0982783898"
type input "ĐÔN"
type input "0399626695"
type input "[PERSON_NAME]"
checkbox input "true"
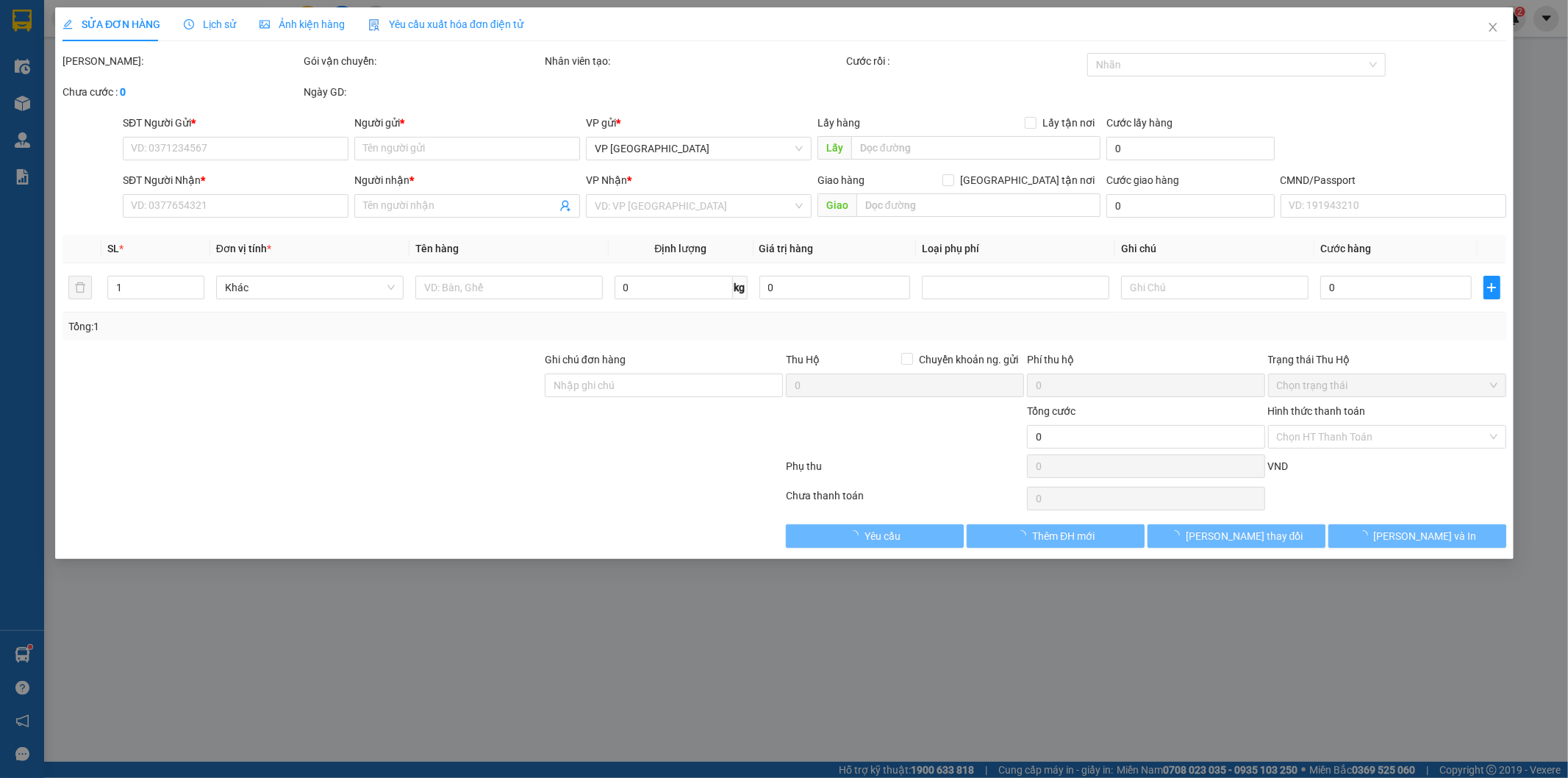
type input "180 Đ. [GEOGRAPHIC_DATA], [GEOGRAPHIC_DATA], [GEOGRAPHIC_DATA], [GEOGRAPHIC_DAT…"
type input "100.000"
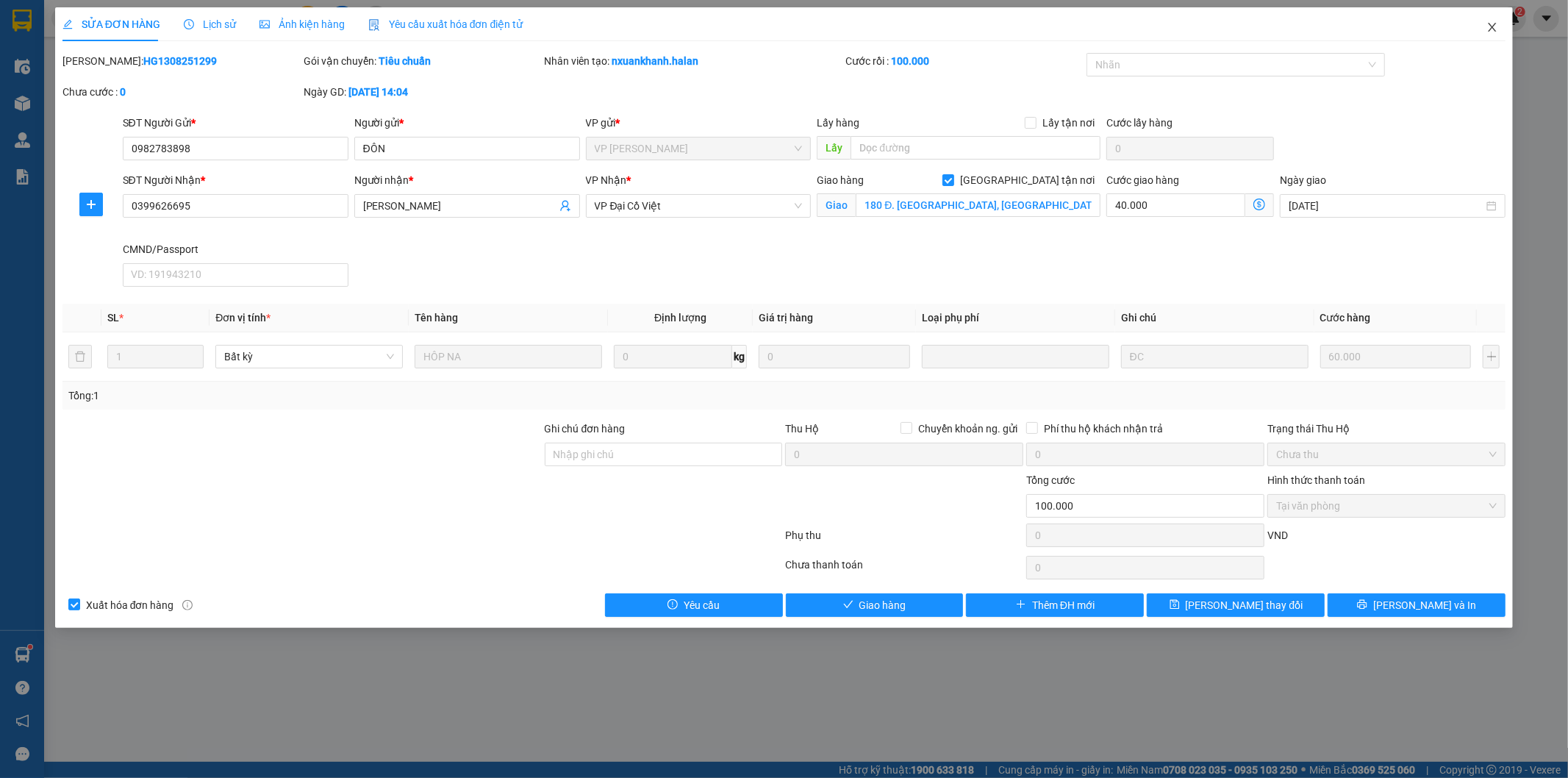
click at [1487, 25] on icon "close" at bounding box center [1492, 28] width 12 height 12
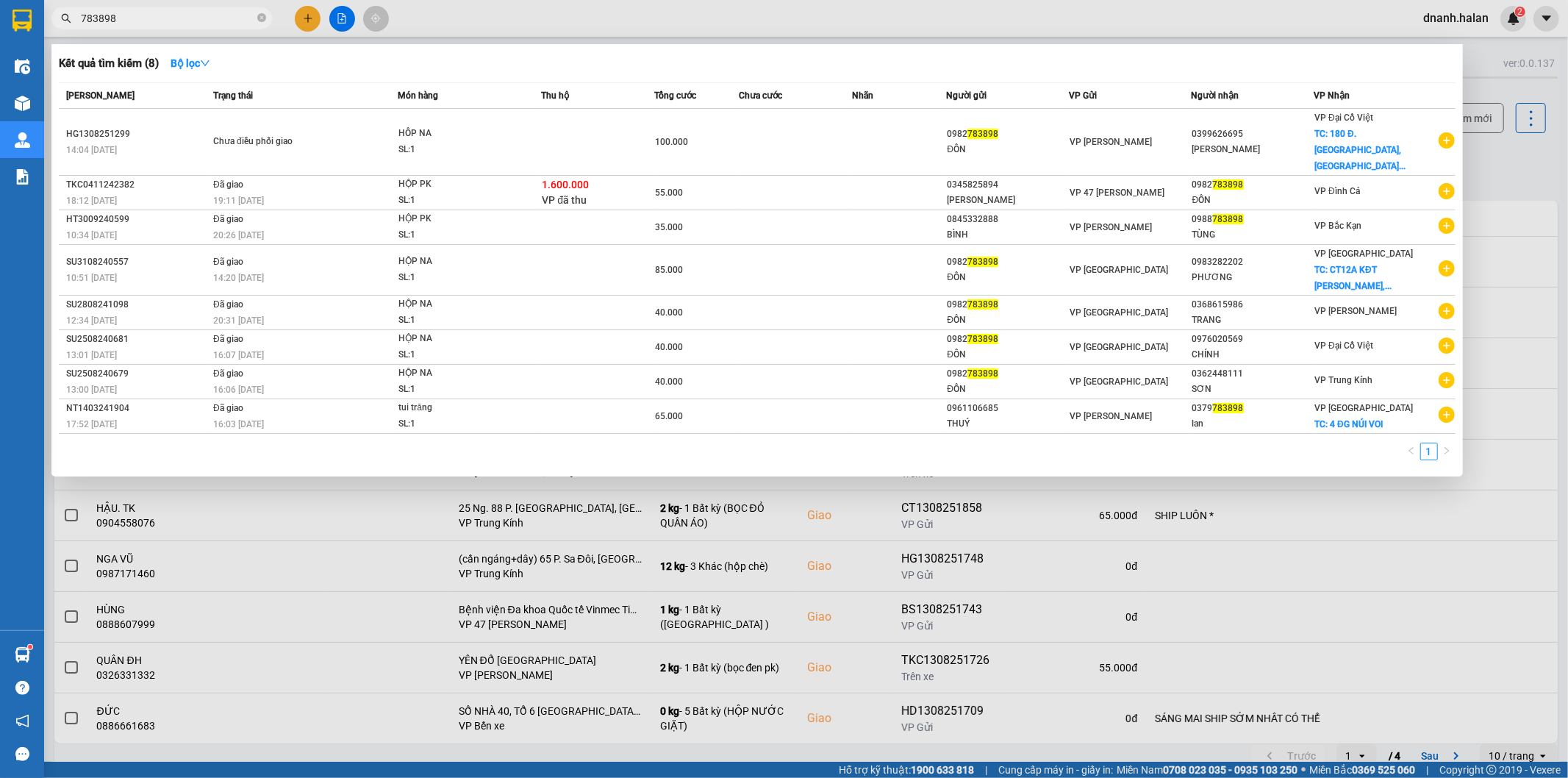
click at [189, 19] on input "783898" at bounding box center [168, 18] width 174 height 16
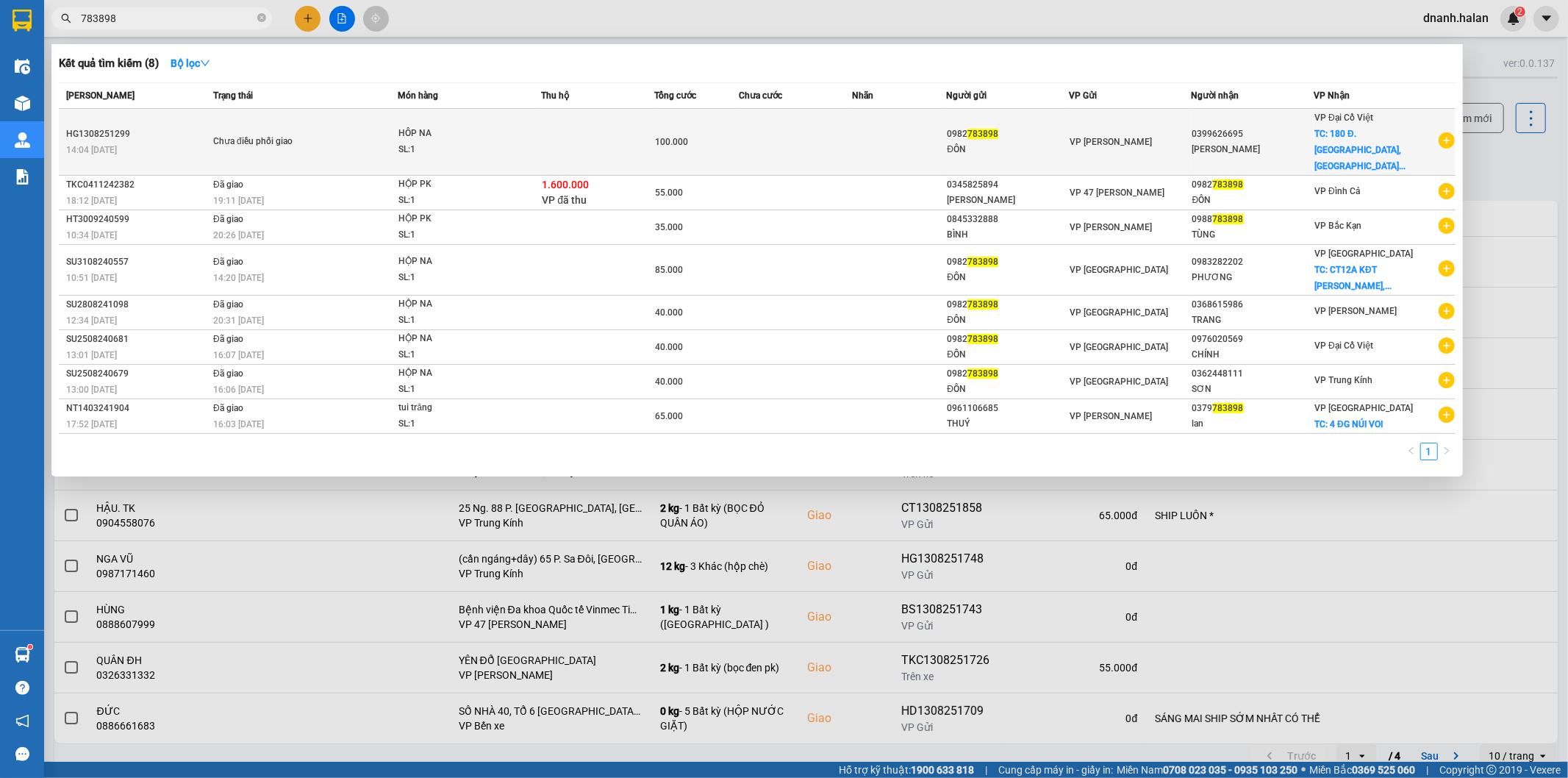
click at [839, 139] on td at bounding box center [795, 142] width 114 height 67
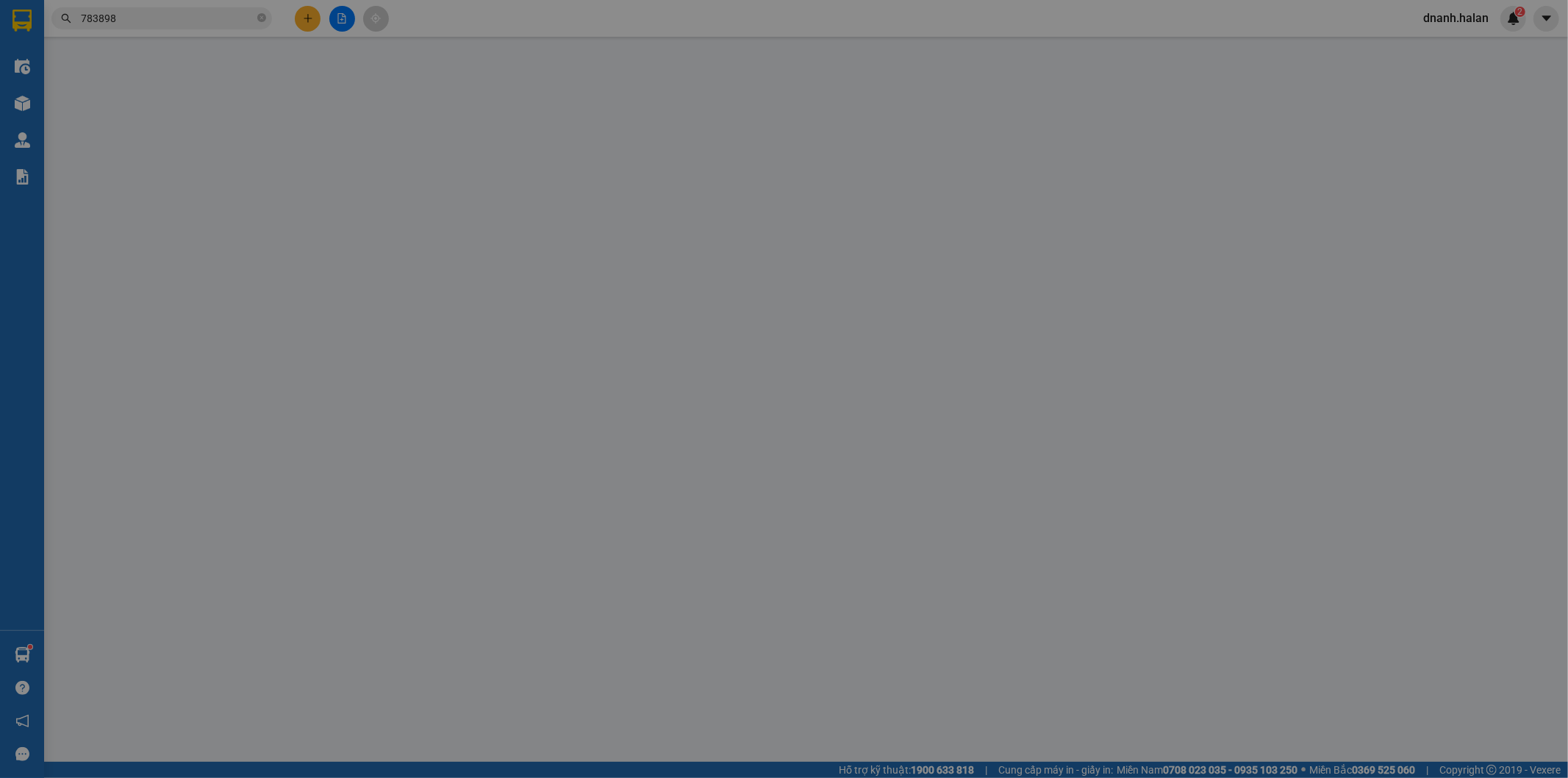
type input "0982783898"
type input "ĐÔN"
type input "0399626695"
type input "[PERSON_NAME]"
checkbox input "true"
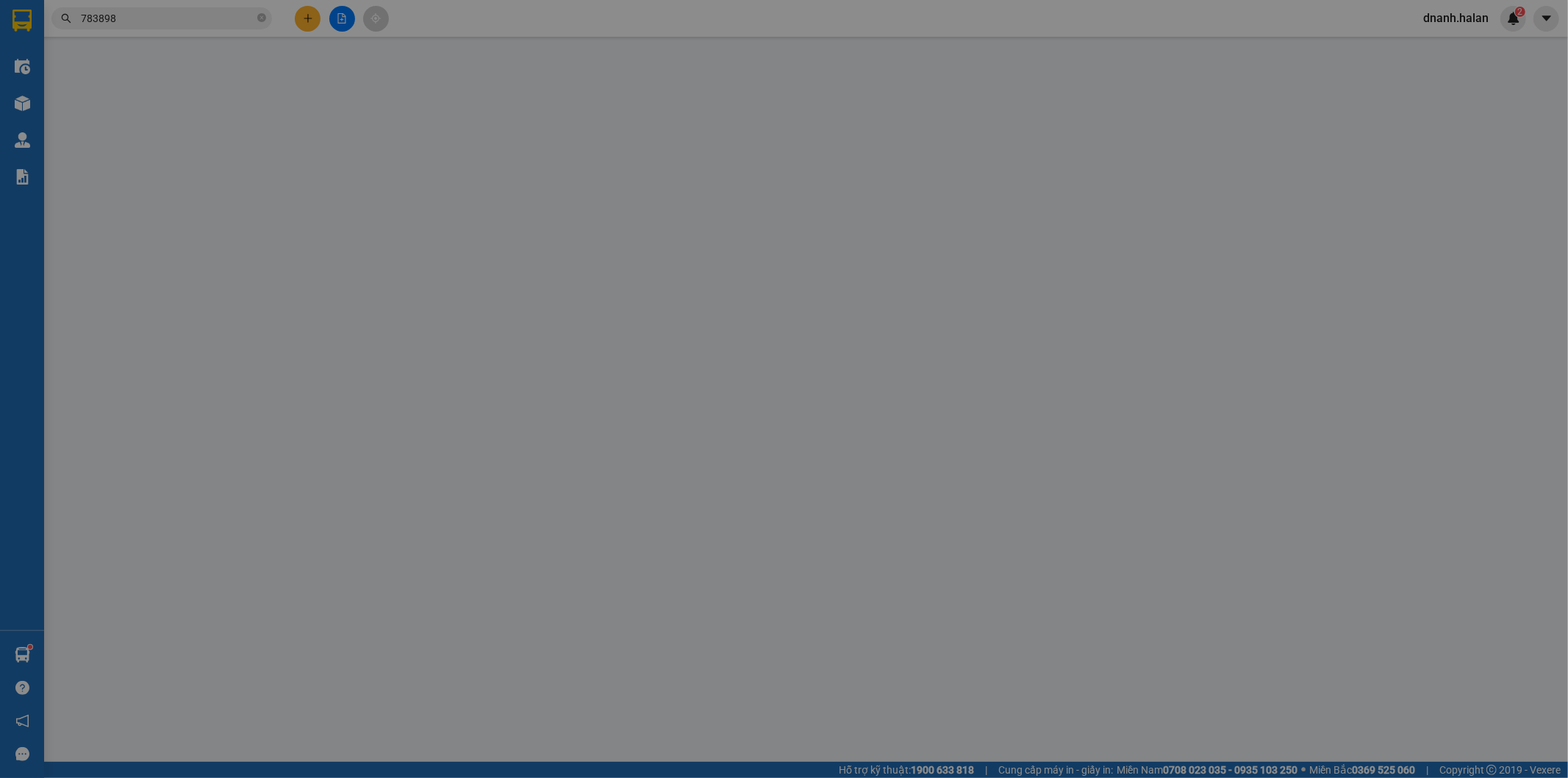
type input "180 Đ. [GEOGRAPHIC_DATA], [GEOGRAPHIC_DATA], [GEOGRAPHIC_DATA], [GEOGRAPHIC_DAT…"
type input "100.000"
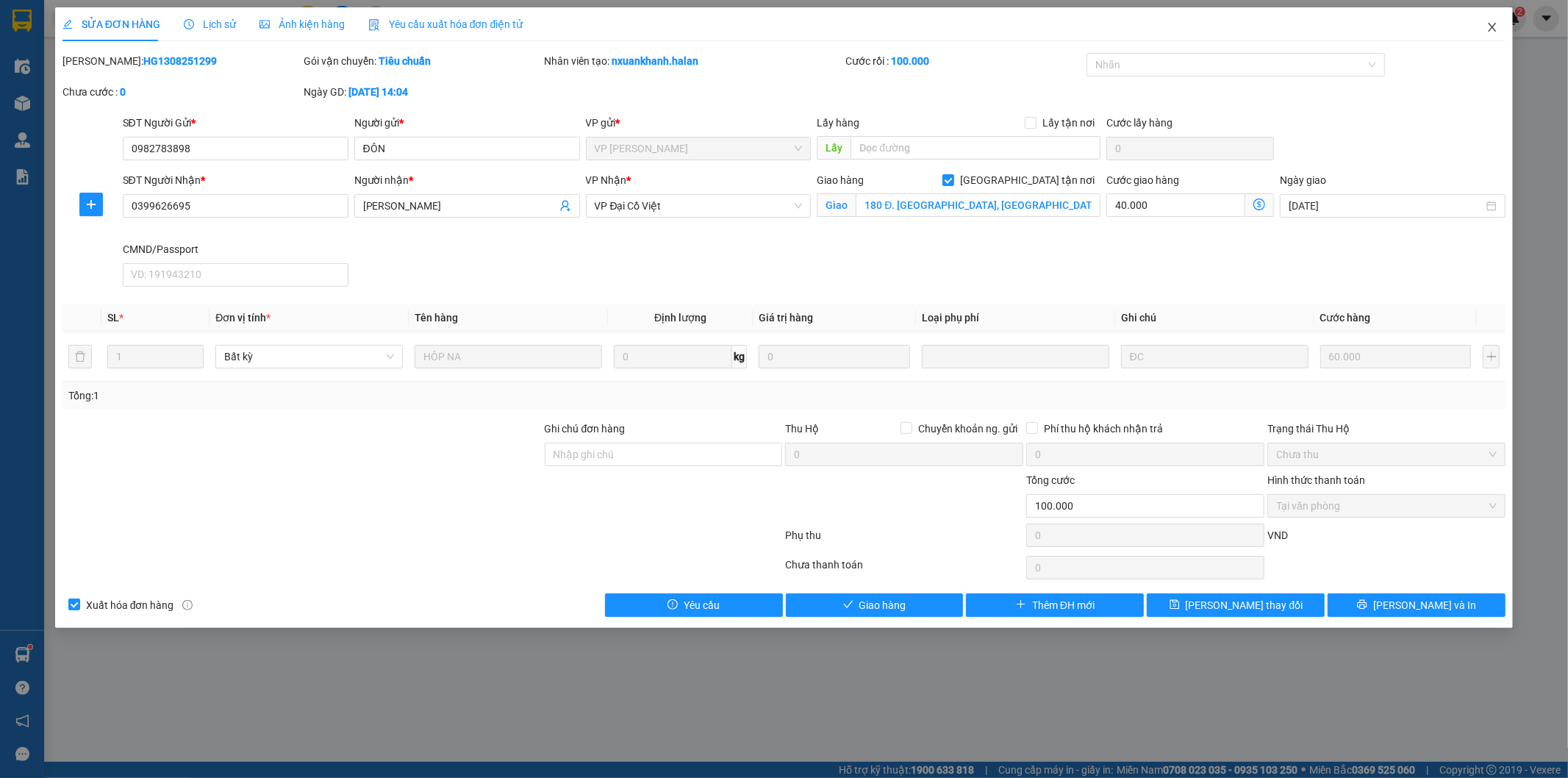
click at [1497, 25] on icon "close" at bounding box center [1492, 28] width 12 height 12
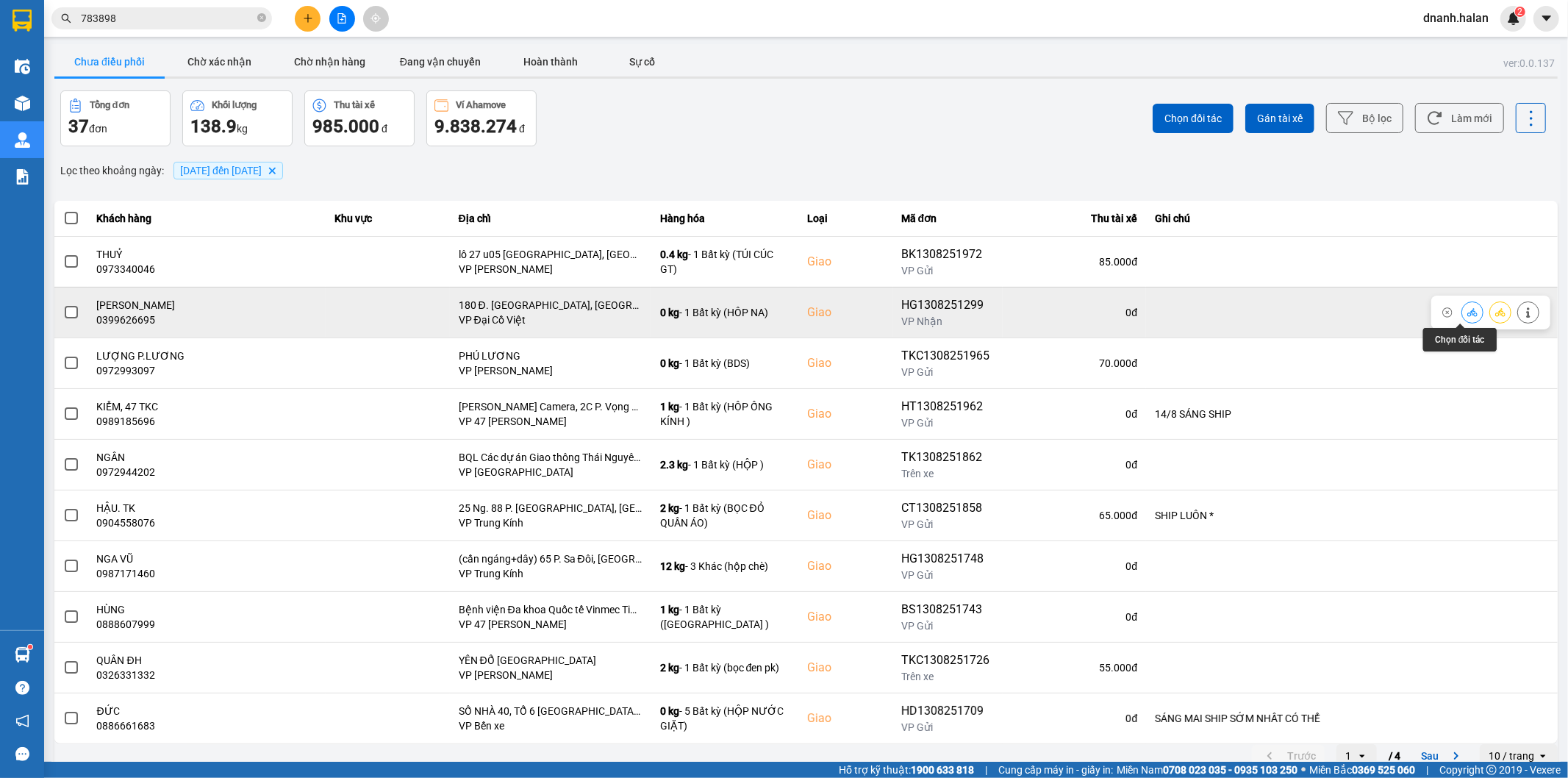
click at [1461, 314] on button at bounding box center [1471, 312] width 21 height 26
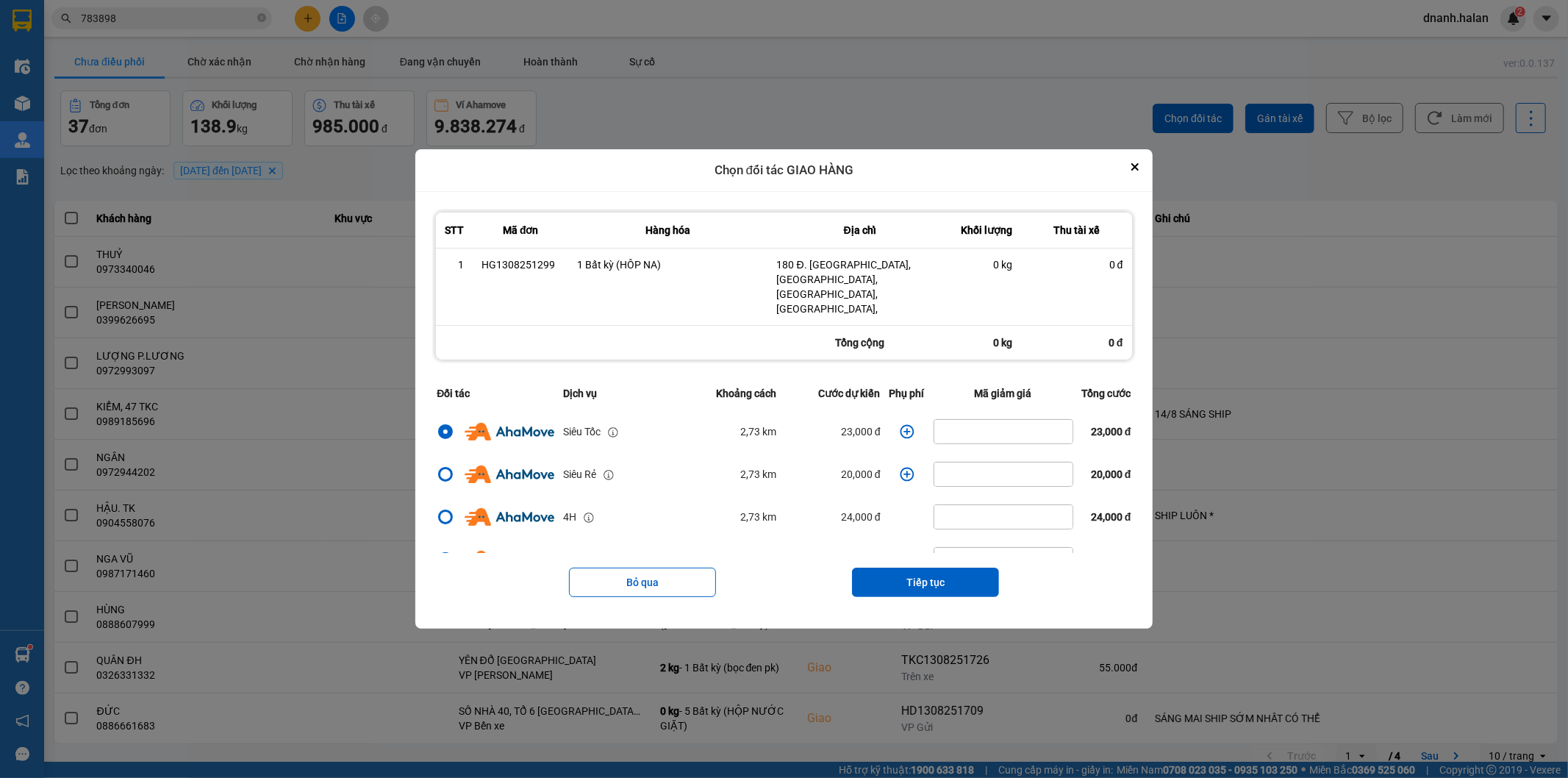
click at [900, 424] on icon "dialog" at bounding box center [906, 431] width 14 height 14
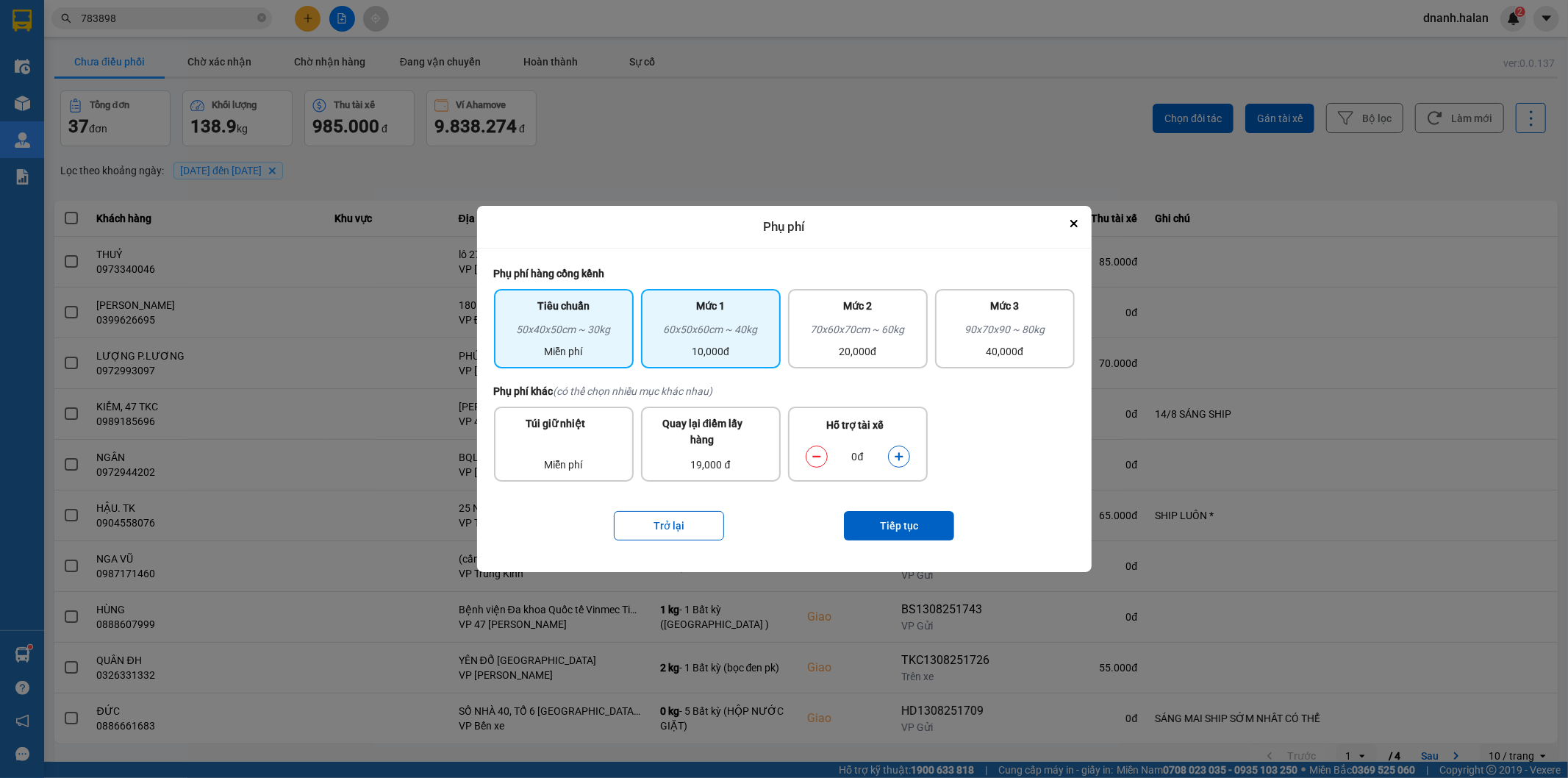
click at [737, 349] on div "10,000đ" at bounding box center [710, 351] width 122 height 16
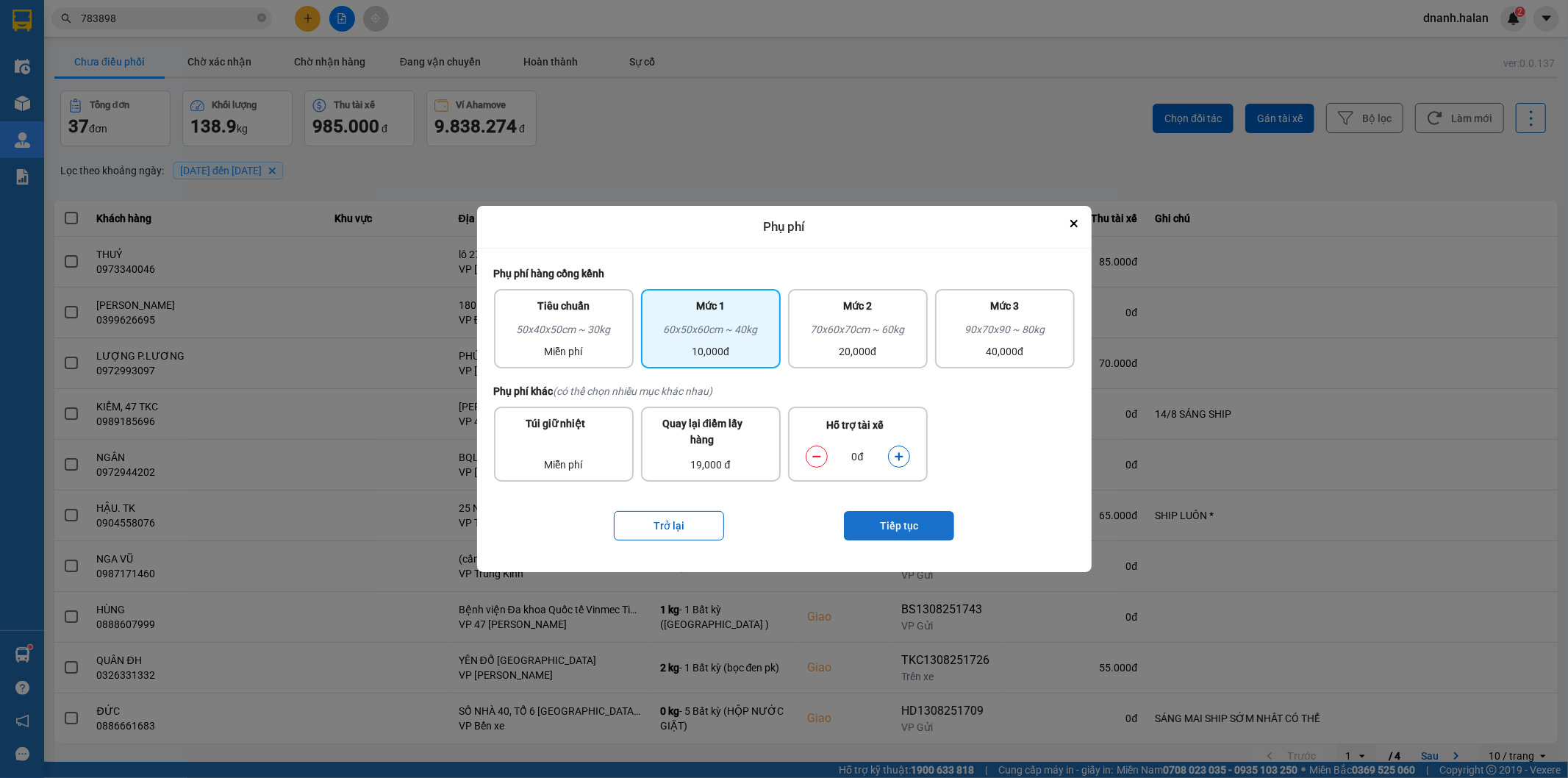
click at [917, 520] on button "Tiếp tục" at bounding box center [899, 526] width 111 height 30
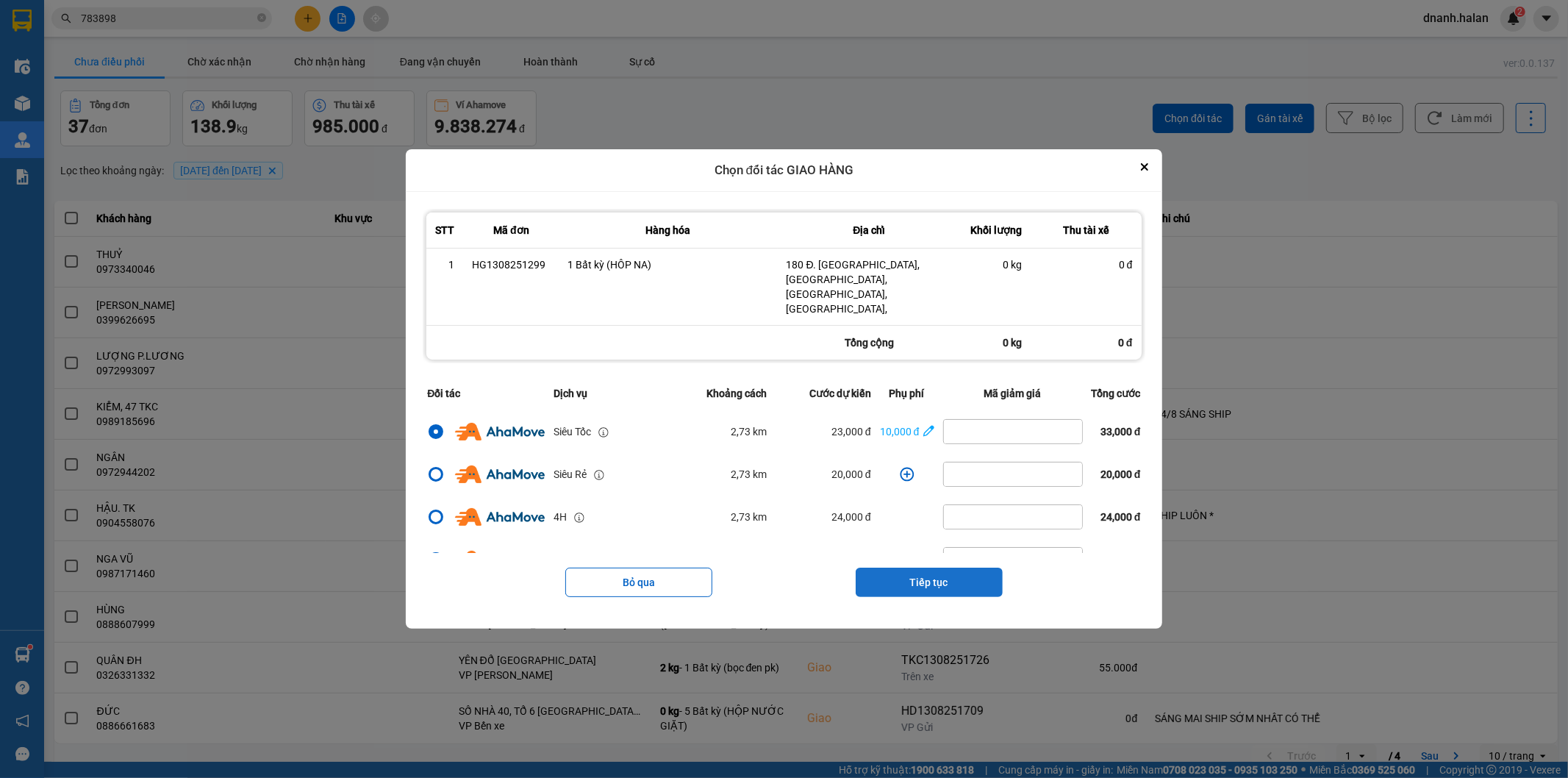
click at [951, 567] on button "Tiếp tục" at bounding box center [929, 582] width 147 height 30
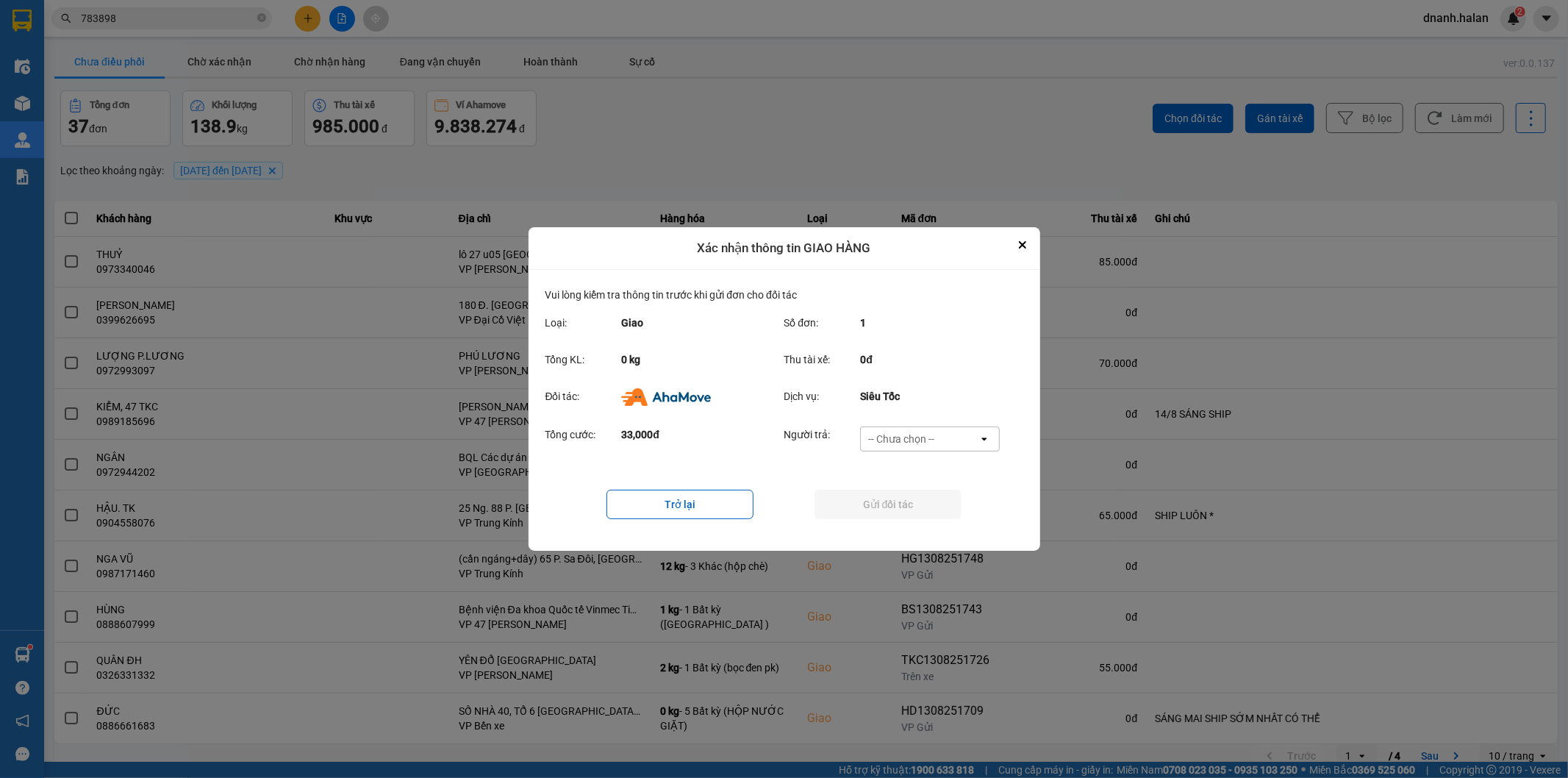
click at [949, 453] on div "Người trả: -- Chưa chọn -- open" at bounding box center [897, 443] width 225 height 34
click at [949, 440] on div "-- Chưa chọn --" at bounding box center [919, 439] width 118 height 24
click at [929, 526] on span "Ví Ahamove" at bounding box center [901, 523] width 59 height 15
click at [934, 510] on button "Gửi đối tác" at bounding box center [887, 504] width 147 height 30
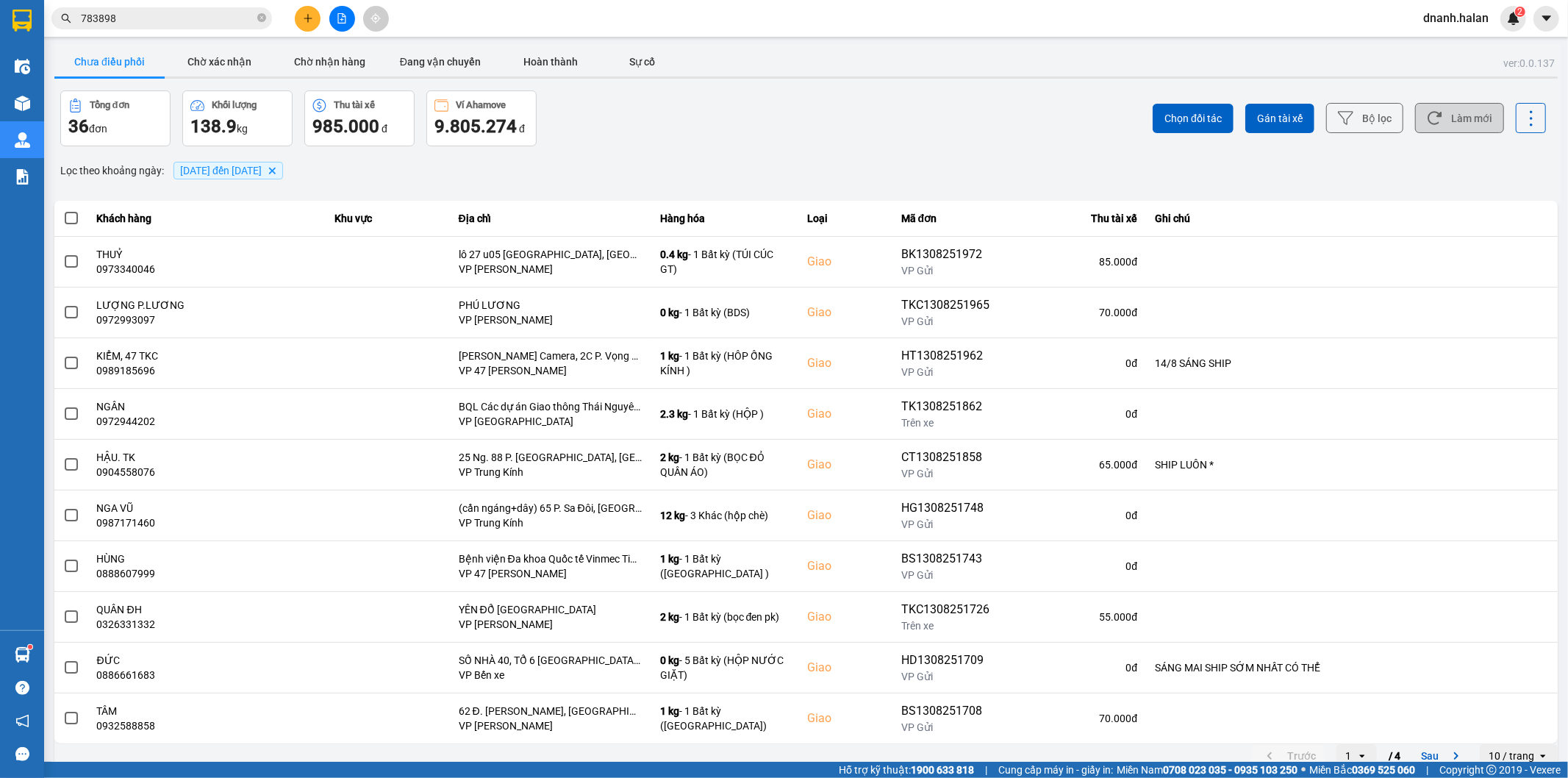
click at [1436, 123] on button "Làm mới" at bounding box center [1459, 118] width 89 height 30
click at [208, 24] on input "783898" at bounding box center [168, 18] width 174 height 16
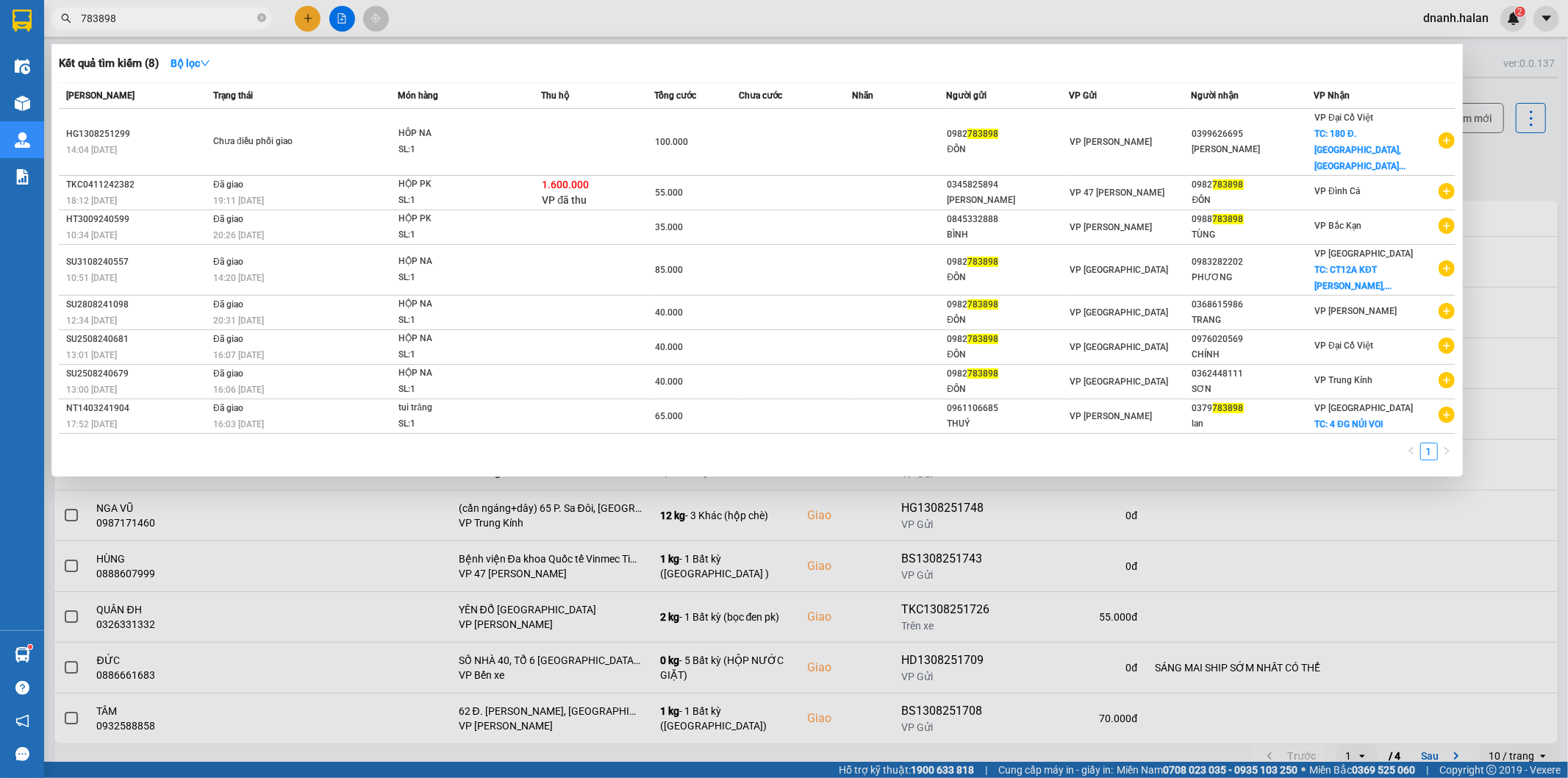
click at [208, 24] on input "783898" at bounding box center [168, 18] width 174 height 16
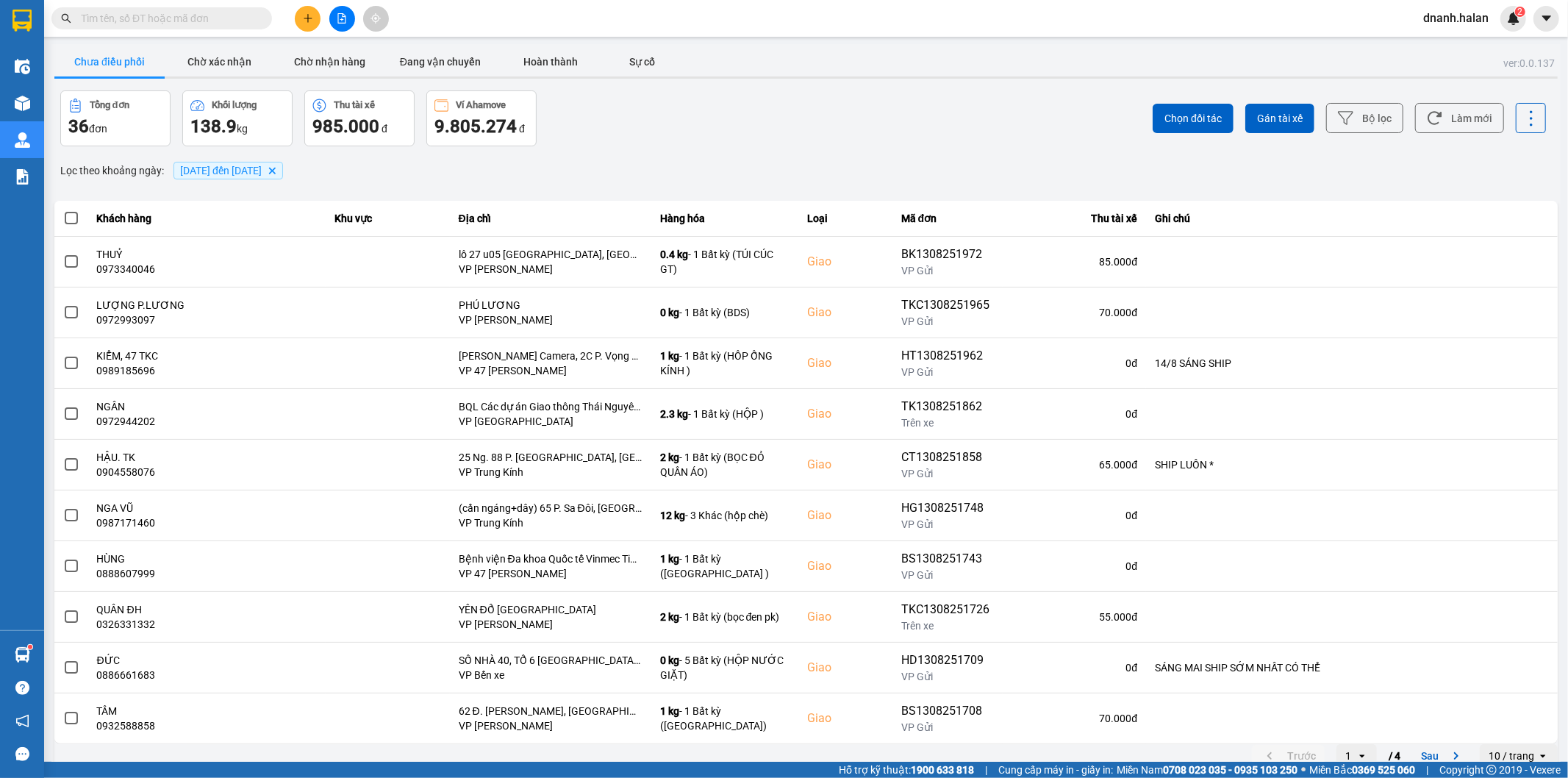
click at [818, 138] on div "Chọn đối tác Gán tài xế Bộ lọc Làm mới" at bounding box center [1175, 118] width 743 height 56
click at [949, 102] on div "Chọn đối tác Gán tài xế Bộ lọc Làm mới" at bounding box center [1175, 118] width 743 height 56
click at [193, 22] on input "text" at bounding box center [168, 18] width 174 height 16
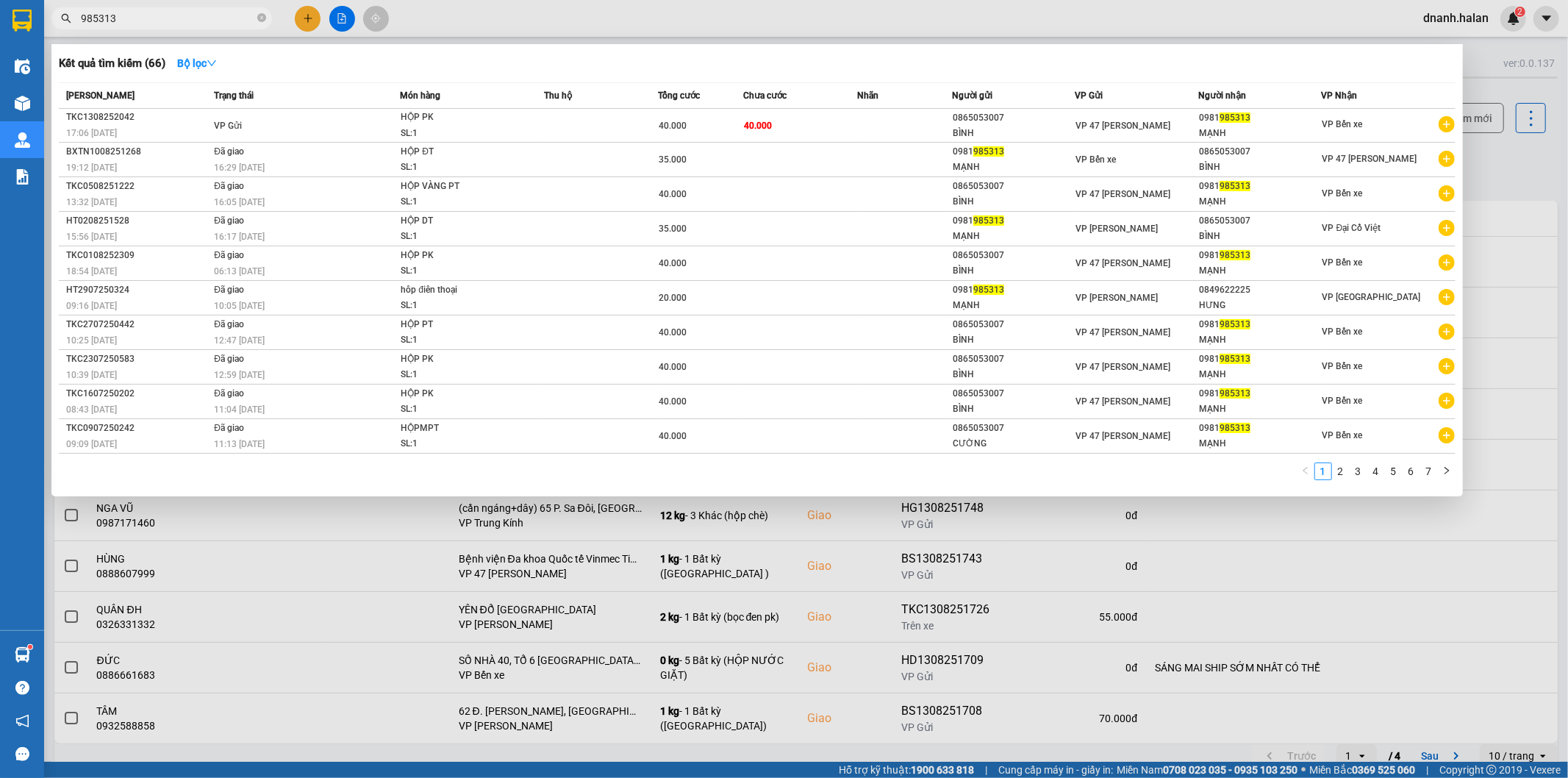
click at [230, 16] on input "985313" at bounding box center [168, 18] width 174 height 16
click at [229, 16] on input "985313" at bounding box center [168, 18] width 174 height 16
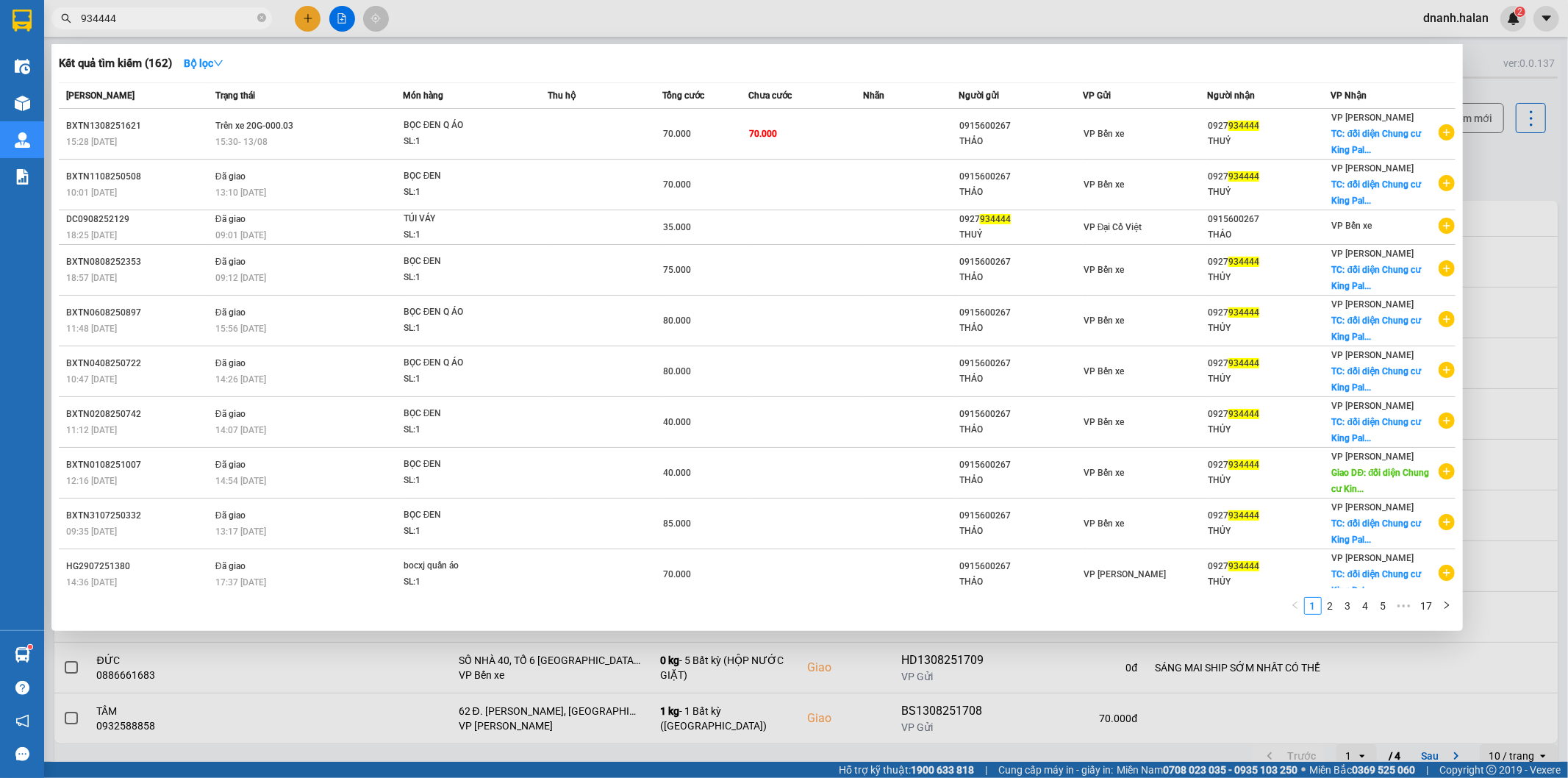
type input "934444"
click at [165, 19] on input "934444" at bounding box center [168, 18] width 174 height 16
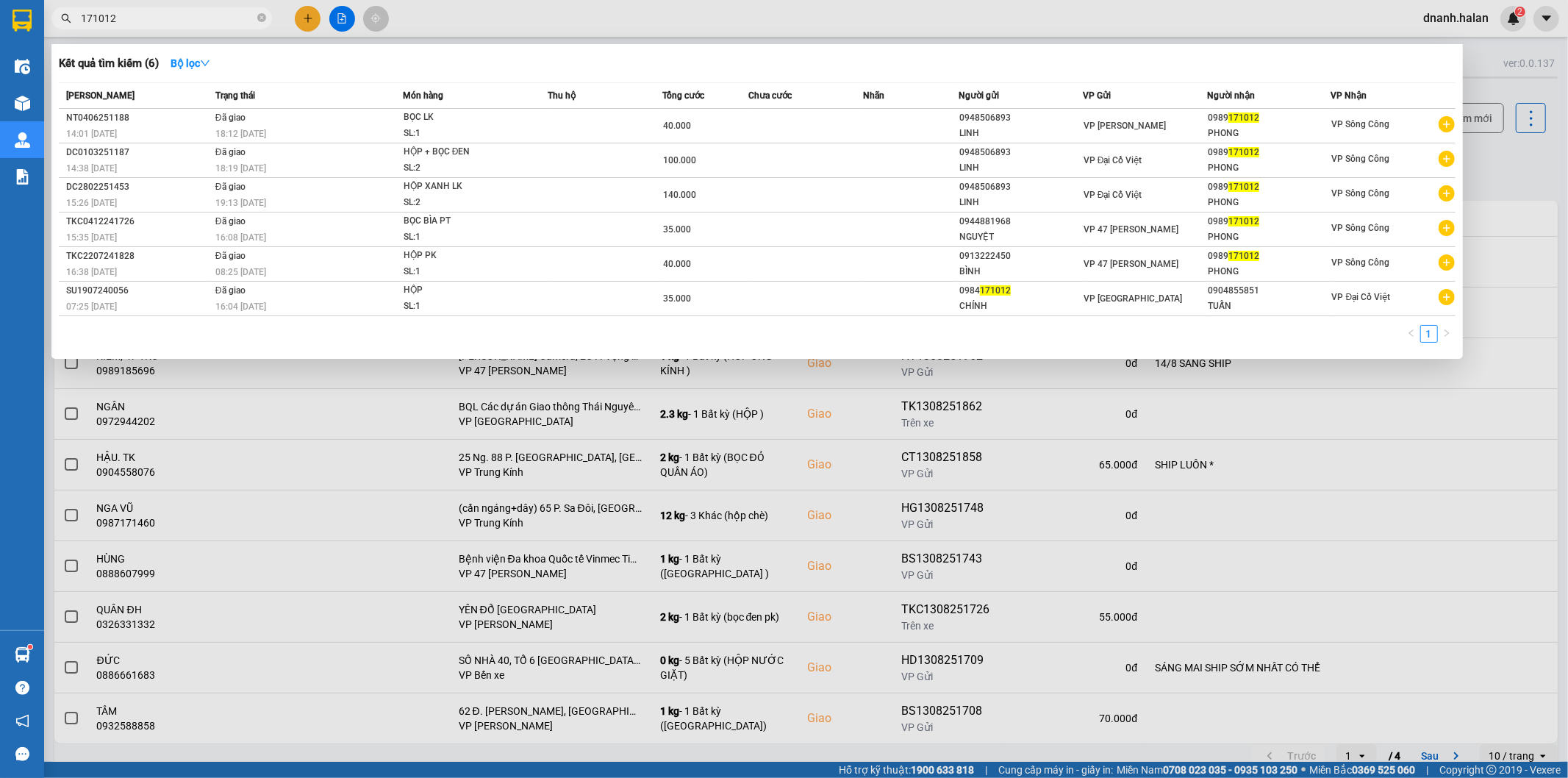
click at [208, 19] on input "171012" at bounding box center [168, 18] width 174 height 16
click at [555, 12] on div at bounding box center [784, 389] width 1568 height 778
click at [180, 13] on input "171012" at bounding box center [168, 18] width 174 height 16
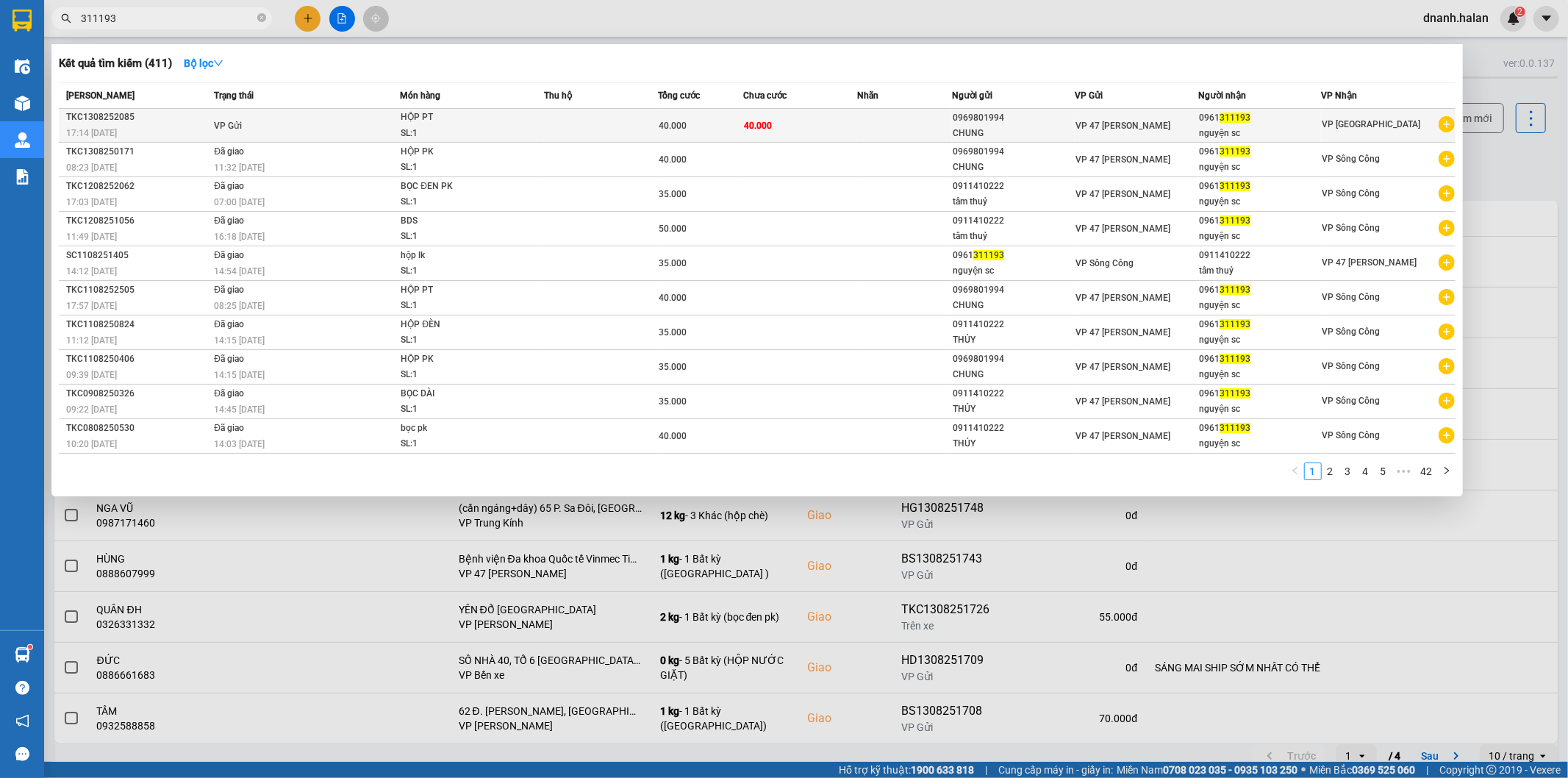
type input "311193"
click at [1310, 128] on div "nguyện sc" at bounding box center [1259, 133] width 122 height 16
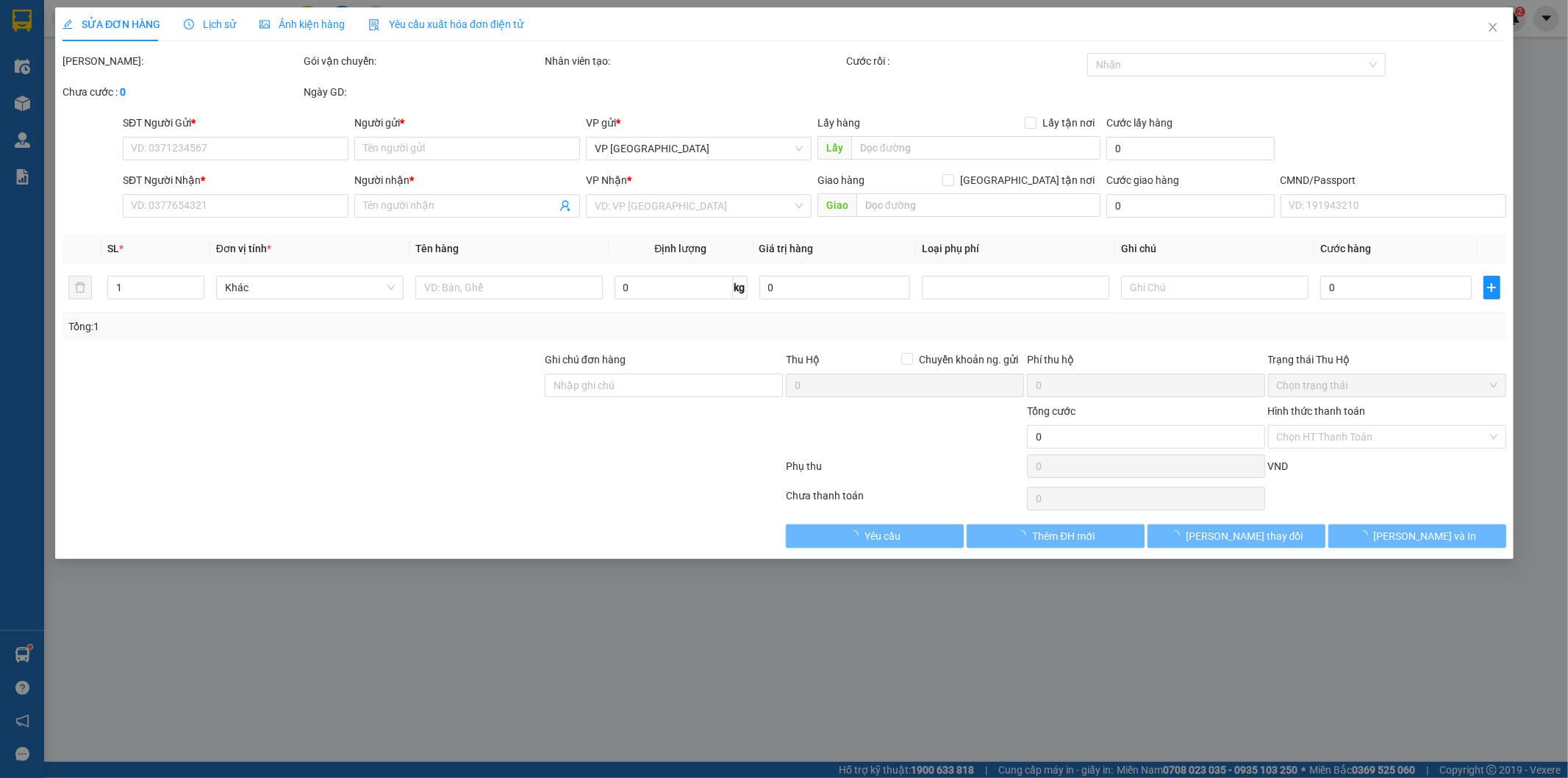
type input "0969801994"
type input "CHUNG"
type input "0961311193"
type input "nguyện sc"
type input "40.000"
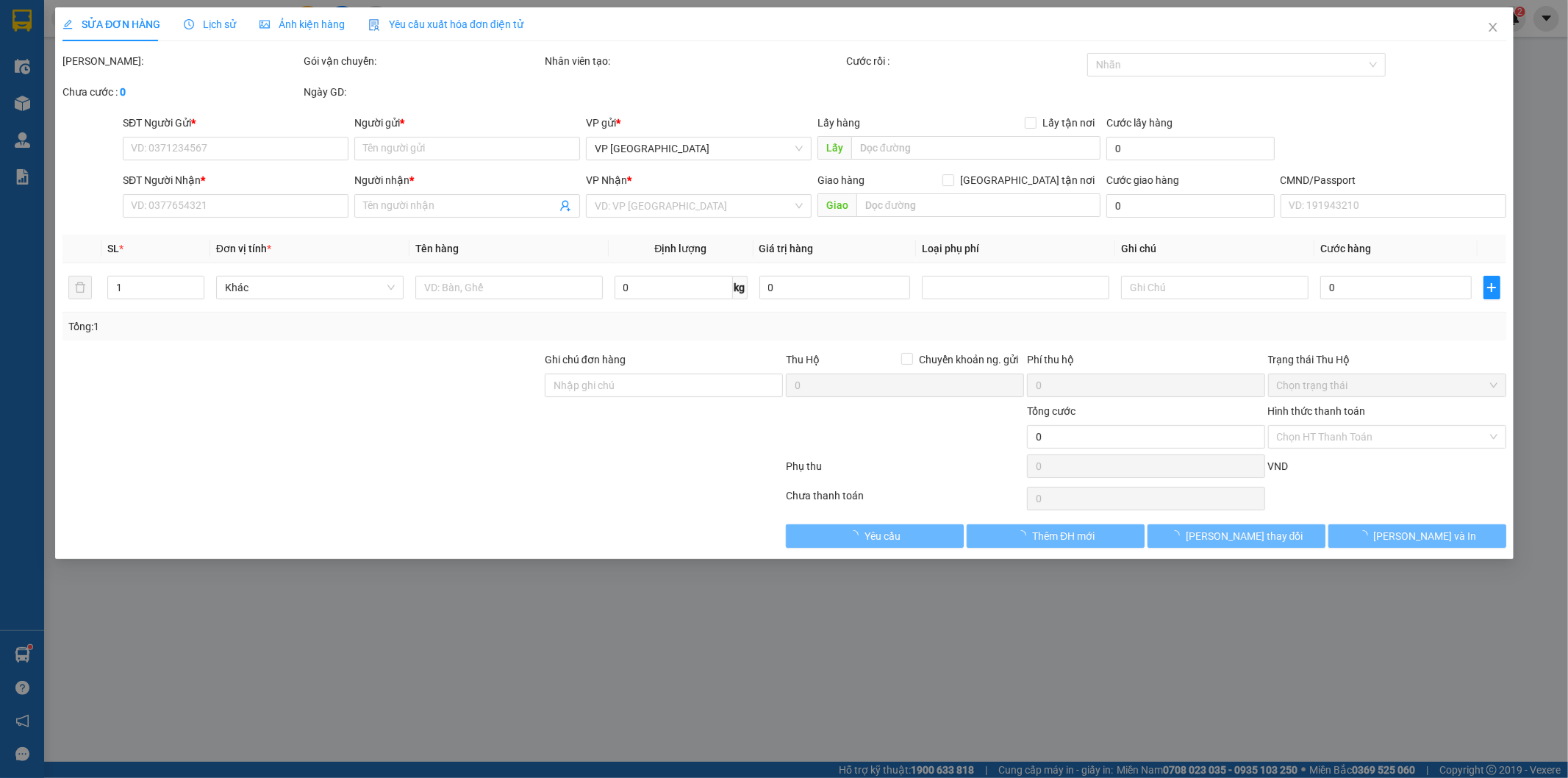
type input "40.000"
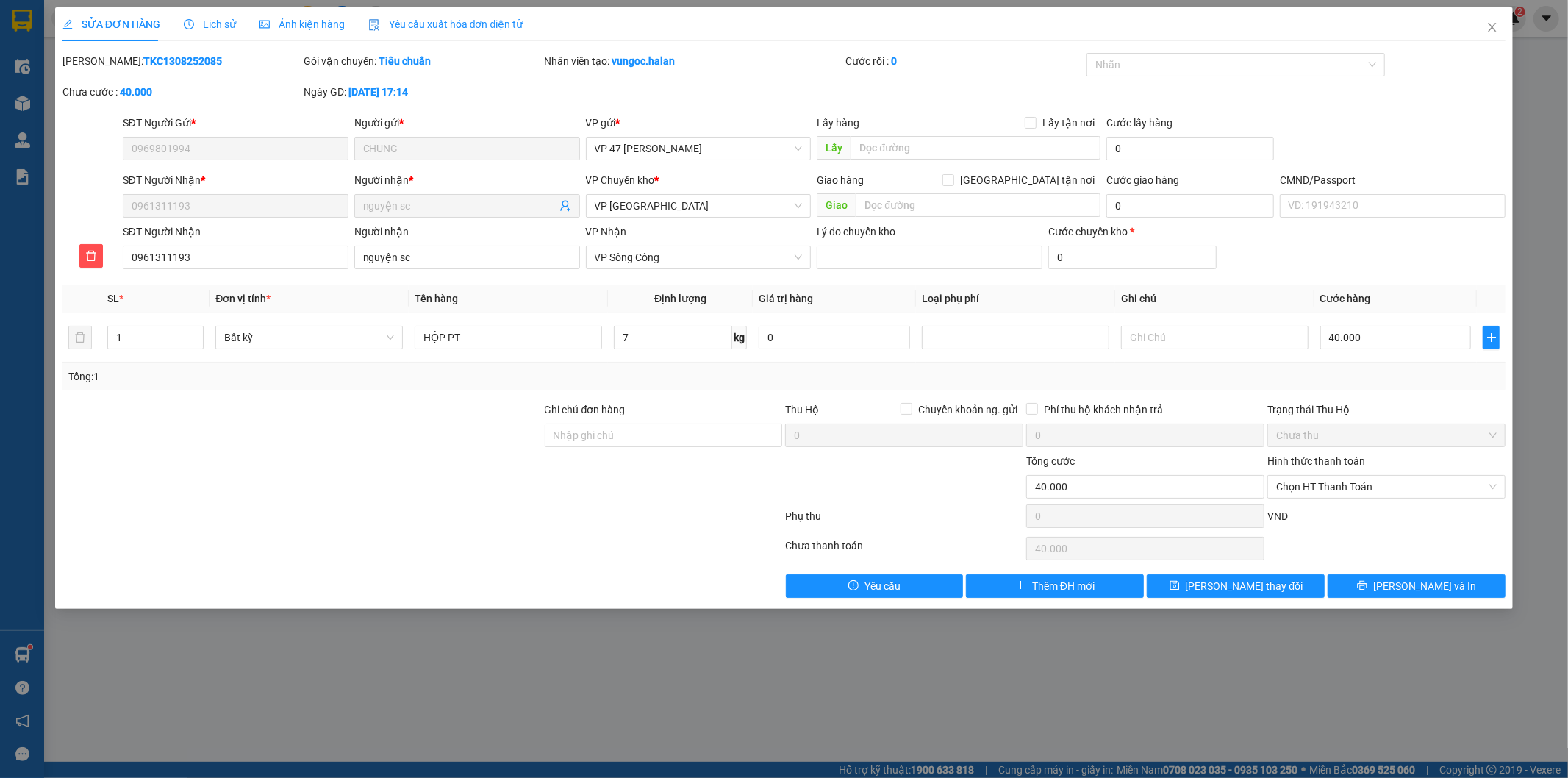
click at [506, 512] on div at bounding box center [423, 519] width 723 height 30
click at [90, 251] on icon "delete" at bounding box center [91, 256] width 10 height 10
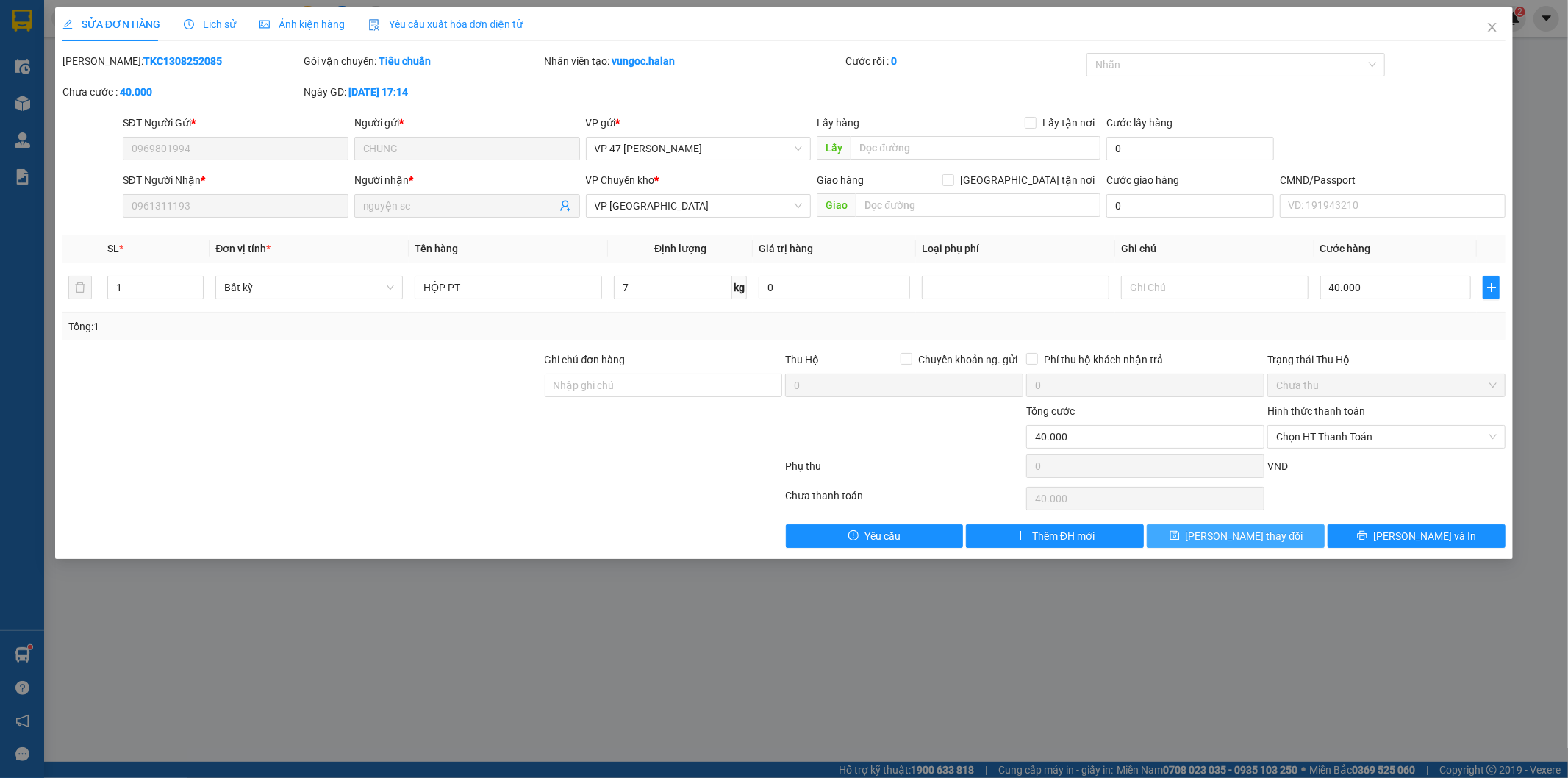
click at [1261, 538] on span "[PERSON_NAME] thay đổi" at bounding box center [1244, 536] width 118 height 16
